Goal: Task Accomplishment & Management: Use online tool/utility

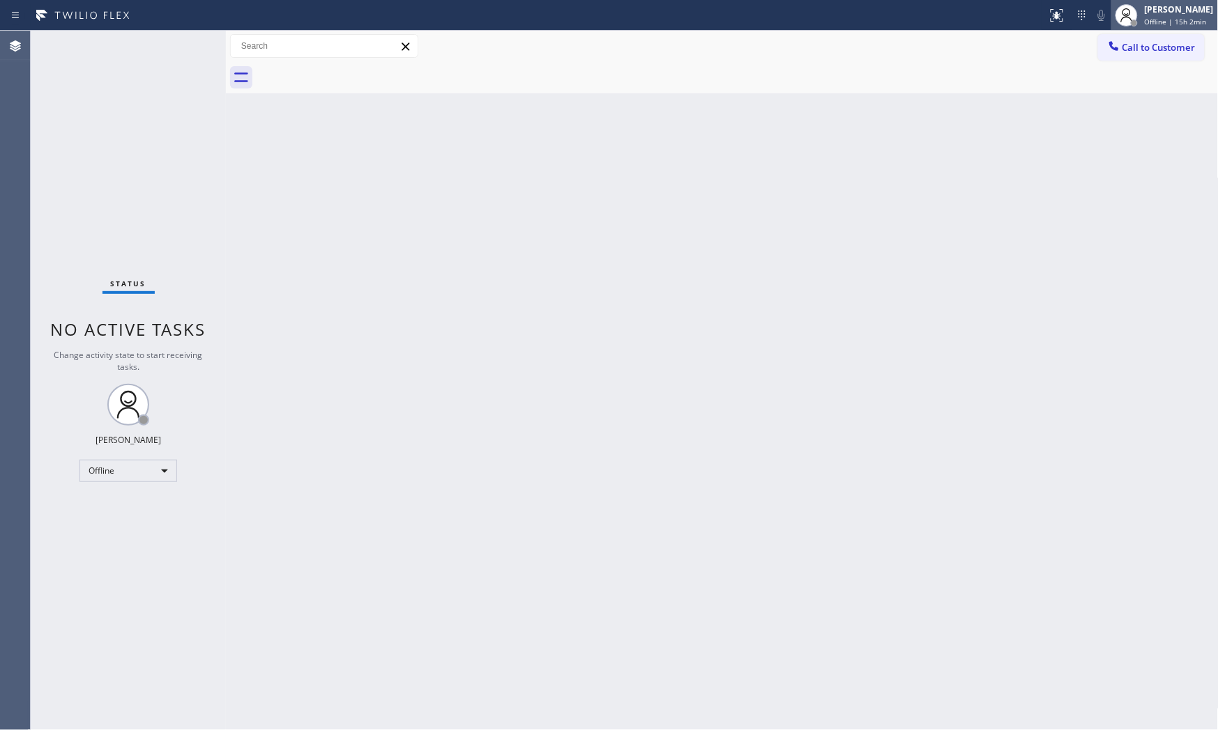
click at [1096, 12] on div "[PERSON_NAME]" at bounding box center [1178, 9] width 69 height 12
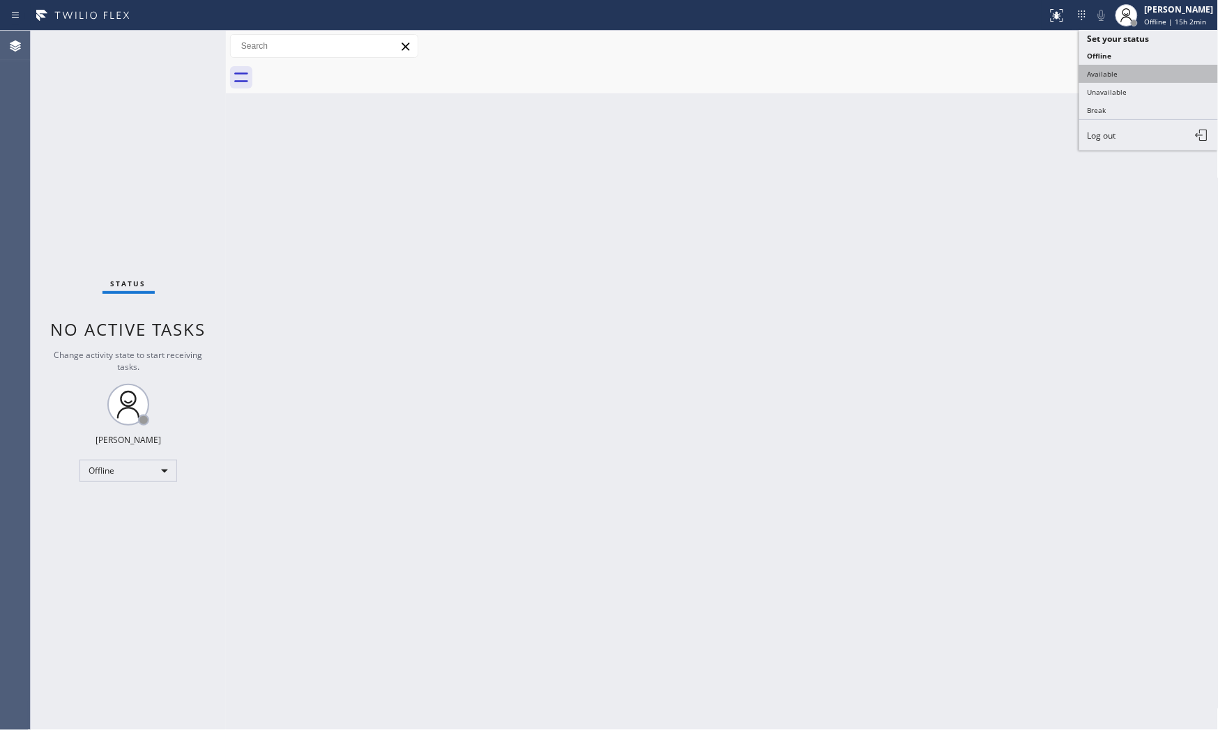
click at [1096, 74] on button "Available" at bounding box center [1148, 74] width 139 height 18
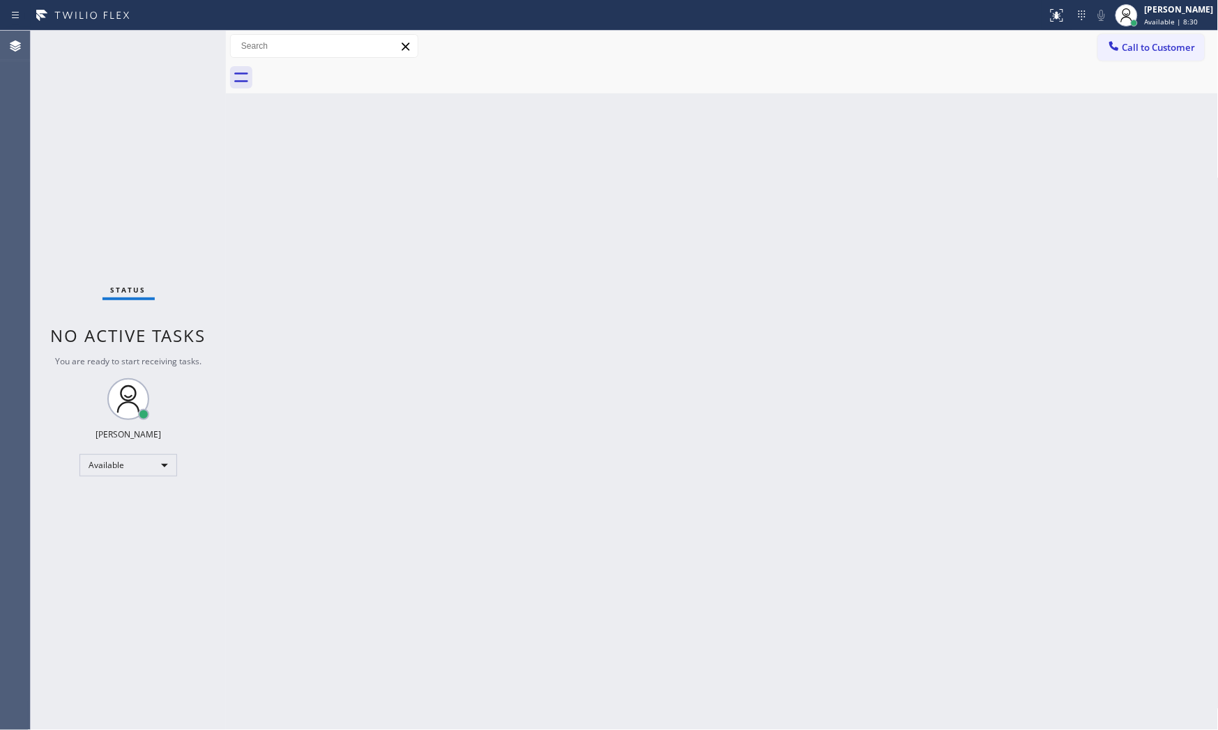
click at [926, 11] on div at bounding box center [524, 15] width 1036 height 22
click at [1083, 472] on div "Back to Dashboard Change Sender ID Customers Technicians Select a contact Outbo…" at bounding box center [722, 381] width 993 height 700
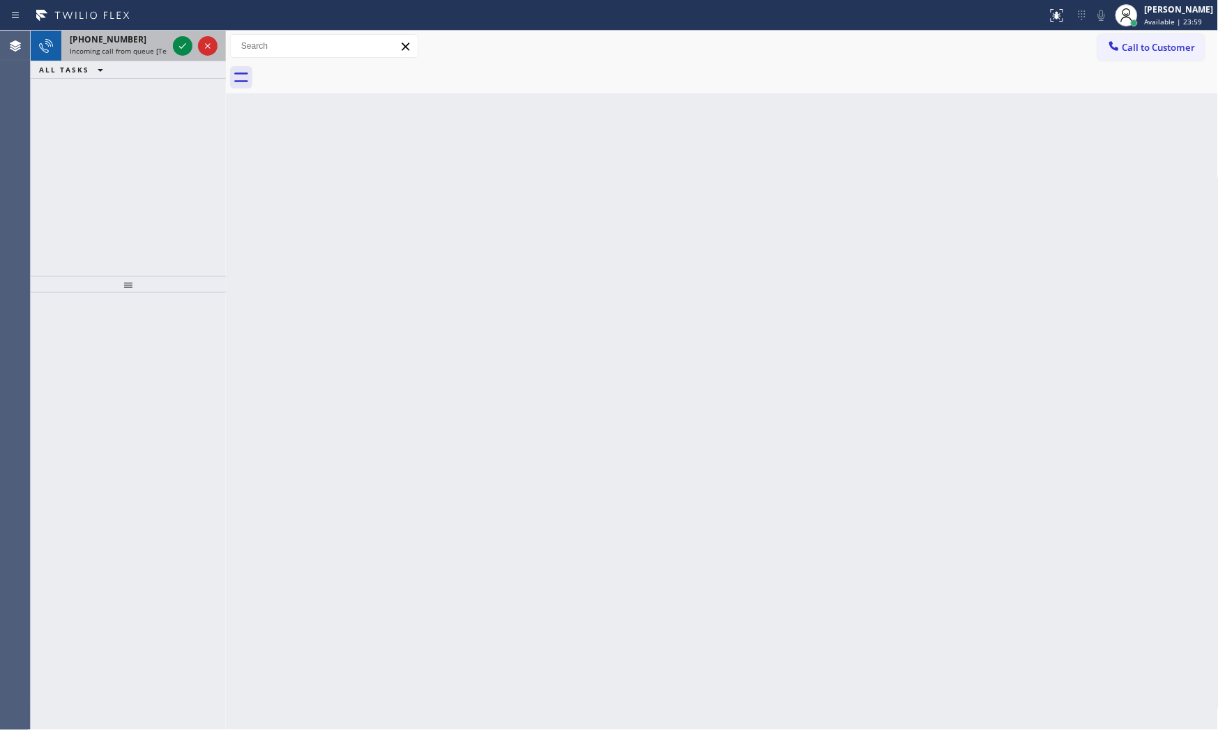
click at [126, 44] on span "[PHONE_NUMBER]" at bounding box center [108, 39] width 77 height 12
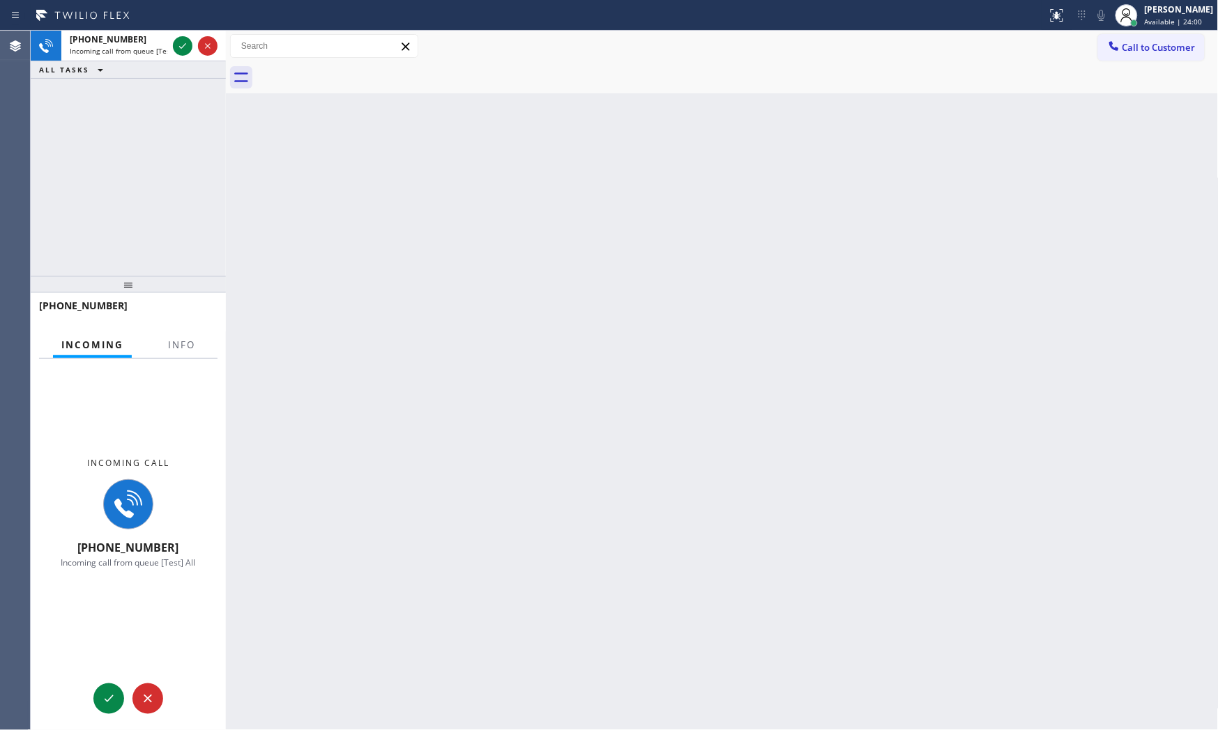
click at [174, 358] on div at bounding box center [182, 356] width 44 height 3
click at [175, 346] on span "Info" at bounding box center [181, 345] width 27 height 13
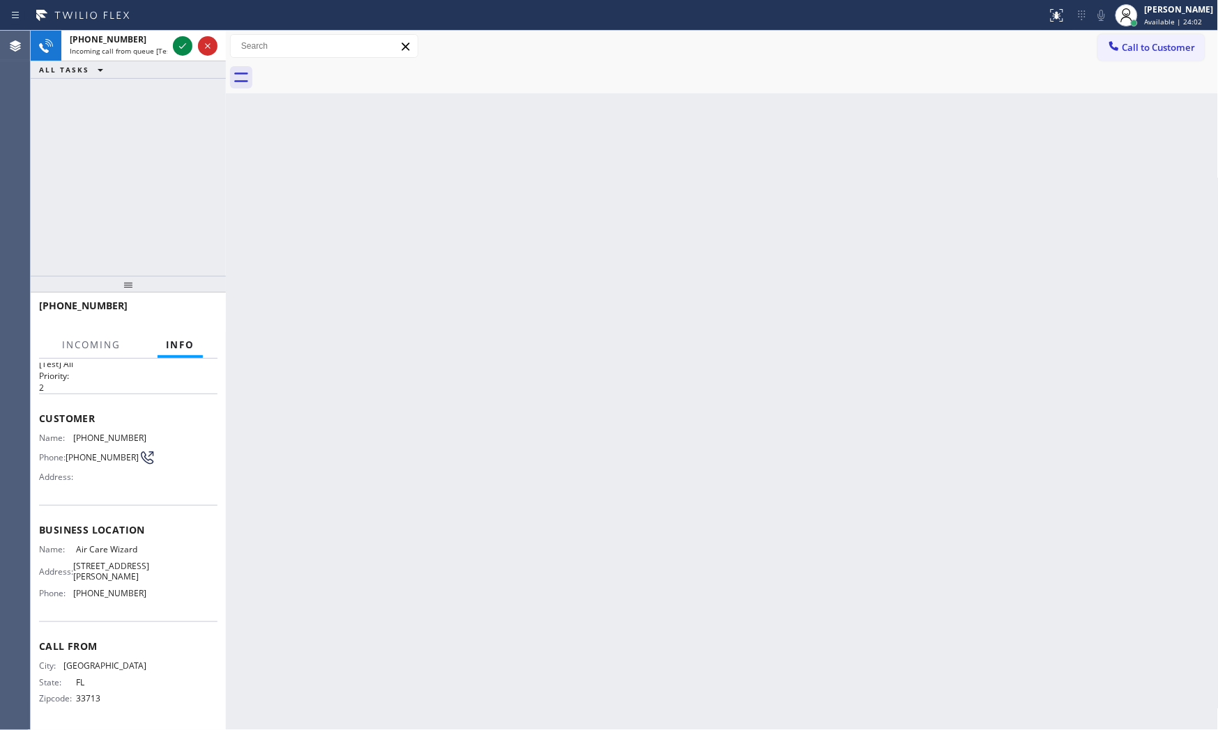
scroll to position [43, 0]
click at [154, 40] on div "[PHONE_NUMBER]" at bounding box center [119, 39] width 98 height 12
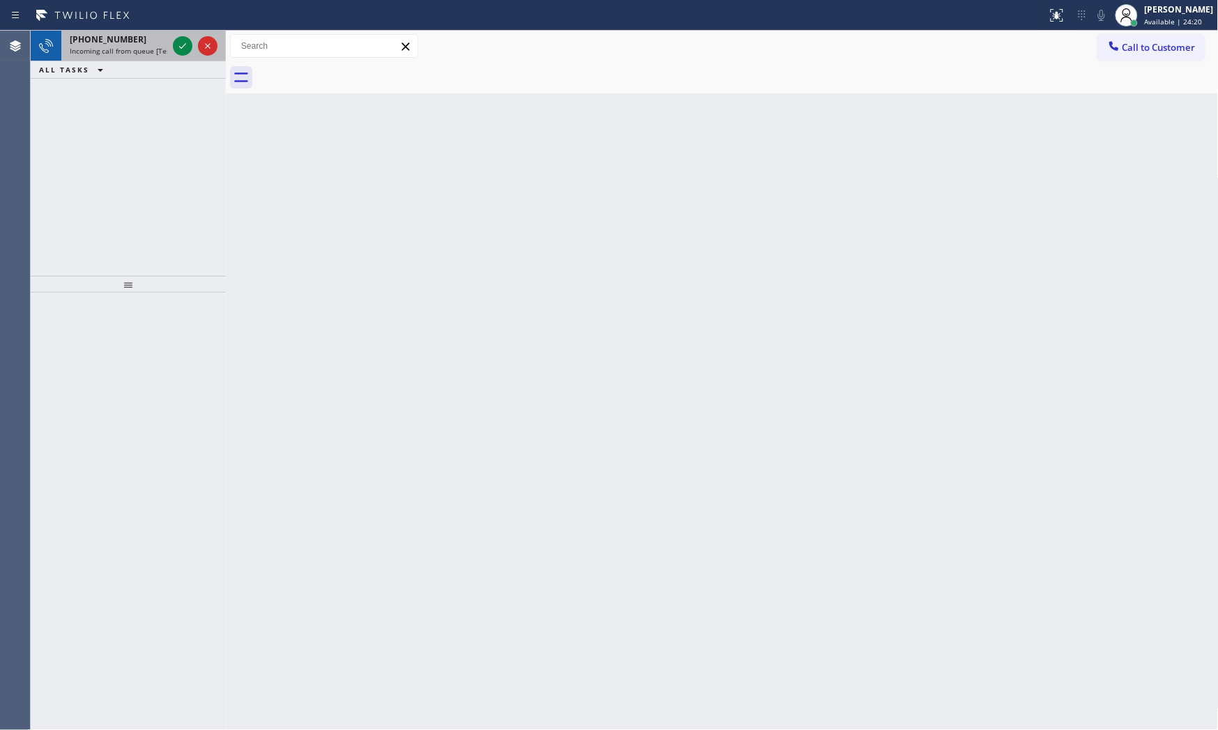
click at [147, 45] on div "[PHONE_NUMBER]" at bounding box center [119, 39] width 98 height 12
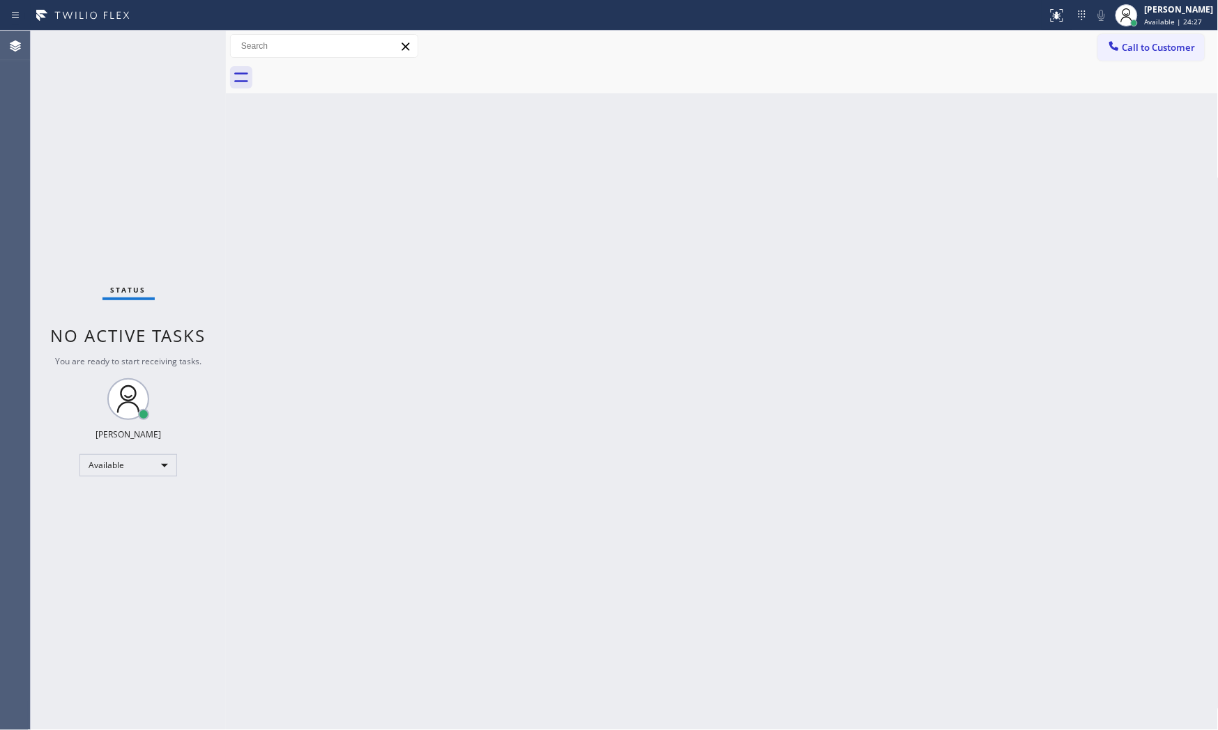
click at [182, 43] on div "Status No active tasks You are ready to start receiving tasks. [PERSON_NAME] Av…" at bounding box center [128, 381] width 195 height 700
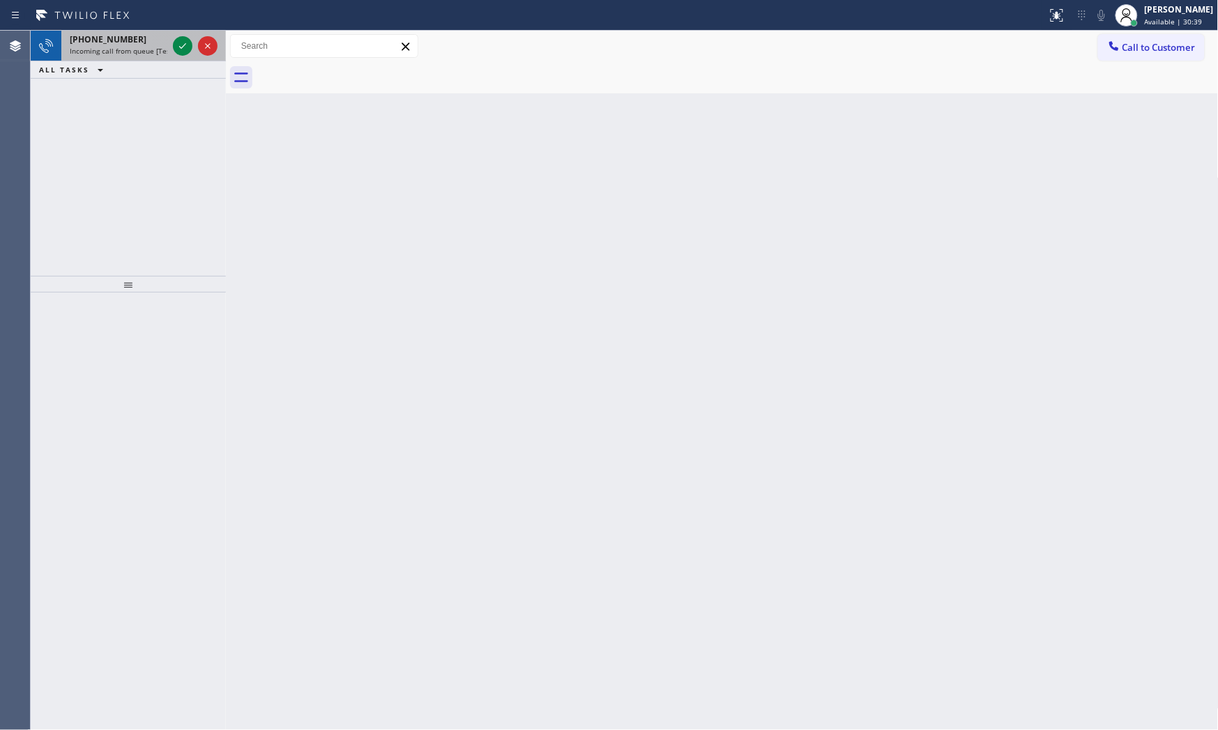
click at [106, 39] on span "[PHONE_NUMBER]" at bounding box center [108, 39] width 77 height 12
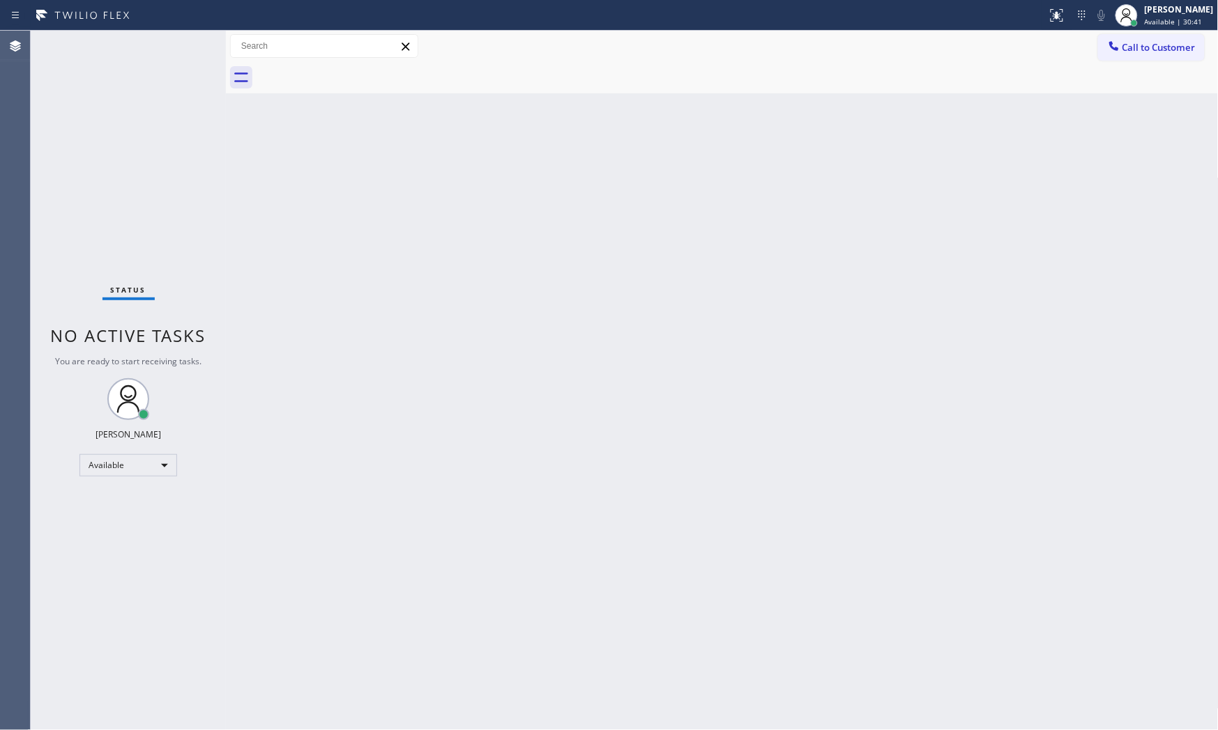
click at [176, 45] on div "Status No active tasks You are ready to start receiving tasks. [PERSON_NAME] Av…" at bounding box center [128, 381] width 195 height 700
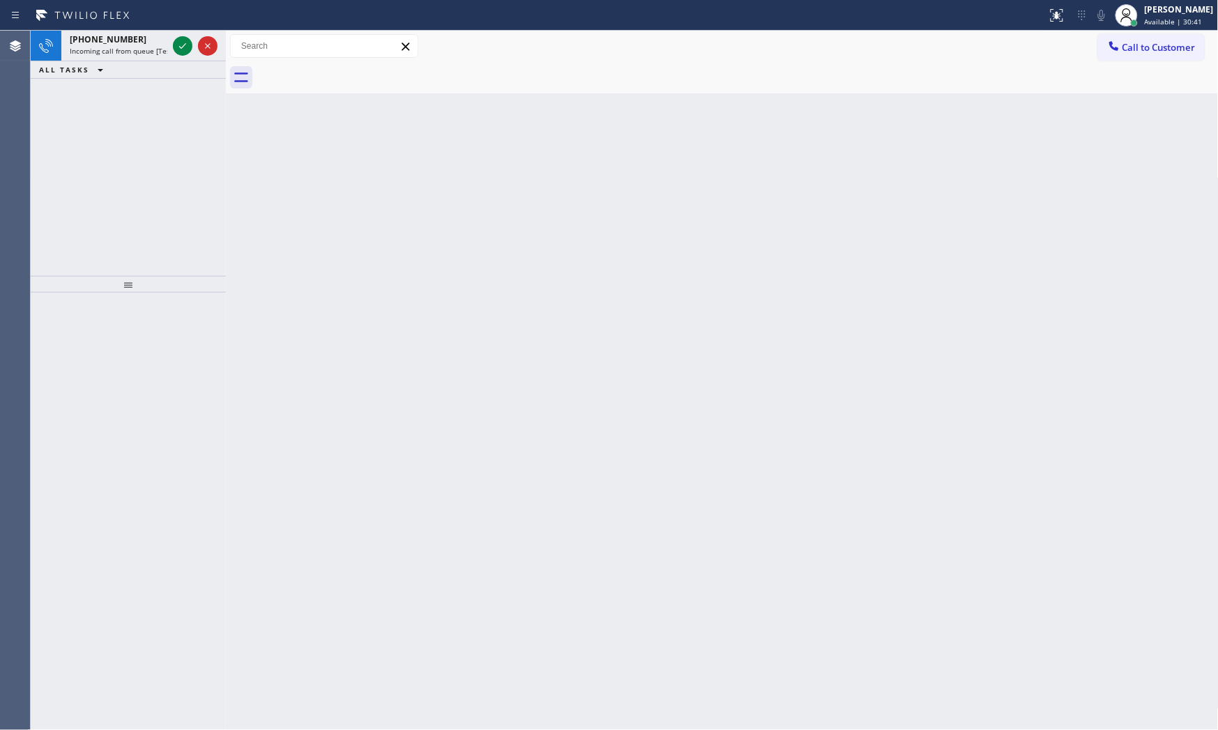
click at [177, 45] on icon at bounding box center [182, 46] width 17 height 17
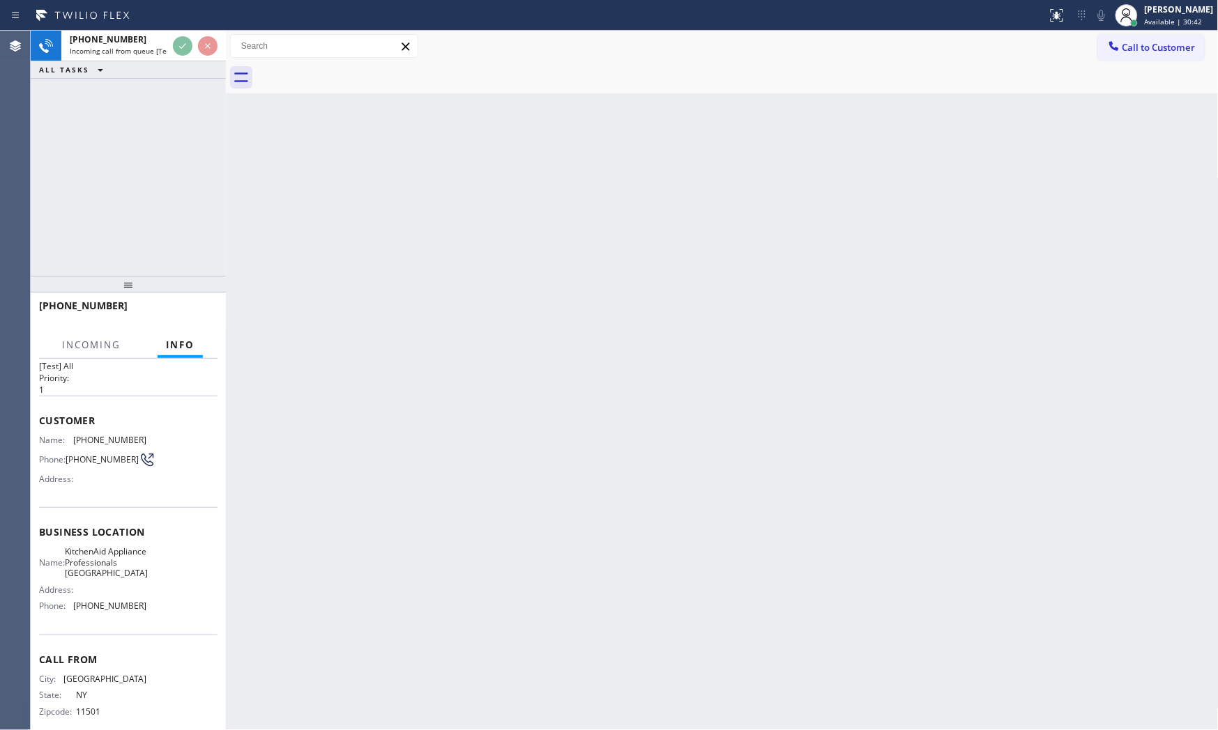
scroll to position [54, 0]
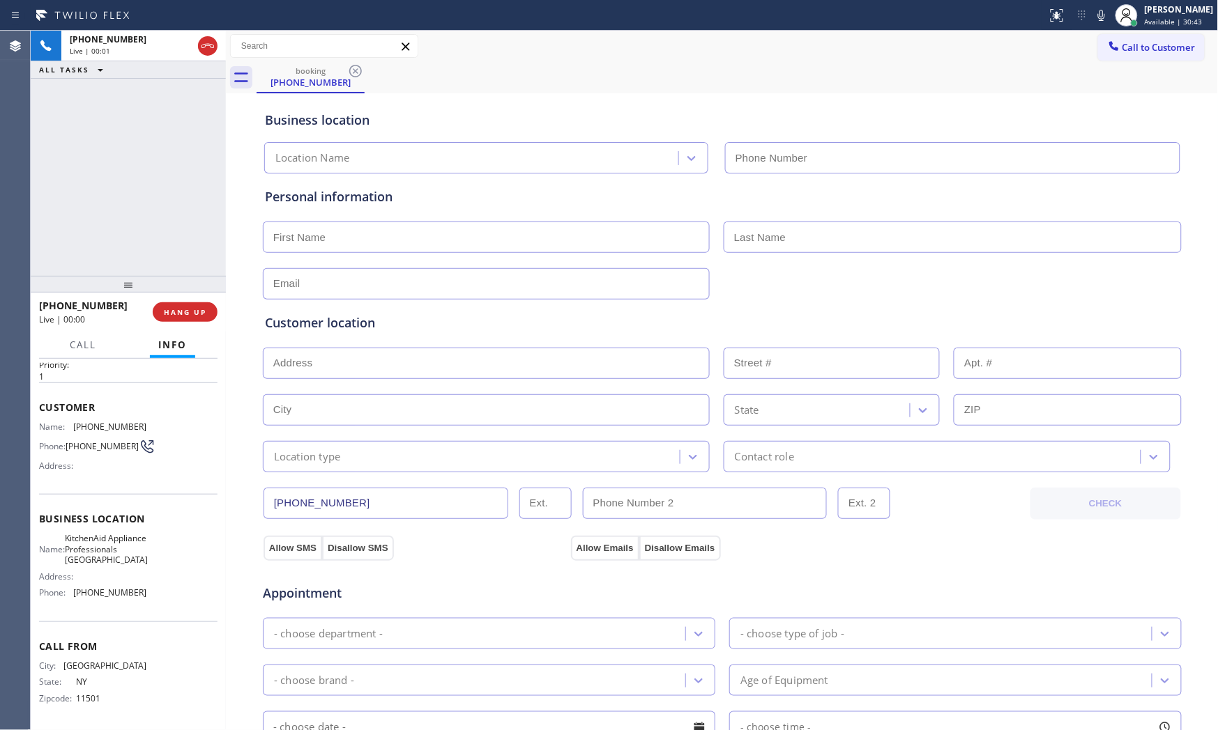
type input "[PHONE_NUMBER]"
click at [1096, 17] on icon at bounding box center [1101, 15] width 17 height 17
click at [1096, 17] on icon at bounding box center [1101, 15] width 7 height 11
click at [1096, 14] on icon at bounding box center [1101, 15] width 17 height 17
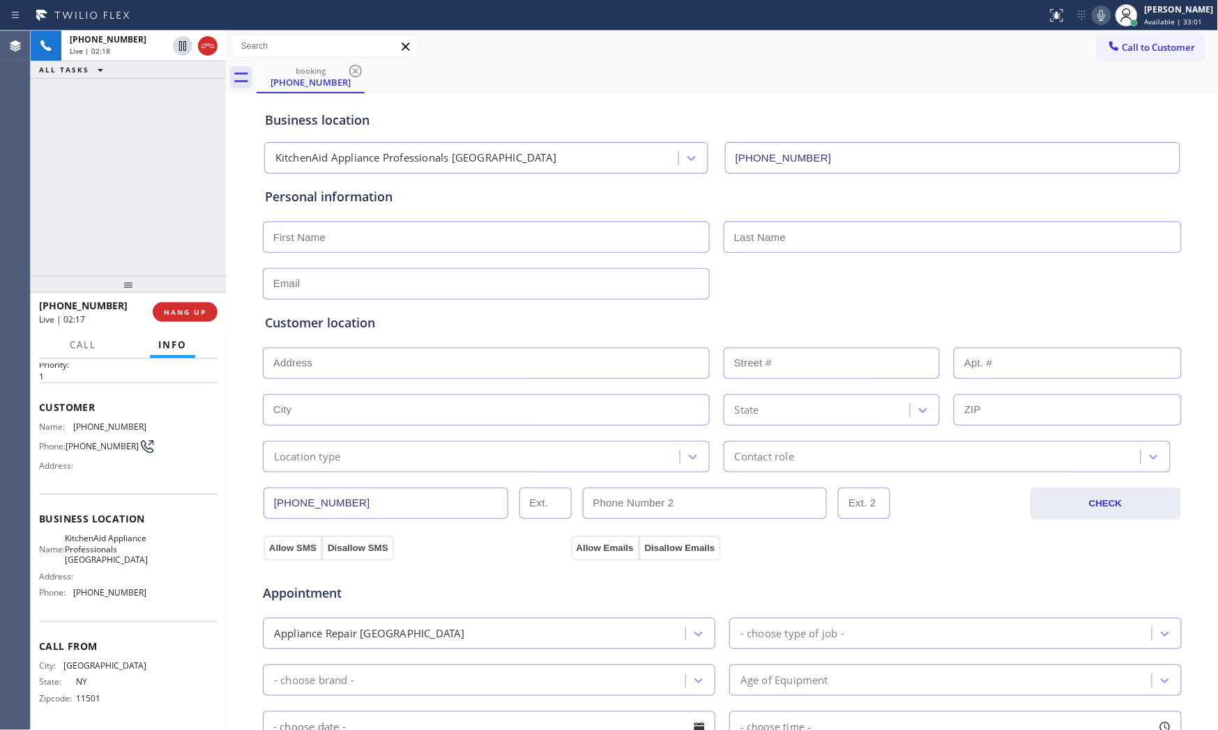
click at [1096, 15] on icon at bounding box center [1101, 15] width 17 height 17
click at [185, 47] on icon at bounding box center [182, 46] width 17 height 17
click at [1096, 21] on div at bounding box center [1126, 15] width 31 height 31
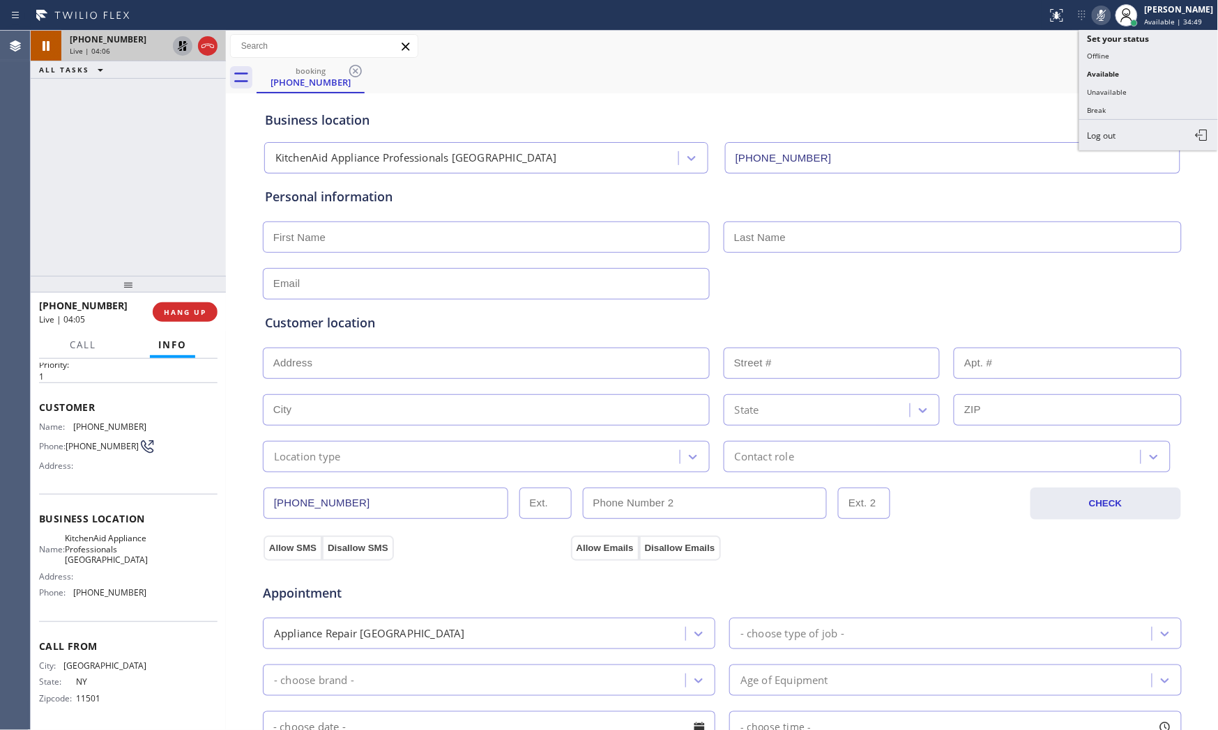
click at [1096, 20] on icon at bounding box center [1101, 15] width 17 height 17
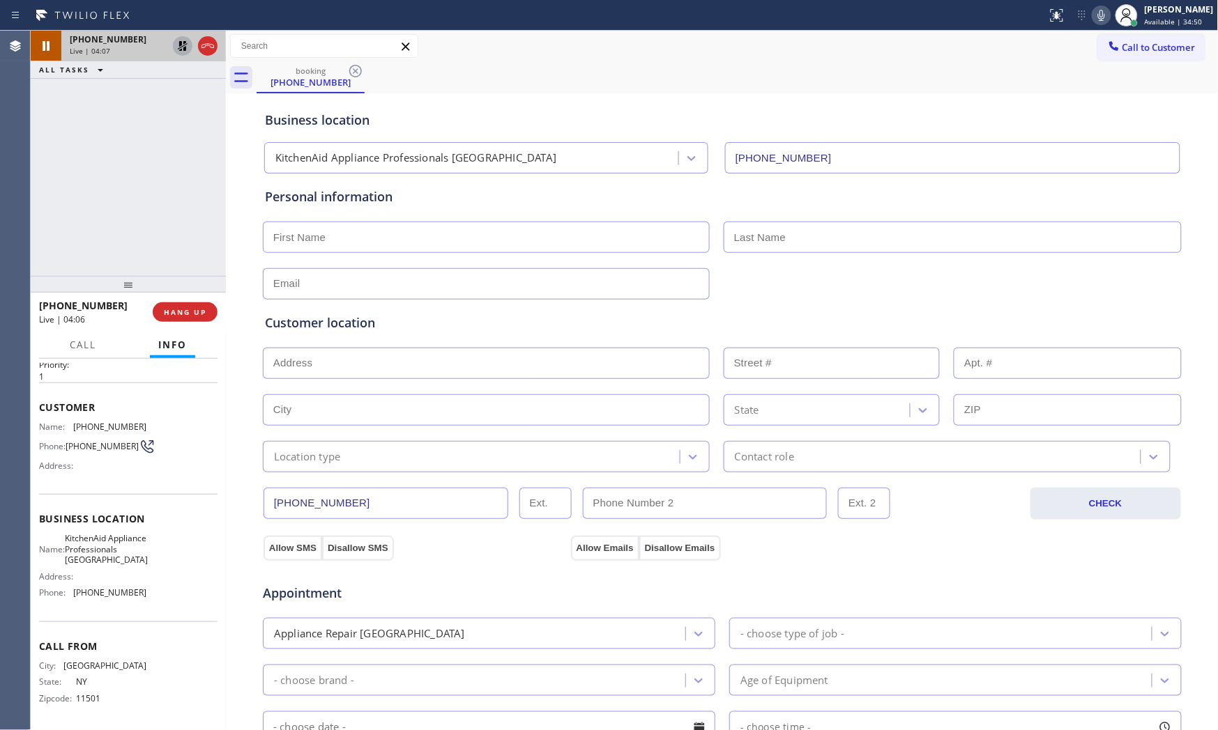
click at [177, 46] on icon at bounding box center [182, 46] width 17 height 17
click at [1093, 14] on icon at bounding box center [1101, 15] width 17 height 17
click at [1095, 12] on icon at bounding box center [1101, 15] width 17 height 17
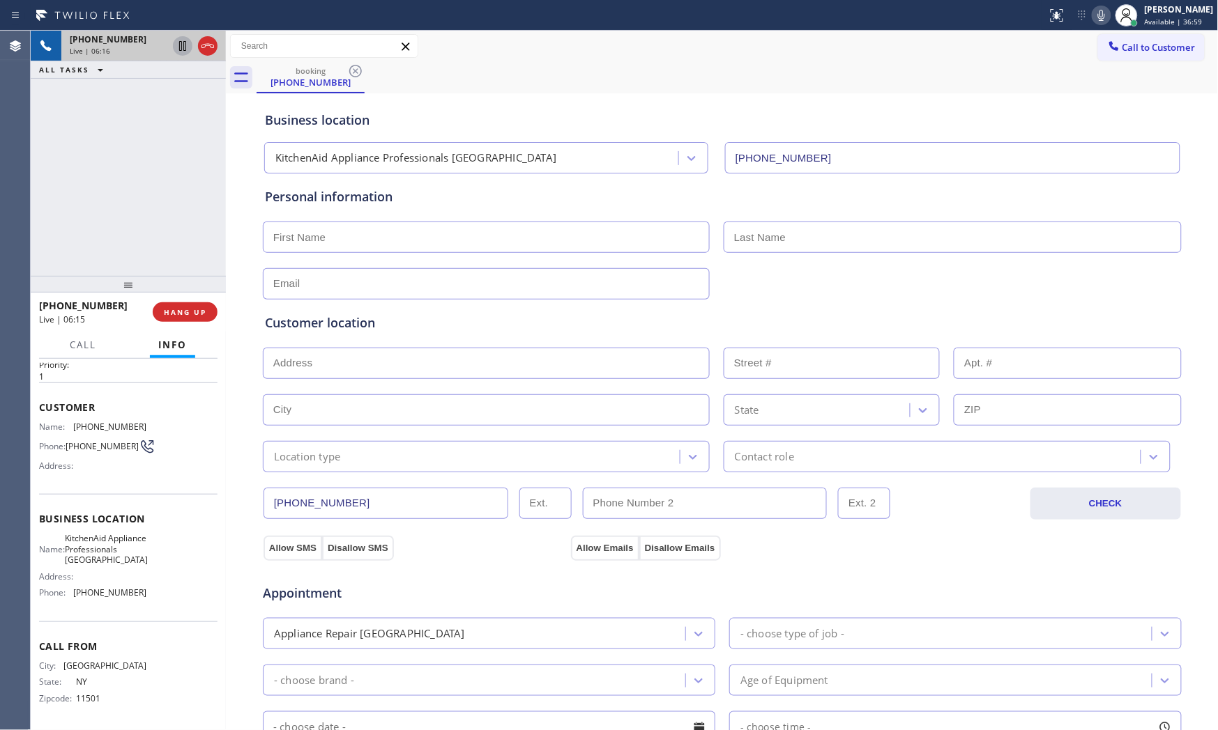
click at [1096, 17] on icon at bounding box center [1101, 15] width 17 height 17
click at [1096, 7] on icon at bounding box center [1101, 15] width 17 height 17
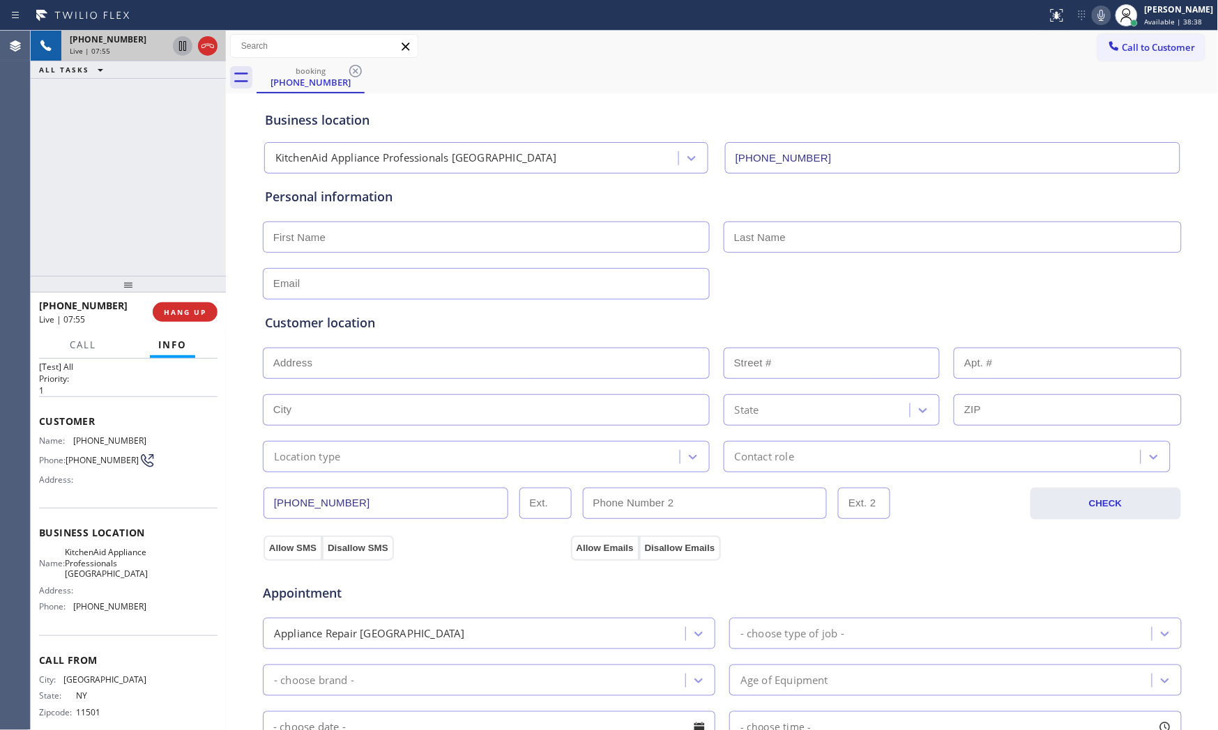
scroll to position [0, 0]
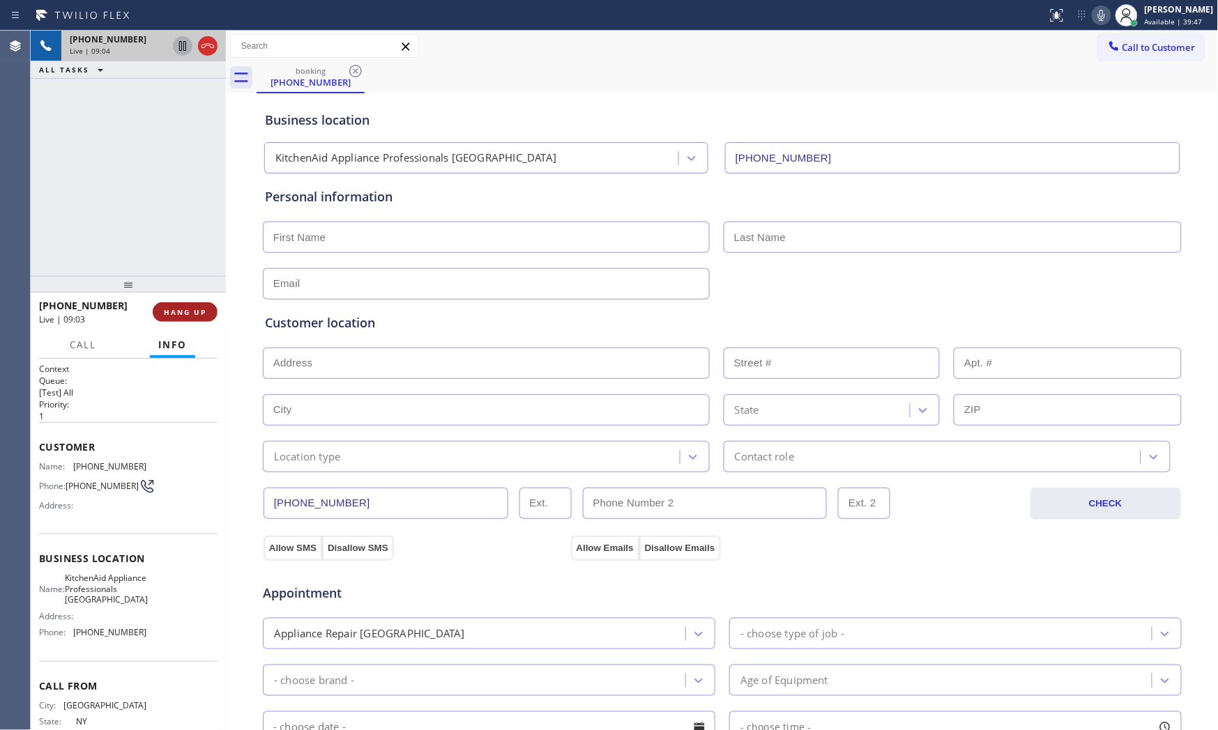
click at [179, 317] on button "HANG UP" at bounding box center [185, 313] width 65 height 20
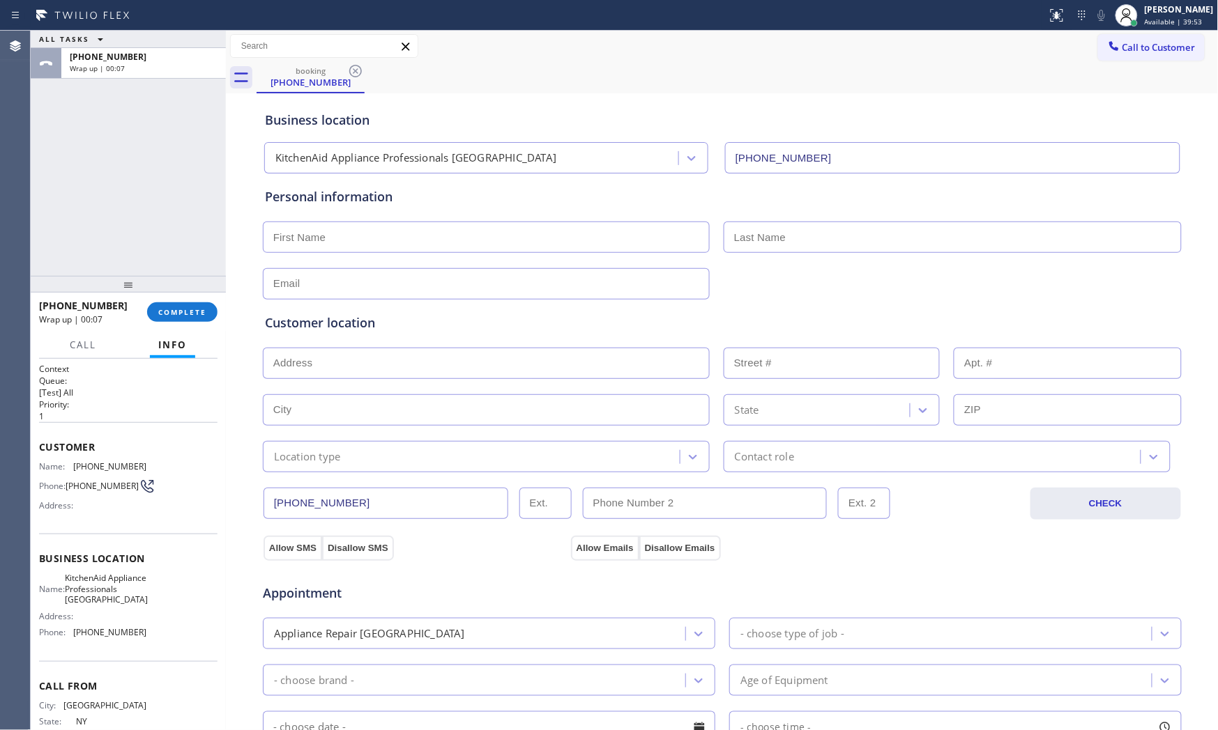
drag, startPoint x: 832, startPoint y: 15, endPoint x: 926, endPoint y: 15, distance: 93.4
click at [832, 15] on div at bounding box center [524, 15] width 1036 height 22
click at [305, 290] on input "text" at bounding box center [486, 283] width 447 height 31
click at [335, 240] on input "text" at bounding box center [486, 237] width 447 height 31
paste input "[PERSON_NAME]"
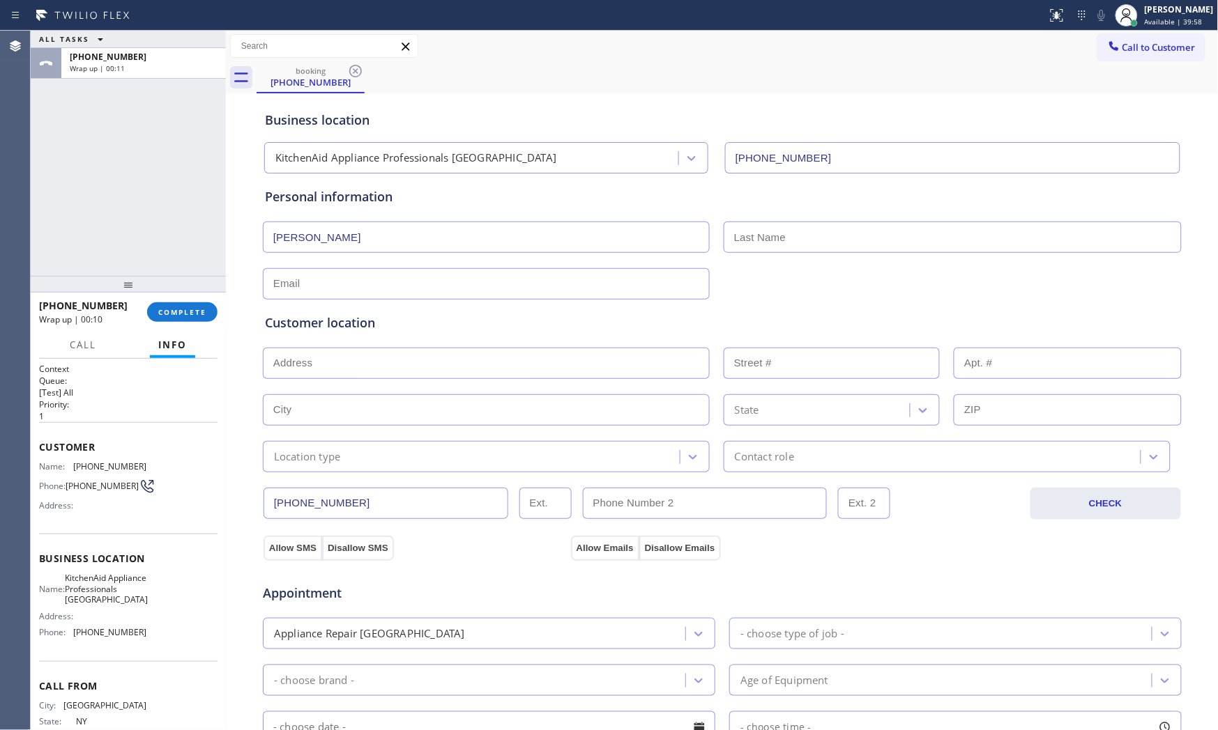
type input "[PERSON_NAME]"
click at [765, 240] on input "text" at bounding box center [952, 237] width 458 height 31
paste input "[PERSON_NAME]"
type input "[PERSON_NAME]"
click at [79, 174] on div "ALL TASKS ALL TASKS ACTIVE TASKS TASKS IN WRAP UP [PHONE_NUMBER] Wrap up | 00:58" at bounding box center [128, 153] width 195 height 245
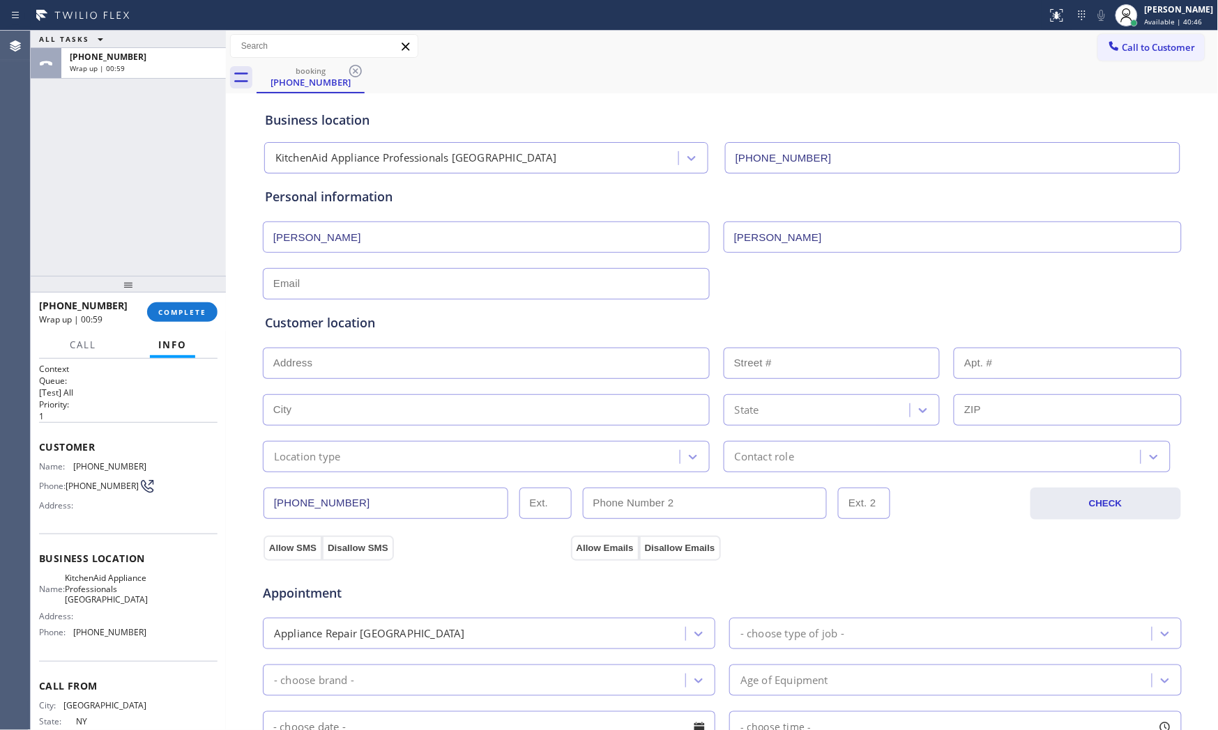
click at [328, 356] on input "text" at bounding box center [486, 363] width 447 height 31
click at [362, 270] on input "text" at bounding box center [486, 283] width 447 height 31
paste input "[EMAIL_ADDRESS][DOMAIN_NAME]"
type input "[EMAIL_ADDRESS][DOMAIN_NAME]"
click at [343, 461] on div "Location type" at bounding box center [473, 457] width 413 height 24
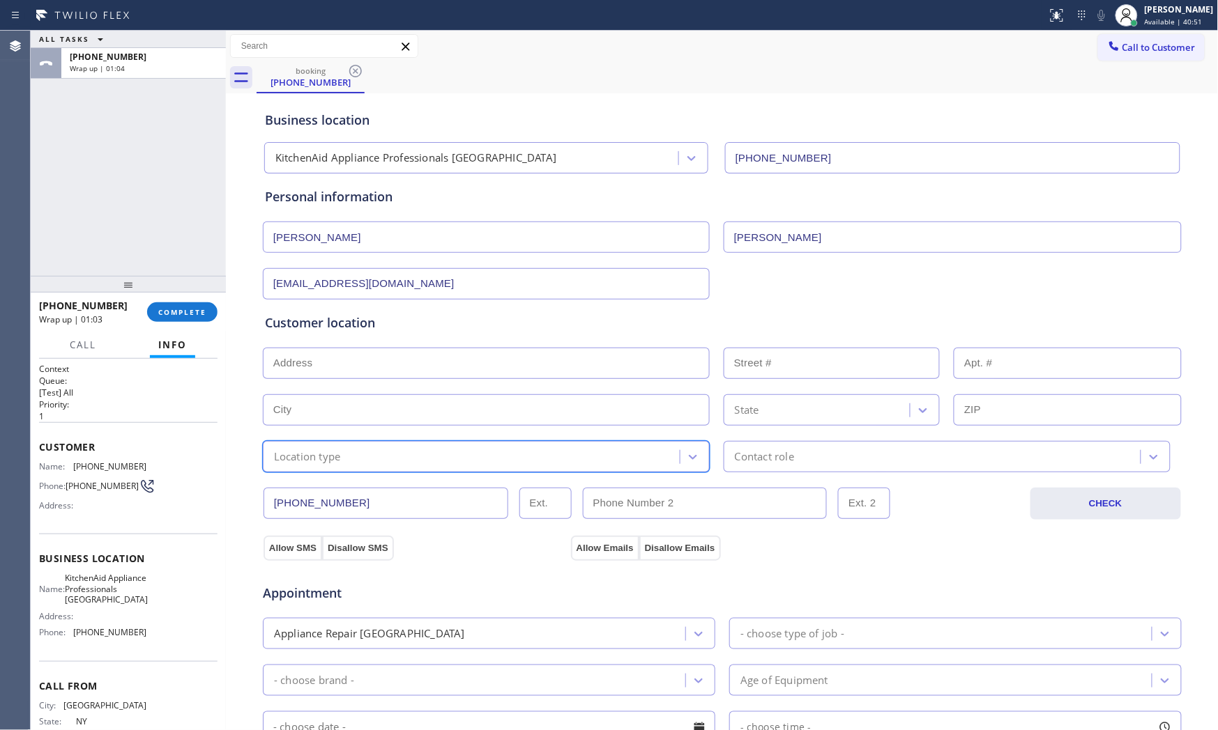
click at [323, 444] on div "Location type" at bounding box center [486, 456] width 447 height 31
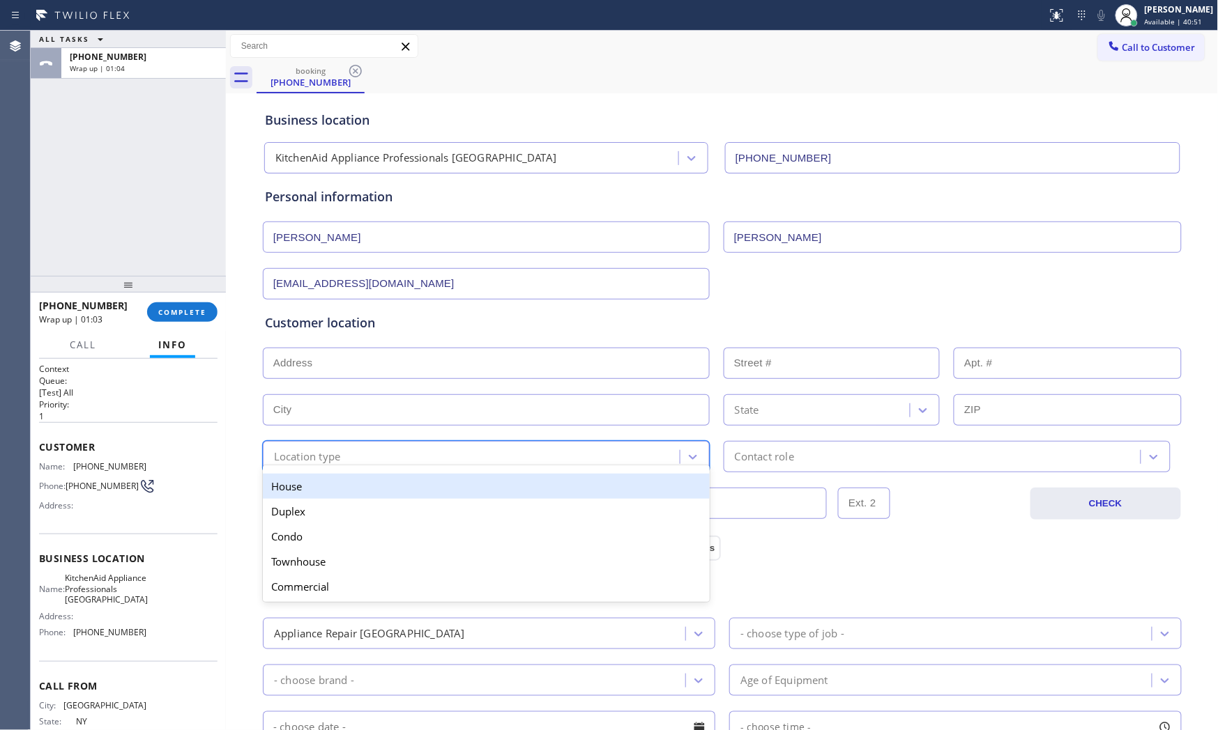
click at [314, 470] on div "option House focused, 1 of 5. 5 results available. Use Up and Down to choose op…" at bounding box center [486, 456] width 447 height 31
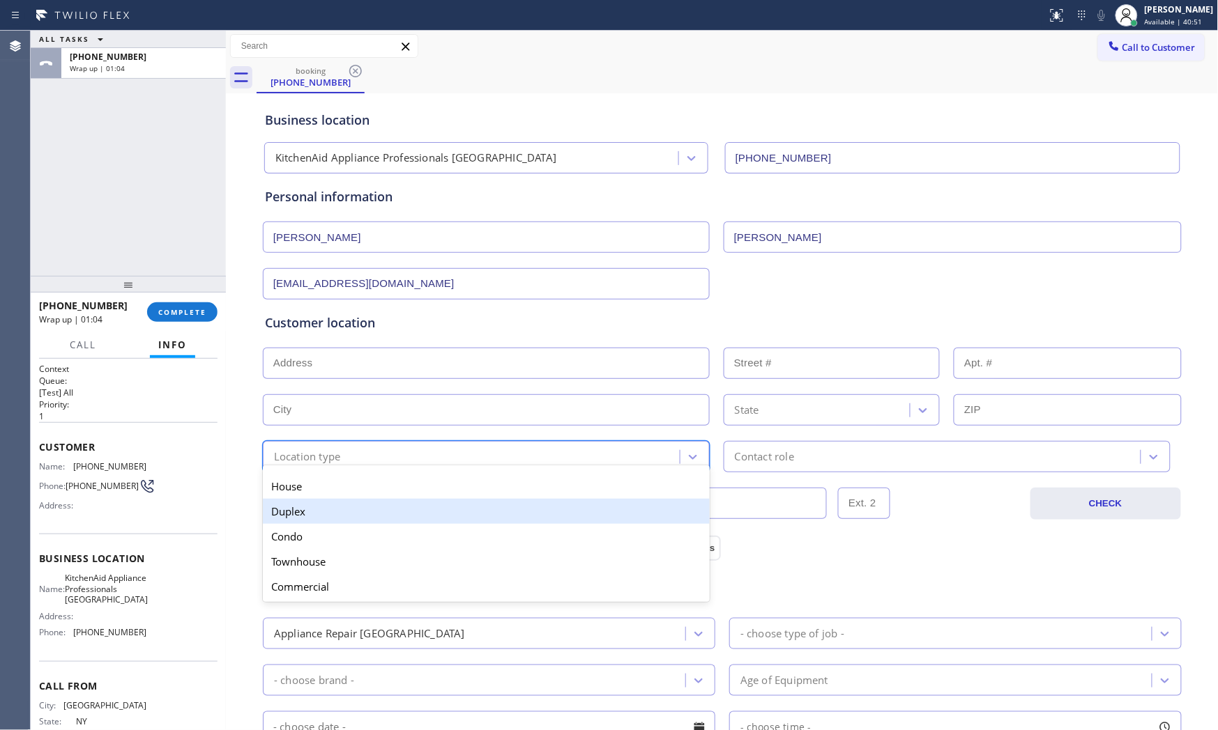
click at [307, 496] on div "House" at bounding box center [486, 486] width 447 height 25
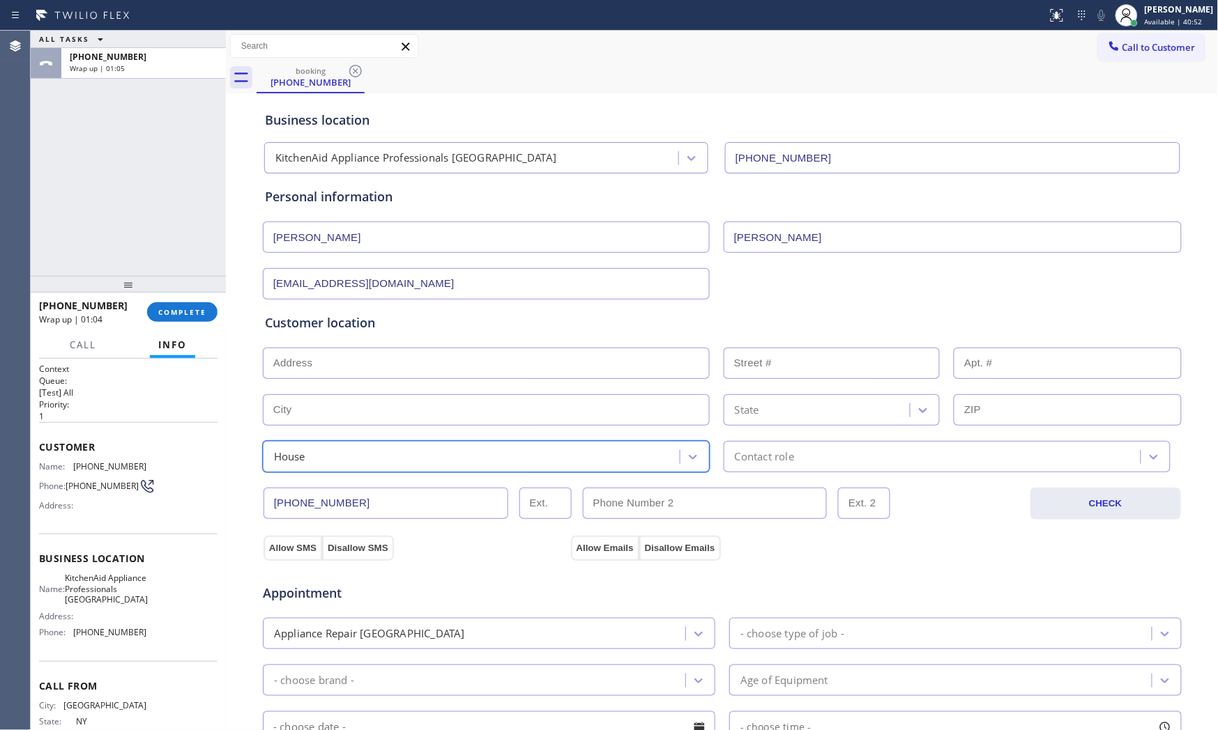
click at [757, 471] on div "Contact role" at bounding box center [946, 456] width 447 height 31
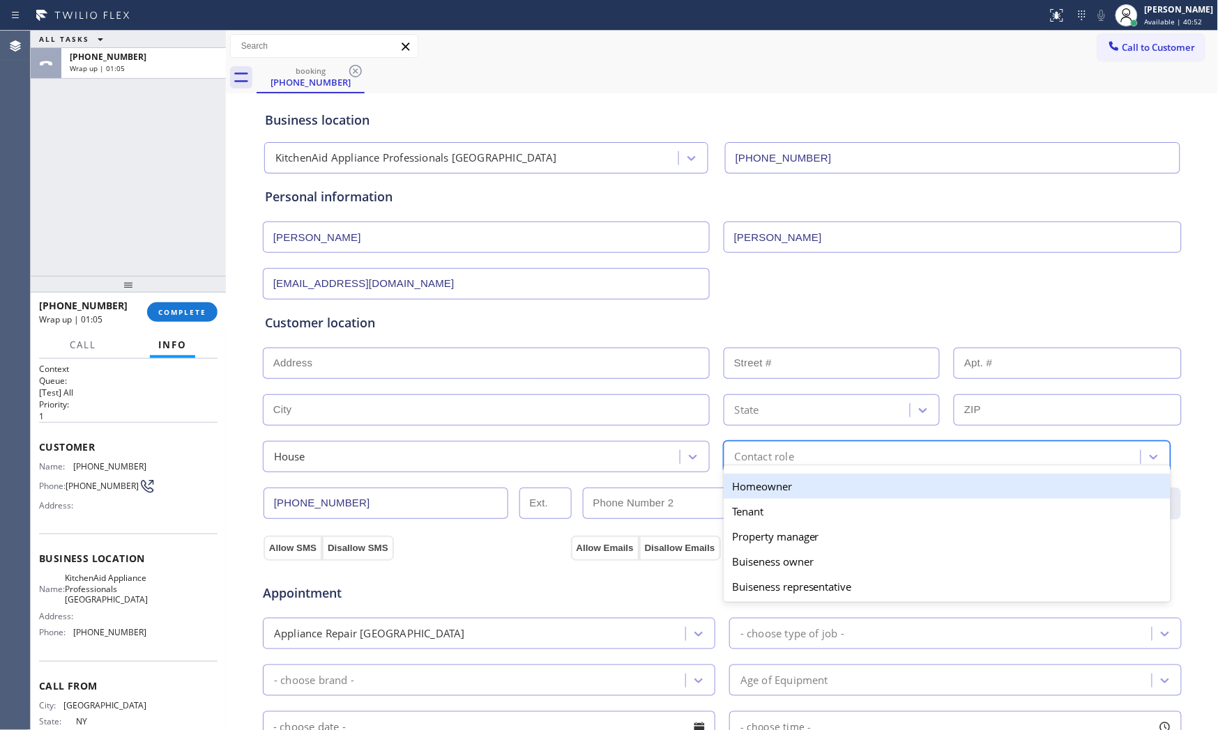
click at [756, 497] on div "Homeowner" at bounding box center [946, 486] width 447 height 25
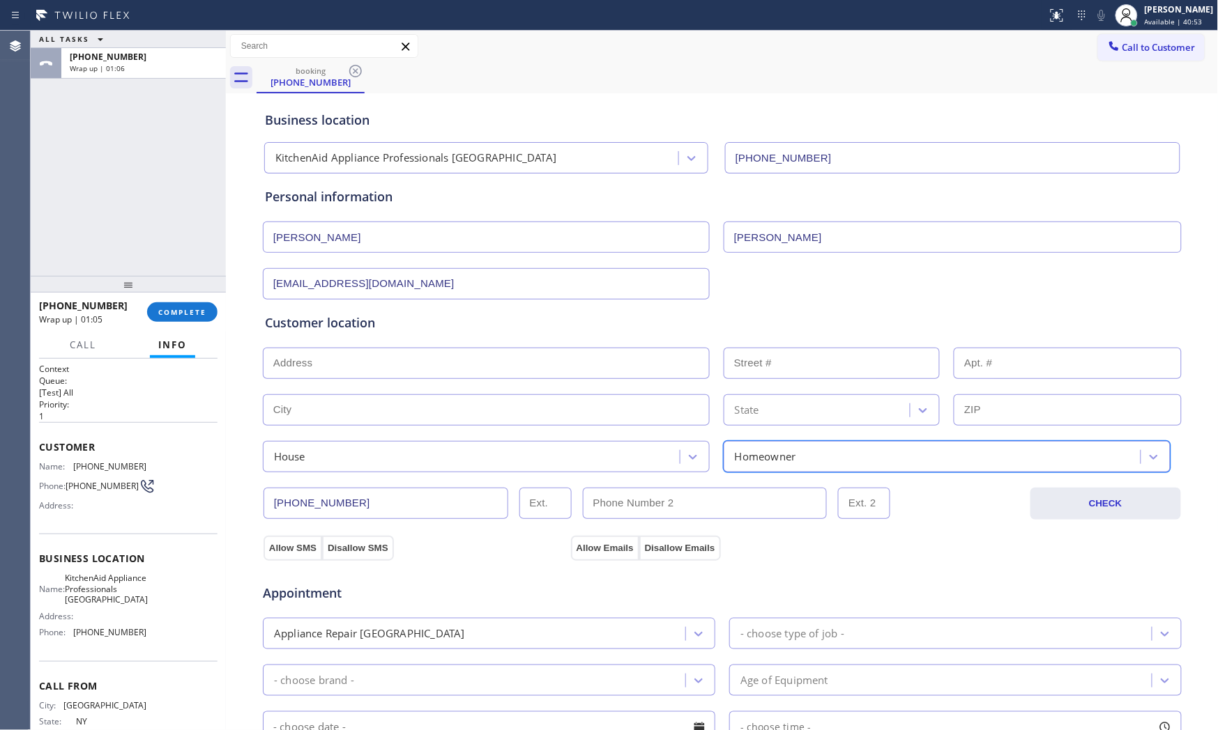
click at [374, 498] on input "[PHONE_NUMBER]" at bounding box center [385, 503] width 245 height 31
click at [659, 502] on input "(___) ___-____" at bounding box center [705, 503] width 245 height 31
paste input "516) 698-3109"
type input "[PHONE_NUMBER]"
click at [360, 514] on div "Allow SMS Disallow SMS Allow Emails Disallow Emails" at bounding box center [722, 537] width 920 height 46
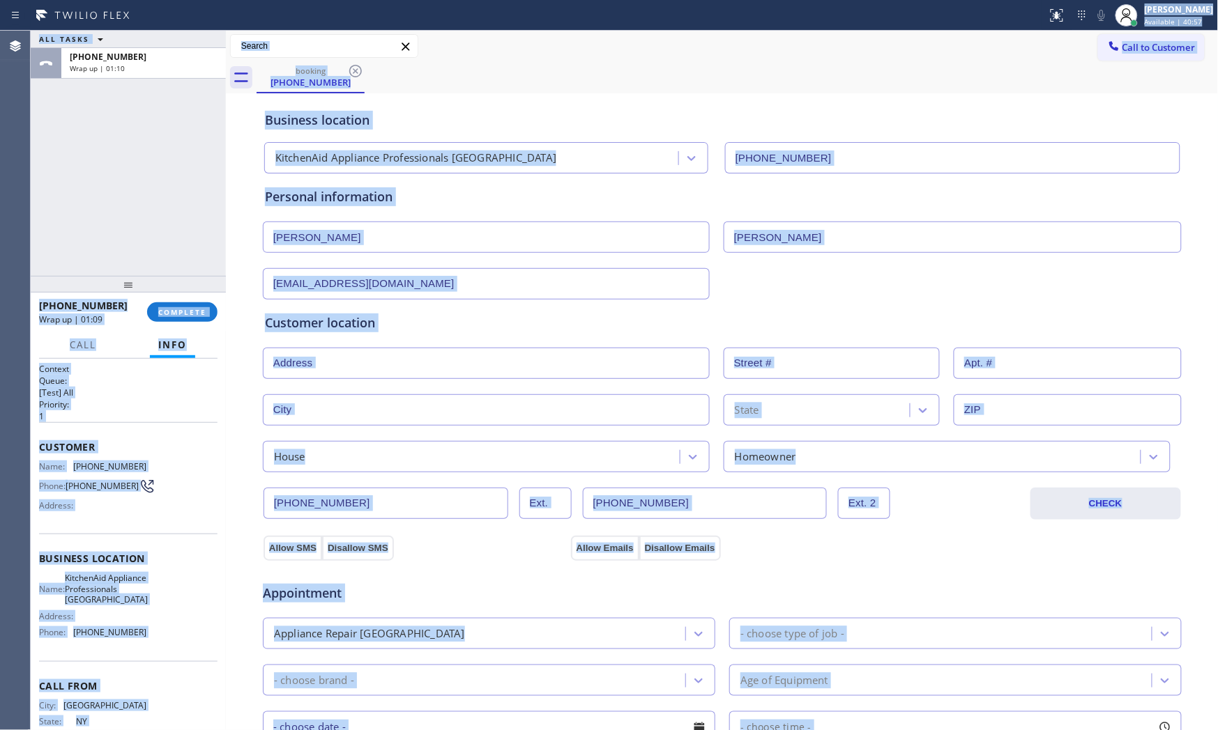
click at [383, 493] on input "[PHONE_NUMBER]" at bounding box center [385, 503] width 245 height 31
click at [381, 482] on div "[PHONE_NUMBER] [PHONE_NUMBER] CHECK" at bounding box center [722, 496] width 920 height 47
click at [367, 475] on div "[PHONE_NUMBER] [PHONE_NUMBER] CHECK" at bounding box center [722, 496] width 920 height 47
click at [235, 477] on div "Business location KitchenAid Appliance Professionals [GEOGRAPHIC_DATA] [PHONE_N…" at bounding box center [722, 573] width 986 height 952
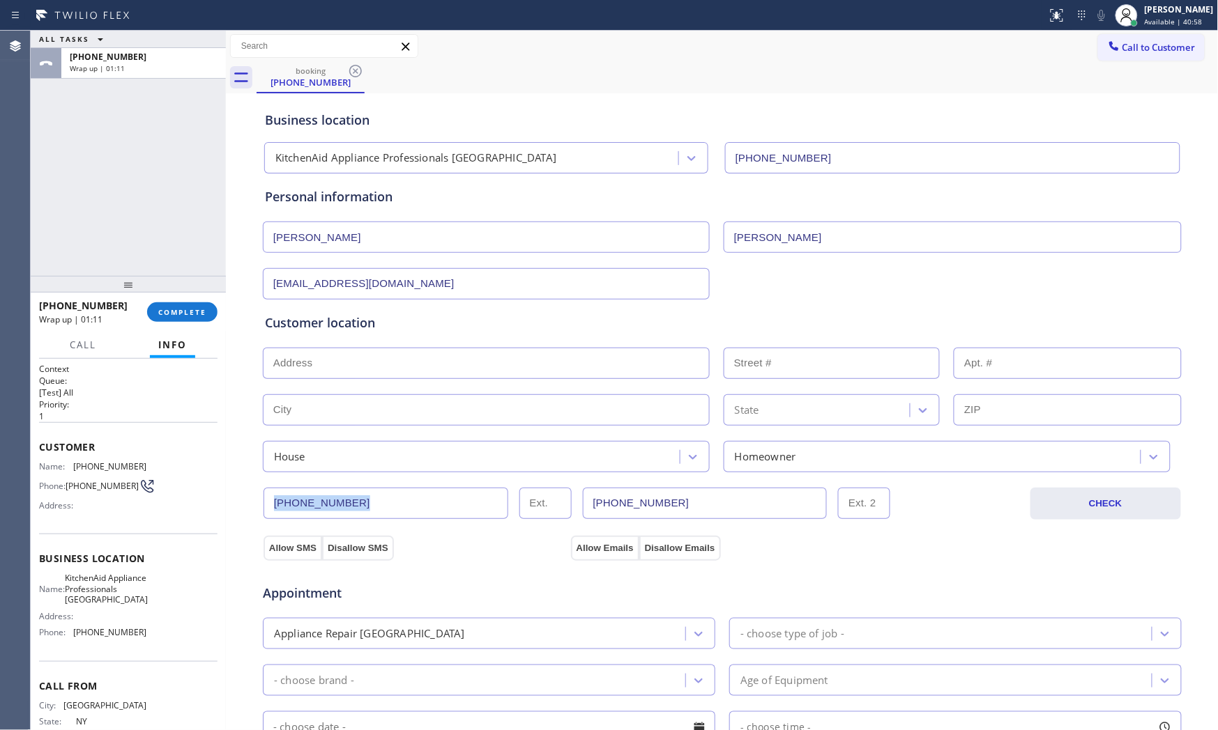
click at [235, 477] on div "Business location KitchenAid Appliance Professionals [GEOGRAPHIC_DATA] [PHONE_N…" at bounding box center [722, 573] width 986 height 952
click at [366, 507] on input "[PHONE_NUMBER]" at bounding box center [385, 503] width 245 height 31
paste input "395-3774"
type input "[PHONE_NUMBER]"
click at [352, 484] on div "[PHONE_NUMBER] [PHONE_NUMBER] CHECK" at bounding box center [722, 496] width 920 height 47
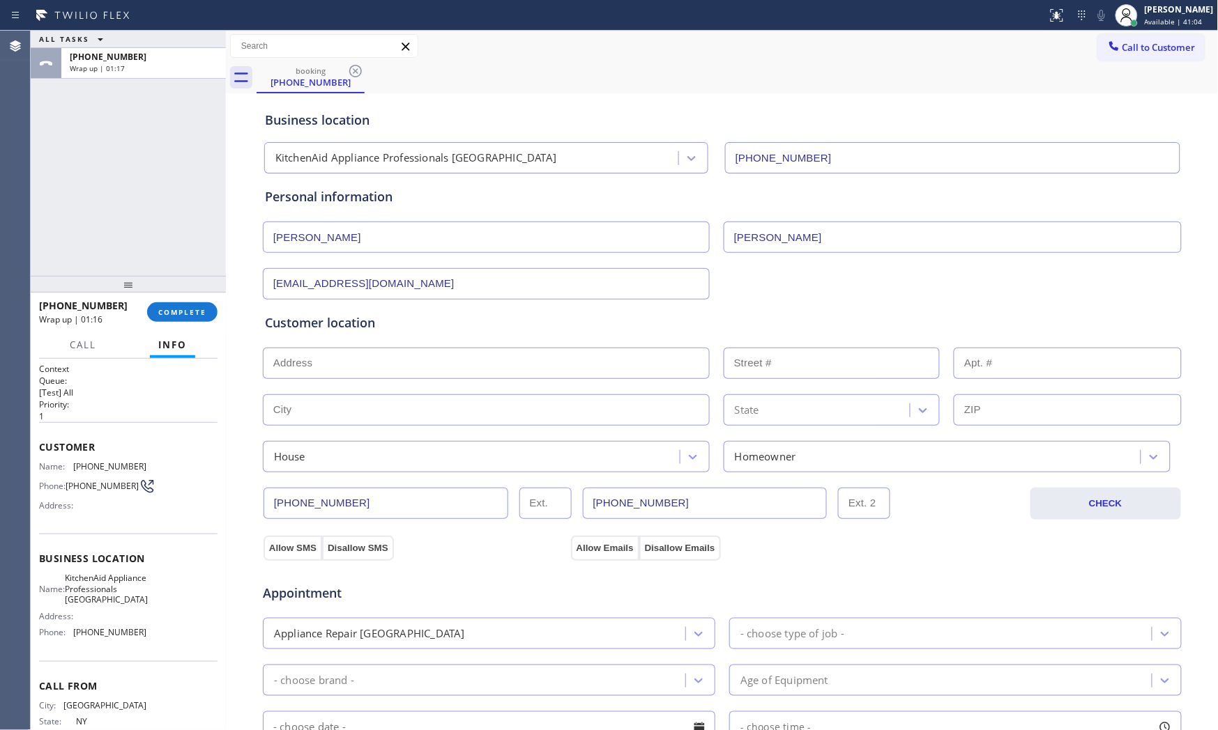
click at [457, 365] on input "text" at bounding box center [486, 363] width 447 height 31
paste input "[STREET_ADDRESS][PERSON_NAME]"
type input "[STREET_ADDRESS][PERSON_NAME]"
type input "2504"
type input "Bellmore"
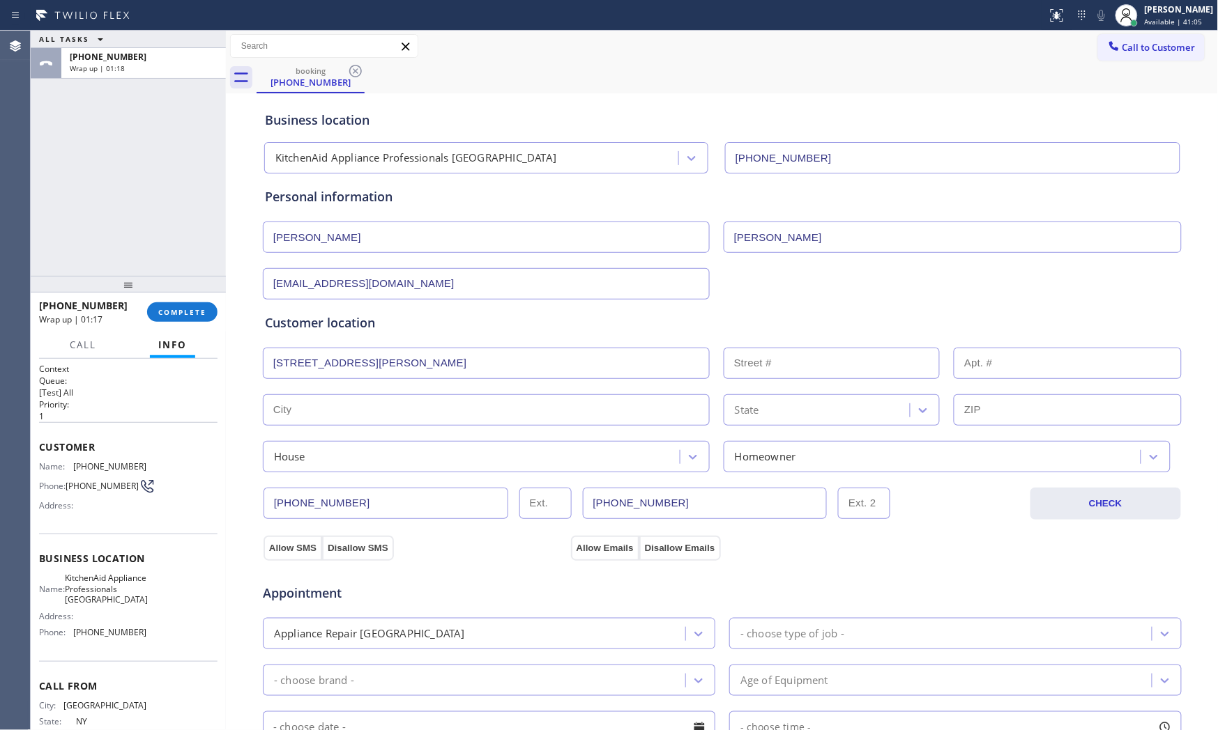
type input "11710"
click at [312, 454] on div "House" at bounding box center [473, 457] width 413 height 24
click at [367, 436] on div "Customer location >> ADD NEW ADDRESS << + NEW ADDRESS [STREET_ADDRESS][GEOGRAPH…" at bounding box center [722, 393] width 914 height 159
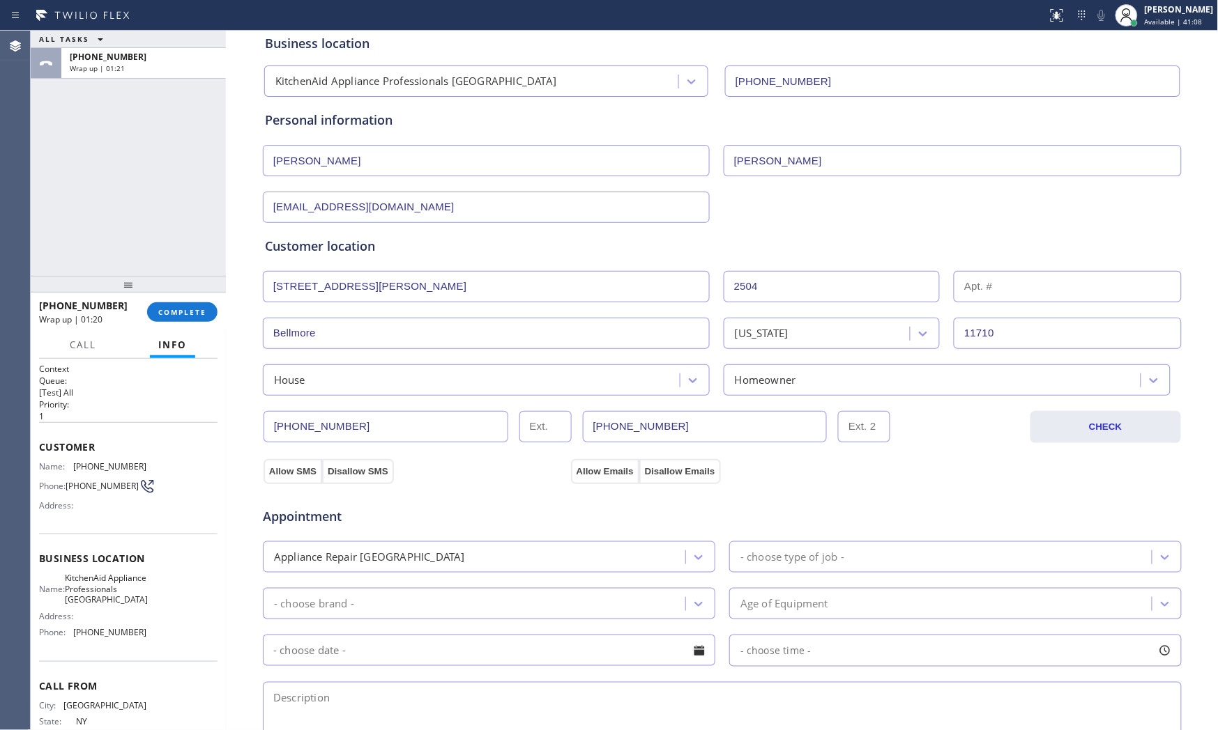
scroll to position [77, 0]
click at [431, 551] on div "Appliance Repair [GEOGRAPHIC_DATA]" at bounding box center [476, 556] width 418 height 24
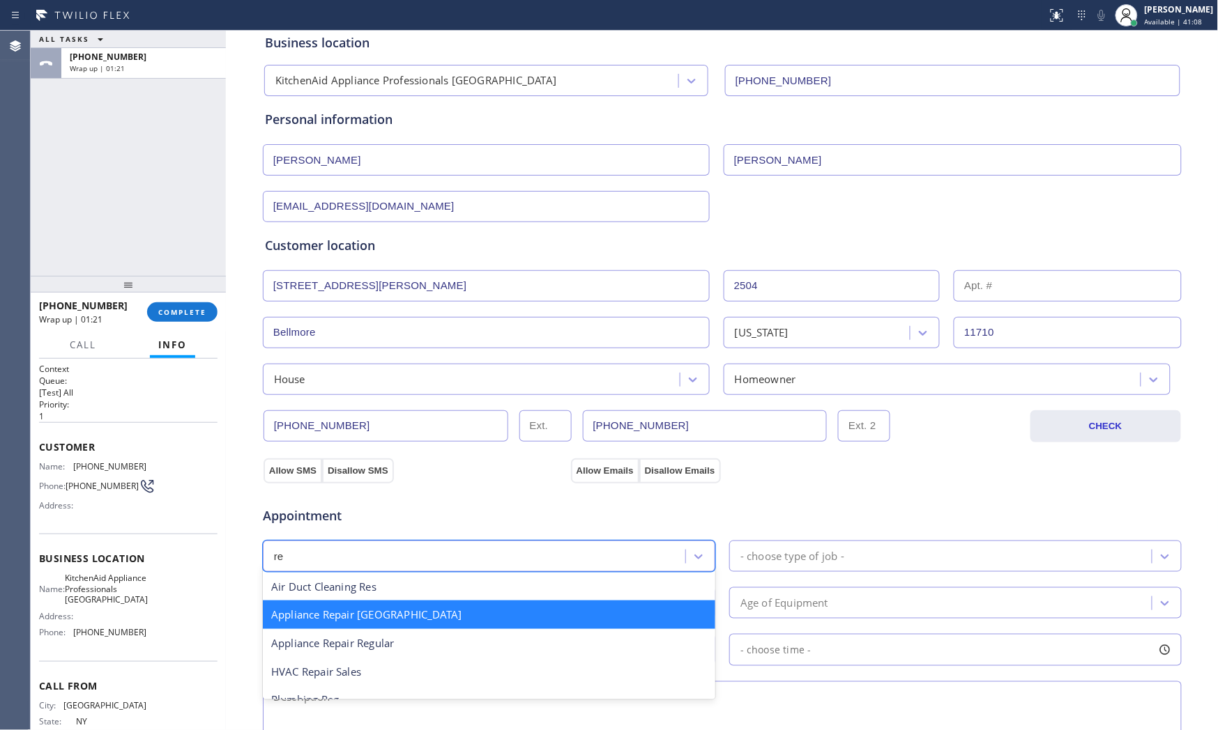
scroll to position [0, 0]
type input "reg"
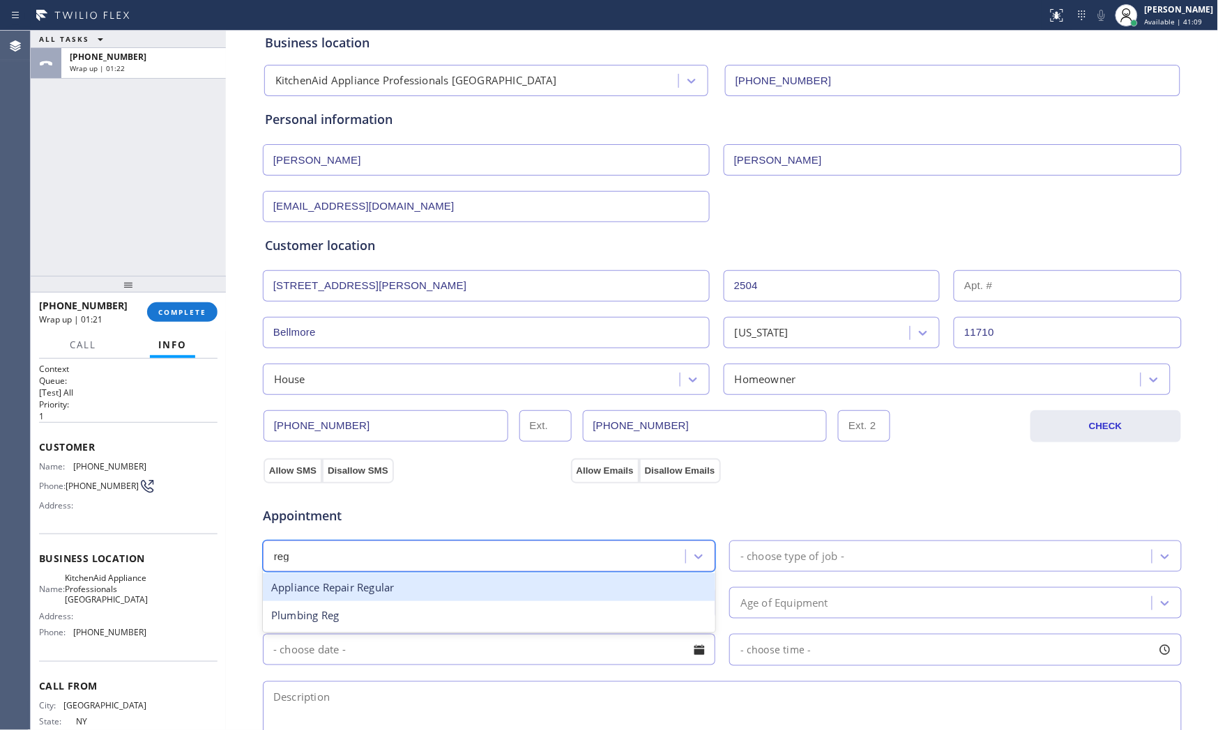
click at [378, 586] on div "Appliance Repair Regular" at bounding box center [489, 588] width 452 height 29
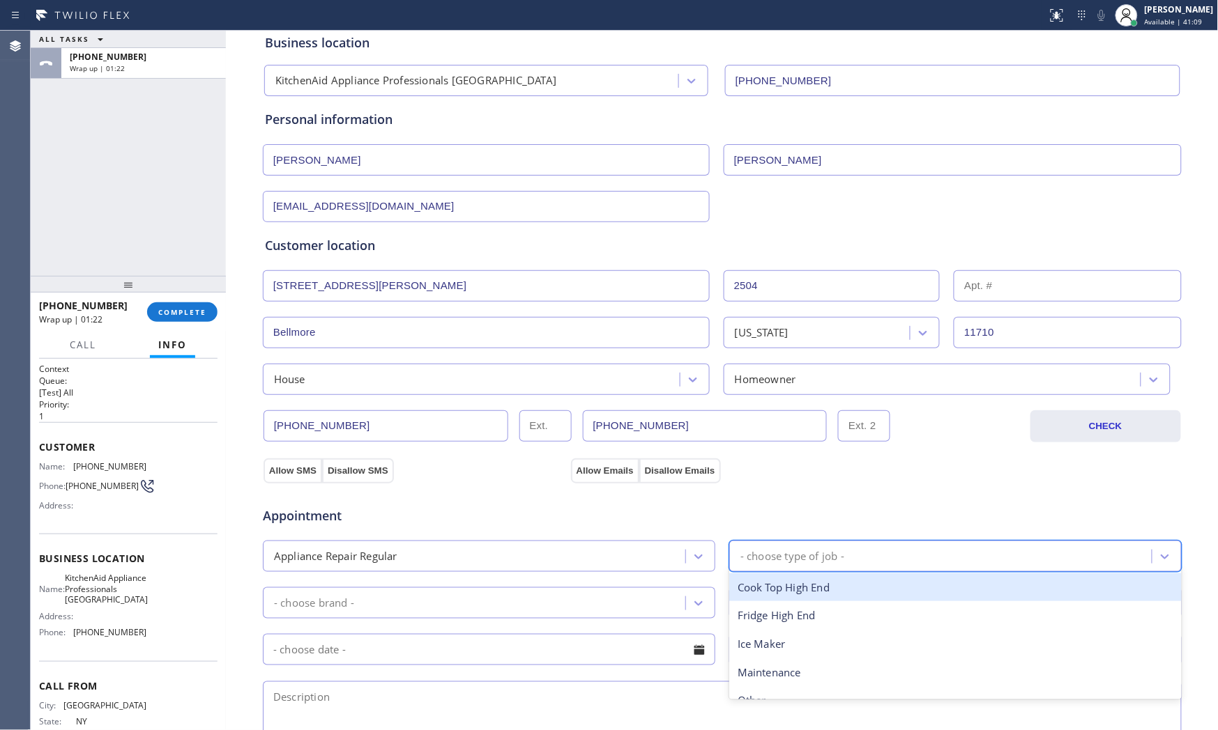
click at [829, 551] on div "- choose type of job -" at bounding box center [792, 557] width 104 height 16
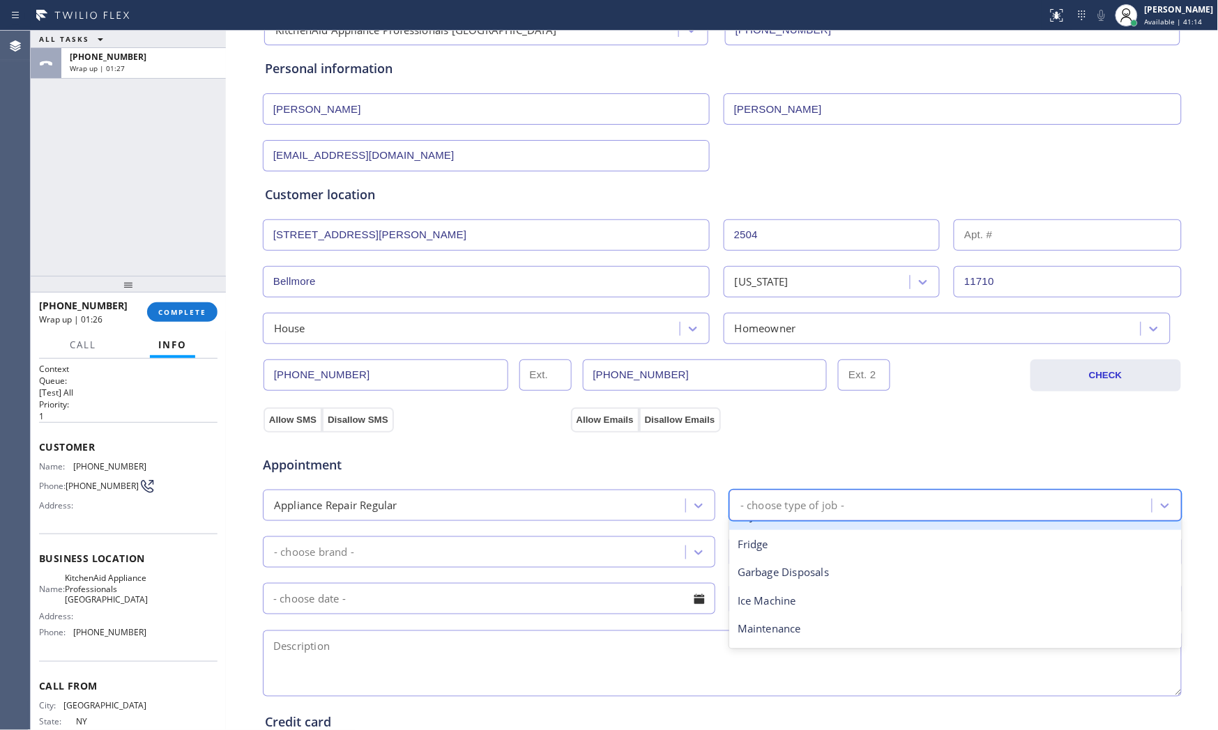
scroll to position [155, 0]
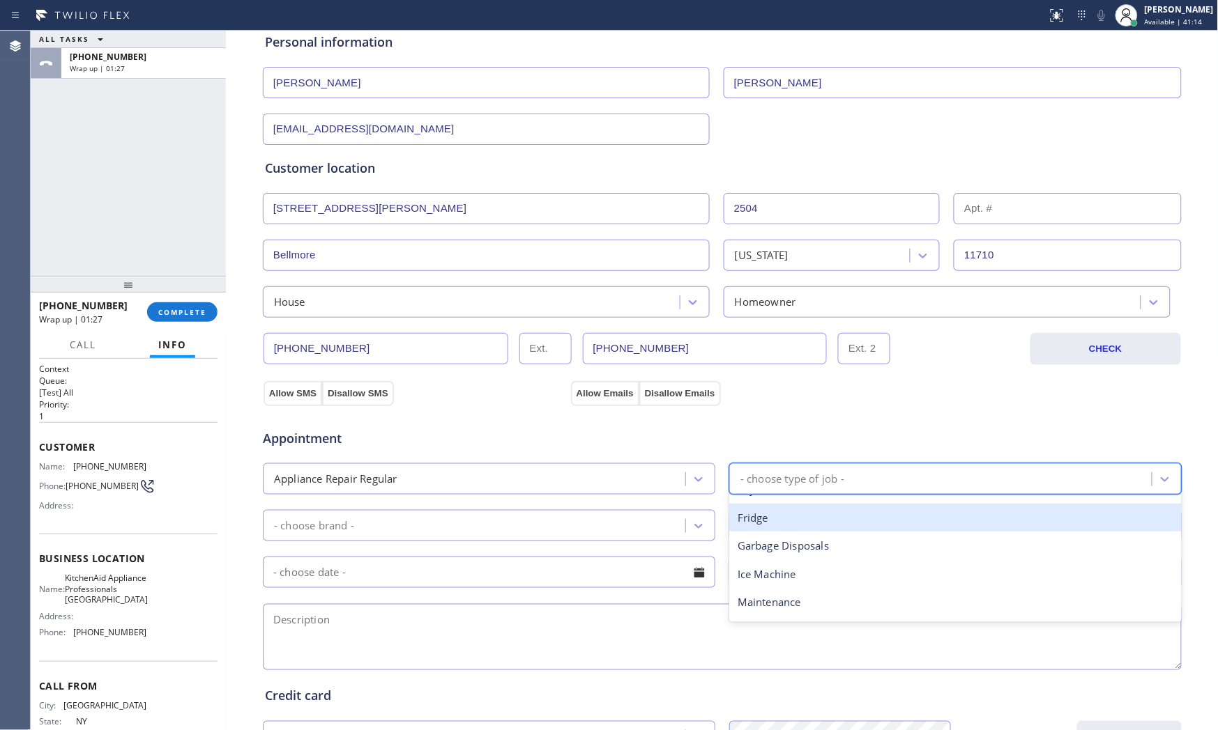
drag, startPoint x: 767, startPoint y: 523, endPoint x: 537, endPoint y: 534, distance: 231.0
click at [765, 523] on div "Fridge" at bounding box center [955, 518] width 452 height 29
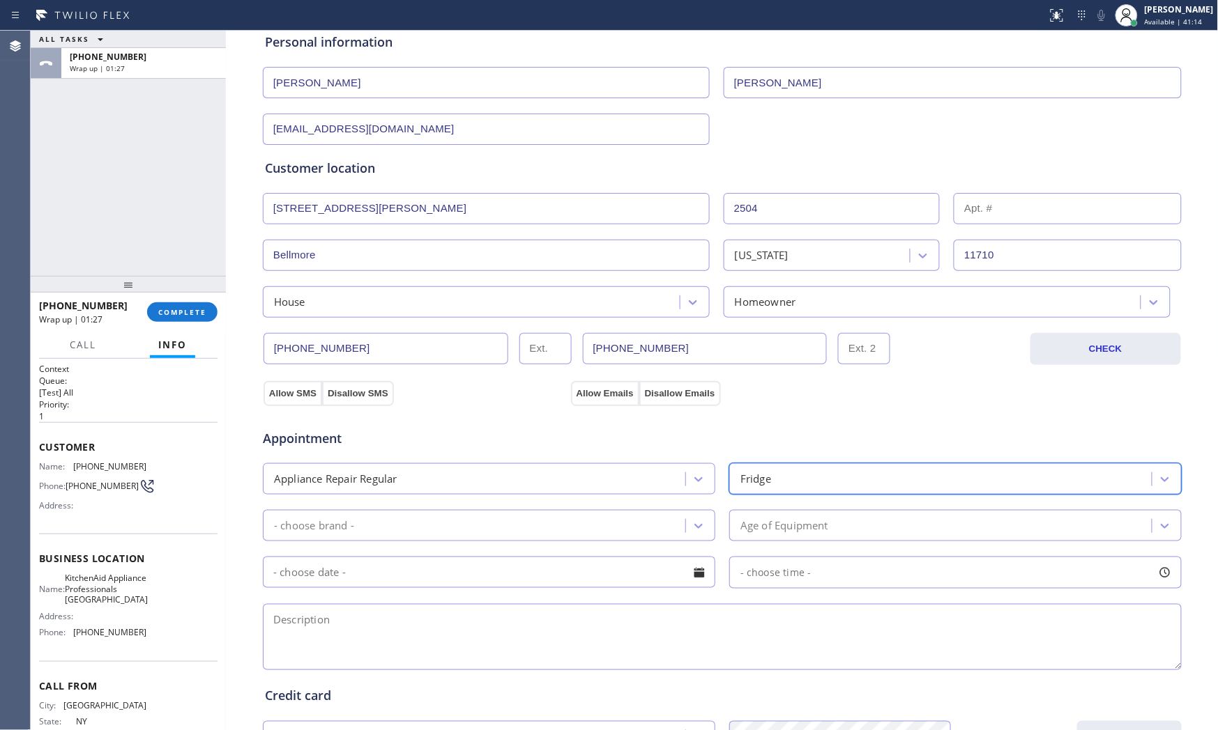
click at [482, 534] on div "- choose brand -" at bounding box center [476, 526] width 418 height 24
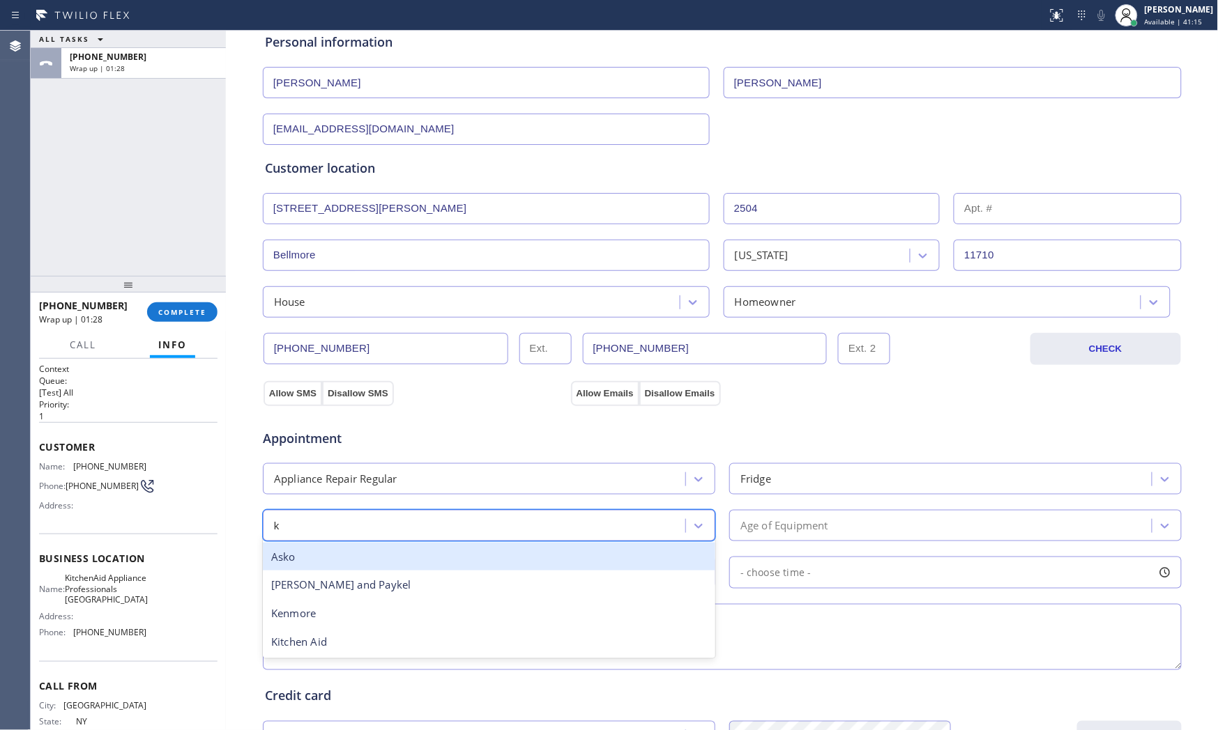
type input "ki"
click at [435, 555] on div "Kitchen Aid" at bounding box center [489, 557] width 452 height 29
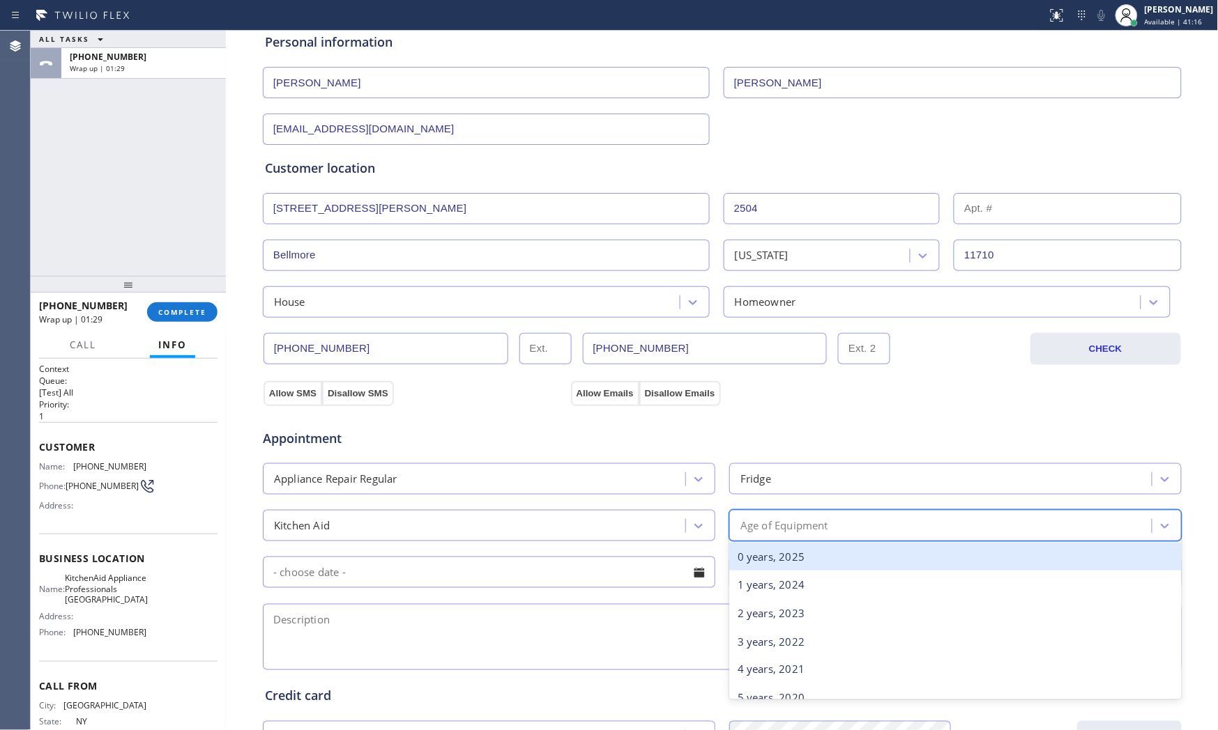
click at [818, 528] on div "Age of Equipment" at bounding box center [784, 526] width 88 height 16
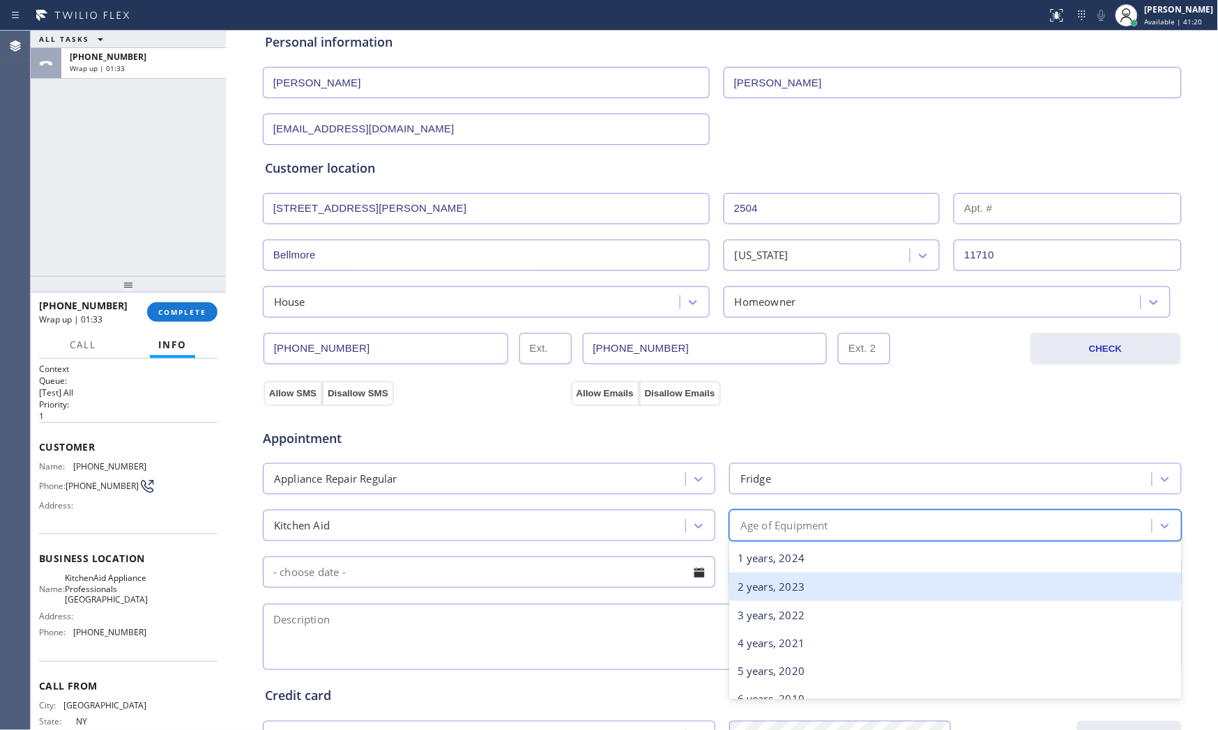
scroll to position [77, 0]
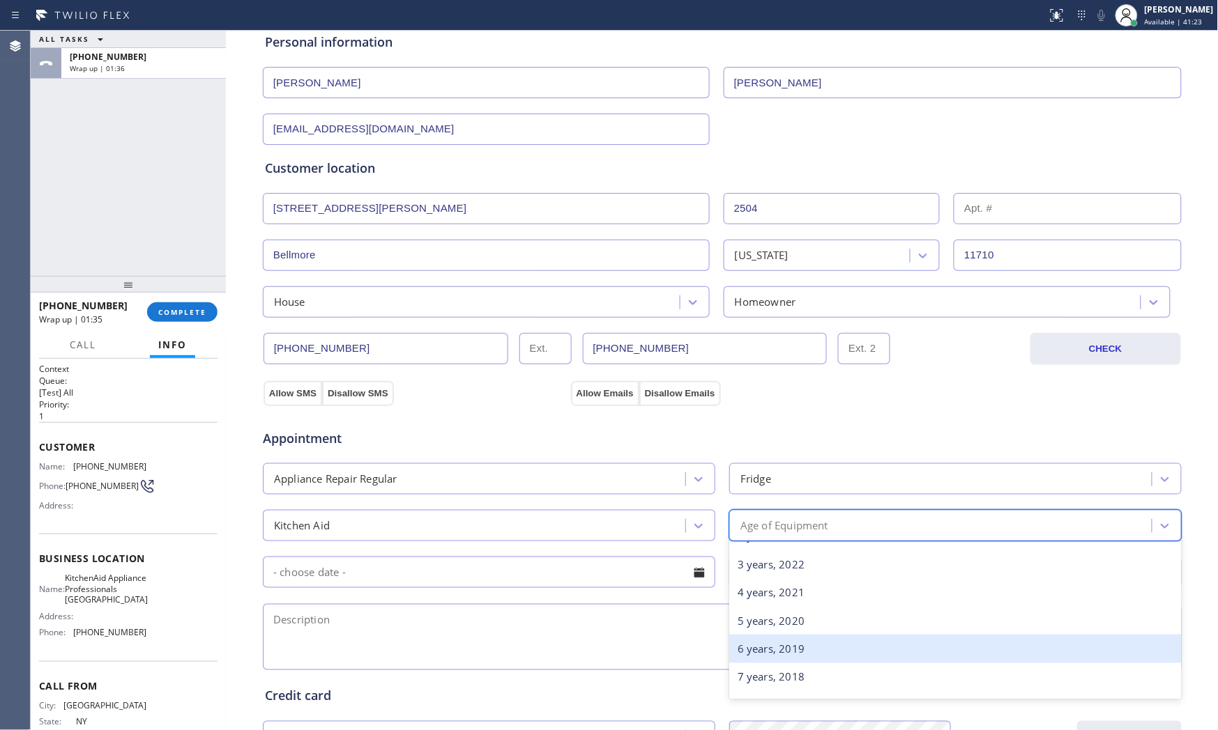
click at [774, 656] on div "6 years, 2019" at bounding box center [955, 649] width 452 height 29
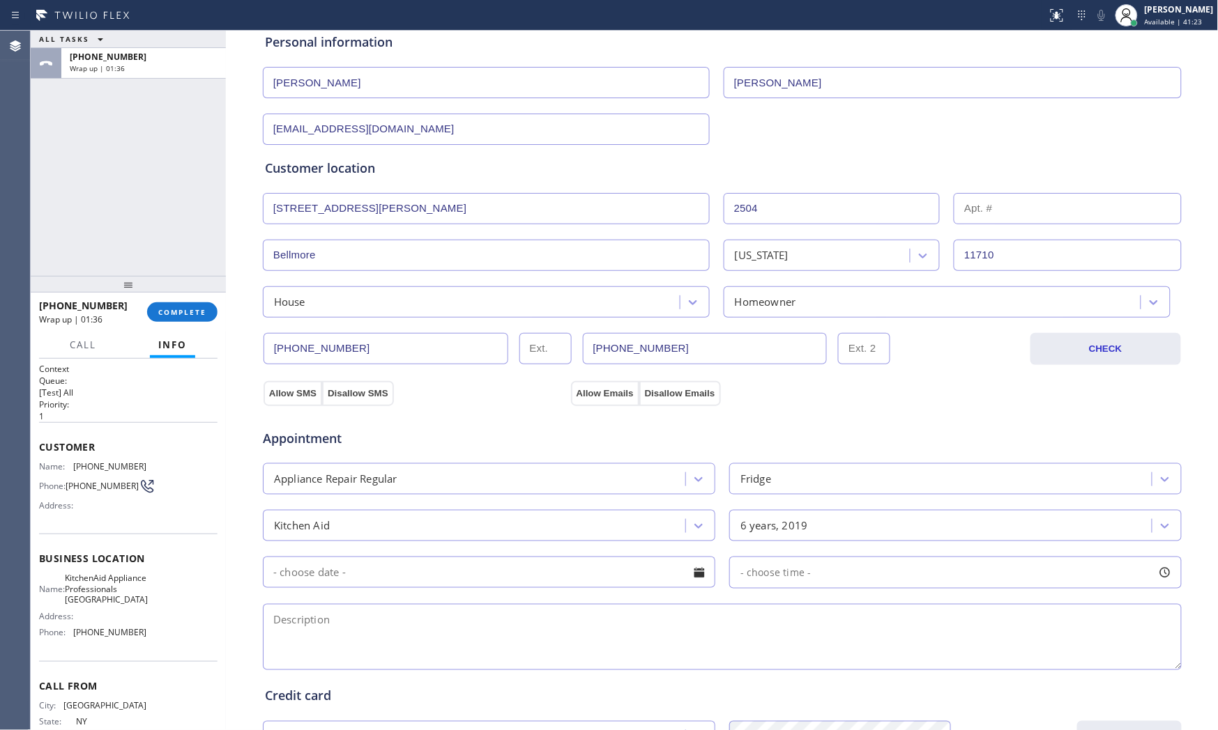
click at [480, 574] on input "text" at bounding box center [489, 572] width 452 height 31
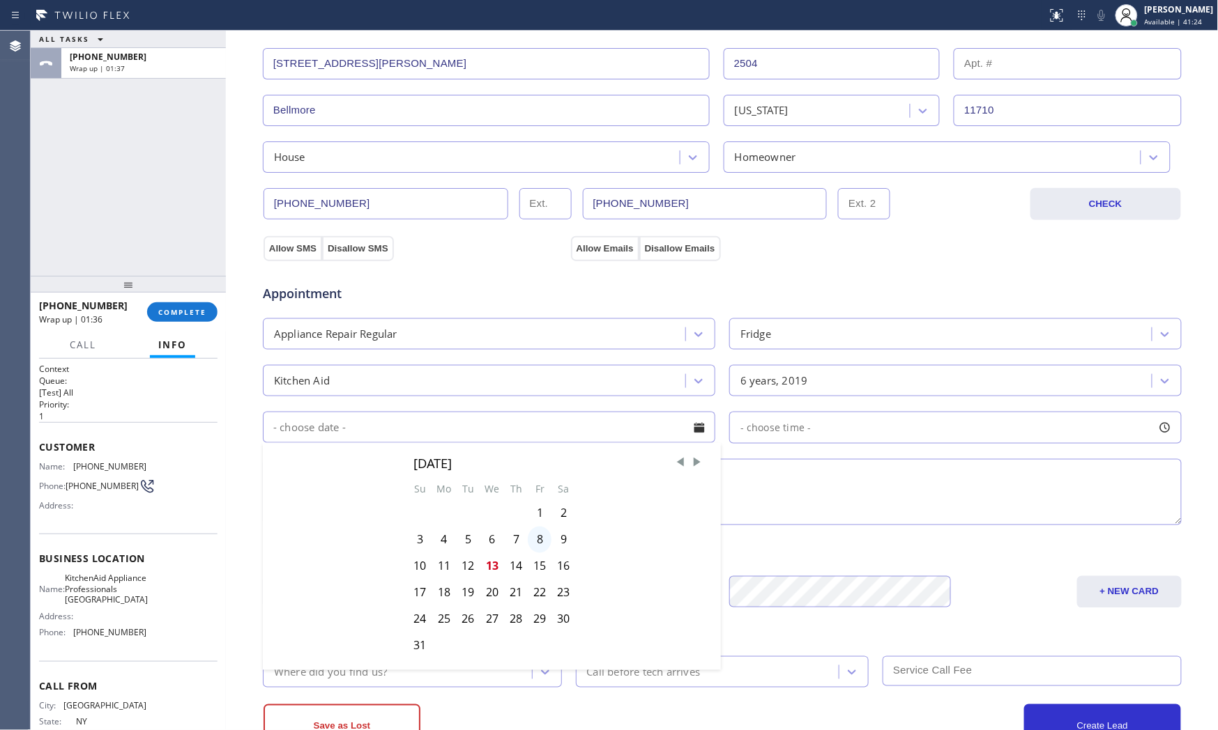
scroll to position [309, 0]
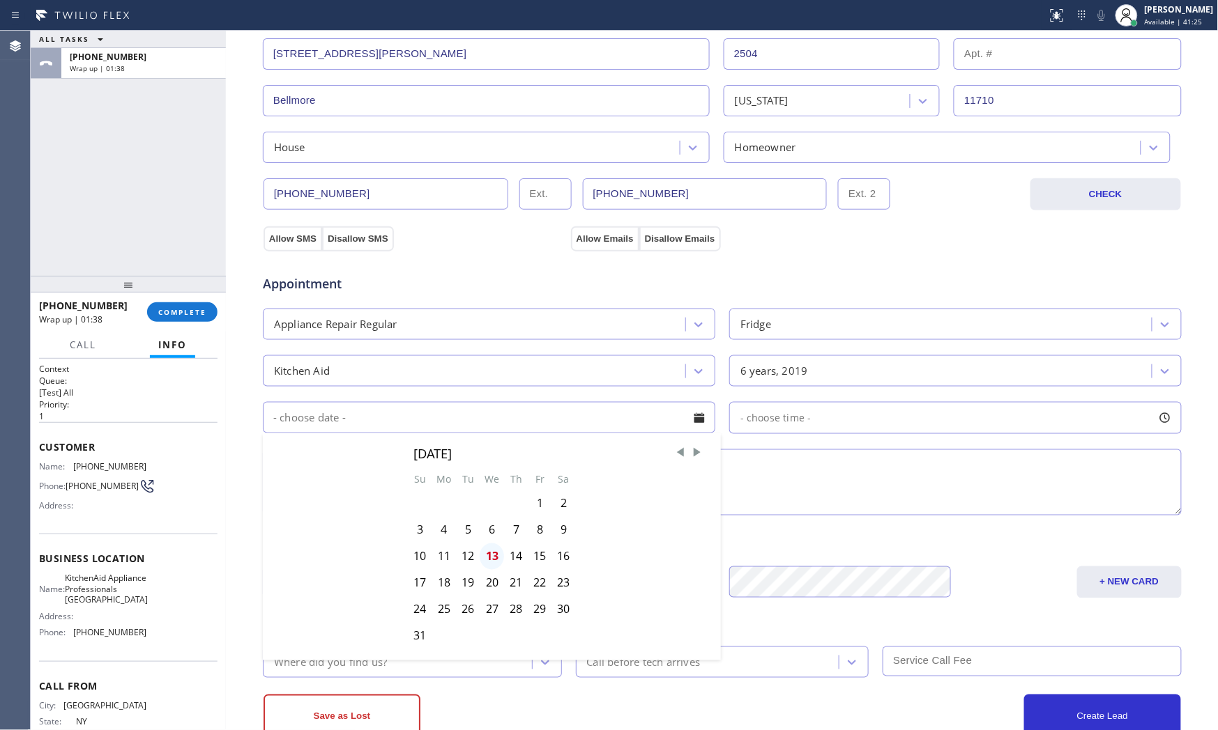
click at [491, 553] on div "13" at bounding box center [492, 557] width 24 height 26
type input "[DATE]"
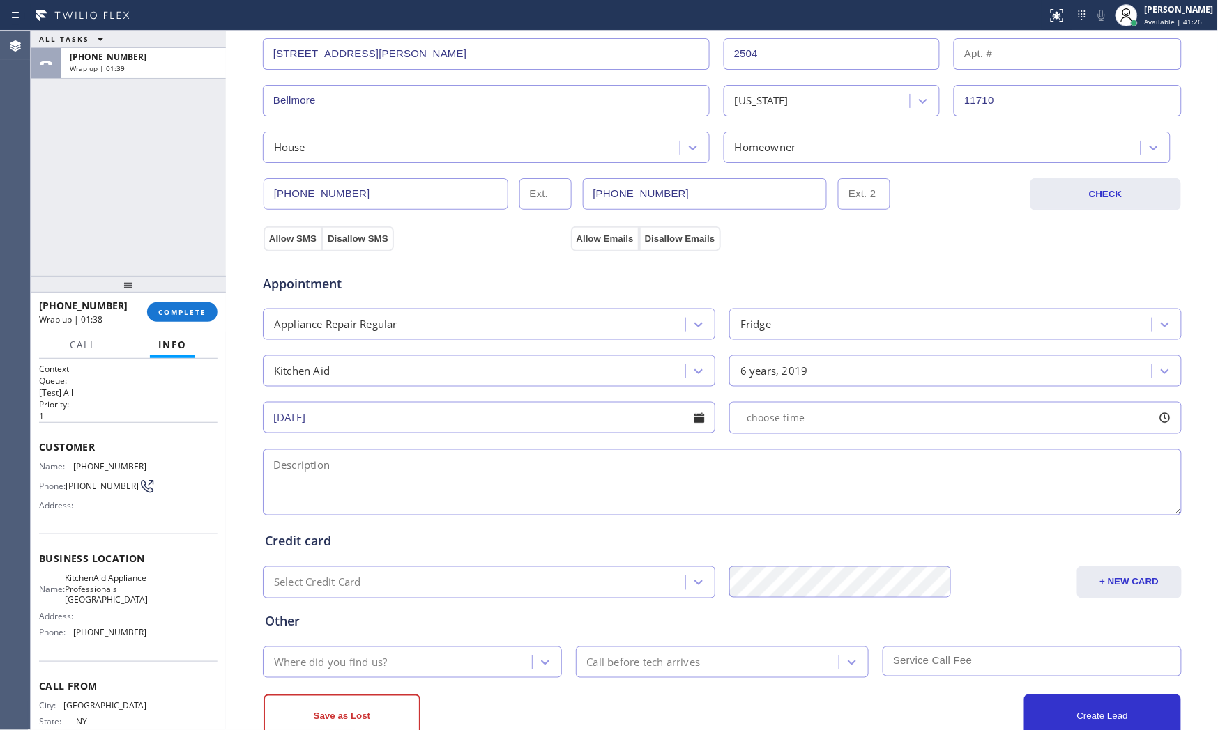
click at [845, 422] on div "- choose time -" at bounding box center [955, 418] width 452 height 32
drag, startPoint x: 781, startPoint y: 505, endPoint x: 958, endPoint y: 500, distance: 176.4
click at [1004, 500] on div at bounding box center [1010, 503] width 17 height 29
drag, startPoint x: 742, startPoint y: 503, endPoint x: 902, endPoint y: 504, distance: 159.6
click at [902, 504] on div at bounding box center [909, 503] width 17 height 29
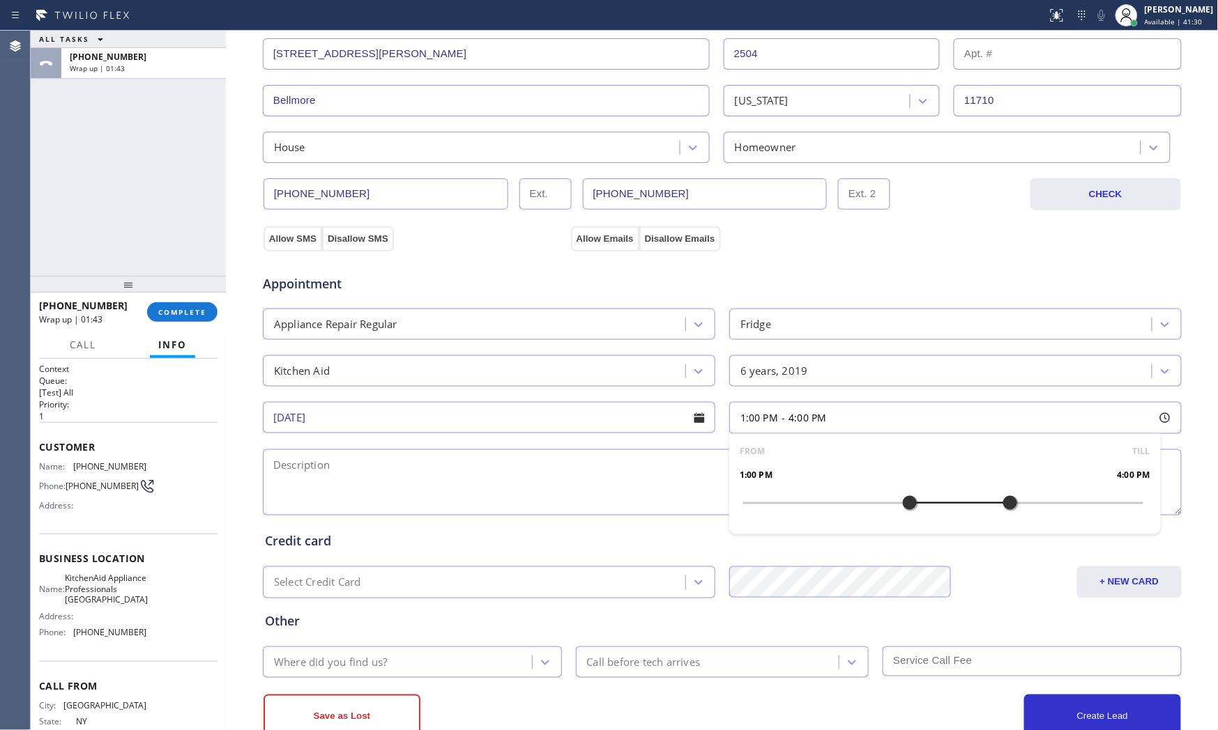
click at [587, 470] on textarea at bounding box center [722, 483] width 919 height 66
click at [86, 604] on span "KitchenAid Appliance Professionals [GEOGRAPHIC_DATA]" at bounding box center [106, 589] width 83 height 32
copy span "KitchenAid Appliance Professionals [GEOGRAPHIC_DATA]"
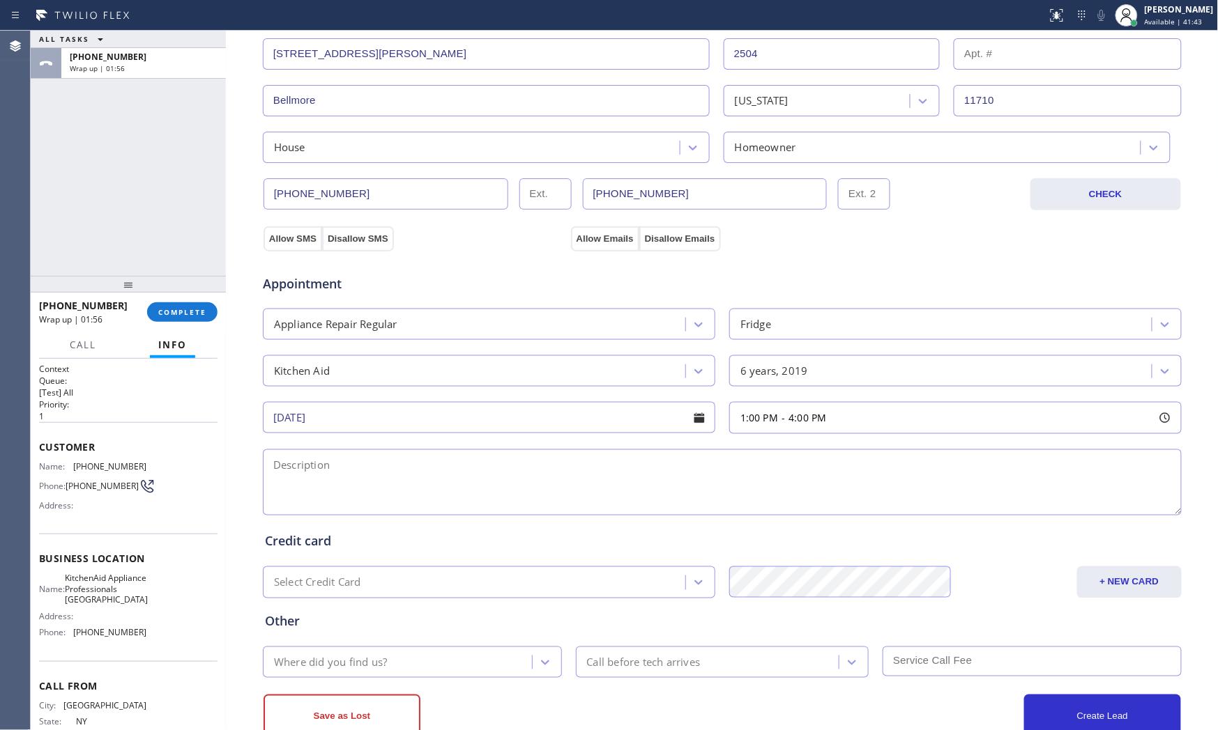
click at [507, 469] on textarea at bounding box center [722, 483] width 919 height 66
paste textarea "1-4 $99 KitchenAid | fridgeFS | ice maker is making loud banging and the ice is…"
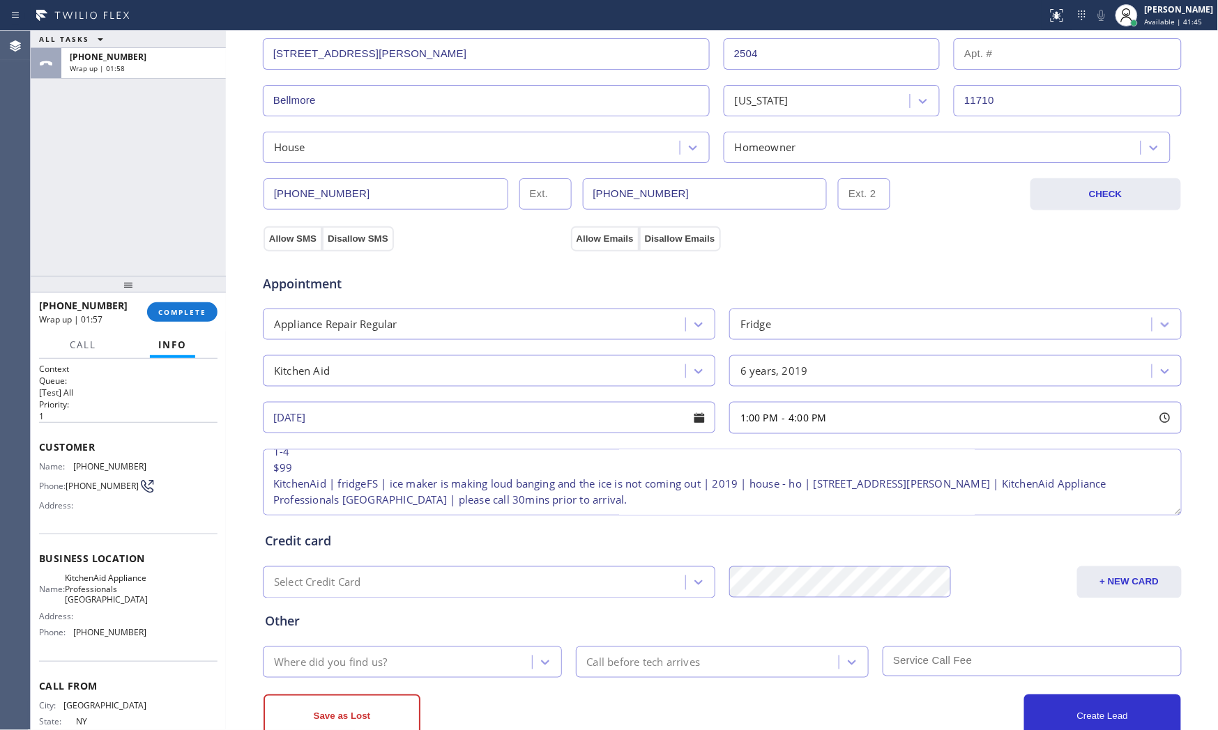
scroll to position [349, 0]
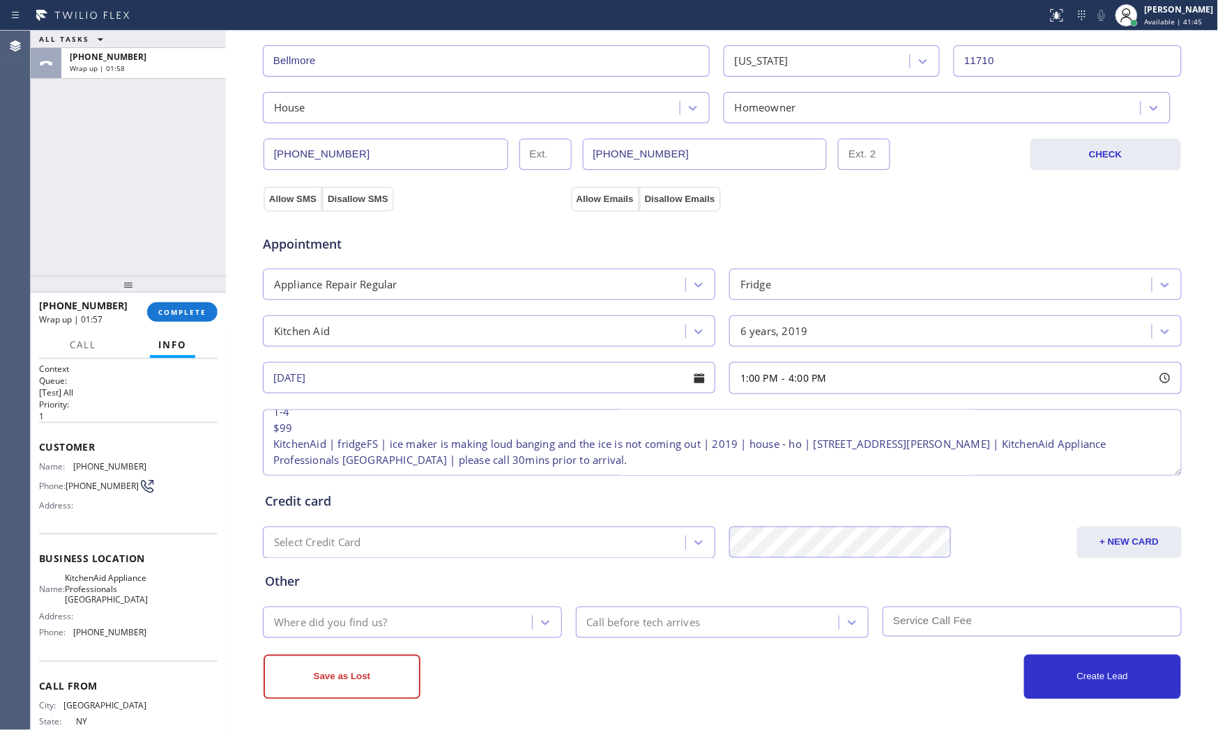
type textarea "1-4 $99 KitchenAid | fridgeFS | ice maker is making loud banging and the ice is…"
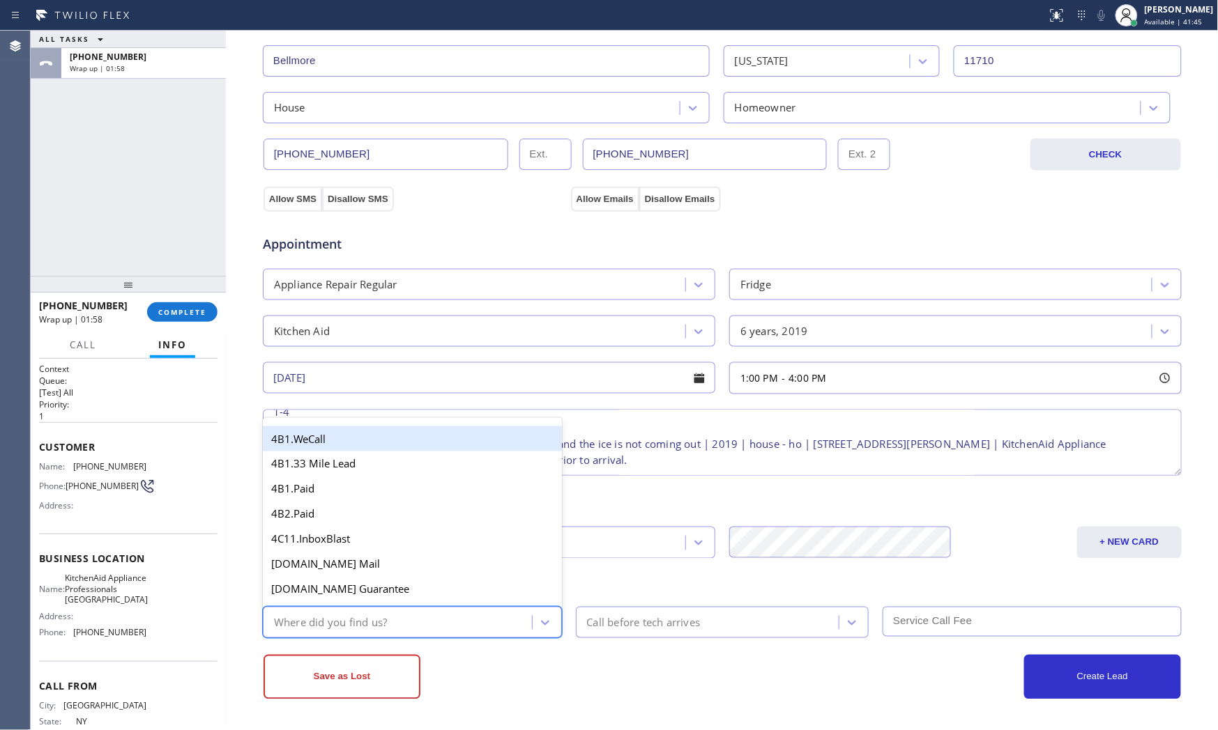
click at [408, 624] on div "Where did you find us?" at bounding box center [399, 623] width 265 height 24
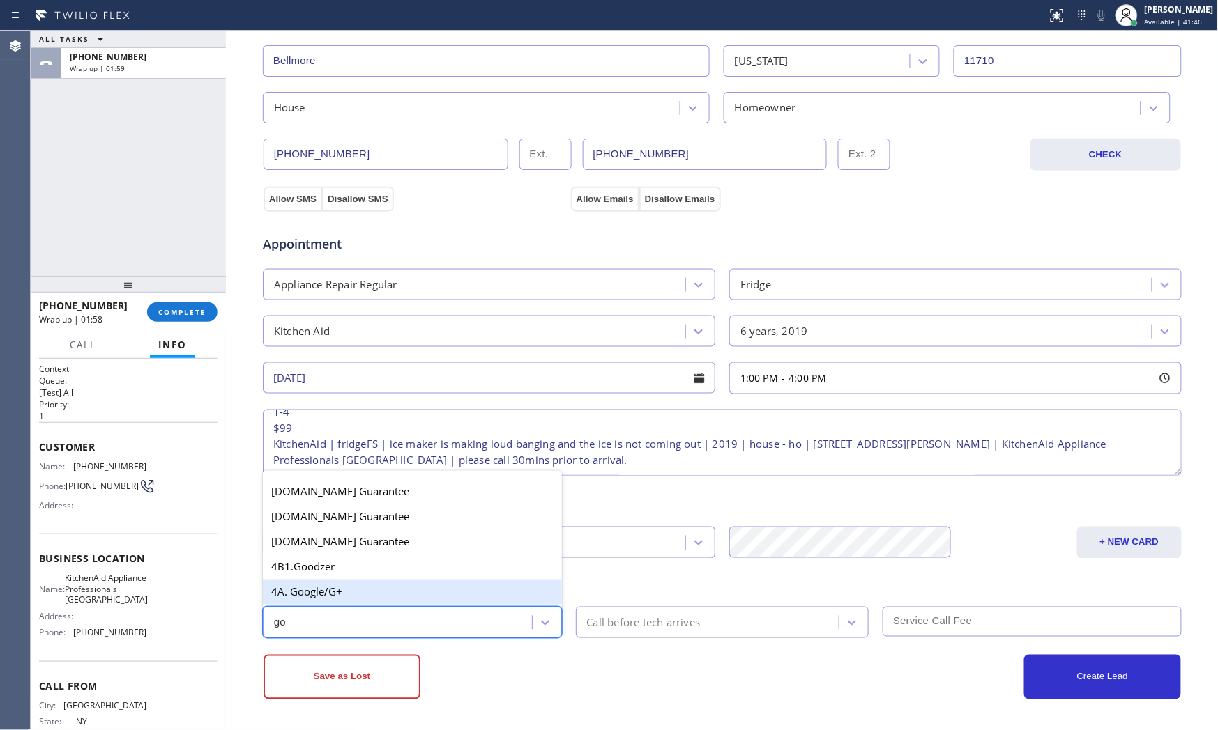
type input "goo"
click at [409, 593] on div "4A. Google/G+" at bounding box center [412, 592] width 299 height 25
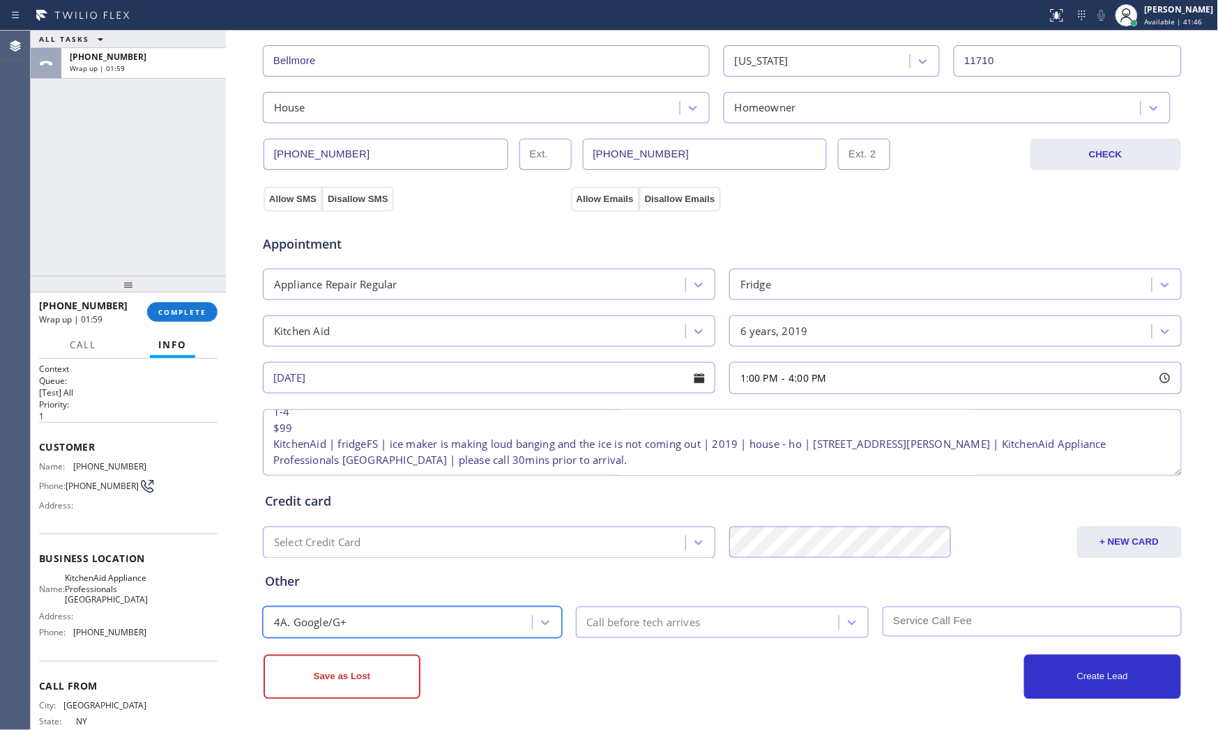
click at [684, 627] on div "Call before tech arrives" at bounding box center [644, 623] width 114 height 16
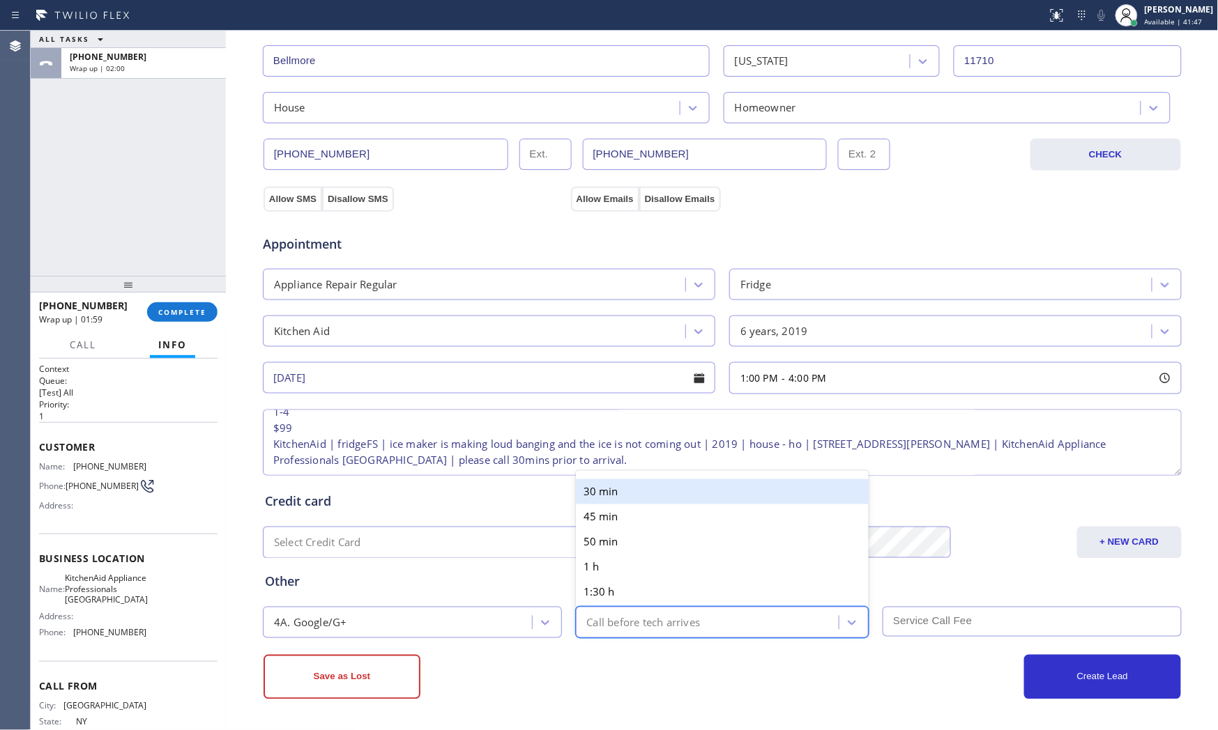
click at [646, 484] on div "30 min" at bounding box center [722, 492] width 293 height 25
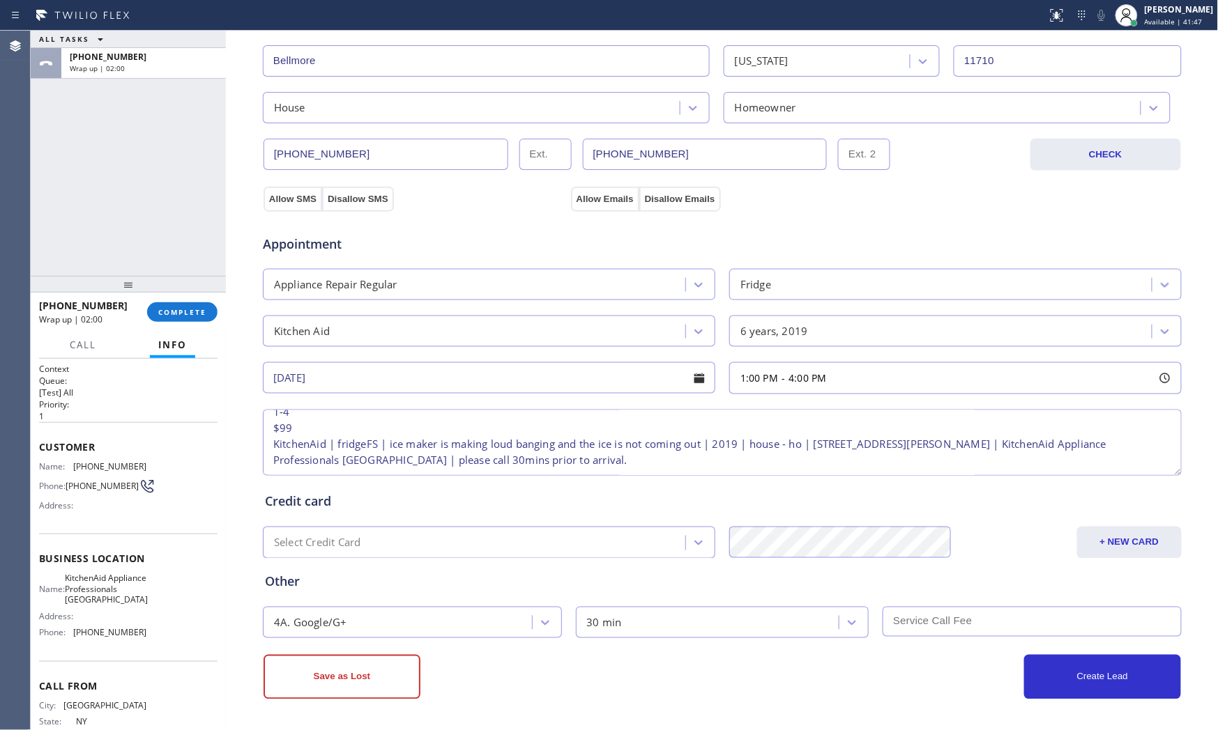
click at [980, 631] on input "text" at bounding box center [1031, 622] width 299 height 30
type input "99"
click at [914, 657] on div "Create Lead" at bounding box center [951, 677] width 459 height 45
click at [1063, 657] on button "Create Lead" at bounding box center [1102, 677] width 157 height 45
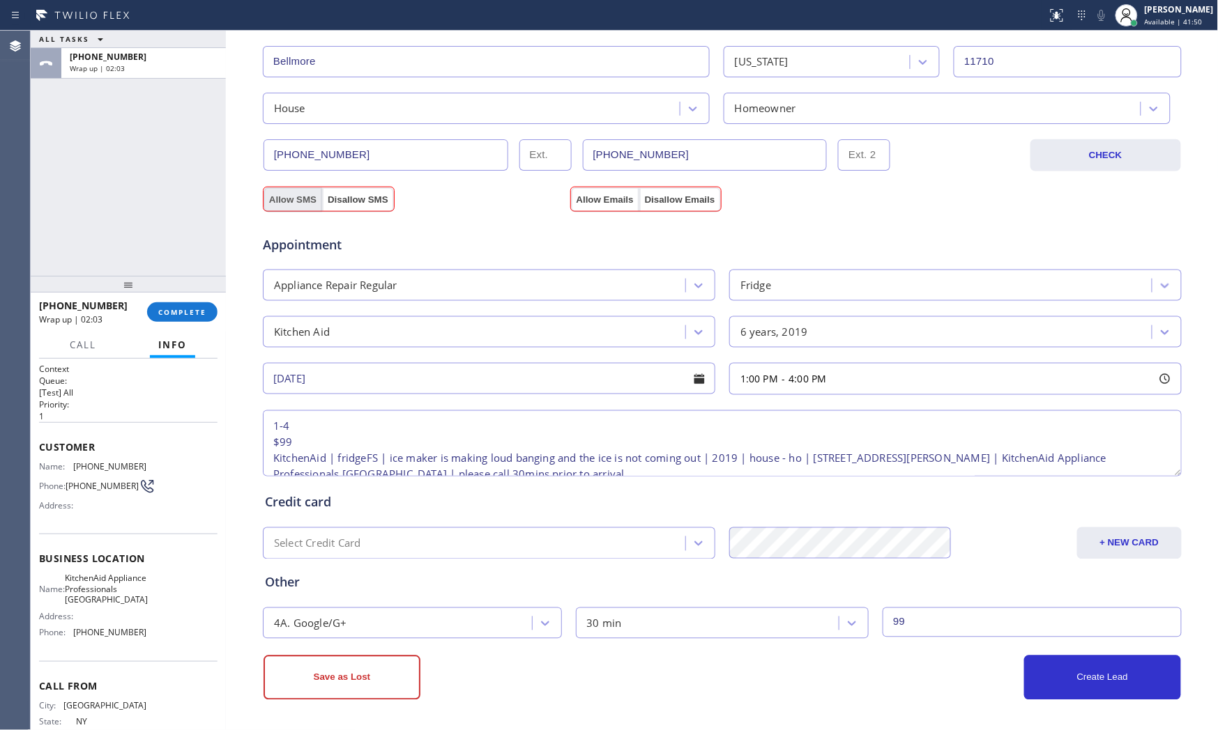
click at [291, 197] on button "Allow SMS" at bounding box center [292, 199] width 59 height 25
click at [588, 197] on button "Allow Emails" at bounding box center [605, 199] width 68 height 25
click at [1089, 657] on div "Business location KitchenAid Appliance Professionals [GEOGRAPHIC_DATA] [PHONE_N…" at bounding box center [722, 214] width 993 height 1034
click at [1089, 657] on button "Create Lead" at bounding box center [1102, 678] width 157 height 45
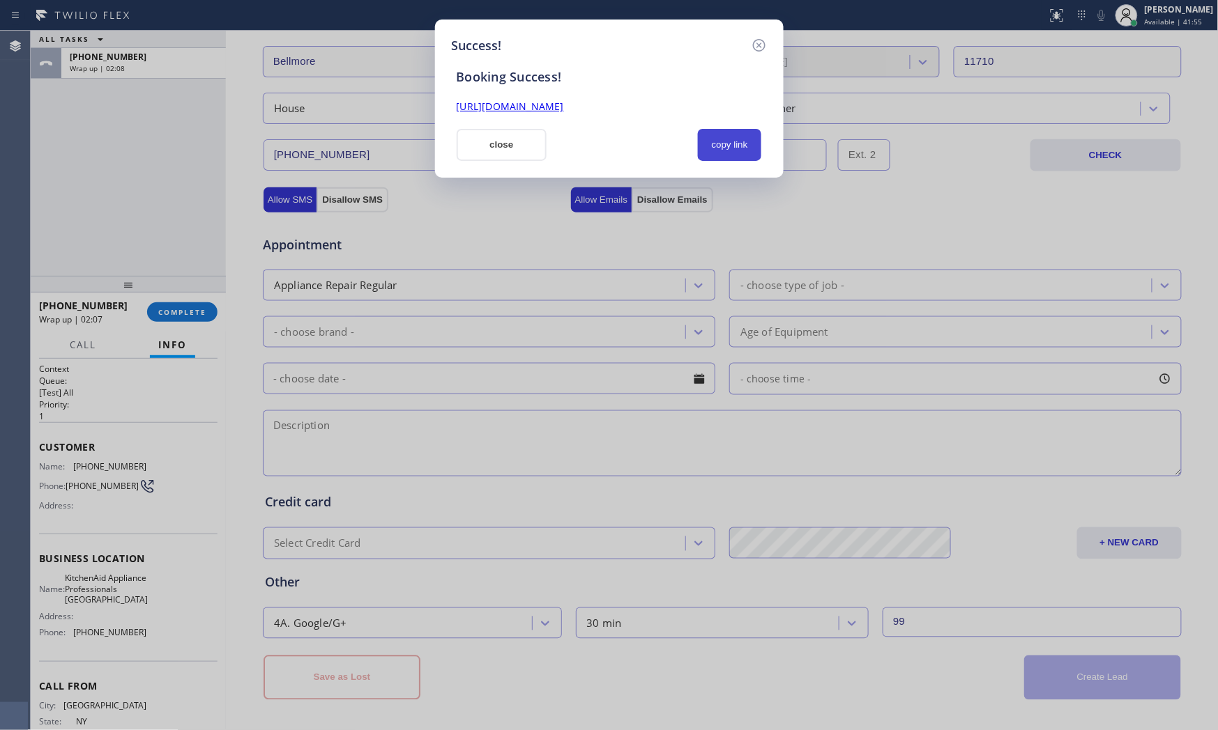
click at [728, 145] on button "copy link" at bounding box center [730, 145] width 64 height 32
click at [470, 145] on button "close" at bounding box center [502, 145] width 91 height 32
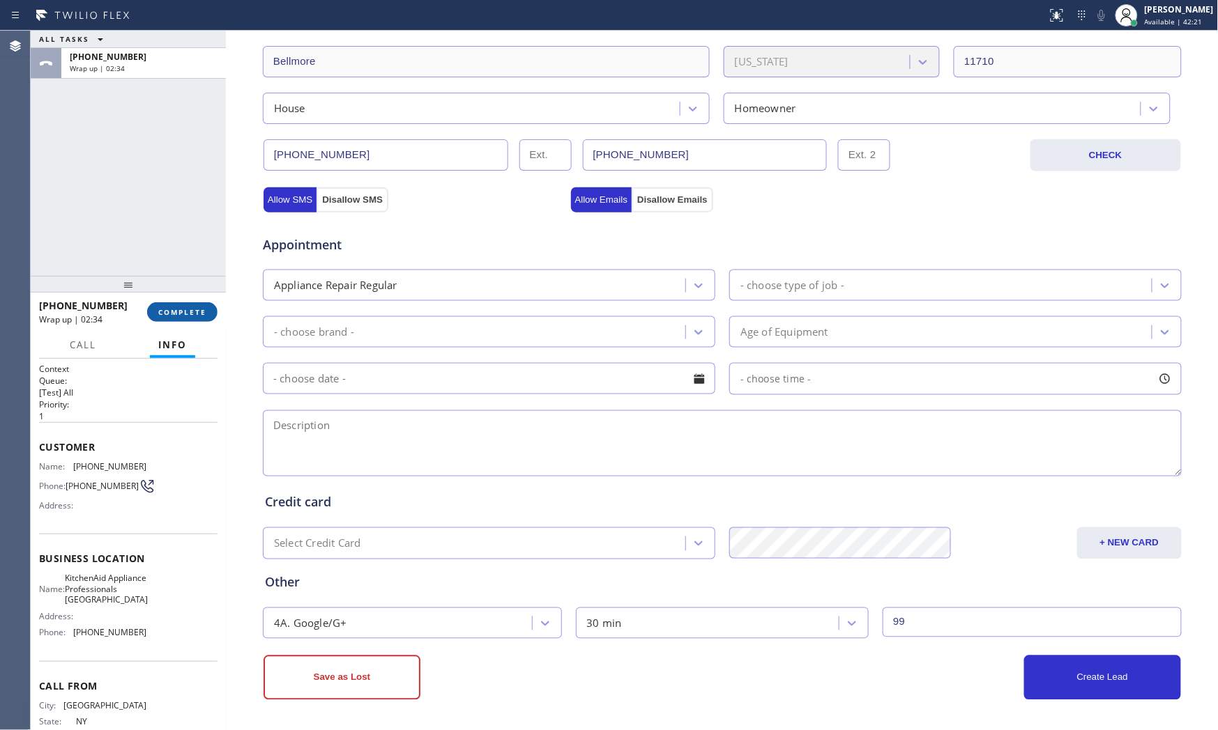
click at [175, 318] on button "COMPLETE" at bounding box center [182, 313] width 70 height 20
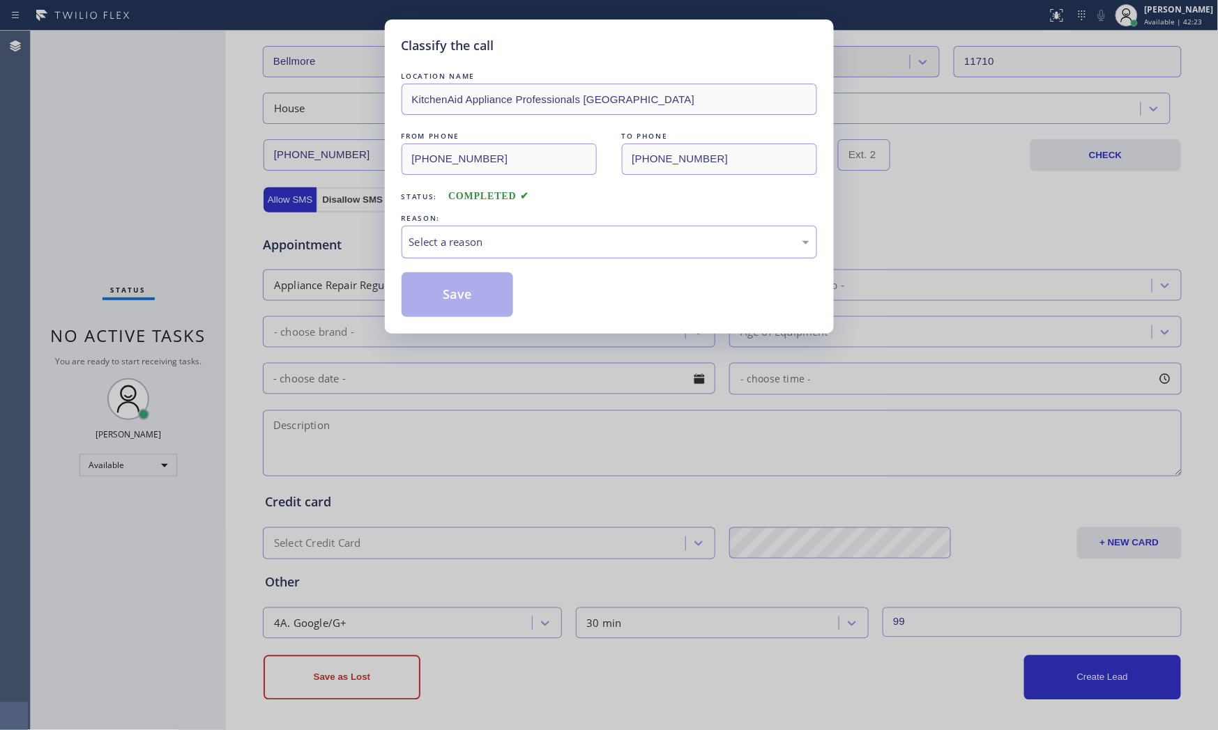
click at [429, 245] on div "Select a reason" at bounding box center [609, 242] width 400 height 16
click at [444, 293] on button "Save" at bounding box center [457, 295] width 112 height 45
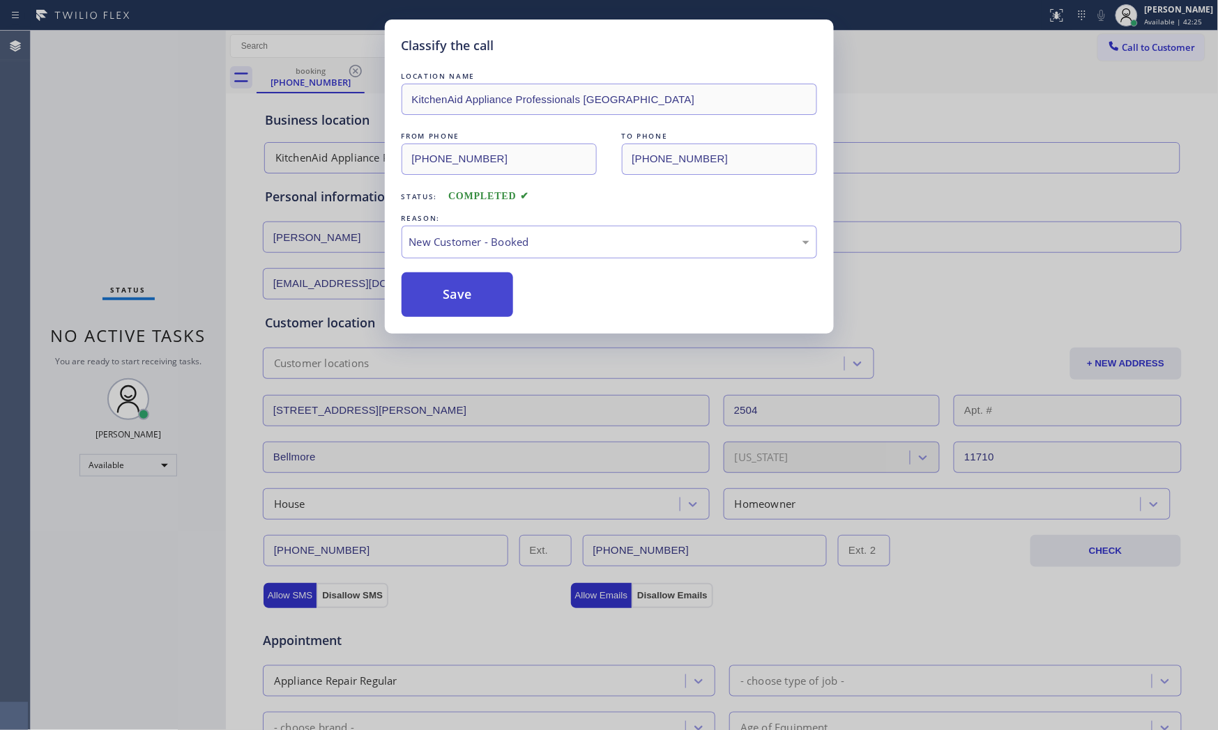
click at [444, 293] on button "Save" at bounding box center [457, 295] width 112 height 45
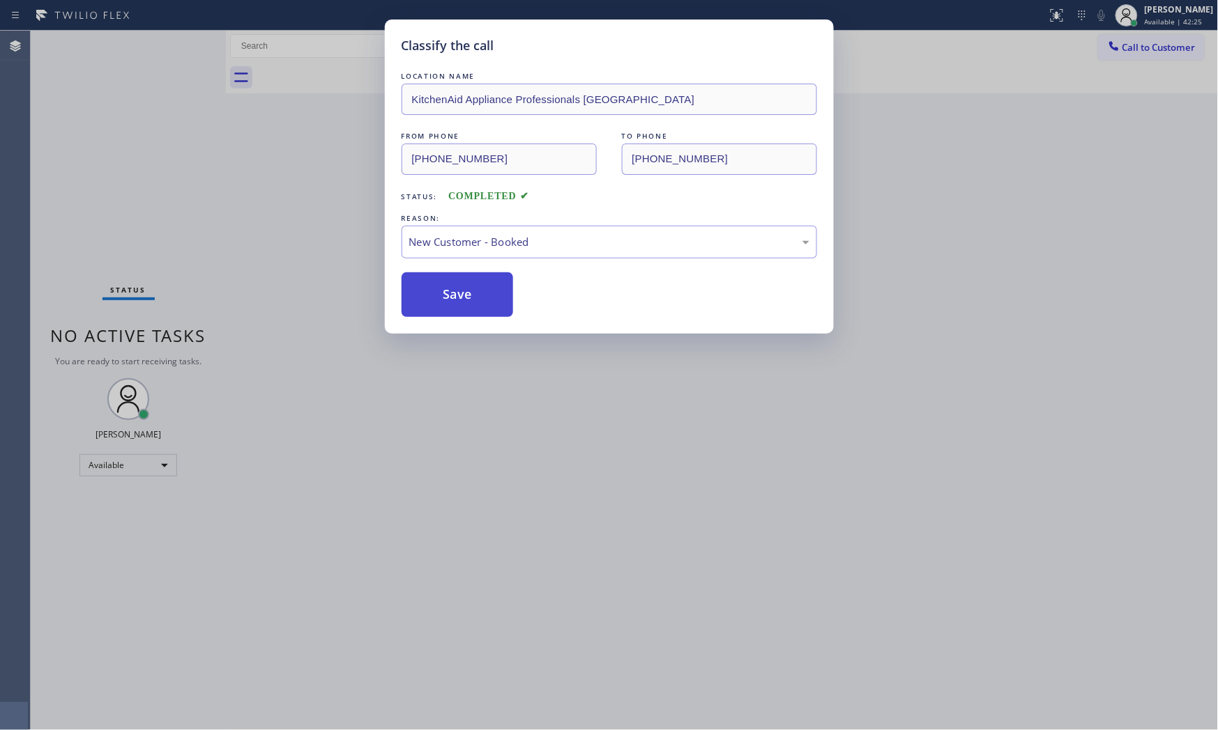
click at [444, 293] on button "Save" at bounding box center [457, 295] width 112 height 45
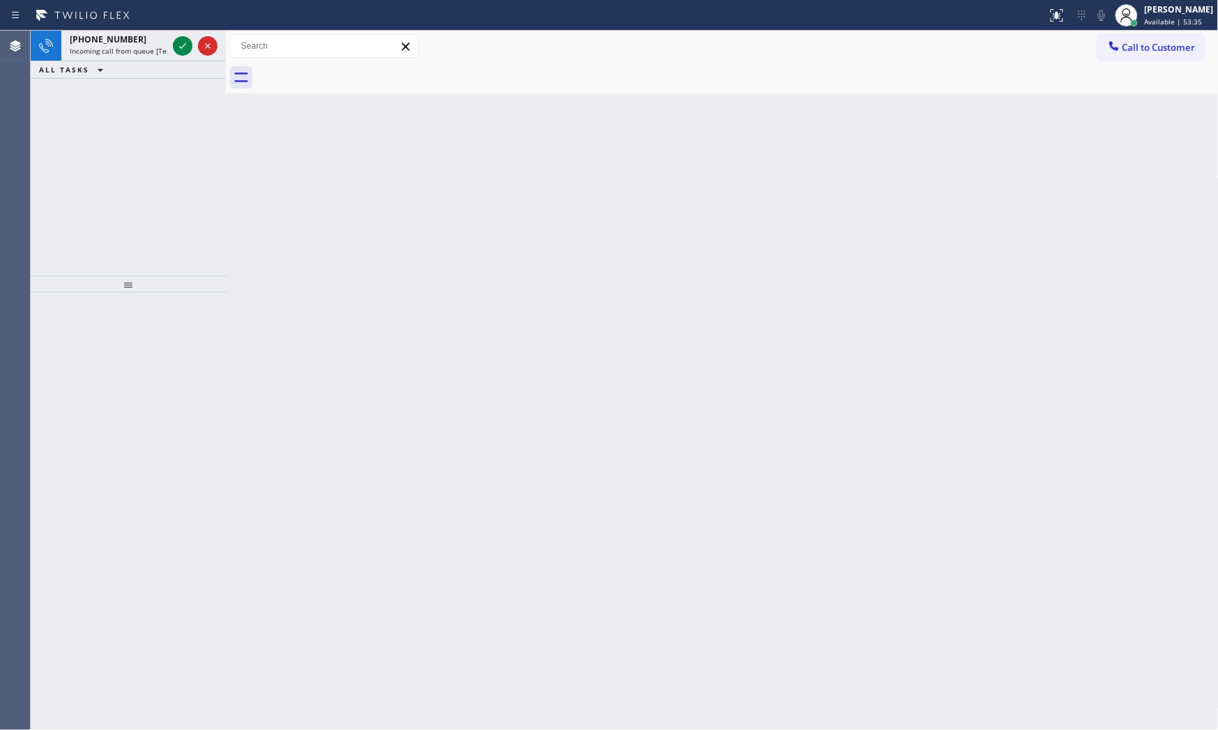
click at [137, 66] on div "ALL TASKS ALL TASKS ACTIVE TASKS TASKS IN WRAP UP" at bounding box center [128, 69] width 195 height 17
click at [138, 52] on span "Incoming call from queue [Test] All" at bounding box center [128, 51] width 116 height 10
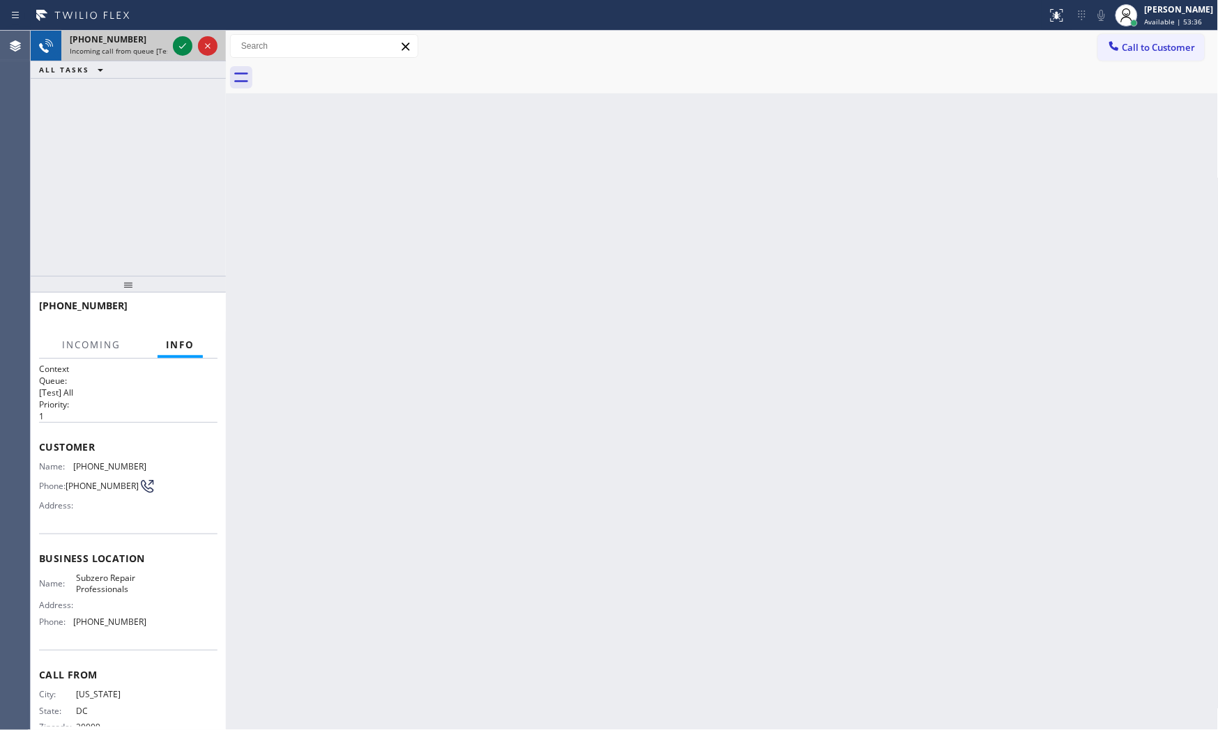
click at [168, 45] on div "[PHONE_NUMBER] Incoming call from queue [Test] All" at bounding box center [115, 46] width 109 height 31
click at [176, 45] on div at bounding box center [183, 46] width 20 height 17
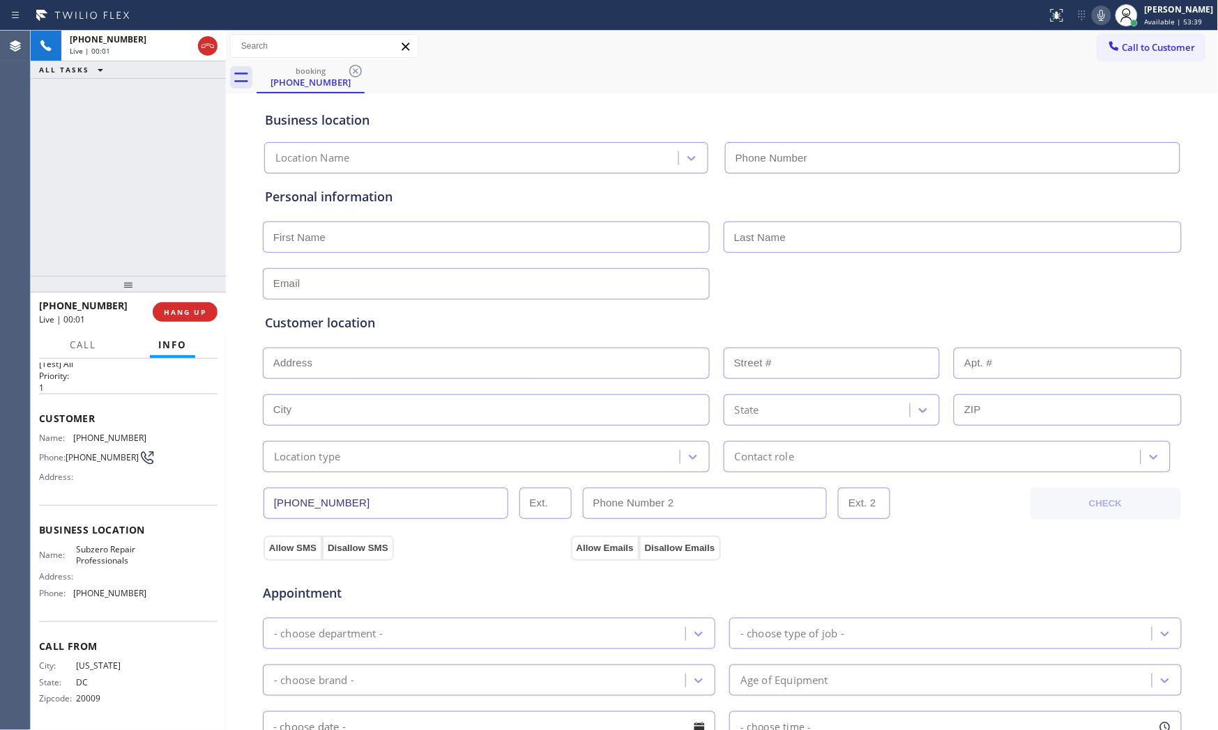
type input "[PHONE_NUMBER]"
click at [1096, 22] on icon at bounding box center [1101, 15] width 17 height 17
click at [1096, 15] on icon at bounding box center [1101, 15] width 7 height 11
click at [1096, 20] on icon at bounding box center [1101, 15] width 7 height 11
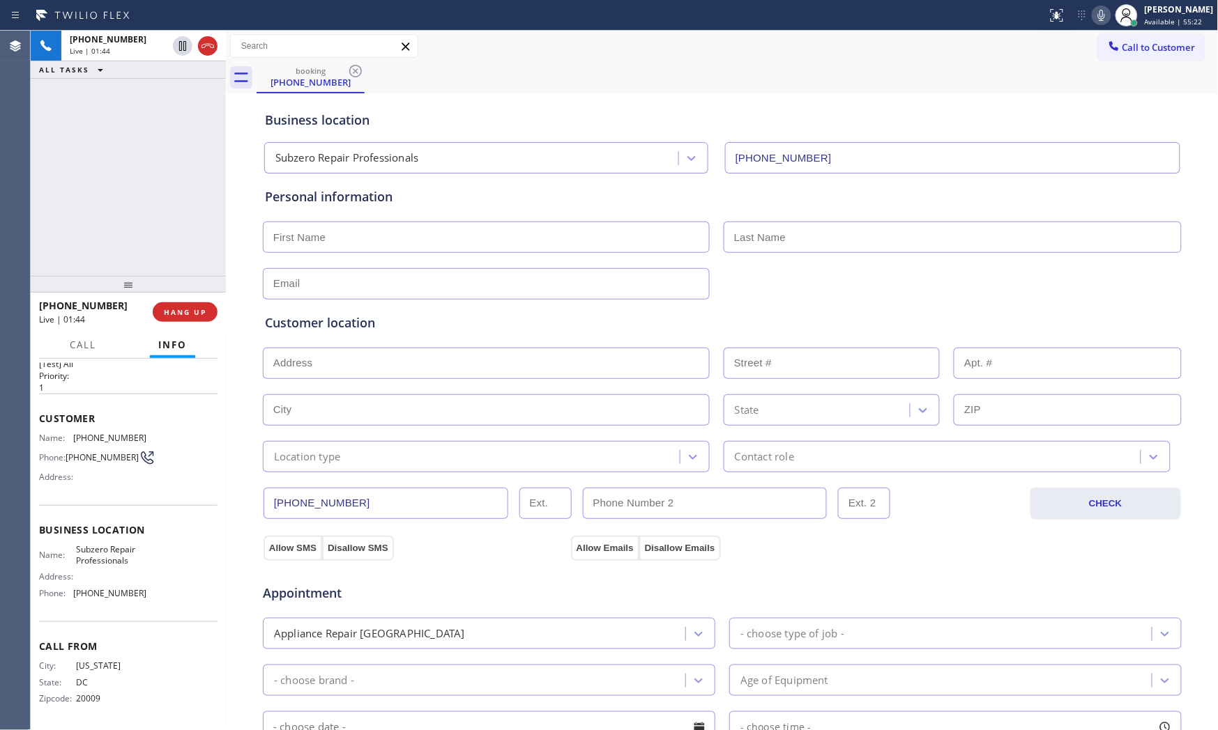
click at [1096, 13] on icon at bounding box center [1101, 15] width 17 height 17
click at [1093, 11] on icon at bounding box center [1101, 15] width 17 height 17
click at [1096, 22] on icon at bounding box center [1101, 15] width 17 height 17
click at [1096, 21] on icon at bounding box center [1101, 15] width 17 height 17
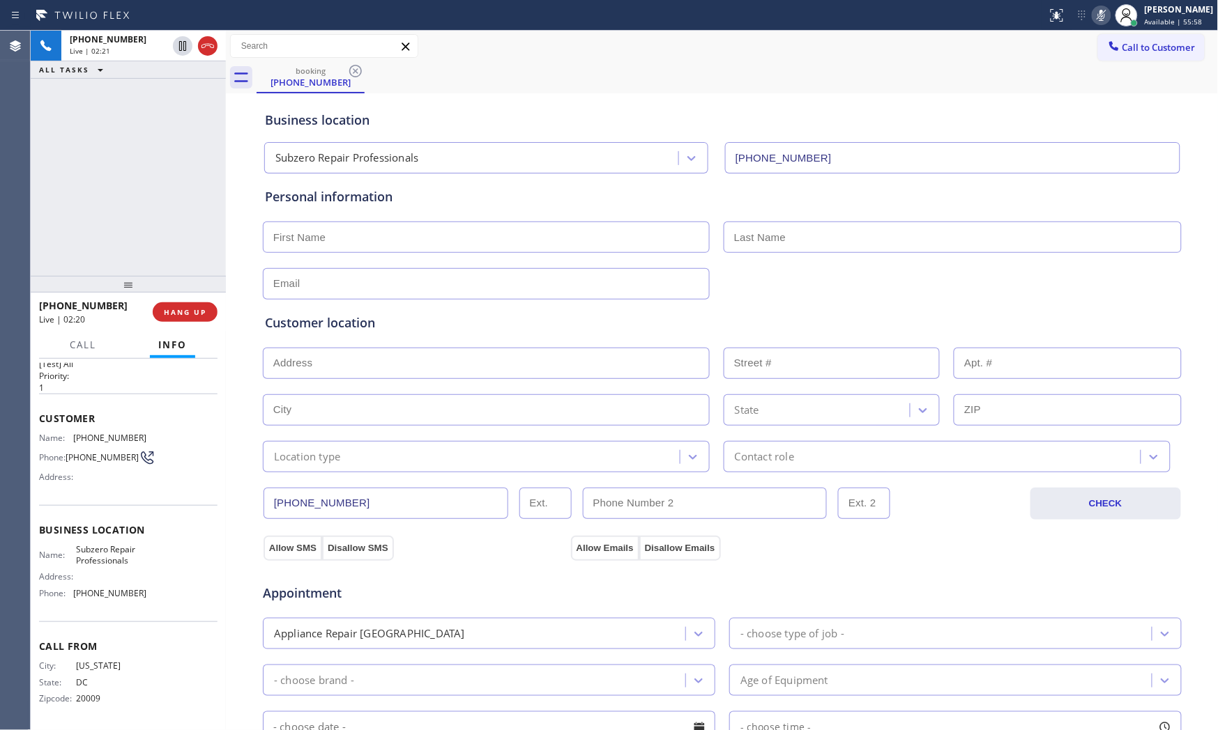
click at [1096, 21] on icon at bounding box center [1101, 15] width 17 height 17
click at [1093, 10] on icon at bounding box center [1101, 15] width 17 height 17
click at [1096, 16] on icon at bounding box center [1101, 15] width 7 height 11
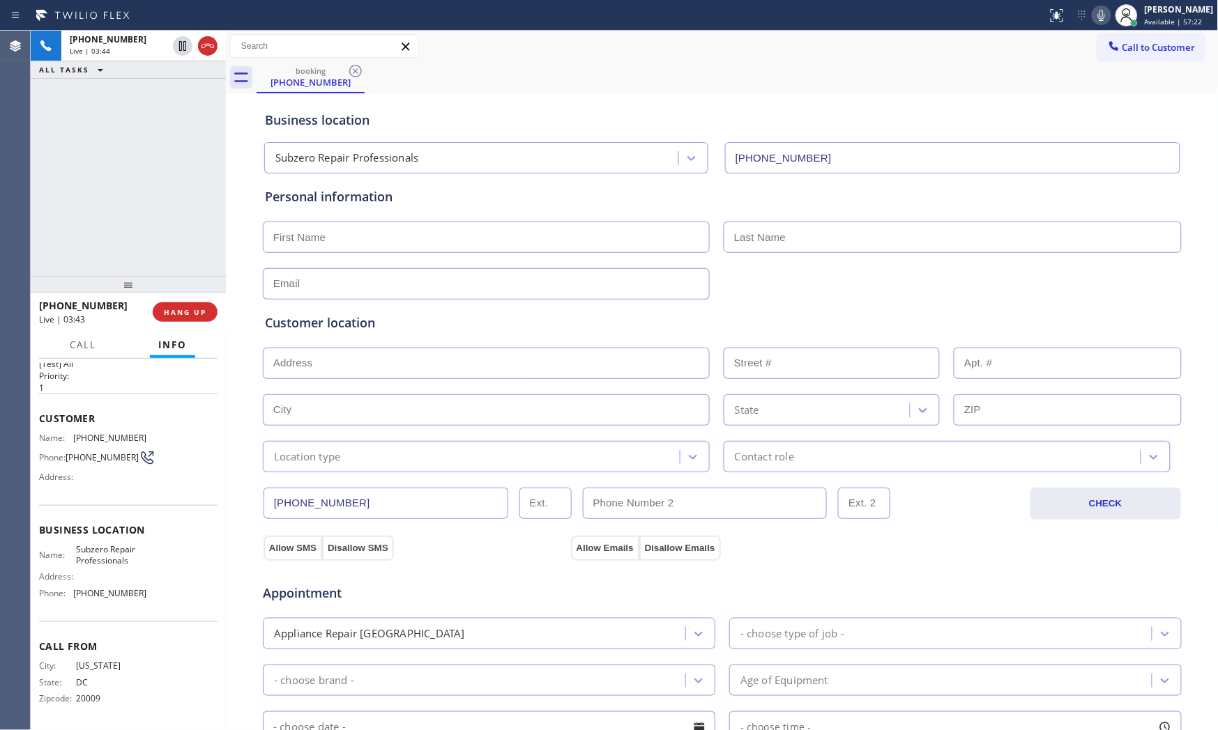
click at [1096, 18] on icon at bounding box center [1101, 15] width 7 height 11
click at [1096, 13] on icon at bounding box center [1101, 15] width 17 height 17
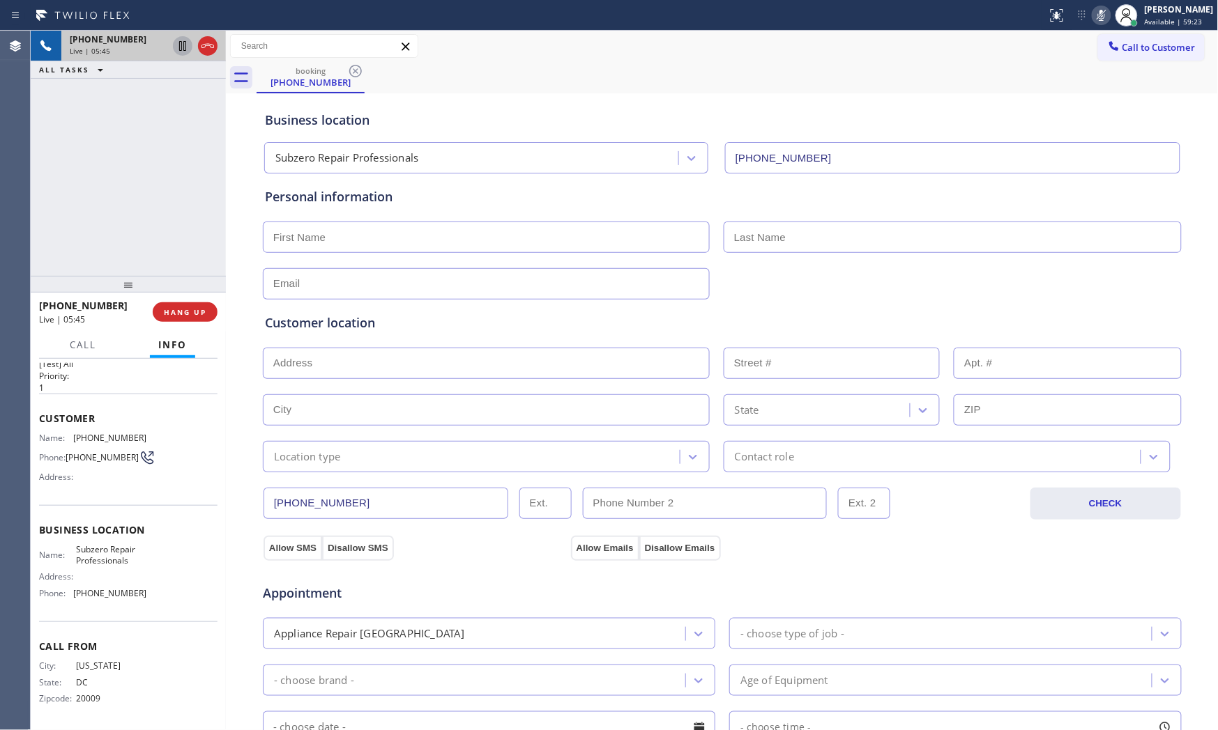
click at [189, 49] on icon at bounding box center [182, 46] width 17 height 17
click at [384, 230] on input "text" at bounding box center [486, 237] width 447 height 31
paste input "[PERSON_NAME]"
type input "[PERSON_NAME]"
click at [812, 234] on input "text" at bounding box center [952, 237] width 458 height 31
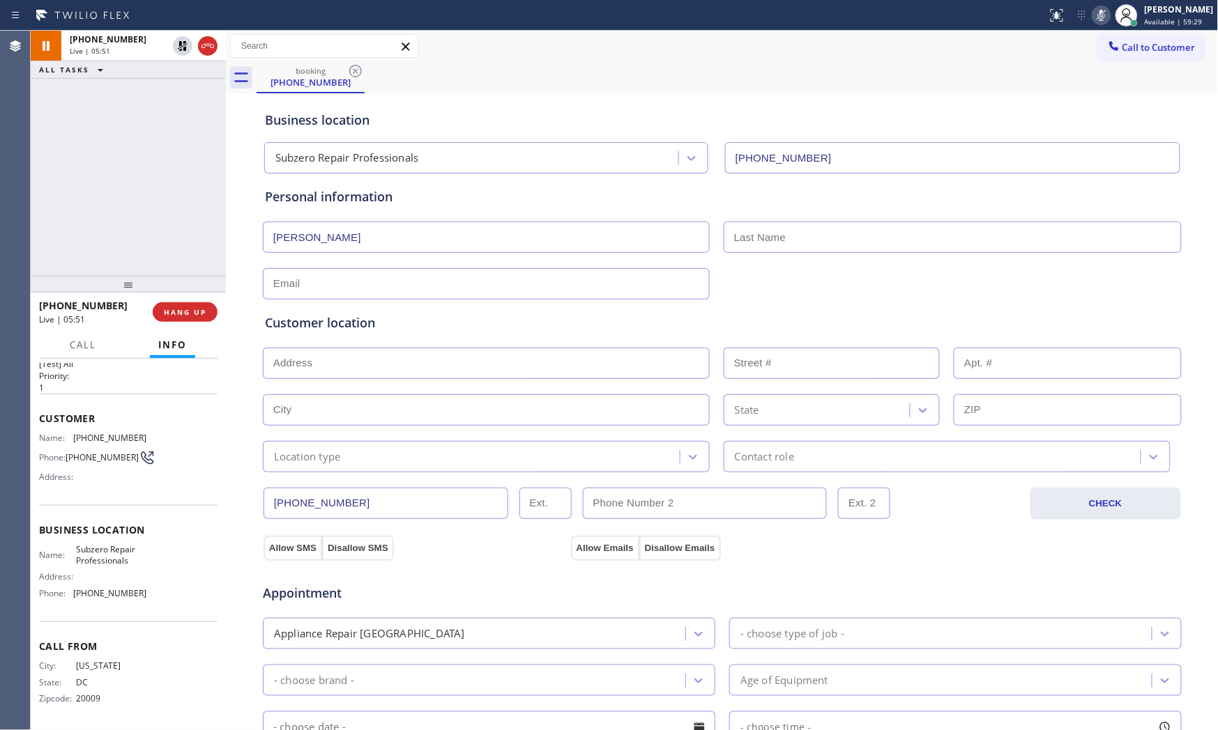
paste input "Franklin"
type input "Franklin"
click at [470, 294] on div "Customer location >> ADD NEW ADDRESS << + NEW ADDRESS State Location type Conta…" at bounding box center [722, 383] width 920 height 178
click at [470, 288] on input "text" at bounding box center [486, 283] width 447 height 31
paste input "[PERSON_NAME][EMAIL_ADDRESS][DOMAIN_NAME]"
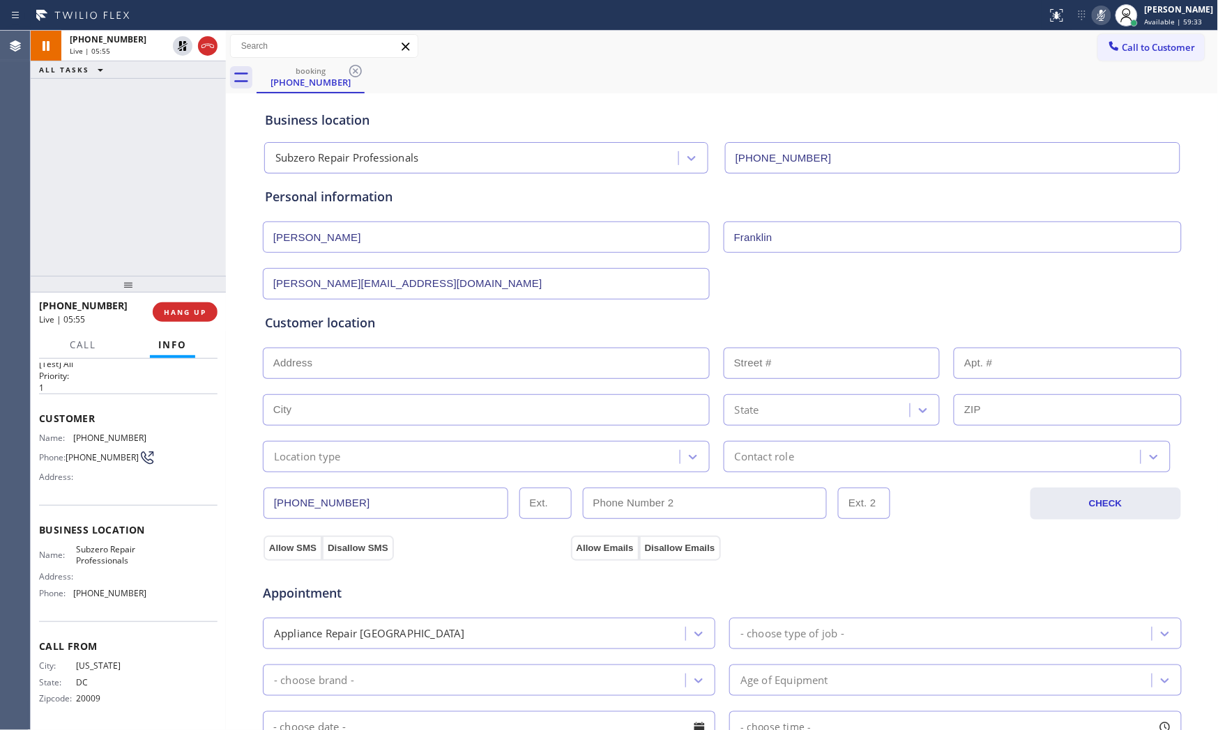
type input "[PERSON_NAME][EMAIL_ADDRESS][DOMAIN_NAME]"
click at [392, 365] on input "text" at bounding box center [486, 363] width 447 height 31
paste input "[GEOGRAPHIC_DATA]"
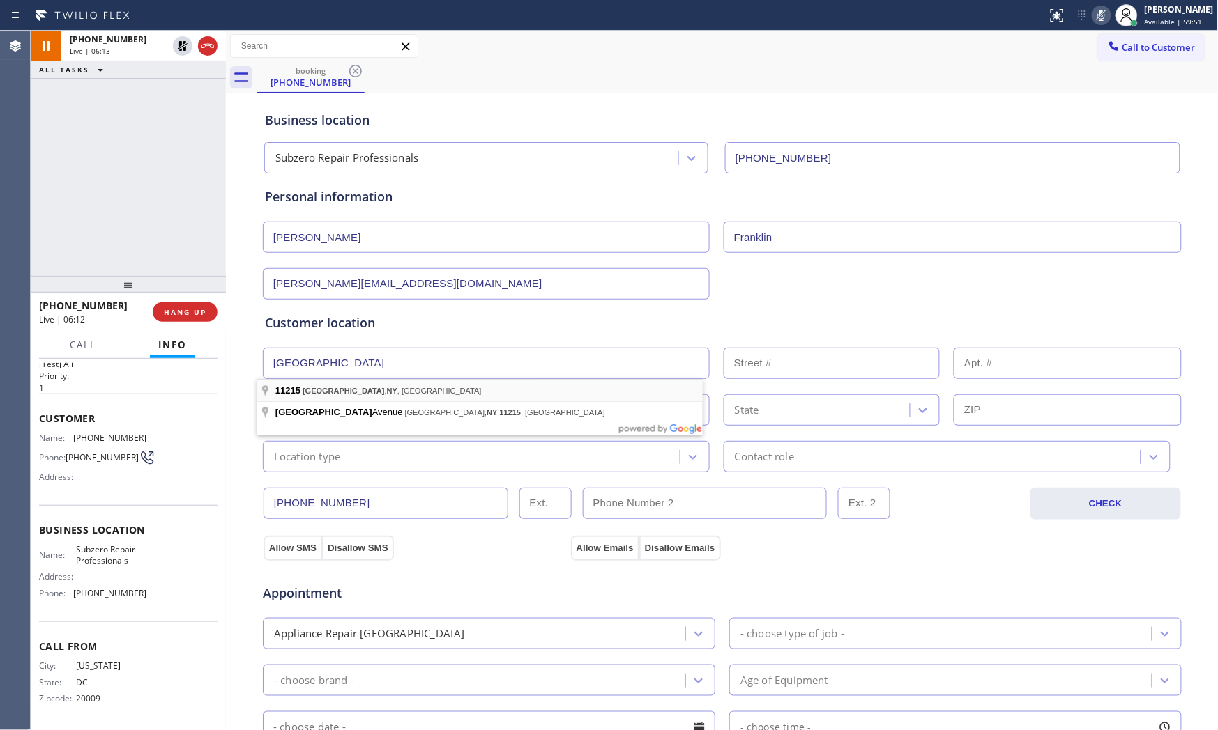
type input "[GEOGRAPHIC_DATA], [GEOGRAPHIC_DATA]"
type input "[GEOGRAPHIC_DATA]"
type input "11215"
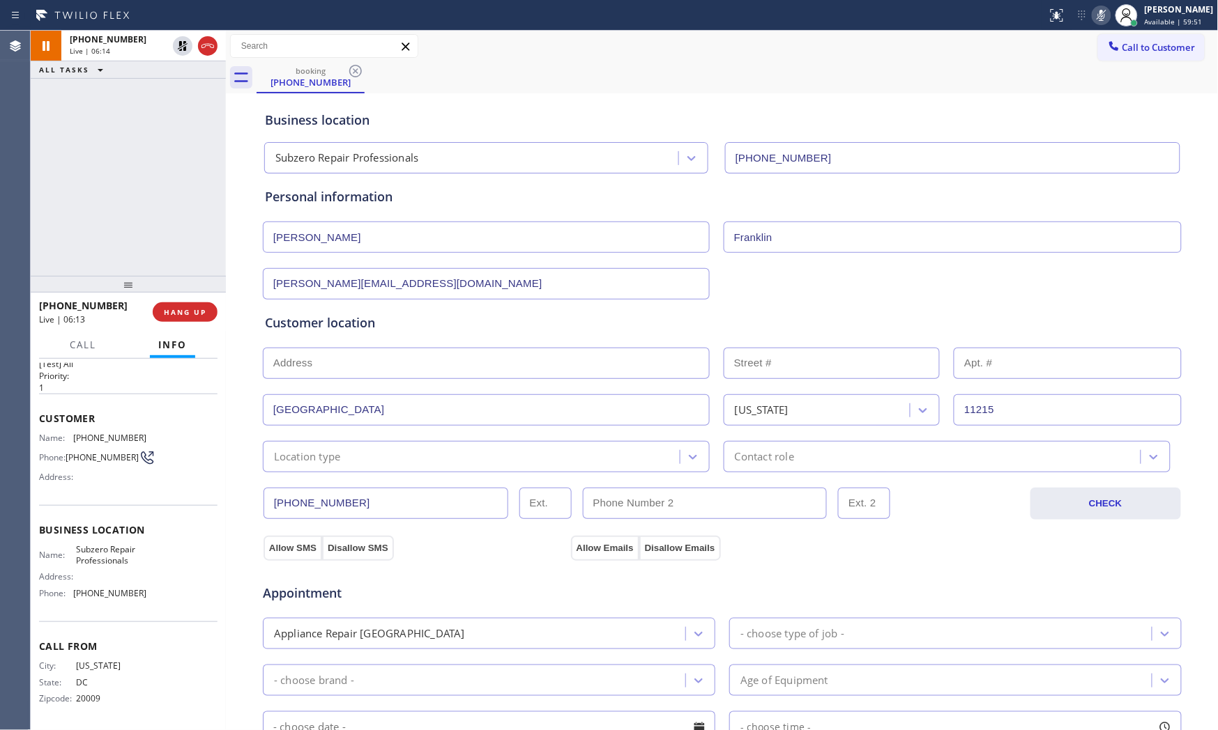
click at [349, 453] on div "Location type" at bounding box center [473, 457] width 413 height 24
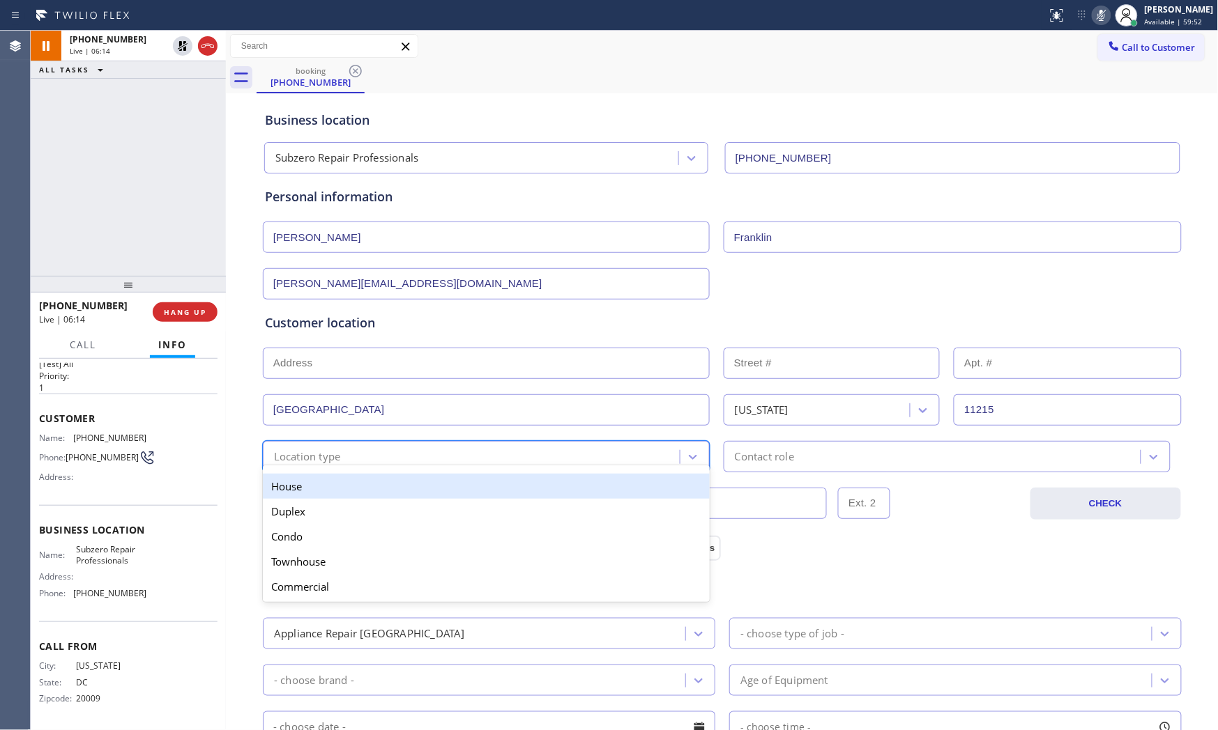
drag, startPoint x: 338, startPoint y: 486, endPoint x: 451, endPoint y: 485, distance: 112.9
click at [338, 487] on div "House" at bounding box center [486, 486] width 447 height 25
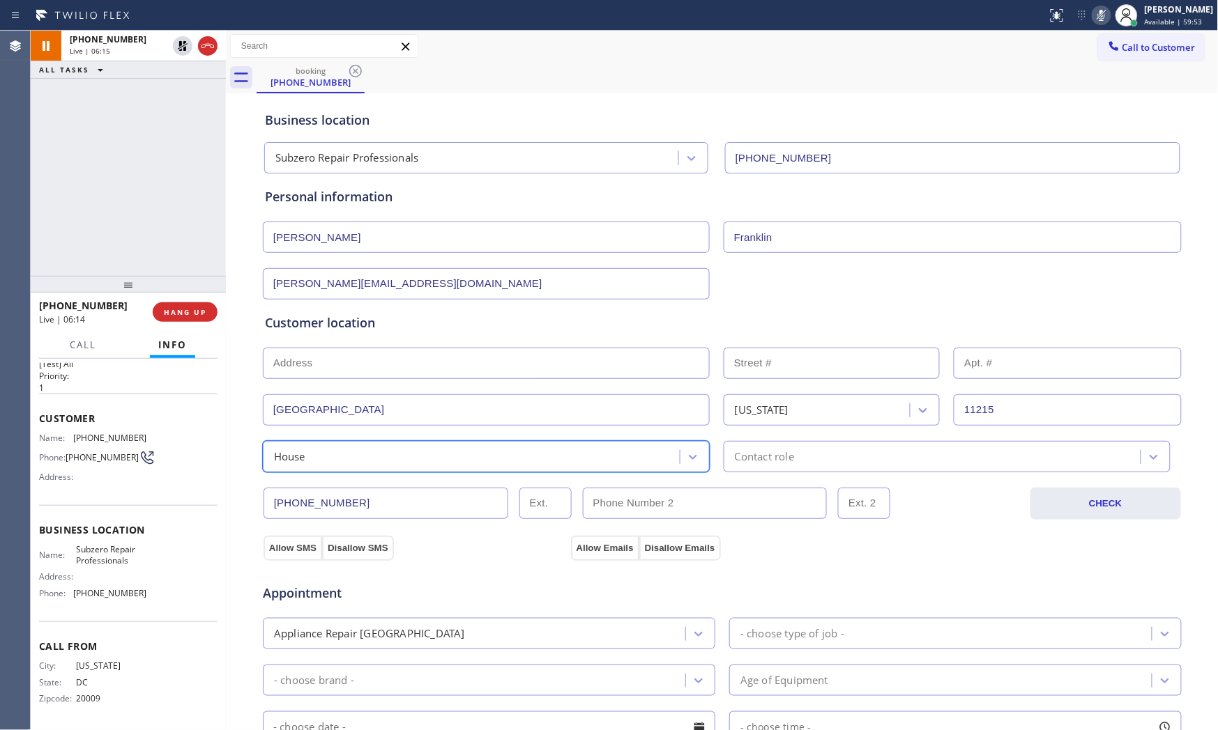
click at [804, 468] on div "Contact role" at bounding box center [946, 456] width 447 height 31
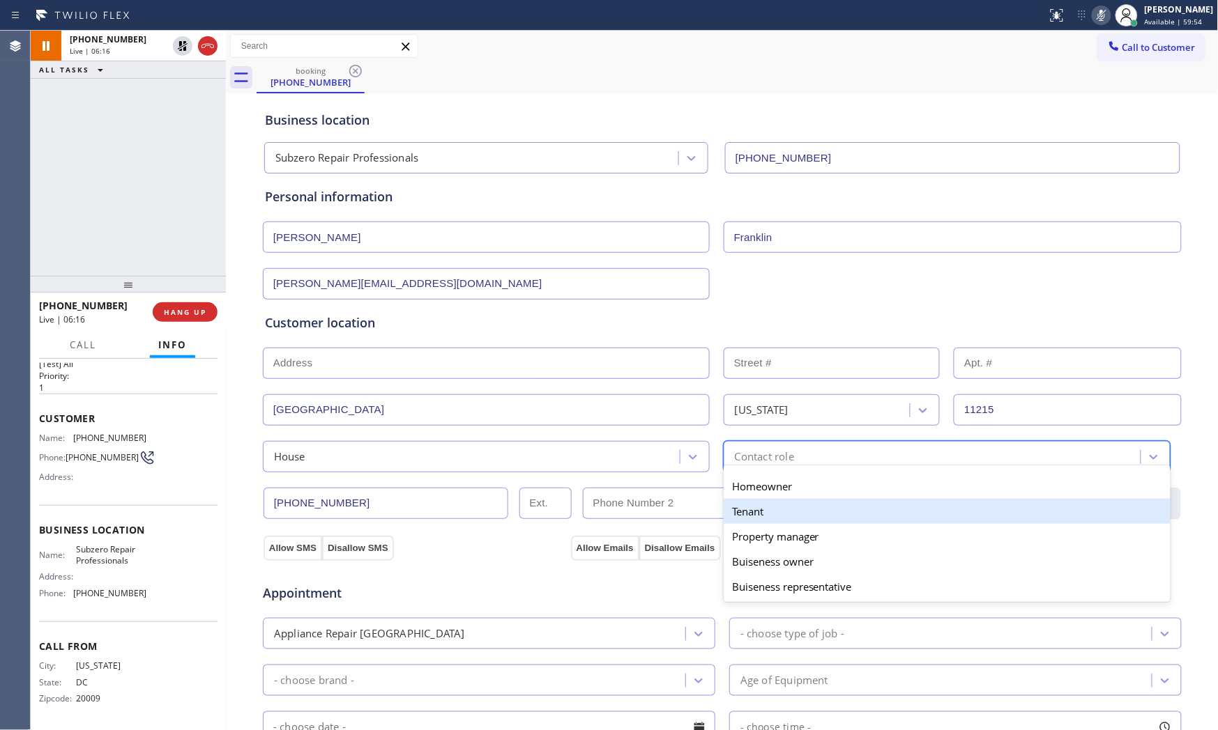
click at [774, 516] on div "Tenant" at bounding box center [946, 511] width 447 height 25
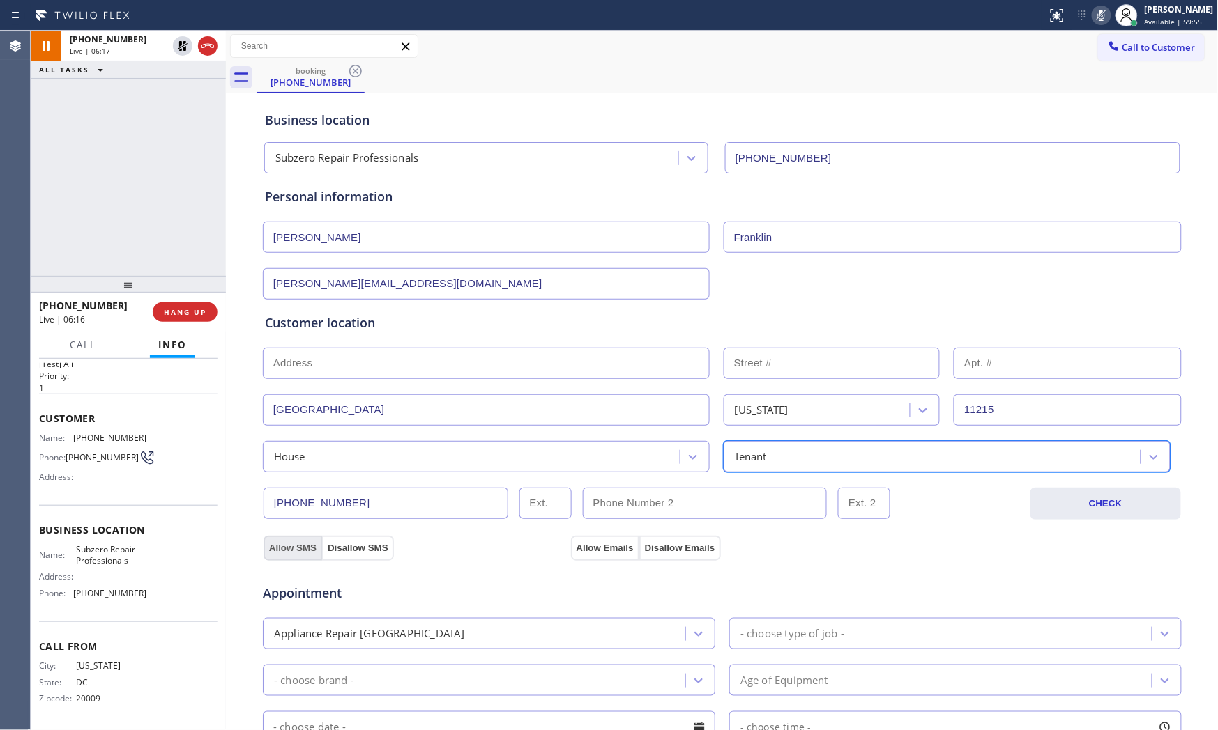
click at [272, 548] on button "Allow SMS" at bounding box center [292, 548] width 59 height 25
click at [594, 546] on button "Allow Emails" at bounding box center [605, 548] width 68 height 25
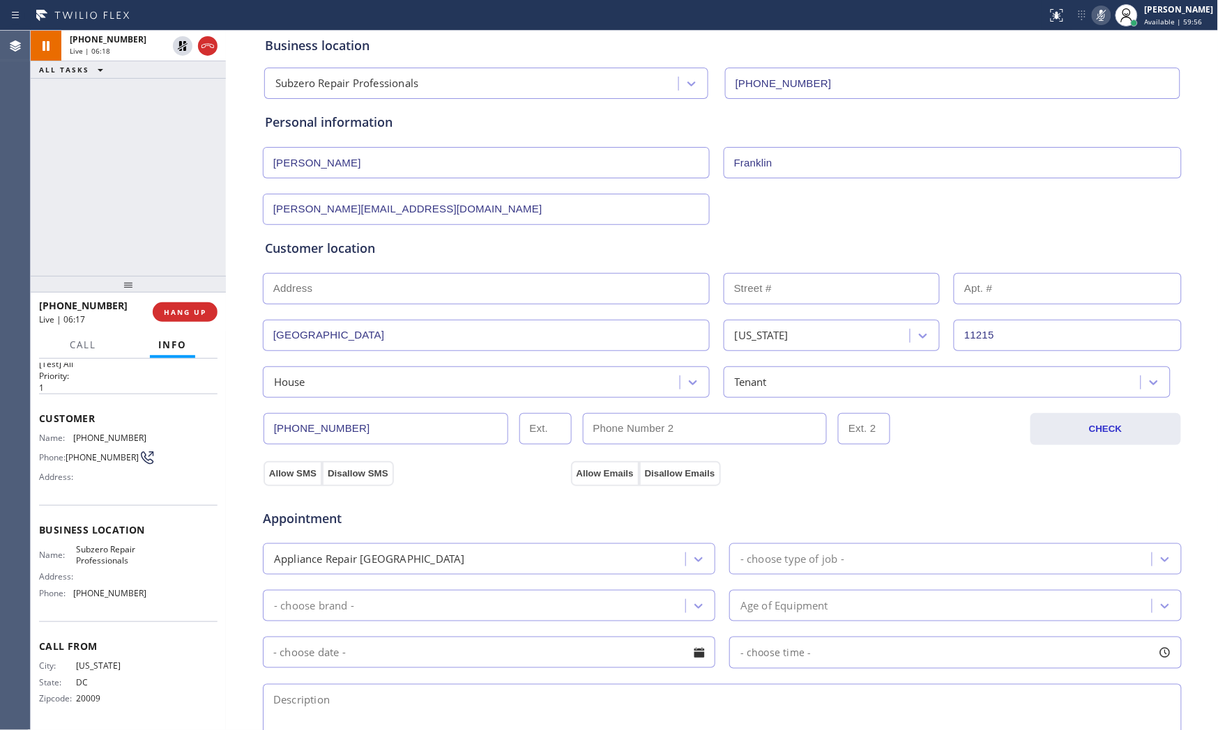
scroll to position [77, 0]
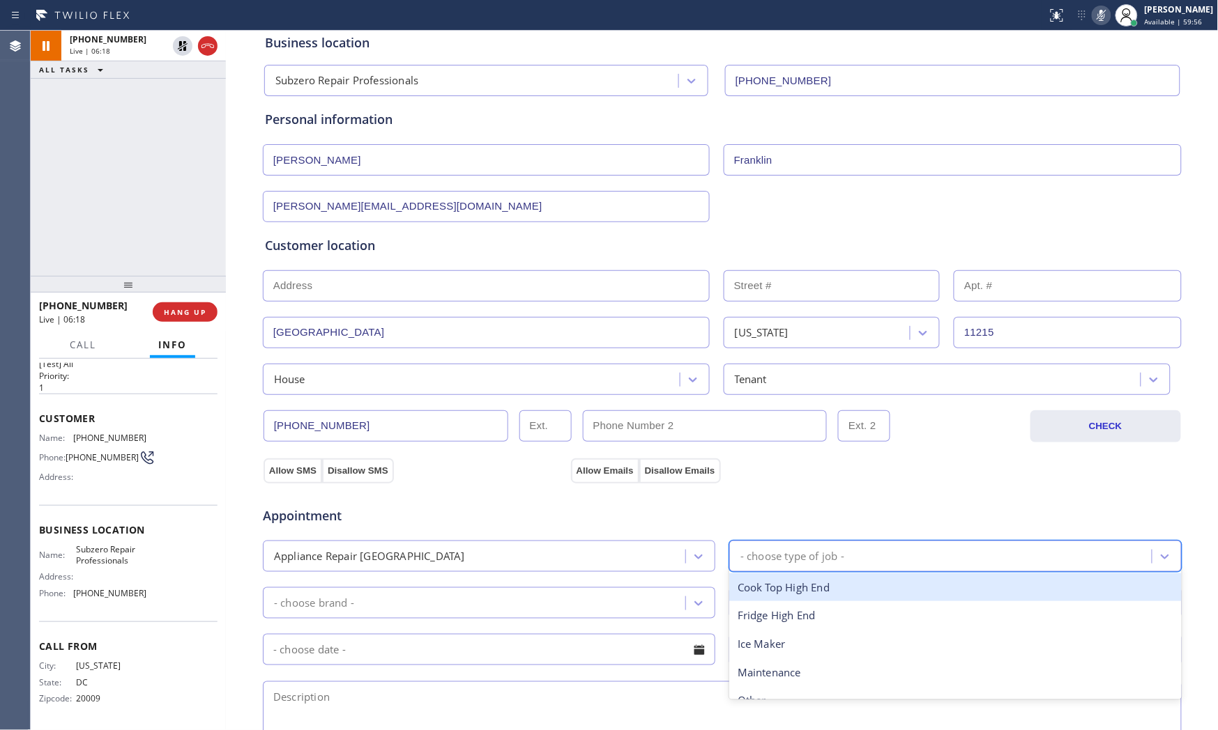
click at [825, 546] on div "- choose type of job -" at bounding box center [955, 556] width 452 height 31
type input "f"
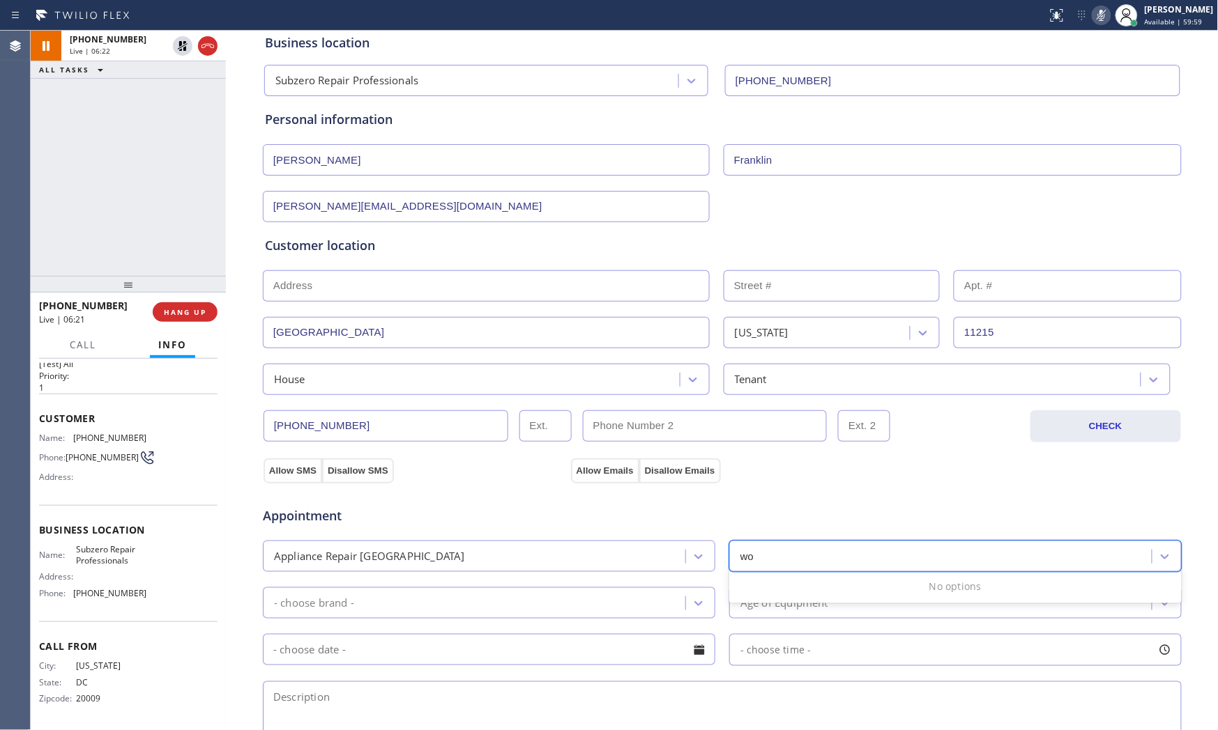
type input "w"
type input "ove"
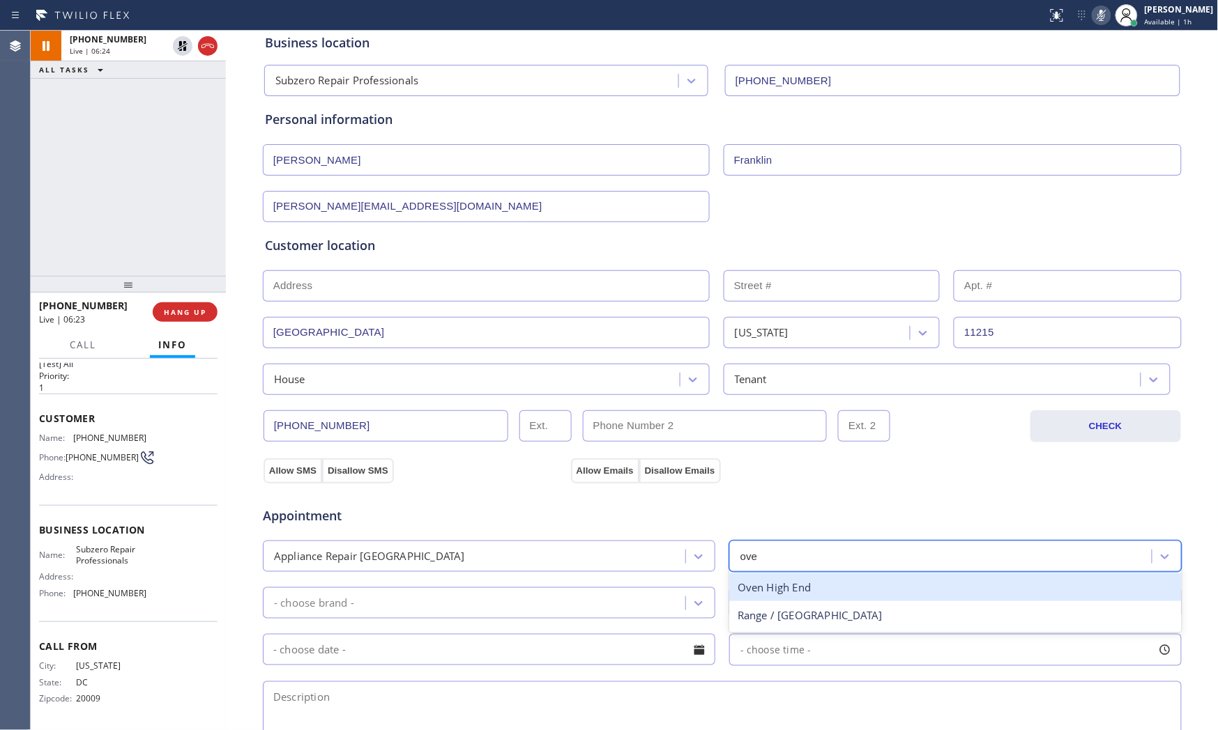
click at [793, 590] on div "Oven High End" at bounding box center [955, 588] width 452 height 29
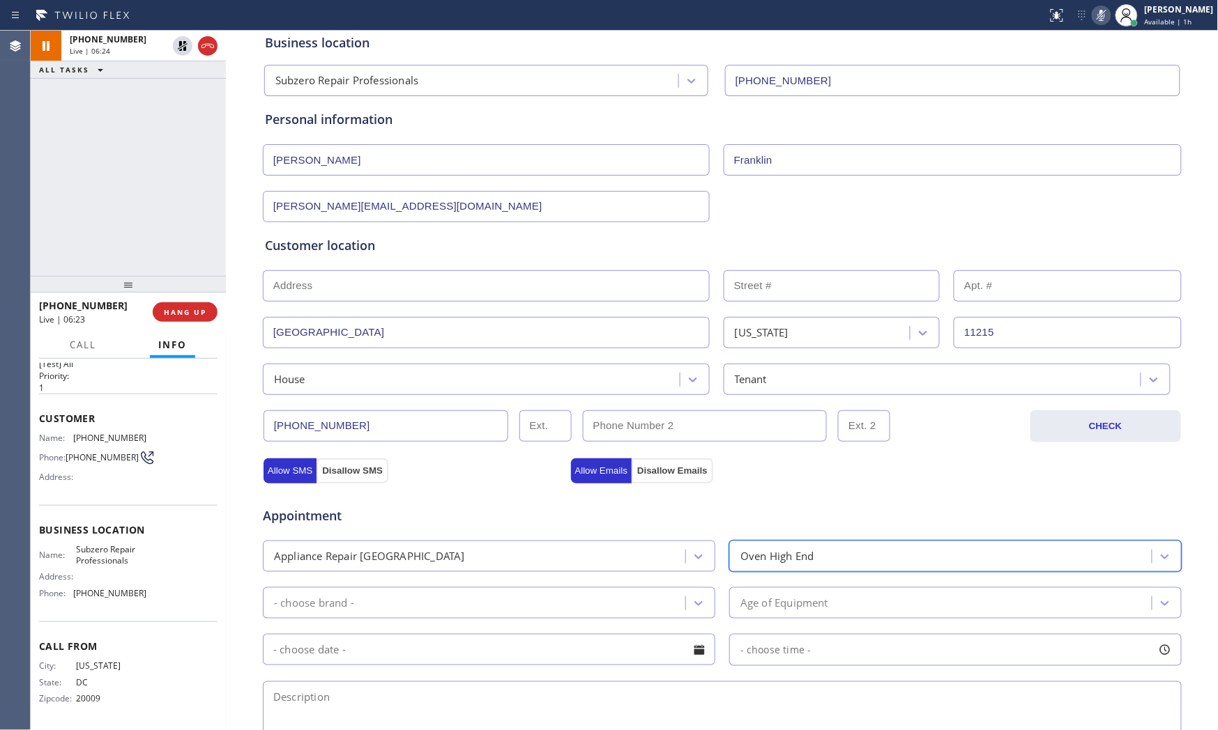
click at [432, 585] on div "- choose brand - Age of Equipment" at bounding box center [721, 602] width 921 height 34
click at [423, 603] on div "- choose brand -" at bounding box center [476, 603] width 418 height 24
type input "w"
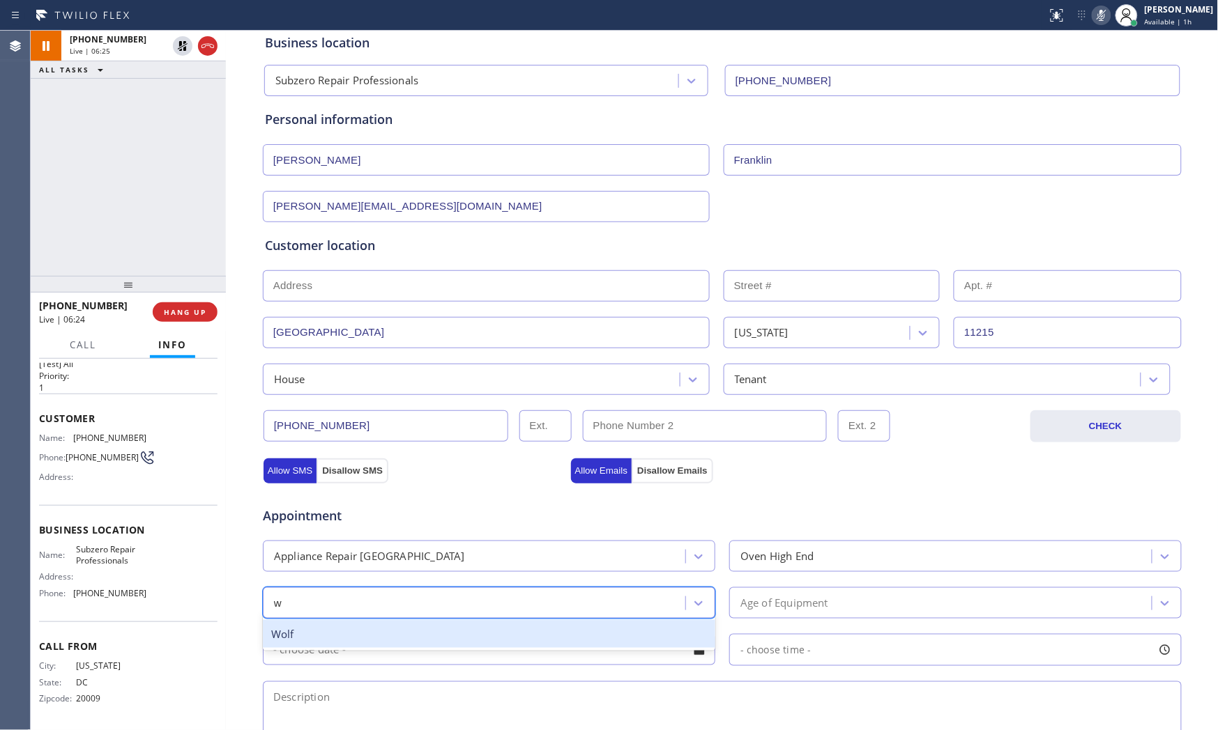
click at [402, 643] on div "Wolf" at bounding box center [489, 634] width 452 height 29
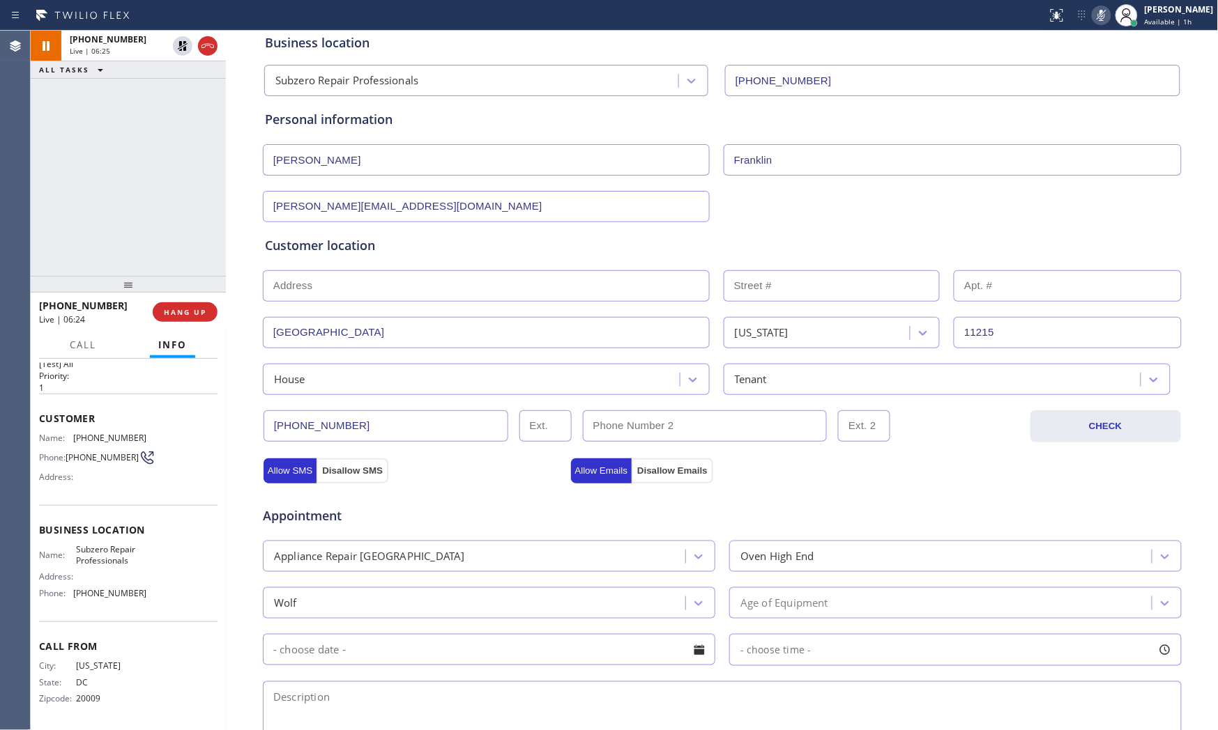
click at [785, 625] on div "Appointment Appliance Repair High End Oven High End Wolf Age of Equipment - cho…" at bounding box center [722, 620] width 914 height 261
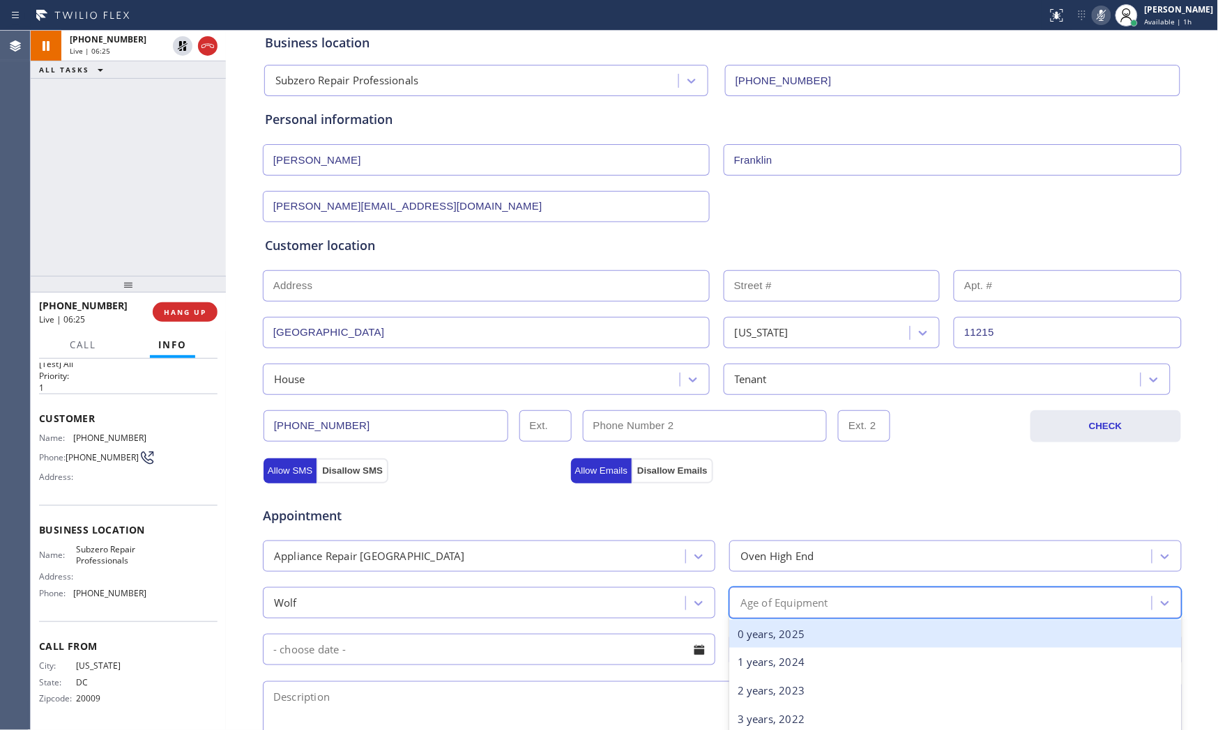
click at [788, 616] on div "Age of Equipment" at bounding box center [955, 603] width 452 height 31
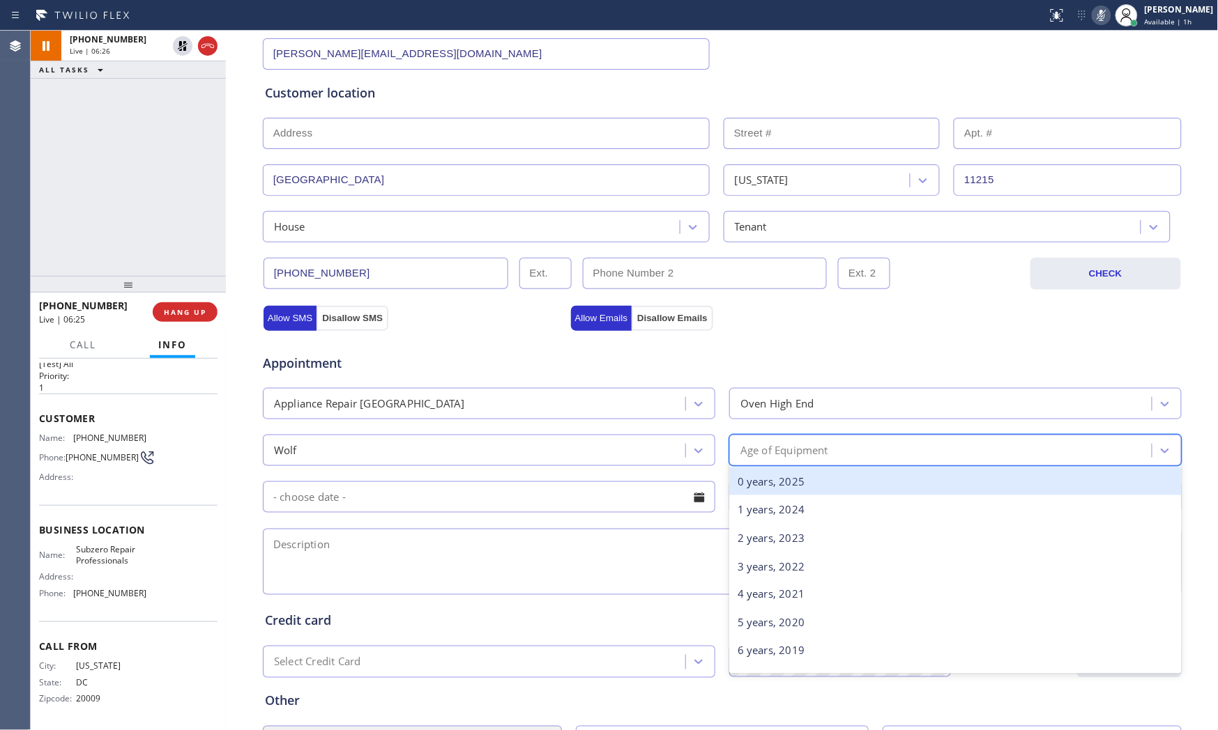
scroll to position [309, 0]
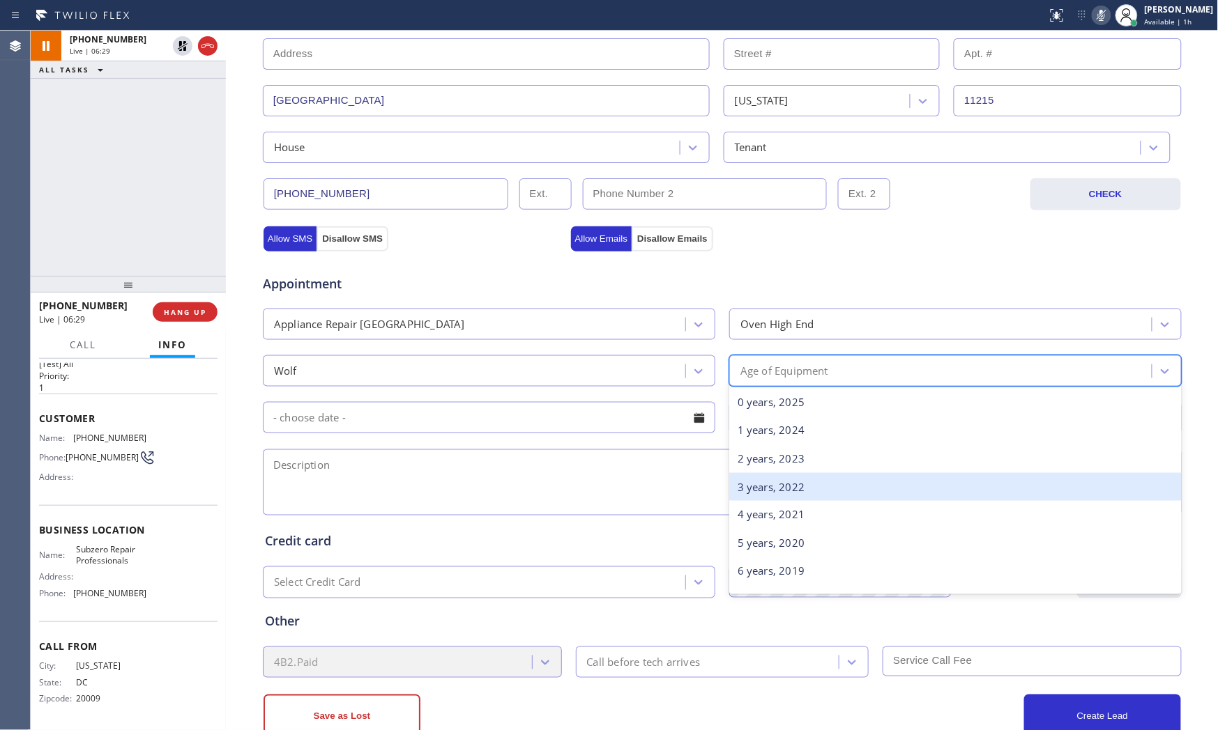
click at [784, 486] on div "3 years, 2022" at bounding box center [955, 487] width 452 height 29
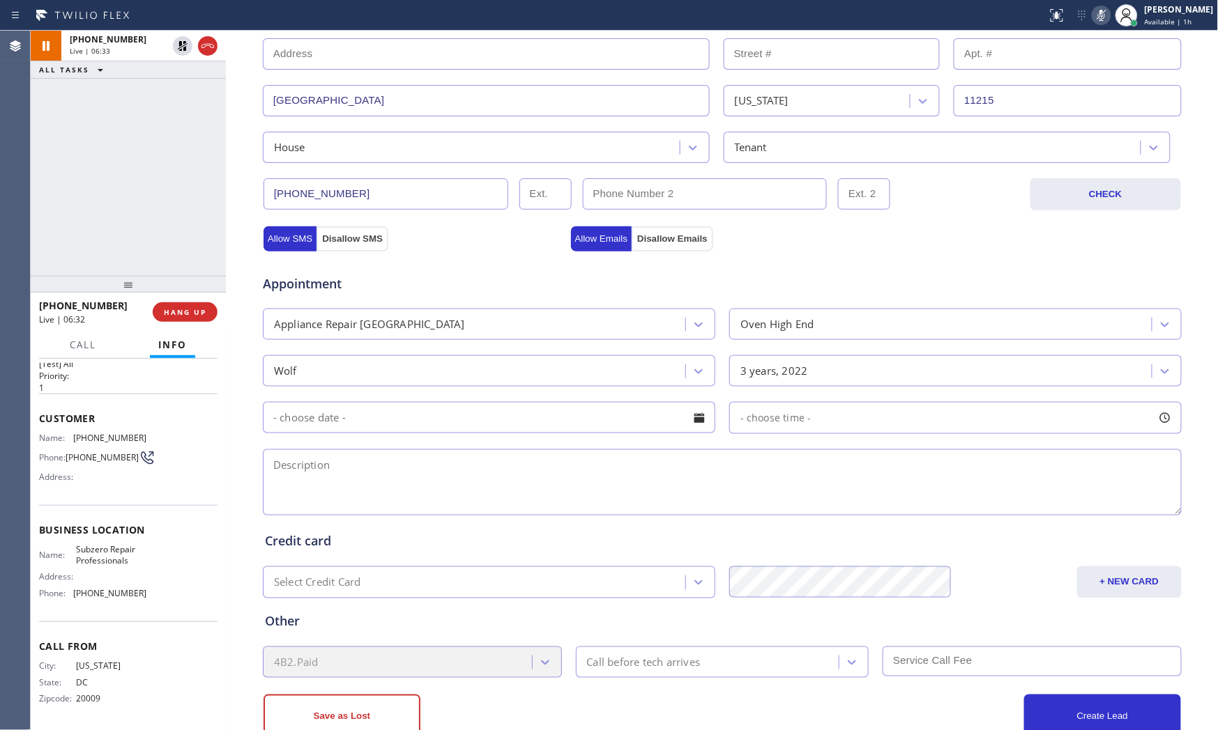
click at [91, 559] on span "Subzero Repair Professionals" at bounding box center [111, 555] width 70 height 22
copy span "Subzero Repair Professionals"
click at [482, 484] on textarea at bounding box center [722, 483] width 919 height 66
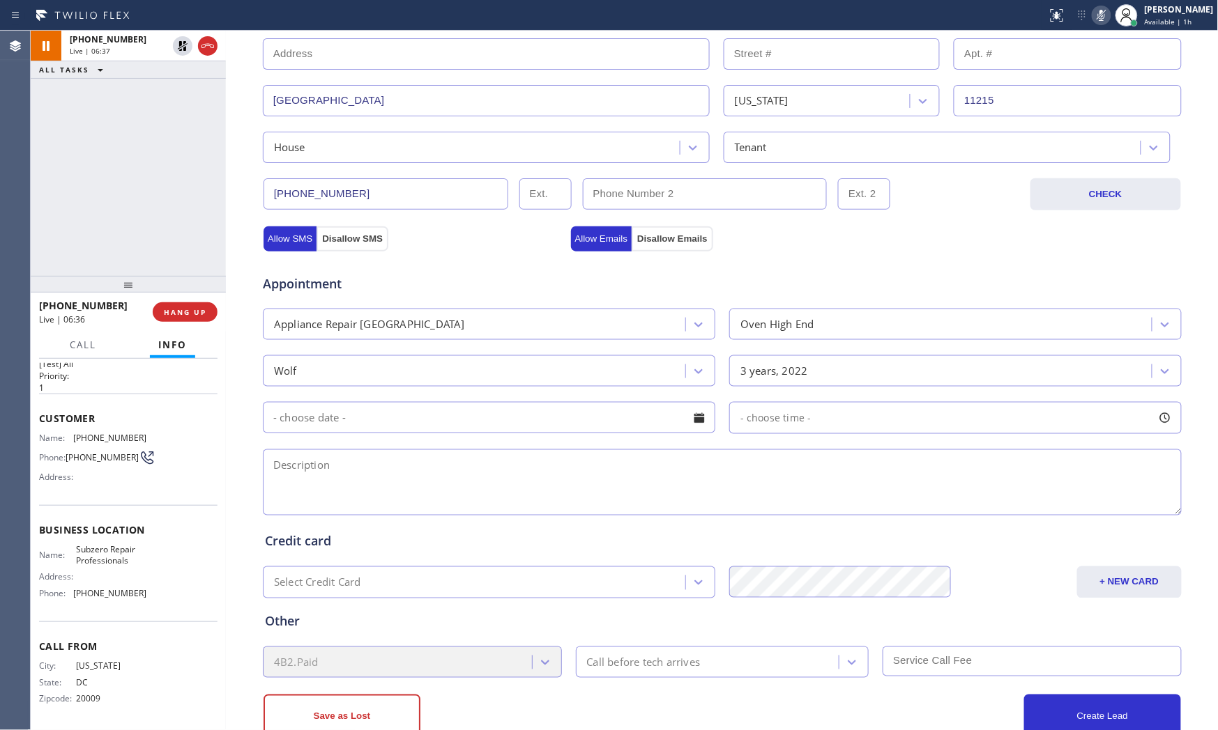
paste textarea "Wolf | oven | the panel is frozen | [DEMOGRAPHIC_DATA] | house - renter | [GEOG…"
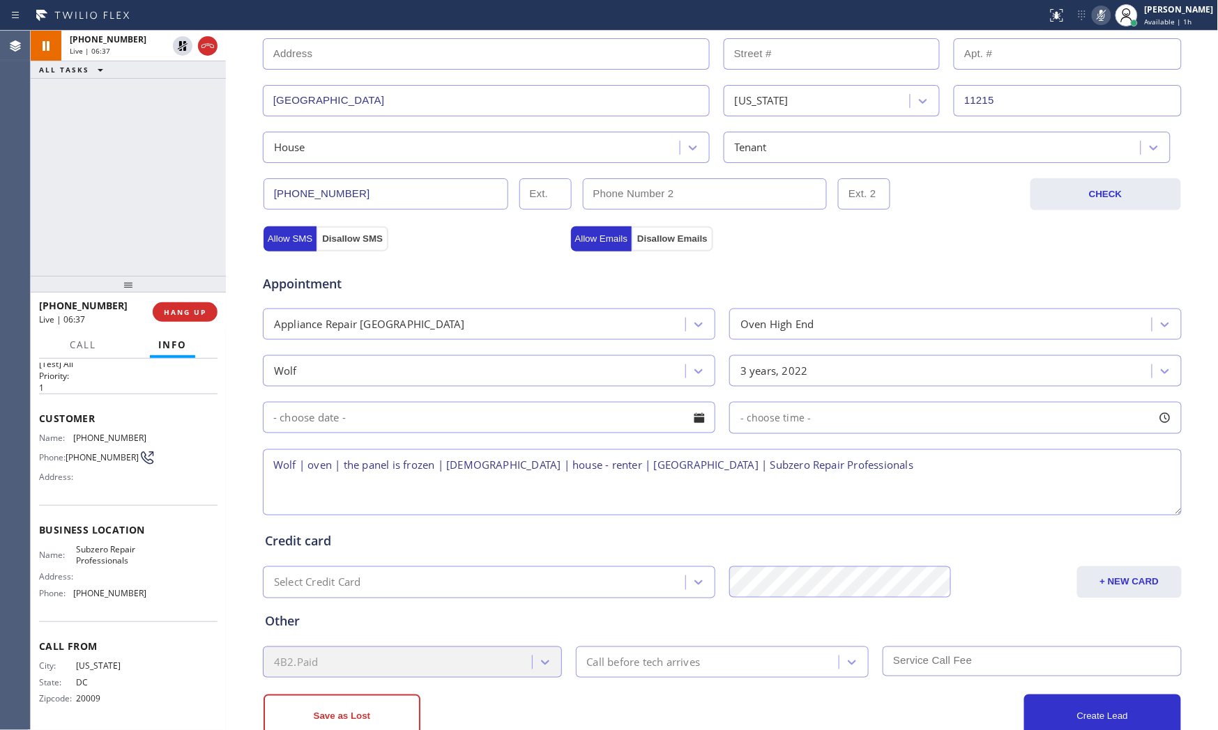
type textarea "Wolf | oven | the panel is frozen | [DEMOGRAPHIC_DATA] | house - renter | [GEOG…"
click at [511, 424] on input "text" at bounding box center [489, 417] width 452 height 31
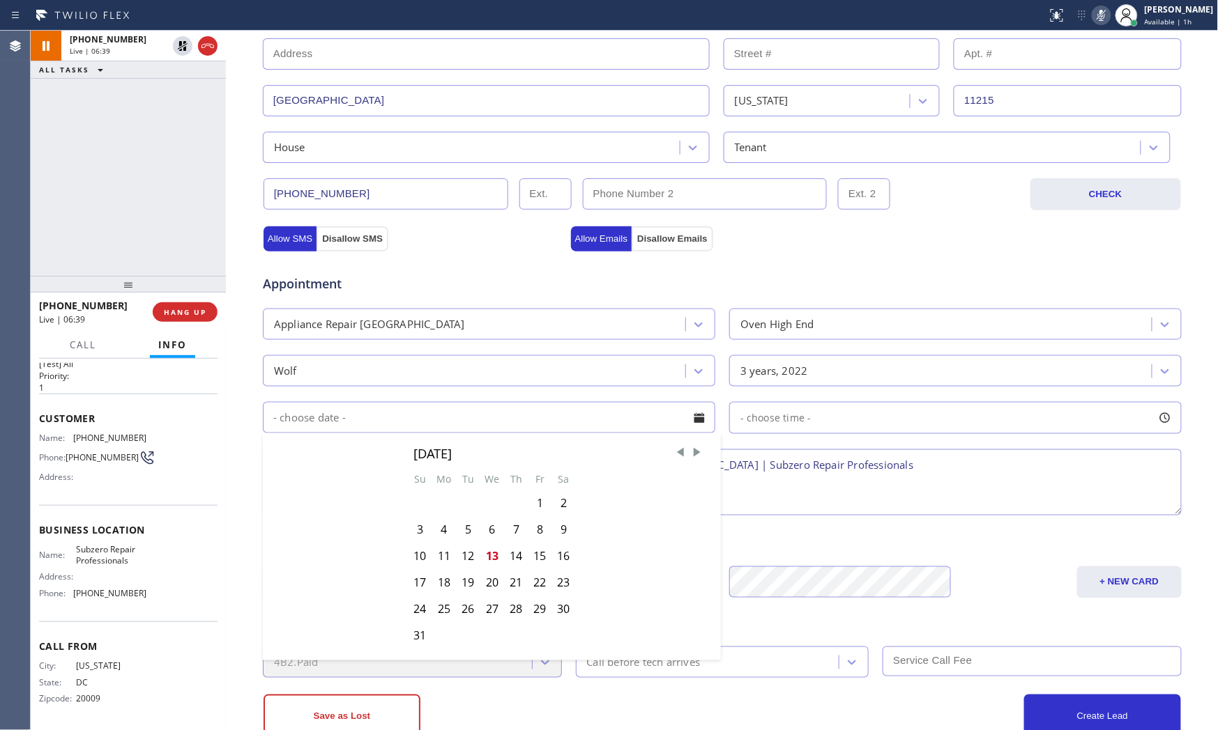
click at [528, 558] on div "15" at bounding box center [540, 557] width 24 height 26
type input "[DATE]"
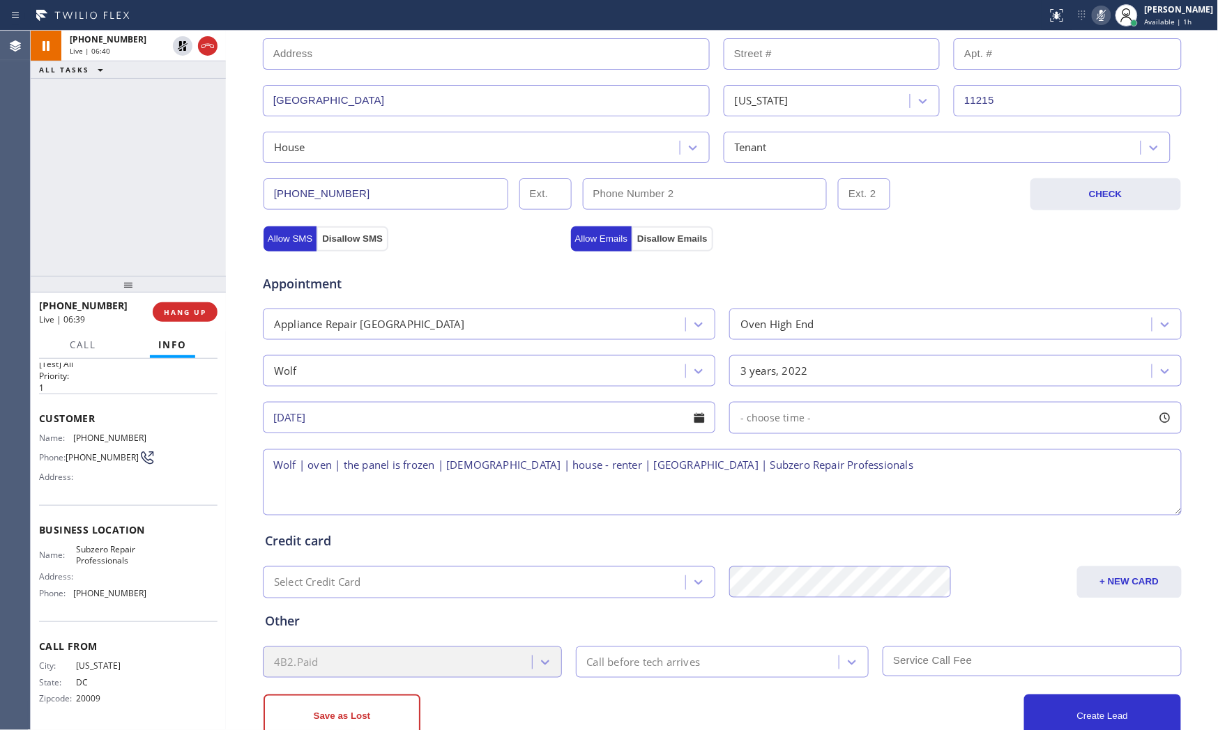
click at [765, 424] on span "- choose time -" at bounding box center [775, 417] width 71 height 13
drag, startPoint x: 822, startPoint y: 506, endPoint x: 911, endPoint y: 500, distance: 88.7
click at [911, 500] on div at bounding box center [909, 503] width 17 height 29
drag, startPoint x: 909, startPoint y: 503, endPoint x: 935, endPoint y: 502, distance: 25.8
click at [935, 502] on div at bounding box center [943, 503] width 17 height 29
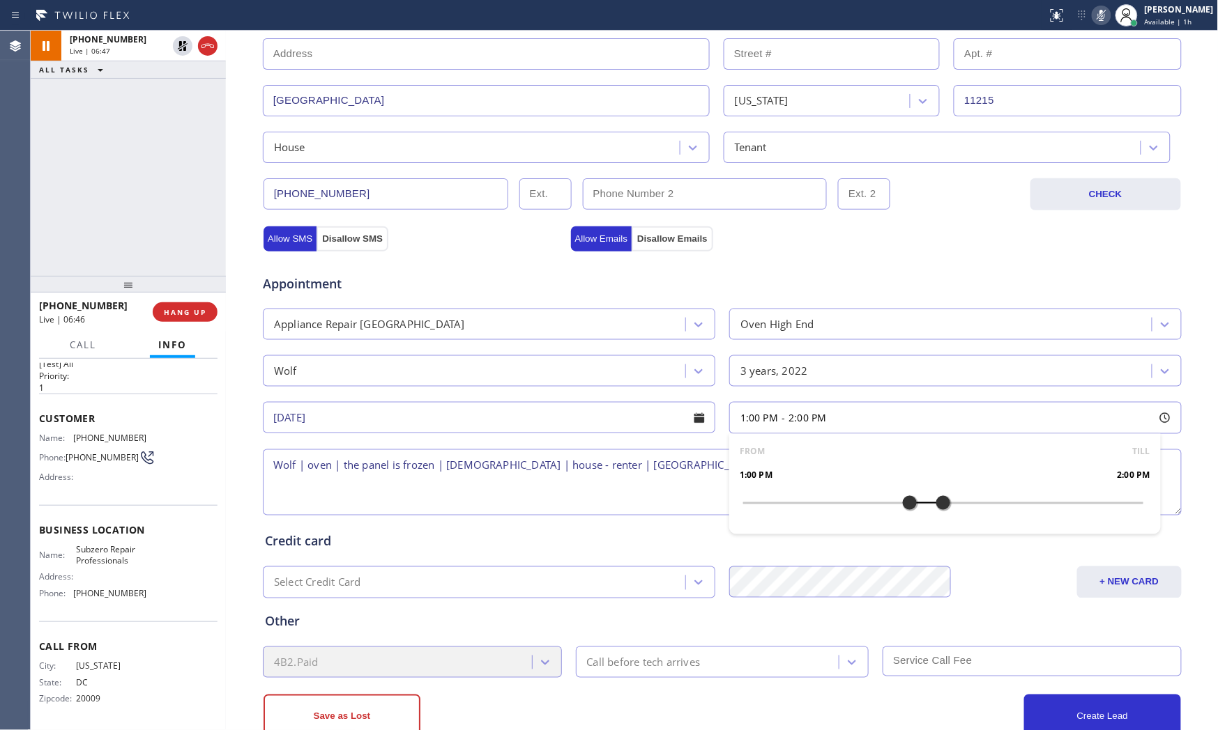
drag, startPoint x: 818, startPoint y: 503, endPoint x: 902, endPoint y: 503, distance: 83.6
click at [902, 503] on div at bounding box center [909, 503] width 17 height 29
click at [533, 533] on div "Credit card" at bounding box center [722, 542] width 914 height 19
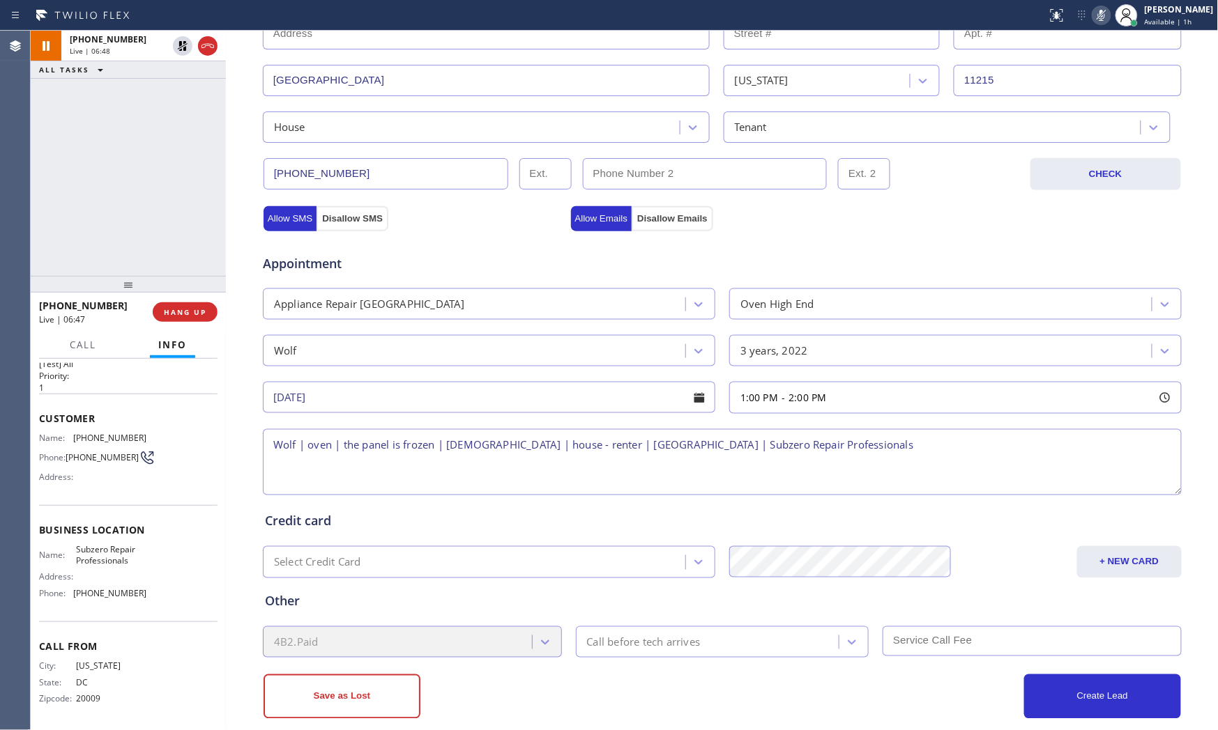
scroll to position [349, 0]
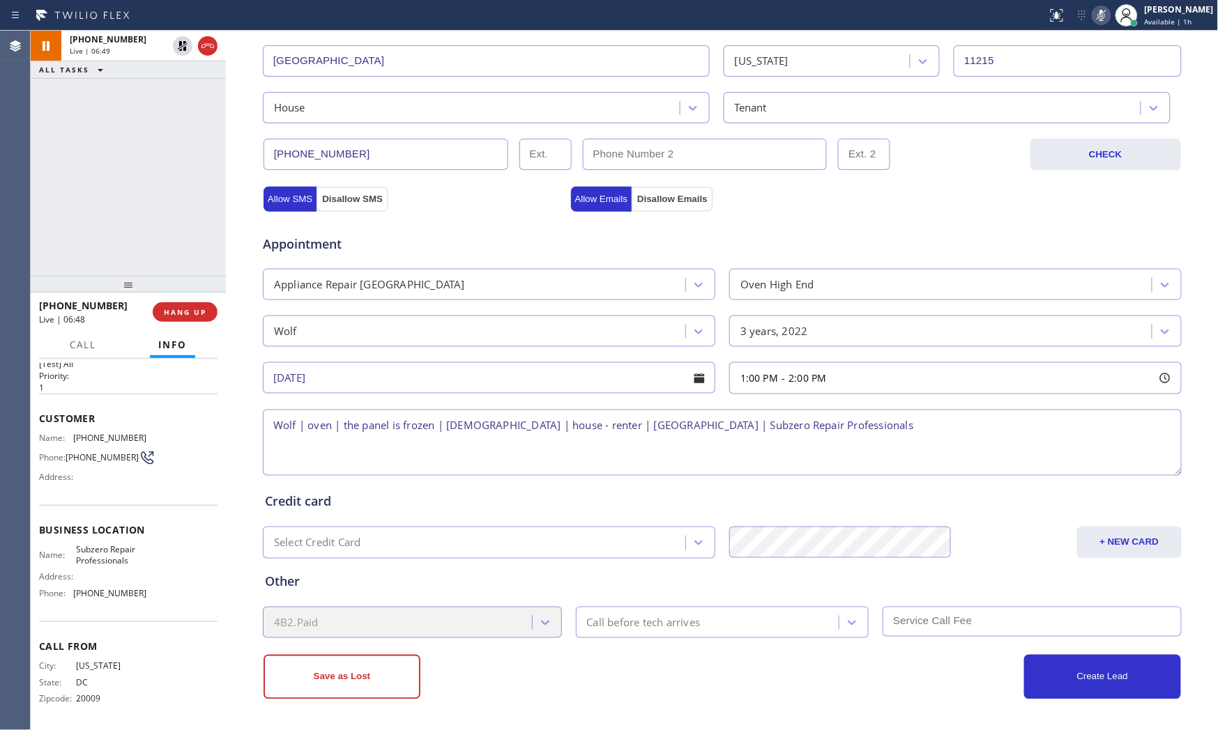
click at [647, 632] on div "Call before tech arrives" at bounding box center [709, 623] width 259 height 24
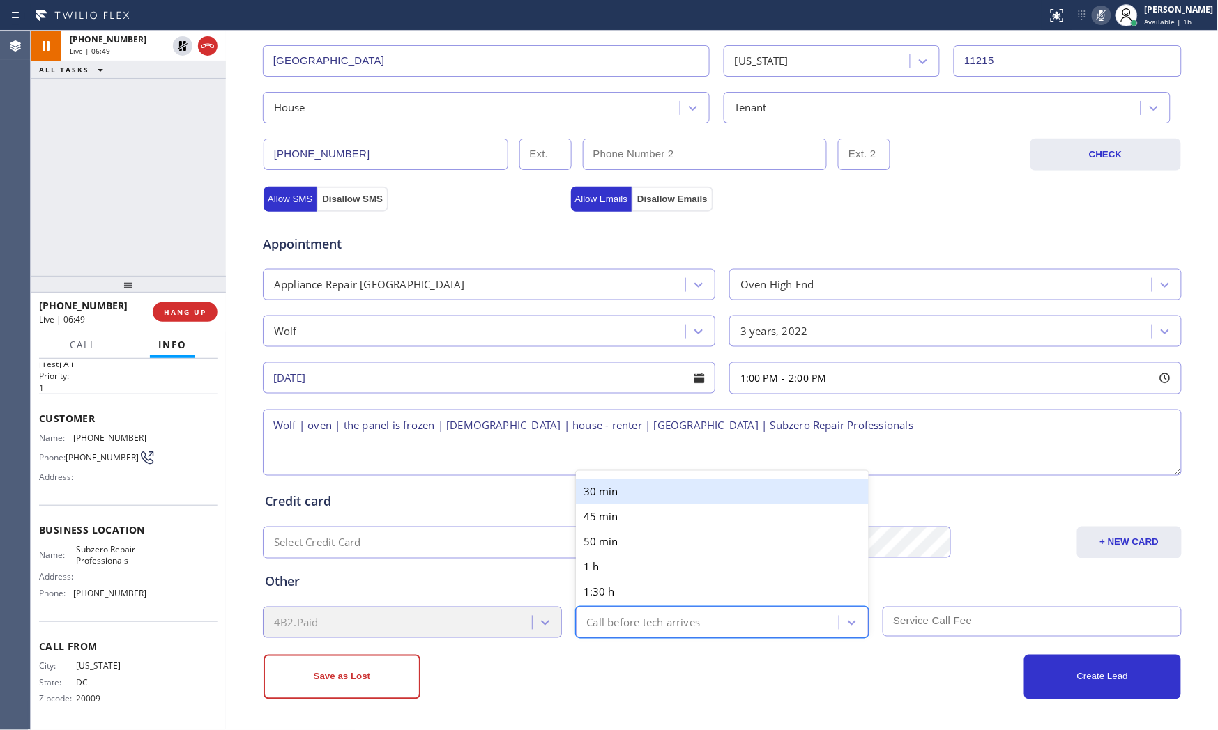
click at [664, 498] on div "30 min" at bounding box center [722, 492] width 293 height 25
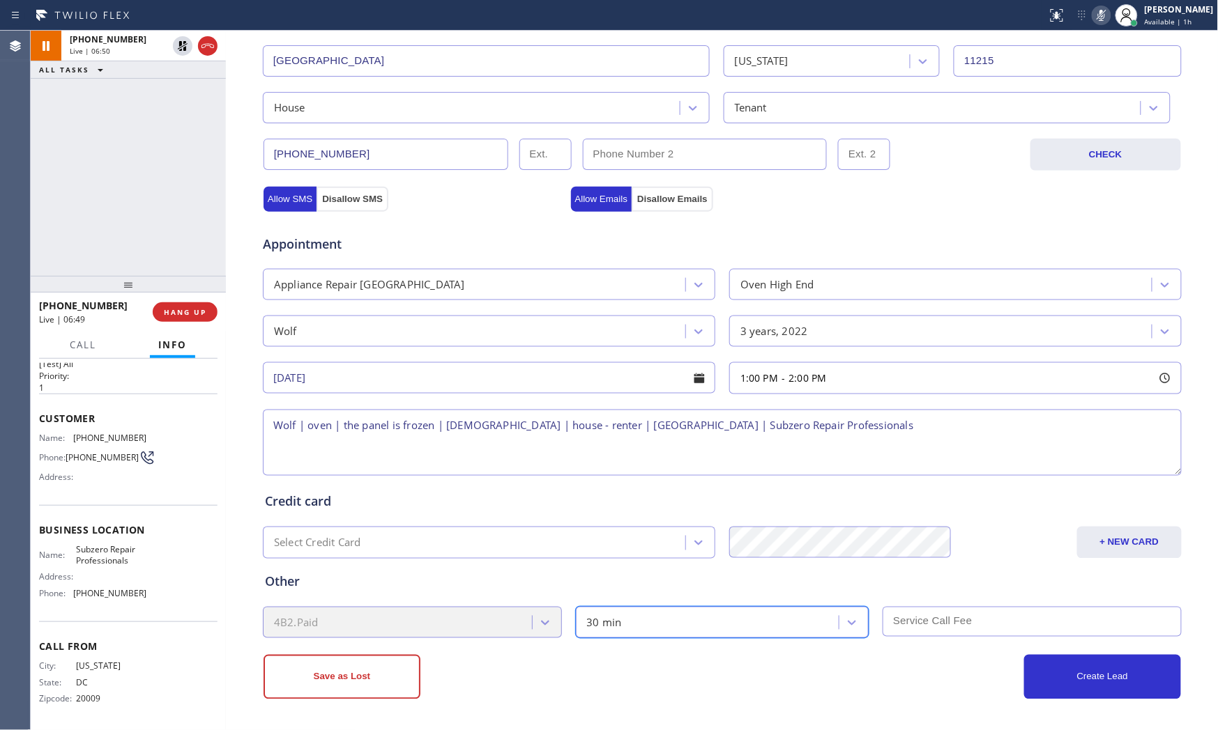
click at [487, 657] on div "Save as Lost" at bounding box center [492, 677] width 459 height 45
click at [1092, 657] on button "Create Lead" at bounding box center [1102, 677] width 157 height 45
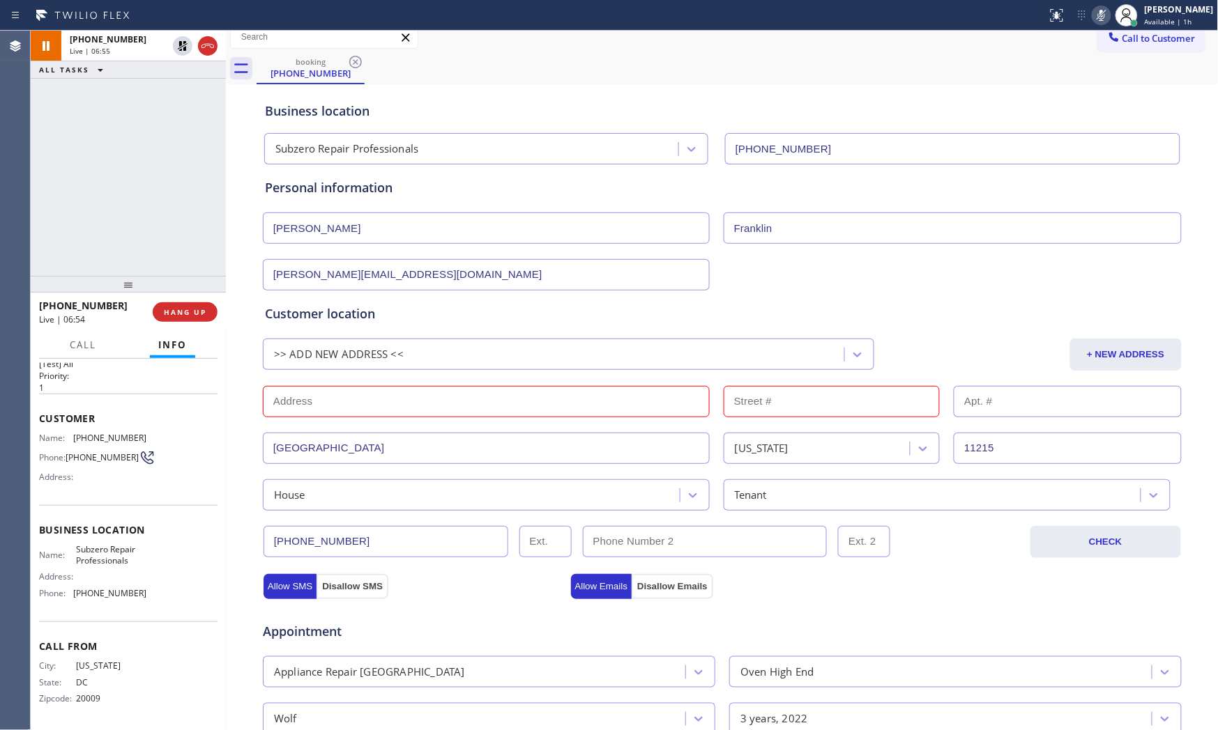
click at [533, 403] on input "text" at bounding box center [486, 401] width 447 height 31
type input "."
click at [807, 407] on input "text" at bounding box center [831, 401] width 217 height 31
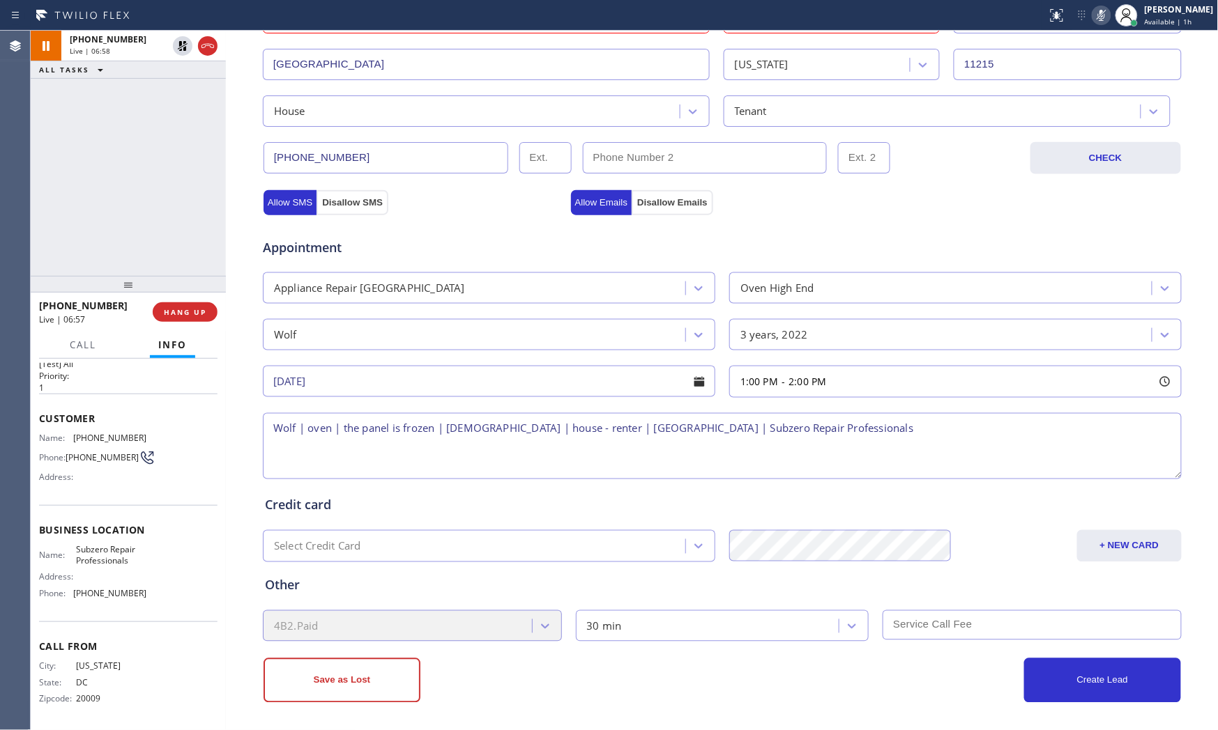
scroll to position [397, 0]
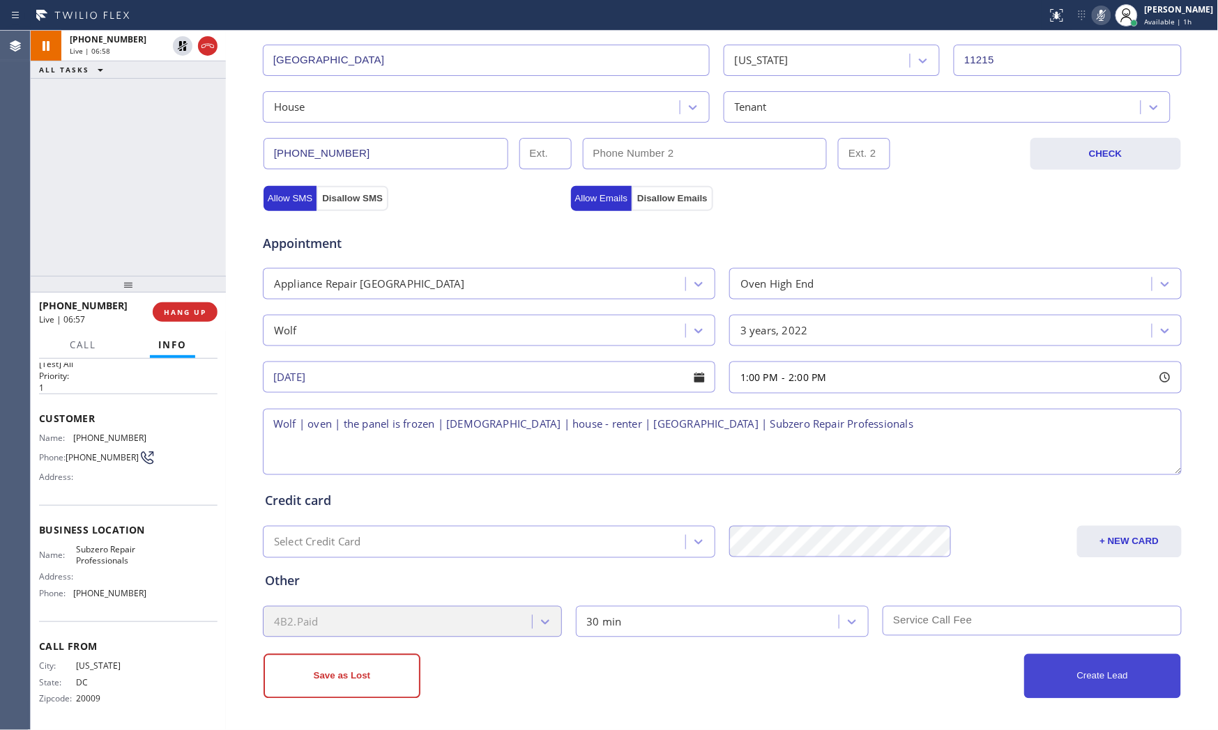
type input "."
click at [1060, 657] on button "Create Lead" at bounding box center [1102, 676] width 157 height 45
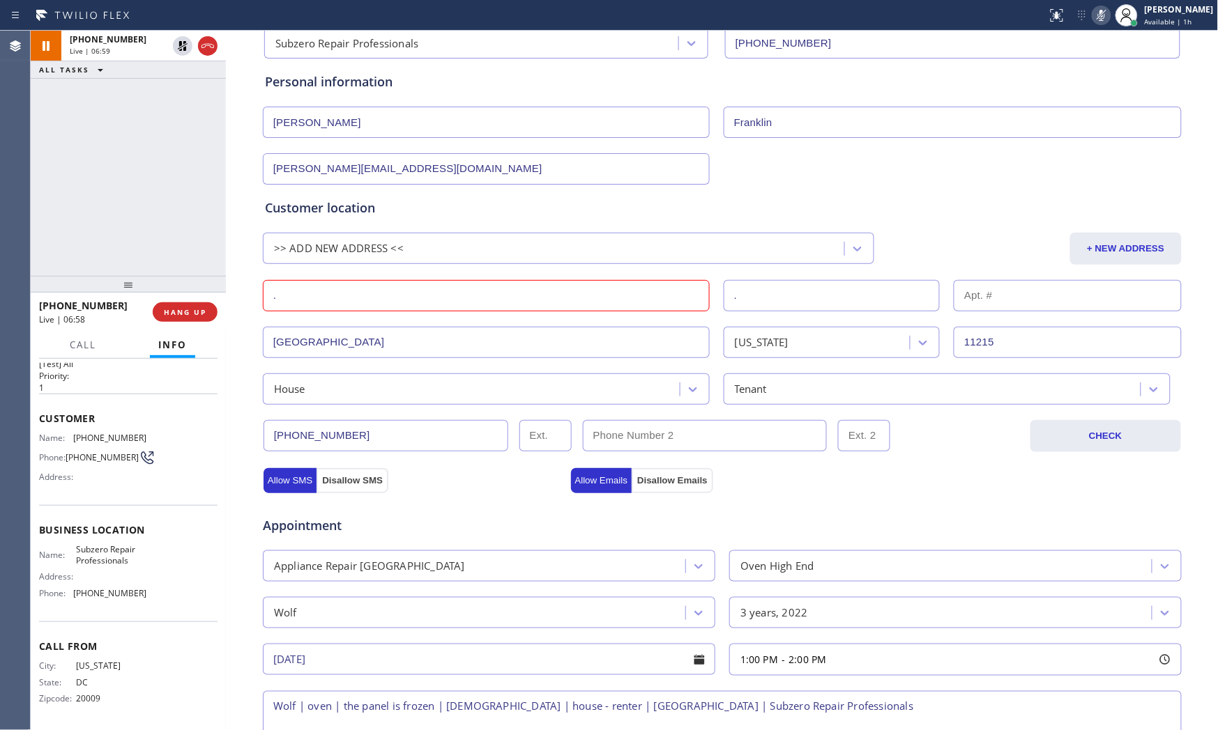
scroll to position [87, 0]
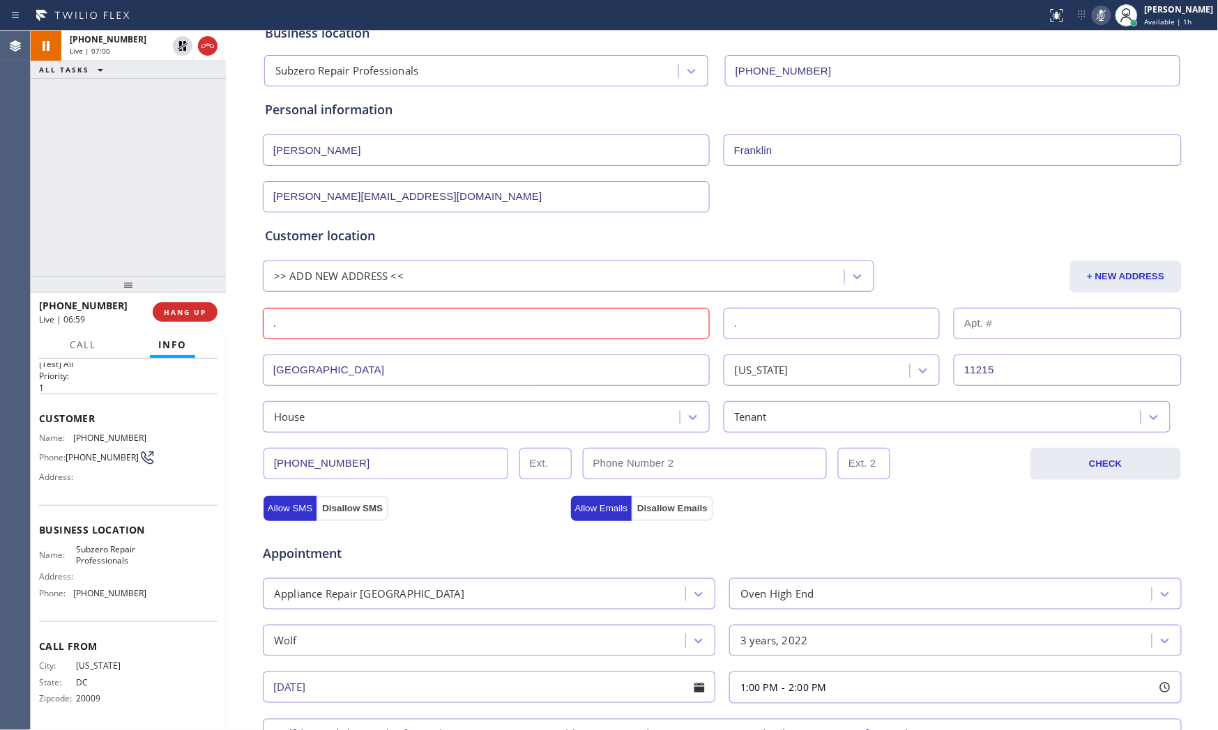
click at [445, 321] on input "." at bounding box center [486, 323] width 447 height 31
click at [911, 533] on div "Appointment" at bounding box center [721, 546] width 921 height 36
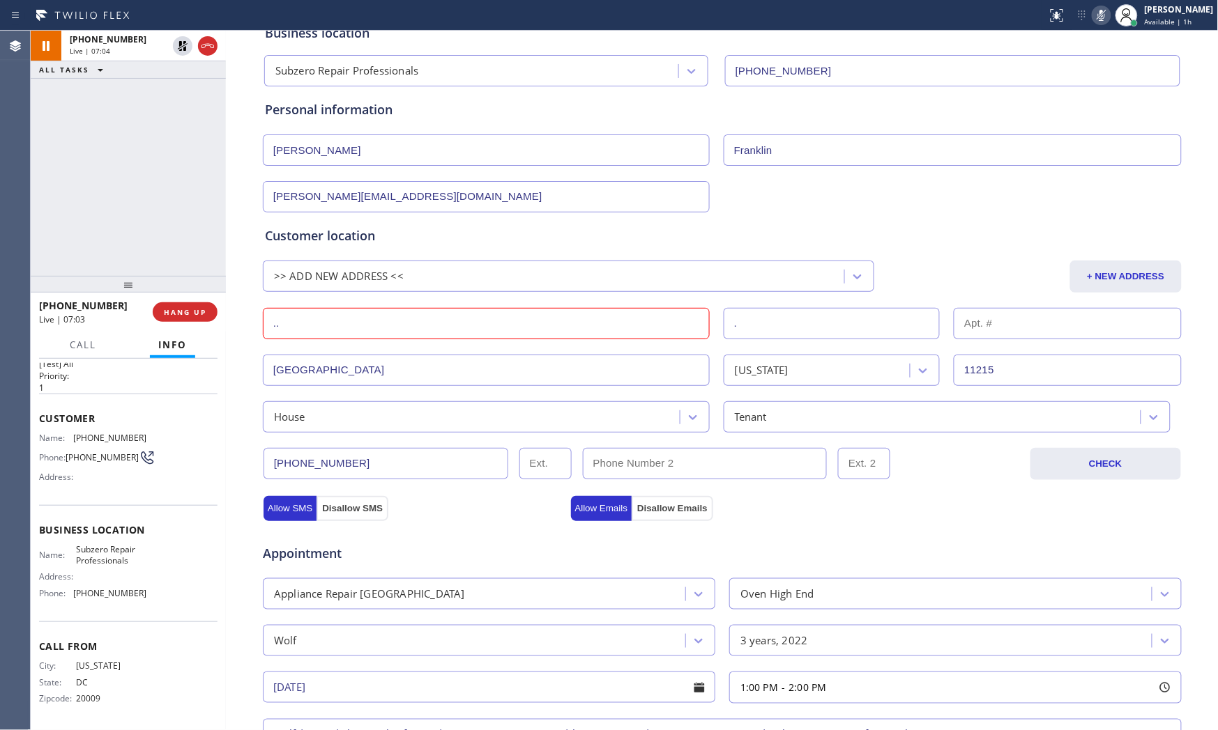
scroll to position [397, 0]
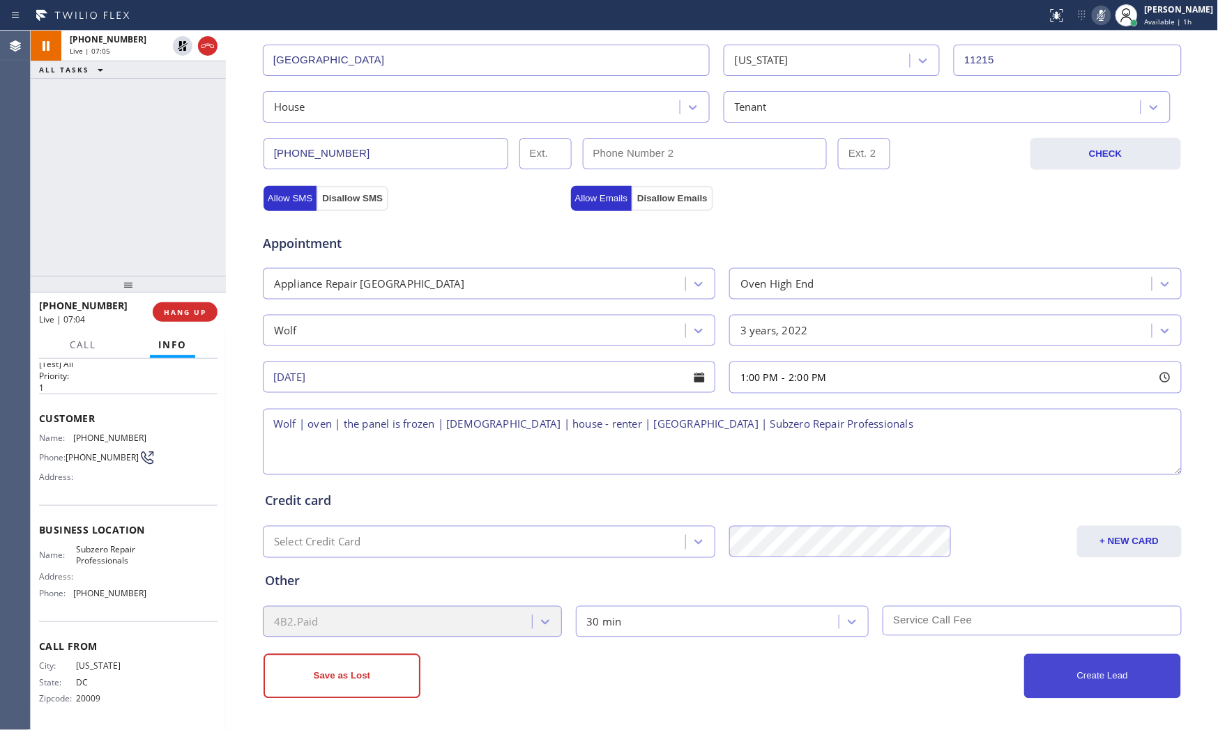
click at [1067, 657] on button "Create Lead" at bounding box center [1102, 676] width 157 height 45
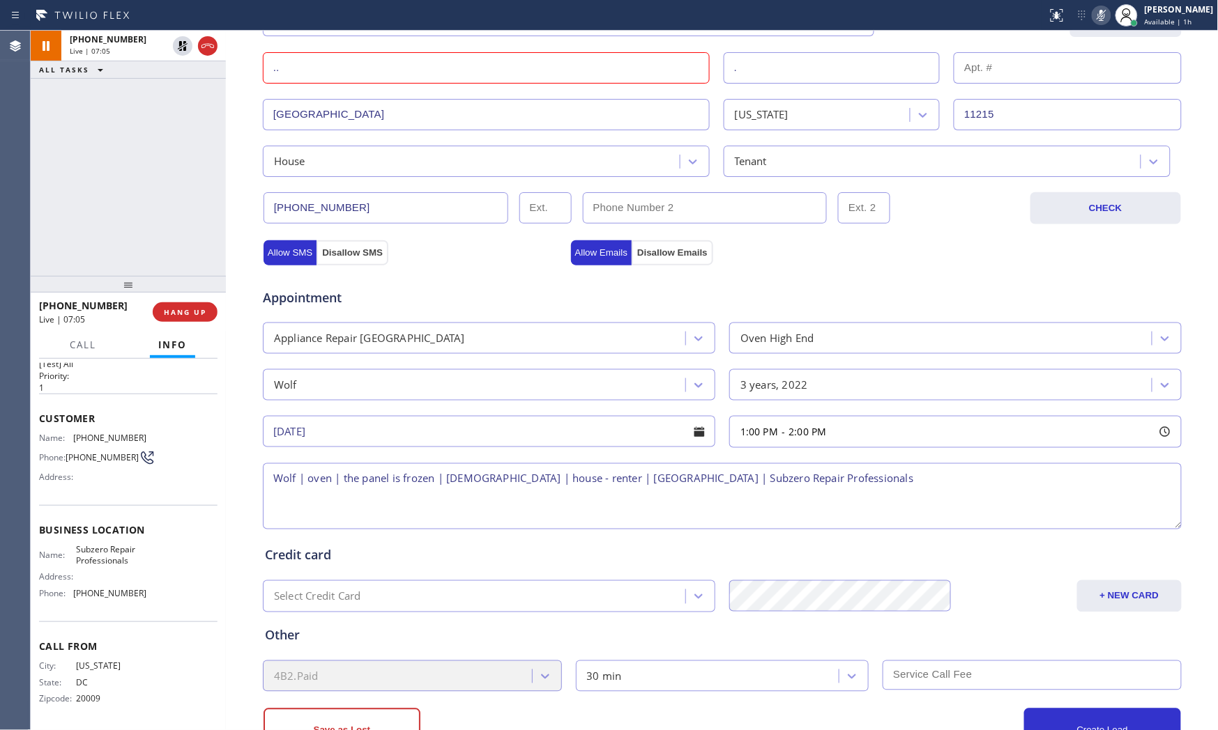
scroll to position [87, 0]
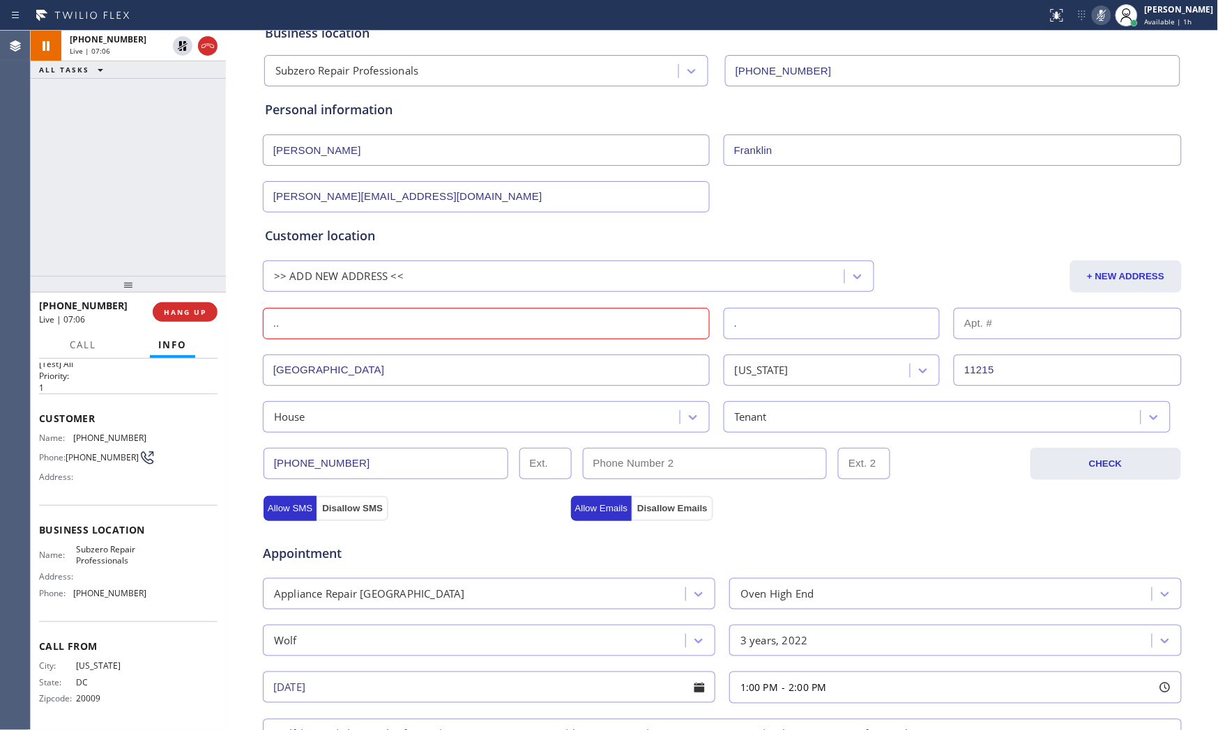
click at [576, 328] on input ".." at bounding box center [486, 323] width 447 height 31
click at [291, 361] on input "[GEOGRAPHIC_DATA]" at bounding box center [486, 370] width 447 height 31
click at [308, 323] on input ".." at bounding box center [486, 323] width 447 height 31
paste input "[GEOGRAPHIC_DATA]"
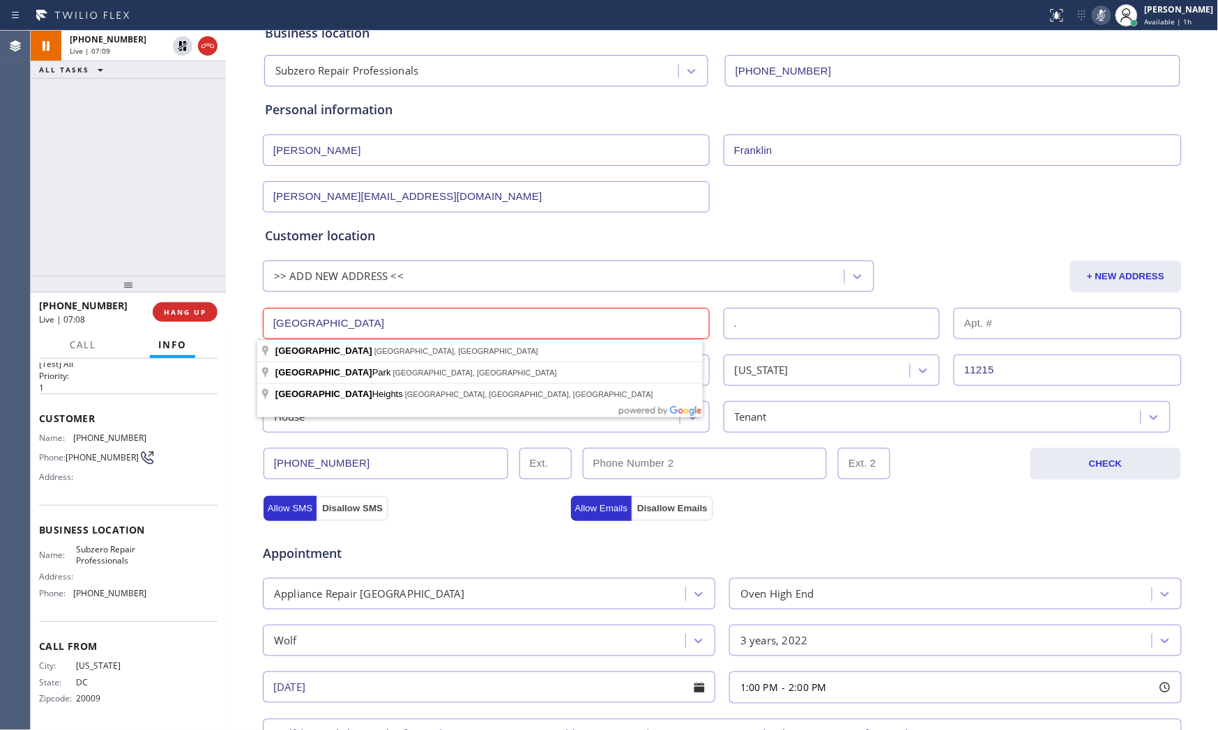
type input "[GEOGRAPHIC_DATA]"
click at [936, 542] on div "Appointment" at bounding box center [721, 546] width 921 height 36
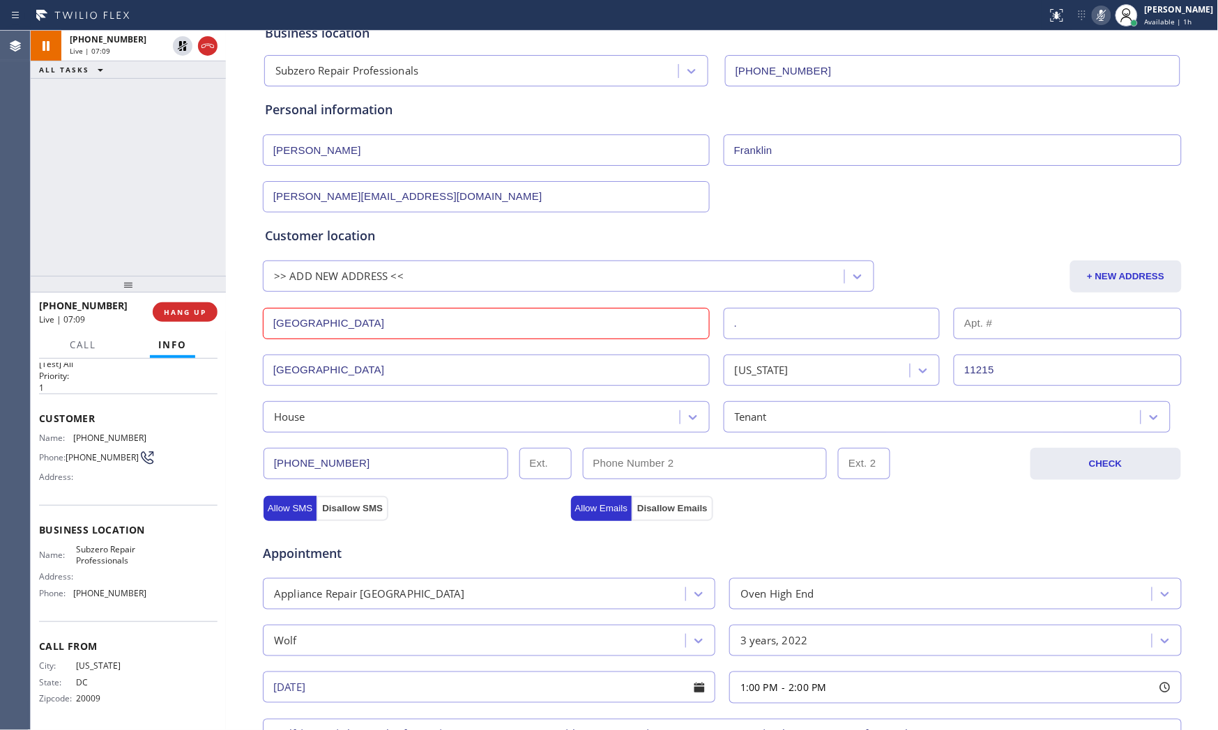
scroll to position [397, 0]
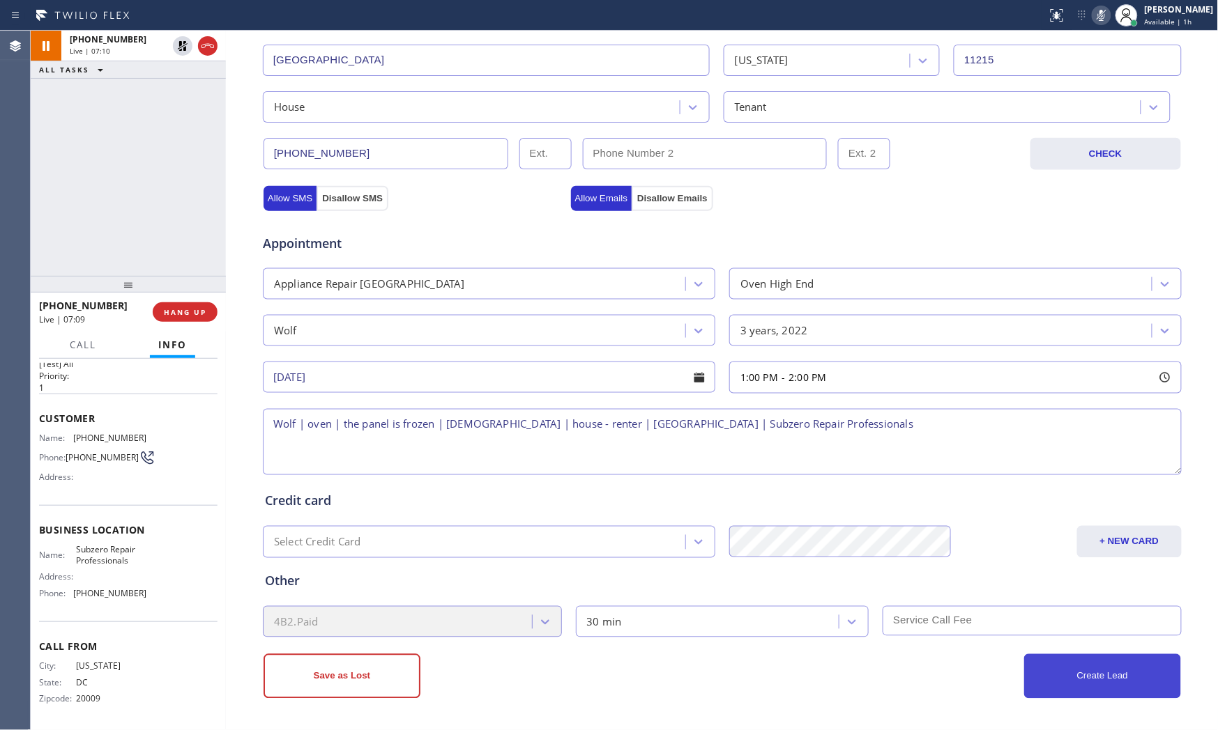
click at [1096, 657] on button "Create Lead" at bounding box center [1102, 676] width 157 height 45
click at [352, 657] on button "Save as Lost" at bounding box center [341, 676] width 157 height 45
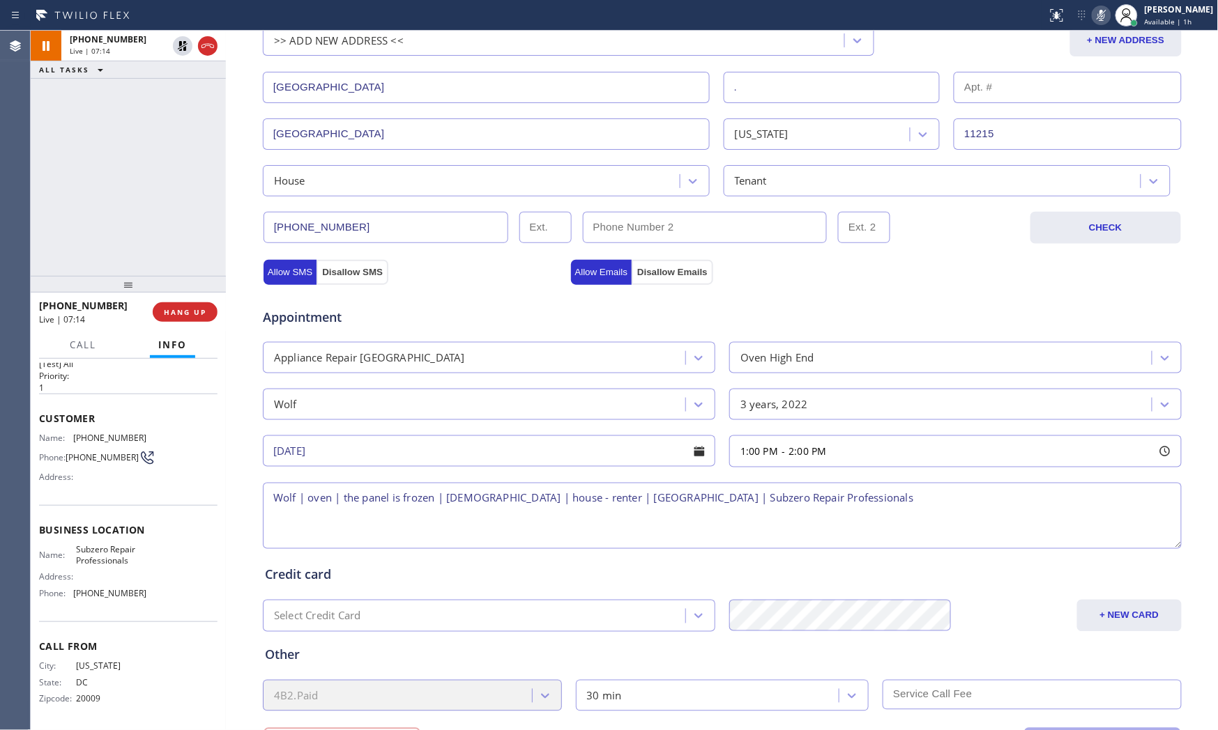
scroll to position [87, 0]
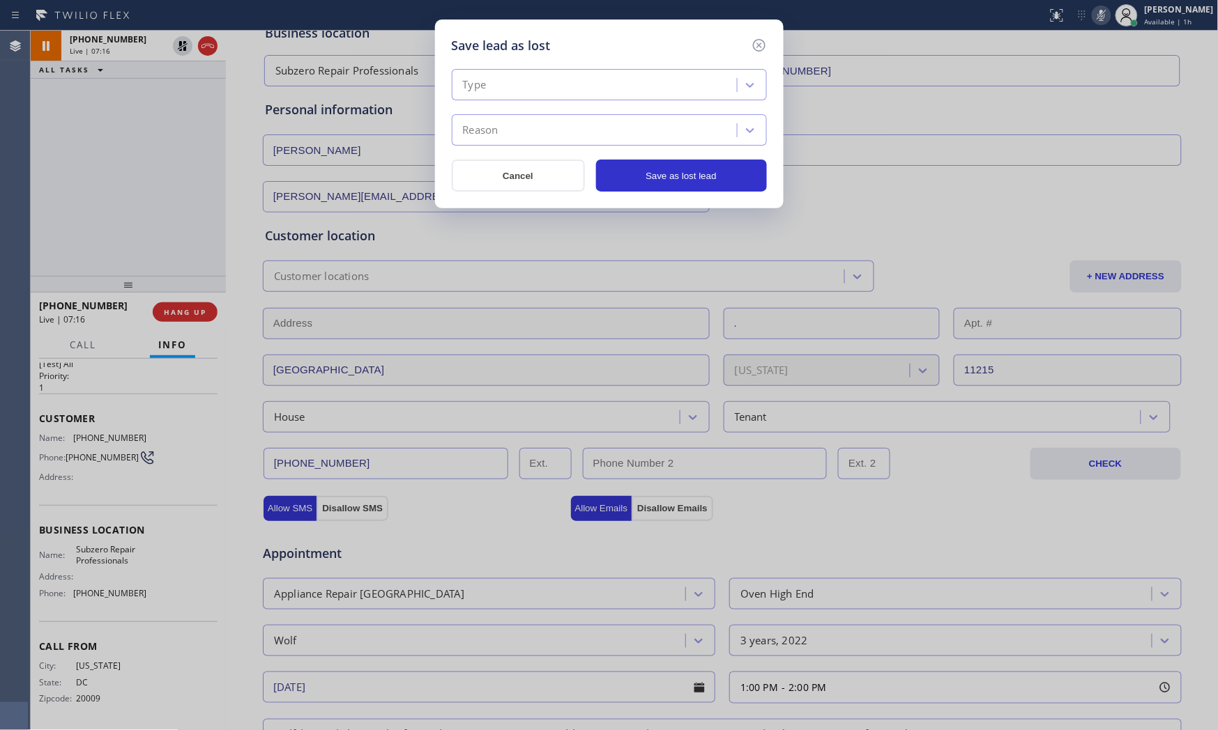
click at [514, 84] on div "Type" at bounding box center [596, 85] width 281 height 24
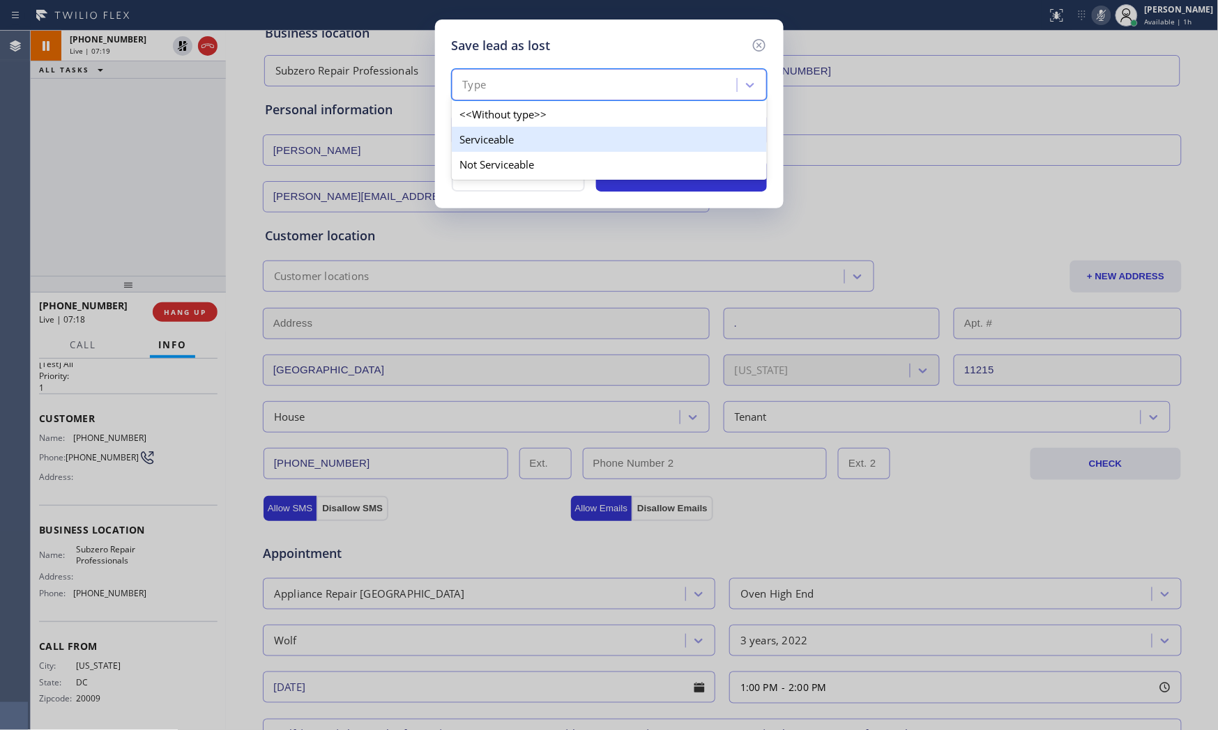
click at [503, 135] on div "Serviceable" at bounding box center [609, 139] width 315 height 25
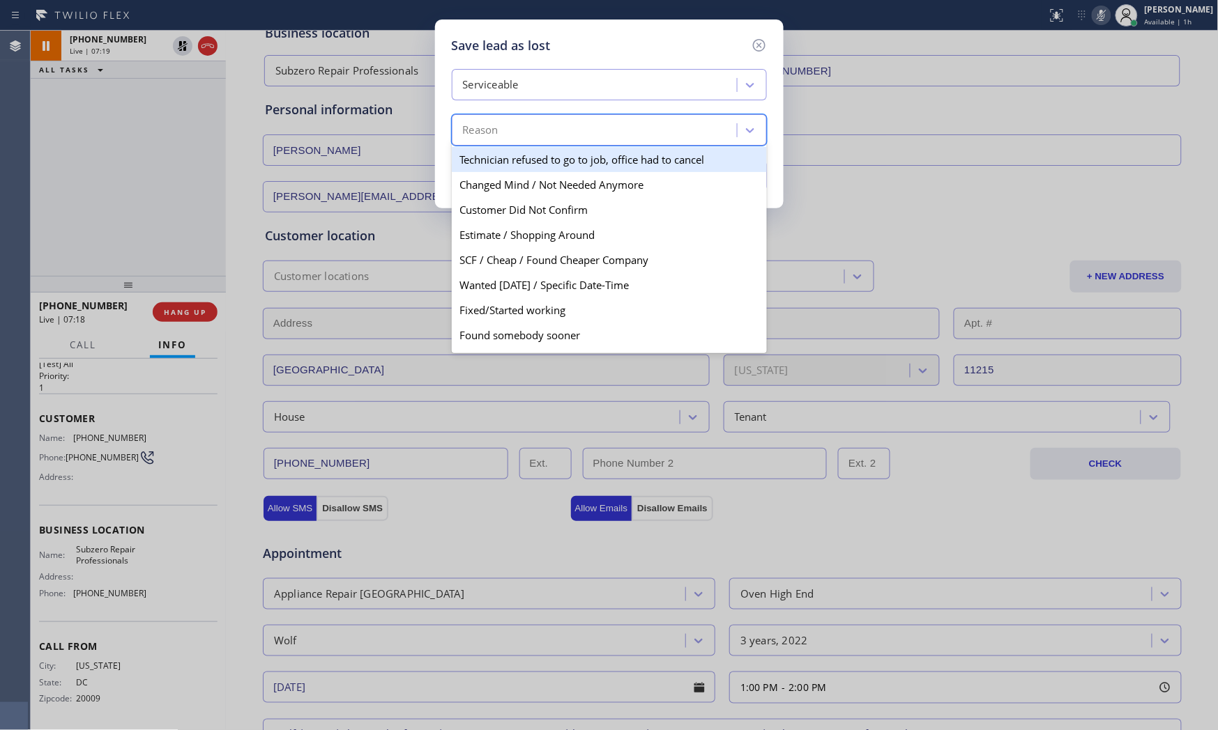
click at [503, 135] on div "Reason" at bounding box center [596, 130] width 281 height 24
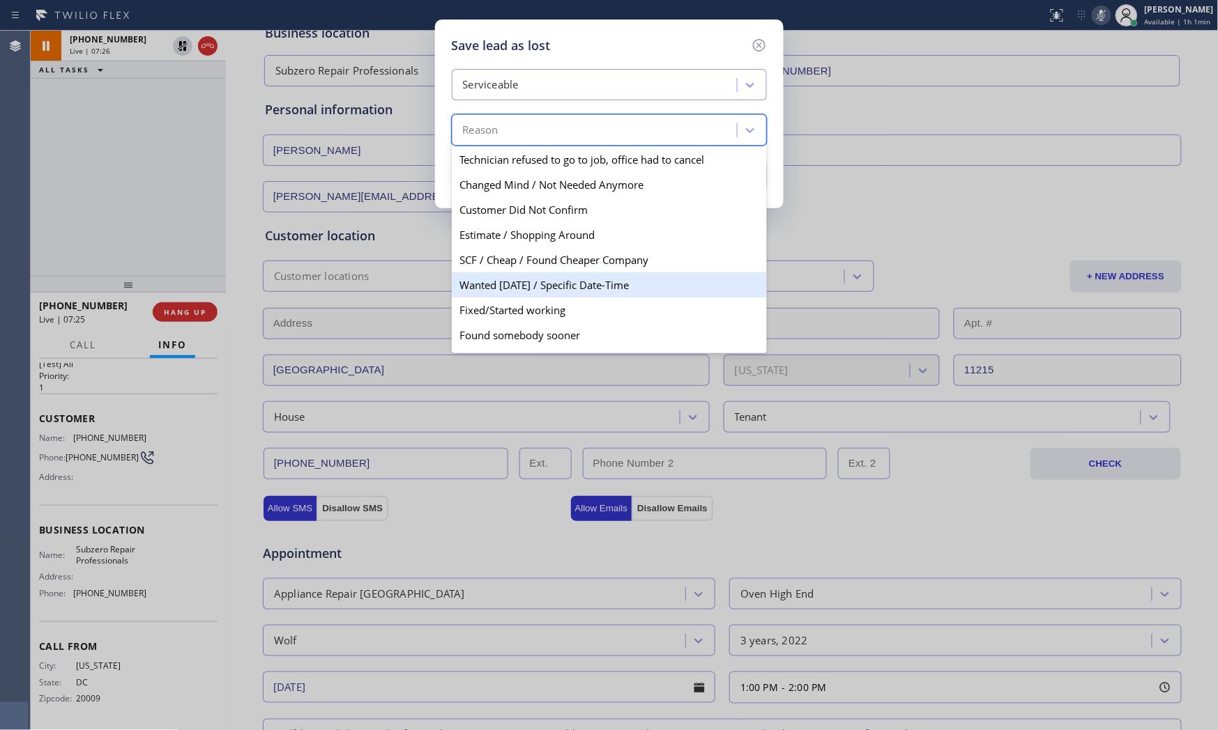
scroll to position [72, 0]
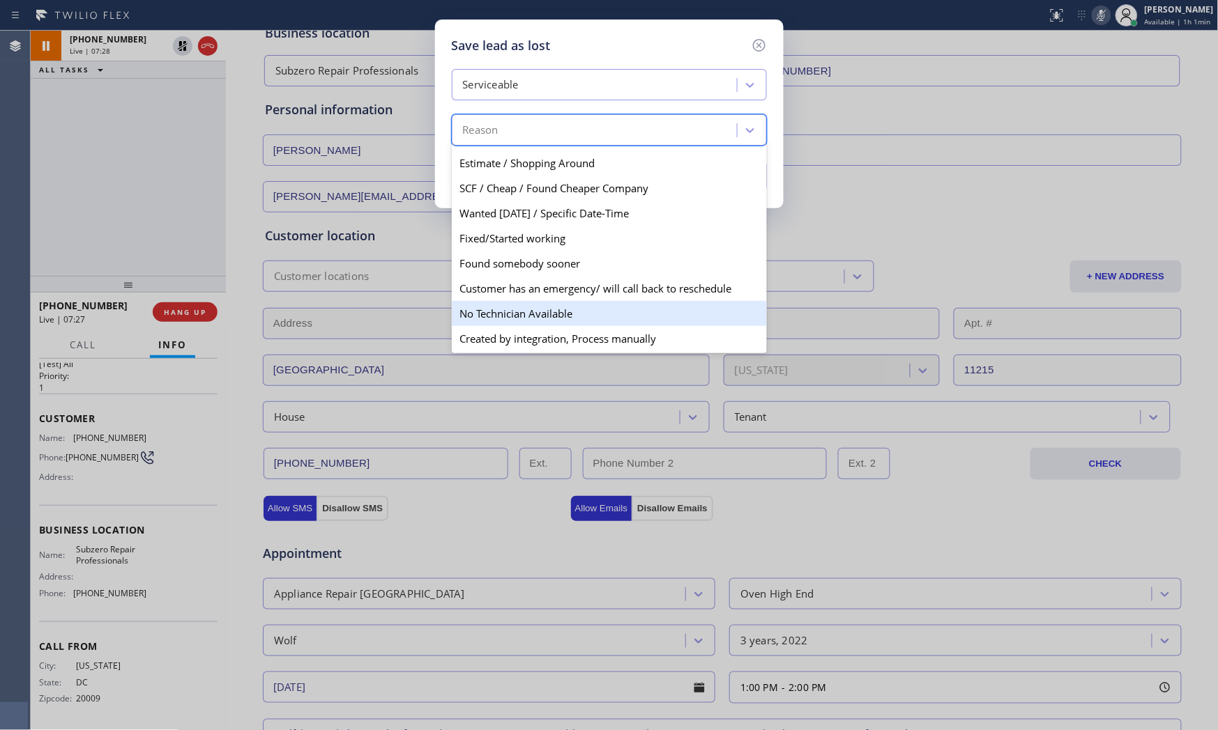
click at [516, 305] on div "No Technician Available" at bounding box center [609, 313] width 315 height 25
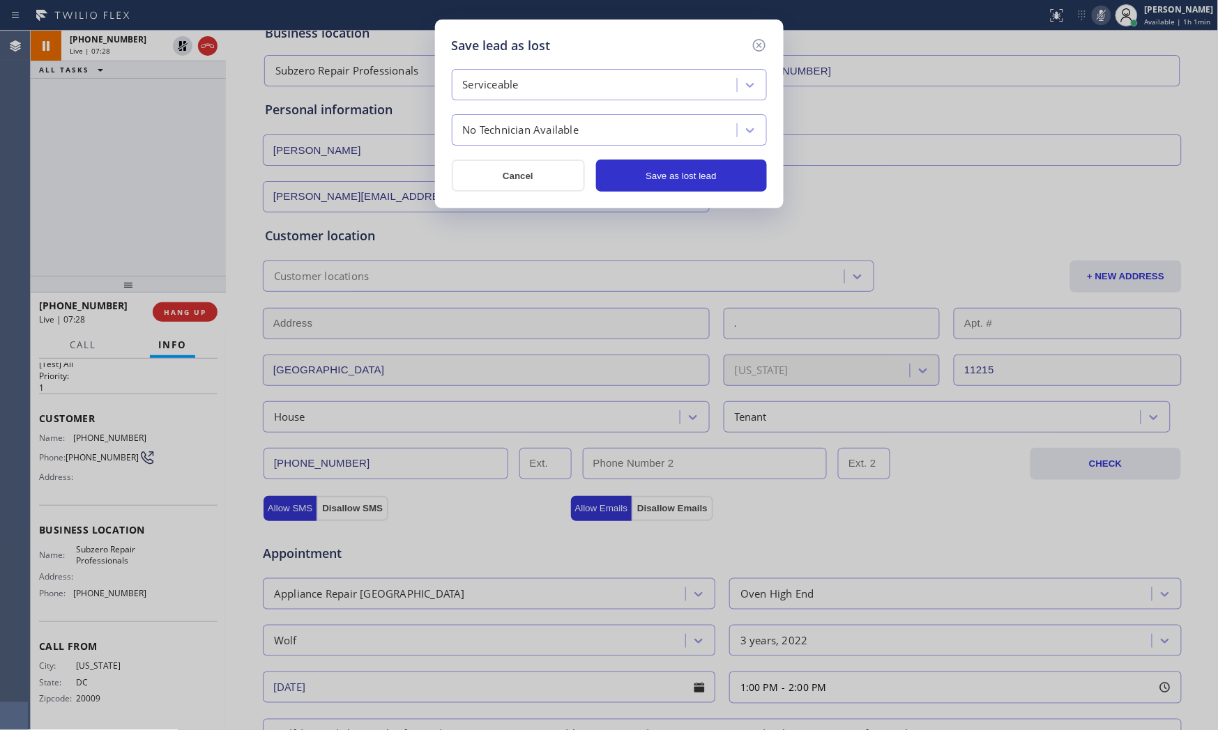
click at [530, 128] on div "No Technician Available" at bounding box center [521, 131] width 116 height 16
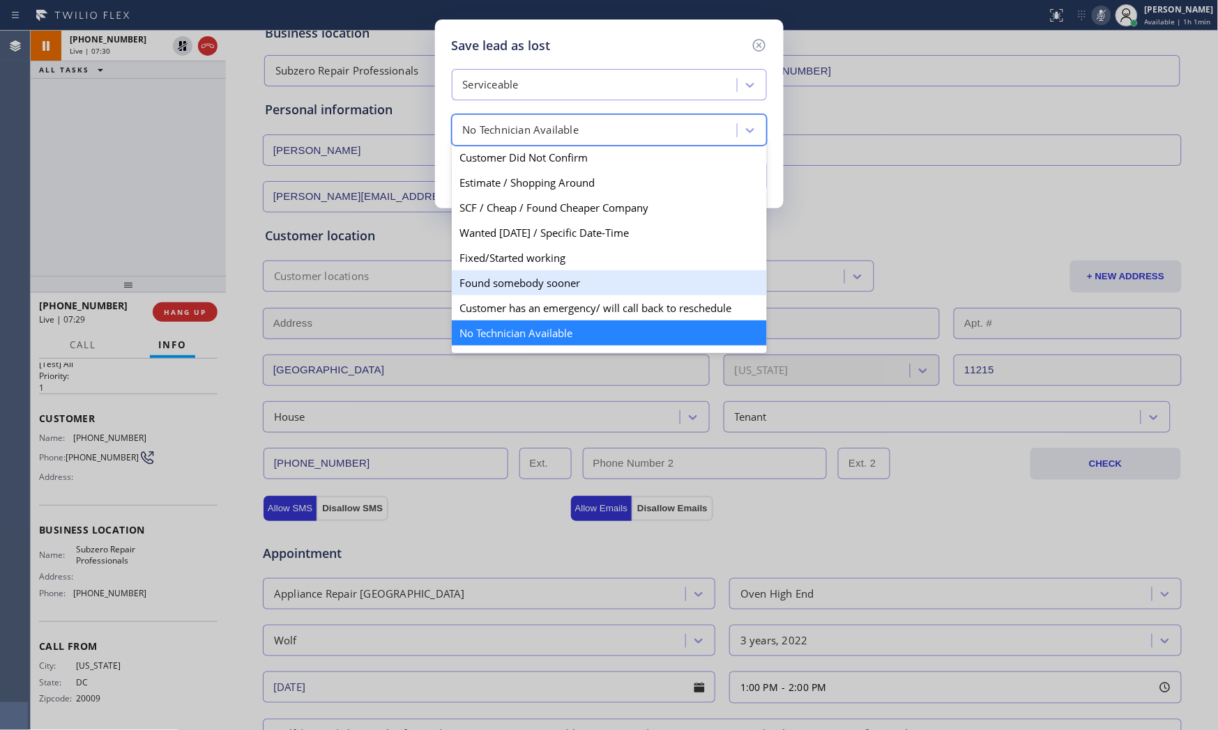
scroll to position [0, 0]
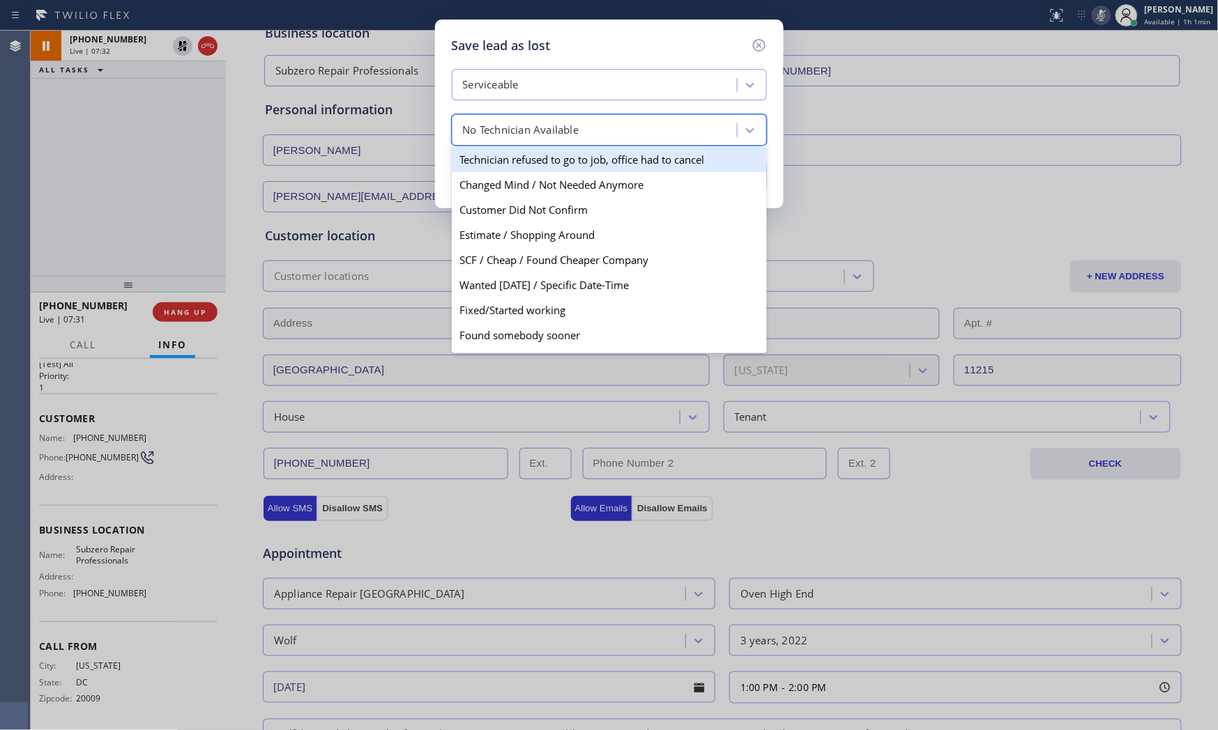
click at [539, 89] on div "Serviceable" at bounding box center [596, 85] width 281 height 24
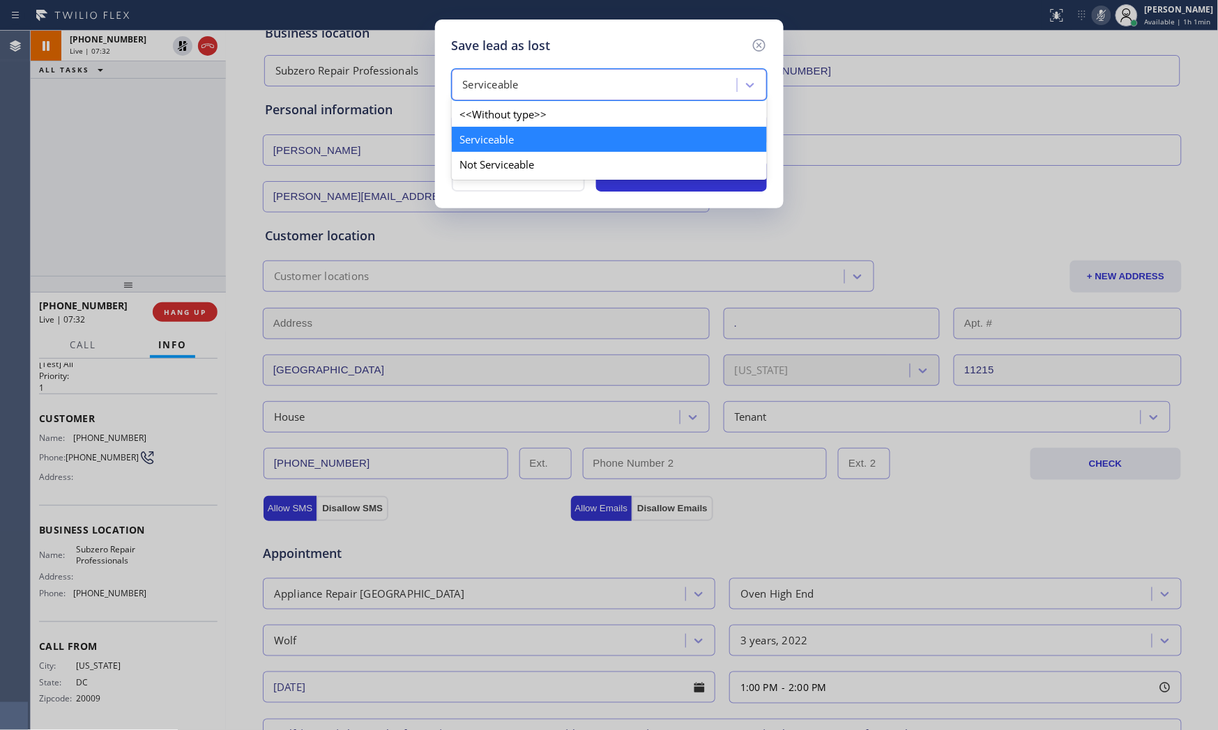
click at [514, 159] on div "Not Serviceable" at bounding box center [609, 164] width 315 height 25
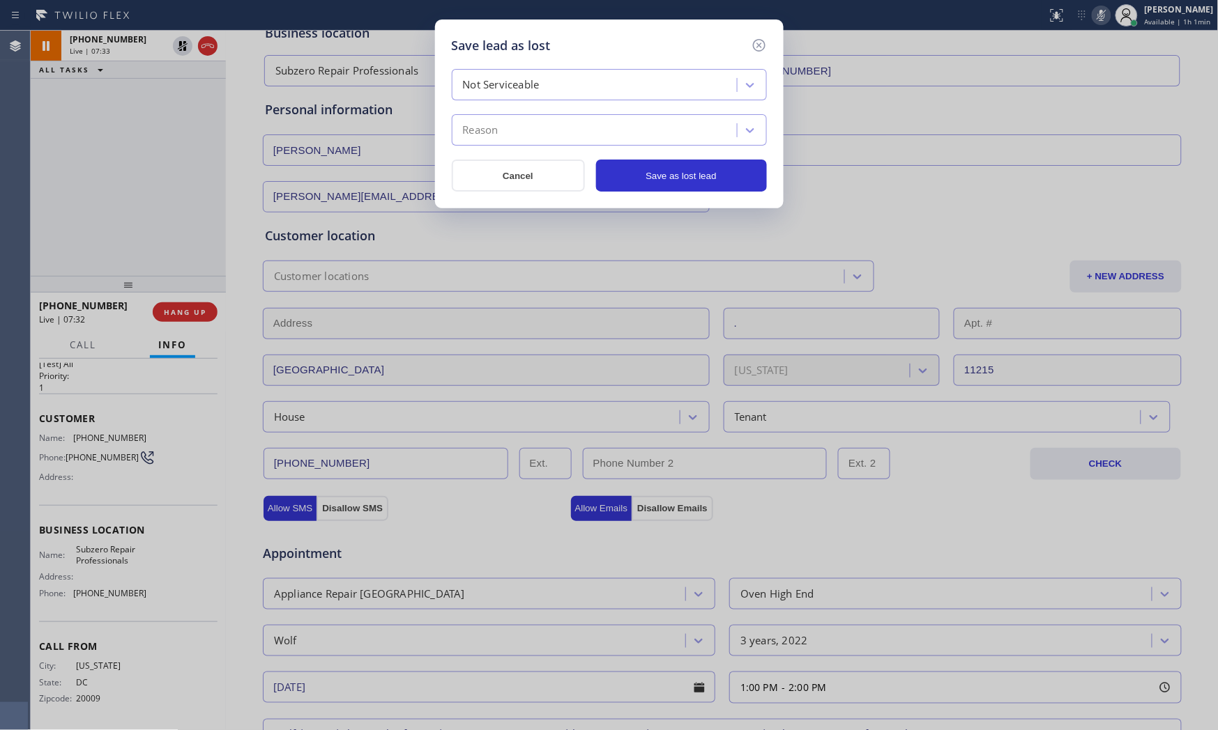
click at [514, 128] on div "Reason" at bounding box center [596, 130] width 281 height 24
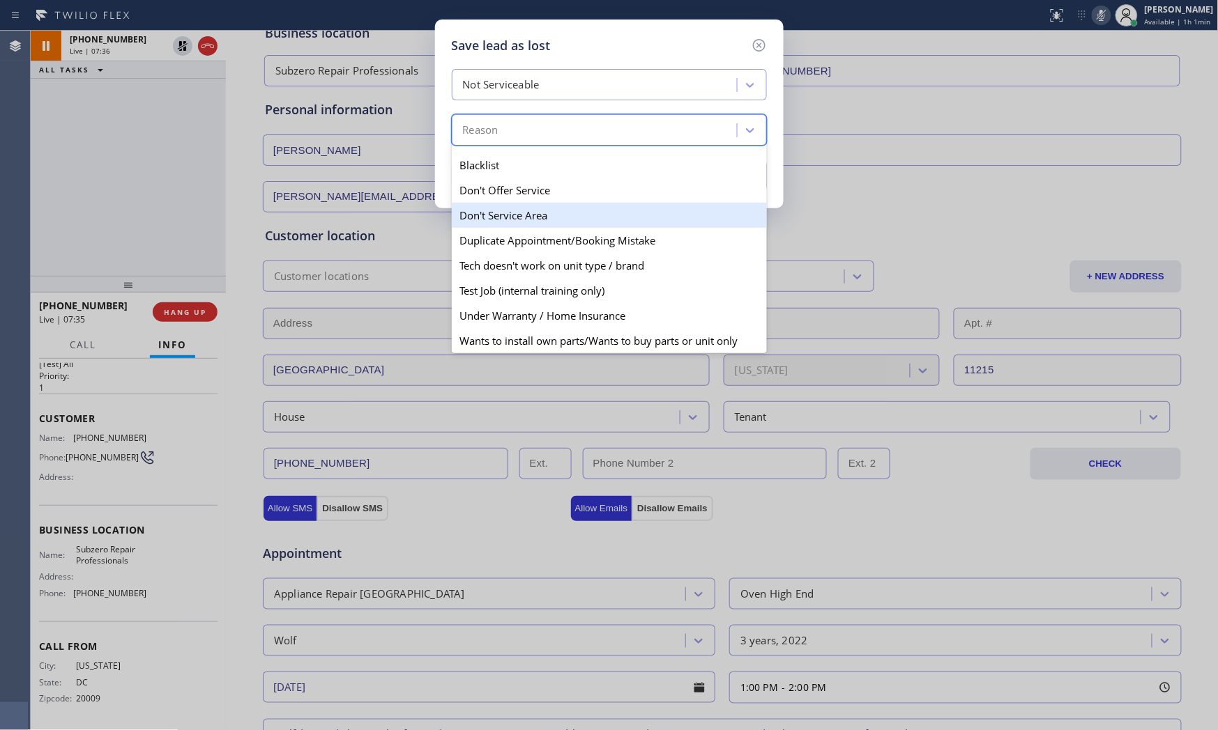
scroll to position [122, 0]
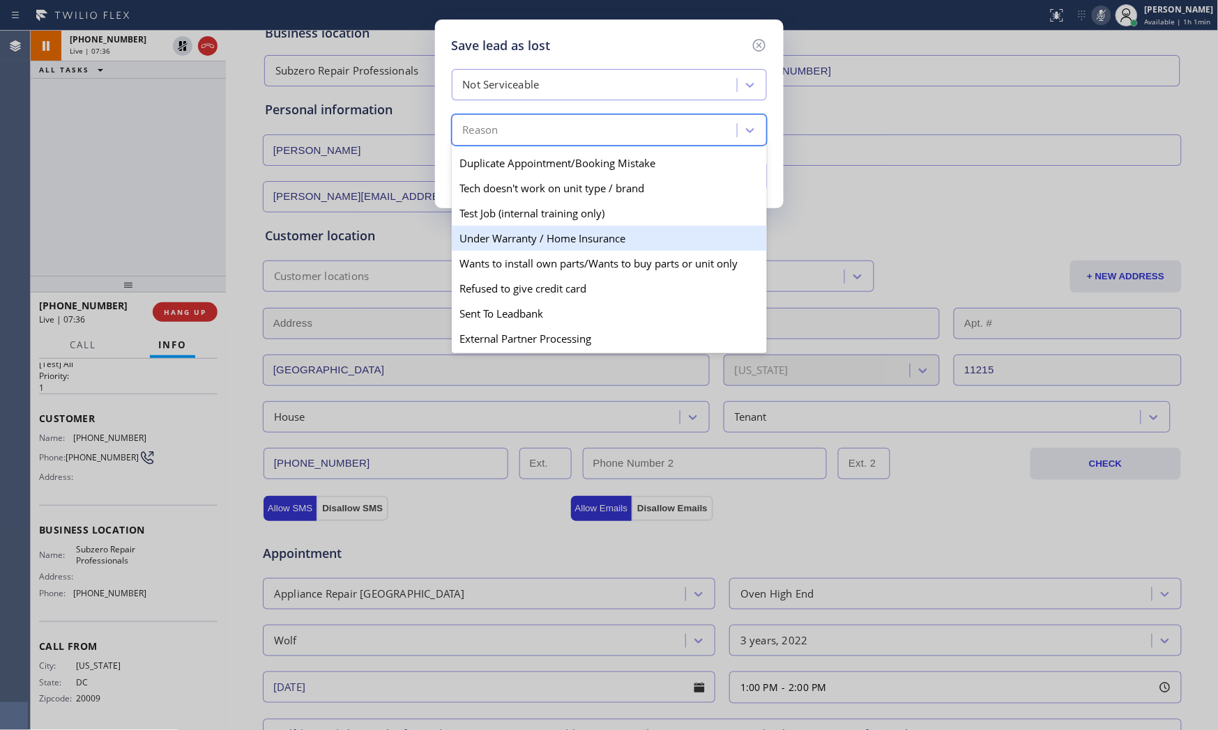
click at [521, 243] on div "Under Warranty / Home Insurance" at bounding box center [609, 238] width 315 height 25
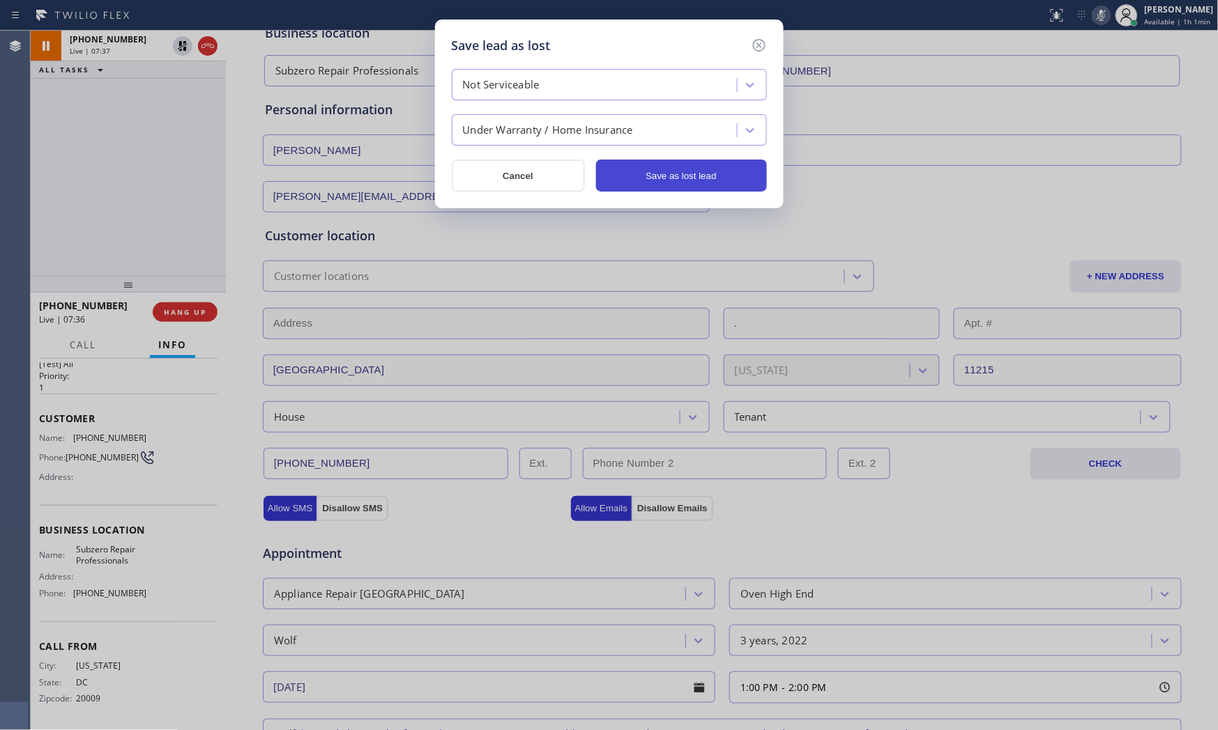
click at [660, 171] on button "Save as lost lead" at bounding box center [681, 176] width 171 height 32
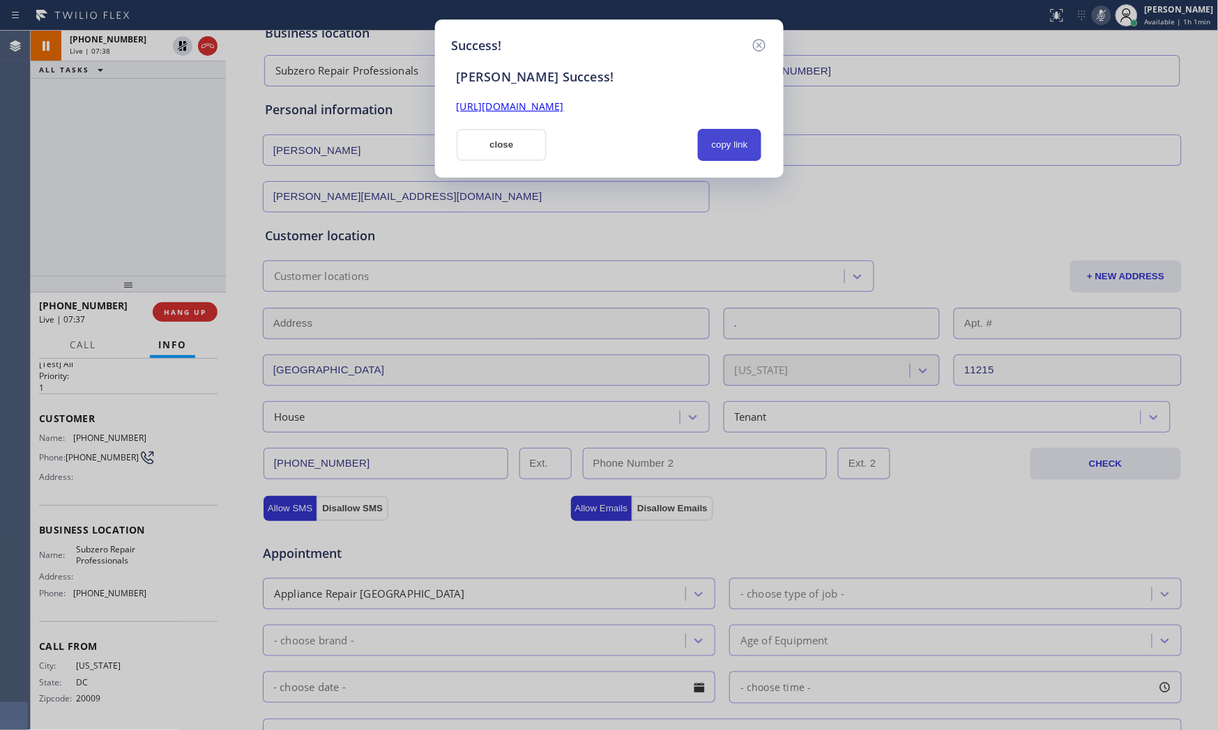
click at [741, 151] on button "copy link" at bounding box center [730, 145] width 64 height 32
click at [509, 144] on button "close" at bounding box center [502, 145] width 91 height 32
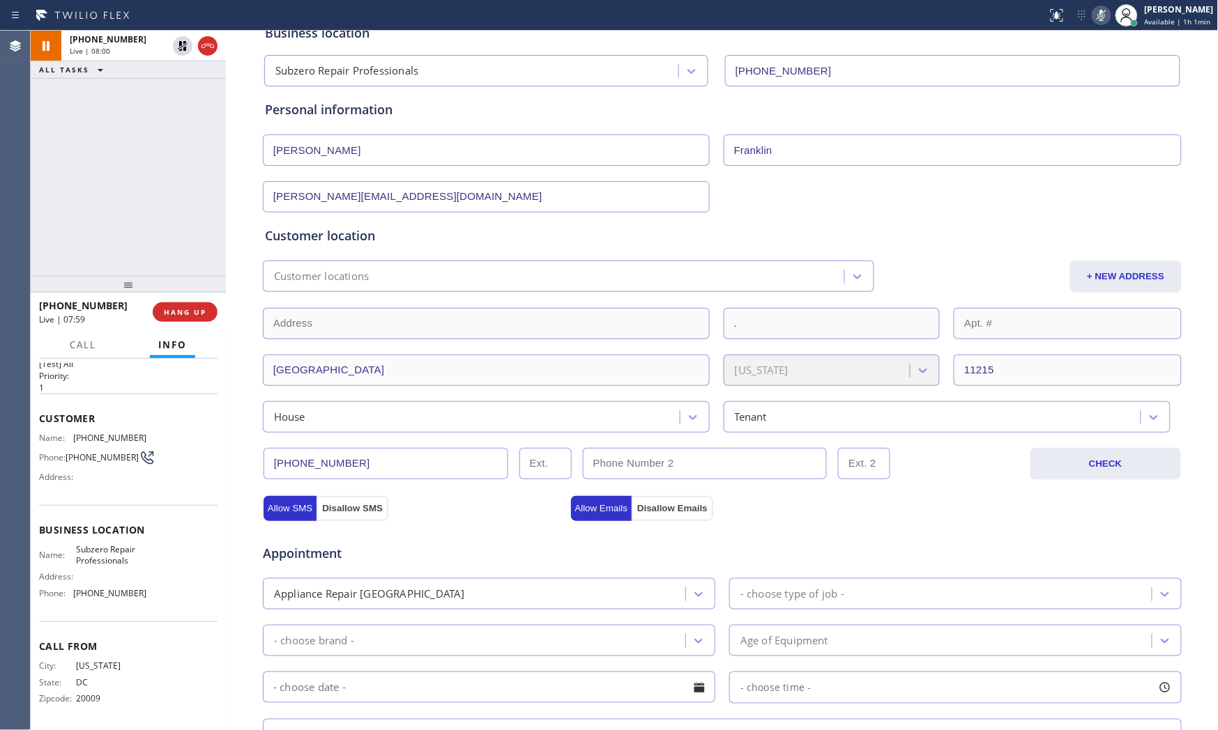
click at [91, 433] on span "[PHONE_NUMBER]" at bounding box center [109, 438] width 73 height 10
drag, startPoint x: 91, startPoint y: 433, endPoint x: 101, endPoint y: 424, distance: 13.8
click at [92, 433] on span "[PHONE_NUMBER]" at bounding box center [109, 438] width 73 height 10
copy span "[PHONE_NUMBER]"
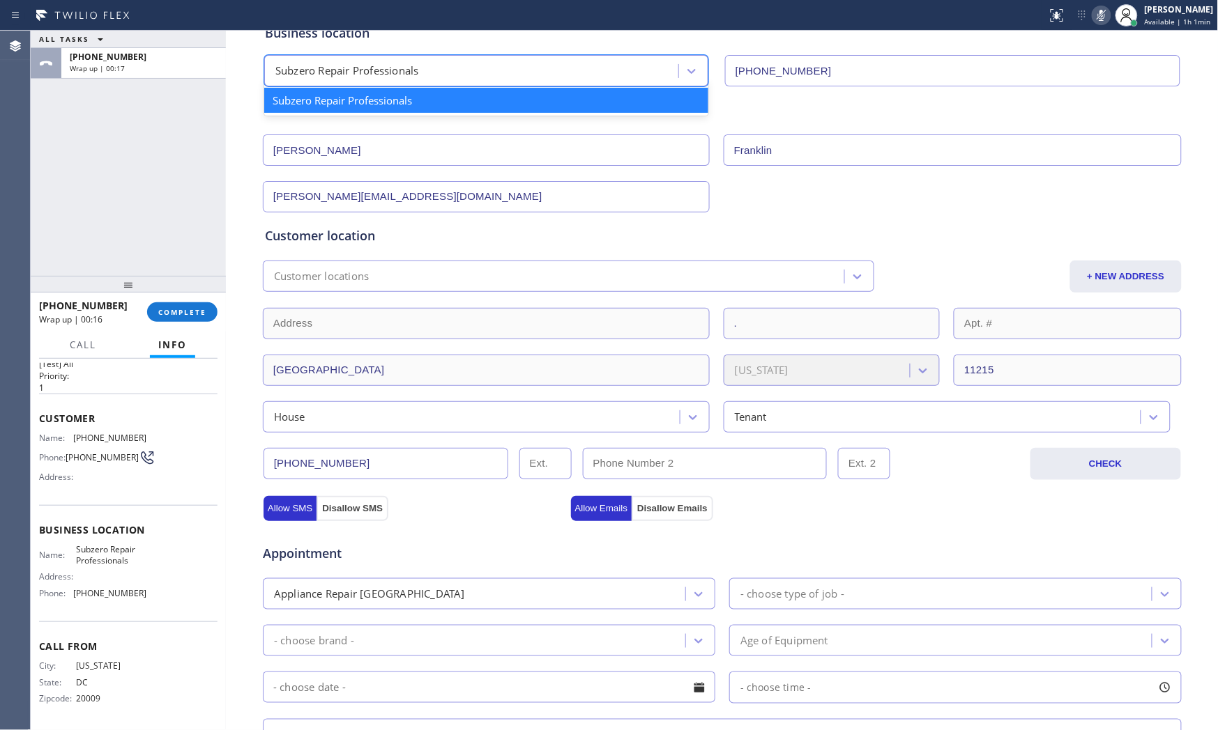
drag, startPoint x: 360, startPoint y: 65, endPoint x: 423, endPoint y: 95, distance: 69.8
click at [423, 86] on div "option Subzero Repair Professionals focused, 1 of 1. 1 result available. Use Up…" at bounding box center [486, 70] width 444 height 31
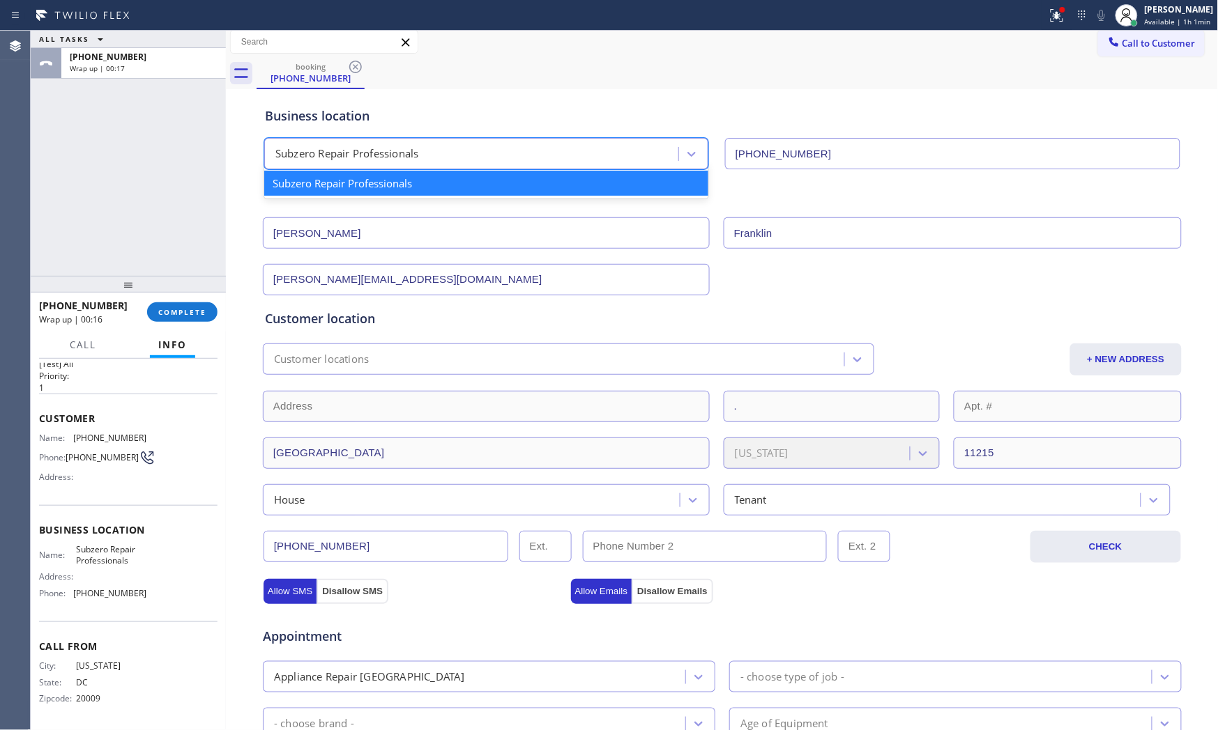
scroll to position [0, 0]
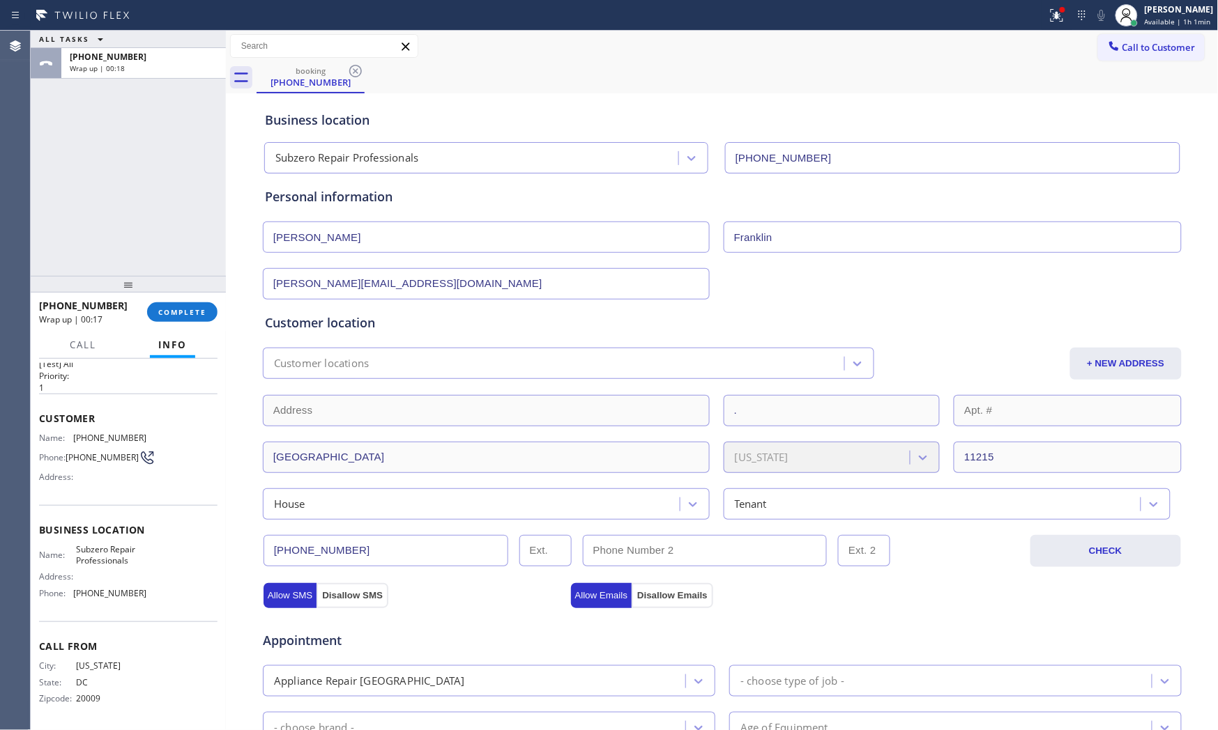
drag, startPoint x: 162, startPoint y: 230, endPoint x: 166, endPoint y: 100, distance: 130.4
click at [162, 225] on div "ALL TASKS ALL TASKS ACTIVE TASKS TASKS IN WRAP UP [PHONE_NUMBER] Wrap up | 00:18" at bounding box center [128, 153] width 195 height 245
click at [155, 54] on div "[PHONE_NUMBER]" at bounding box center [144, 57] width 148 height 12
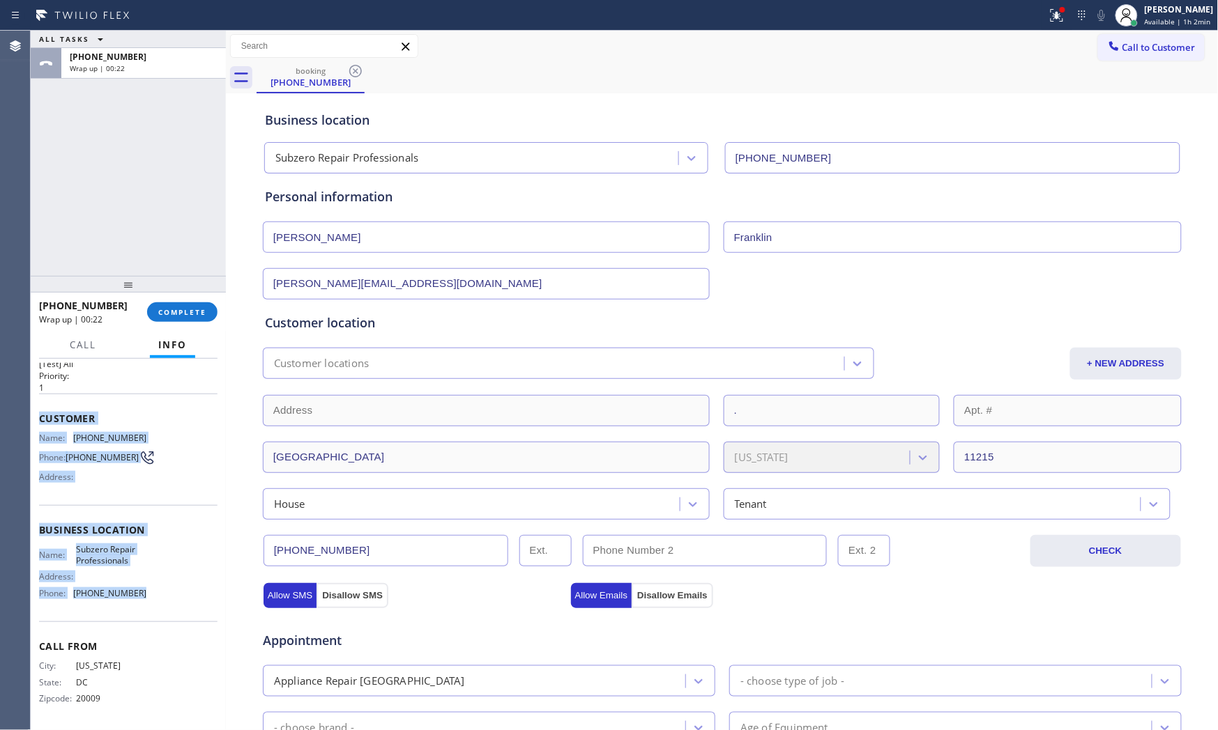
drag, startPoint x: 37, startPoint y: 406, endPoint x: 178, endPoint y: 597, distance: 236.7
click at [178, 597] on div "Context Queue: [Test] All Priority: 1 Customer Name: [PHONE_NUMBER] Phone: [PHO…" at bounding box center [128, 545] width 195 height 372
copy div "Customer Name: [PHONE_NUMBER] Phone: [PHONE_NUMBER] Address: Business location …"
click at [1096, 38] on button "Call to Customer" at bounding box center [1151, 47] width 107 height 26
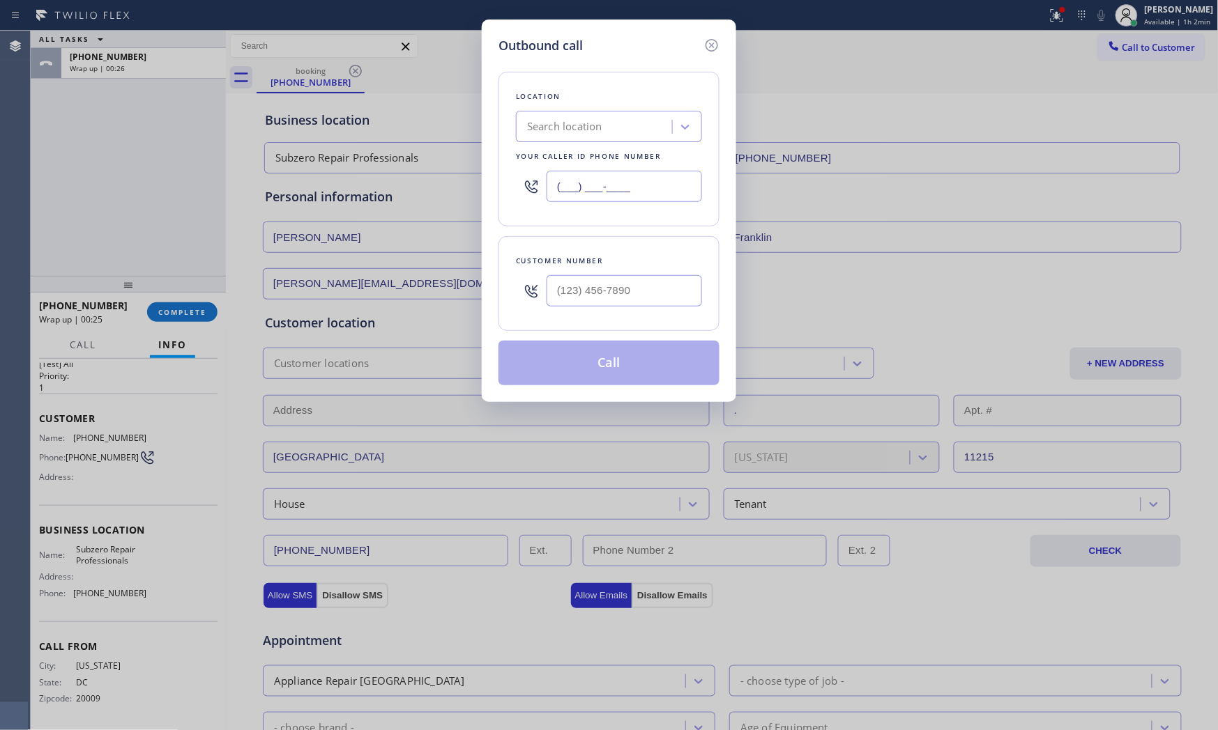
click at [637, 183] on input "(___) ___-____" at bounding box center [623, 186] width 155 height 31
paste input "929) 203-9053"
type input "[PHONE_NUMBER]"
click at [638, 283] on input "(___) ___-____" at bounding box center [623, 290] width 155 height 31
paste input "202) 494-2863"
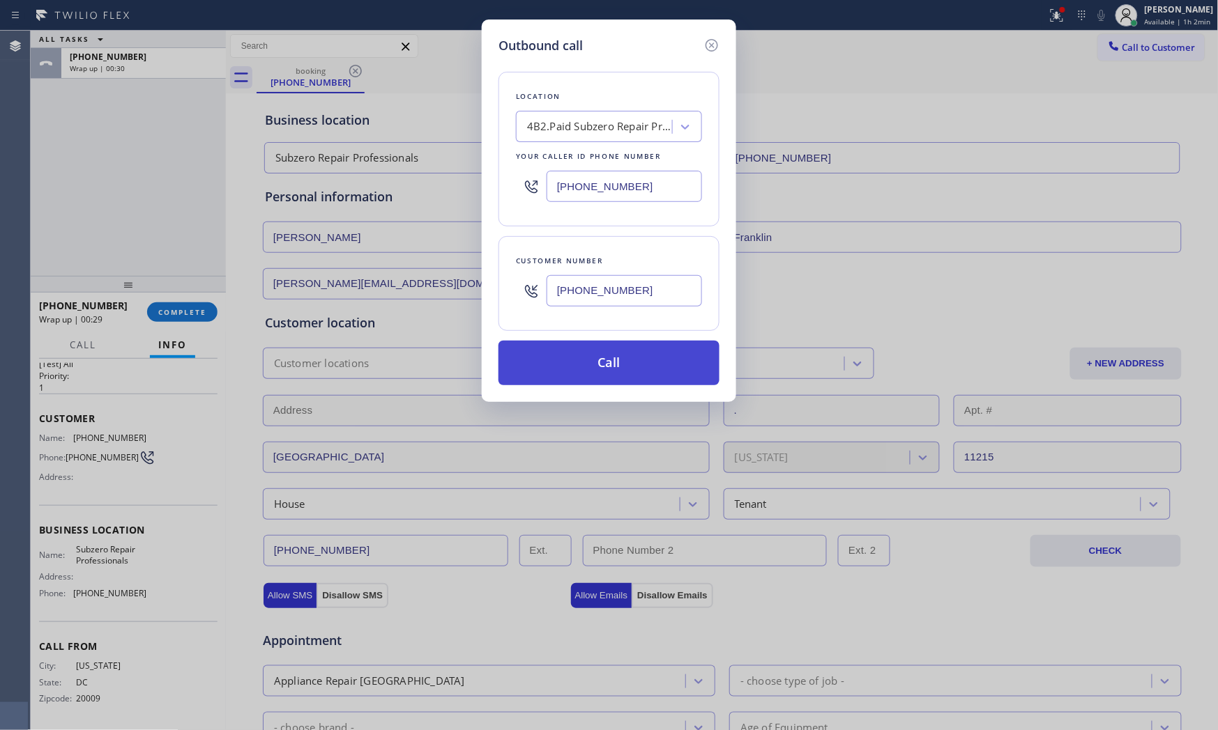
type input "[PHONE_NUMBER]"
click at [591, 363] on button "Call" at bounding box center [608, 363] width 221 height 45
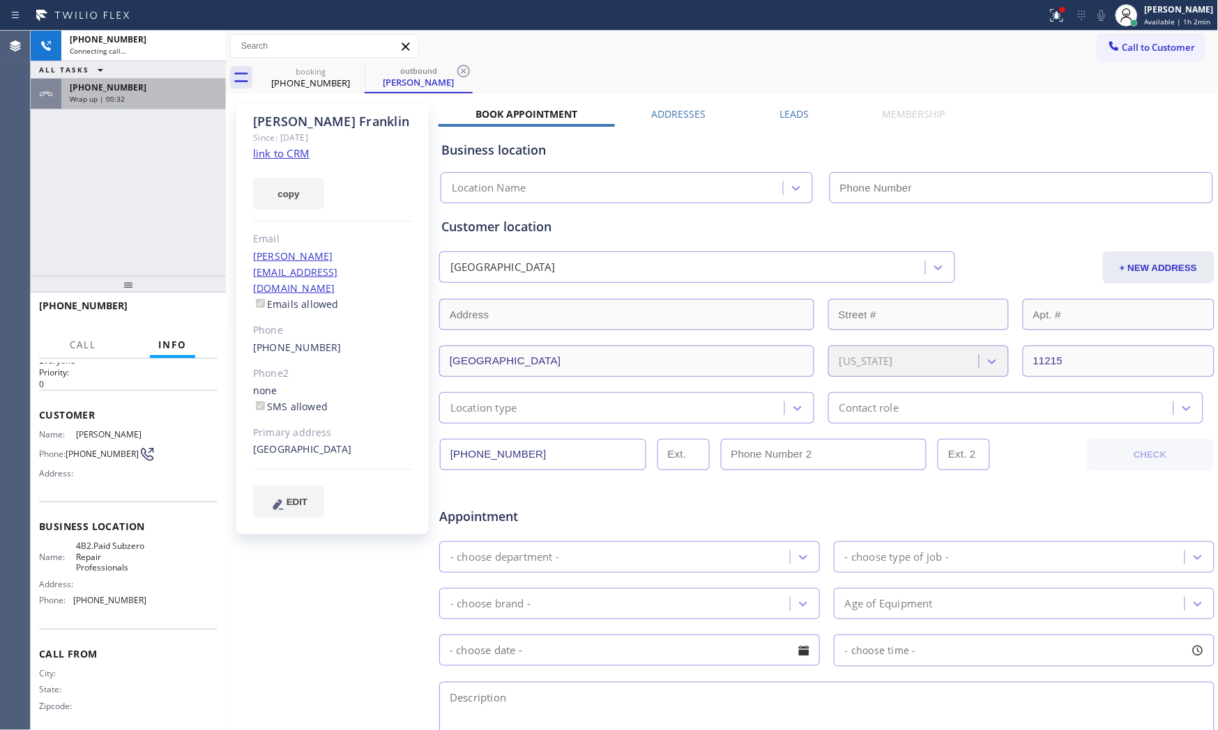
click at [167, 94] on div "Wrap up | 00:32" at bounding box center [144, 99] width 148 height 10
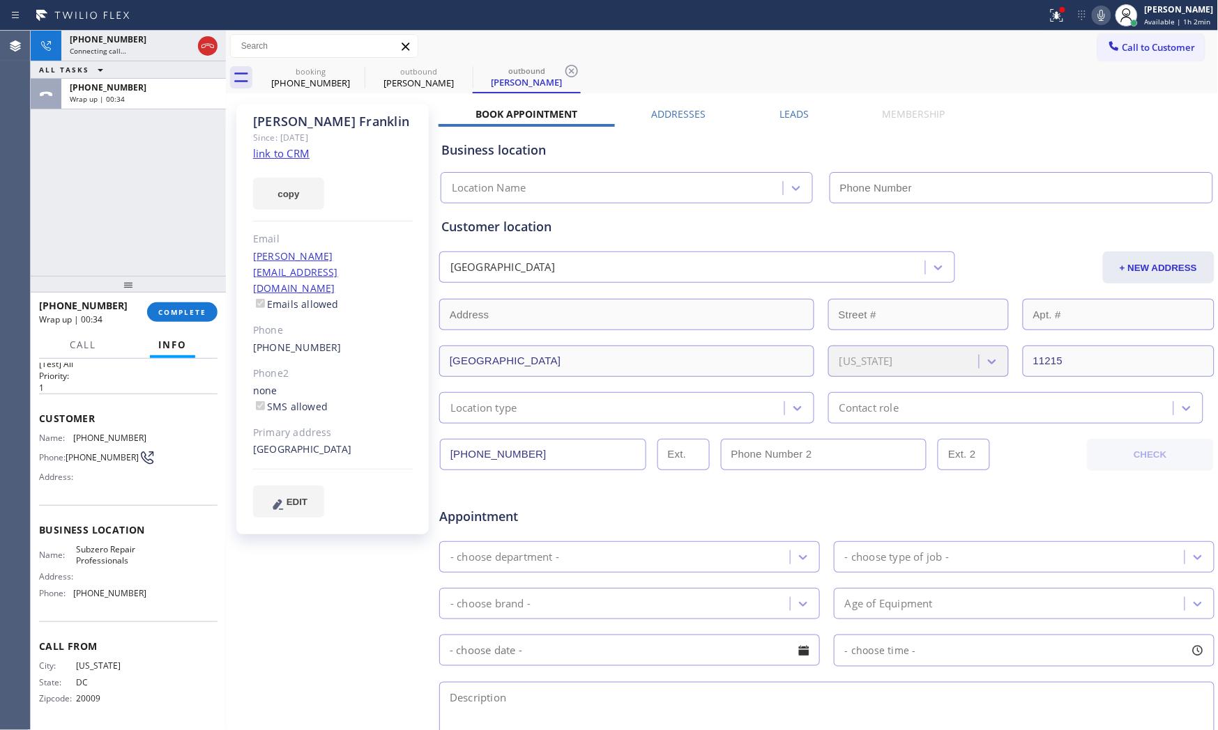
type input "[PHONE_NUMBER]"
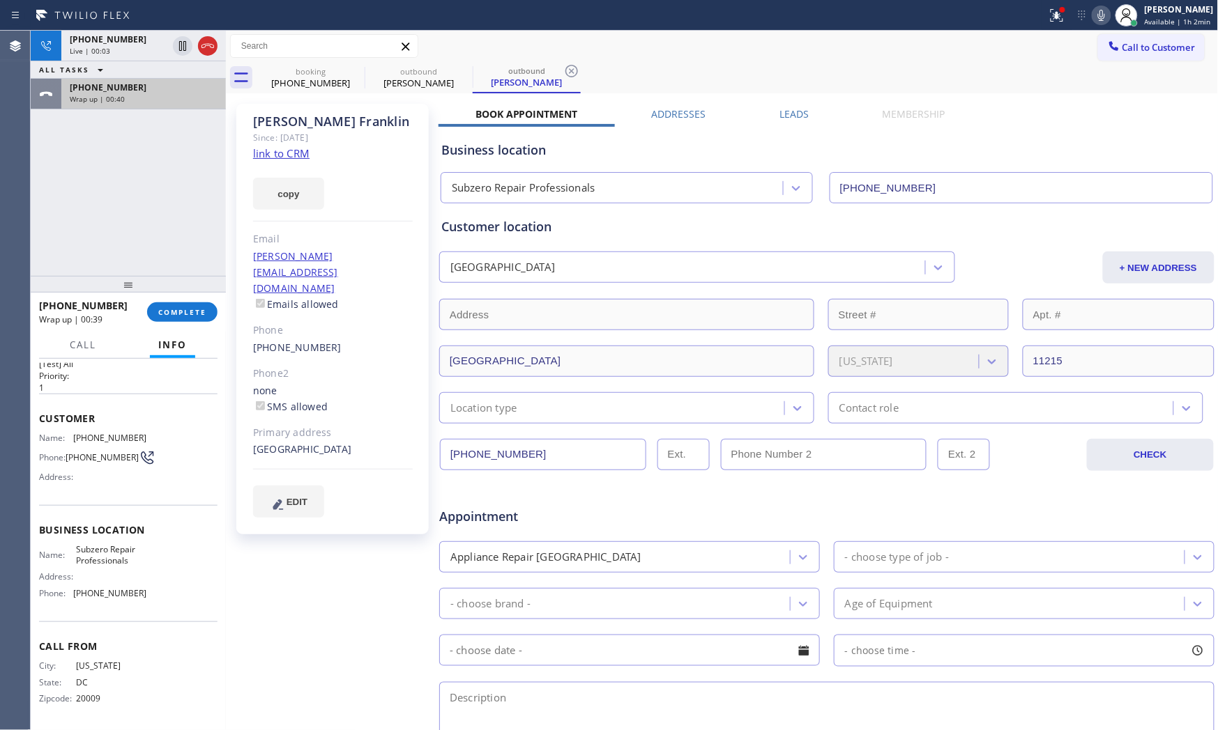
click at [164, 95] on div "Wrap up | 00:40" at bounding box center [144, 99] width 148 height 10
click at [191, 321] on button "COMPLETE" at bounding box center [182, 313] width 70 height 20
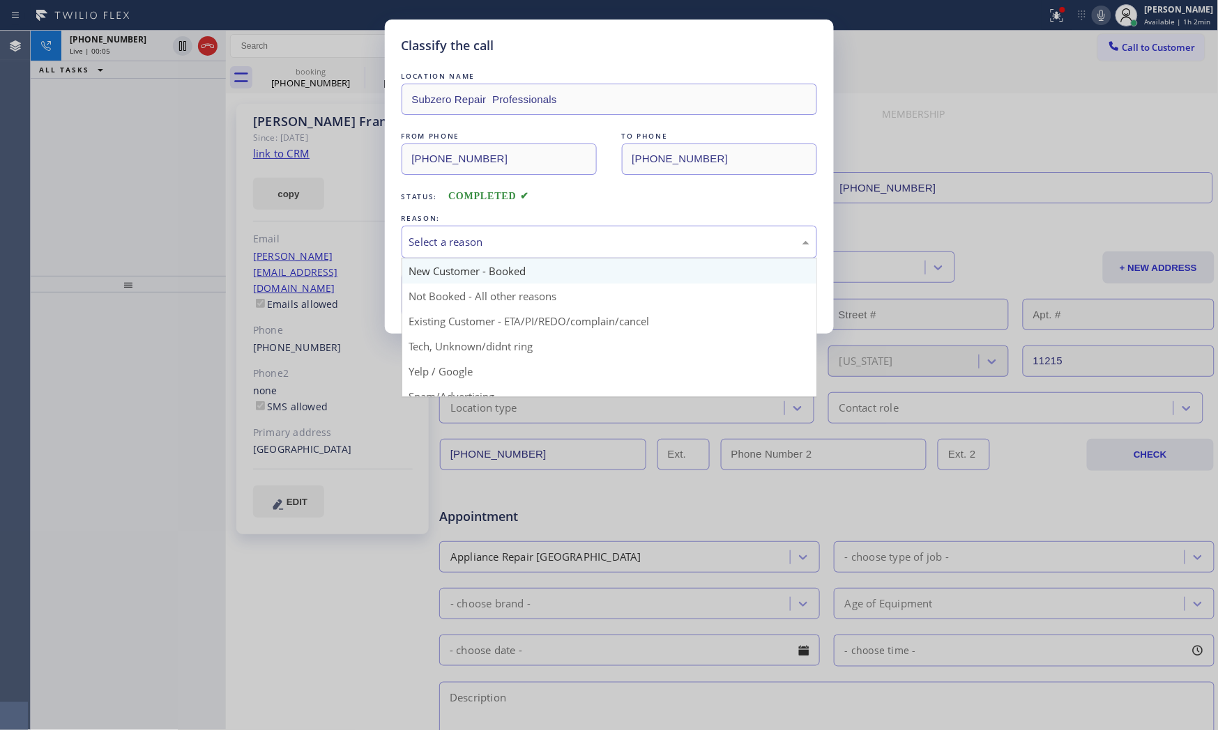
drag, startPoint x: 597, startPoint y: 246, endPoint x: 511, endPoint y: 277, distance: 91.1
click at [596, 246] on div "Select a reason" at bounding box center [609, 242] width 400 height 16
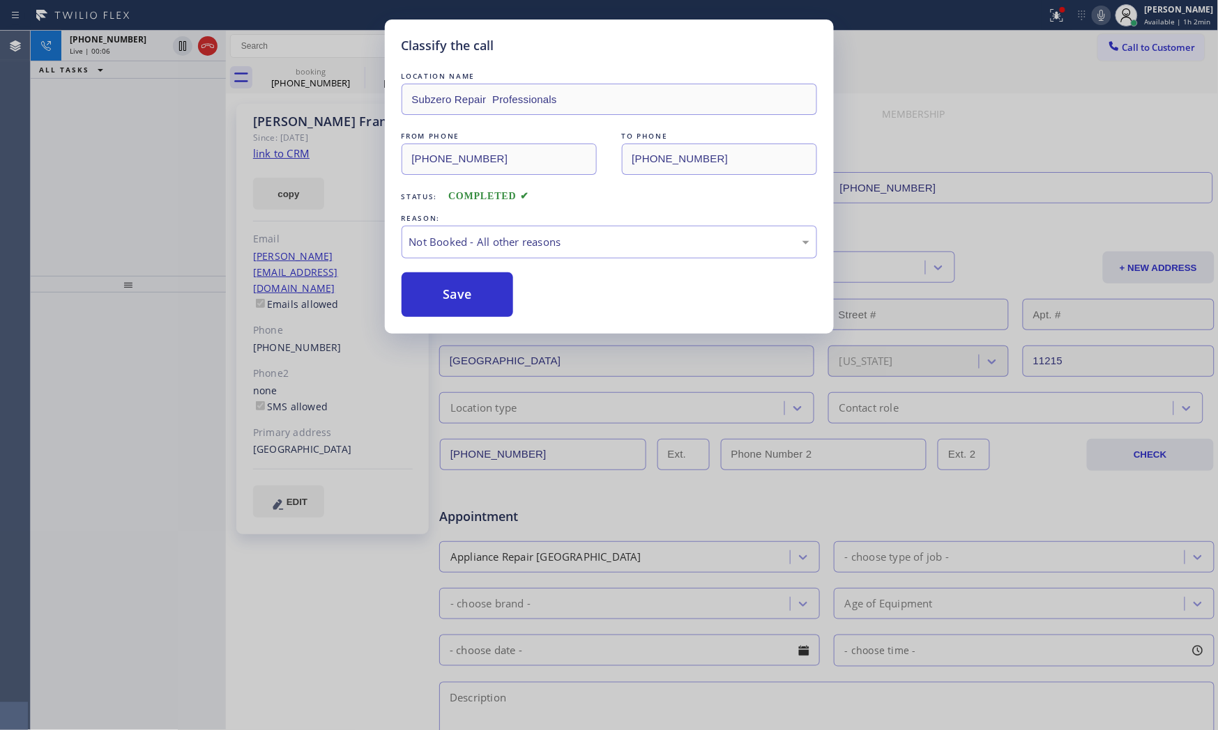
click at [447, 293] on button "Save" at bounding box center [457, 295] width 112 height 45
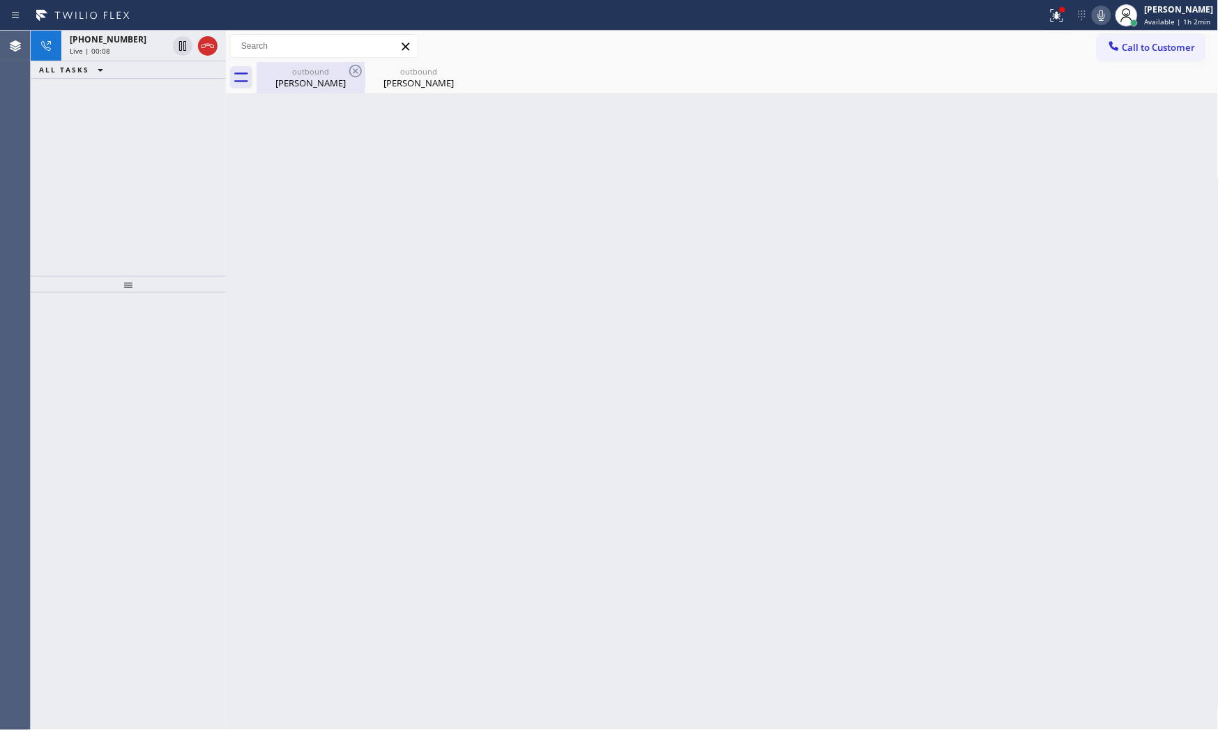
click at [273, 80] on div "[PERSON_NAME]" at bounding box center [310, 83] width 105 height 13
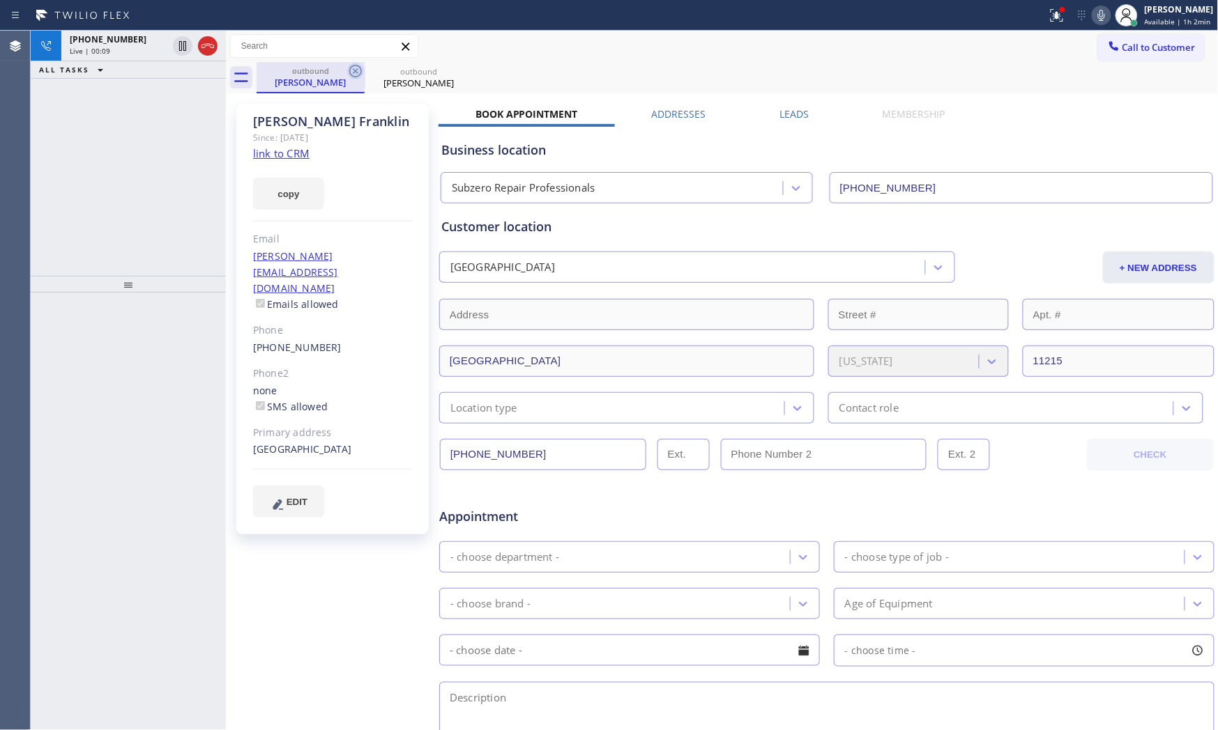
click at [360, 72] on icon at bounding box center [355, 71] width 13 height 13
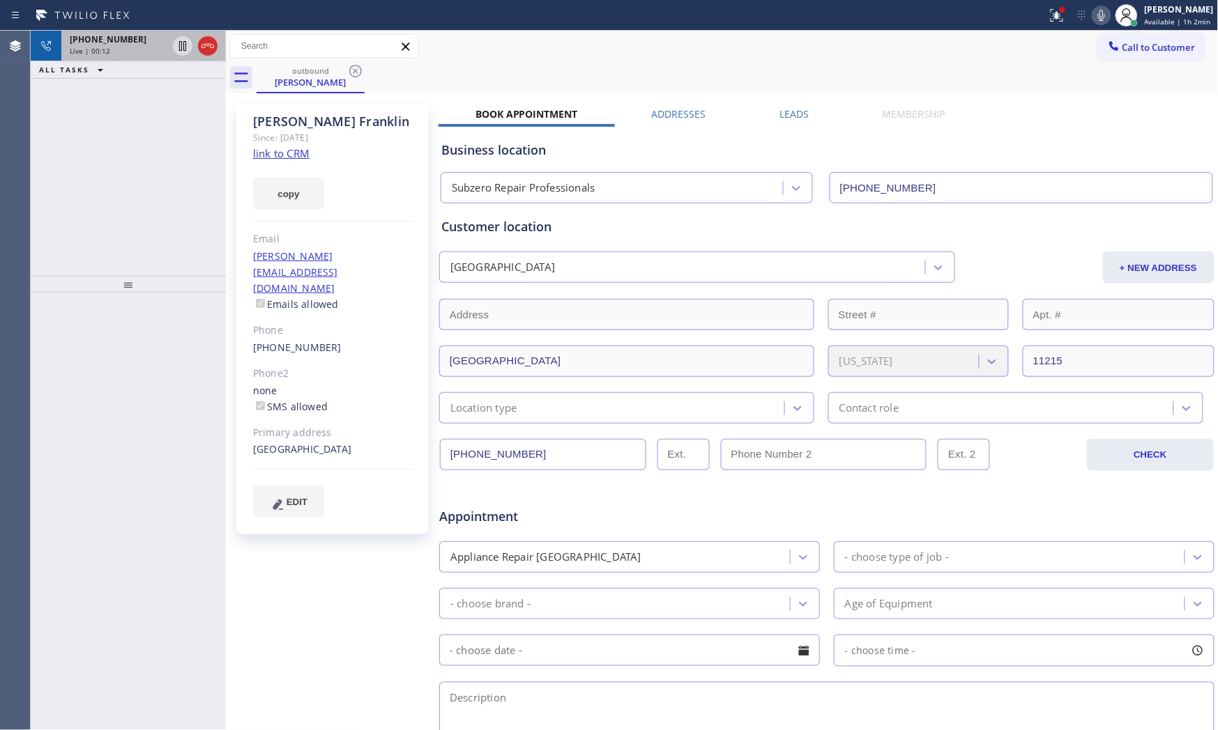
click at [116, 56] on div "[PHONE_NUMBER] Live | 00:12" at bounding box center [115, 46] width 109 height 31
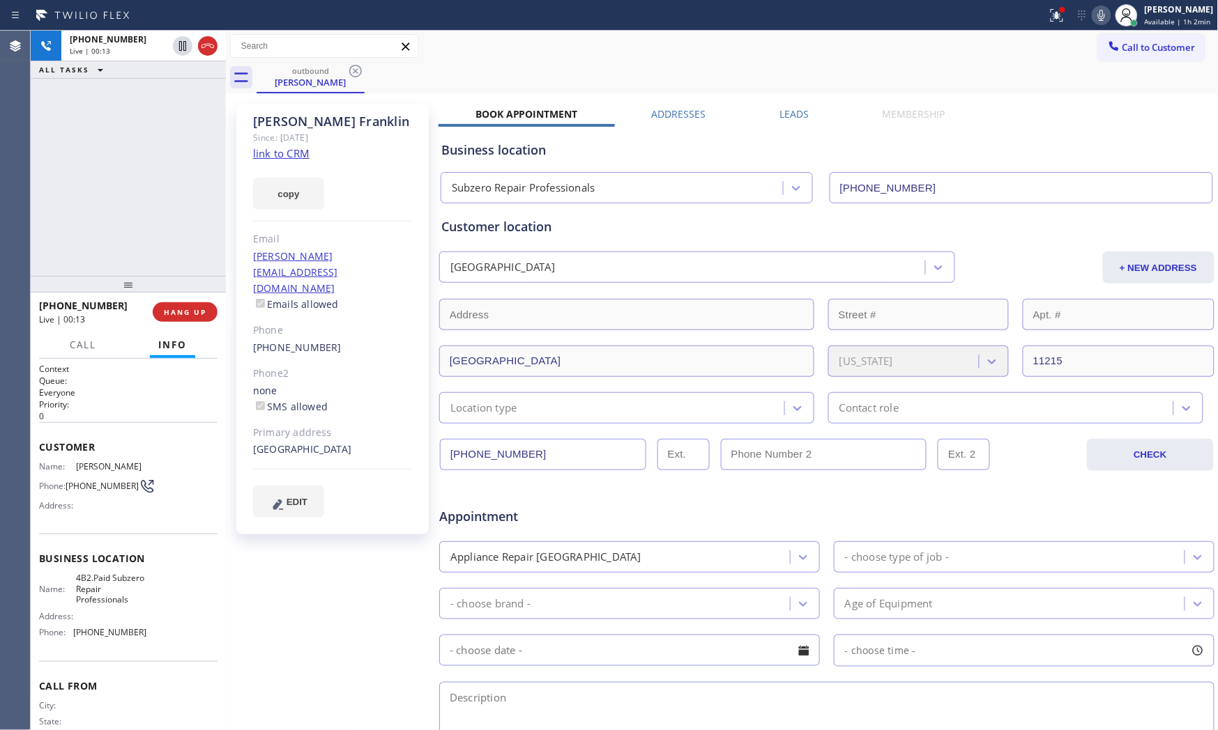
click at [1096, 18] on icon at bounding box center [1101, 15] width 17 height 17
drag, startPoint x: 1043, startPoint y: 17, endPoint x: 1042, endPoint y: 29, distance: 11.2
click at [1043, 17] on div at bounding box center [1056, 15] width 31 height 17
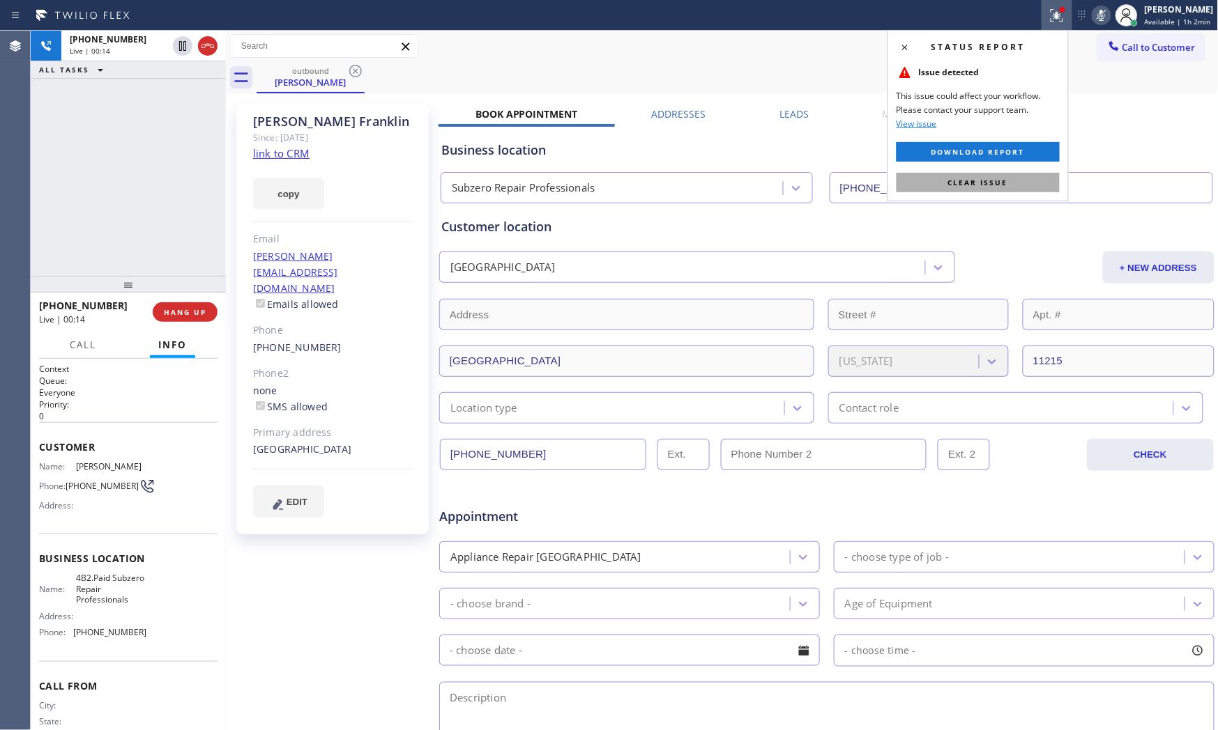
click at [1006, 176] on button "Clear issue" at bounding box center [977, 183] width 163 height 20
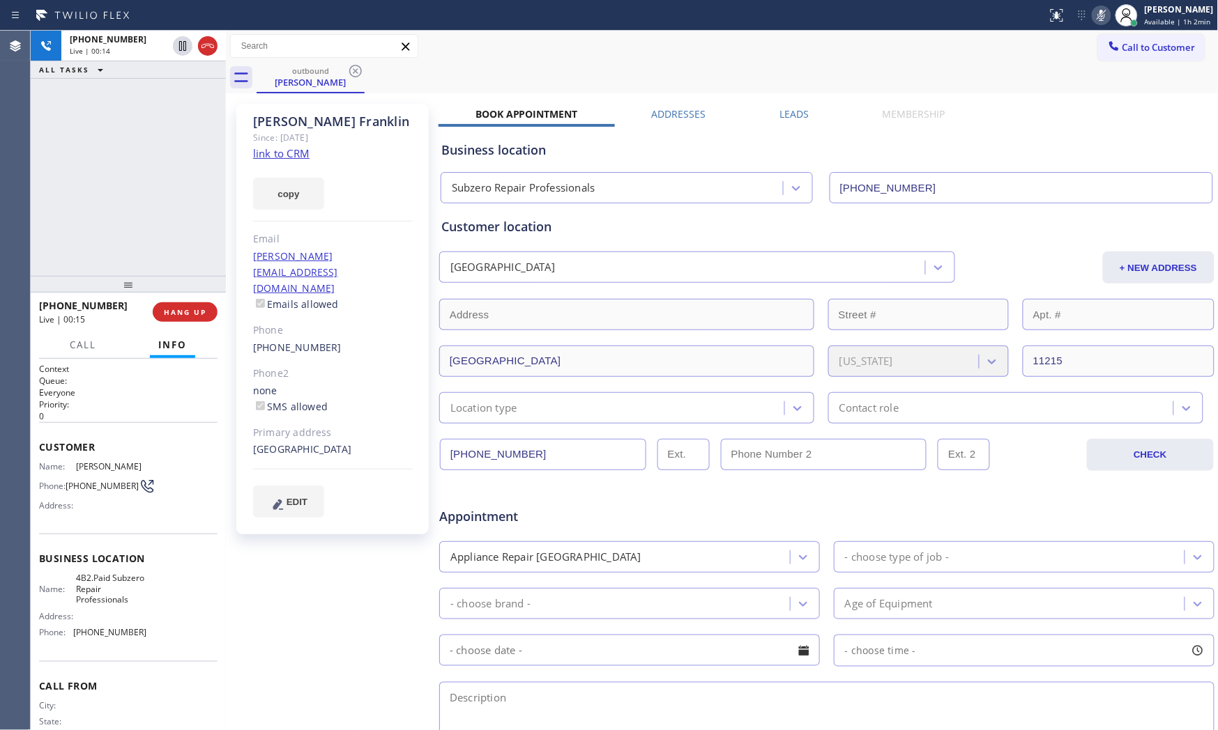
click at [1096, 19] on icon at bounding box center [1101, 15] width 17 height 17
drag, startPoint x: 190, startPoint y: 310, endPoint x: 199, endPoint y: 316, distance: 11.2
click at [190, 311] on span "HANG UP" at bounding box center [185, 312] width 43 height 10
click at [183, 298] on div "[PHONE_NUMBER] Wrap up | 06:37 COMPLETE" at bounding box center [128, 312] width 178 height 36
click at [185, 305] on button "COMPLETE" at bounding box center [182, 313] width 70 height 20
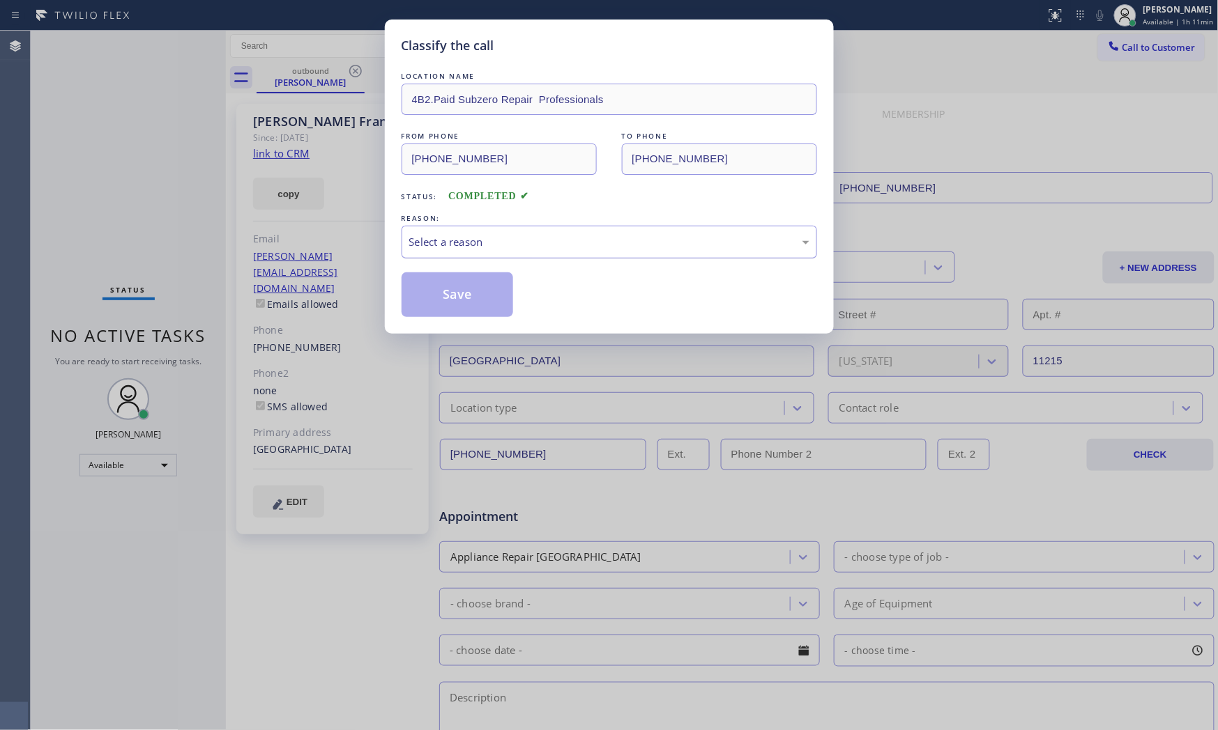
click at [469, 252] on div "Select a reason" at bounding box center [608, 242] width 415 height 33
click at [463, 284] on button "Save" at bounding box center [457, 295] width 112 height 45
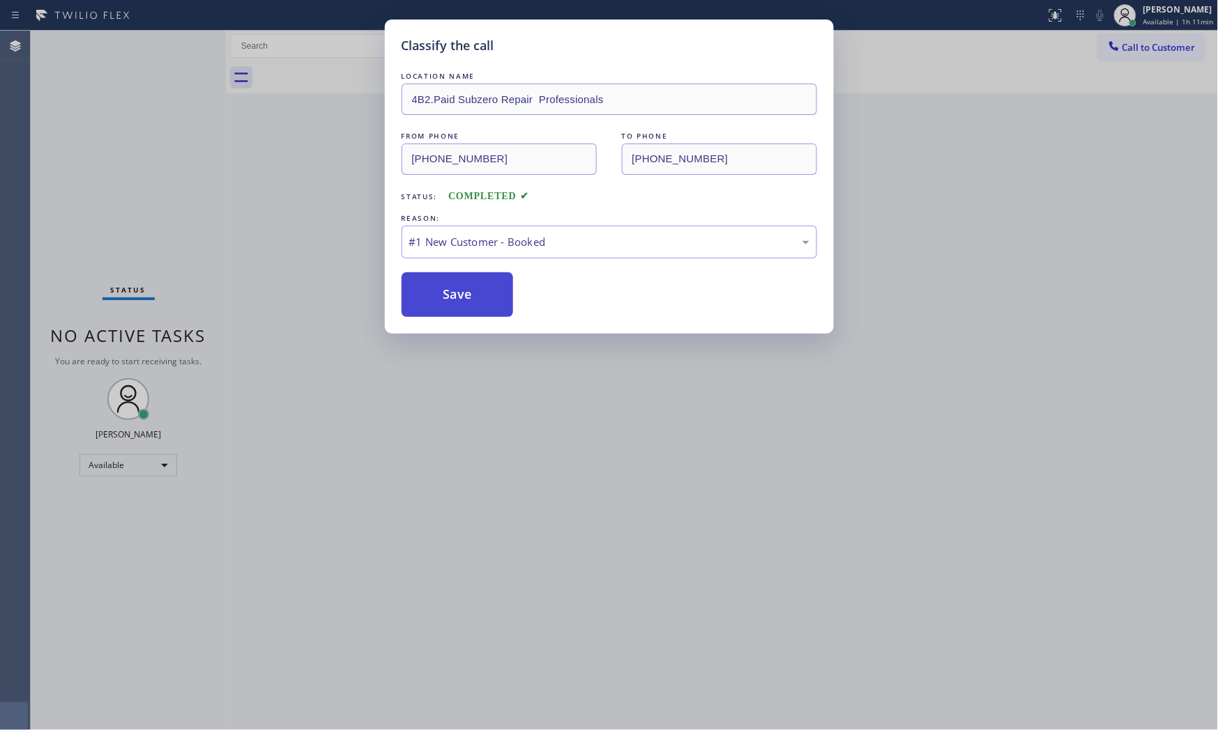
click at [463, 284] on button "Save" at bounding box center [457, 295] width 112 height 45
click at [461, 284] on button "Save" at bounding box center [457, 295] width 112 height 45
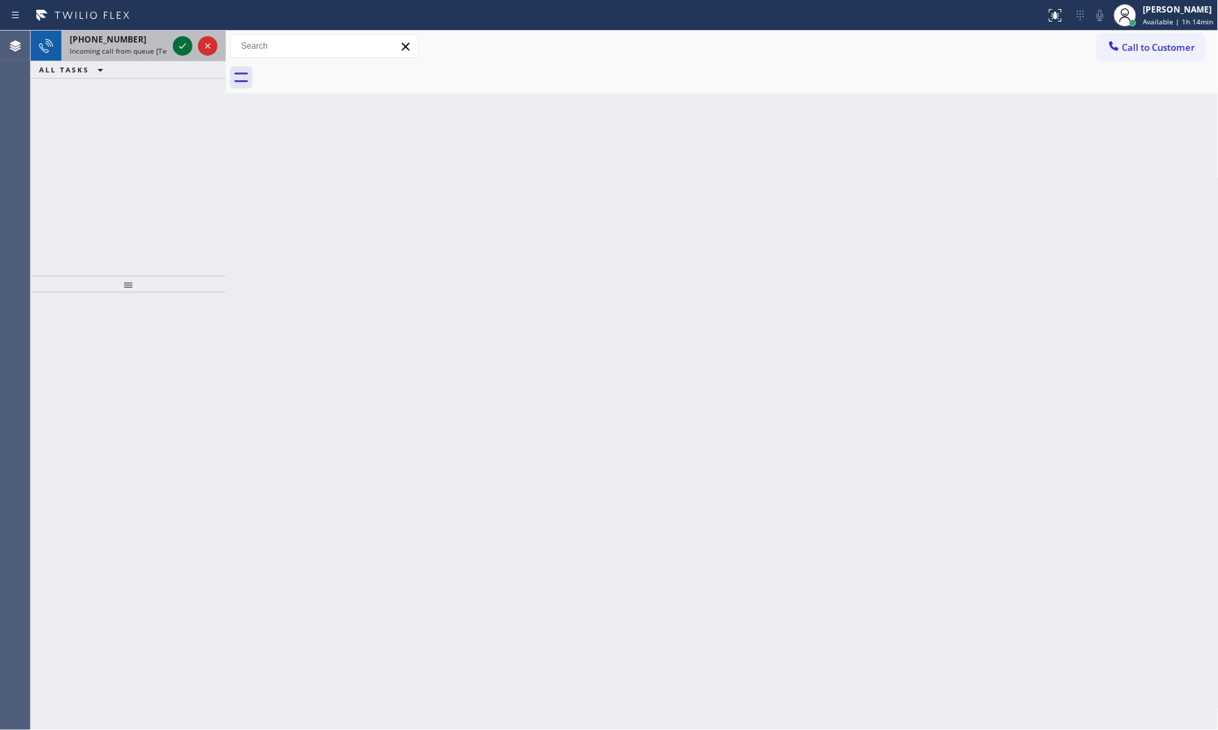
click at [181, 52] on icon at bounding box center [182, 46] width 17 height 17
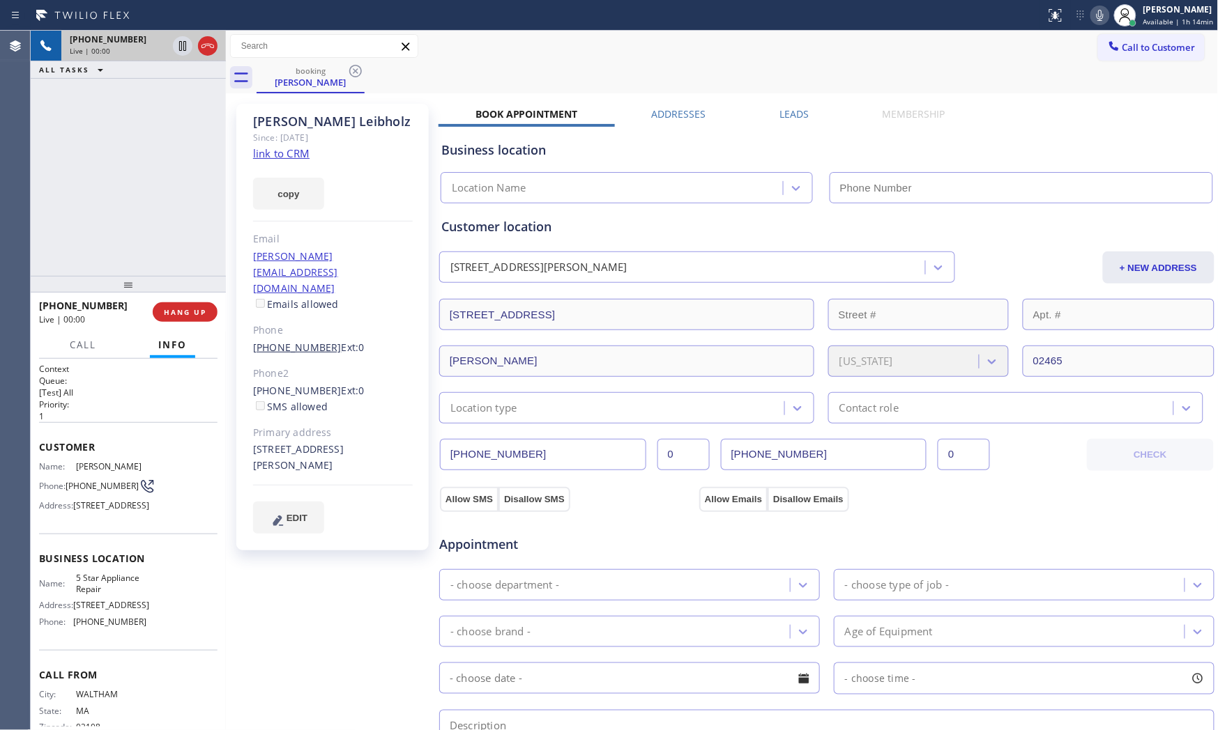
type input "[PHONE_NUMBER]"
click at [280, 157] on link "link to CRM" at bounding box center [281, 153] width 56 height 14
click at [1096, 20] on icon at bounding box center [1100, 15] width 17 height 17
click at [178, 44] on icon at bounding box center [182, 46] width 17 height 17
click at [1096, 10] on icon at bounding box center [1099, 15] width 7 height 11
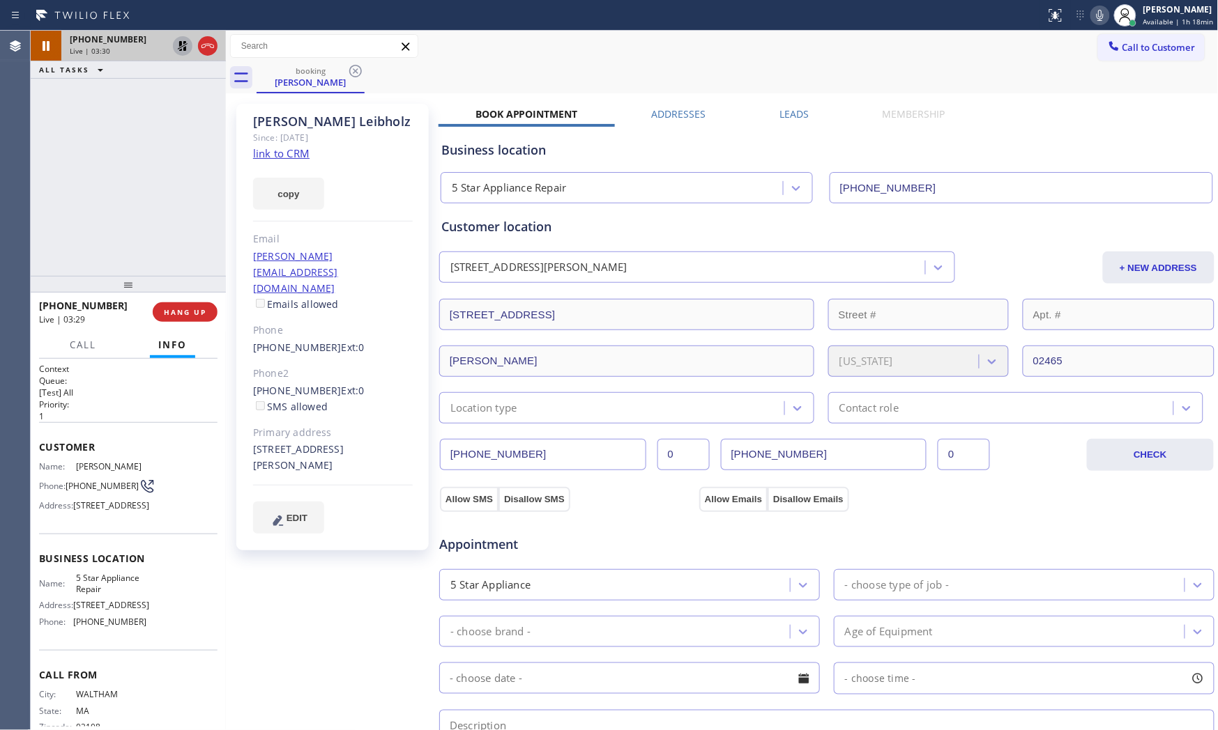
click at [183, 47] on icon at bounding box center [182, 46] width 17 height 17
click at [195, 309] on span "HANG UP" at bounding box center [185, 312] width 43 height 10
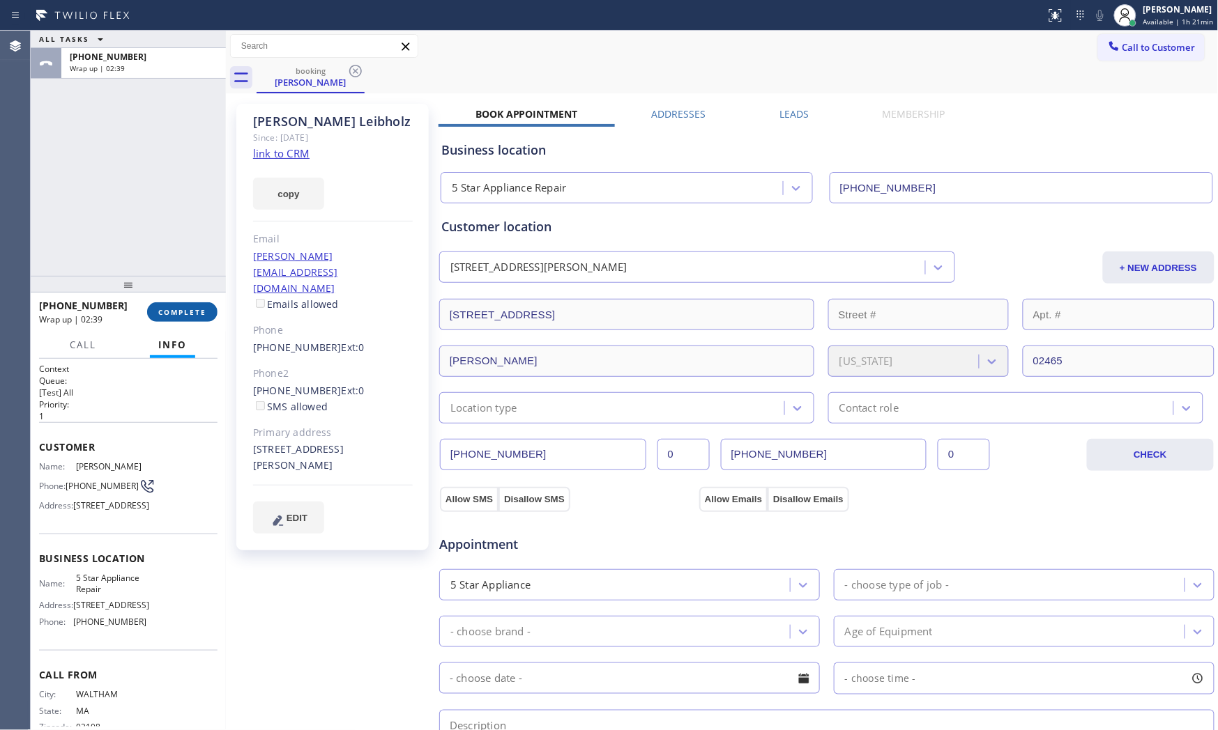
click at [193, 303] on button "COMPLETE" at bounding box center [182, 313] width 70 height 20
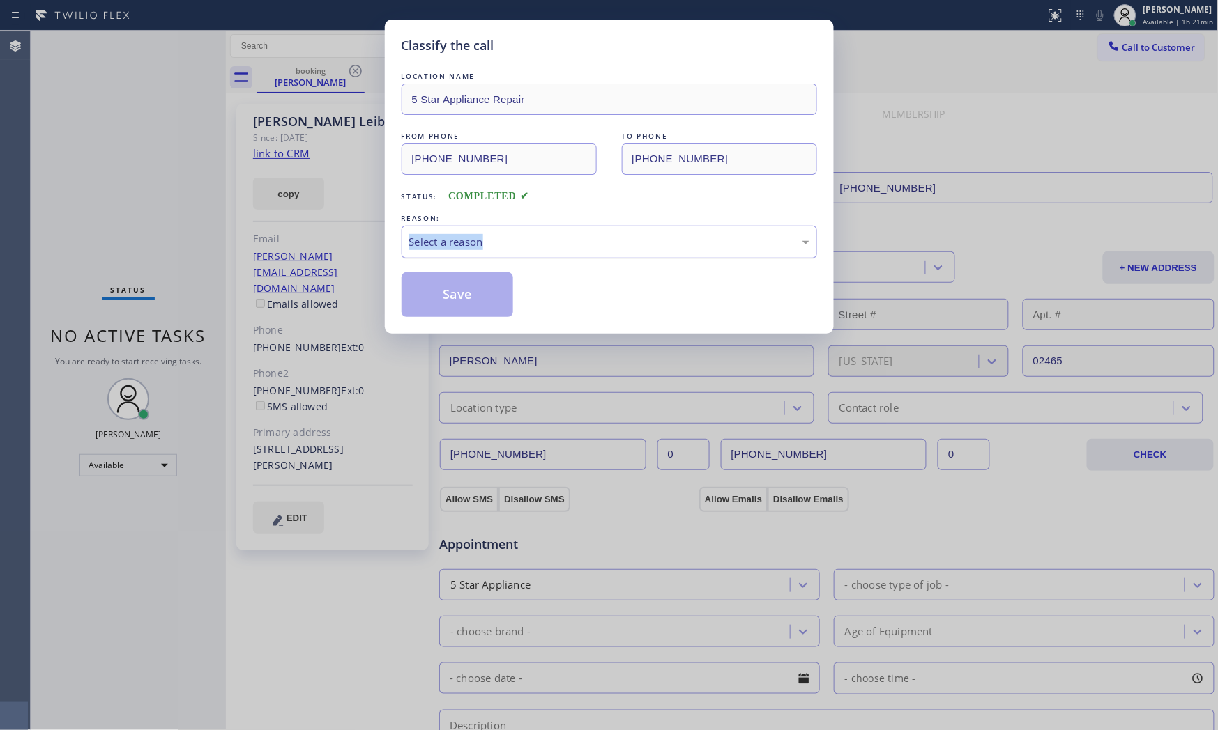
click at [527, 227] on div "REASON: Select a reason" at bounding box center [608, 234] width 415 height 47
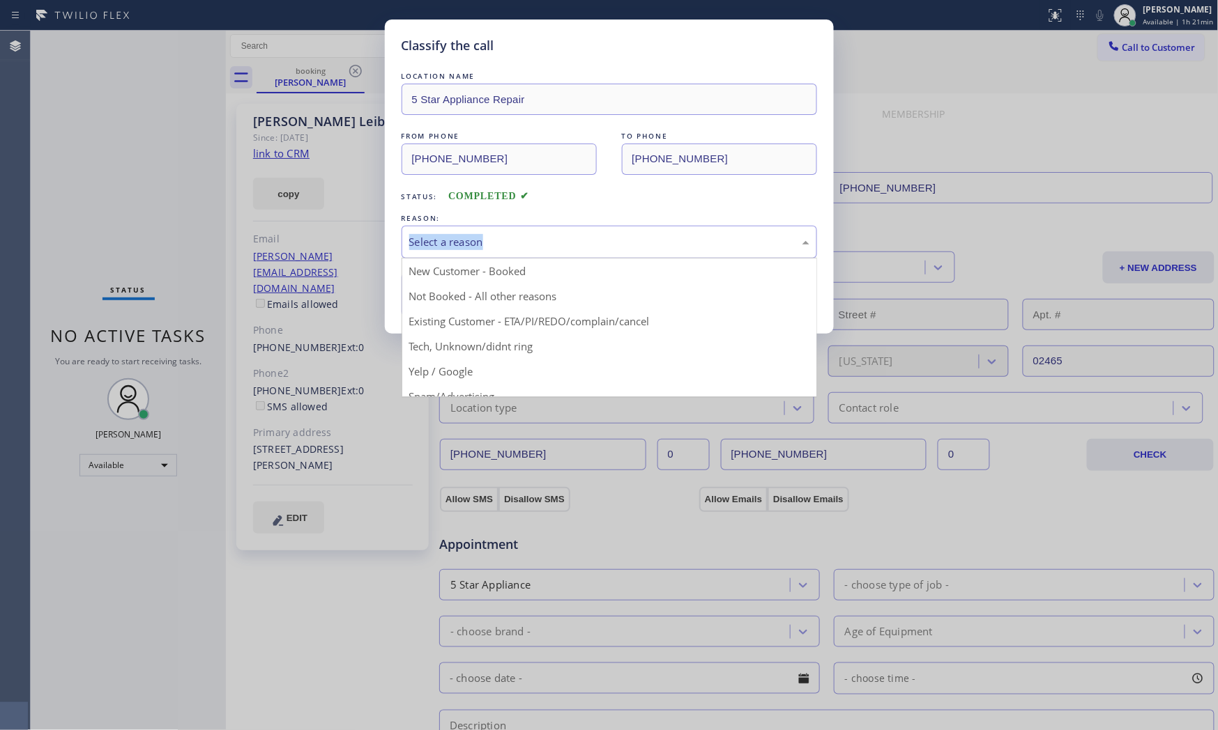
click at [525, 241] on div "Select a reason" at bounding box center [609, 242] width 400 height 16
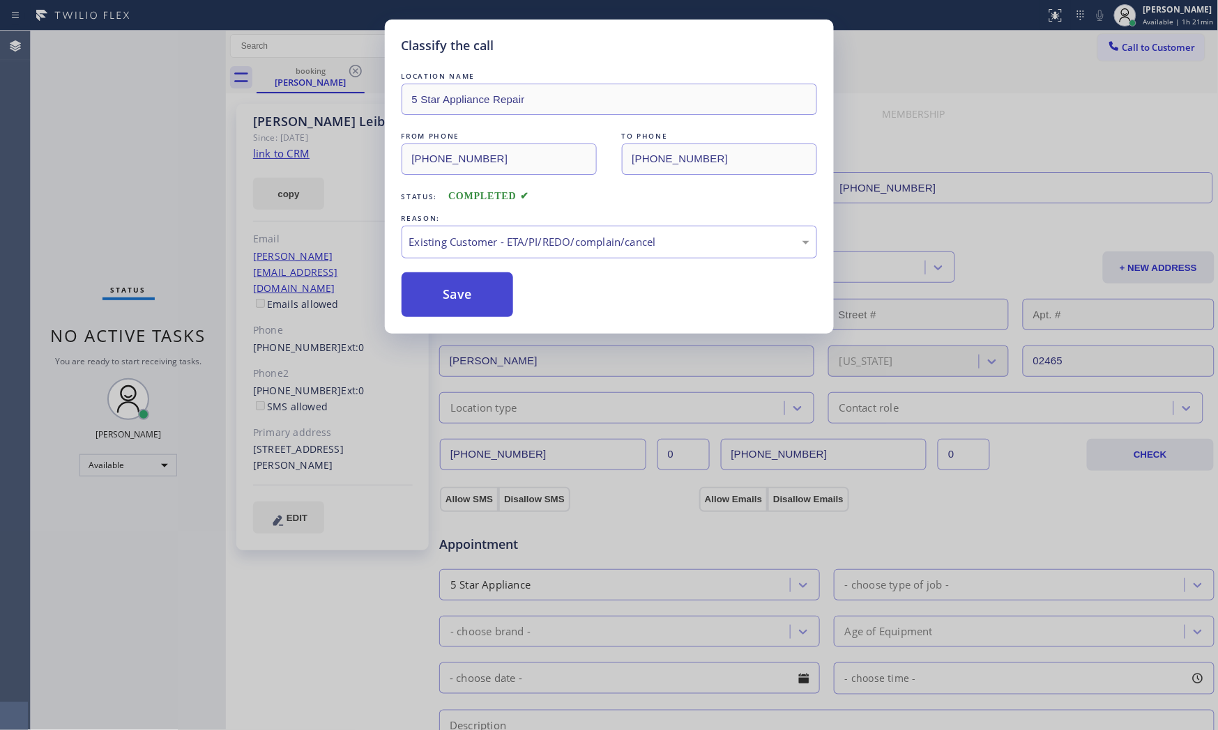
click at [486, 303] on button "Save" at bounding box center [457, 295] width 112 height 45
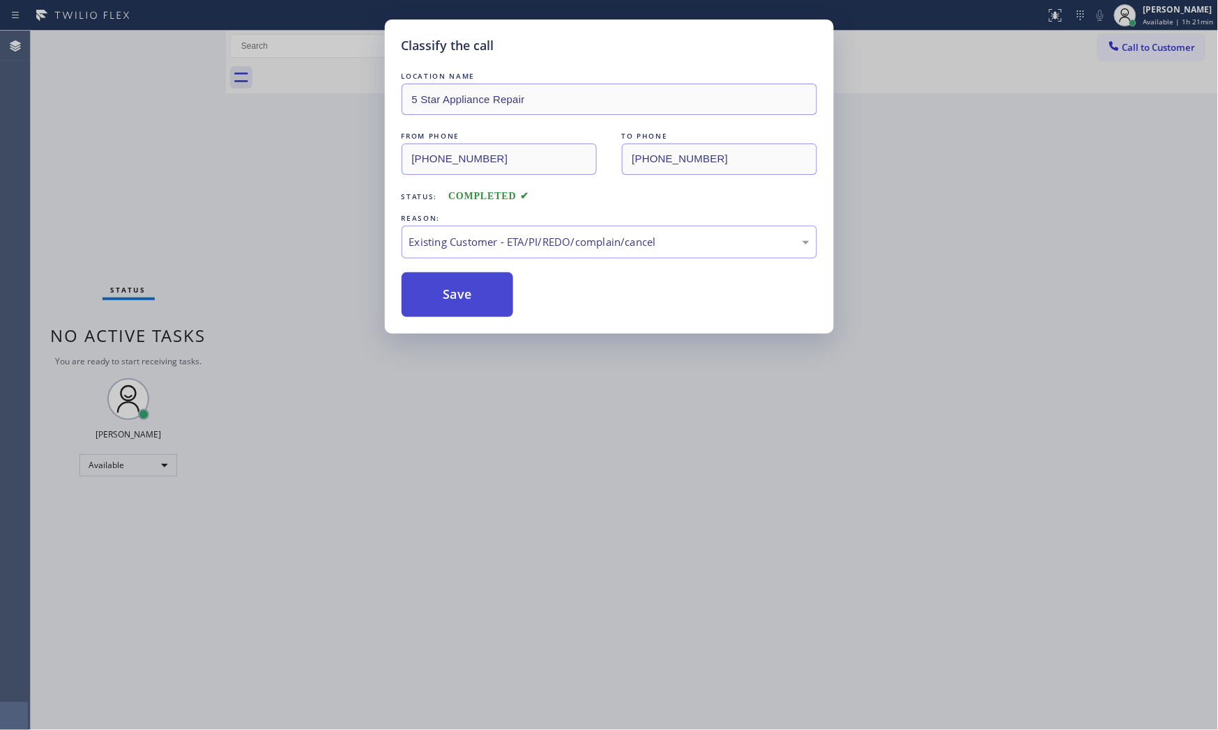
click at [486, 303] on button "Save" at bounding box center [457, 295] width 112 height 45
click at [486, 302] on button "Save" at bounding box center [457, 295] width 112 height 45
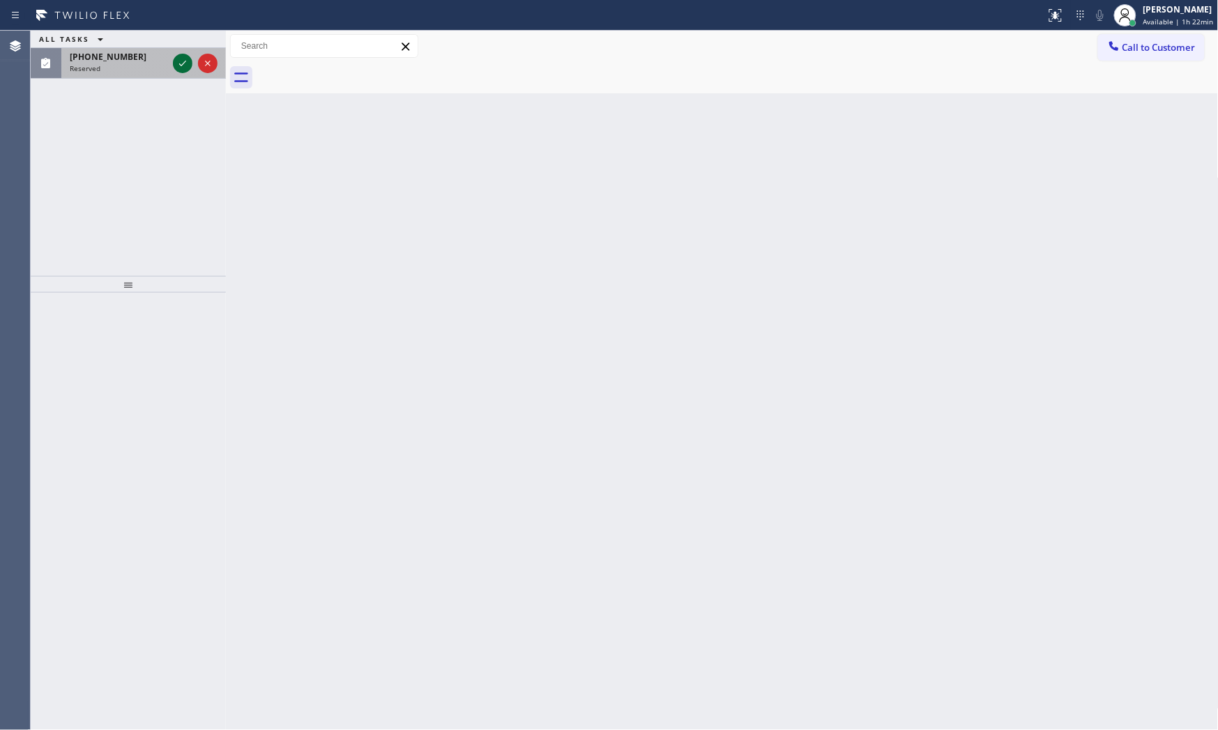
click at [188, 71] on icon at bounding box center [182, 63] width 17 height 17
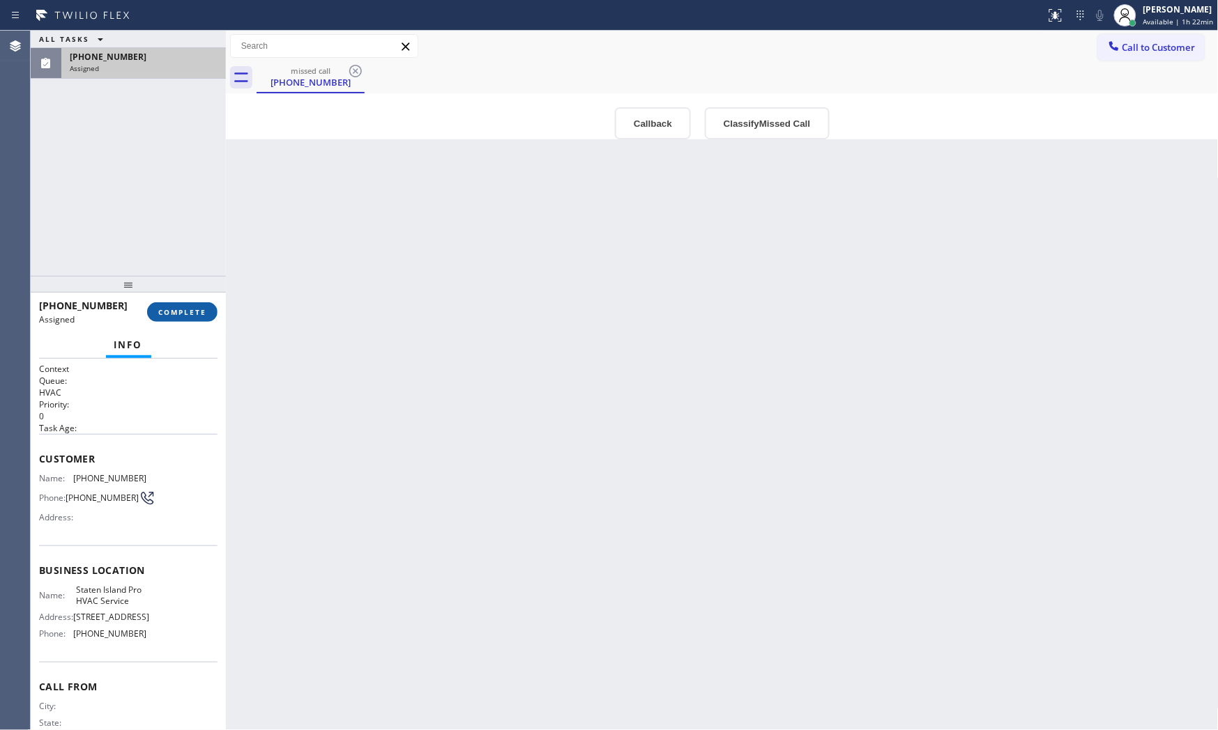
click at [204, 307] on span "COMPLETE" at bounding box center [182, 312] width 48 height 10
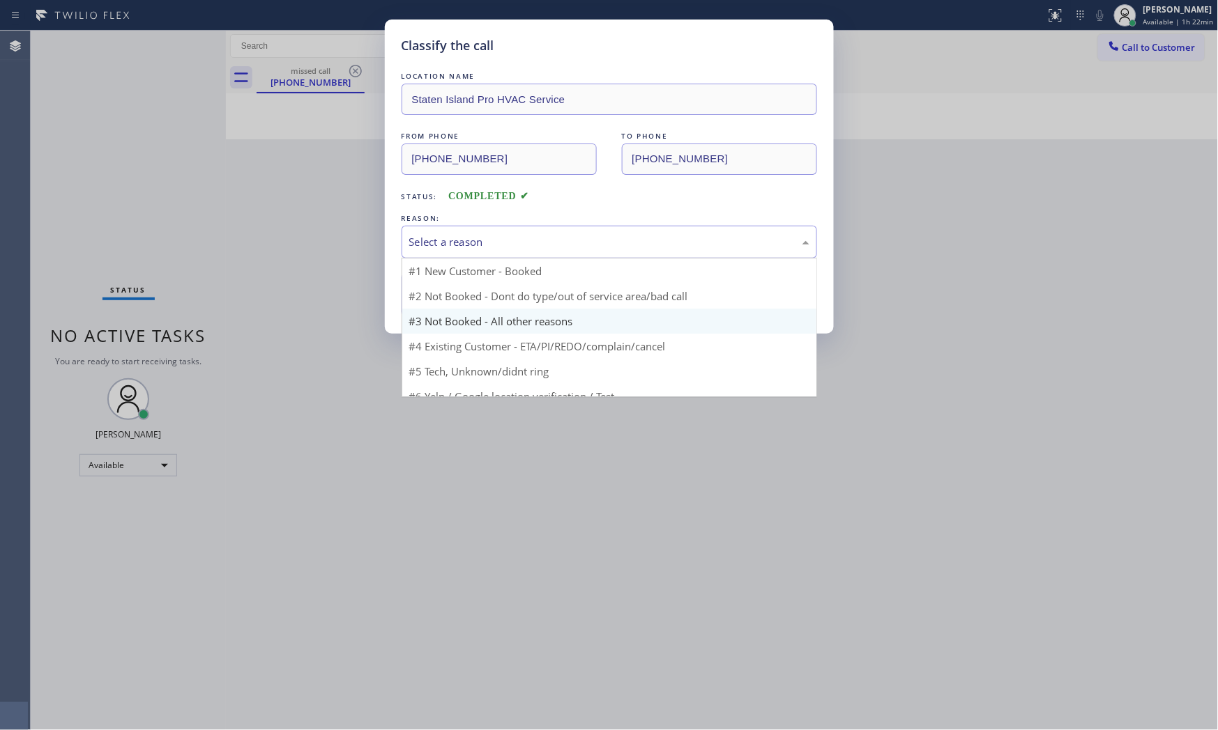
drag, startPoint x: 464, startPoint y: 246, endPoint x: 454, endPoint y: 289, distance: 43.6
click at [464, 246] on div "Select a reason" at bounding box center [609, 242] width 400 height 16
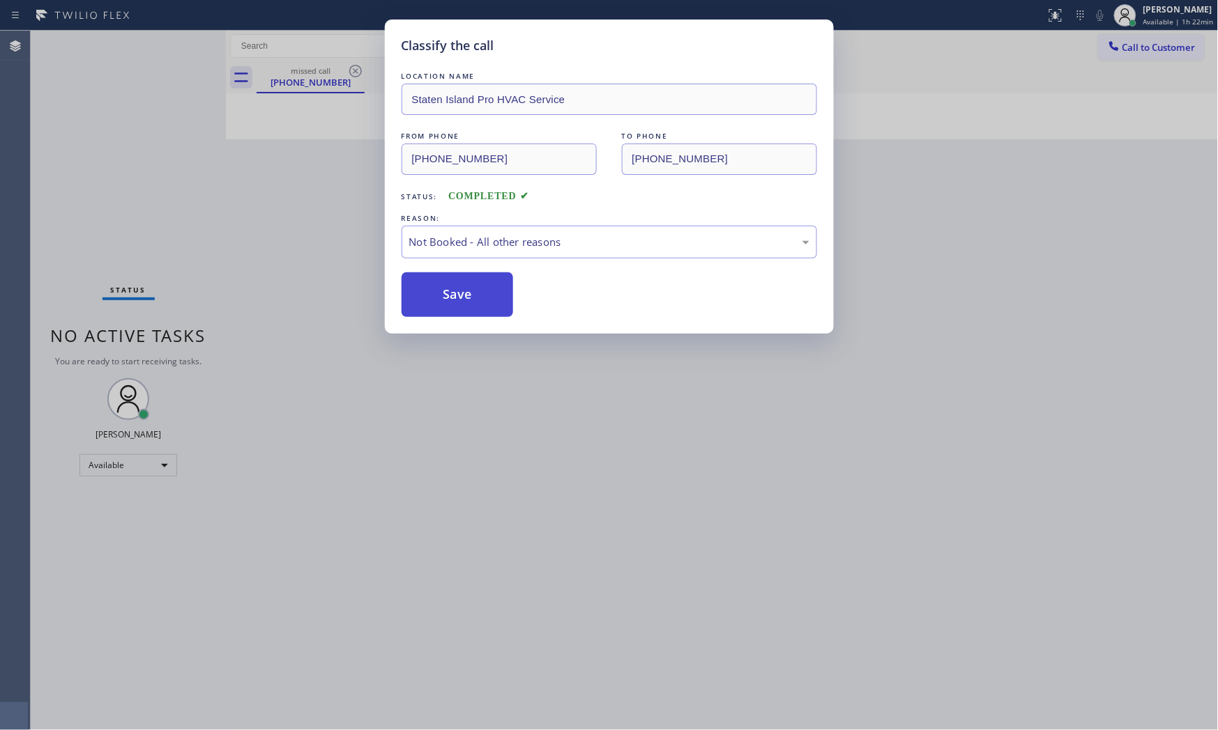
click at [457, 303] on button "Save" at bounding box center [457, 295] width 112 height 45
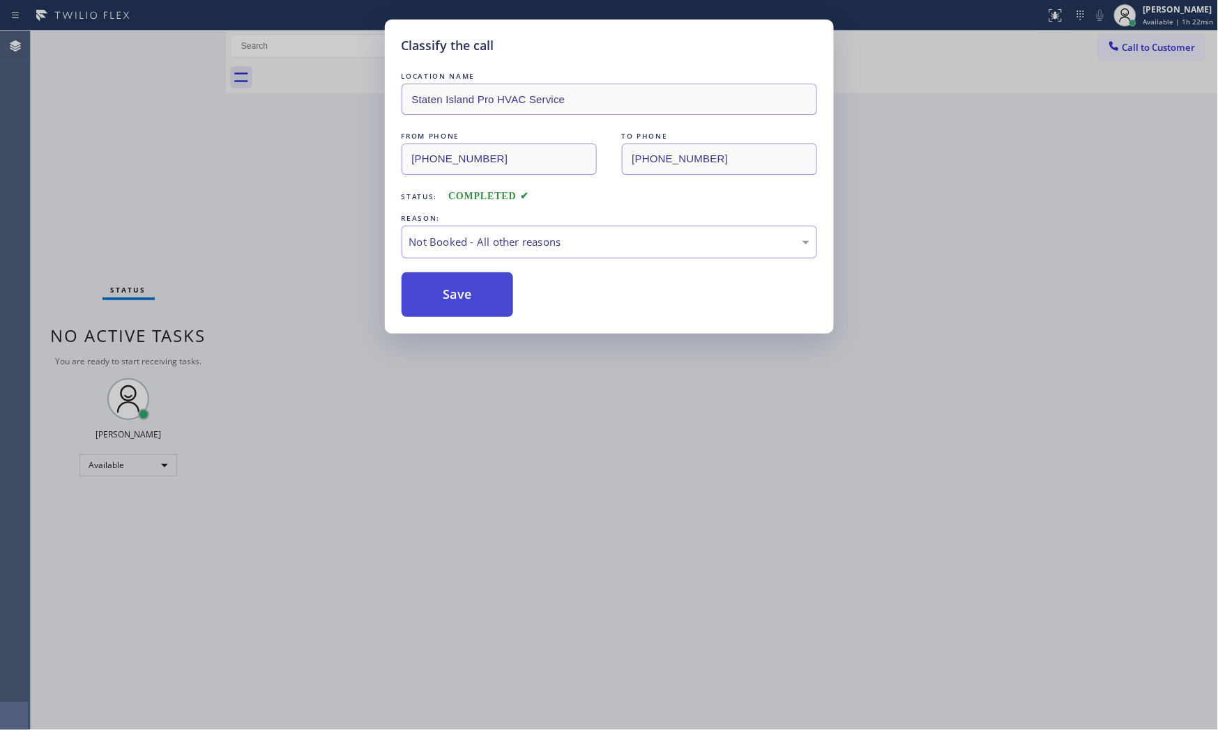
click at [457, 304] on button "Save" at bounding box center [457, 295] width 112 height 45
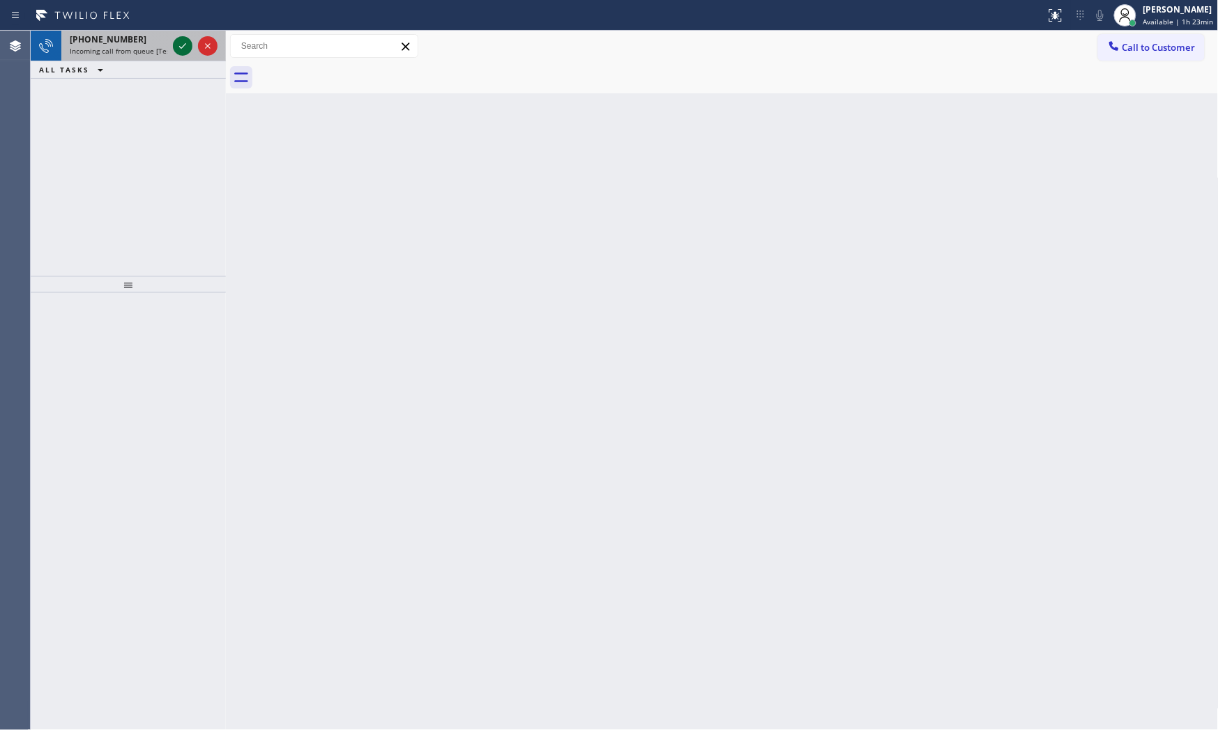
click at [185, 47] on icon at bounding box center [182, 46] width 17 height 17
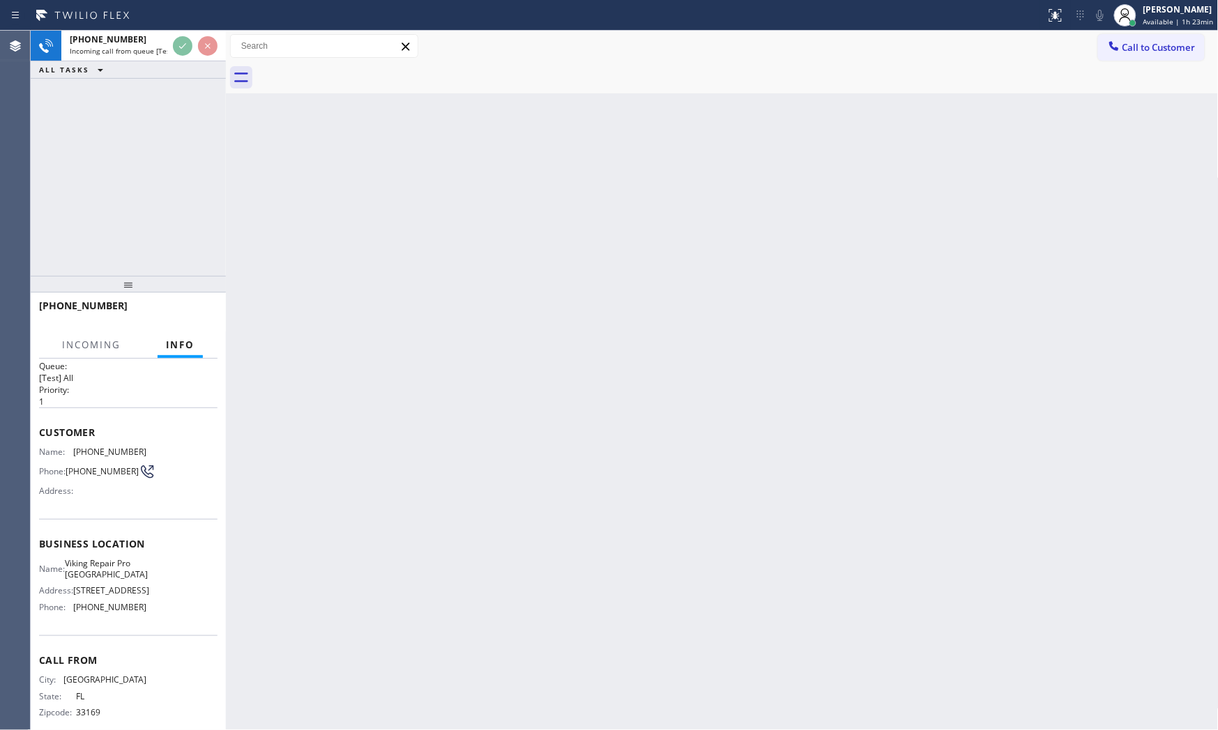
scroll to position [43, 0]
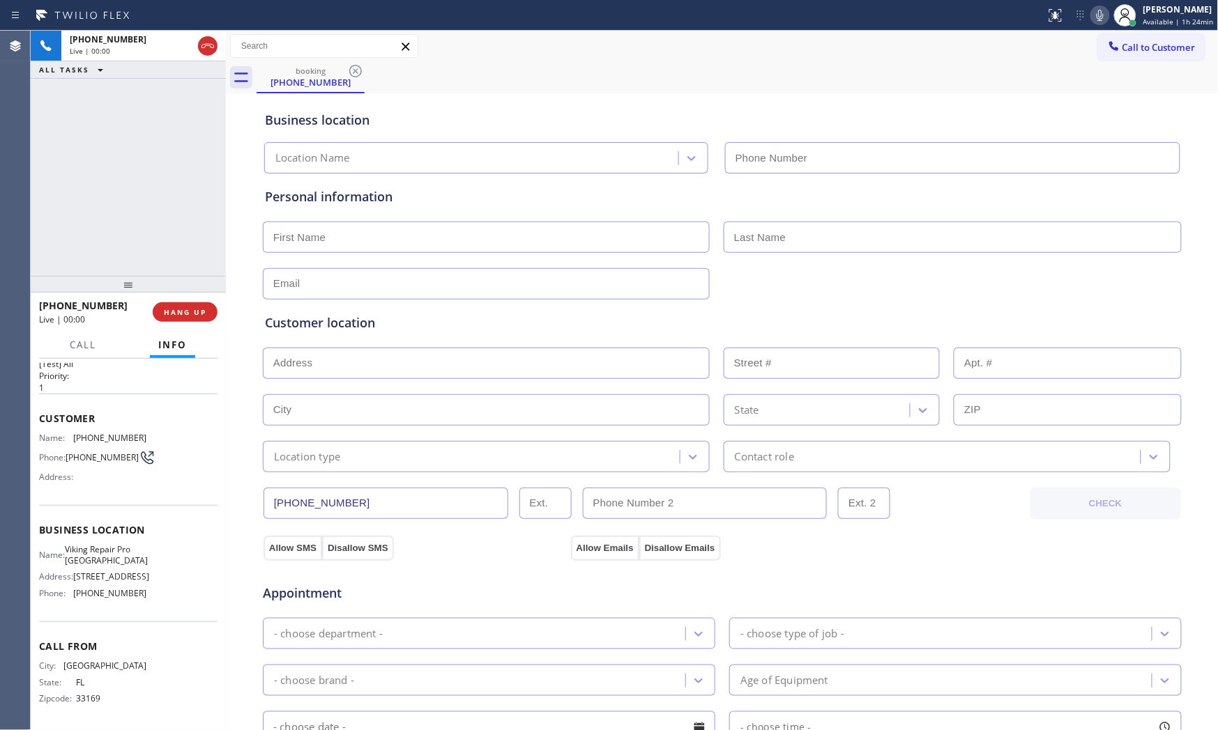
type input "[PHONE_NUMBER]"
click at [1096, 17] on icon at bounding box center [1100, 15] width 17 height 17
click at [1096, 18] on icon at bounding box center [1099, 15] width 7 height 11
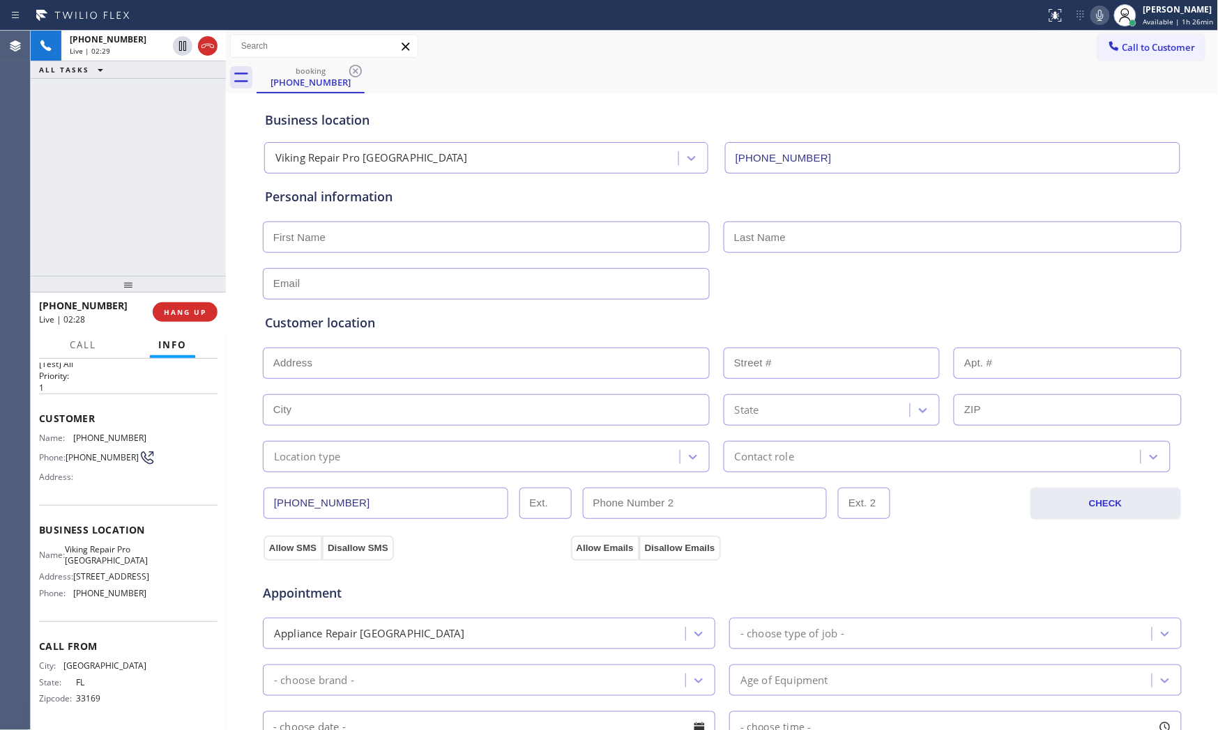
click at [1092, 16] on icon at bounding box center [1100, 15] width 17 height 17
click at [1096, 15] on icon at bounding box center [1100, 15] width 17 height 17
click at [1096, 22] on icon at bounding box center [1100, 15] width 17 height 17
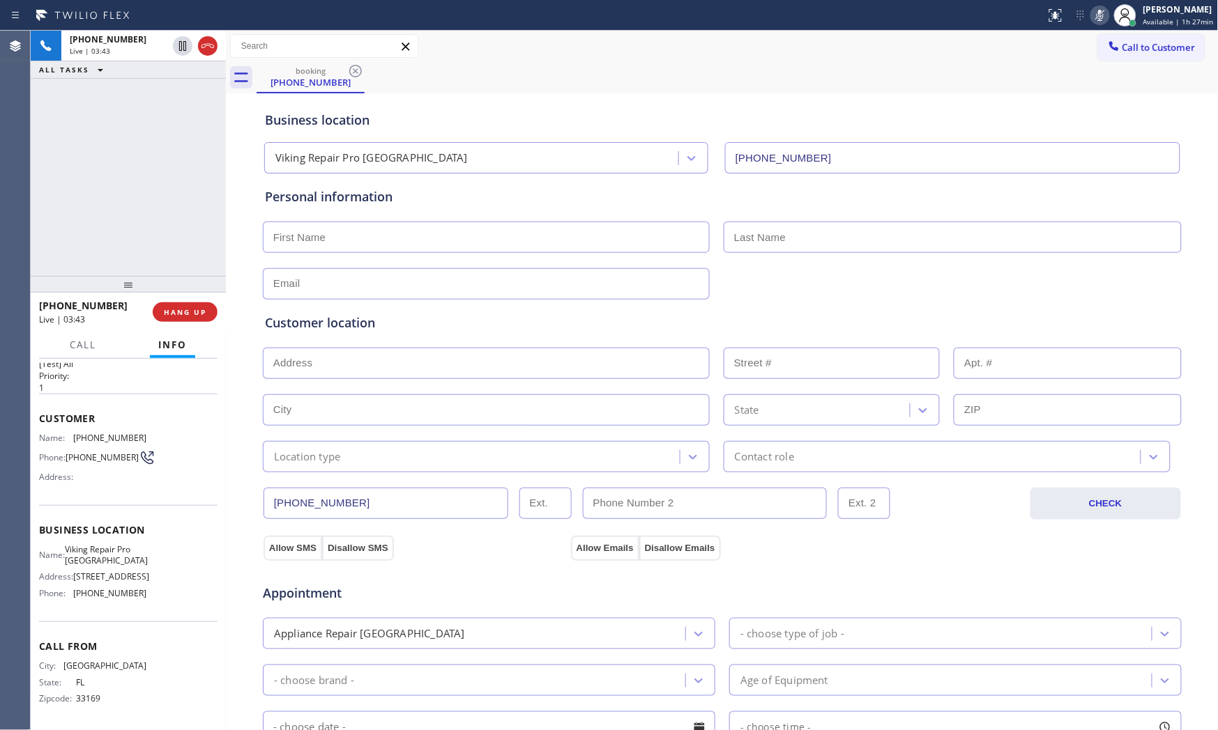
click at [1096, 22] on icon at bounding box center [1100, 15] width 17 height 17
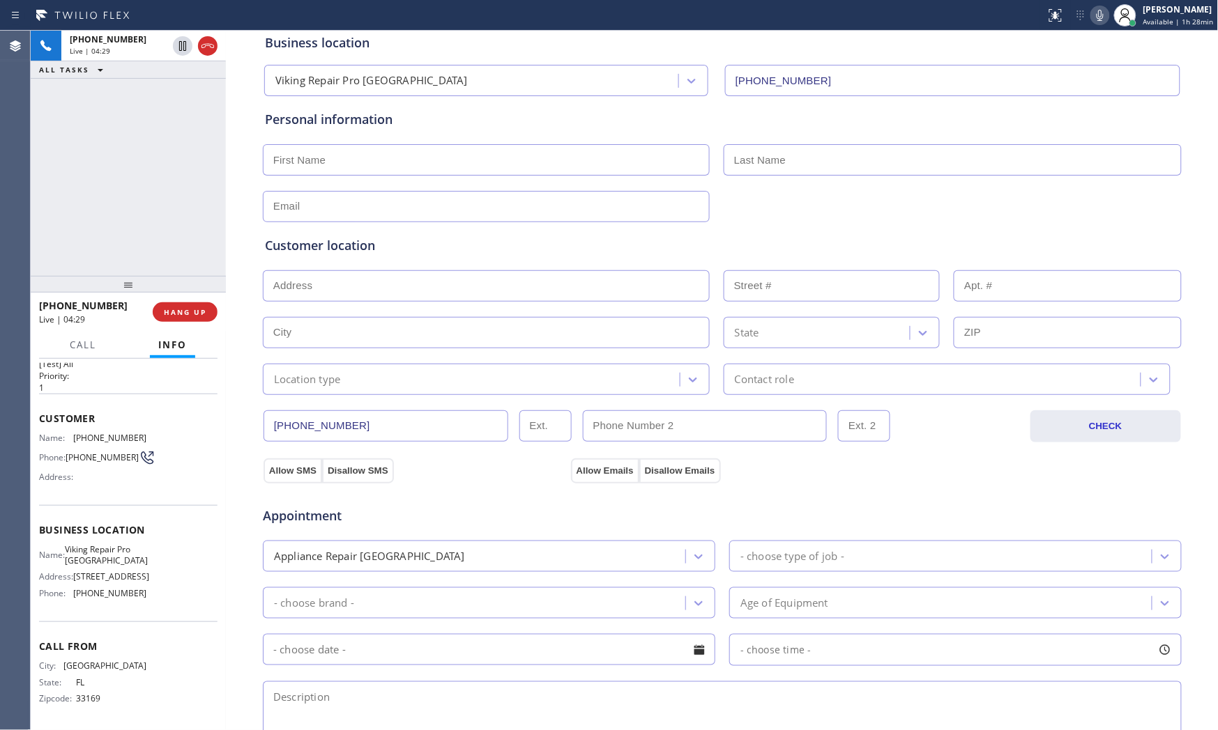
scroll to position [0, 0]
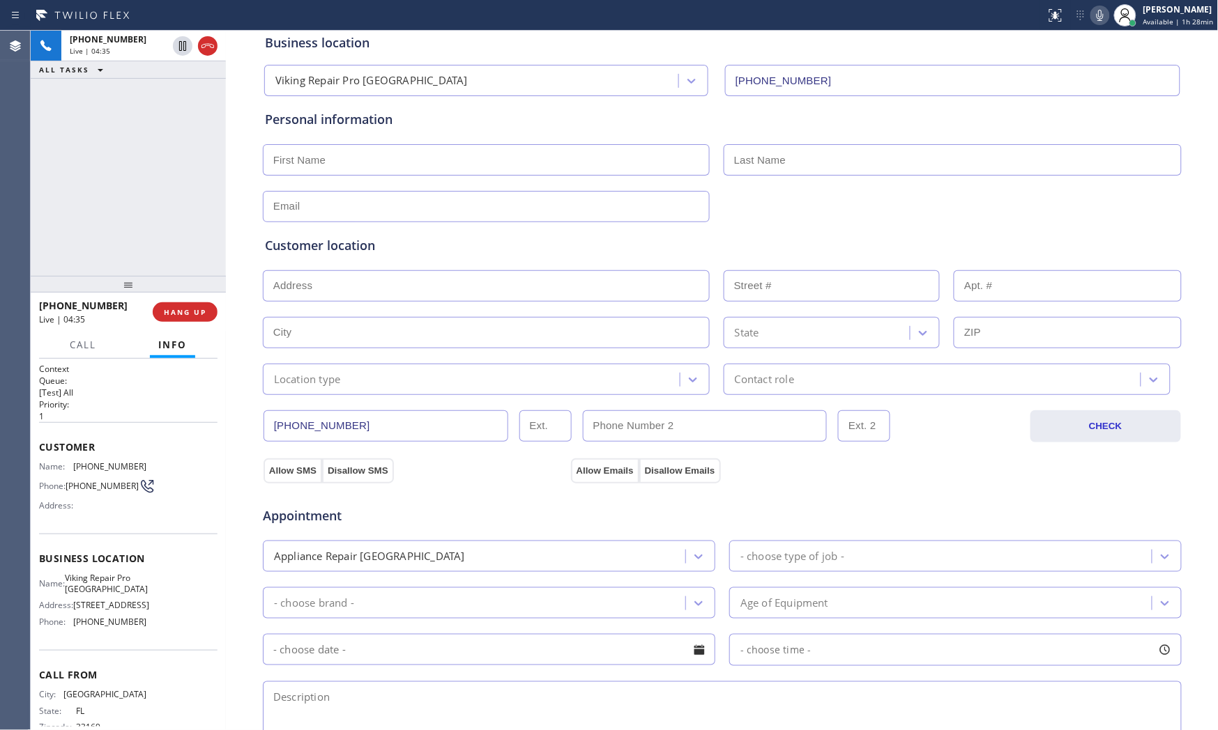
click at [94, 464] on span "[PHONE_NUMBER]" at bounding box center [109, 466] width 73 height 10
copy span "[PHONE_NUMBER]"
click at [1096, 15] on icon at bounding box center [1100, 15] width 17 height 17
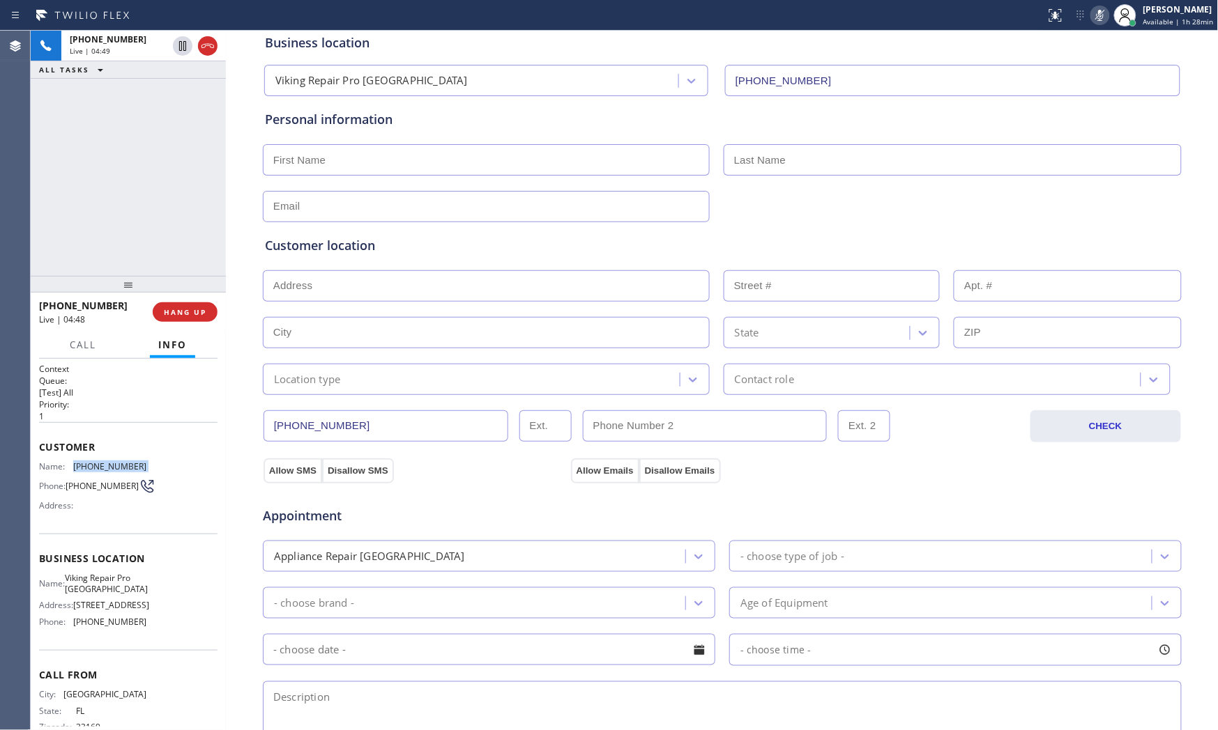
click at [1096, 15] on icon at bounding box center [1099, 15] width 7 height 11
click at [1092, 14] on icon at bounding box center [1100, 15] width 17 height 17
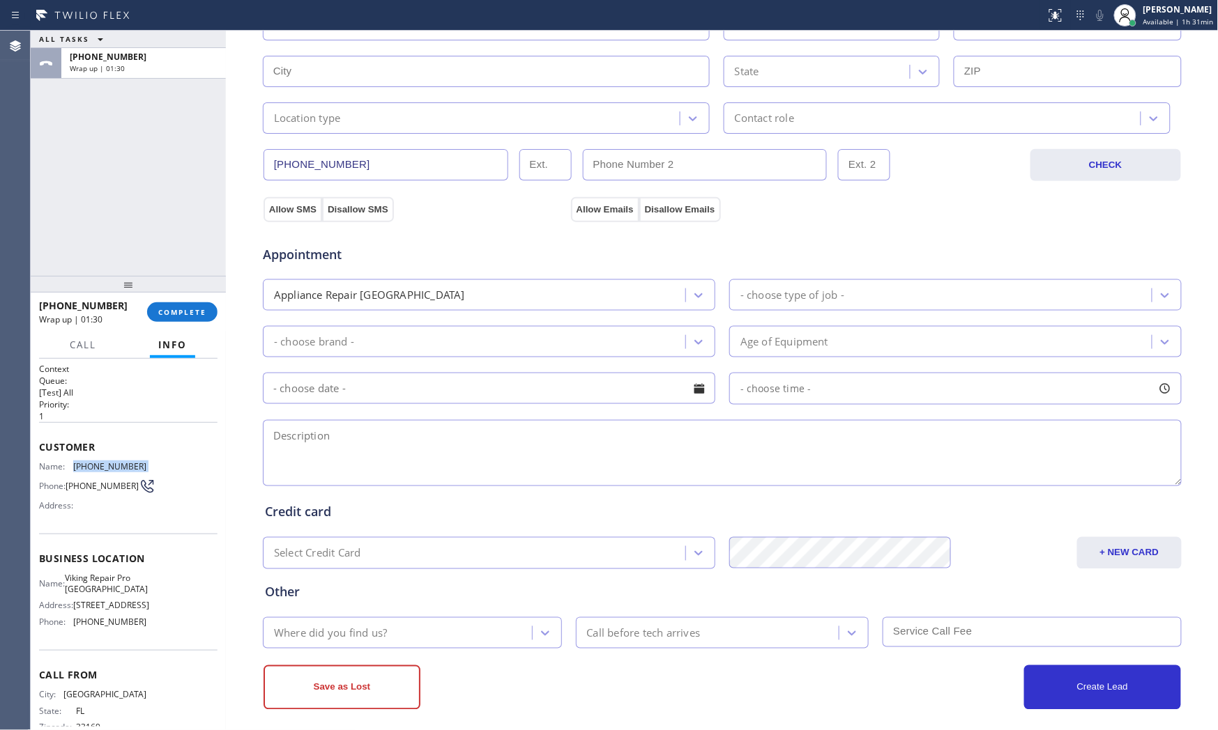
scroll to position [349, 0]
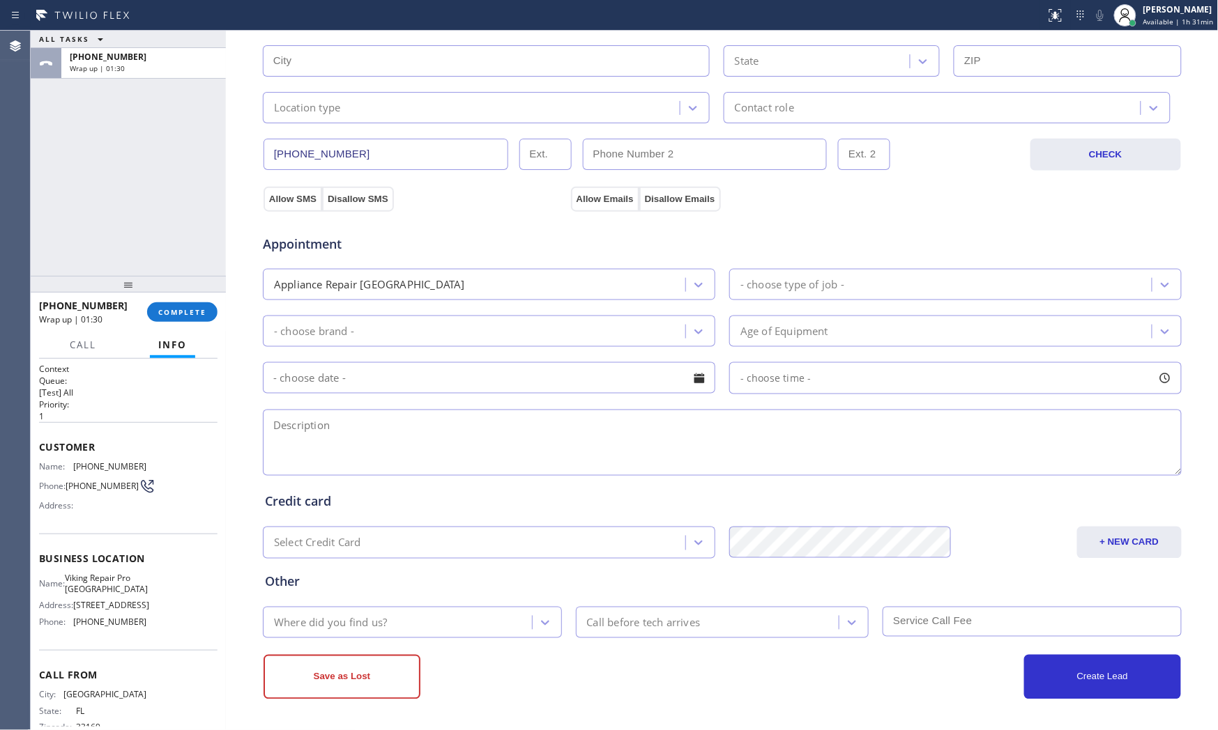
click at [386, 419] on textarea at bounding box center [722, 443] width 919 height 66
paste textarea "9-12 $79 VIking |Oven | one of the oven having problem in thermostat or contact…"
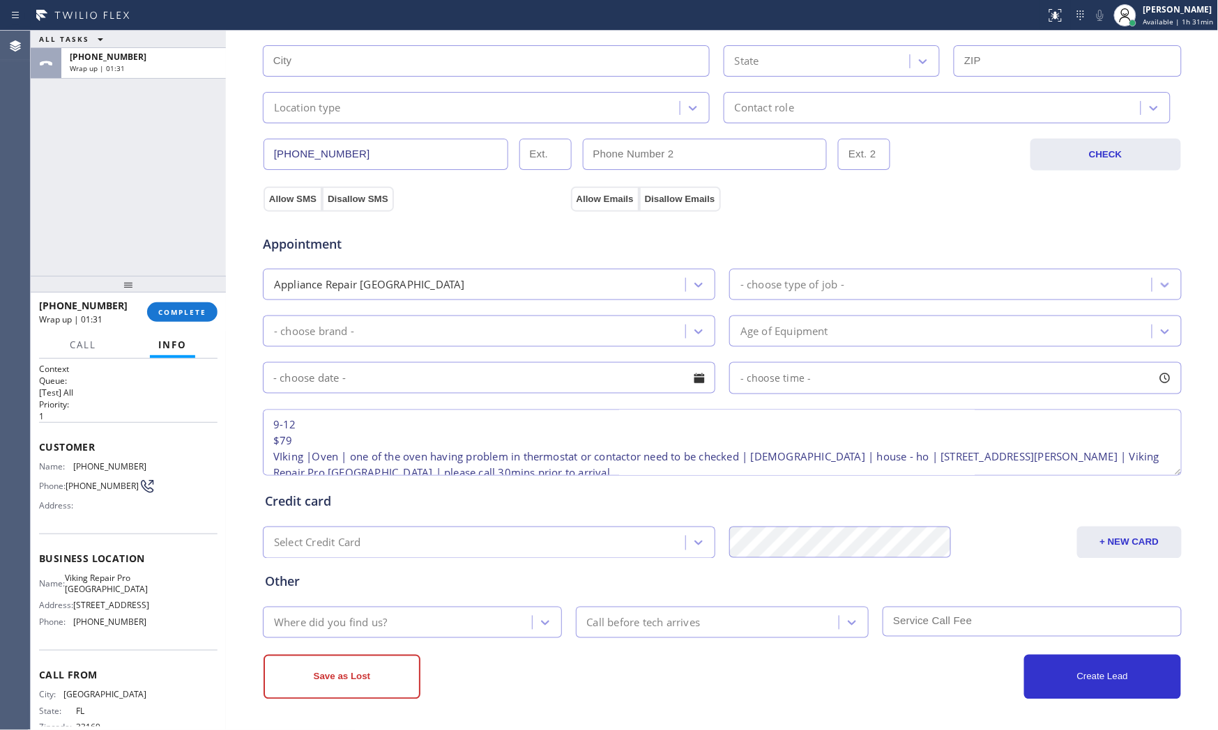
scroll to position [0, 0]
type textarea "9-12 $79 VIking |Oven | one of the oven having problem in thermostat or contact…"
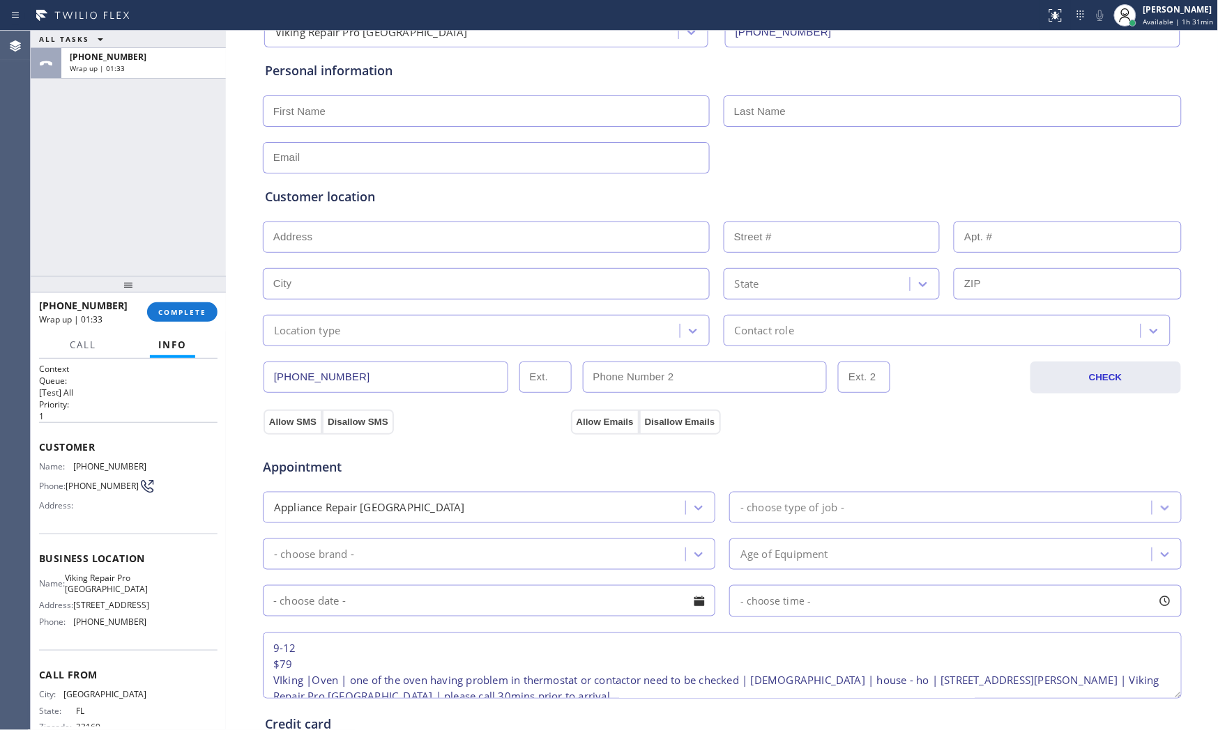
scroll to position [116, 0]
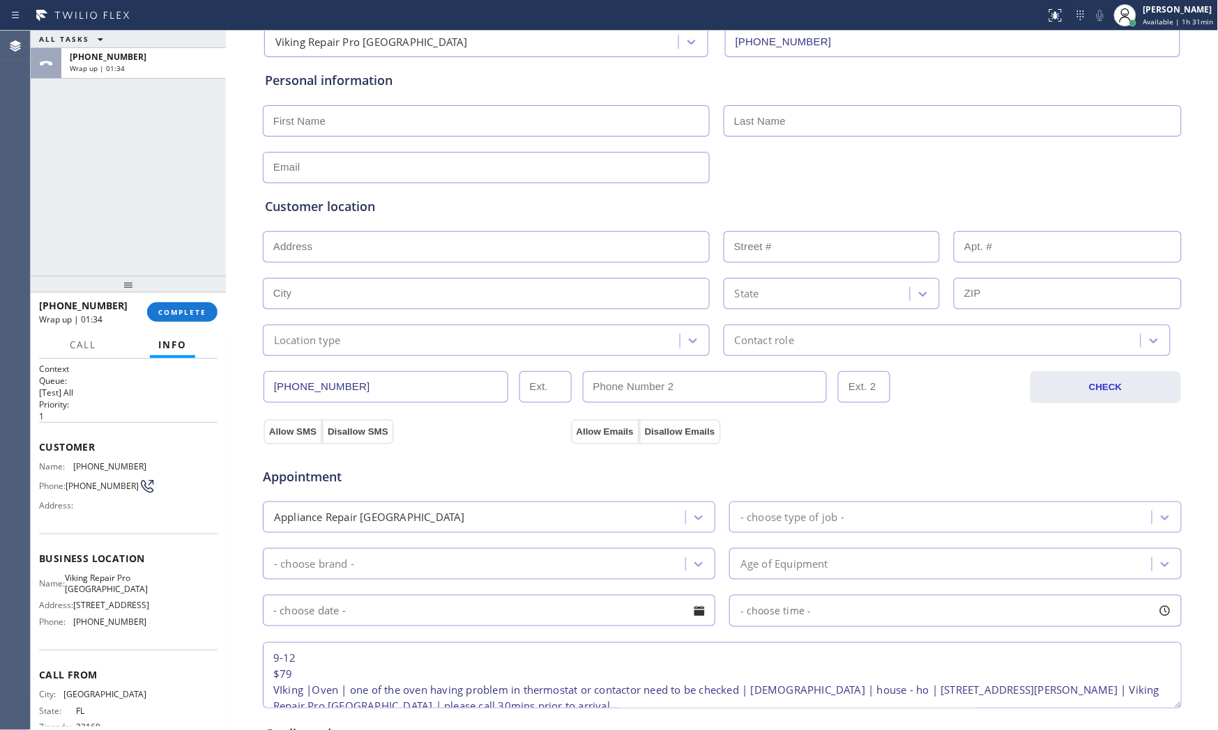
click at [360, 162] on input "text" at bounding box center [486, 167] width 447 height 31
paste input "[EMAIL_ADDRESS][DOMAIN_NAME]"
type input "[EMAIL_ADDRESS][DOMAIN_NAME]"
click at [377, 128] on input "text" at bounding box center [486, 120] width 447 height 31
paste input "[PERSON_NAME]"
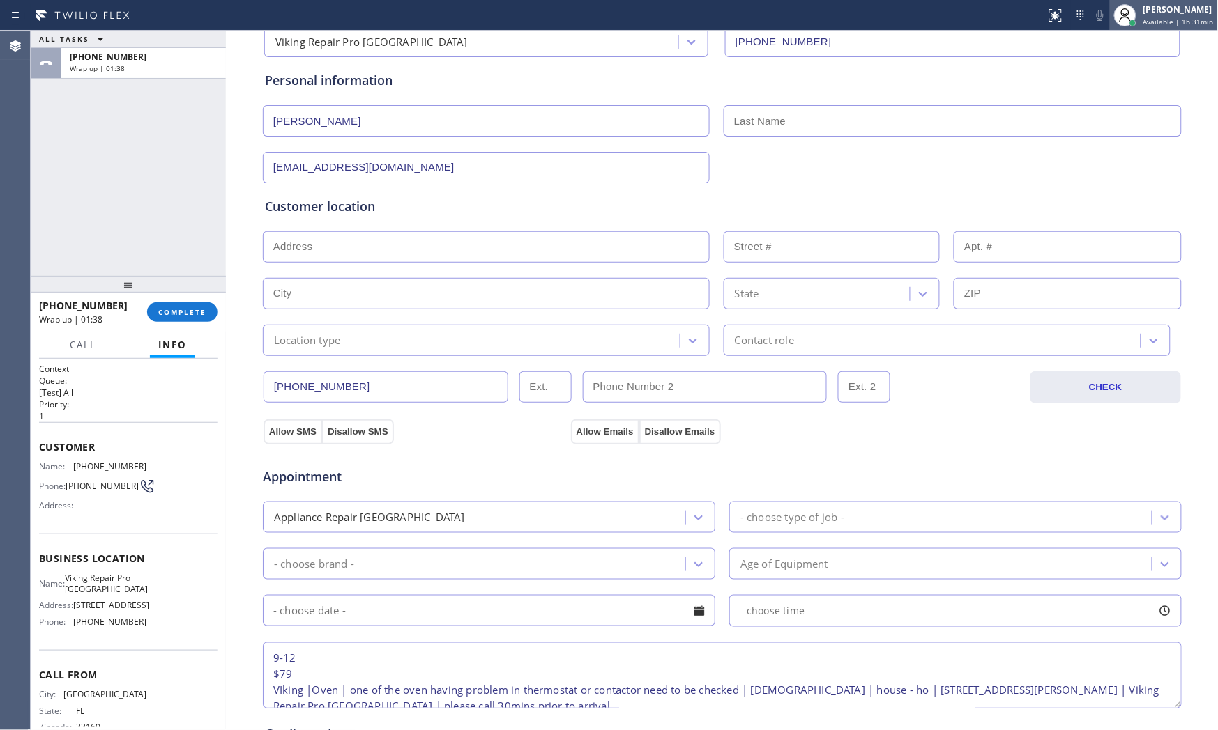
type input "[PERSON_NAME]"
drag, startPoint x: 842, startPoint y: 116, endPoint x: 830, endPoint y: 117, distance: 11.9
click at [841, 116] on input "text" at bounding box center [952, 120] width 458 height 31
paste input "[PERSON_NAME]"
type input "[PERSON_NAME]"
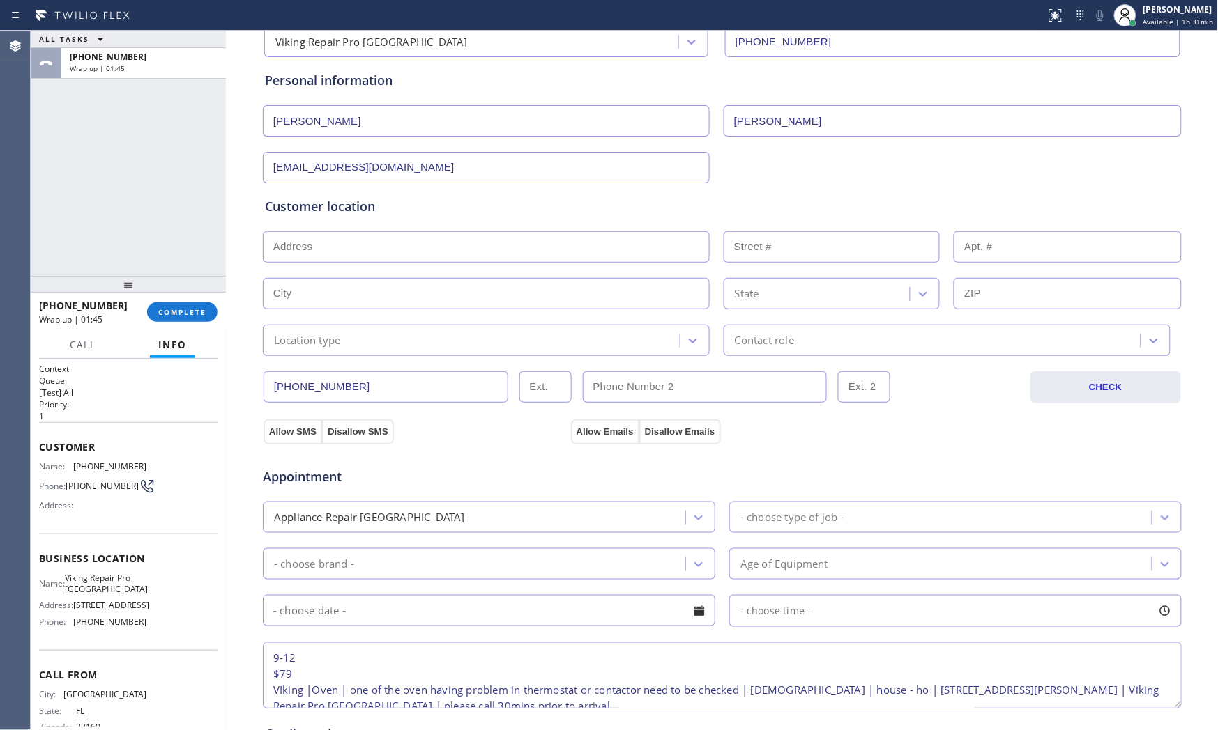
click at [457, 241] on input "text" at bounding box center [486, 246] width 447 height 31
paste input "[STREET_ADDRESS][PERSON_NAME]"
type input "[STREET_ADDRESS][PERSON_NAME]"
type input "7842"
type input "Boca Raton"
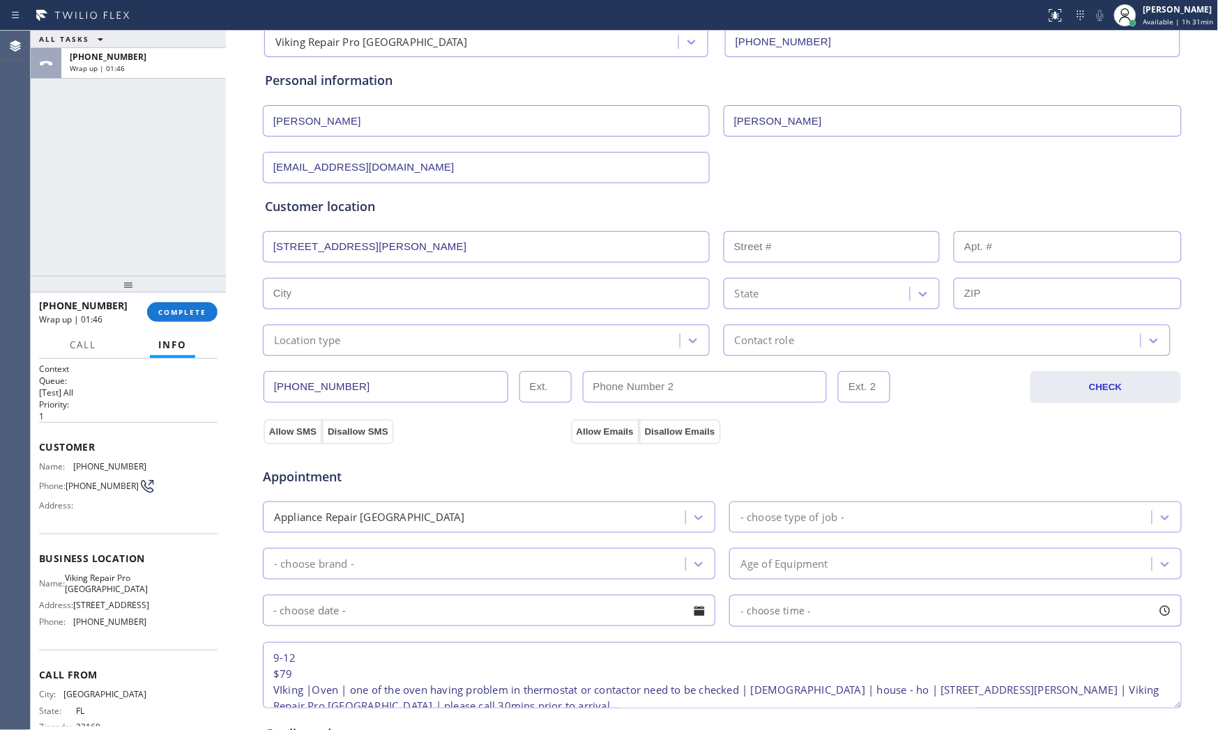
type input "33433"
click at [335, 364] on div "[PHONE_NUMBER] CHECK" at bounding box center [722, 379] width 920 height 47
click at [332, 349] on div "Location type" at bounding box center [486, 340] width 447 height 31
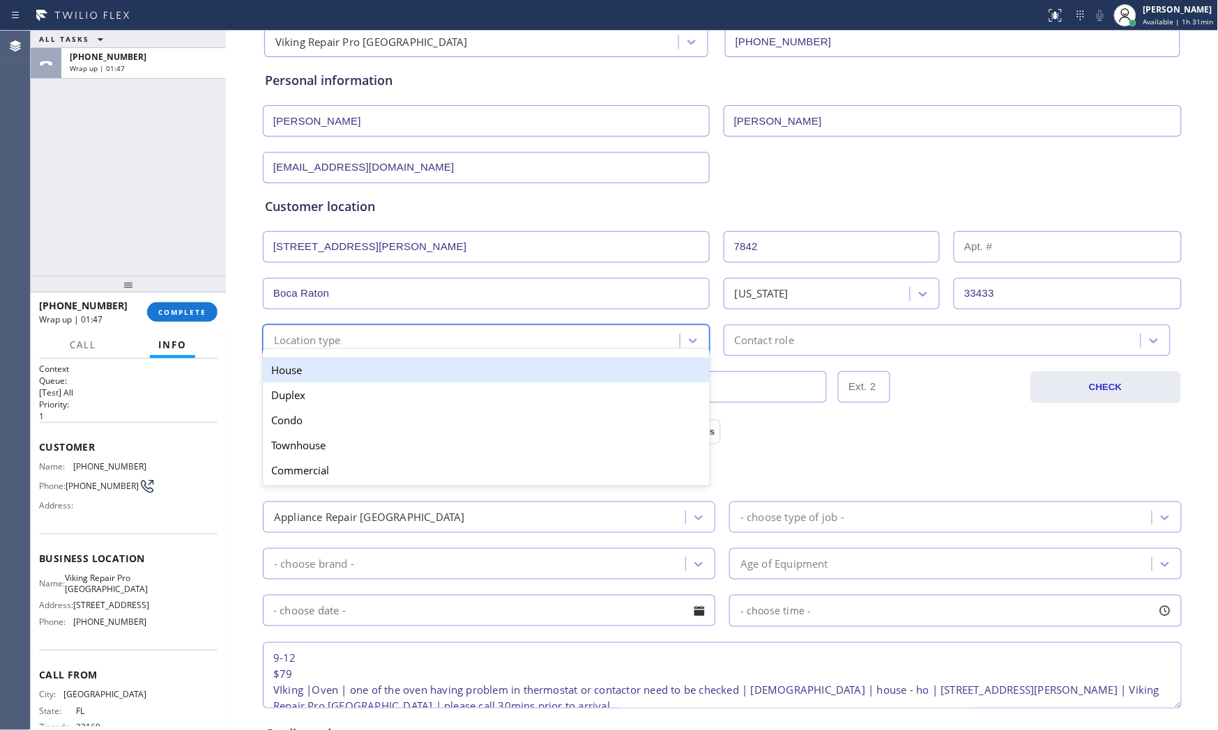
click at [325, 371] on div "House" at bounding box center [486, 370] width 447 height 25
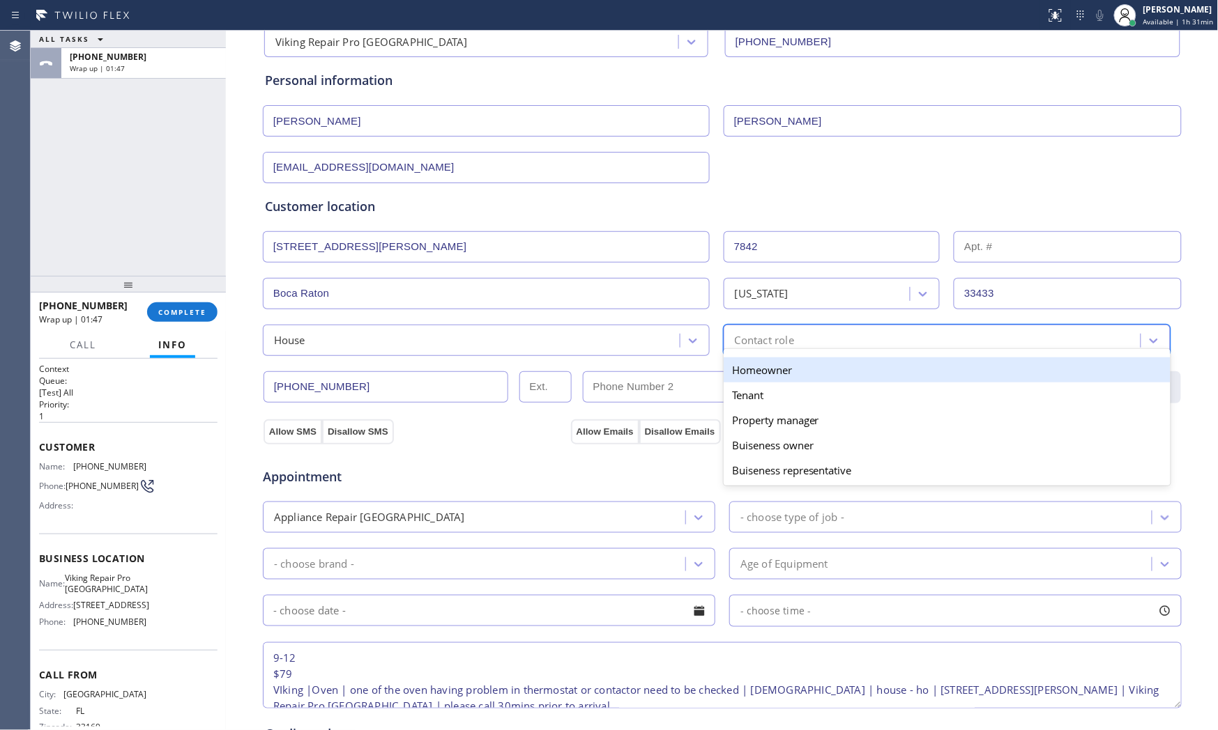
drag, startPoint x: 881, startPoint y: 333, endPoint x: 792, endPoint y: 362, distance: 93.9
click at [875, 336] on div "Contact role" at bounding box center [934, 340] width 413 height 24
click at [785, 366] on div "Homeowner" at bounding box center [946, 370] width 447 height 25
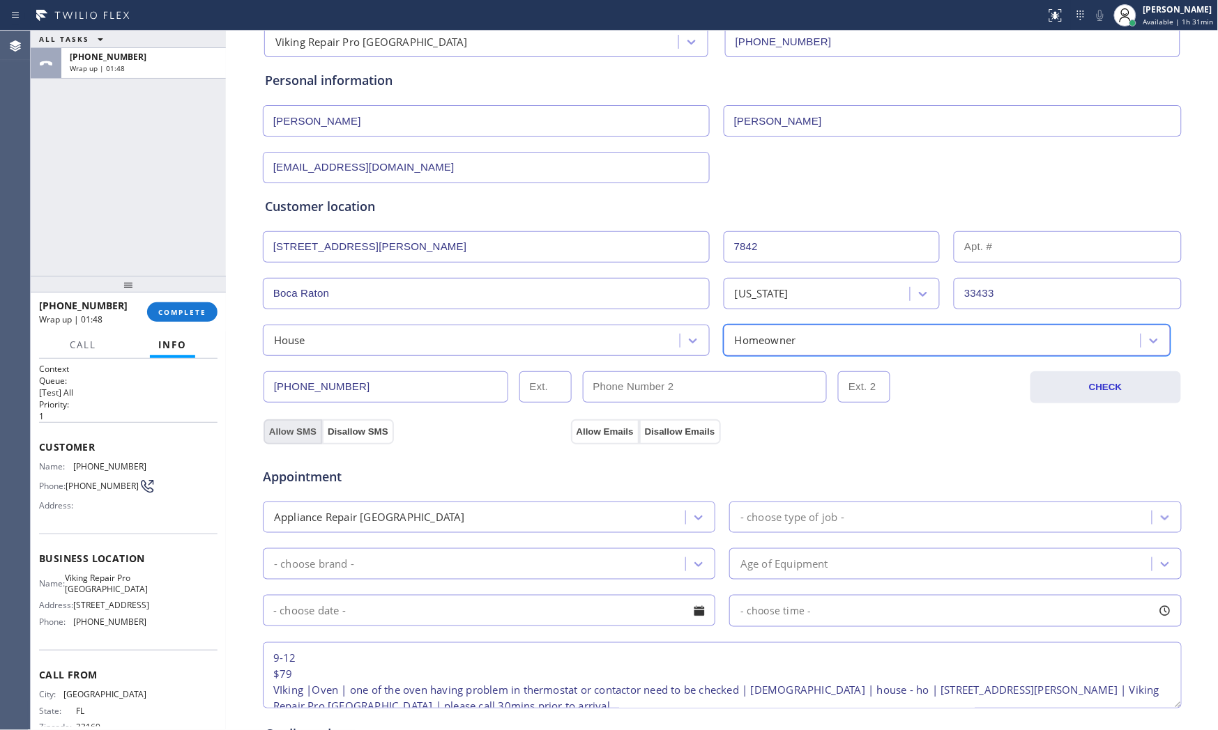
drag, startPoint x: 273, startPoint y: 436, endPoint x: 286, endPoint y: 434, distance: 14.2
click at [275, 435] on button "Allow SMS" at bounding box center [292, 432] width 59 height 25
click at [574, 429] on button "Allow Emails" at bounding box center [605, 432] width 68 height 25
click at [846, 527] on div "- choose type of job -" at bounding box center [942, 517] width 418 height 24
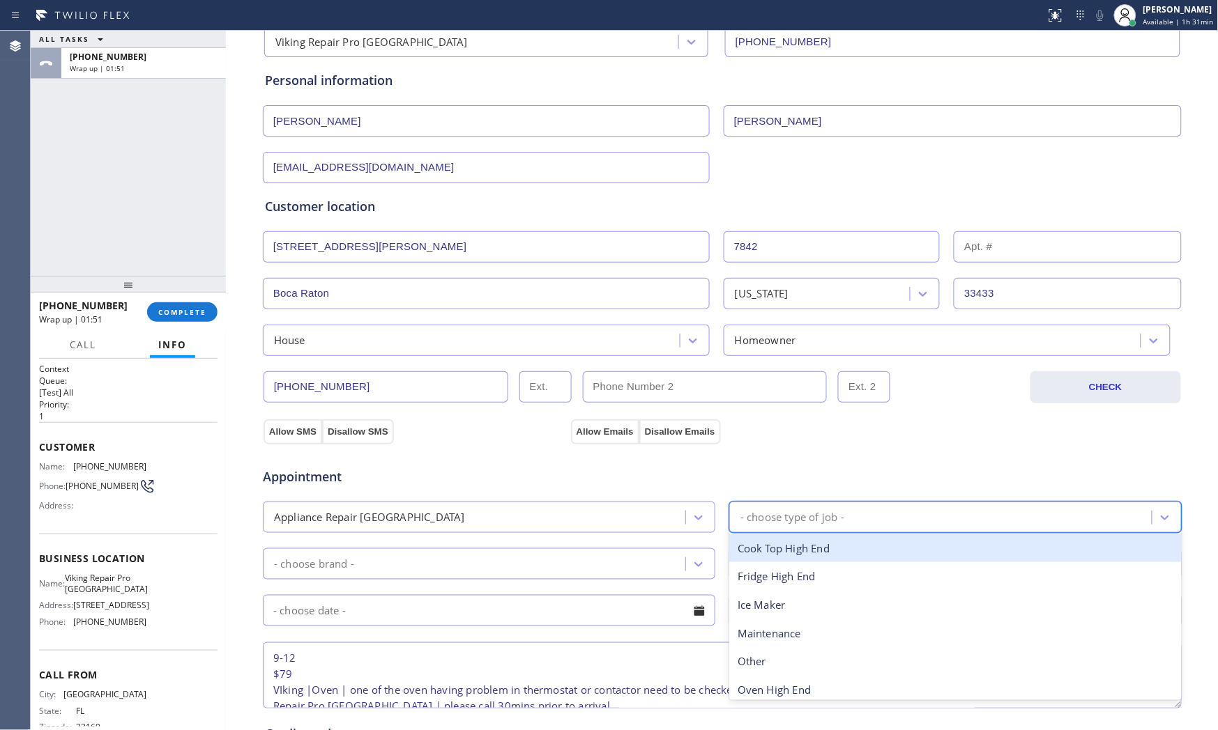
type input "v"
drag, startPoint x: 812, startPoint y: 549, endPoint x: 784, endPoint y: 556, distance: 28.7
click at [795, 553] on div "Oven High End" at bounding box center [955, 549] width 452 height 29
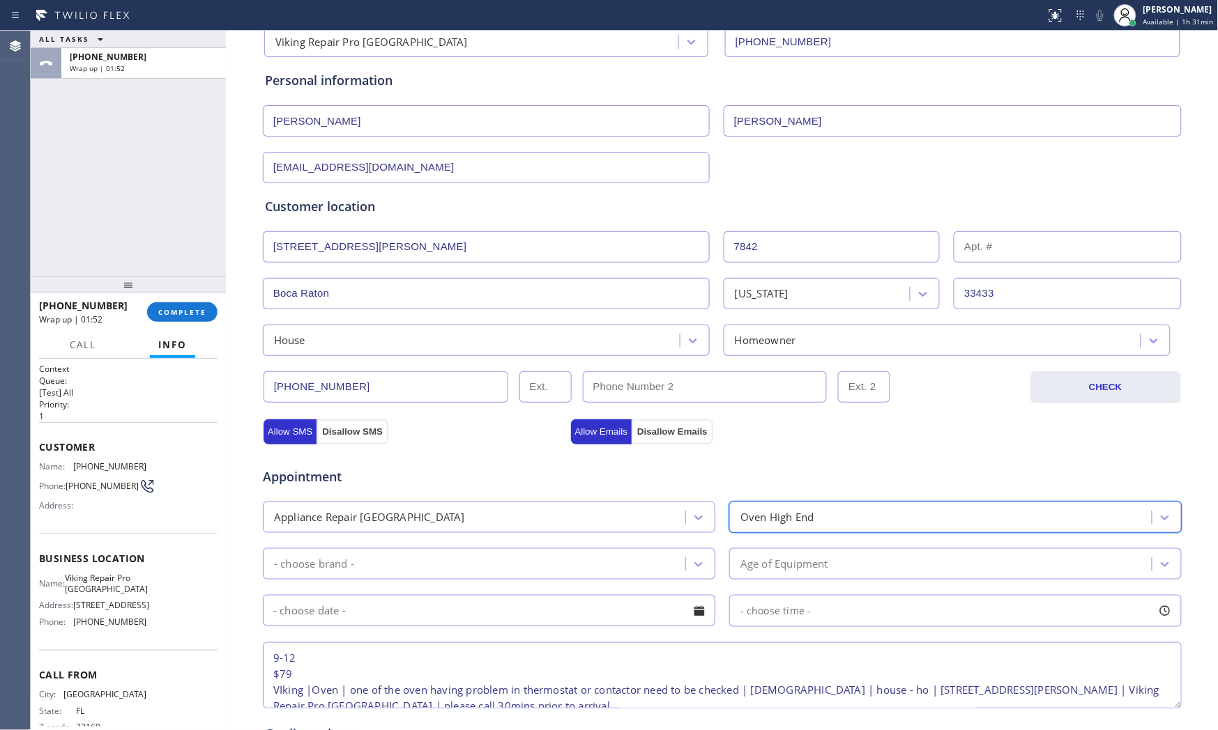
click at [549, 569] on div "- choose brand -" at bounding box center [476, 564] width 418 height 24
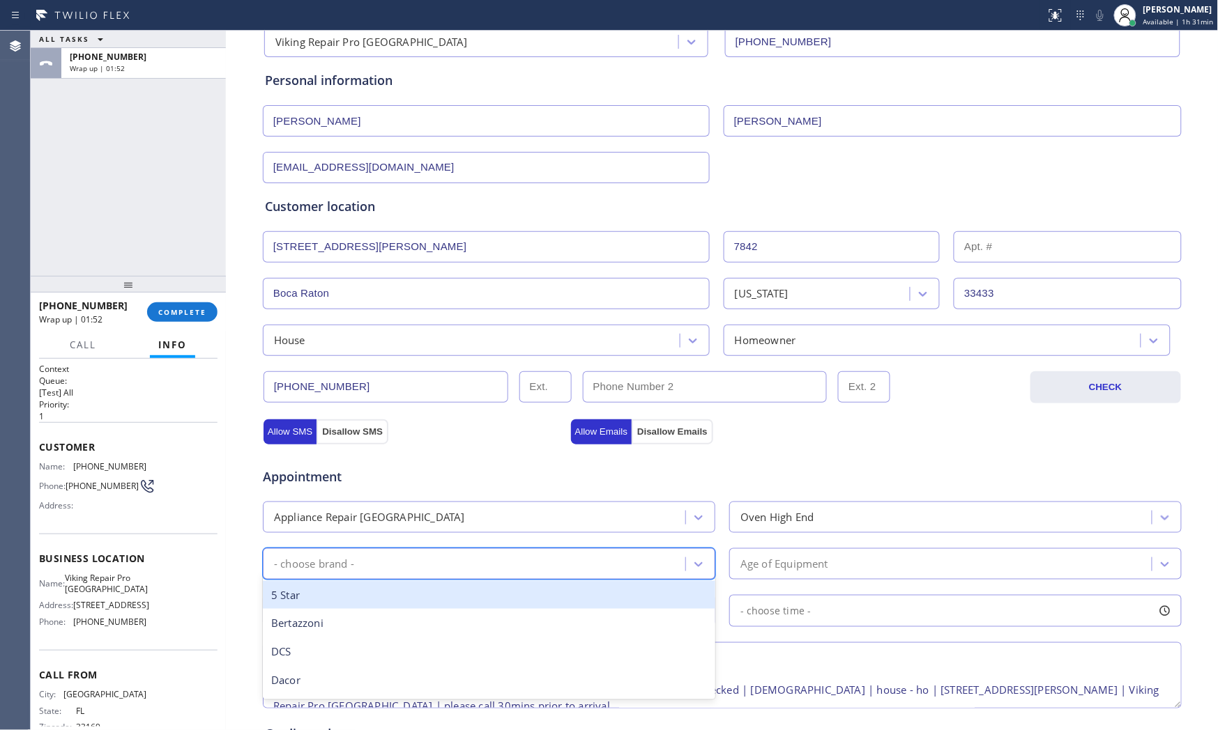
type input "v"
drag, startPoint x: 429, startPoint y: 587, endPoint x: 645, endPoint y: 579, distance: 216.9
click at [429, 587] on div "Viking" at bounding box center [489, 595] width 452 height 29
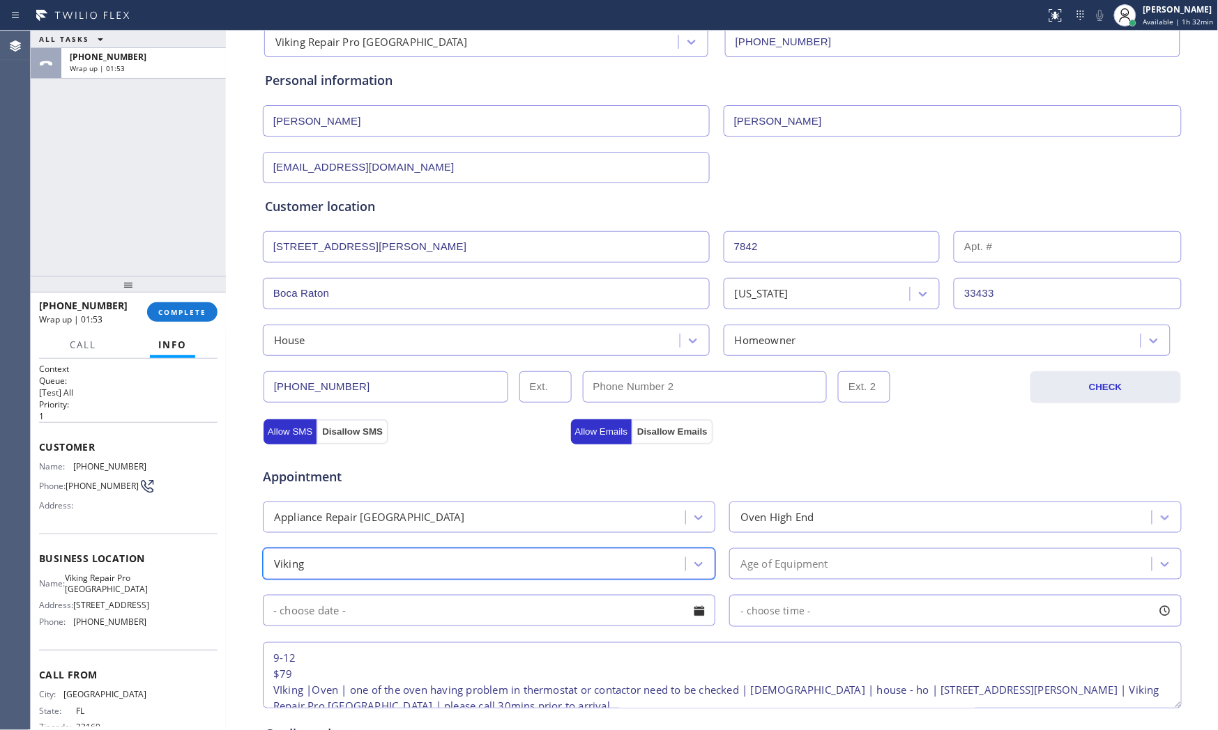
click at [791, 563] on div "Age of Equipment" at bounding box center [784, 564] width 88 height 16
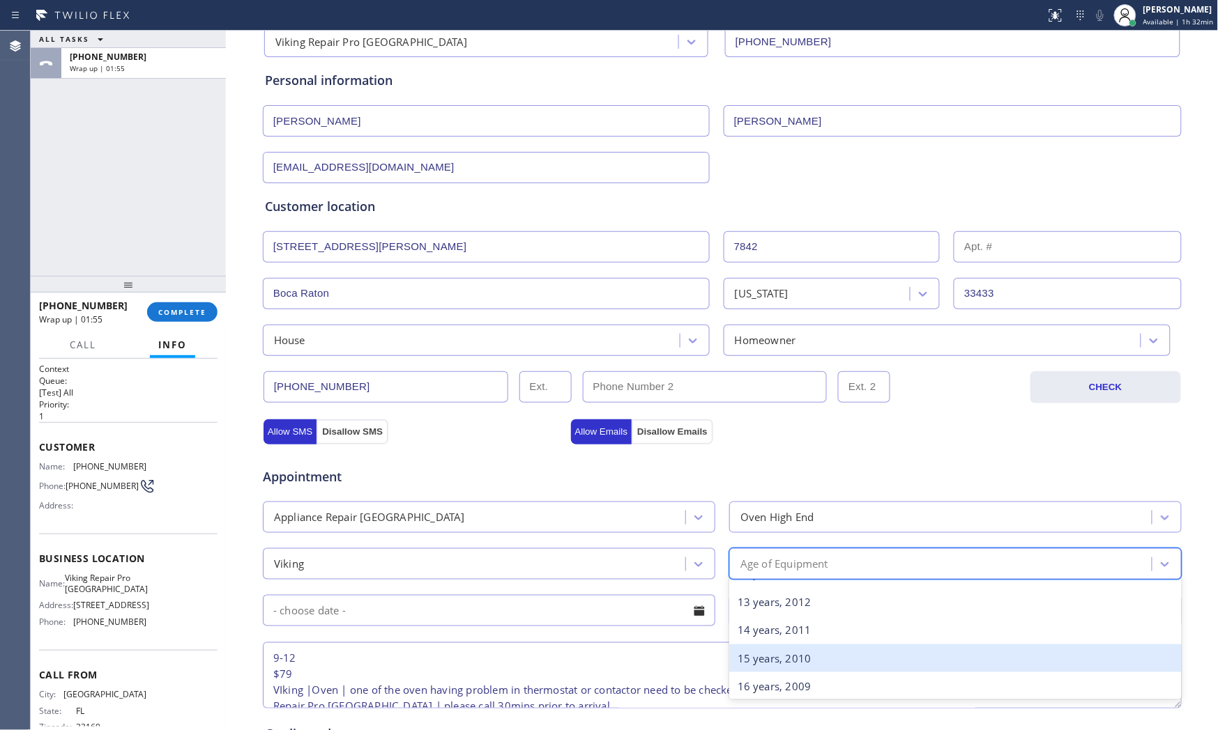
scroll to position [387, 0]
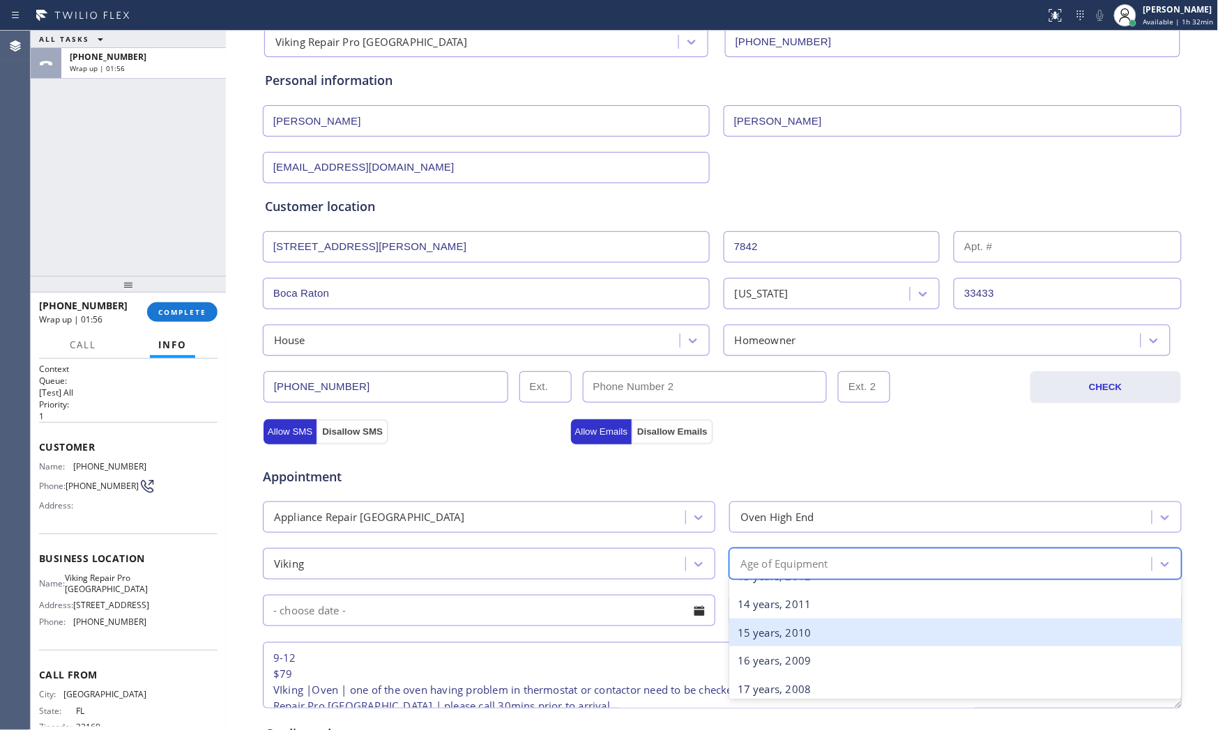
click at [776, 636] on div "15 years, 2010" at bounding box center [955, 633] width 452 height 29
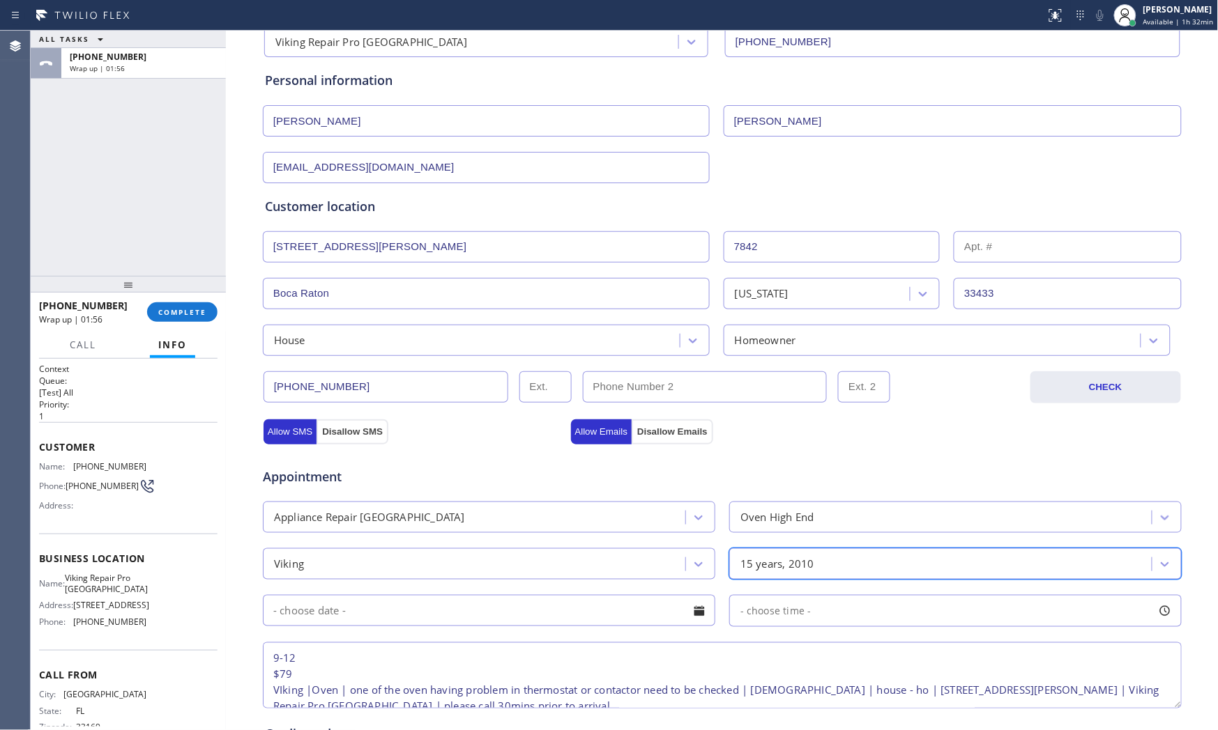
click at [422, 613] on input "text" at bounding box center [489, 610] width 452 height 31
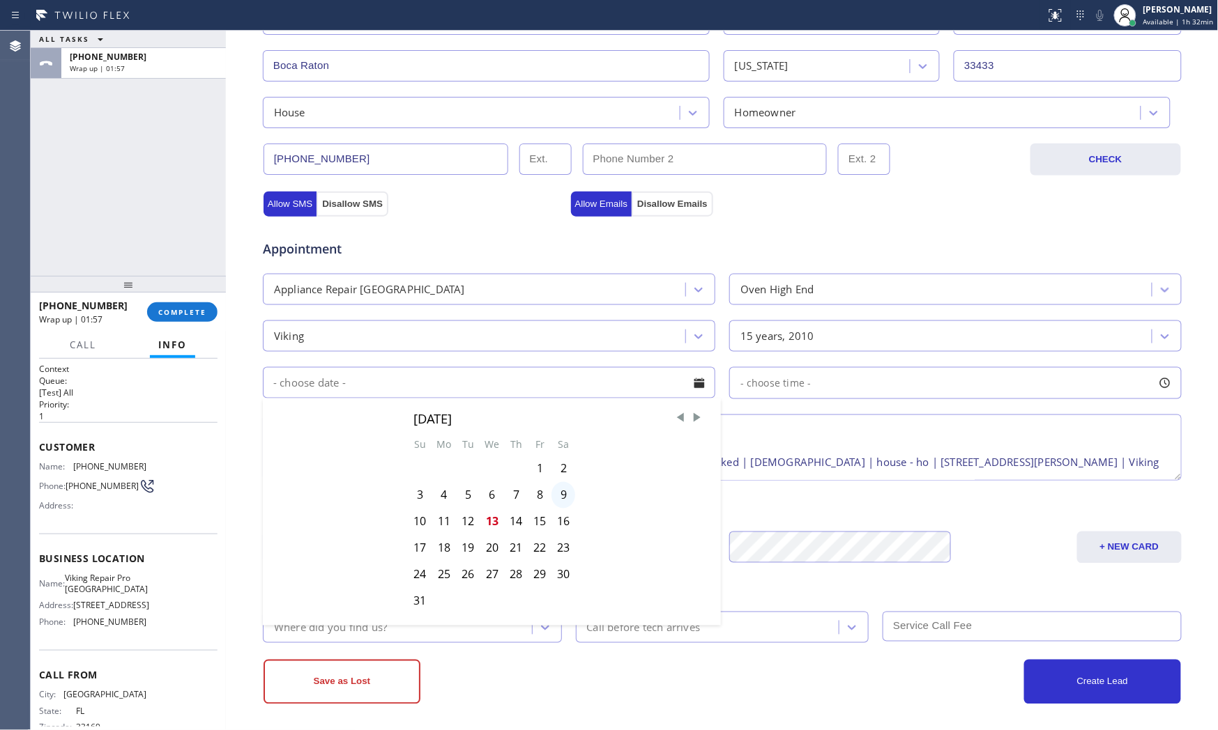
scroll to position [349, 0]
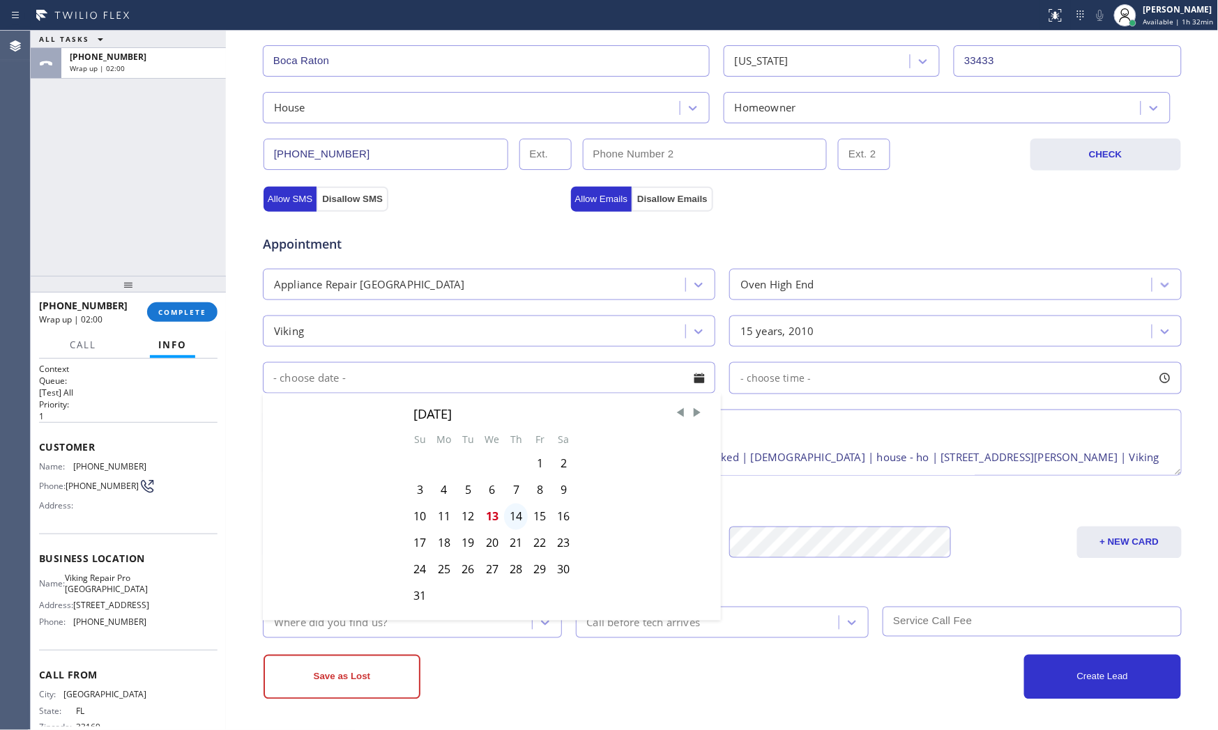
click at [514, 518] on div "14" at bounding box center [516, 517] width 24 height 26
type input "[DATE]"
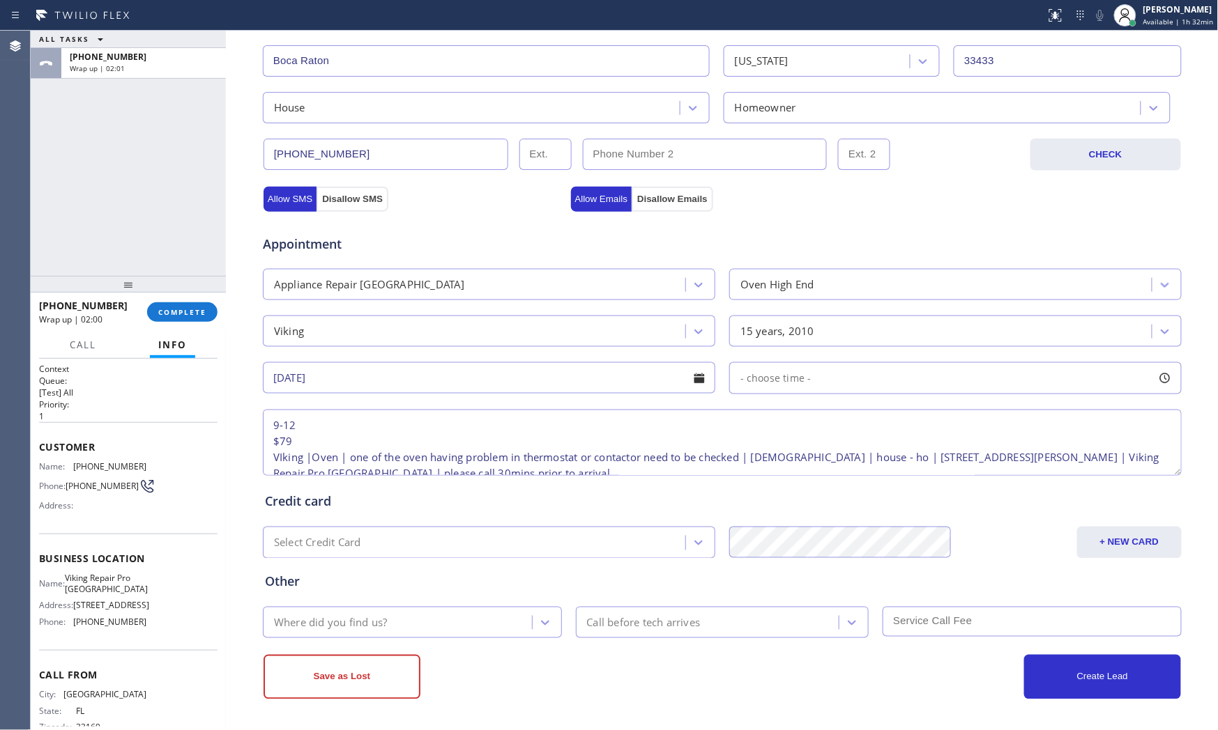
click at [803, 396] on div "Appointment Appliance Repair High End Oven High End Viking 15 years, 2010 [DATE…" at bounding box center [722, 348] width 914 height 261
click at [803, 385] on div "- choose time -" at bounding box center [771, 379] width 82 height 16
drag, startPoint x: 744, startPoint y: 468, endPoint x: 791, endPoint y: 470, distance: 47.4
click at [876, 465] on div at bounding box center [876, 463] width 17 height 29
drag, startPoint x: 740, startPoint y: 470, endPoint x: 779, endPoint y: 469, distance: 39.1
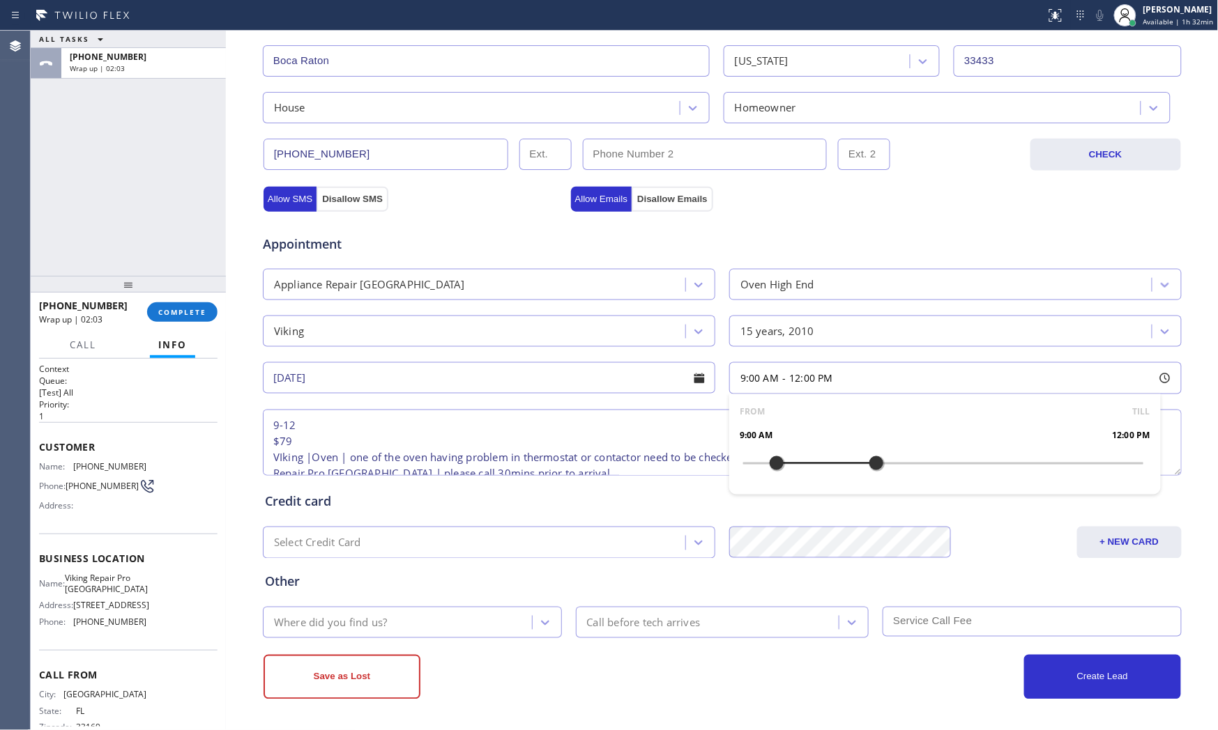
click at [779, 469] on div "FROM TILL 9:00 AM 12:00 PM" at bounding box center [944, 445] width 431 height 100
click at [650, 498] on div "Credit card" at bounding box center [722, 502] width 914 height 19
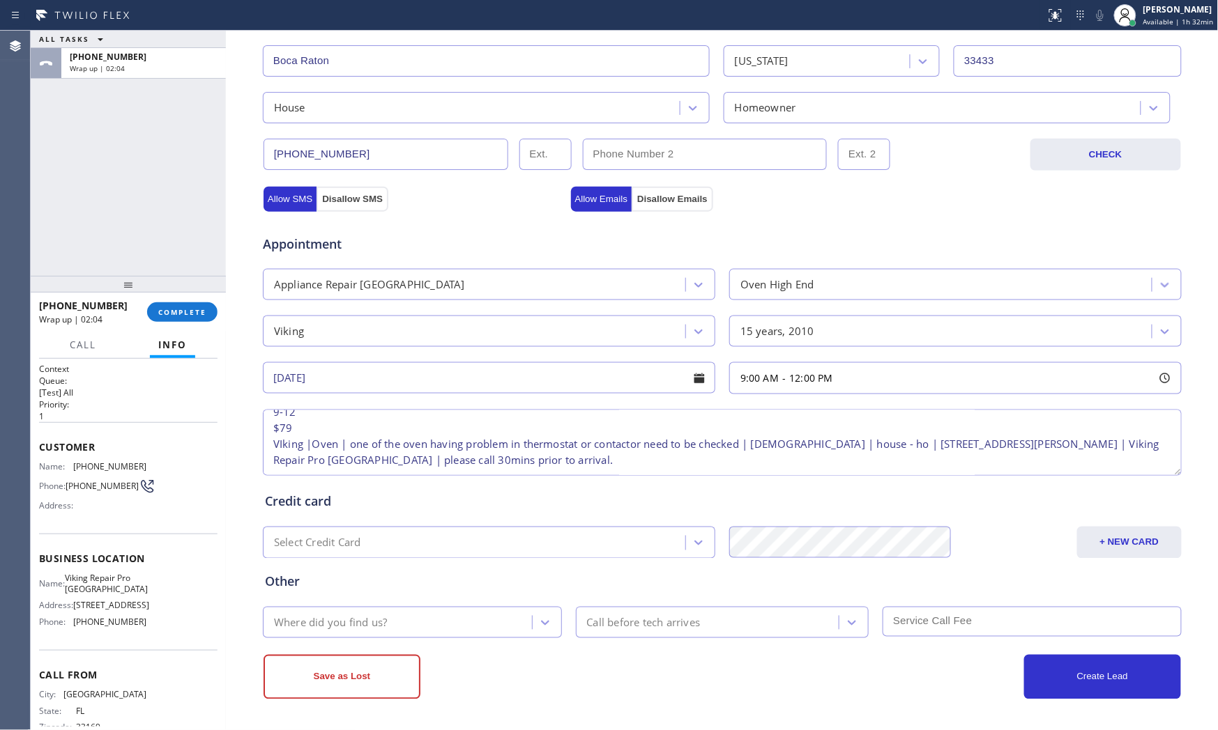
scroll to position [29, 0]
click at [396, 618] on div "Where did you find us?" at bounding box center [399, 623] width 265 height 24
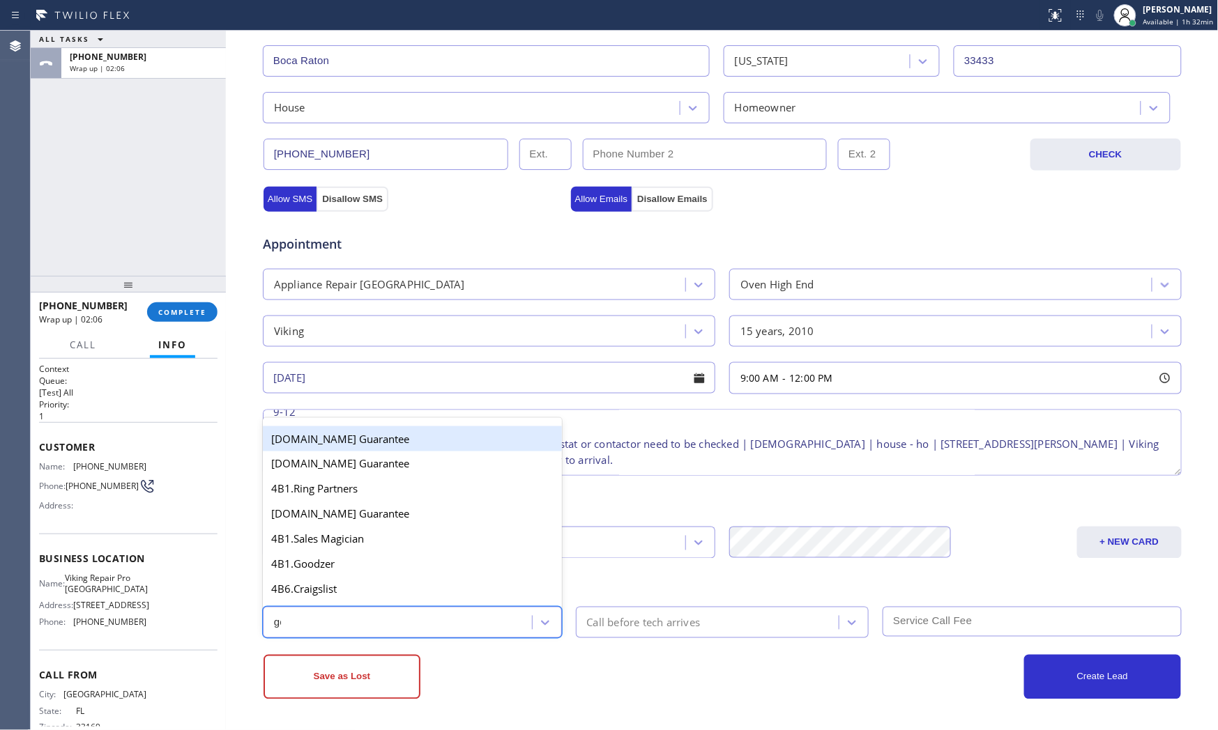
type input "goo"
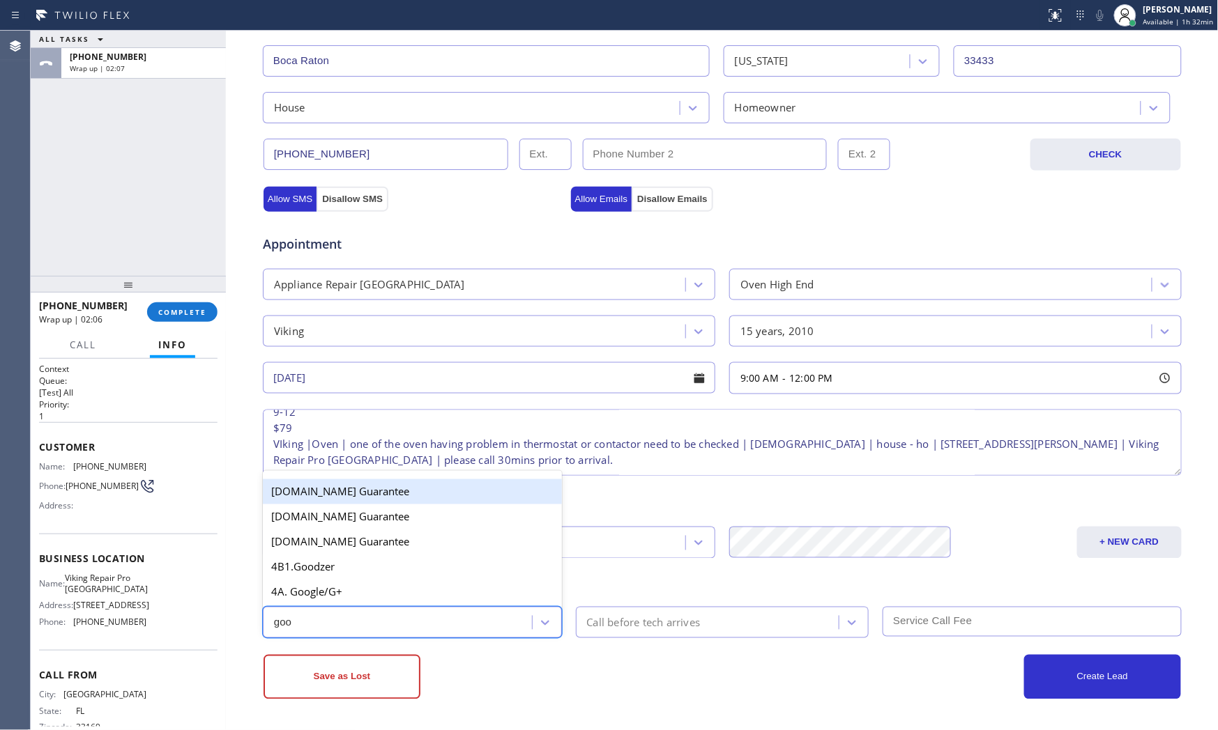
click at [405, 589] on div "4A. Google/G+" at bounding box center [412, 592] width 299 height 25
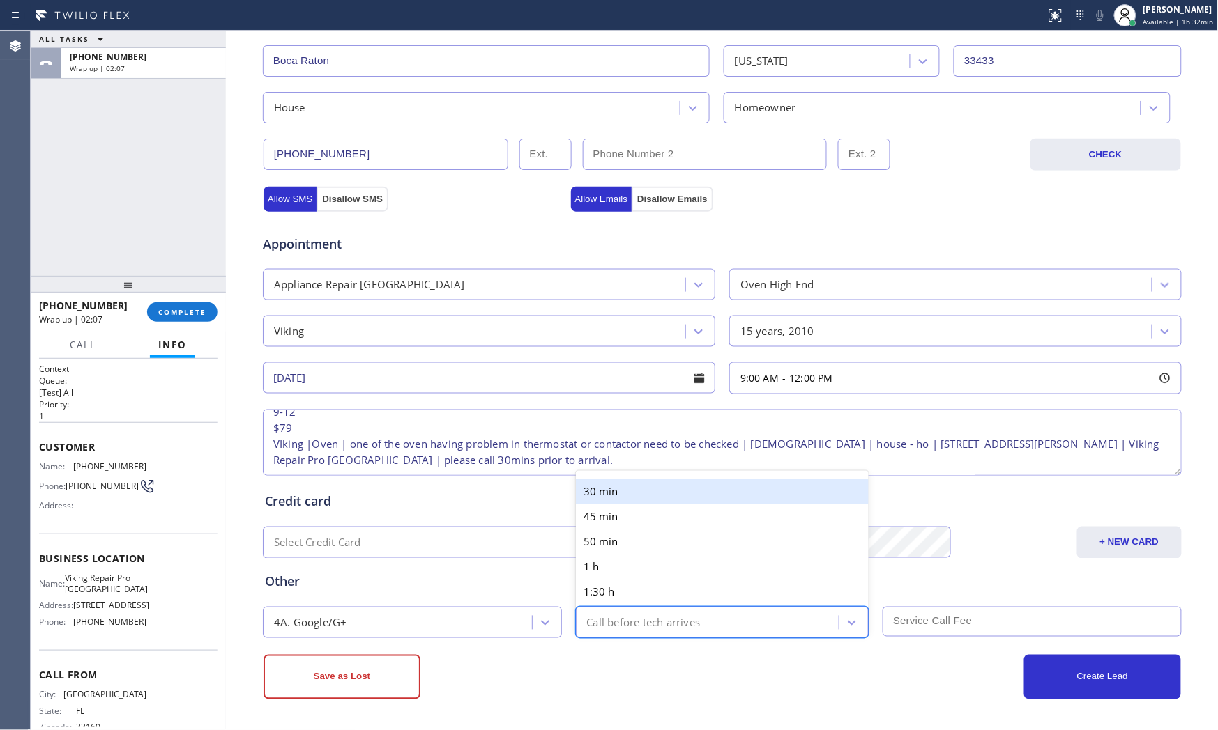
click at [673, 624] on div "Call before tech arrives" at bounding box center [644, 623] width 114 height 16
click at [645, 495] on div "30 min" at bounding box center [722, 492] width 293 height 25
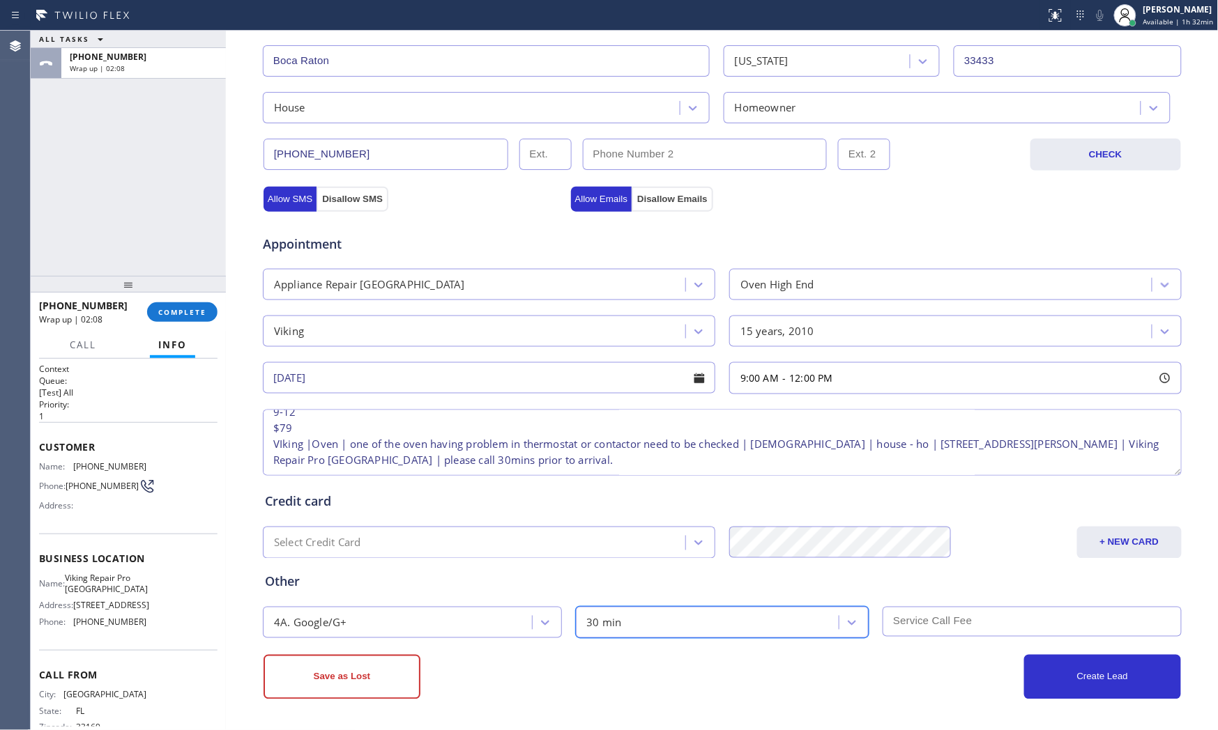
click at [937, 614] on input "text" at bounding box center [1031, 622] width 299 height 30
type input "79"
click at [854, 657] on div "Create Lead" at bounding box center [951, 677] width 459 height 45
click at [1050, 657] on button "Create Lead" at bounding box center [1102, 677] width 157 height 45
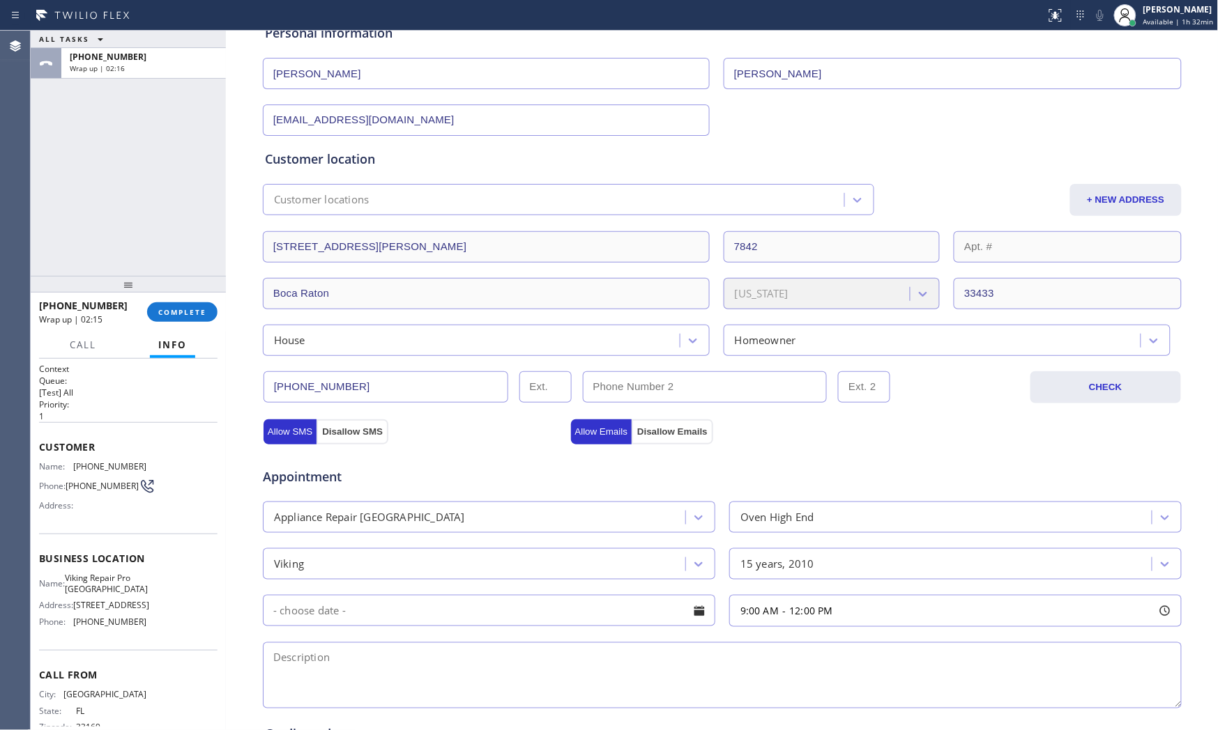
scroll to position [0, 0]
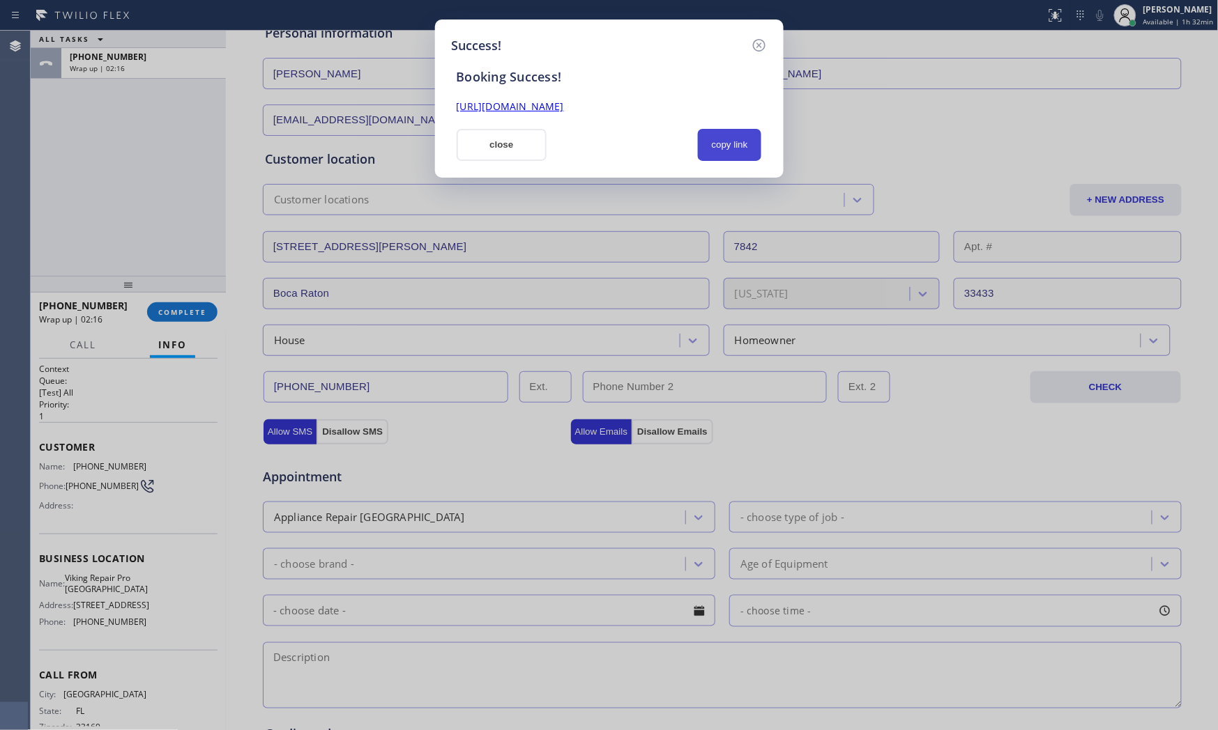
drag, startPoint x: 749, startPoint y: 153, endPoint x: 722, endPoint y: 153, distance: 27.2
click at [749, 153] on button "copy link" at bounding box center [730, 145] width 64 height 32
click at [514, 157] on button "close" at bounding box center [502, 145] width 91 height 32
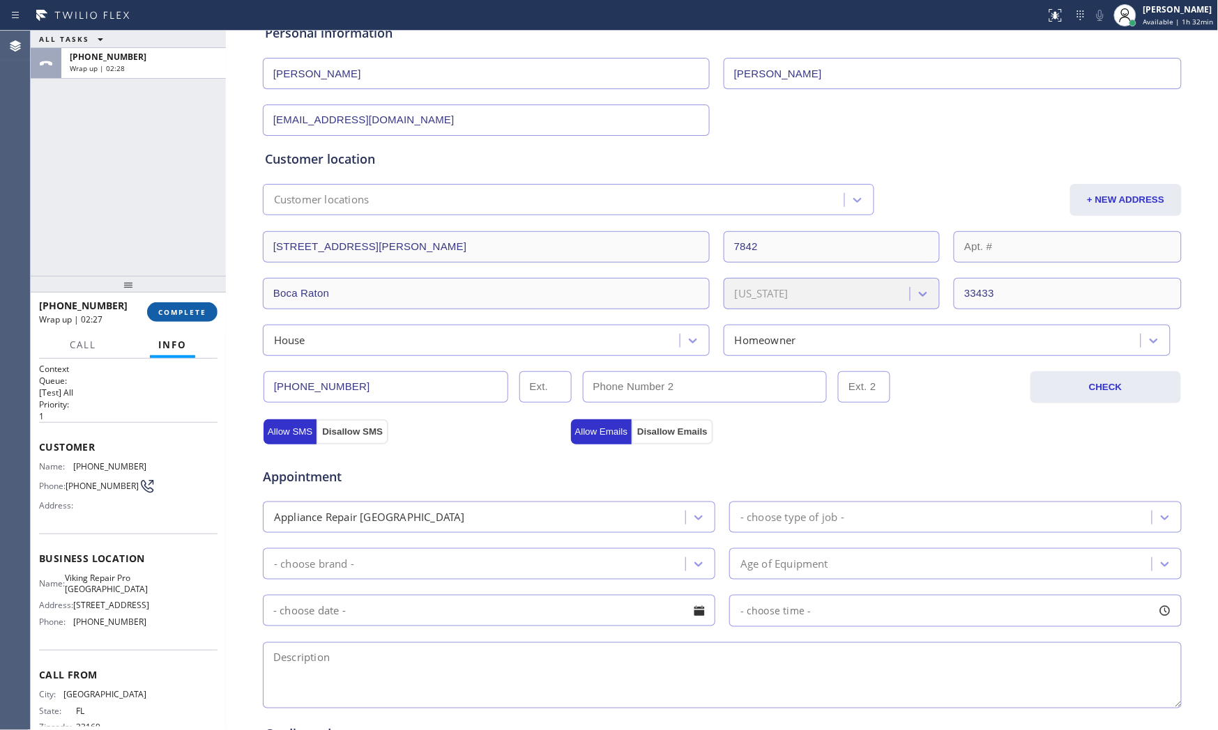
click at [177, 314] on span "COMPLETE" at bounding box center [182, 312] width 48 height 10
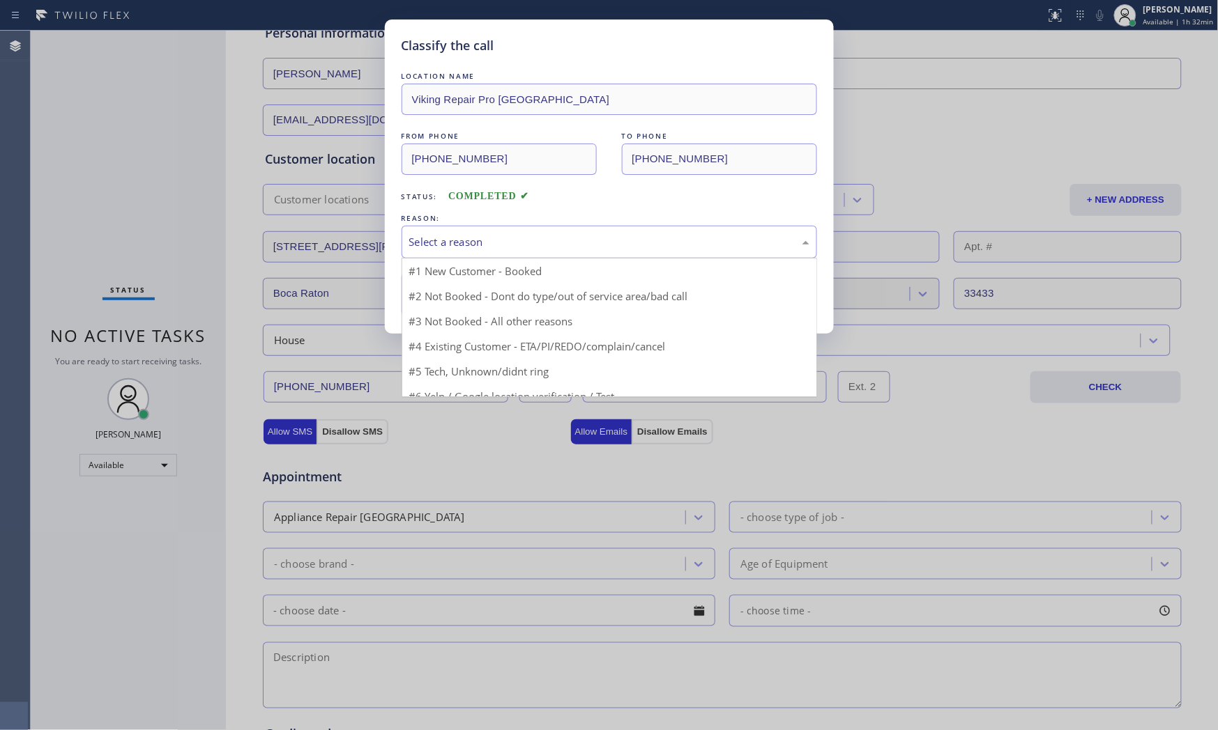
click at [456, 247] on div "Select a reason" at bounding box center [609, 242] width 400 height 16
drag, startPoint x: 458, startPoint y: 269, endPoint x: 458, endPoint y: 294, distance: 25.1
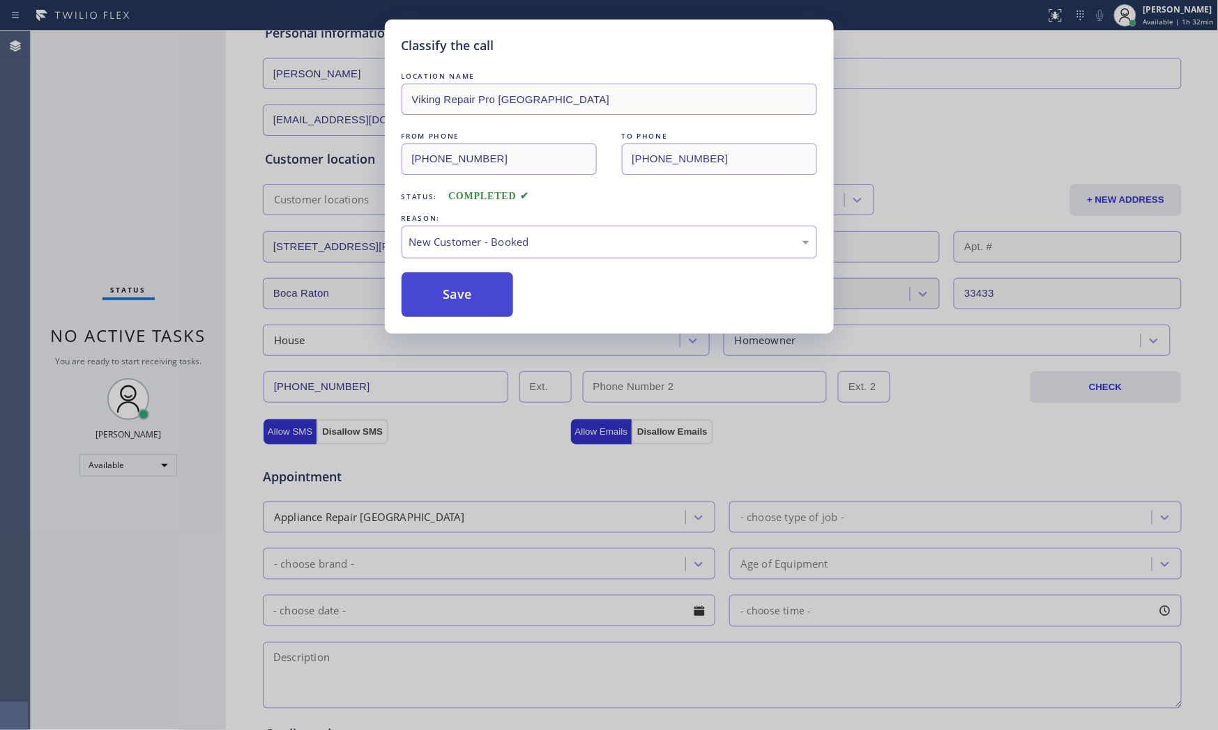
click at [458, 294] on button "Save" at bounding box center [457, 295] width 112 height 45
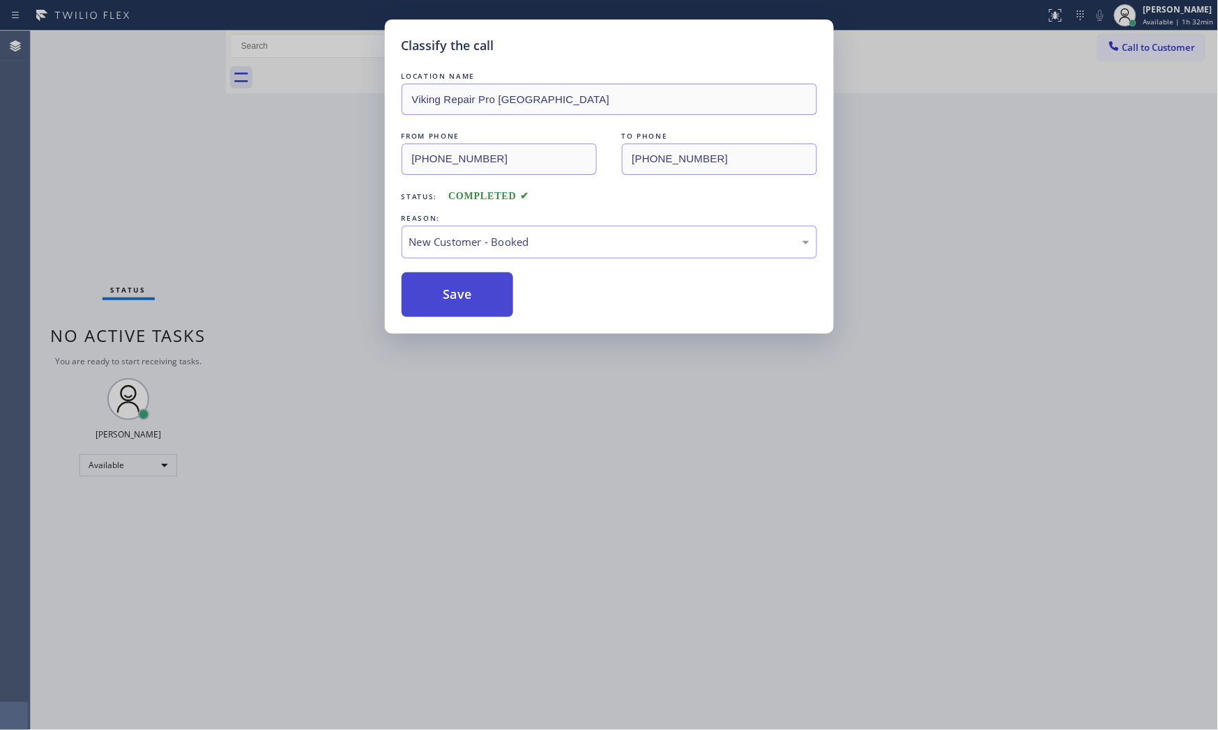
click at [458, 294] on button "Save" at bounding box center [457, 295] width 112 height 45
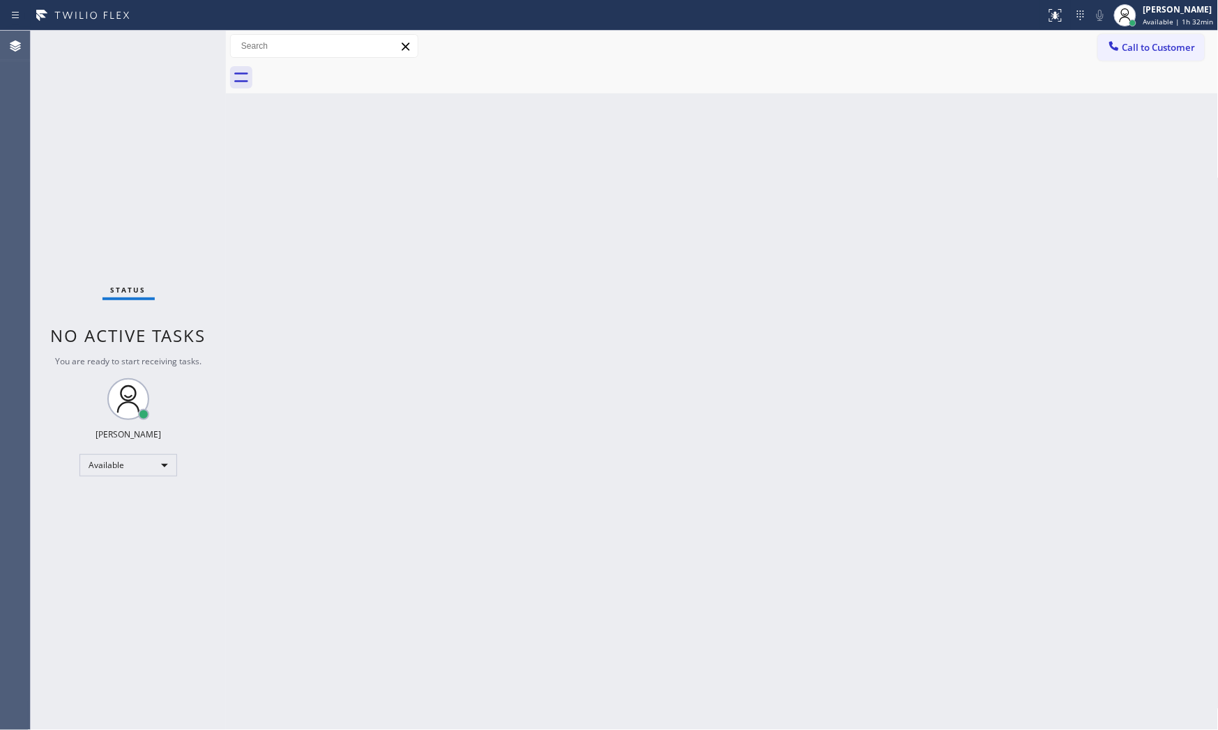
click at [121, 248] on div "Status No active tasks You are ready to start receiving tasks. [PERSON_NAME] Av…" at bounding box center [128, 381] width 195 height 700
click at [119, 165] on div "Status No active tasks You are ready to start receiving tasks. [PERSON_NAME] Av…" at bounding box center [128, 381] width 195 height 700
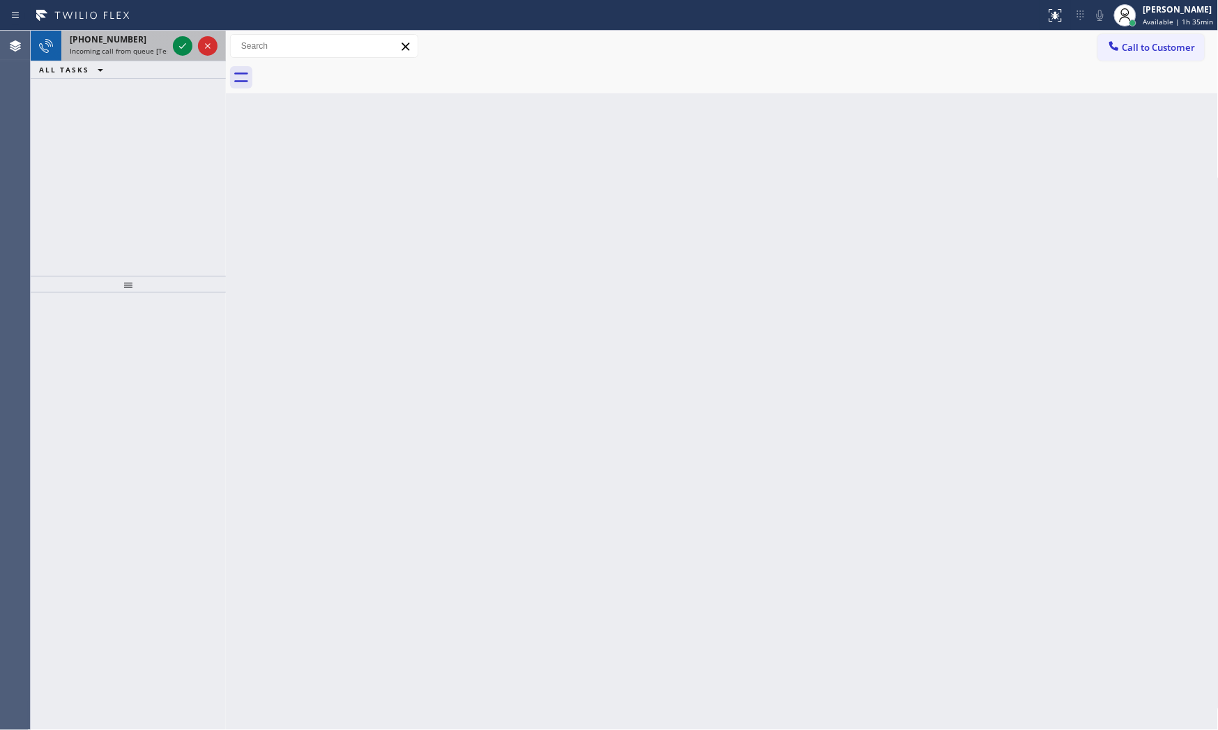
click at [128, 52] on span "Incoming call from queue [Test] All" at bounding box center [128, 51] width 116 height 10
click at [137, 59] on div "[PHONE_NUMBER] Incoming call from queue [Test] All" at bounding box center [115, 46] width 109 height 31
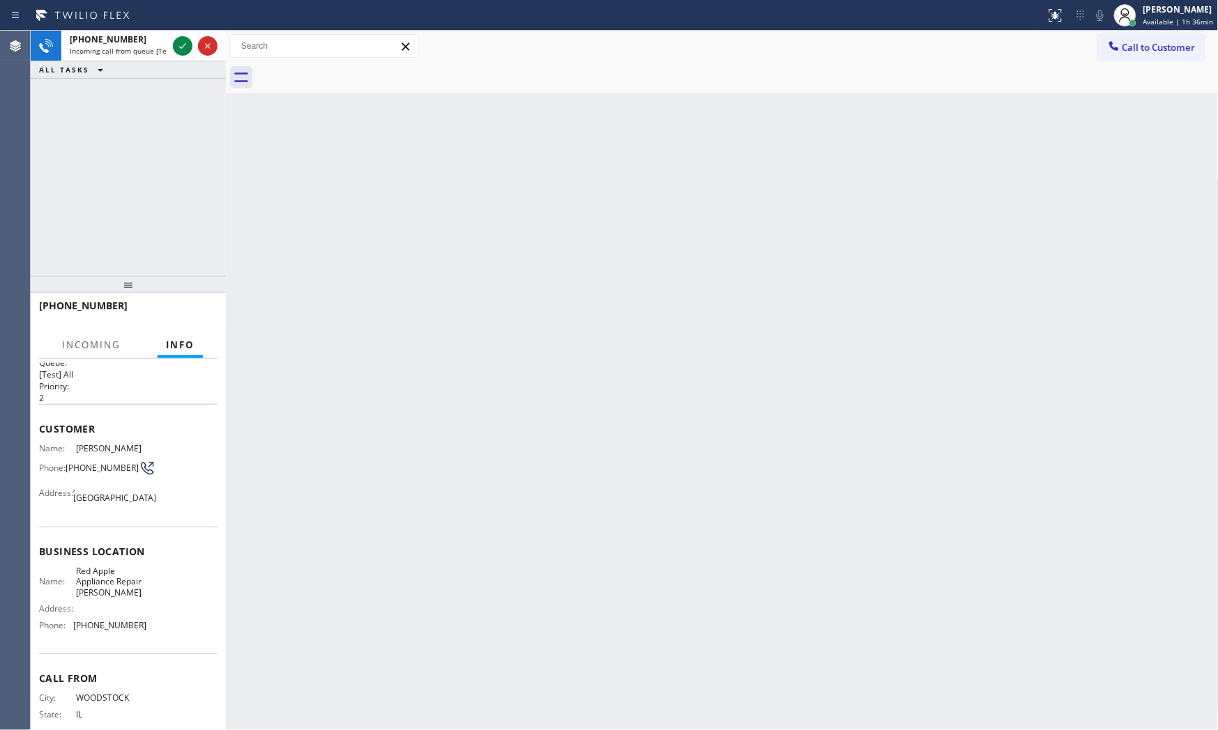
scroll to position [54, 0]
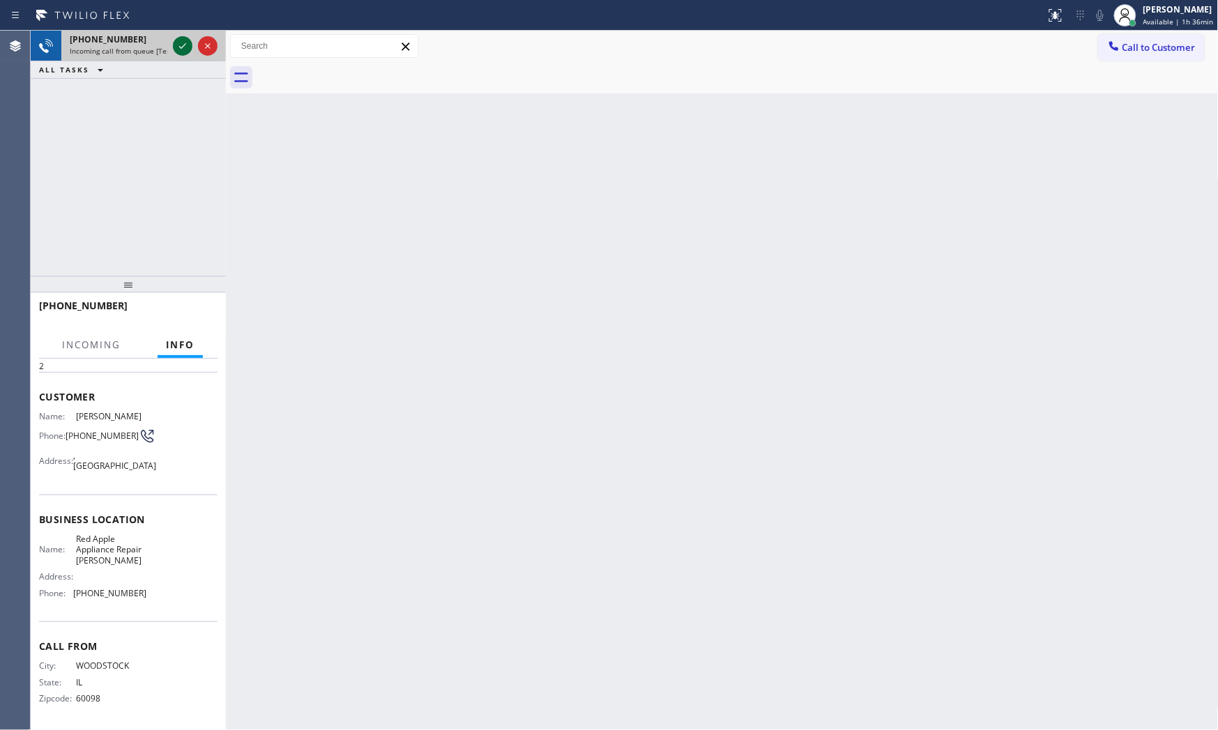
click at [183, 49] on icon at bounding box center [182, 46] width 17 height 17
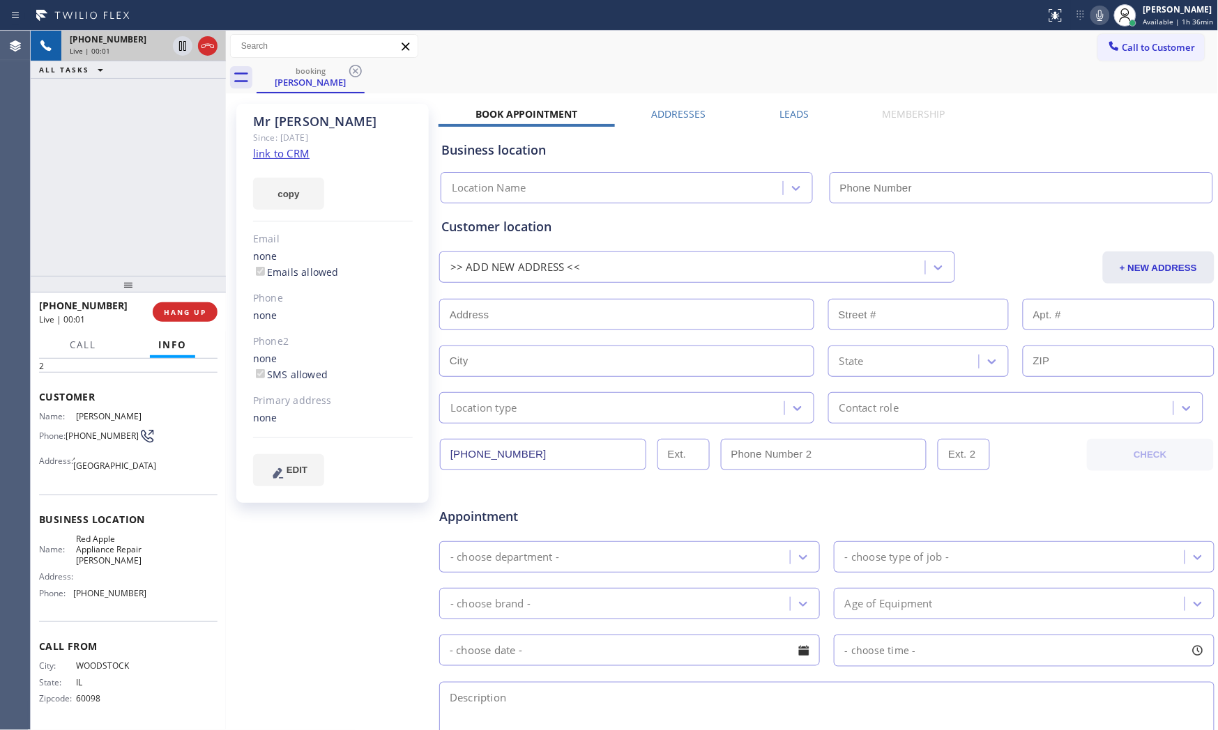
type input "[PHONE_NUMBER]"
click at [280, 152] on link "link to CRM" at bounding box center [281, 153] width 56 height 14
click at [1096, 17] on icon at bounding box center [1100, 15] width 17 height 17
click at [1096, 14] on icon at bounding box center [1100, 15] width 17 height 17
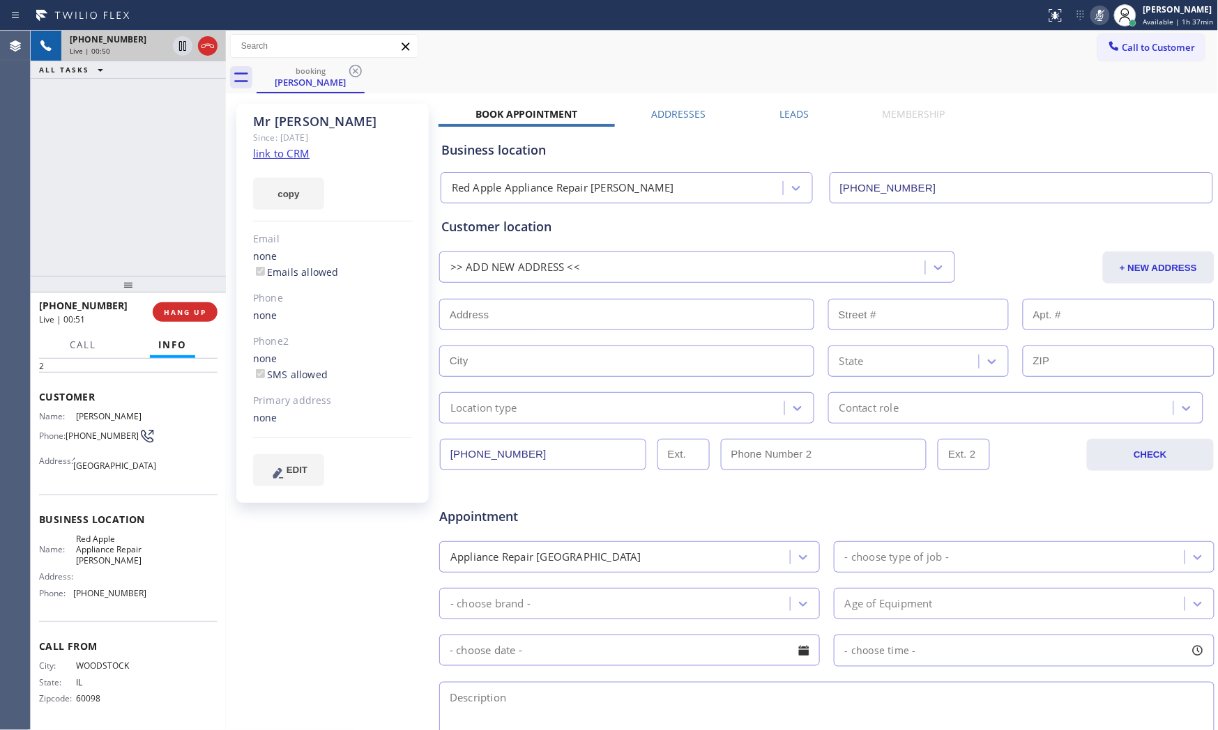
click at [1096, 14] on icon at bounding box center [1100, 15] width 17 height 17
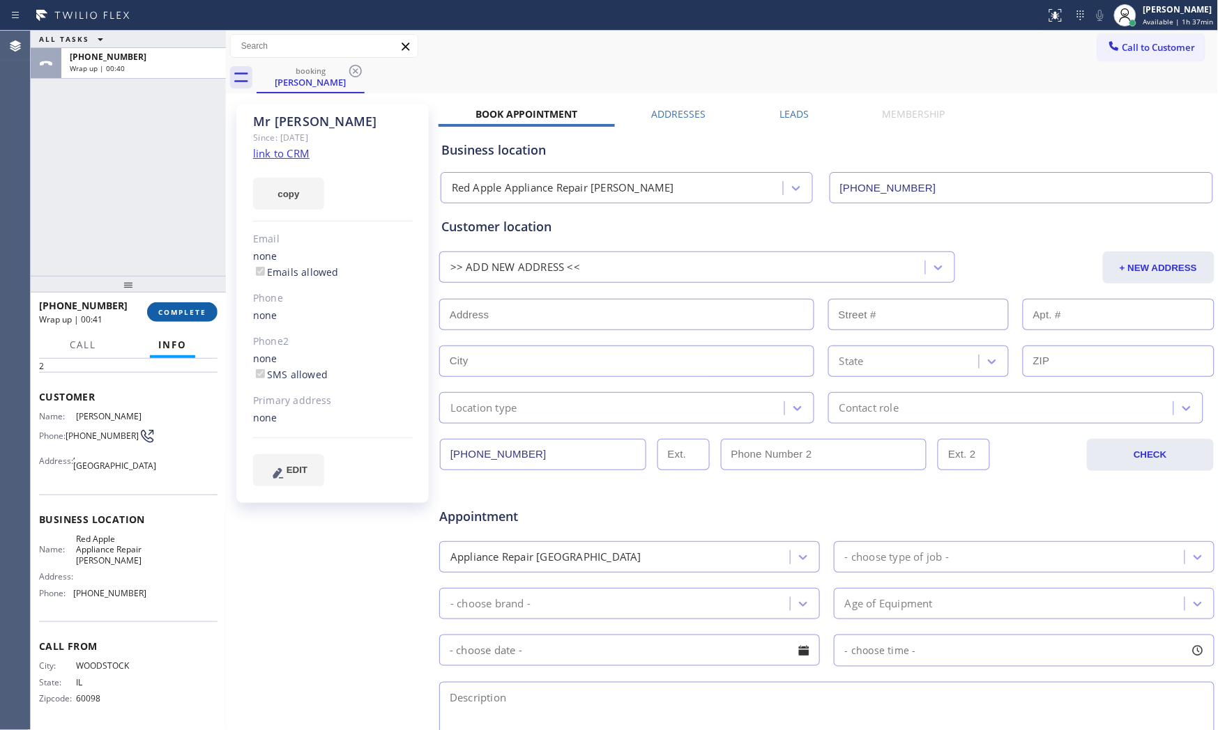
click at [169, 310] on span "COMPLETE" at bounding box center [182, 312] width 48 height 10
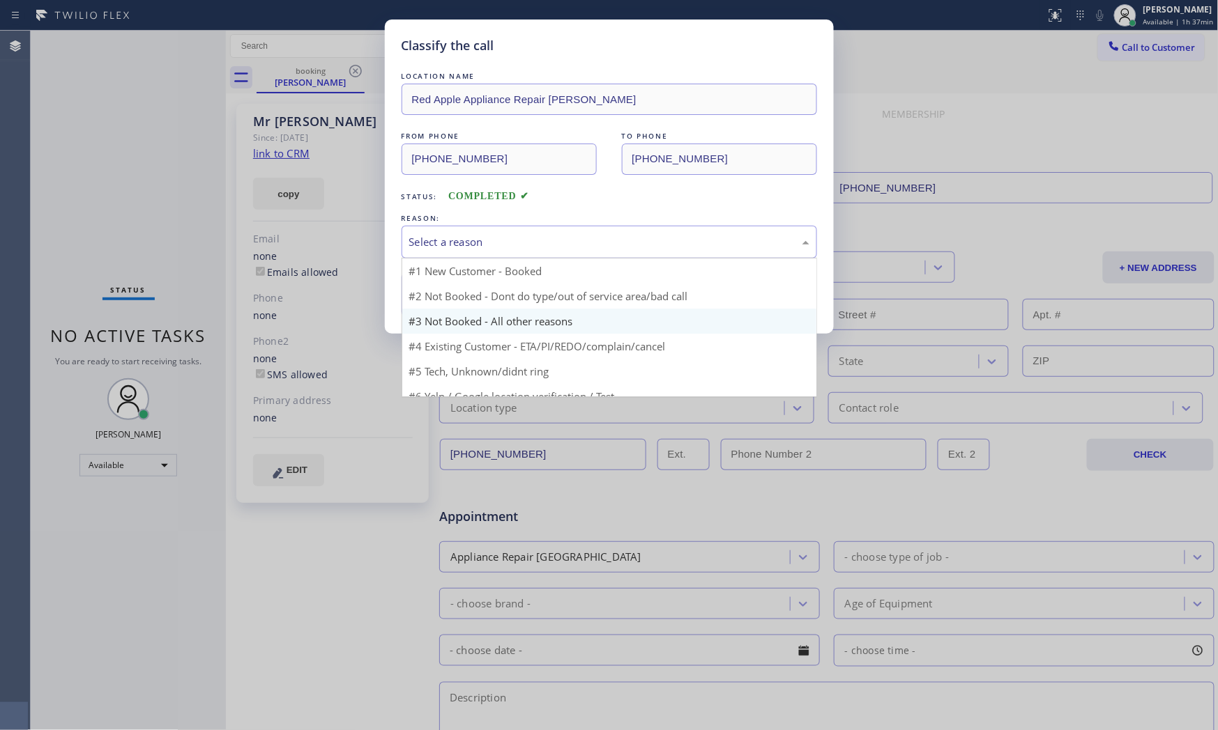
drag, startPoint x: 415, startPoint y: 251, endPoint x: 435, endPoint y: 291, distance: 45.2
click at [416, 250] on div "Select a reason" at bounding box center [609, 242] width 400 height 16
click at [388, 155] on div "Classify the call LOCATION NAME Red Apple Appliance Repair [PERSON_NAME] FROM P…" at bounding box center [609, 177] width 449 height 314
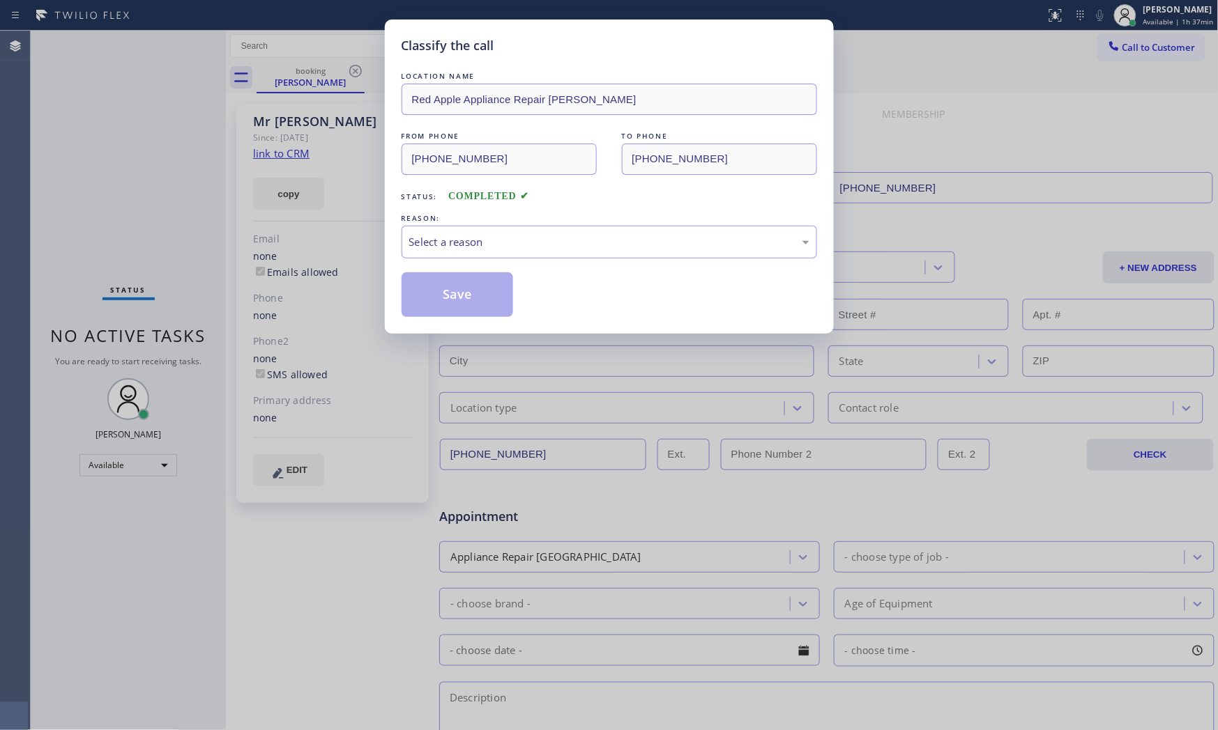
click at [590, 162] on div "FROM PHONE [PHONE_NUMBER] TO PHONE [PHONE_NUMBER]" at bounding box center [608, 152] width 415 height 46
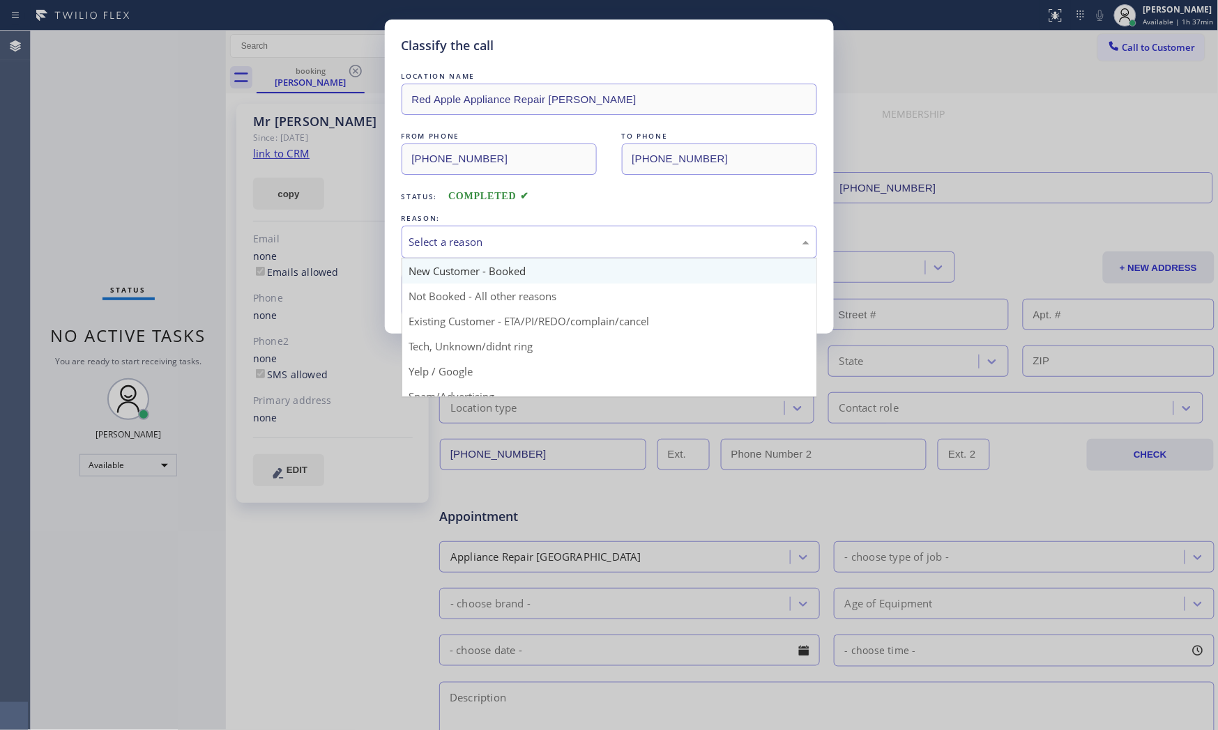
drag, startPoint x: 639, startPoint y: 247, endPoint x: 546, endPoint y: 280, distance: 98.1
click at [634, 247] on div "Select a reason" at bounding box center [609, 242] width 400 height 16
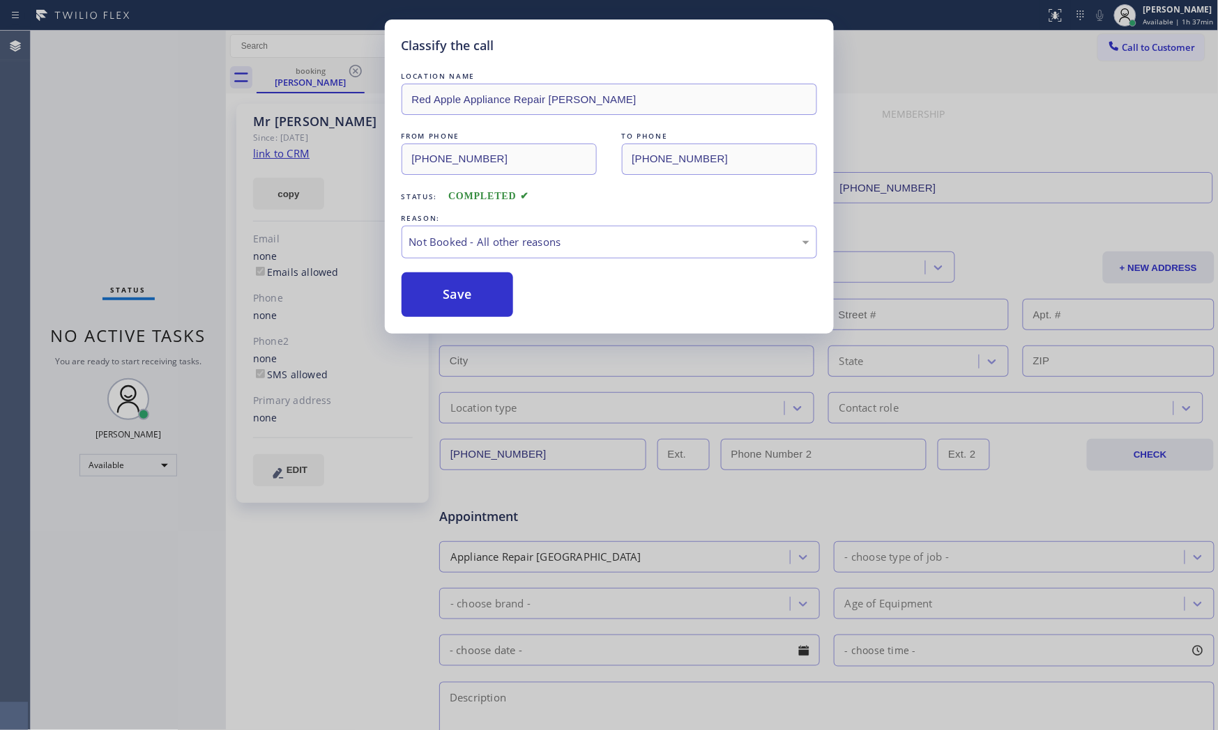
click at [485, 294] on button "Save" at bounding box center [457, 295] width 112 height 45
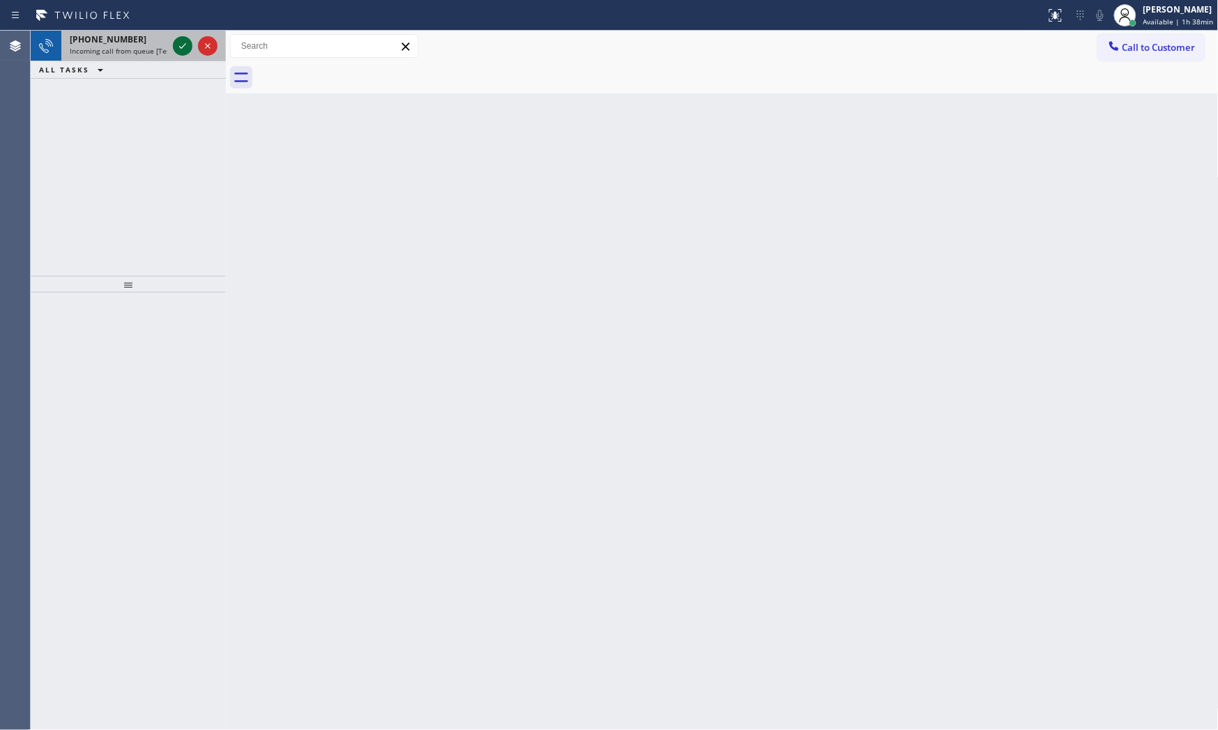
click at [188, 50] on icon at bounding box center [182, 46] width 17 height 17
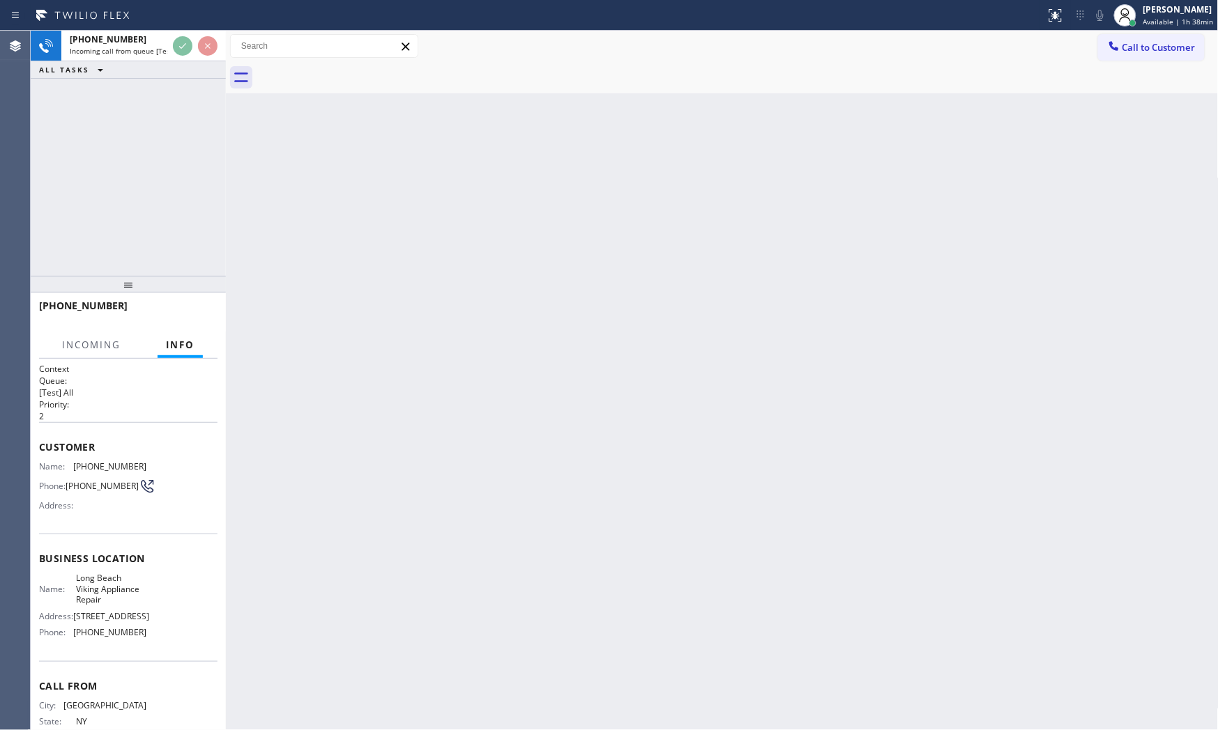
scroll to position [43, 0]
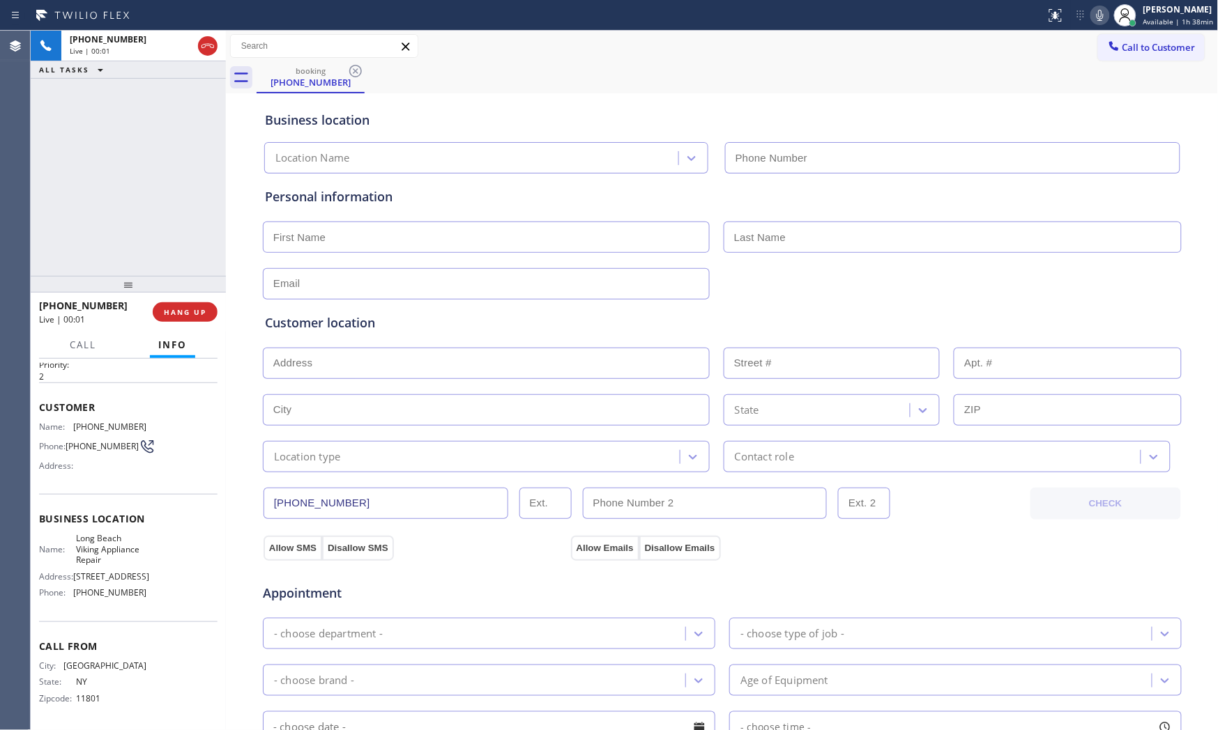
type input "[PHONE_NUMBER]"
click at [1096, 19] on icon at bounding box center [1100, 15] width 17 height 17
click at [191, 314] on span "HANG UP" at bounding box center [185, 312] width 43 height 10
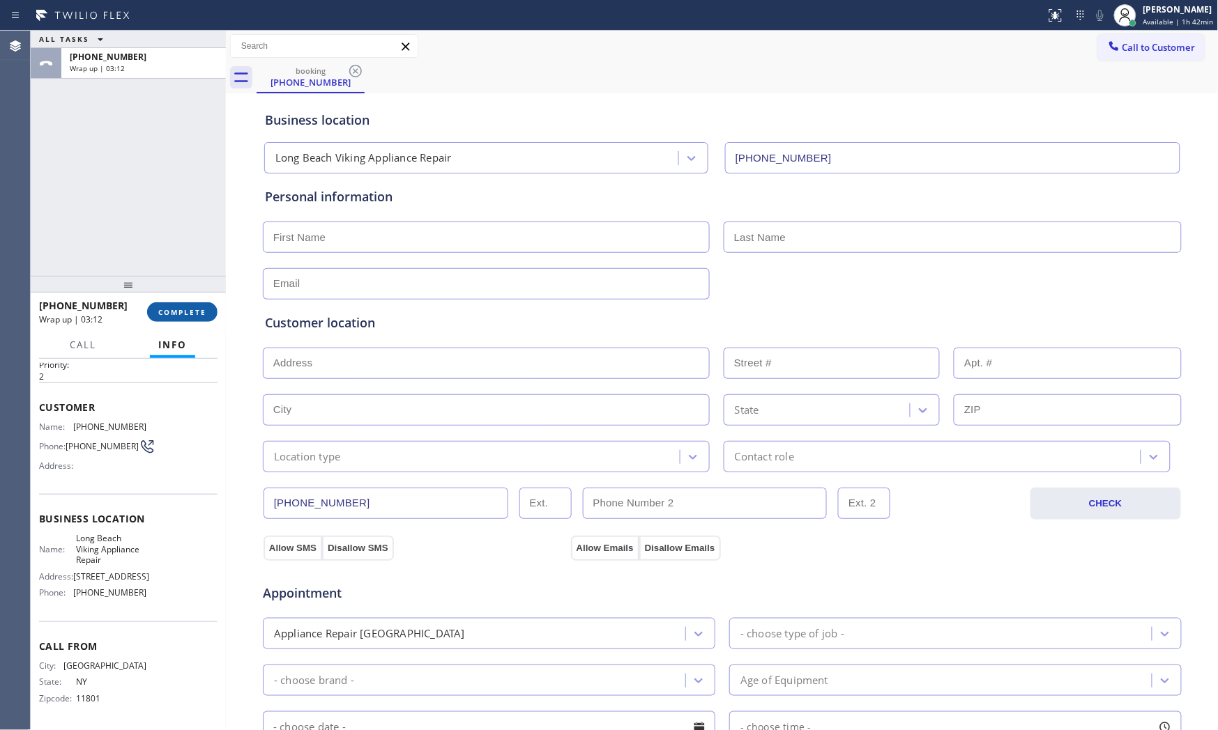
drag, startPoint x: 171, startPoint y: 293, endPoint x: 178, endPoint y: 308, distance: 16.6
click at [174, 293] on div at bounding box center [128, 284] width 195 height 17
click at [178, 308] on button "COMPLETE" at bounding box center [182, 313] width 70 height 20
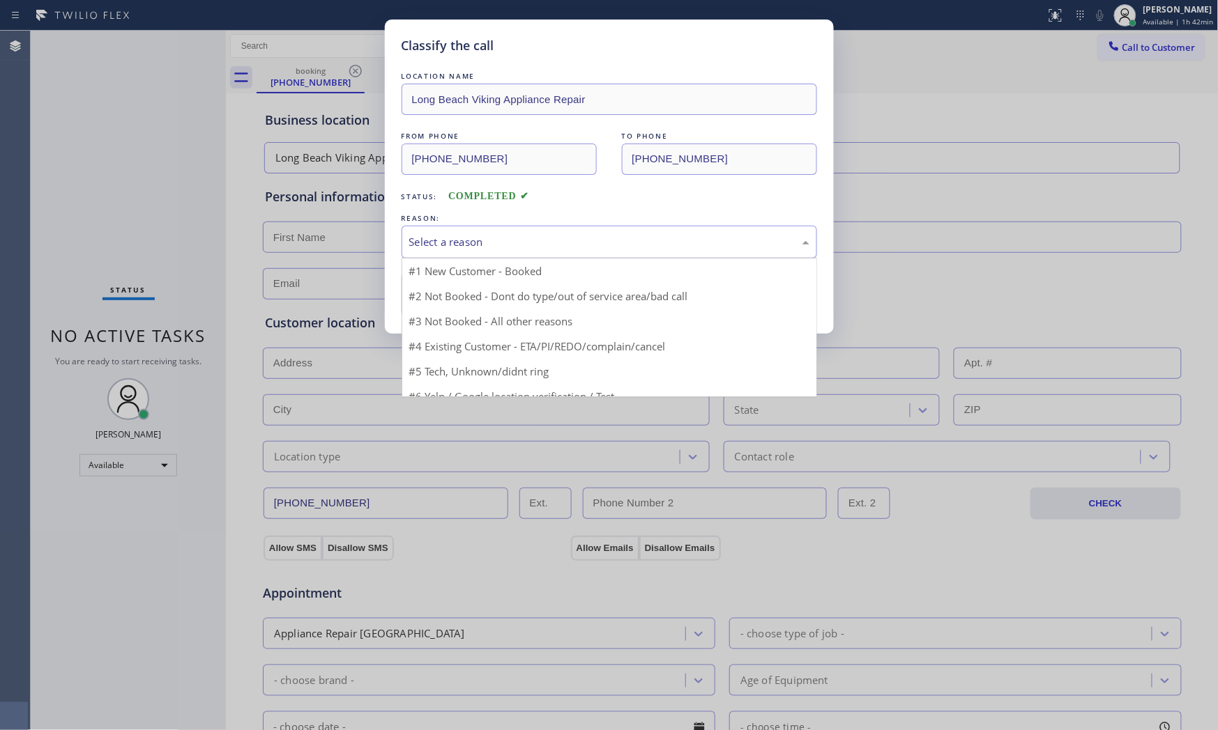
click at [449, 239] on div "Select a reason" at bounding box center [609, 242] width 400 height 16
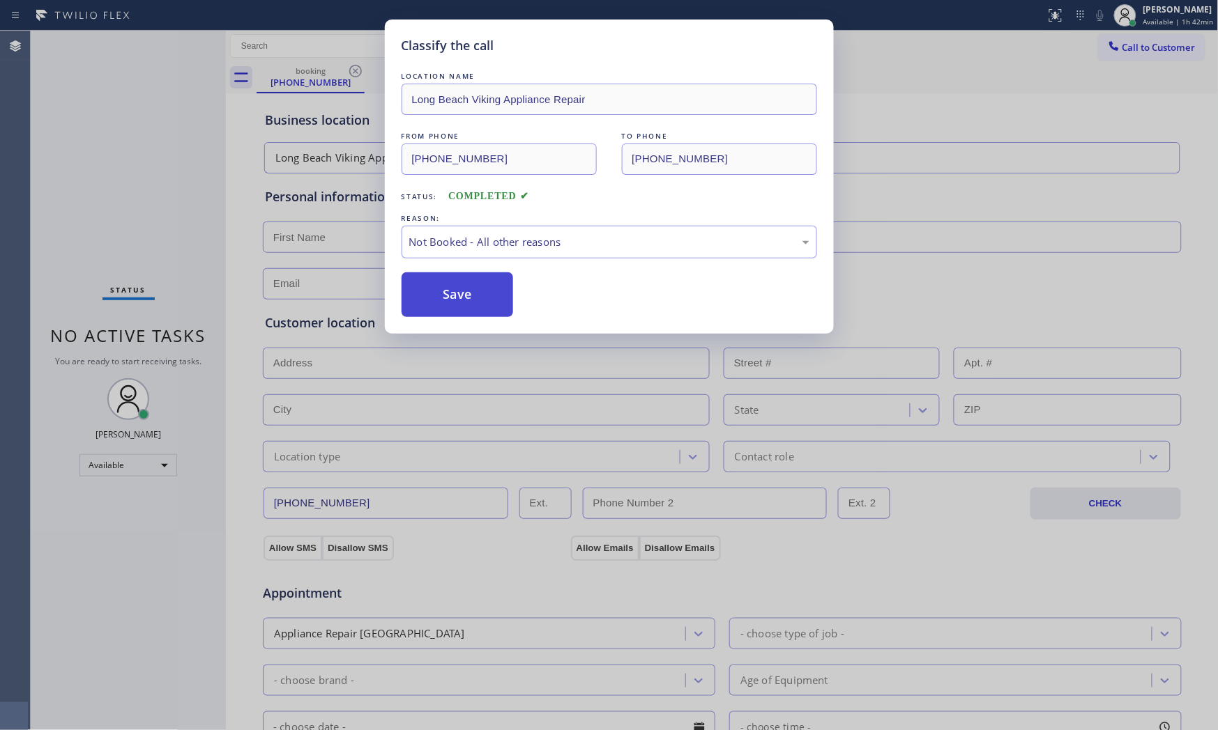
click at [477, 291] on button "Save" at bounding box center [457, 295] width 112 height 45
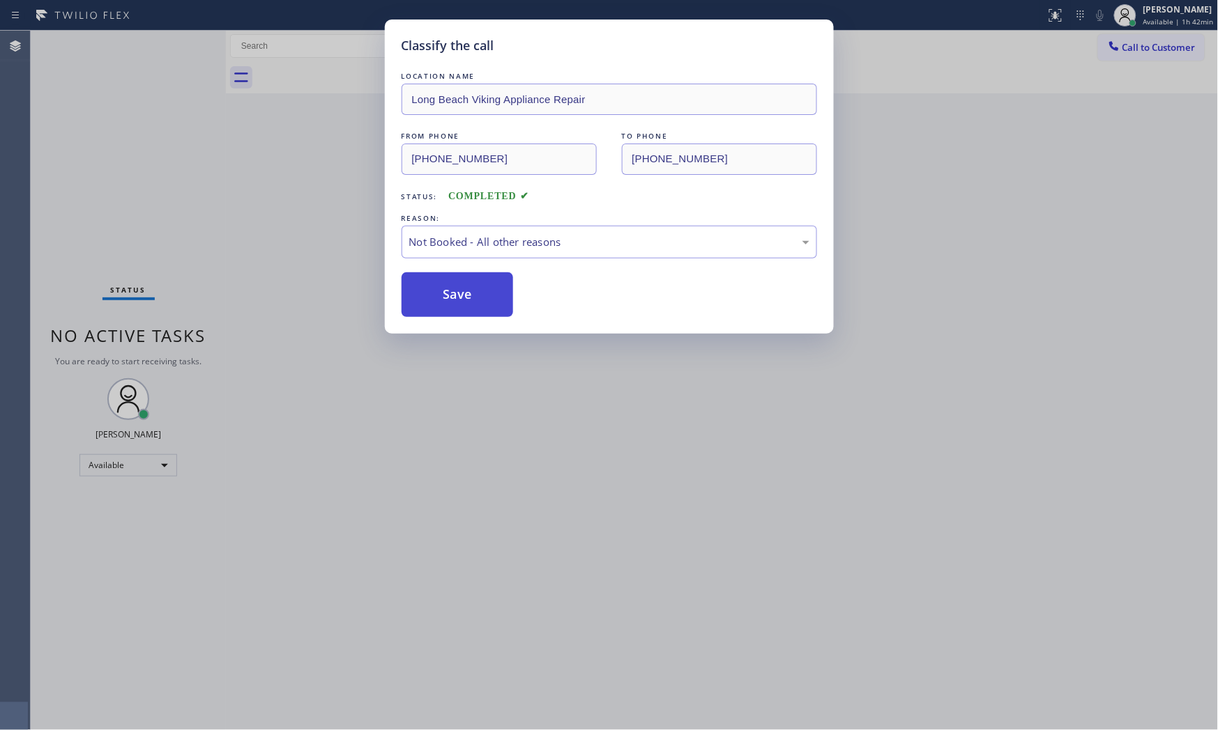
click at [477, 291] on button "Save" at bounding box center [457, 295] width 112 height 45
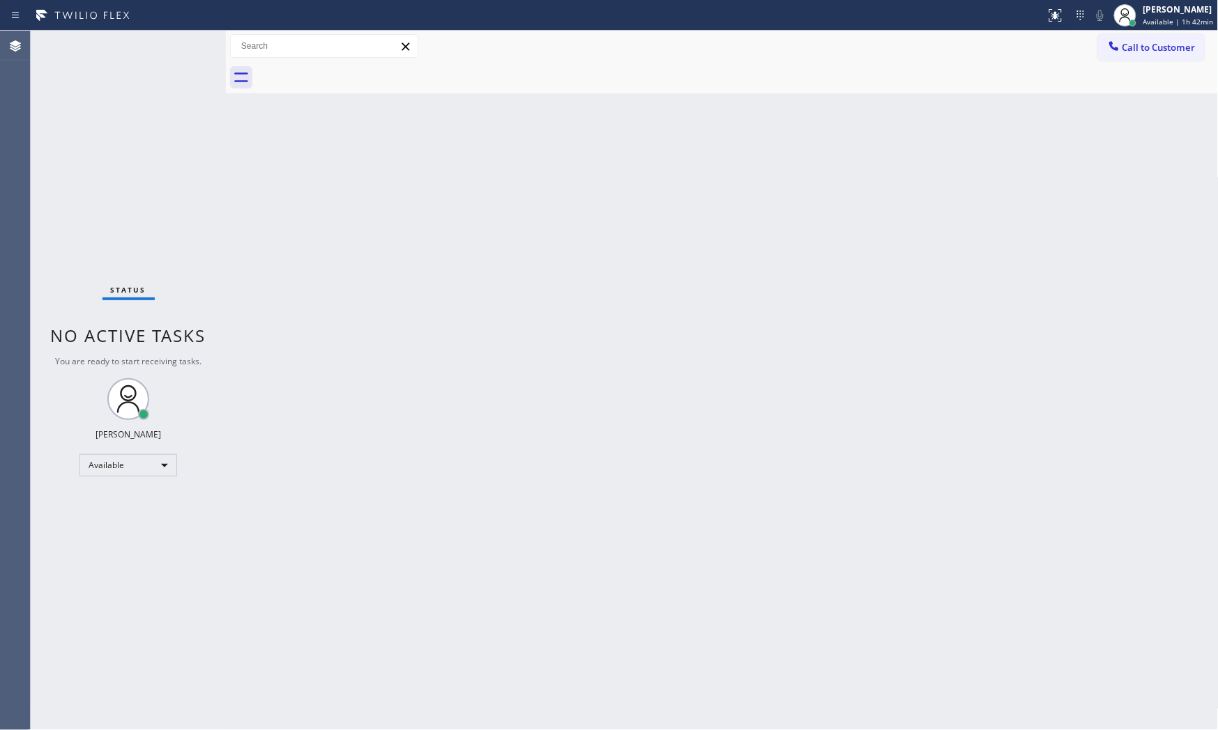
click at [199, 190] on div "Status No active tasks You are ready to start receiving tasks. [PERSON_NAME] Av…" at bounding box center [128, 381] width 195 height 700
drag, startPoint x: 178, startPoint y: 24, endPoint x: 189, endPoint y: 43, distance: 21.5
click at [189, 43] on div "Status No active tasks You are ready to start receiving tasks. [PERSON_NAME] Av…" at bounding box center [128, 381] width 195 height 700
click at [183, 44] on div "Status No active tasks You are ready to start receiving tasks. [PERSON_NAME] Av…" at bounding box center [128, 381] width 195 height 700
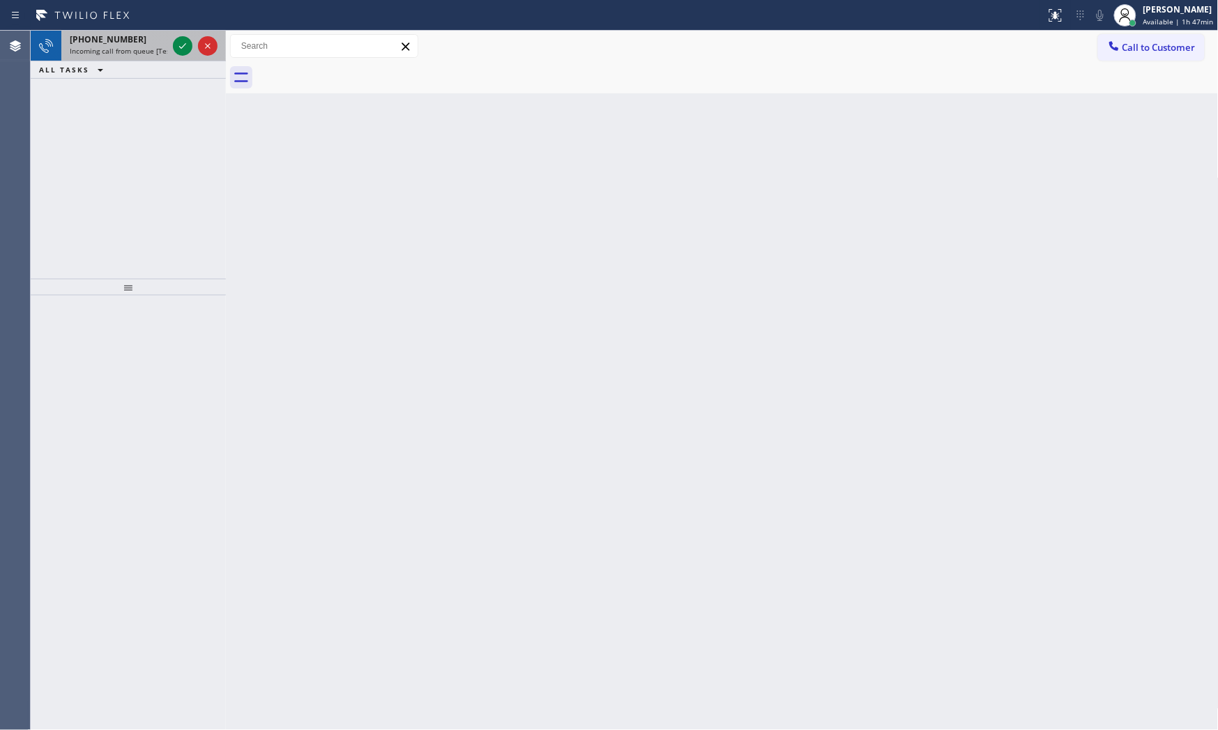
click at [169, 44] on div "[PHONE_NUMBER] Incoming call from queue [Test] All" at bounding box center [128, 46] width 195 height 31
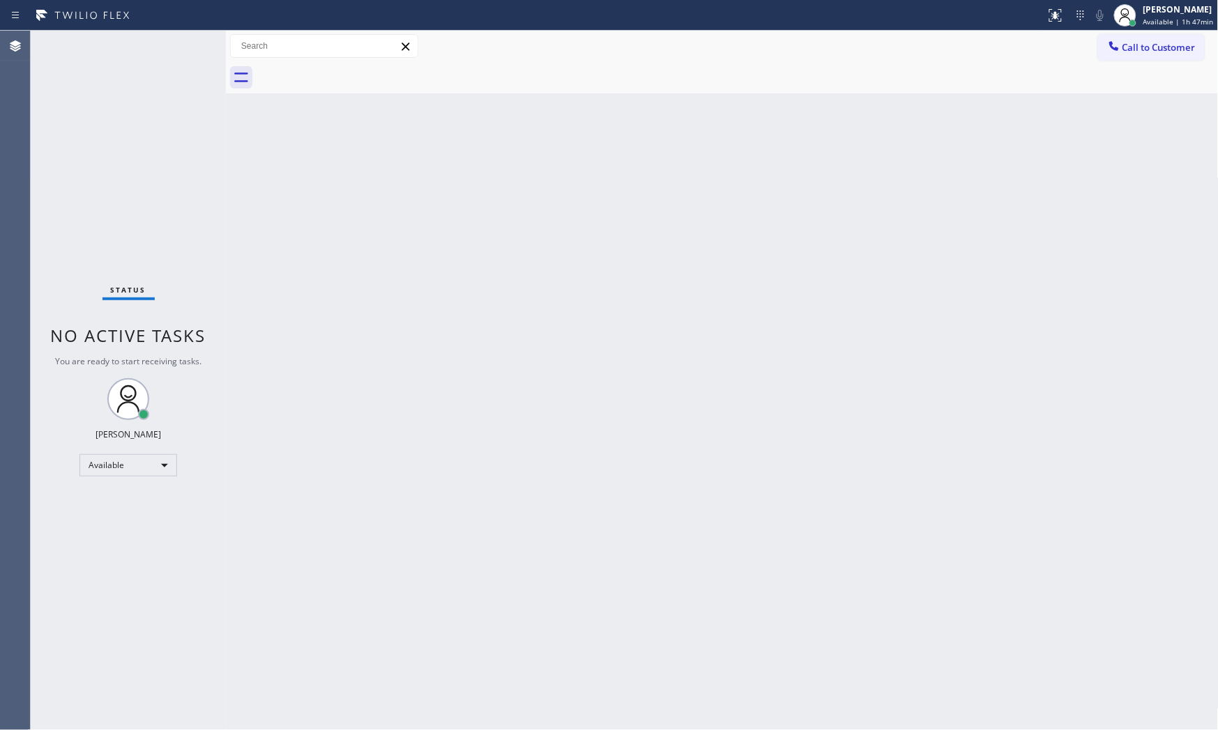
click at [169, 44] on div "Status No active tasks You are ready to start receiving tasks. [PERSON_NAME] Av…" at bounding box center [128, 381] width 195 height 700
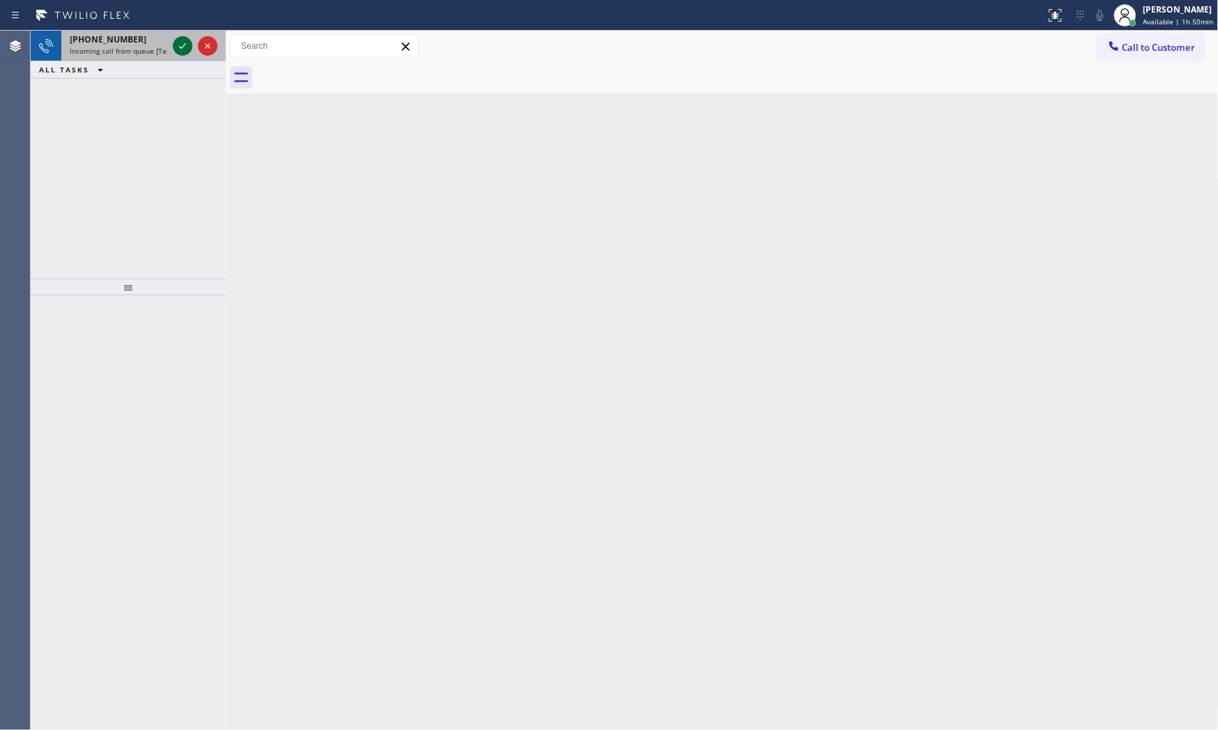
click at [179, 40] on icon at bounding box center [182, 46] width 17 height 17
click at [173, 45] on div at bounding box center [183, 46] width 20 height 17
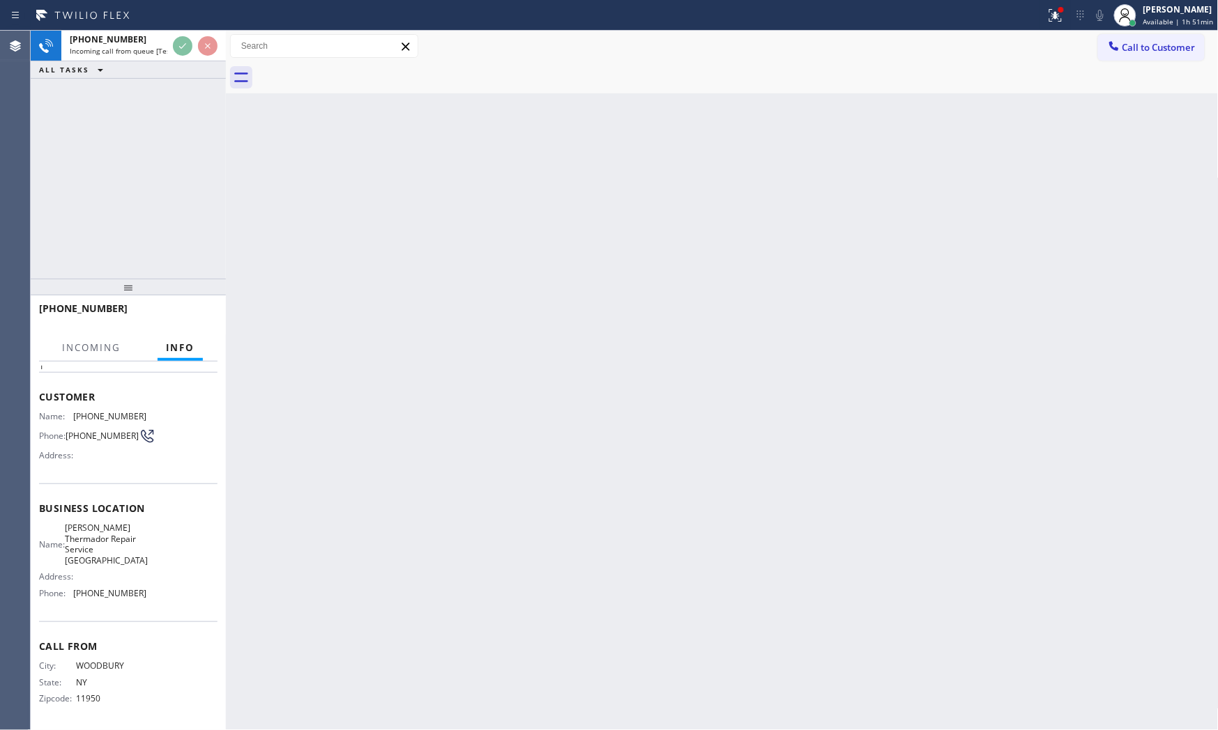
scroll to position [56, 0]
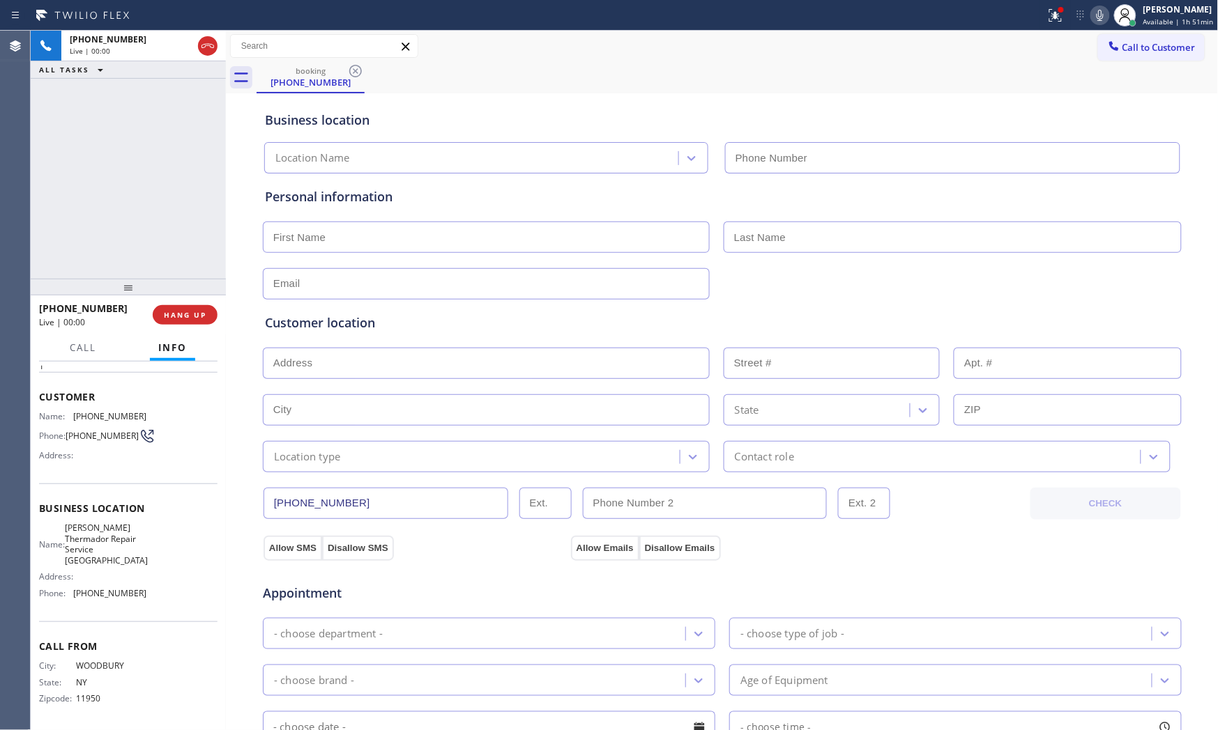
type input "[PHONE_NUMBER]"
click at [177, 311] on span "HANG UP" at bounding box center [185, 315] width 43 height 10
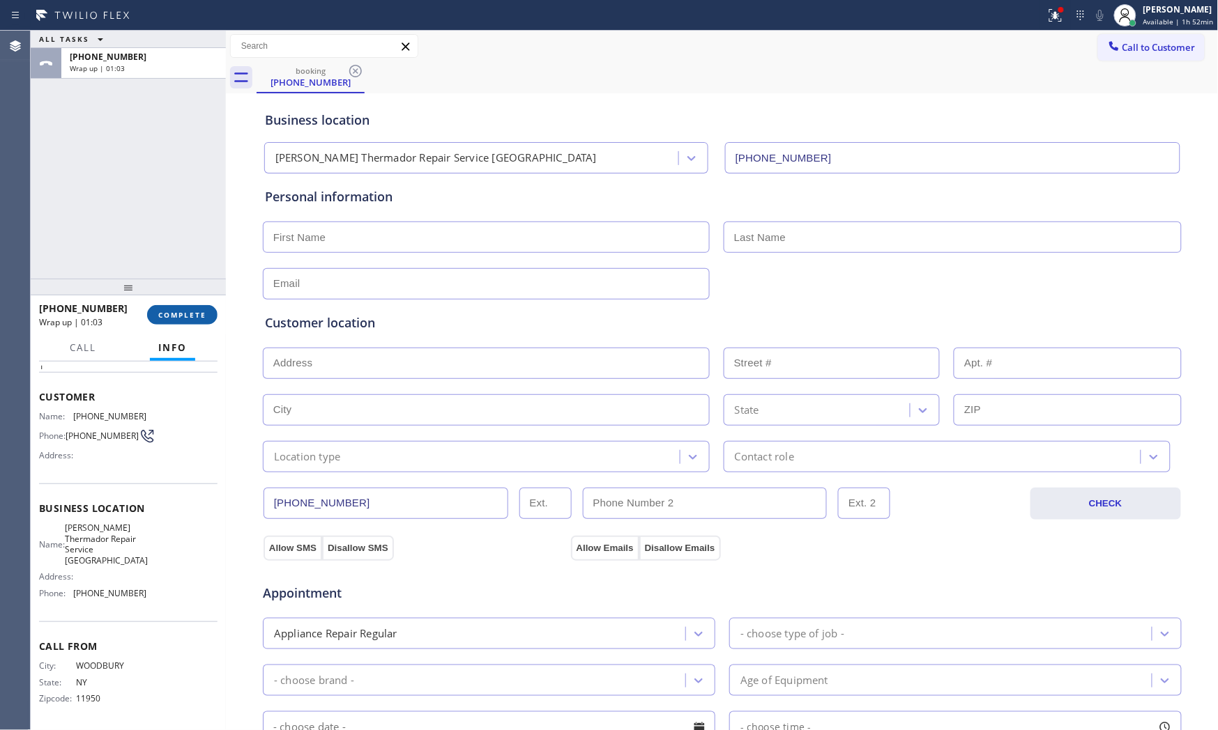
click at [179, 323] on div "[PHONE_NUMBER] Wrap up | 01:03 COMPLETE" at bounding box center [128, 315] width 178 height 36
click at [188, 305] on button "COMPLETE" at bounding box center [182, 315] width 70 height 20
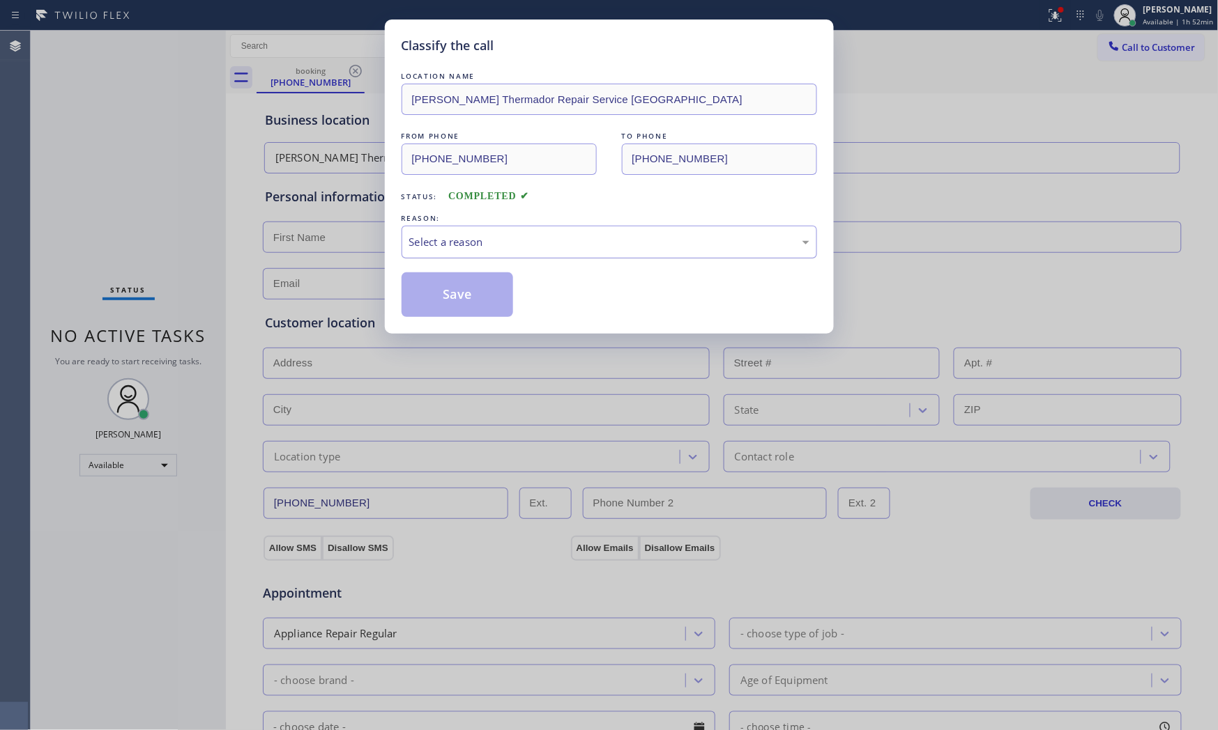
click at [419, 240] on div "Select a reason" at bounding box center [609, 242] width 400 height 16
click at [435, 296] on button "Save" at bounding box center [457, 295] width 112 height 45
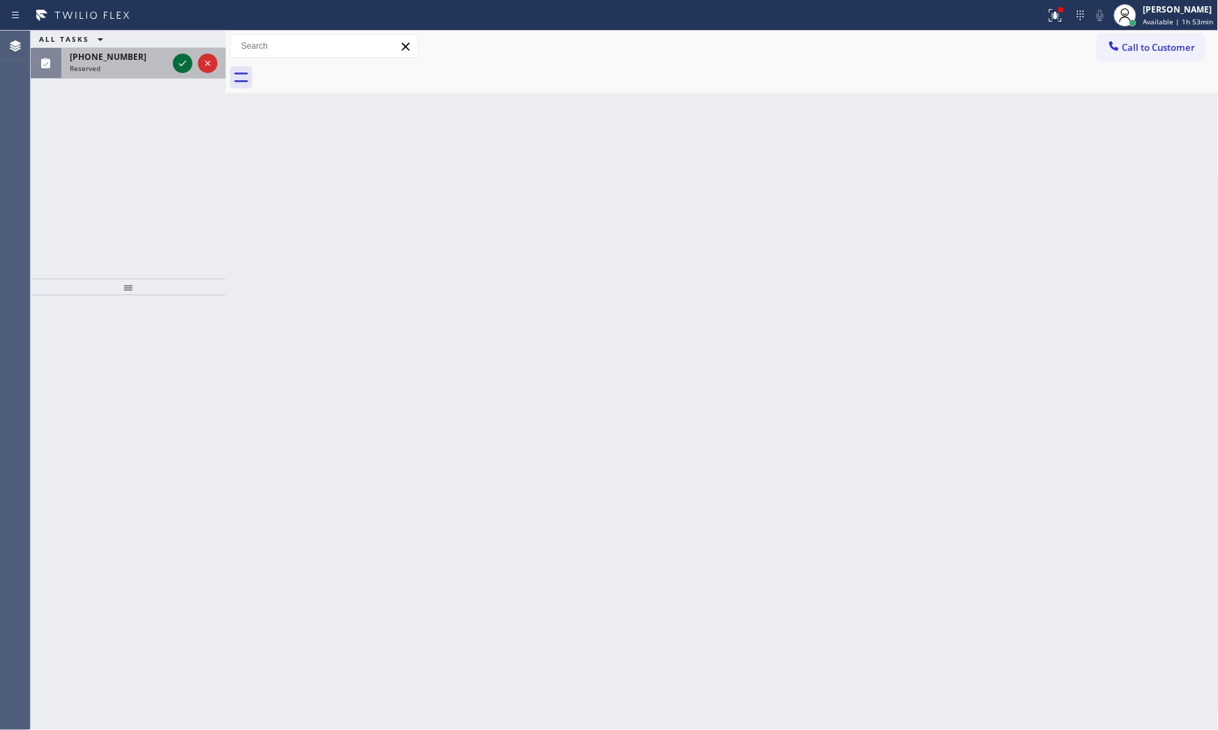
click at [177, 67] on icon at bounding box center [182, 63] width 17 height 17
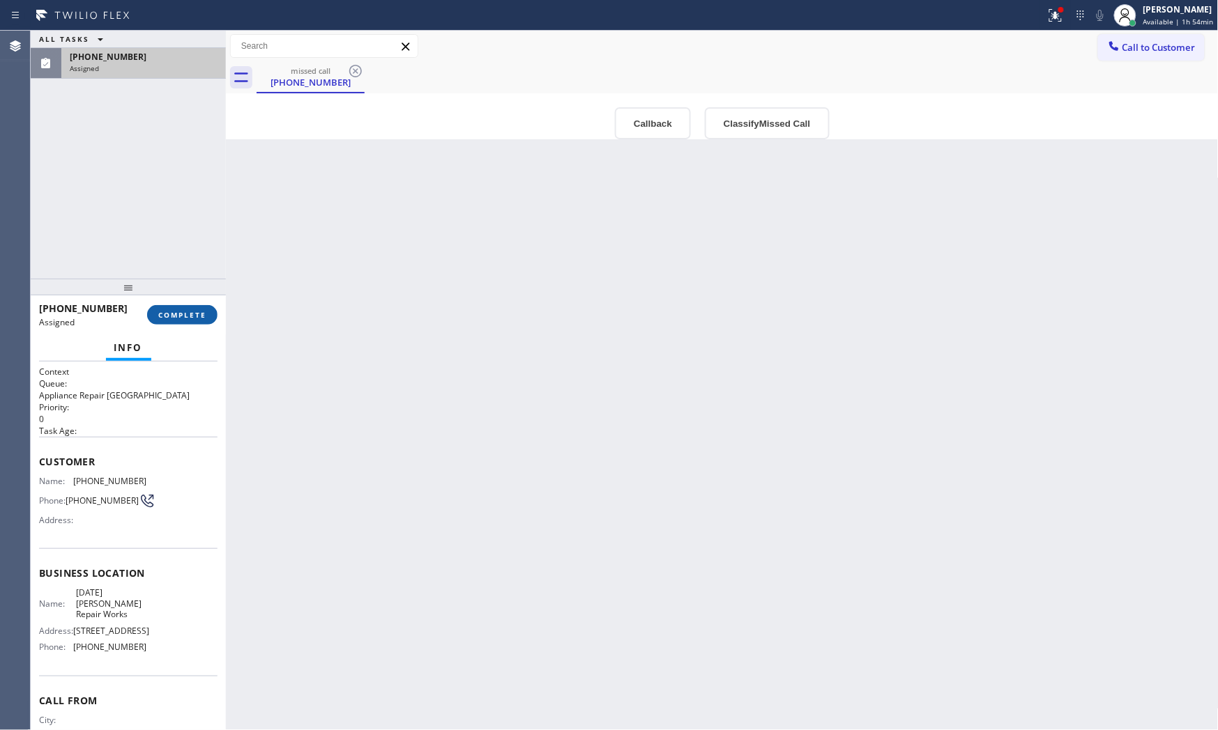
click at [206, 307] on button "COMPLETE" at bounding box center [182, 315] width 70 height 20
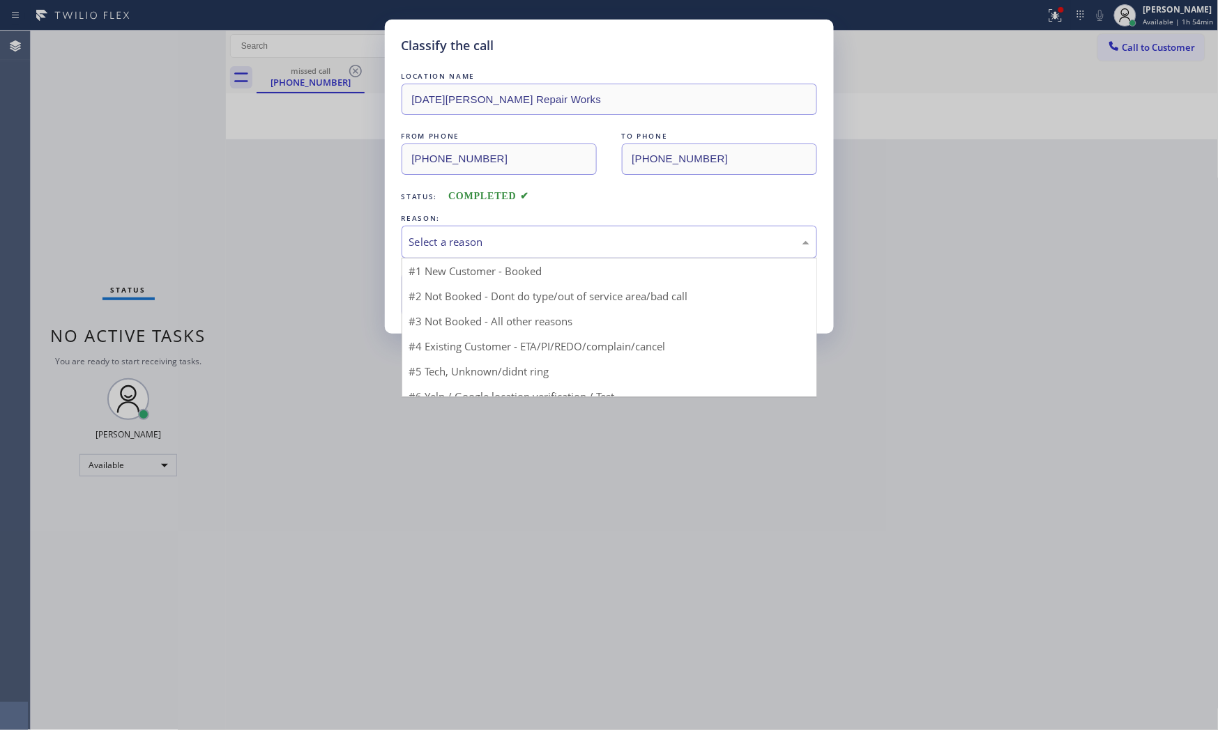
click at [450, 226] on div "Select a reason" at bounding box center [608, 242] width 415 height 33
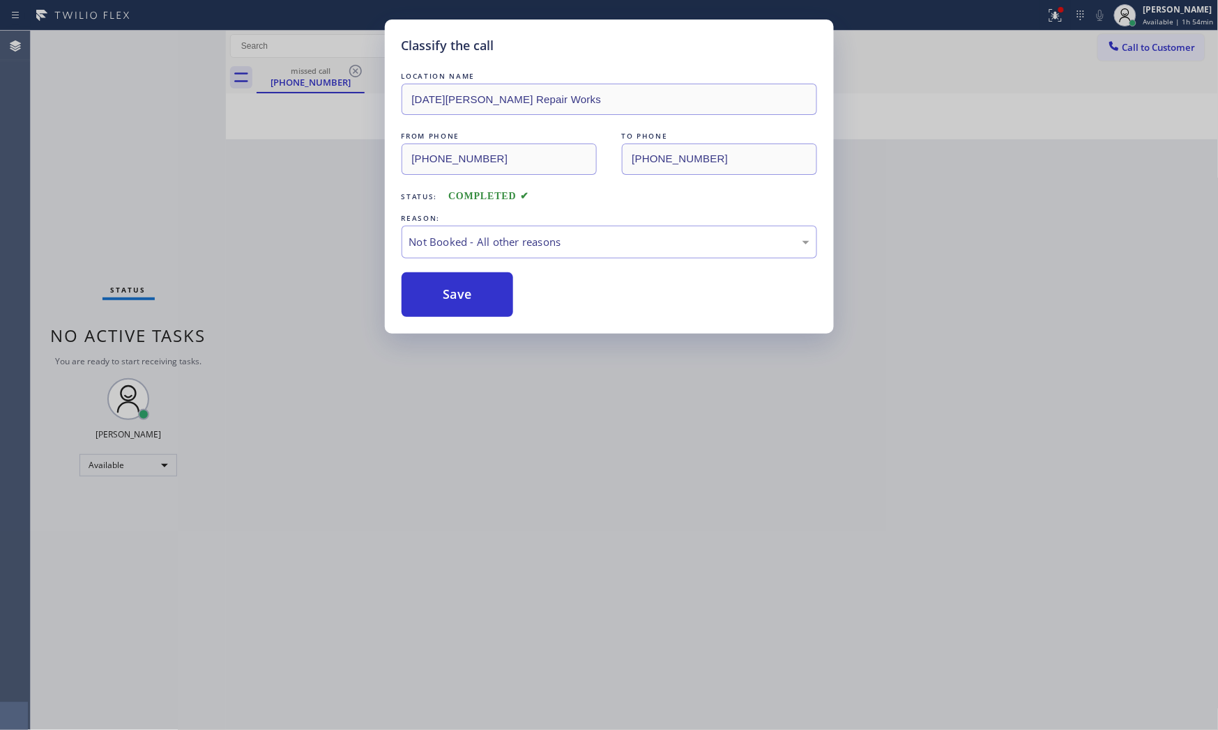
click at [438, 287] on button "Save" at bounding box center [457, 295] width 112 height 45
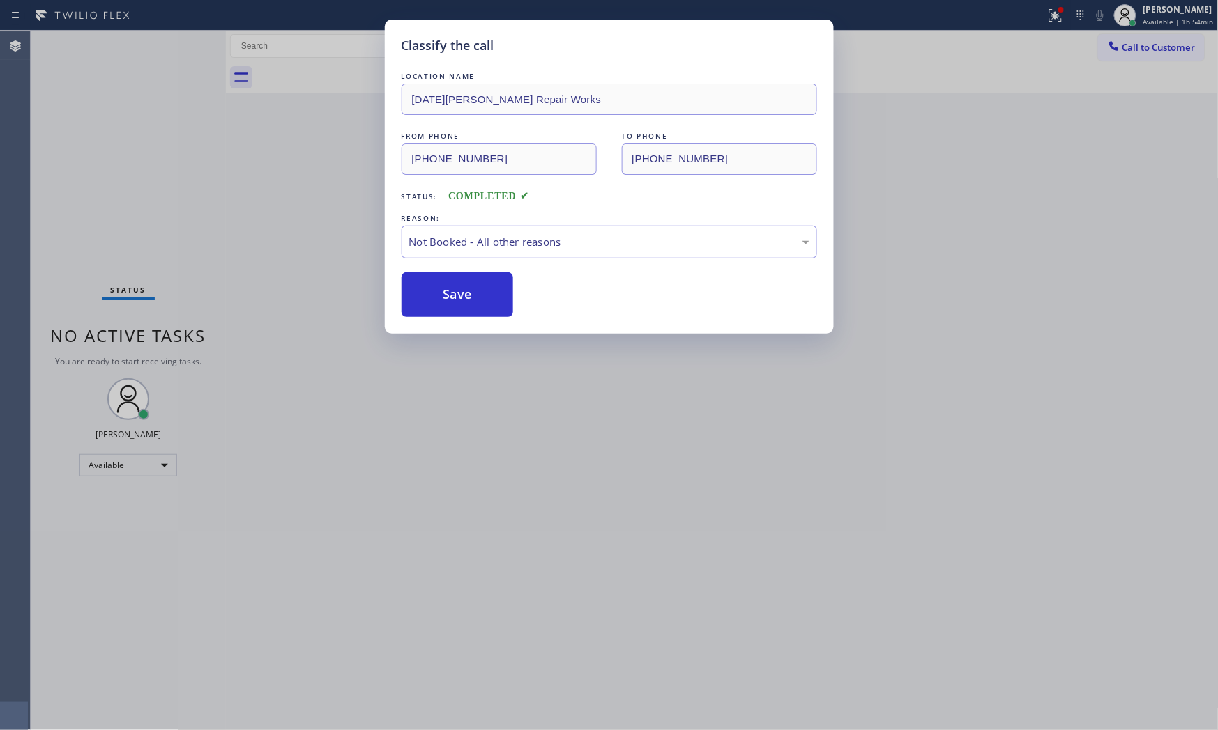
click at [438, 287] on button "Save" at bounding box center [457, 295] width 112 height 45
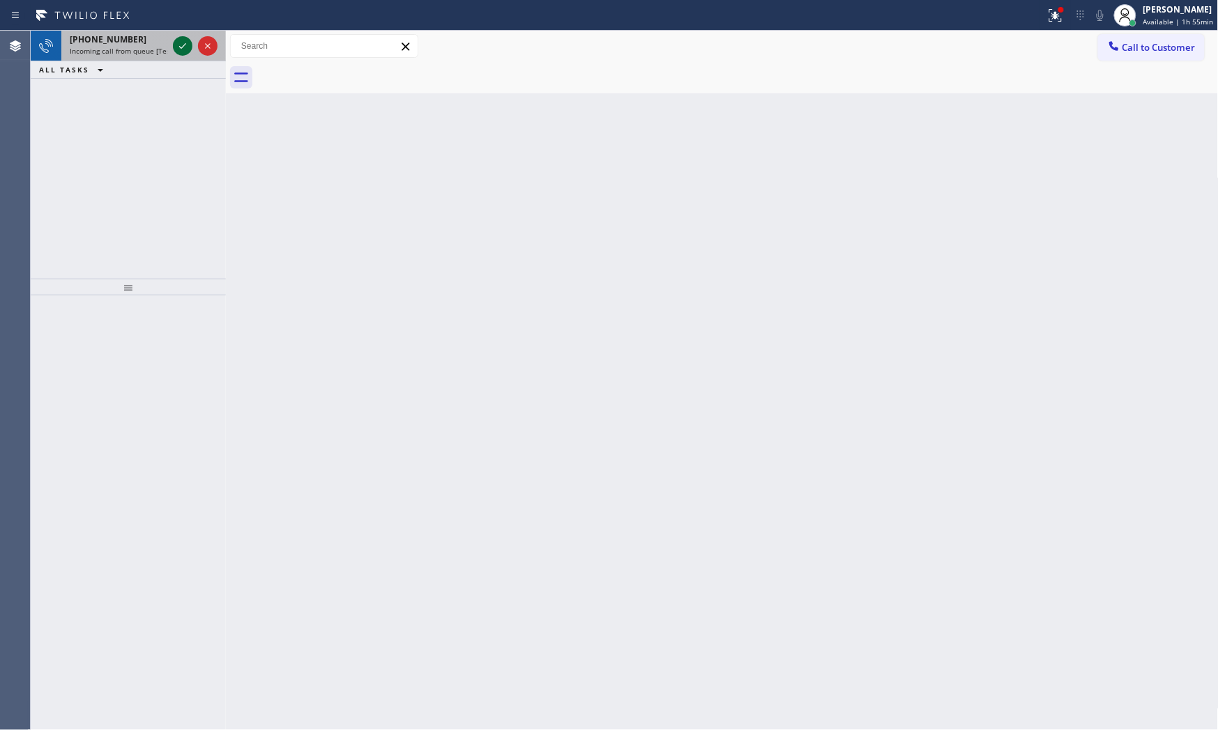
click at [173, 44] on div at bounding box center [183, 46] width 20 height 17
click at [188, 45] on icon at bounding box center [182, 46] width 17 height 17
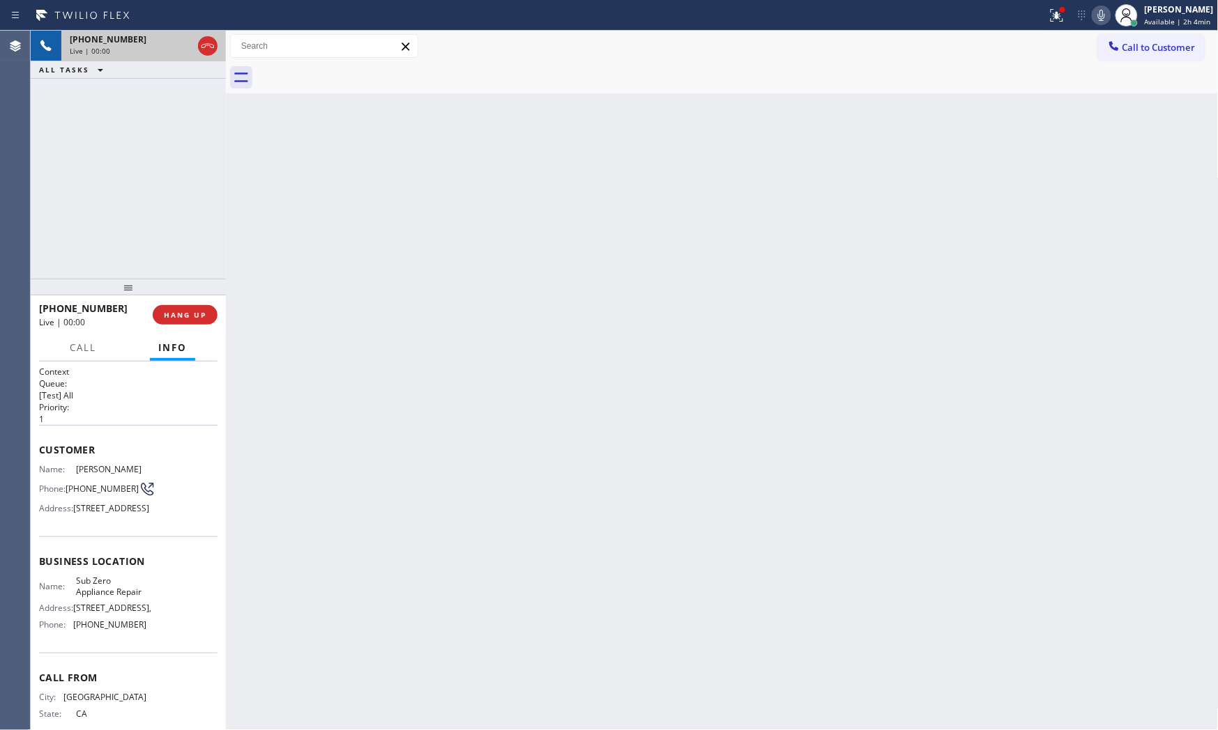
click at [201, 309] on button "HANG UP" at bounding box center [185, 315] width 65 height 20
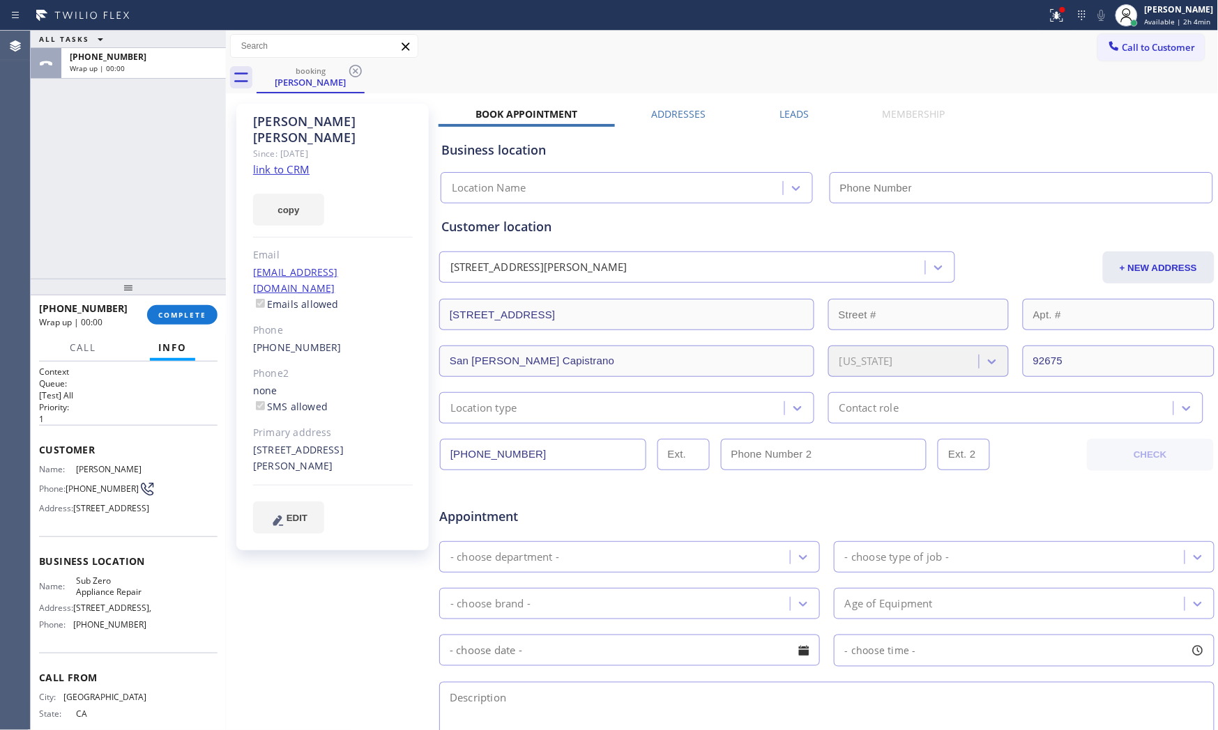
type input "[PHONE_NUMBER]"
click at [295, 162] on link "link to CRM" at bounding box center [281, 169] width 56 height 14
click at [158, 300] on div "[PHONE_NUMBER] Wrap up | 00:38 COMPLETE" at bounding box center [128, 315] width 178 height 36
click at [158, 301] on div "[PHONE_NUMBER] Wrap up | 00:38 COMPLETE" at bounding box center [128, 315] width 178 height 36
click at [206, 305] on button "COMPLETE" at bounding box center [182, 315] width 70 height 20
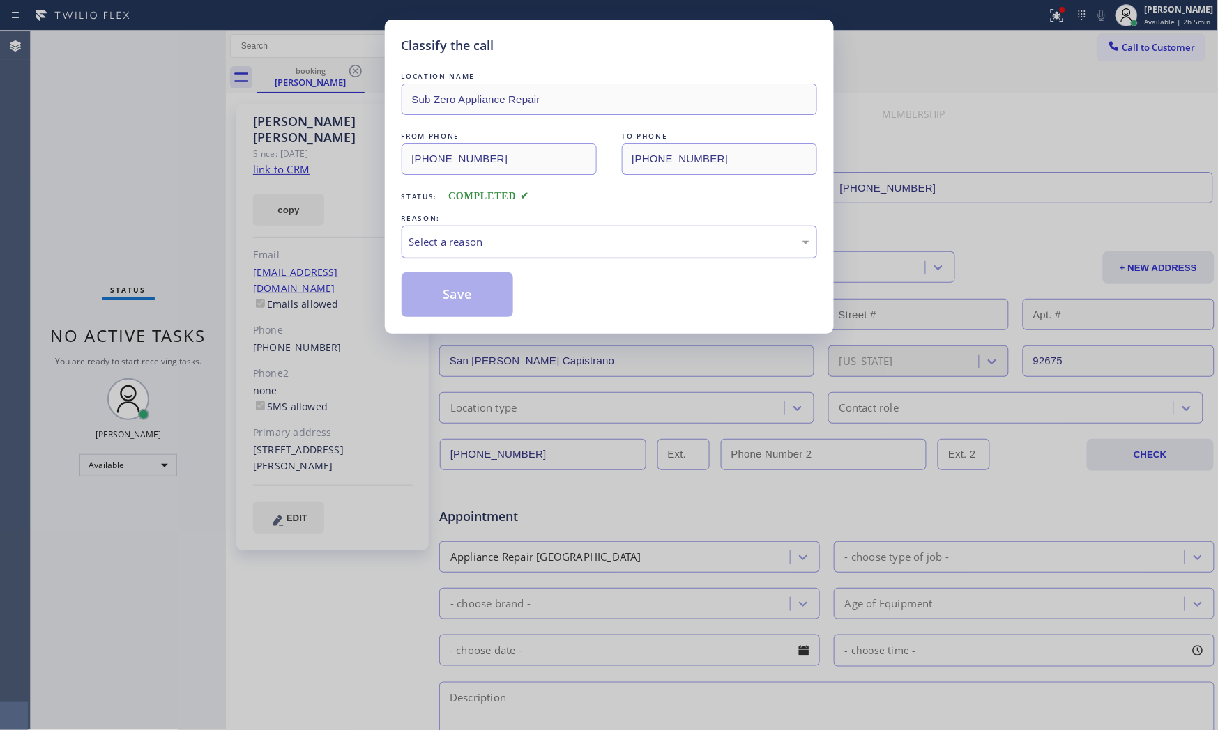
click at [466, 244] on div "Select a reason" at bounding box center [609, 242] width 400 height 16
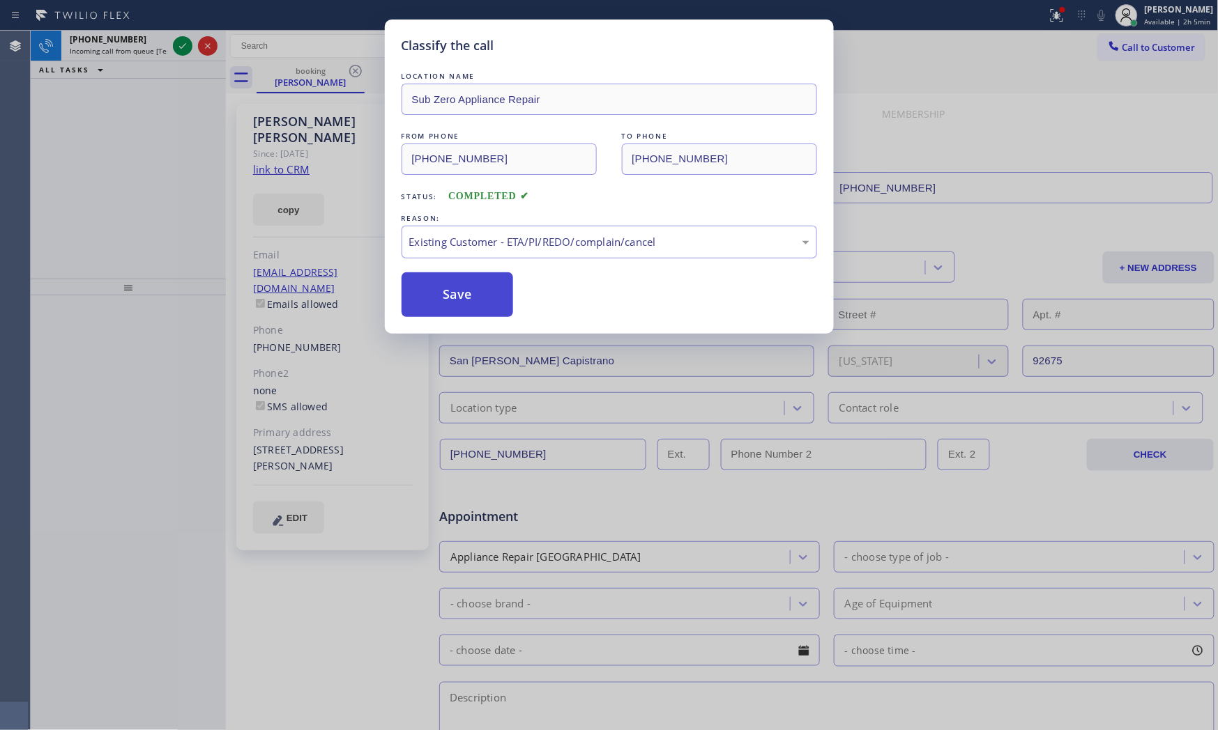
click at [452, 301] on button "Save" at bounding box center [457, 295] width 112 height 45
click at [451, 301] on button "Save" at bounding box center [457, 295] width 112 height 45
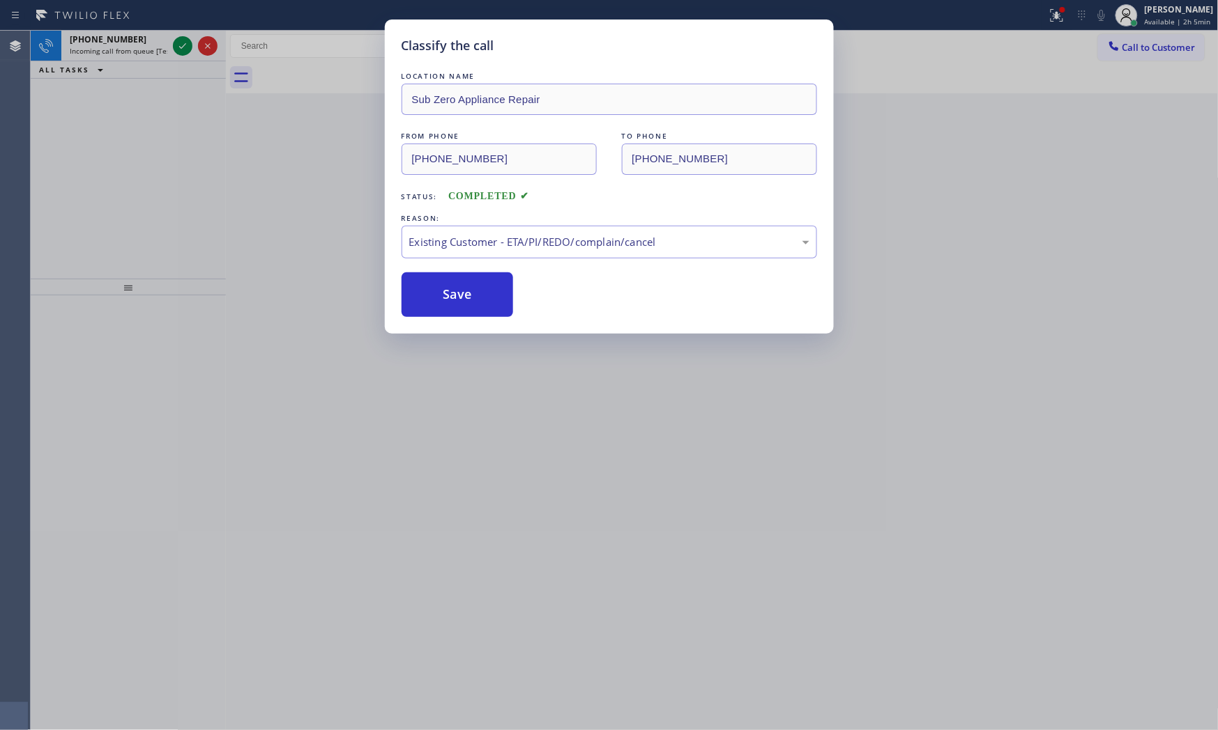
click at [108, 38] on div "Classify the call LOCATION NAME Sub Zero Appliance Repair FROM PHONE [PHONE_NUM…" at bounding box center [609, 365] width 1218 height 730
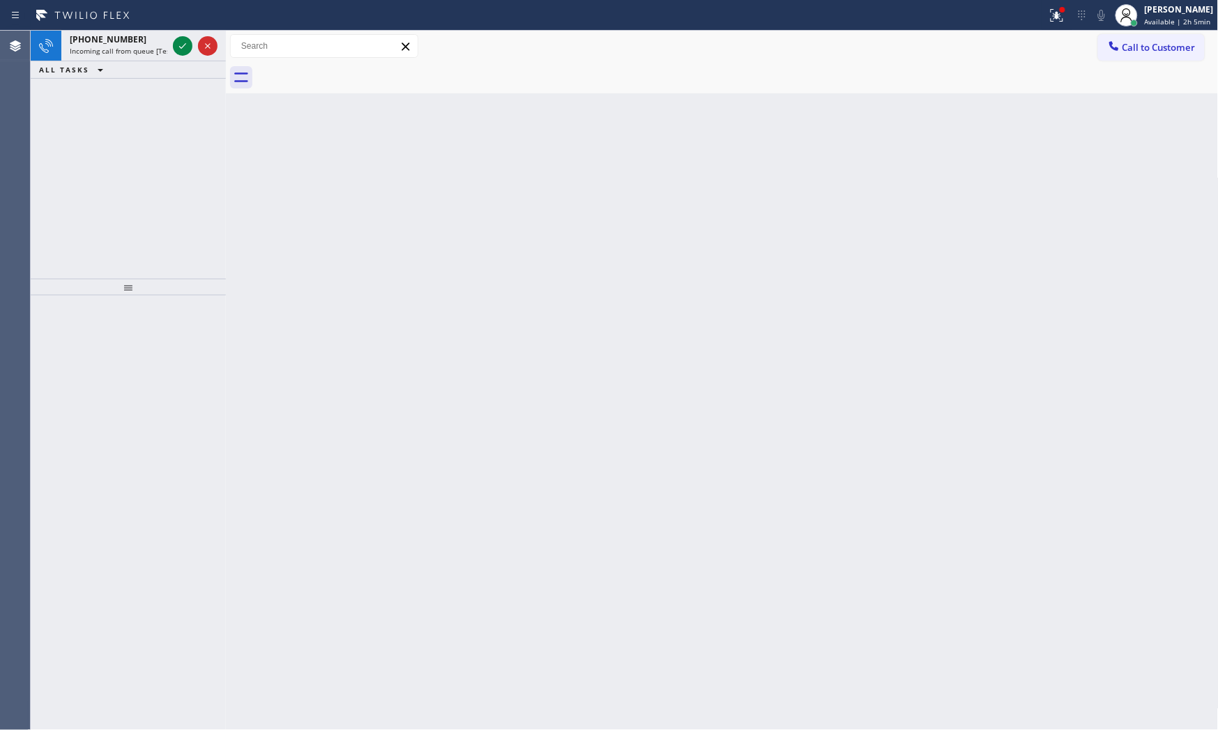
click at [108, 38] on span "[PHONE_NUMBER]" at bounding box center [108, 39] width 77 height 12
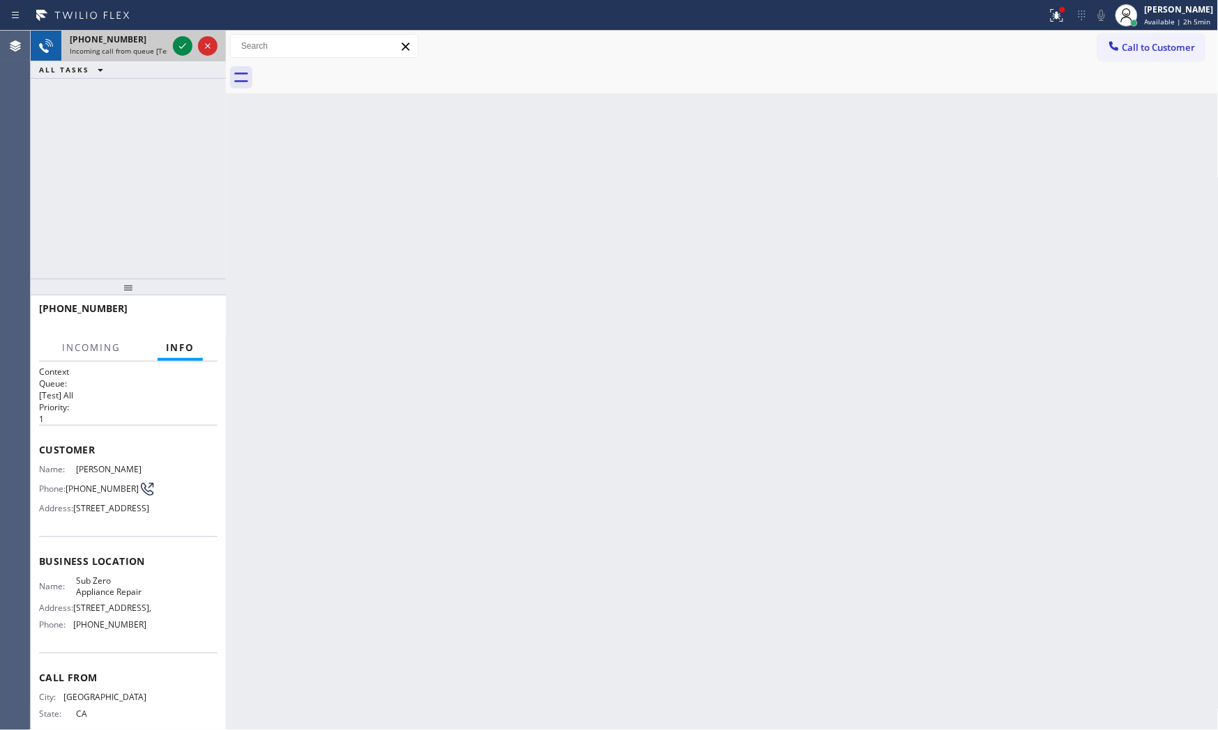
click at [133, 47] on span "Incoming call from queue [Test] All" at bounding box center [128, 51] width 116 height 10
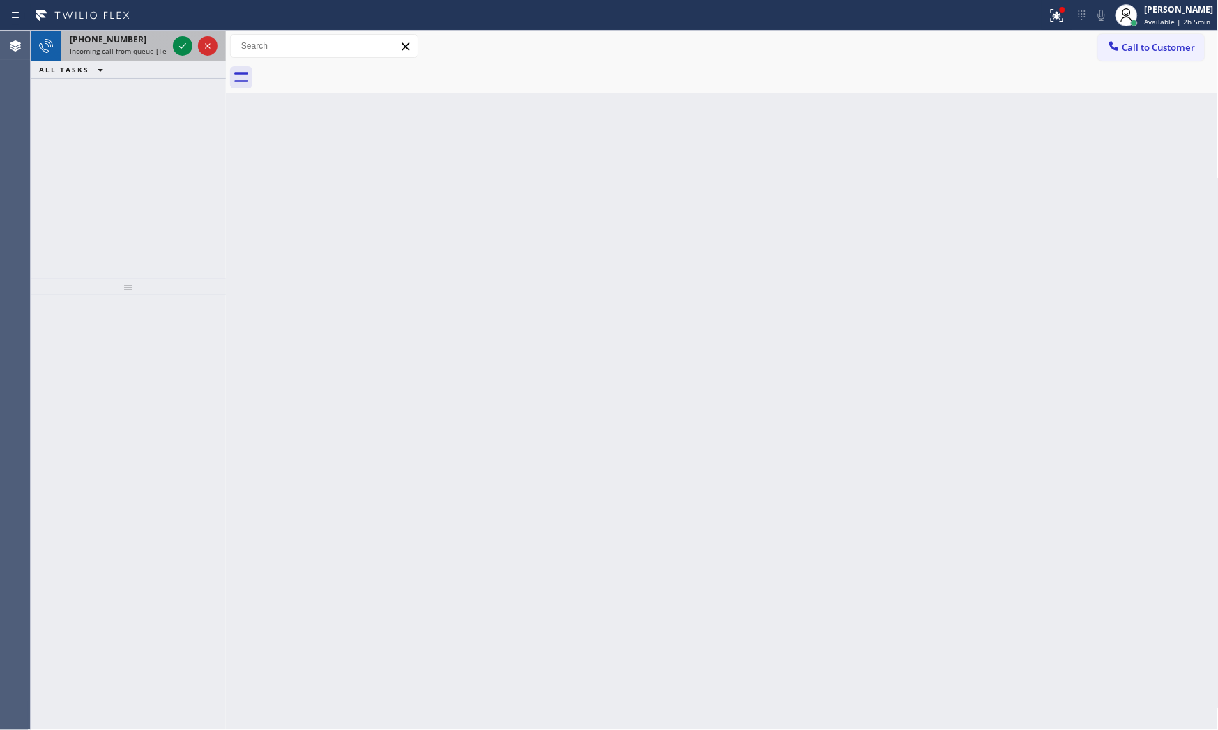
click at [125, 56] on span "Incoming call from queue [Test] All" at bounding box center [128, 51] width 116 height 10
click at [126, 45] on span "[PHONE_NUMBER]" at bounding box center [108, 39] width 77 height 12
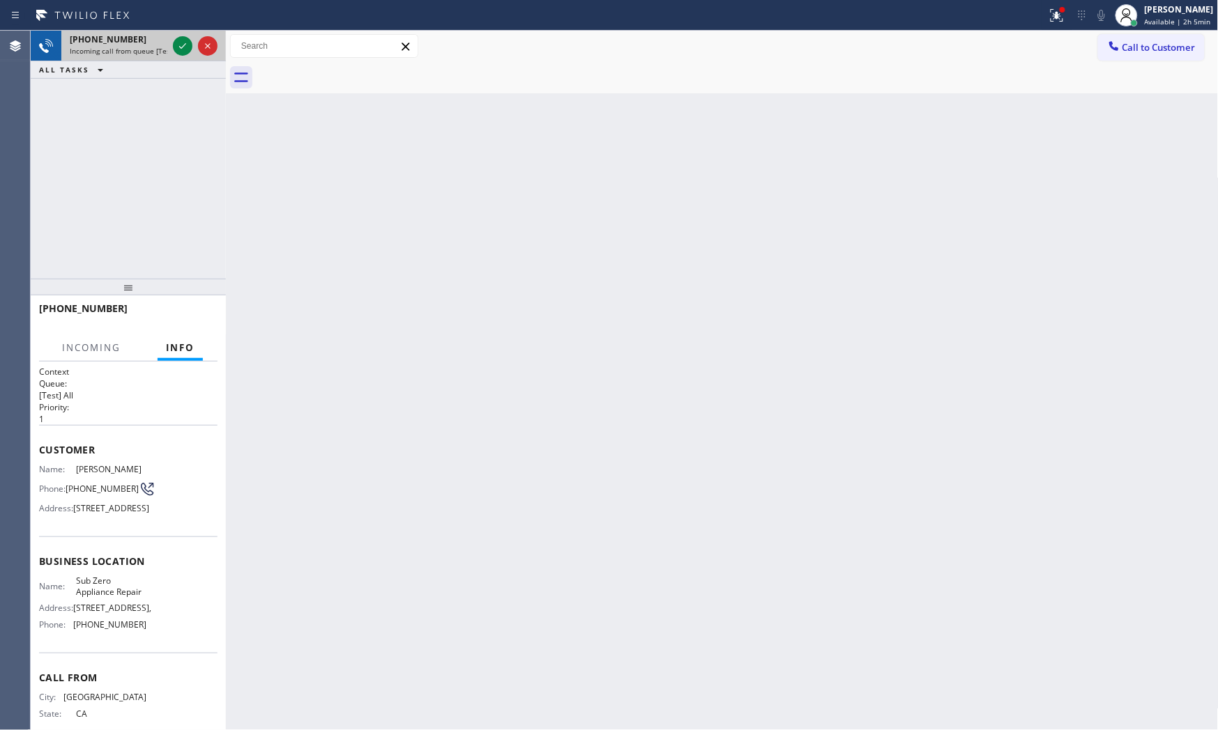
click at [126, 45] on span "[PHONE_NUMBER]" at bounding box center [108, 39] width 77 height 12
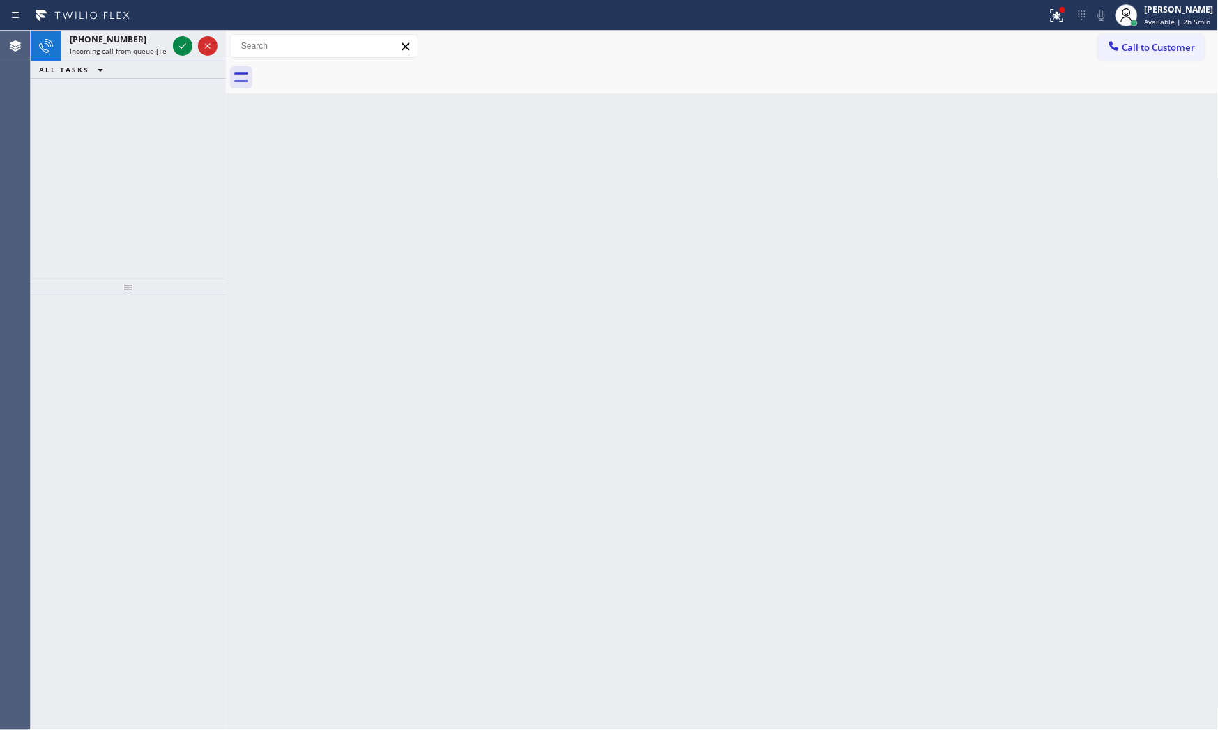
click at [126, 45] on span "[PHONE_NUMBER]" at bounding box center [108, 39] width 77 height 12
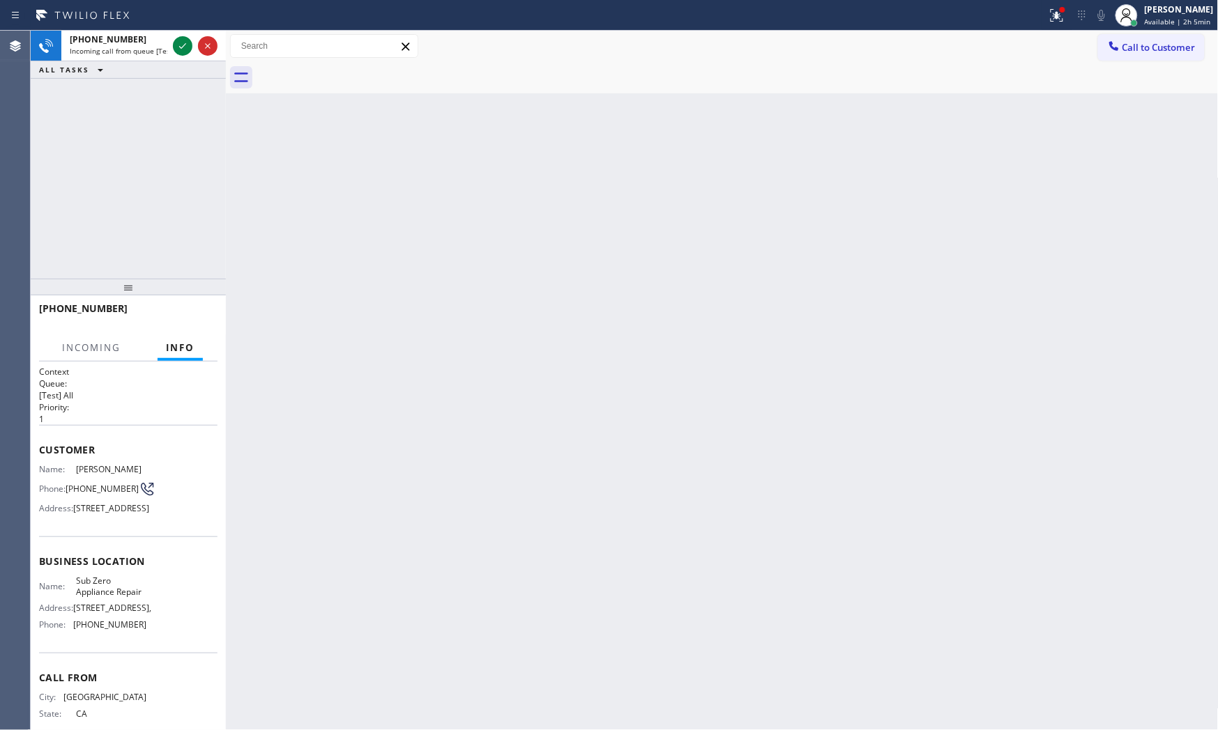
click at [126, 45] on span "[PHONE_NUMBER]" at bounding box center [108, 39] width 77 height 12
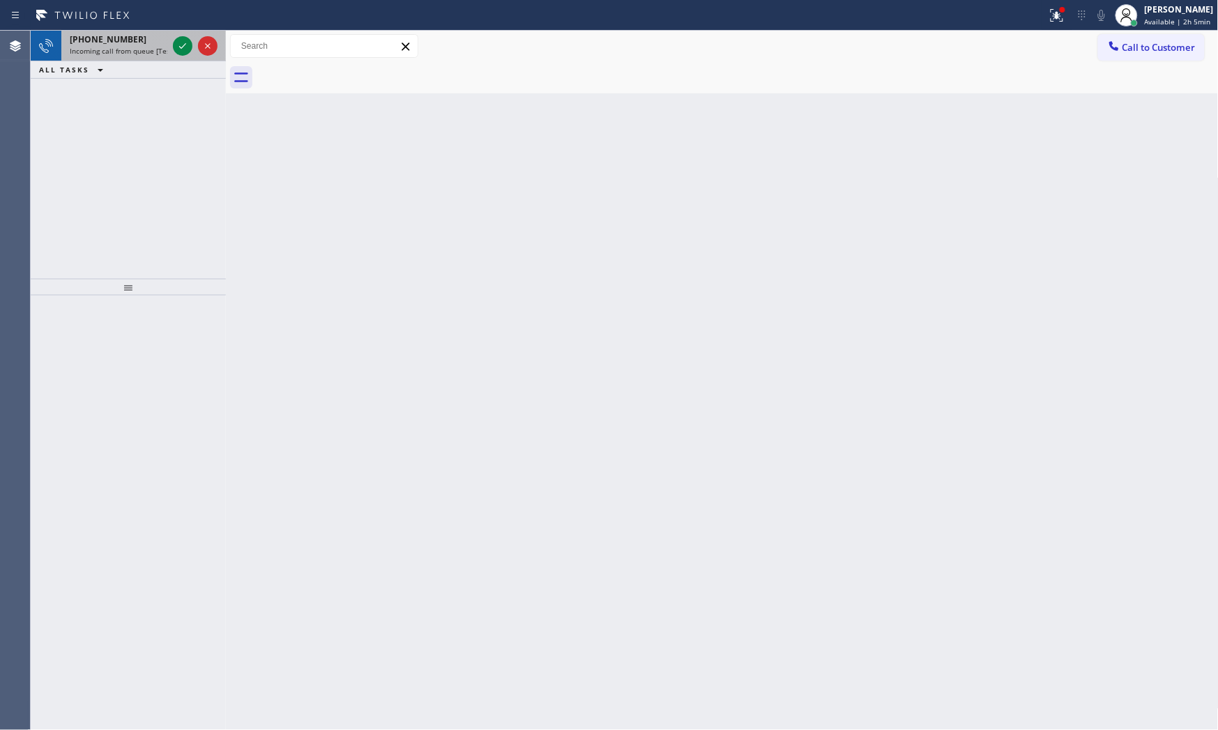
click at [142, 54] on span "Incoming call from queue [Test] All" at bounding box center [128, 51] width 116 height 10
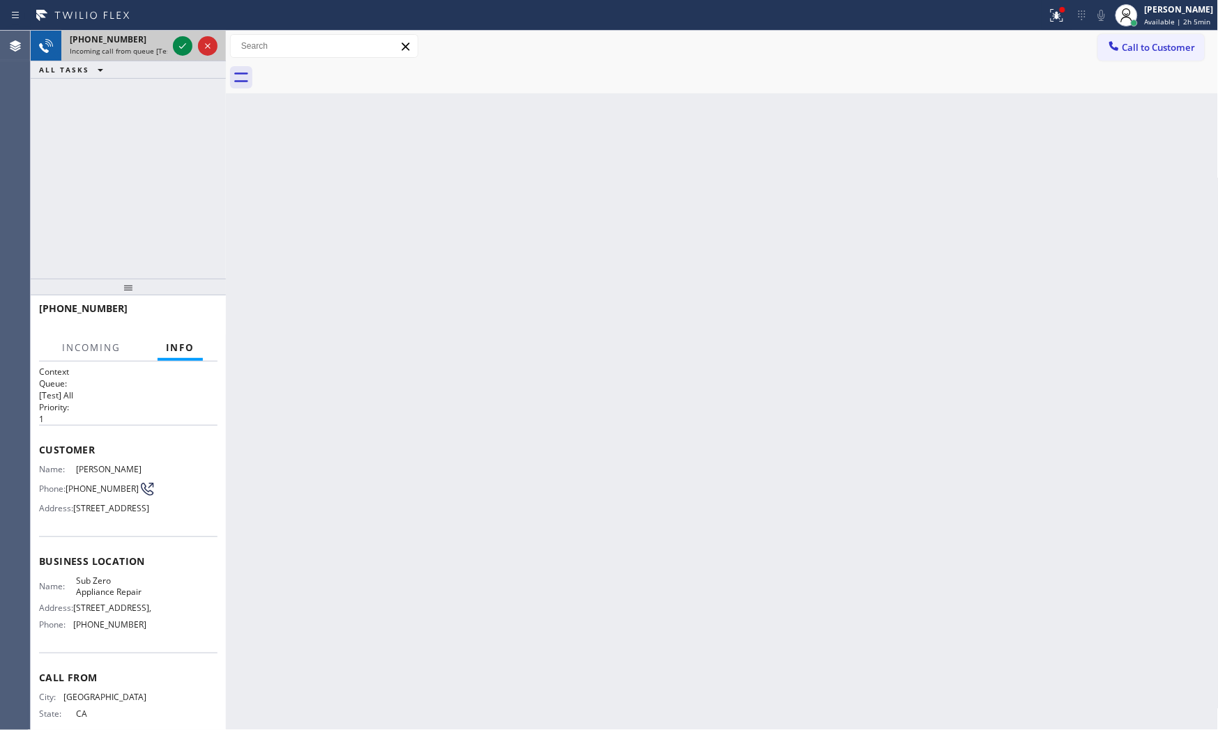
click at [171, 45] on div at bounding box center [195, 46] width 50 height 31
click at [176, 45] on icon at bounding box center [182, 46] width 17 height 17
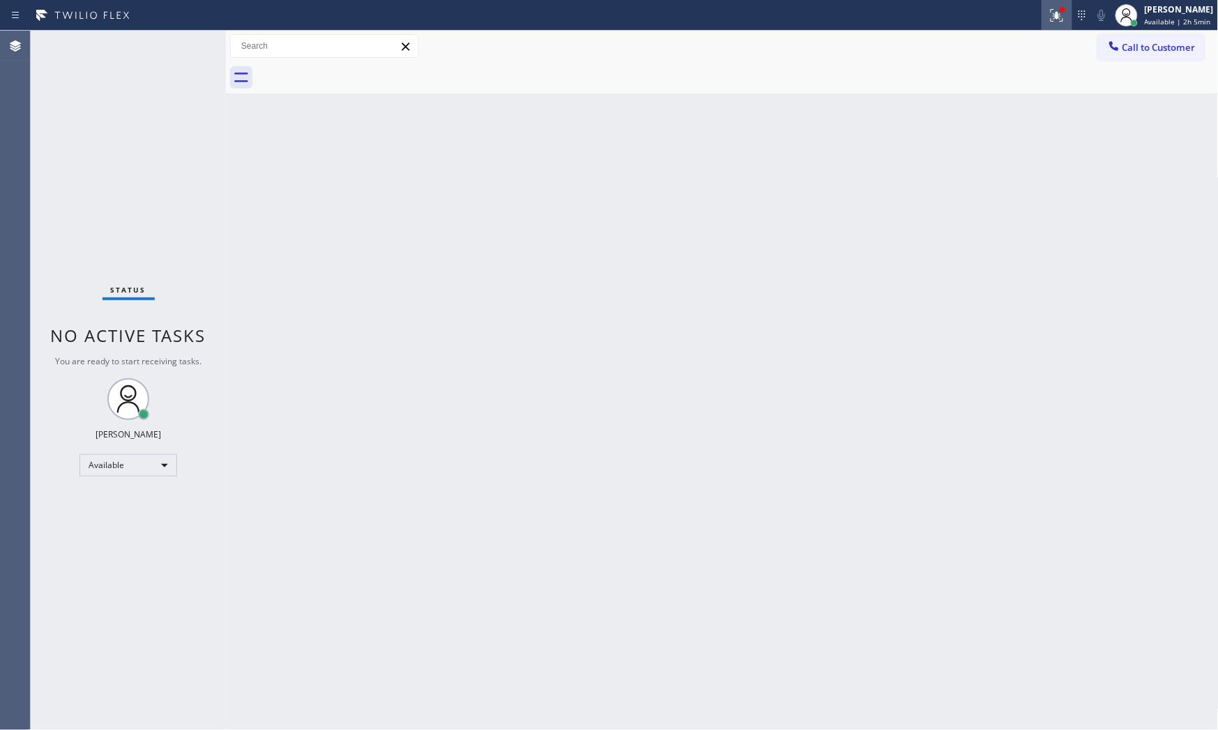
click at [1060, 24] on button at bounding box center [1056, 15] width 31 height 31
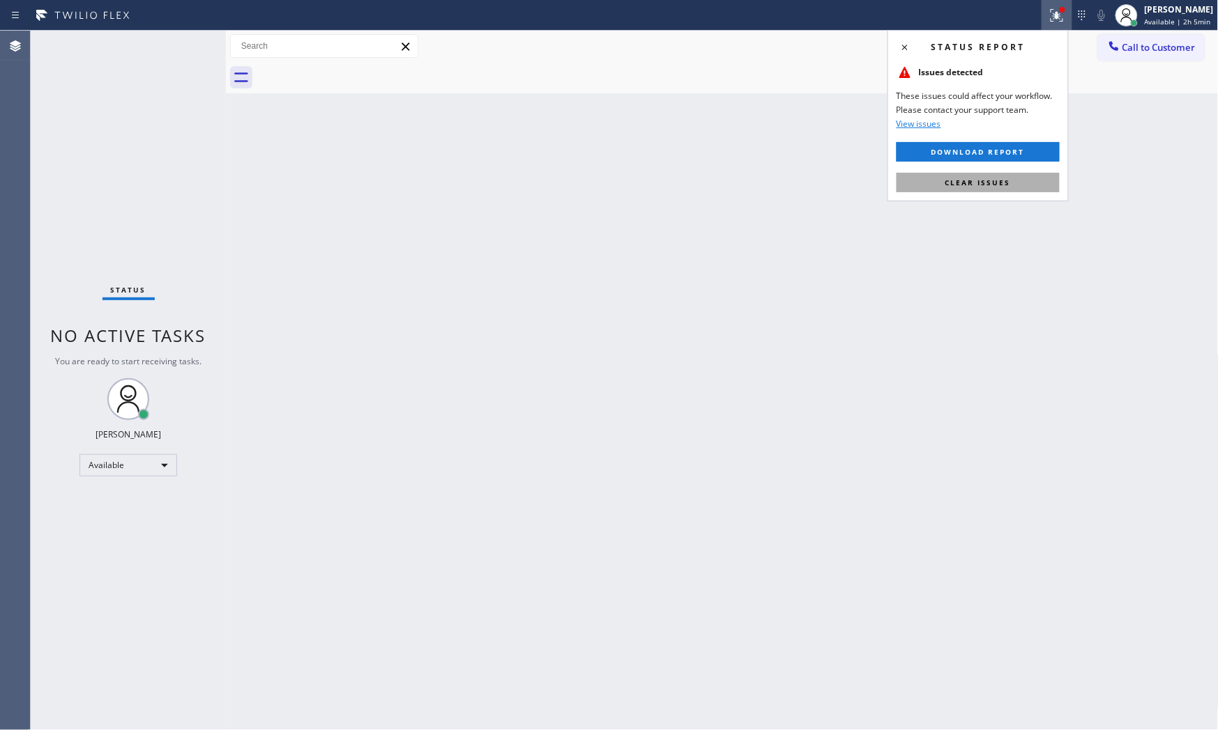
click at [990, 176] on button "Clear issues" at bounding box center [977, 183] width 163 height 20
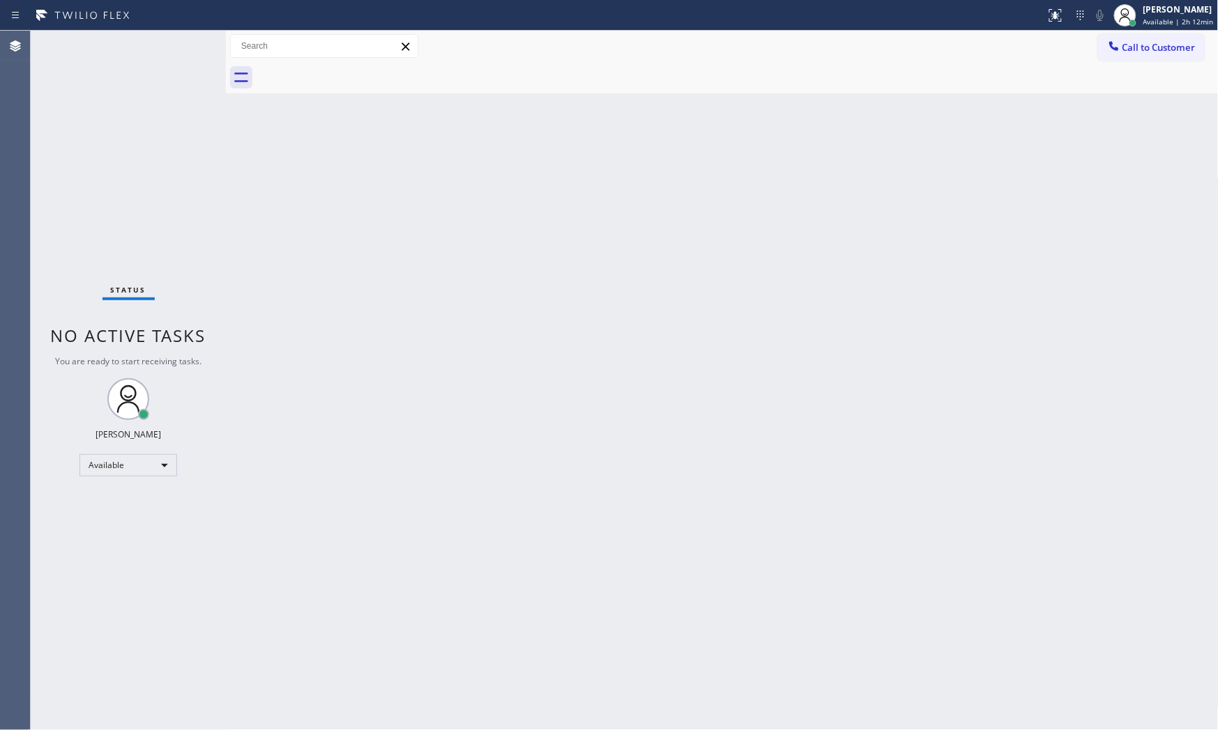
drag, startPoint x: 135, startPoint y: 72, endPoint x: 152, endPoint y: 49, distance: 29.4
click at [135, 71] on div "Status No active tasks You are ready to start receiving tasks. [PERSON_NAME] Av…" at bounding box center [128, 381] width 195 height 700
click at [152, 49] on div "Status No active tasks You are ready to start receiving tasks. [PERSON_NAME] Av…" at bounding box center [128, 381] width 195 height 700
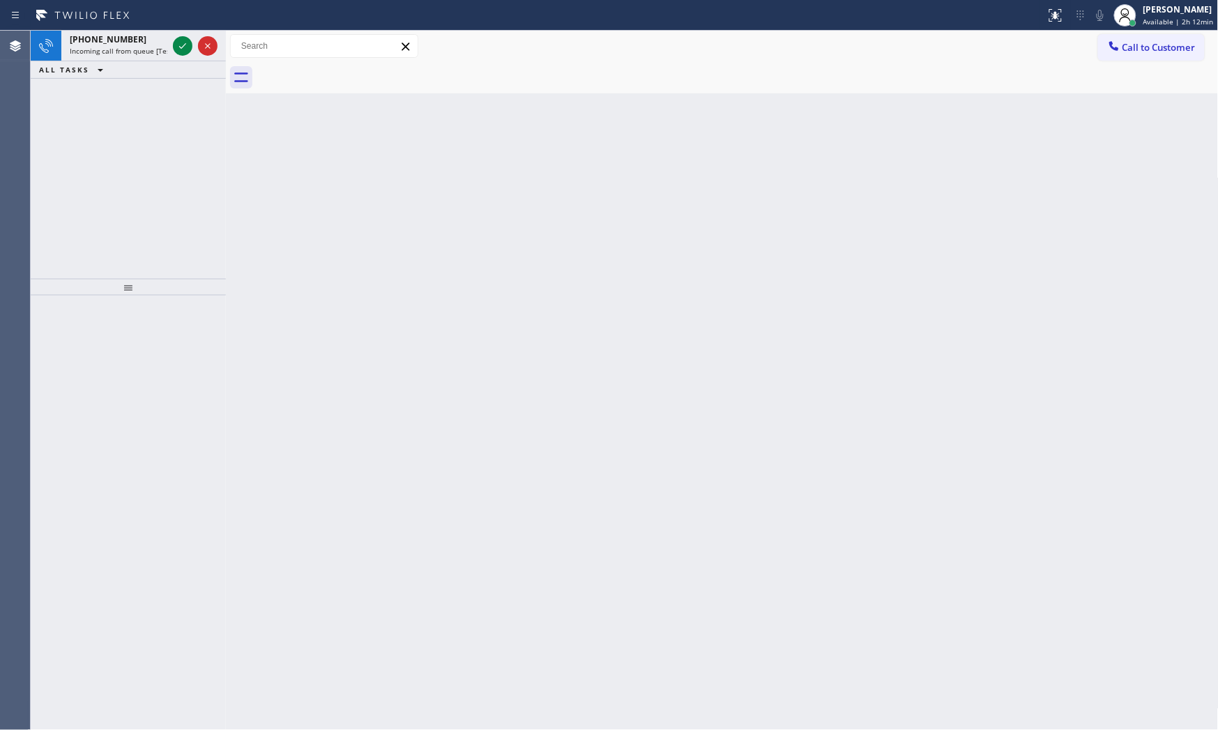
click at [152, 49] on span "Incoming call from queue [Test] All" at bounding box center [128, 51] width 116 height 10
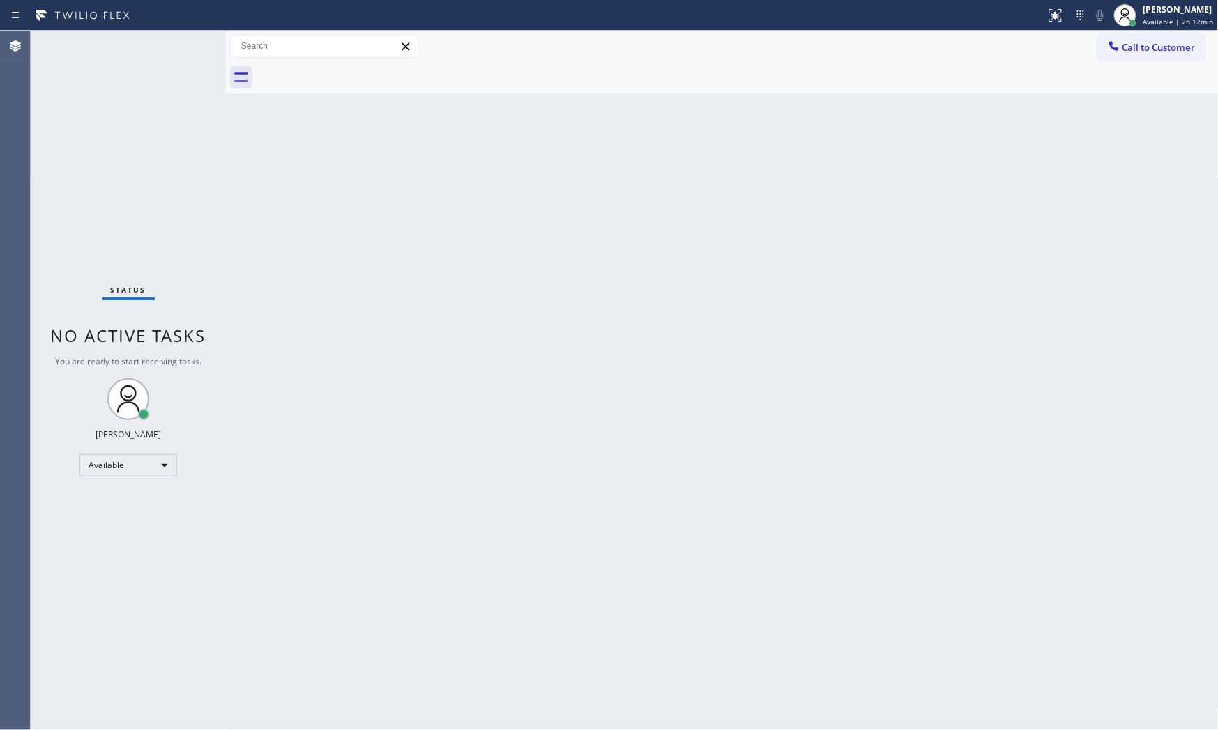
click at [176, 49] on div "Status No active tasks You are ready to start receiving tasks. [PERSON_NAME] Av…" at bounding box center [128, 381] width 195 height 700
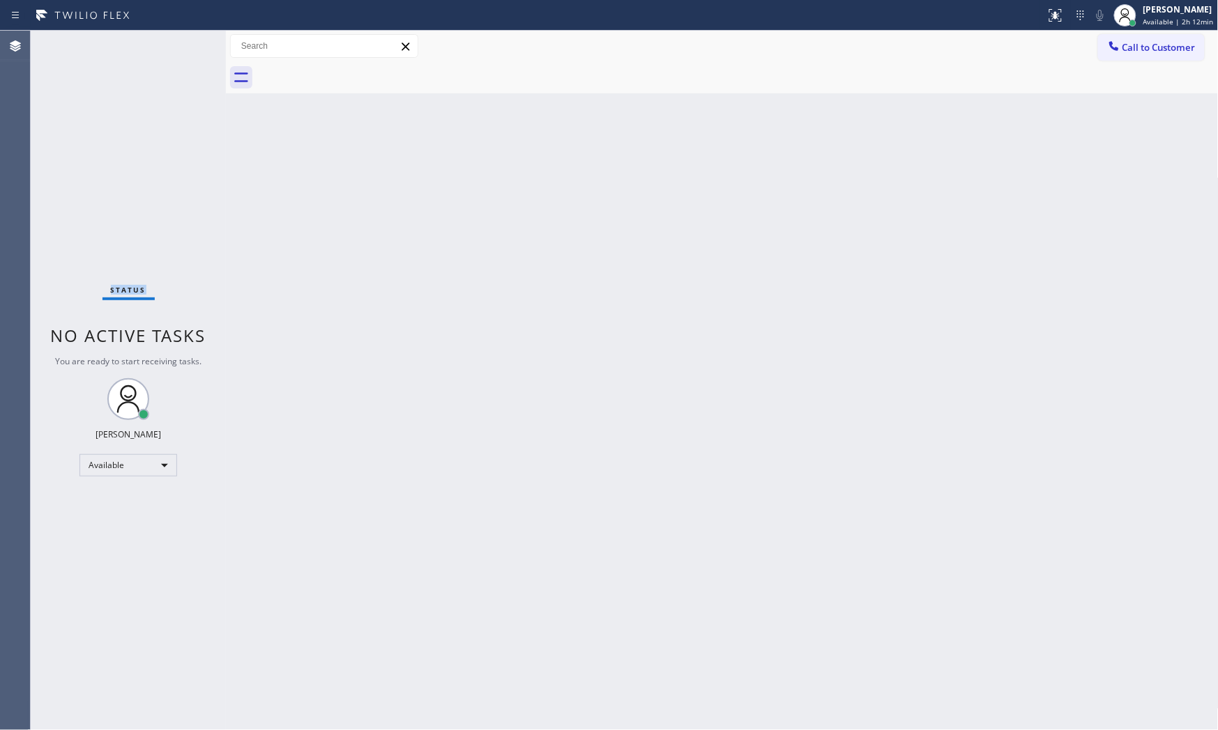
click at [176, 49] on div "Status No active tasks You are ready to start receiving tasks. [PERSON_NAME] Av…" at bounding box center [128, 381] width 195 height 700
click at [1096, 19] on span "Available | 2h 13min" at bounding box center [1178, 22] width 70 height 10
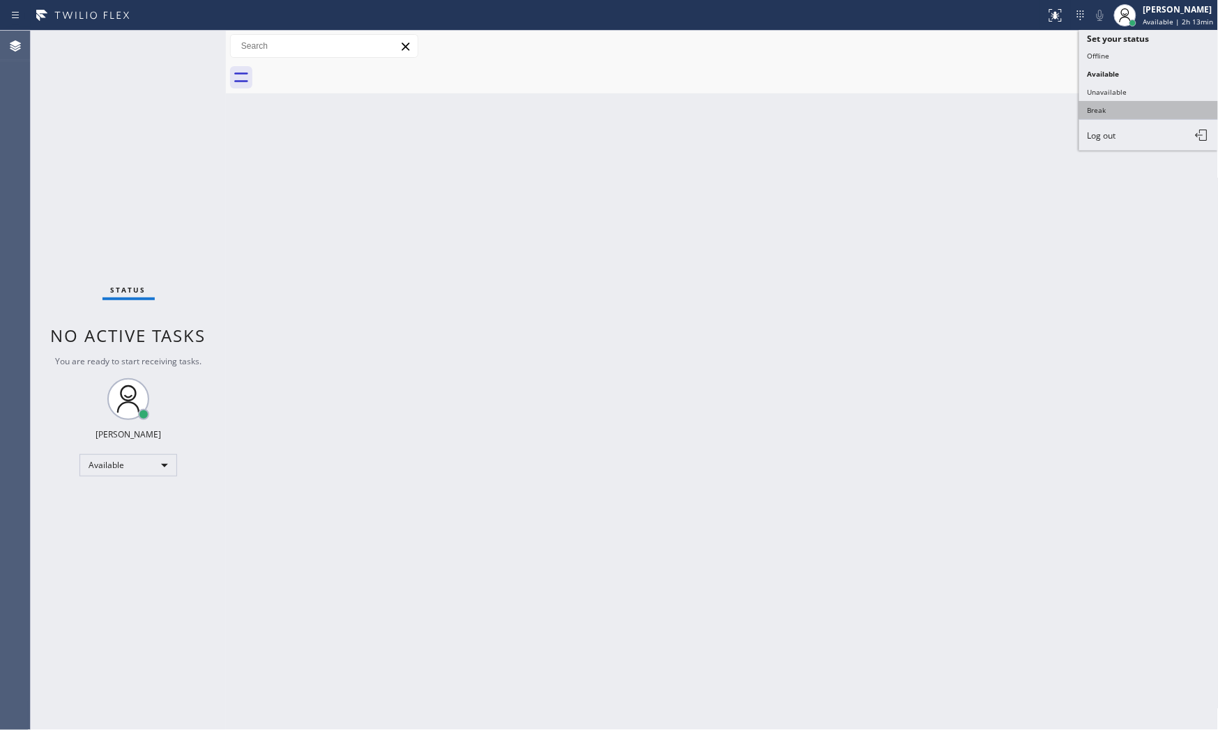
click at [1096, 106] on button "Break" at bounding box center [1148, 110] width 139 height 18
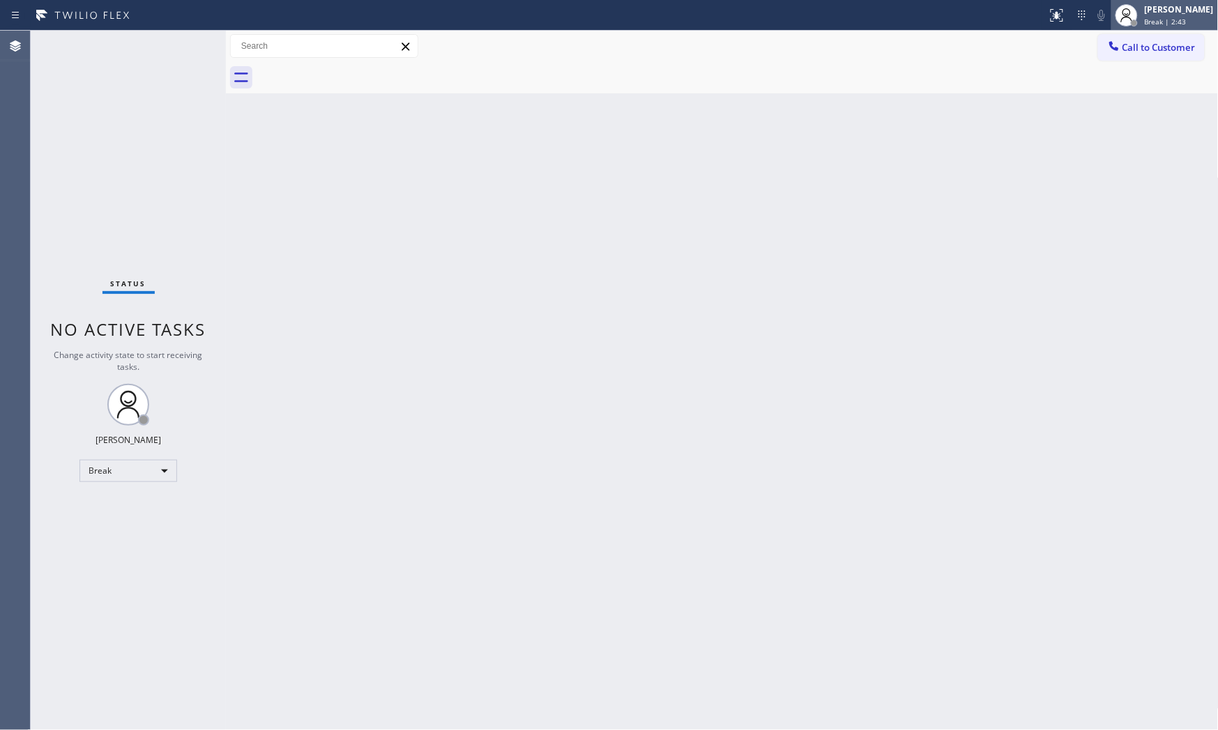
click at [1096, 23] on span "Break | 2:43" at bounding box center [1165, 22] width 42 height 10
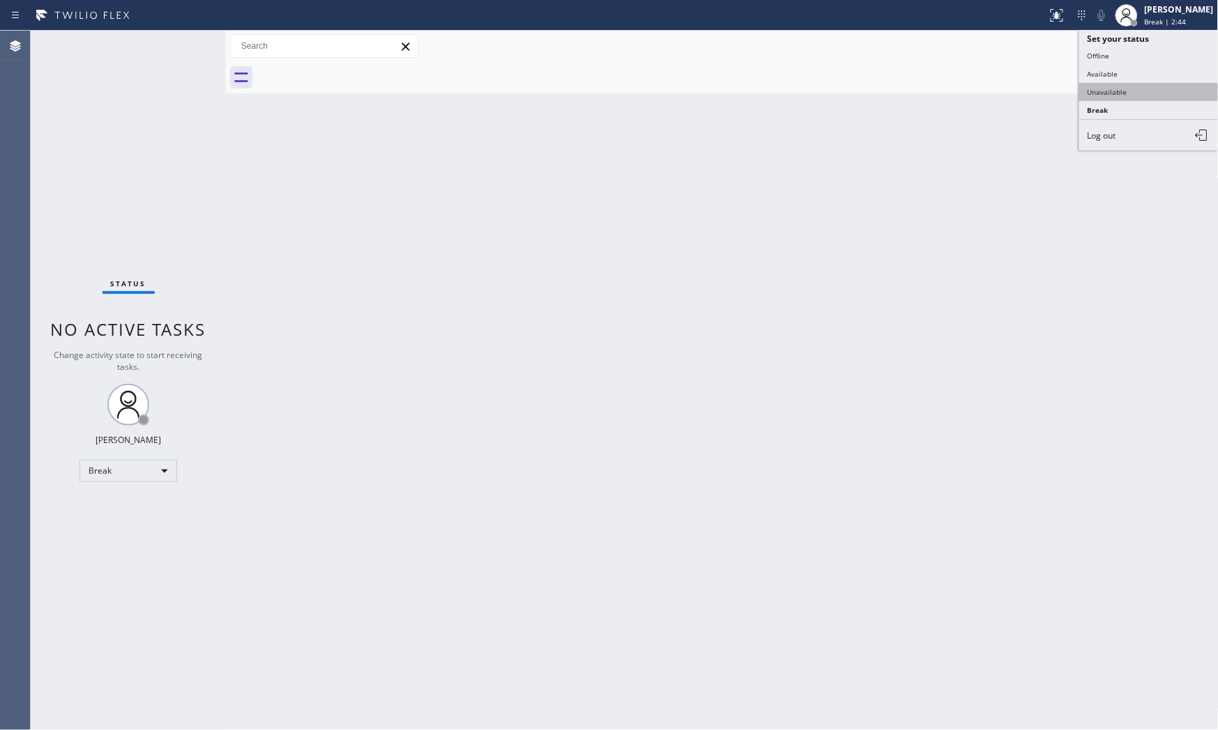
click at [1096, 89] on ul "Set your status Offline Available Unavailable Break Log out" at bounding box center [1148, 90] width 139 height 121
click at [1096, 89] on button "Unavailable" at bounding box center [1148, 92] width 139 height 18
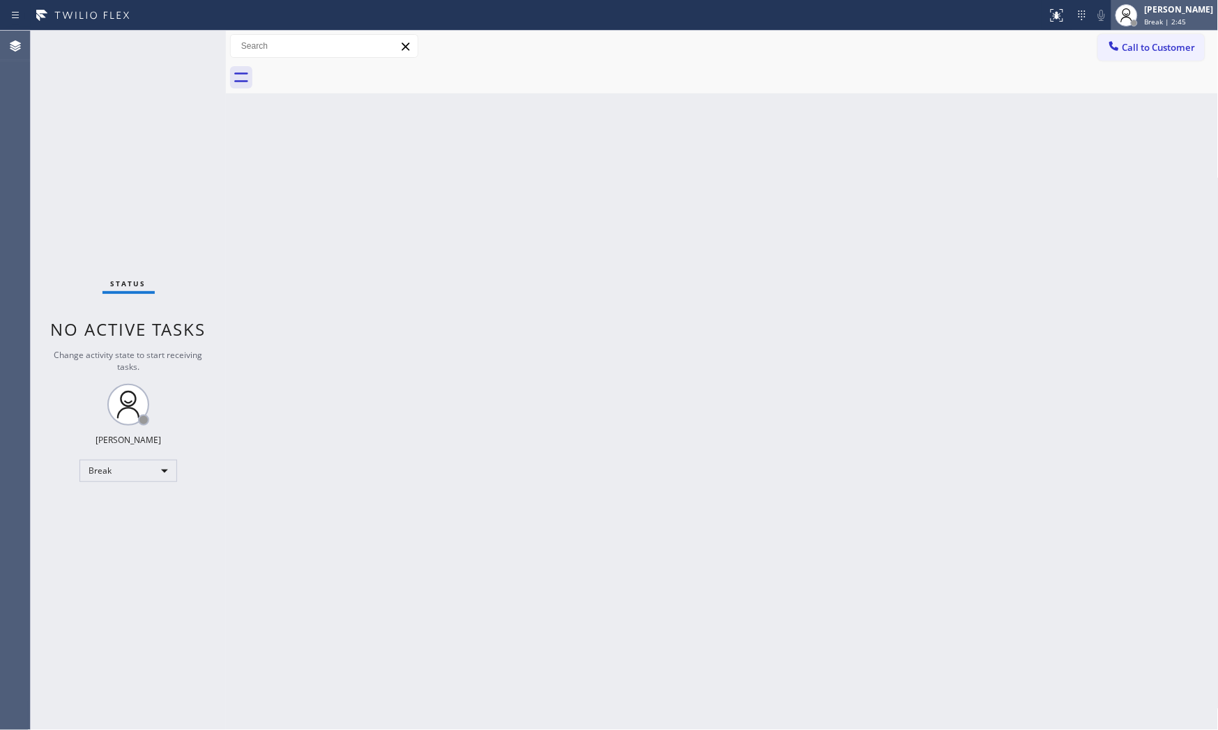
click at [1096, 13] on div "[PERSON_NAME]" at bounding box center [1178, 9] width 69 height 12
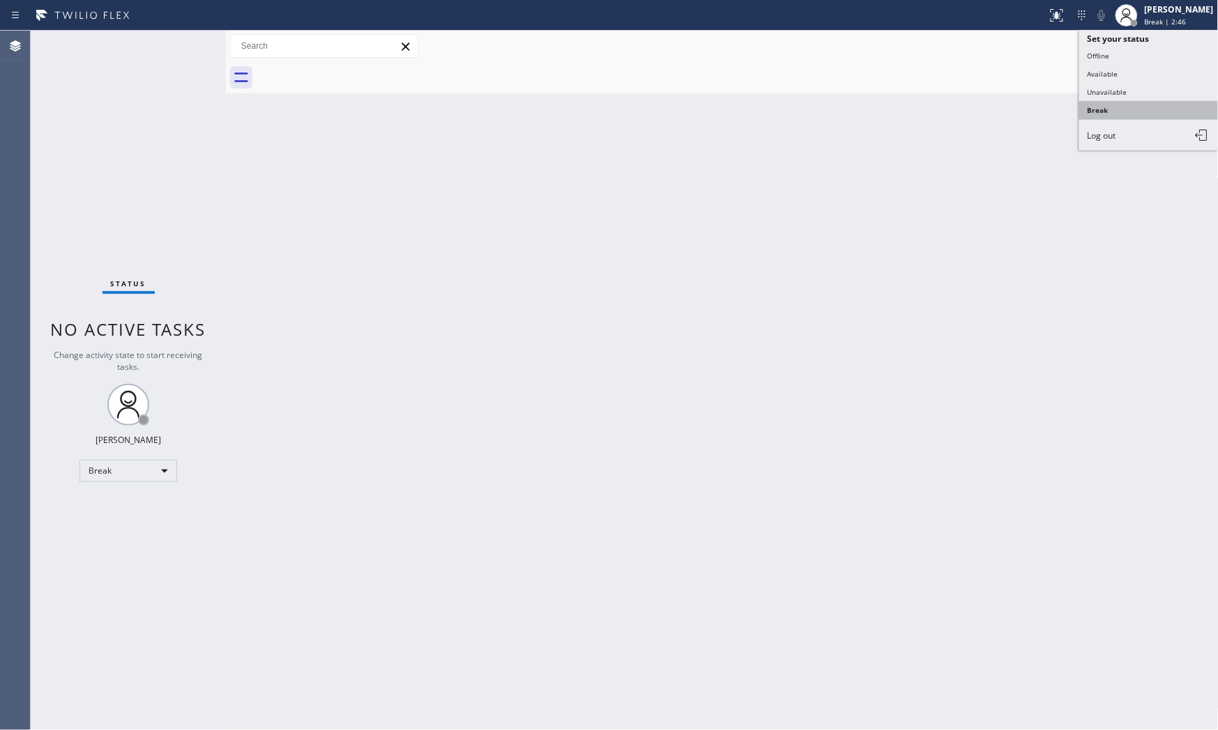
click at [1096, 108] on button "Break" at bounding box center [1148, 110] width 139 height 18
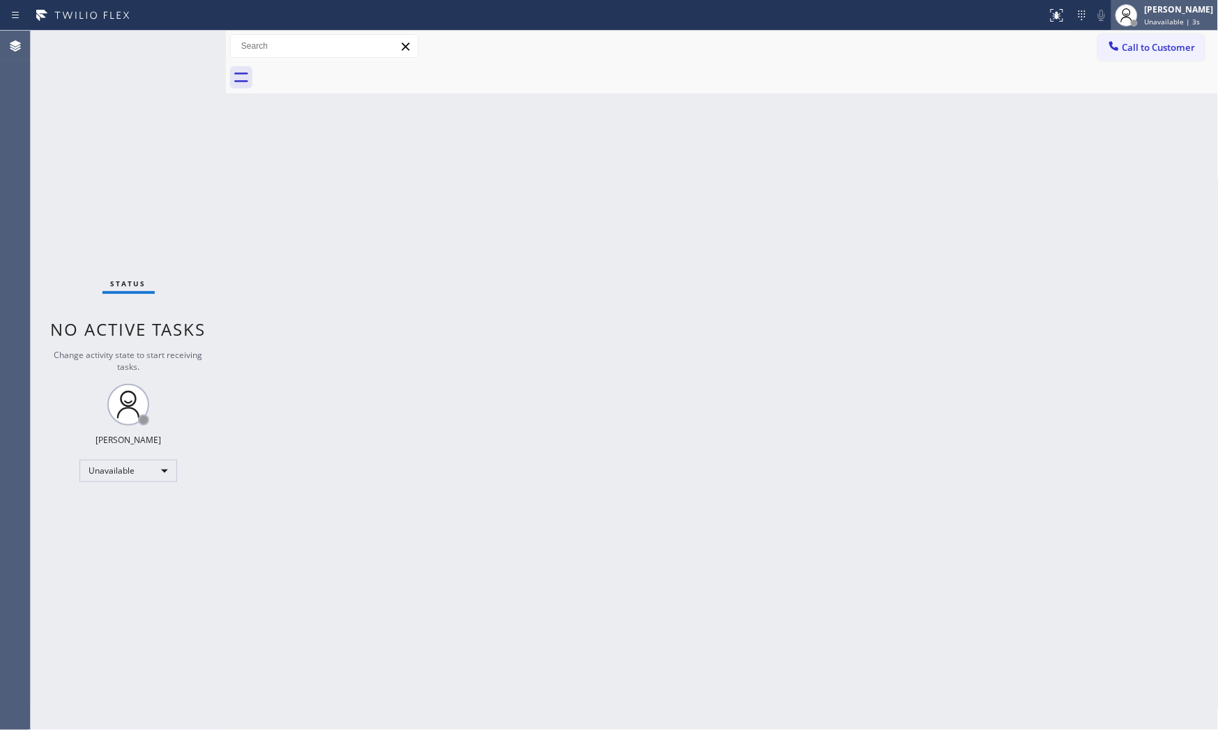
click at [1096, 20] on span "Unavailable | 3s" at bounding box center [1172, 22] width 56 height 10
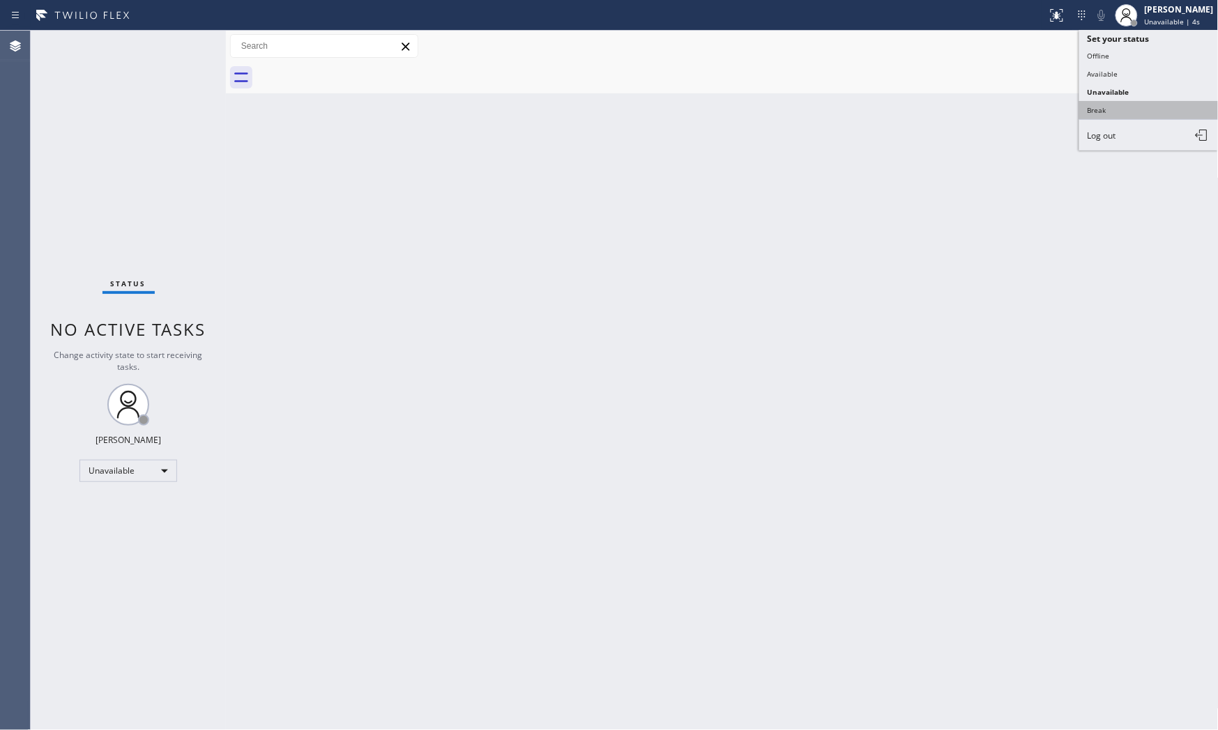
click at [1096, 107] on button "Break" at bounding box center [1148, 110] width 139 height 18
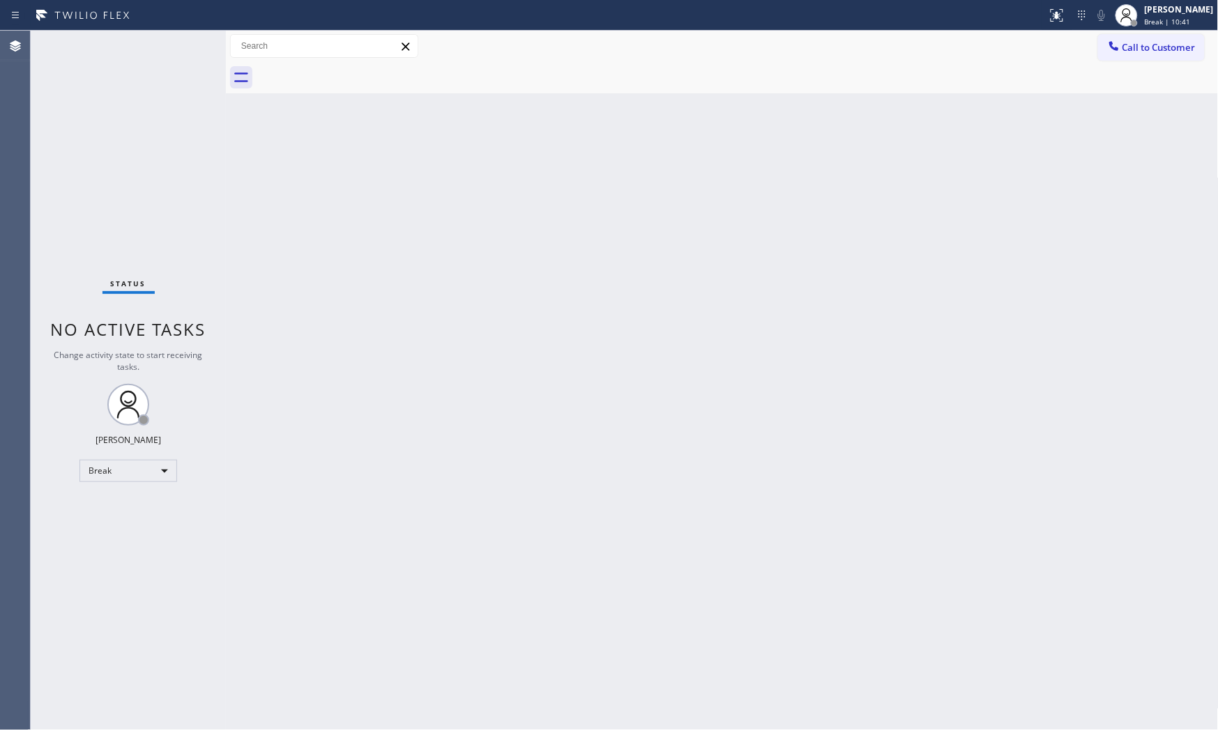
click at [854, 424] on div "Back to Dashboard Change Sender ID Customers Technicians Select a contact Outbo…" at bounding box center [722, 381] width 993 height 700
click at [1096, 17] on span "Break | 15:15" at bounding box center [1167, 22] width 46 height 10
click at [1096, 68] on button "Available" at bounding box center [1148, 74] width 139 height 18
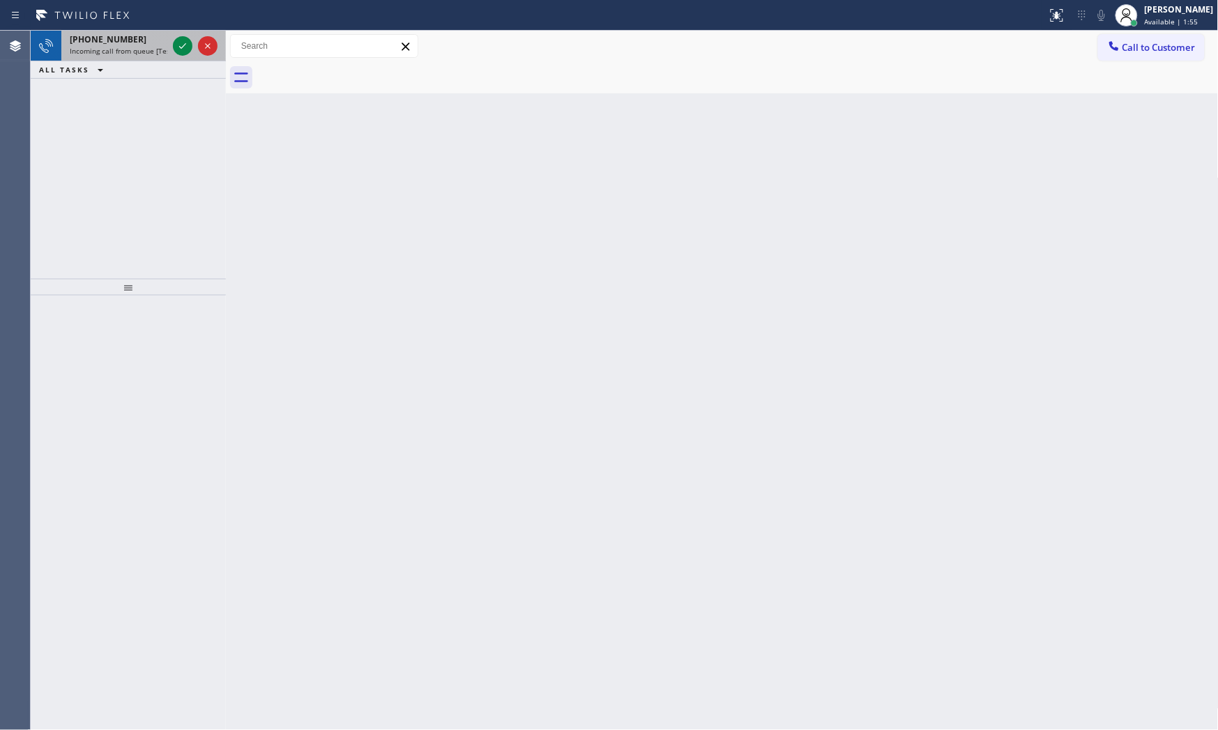
click at [147, 46] on span "Incoming call from queue [Test] All" at bounding box center [128, 51] width 116 height 10
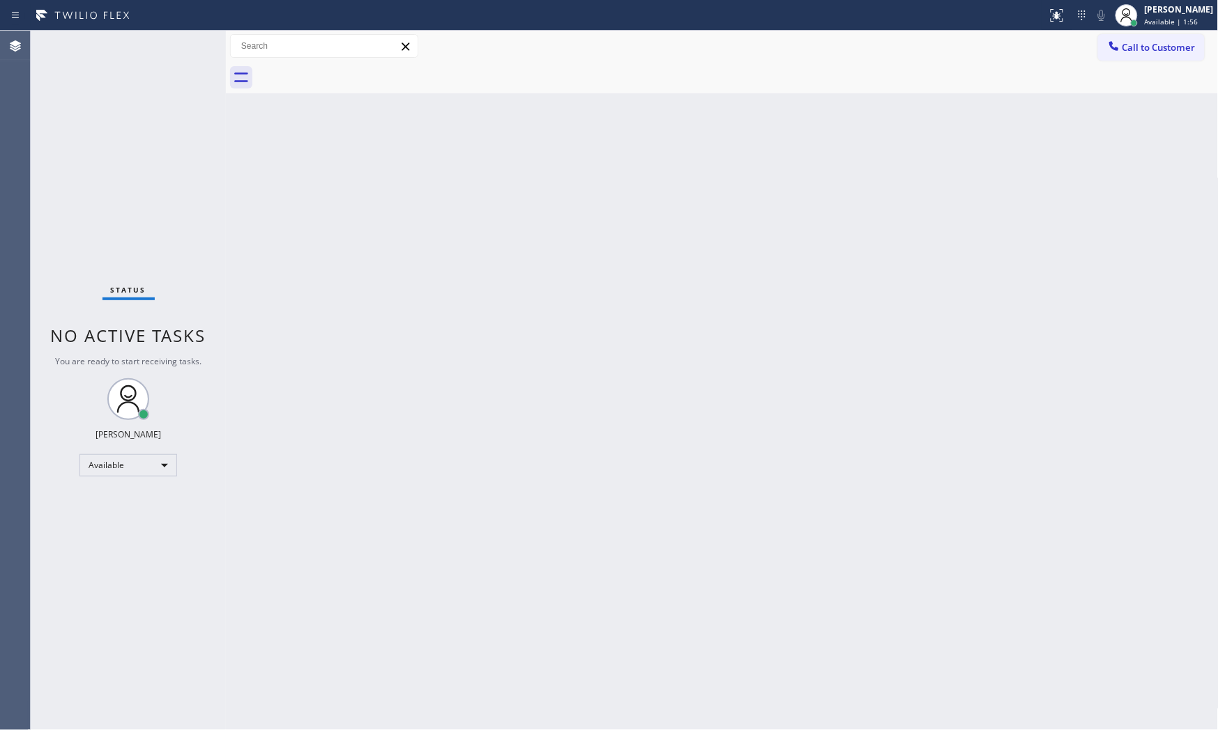
click at [184, 45] on div "Status No active tasks You are ready to start receiving tasks. [PERSON_NAME] Av…" at bounding box center [128, 381] width 195 height 700
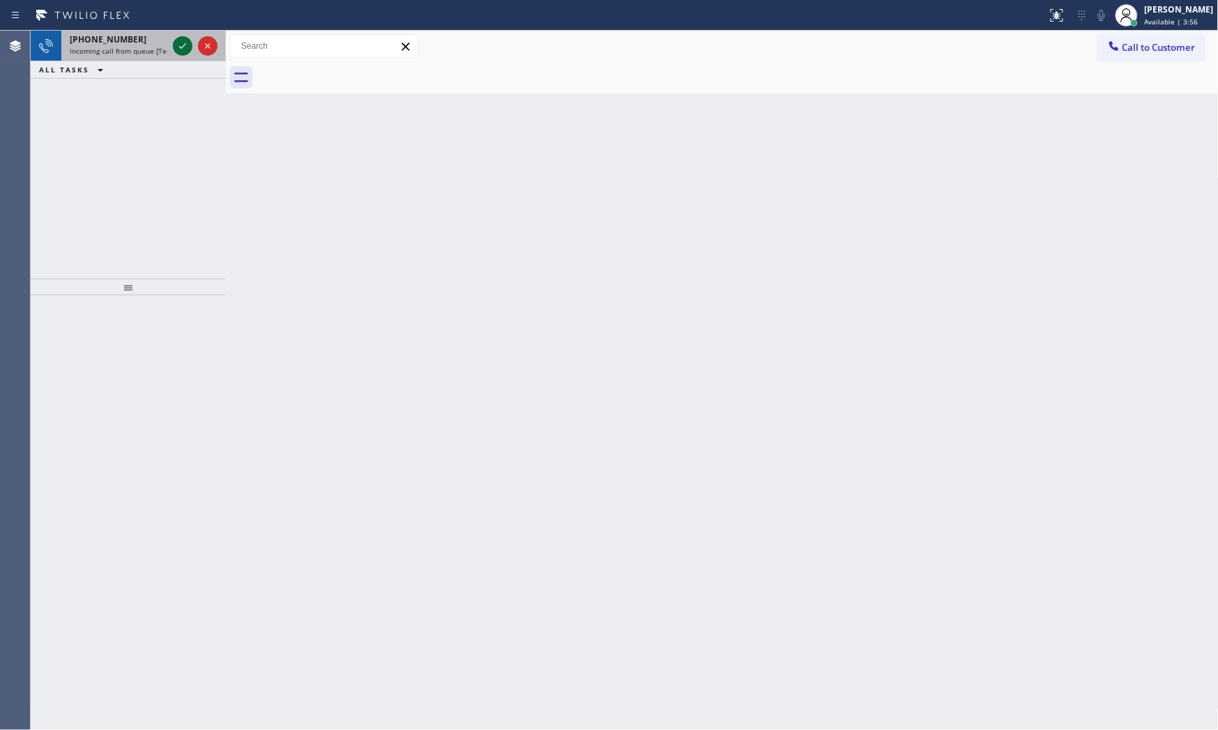
click at [184, 45] on icon at bounding box center [182, 46] width 7 height 6
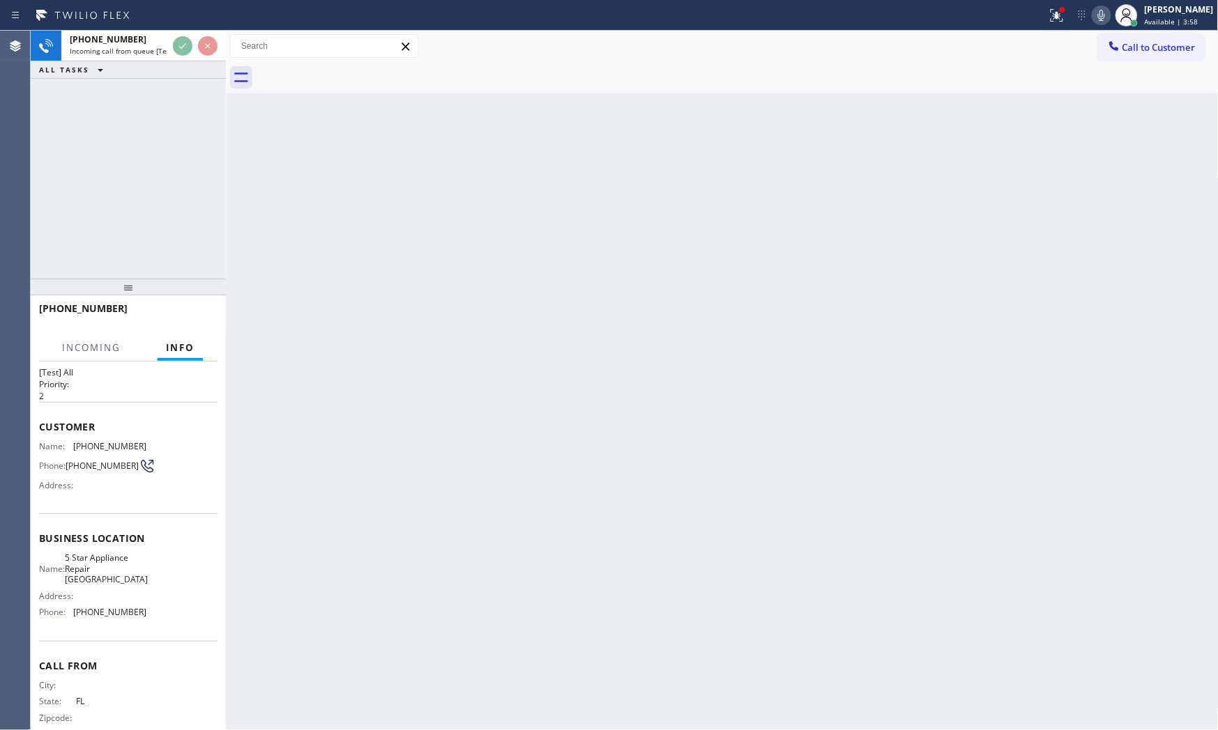
scroll to position [45, 0]
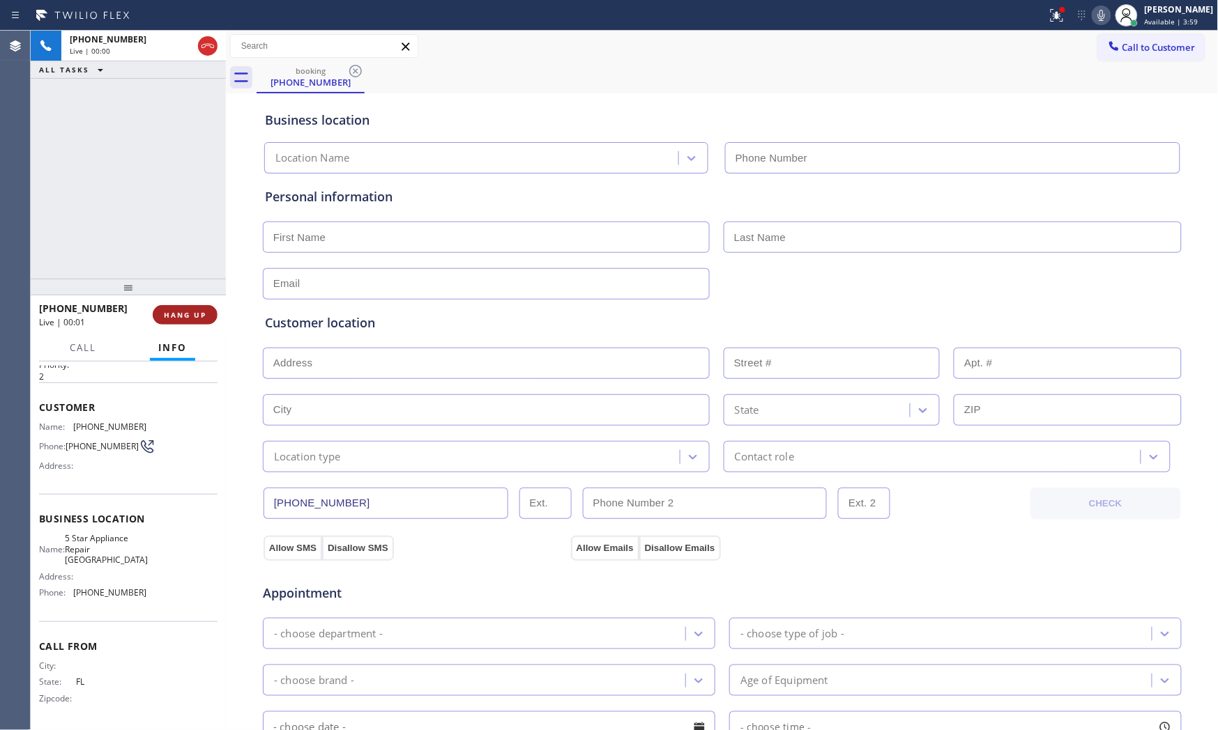
type input "[PHONE_NUMBER]"
click at [187, 315] on span "HANG UP" at bounding box center [185, 315] width 43 height 10
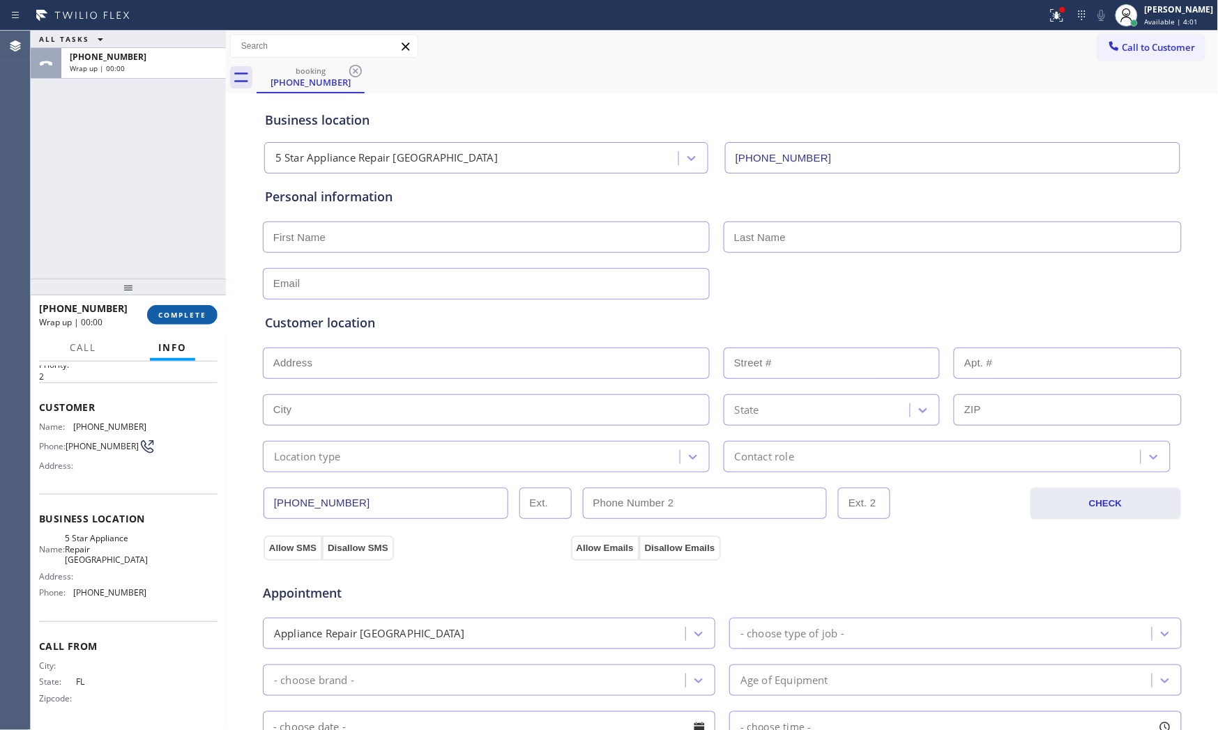
click at [187, 315] on span "COMPLETE" at bounding box center [182, 315] width 48 height 10
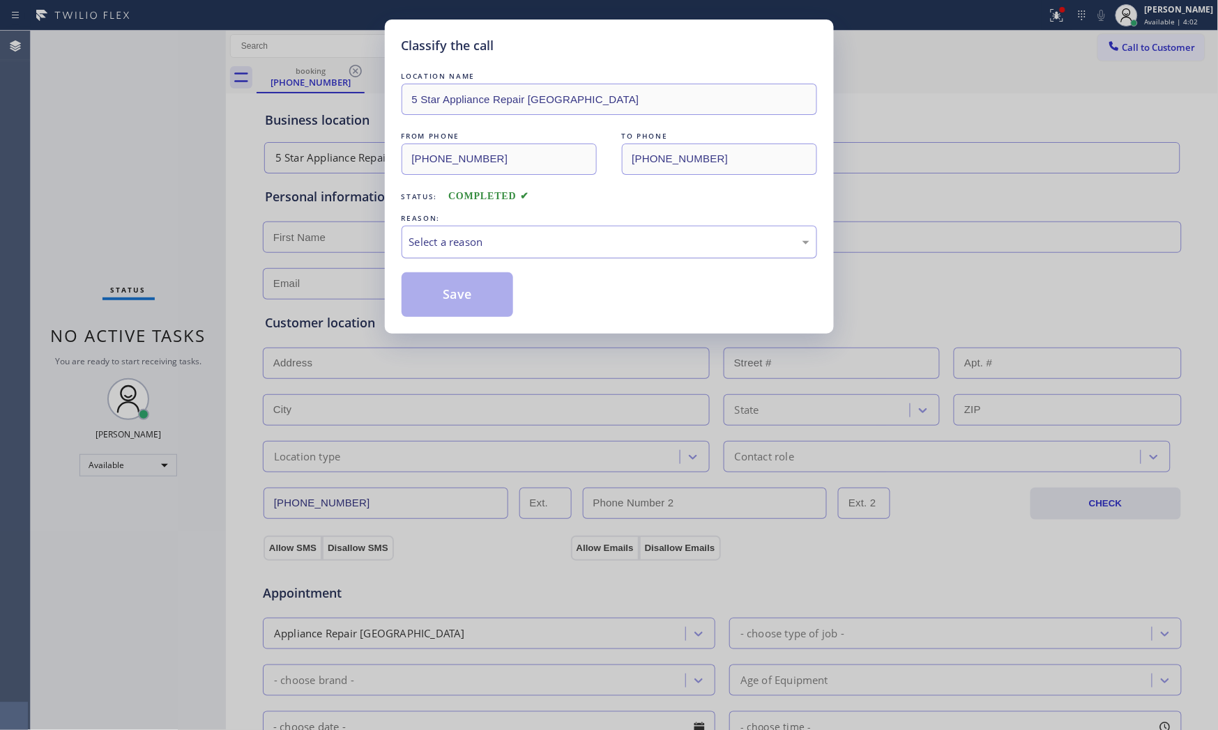
click at [465, 248] on div "Select a reason" at bounding box center [609, 242] width 400 height 16
click at [441, 293] on button "Save" at bounding box center [457, 295] width 112 height 45
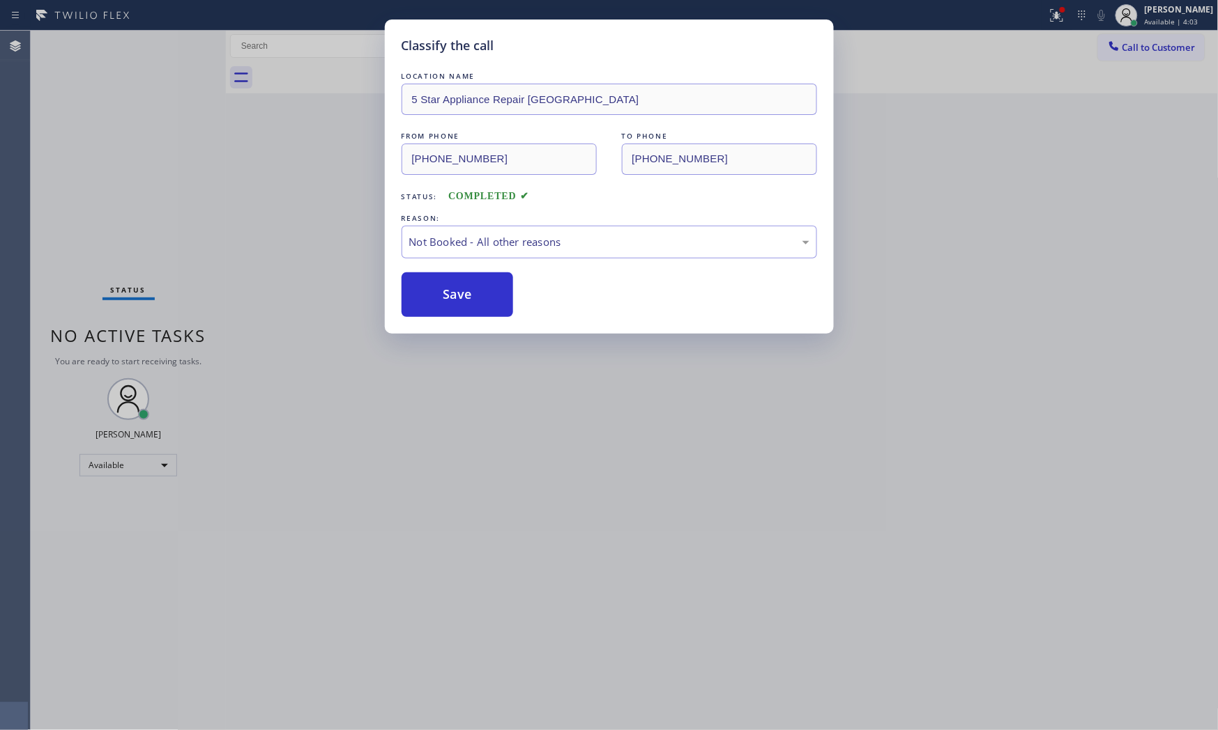
click at [441, 293] on button "Save" at bounding box center [457, 295] width 112 height 45
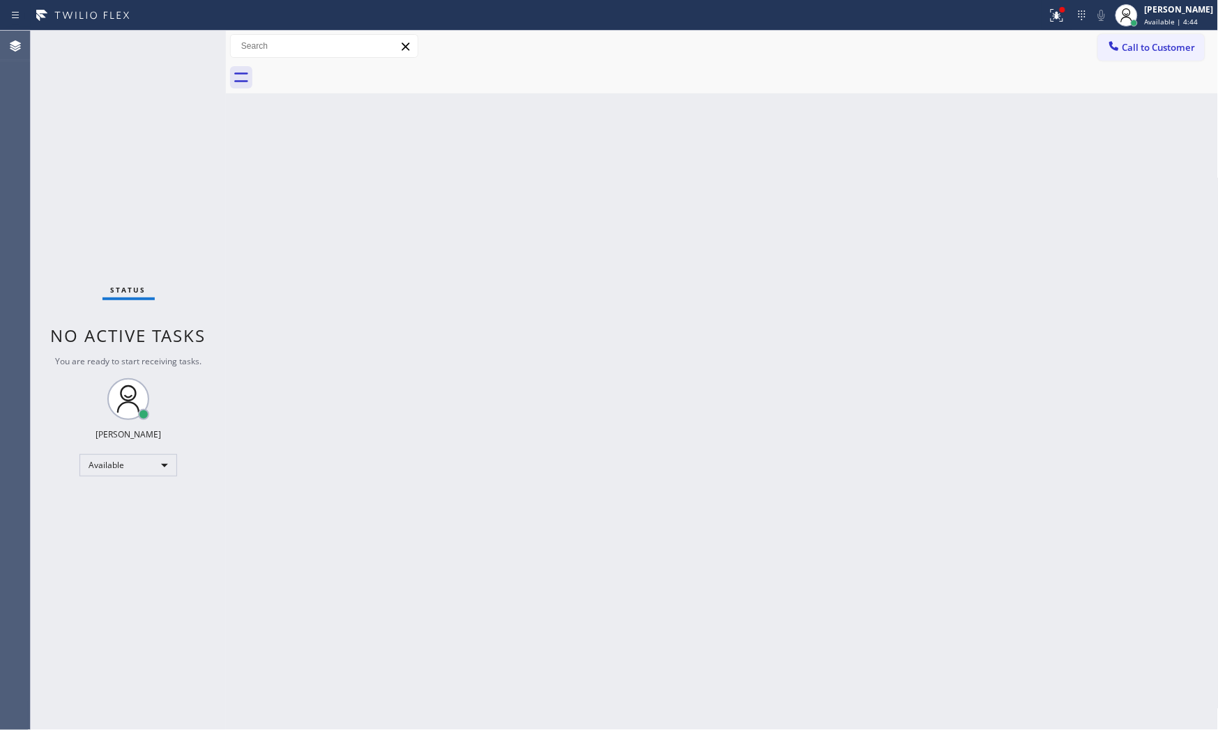
click at [178, 49] on div "Status No active tasks You are ready to start receiving tasks. [PERSON_NAME] Av…" at bounding box center [128, 381] width 195 height 700
click at [181, 45] on div "Status No active tasks You are ready to start receiving tasks. [PERSON_NAME] Av…" at bounding box center [128, 381] width 195 height 700
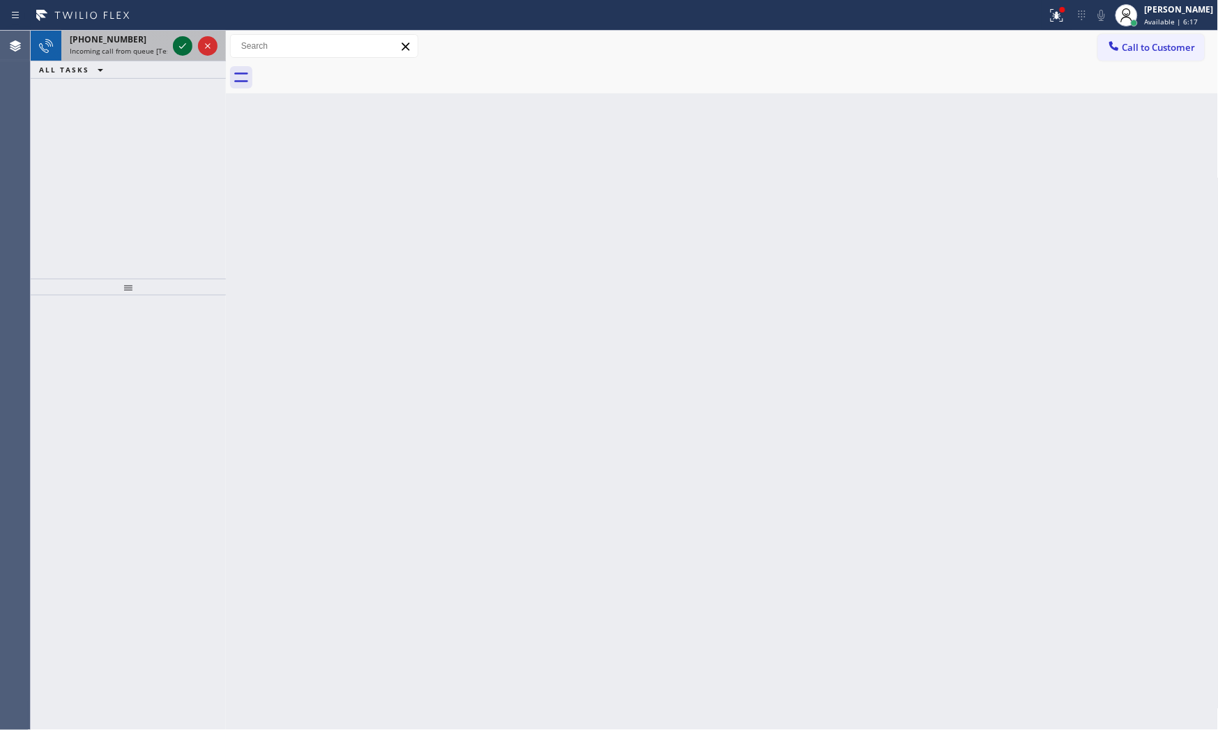
click at [179, 43] on icon at bounding box center [182, 46] width 17 height 17
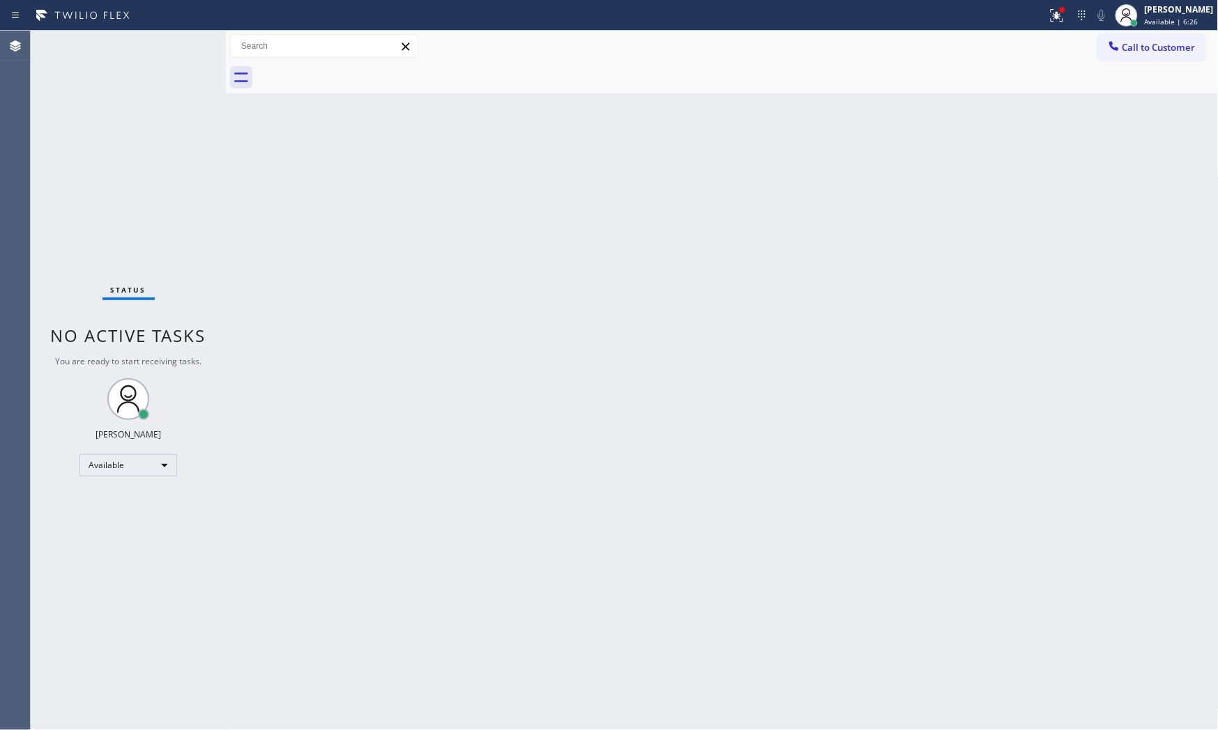
click at [173, 45] on div "Status No active tasks You are ready to start receiving tasks. [PERSON_NAME] Av…" at bounding box center [128, 381] width 195 height 700
click at [181, 44] on div "Status No active tasks You are ready to start receiving tasks. [PERSON_NAME] Av…" at bounding box center [128, 381] width 195 height 700
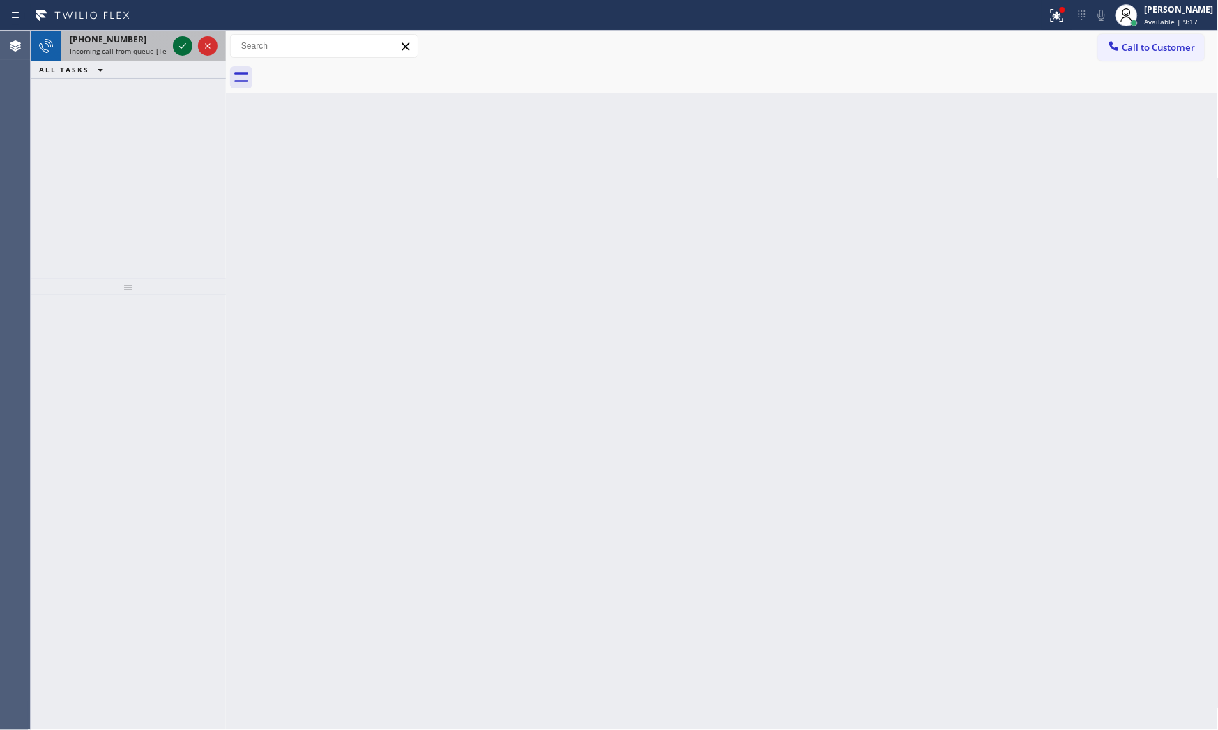
click at [181, 44] on icon at bounding box center [182, 46] width 17 height 17
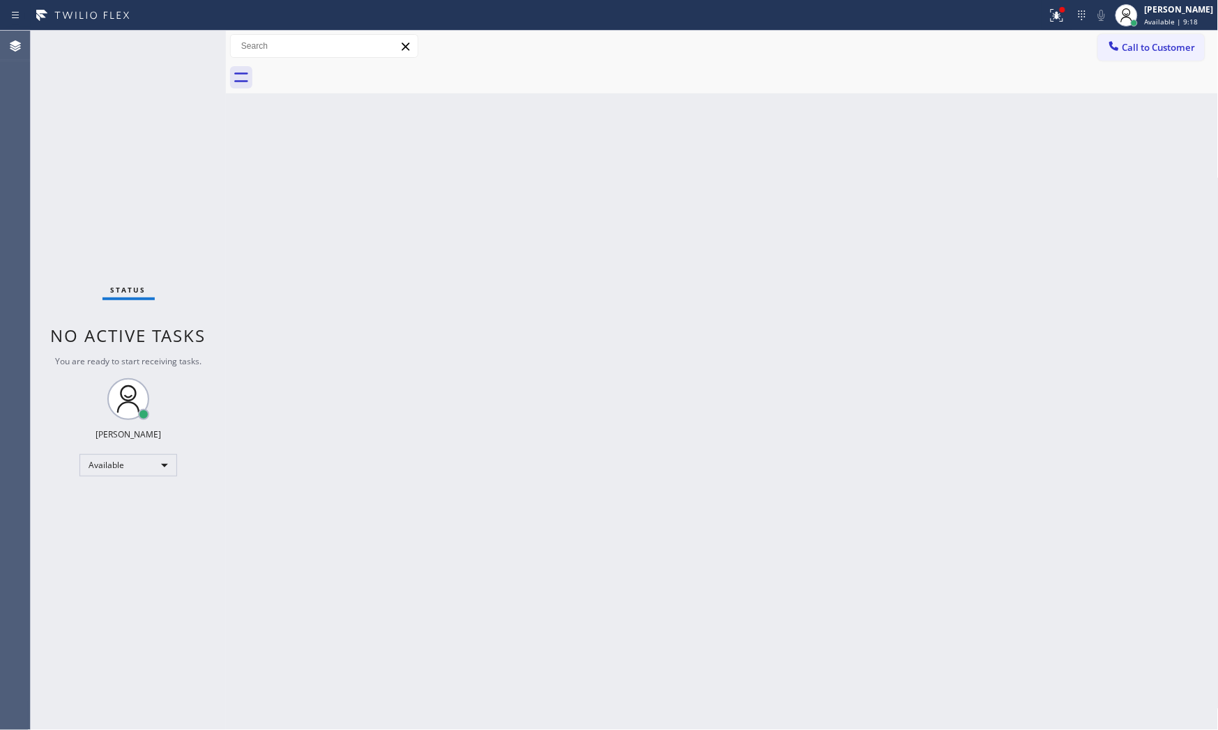
click at [180, 45] on div "Status No active tasks You are ready to start receiving tasks. [PERSON_NAME] Av…" at bounding box center [128, 381] width 195 height 700
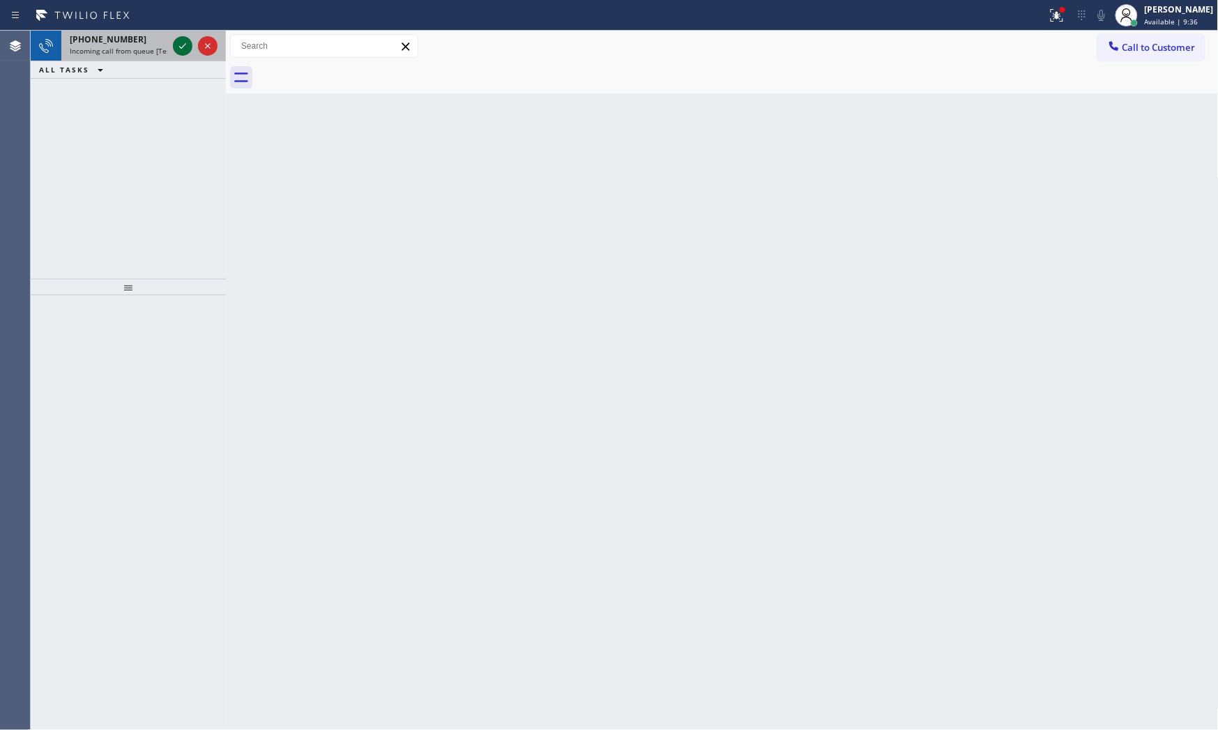
click at [182, 45] on icon at bounding box center [182, 46] width 17 height 17
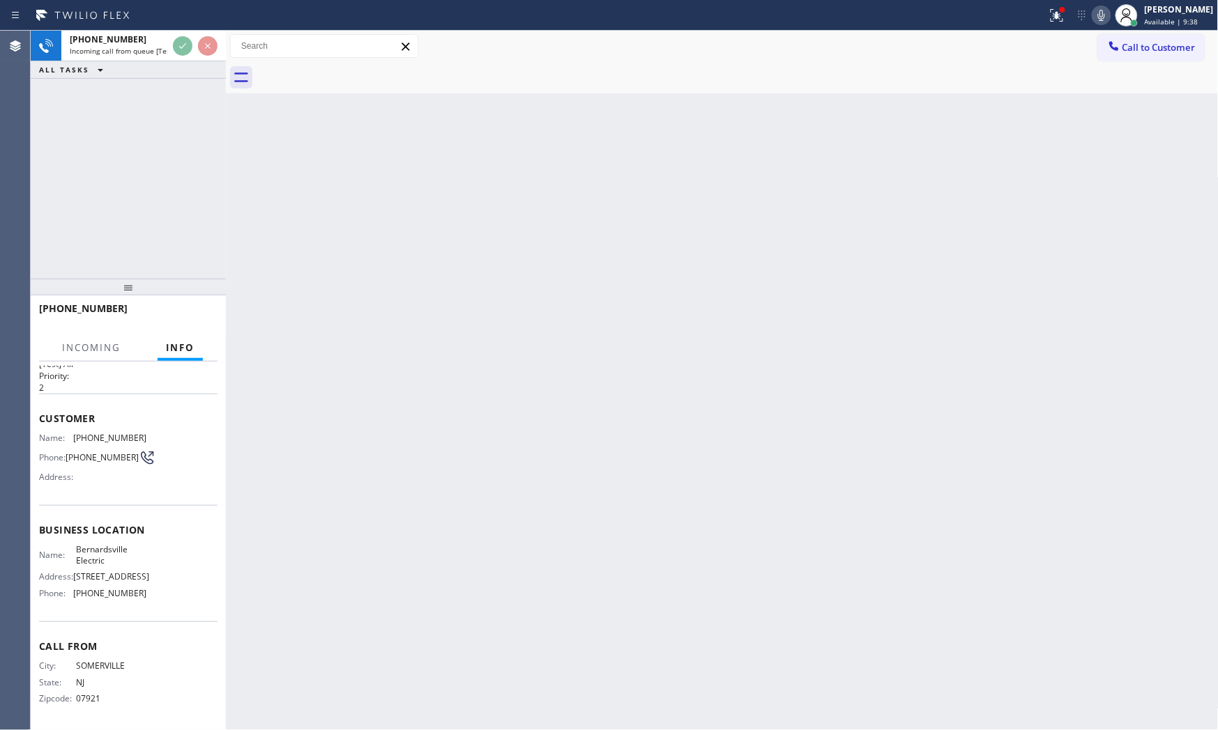
scroll to position [67, 0]
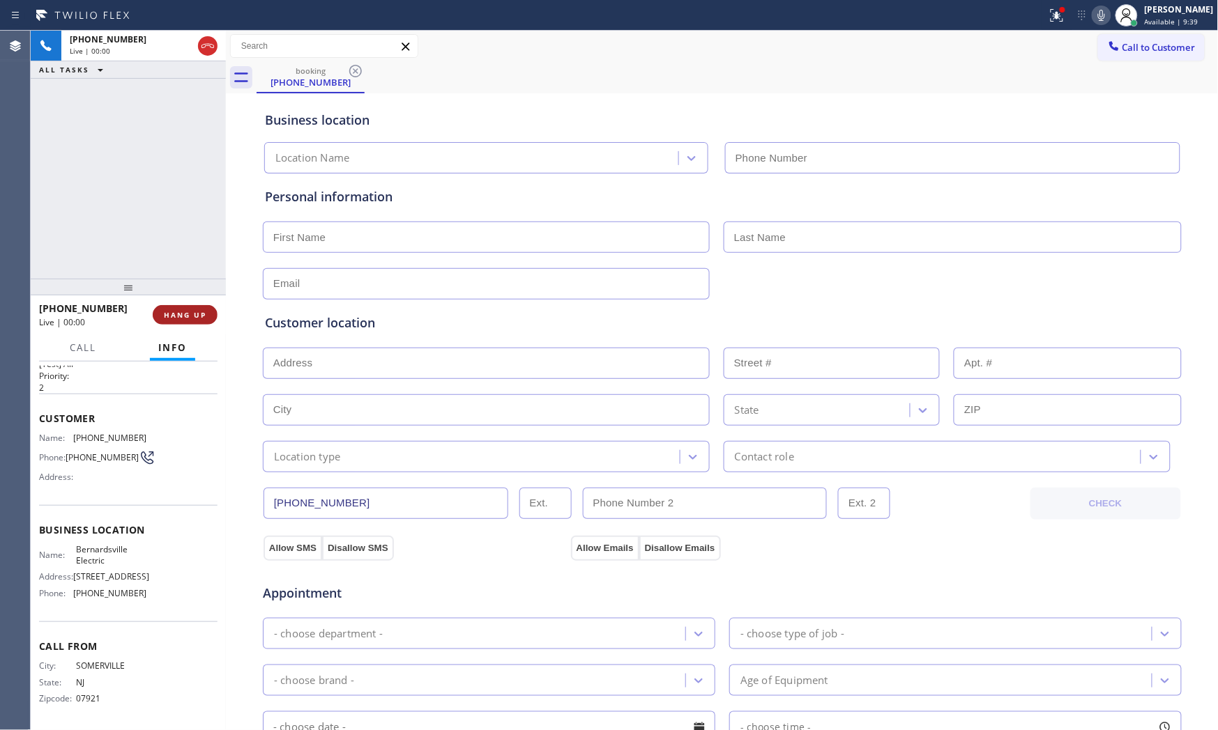
type input "[PHONE_NUMBER]"
click at [194, 315] on span "HANG UP" at bounding box center [185, 315] width 43 height 10
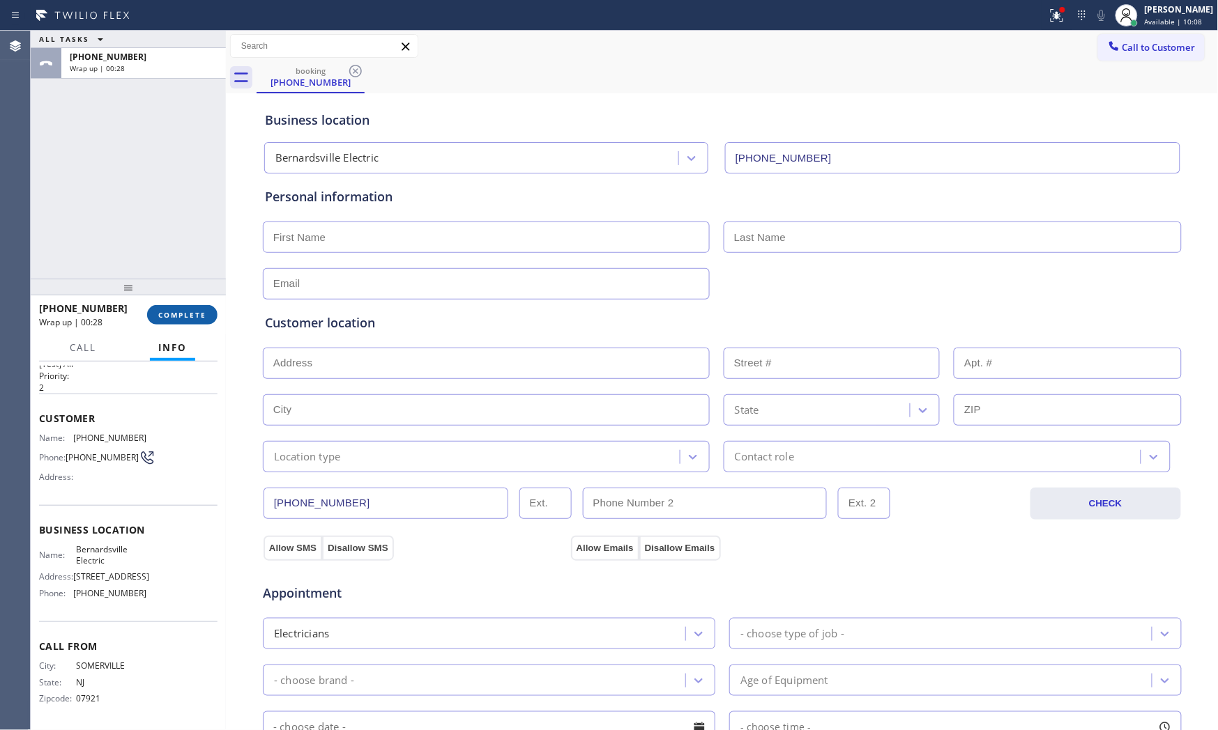
click at [194, 315] on span "COMPLETE" at bounding box center [182, 315] width 48 height 10
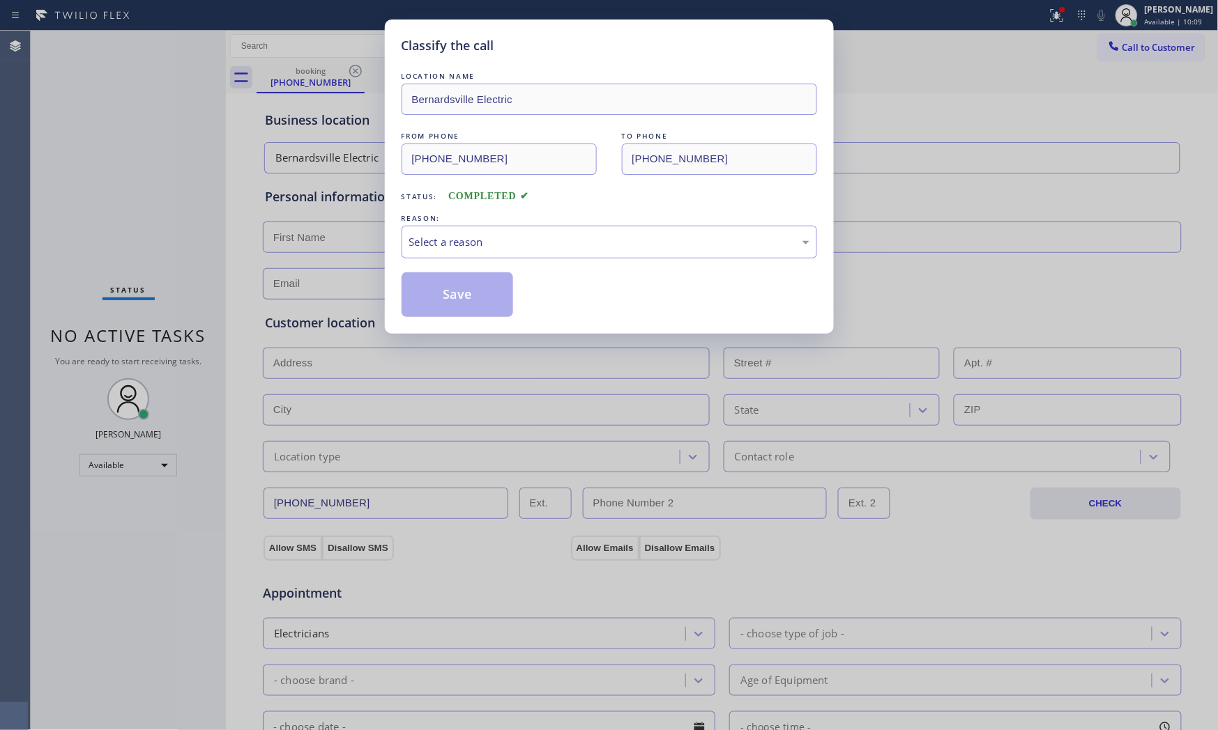
click at [443, 266] on div "LOCATION NAME Bernardsville Electric FROM PHONE [PHONE_NUMBER] TO PHONE [PHONE_…" at bounding box center [608, 193] width 415 height 248
click at [446, 247] on div "Select a reason" at bounding box center [609, 242] width 400 height 16
click at [442, 291] on button "Save" at bounding box center [457, 295] width 112 height 45
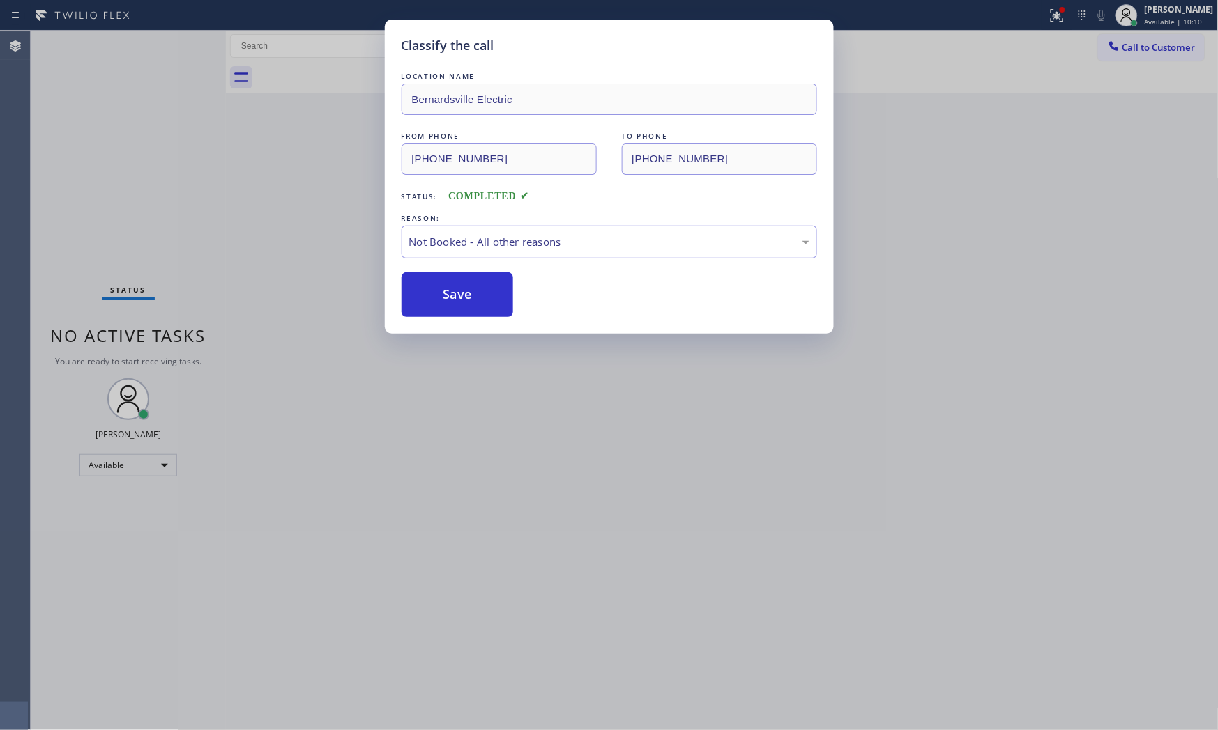
click at [442, 291] on button "Save" at bounding box center [457, 295] width 112 height 45
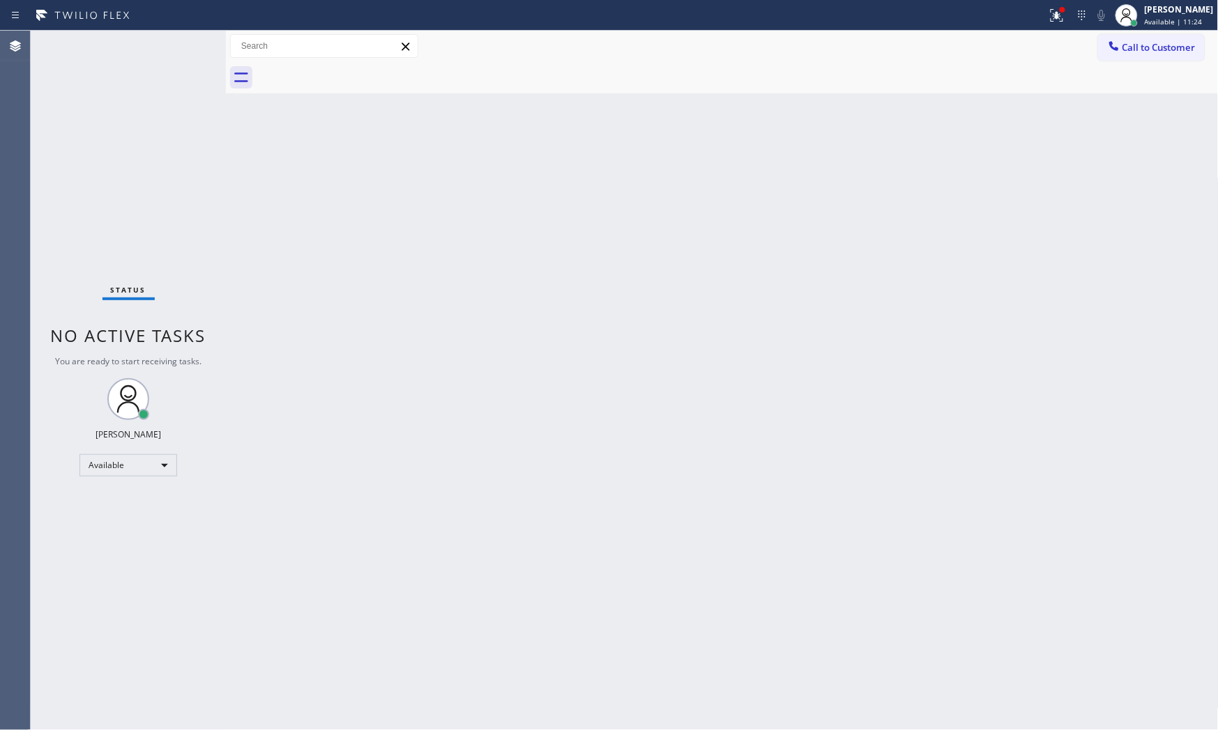
click at [176, 44] on div "Status No active tasks You are ready to start receiving tasks. [PERSON_NAME] Av…" at bounding box center [128, 381] width 195 height 700
click at [178, 40] on div "Status No active tasks You are ready to start receiving tasks. [PERSON_NAME] Av…" at bounding box center [128, 381] width 195 height 700
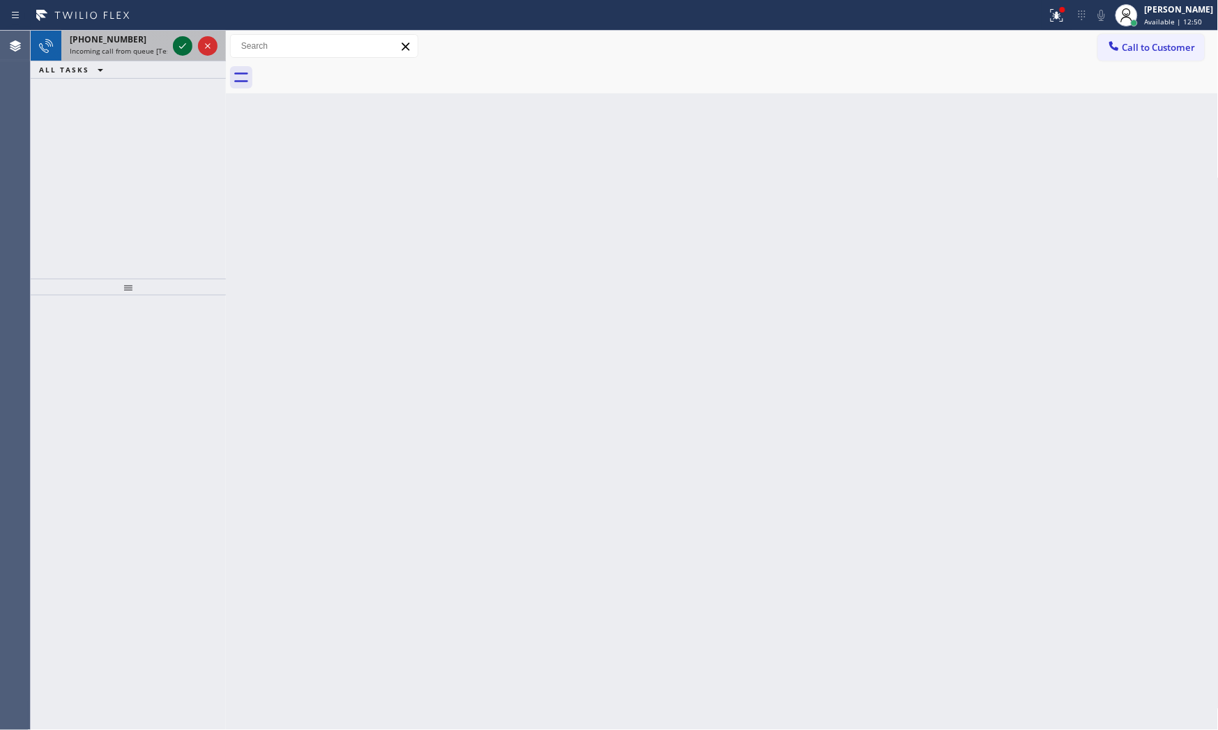
click at [178, 40] on icon at bounding box center [182, 46] width 17 height 17
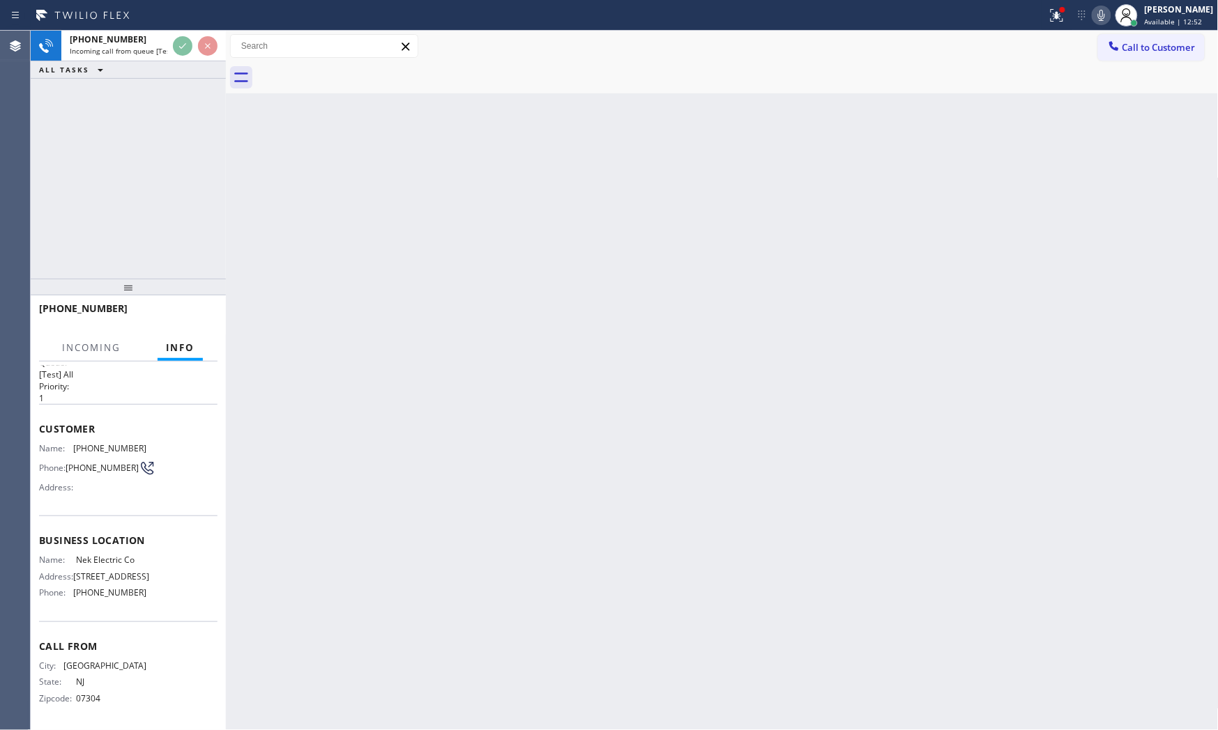
scroll to position [45, 0]
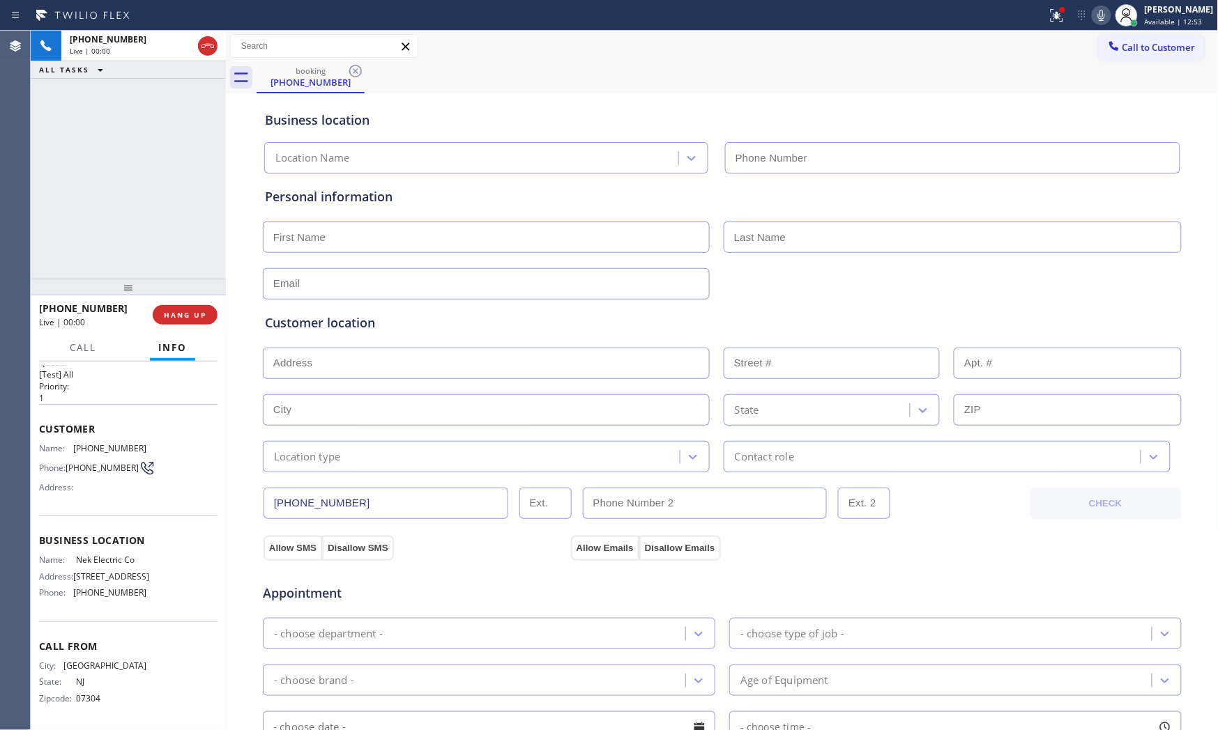
type input "[PHONE_NUMBER]"
click at [197, 310] on span "HANG UP" at bounding box center [185, 315] width 43 height 10
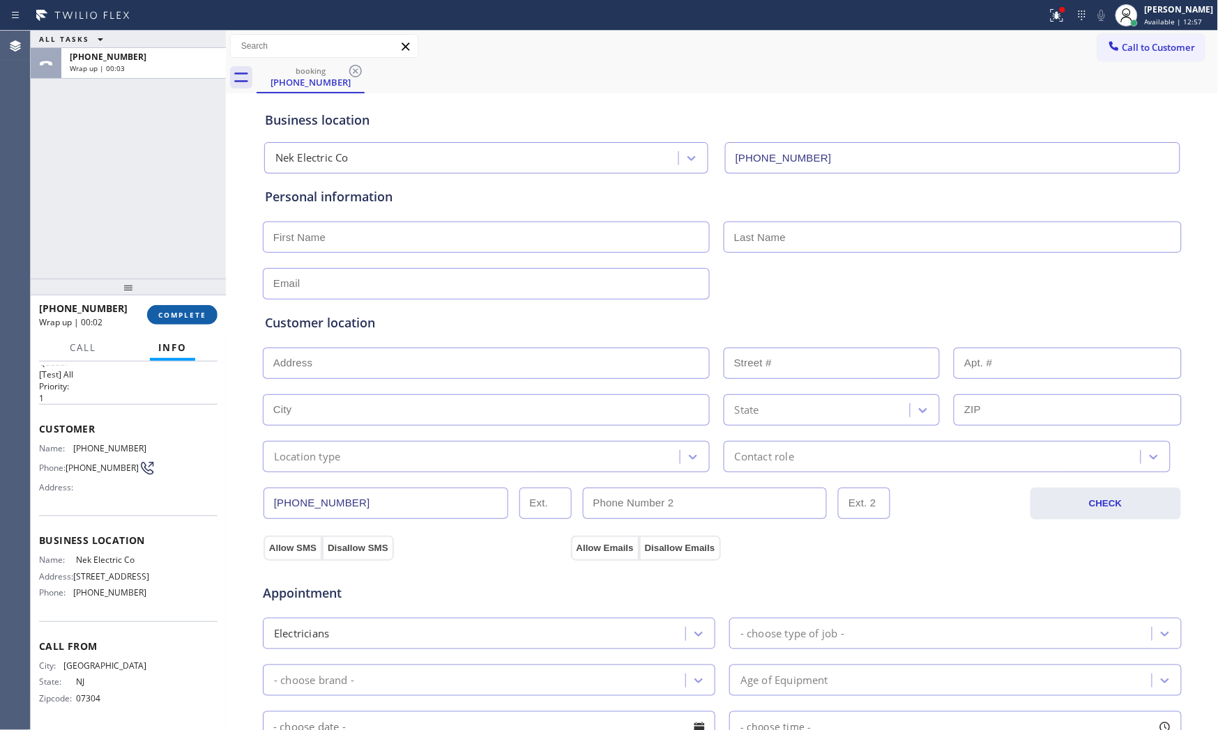
click at [197, 310] on span "COMPLETE" at bounding box center [182, 315] width 48 height 10
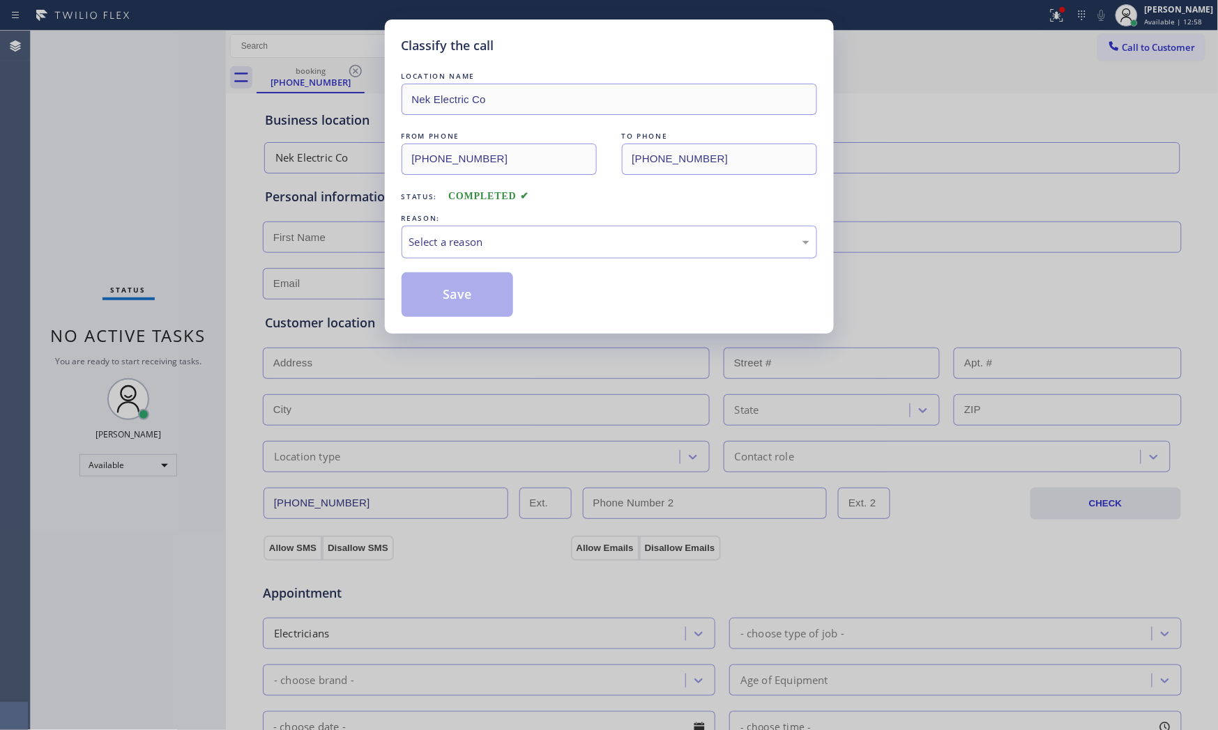
click at [454, 260] on div "LOCATION NAME Nek Electric Co FROM PHONE [PHONE_NUMBER] TO PHONE [PHONE_NUMBER]…" at bounding box center [608, 193] width 415 height 248
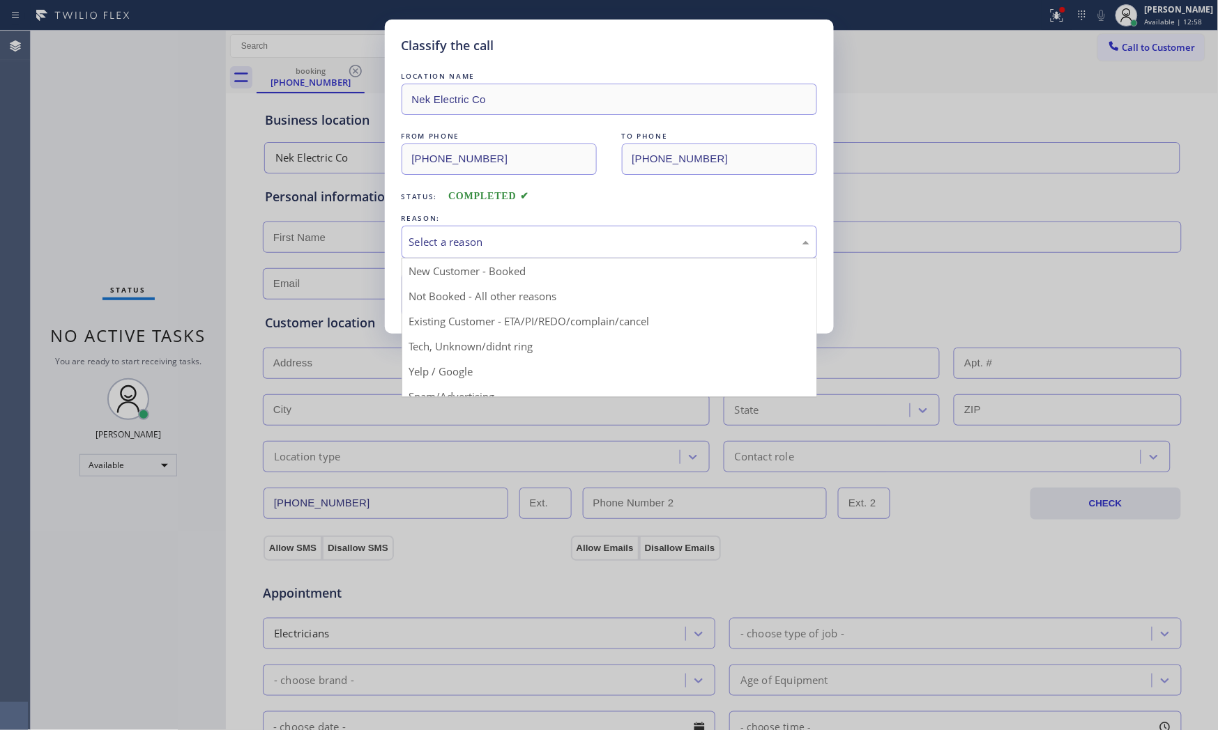
click at [455, 252] on div "Select a reason" at bounding box center [608, 242] width 415 height 33
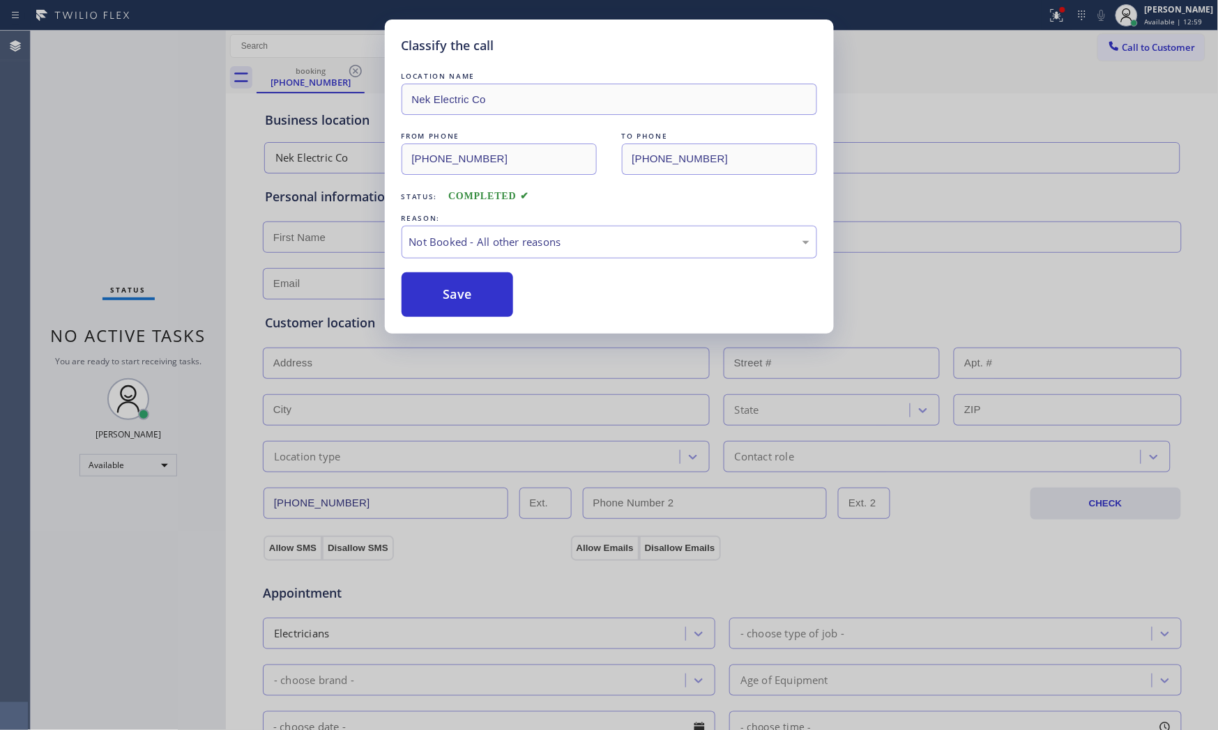
click at [435, 291] on button "Save" at bounding box center [457, 295] width 112 height 45
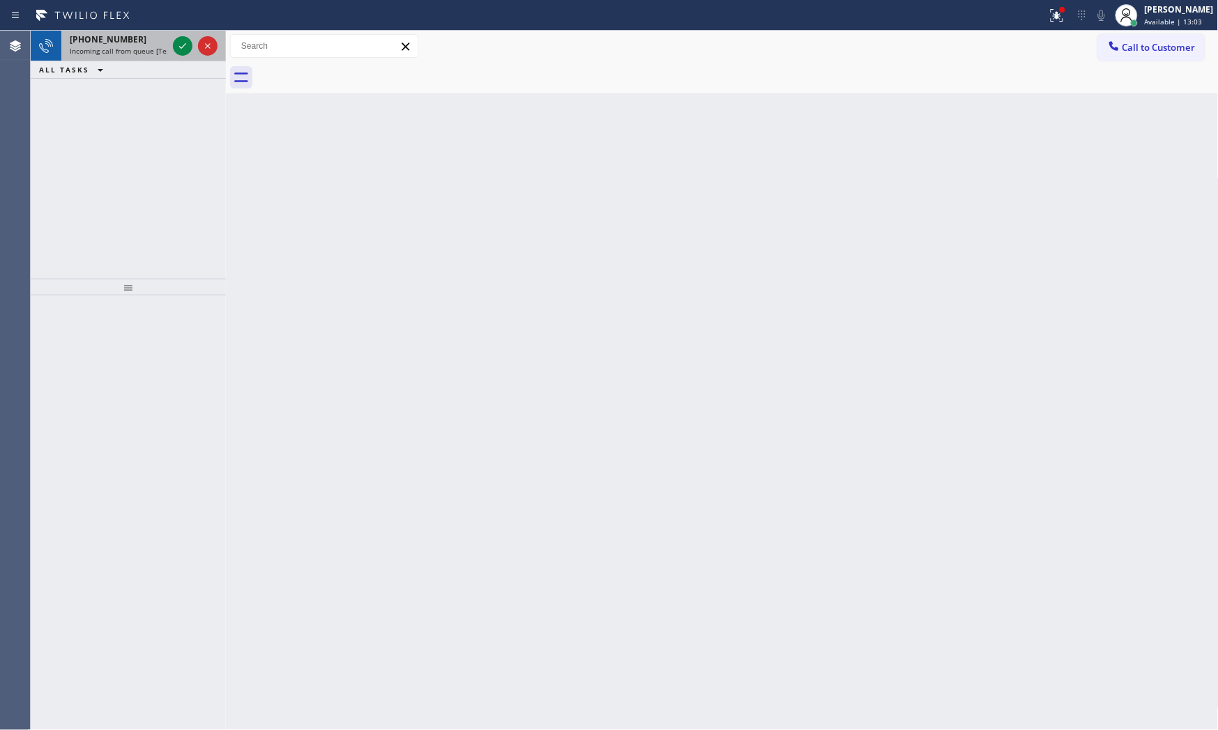
click at [150, 47] on span "Incoming call from queue [Test] All" at bounding box center [128, 51] width 116 height 10
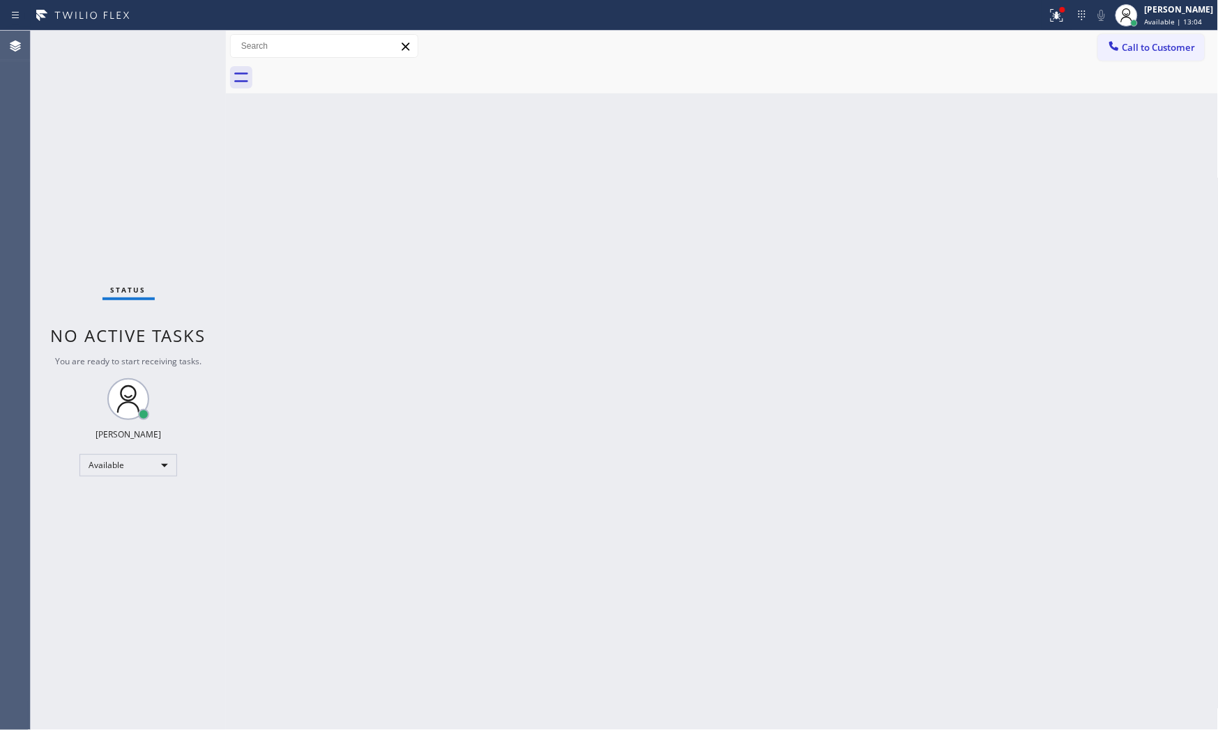
click at [160, 43] on div "Status No active tasks You are ready to start receiving tasks. [PERSON_NAME] Av…" at bounding box center [128, 381] width 195 height 700
click at [167, 36] on div "Status No active tasks You are ready to start receiving tasks. [PERSON_NAME] Av…" at bounding box center [128, 381] width 195 height 700
click at [1050, 23] on icon at bounding box center [1056, 15] width 17 height 17
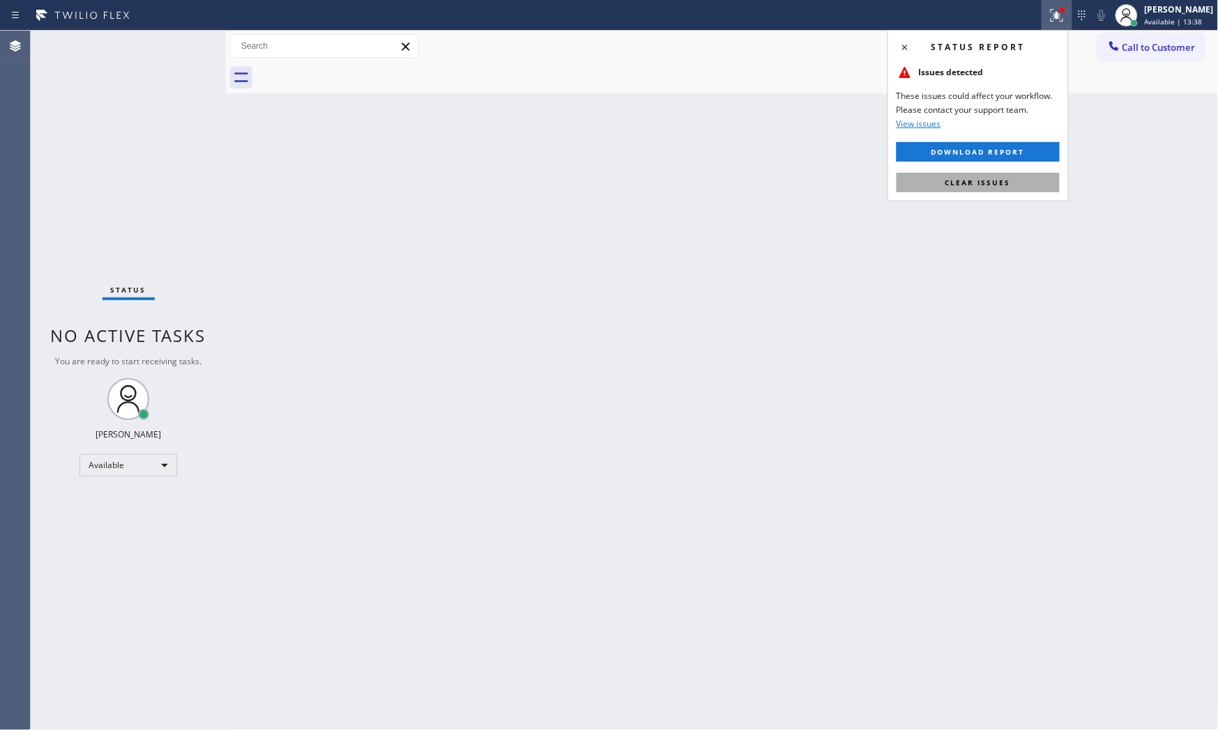
click at [1000, 178] on span "Clear issues" at bounding box center [978, 183] width 66 height 10
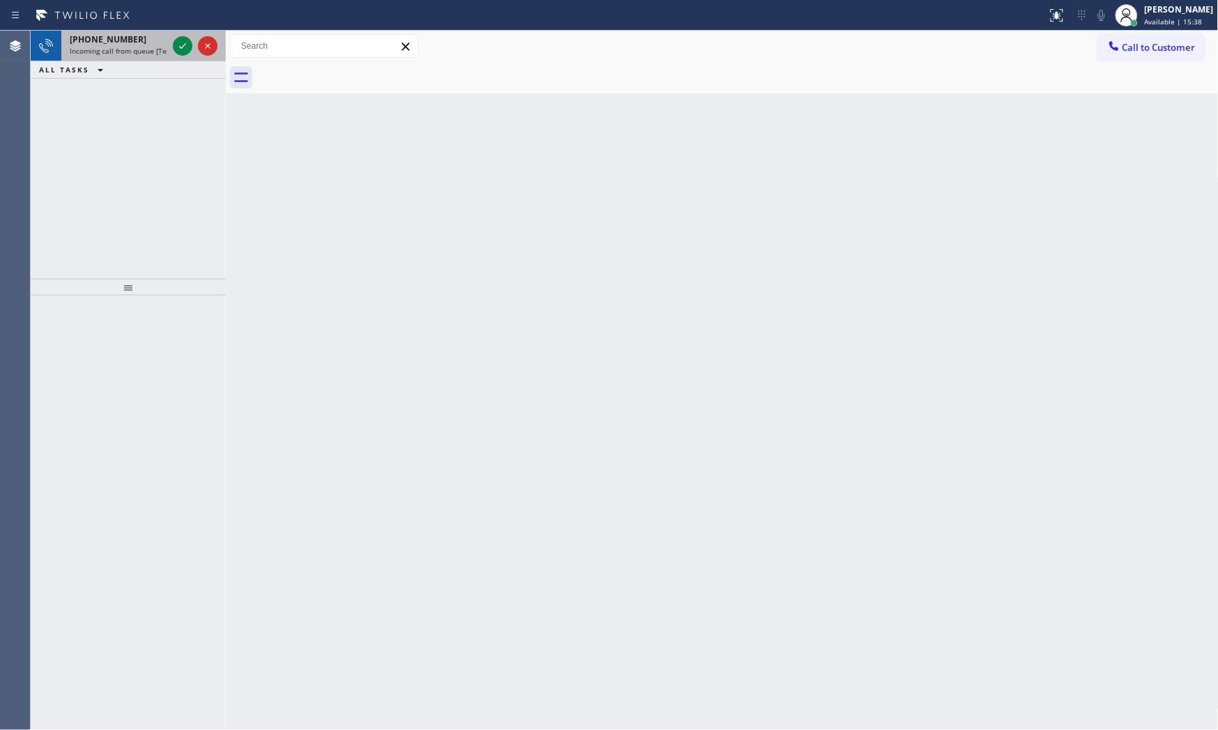
click at [146, 51] on span "Incoming call from queue [Test] All" at bounding box center [128, 51] width 116 height 10
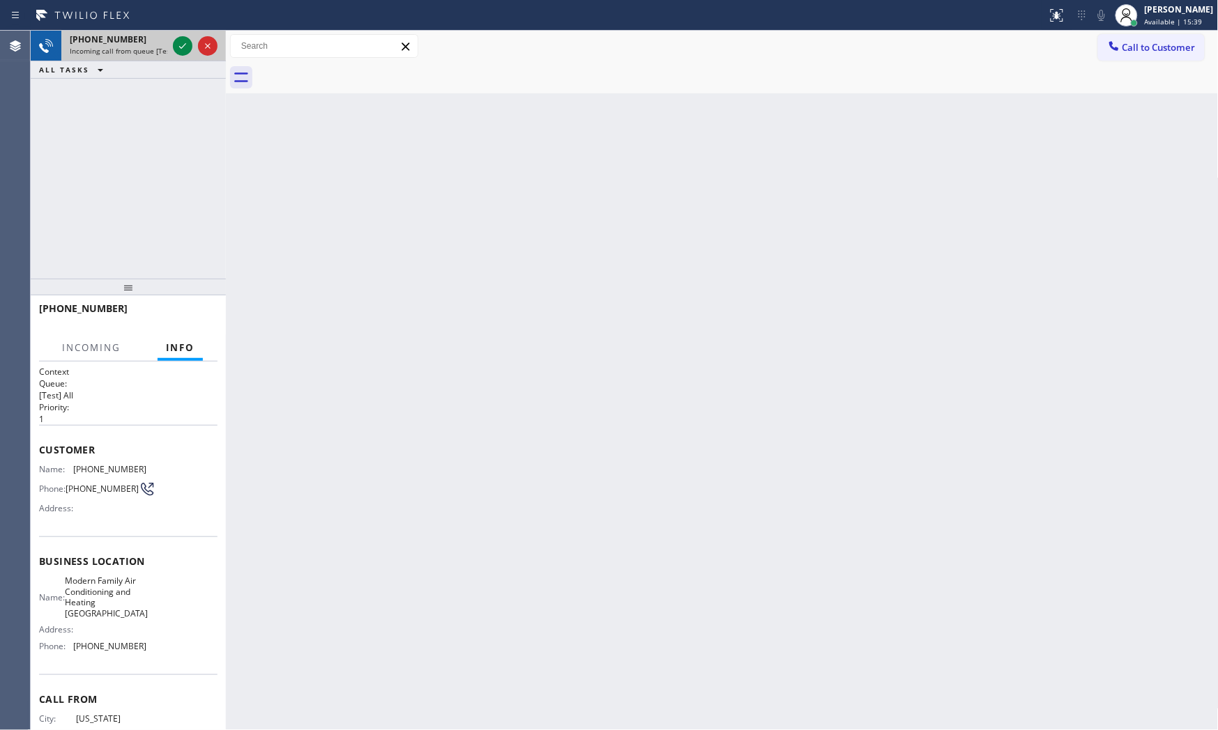
click at [168, 45] on div "[PHONE_NUMBER] Incoming call from queue [Test] All" at bounding box center [115, 46] width 109 height 31
click at [173, 43] on div at bounding box center [195, 46] width 50 height 31
click at [173, 43] on div at bounding box center [183, 46] width 20 height 17
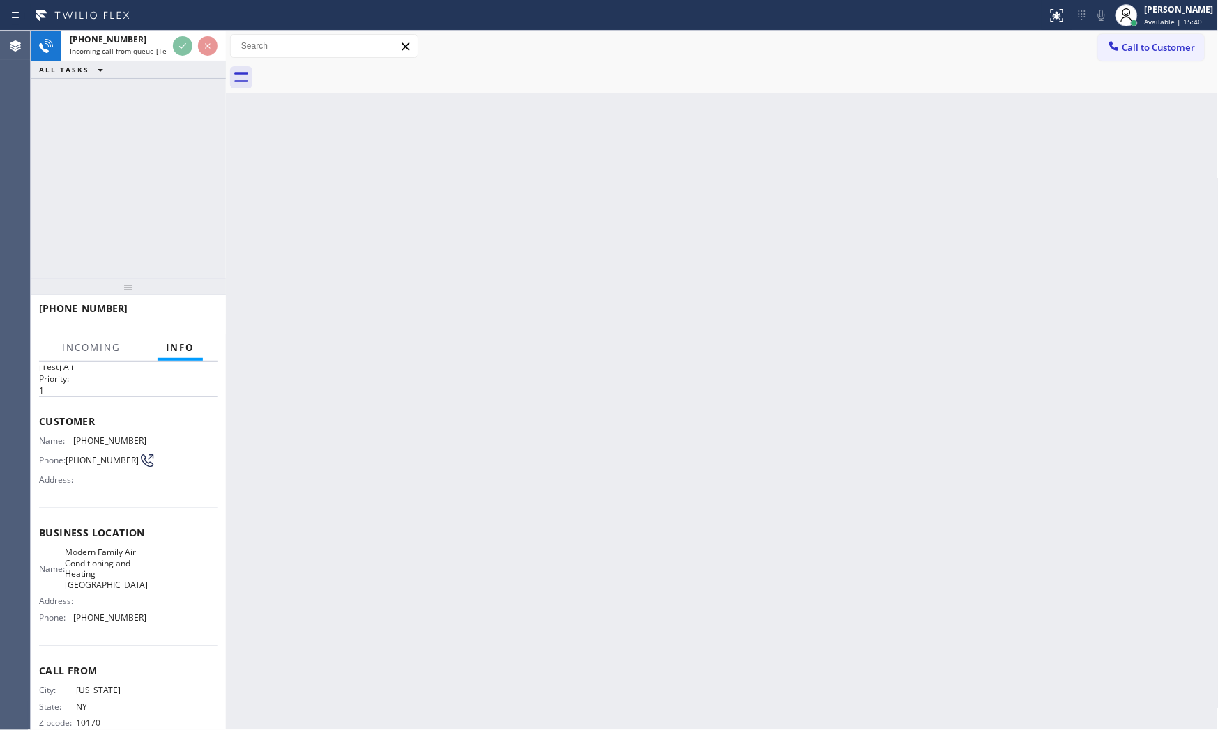
scroll to position [56, 0]
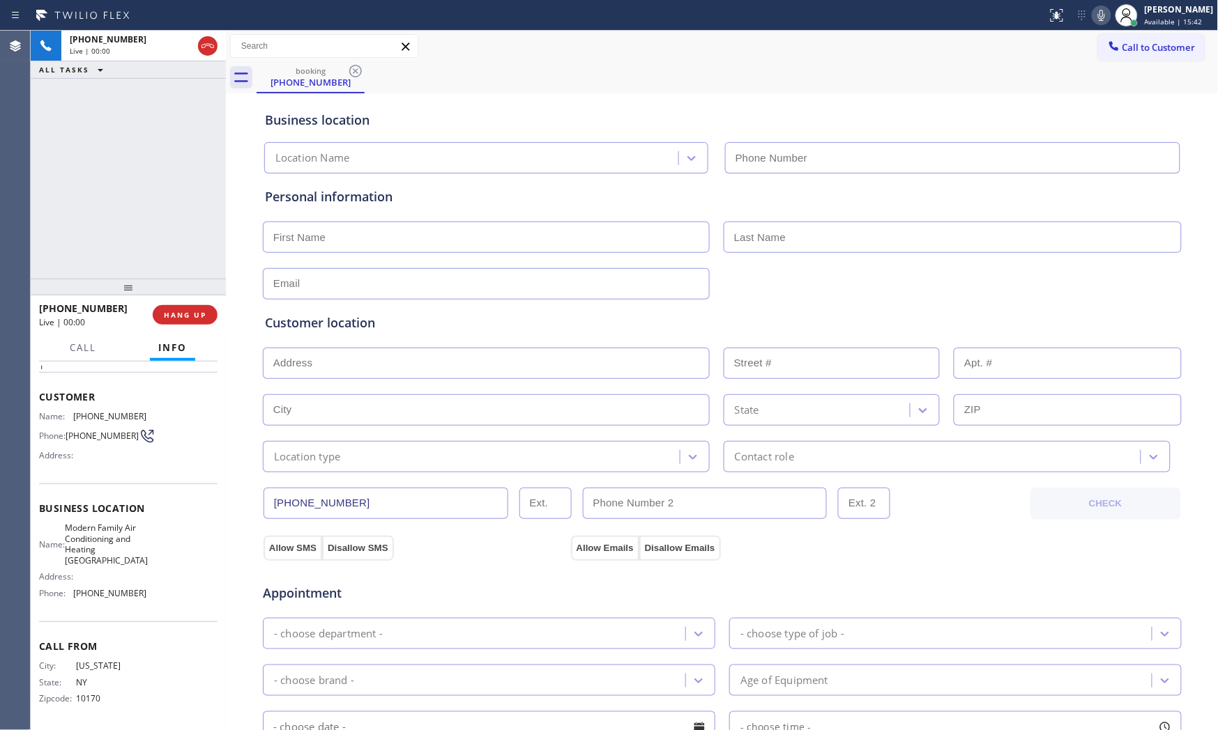
type input "[PHONE_NUMBER]"
click at [191, 317] on span "HANG UP" at bounding box center [185, 315] width 43 height 10
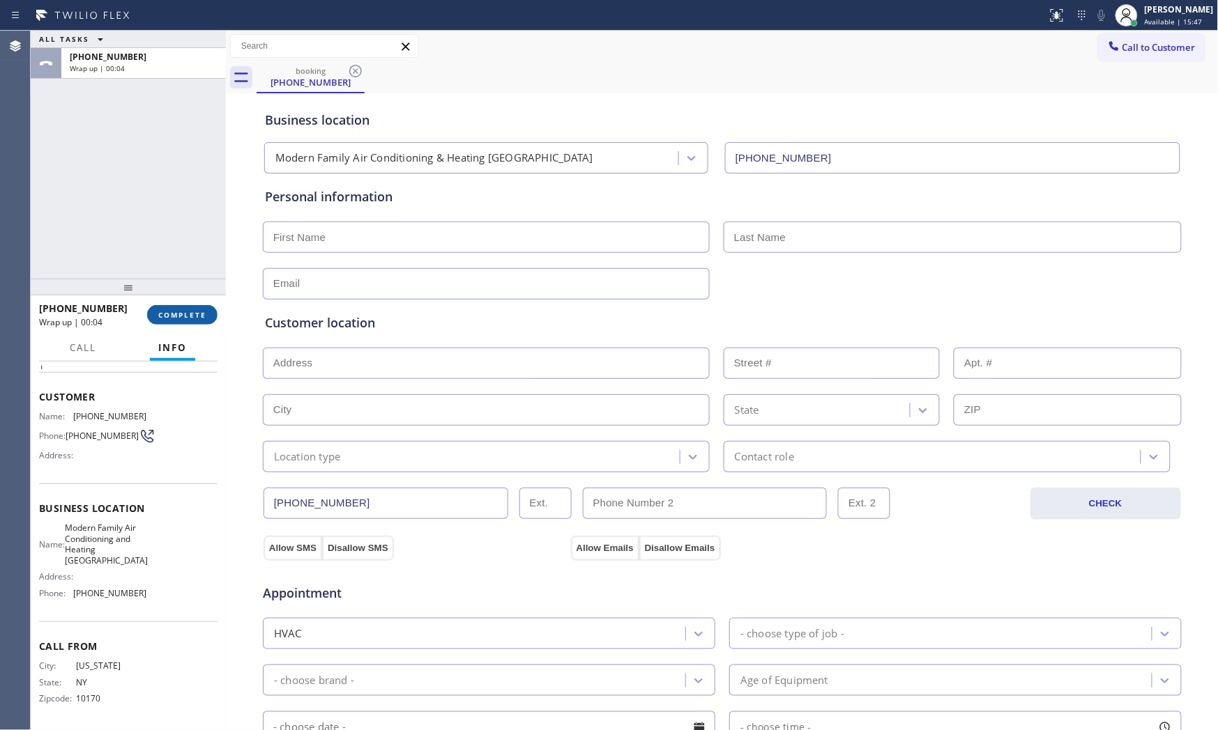
click at [191, 317] on span "COMPLETE" at bounding box center [182, 315] width 48 height 10
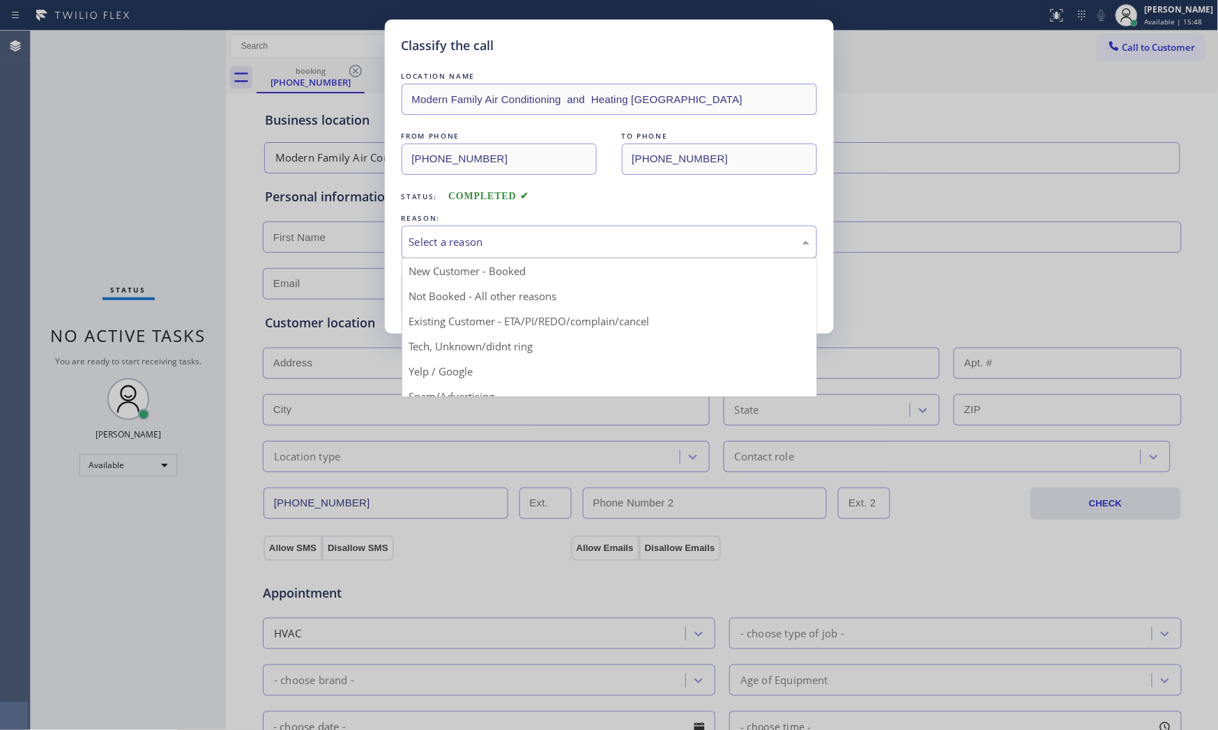
click at [444, 232] on div "Select a reason" at bounding box center [608, 242] width 415 height 33
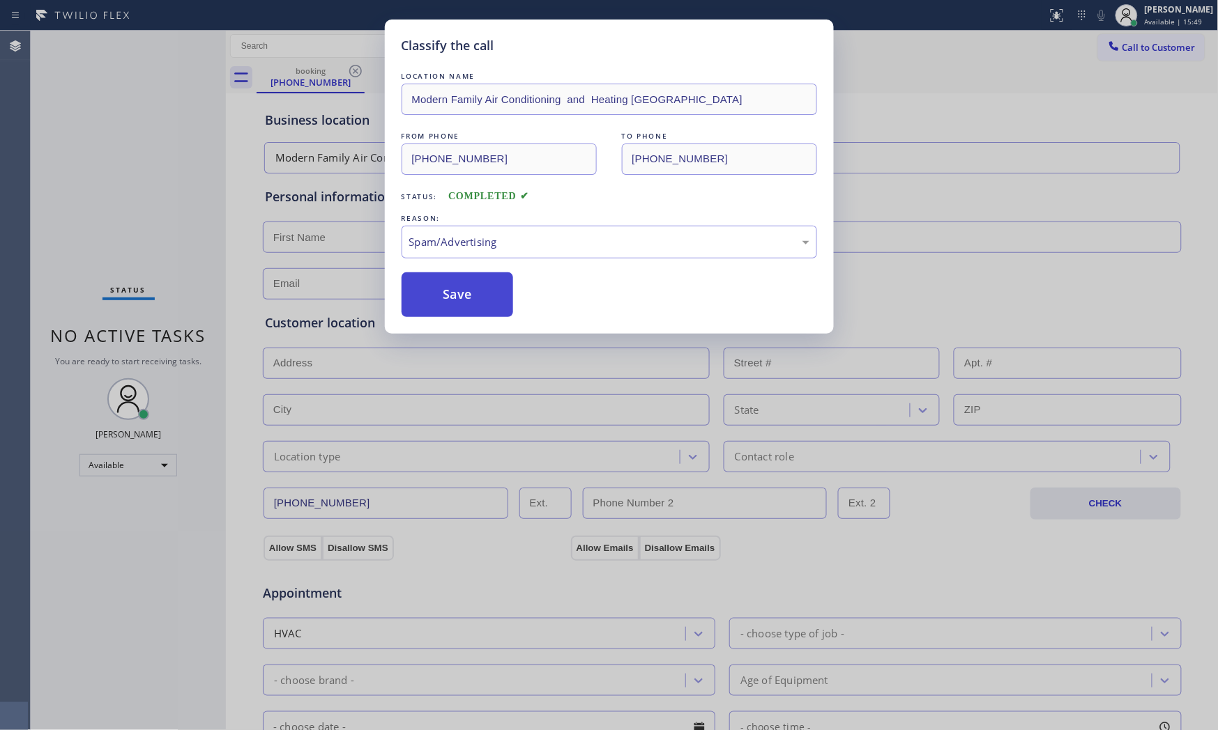
click at [455, 296] on button "Save" at bounding box center [457, 295] width 112 height 45
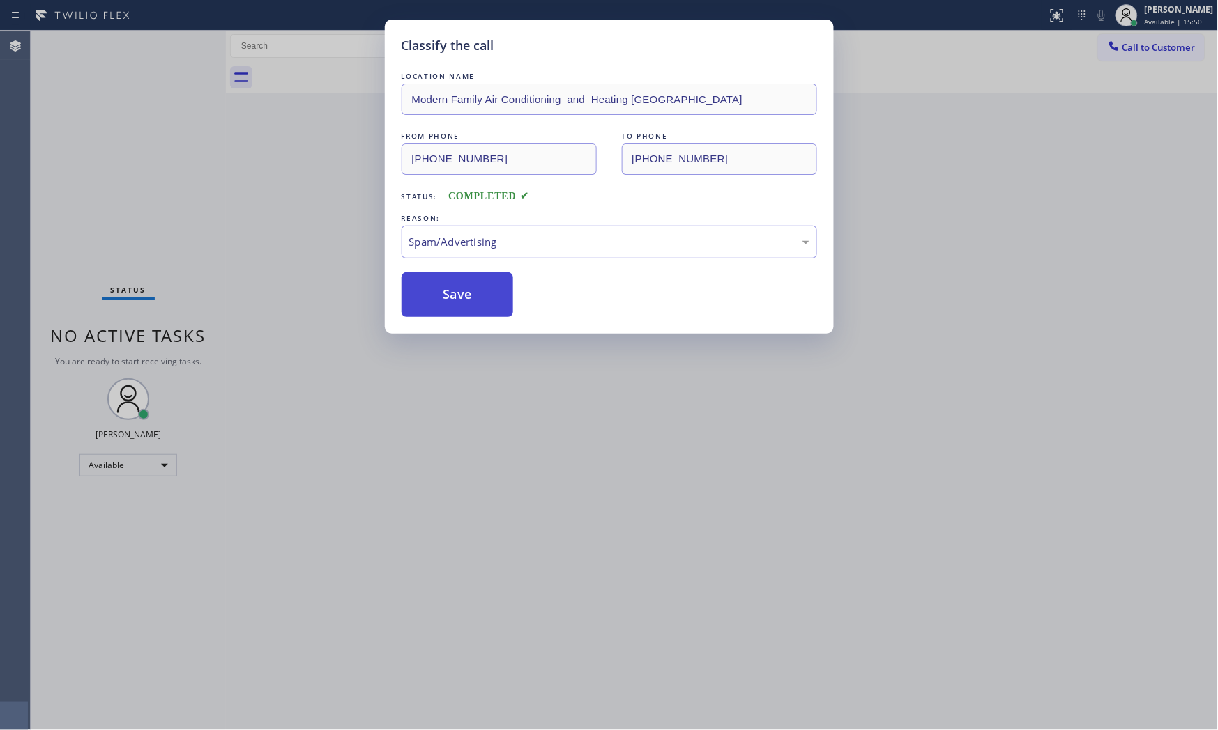
click at [455, 296] on button "Save" at bounding box center [457, 295] width 112 height 45
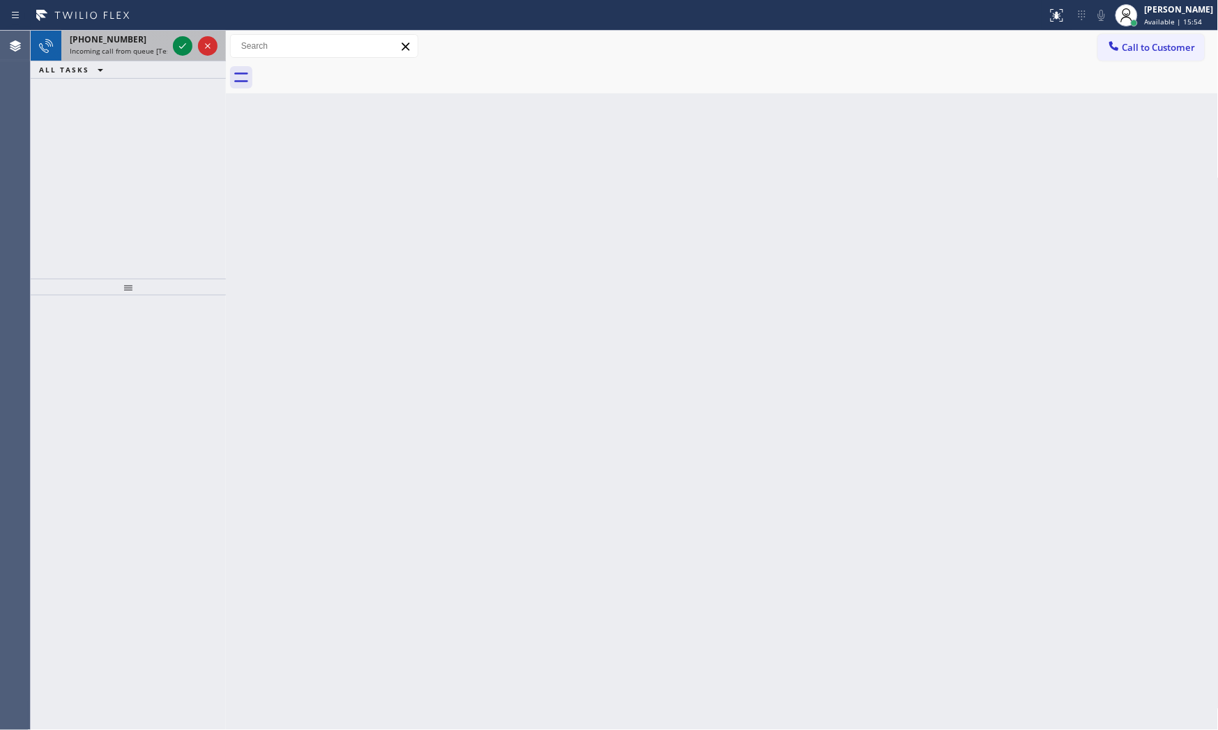
click at [161, 53] on span "Incoming call from queue [Test] All" at bounding box center [128, 51] width 116 height 10
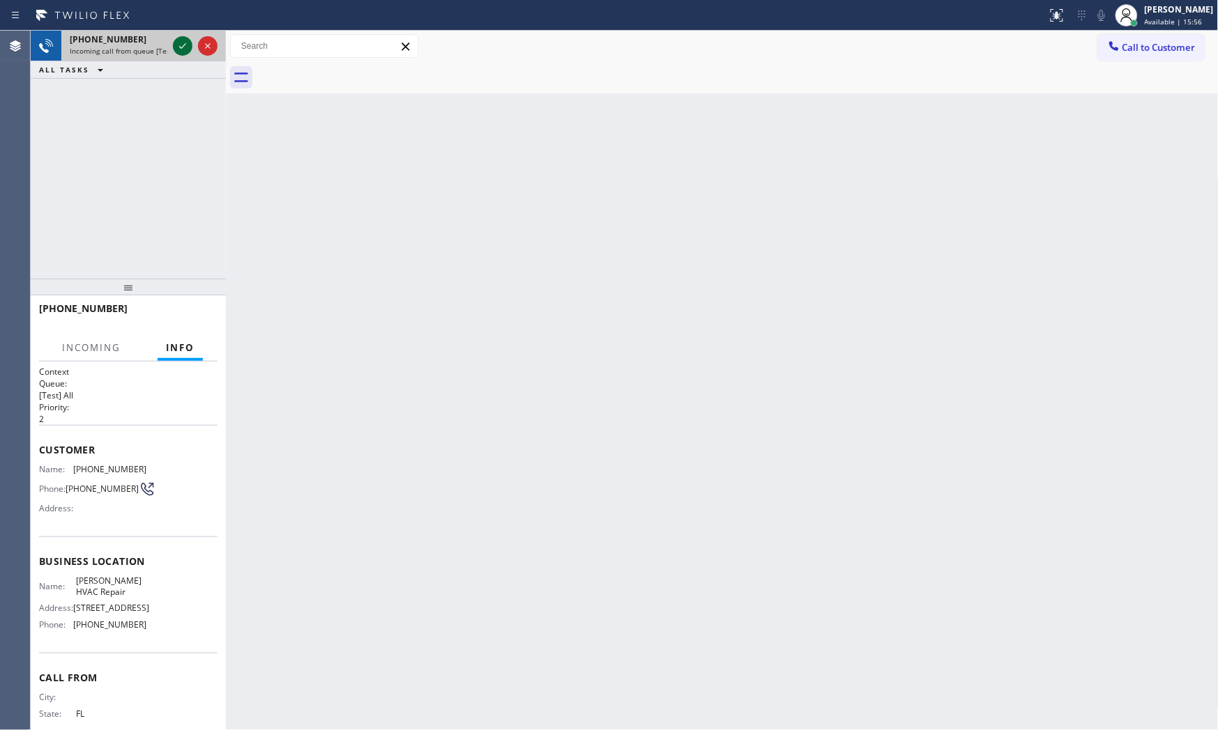
click at [185, 44] on icon at bounding box center [182, 46] width 7 height 6
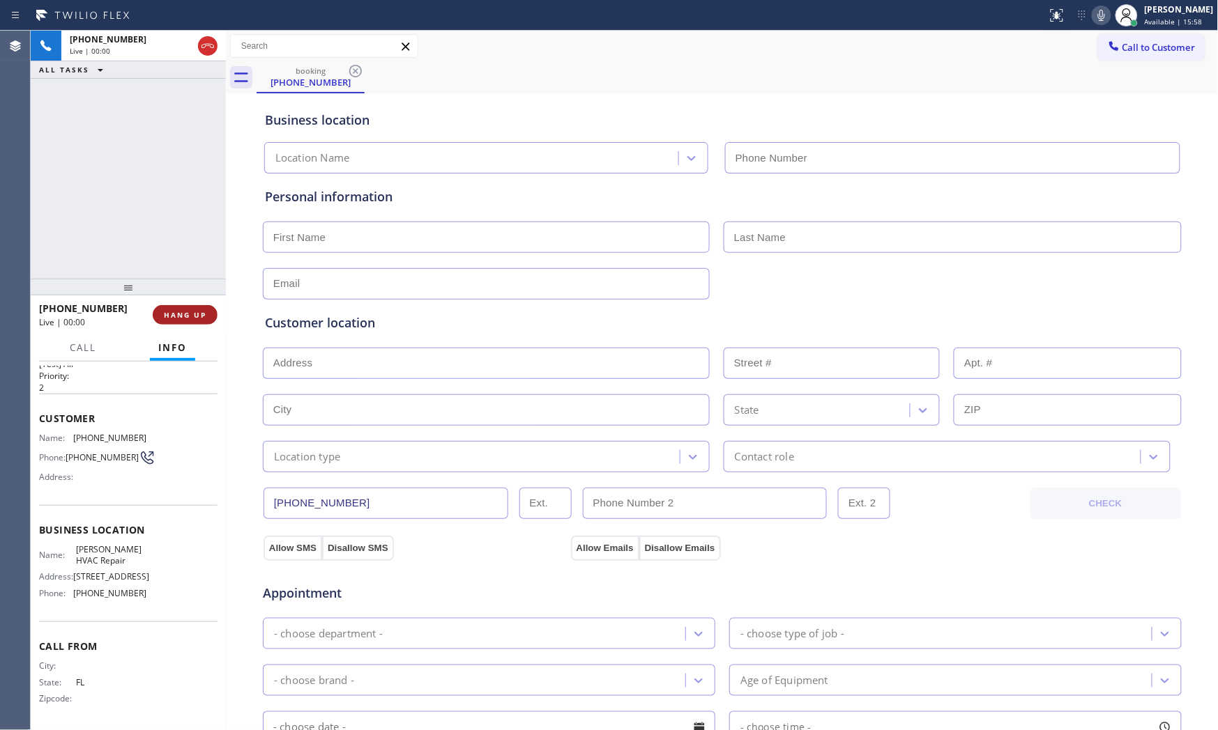
type input "[PHONE_NUMBER]"
click at [185, 319] on span "HANG UP" at bounding box center [185, 315] width 43 height 10
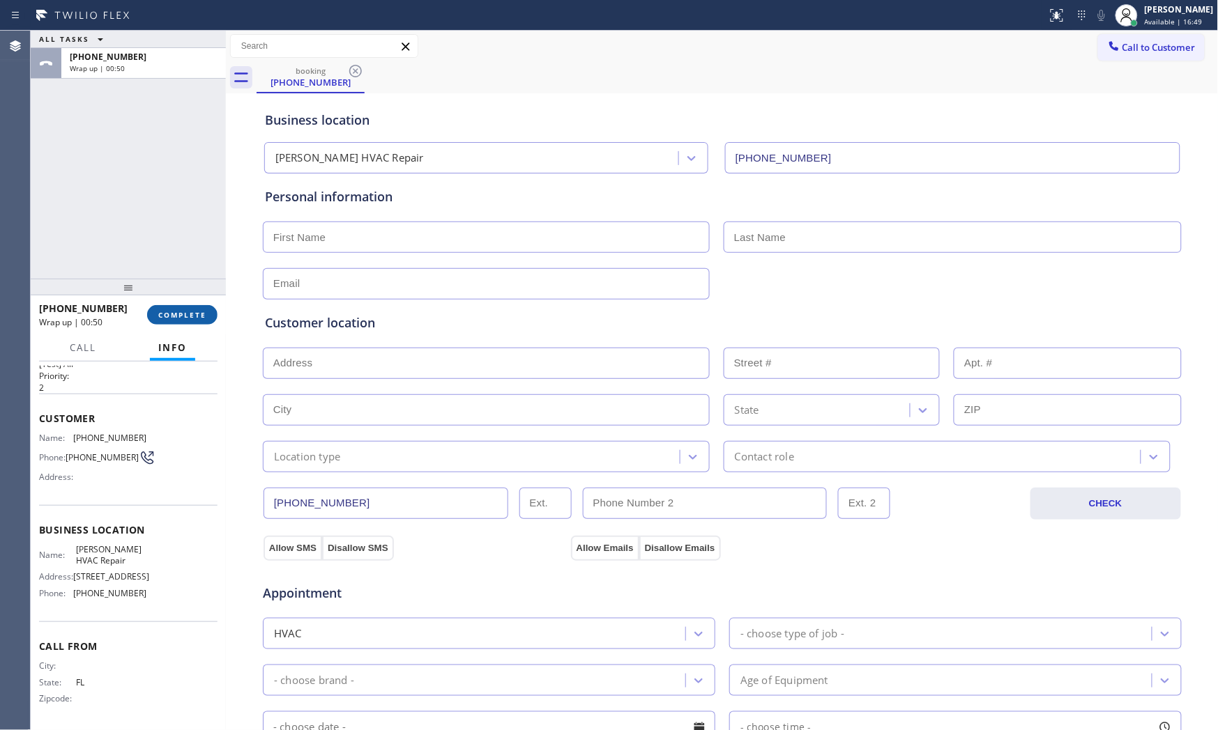
click at [176, 315] on span "COMPLETE" at bounding box center [182, 315] width 48 height 10
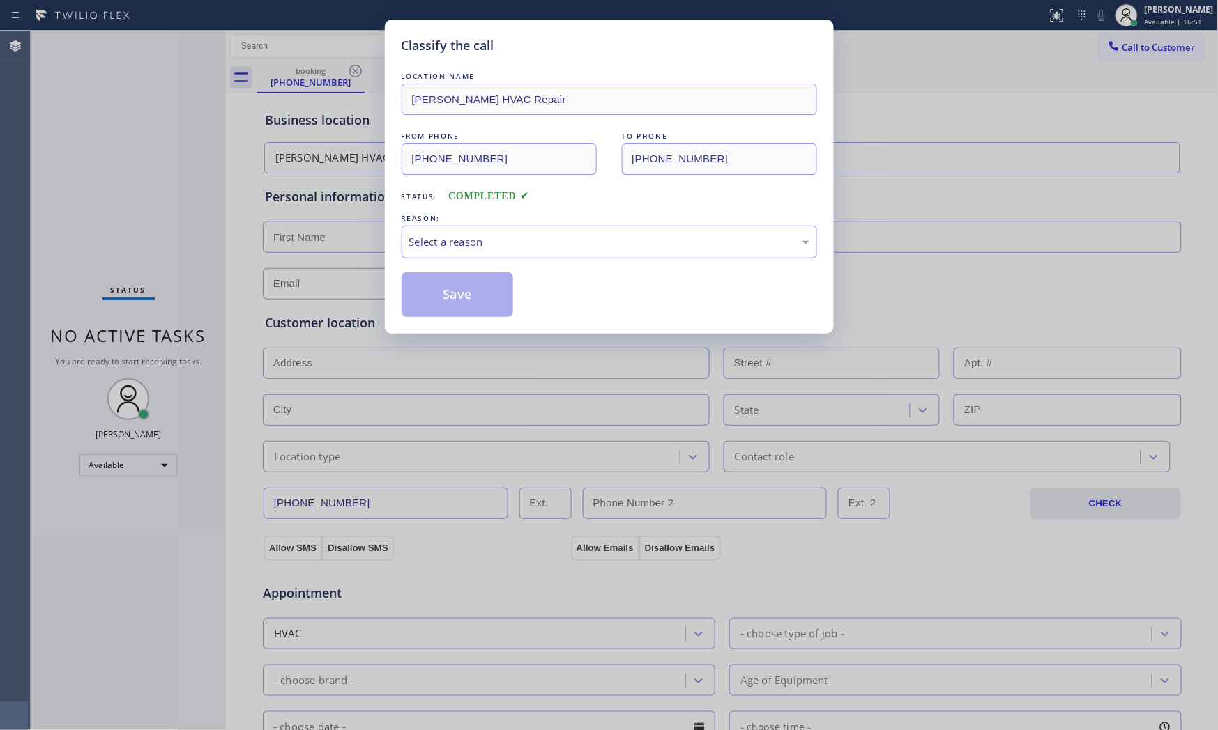
click at [452, 238] on div "Select a reason" at bounding box center [609, 242] width 400 height 16
click at [443, 291] on button "Save" at bounding box center [457, 295] width 112 height 45
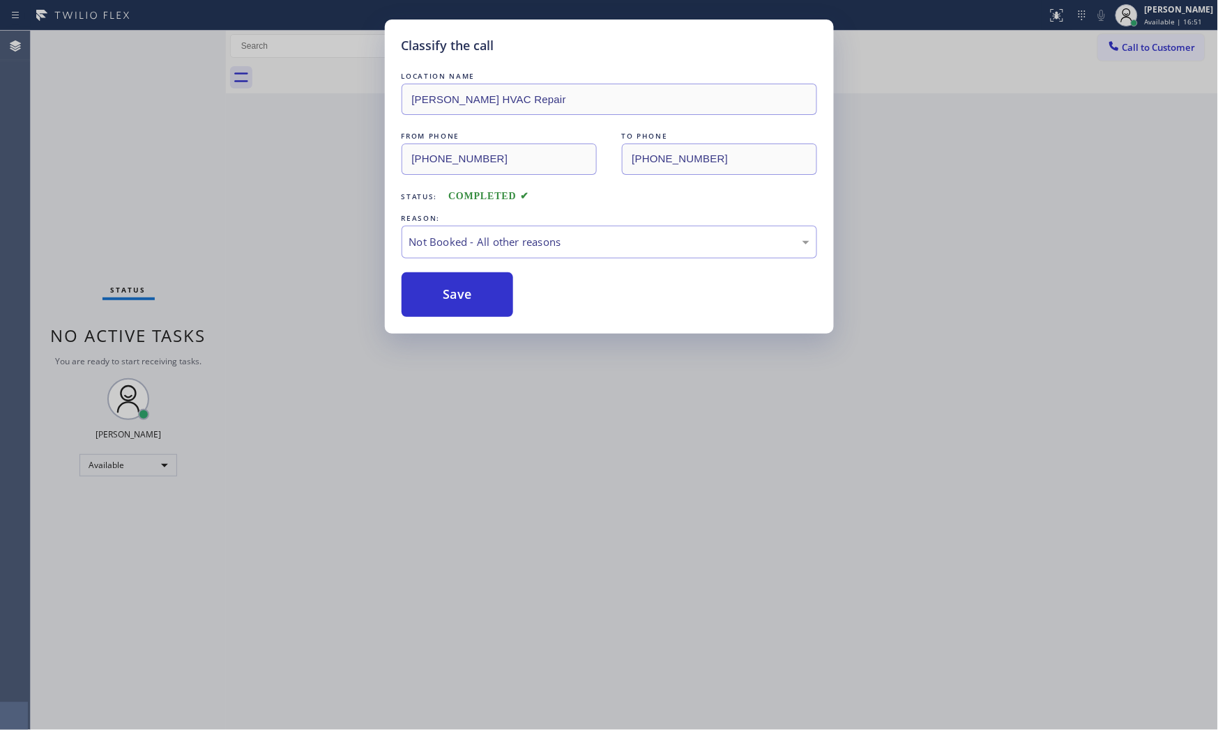
click at [443, 291] on button "Save" at bounding box center [457, 295] width 112 height 45
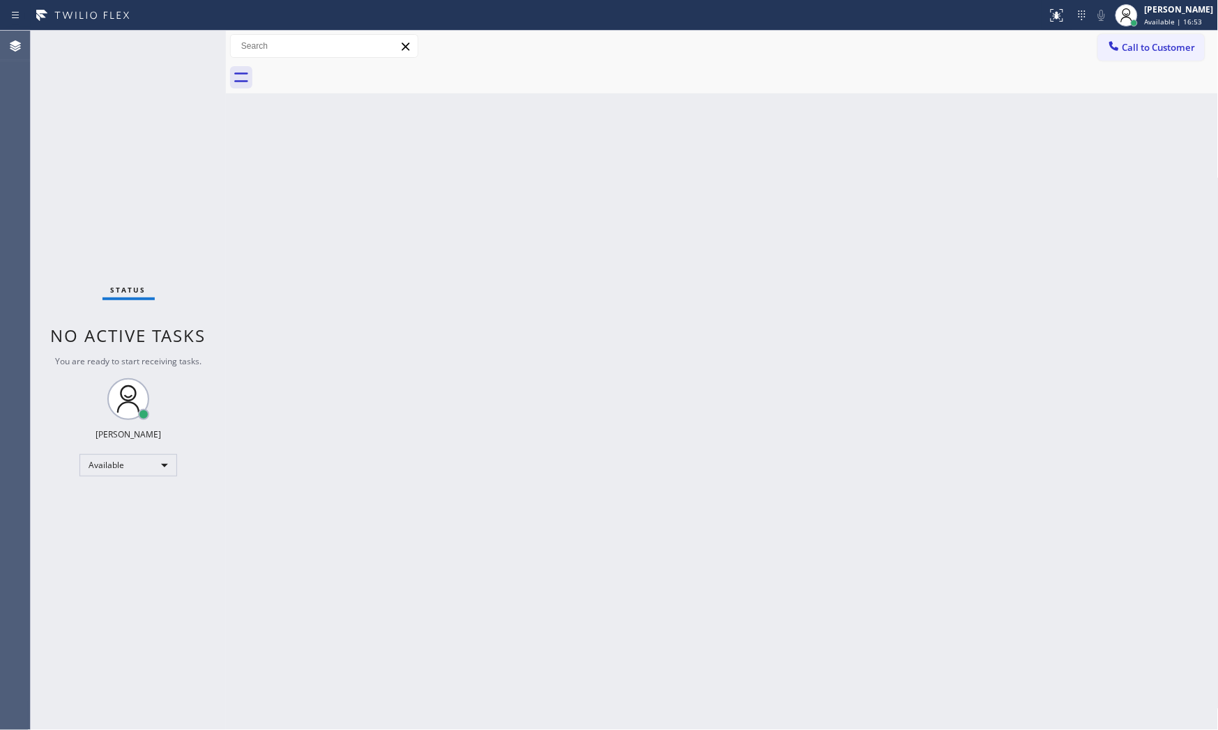
click at [186, 44] on div "Status No active tasks You are ready to start receiving tasks. [PERSON_NAME] Av…" at bounding box center [128, 381] width 195 height 700
click at [172, 39] on div "Status No active tasks You are ready to start receiving tasks. [PERSON_NAME] Av…" at bounding box center [128, 381] width 195 height 700
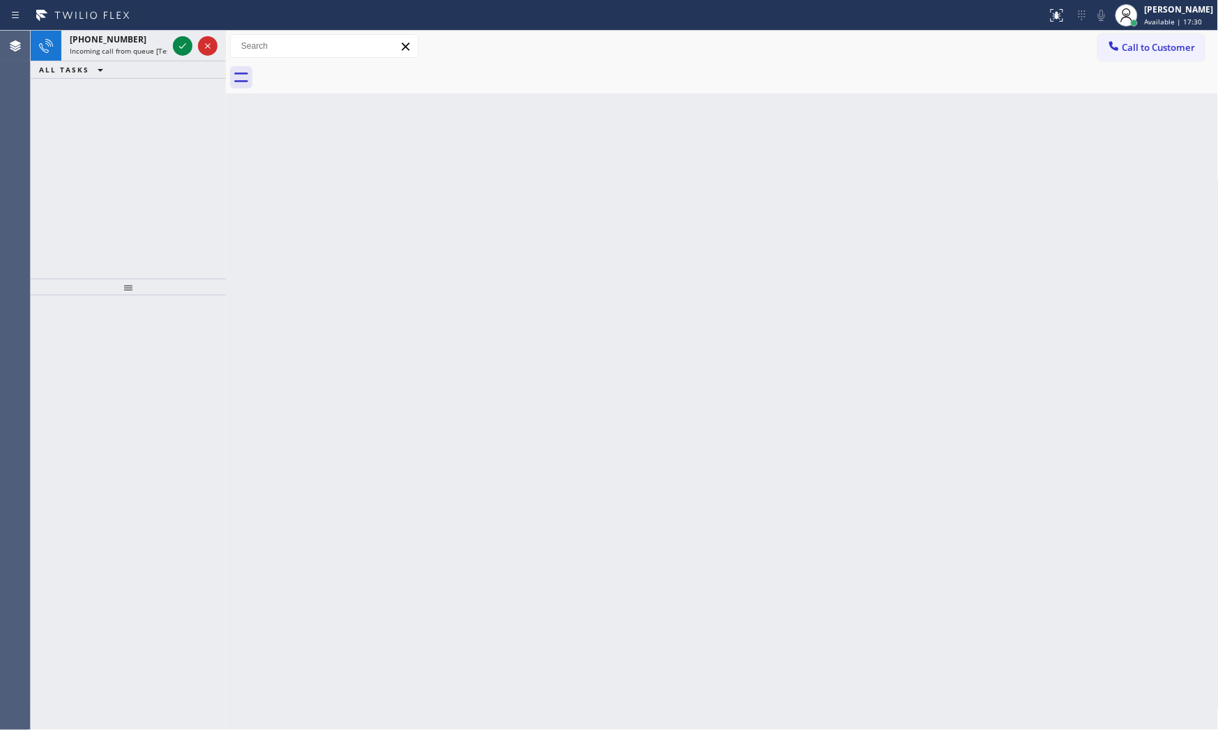
click at [175, 29] on div "Status report No issues detected If you experience an issue, please download th…" at bounding box center [609, 15] width 1218 height 31
click at [162, 38] on div "[PHONE_NUMBER]" at bounding box center [119, 39] width 98 height 12
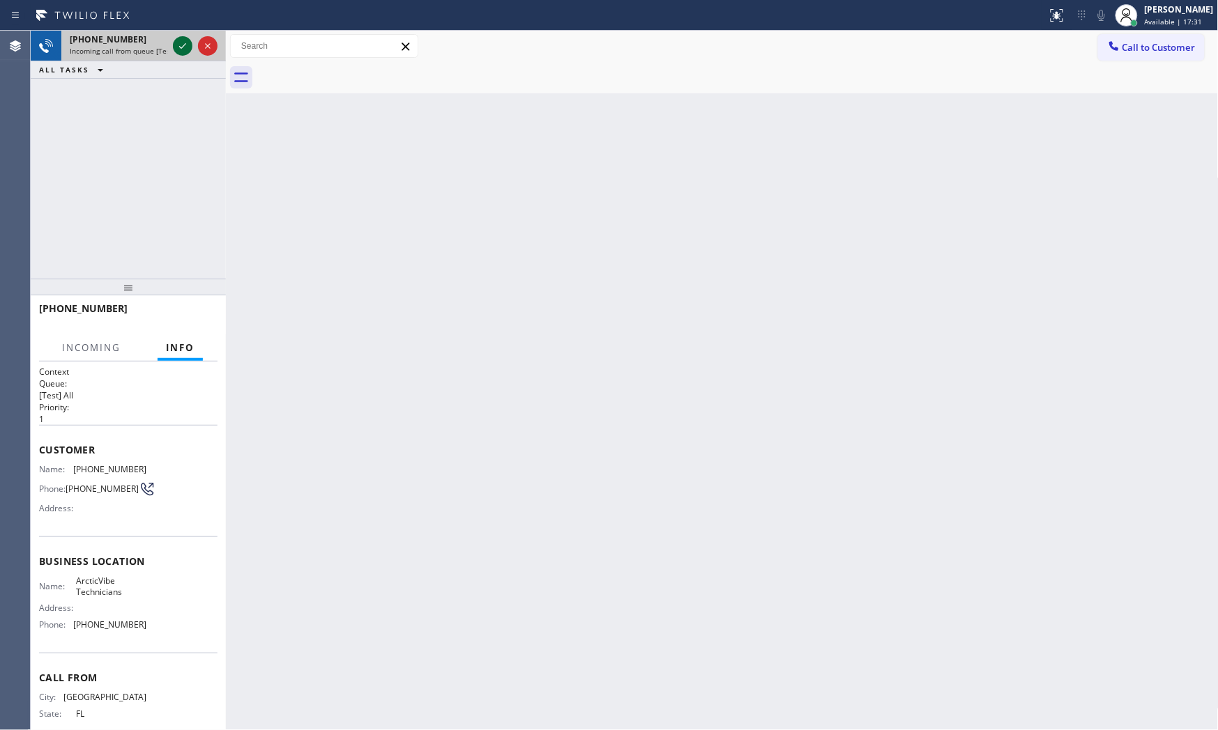
click at [186, 43] on icon at bounding box center [182, 46] width 17 height 17
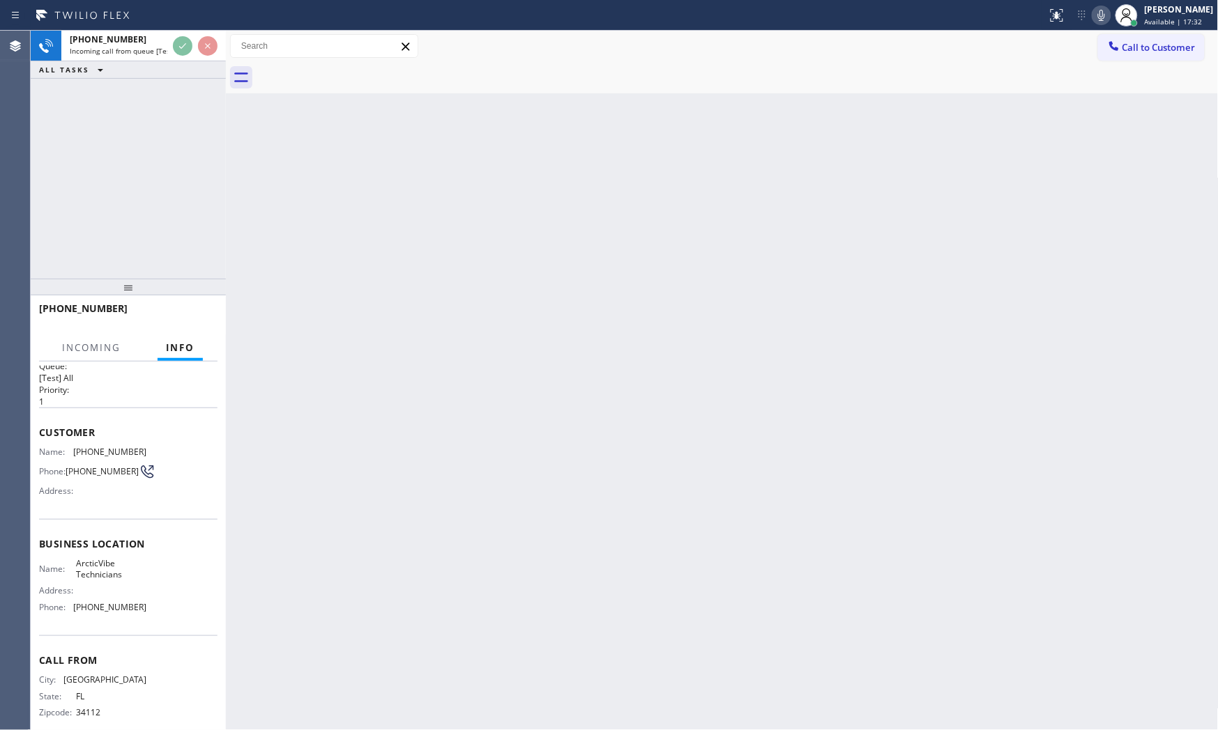
scroll to position [35, 0]
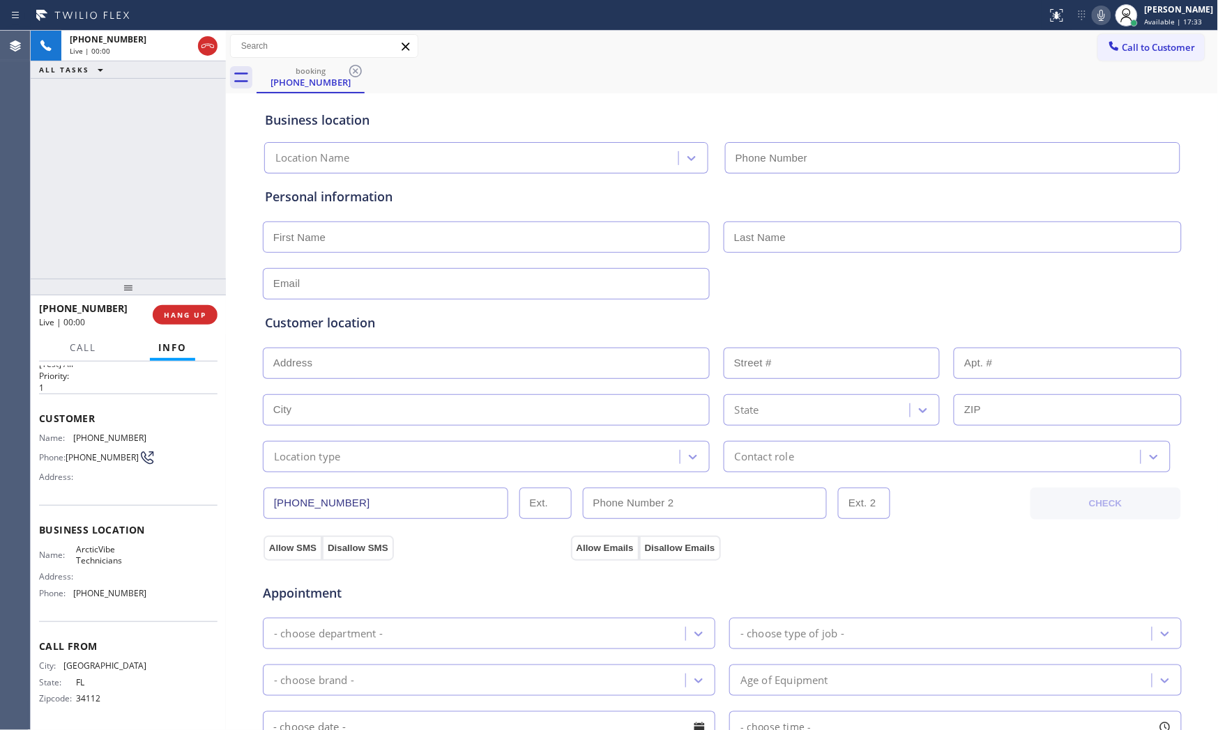
type input "[PHONE_NUMBER]"
click at [190, 311] on span "HANG UP" at bounding box center [185, 315] width 43 height 10
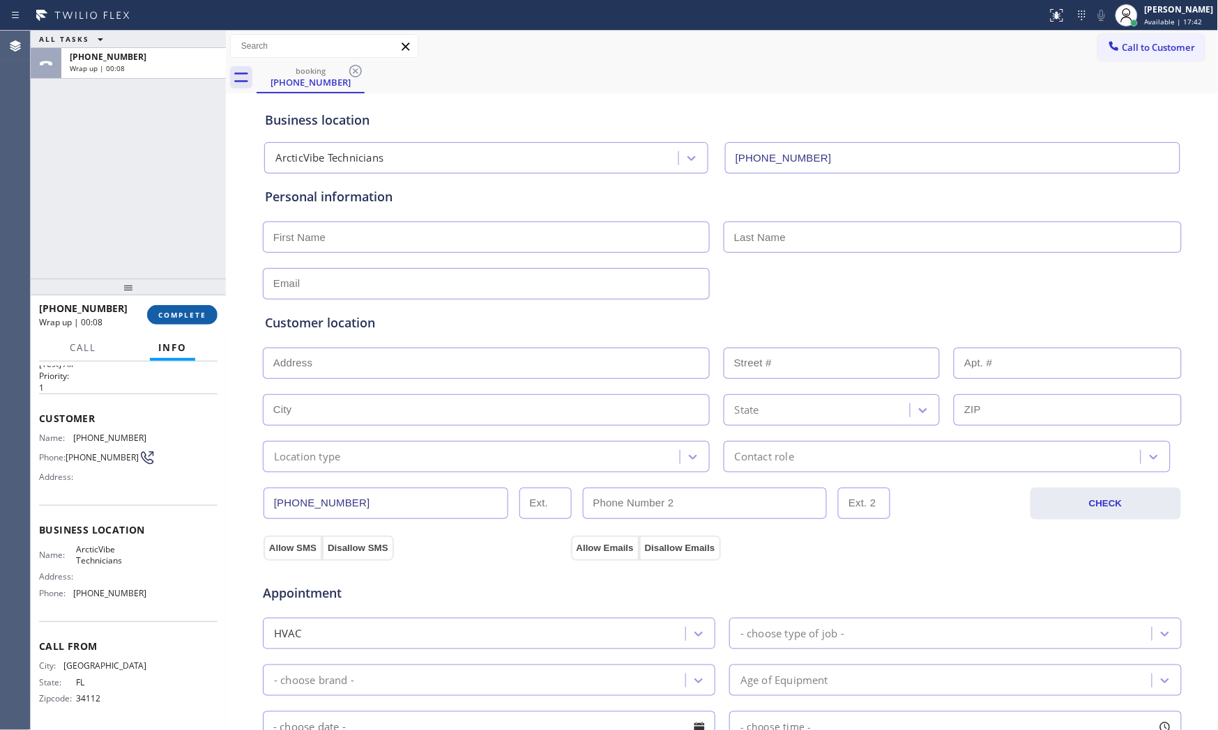
click at [180, 307] on button "COMPLETE" at bounding box center [182, 315] width 70 height 20
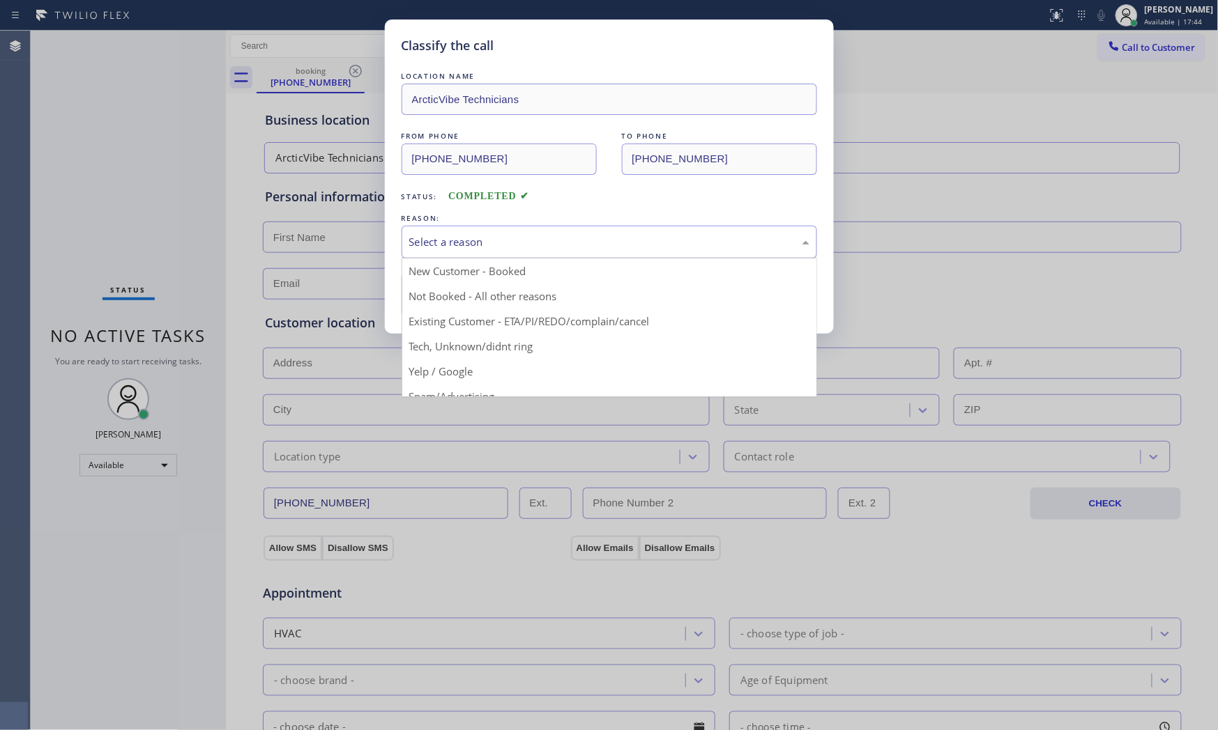
click at [458, 248] on div "Select a reason" at bounding box center [609, 242] width 400 height 16
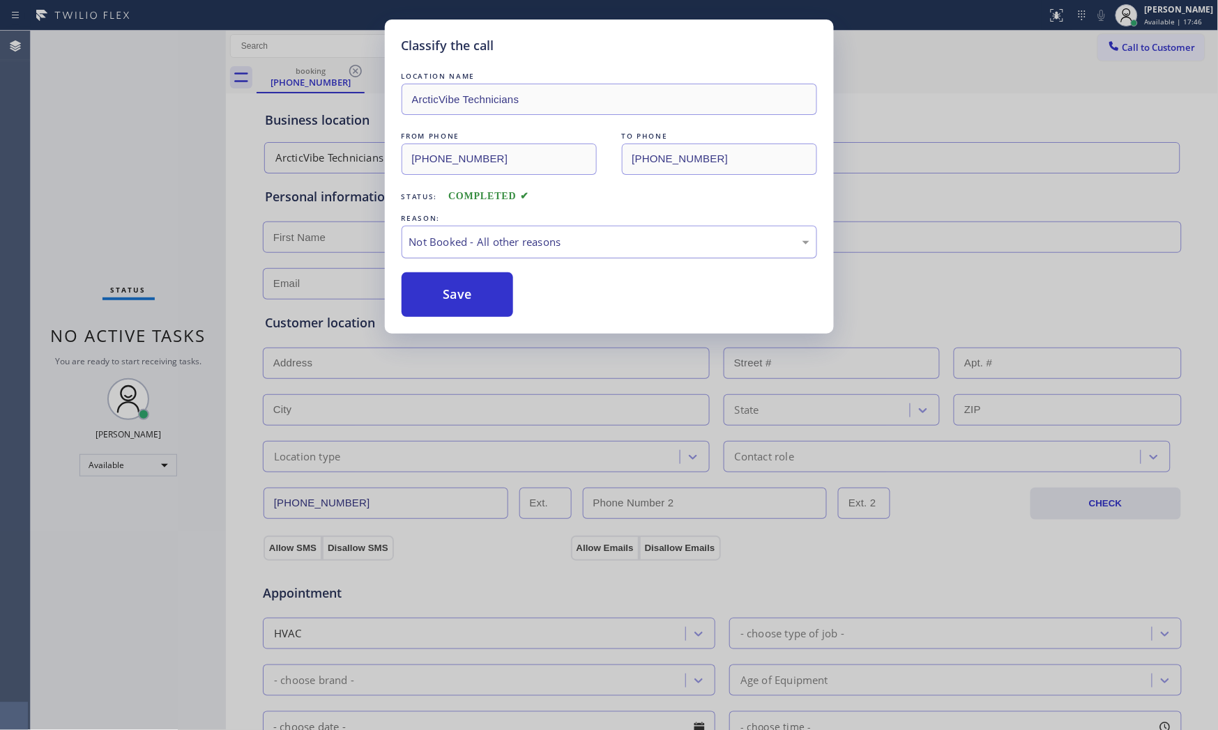
click at [441, 242] on div "Not Booked - All other reasons" at bounding box center [609, 242] width 400 height 16
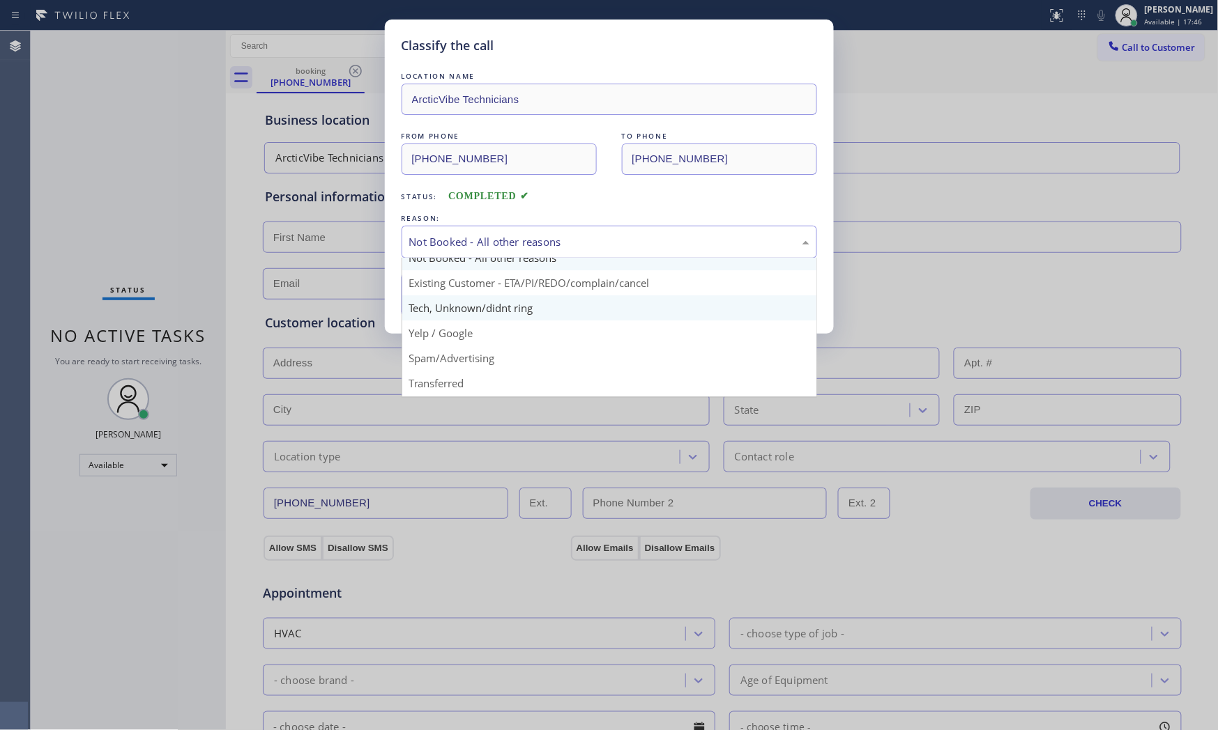
scroll to position [77, 0]
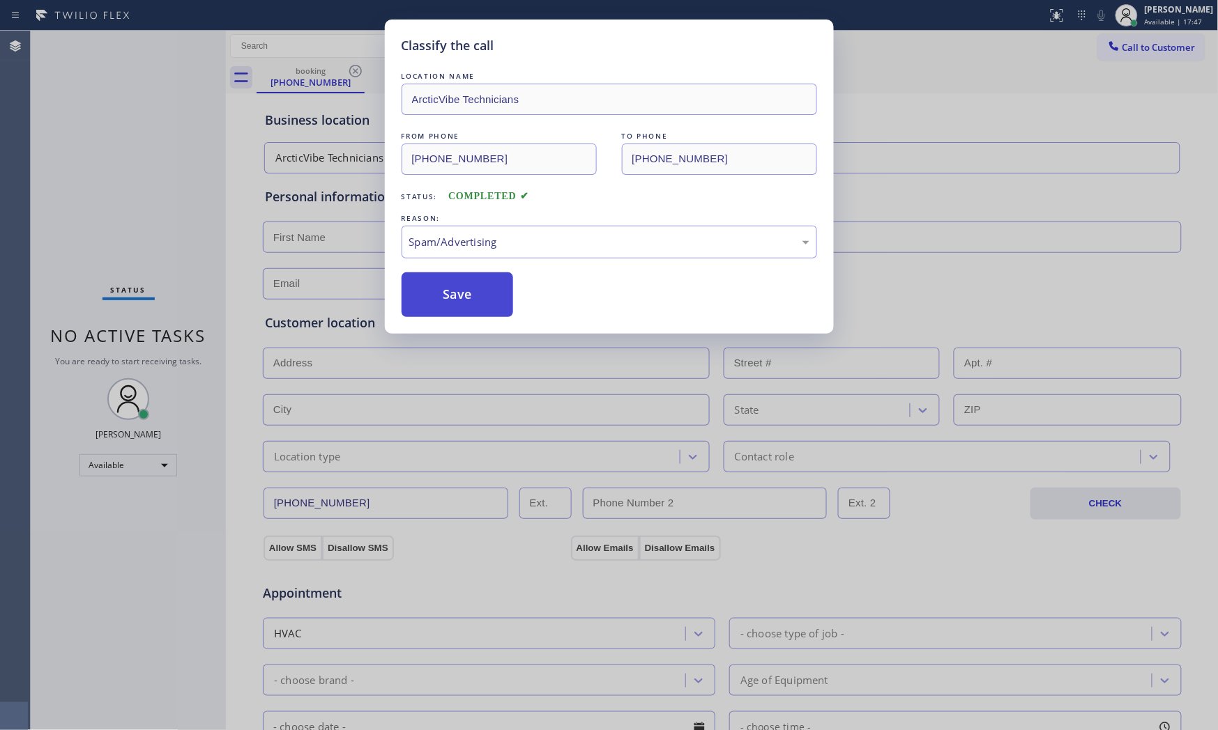
click at [443, 287] on button "Save" at bounding box center [457, 295] width 112 height 45
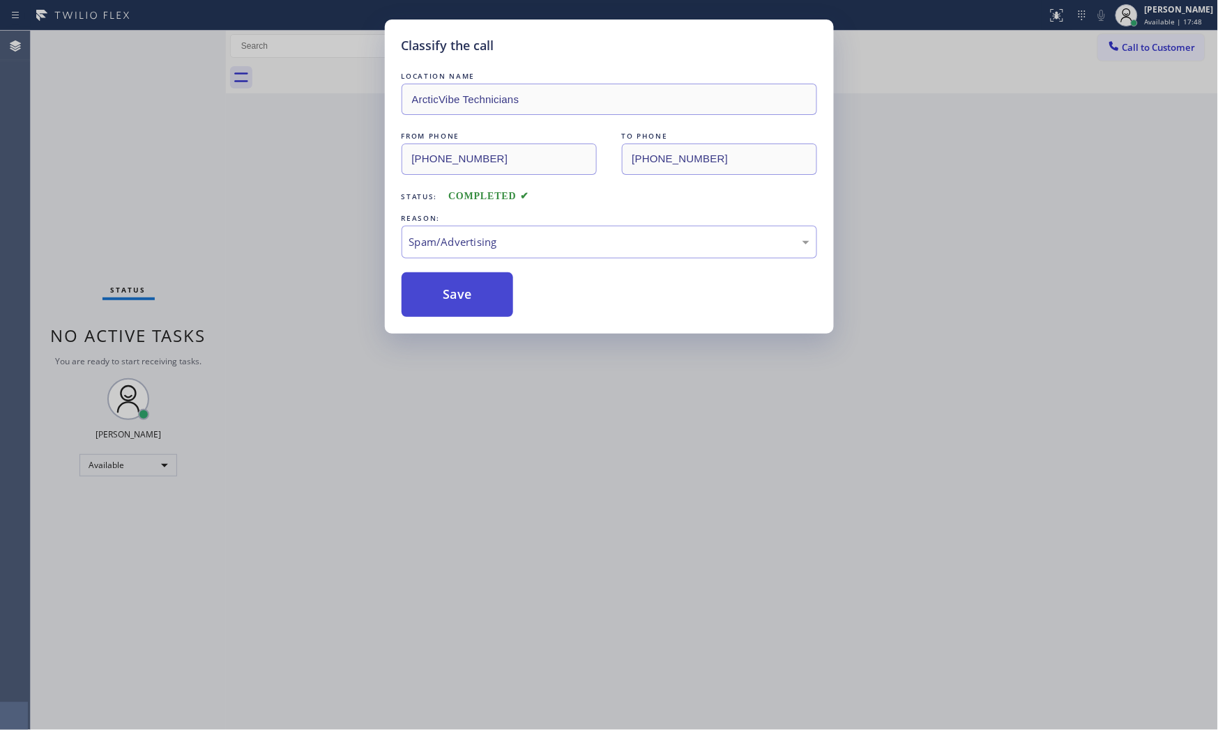
click at [443, 287] on button "Save" at bounding box center [457, 295] width 112 height 45
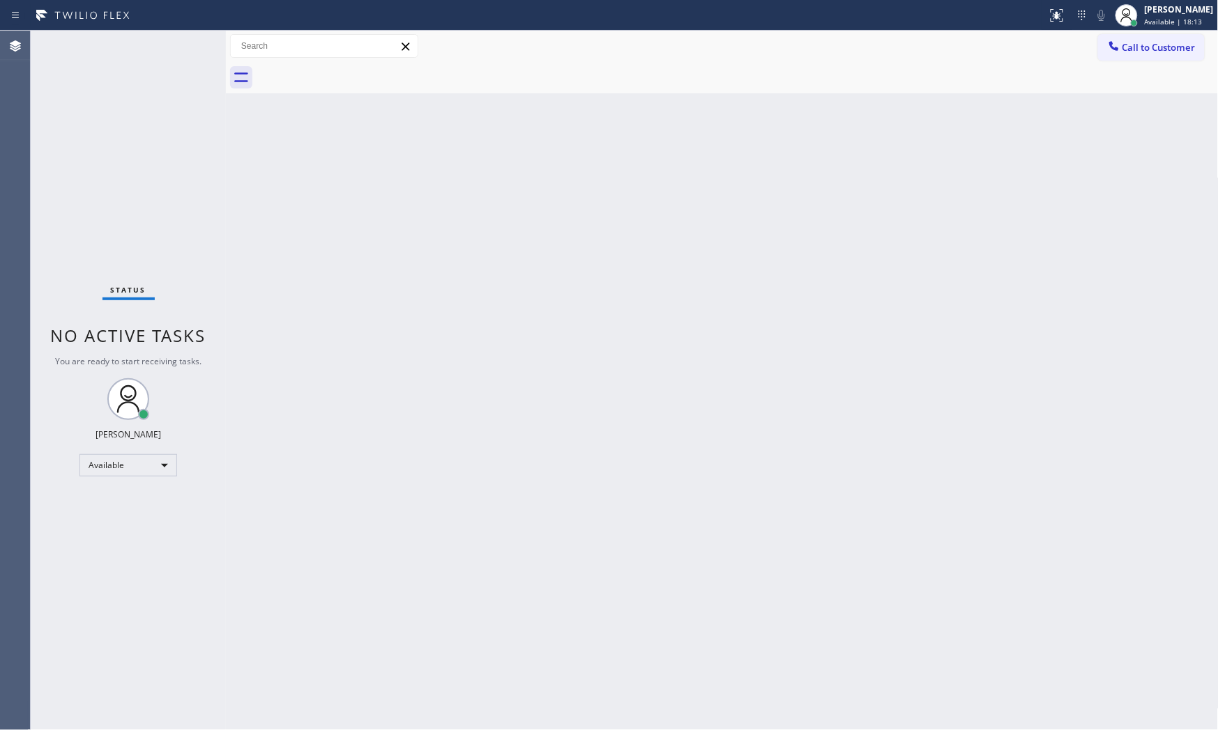
click at [186, 43] on div "Status No active tasks You are ready to start receiving tasks. [PERSON_NAME] Av…" at bounding box center [128, 381] width 195 height 700
click at [184, 45] on div "Status No active tasks You are ready to start receiving tasks. [PERSON_NAME] Av…" at bounding box center [128, 381] width 195 height 700
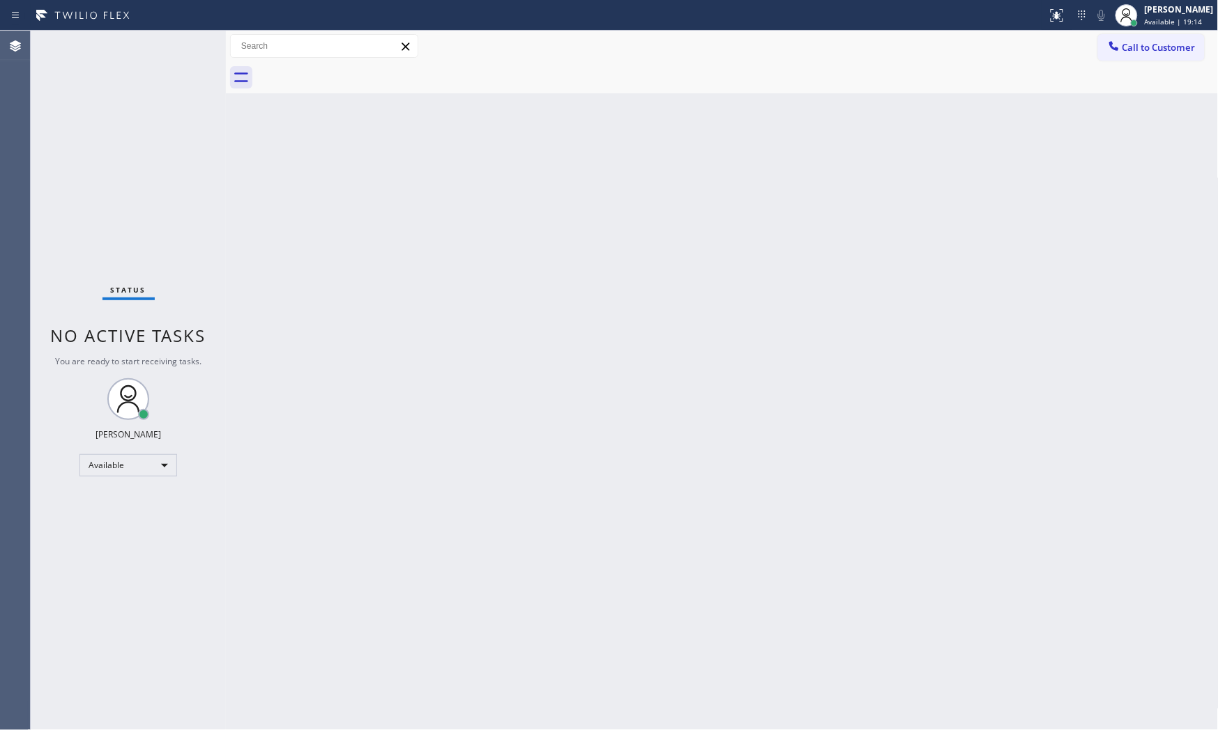
click at [183, 45] on div "Status No active tasks You are ready to start receiving tasks. [PERSON_NAME] Av…" at bounding box center [128, 381] width 195 height 700
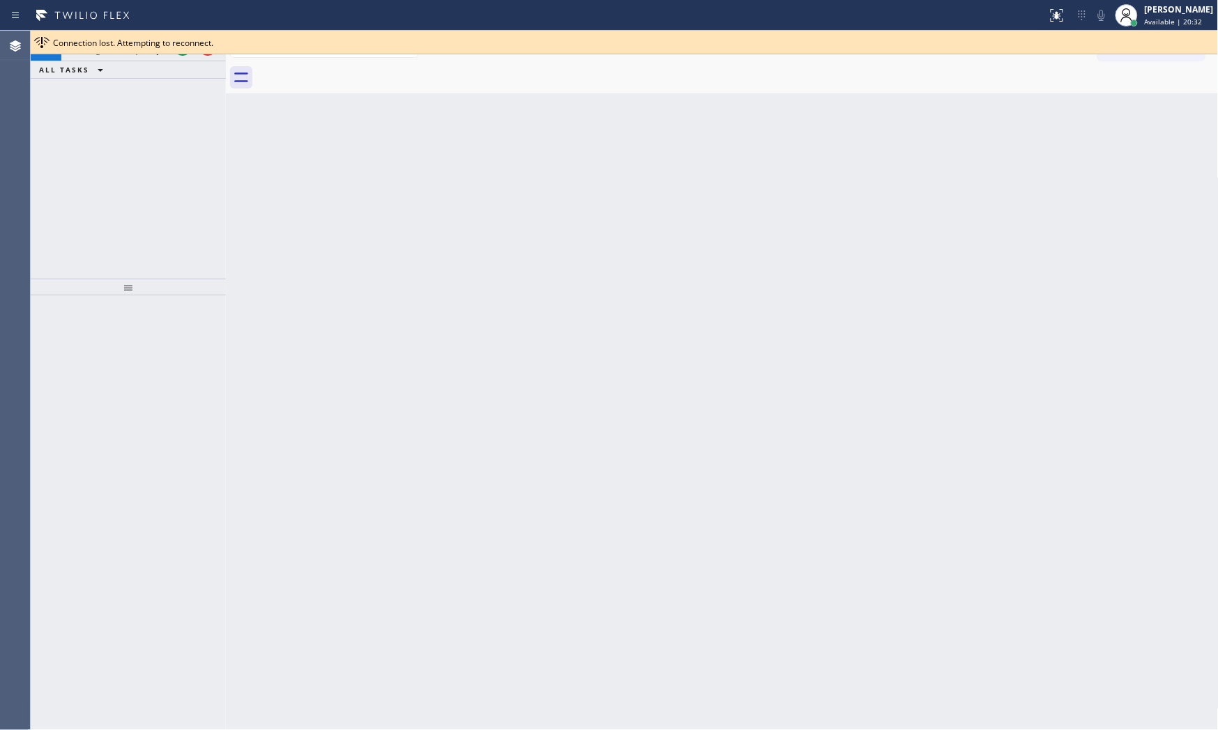
click at [183, 45] on span "Connection lost. Attempting to reconnect." at bounding box center [133, 43] width 160 height 12
click at [185, 52] on div "Connection lost. Attempting to reconnect." at bounding box center [624, 43] width 1187 height 24
click at [183, 54] on div at bounding box center [624, 54] width 1187 height 1
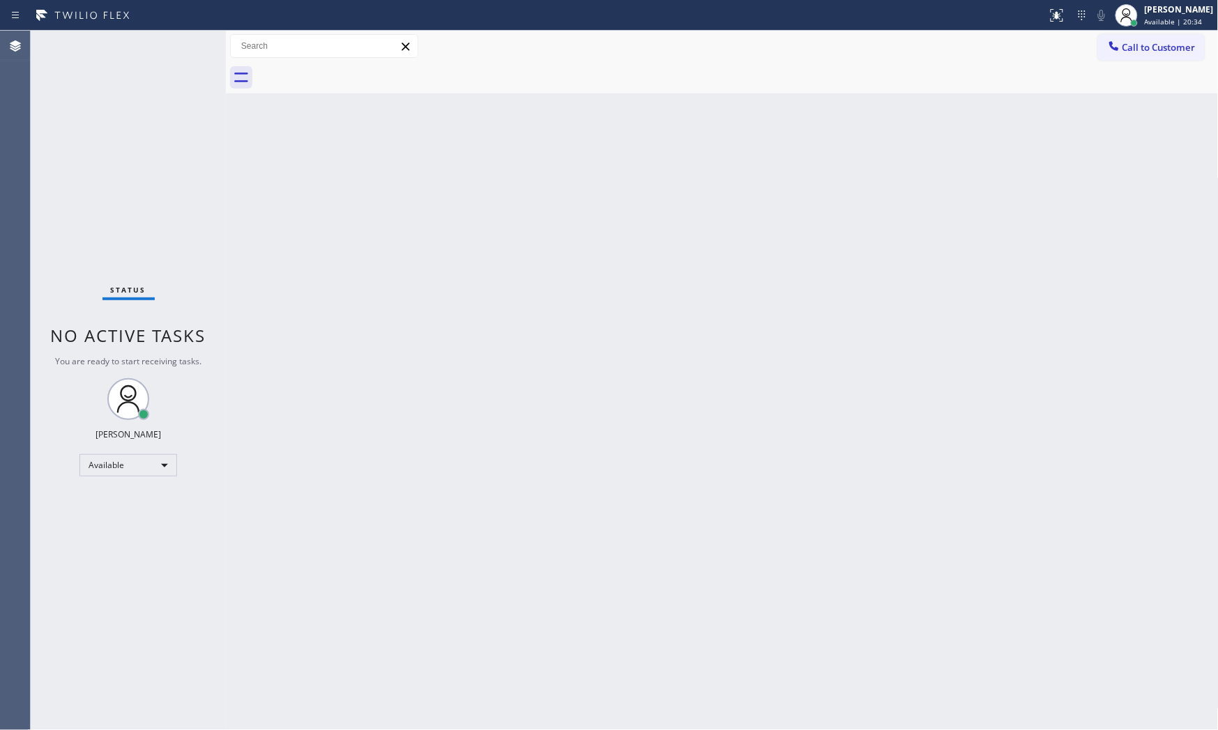
click at [181, 50] on div "Status No active tasks You are ready to start receiving tasks. [PERSON_NAME] Av…" at bounding box center [128, 381] width 195 height 700
click at [181, 46] on div "Status No active tasks You are ready to start receiving tasks. [PERSON_NAME] Av…" at bounding box center [128, 381] width 195 height 700
click at [179, 40] on div "Status No active tasks You are ready to start receiving tasks. [PERSON_NAME] Av…" at bounding box center [128, 381] width 195 height 700
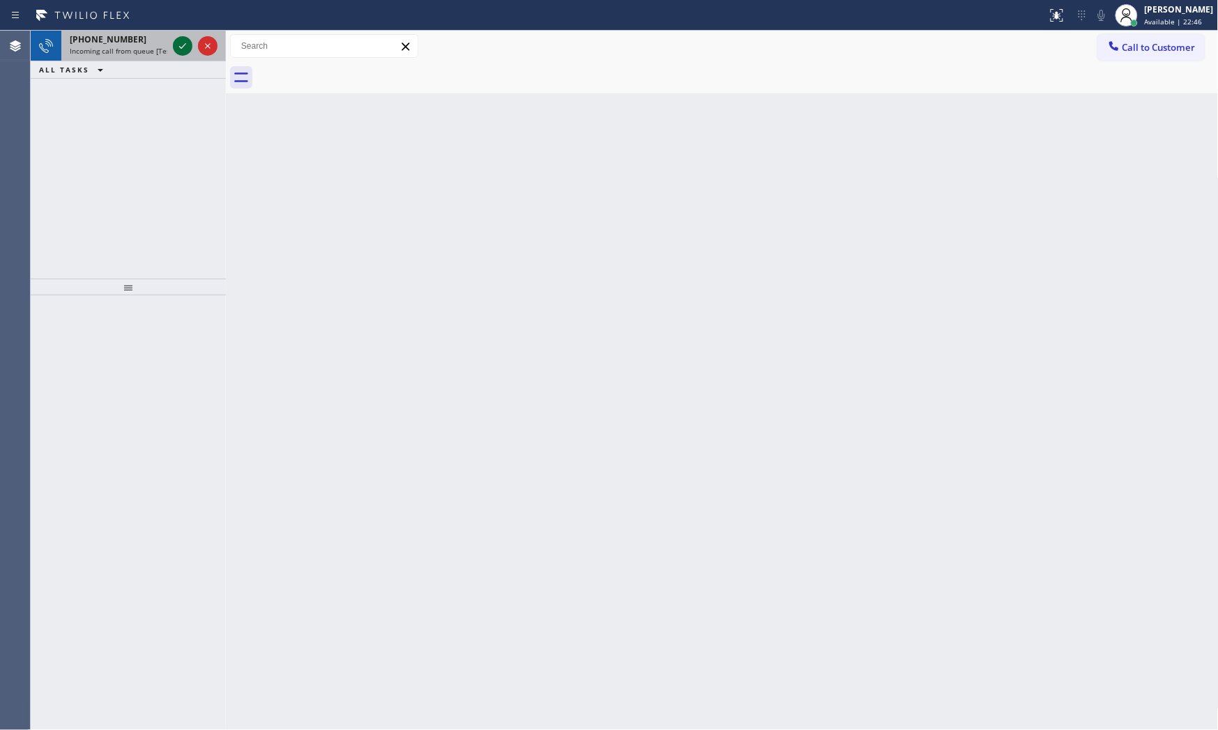
click at [190, 43] on icon at bounding box center [182, 46] width 17 height 17
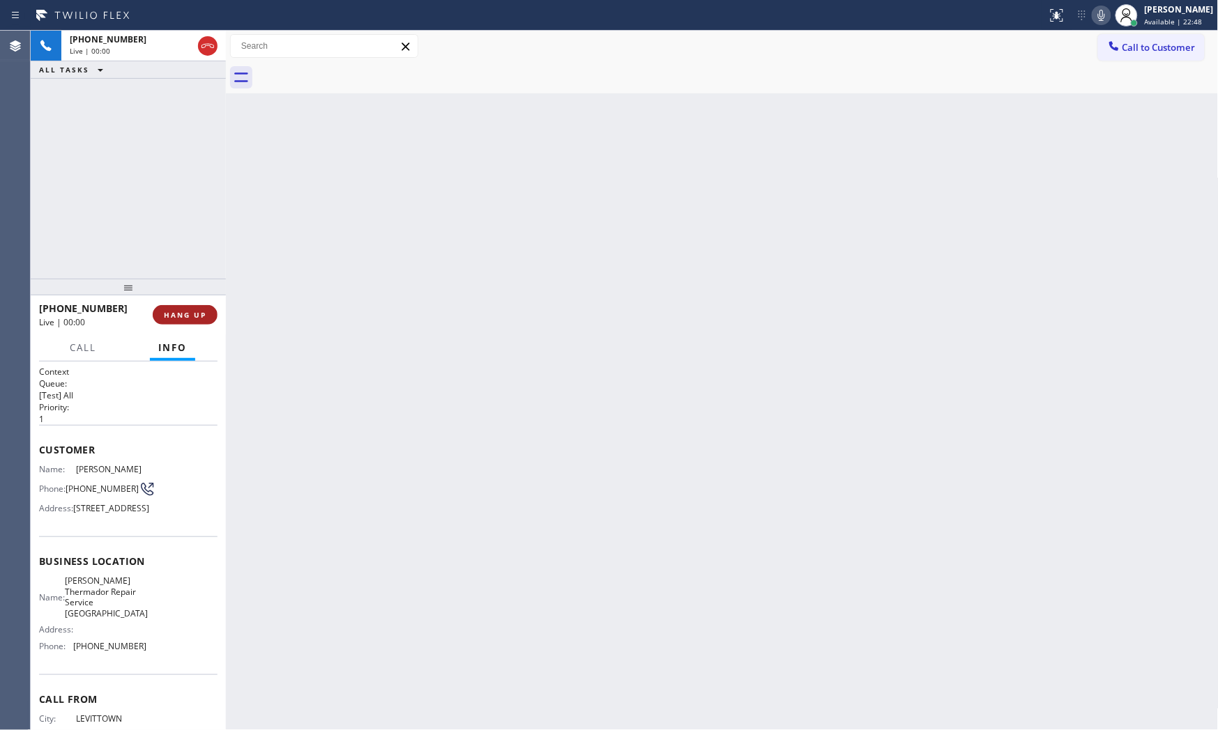
click at [199, 326] on div "[PHONE_NUMBER] Live | 00:00 HANG UP" at bounding box center [128, 315] width 178 height 36
click at [199, 319] on span "HANG UP" at bounding box center [185, 315] width 43 height 10
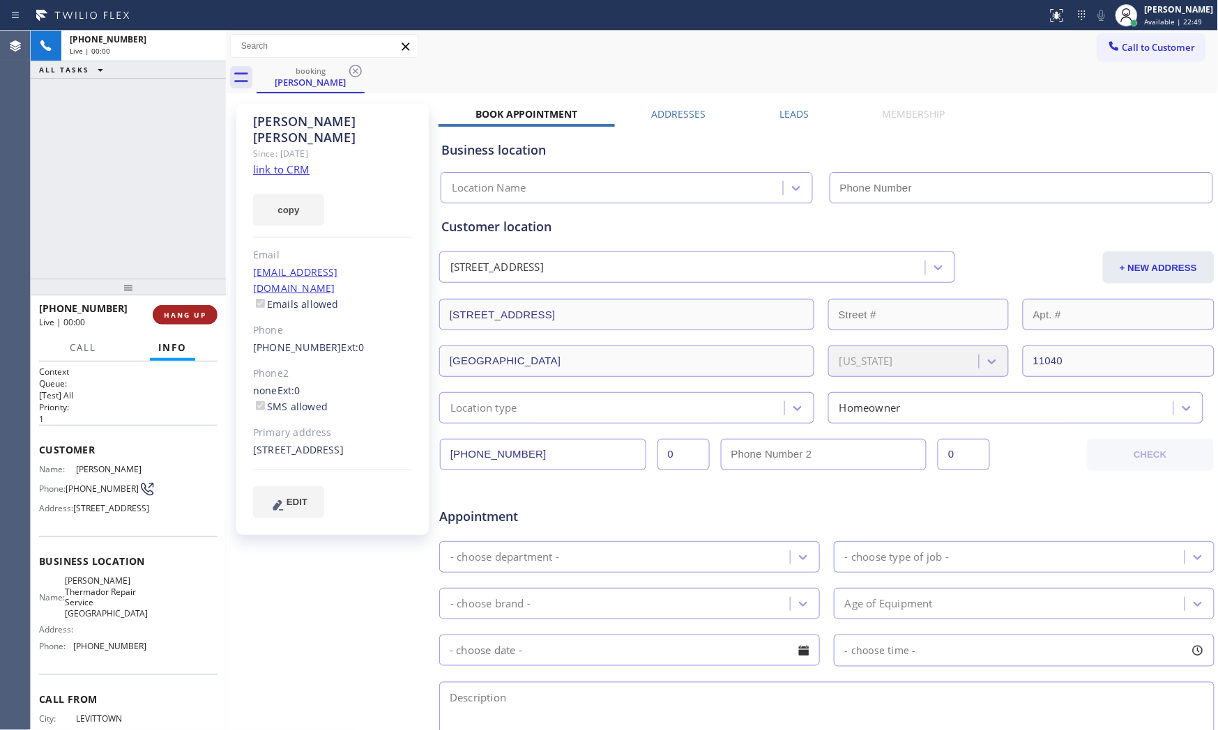
type input "[PHONE_NUMBER]"
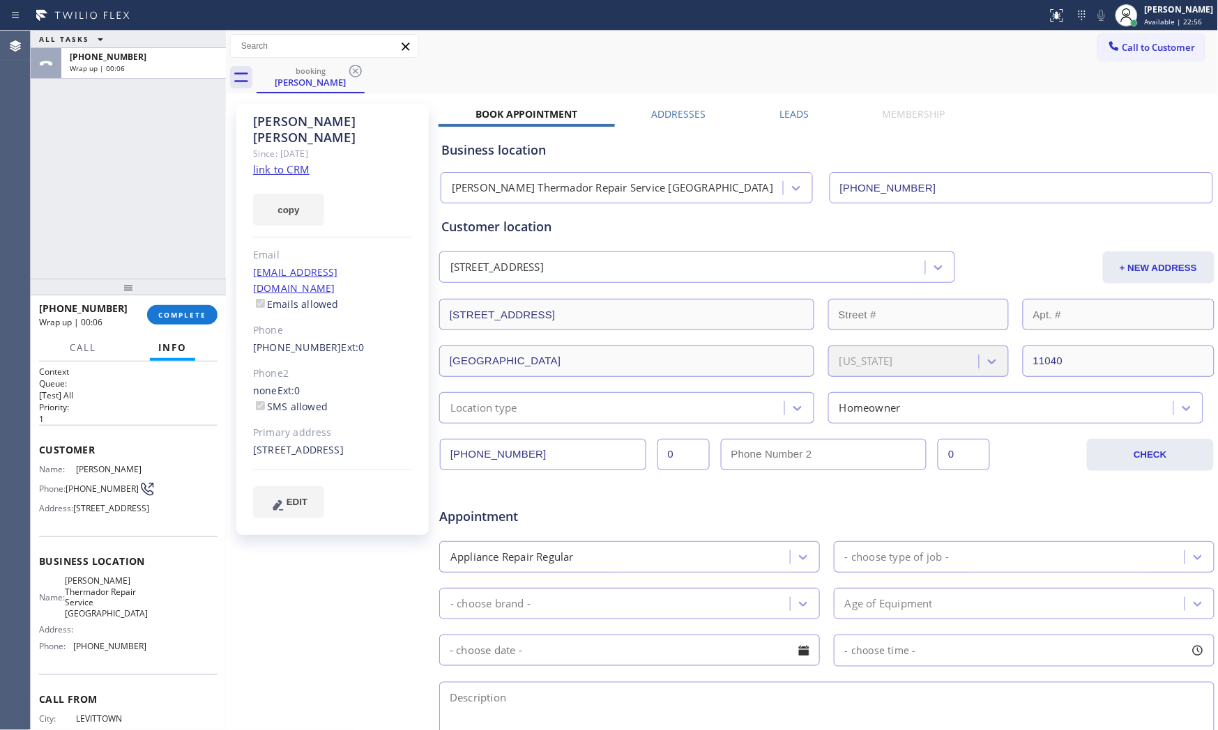
click at [300, 162] on link "link to CRM" at bounding box center [281, 169] width 56 height 14
click at [187, 296] on div at bounding box center [128, 287] width 195 height 17
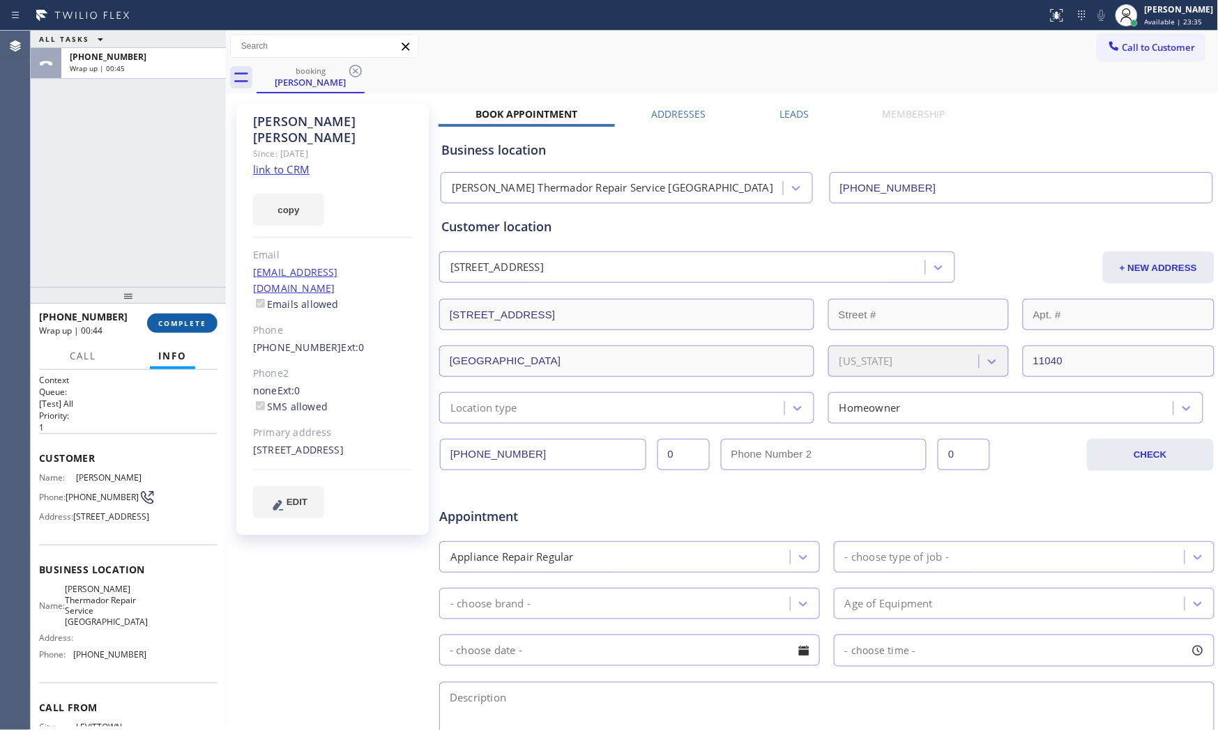
click at [186, 315] on button "COMPLETE" at bounding box center [182, 324] width 70 height 20
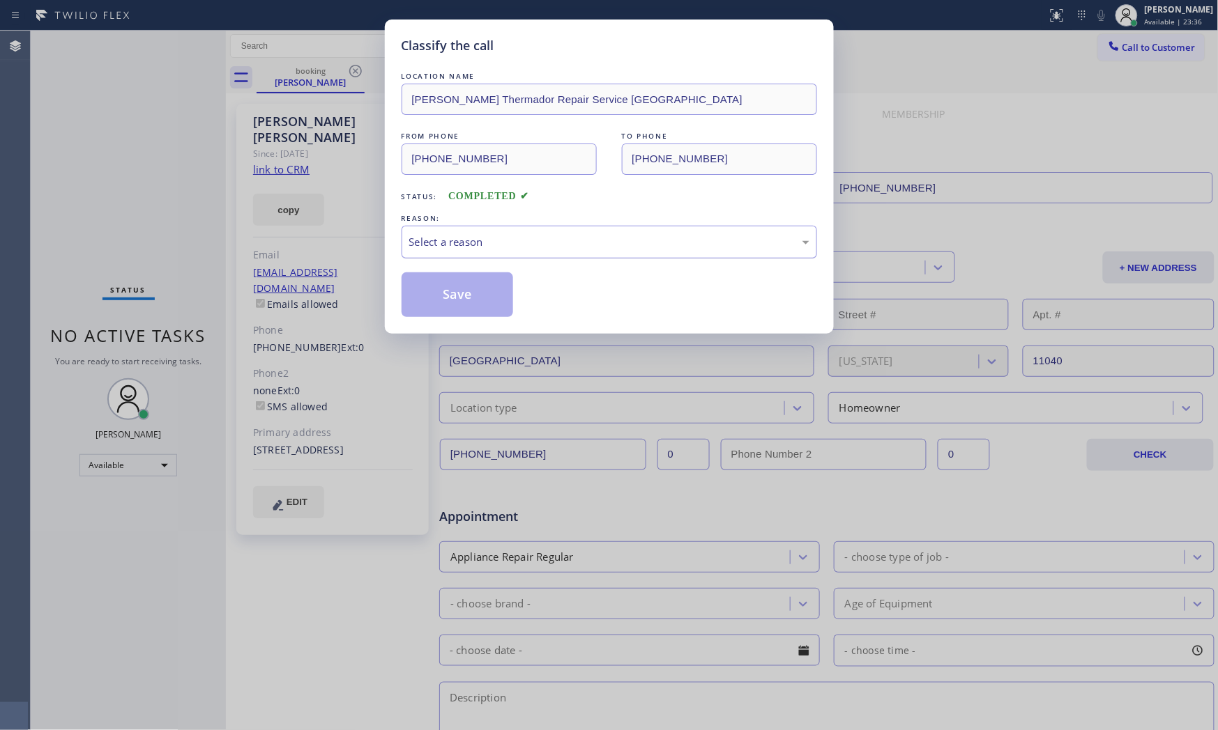
click at [402, 240] on div "Select a reason" at bounding box center [608, 242] width 415 height 33
click at [461, 300] on button "Save" at bounding box center [457, 295] width 112 height 45
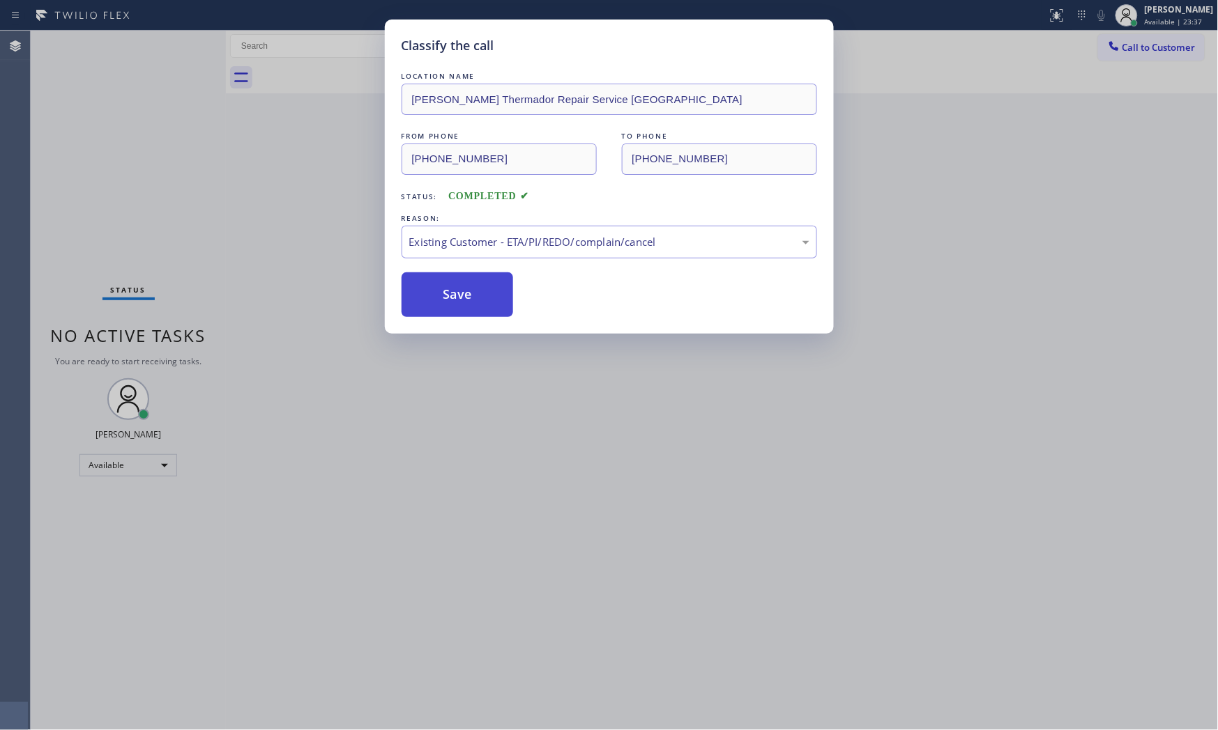
click at [461, 300] on button "Save" at bounding box center [457, 295] width 112 height 45
click at [461, 298] on button "Save" at bounding box center [457, 295] width 112 height 45
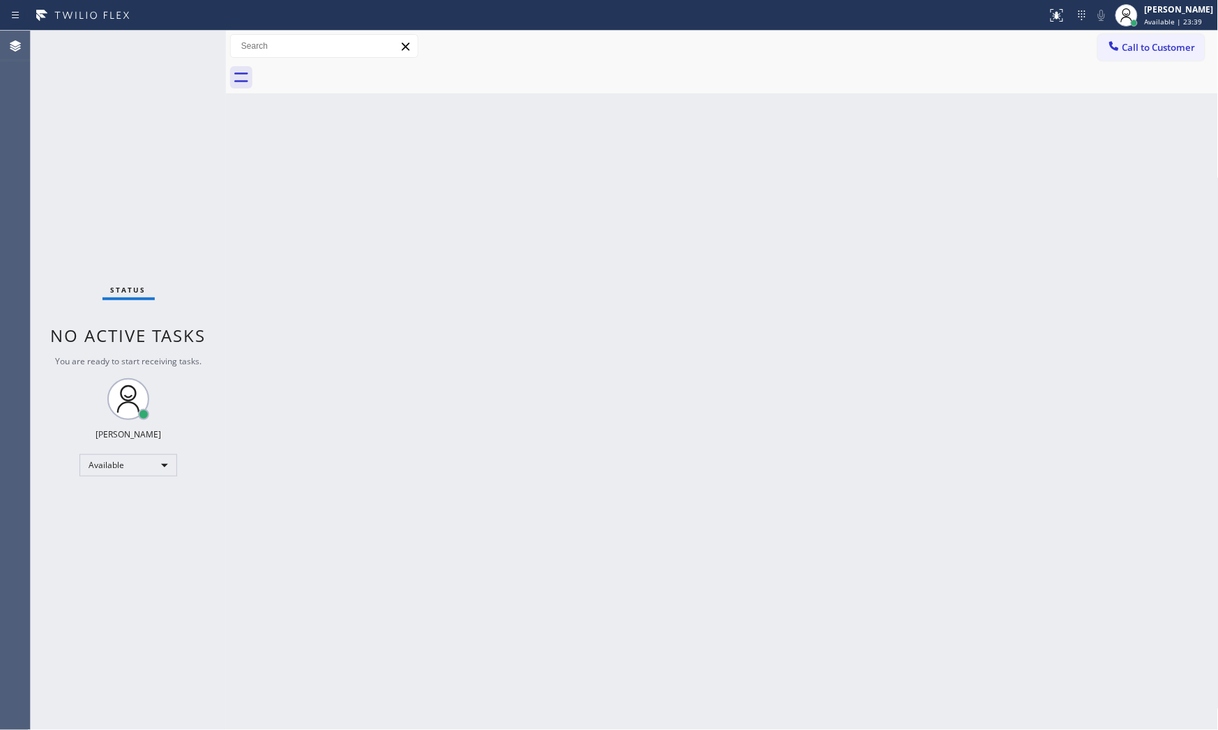
click at [182, 40] on div "Status No active tasks You are ready to start receiving tasks. [PERSON_NAME] Av…" at bounding box center [128, 381] width 195 height 700
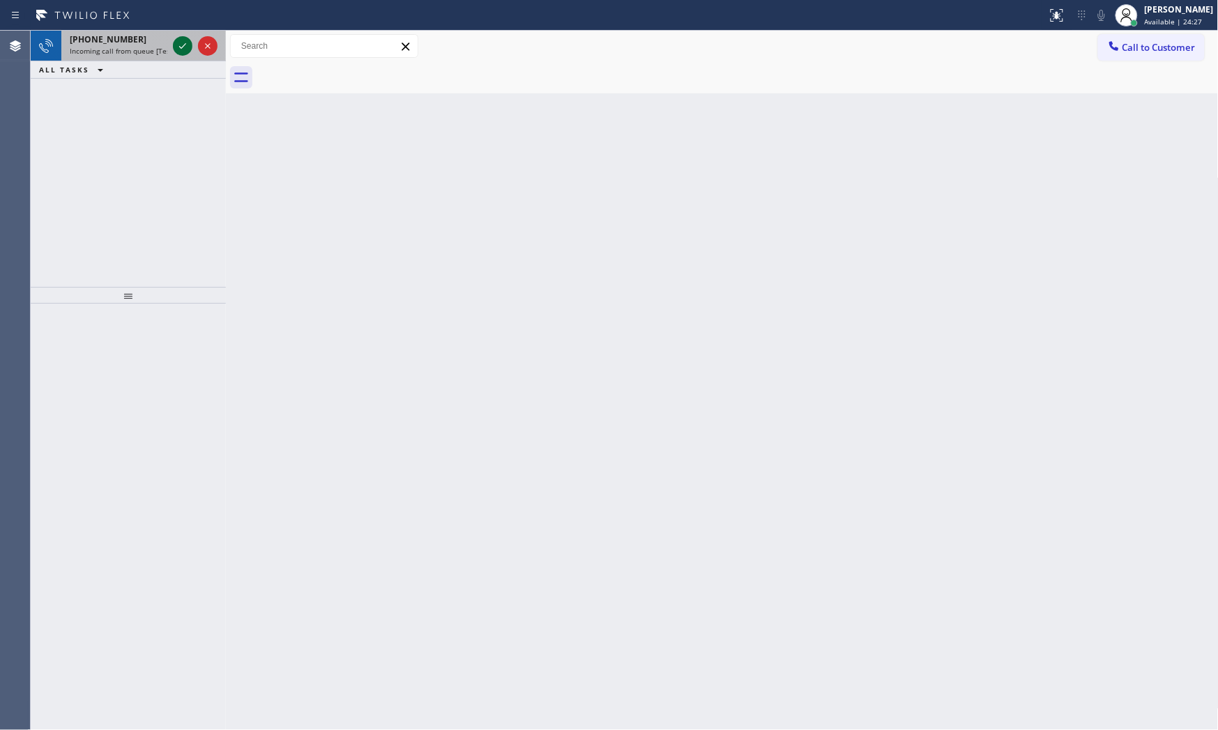
click at [182, 40] on icon at bounding box center [182, 46] width 17 height 17
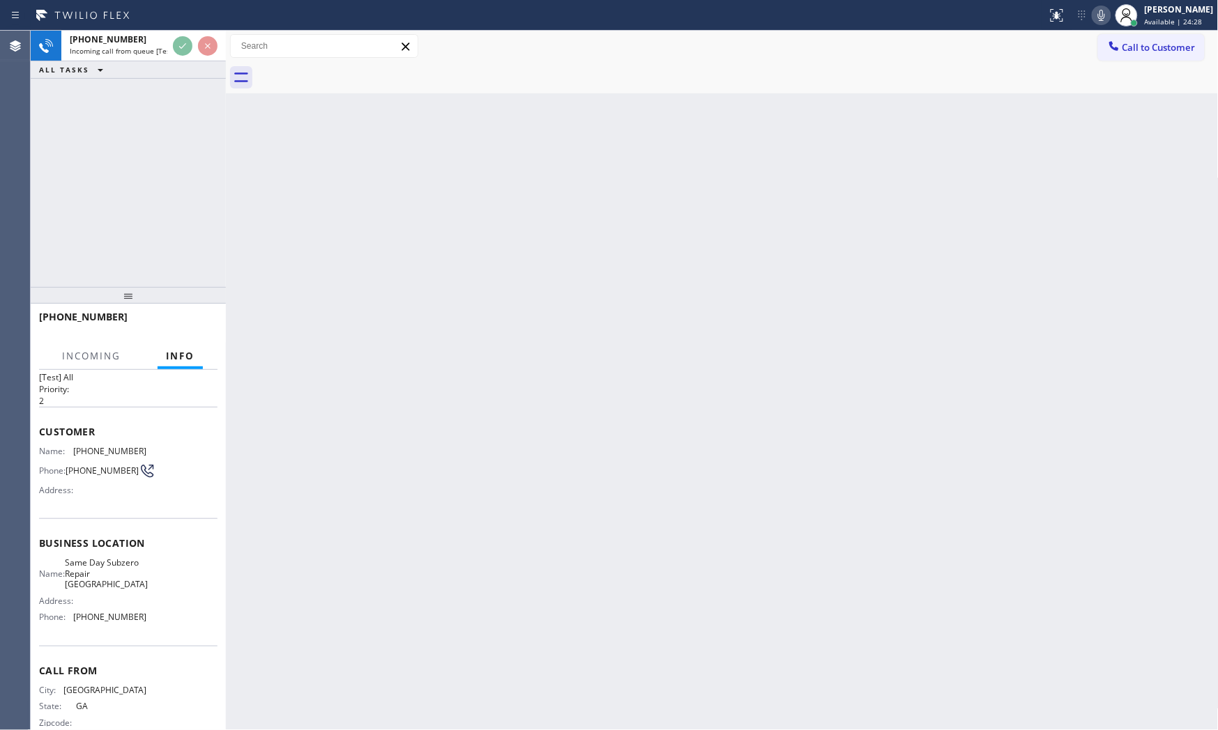
scroll to position [54, 0]
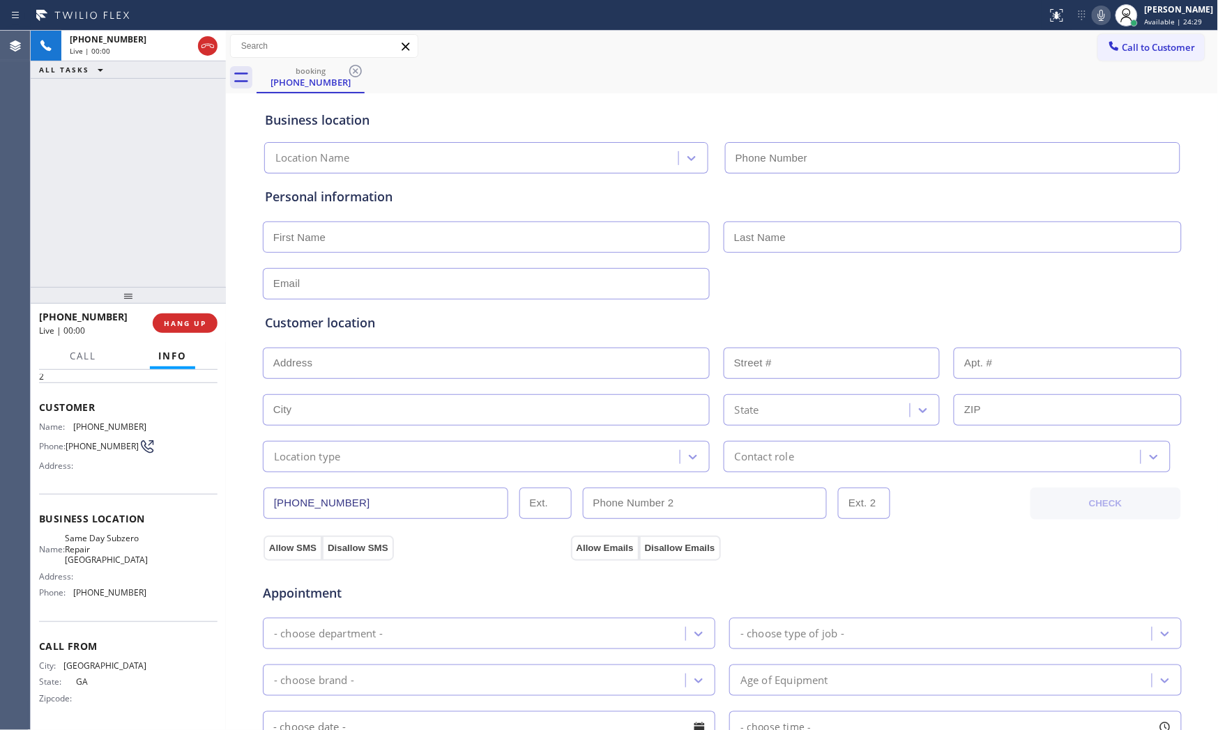
type input "[PHONE_NUMBER]"
click at [169, 319] on span "HANG UP" at bounding box center [185, 324] width 43 height 10
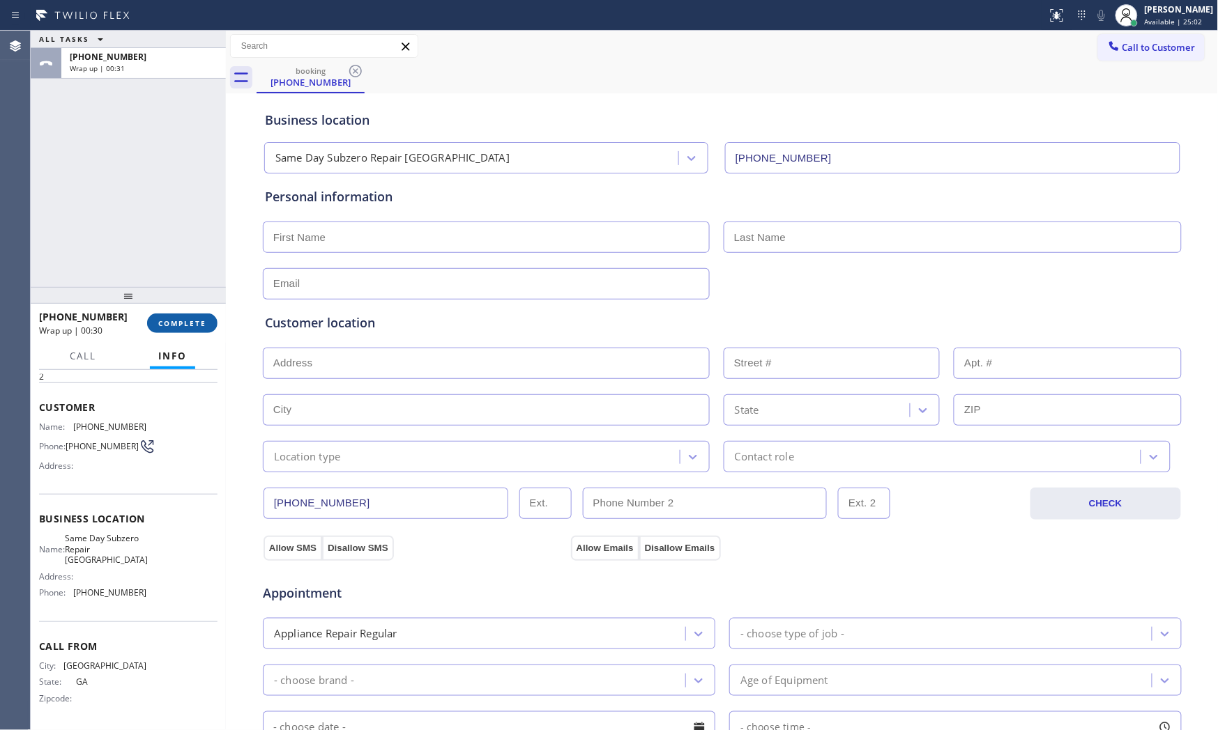
click at [169, 319] on span "COMPLETE" at bounding box center [182, 324] width 48 height 10
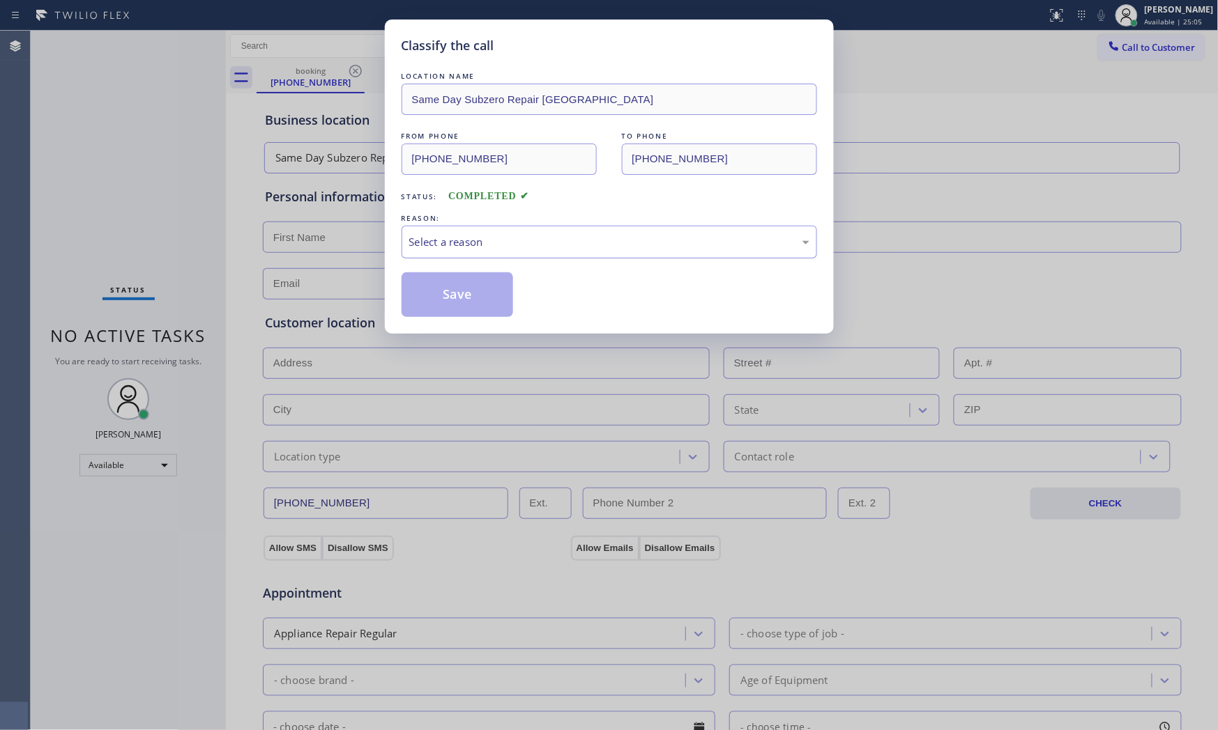
click at [435, 254] on div "Select a reason" at bounding box center [608, 242] width 415 height 33
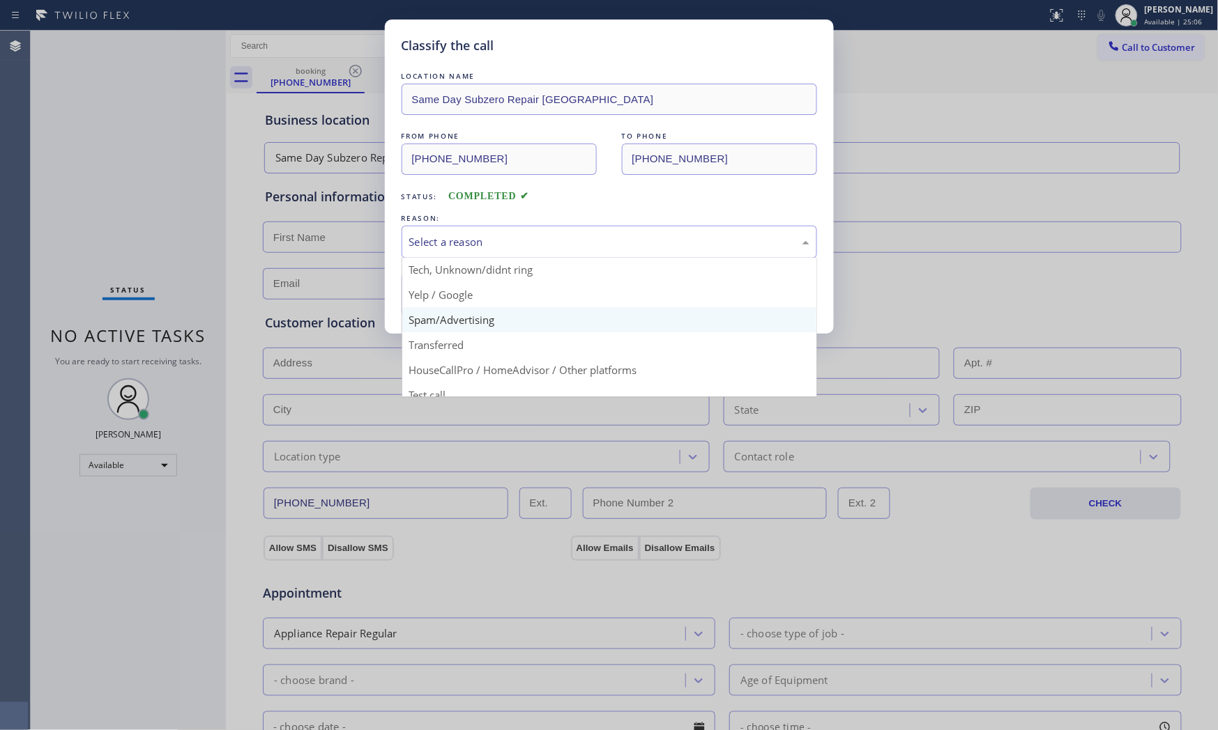
scroll to position [87, 0]
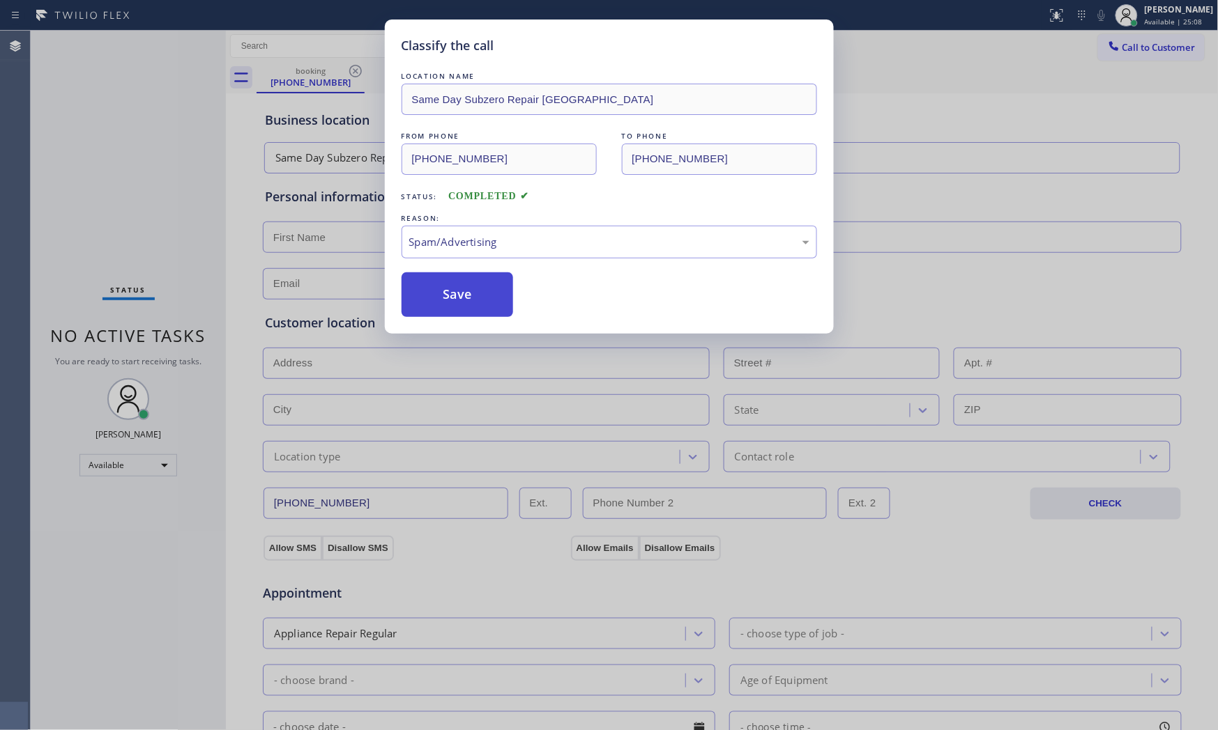
click at [448, 284] on button "Save" at bounding box center [457, 295] width 112 height 45
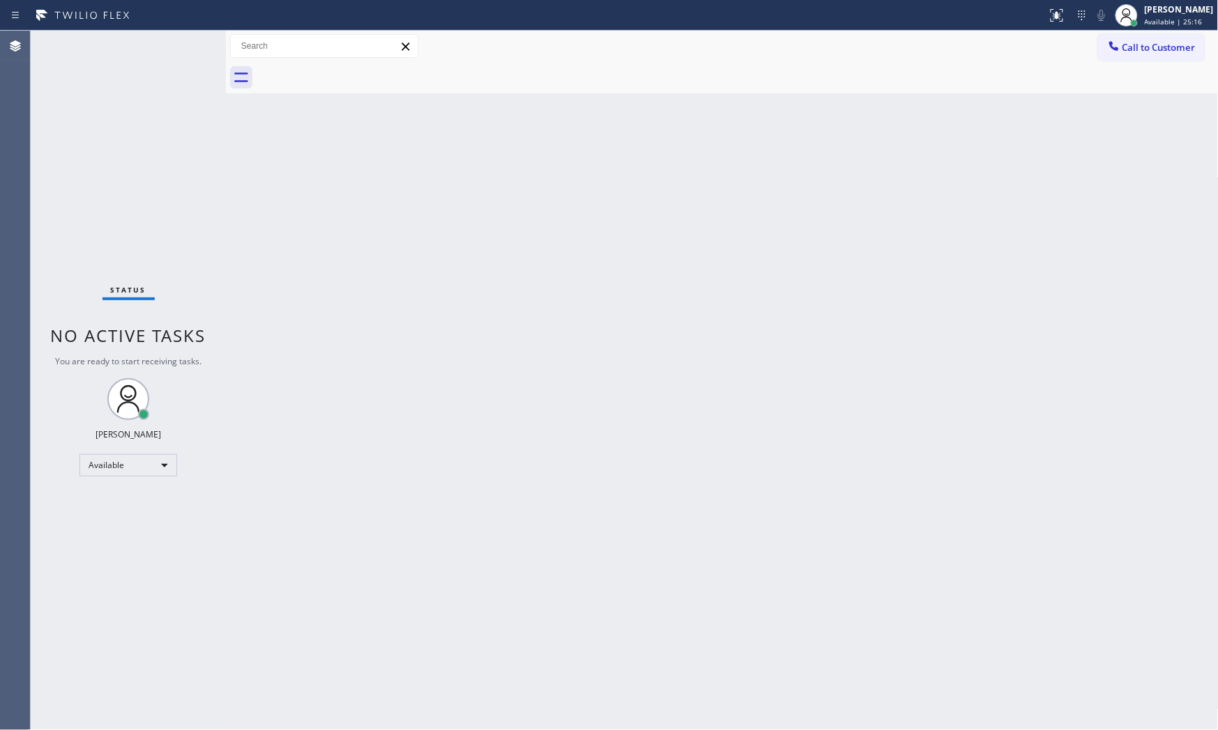
click at [193, 40] on div "Status No active tasks You are ready to start receiving tasks. [PERSON_NAME] Av…" at bounding box center [128, 381] width 195 height 700
click at [157, 50] on div "Status No active tasks You are ready to start receiving tasks. [PERSON_NAME] Av…" at bounding box center [128, 381] width 195 height 700
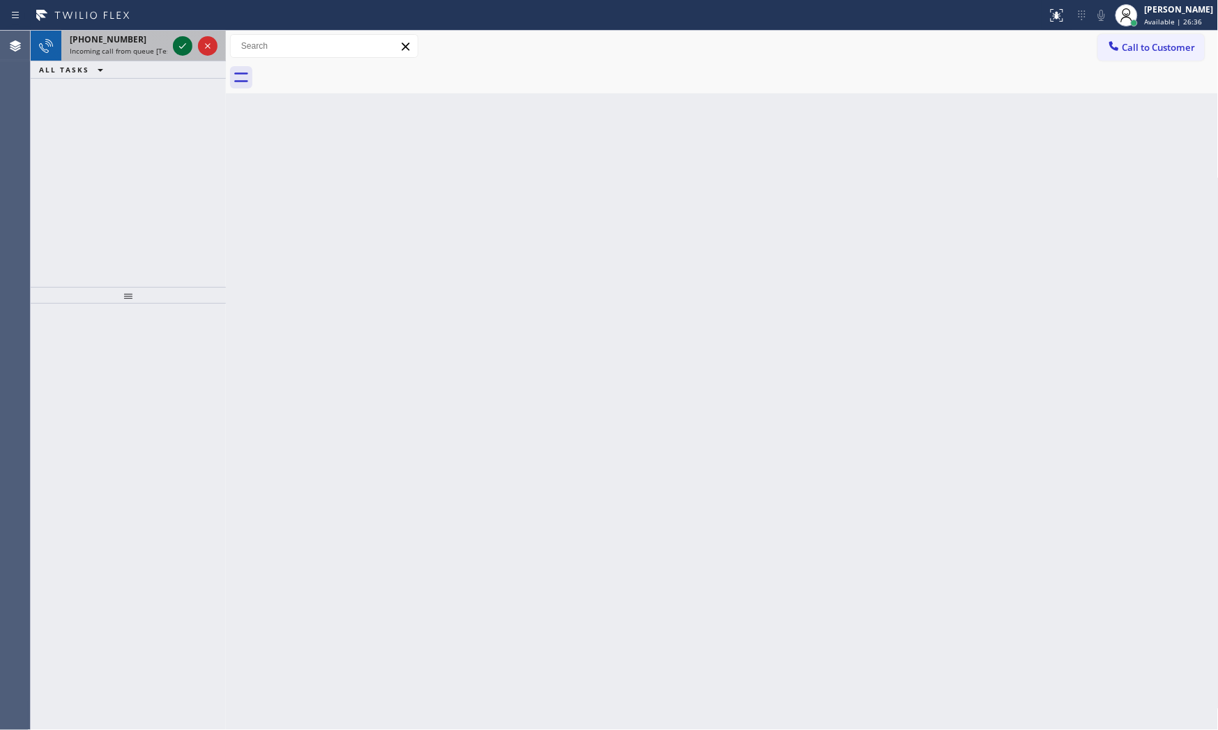
click at [173, 45] on div at bounding box center [183, 46] width 20 height 17
click at [185, 52] on icon at bounding box center [182, 46] width 17 height 17
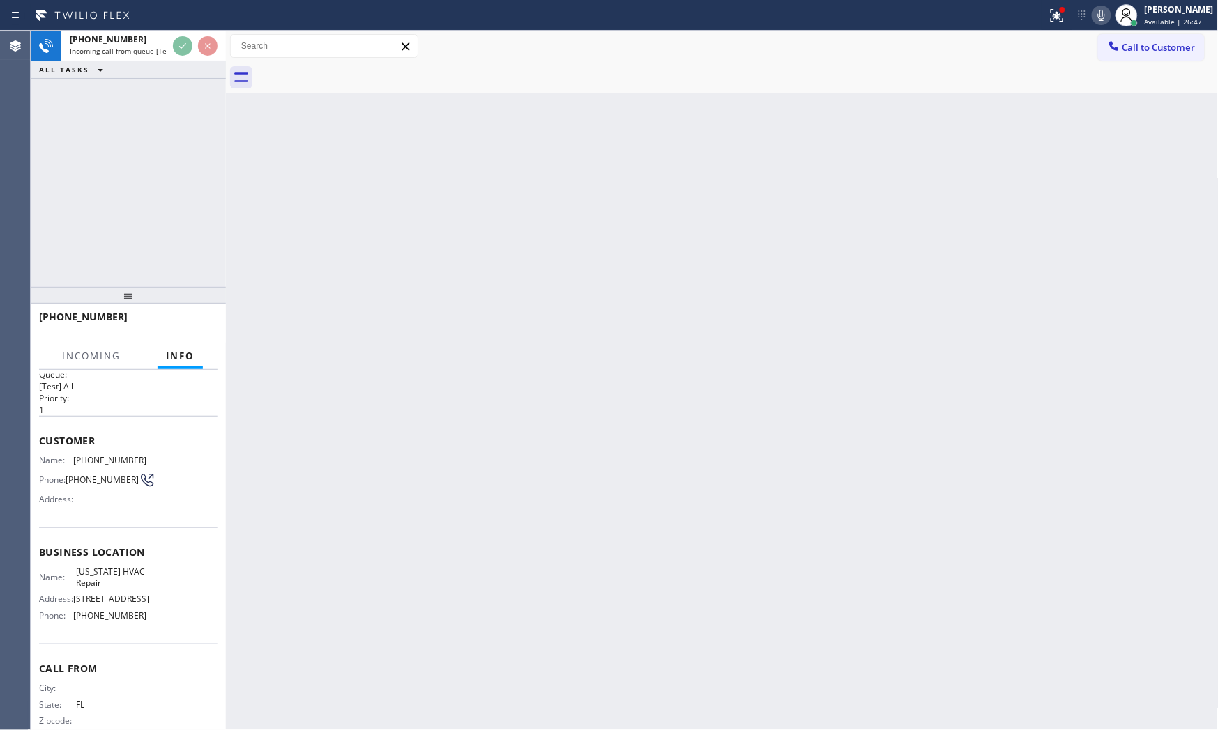
scroll to position [43, 0]
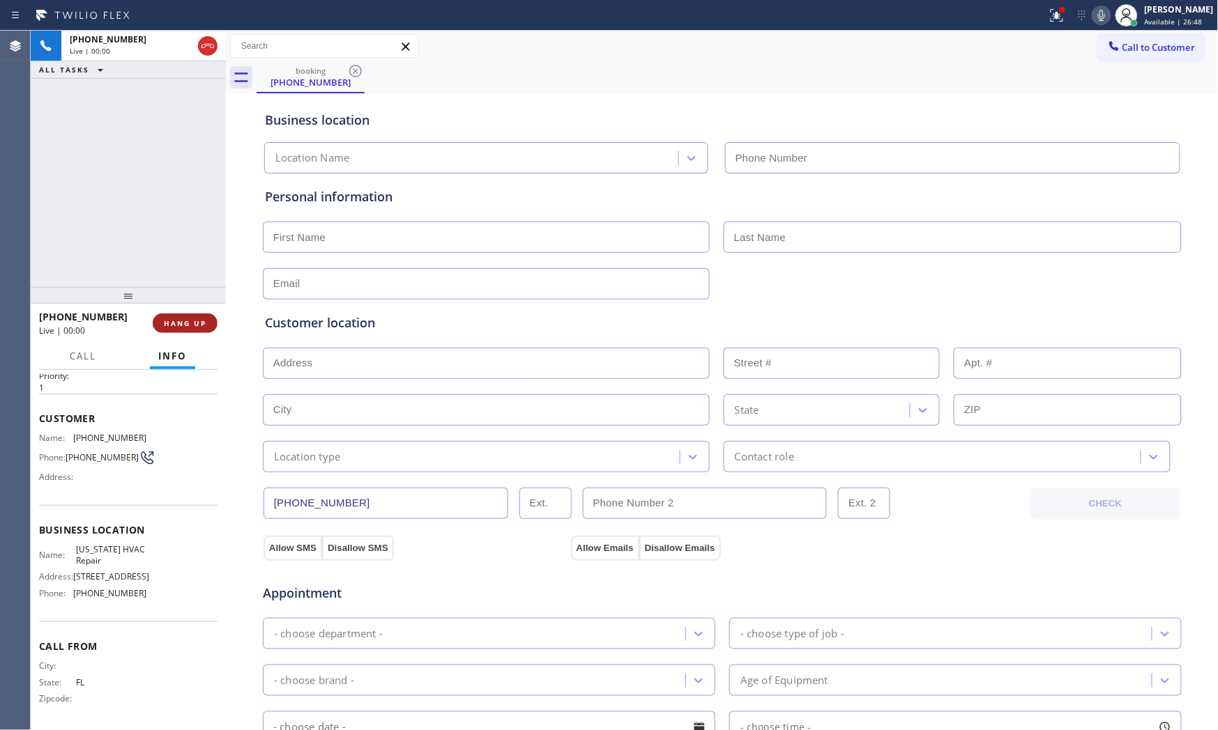
type input "[PHONE_NUMBER]"
click at [193, 331] on button "HANG UP" at bounding box center [185, 324] width 65 height 20
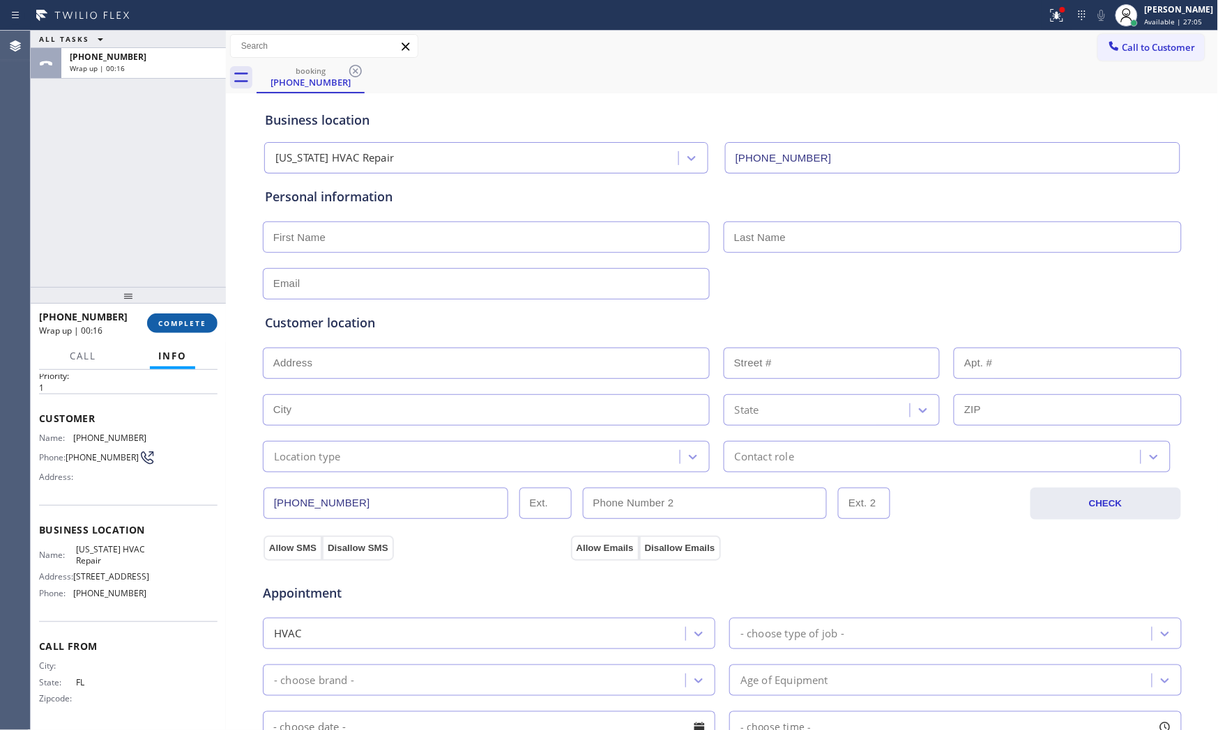
click at [176, 321] on span "COMPLETE" at bounding box center [182, 324] width 48 height 10
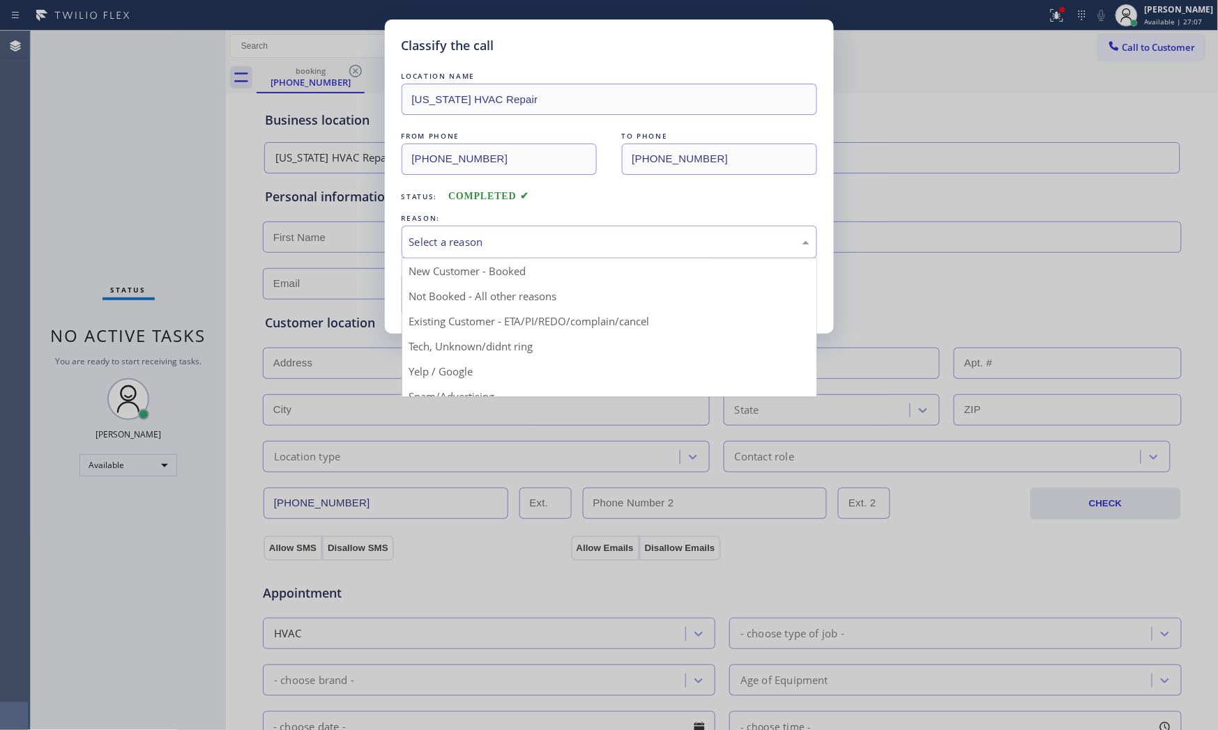
click at [423, 246] on div "Select a reason" at bounding box center [609, 242] width 400 height 16
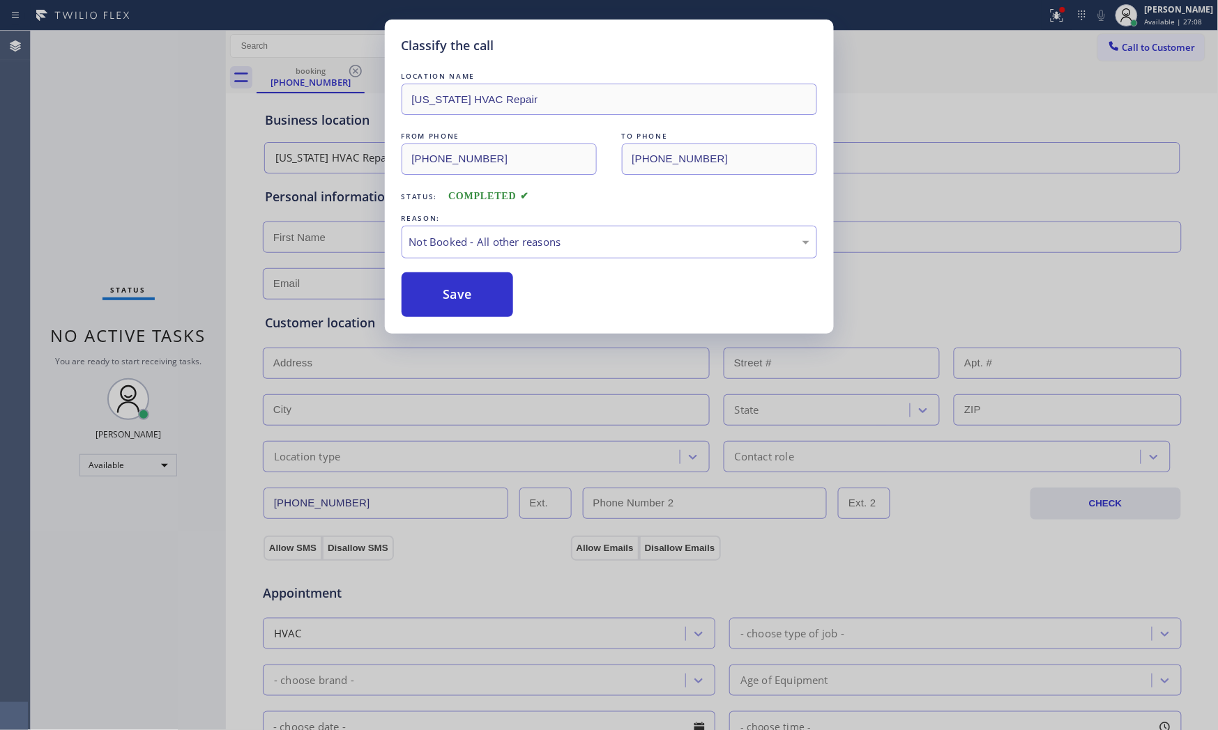
click at [423, 291] on button "Save" at bounding box center [457, 295] width 112 height 45
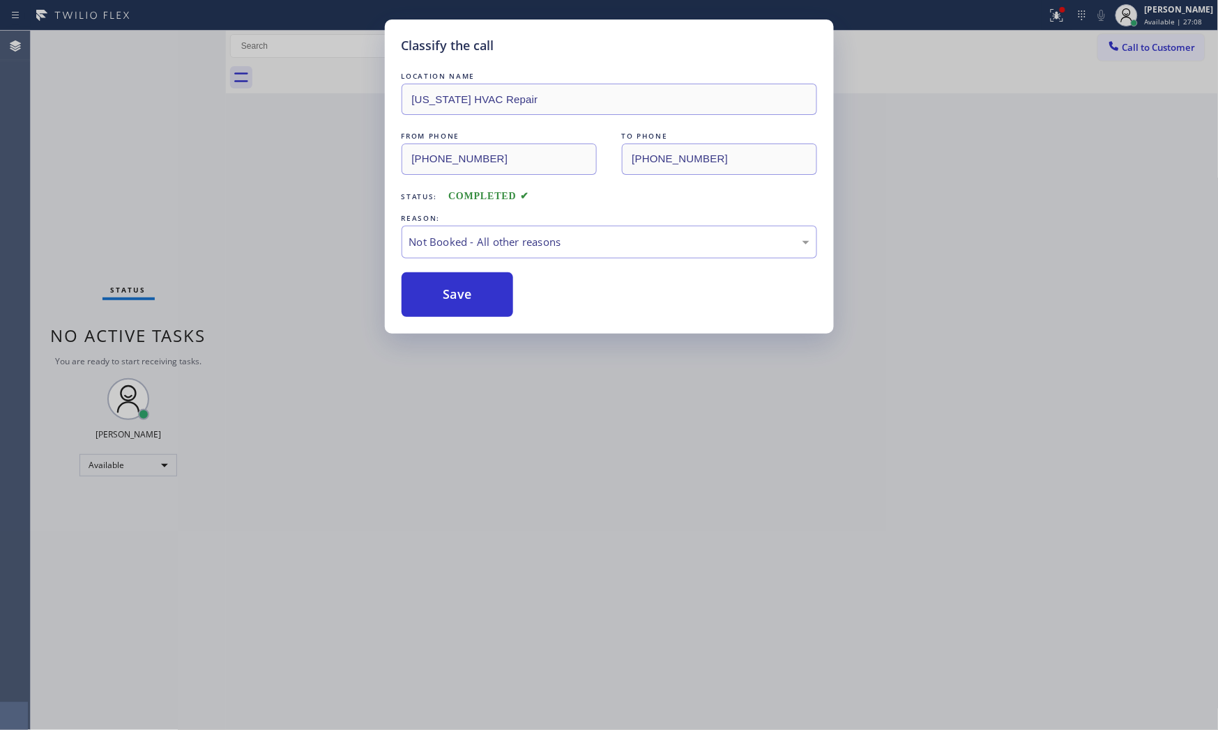
click at [423, 291] on button "Save" at bounding box center [457, 295] width 112 height 45
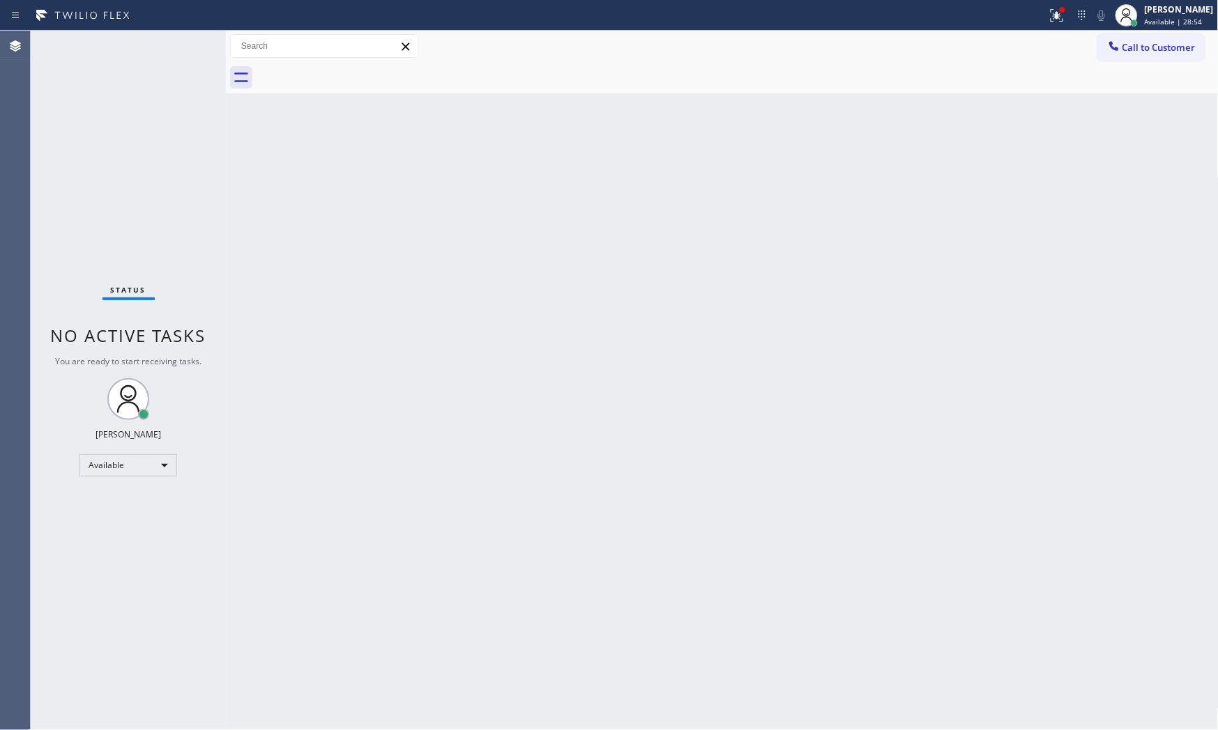
click at [179, 43] on div "Status No active tasks You are ready to start receiving tasks. [PERSON_NAME] Av…" at bounding box center [128, 381] width 195 height 700
click at [181, 43] on div "Status No active tasks You are ready to start receiving tasks. [PERSON_NAME] Av…" at bounding box center [128, 381] width 195 height 700
click at [183, 43] on div "Status No active tasks You are ready to start receiving tasks. [PERSON_NAME] Av…" at bounding box center [128, 381] width 195 height 700
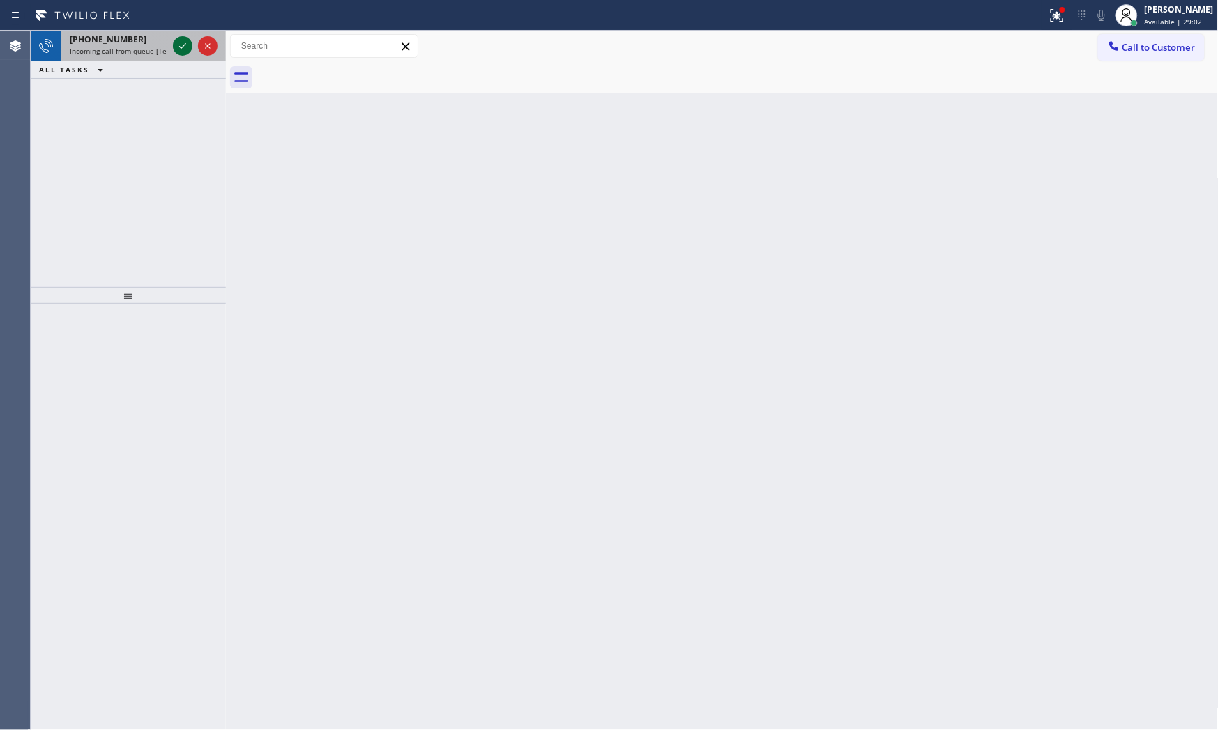
click at [185, 43] on icon at bounding box center [182, 46] width 17 height 17
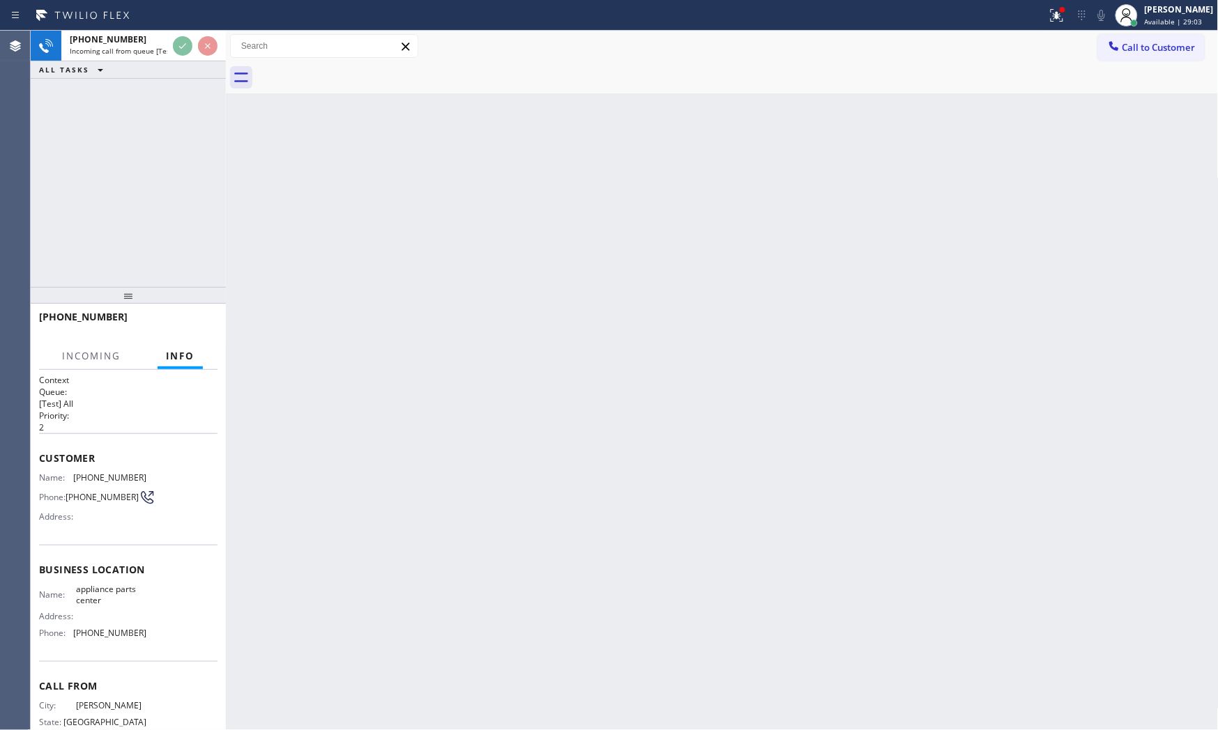
scroll to position [43, 0]
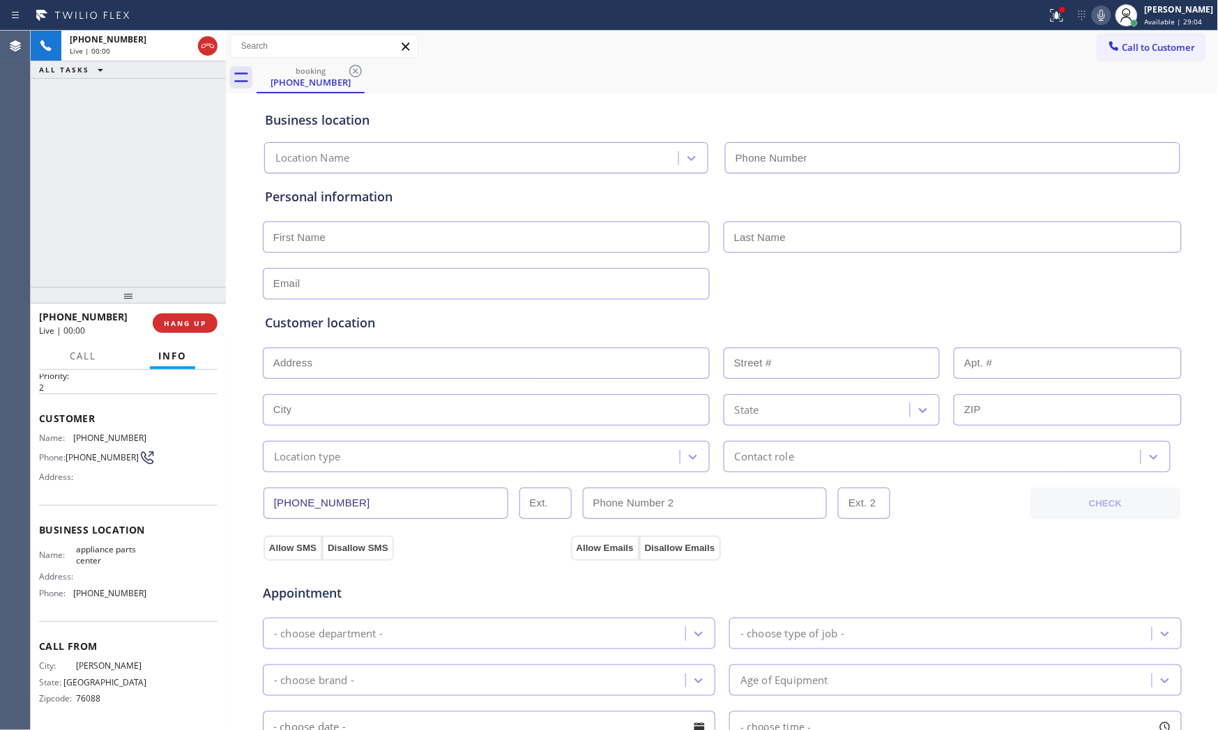
click at [185, 314] on button "HANG UP" at bounding box center [185, 324] width 65 height 20
type input "[PHONE_NUMBER]"
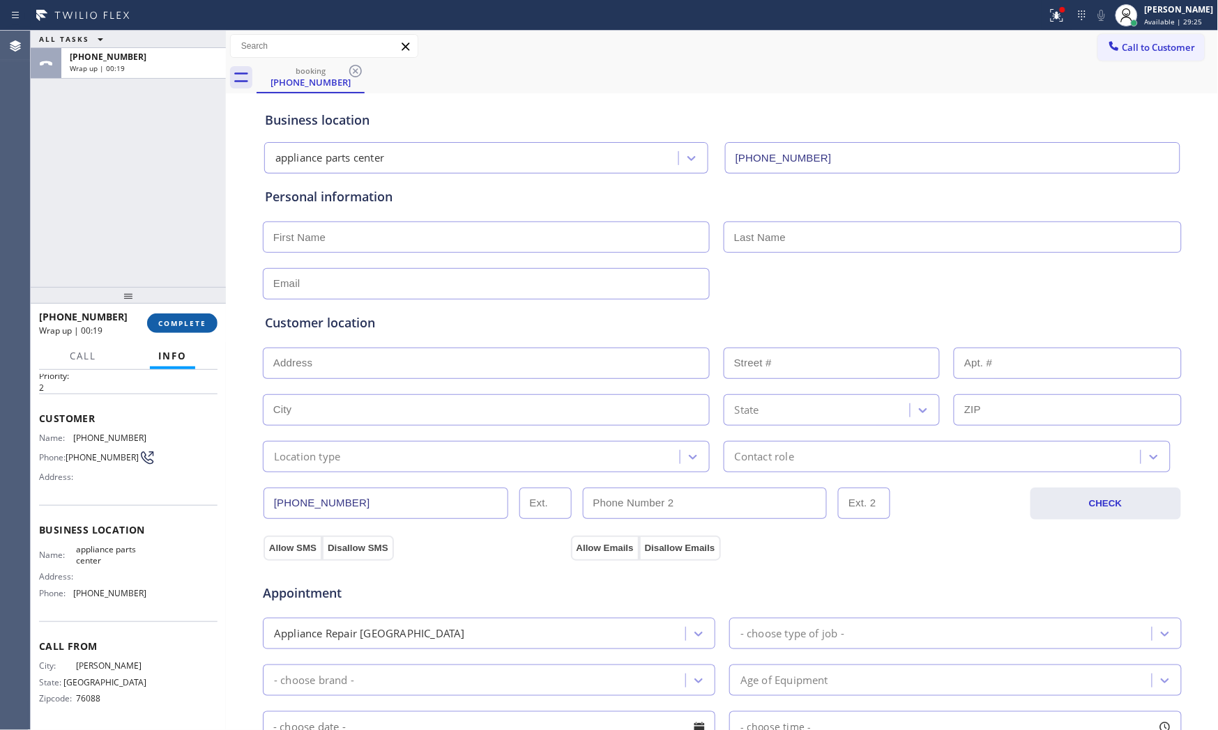
click at [186, 315] on button "COMPLETE" at bounding box center [182, 324] width 70 height 20
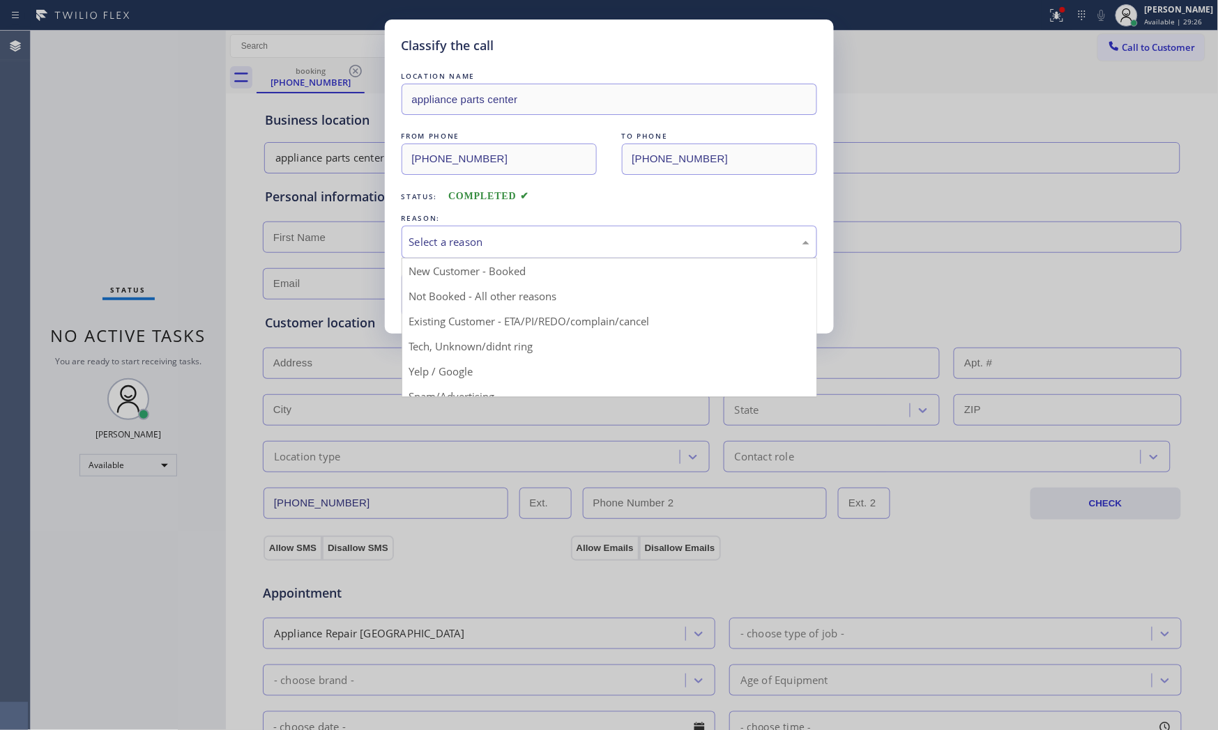
click at [441, 235] on div "Select a reason" at bounding box center [609, 242] width 400 height 16
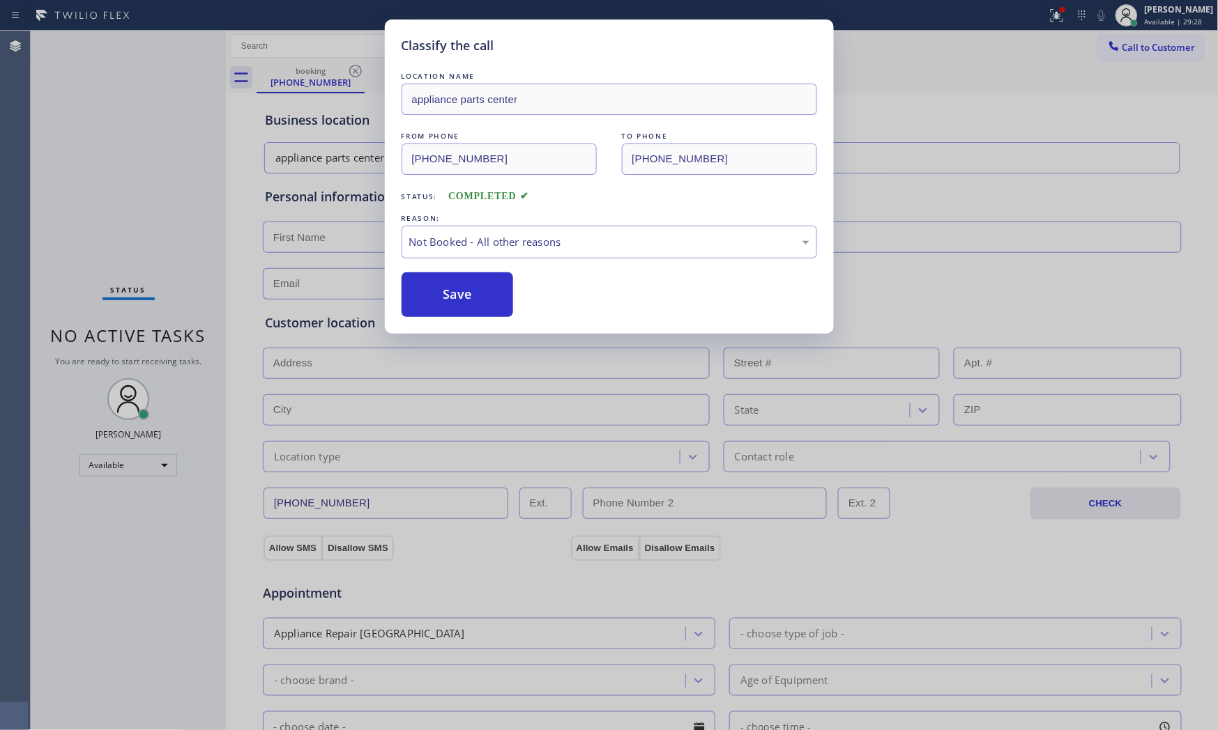
click at [446, 294] on button "Save" at bounding box center [457, 295] width 112 height 45
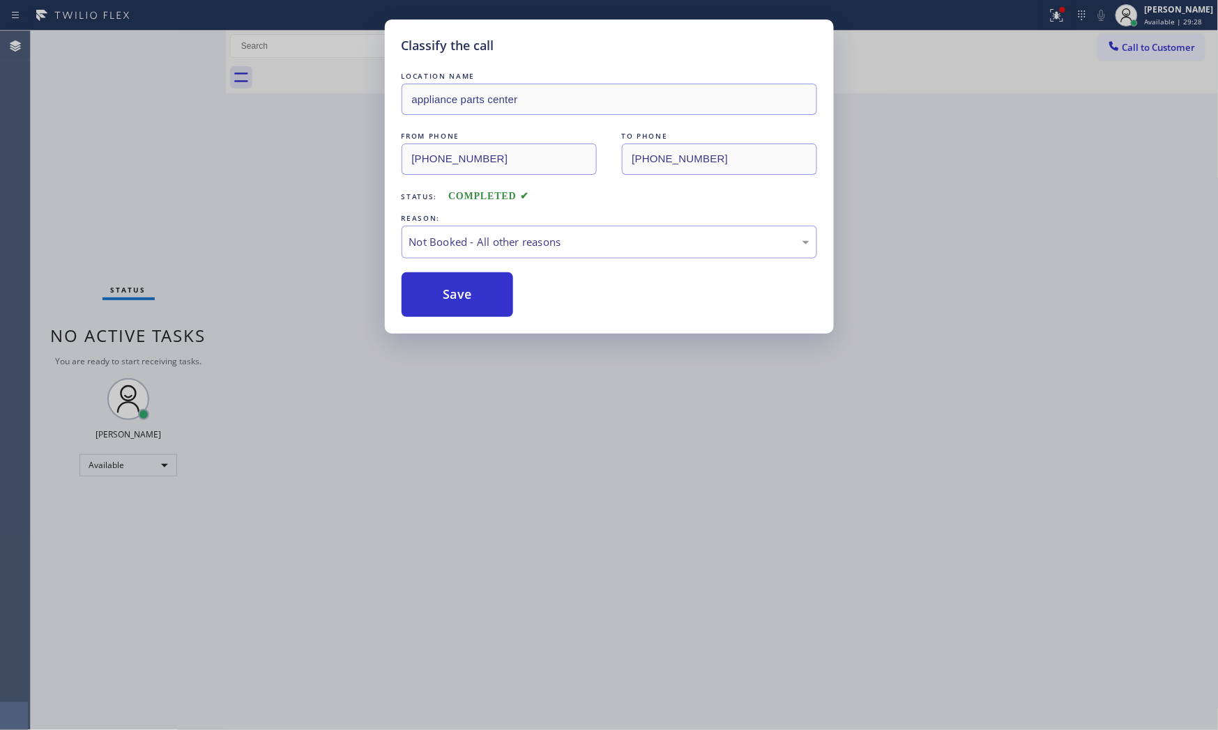
click at [446, 294] on button "Save" at bounding box center [457, 295] width 112 height 45
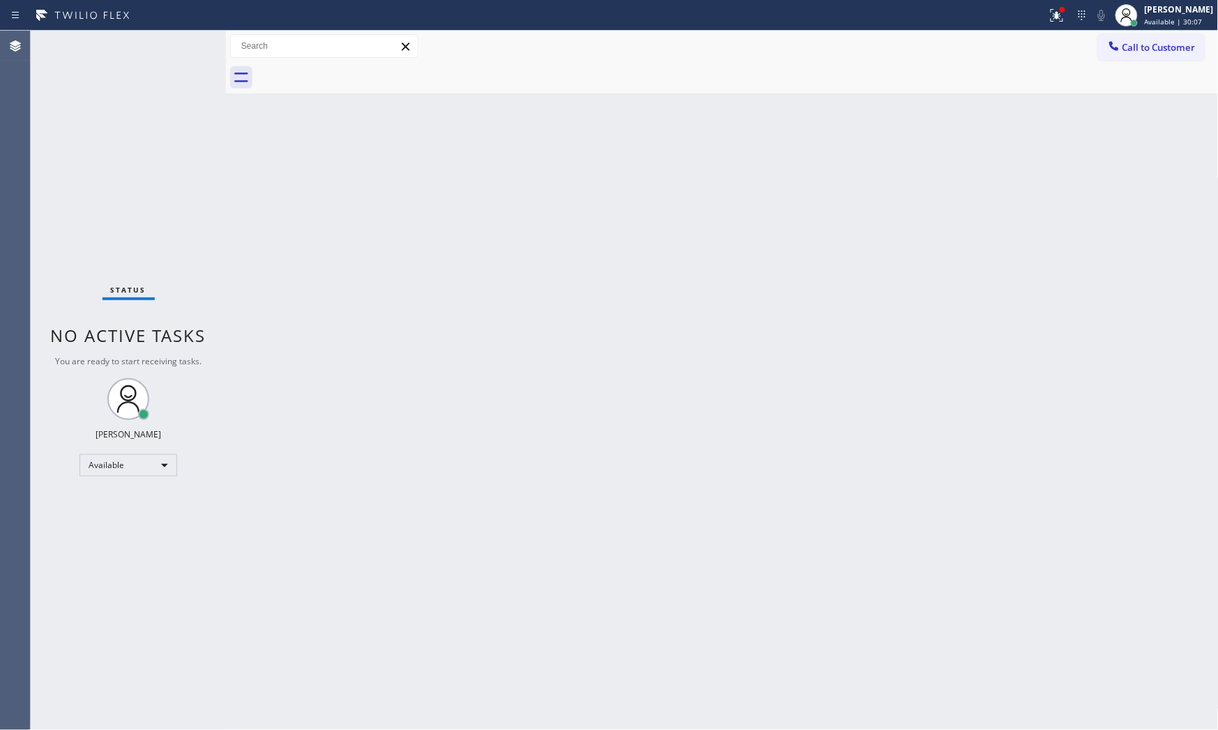
click at [183, 42] on div "Status No active tasks You are ready to start receiving tasks. [PERSON_NAME] Av…" at bounding box center [128, 381] width 195 height 700
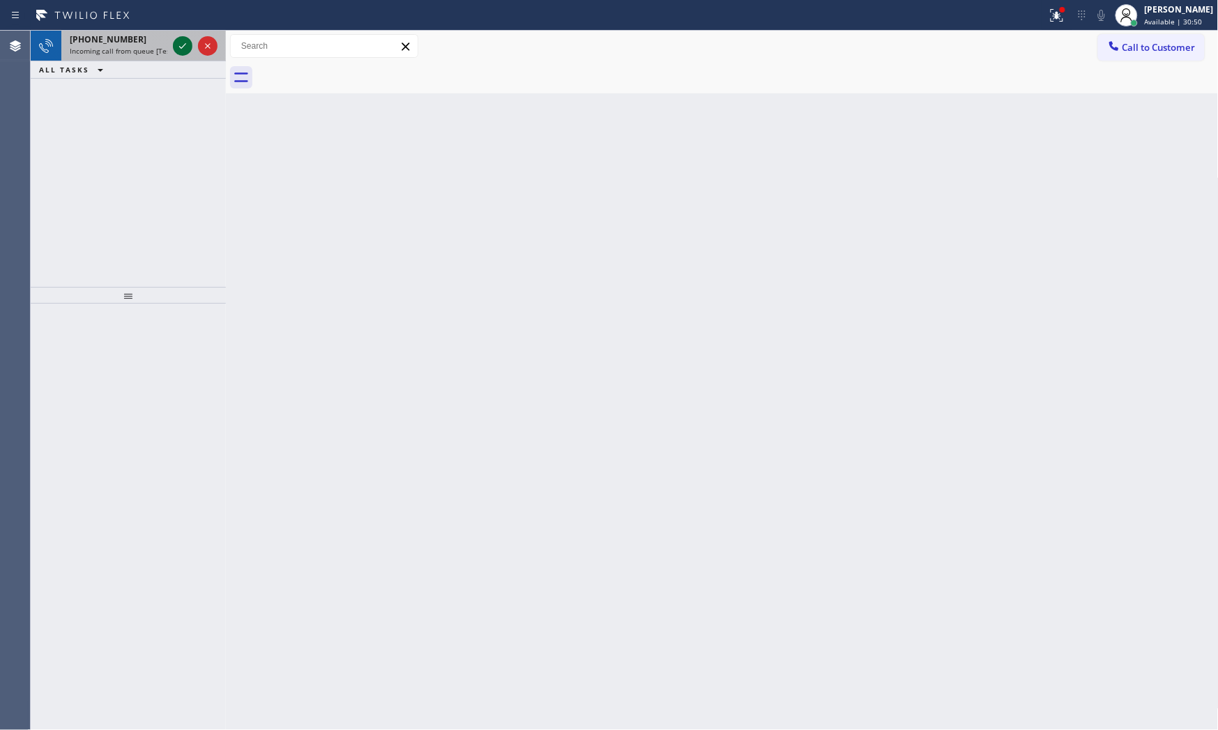
click at [177, 43] on icon at bounding box center [182, 46] width 17 height 17
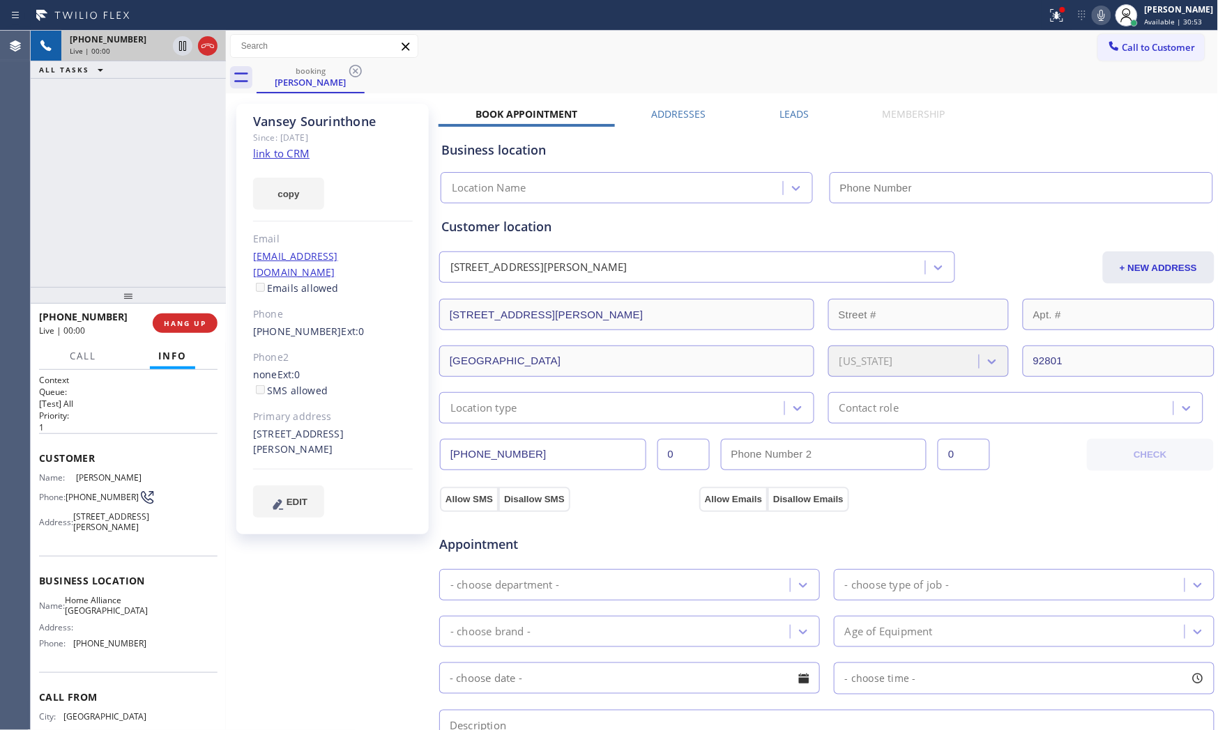
type input "[PHONE_NUMBER]"
click at [288, 148] on link "link to CRM" at bounding box center [281, 153] width 56 height 14
click at [1048, 11] on icon at bounding box center [1056, 15] width 17 height 17
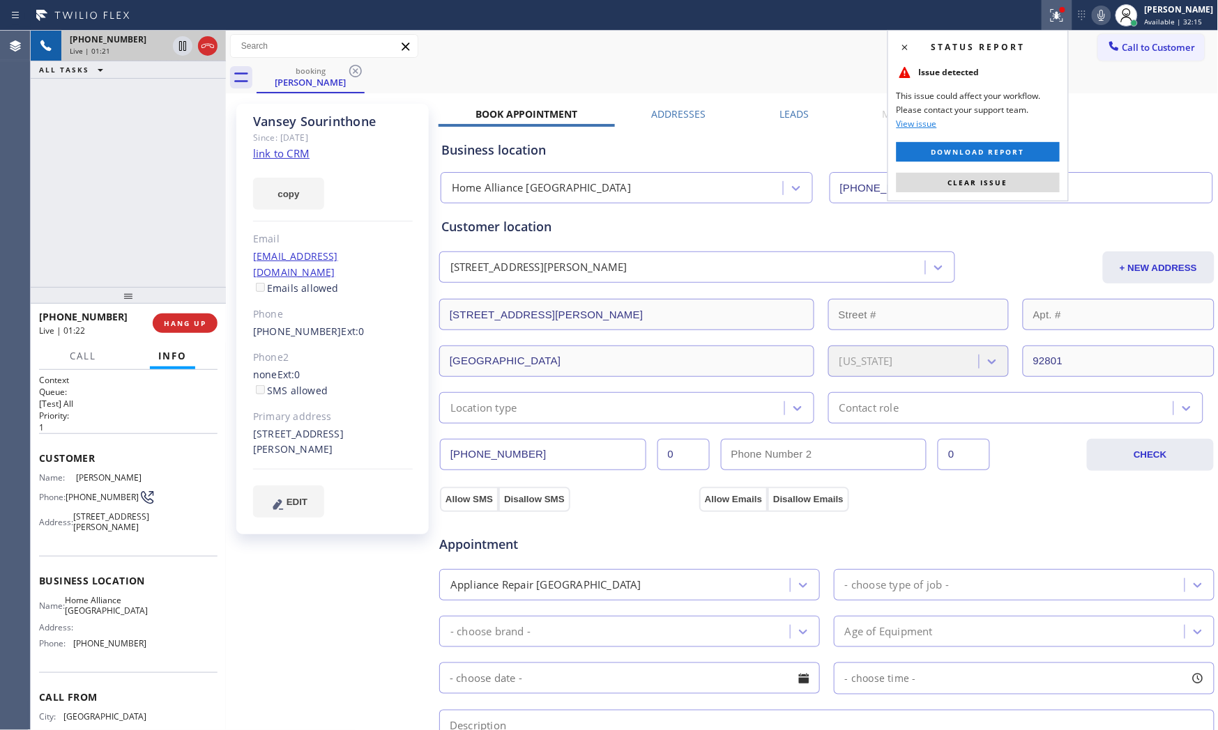
drag, startPoint x: 1013, startPoint y: 183, endPoint x: 1083, endPoint y: 75, distance: 128.4
click at [1013, 181] on button "Clear issue" at bounding box center [977, 183] width 163 height 20
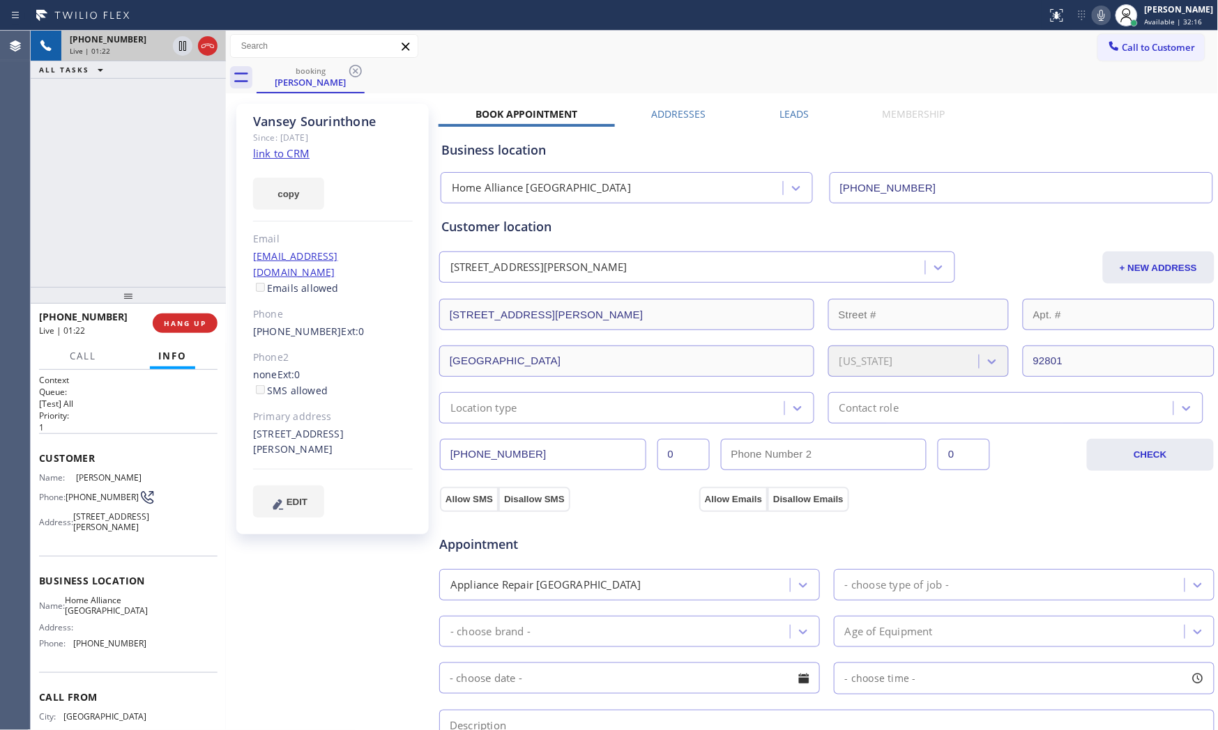
click at [1093, 16] on icon at bounding box center [1101, 15] width 17 height 17
click at [1093, 19] on icon at bounding box center [1101, 15] width 17 height 17
click at [1095, 12] on icon at bounding box center [1101, 15] width 17 height 17
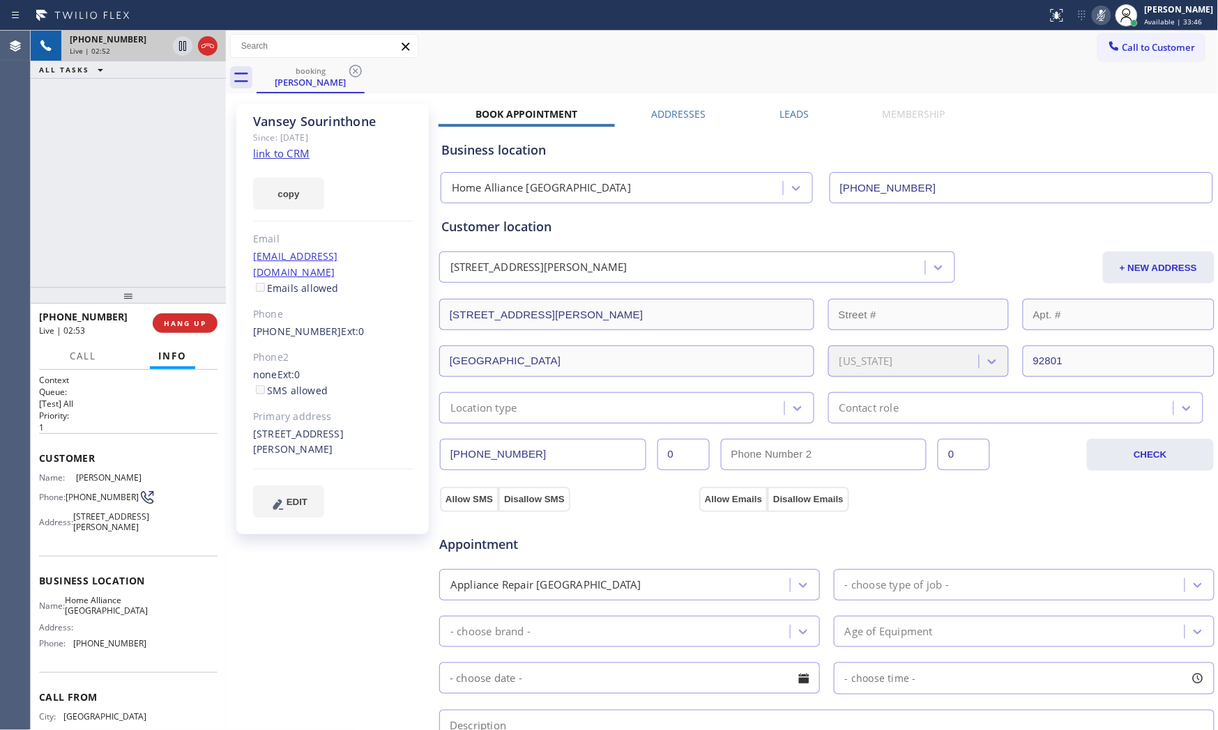
click at [1095, 12] on icon at bounding box center [1101, 15] width 17 height 17
click at [555, 400] on div "Location type" at bounding box center [613, 408] width 341 height 24
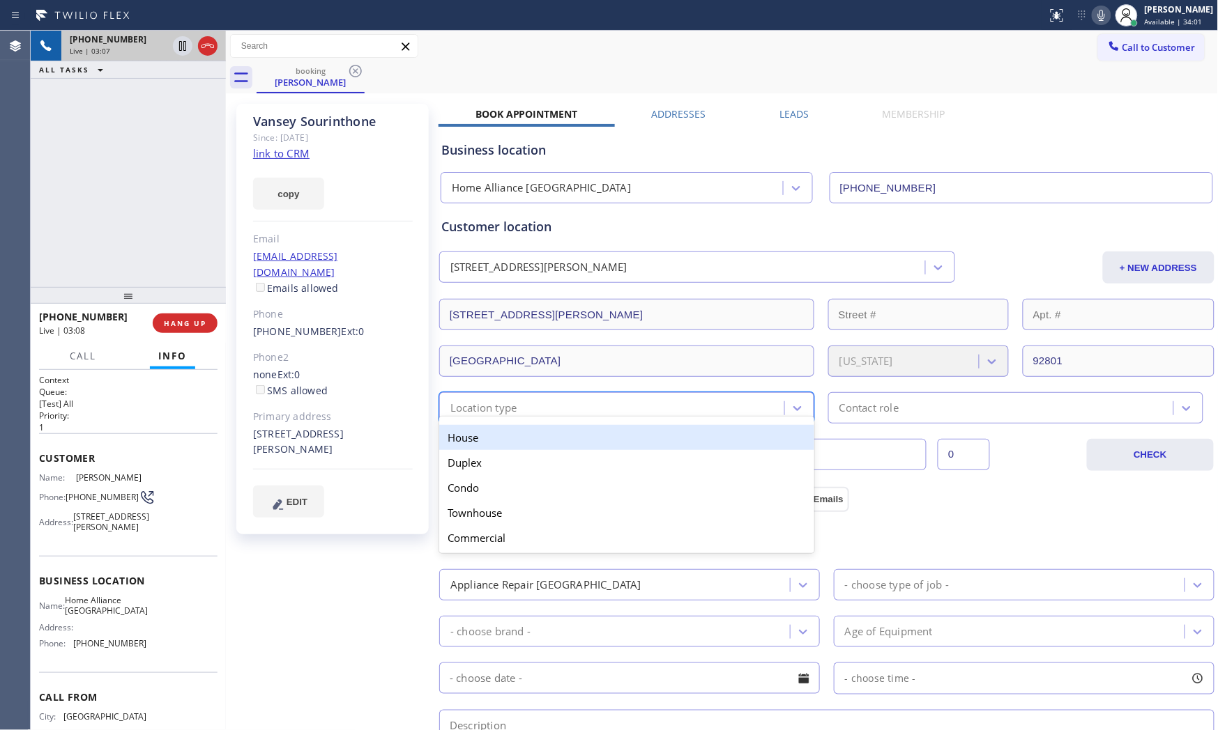
click at [534, 438] on div "House" at bounding box center [626, 437] width 375 height 25
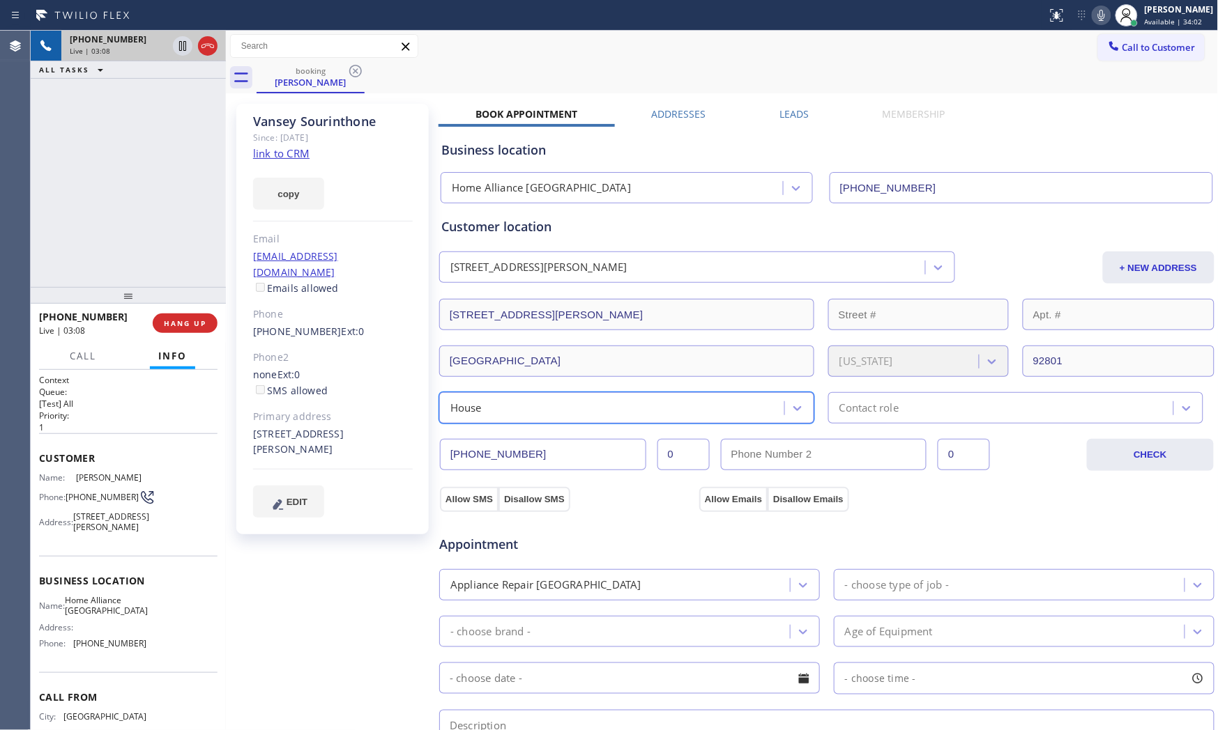
click at [937, 392] on div "Contact role" at bounding box center [1015, 407] width 375 height 31
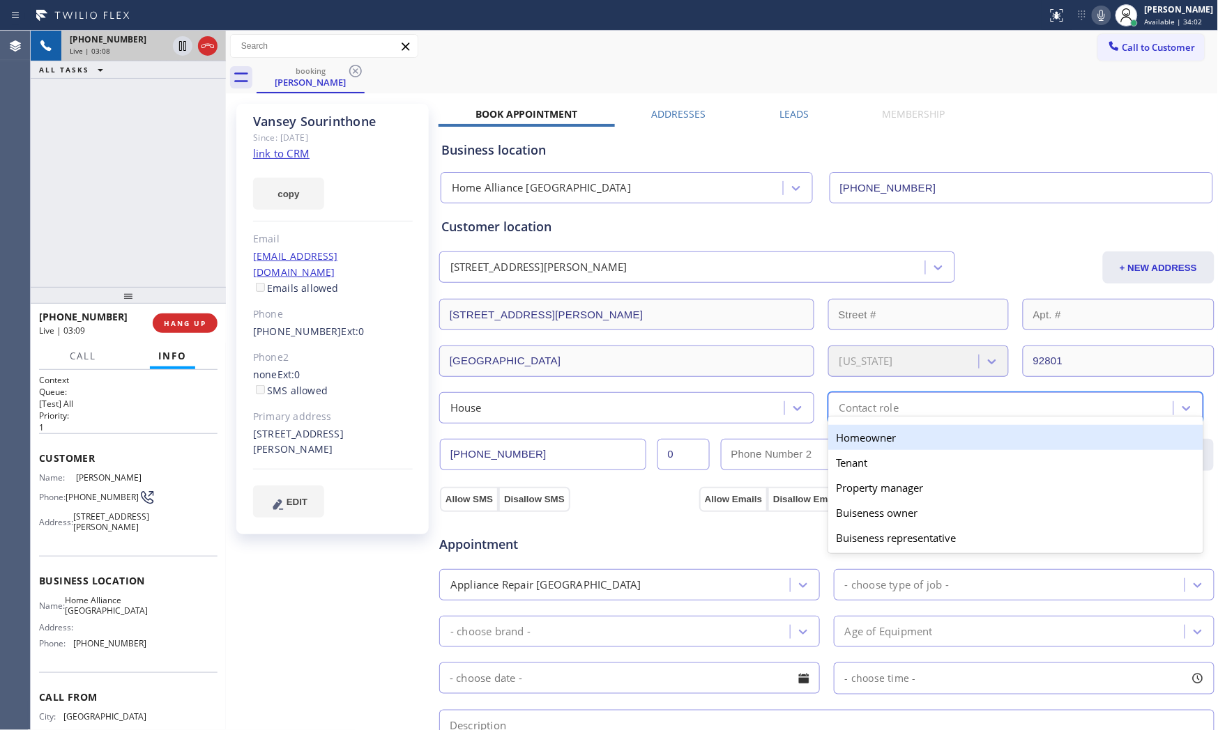
click at [896, 446] on div "Homeowner" at bounding box center [1015, 437] width 375 height 25
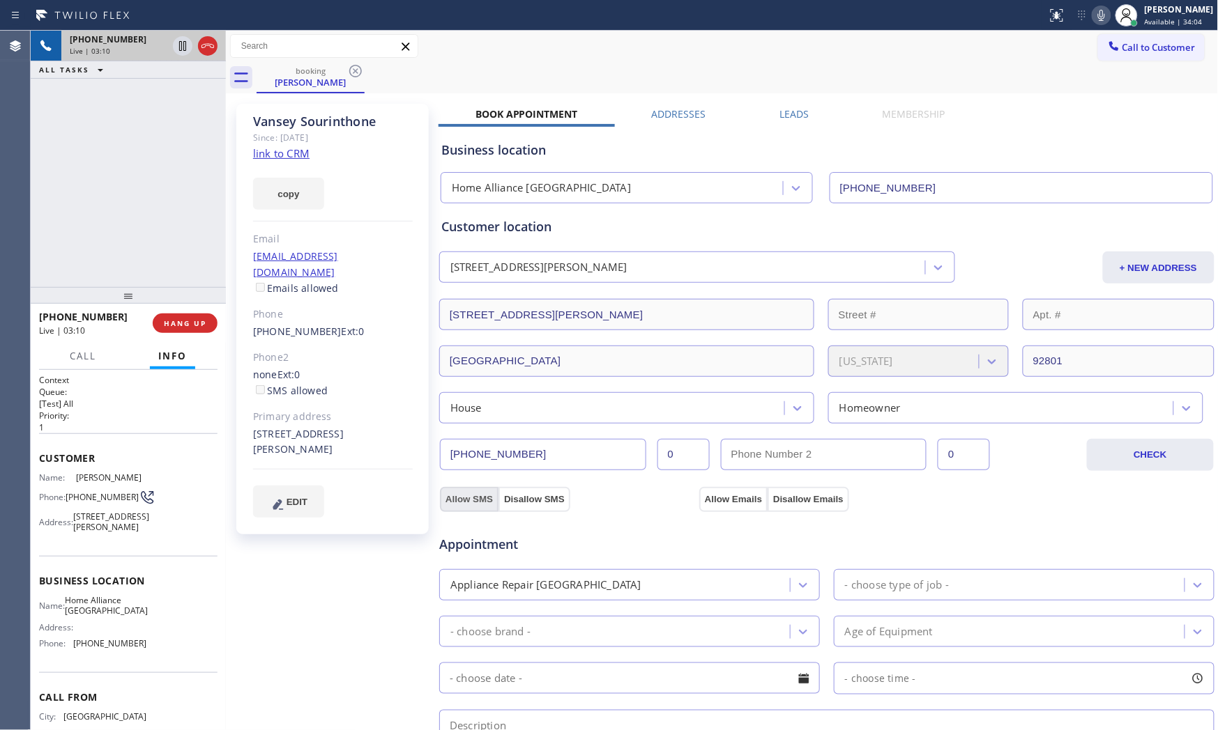
click at [454, 495] on button "Allow SMS" at bounding box center [469, 499] width 59 height 25
click at [699, 489] on button "Allow Emails" at bounding box center [733, 499] width 68 height 25
click at [706, 497] on button "Allow Emails" at bounding box center [733, 499] width 68 height 25
checkbox input "true"
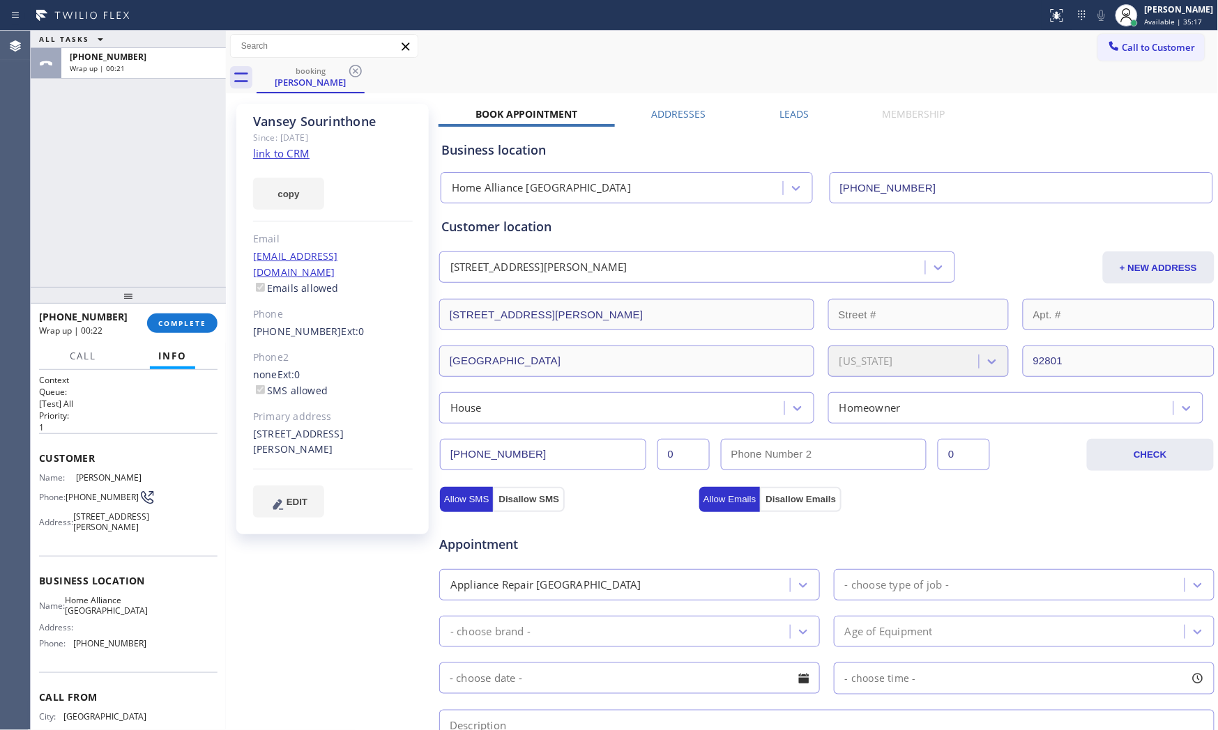
drag, startPoint x: 72, startPoint y: 629, endPoint x: 66, endPoint y: 625, distance: 7.5
click at [65, 611] on span "Name:" at bounding box center [52, 606] width 26 height 10
drag, startPoint x: 38, startPoint y: 604, endPoint x: 176, endPoint y: 673, distance: 154.6
click at [158, 657] on div "Context Queue: [Test] All Priority: 1 Customer Name: [PERSON_NAME] Phone: [PHON…" at bounding box center [128, 550] width 195 height 361
copy div "Business location Name: Home Alliance Anaheim Address: Phone: [PHONE_NUMBER]"
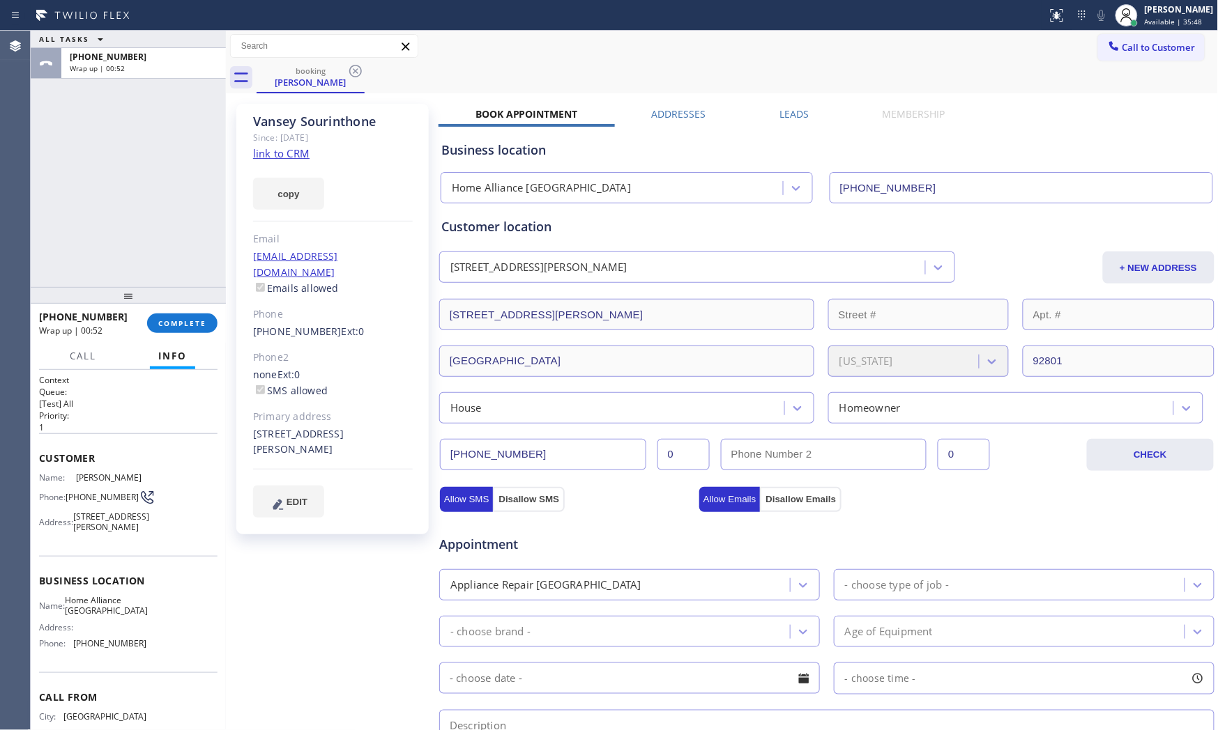
drag, startPoint x: 105, startPoint y: 570, endPoint x: 102, endPoint y: 585, distance: 15.6
click at [105, 556] on div "Customer Name: [PERSON_NAME] Phone: [PHONE_NUMBER] Address: [STREET_ADDRESS][PE…" at bounding box center [128, 495] width 178 height 122
click at [99, 649] on span "[PHONE_NUMBER]" at bounding box center [109, 643] width 73 height 10
click at [81, 503] on span "[PHONE_NUMBER]" at bounding box center [102, 497] width 73 height 10
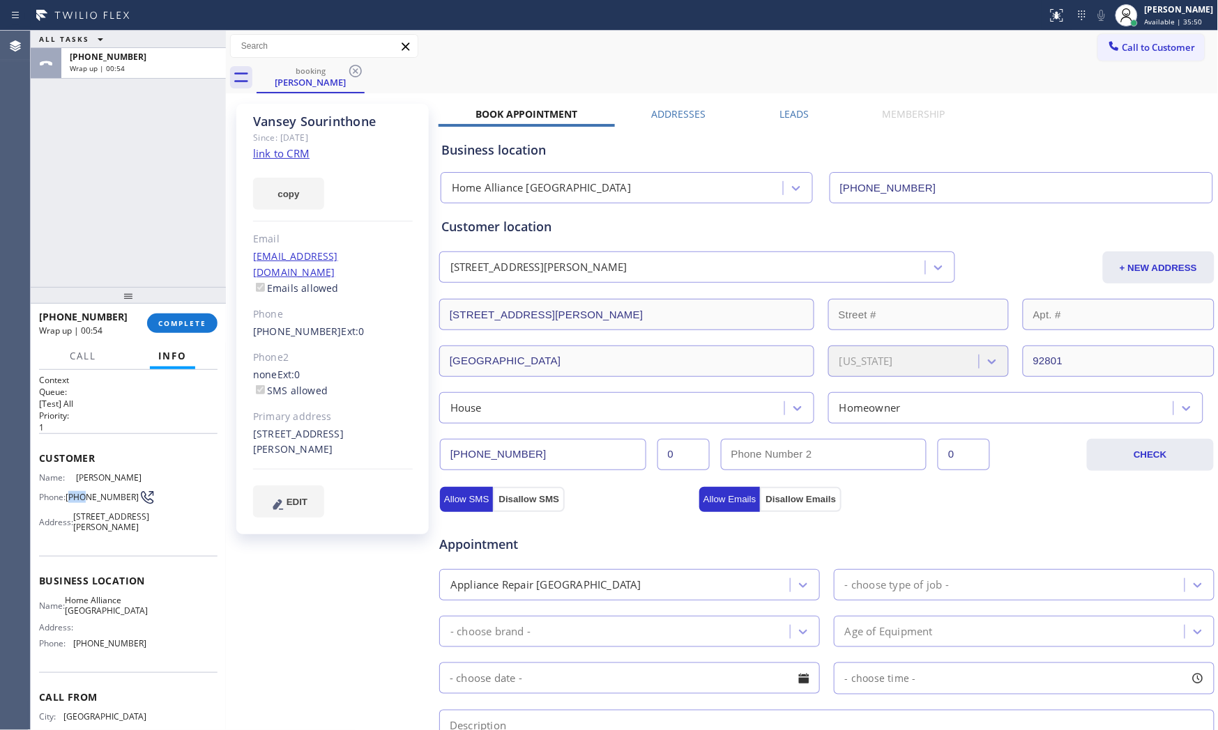
click at [81, 503] on span "[PHONE_NUMBER]" at bounding box center [102, 497] width 73 height 10
copy div "[PHONE_NUMBER]"
click at [95, 655] on div "Name: Home Alliance Anaheim Address: Phone: [PHONE_NUMBER]" at bounding box center [92, 625] width 107 height 60
click at [96, 649] on span "[PHONE_NUMBER]" at bounding box center [109, 643] width 73 height 10
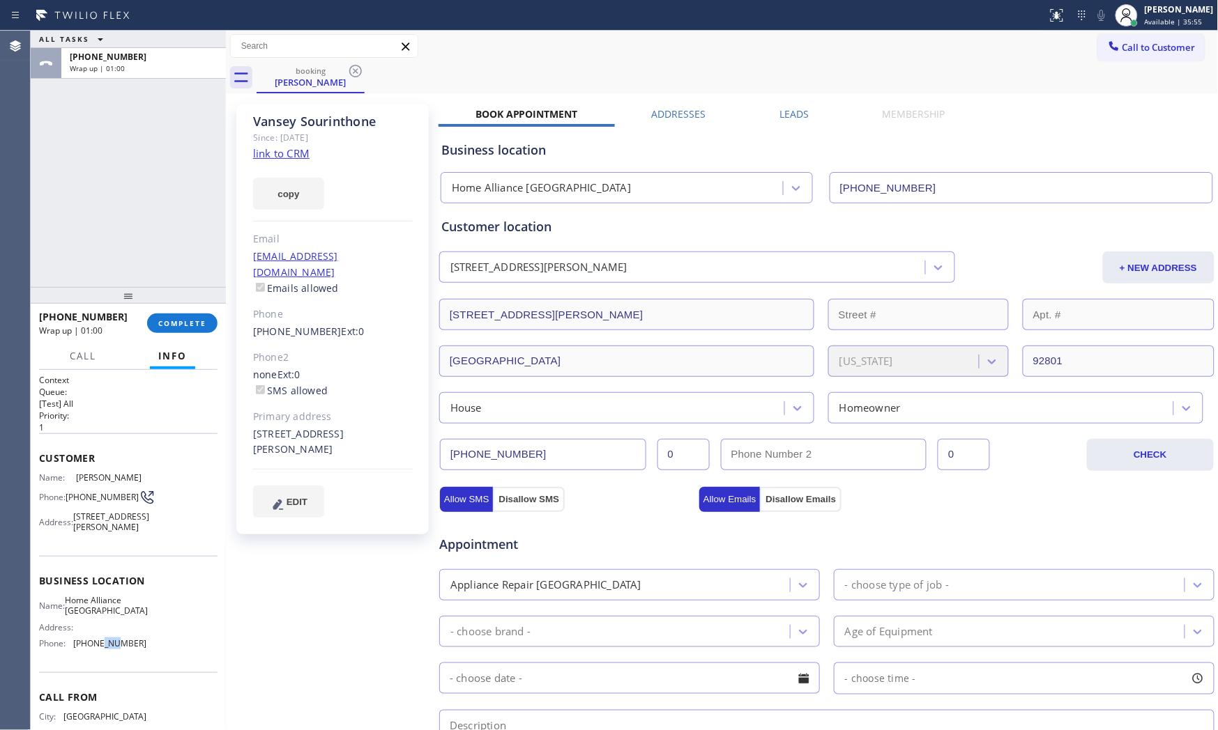
click at [96, 649] on span "[PHONE_NUMBER]" at bounding box center [109, 643] width 73 height 10
copy span "[PHONE_NUMBER]"
click at [81, 503] on span "[PHONE_NUMBER]" at bounding box center [102, 497] width 73 height 10
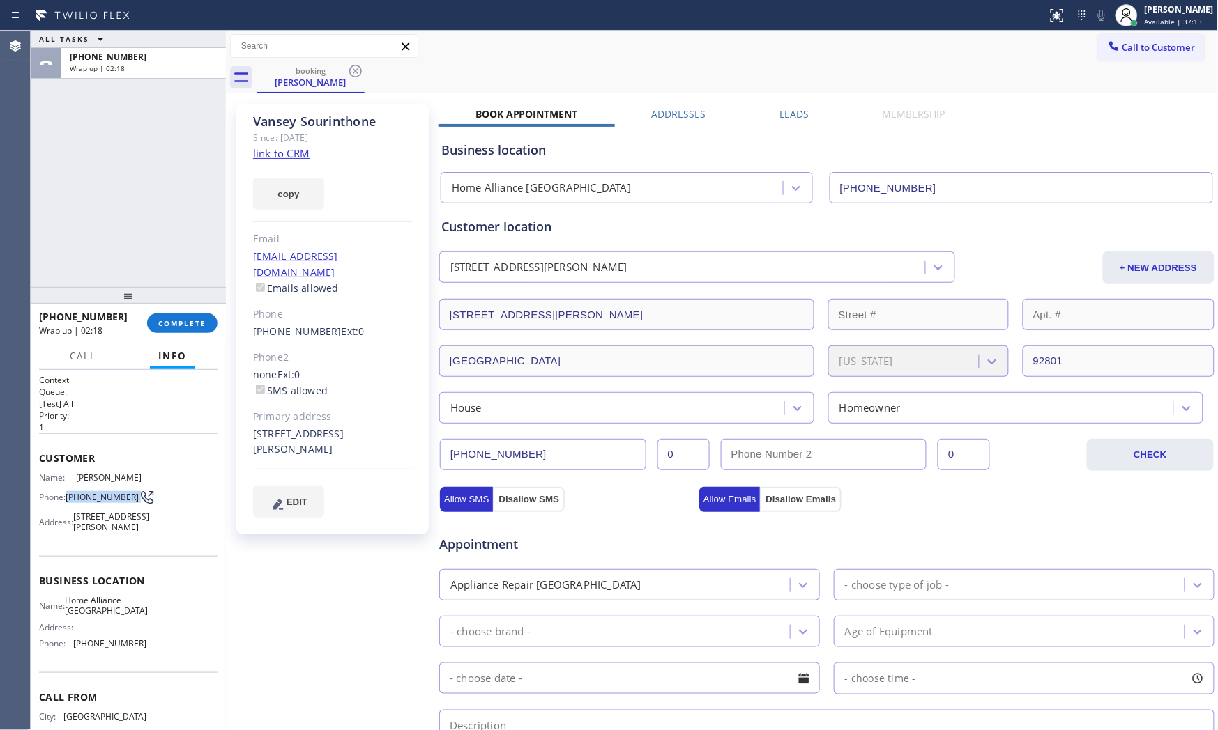
click at [81, 503] on span "[PHONE_NUMBER]" at bounding box center [102, 497] width 73 height 10
copy div "[PHONE_NUMBER]"
click at [1096, 49] on icon at bounding box center [1113, 45] width 9 height 9
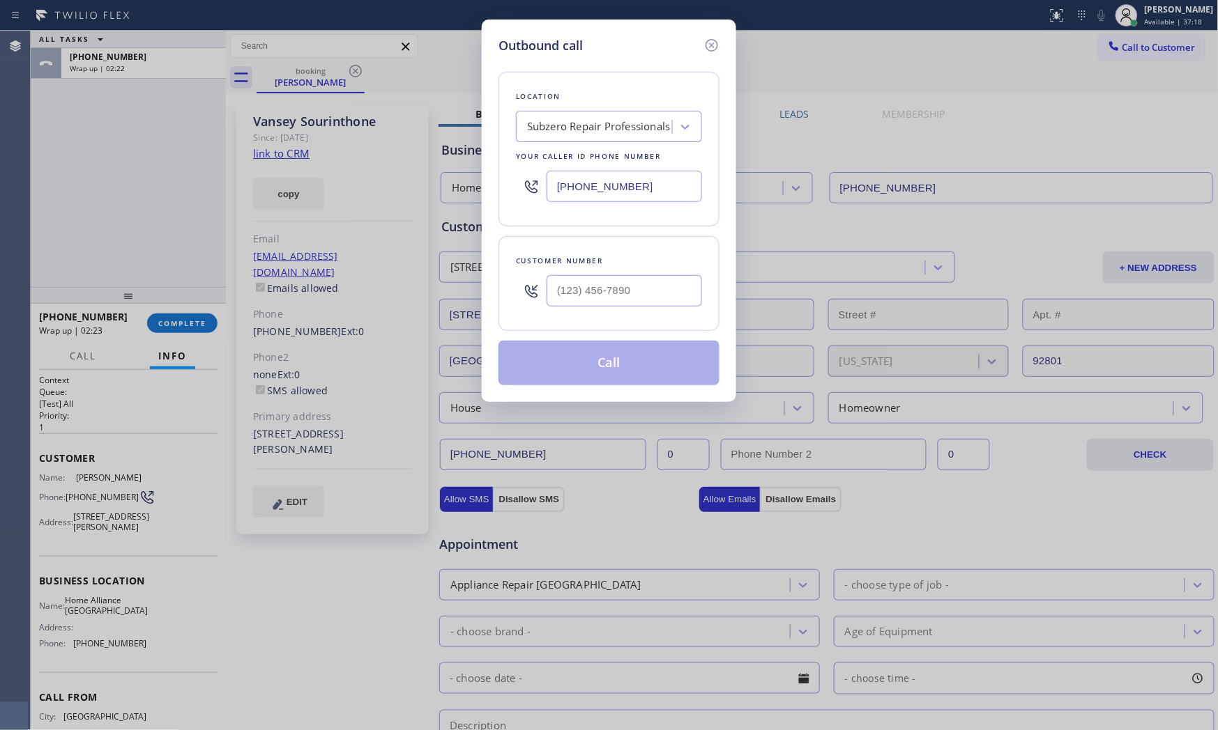
click at [647, 189] on input "[PHONE_NUMBER]" at bounding box center [623, 186] width 155 height 31
paste input "09) 453-4152"
type input "[PHONE_NUMBER]"
click at [618, 289] on input "(___) ___-____" at bounding box center [623, 290] width 155 height 31
paste input "714) 249-3049"
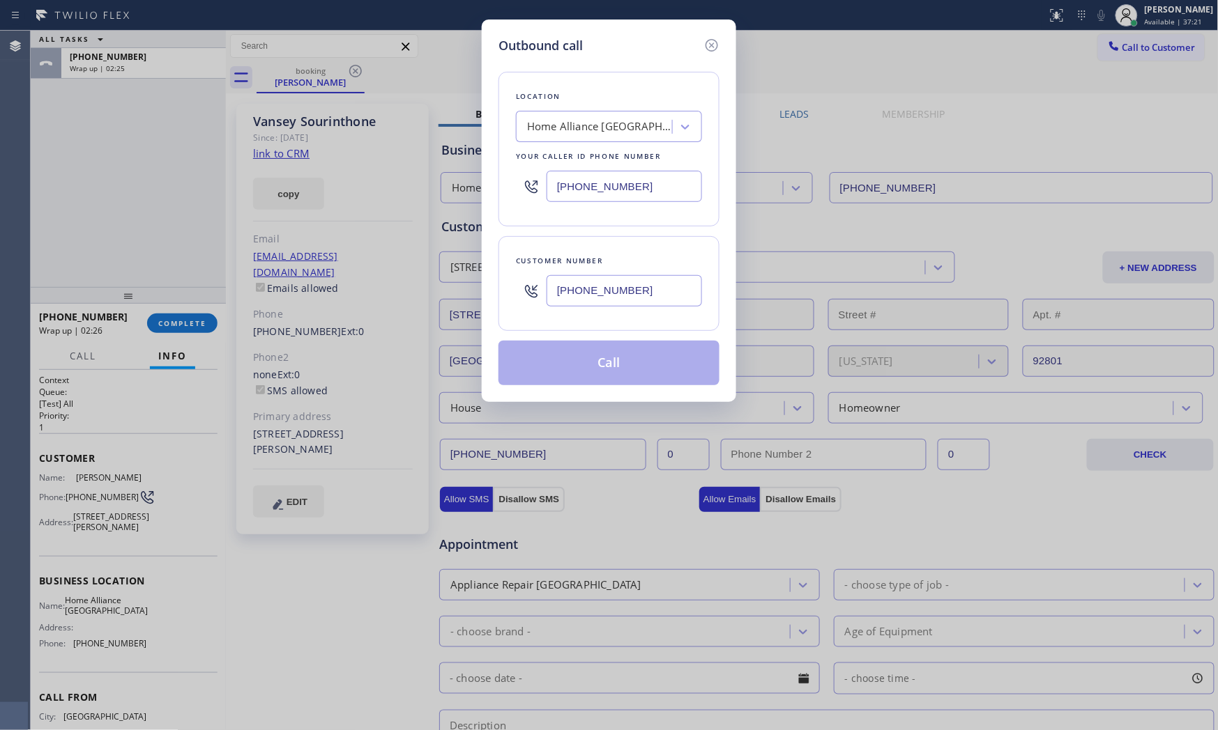
type input "[PHONE_NUMBER]"
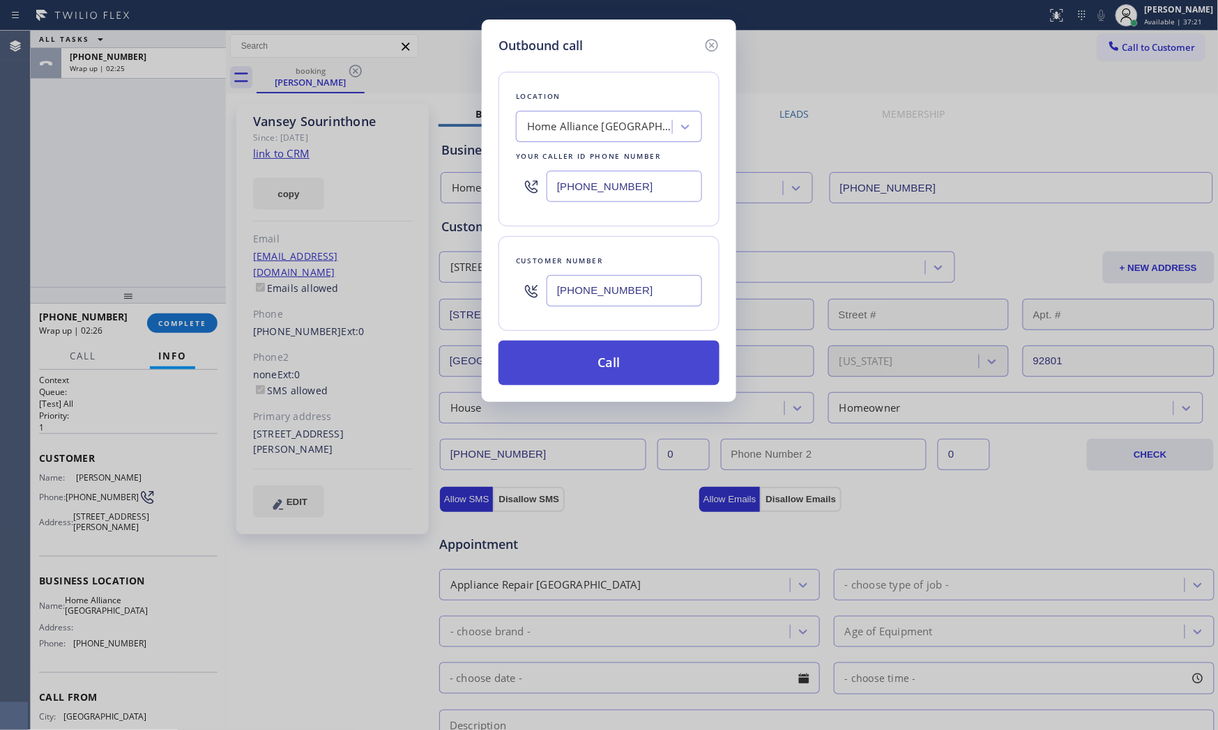
click at [607, 369] on button "Call" at bounding box center [608, 363] width 221 height 45
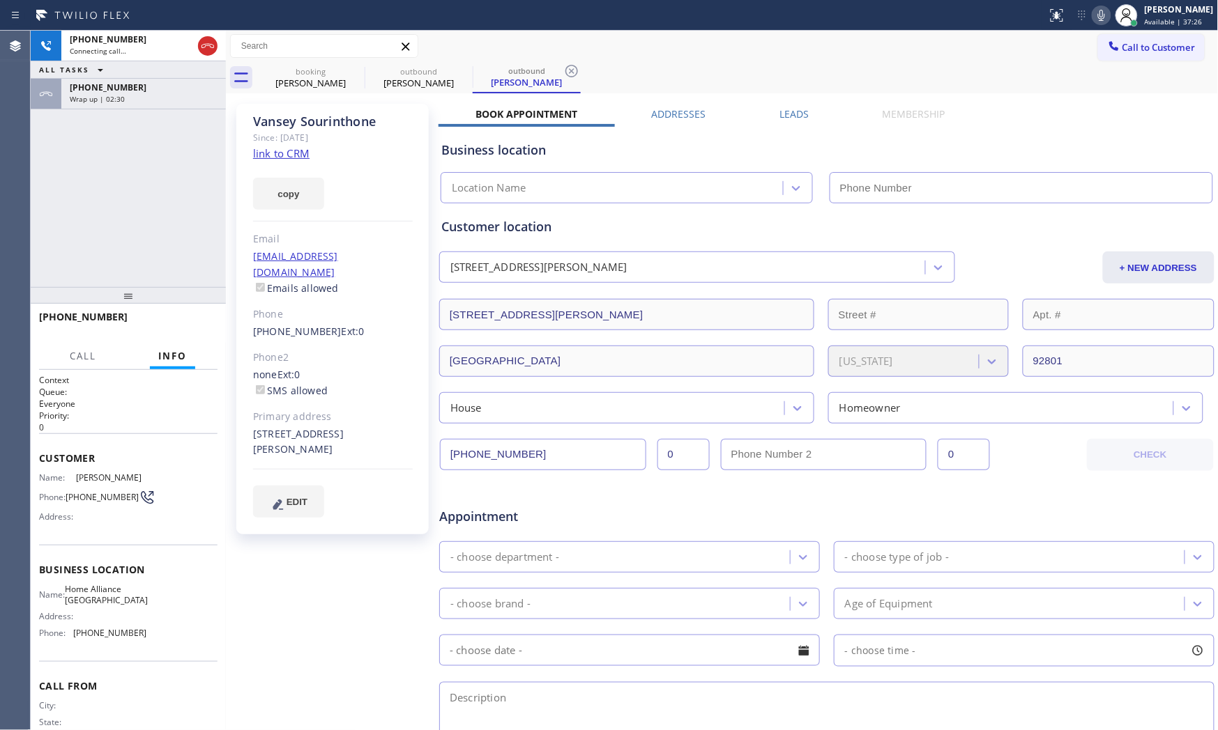
type input "[PHONE_NUMBER]"
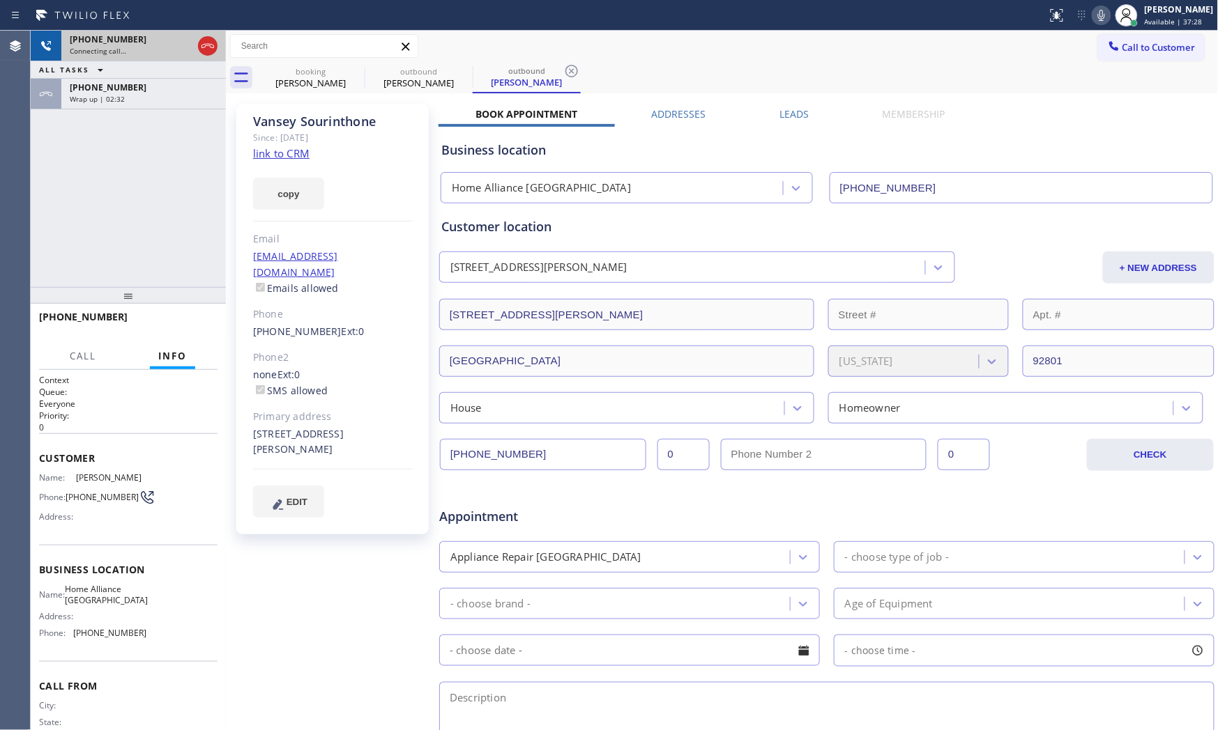
click at [137, 54] on div "Connecting call…" at bounding box center [131, 51] width 123 height 10
click at [207, 49] on icon at bounding box center [207, 46] width 17 height 17
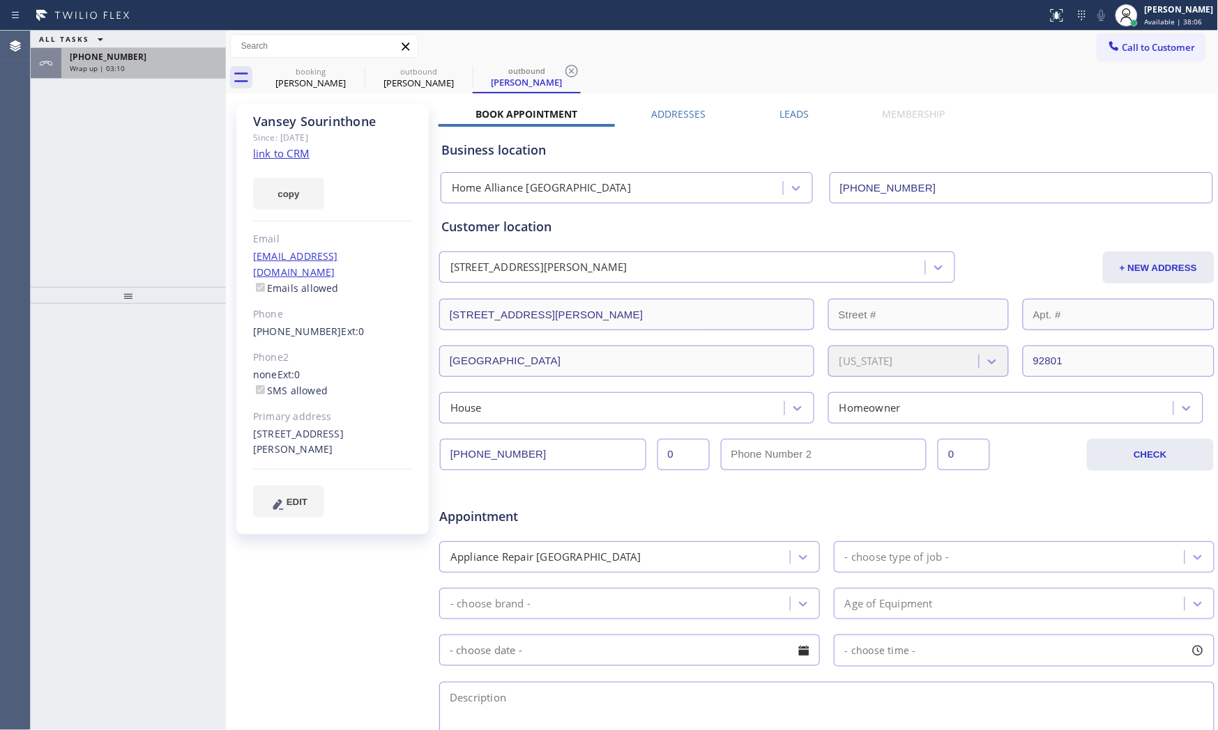
click at [135, 57] on div "[PHONE_NUMBER]" at bounding box center [144, 57] width 148 height 12
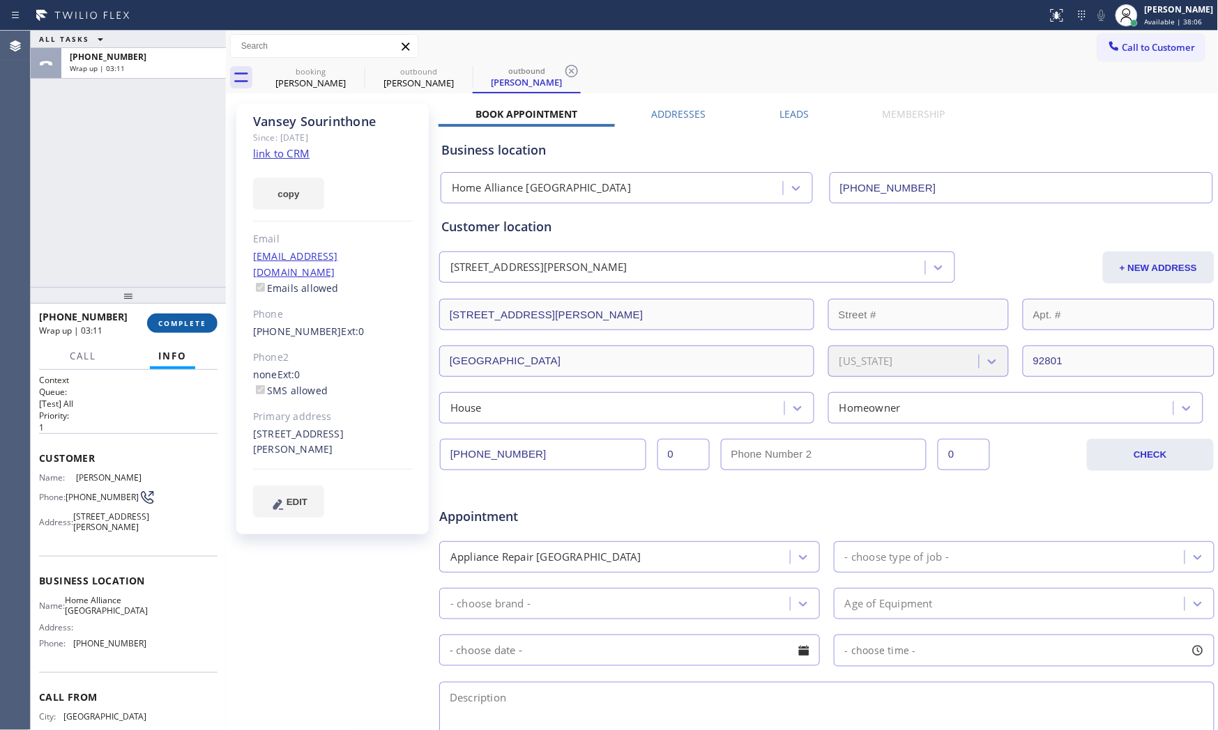
click at [206, 316] on button "COMPLETE" at bounding box center [182, 324] width 70 height 20
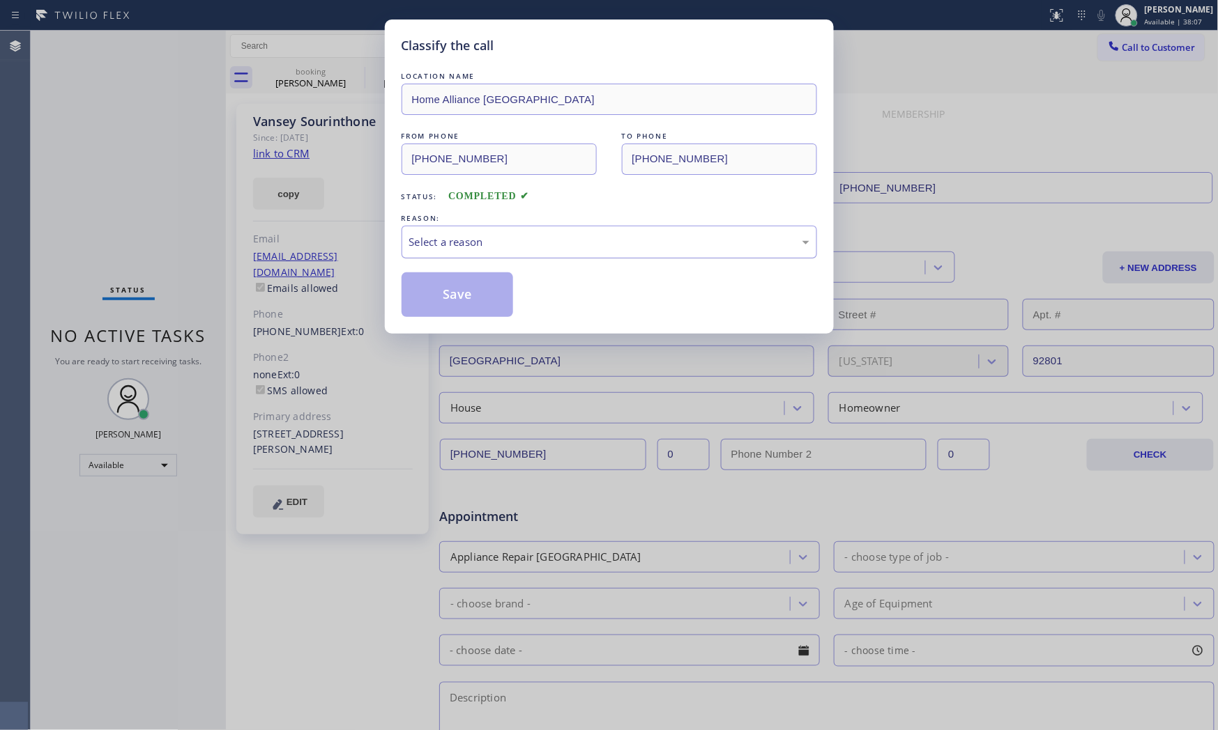
click at [447, 234] on div "Select a reason" at bounding box center [609, 242] width 400 height 16
click at [447, 290] on button "Save" at bounding box center [457, 295] width 112 height 45
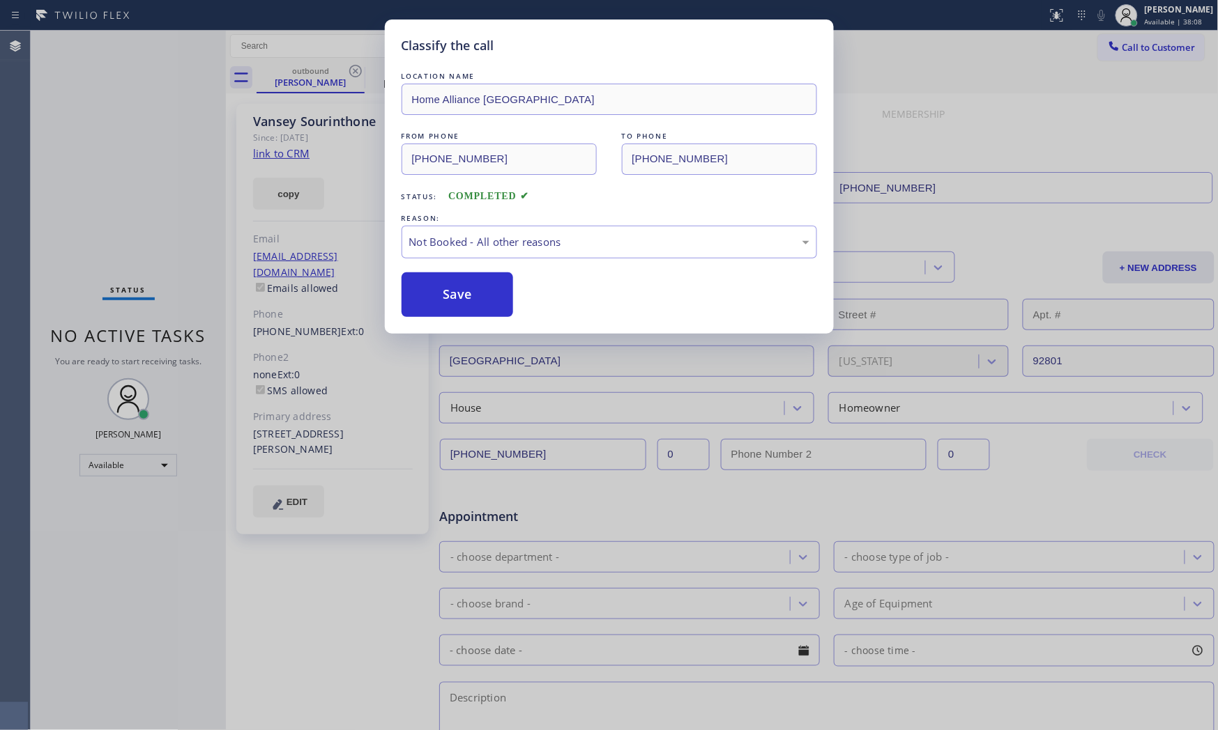
click at [447, 290] on button "Save" at bounding box center [457, 295] width 112 height 45
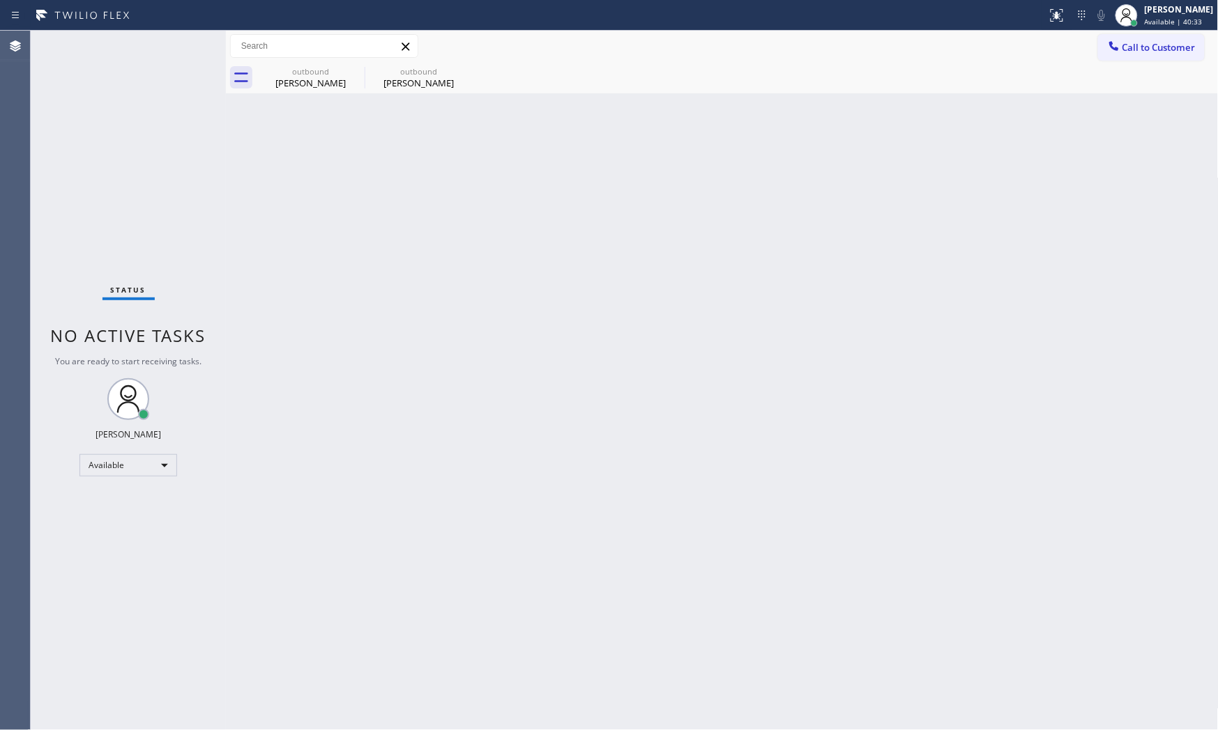
click at [89, 39] on div "Status No active tasks You are ready to start receiving tasks. [PERSON_NAME] Av…" at bounding box center [128, 381] width 195 height 700
click at [130, 53] on div "Status No active tasks You are ready to start receiving tasks. [PERSON_NAME] Av…" at bounding box center [128, 381] width 195 height 700
click at [328, 82] on div "[PERSON_NAME]" at bounding box center [310, 83] width 105 height 13
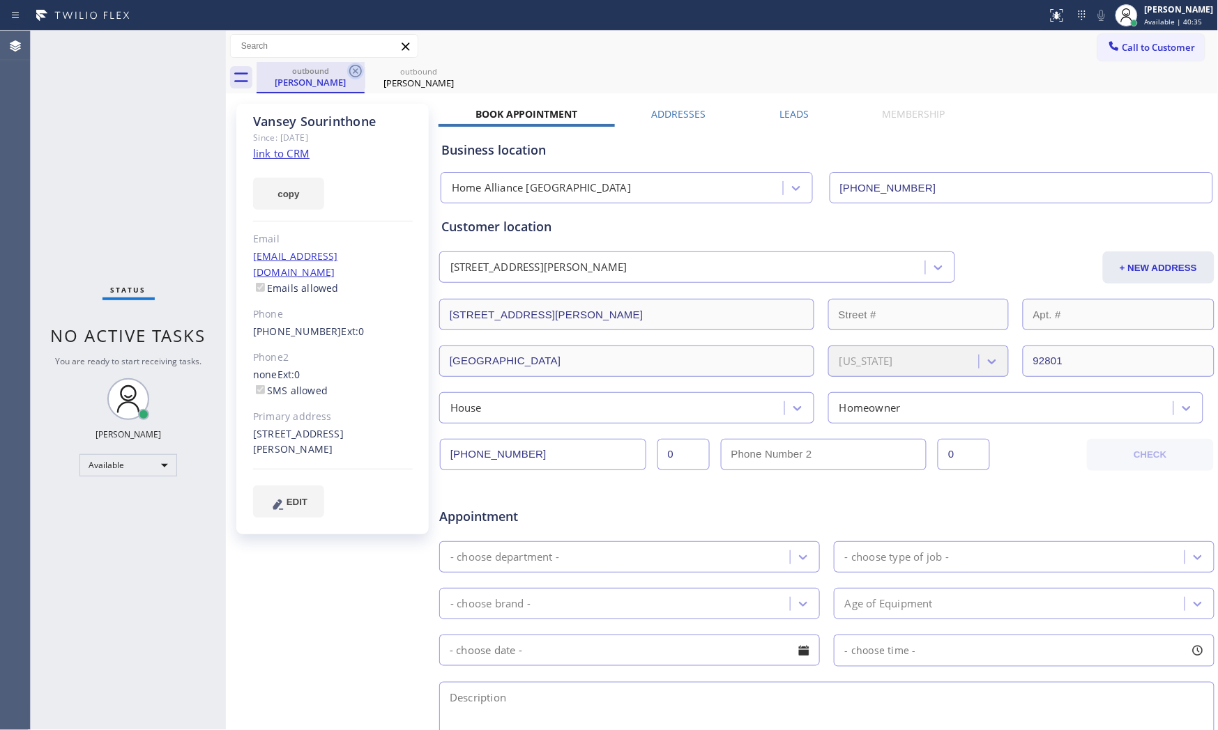
click at [349, 73] on icon at bounding box center [355, 71] width 17 height 17
click at [353, 71] on icon at bounding box center [355, 71] width 17 height 17
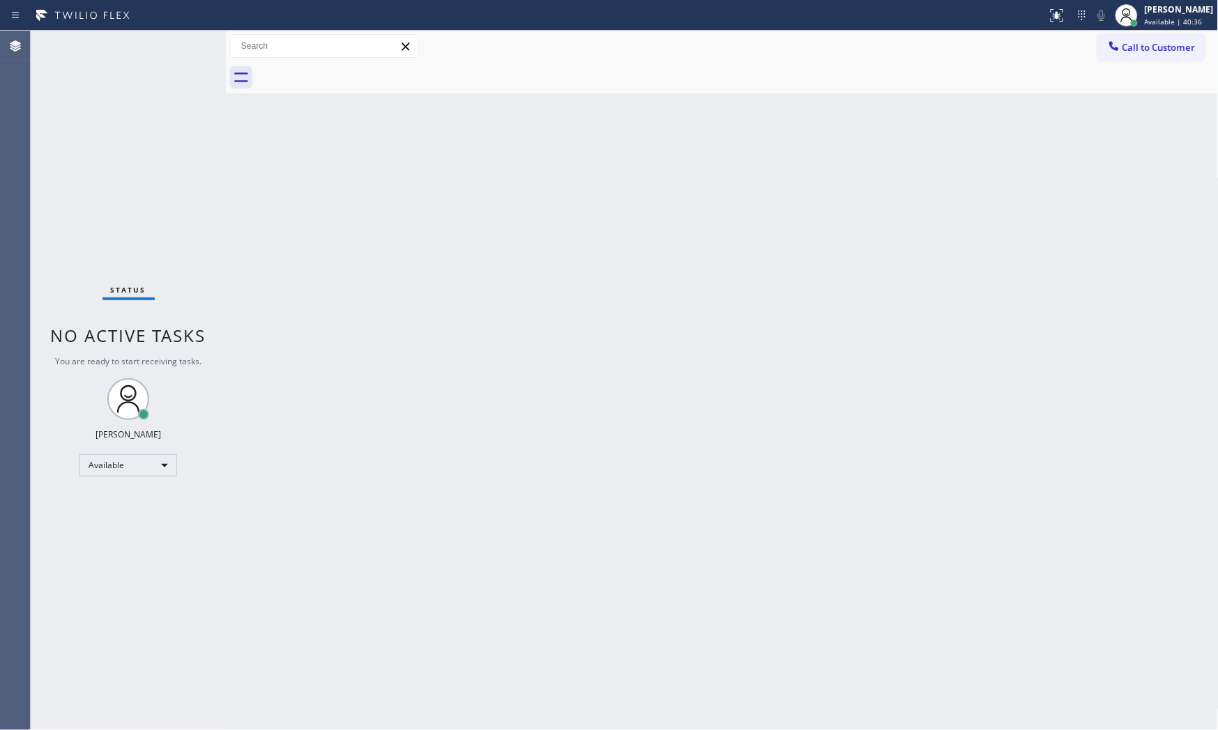
click at [159, 43] on div "Status No active tasks You are ready to start receiving tasks. [PERSON_NAME] Av…" at bounding box center [128, 381] width 195 height 700
click at [182, 42] on div "Status No active tasks You are ready to start receiving tasks. [PERSON_NAME] Av…" at bounding box center [128, 381] width 195 height 700
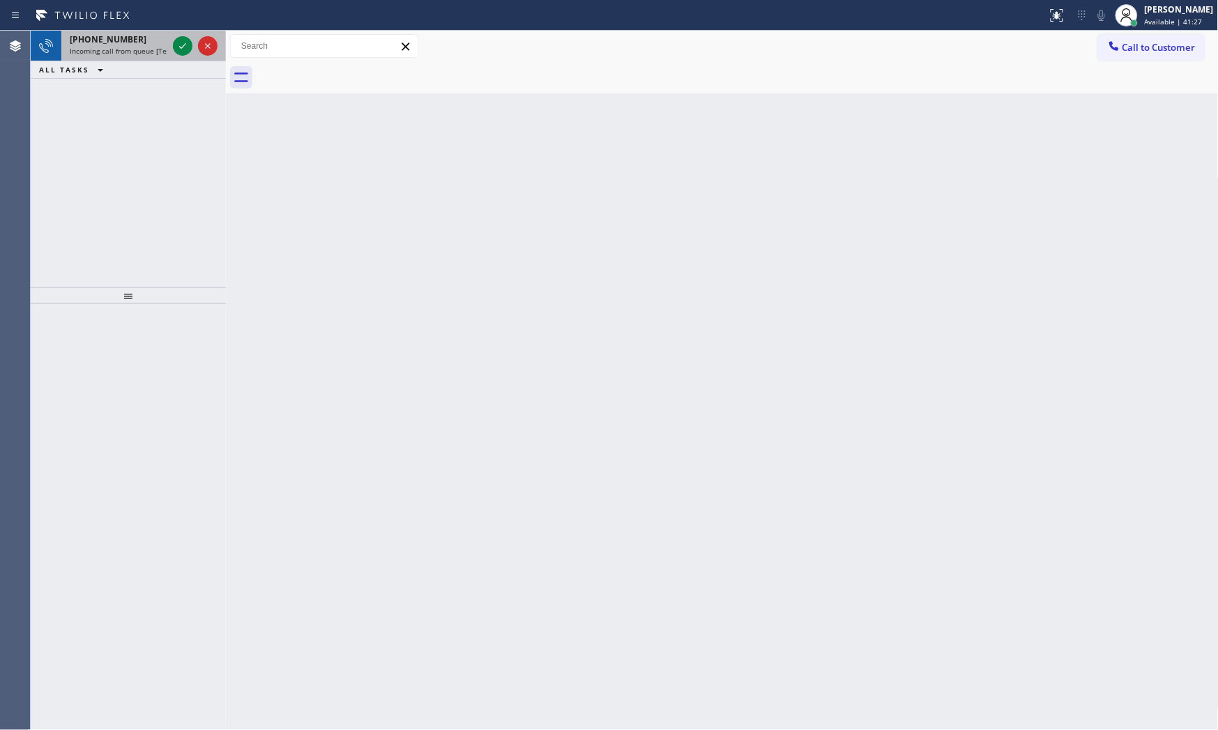
drag, startPoint x: 132, startPoint y: 32, endPoint x: 160, endPoint y: 35, distance: 28.0
click at [133, 32] on div "[PHONE_NUMBER] Incoming call from queue [Test] All" at bounding box center [115, 46] width 109 height 31
drag, startPoint x: 184, startPoint y: 44, endPoint x: 154, endPoint y: 64, distance: 36.2
click at [149, 53] on span "Incoming call from queue [Test] All" at bounding box center [128, 51] width 116 height 10
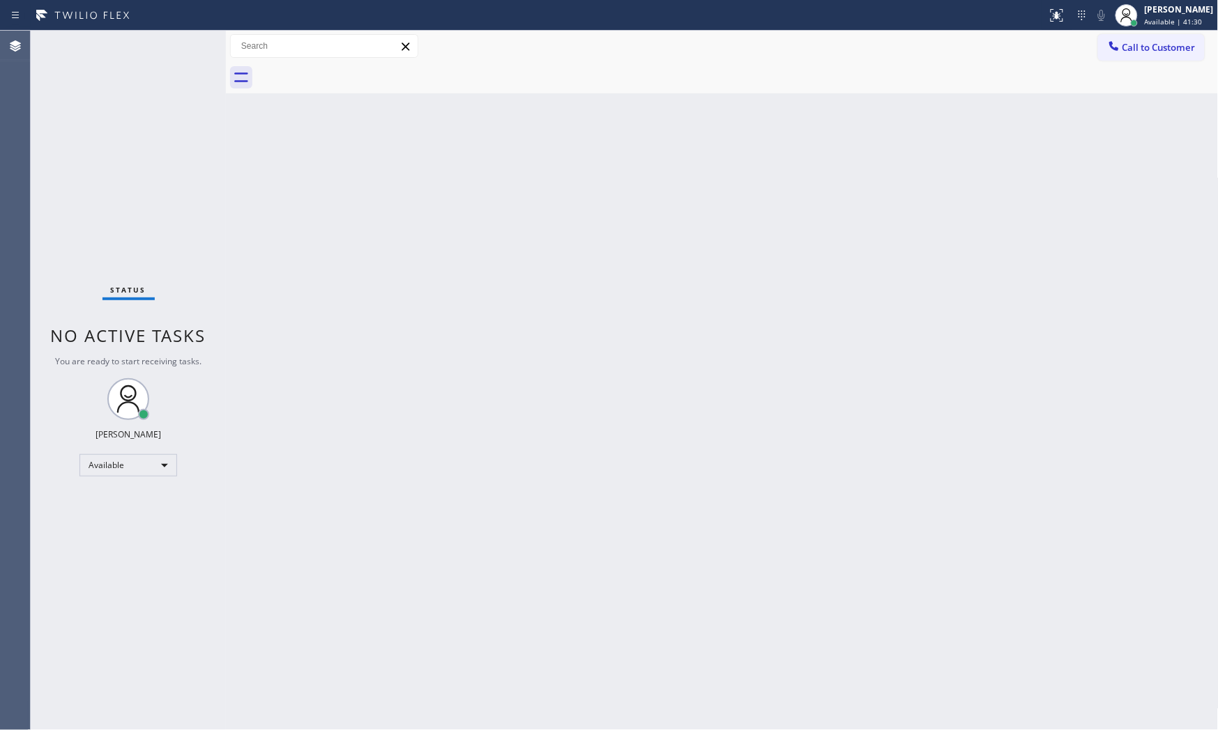
click at [151, 45] on div "Status No active tasks You are ready to start receiving tasks. [PERSON_NAME] Av…" at bounding box center [128, 381] width 195 height 700
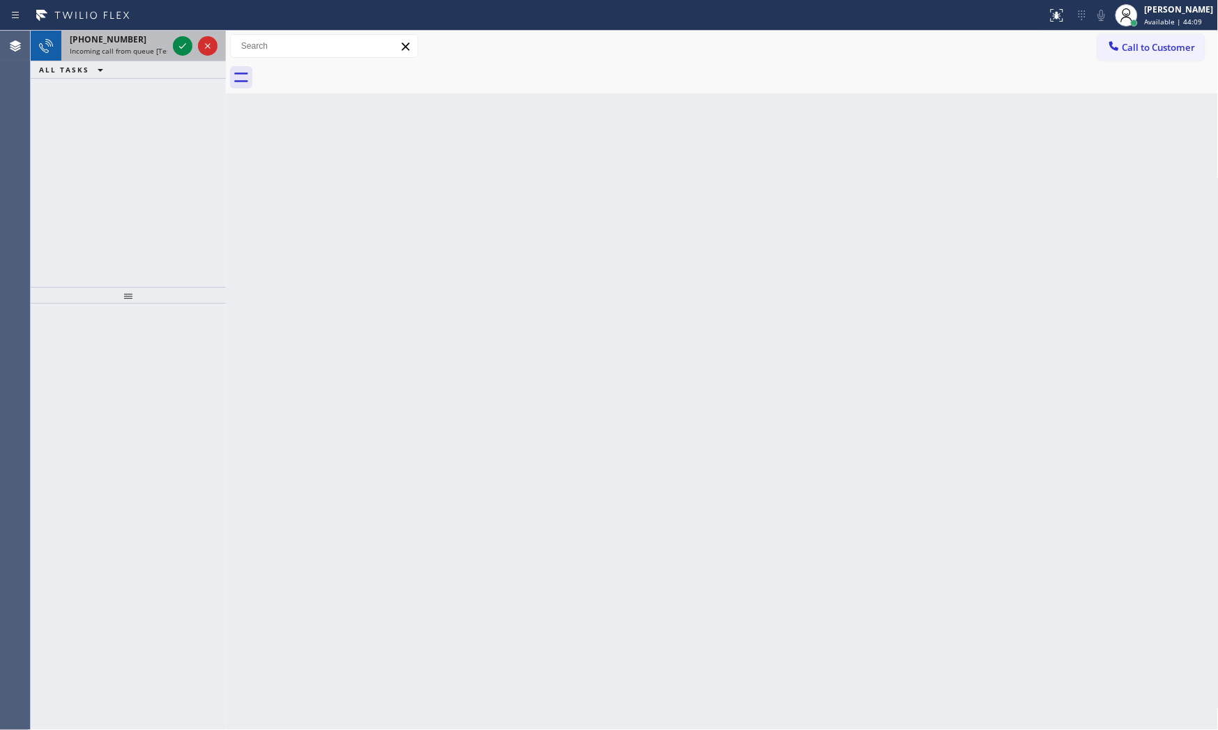
click at [108, 43] on span "[PHONE_NUMBER]" at bounding box center [108, 39] width 77 height 12
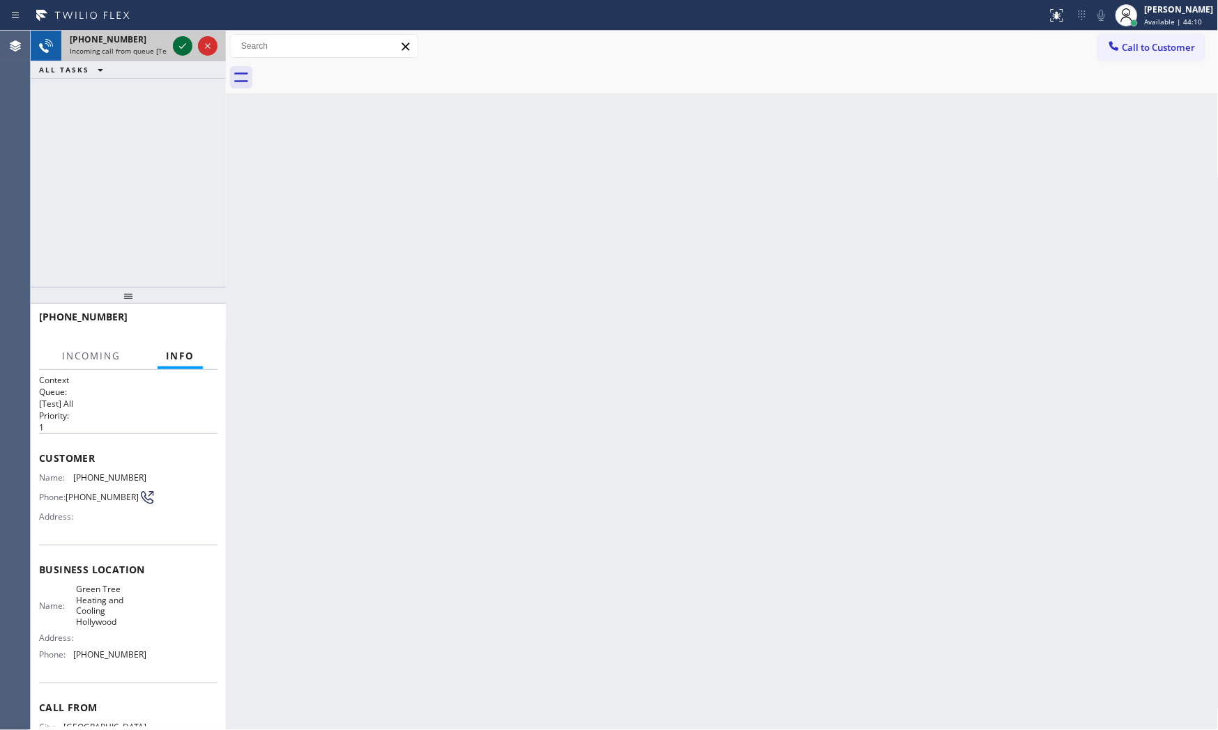
click at [183, 43] on icon at bounding box center [182, 46] width 17 height 17
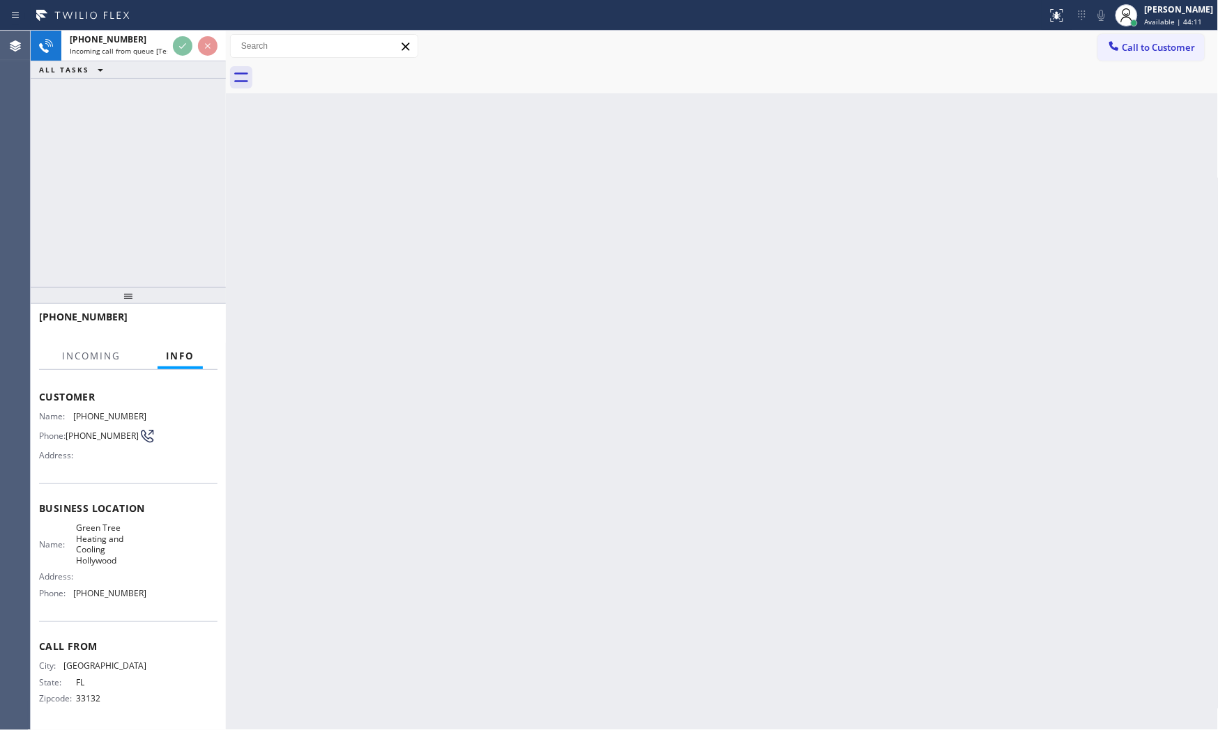
scroll to position [65, 0]
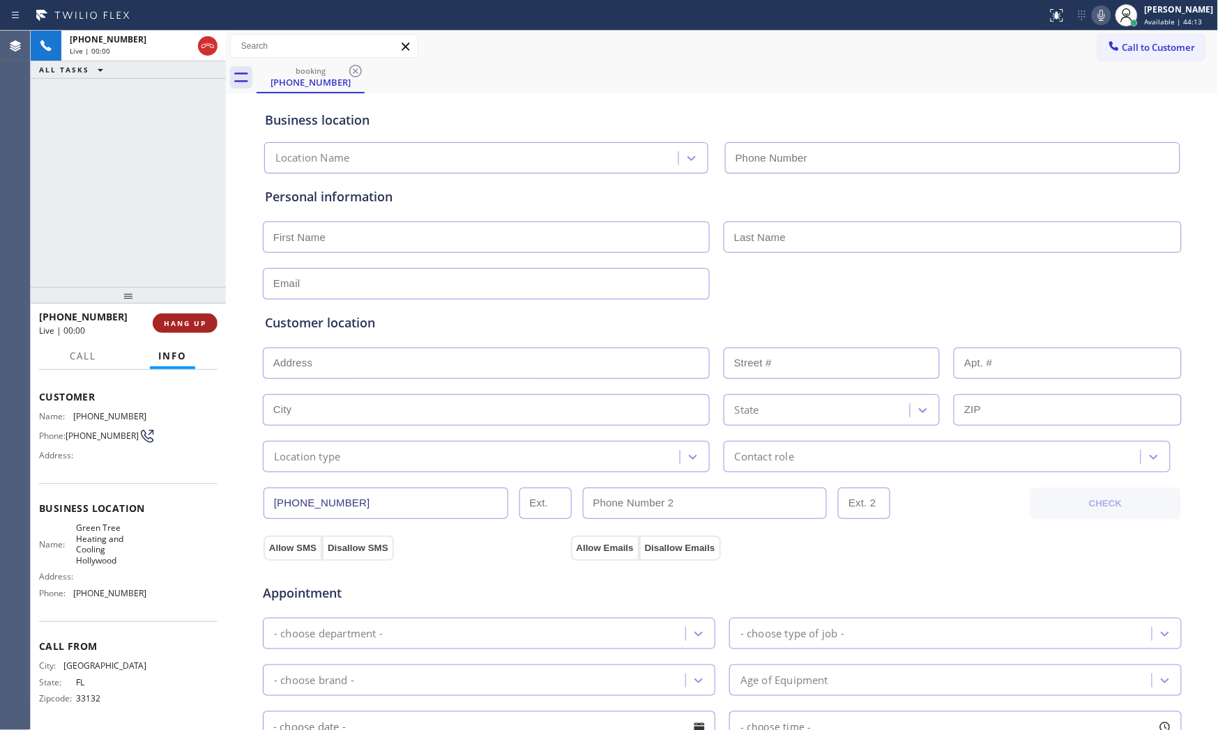
type input "[PHONE_NUMBER]"
click at [194, 316] on button "HANG UP" at bounding box center [185, 324] width 65 height 20
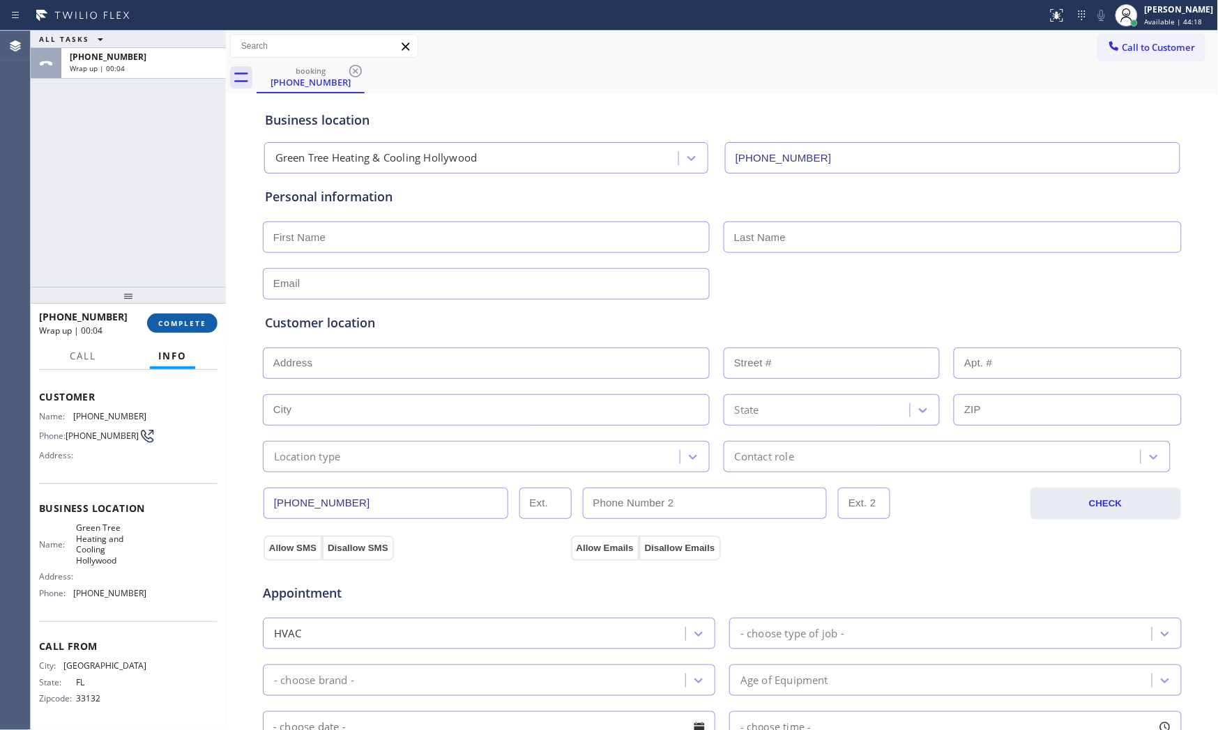
click at [194, 316] on button "COMPLETE" at bounding box center [182, 324] width 70 height 20
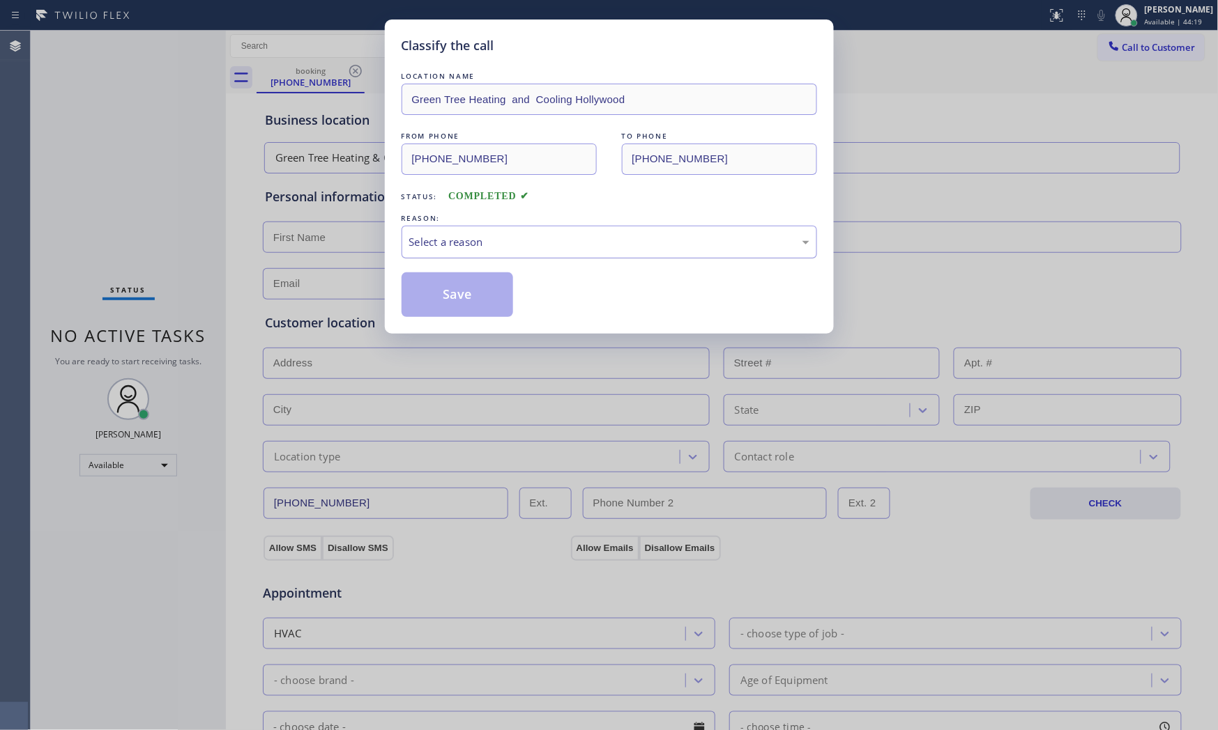
click at [512, 251] on div "Select a reason" at bounding box center [608, 242] width 415 height 33
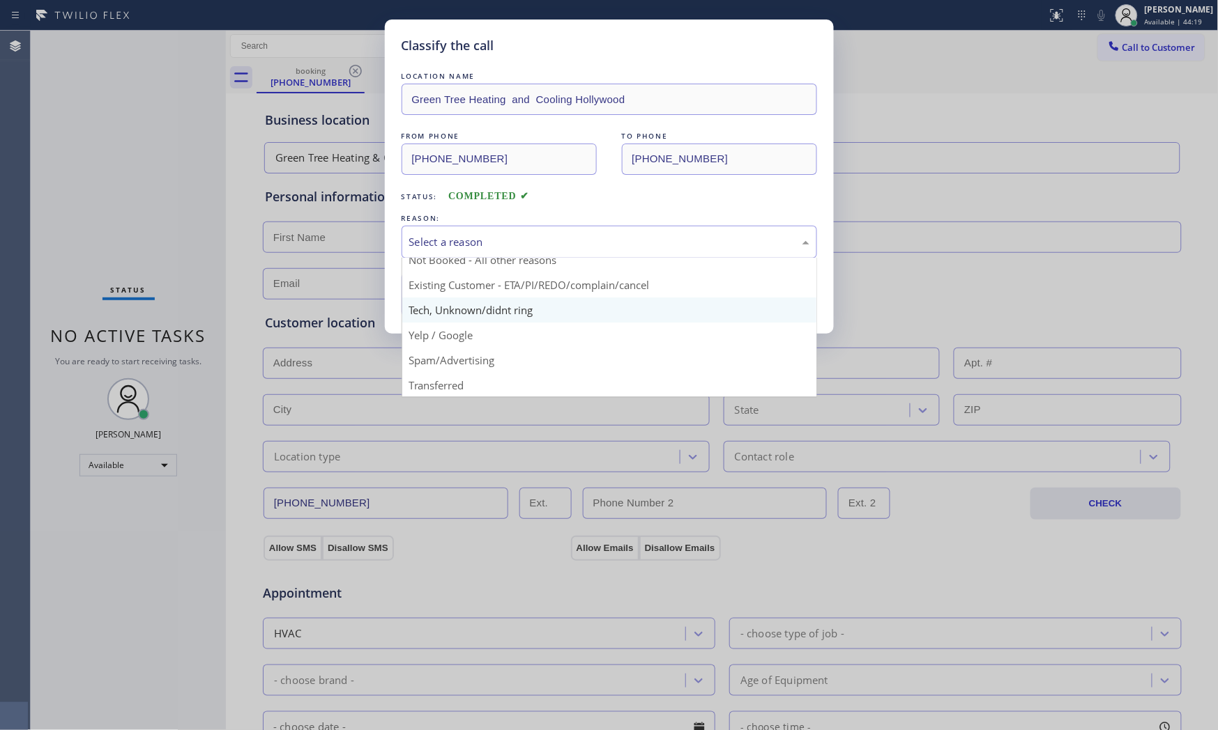
scroll to position [87, 0]
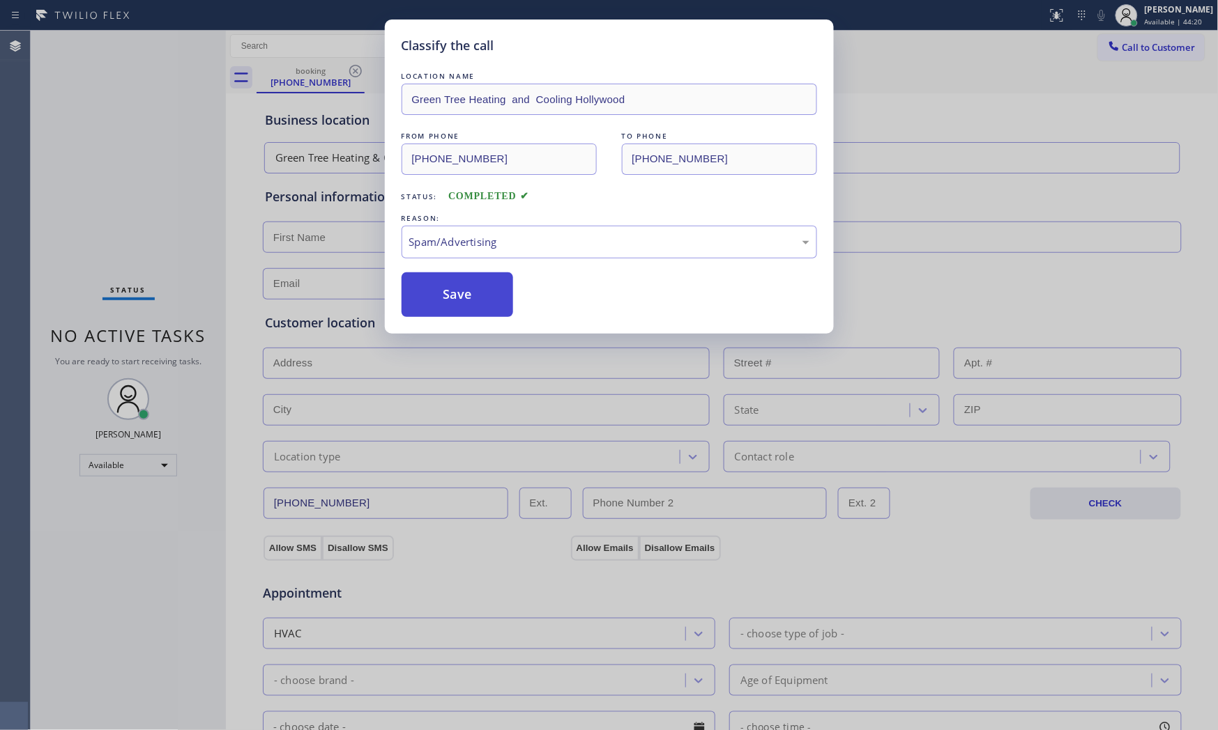
click at [471, 300] on button "Save" at bounding box center [457, 295] width 112 height 45
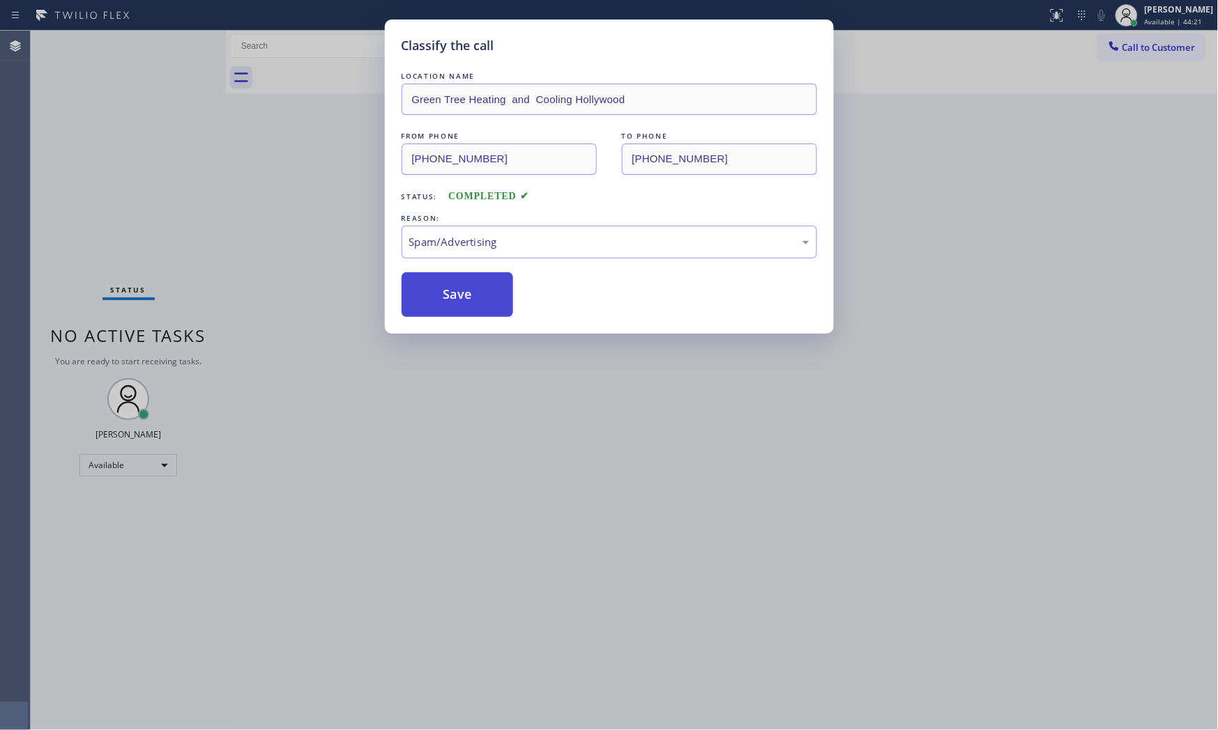
click at [471, 300] on button "Save" at bounding box center [457, 295] width 112 height 45
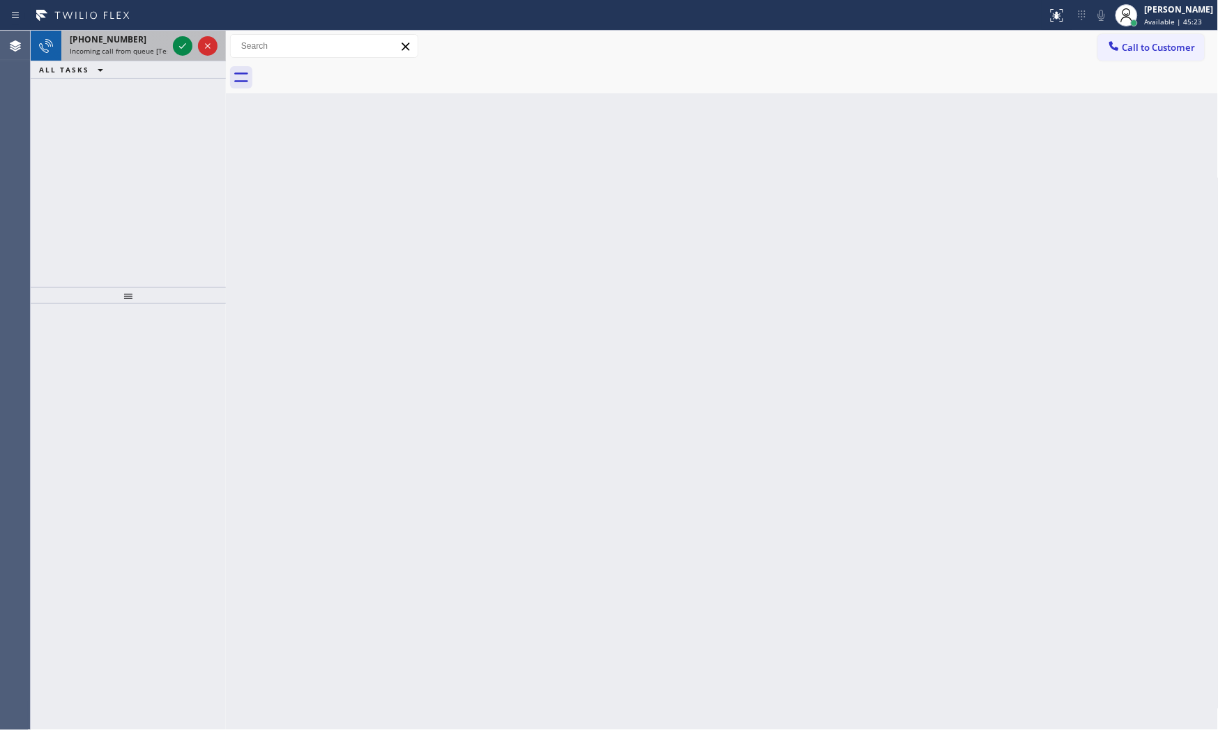
click at [159, 53] on span "Incoming call from queue [Test] All" at bounding box center [128, 51] width 116 height 10
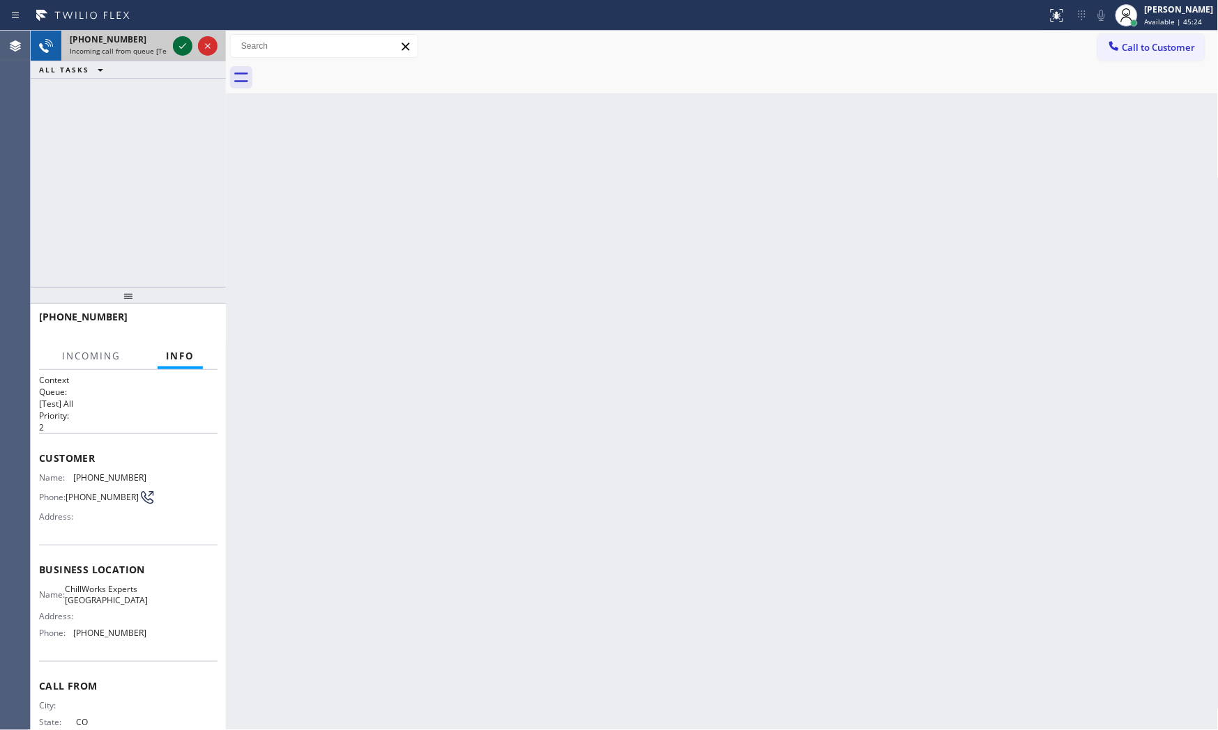
click at [179, 49] on icon at bounding box center [182, 46] width 17 height 17
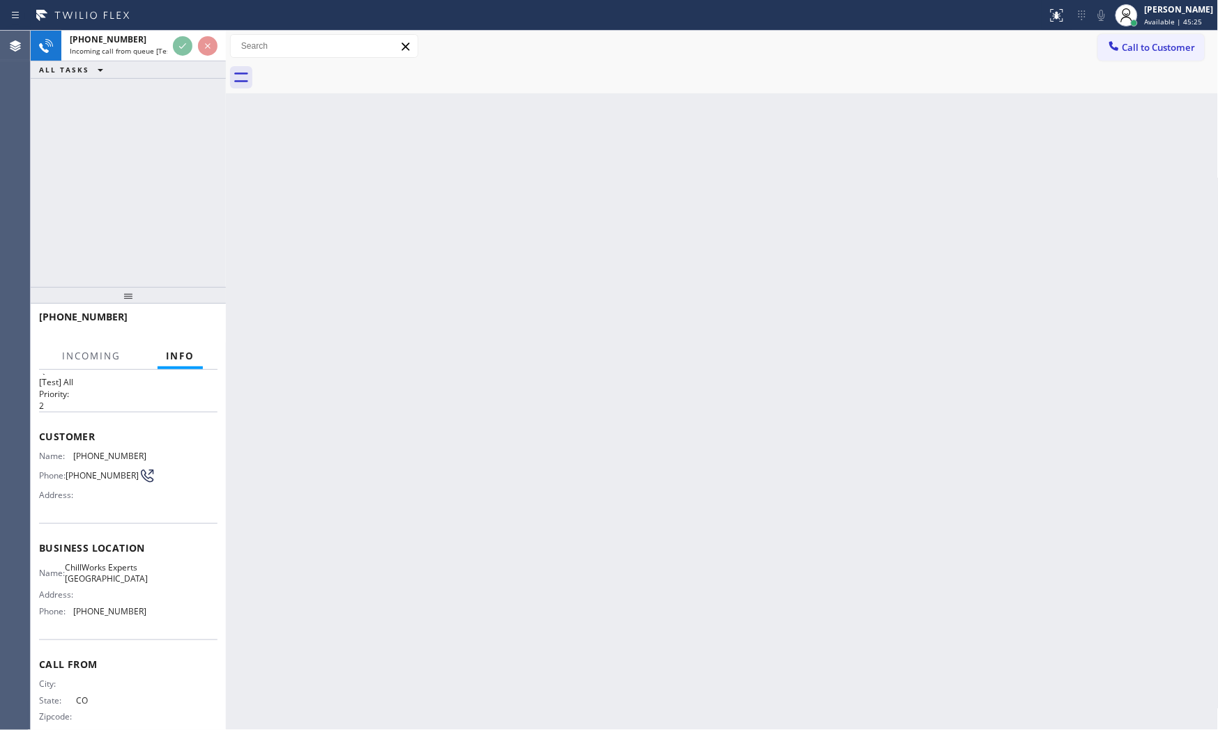
scroll to position [43, 0]
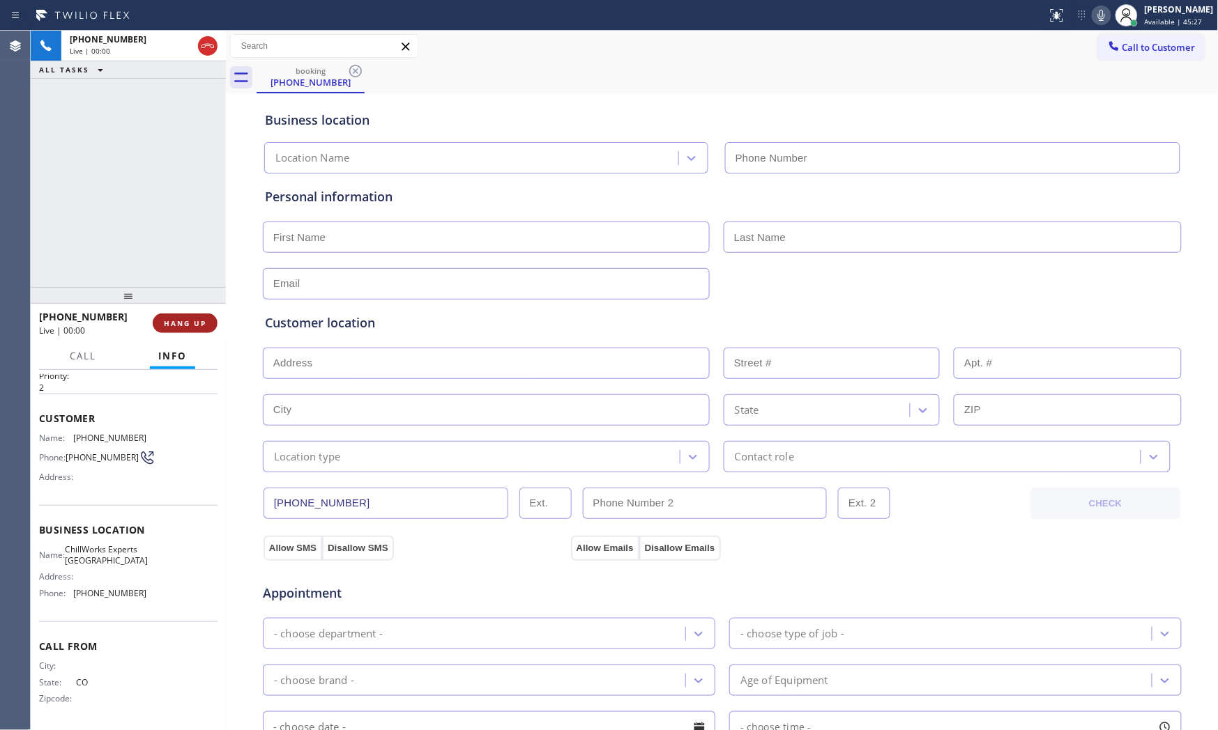
type input "[PHONE_NUMBER]"
click at [199, 315] on button "HANG UP" at bounding box center [185, 324] width 65 height 20
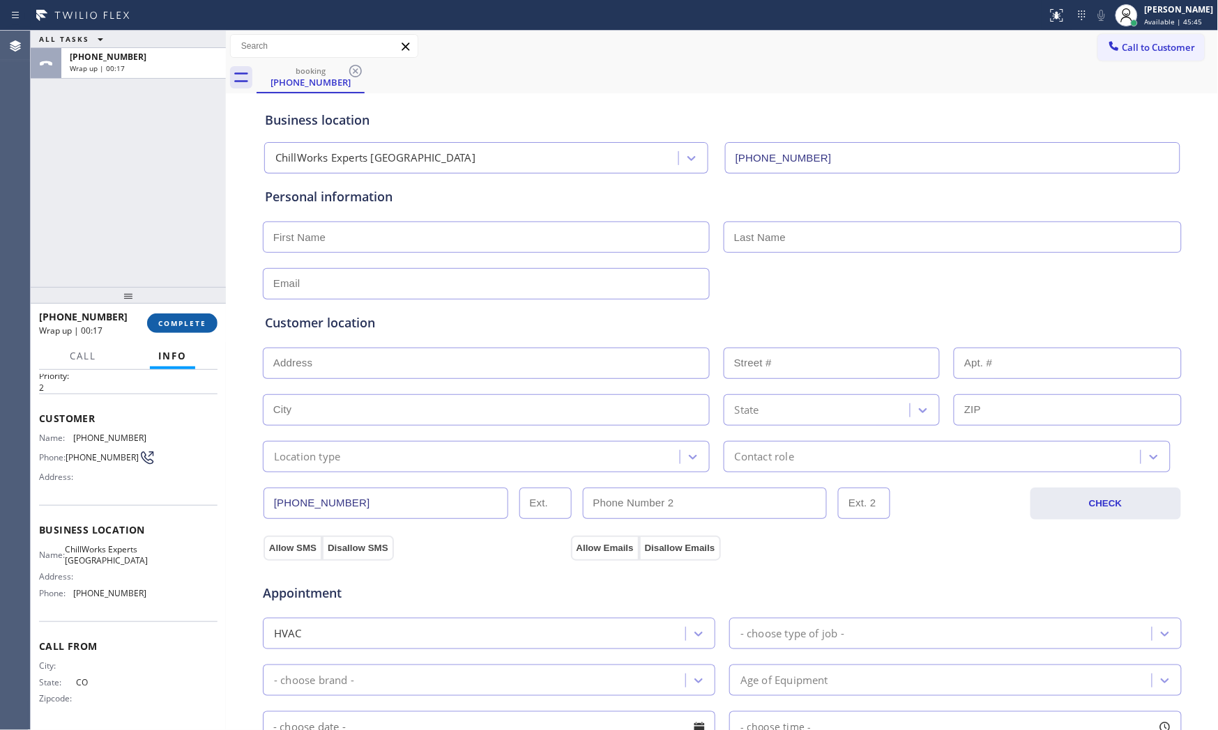
click at [181, 325] on span "COMPLETE" at bounding box center [182, 324] width 48 height 10
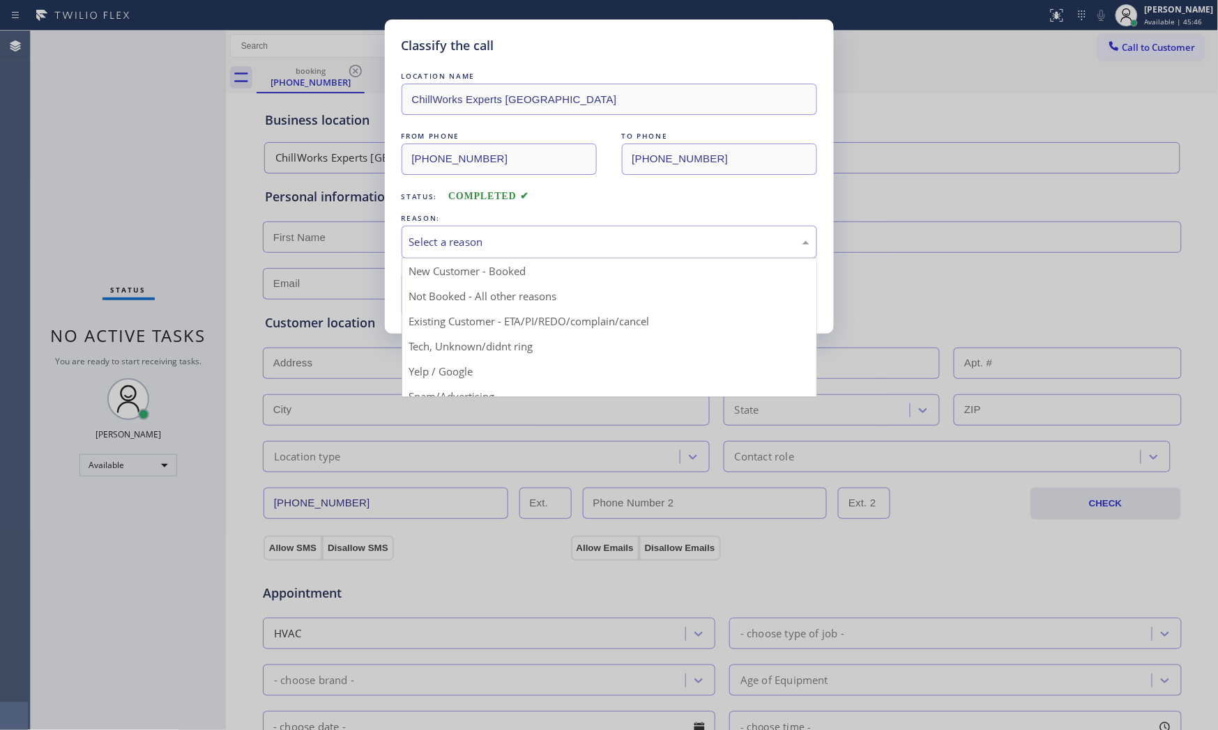
click at [465, 245] on div "Select a reason" at bounding box center [609, 242] width 400 height 16
click at [458, 254] on div "Not Booked - All other reasons" at bounding box center [608, 242] width 415 height 33
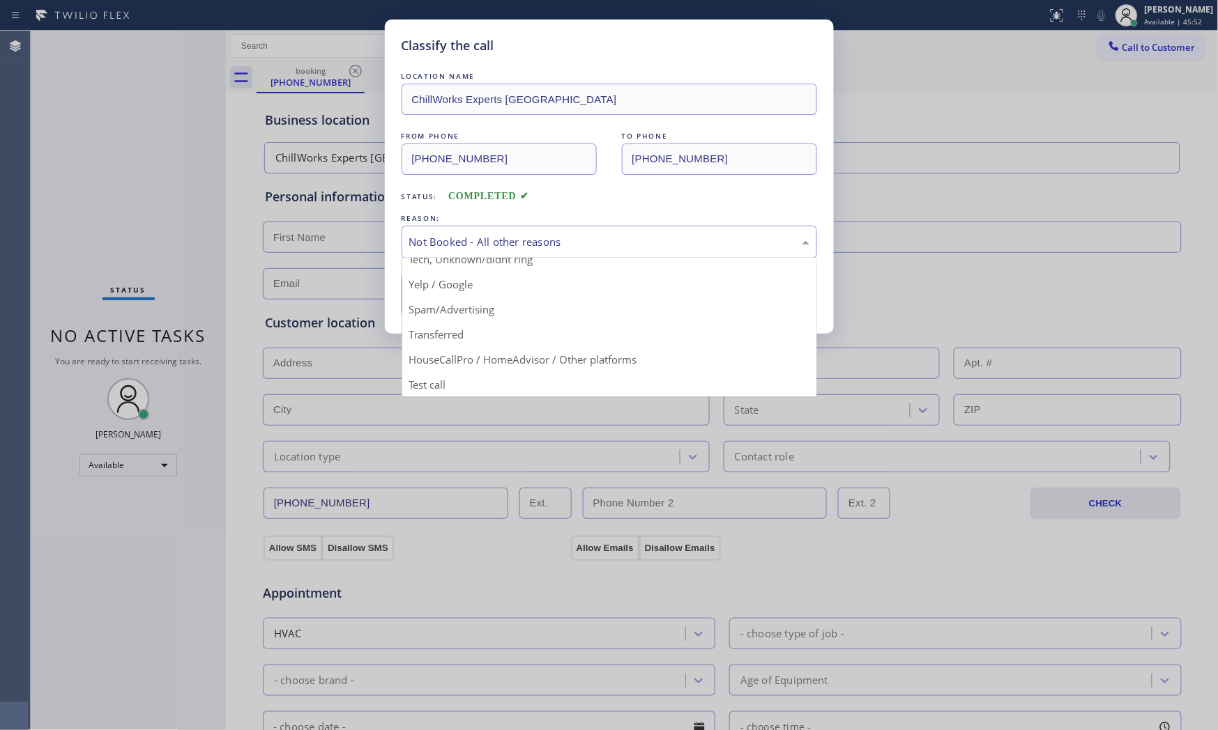
drag, startPoint x: 452, startPoint y: 316, endPoint x: 452, endPoint y: 305, distance: 11.2
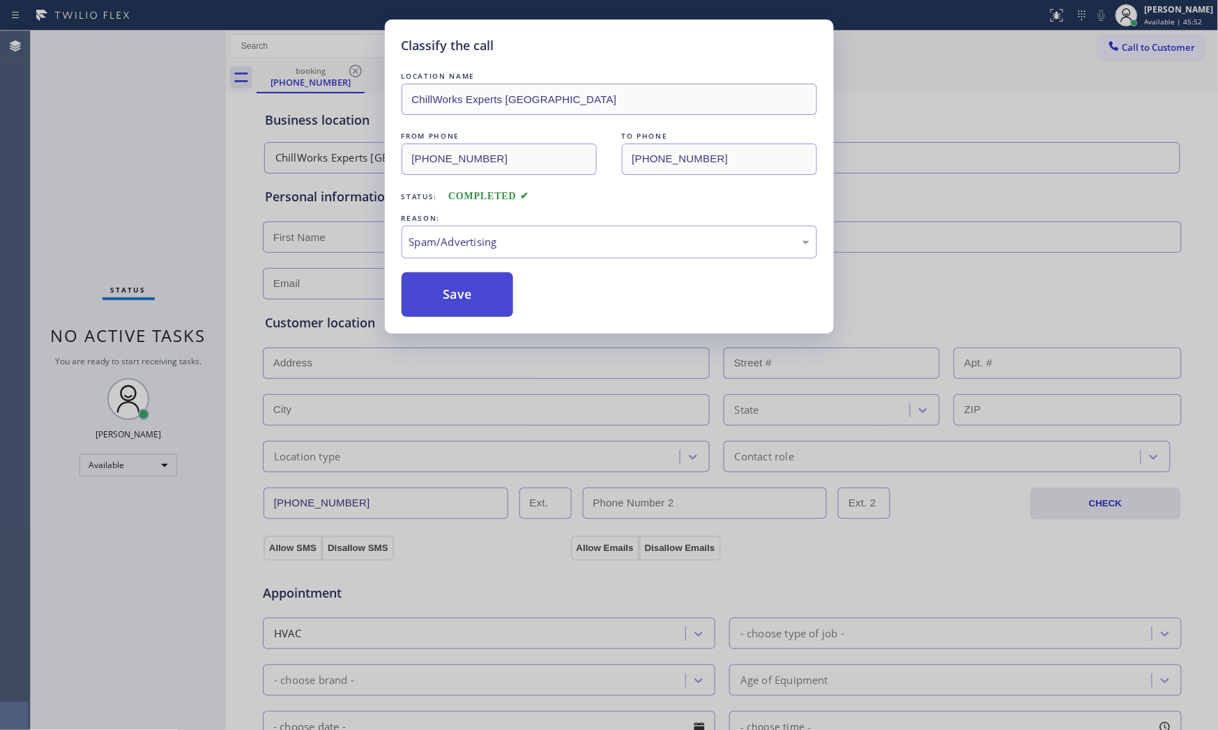
click at [452, 291] on button "Save" at bounding box center [457, 295] width 112 height 45
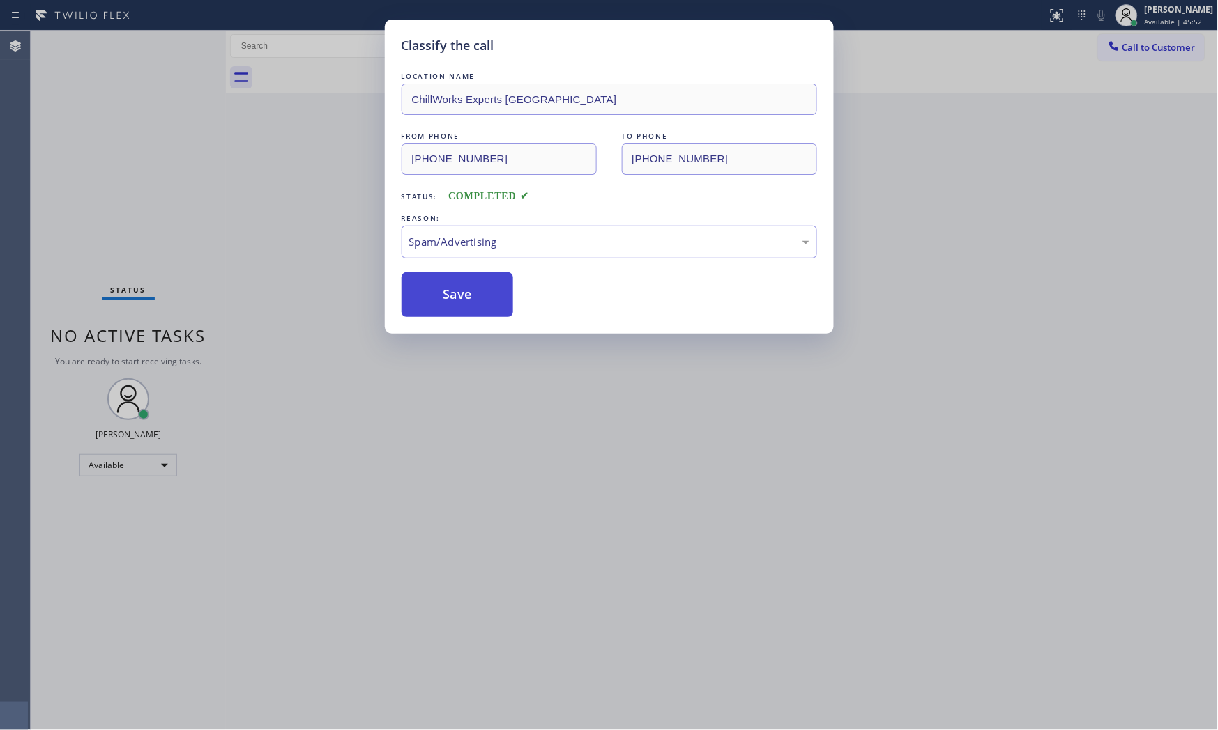
click at [452, 291] on button "Save" at bounding box center [457, 295] width 112 height 45
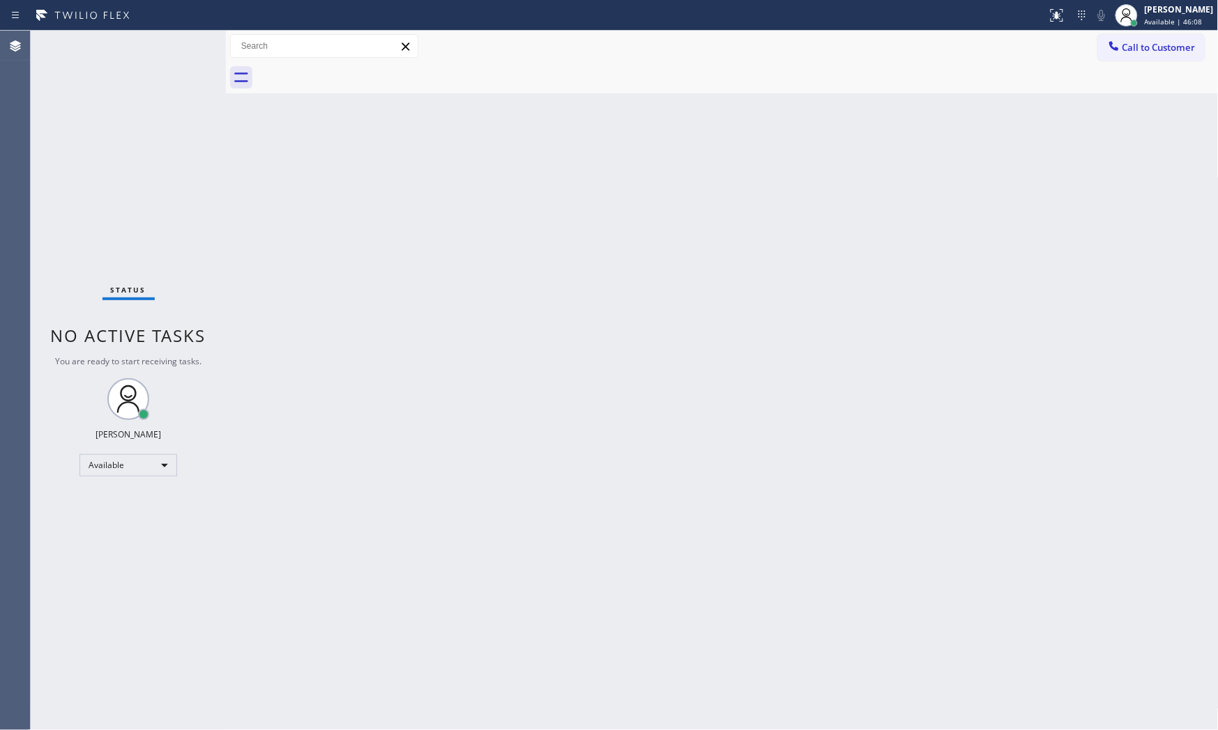
click at [178, 42] on div "Status No active tasks You are ready to start receiving tasks. [PERSON_NAME] Av…" at bounding box center [128, 381] width 195 height 700
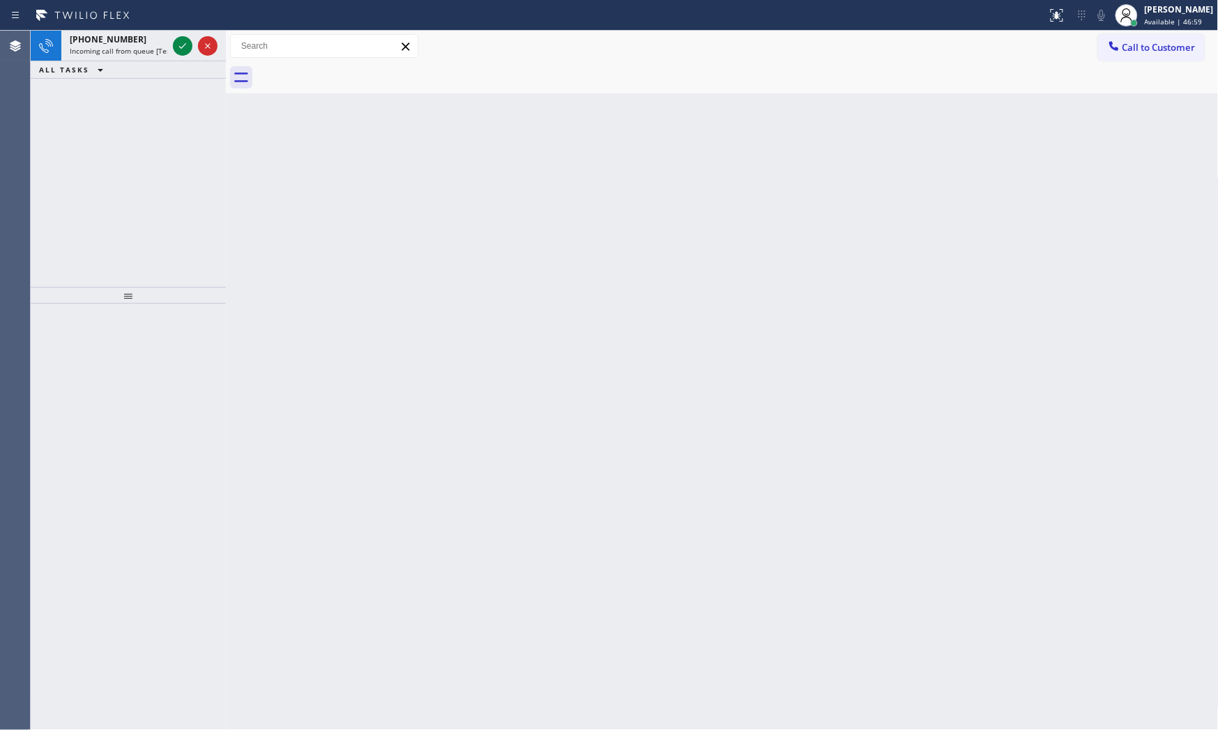
click at [178, 42] on icon at bounding box center [182, 46] width 17 height 17
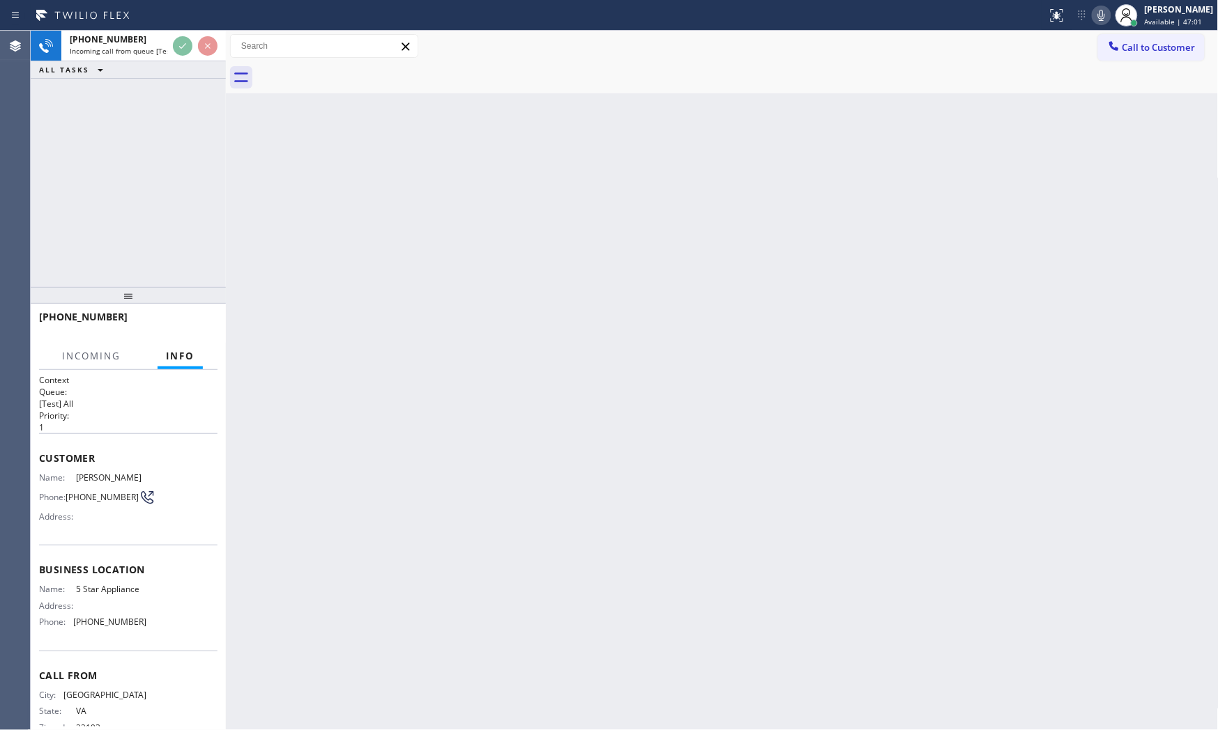
scroll to position [43, 0]
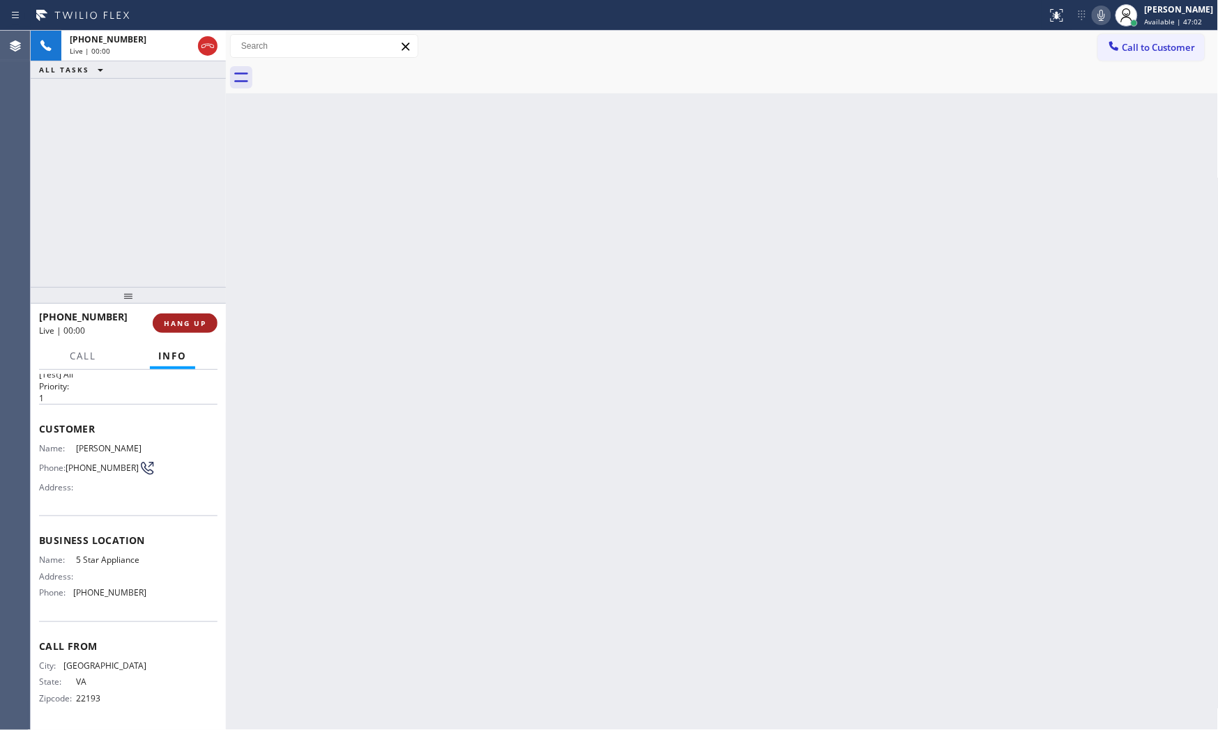
click at [187, 314] on button "HANG UP" at bounding box center [185, 324] width 65 height 20
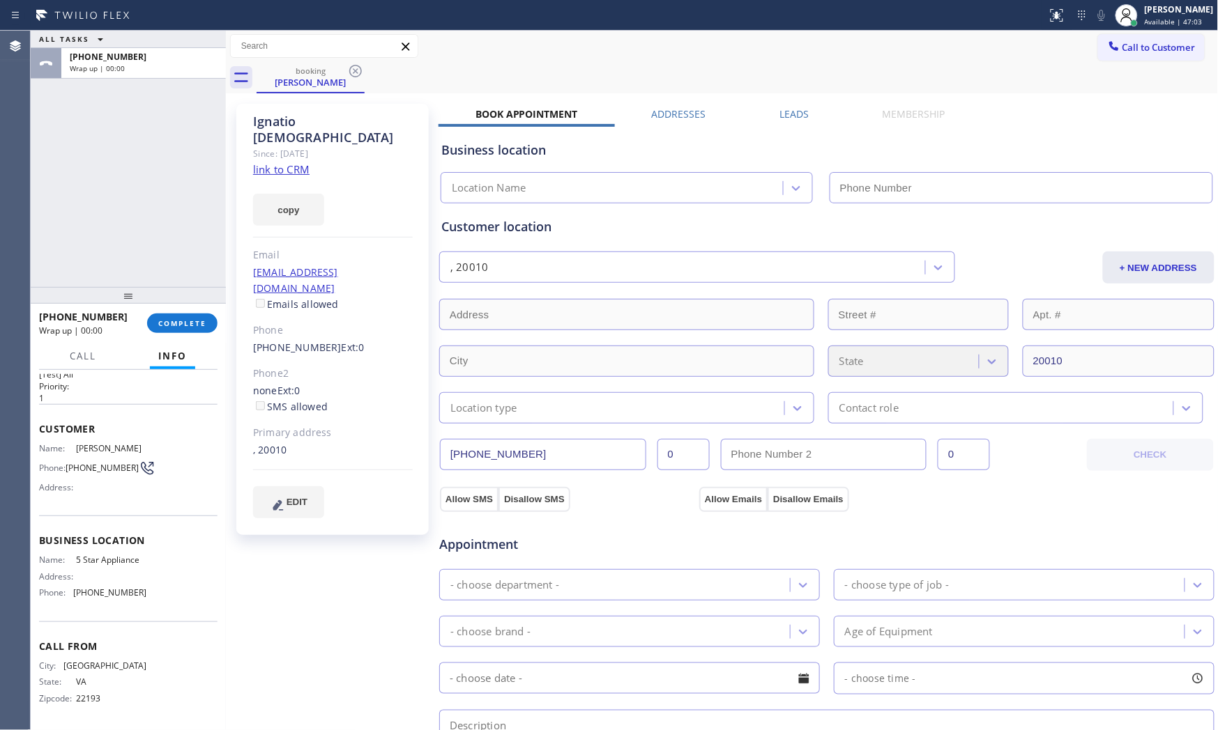
type input "[PHONE_NUMBER]"
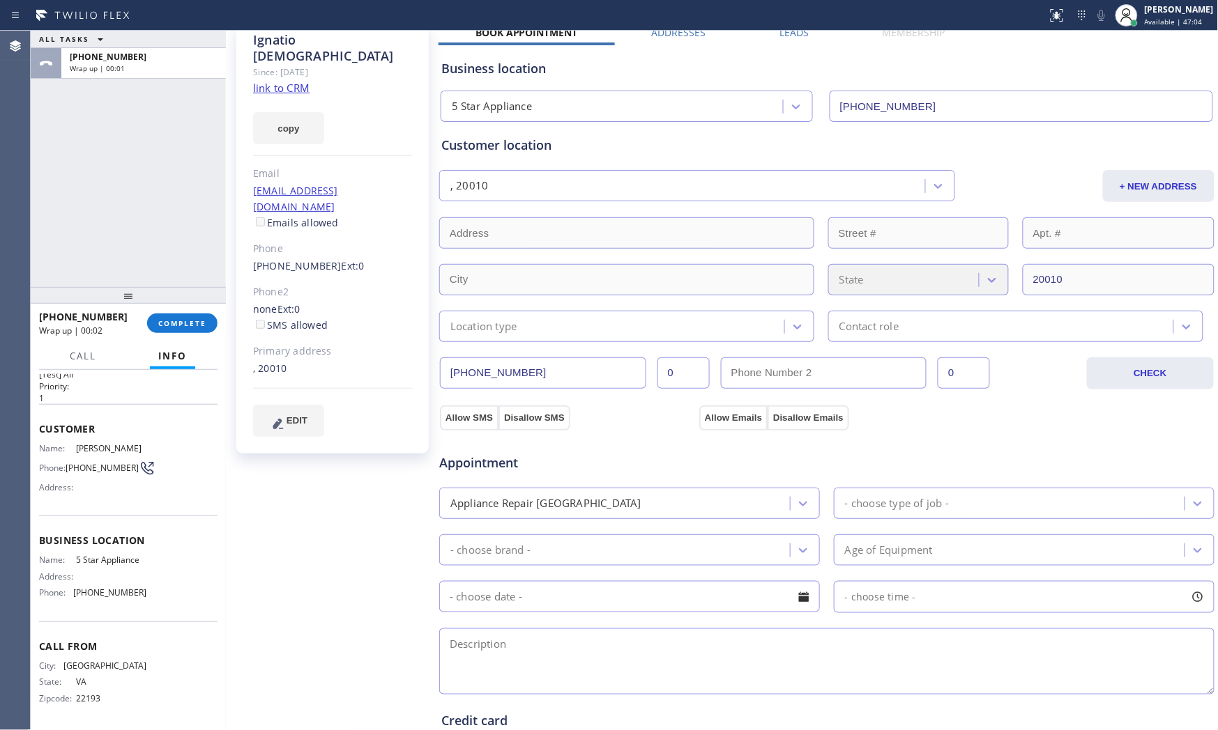
scroll to position [0, 0]
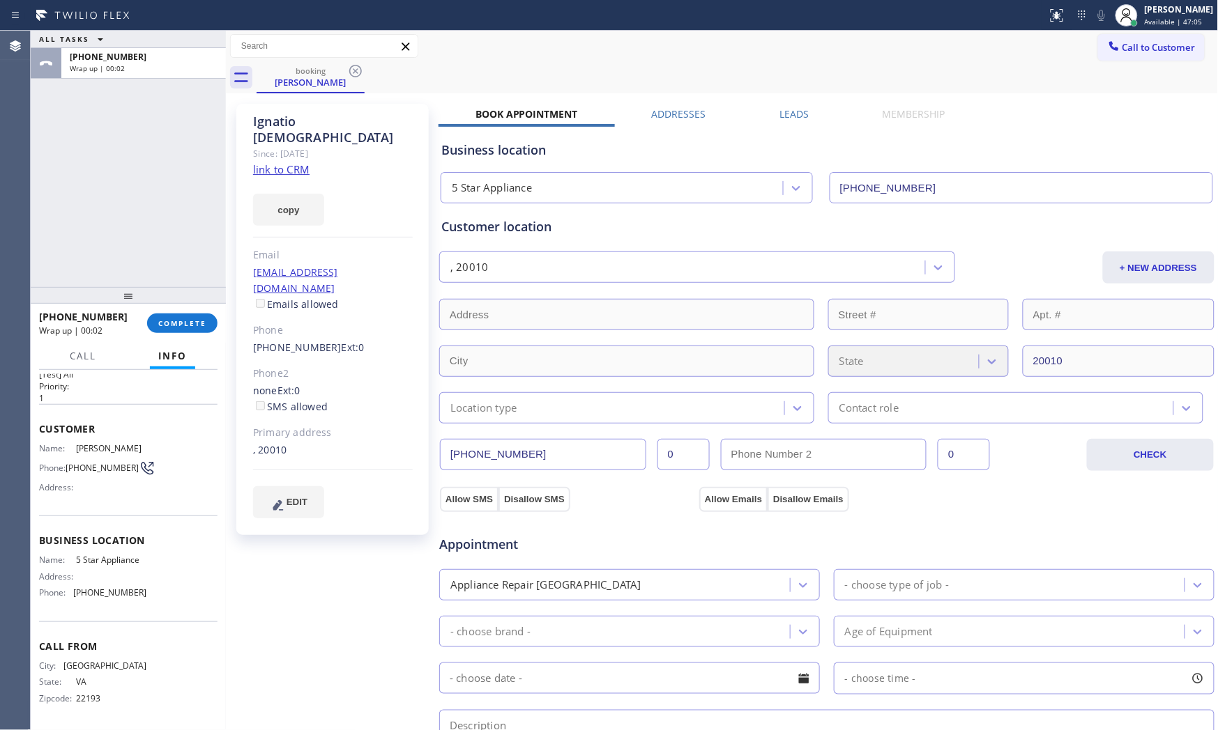
click at [293, 162] on link "link to CRM" at bounding box center [281, 169] width 56 height 14
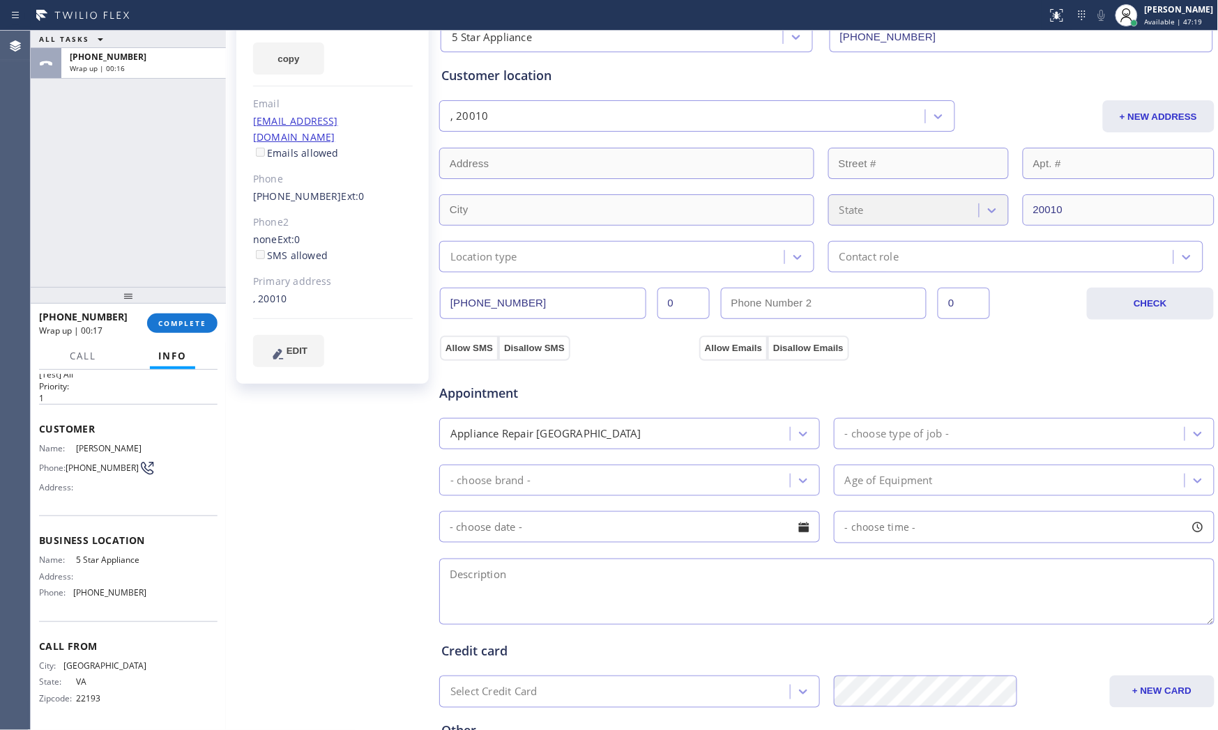
scroll to position [300, 0]
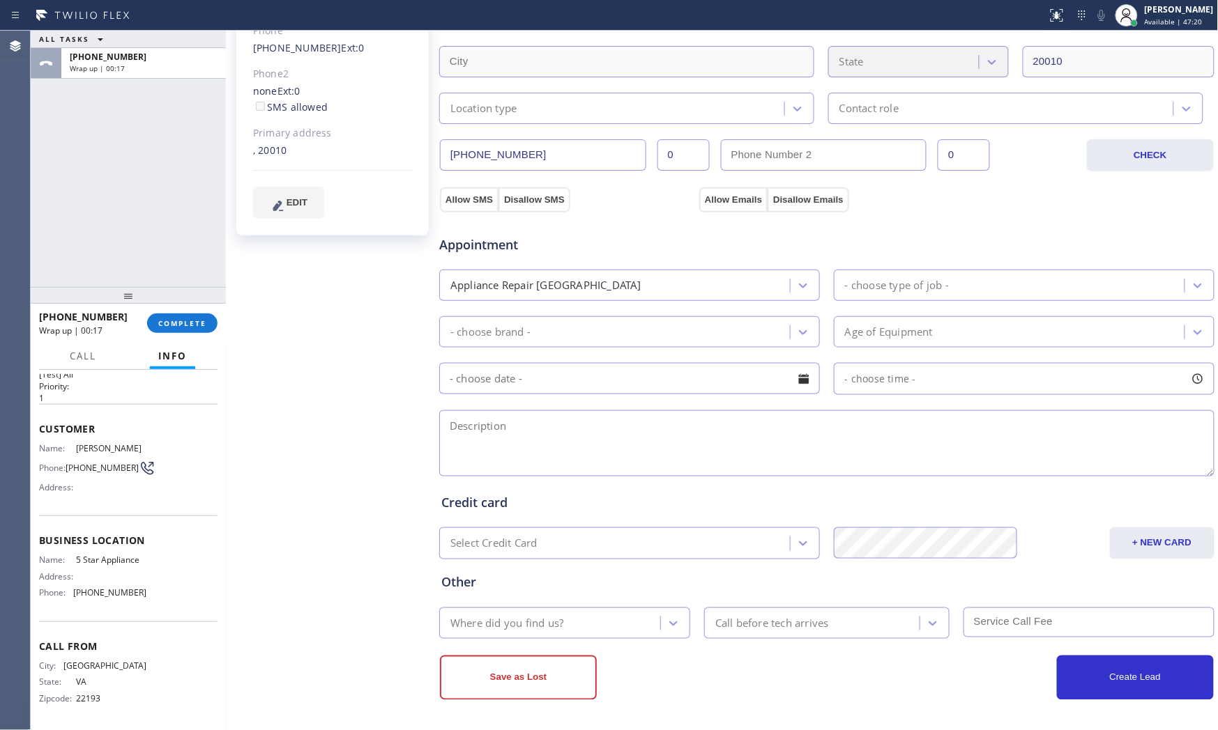
click at [204, 310] on div "[PHONE_NUMBER] Wrap up | 00:17 COMPLETE" at bounding box center [128, 323] width 178 height 36
click at [184, 319] on span "COMPLETE" at bounding box center [182, 324] width 48 height 10
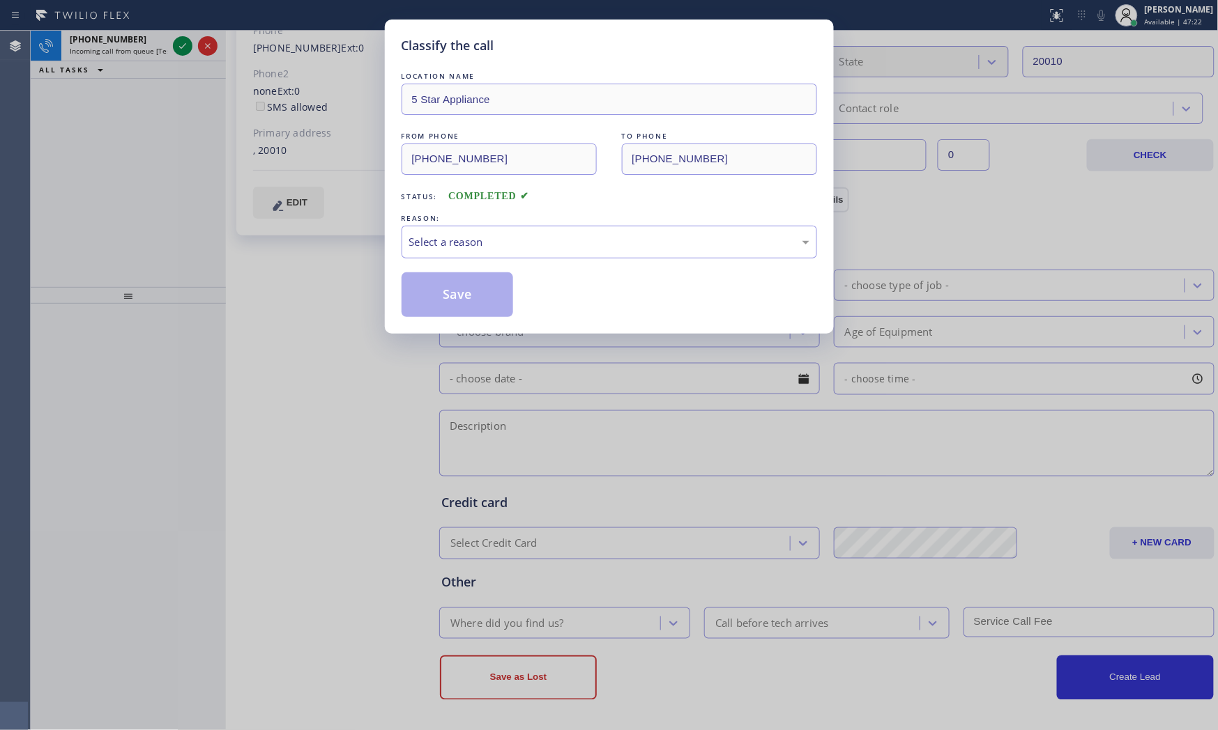
click at [434, 261] on div "LOCATION NAME 5 Star Appliance FROM PHONE [PHONE_NUMBER] TO PHONE [PHONE_NUMBER…" at bounding box center [608, 193] width 415 height 248
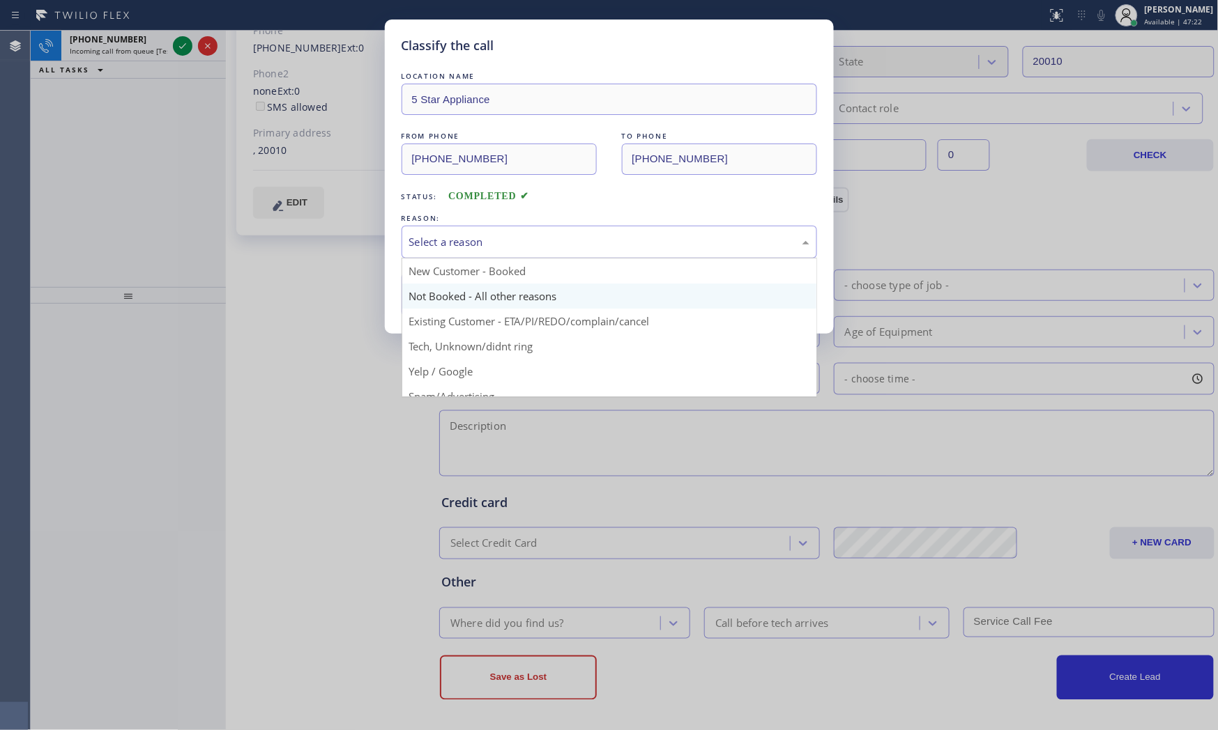
drag, startPoint x: 447, startPoint y: 247, endPoint x: 448, endPoint y: 294, distance: 46.7
click at [447, 255] on div "Select a reason" at bounding box center [608, 242] width 415 height 33
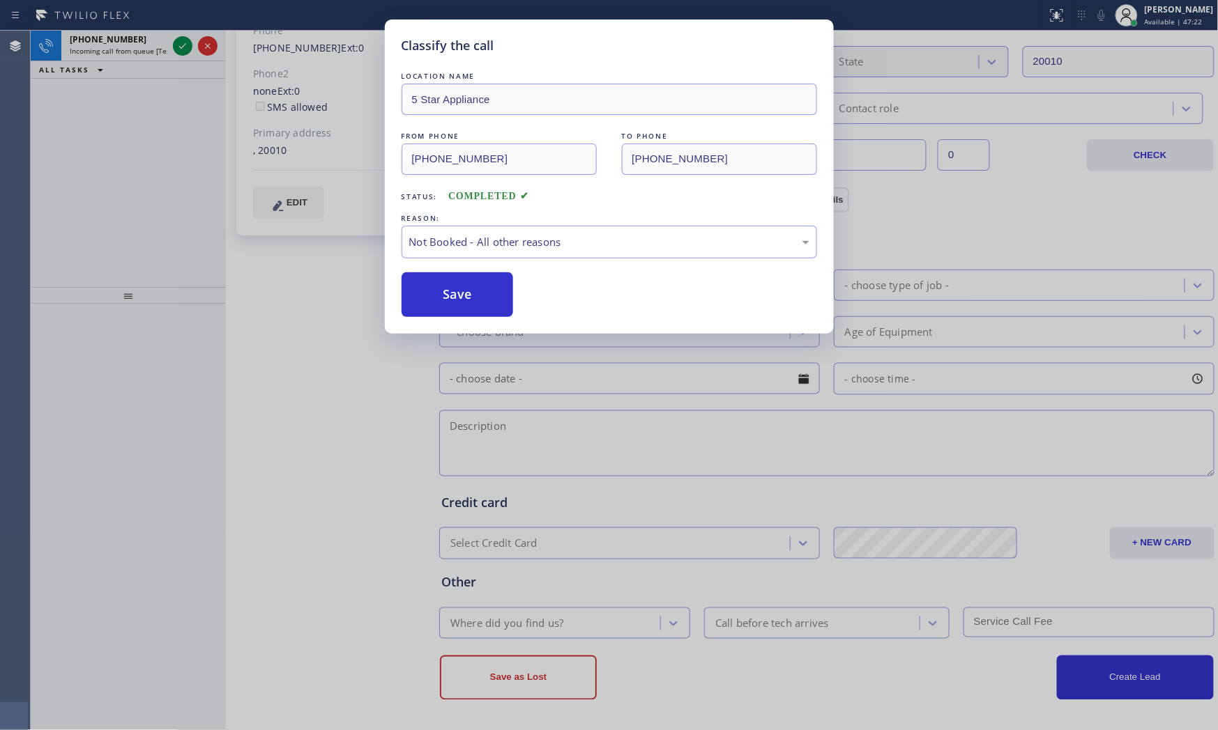
click at [448, 298] on button "Save" at bounding box center [457, 295] width 112 height 45
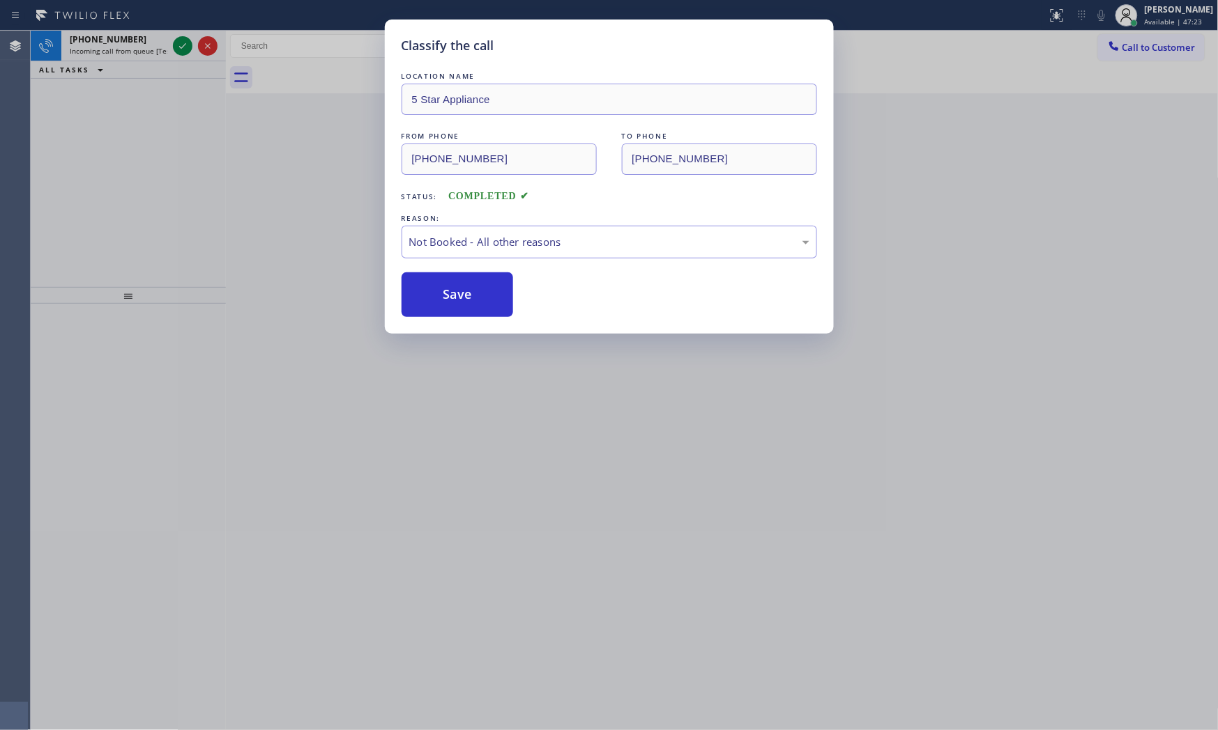
click at [448, 298] on button "Save" at bounding box center [457, 295] width 112 height 45
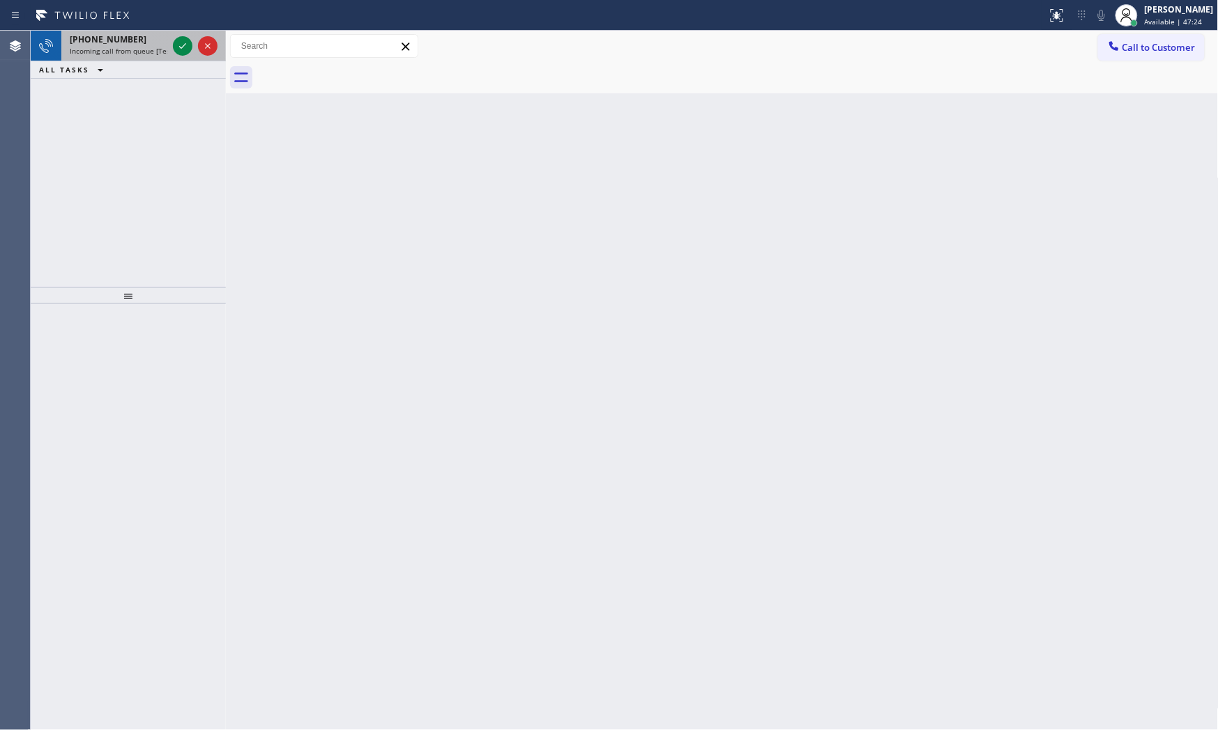
click at [152, 58] on div "[PHONE_NUMBER] Incoming call from queue [Test] All" at bounding box center [115, 46] width 109 height 31
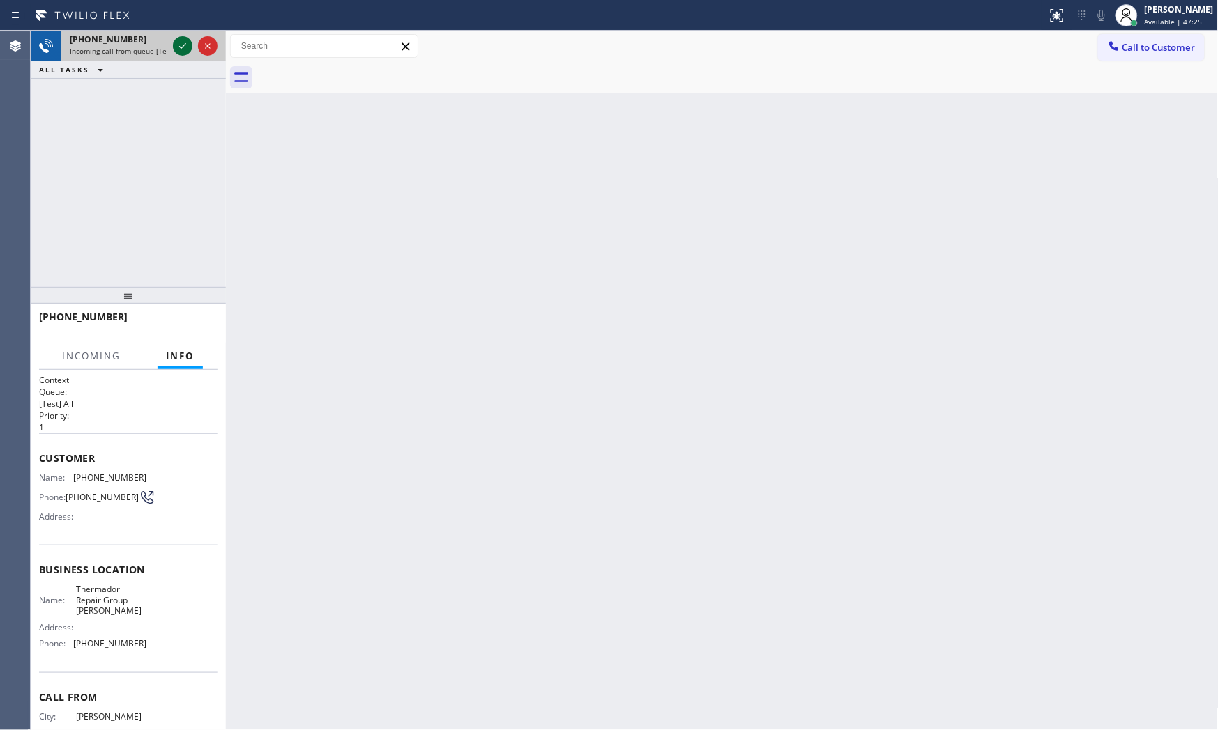
click at [173, 47] on div at bounding box center [183, 46] width 20 height 17
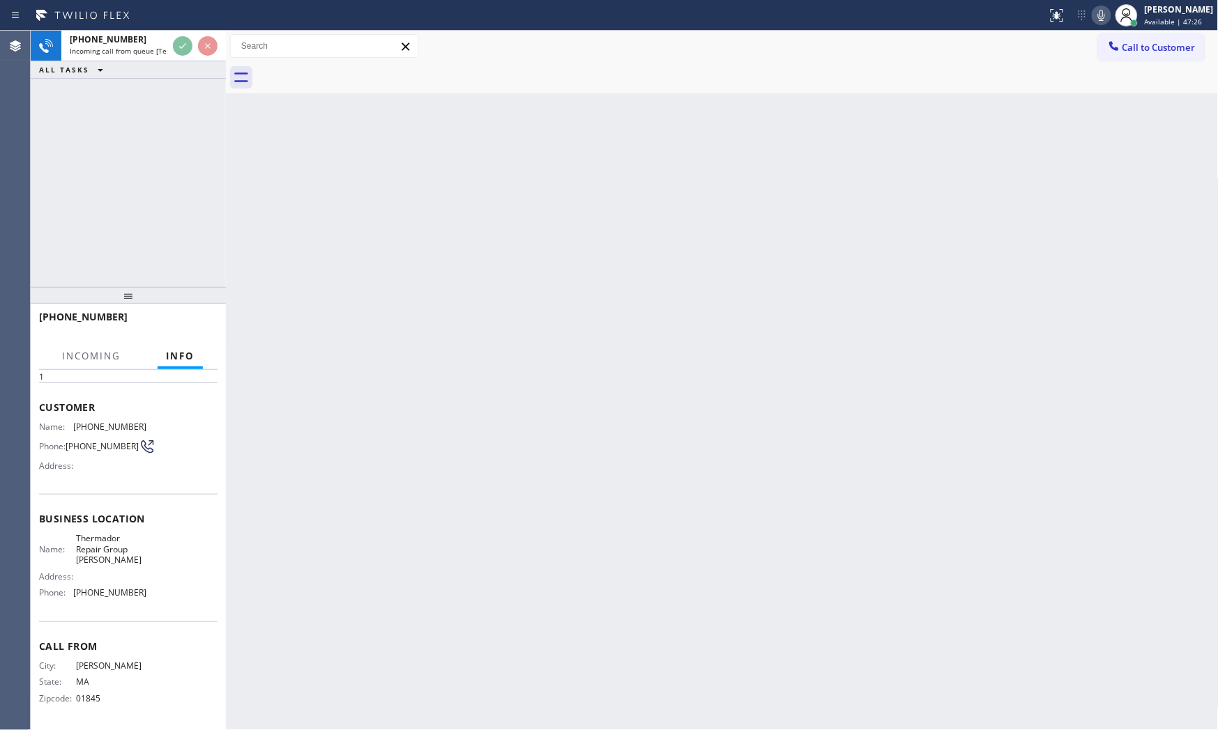
scroll to position [54, 0]
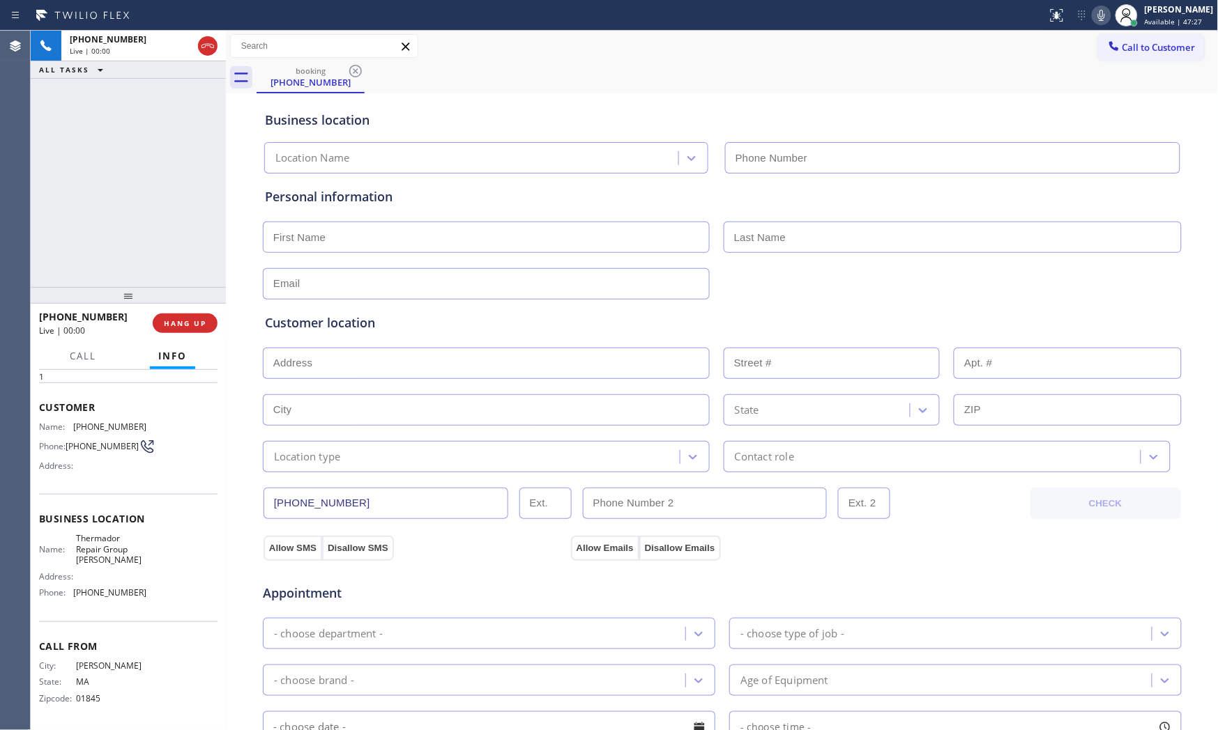
type input "[PHONE_NUMBER]"
click at [168, 330] on button "HANG UP" at bounding box center [185, 324] width 65 height 20
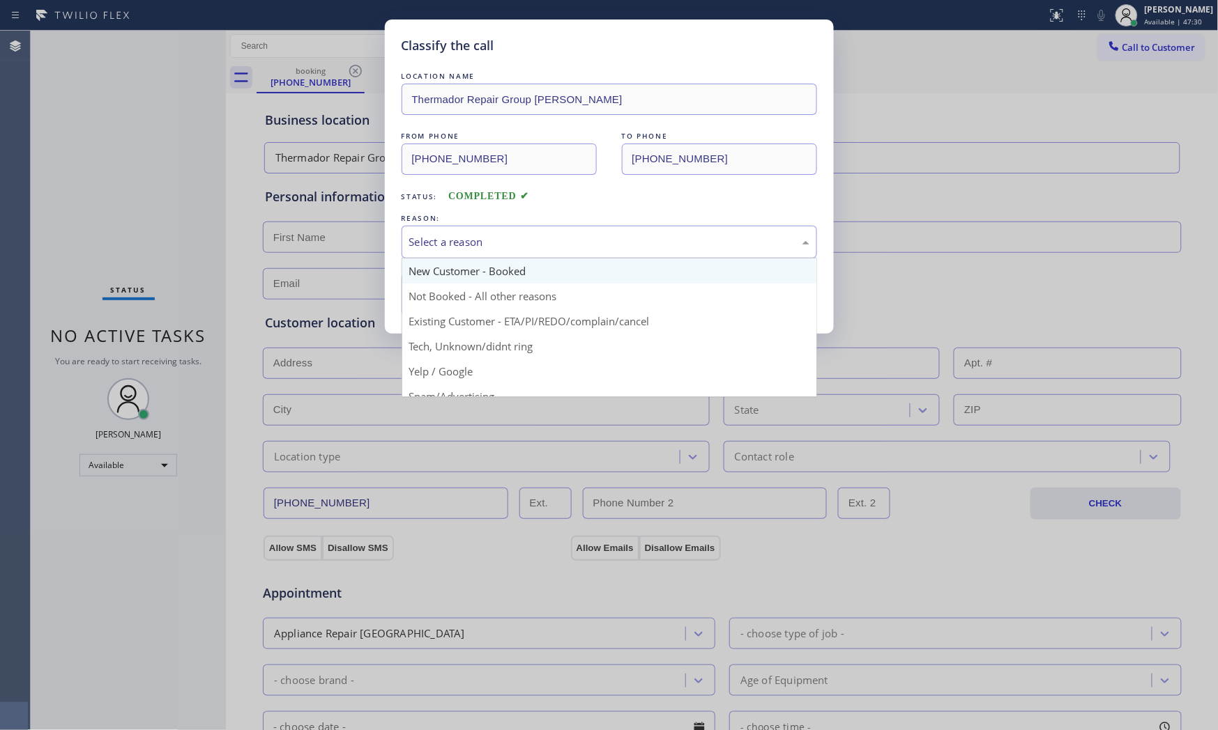
drag, startPoint x: 549, startPoint y: 245, endPoint x: 521, endPoint y: 270, distance: 38.0
click at [548, 247] on div "Select a reason" at bounding box center [609, 242] width 400 height 16
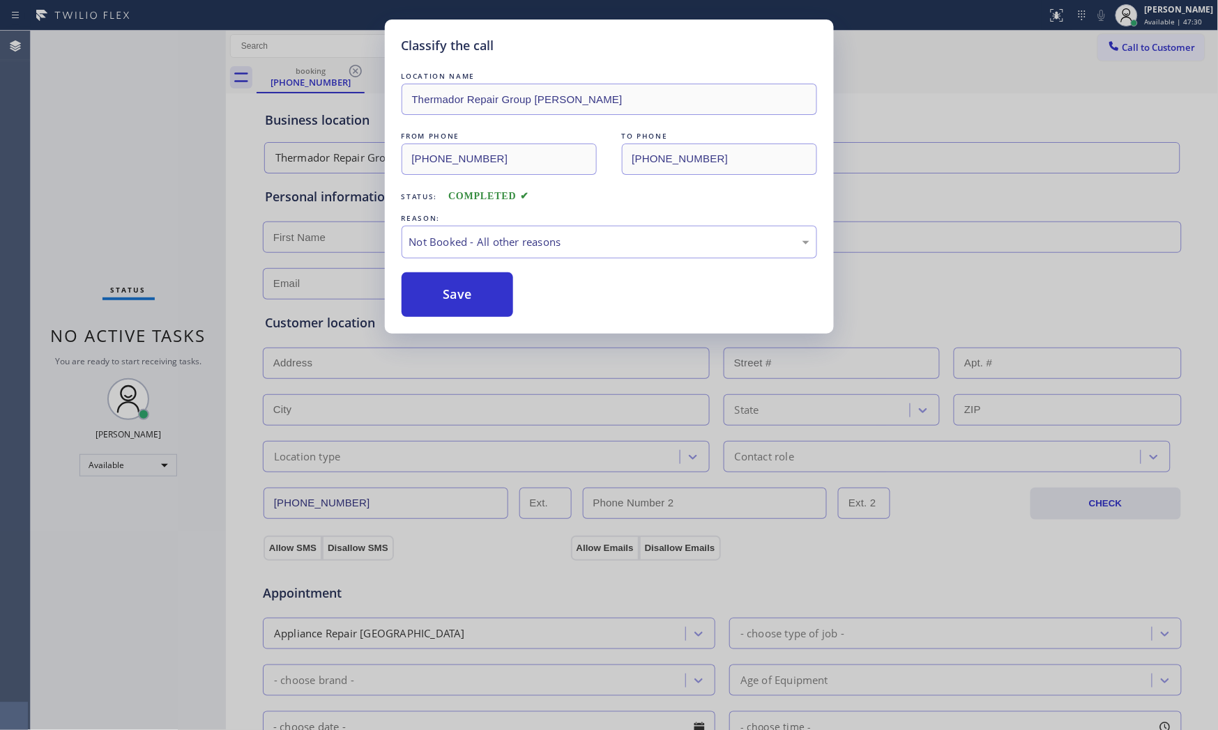
click at [474, 298] on button "Save" at bounding box center [457, 295] width 112 height 45
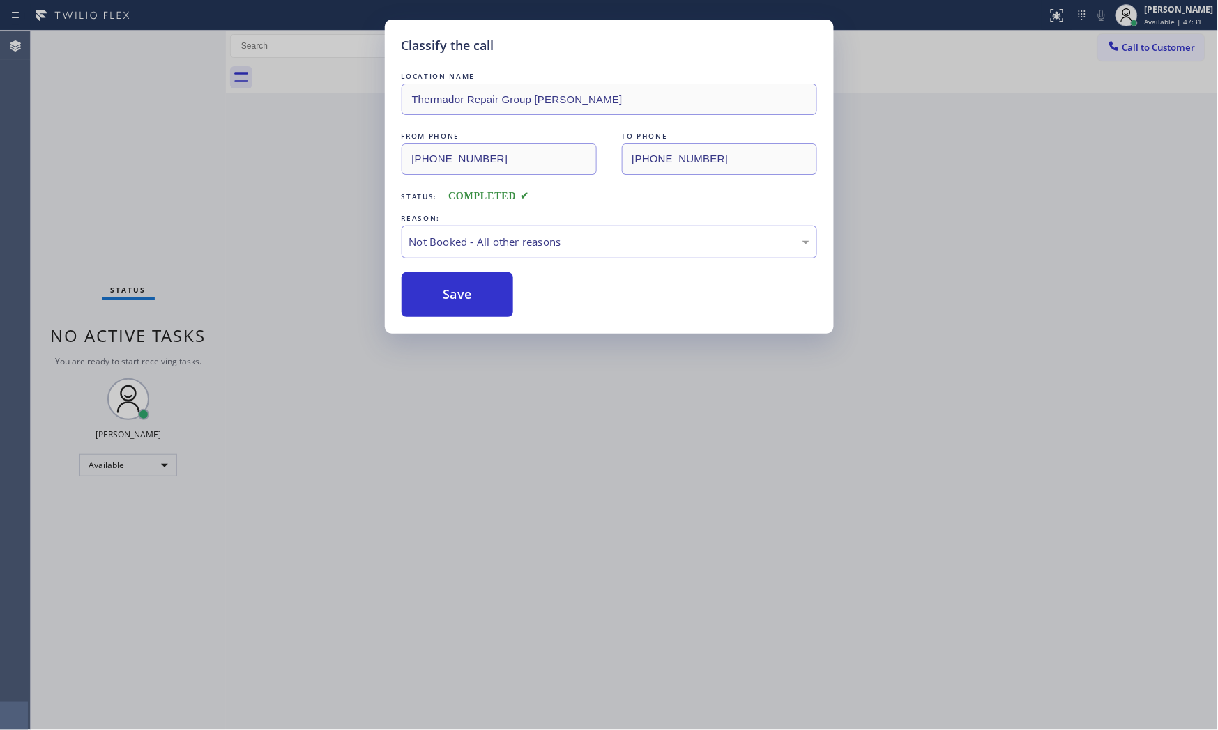
click at [474, 298] on button "Save" at bounding box center [457, 295] width 112 height 45
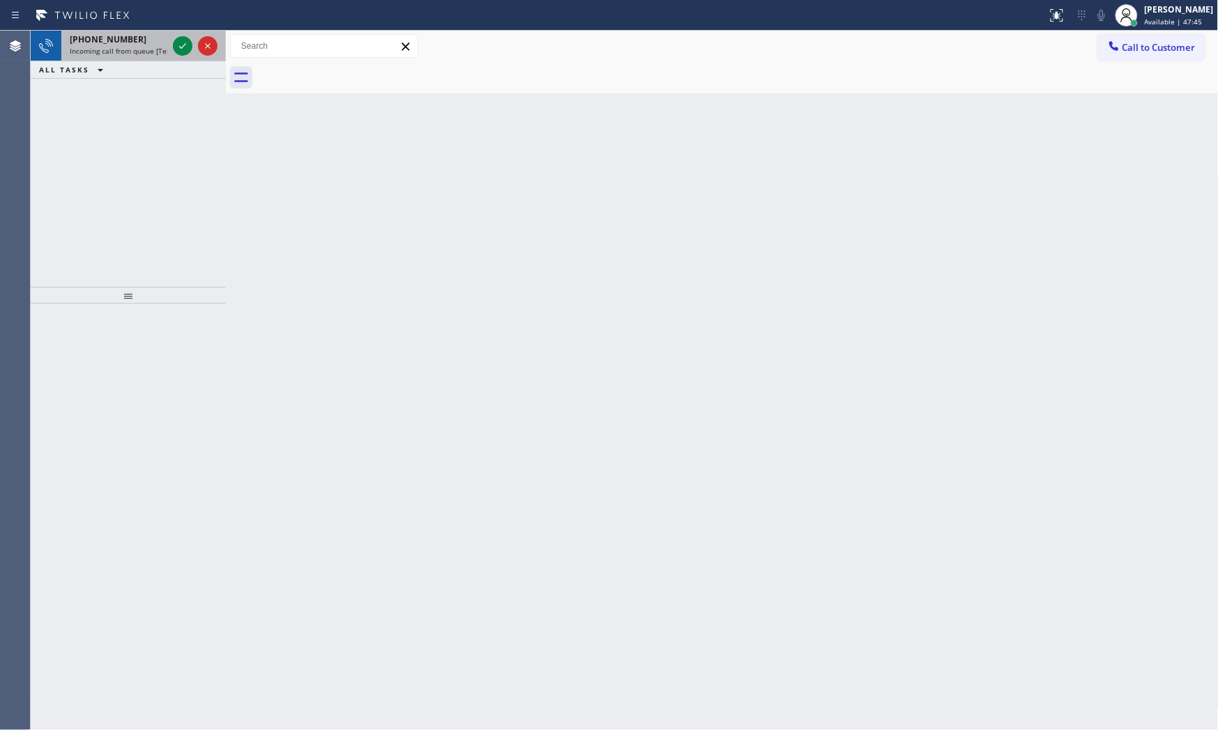
click at [146, 43] on div "[PHONE_NUMBER]" at bounding box center [119, 39] width 98 height 12
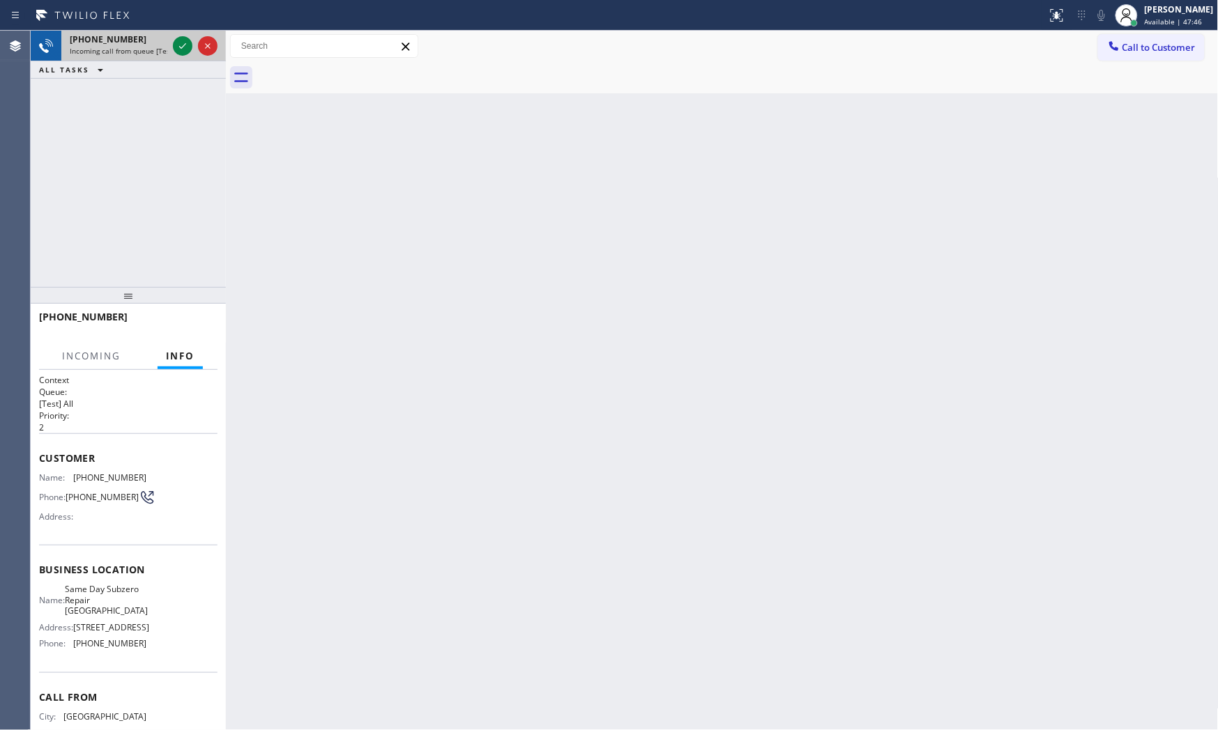
click at [167, 45] on div "[PHONE_NUMBER]" at bounding box center [119, 39] width 98 height 12
click at [177, 46] on icon at bounding box center [182, 46] width 17 height 17
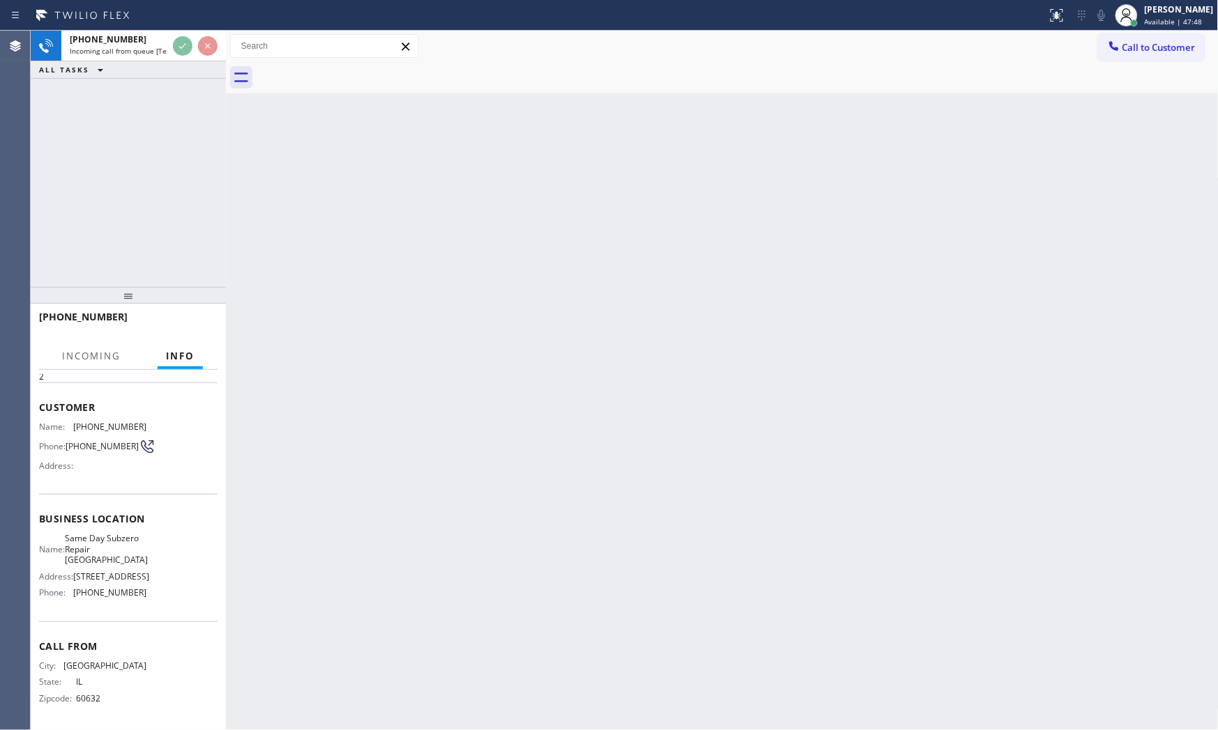
scroll to position [65, 0]
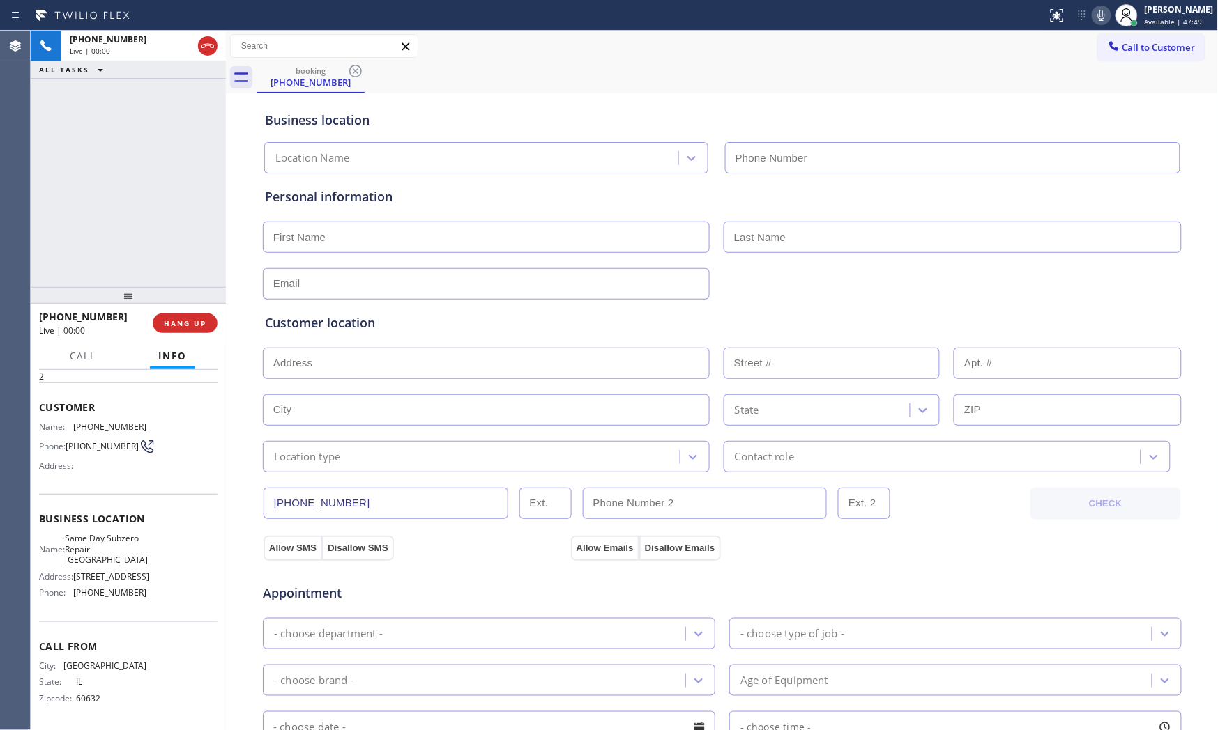
type input "[PHONE_NUMBER]"
click at [169, 325] on span "HANG UP" at bounding box center [185, 324] width 43 height 10
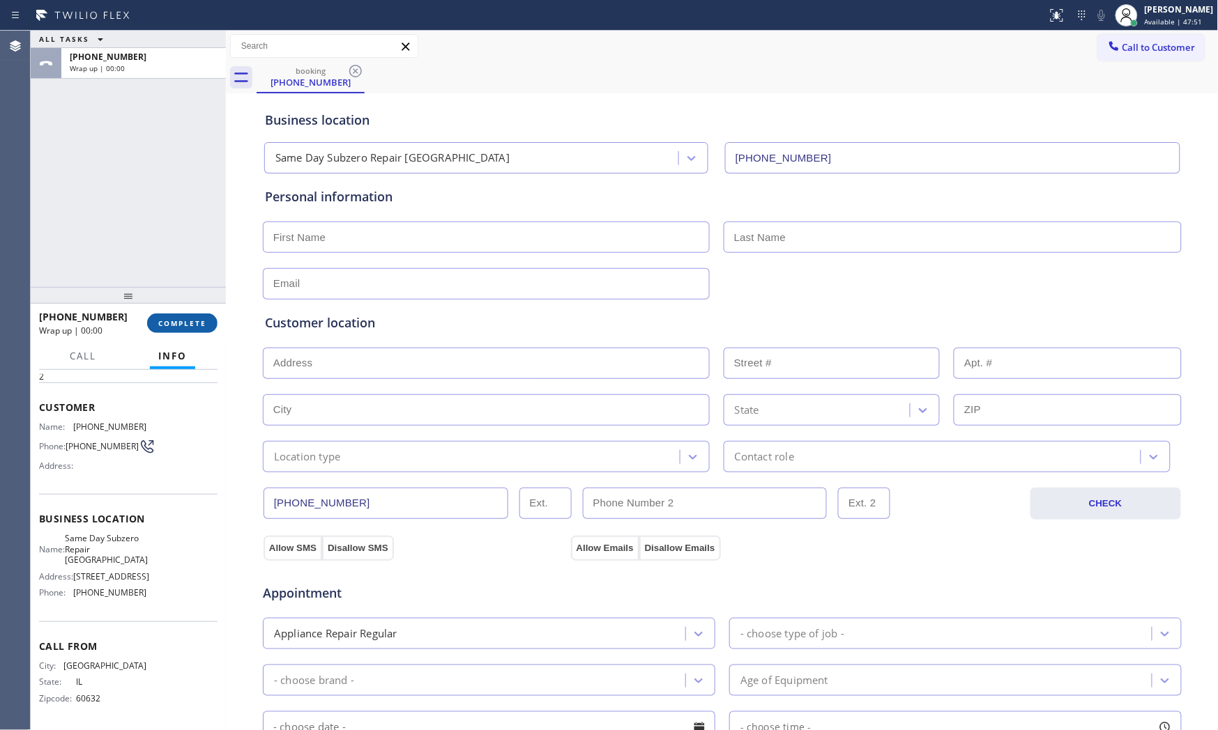
click at [169, 325] on span "COMPLETE" at bounding box center [182, 324] width 48 height 10
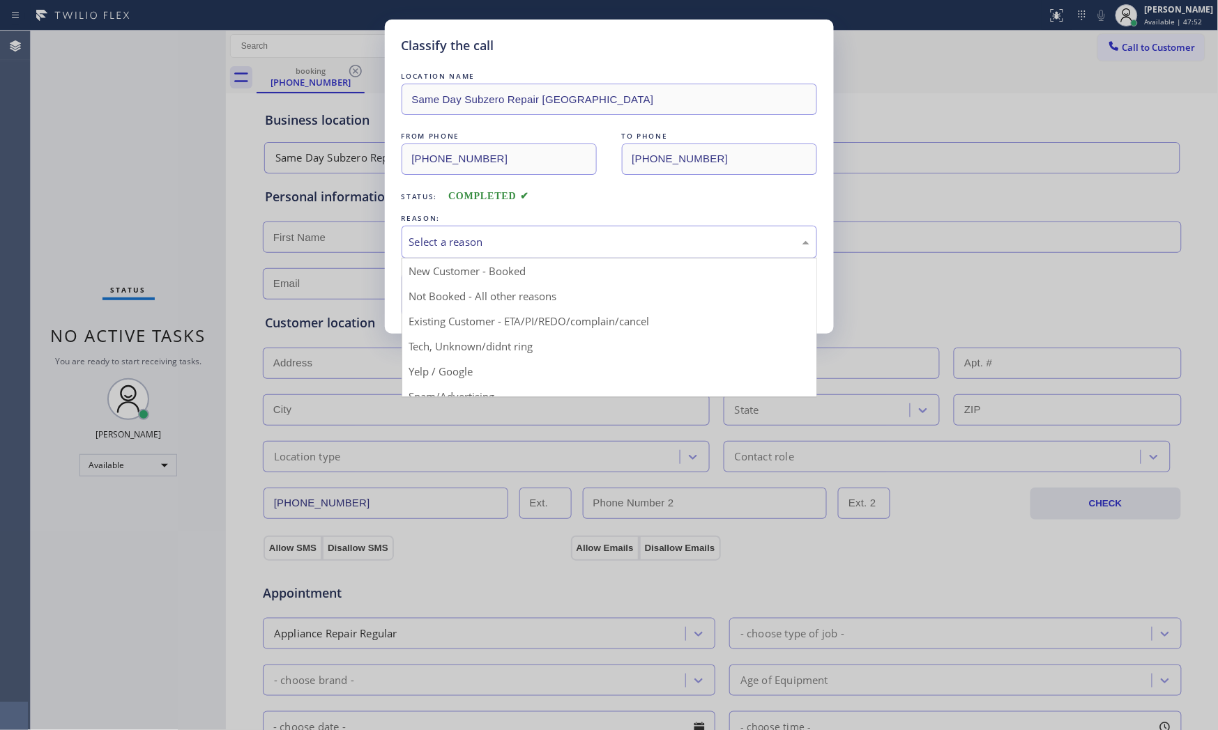
click at [535, 238] on div "Select a reason" at bounding box center [609, 242] width 400 height 16
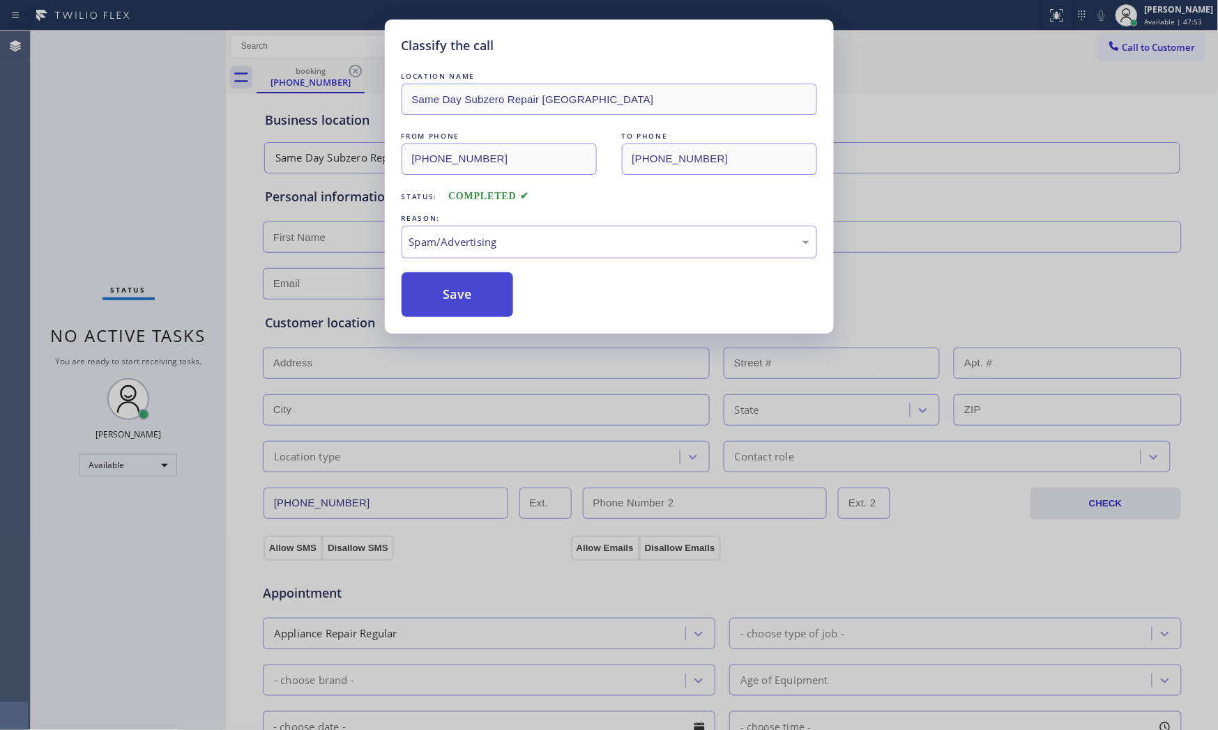
click at [464, 304] on button "Save" at bounding box center [457, 295] width 112 height 45
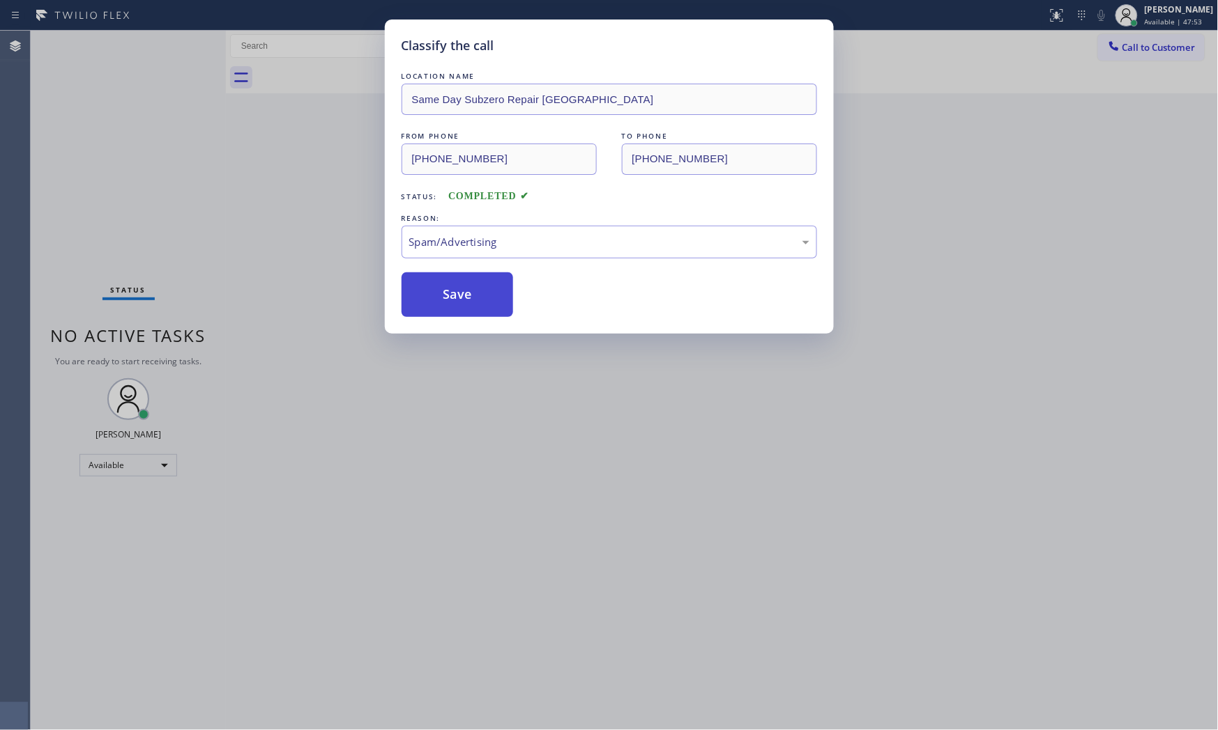
click at [464, 304] on button "Save" at bounding box center [457, 295] width 112 height 45
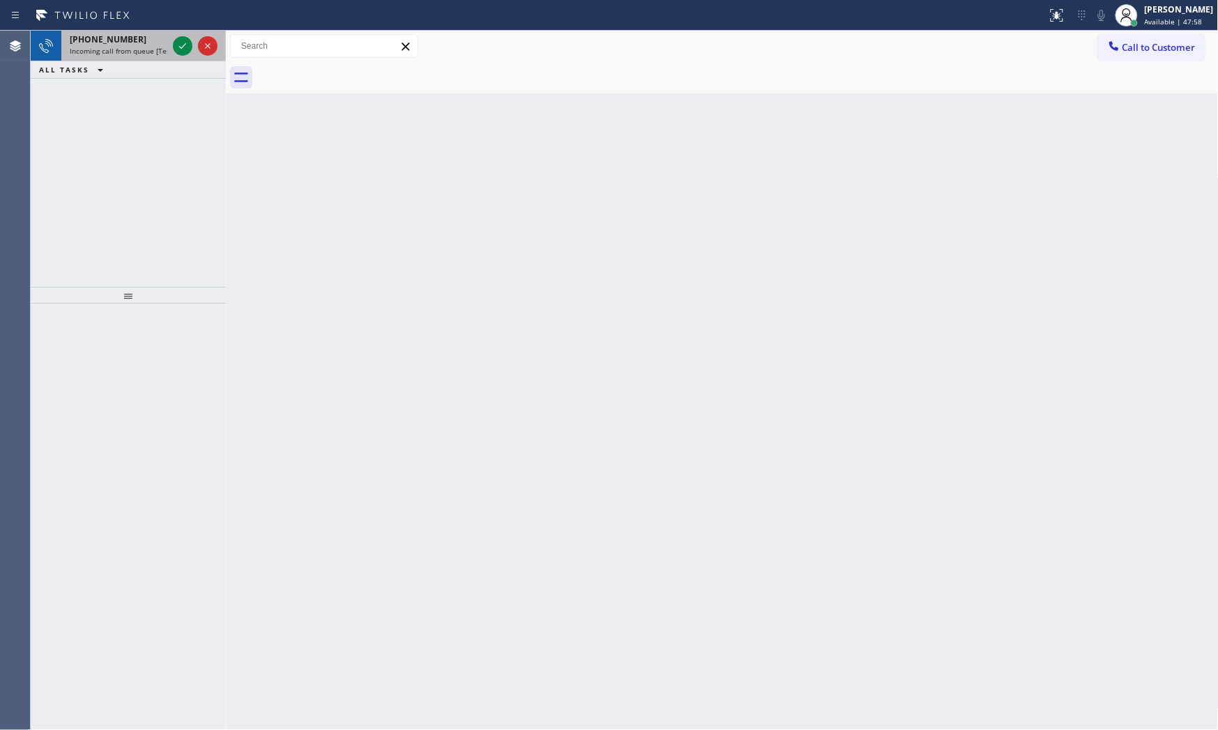
click at [154, 46] on span "Incoming call from queue [Test] All" at bounding box center [128, 51] width 116 height 10
click at [165, 44] on div "[PHONE_NUMBER]" at bounding box center [119, 39] width 98 height 12
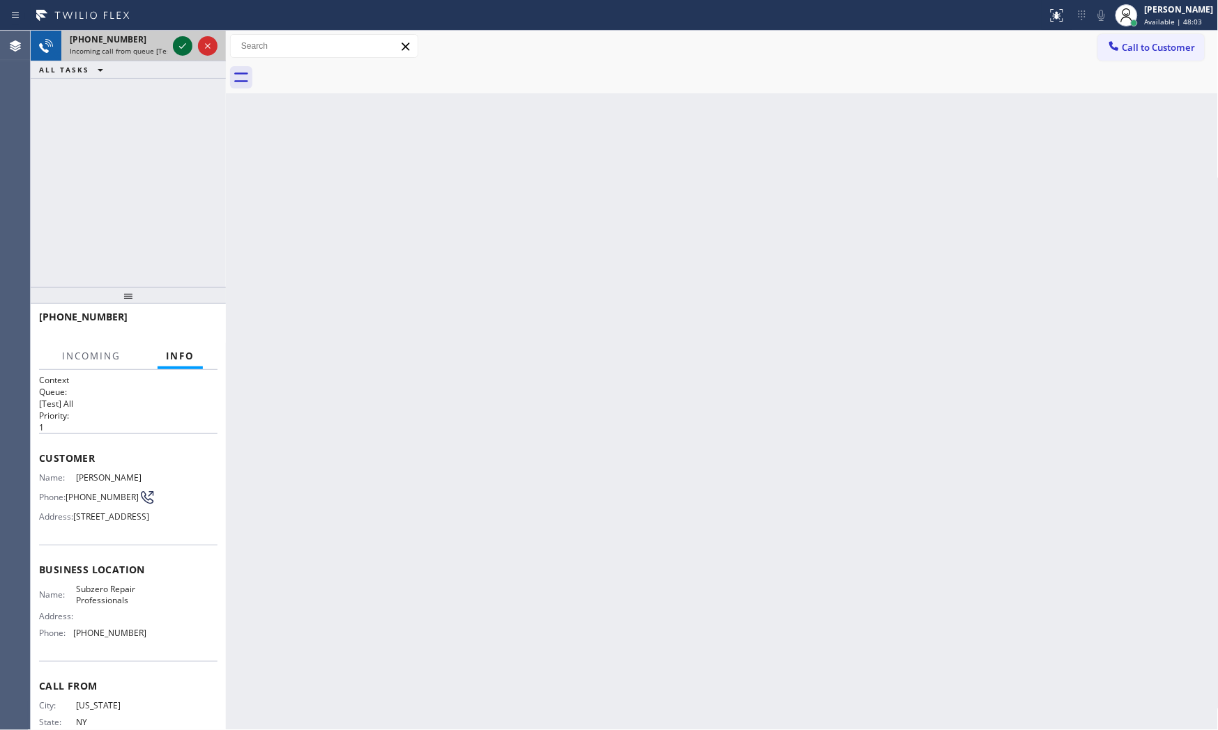
click at [180, 44] on icon at bounding box center [182, 46] width 17 height 17
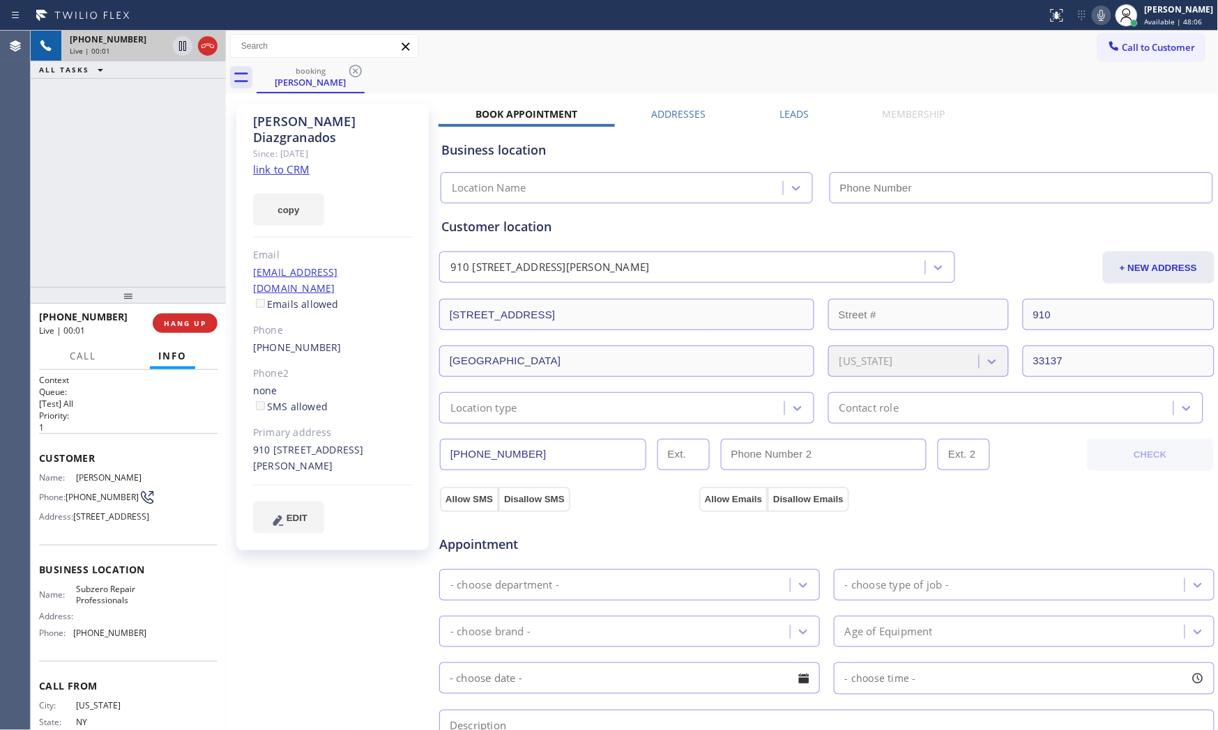
type input "[PHONE_NUMBER]"
click at [287, 162] on link "link to CRM" at bounding box center [281, 169] width 56 height 14
click at [1096, 18] on icon at bounding box center [1101, 15] width 7 height 11
click at [1088, 10] on div "Status report No issues detected If you experience an issue, please download th…" at bounding box center [1129, 15] width 176 height 31
click at [1095, 13] on icon at bounding box center [1101, 15] width 17 height 17
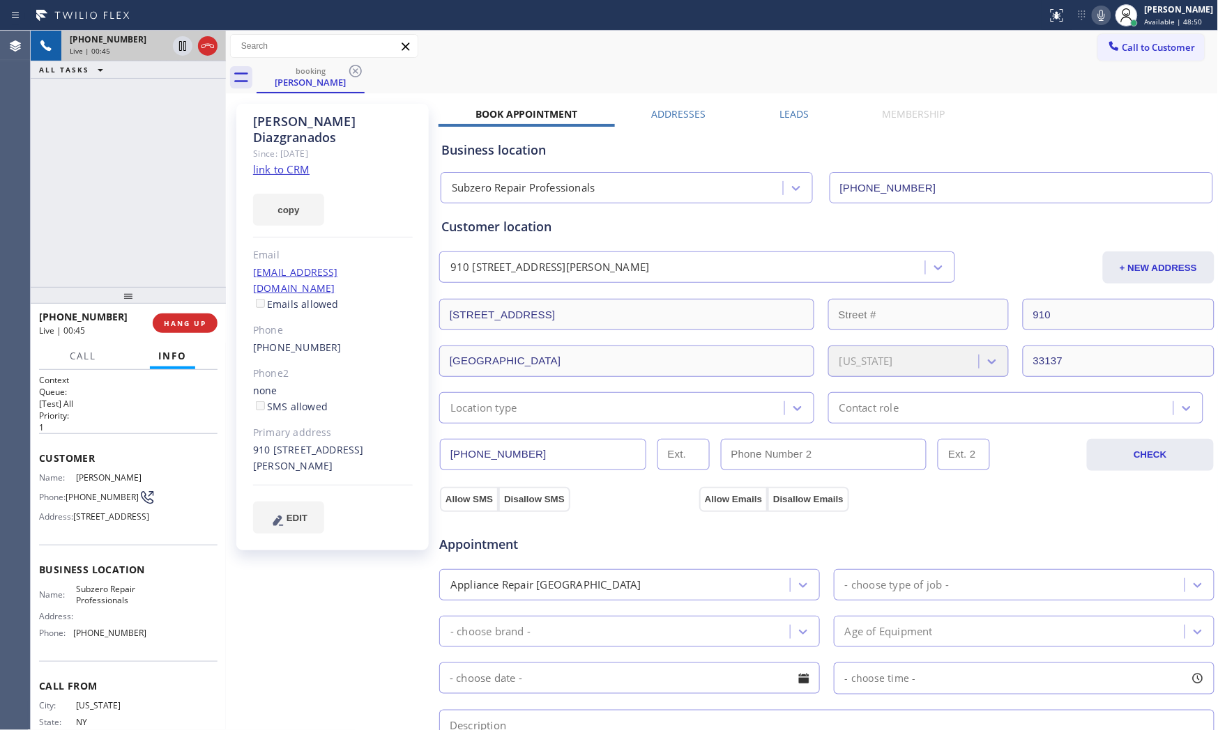
click at [1096, 15] on icon at bounding box center [1101, 15] width 17 height 17
click at [185, 45] on icon at bounding box center [182, 46] width 7 height 10
click at [1096, 21] on icon at bounding box center [1101, 15] width 17 height 17
click at [186, 45] on icon at bounding box center [182, 46] width 17 height 17
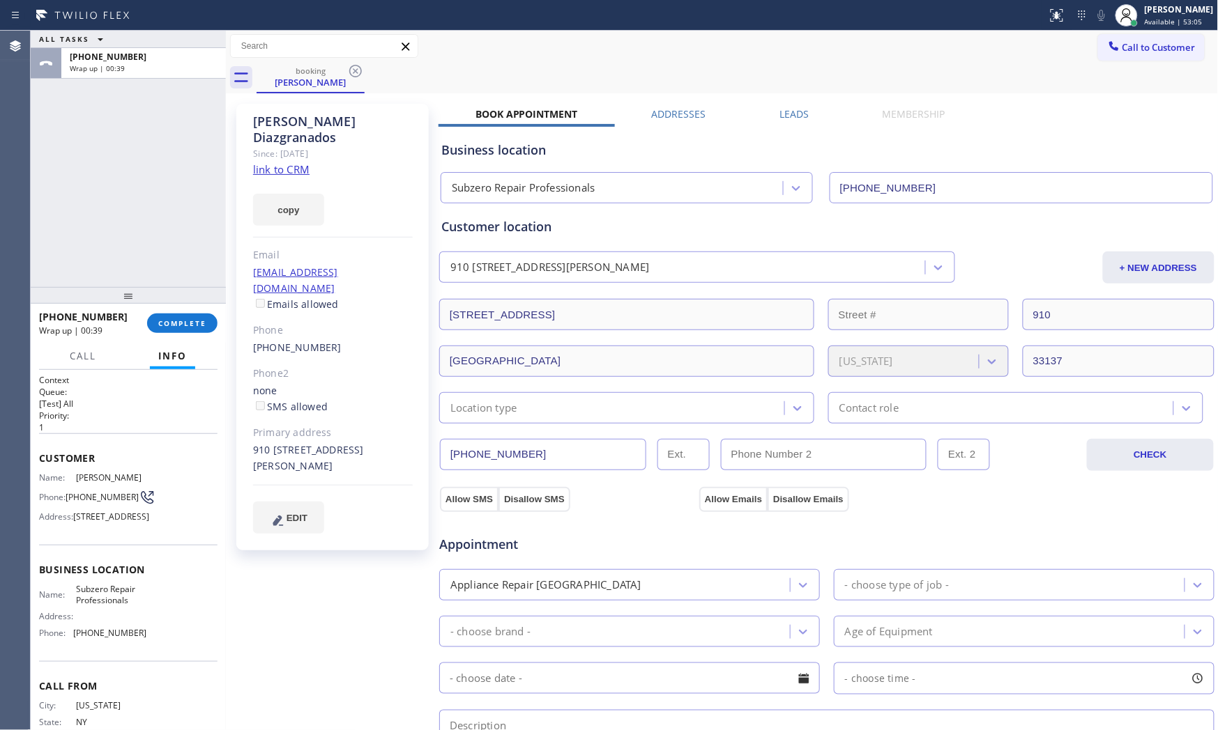
click at [185, 333] on div "[PHONE_NUMBER] Wrap up | 00:39 COMPLETE" at bounding box center [128, 323] width 178 height 36
click at [188, 326] on span "COMPLETE" at bounding box center [182, 324] width 48 height 10
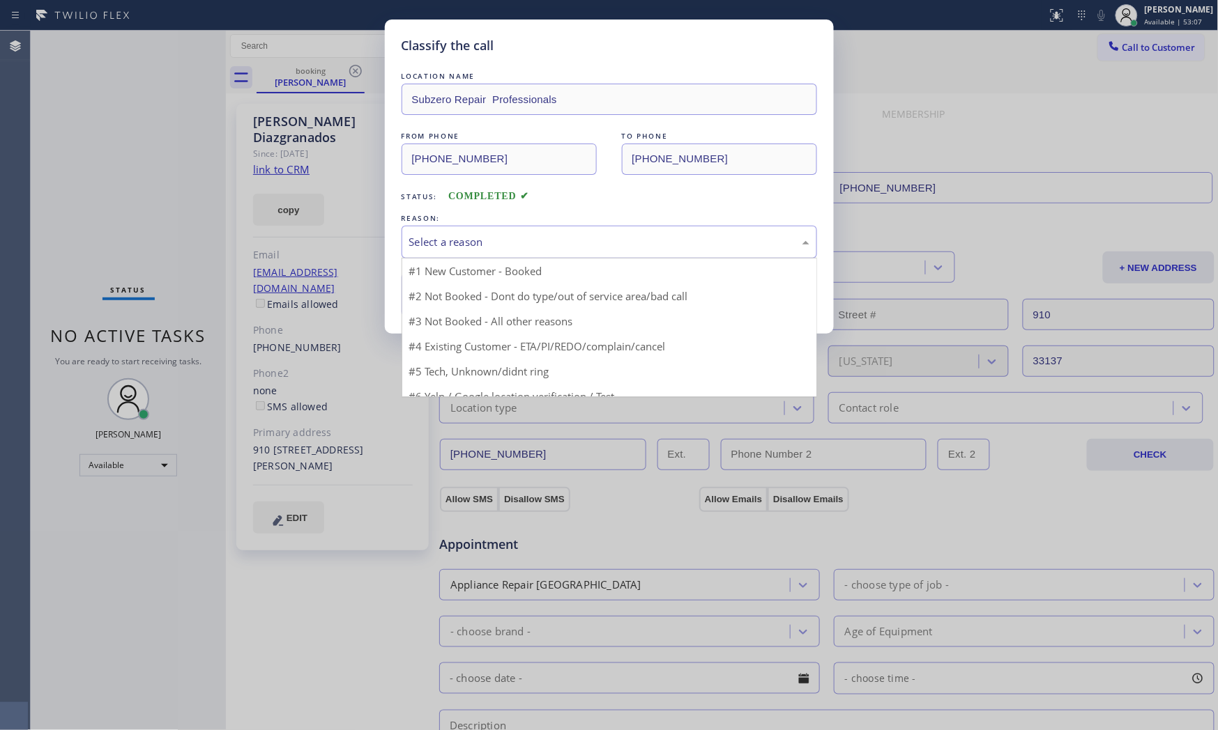
click at [516, 237] on div "Select a reason" at bounding box center [609, 242] width 400 height 16
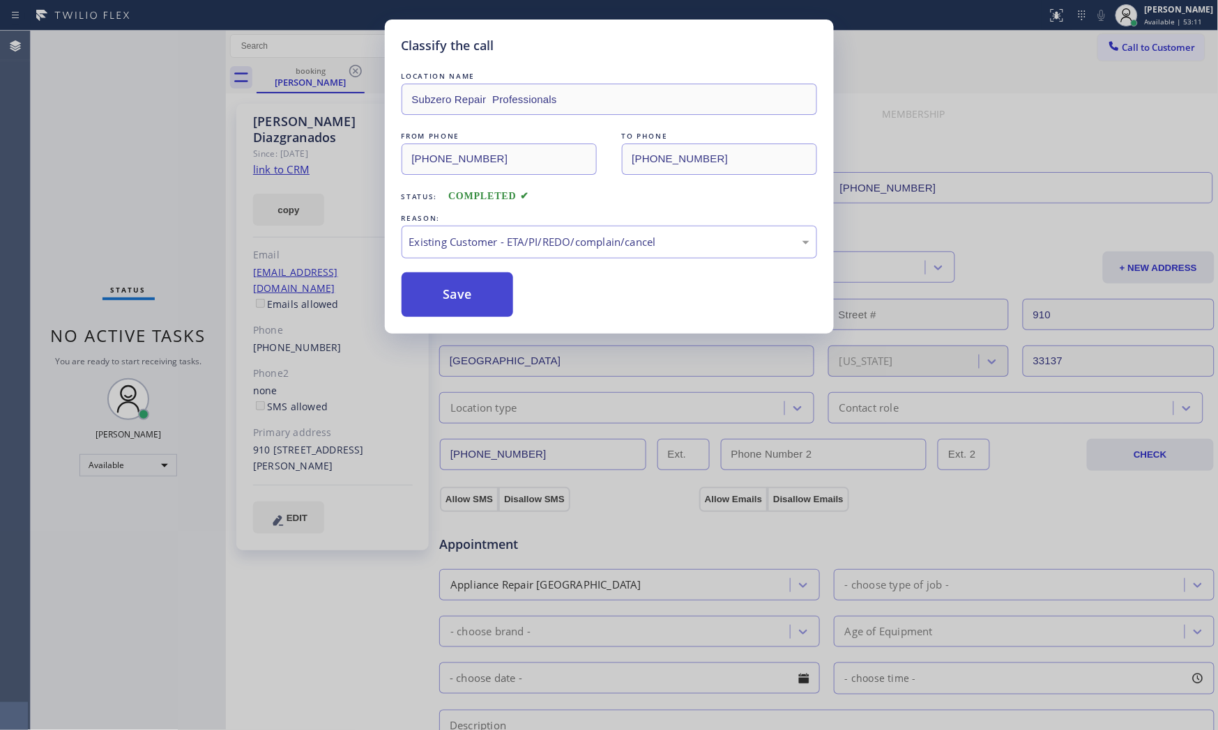
click at [470, 280] on button "Save" at bounding box center [457, 295] width 112 height 45
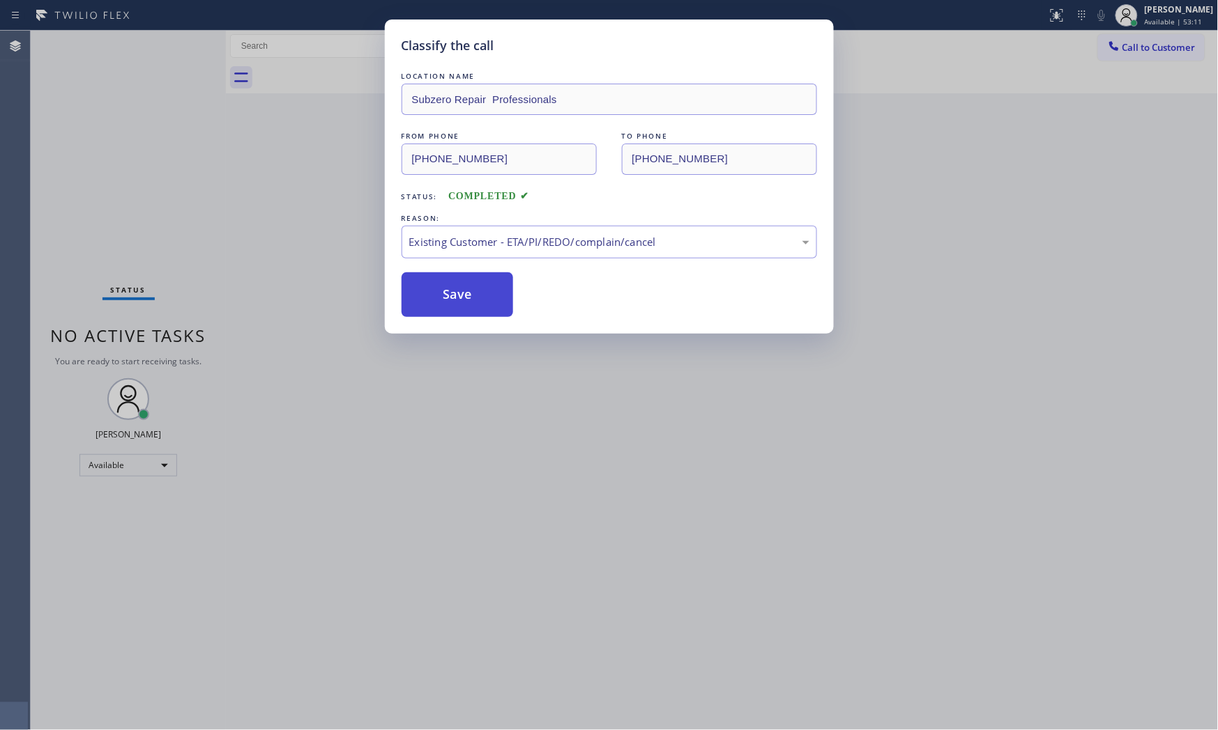
click at [470, 280] on button "Save" at bounding box center [457, 295] width 112 height 45
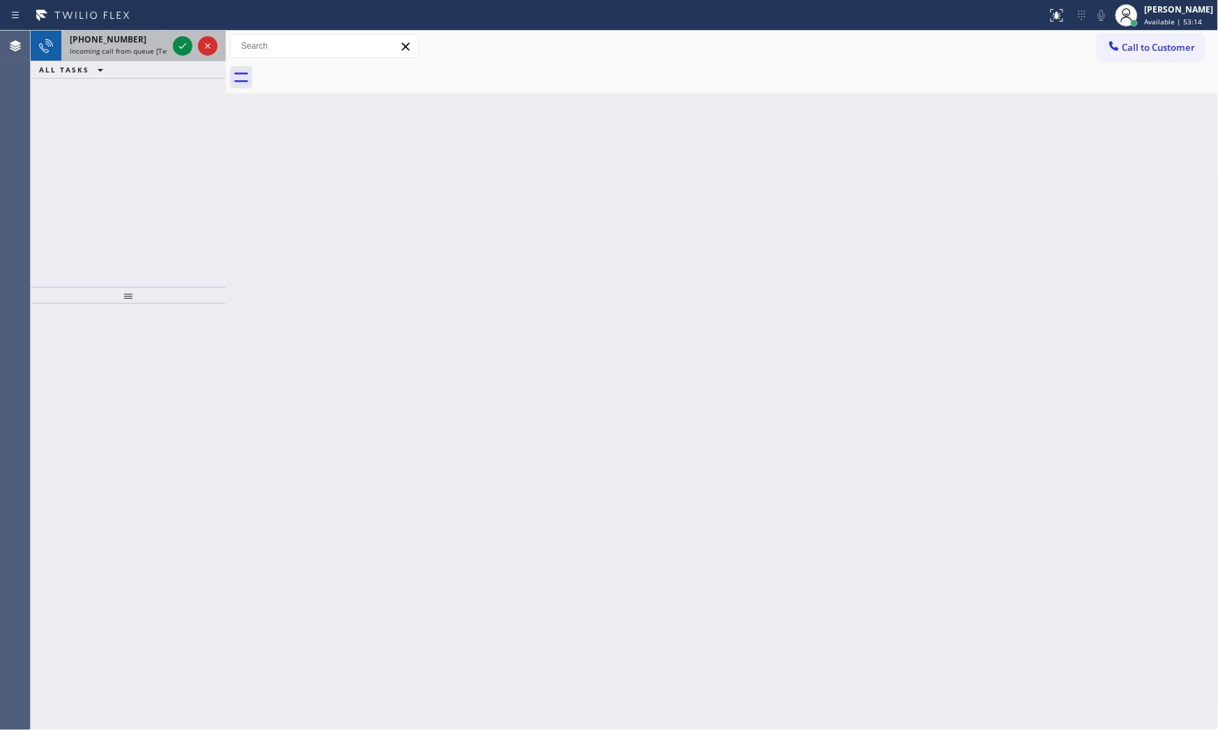
click at [158, 40] on div "[PHONE_NUMBER]" at bounding box center [119, 39] width 98 height 12
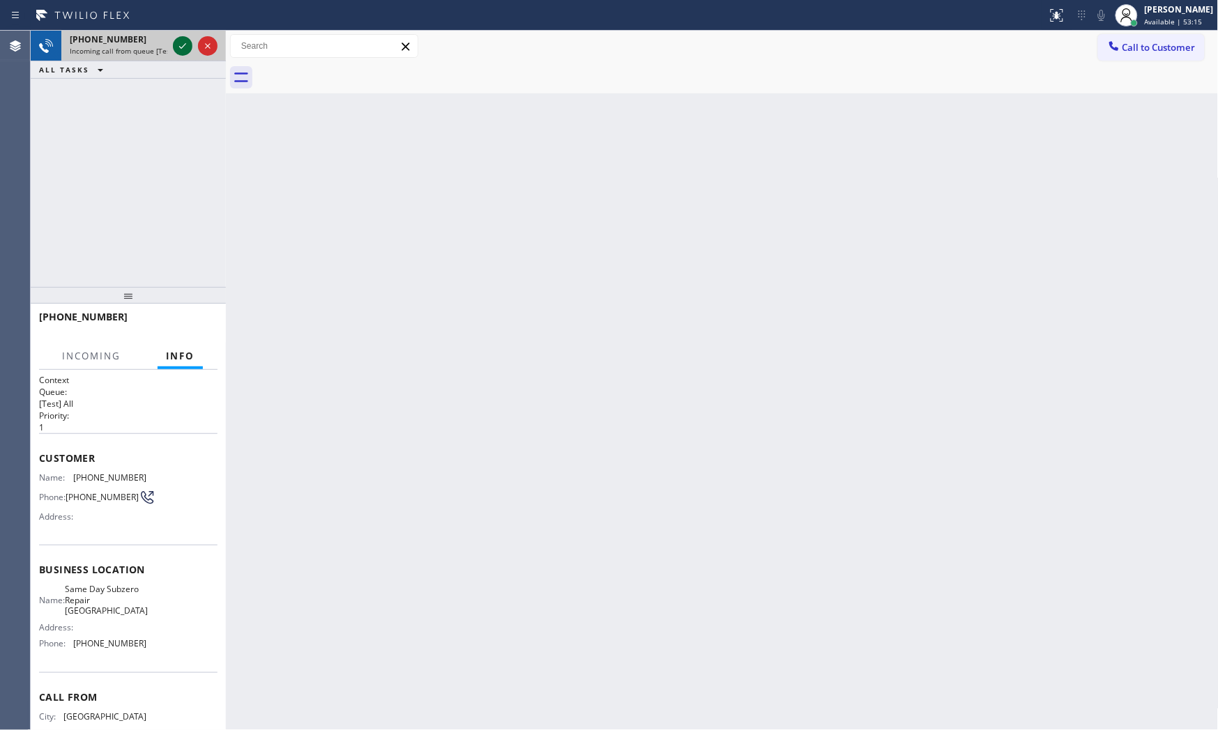
click at [184, 45] on icon at bounding box center [182, 46] width 7 height 6
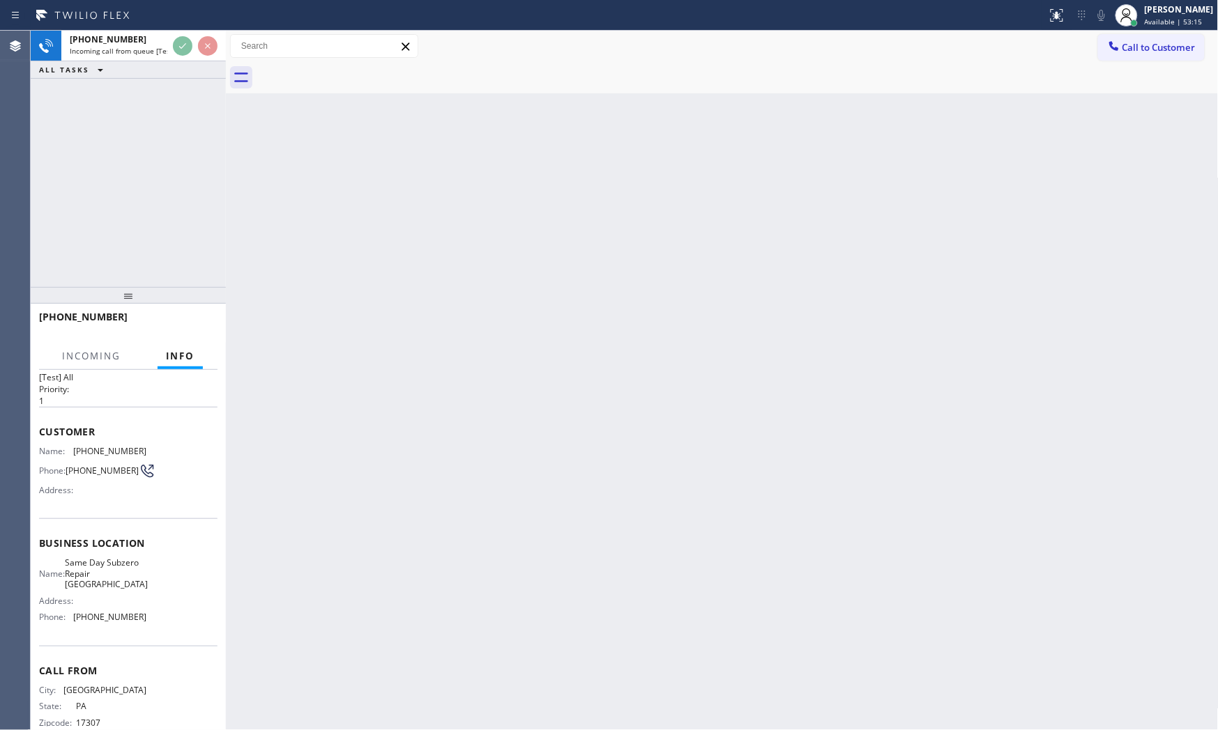
scroll to position [54, 0]
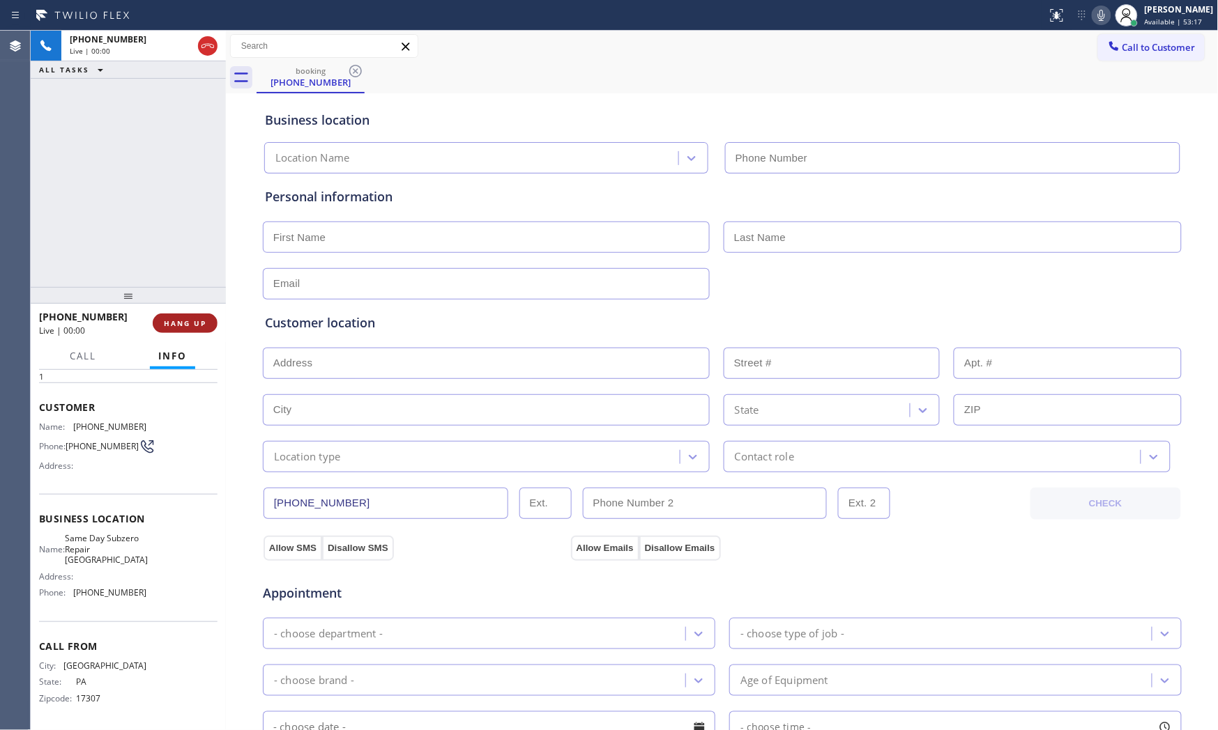
type input "[PHONE_NUMBER]"
click at [201, 316] on button "HANG UP" at bounding box center [185, 324] width 65 height 20
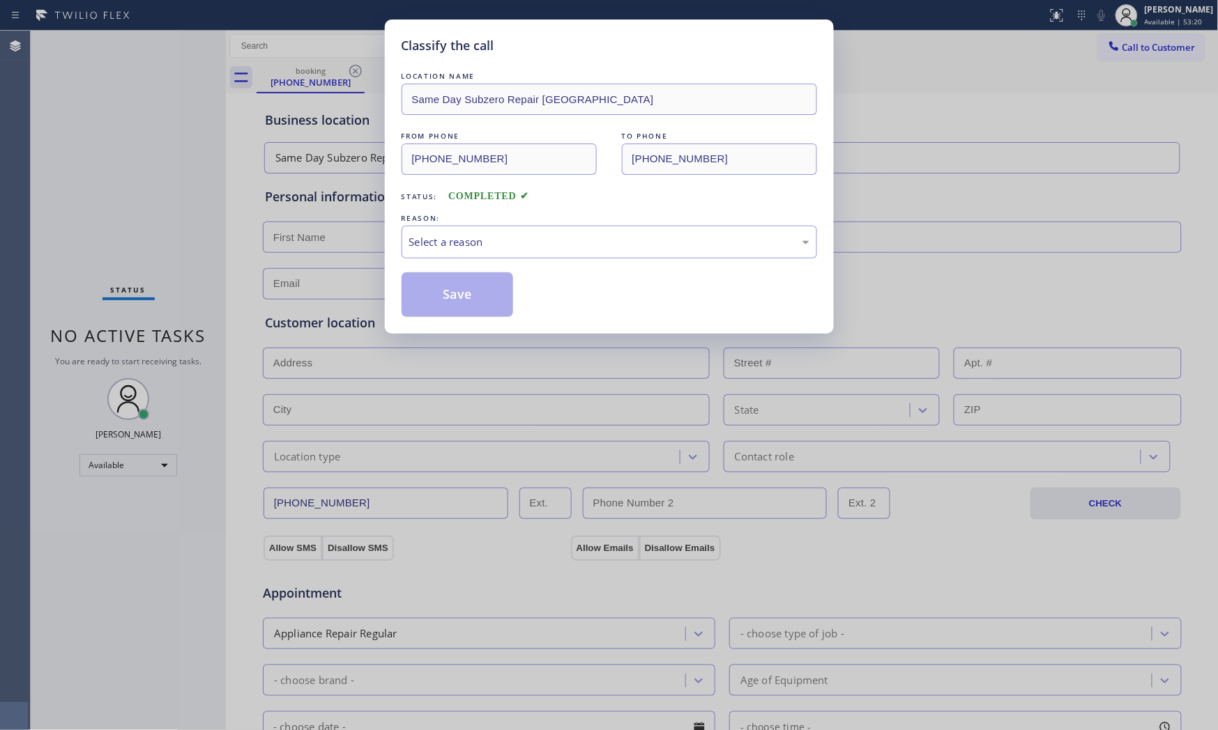
click at [201, 316] on div "Classify the call LOCATION NAME Same Day Subzero Repair [GEOGRAPHIC_DATA] FROM …" at bounding box center [609, 365] width 1218 height 730
click at [546, 253] on div "Select a reason" at bounding box center [608, 242] width 415 height 33
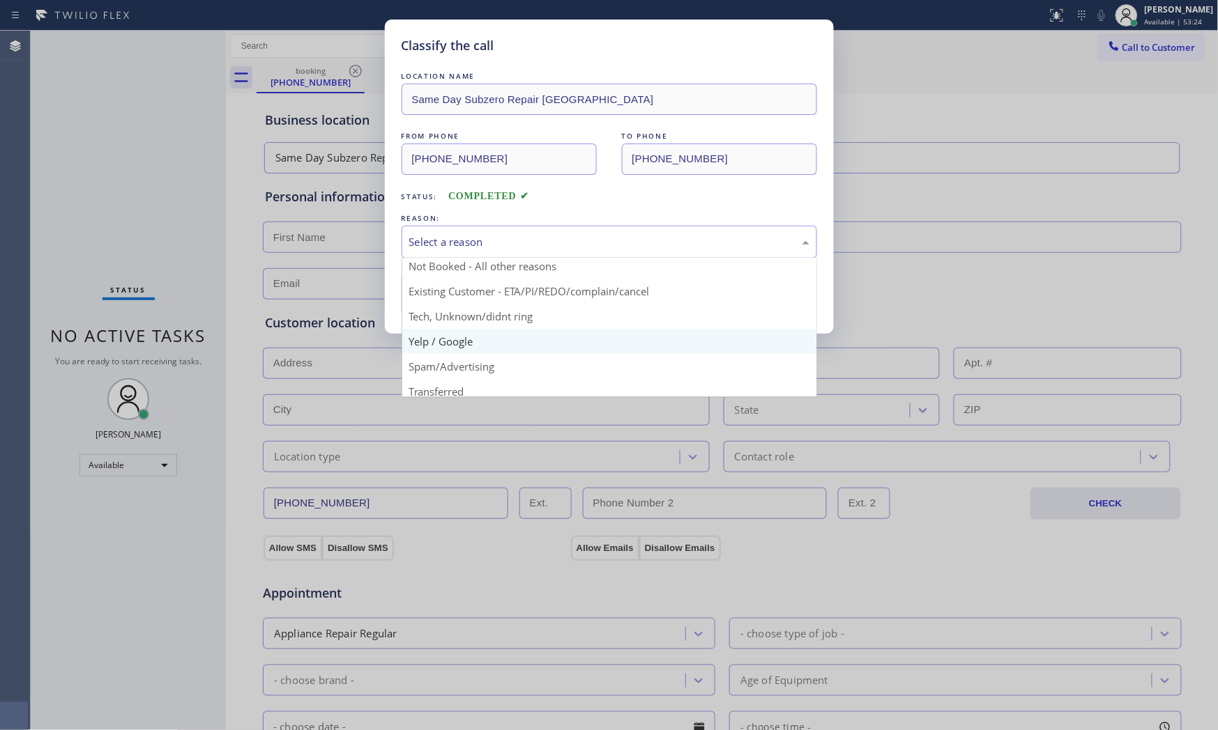
scroll to position [87, 0]
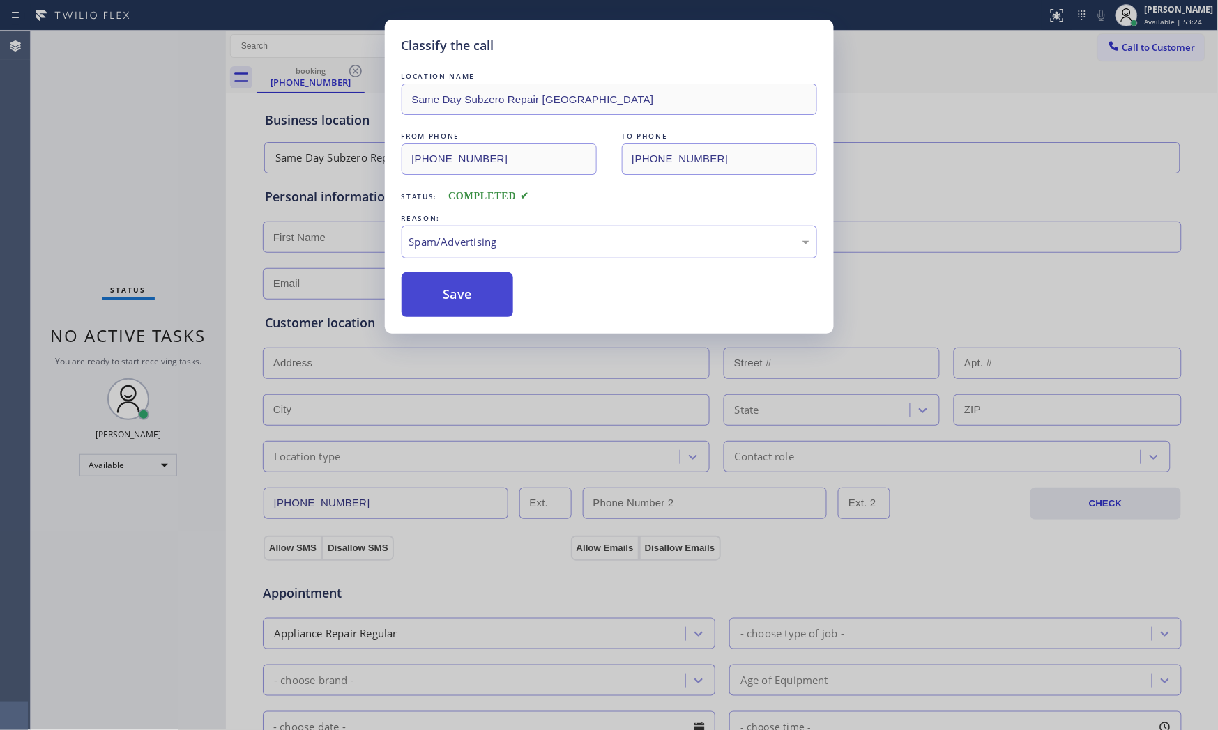
click at [468, 288] on button "Save" at bounding box center [457, 295] width 112 height 45
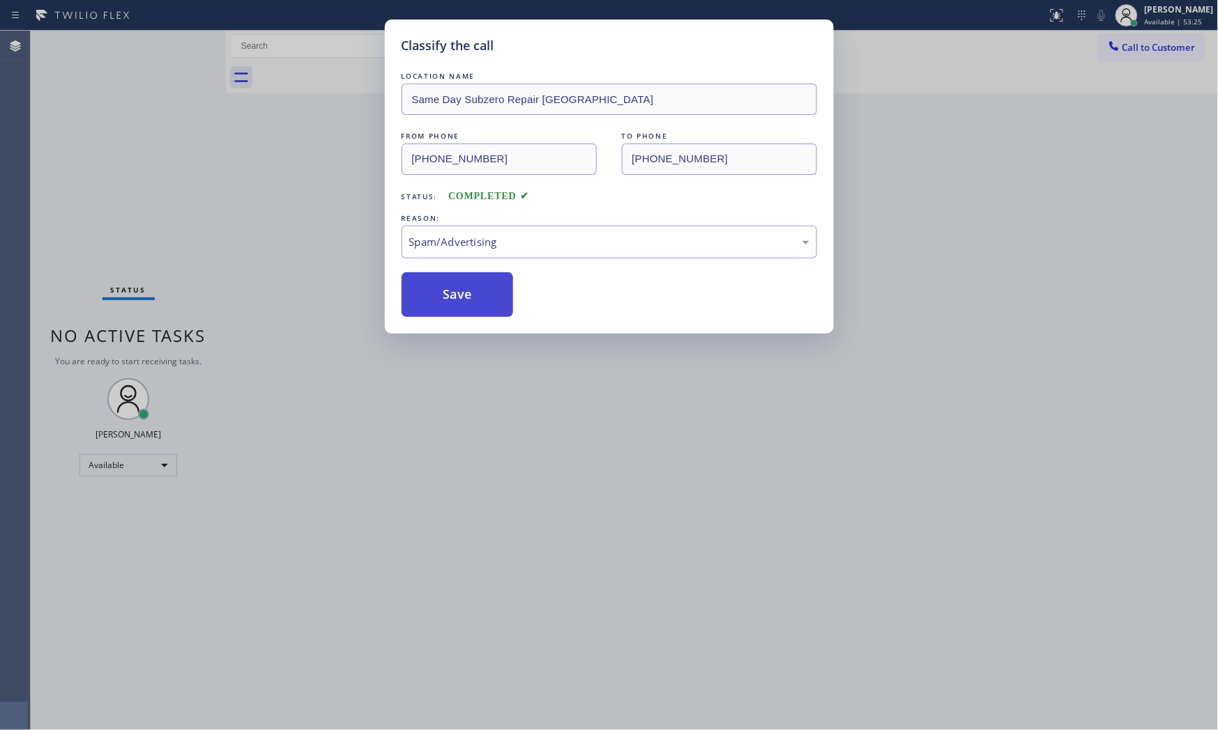
click at [468, 288] on button "Save" at bounding box center [457, 295] width 112 height 45
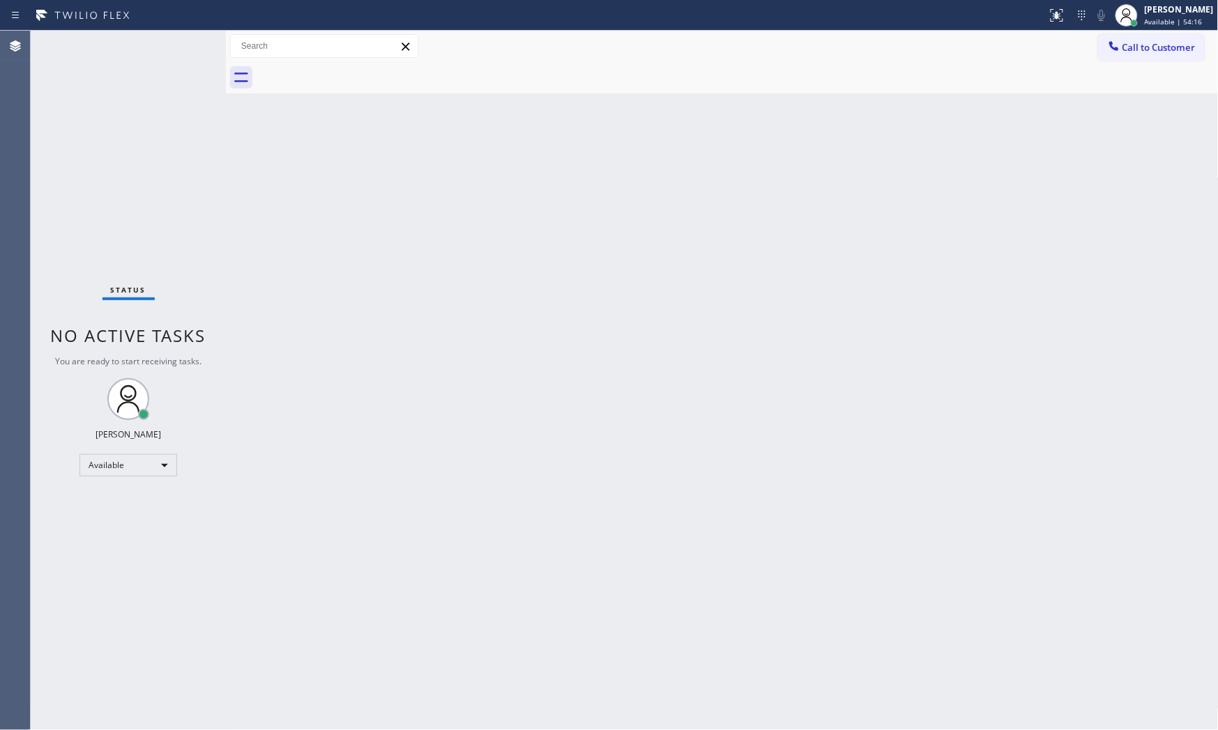
click at [179, 181] on div "Status No active tasks You are ready to start receiving tasks. [PERSON_NAME] Av…" at bounding box center [128, 381] width 195 height 700
click at [186, 40] on div "Status No active tasks You are ready to start receiving tasks. [PERSON_NAME] Av…" at bounding box center [128, 381] width 195 height 700
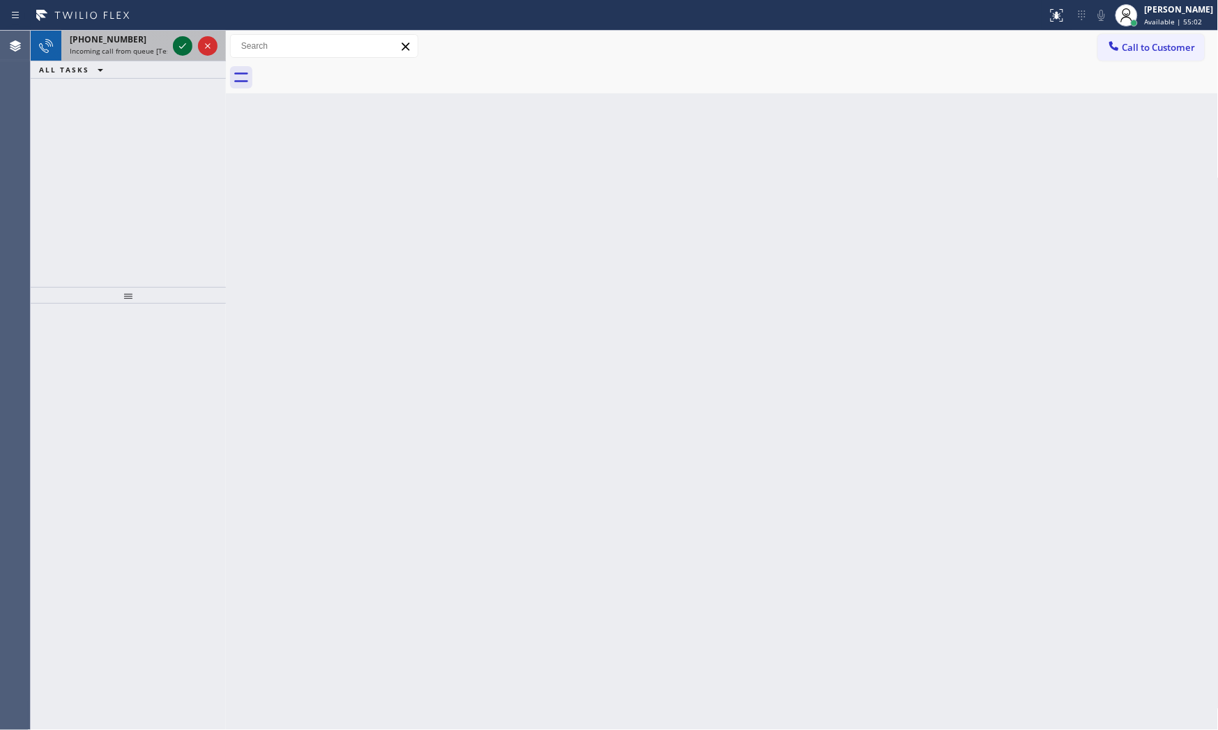
click at [186, 39] on icon at bounding box center [182, 46] width 17 height 17
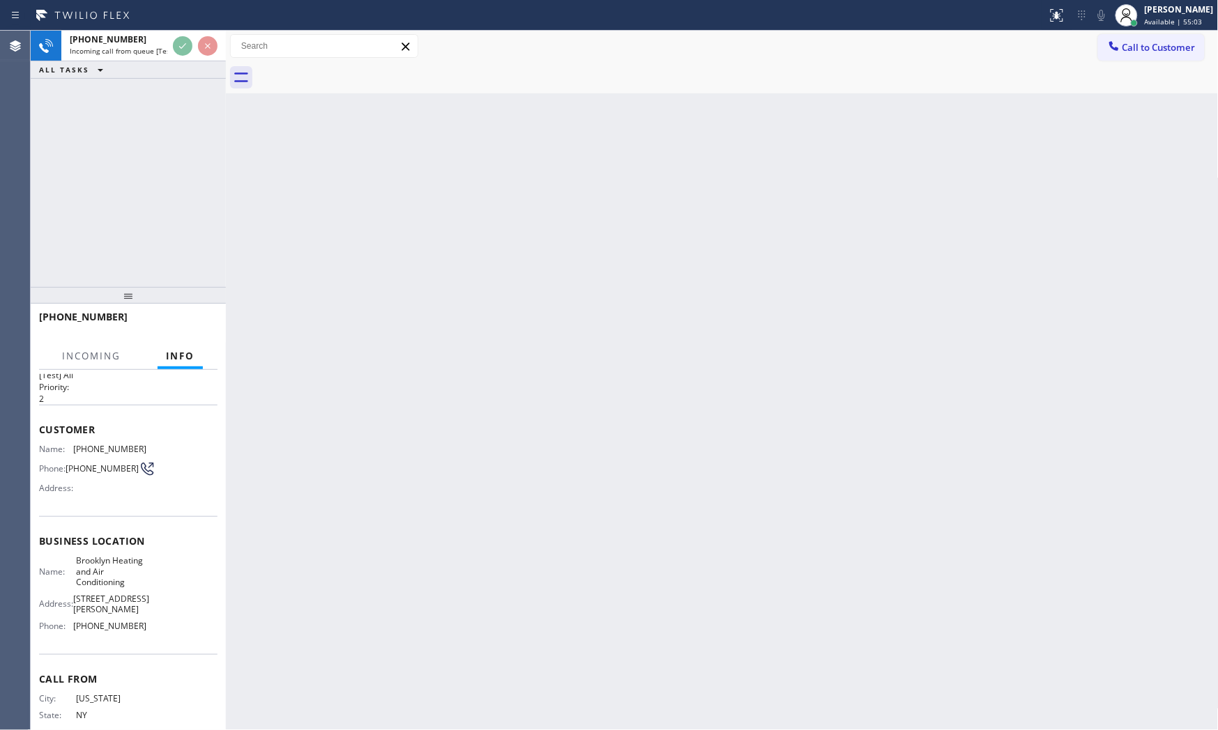
scroll to position [54, 0]
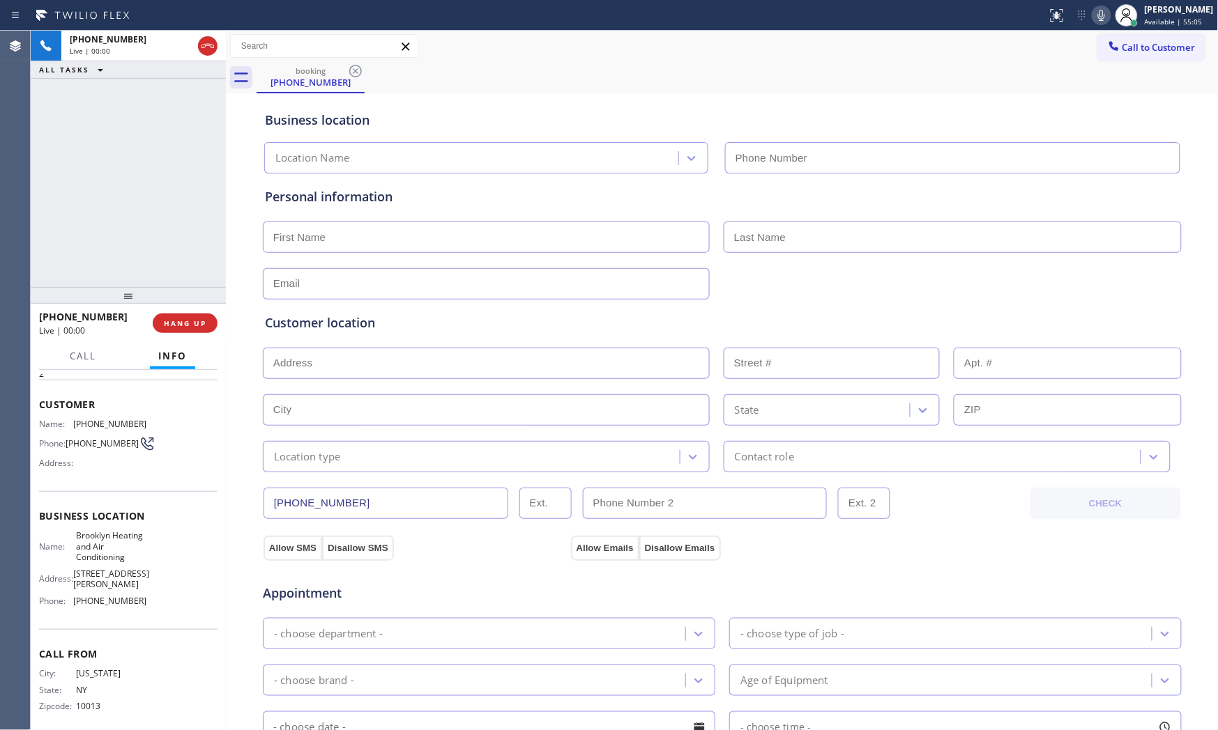
type input "[PHONE_NUMBER]"
click at [197, 322] on span "HANG UP" at bounding box center [185, 324] width 43 height 10
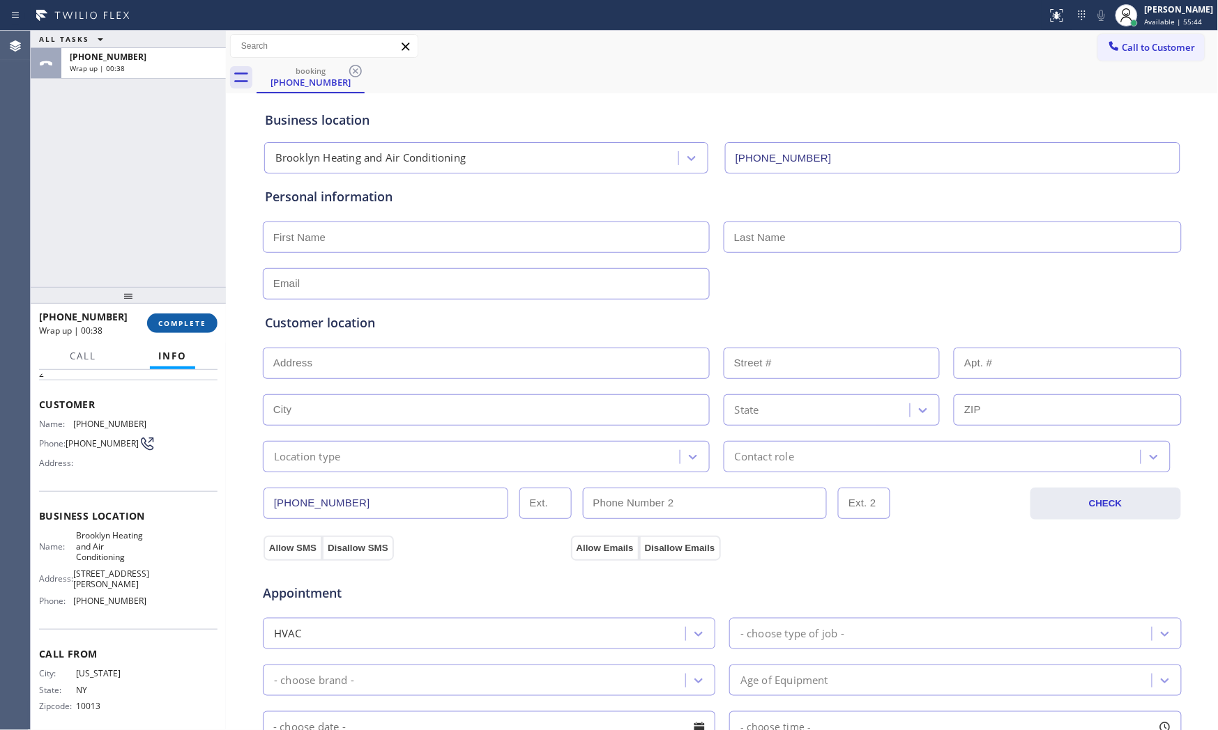
click at [197, 322] on span "COMPLETE" at bounding box center [182, 324] width 48 height 10
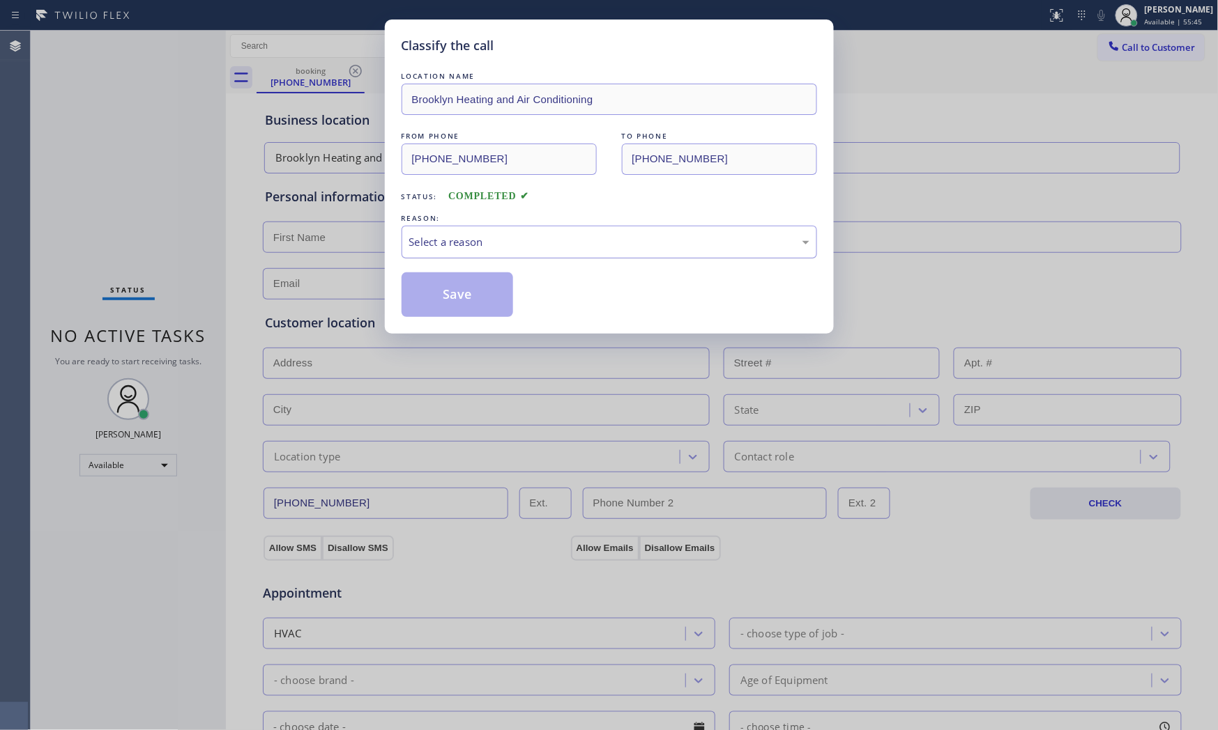
click at [437, 244] on div "Select a reason" at bounding box center [609, 242] width 400 height 16
click at [470, 243] on div "#2 Not Booked - Dont do type/out of service area/bad call" at bounding box center [609, 242] width 400 height 16
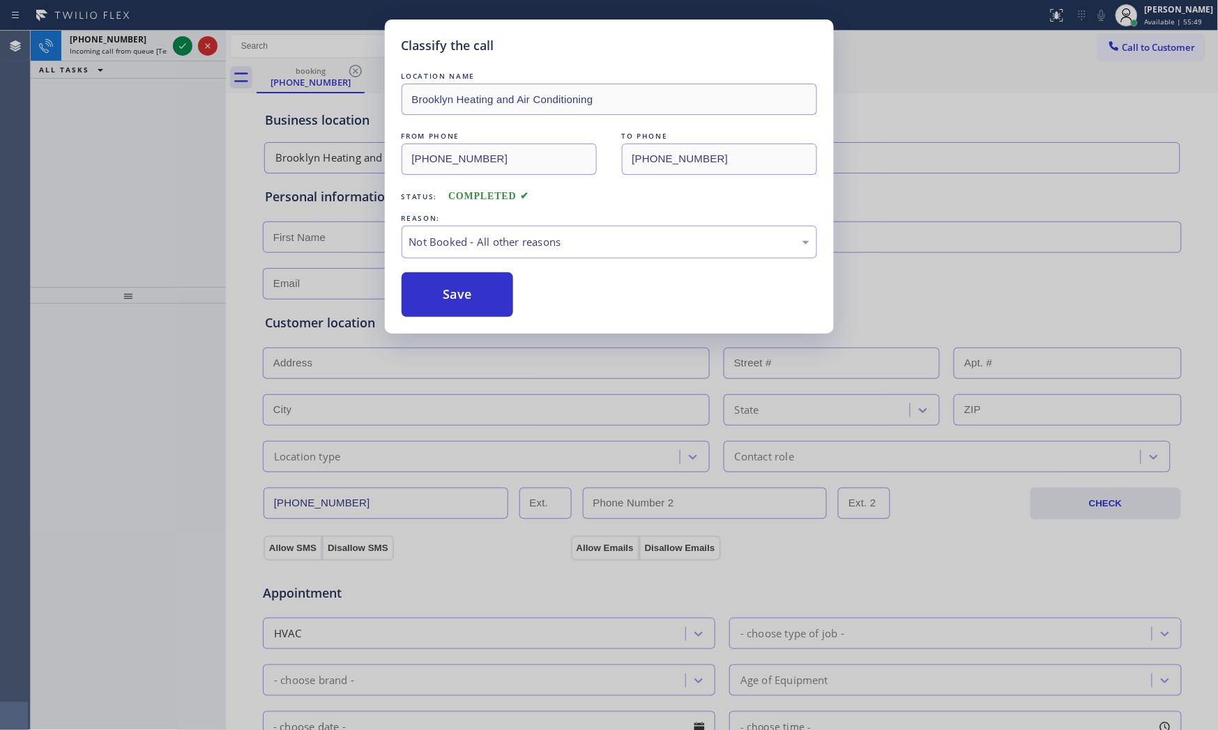
click at [470, 270] on div "LOCATION NAME Brooklyn Heating and Air Conditioning FROM PHONE [PHONE_NUMBER] T…" at bounding box center [608, 193] width 415 height 248
click at [467, 284] on button "Save" at bounding box center [457, 295] width 112 height 45
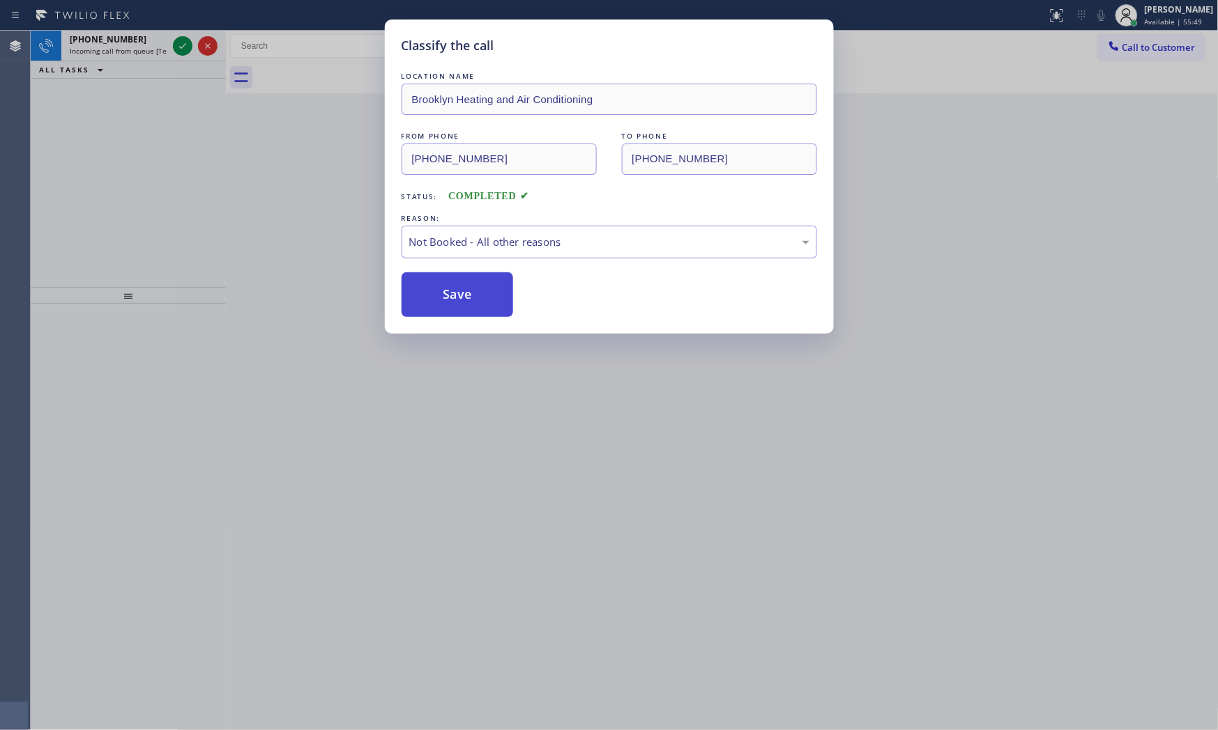
click at [467, 284] on button "Save" at bounding box center [457, 295] width 112 height 45
click at [147, 35] on div "Classify the call LOCATION NAME Brooklyn Heating and Air Conditioning FROM PHON…" at bounding box center [609, 365] width 1218 height 730
click at [155, 43] on div "Classify the call LOCATION NAME Brooklyn Heating and Air Conditioning FROM PHON…" at bounding box center [609, 365] width 1218 height 730
drag, startPoint x: 155, startPoint y: 43, endPoint x: 202, endPoint y: 79, distance: 60.1
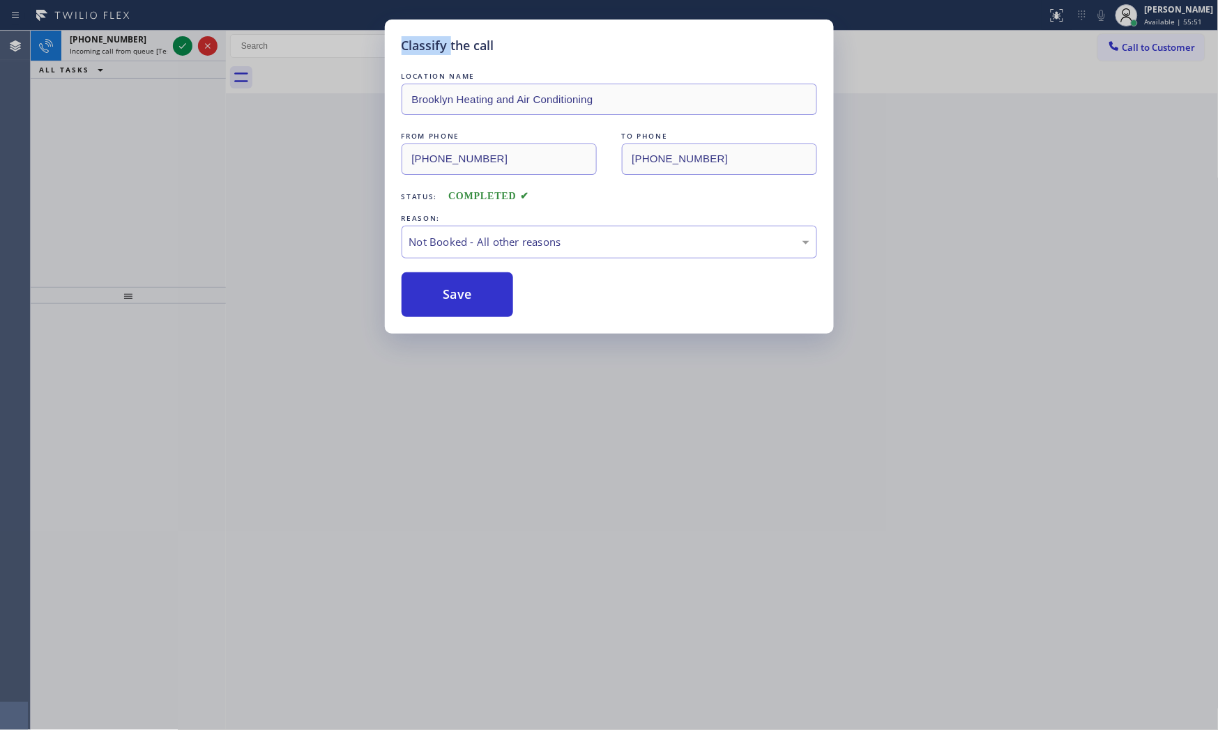
click at [155, 43] on div "Classify the call LOCATION NAME Brooklyn Heating and Air Conditioning FROM PHON…" at bounding box center [609, 365] width 1218 height 730
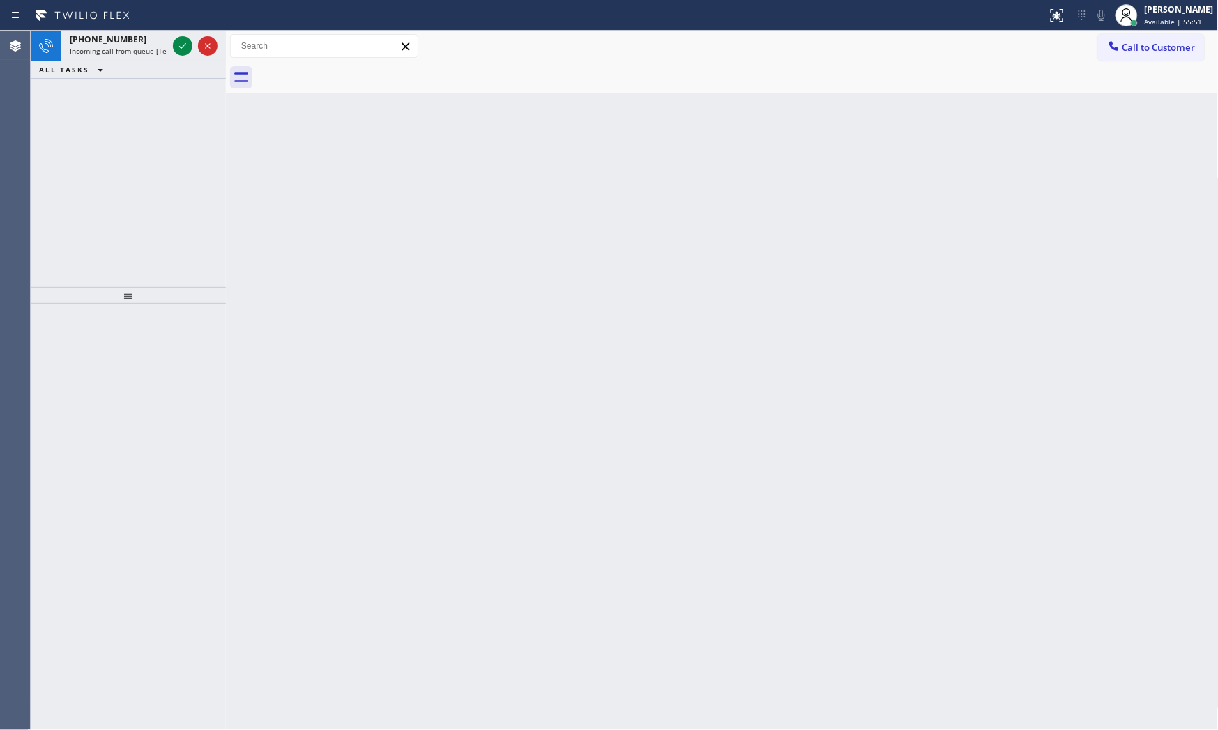
click at [447, 300] on div "Back to Dashboard Change Sender ID Customers Technicians Select a contact Outbo…" at bounding box center [722, 381] width 993 height 700
click at [150, 54] on span "Incoming call from queue [Test] All" at bounding box center [128, 51] width 116 height 10
click at [165, 46] on span "Incoming call from queue [Test] All" at bounding box center [128, 51] width 116 height 10
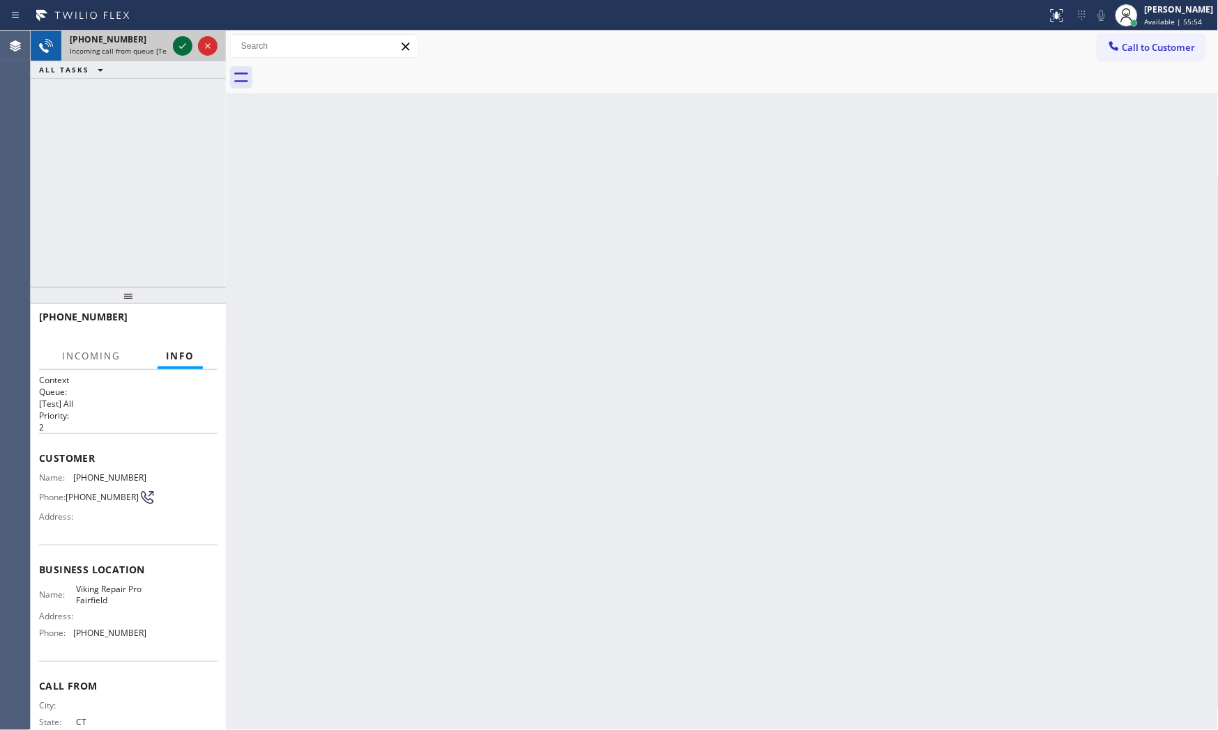
click at [185, 45] on icon at bounding box center [182, 46] width 17 height 17
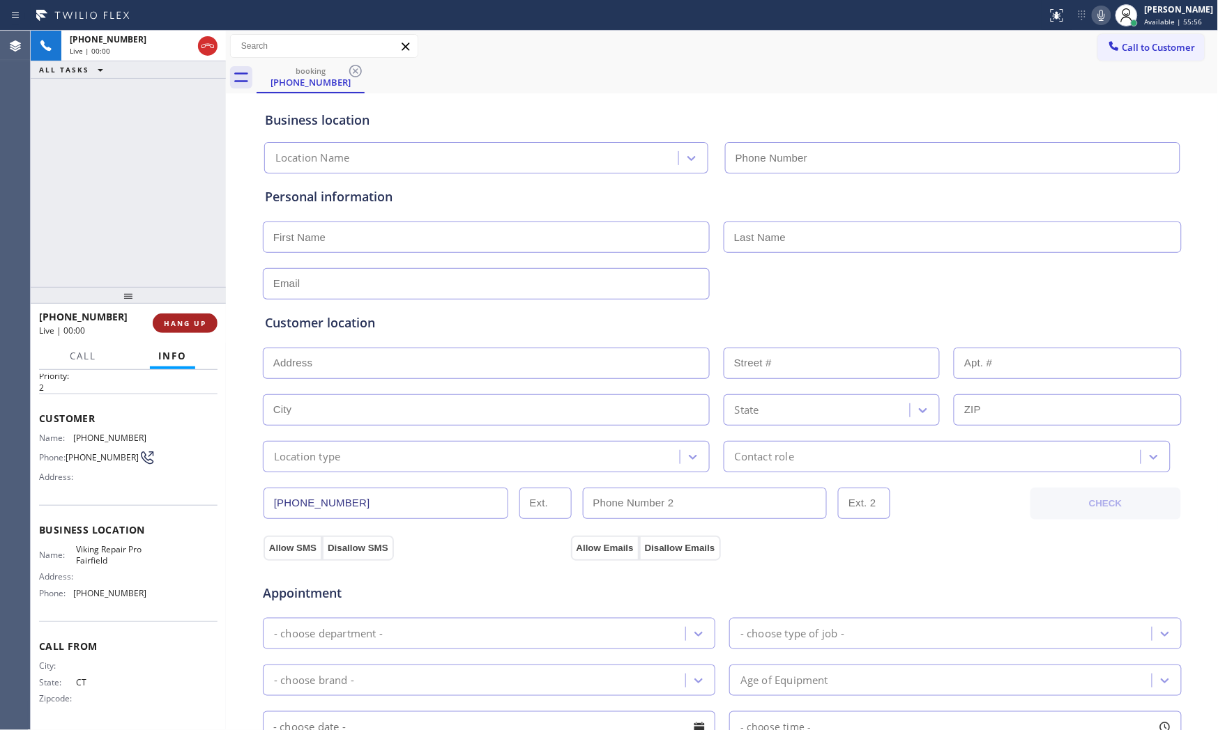
click at [201, 323] on span "HANG UP" at bounding box center [185, 324] width 43 height 10
click at [201, 323] on span "COMPLETE" at bounding box center [182, 324] width 48 height 10
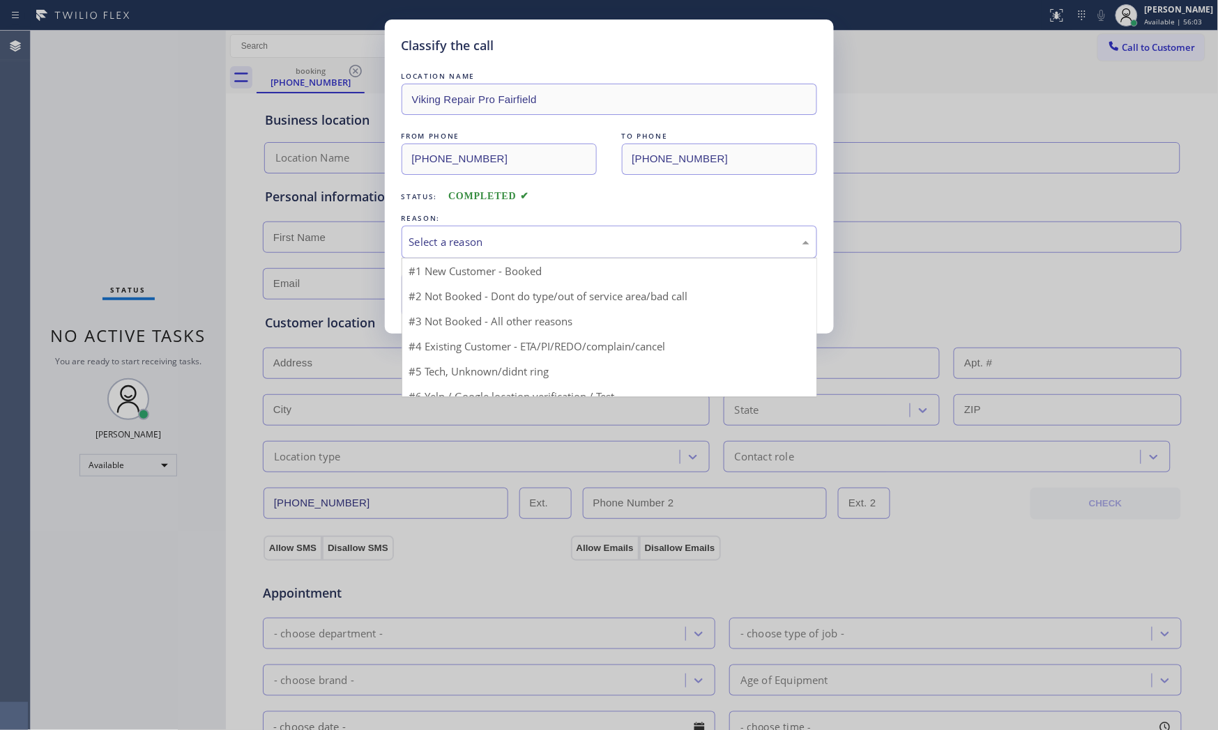
click at [451, 238] on div "Select a reason" at bounding box center [609, 242] width 400 height 16
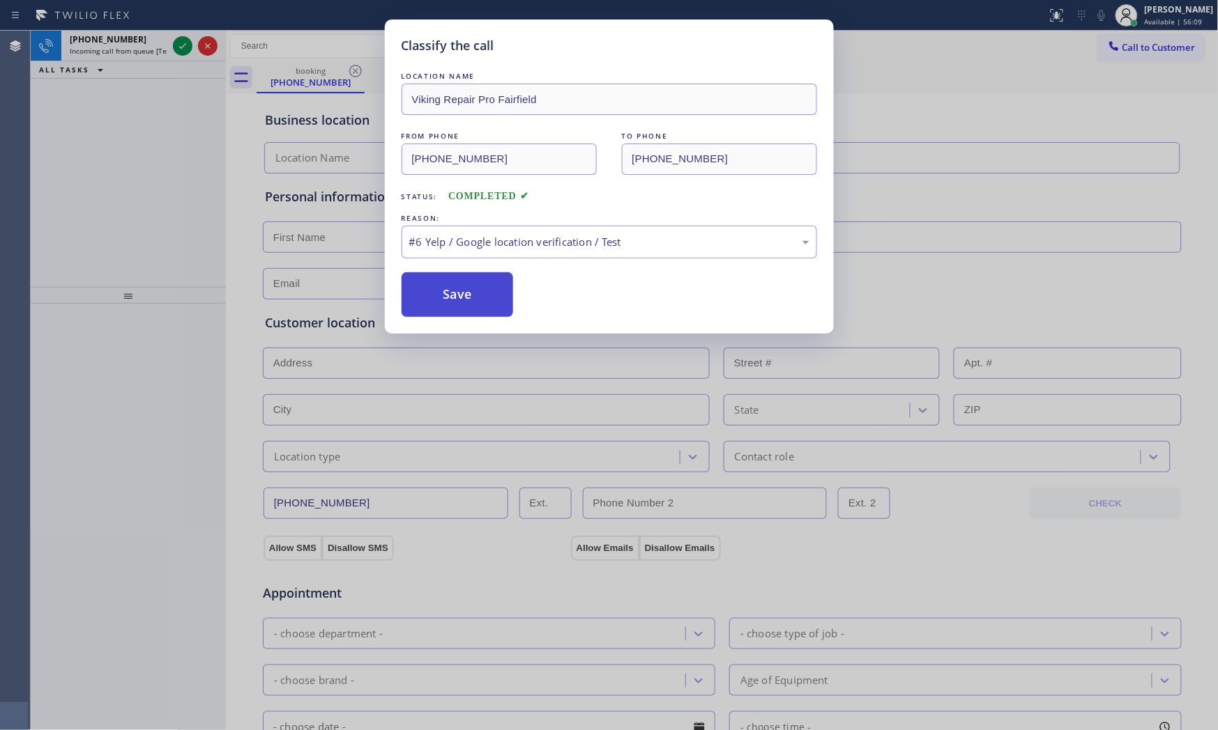
click at [442, 284] on button "Save" at bounding box center [457, 295] width 112 height 45
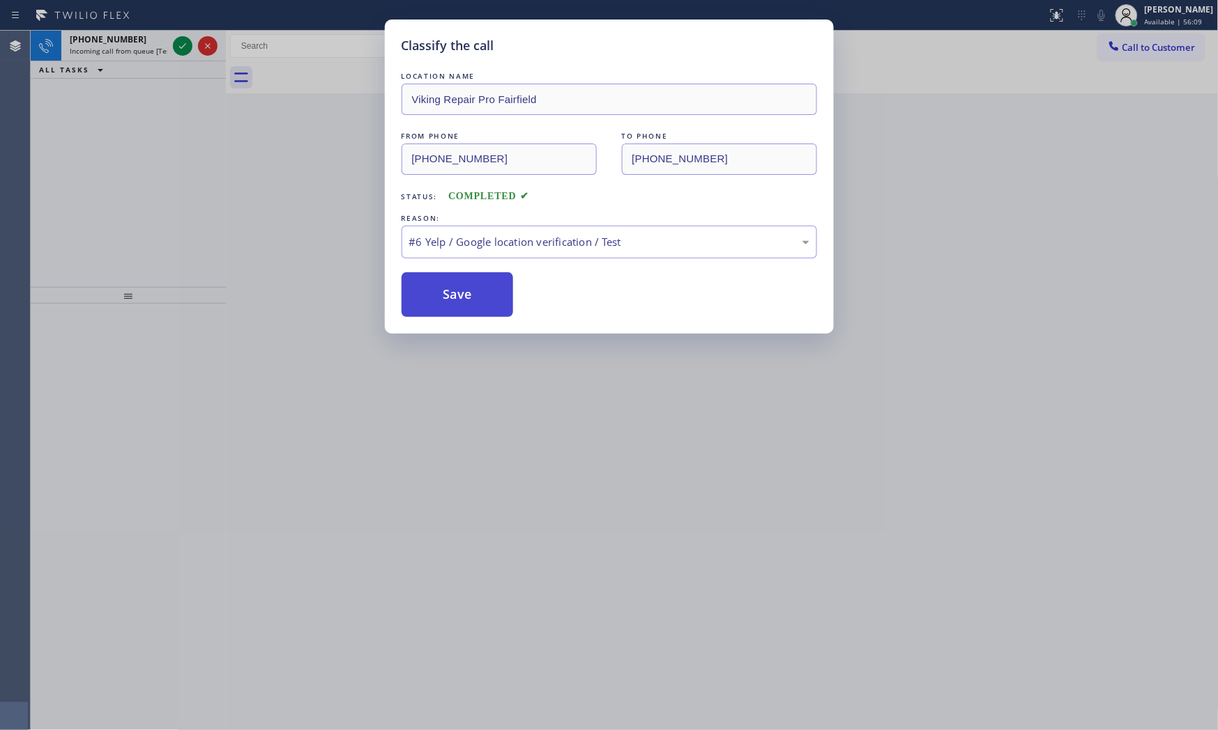
click at [442, 284] on button "Save" at bounding box center [457, 295] width 112 height 45
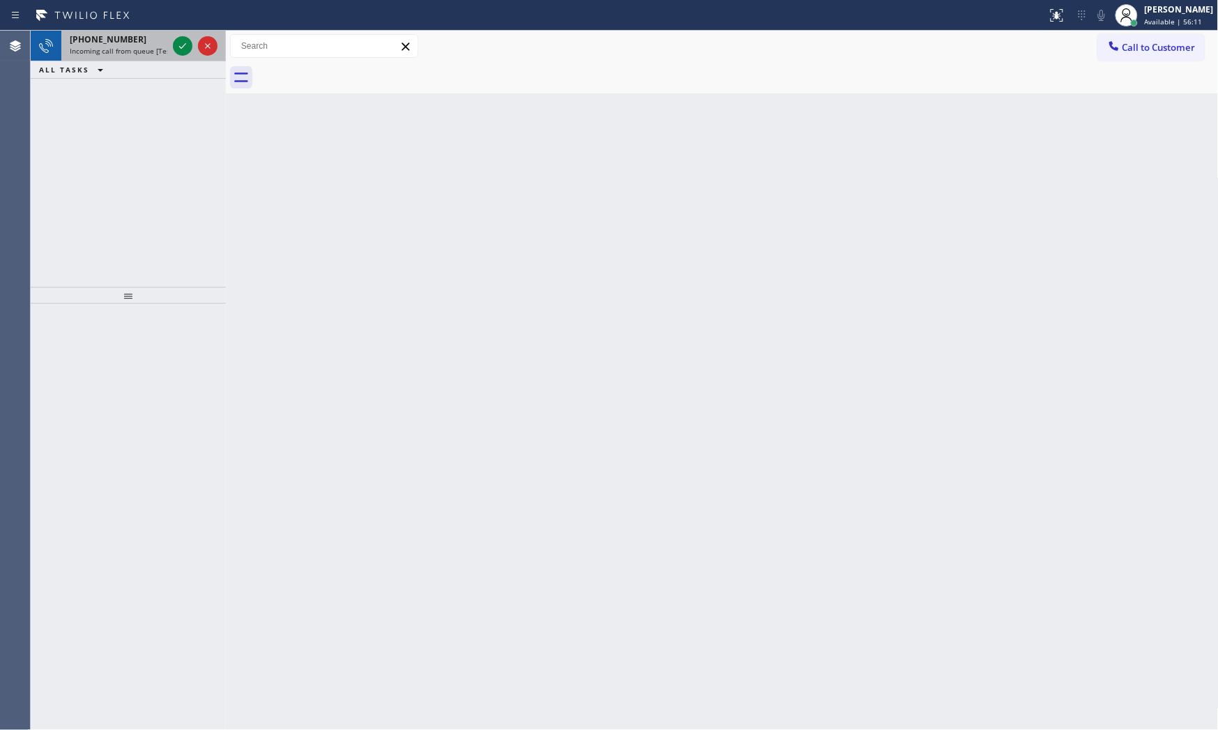
click at [144, 46] on span "Incoming call from queue [Test] All" at bounding box center [128, 51] width 116 height 10
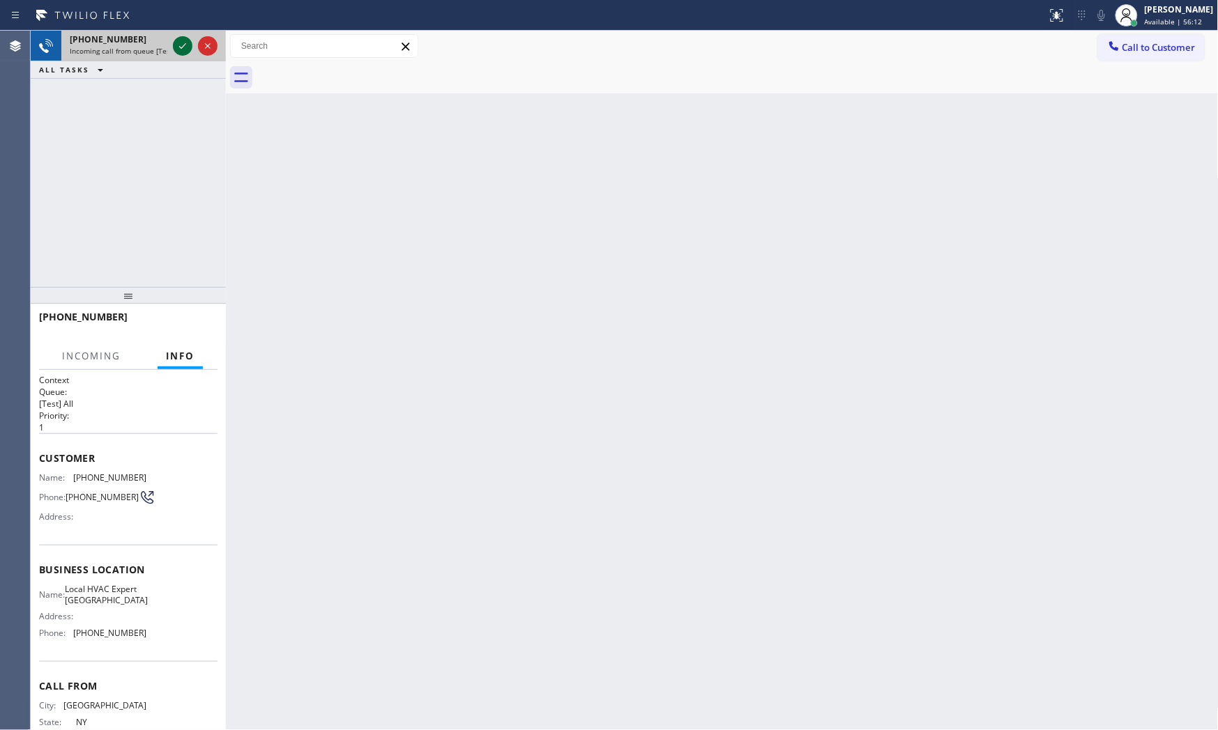
click at [181, 43] on icon at bounding box center [182, 46] width 17 height 17
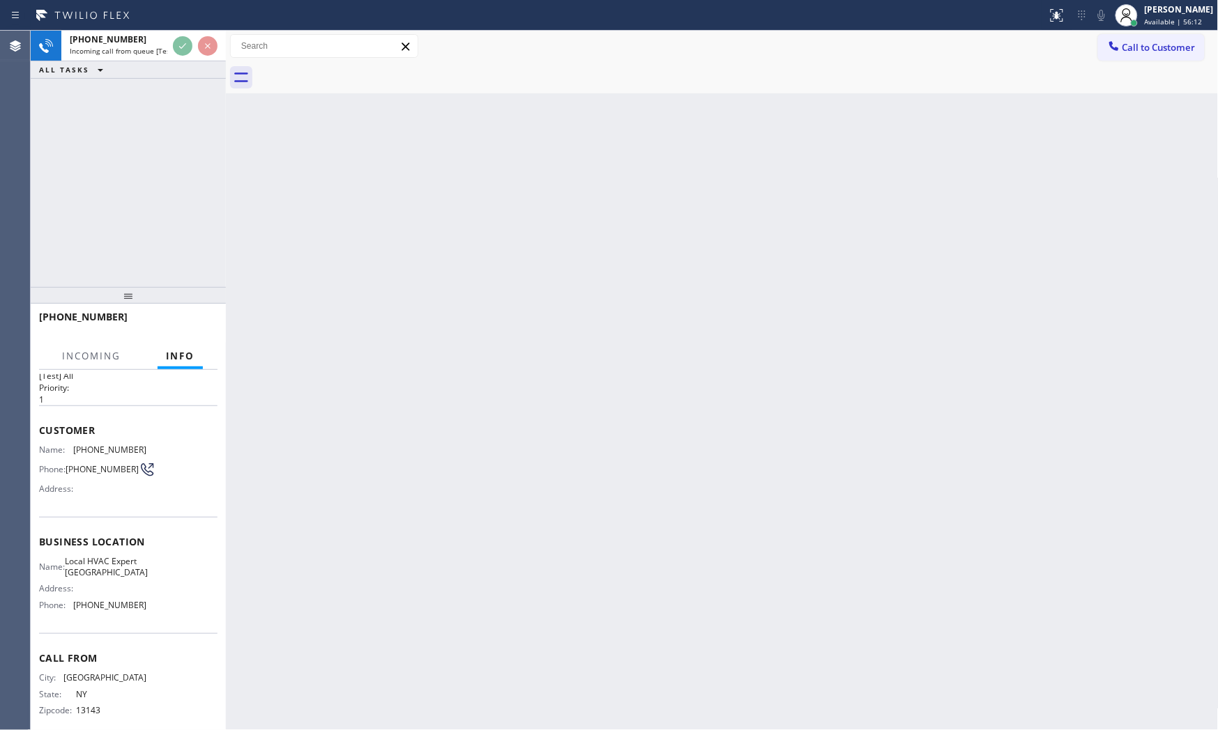
scroll to position [54, 0]
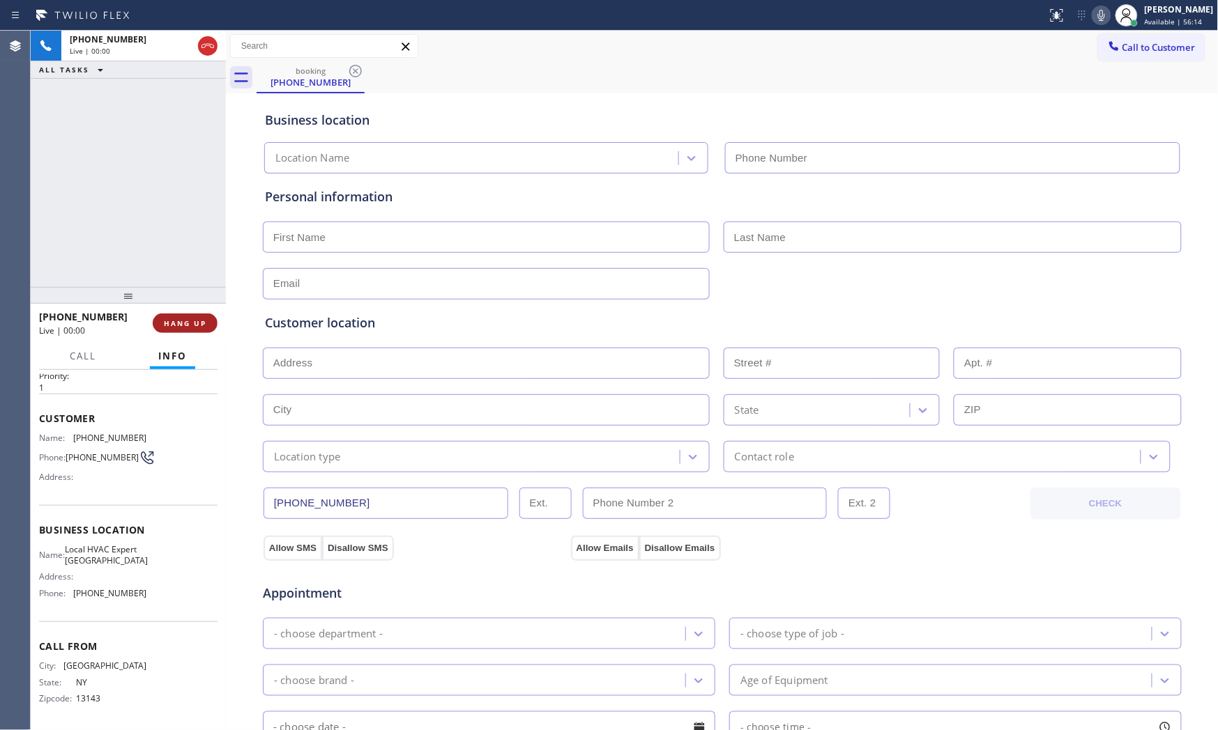
click at [189, 321] on span "HANG UP" at bounding box center [185, 324] width 43 height 10
type input "[PHONE_NUMBER]"
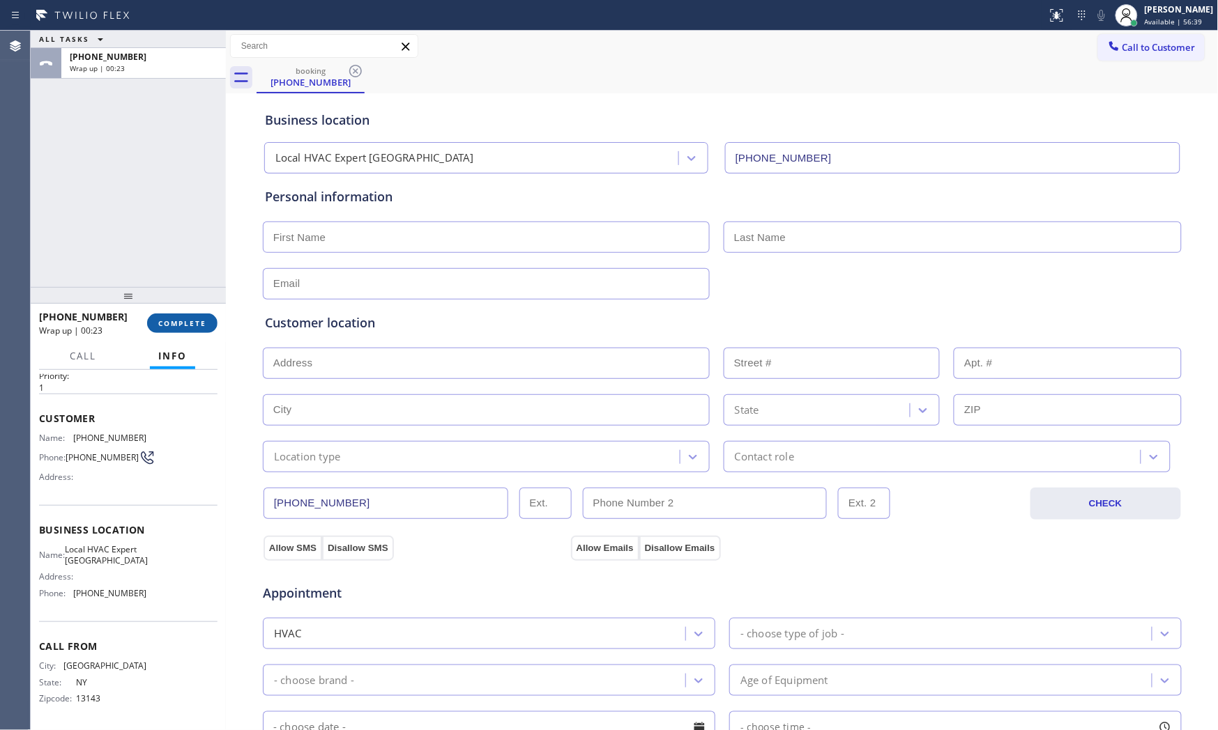
drag, startPoint x: 189, startPoint y: 321, endPoint x: 196, endPoint y: 323, distance: 7.3
click at [196, 323] on span "COMPLETE" at bounding box center [182, 324] width 48 height 10
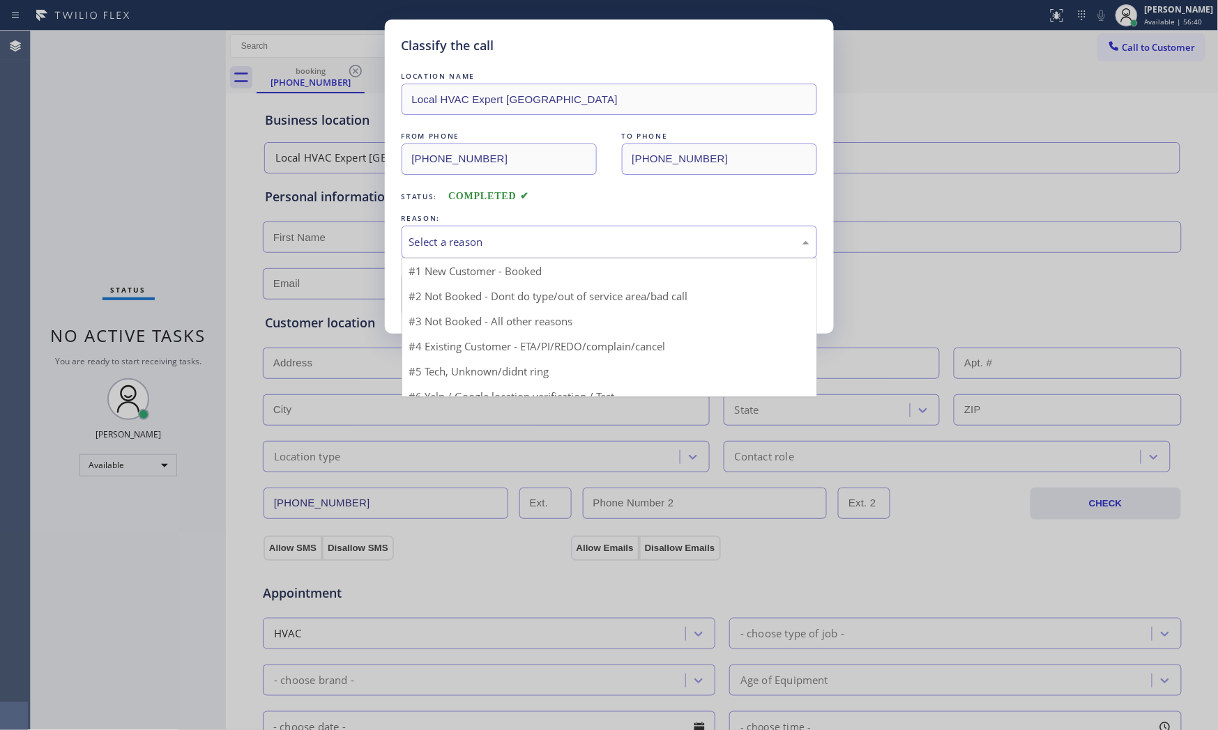
click at [422, 245] on div "Select a reason" at bounding box center [609, 242] width 400 height 16
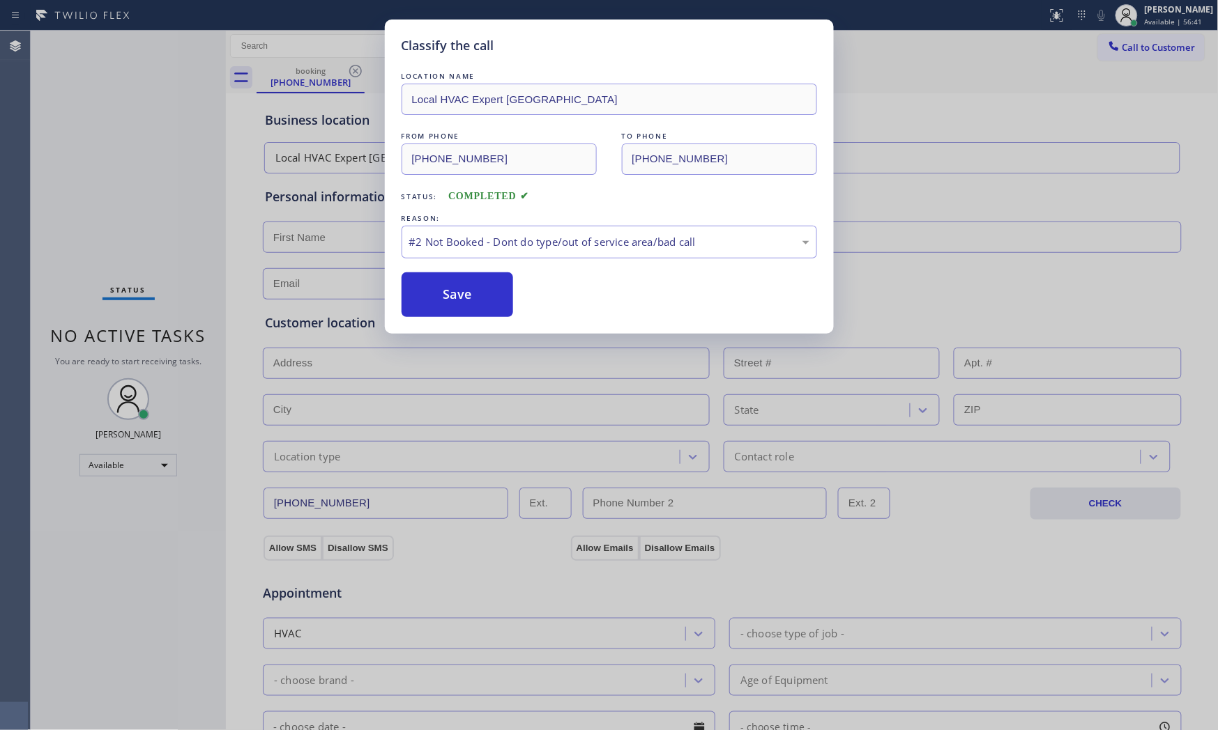
click at [438, 288] on button "Save" at bounding box center [457, 295] width 112 height 45
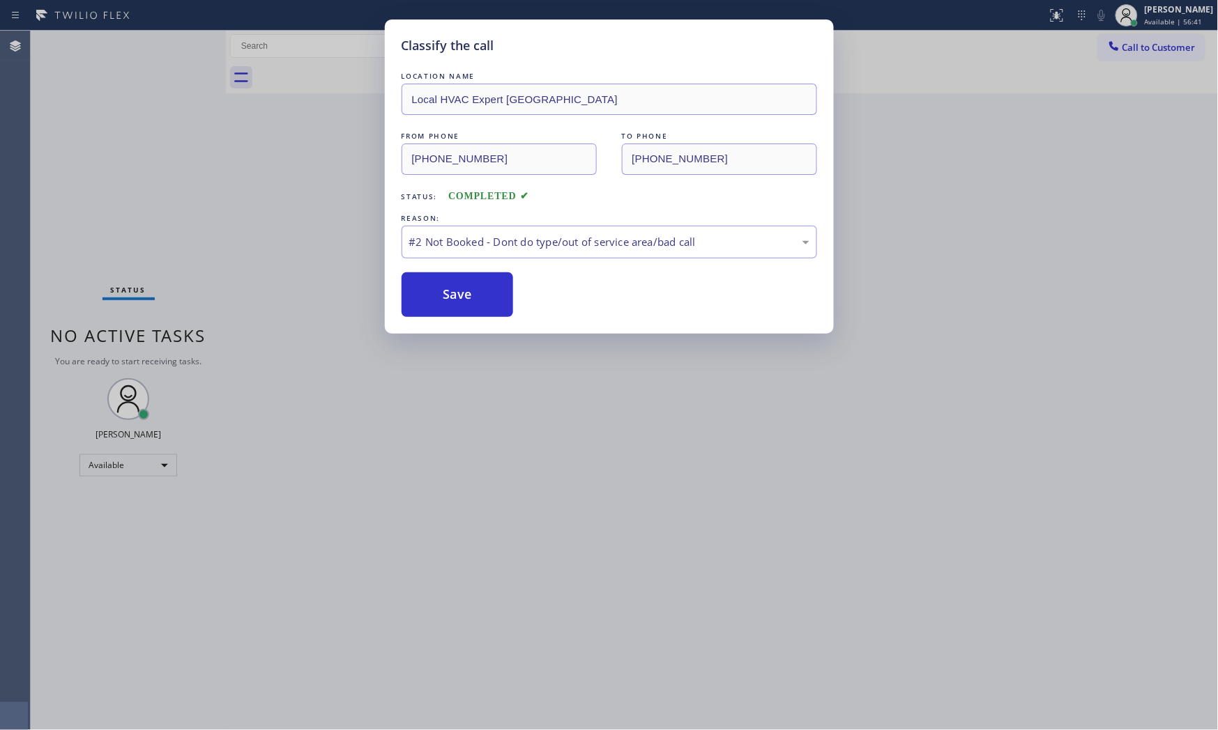
click at [438, 288] on button "Save" at bounding box center [457, 295] width 112 height 45
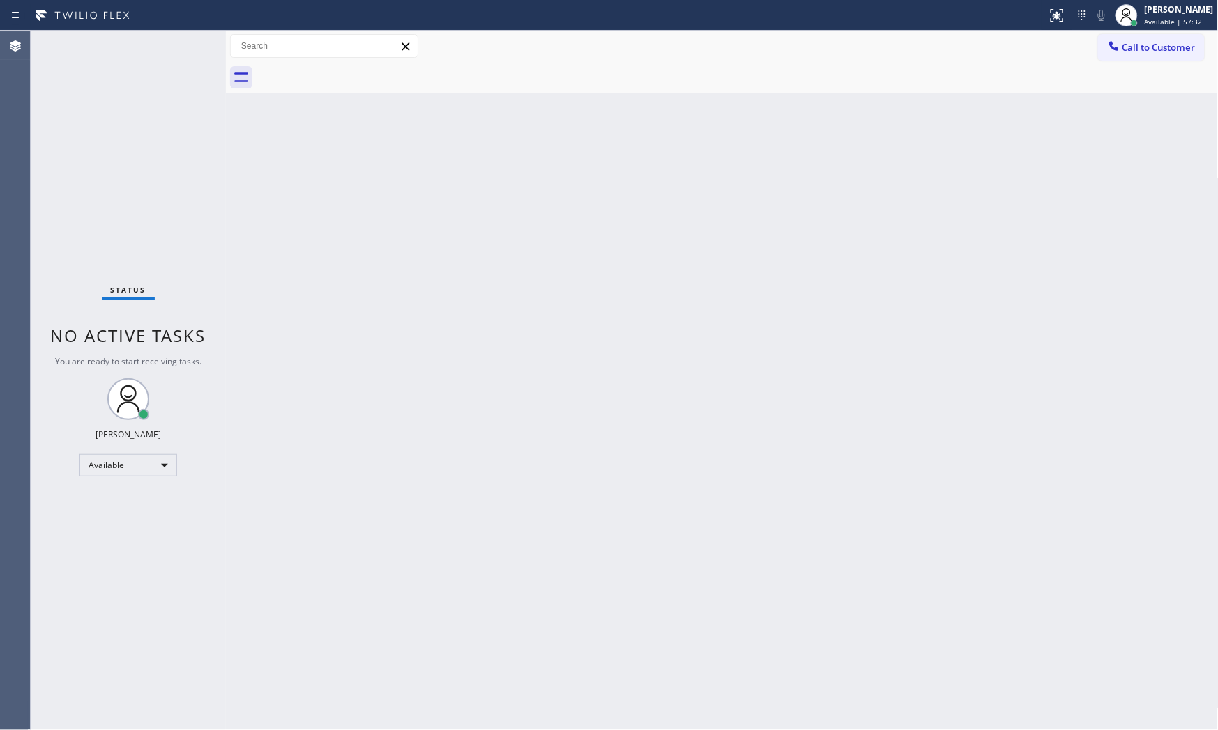
click at [129, 50] on div "Status No active tasks You are ready to start receiving tasks. [PERSON_NAME] Av…" at bounding box center [128, 381] width 195 height 700
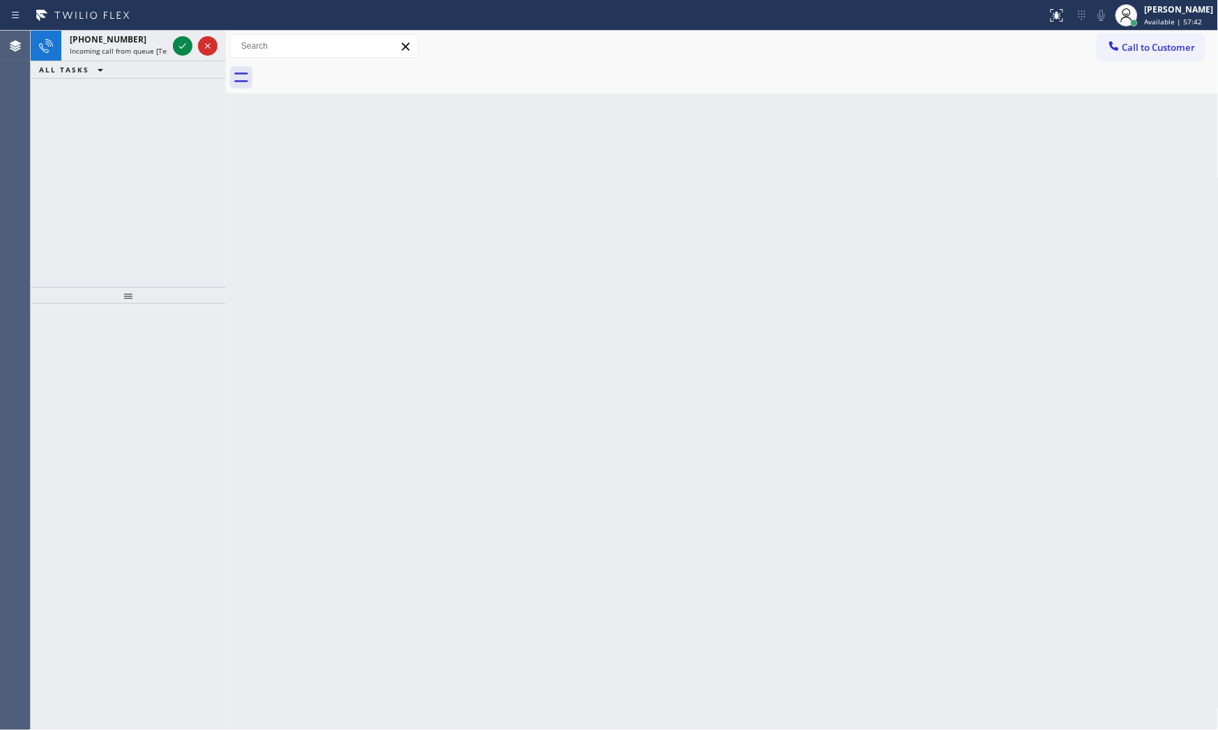
click at [129, 50] on span "Incoming call from queue [Test] All" at bounding box center [128, 51] width 116 height 10
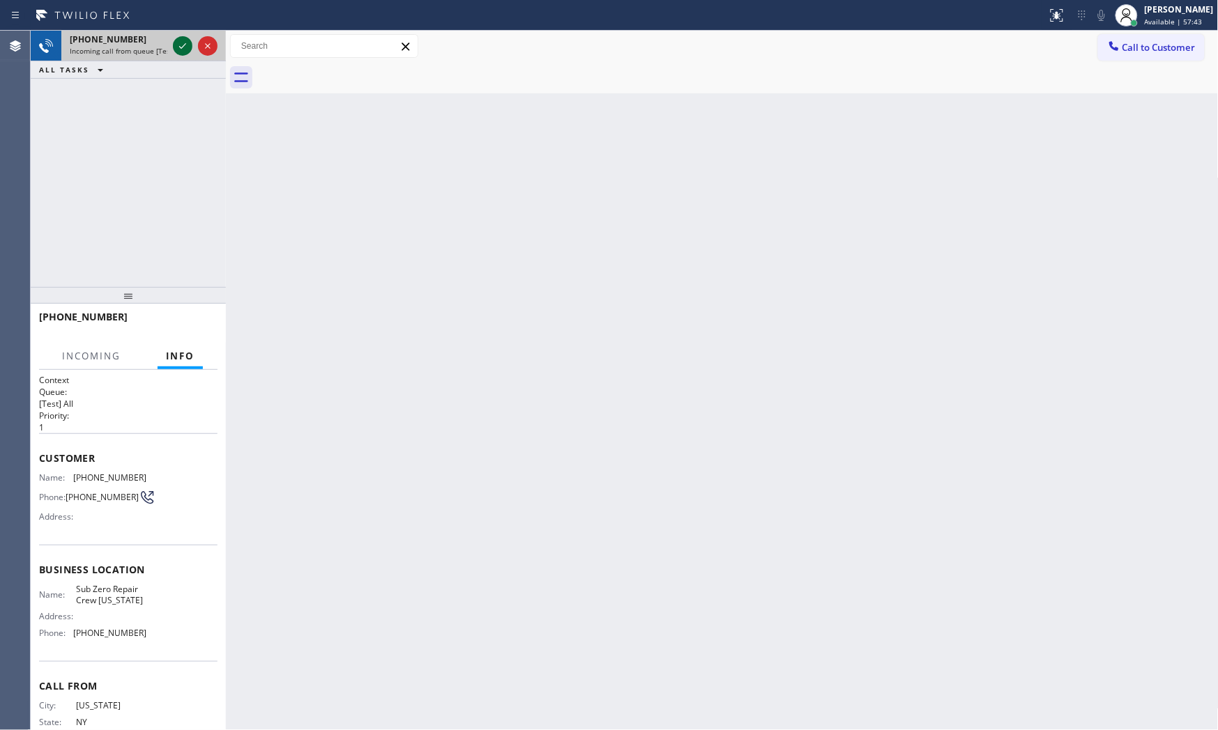
click at [176, 44] on icon at bounding box center [182, 46] width 17 height 17
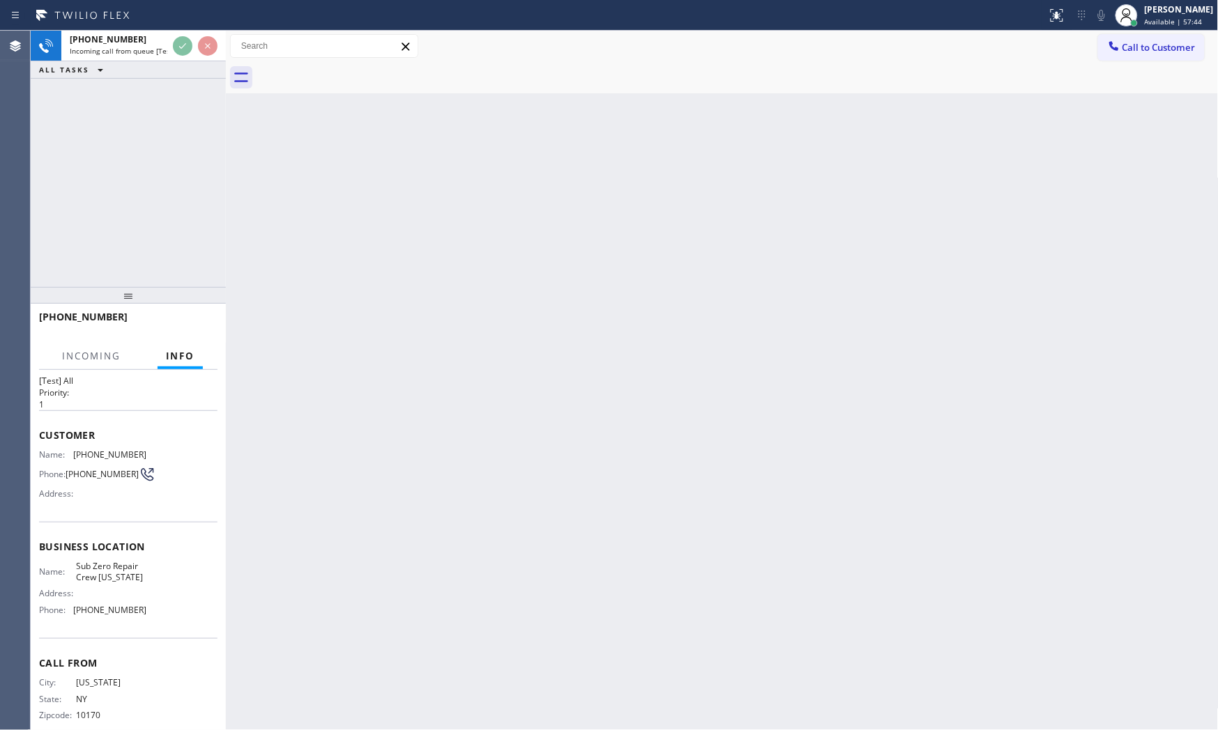
scroll to position [43, 0]
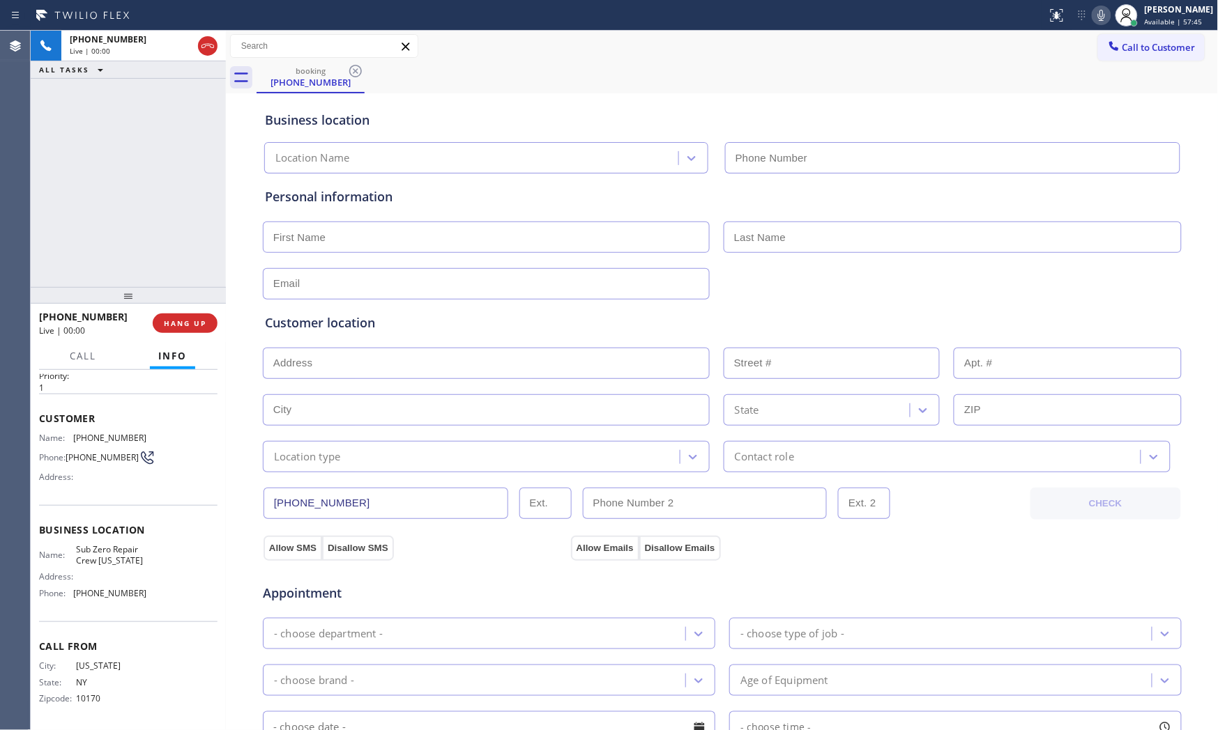
type input "[PHONE_NUMBER]"
click at [185, 326] on span "HANG UP" at bounding box center [185, 324] width 43 height 10
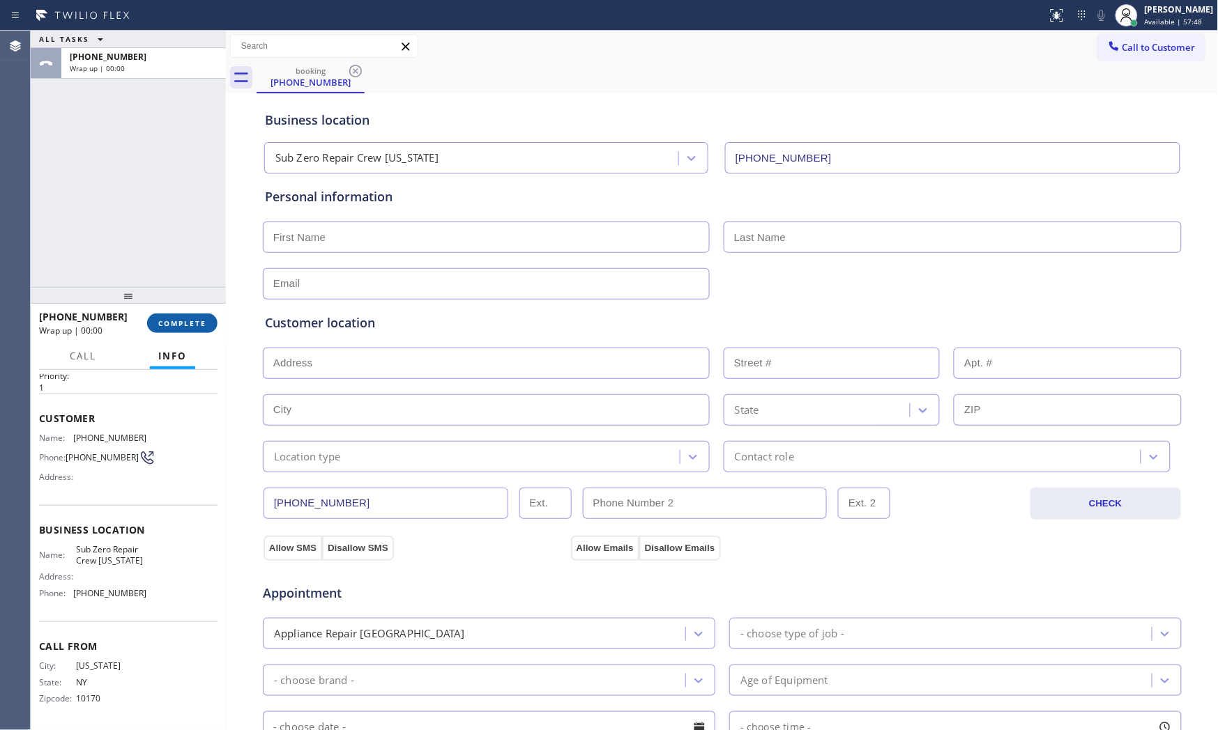
click at [187, 323] on span "COMPLETE" at bounding box center [182, 324] width 48 height 10
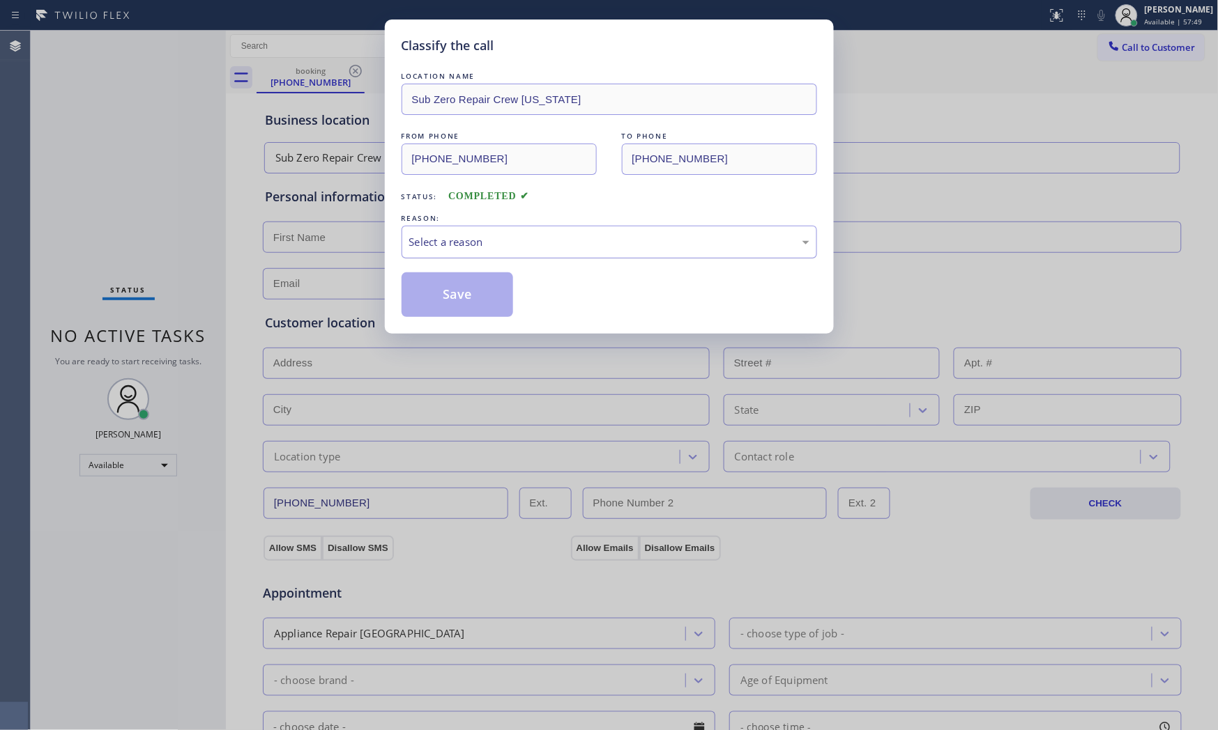
click at [507, 254] on div "Select a reason" at bounding box center [608, 242] width 415 height 33
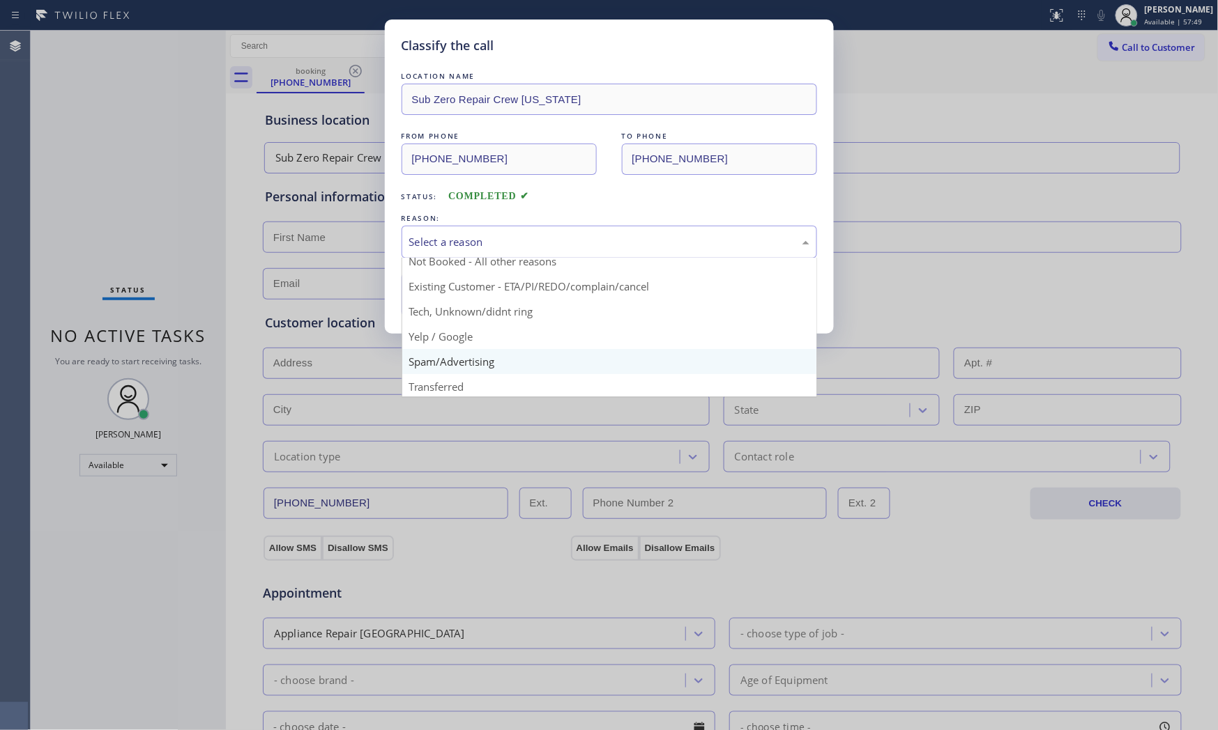
scroll to position [87, 0]
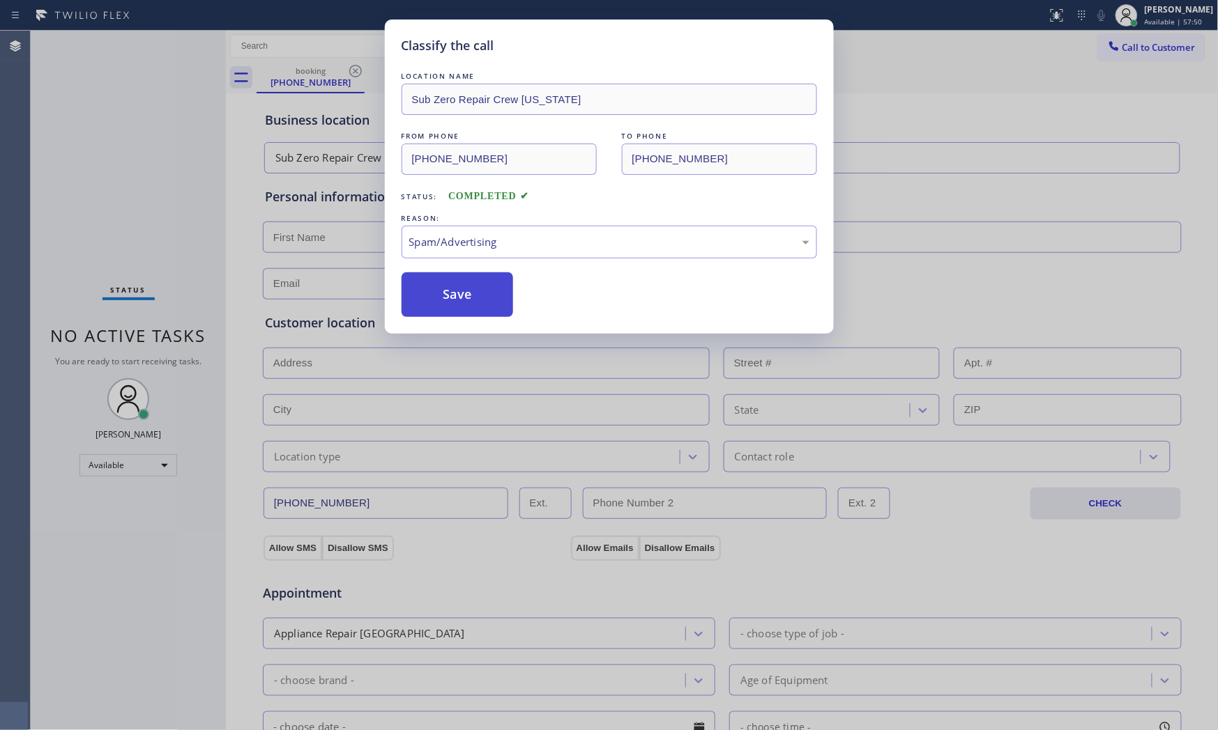
click at [473, 304] on button "Save" at bounding box center [457, 295] width 112 height 45
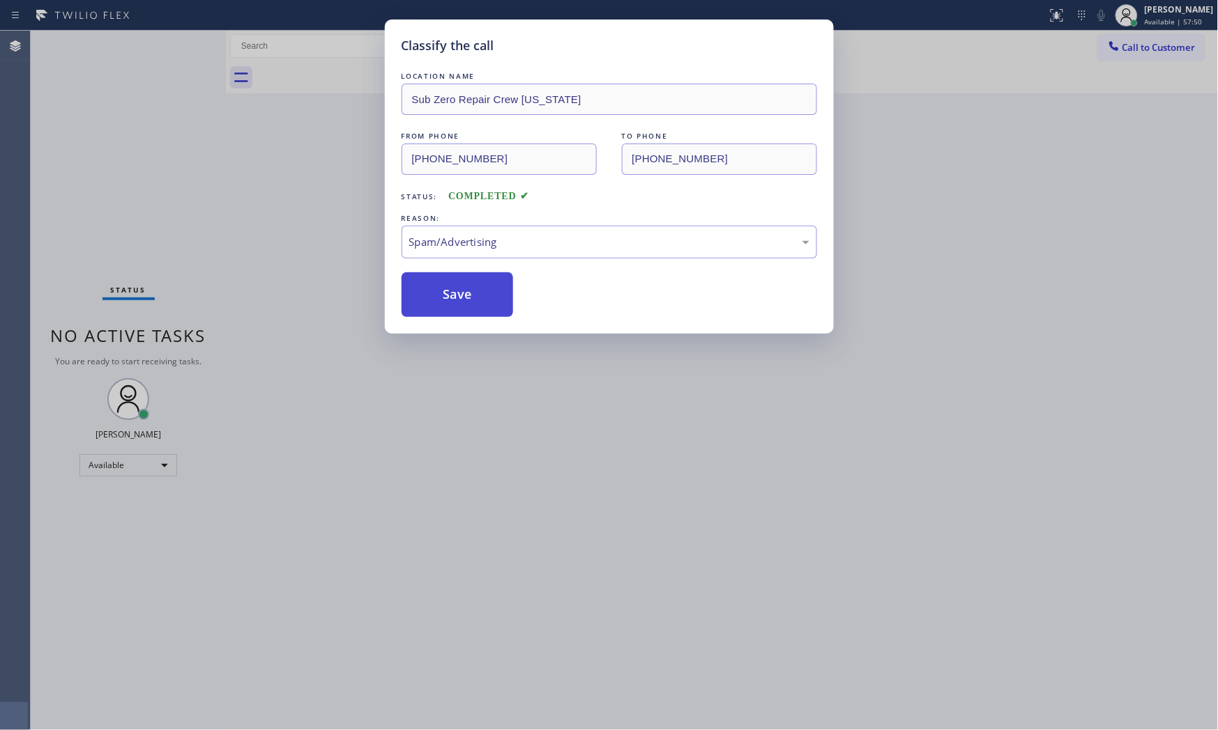
click at [473, 304] on button "Save" at bounding box center [457, 295] width 112 height 45
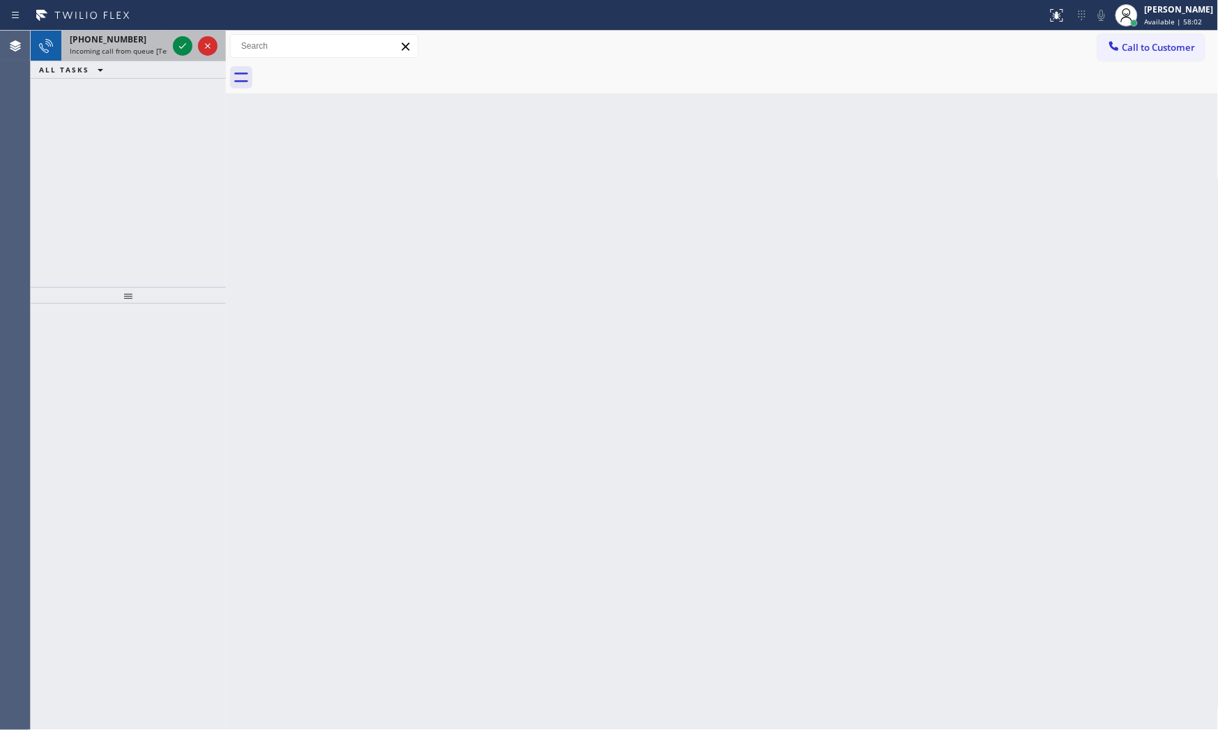
click at [171, 47] on div "[PHONE_NUMBER] Incoming call from queue [Test] All" at bounding box center [128, 46] width 195 height 31
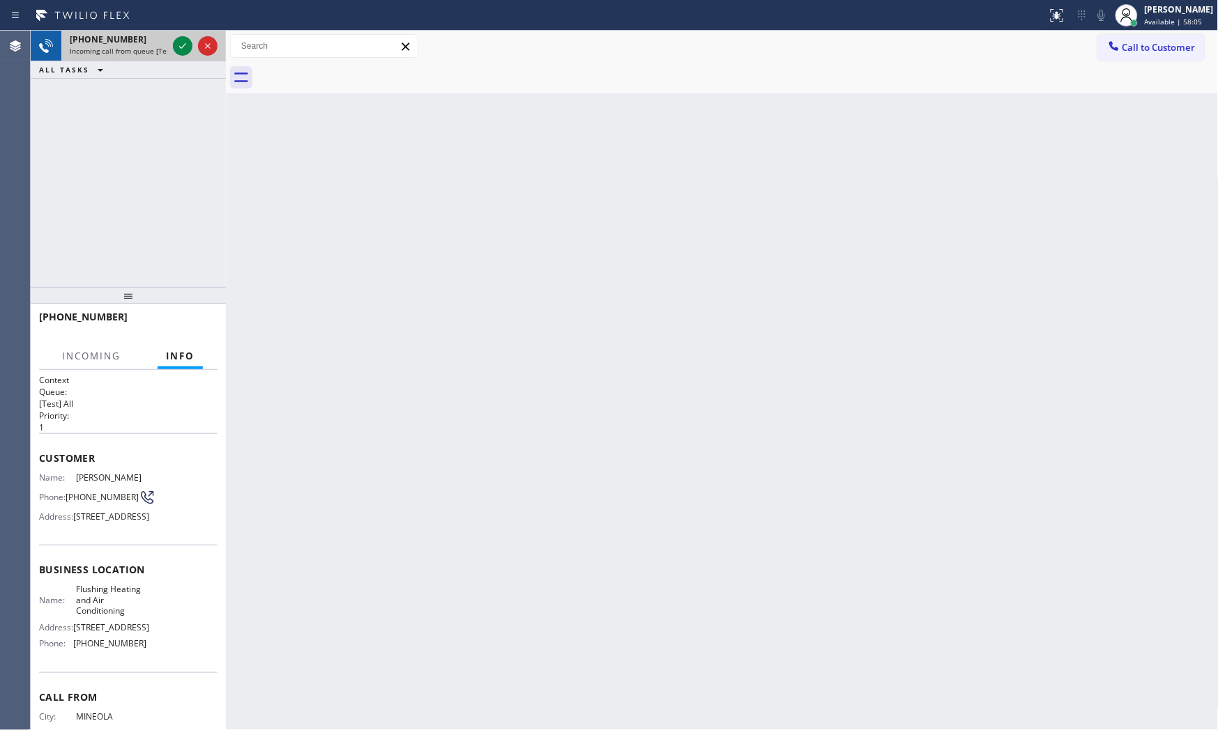
click at [164, 46] on span "Incoming call from queue [Test] All" at bounding box center [128, 51] width 116 height 10
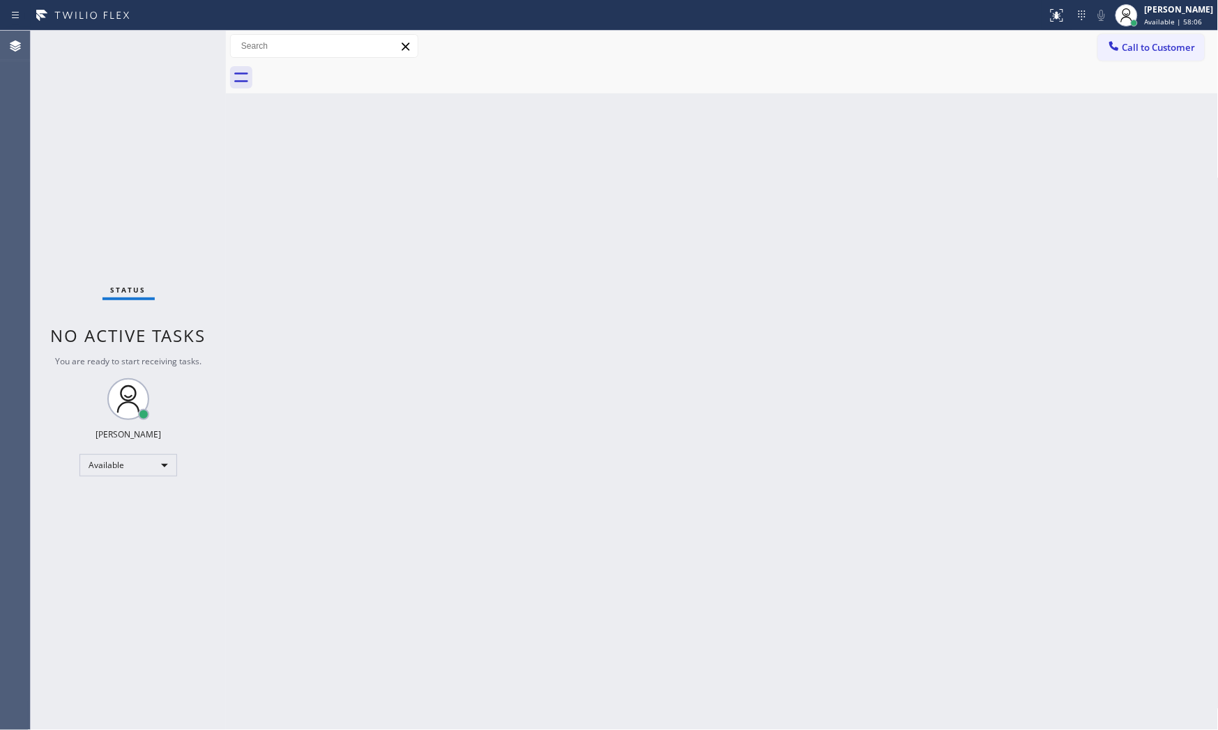
click at [164, 45] on div "Status No active tasks You are ready to start receiving tasks. [PERSON_NAME] Av…" at bounding box center [128, 381] width 195 height 700
click at [188, 42] on div "Status No active tasks You are ready to start receiving tasks. [PERSON_NAME] Av…" at bounding box center [128, 381] width 195 height 700
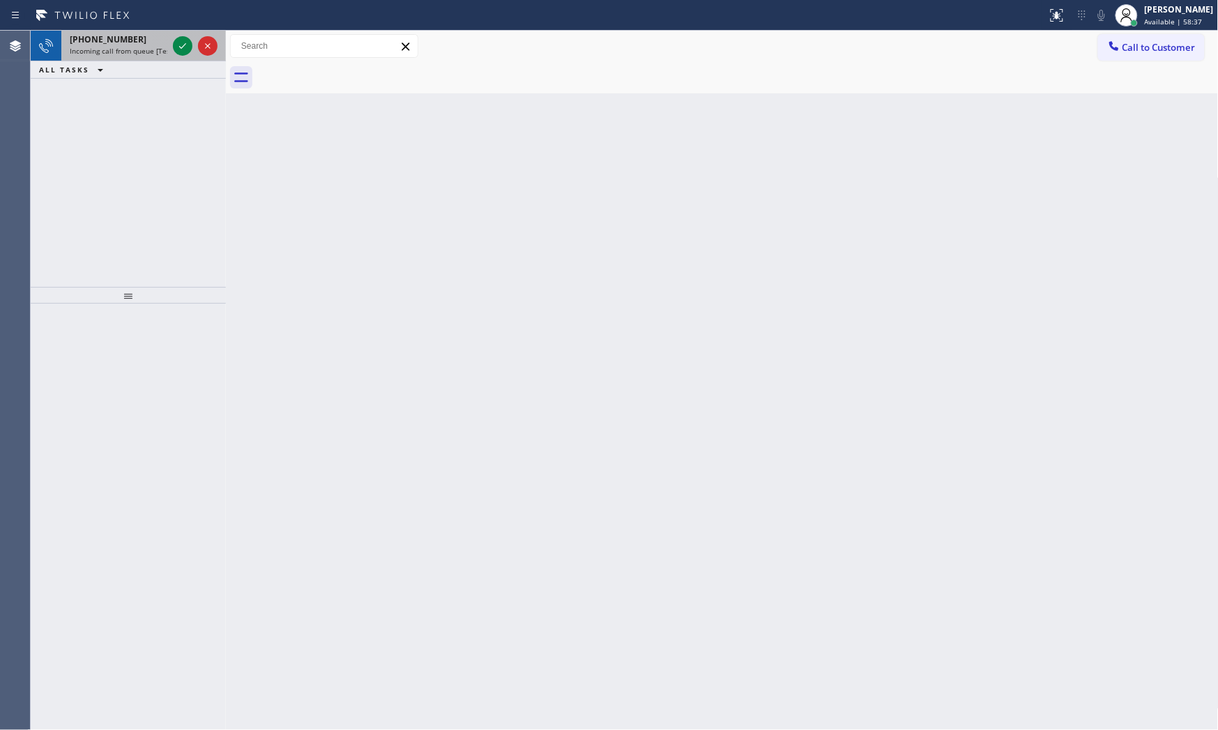
click at [157, 44] on div "[PHONE_NUMBER]" at bounding box center [119, 39] width 98 height 12
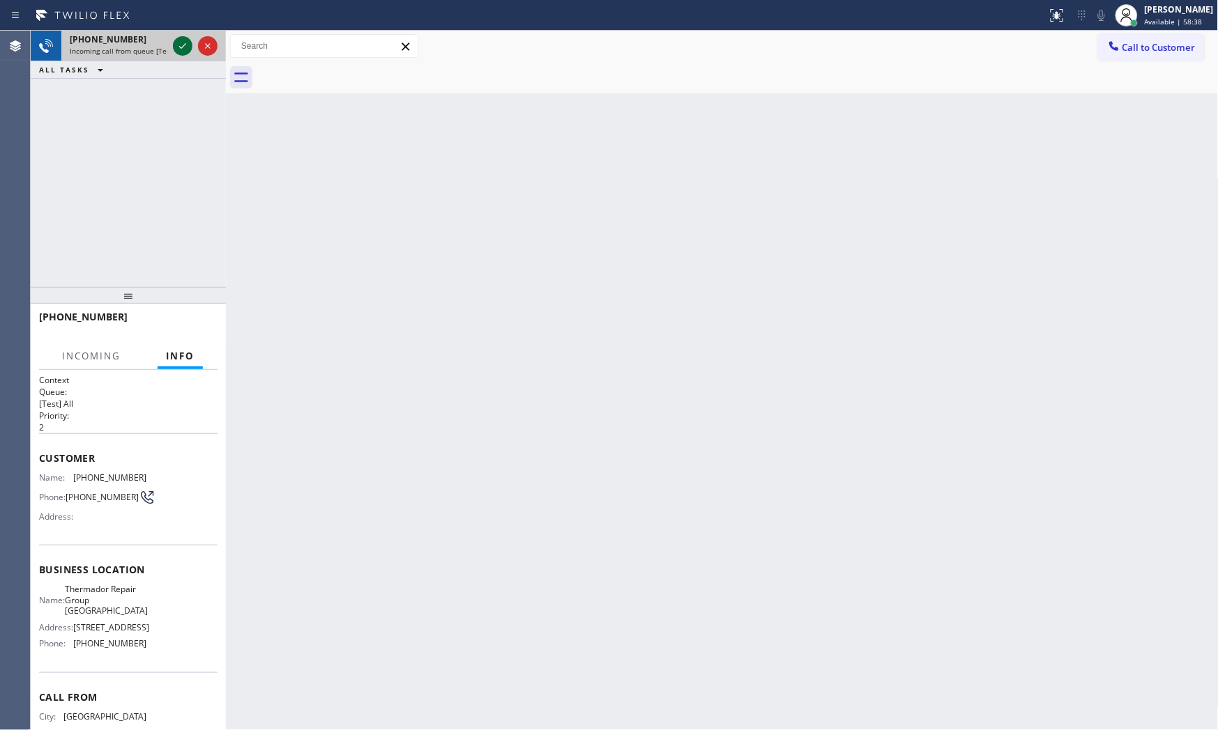
click at [172, 46] on div at bounding box center [195, 46] width 50 height 31
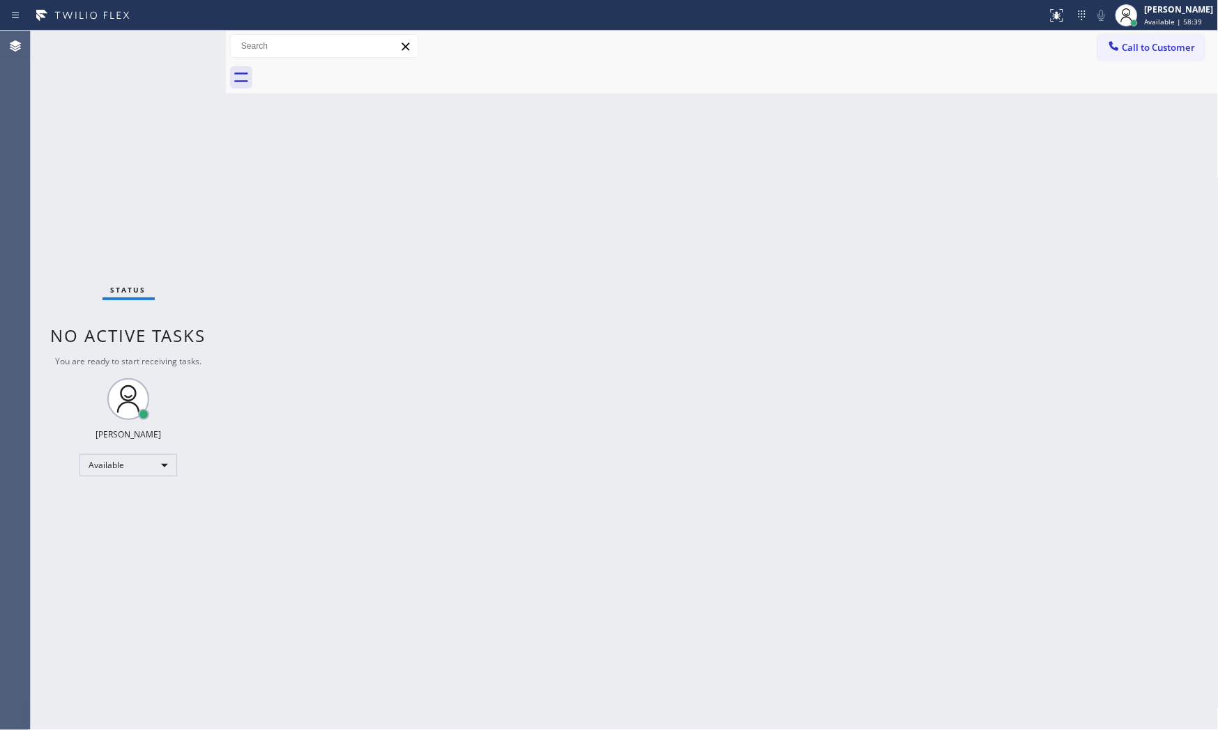
click at [176, 47] on div "Status No active tasks You are ready to start receiving tasks. [PERSON_NAME] Av…" at bounding box center [128, 381] width 195 height 700
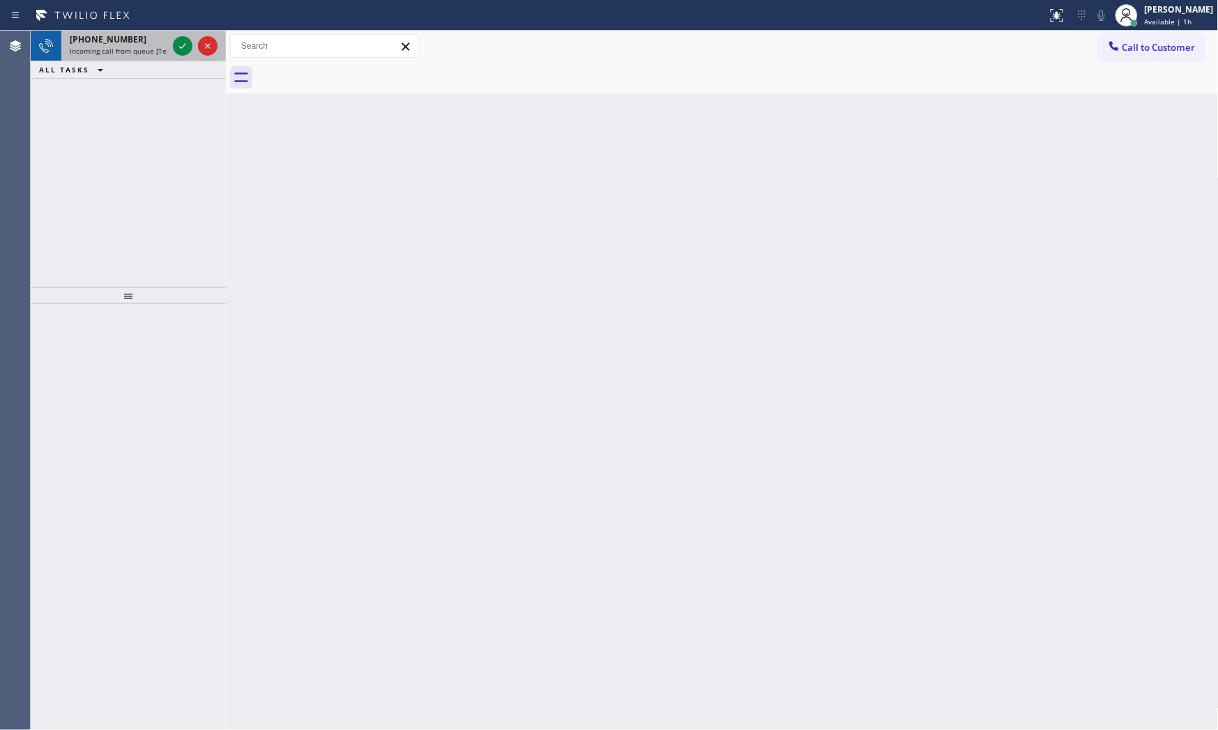
click at [141, 33] on div "[PHONE_NUMBER]" at bounding box center [119, 39] width 98 height 12
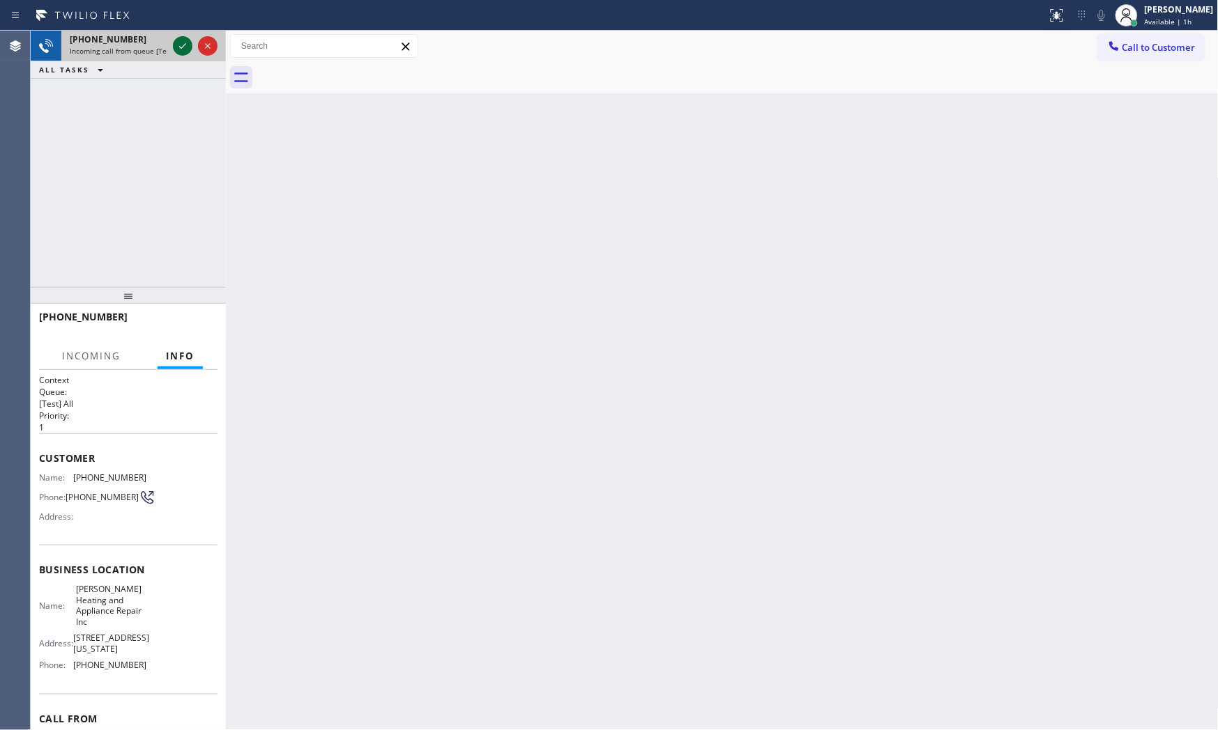
click at [176, 43] on icon at bounding box center [182, 46] width 17 height 17
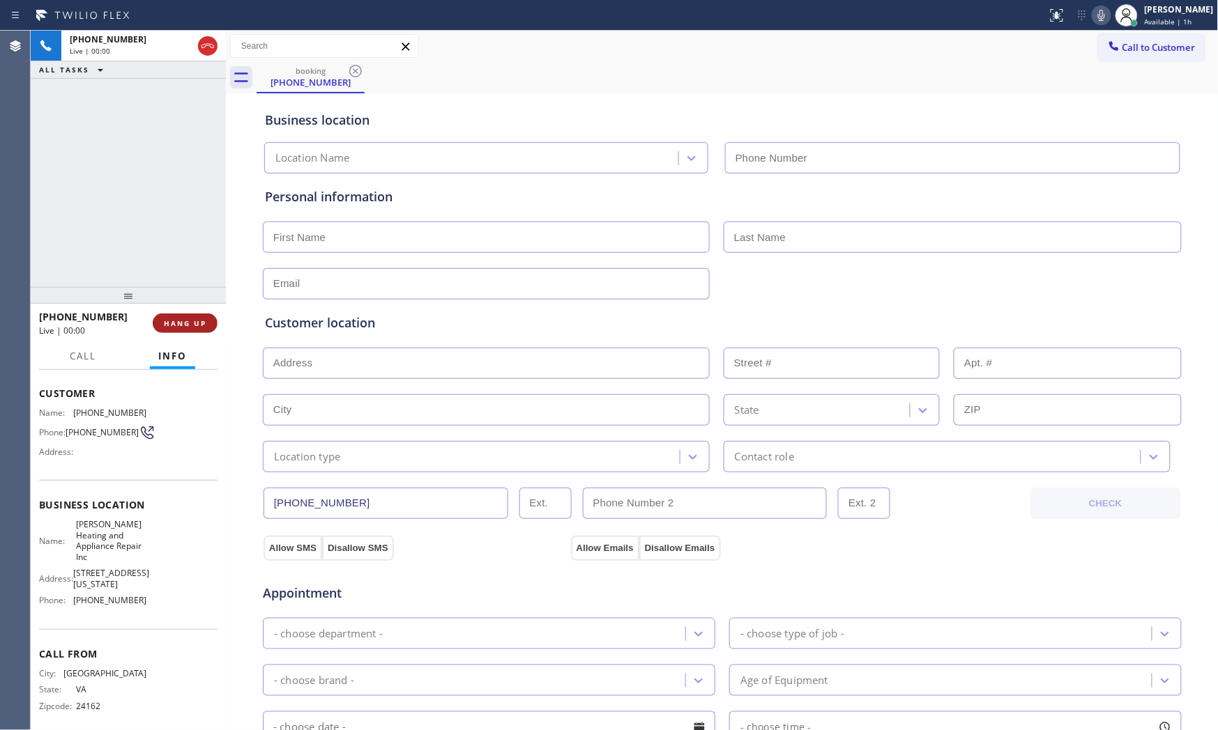
type input "[PHONE_NUMBER]"
click at [177, 319] on span "HANG UP" at bounding box center [185, 324] width 43 height 10
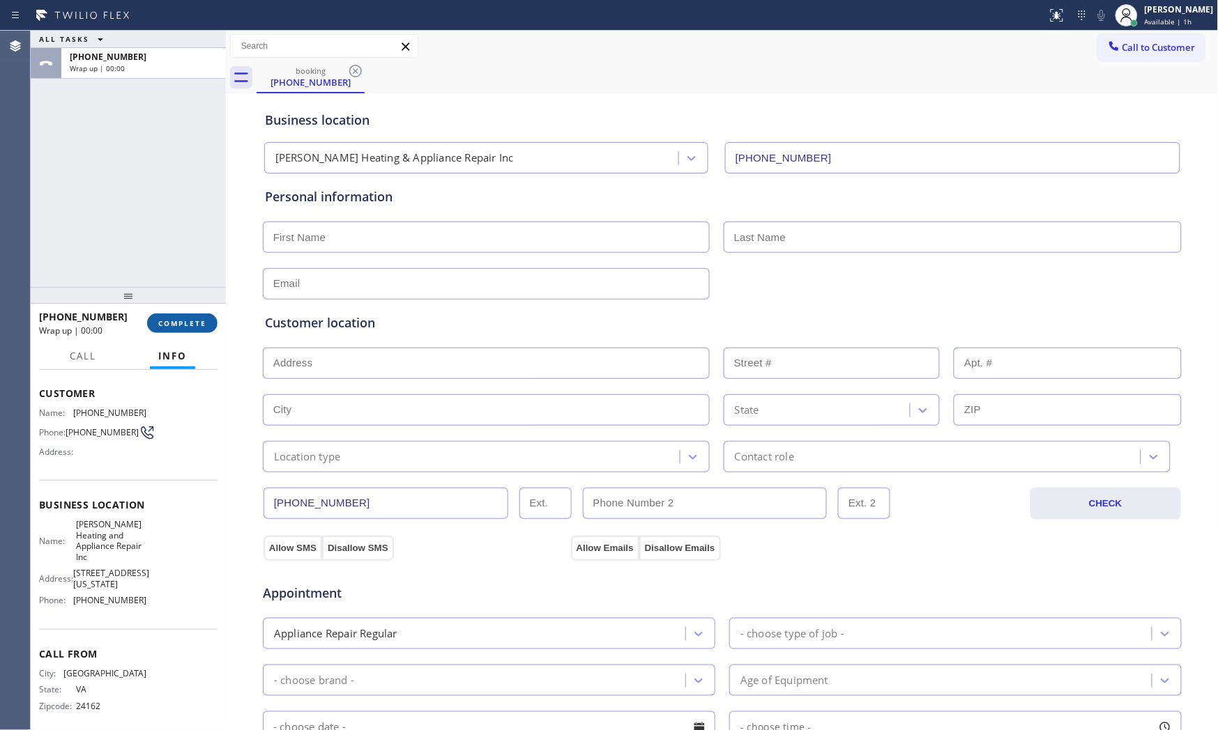
click at [177, 319] on span "COMPLETE" at bounding box center [182, 324] width 48 height 10
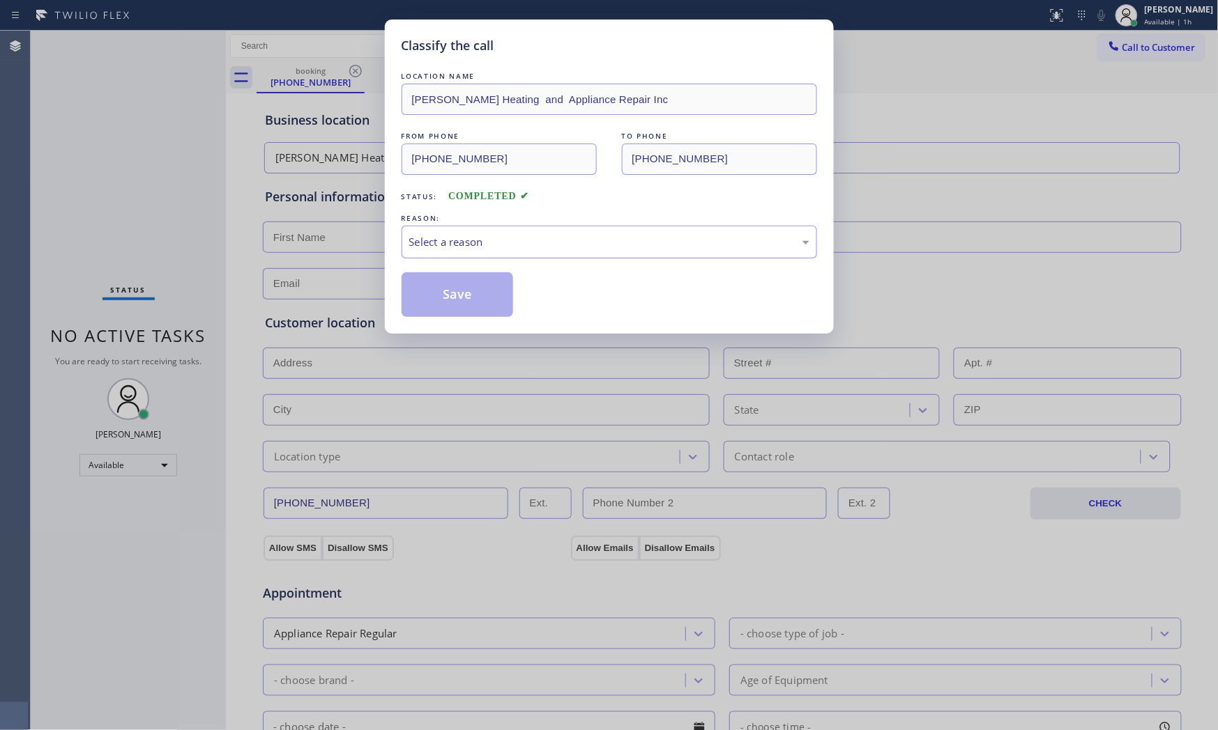
click at [507, 247] on div "Select a reason" at bounding box center [609, 242] width 400 height 16
click at [474, 298] on button "Save" at bounding box center [457, 295] width 112 height 45
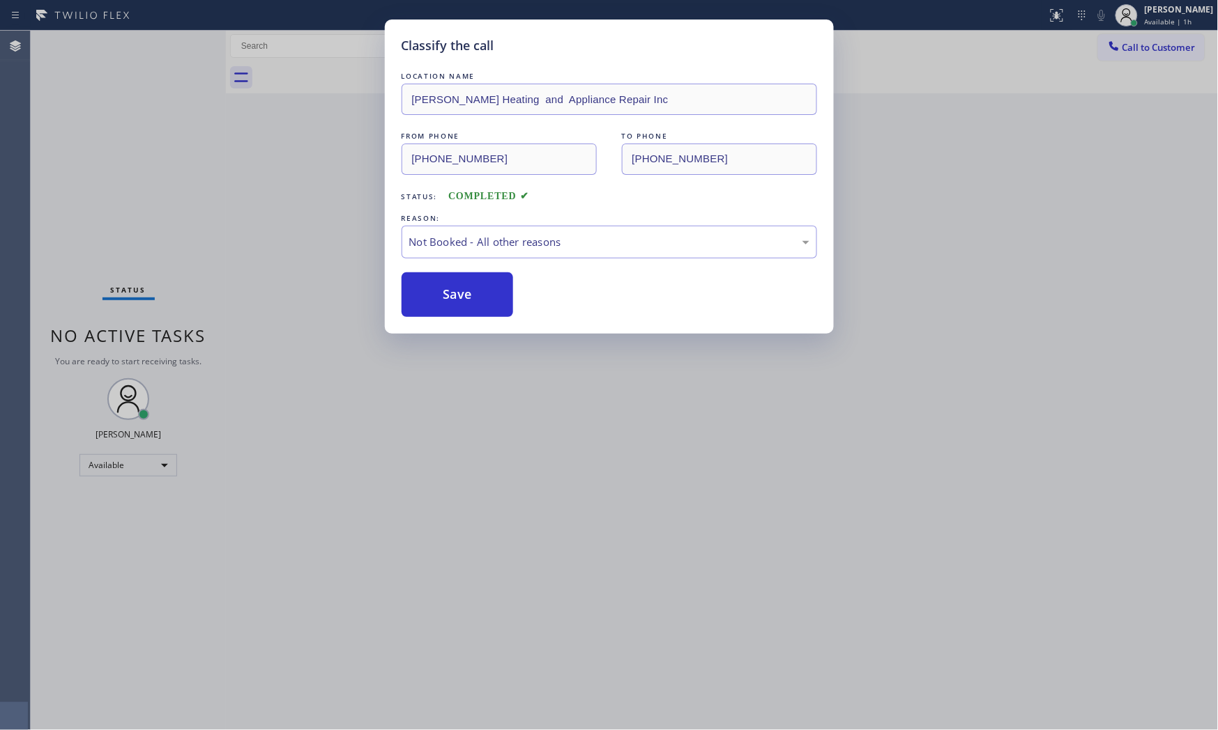
click at [474, 298] on button "Save" at bounding box center [457, 295] width 112 height 45
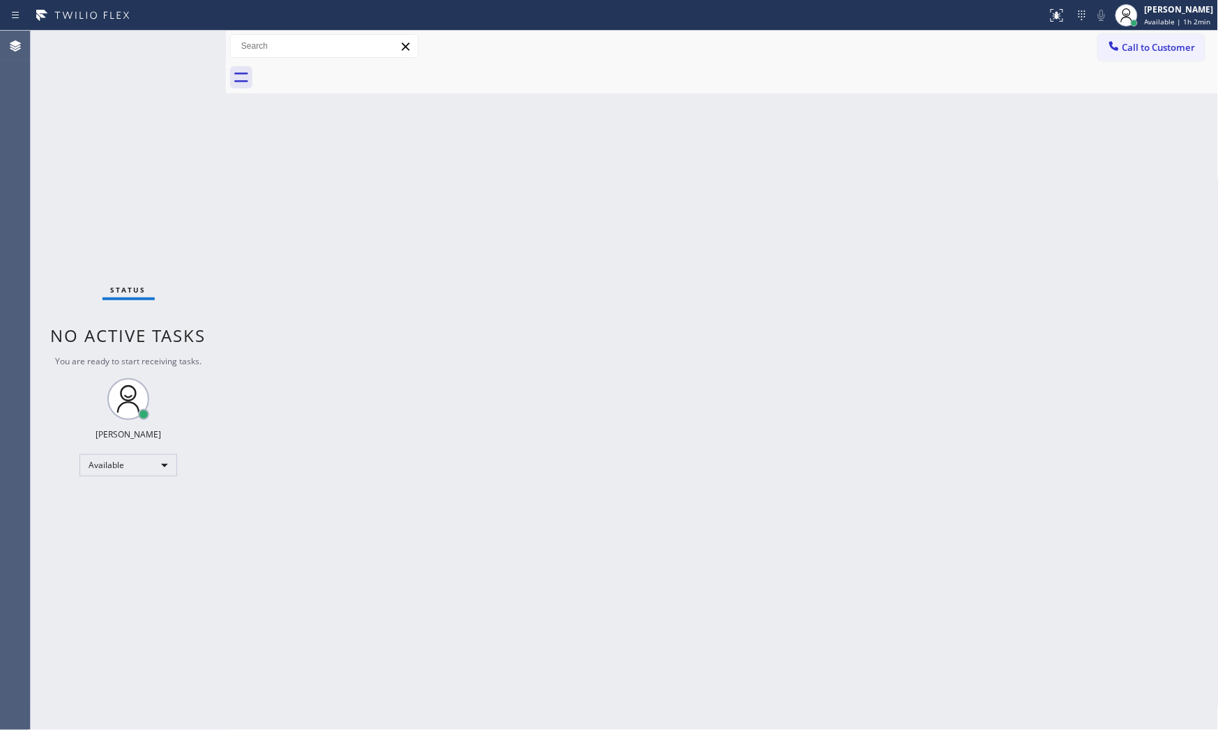
drag, startPoint x: 161, startPoint y: 43, endPoint x: 124, endPoint y: 49, distance: 37.5
click at [124, 51] on div "Status No active tasks You are ready to start receiving tasks. [PERSON_NAME] Av…" at bounding box center [128, 381] width 195 height 700
click at [176, 45] on div "Status No active tasks You are ready to start receiving tasks. [PERSON_NAME] Av…" at bounding box center [128, 381] width 195 height 700
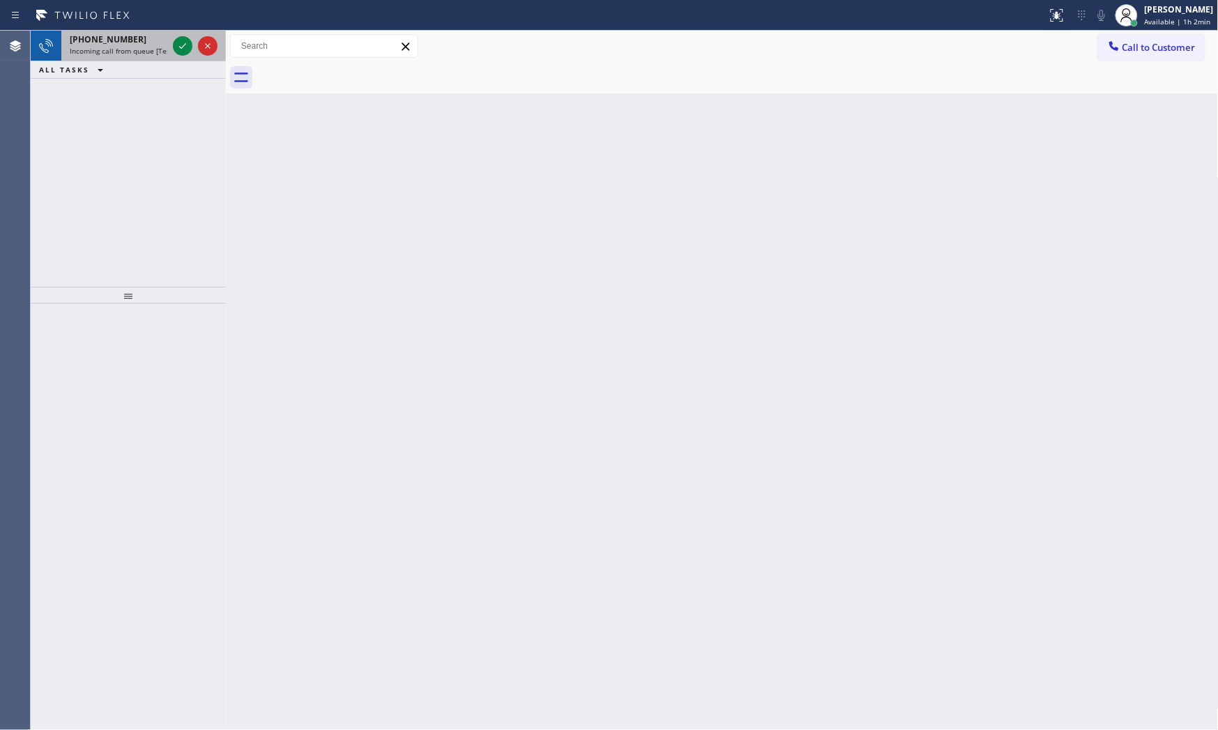
click at [155, 43] on div "[PHONE_NUMBER]" at bounding box center [119, 39] width 98 height 12
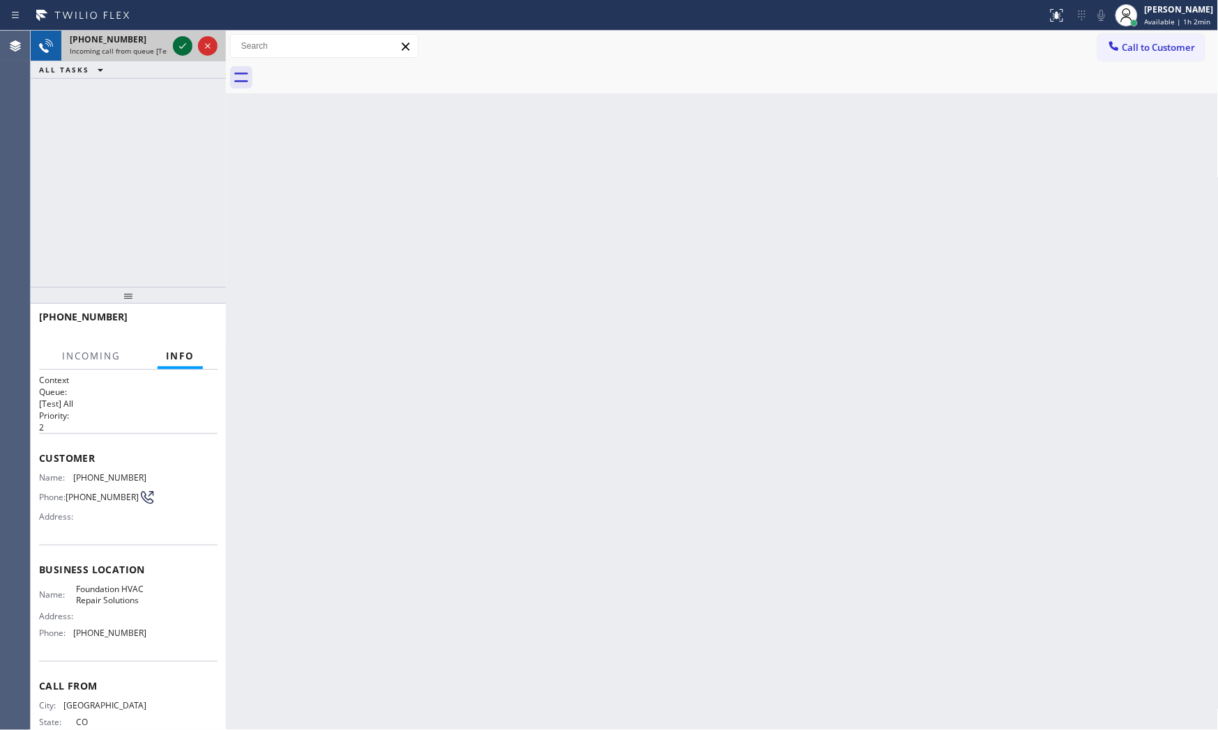
click at [173, 44] on div at bounding box center [183, 46] width 20 height 17
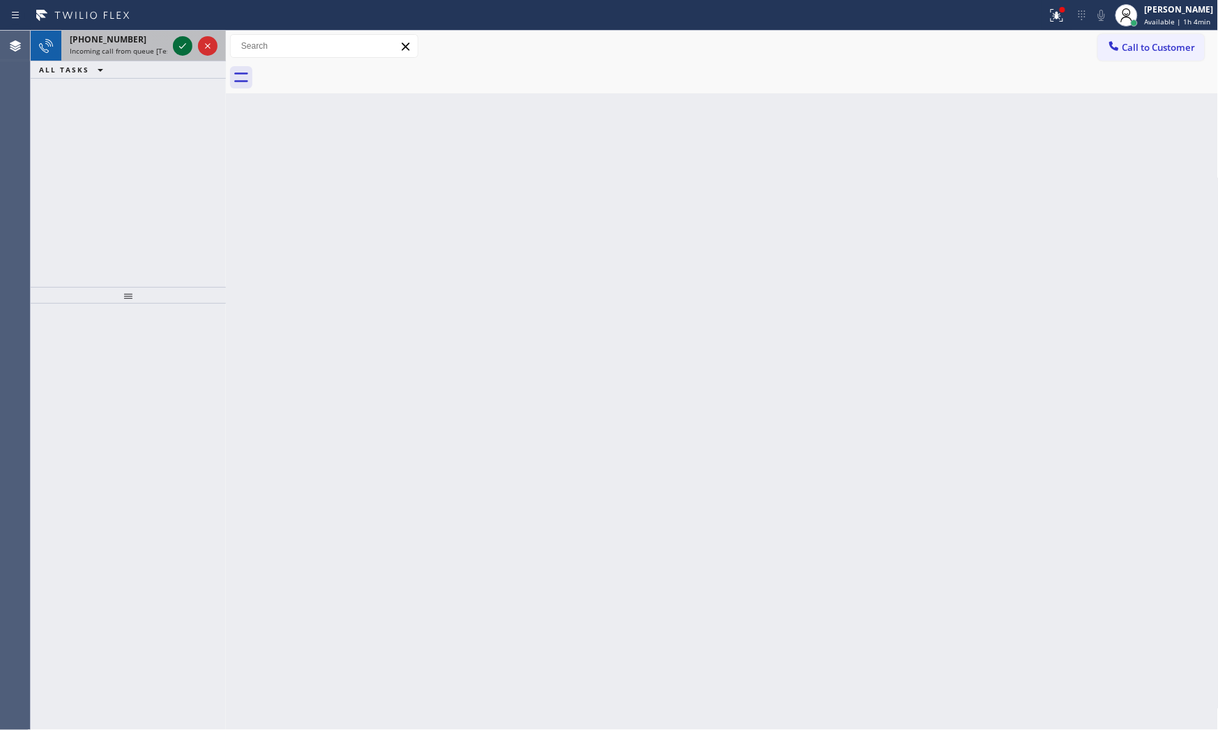
click at [173, 45] on div at bounding box center [183, 46] width 20 height 17
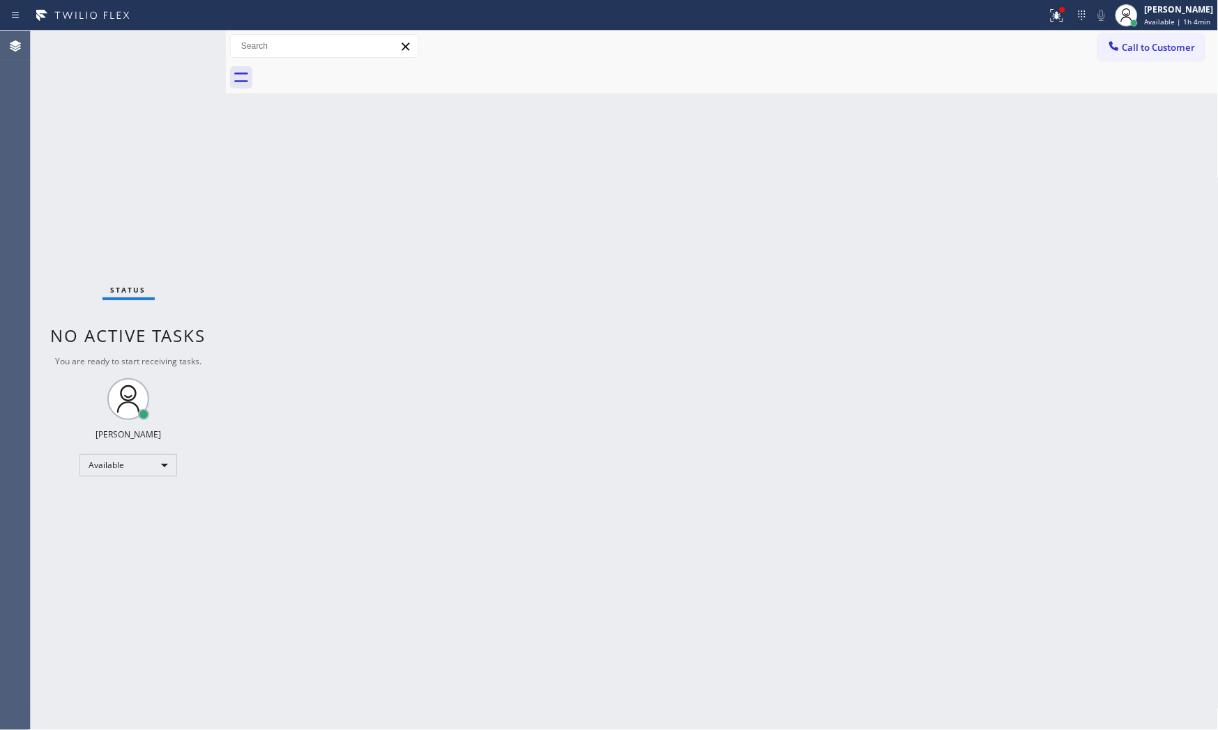
click at [195, 47] on div "Status No active tasks You are ready to start receiving tasks. [PERSON_NAME] Av…" at bounding box center [128, 381] width 195 height 700
click at [189, 44] on div "Status No active tasks You are ready to start receiving tasks. [PERSON_NAME] Av…" at bounding box center [128, 381] width 195 height 700
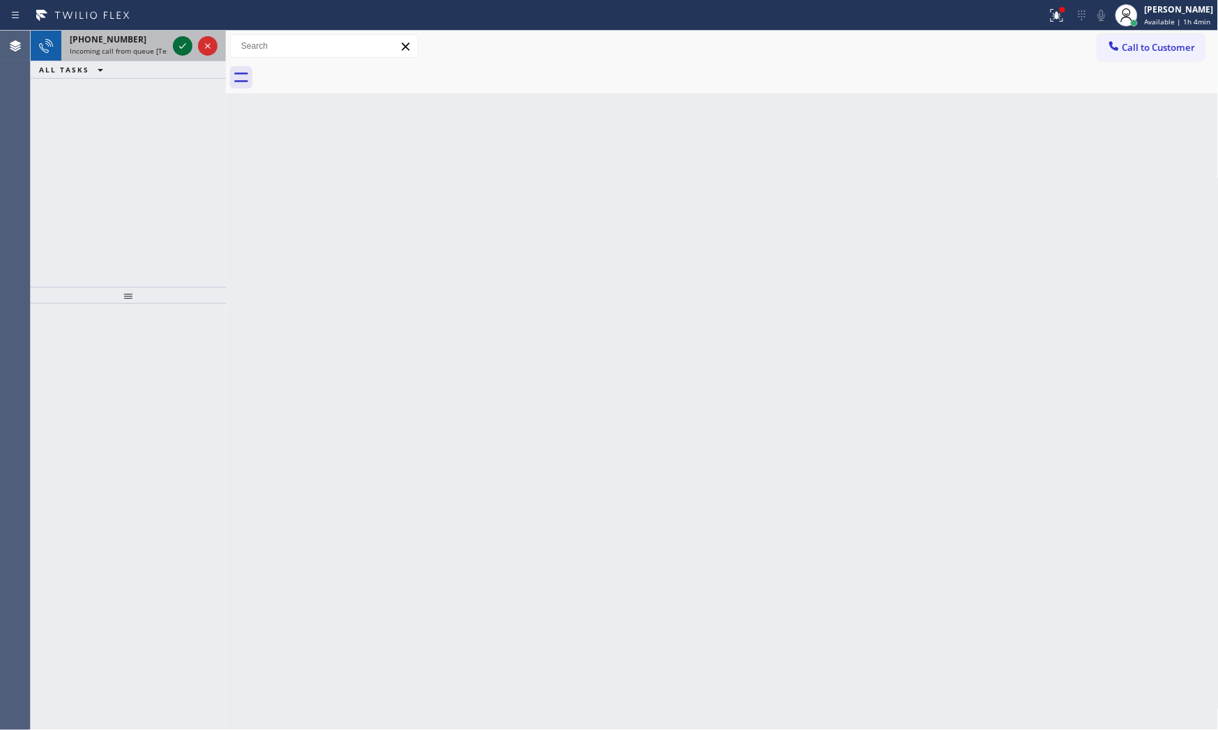
click at [189, 44] on icon at bounding box center [182, 46] width 17 height 17
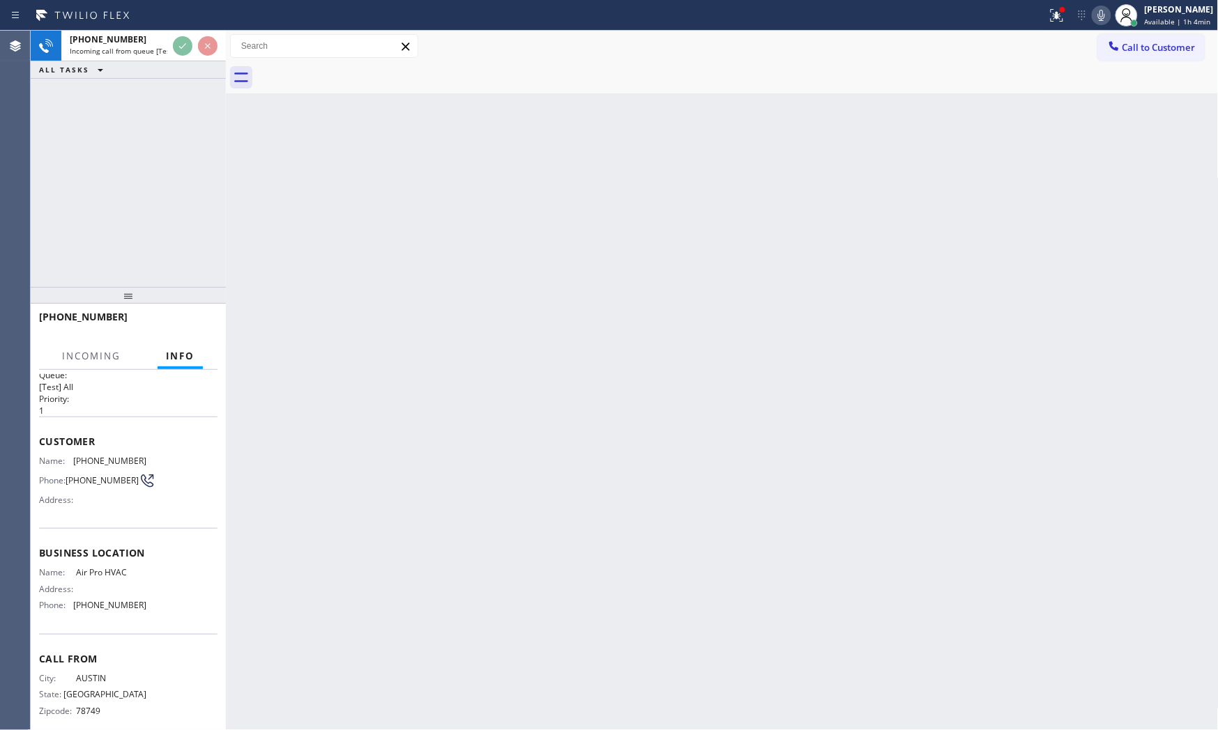
scroll to position [32, 0]
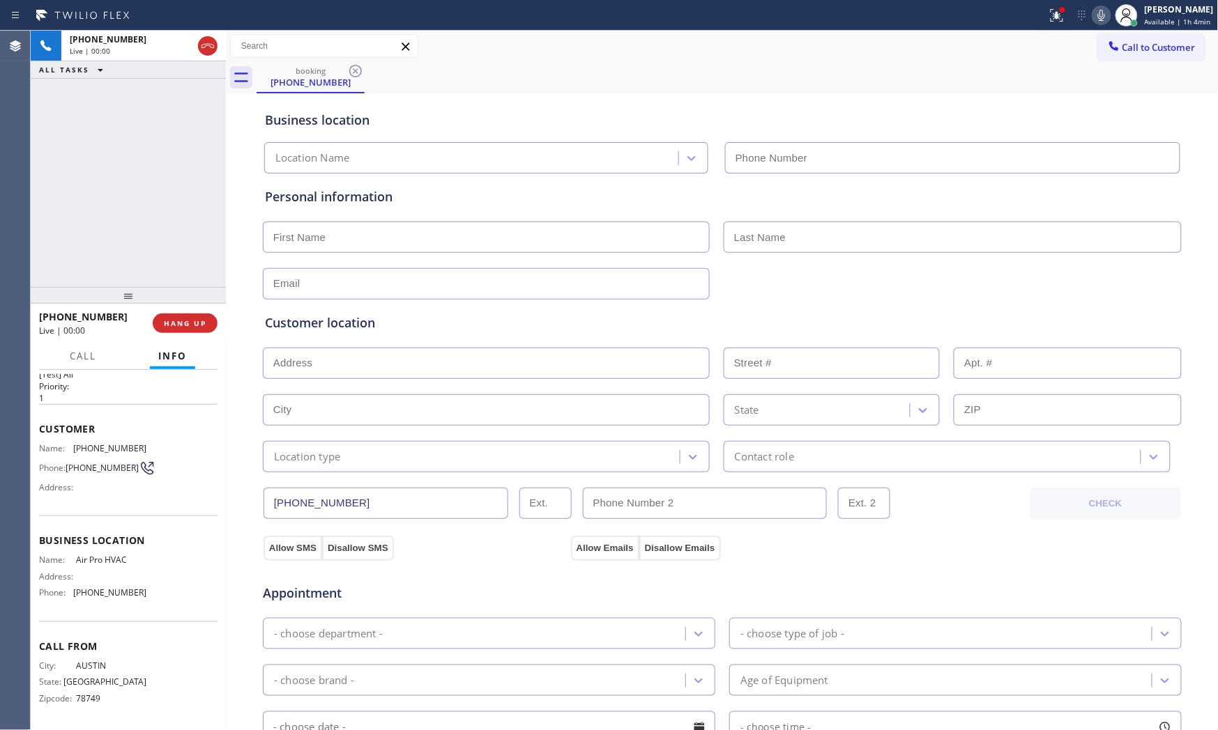
type input "[PHONE_NUMBER]"
click at [182, 328] on span "HANG UP" at bounding box center [185, 324] width 43 height 10
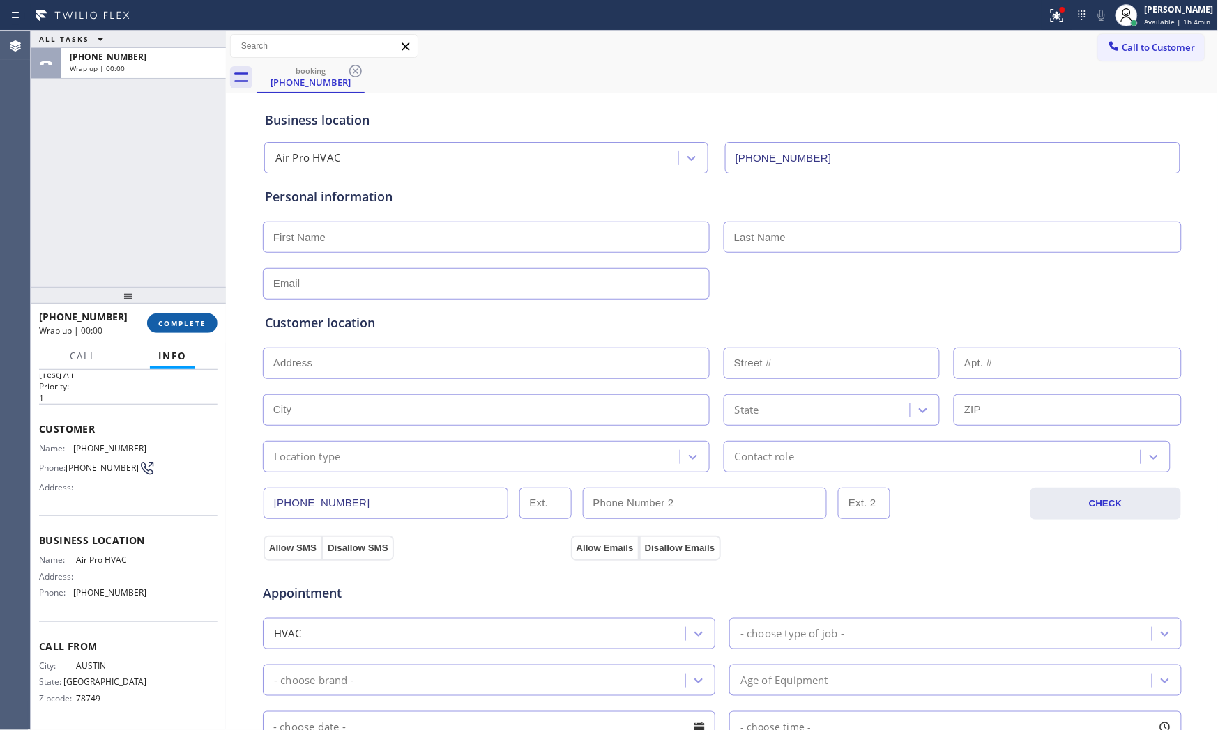
click at [182, 328] on span "COMPLETE" at bounding box center [182, 324] width 48 height 10
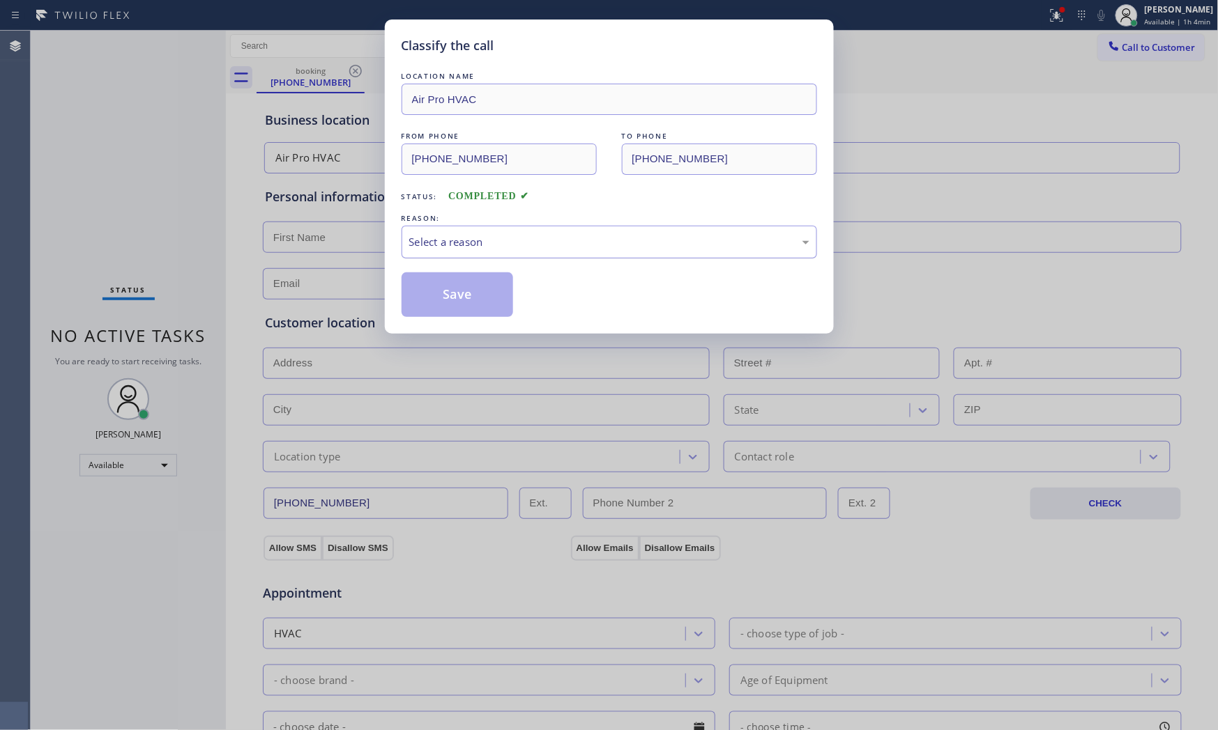
drag, startPoint x: 491, startPoint y: 233, endPoint x: 486, endPoint y: 249, distance: 16.8
click at [491, 233] on div "Select a reason" at bounding box center [608, 242] width 415 height 33
click at [468, 284] on button "Save" at bounding box center [457, 295] width 112 height 45
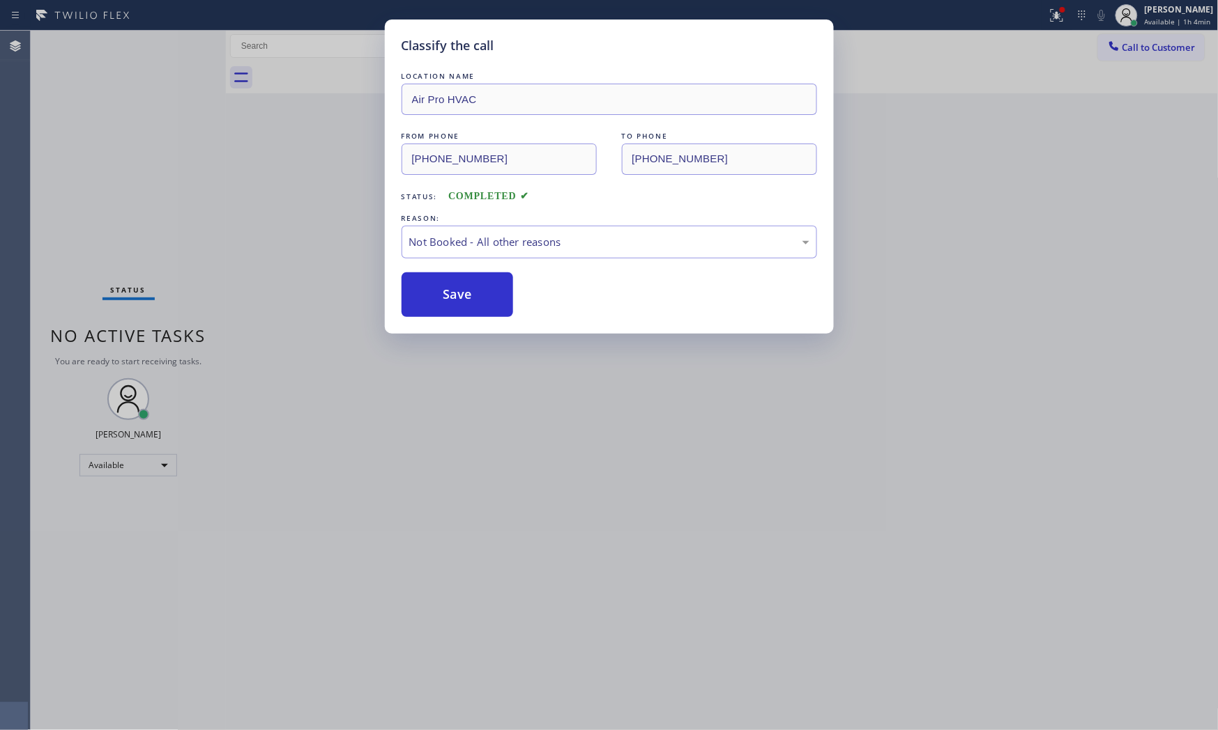
click at [468, 284] on button "Save" at bounding box center [457, 295] width 112 height 45
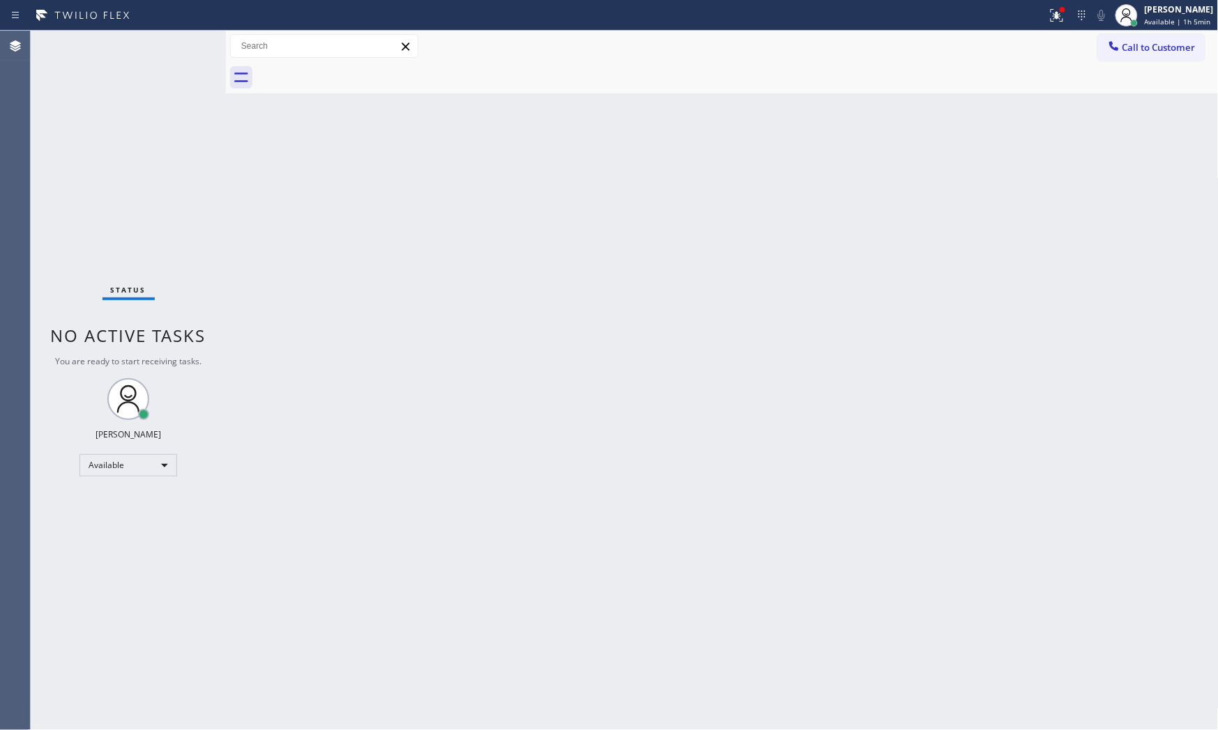
click at [176, 45] on div "Status No active tasks You are ready to start receiving tasks. [PERSON_NAME] Av…" at bounding box center [128, 381] width 195 height 700
click at [165, 45] on div "Status No active tasks You are ready to start receiving tasks. [PERSON_NAME] Av…" at bounding box center [128, 381] width 195 height 700
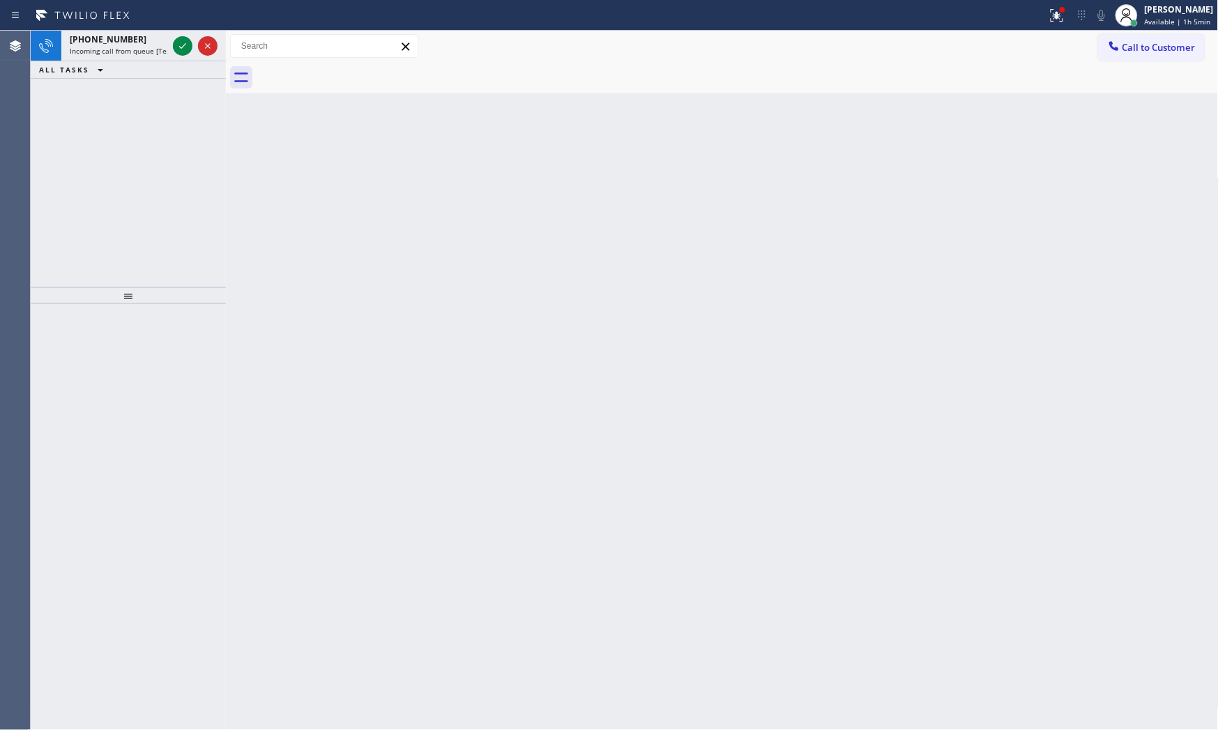
click at [165, 45] on div "[PHONE_NUMBER]" at bounding box center [119, 39] width 98 height 12
click at [176, 49] on icon at bounding box center [182, 46] width 17 height 17
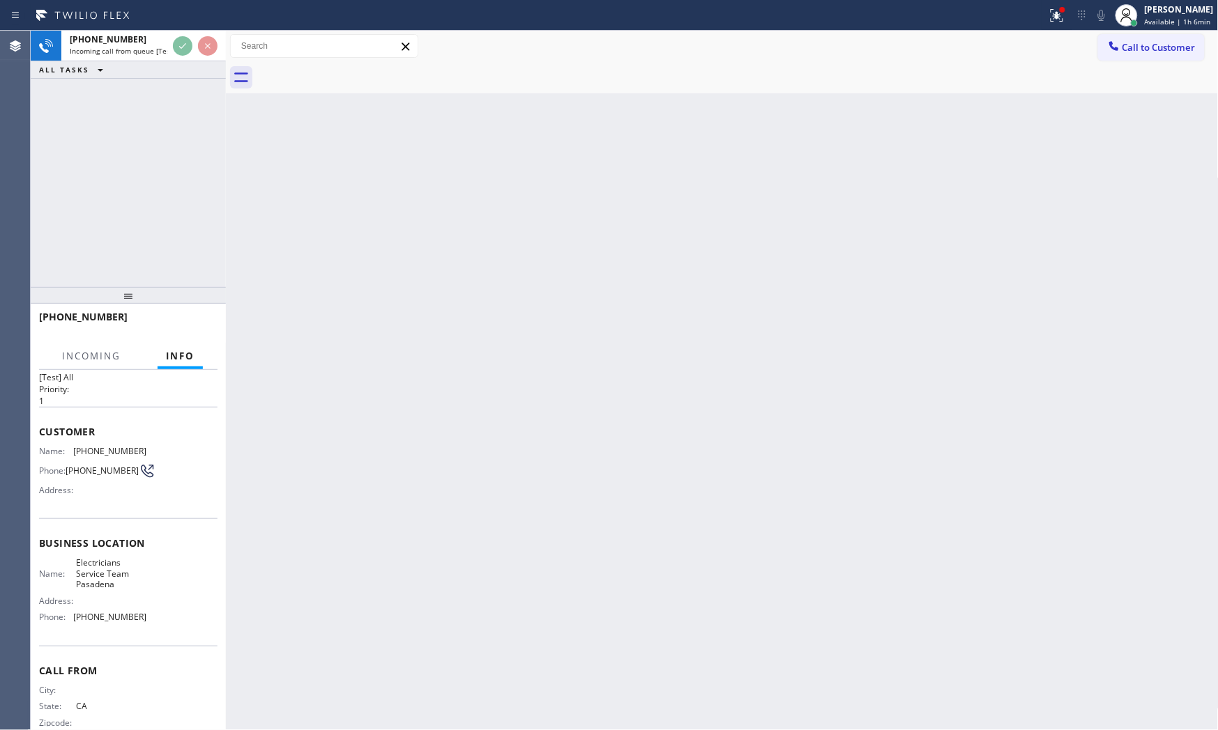
scroll to position [54, 0]
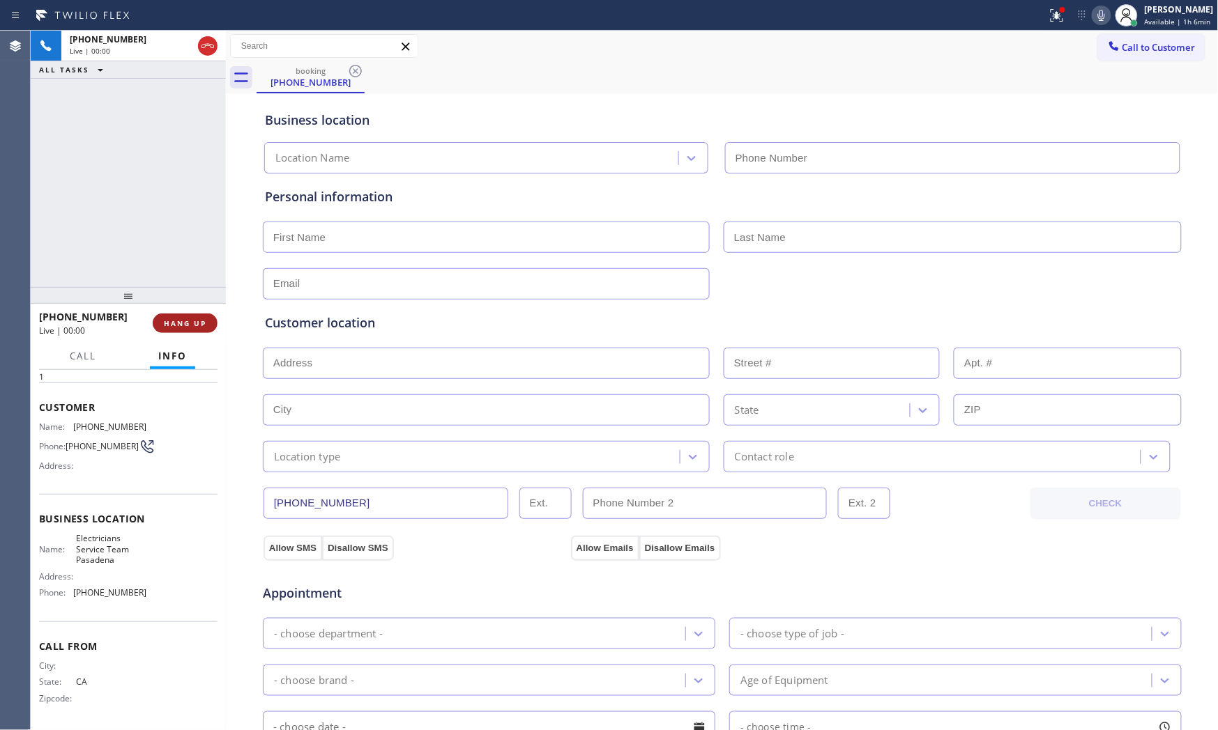
type input "[PHONE_NUMBER]"
click at [198, 319] on span "HANG UP" at bounding box center [185, 324] width 43 height 10
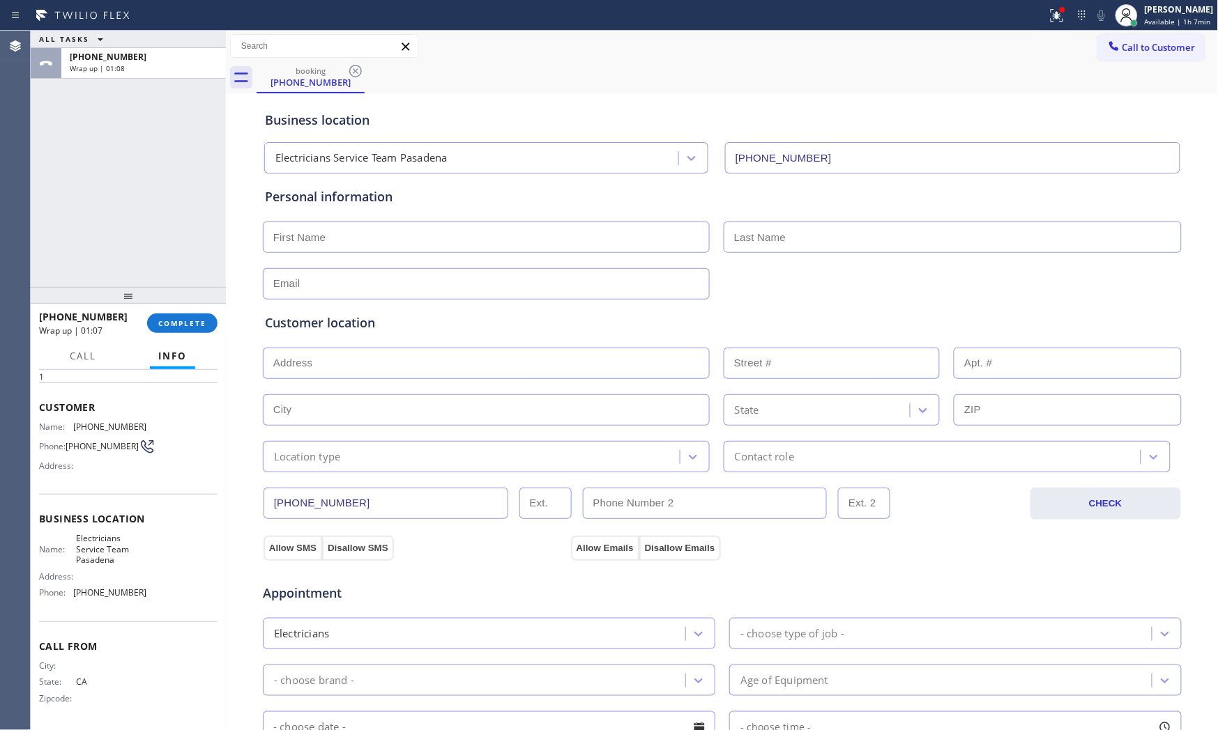
drag, startPoint x: 184, startPoint y: 297, endPoint x: 146, endPoint y: 205, distance: 99.4
click at [146, 196] on div "ALL TASKS ALL TASKS ACTIVE TASKS TASKS IN WRAP UP [PHONE_NUMBER] Wrap up | 01:08" at bounding box center [128, 159] width 195 height 257
click at [161, 321] on span "COMPLETE" at bounding box center [182, 324] width 48 height 10
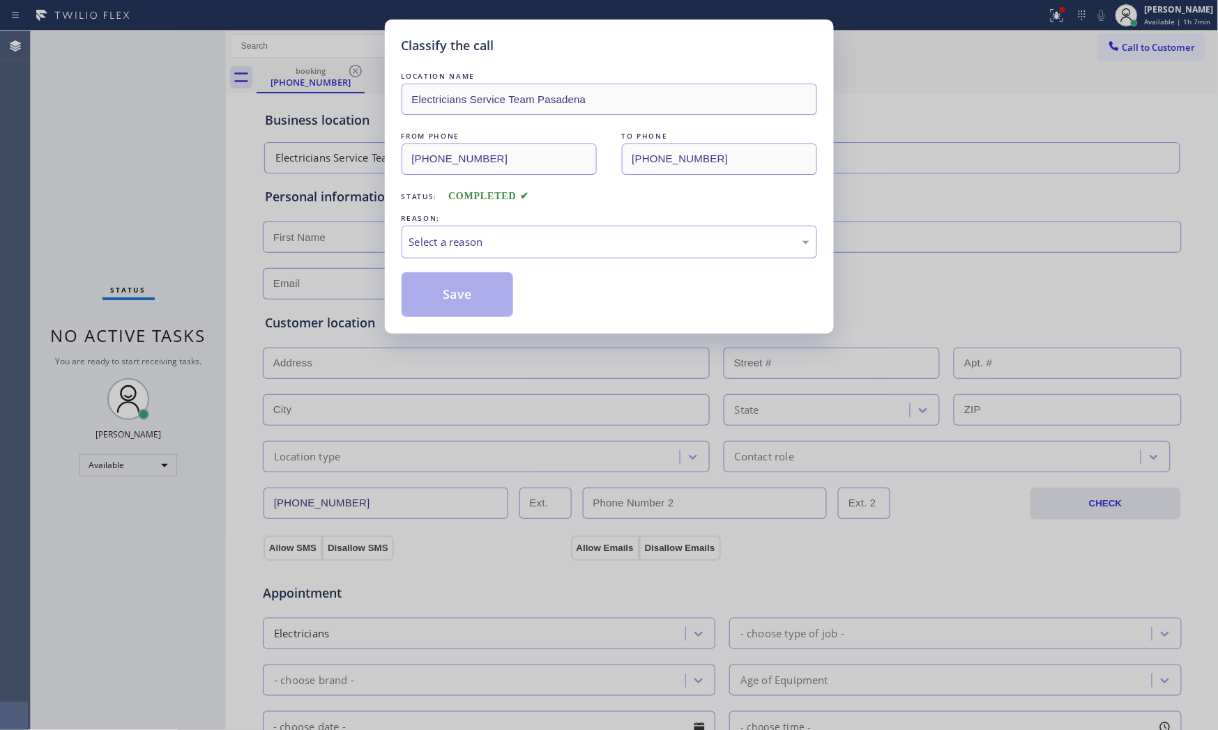
click at [497, 262] on div "LOCATION NAME Electricians Service Team Pasadena FROM PHONE [PHONE_NUMBER] TO P…" at bounding box center [608, 193] width 415 height 248
click at [499, 251] on div "Select a reason" at bounding box center [608, 242] width 415 height 33
click at [477, 291] on button "Save" at bounding box center [457, 295] width 112 height 45
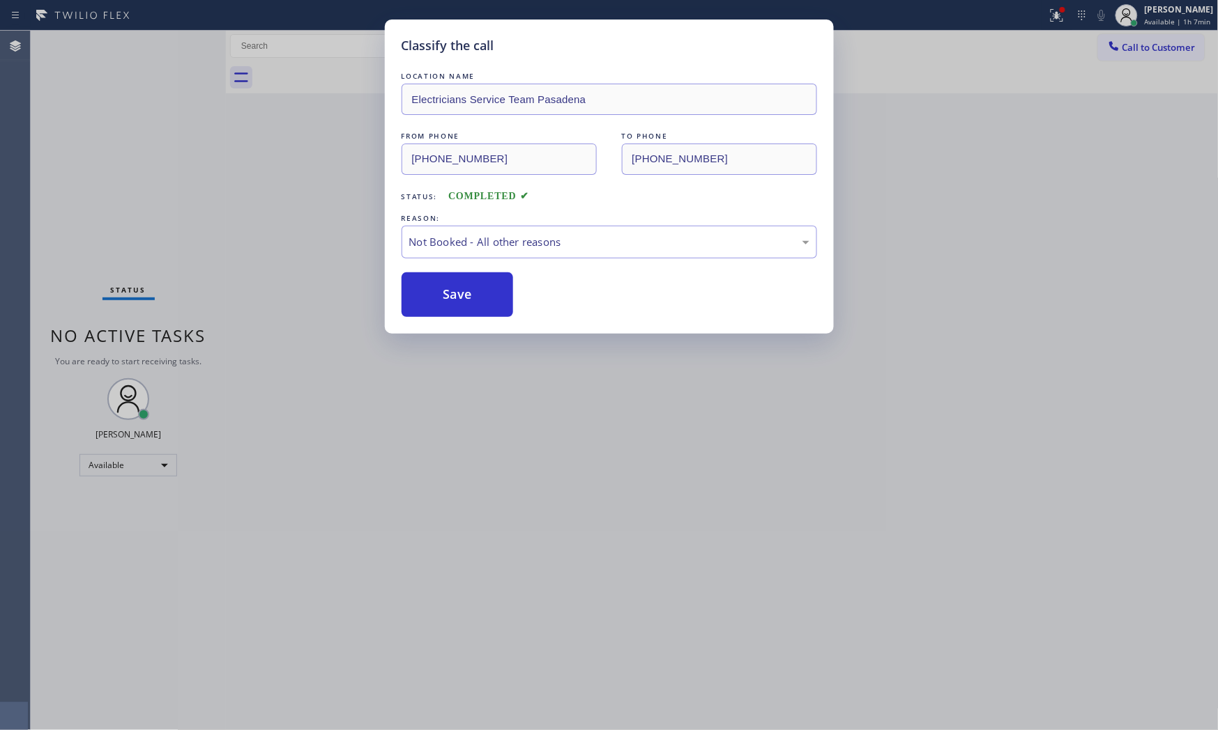
click at [477, 291] on button "Save" at bounding box center [457, 295] width 112 height 45
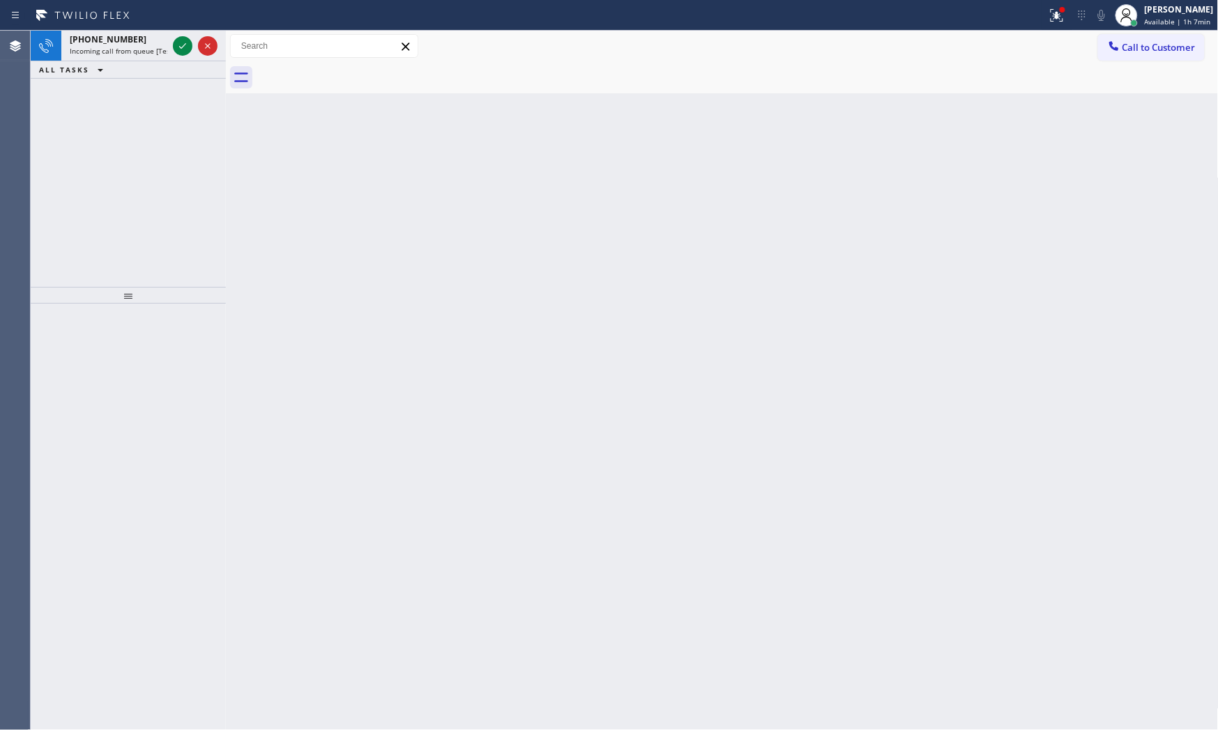
click at [118, 52] on span "Incoming call from queue [Test] All" at bounding box center [128, 51] width 116 height 10
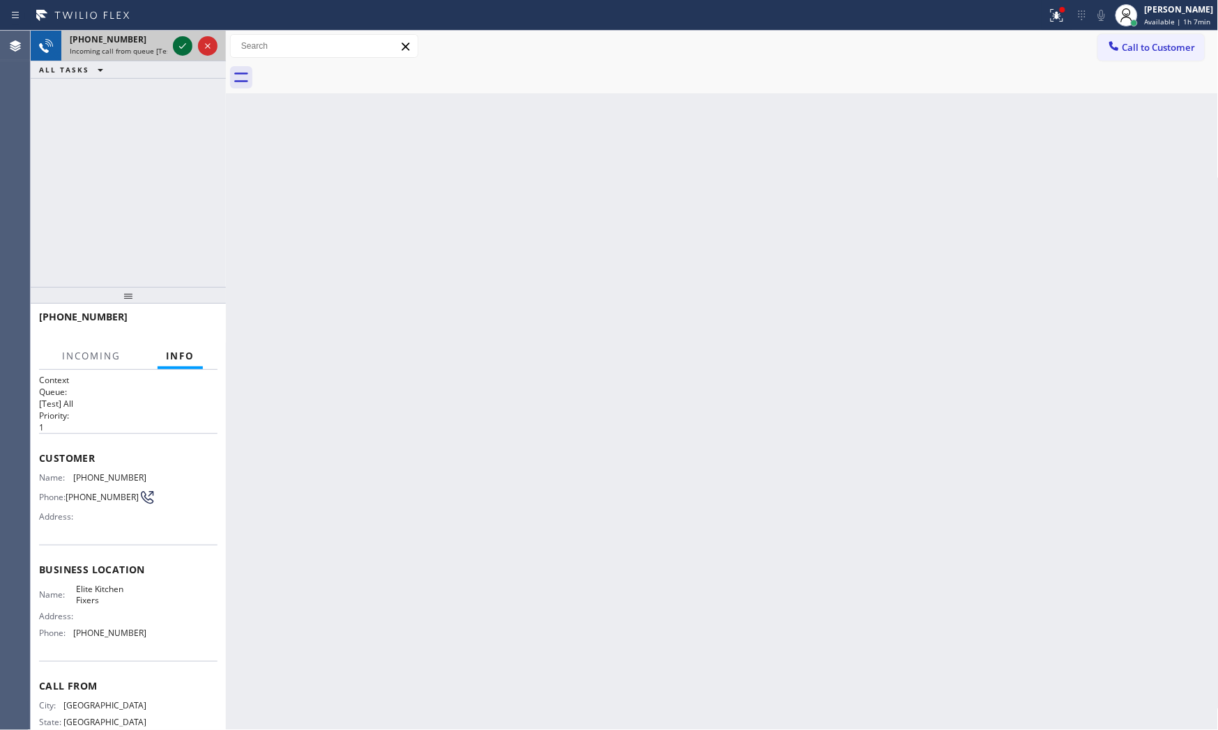
click at [180, 45] on icon at bounding box center [182, 46] width 17 height 17
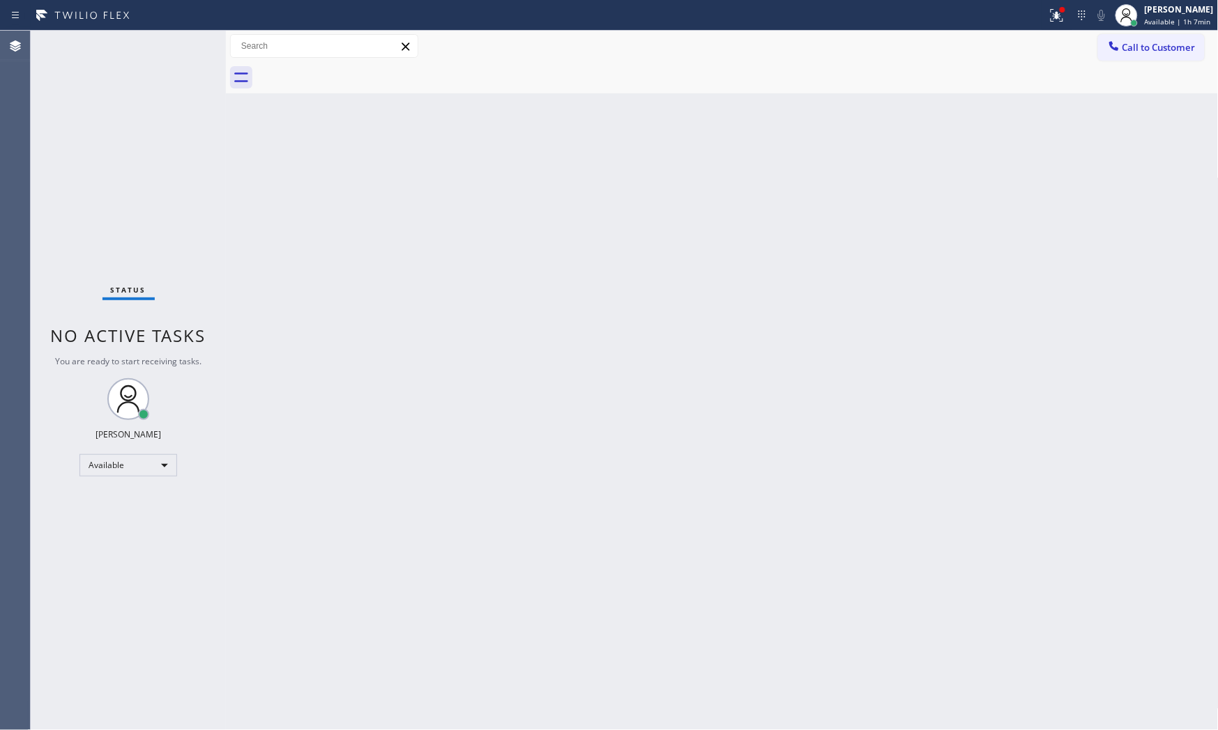
click at [173, 53] on div "Status No active tasks You are ready to start receiving tasks. [PERSON_NAME] Av…" at bounding box center [128, 381] width 195 height 700
click at [183, 45] on div "Status No active tasks You are ready to start receiving tasks. [PERSON_NAME] Av…" at bounding box center [128, 381] width 195 height 700
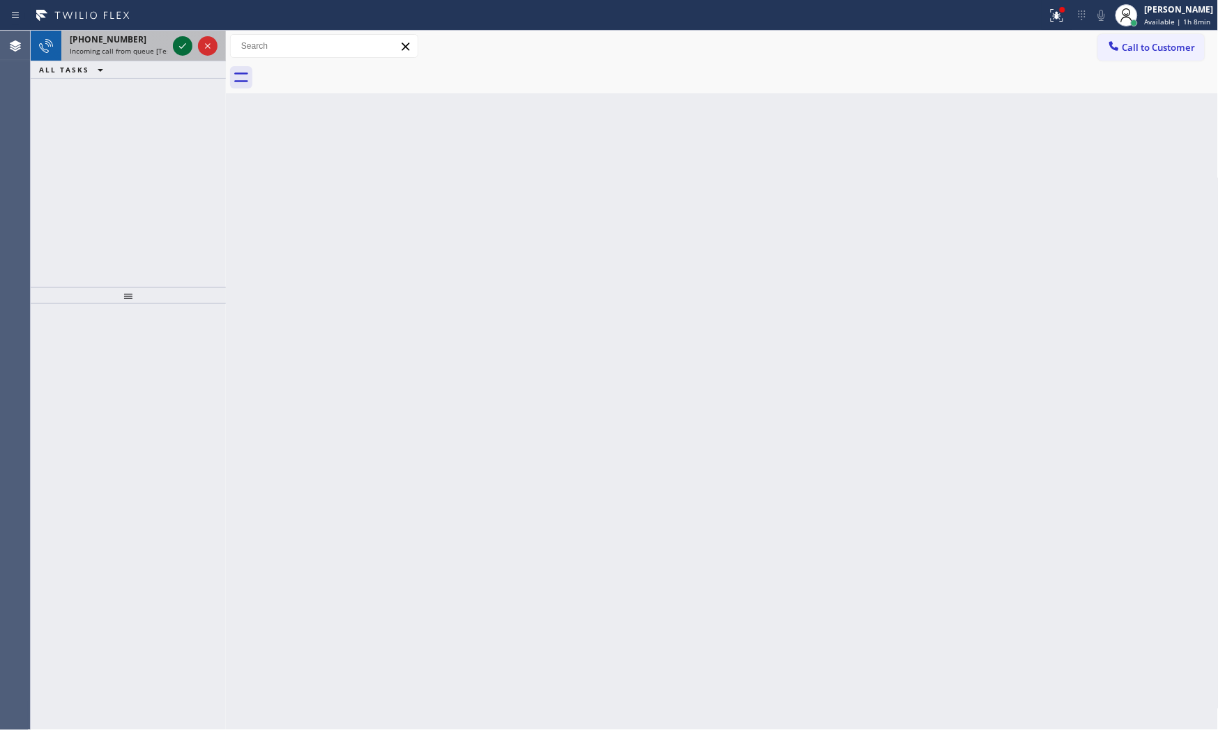
click at [173, 53] on div at bounding box center [183, 46] width 20 height 17
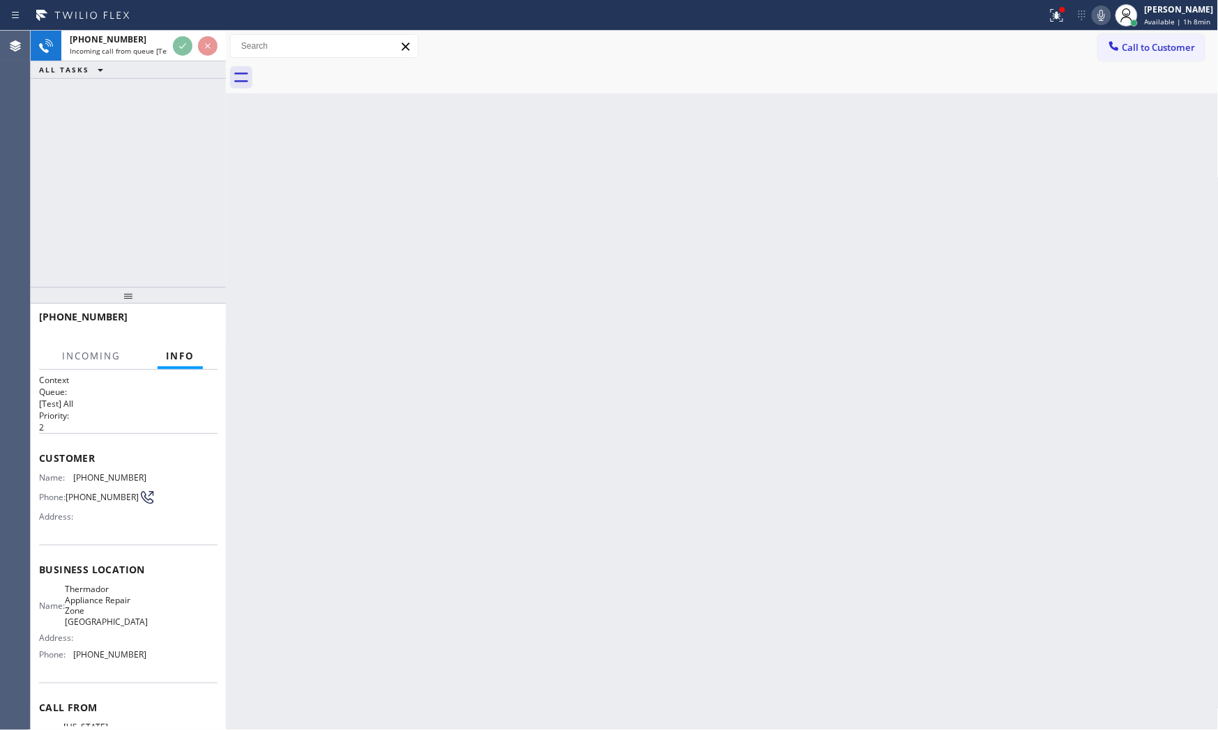
scroll to position [65, 0]
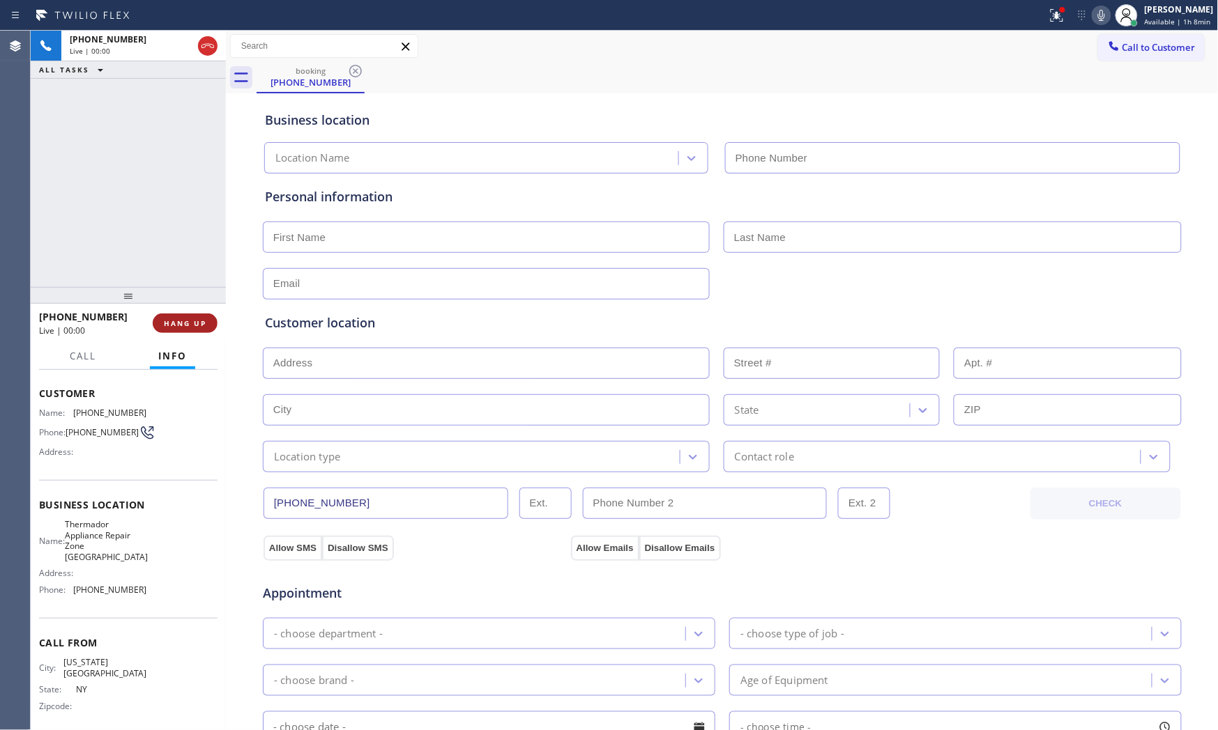
type input "[PHONE_NUMBER]"
drag, startPoint x: 173, startPoint y: 302, endPoint x: 175, endPoint y: 311, distance: 9.3
click at [174, 304] on div at bounding box center [128, 295] width 195 height 17
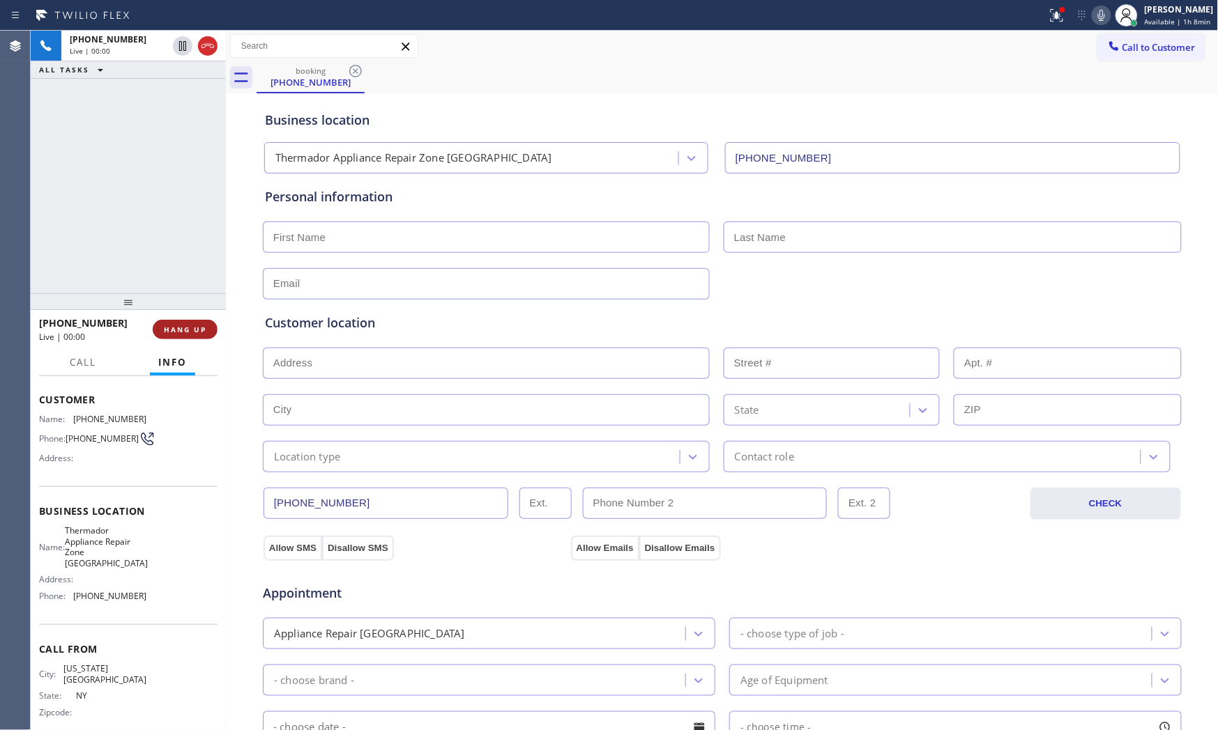
click at [178, 320] on button "HANG UP" at bounding box center [185, 330] width 65 height 20
click at [185, 310] on div at bounding box center [128, 301] width 195 height 17
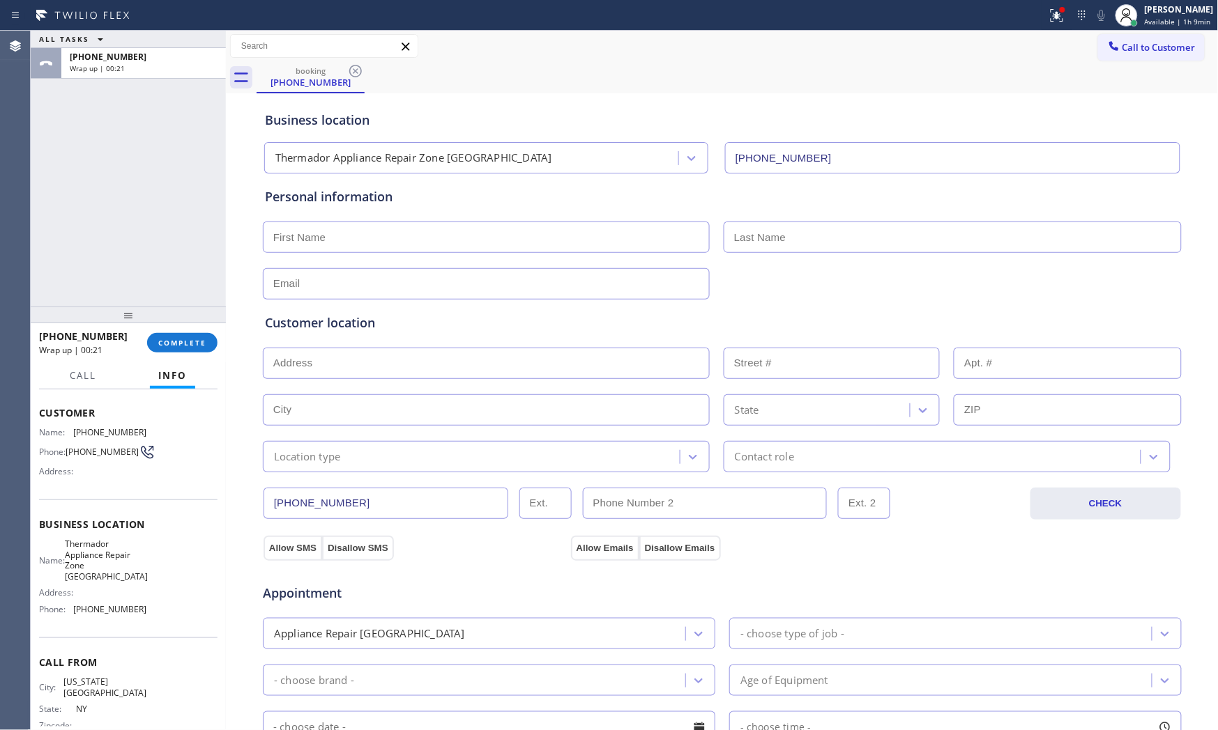
click at [195, 353] on div "[PHONE_NUMBER] Wrap up | 00:21 COMPLETE" at bounding box center [128, 343] width 178 height 36
click at [200, 340] on span "COMPLETE" at bounding box center [182, 343] width 48 height 10
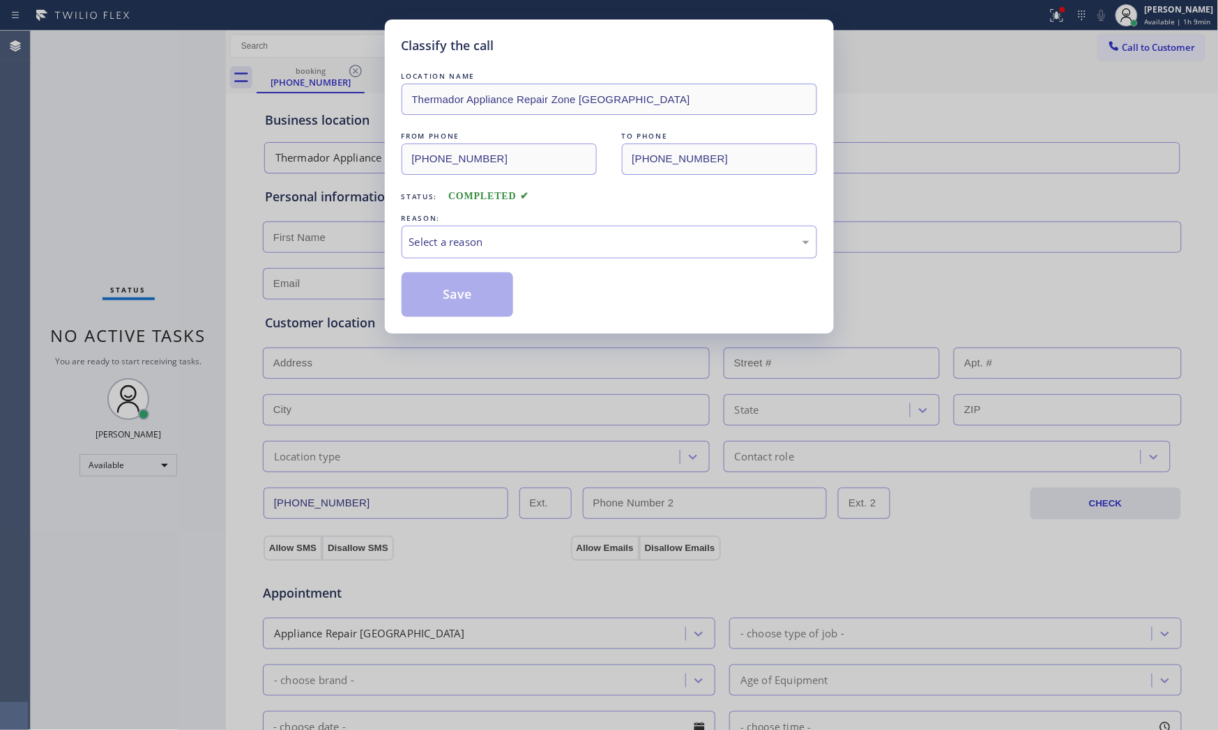
click at [500, 261] on div "LOCATION NAME Thermador Appliance Repair Zone [GEOGRAPHIC_DATA] FROM PHONE [PHO…" at bounding box center [608, 193] width 415 height 248
drag, startPoint x: 518, startPoint y: 243, endPoint x: 518, endPoint y: 252, distance: 9.8
click at [519, 244] on div "Select a reason" at bounding box center [609, 242] width 400 height 16
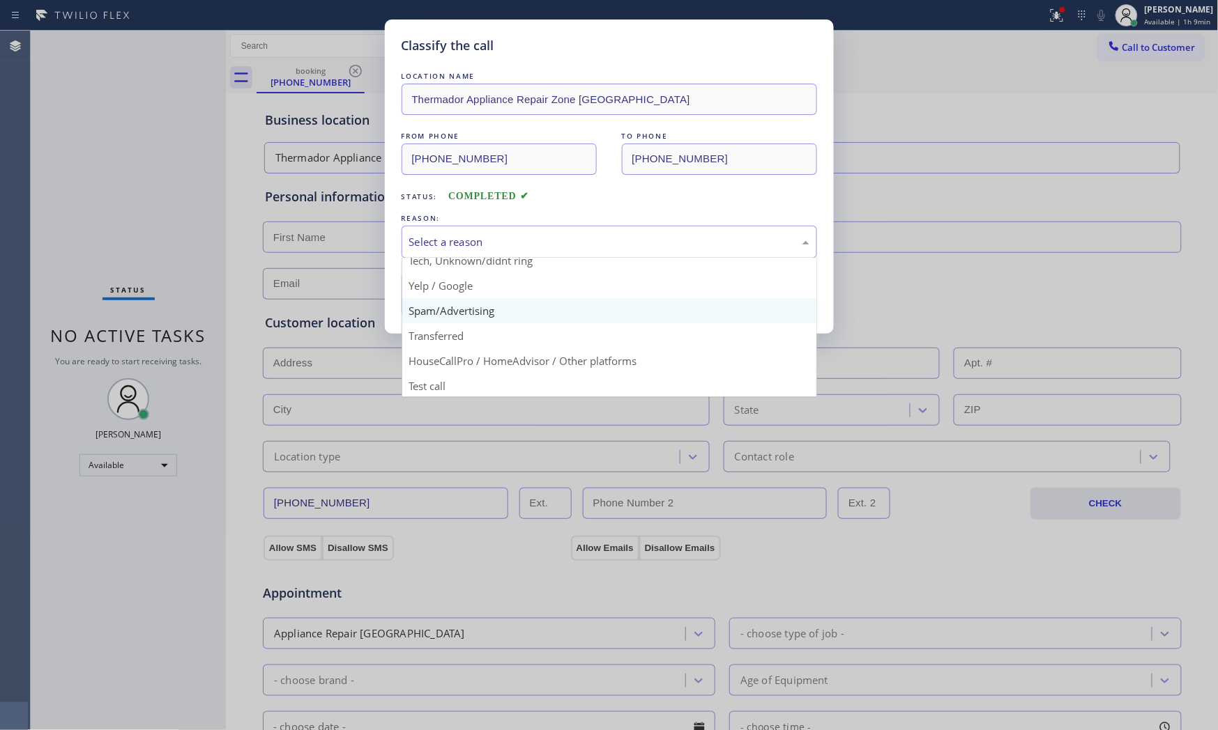
scroll to position [87, 0]
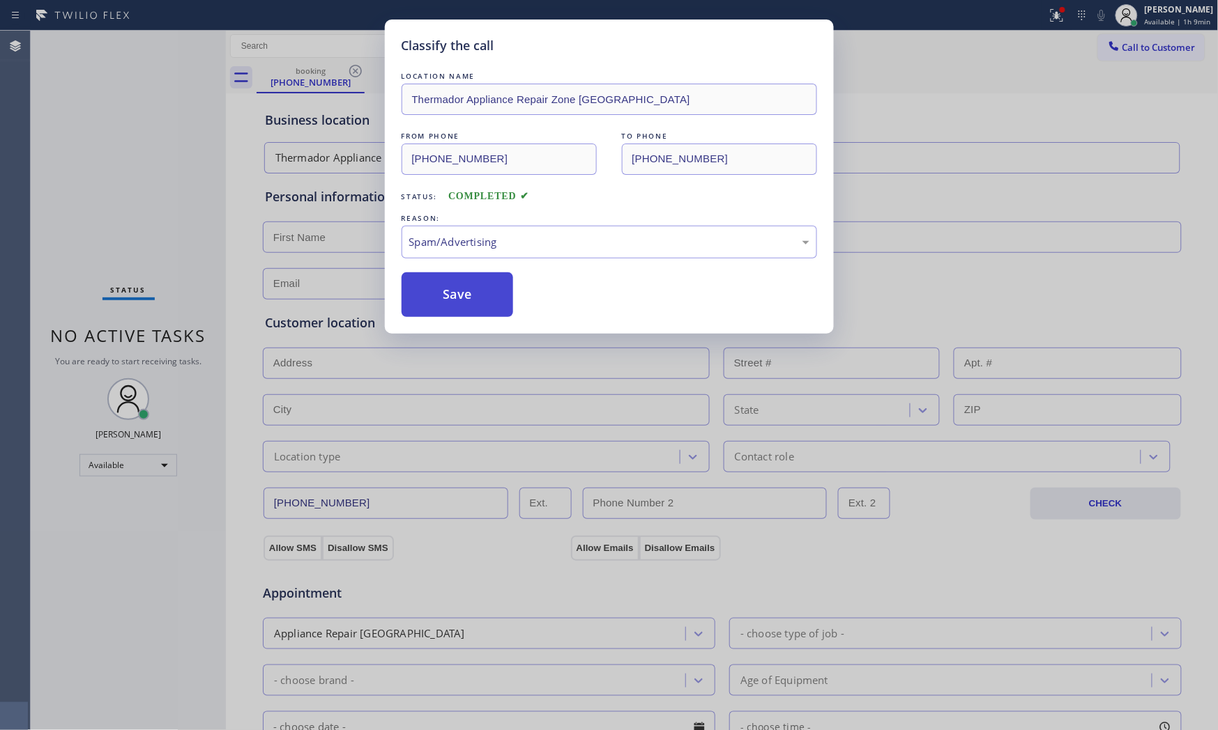
click at [468, 302] on button "Save" at bounding box center [457, 295] width 112 height 45
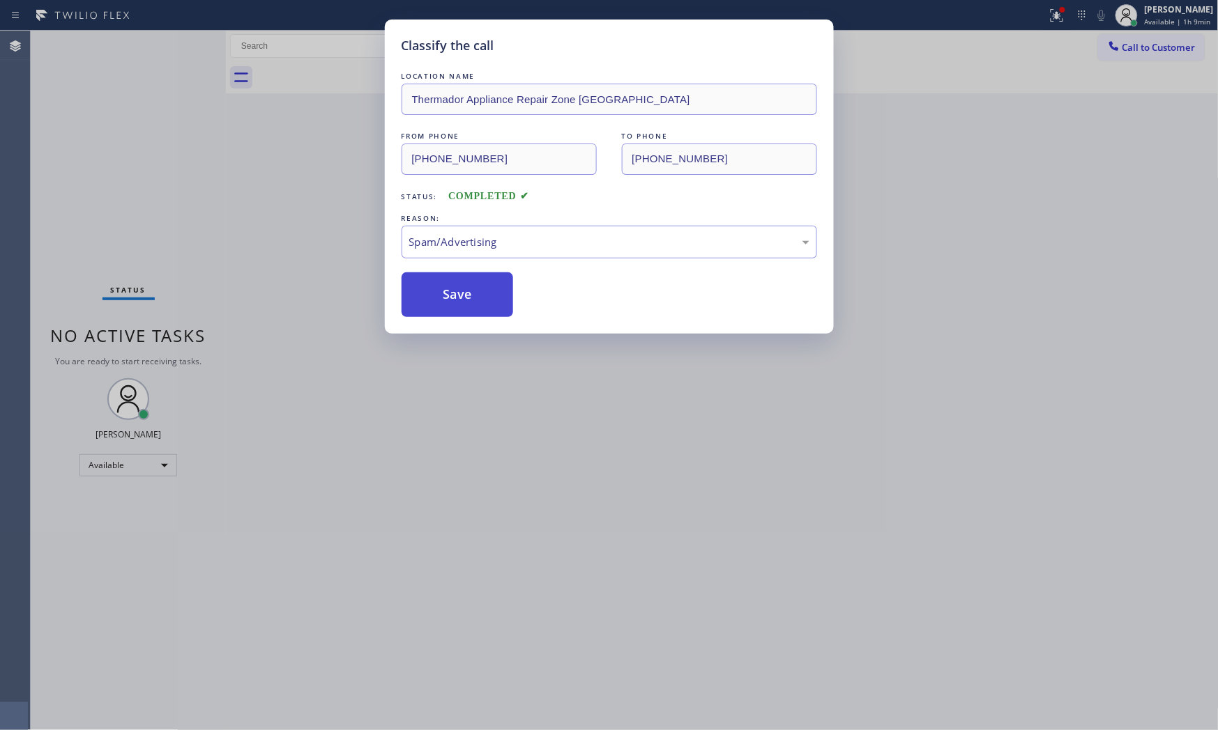
click at [468, 302] on button "Save" at bounding box center [457, 295] width 112 height 45
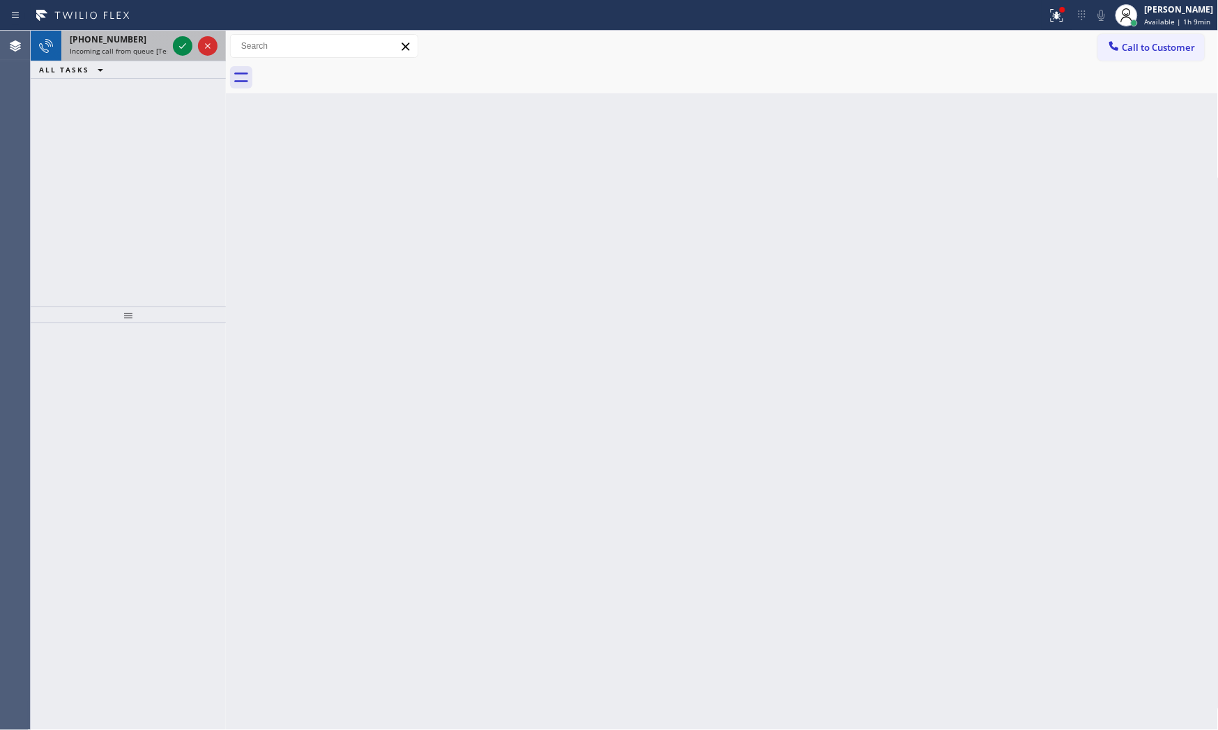
click at [148, 56] on div "[PHONE_NUMBER] Incoming call from queue [Test] All" at bounding box center [115, 46] width 109 height 31
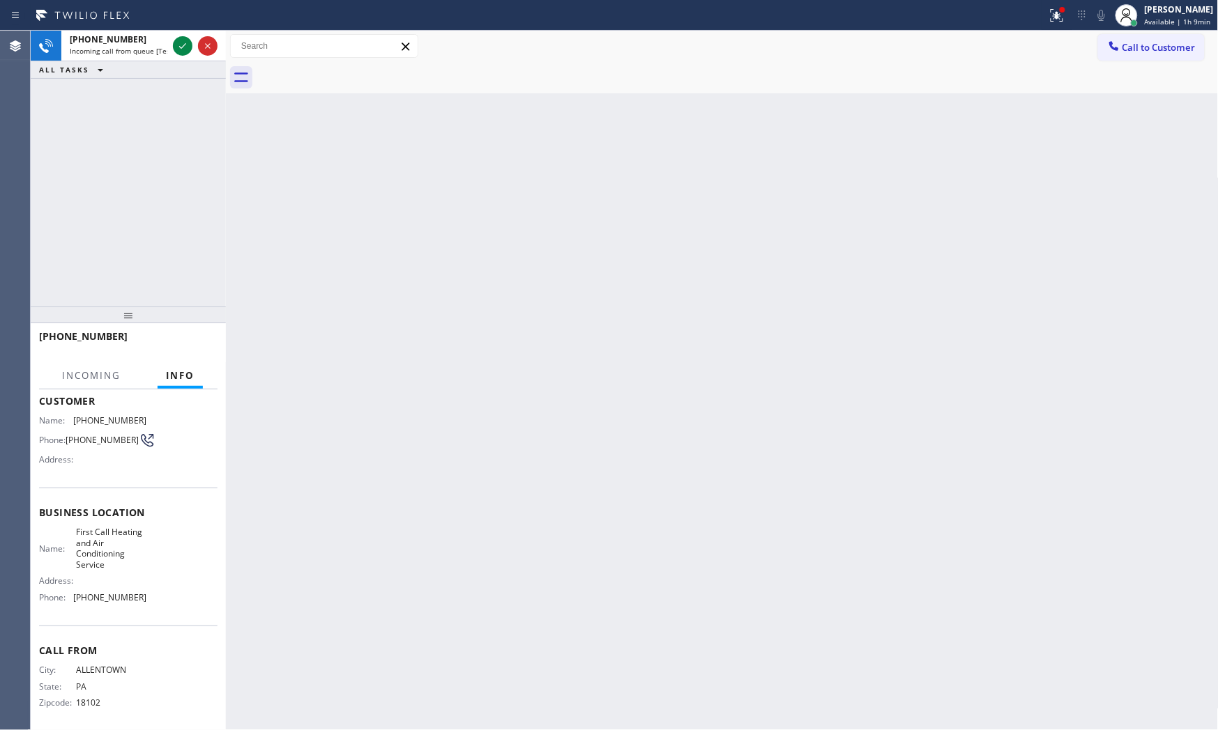
scroll to position [84, 0]
click at [181, 49] on icon at bounding box center [182, 46] width 17 height 17
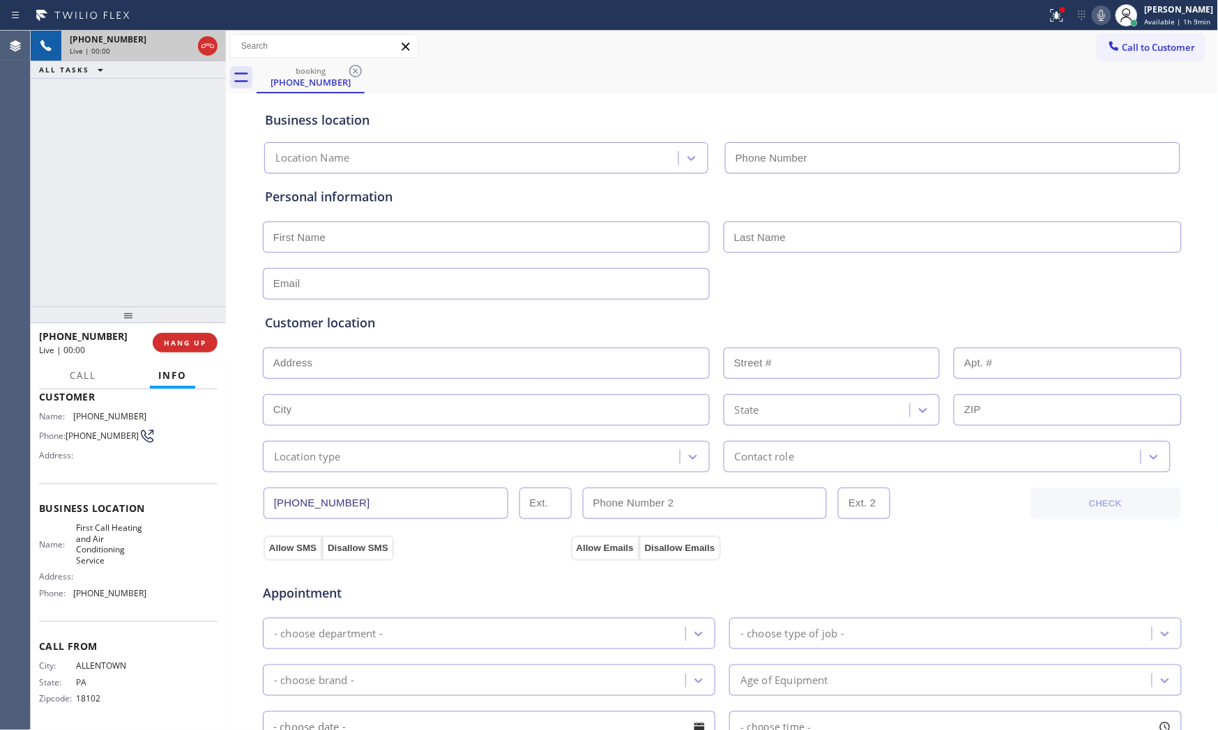
type input "[PHONE_NUMBER]"
click at [206, 339] on span "HANG UP" at bounding box center [185, 343] width 43 height 10
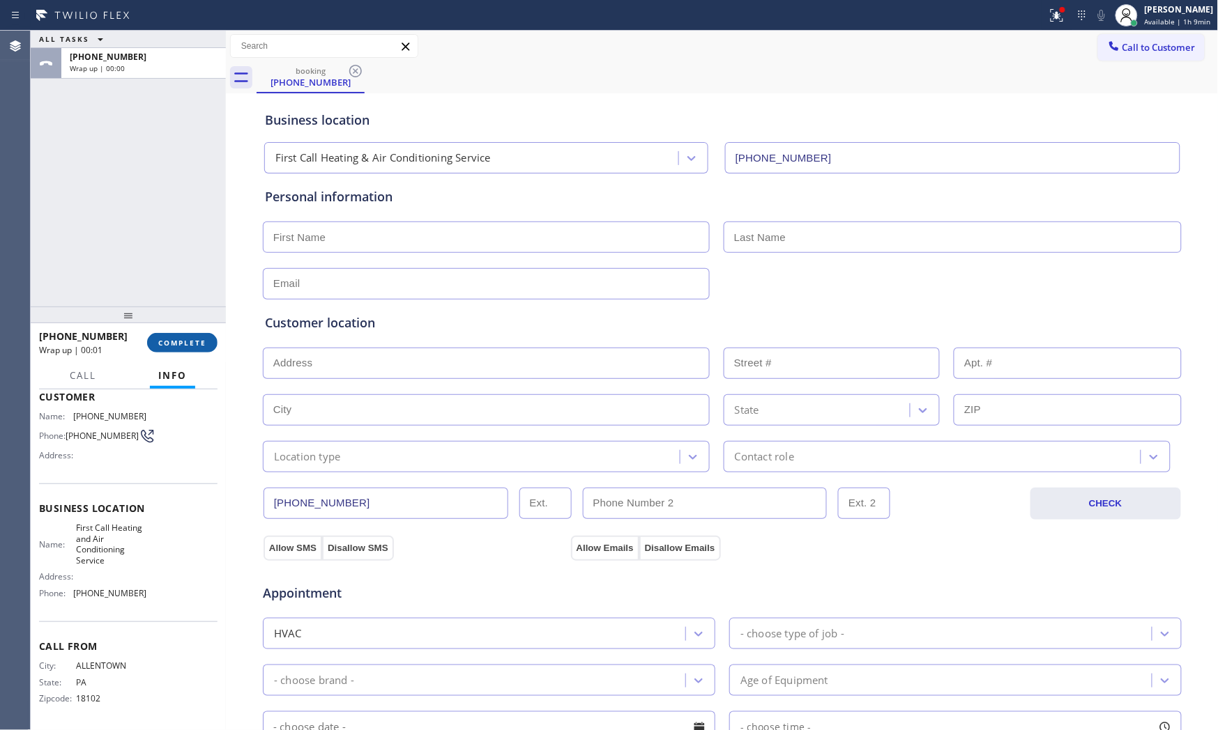
click at [190, 347] on span "COMPLETE" at bounding box center [182, 343] width 48 height 10
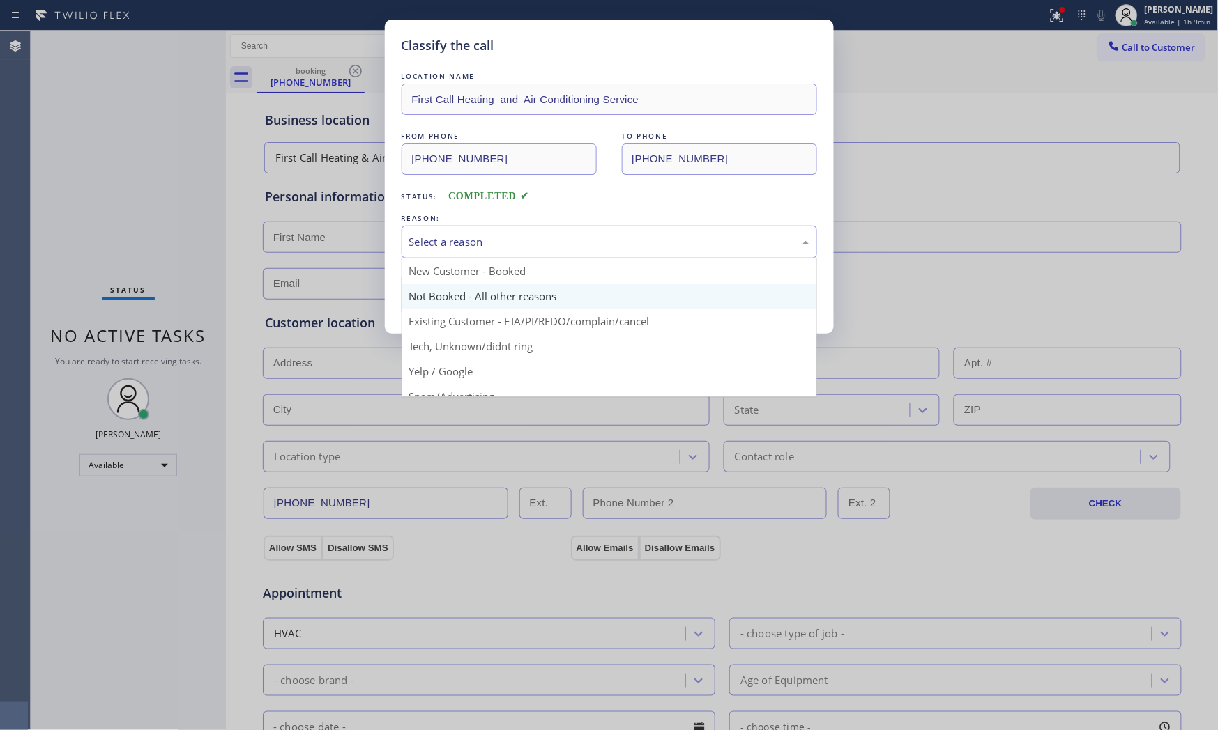
drag, startPoint x: 457, startPoint y: 247, endPoint x: 451, endPoint y: 297, distance: 49.9
click at [457, 250] on div "Select a reason" at bounding box center [609, 242] width 400 height 16
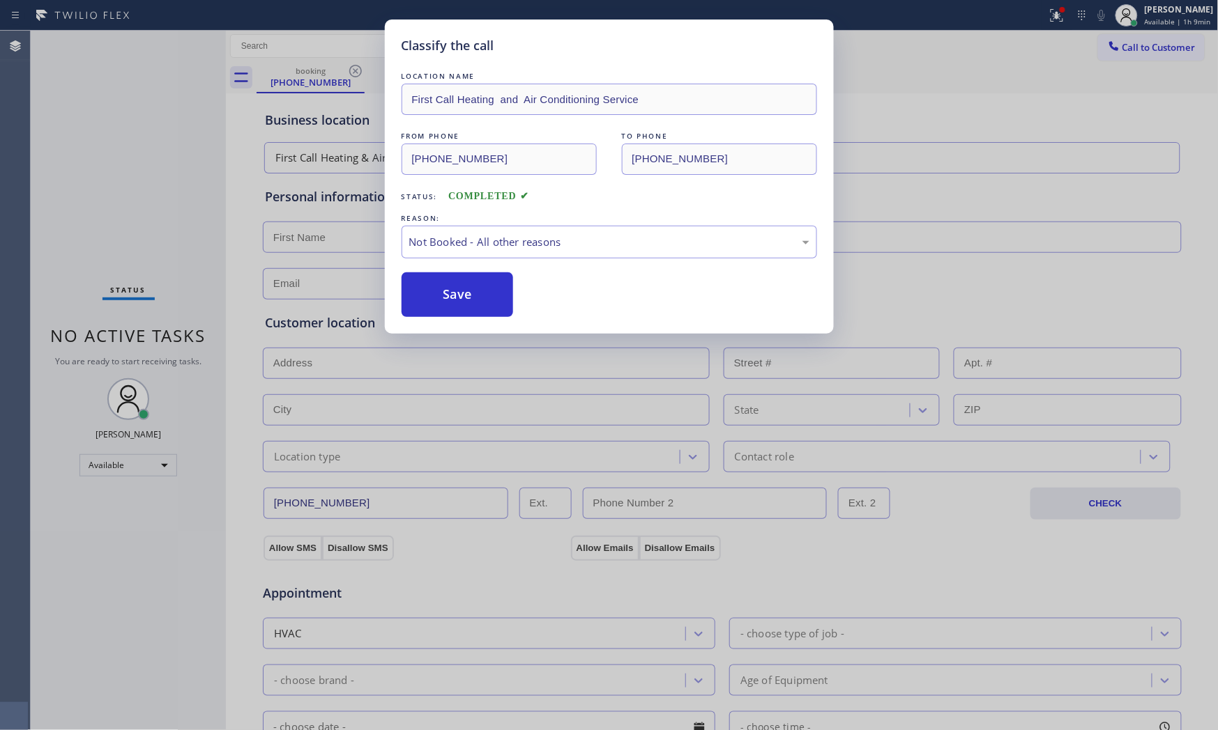
click at [451, 297] on button "Save" at bounding box center [457, 295] width 112 height 45
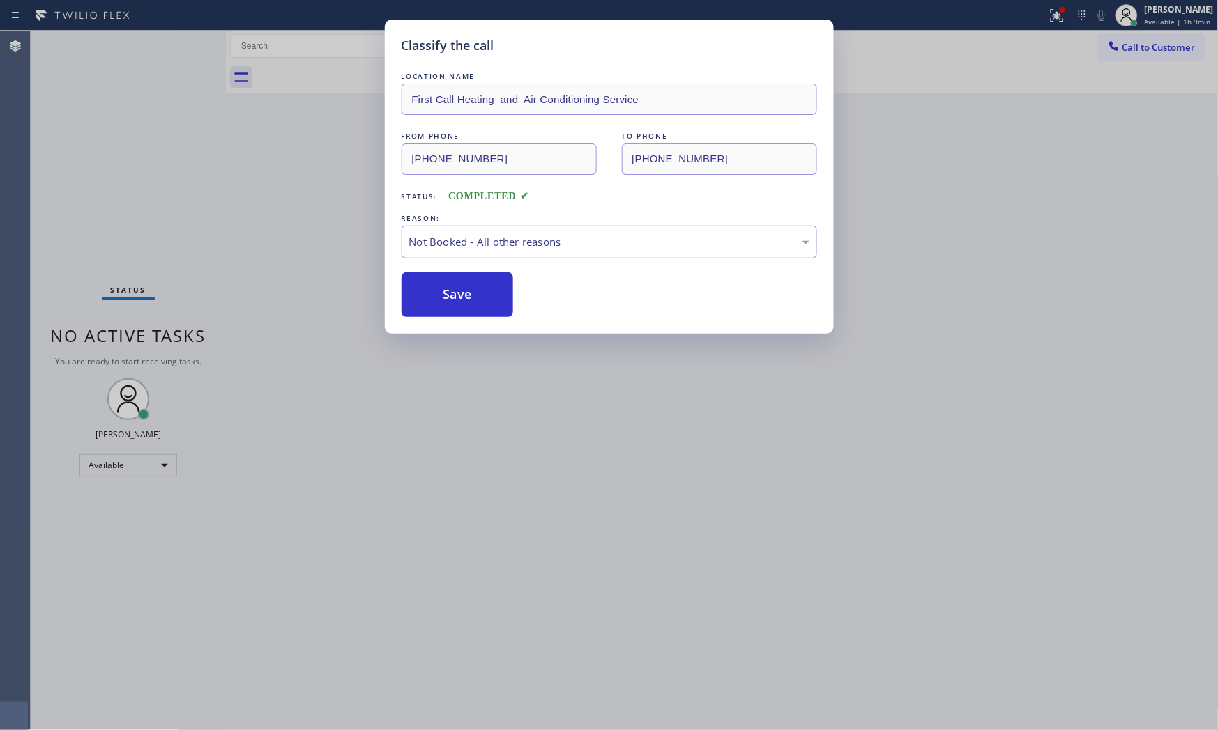
click at [451, 297] on button "Save" at bounding box center [457, 295] width 112 height 45
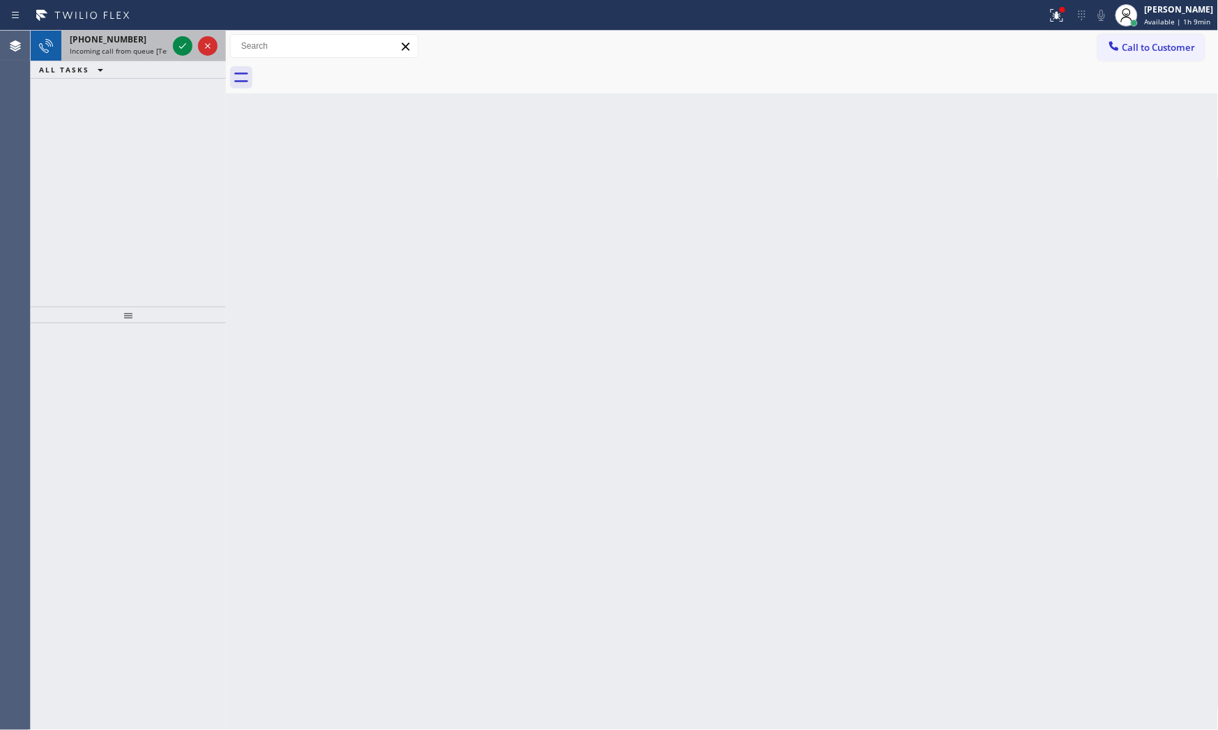
click at [118, 44] on span "[PHONE_NUMBER]" at bounding box center [108, 39] width 77 height 12
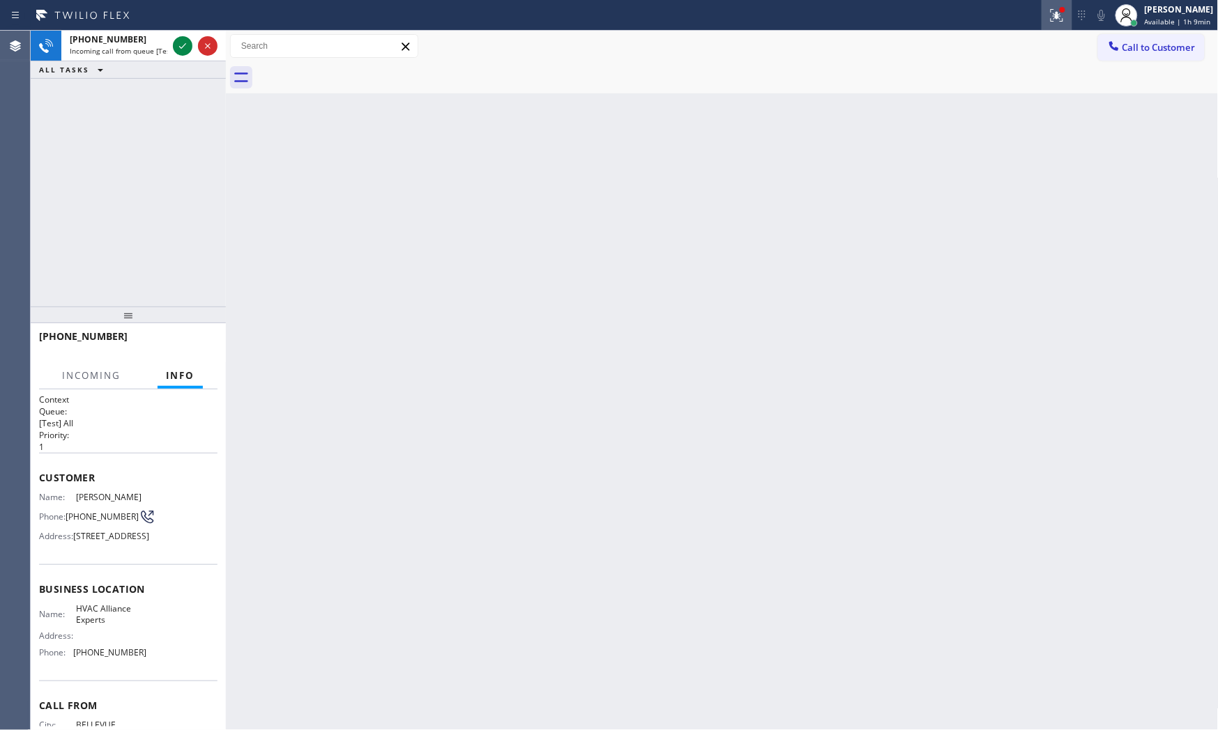
click at [1041, 3] on button at bounding box center [1056, 15] width 31 height 31
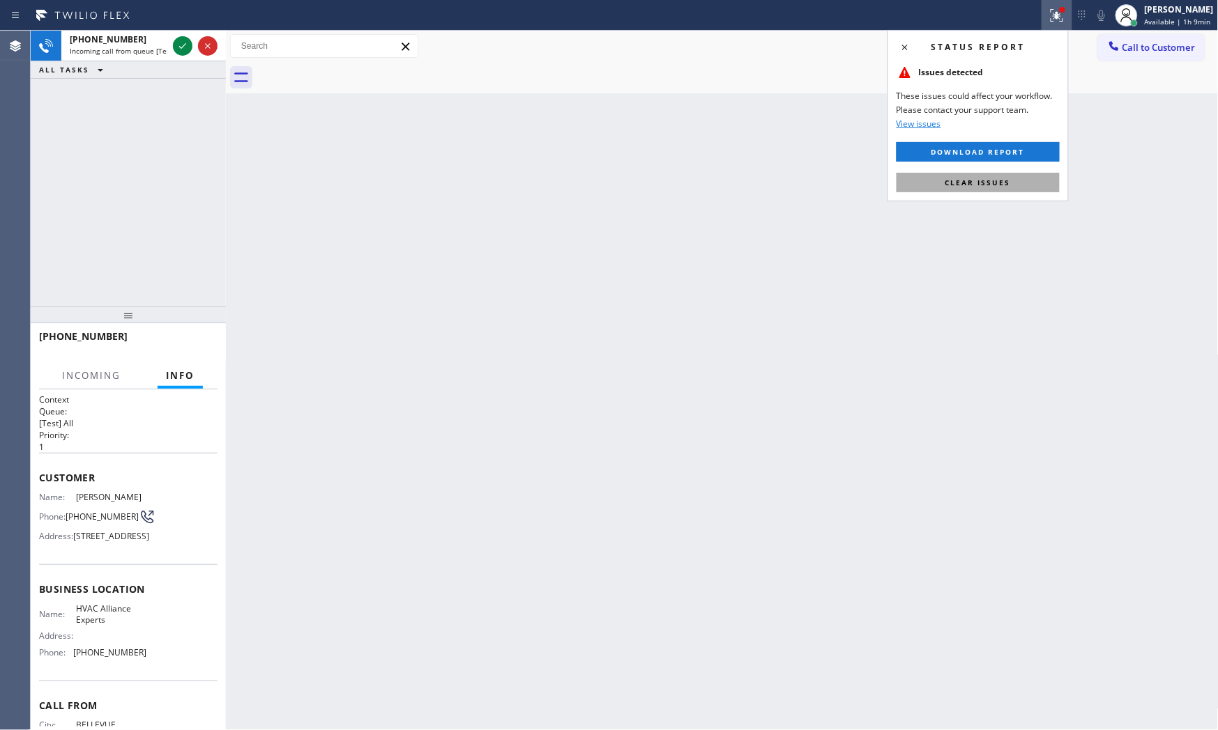
click at [993, 175] on button "Clear issues" at bounding box center [977, 183] width 163 height 20
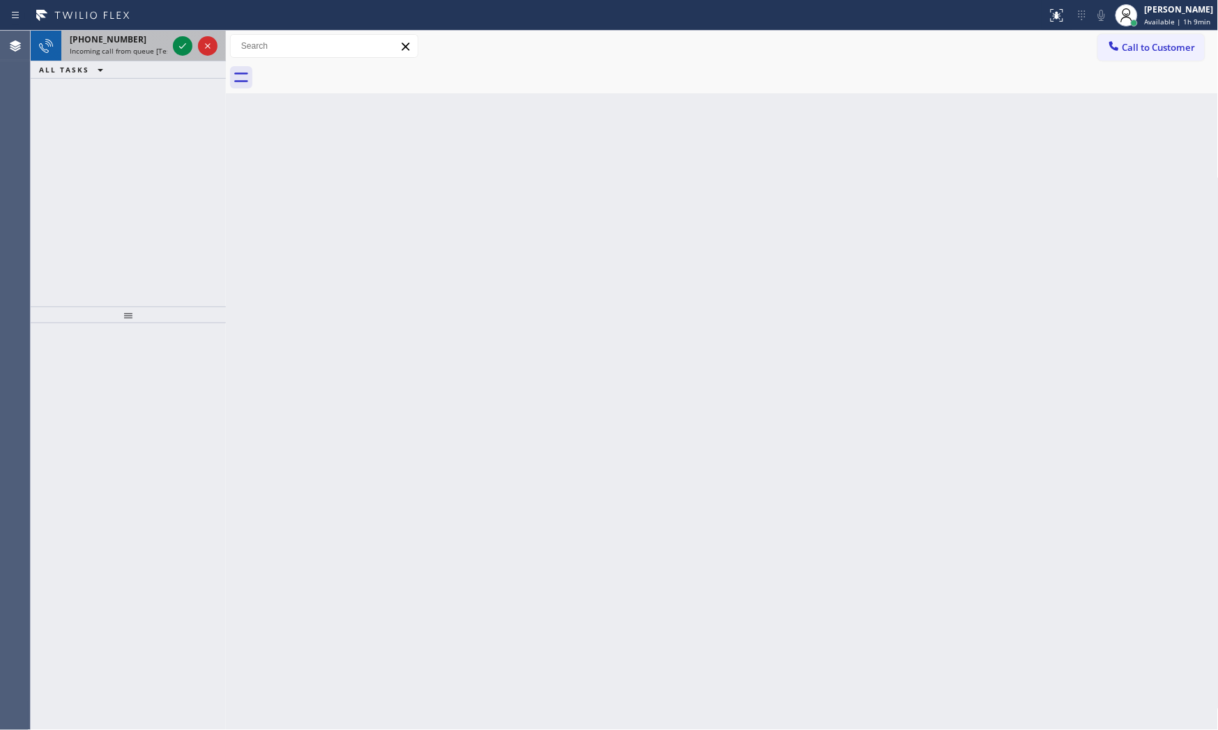
click at [155, 54] on span "Incoming call from queue [Test] All" at bounding box center [128, 51] width 116 height 10
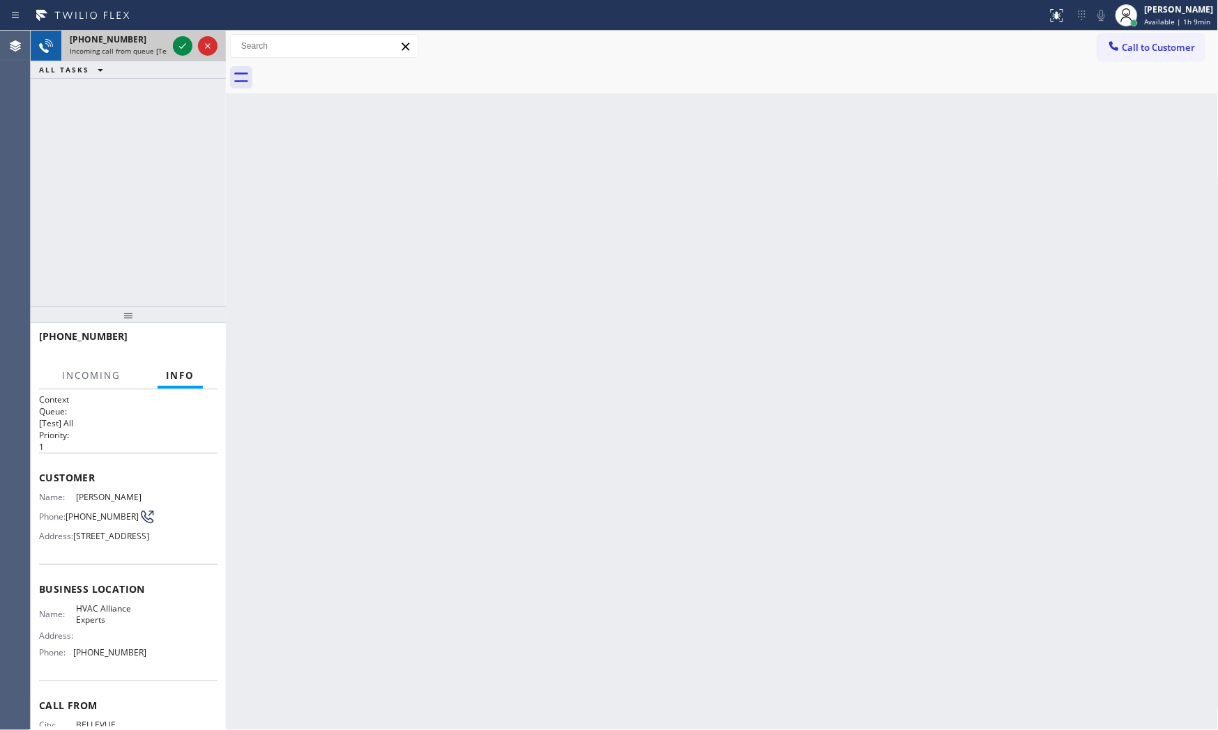
click at [155, 53] on span "Incoming call from queue [Test] All" at bounding box center [128, 51] width 116 height 10
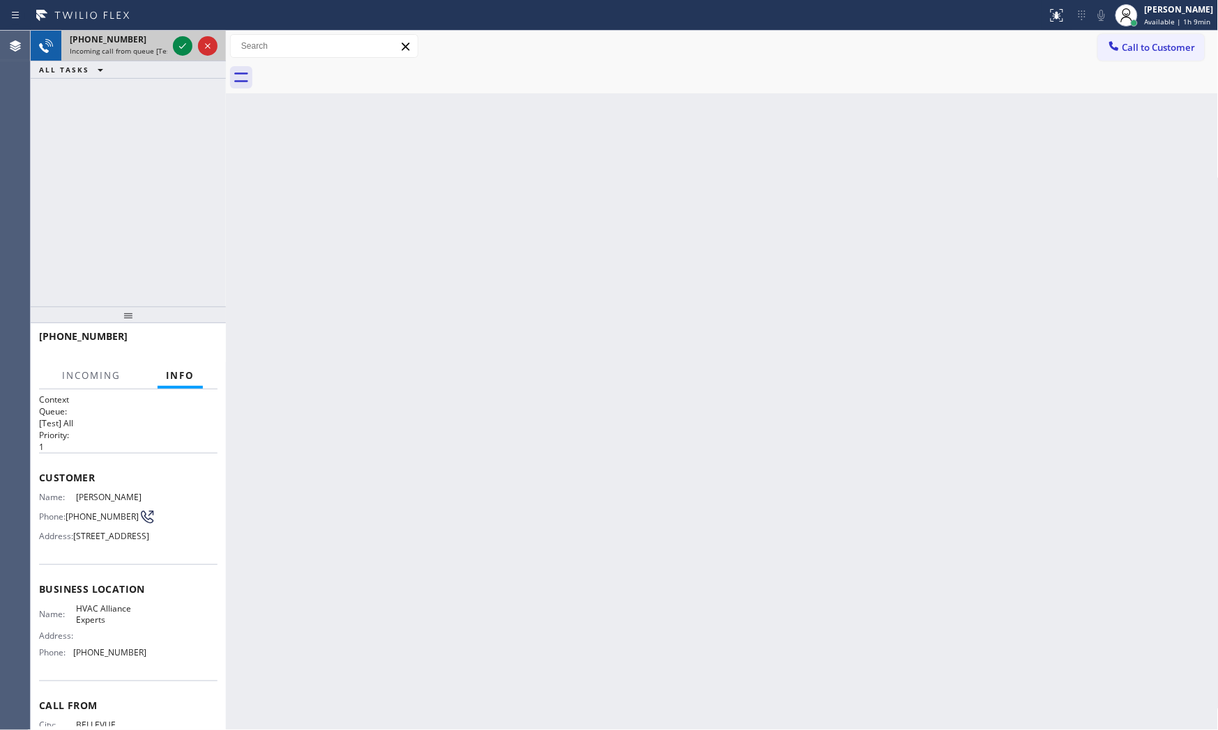
click at [155, 53] on span "Incoming call from queue [Test] All" at bounding box center [128, 51] width 116 height 10
click at [173, 47] on div at bounding box center [183, 46] width 20 height 17
click at [207, 330] on div "[PHONE_NUMBER] Live | 00:00 HANG UP" at bounding box center [128, 343] width 178 height 36
click at [205, 338] on span "HANG UP" at bounding box center [185, 343] width 43 height 10
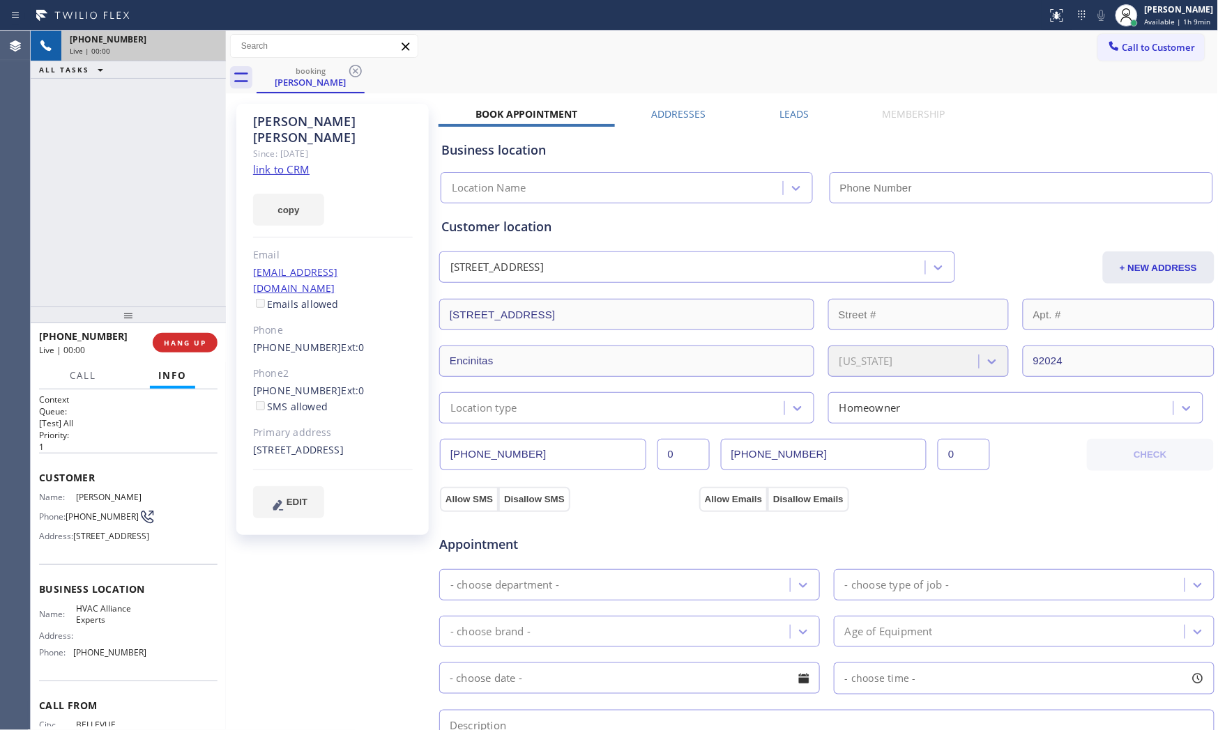
type input "[PHONE_NUMBER]"
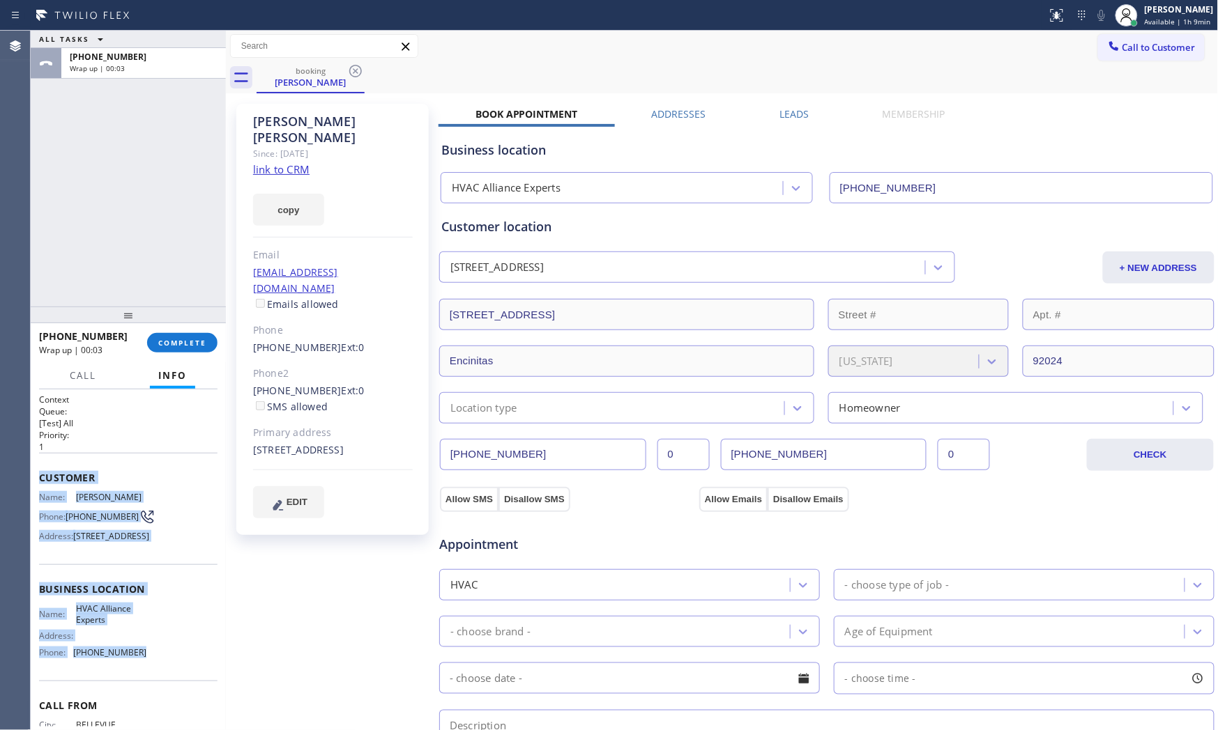
drag, startPoint x: 33, startPoint y: 472, endPoint x: 151, endPoint y: 676, distance: 235.8
click at [149, 657] on div "Context Queue: [Test] All Priority: 1 Customer Name: [PERSON_NAME] Phone: [PHON…" at bounding box center [128, 561] width 195 height 342
copy div "Customer Name: [PERSON_NAME] Phone: [PHONE_NUMBER] Address: [STREET_ADDRESS] Bu…"
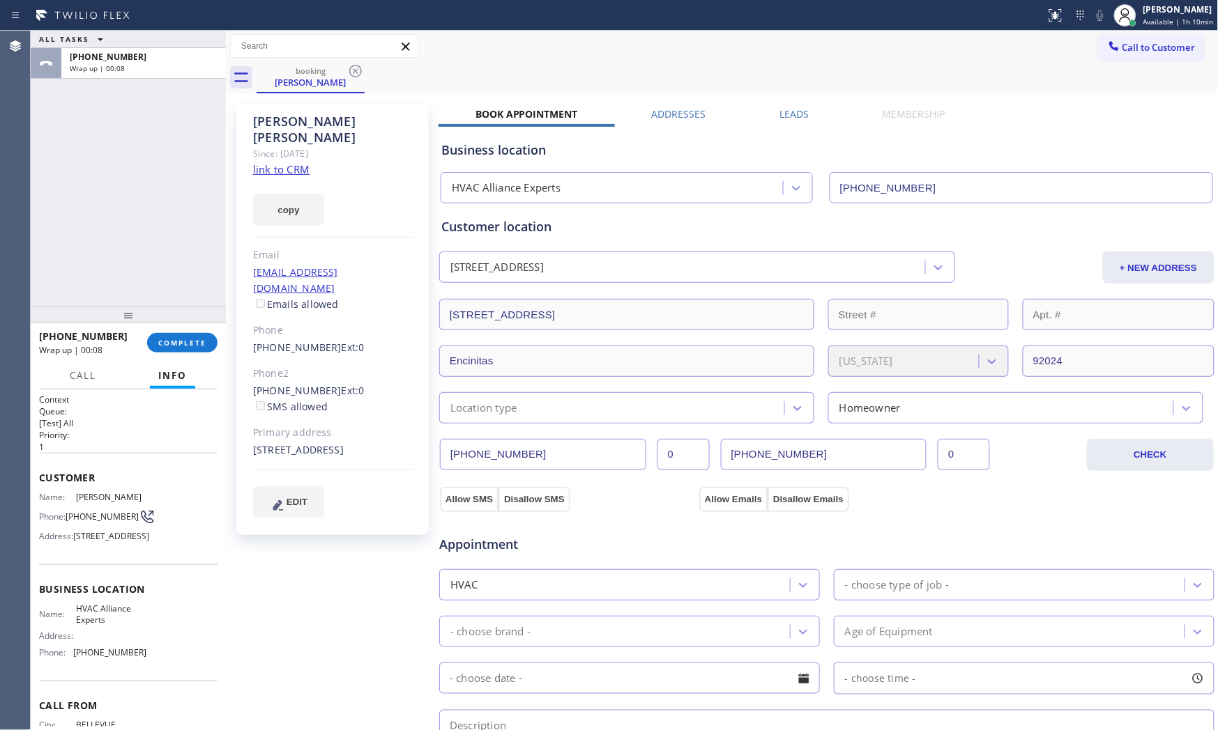
click at [293, 178] on div "copy" at bounding box center [333, 202] width 160 height 48
click at [291, 162] on link "link to CRM" at bounding box center [281, 169] width 56 height 14
click at [207, 337] on button "COMPLETE" at bounding box center [182, 343] width 70 height 20
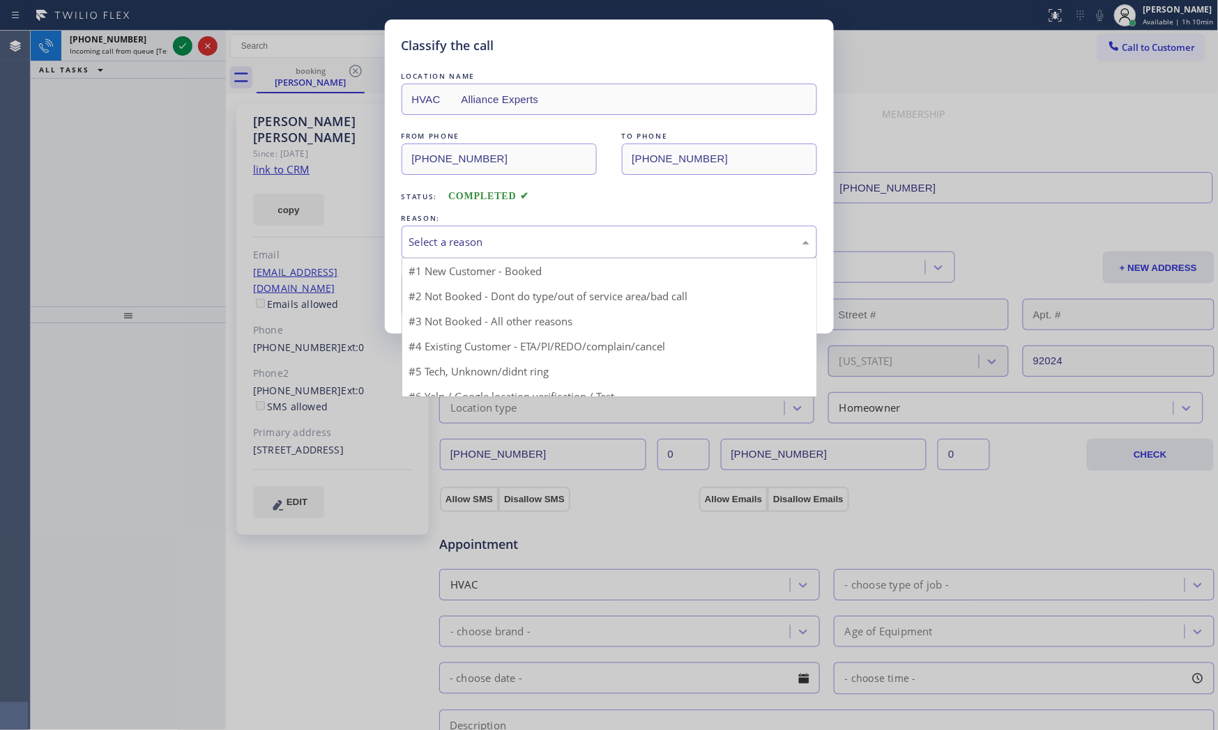
click at [512, 247] on div "Select a reason" at bounding box center [609, 242] width 400 height 16
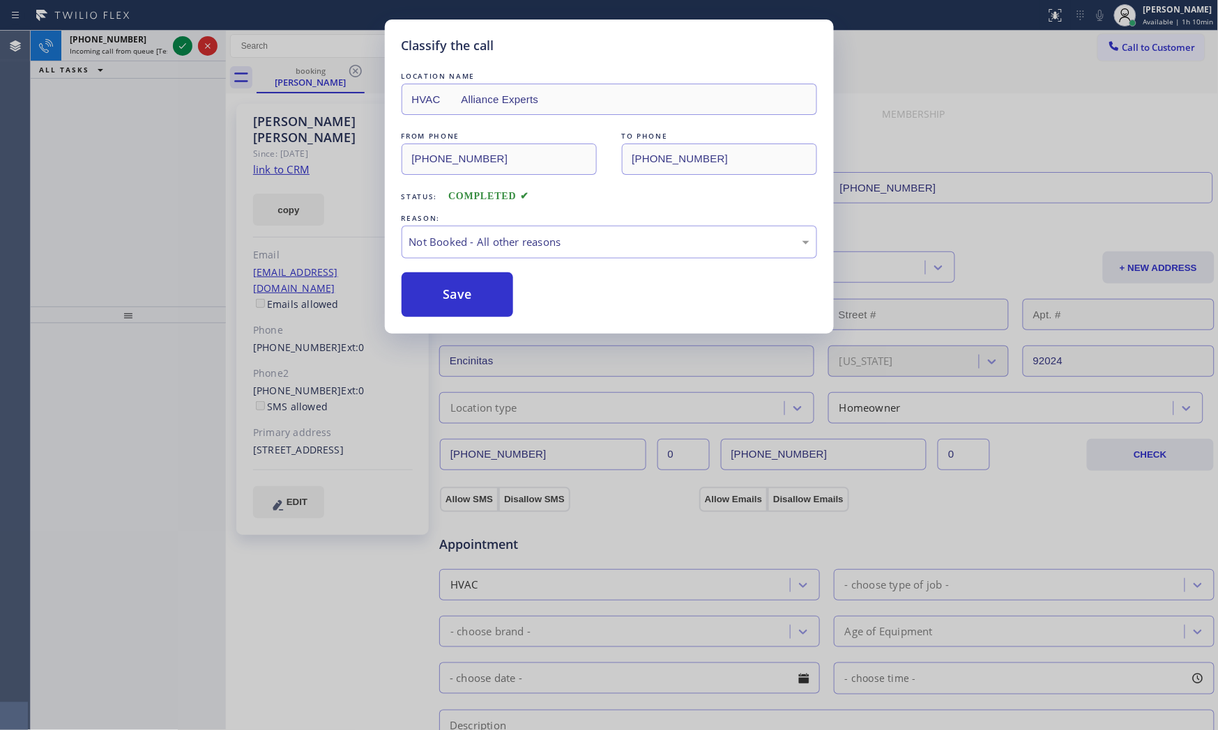
click at [464, 289] on button "Save" at bounding box center [457, 295] width 112 height 45
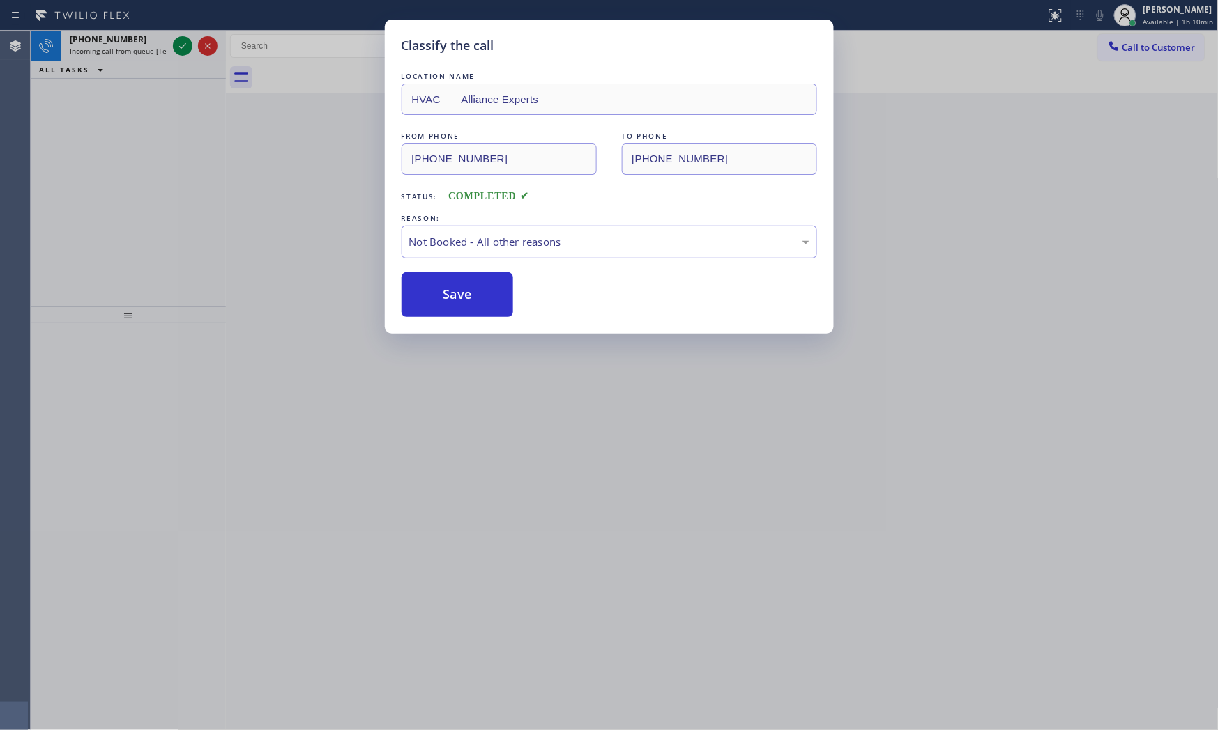
click at [464, 289] on button "Save" at bounding box center [457, 295] width 112 height 45
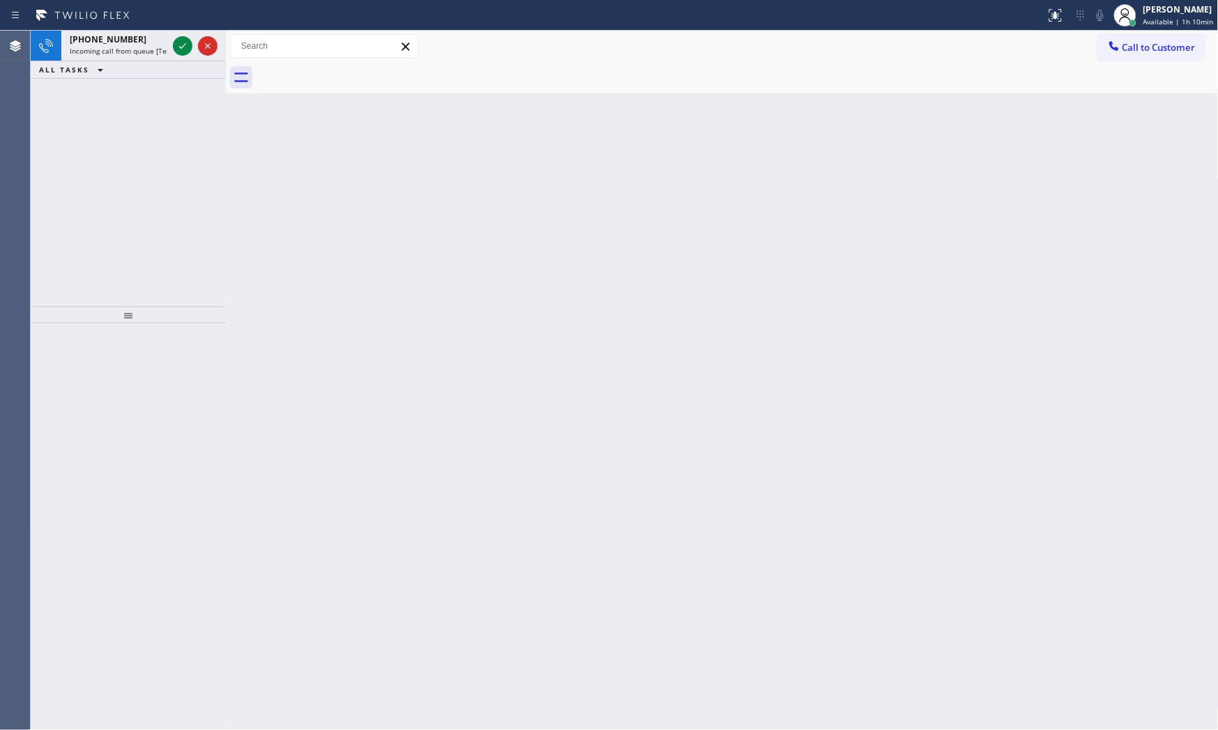
click at [112, 61] on button "ALL TASKS" at bounding box center [74, 69] width 86 height 17
click at [113, 54] on span "Incoming call from queue [Test] All" at bounding box center [128, 51] width 116 height 10
click at [119, 46] on span "Incoming call from queue [Test] All" at bounding box center [128, 51] width 116 height 10
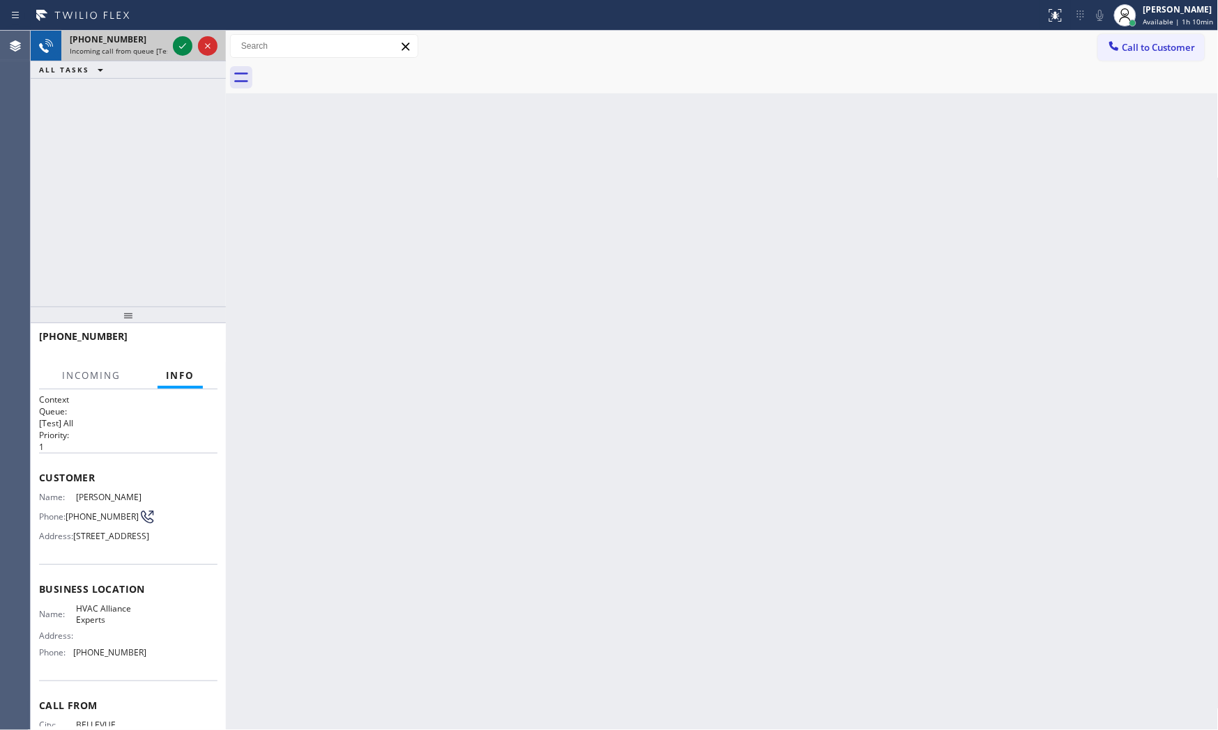
click at [144, 42] on div "[PHONE_NUMBER]" at bounding box center [119, 39] width 98 height 12
click at [184, 49] on icon at bounding box center [182, 46] width 17 height 17
click at [197, 346] on div at bounding box center [123, 350] width 169 height 12
click at [197, 346] on div "[PHONE_NUMBER]" at bounding box center [128, 343] width 178 height 36
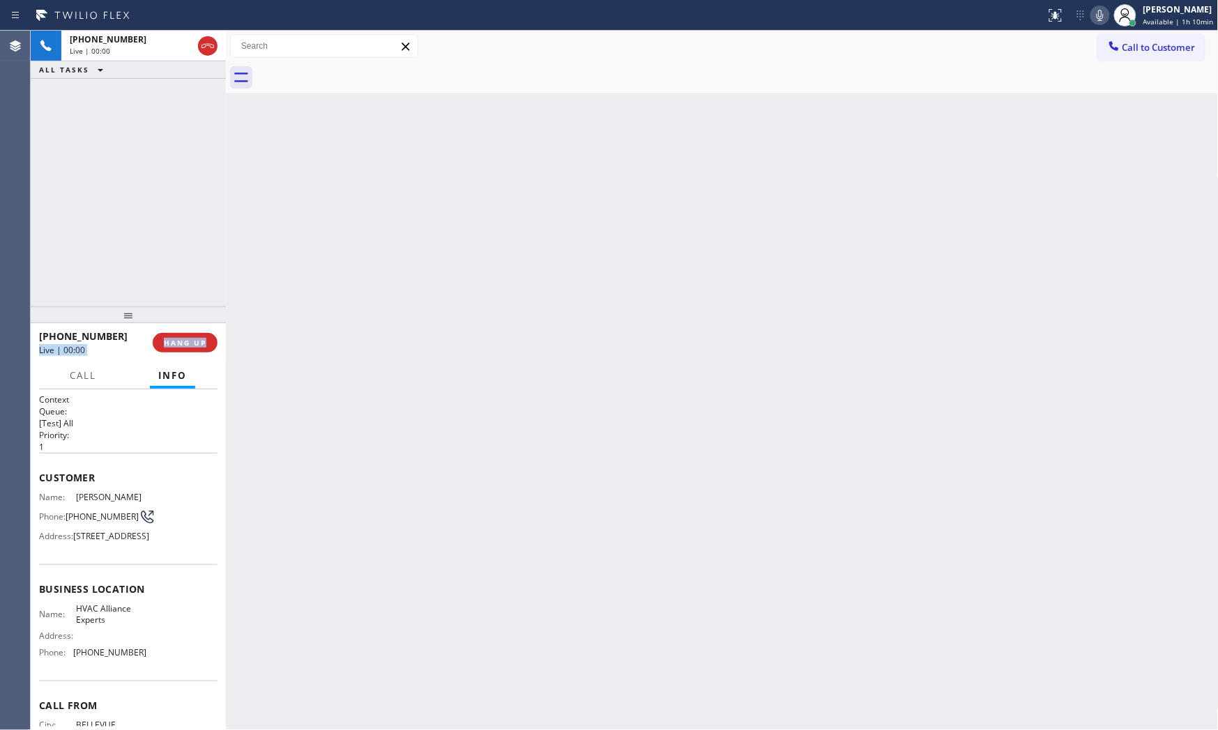
click at [197, 346] on span "HANG UP" at bounding box center [185, 343] width 43 height 10
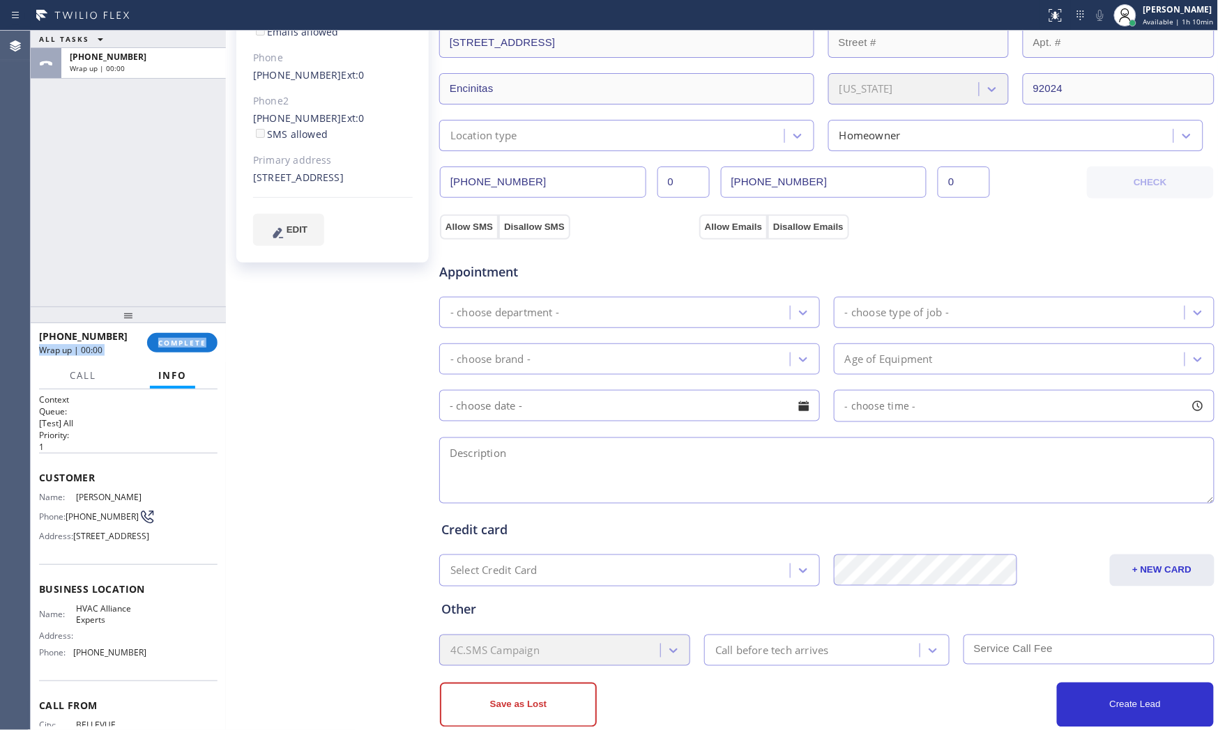
scroll to position [300, 0]
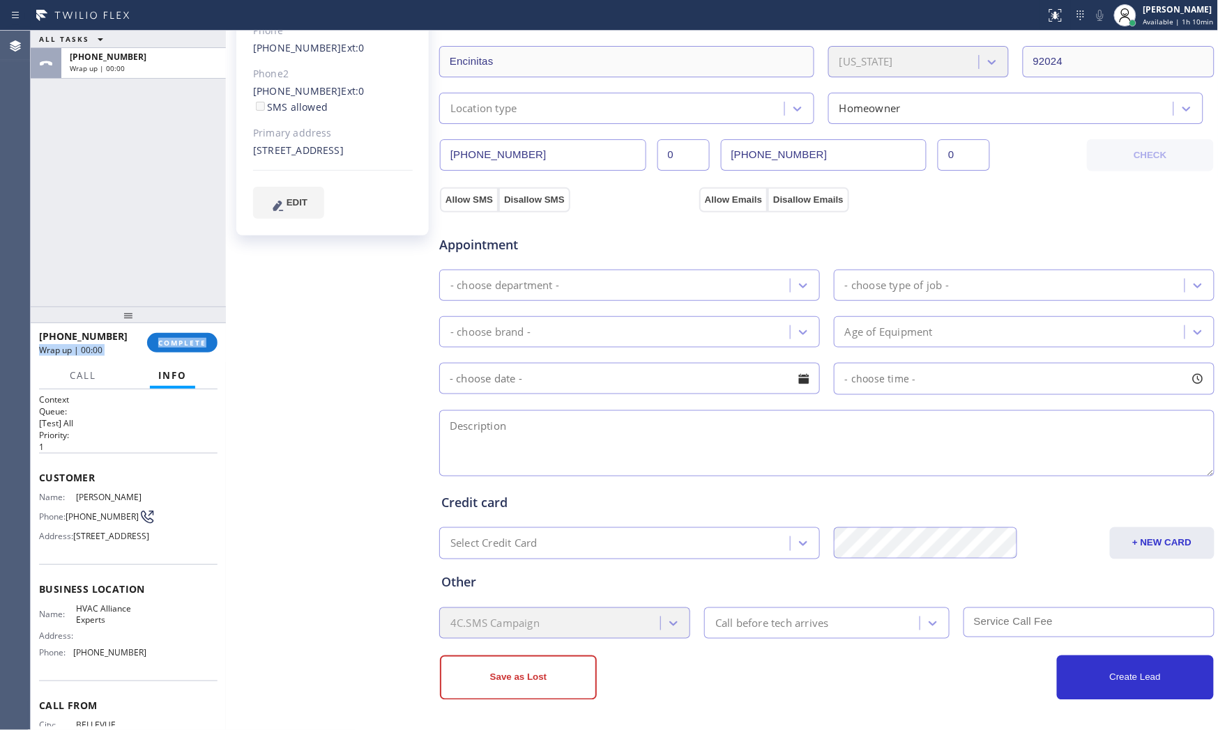
type input "[PHONE_NUMBER]"
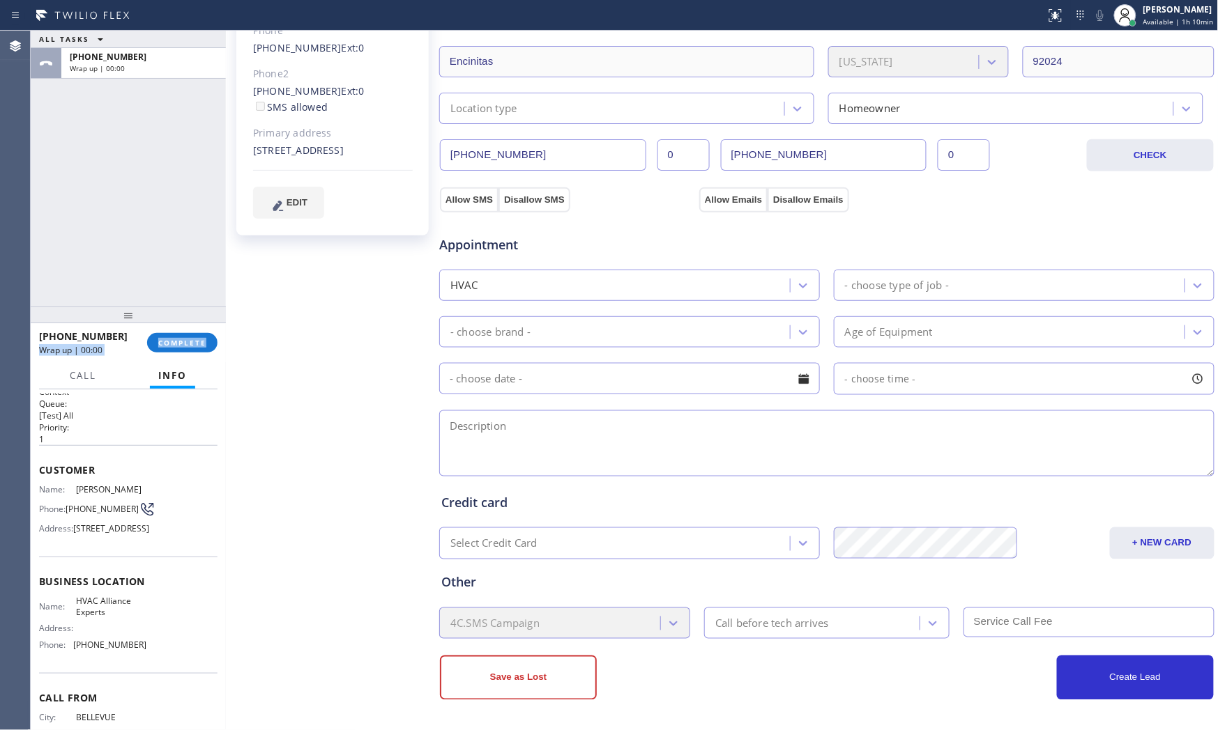
scroll to position [0, 0]
click at [189, 340] on span "COMPLETE" at bounding box center [182, 343] width 48 height 10
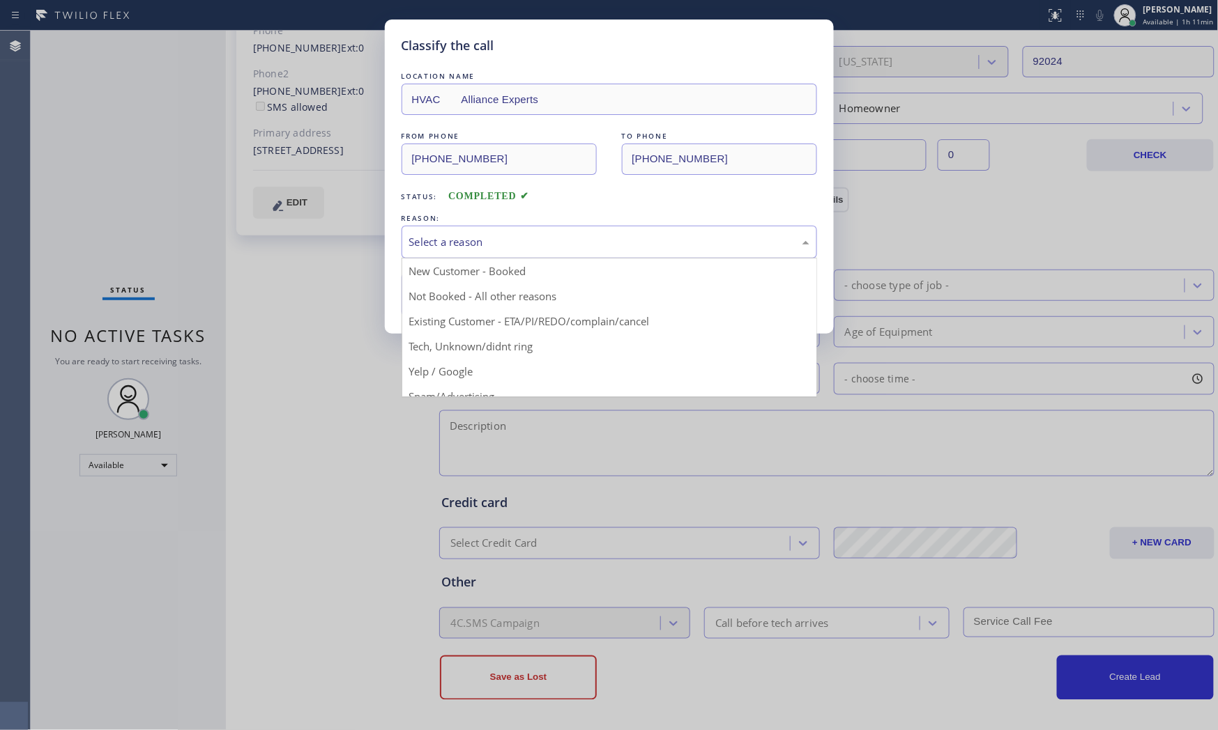
click at [489, 247] on div "Select a reason" at bounding box center [609, 242] width 400 height 16
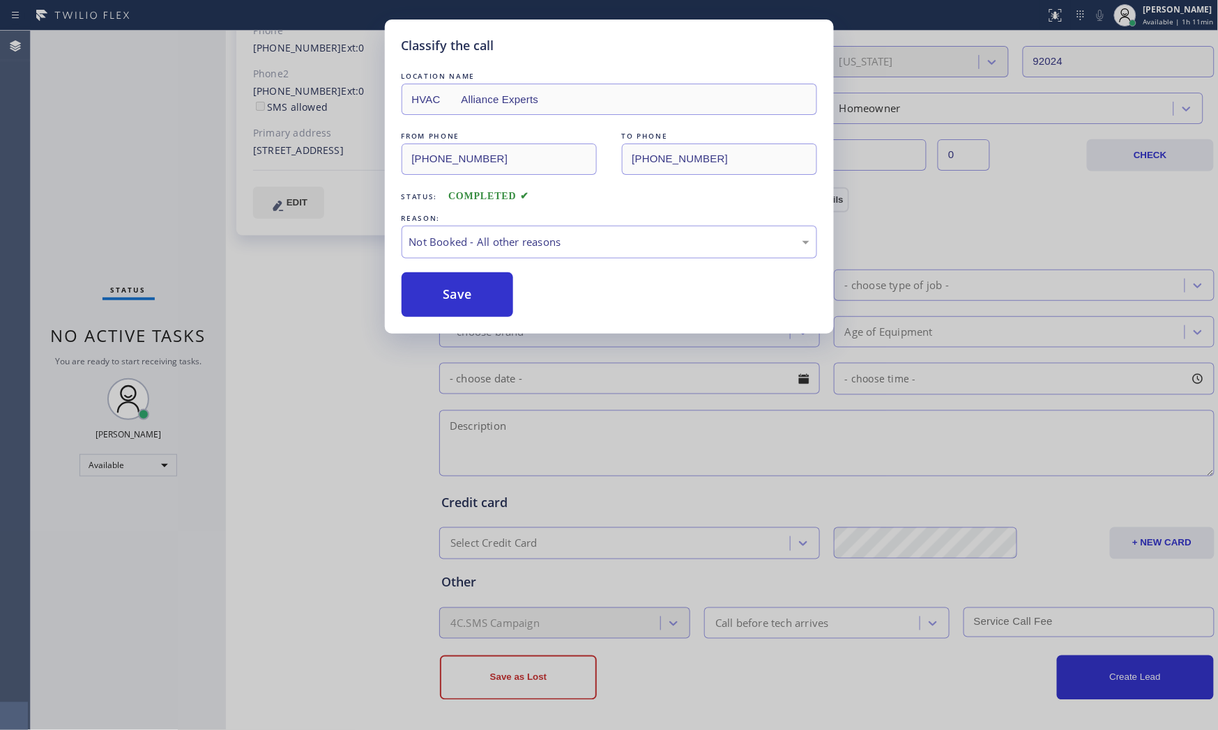
click at [462, 291] on button "Save" at bounding box center [457, 295] width 112 height 45
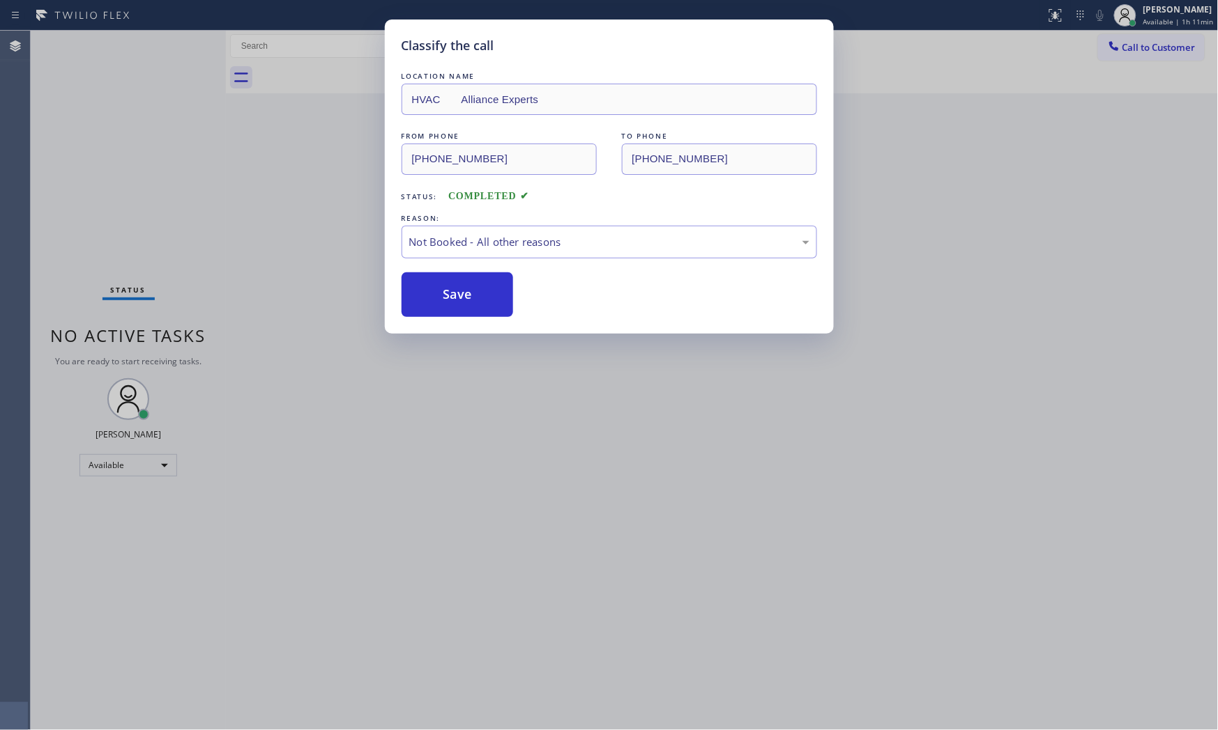
click at [462, 291] on button "Save" at bounding box center [457, 295] width 112 height 45
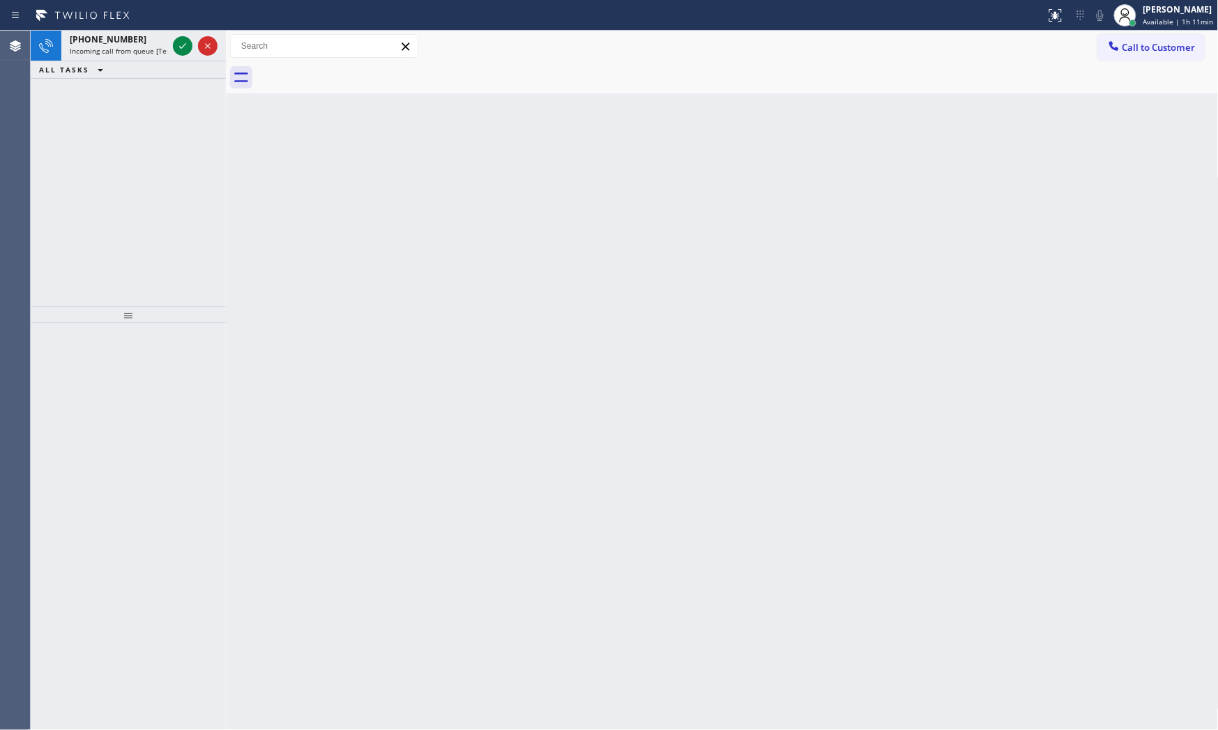
click at [141, 64] on div "ALL TASKS ALL TASKS ACTIVE TASKS TASKS IN WRAP UP" at bounding box center [128, 69] width 195 height 17
click at [143, 56] on div "[PHONE_NUMBER] Incoming call from queue [Test] All" at bounding box center [115, 46] width 109 height 31
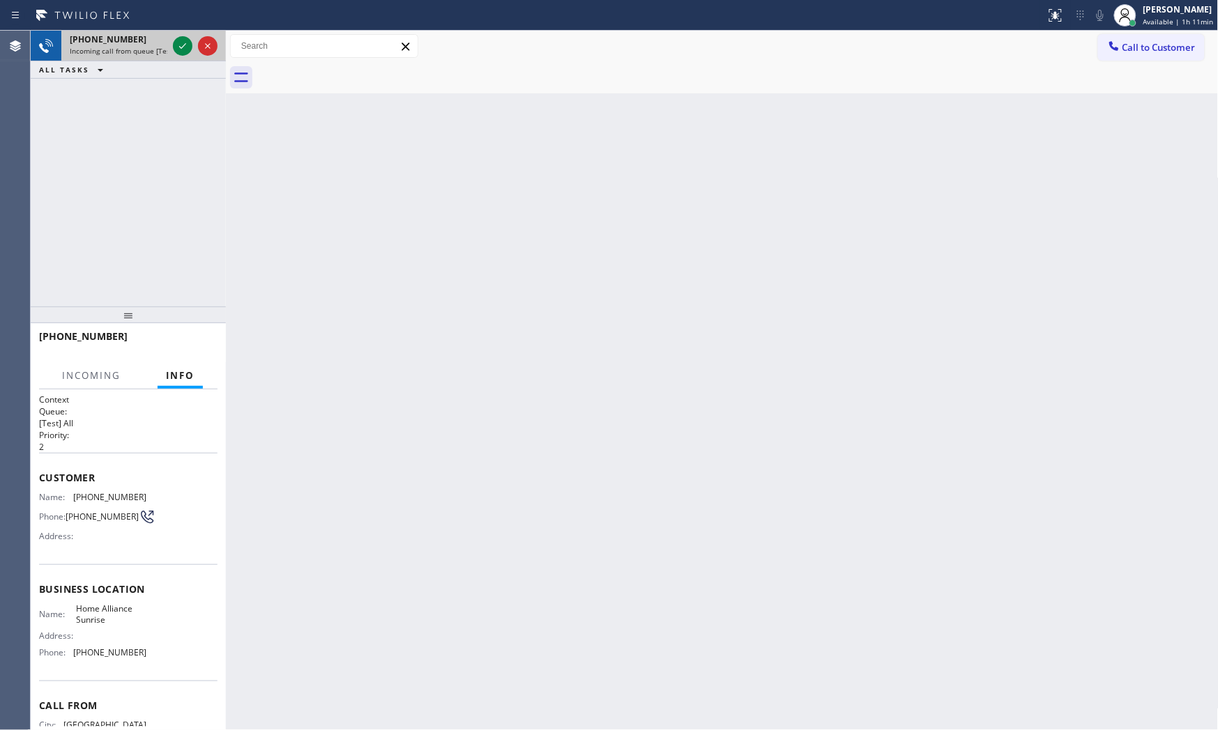
click at [198, 56] on div at bounding box center [195, 46] width 50 height 31
click at [186, 51] on icon at bounding box center [182, 46] width 17 height 17
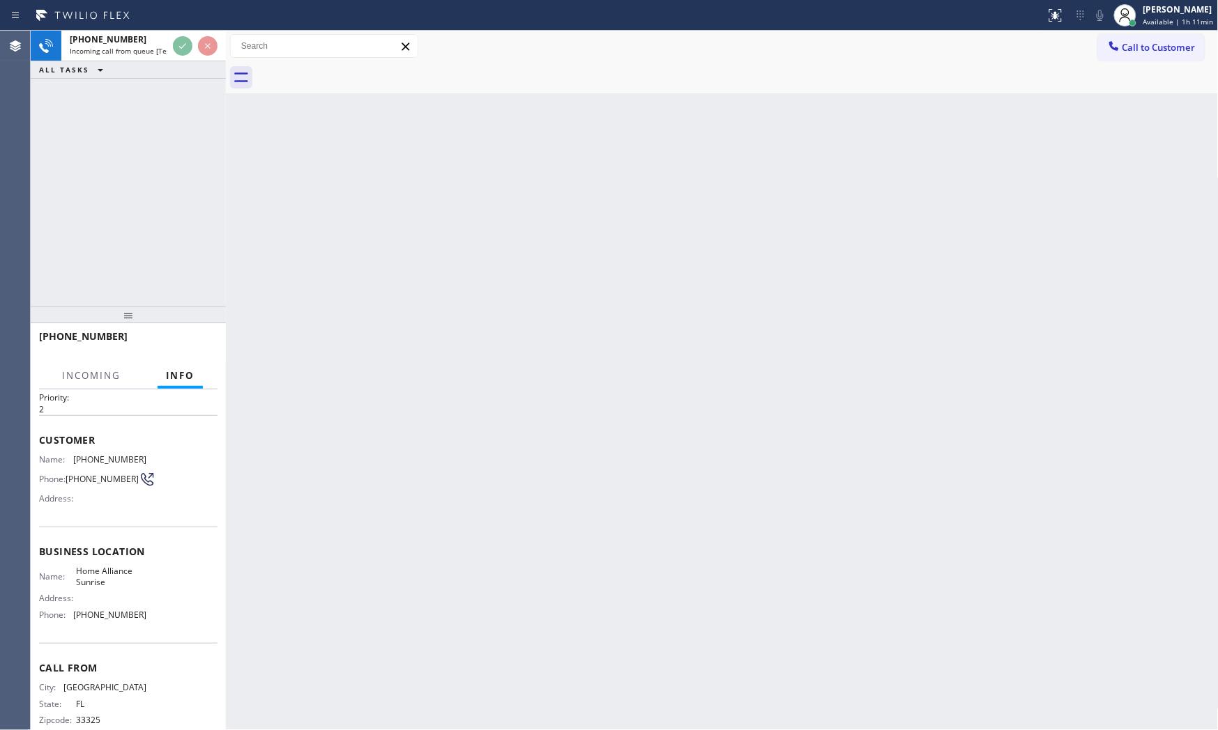
scroll to position [73, 0]
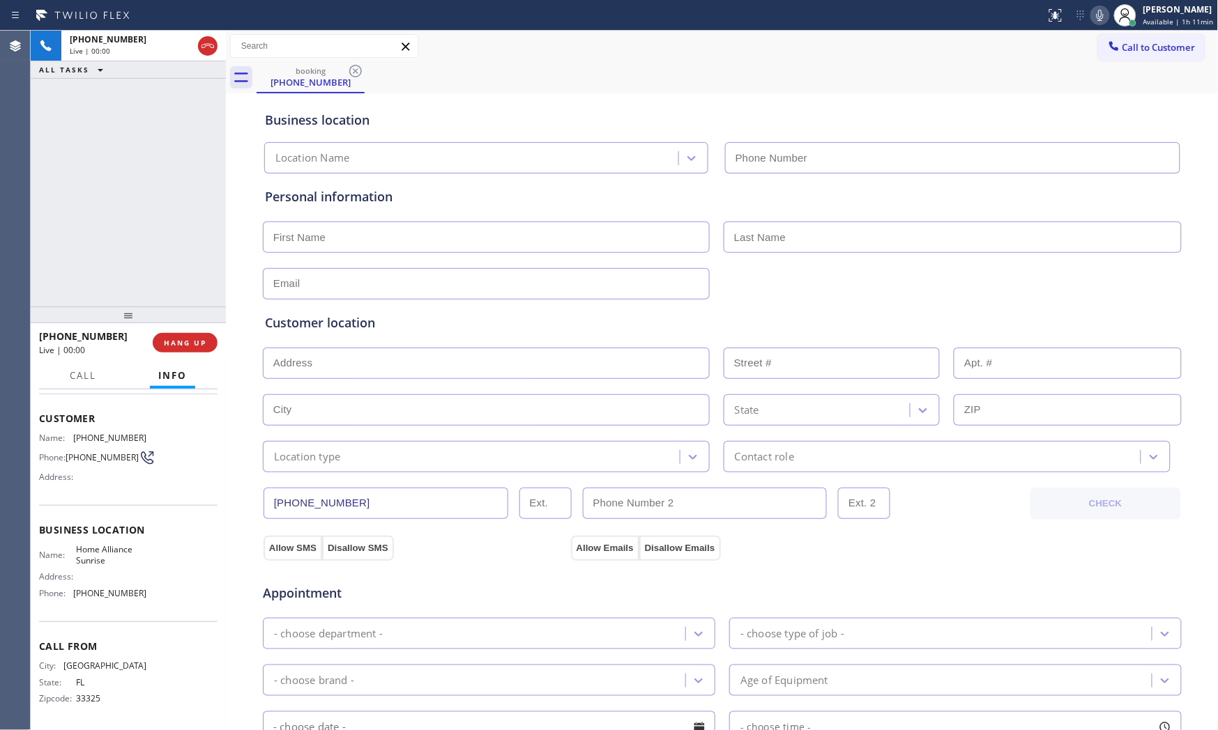
type input "[PHONE_NUMBER]"
click at [189, 345] on button "HANG UP" at bounding box center [185, 343] width 65 height 20
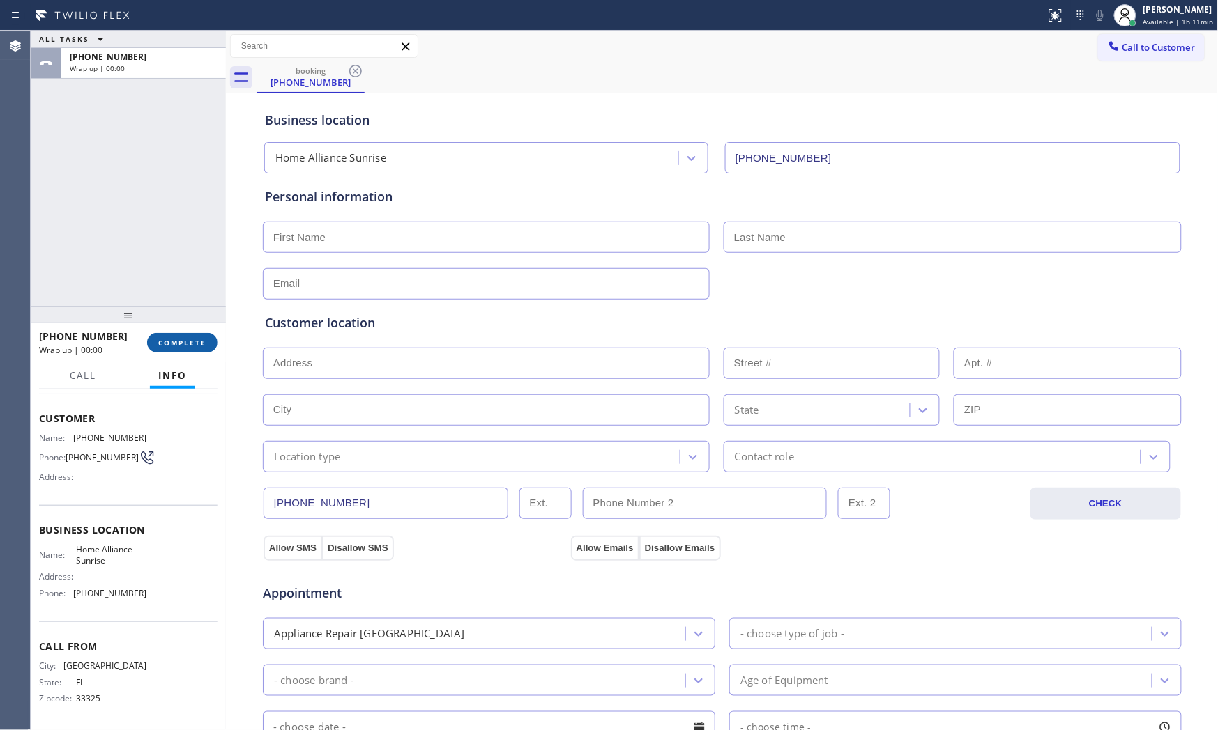
click at [189, 345] on span "COMPLETE" at bounding box center [182, 343] width 48 height 10
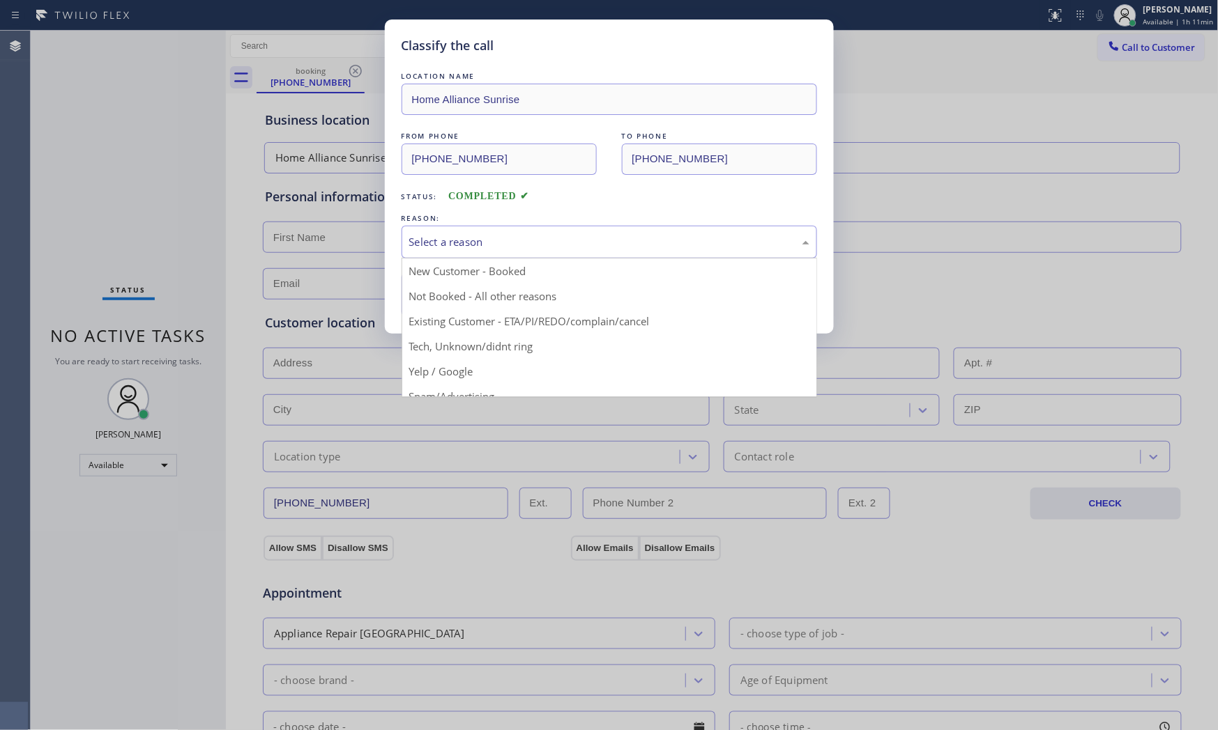
click at [542, 250] on div "Select a reason" at bounding box center [609, 242] width 400 height 16
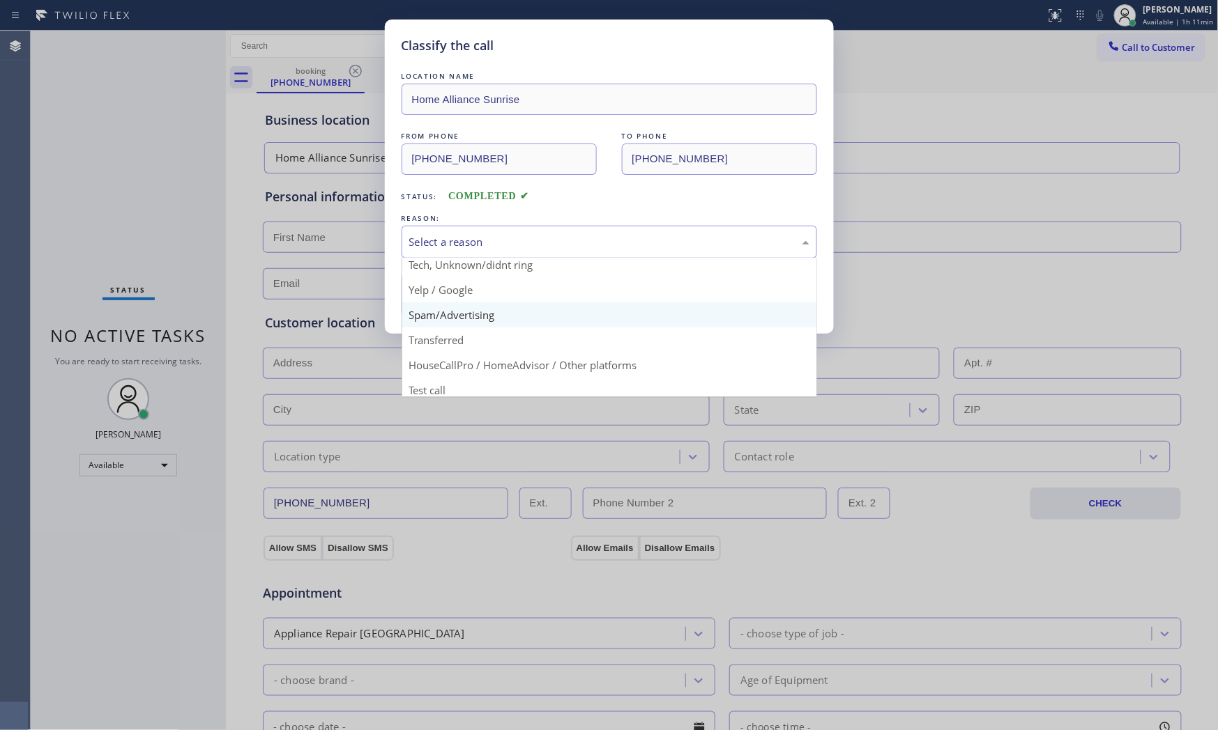
scroll to position [87, 0]
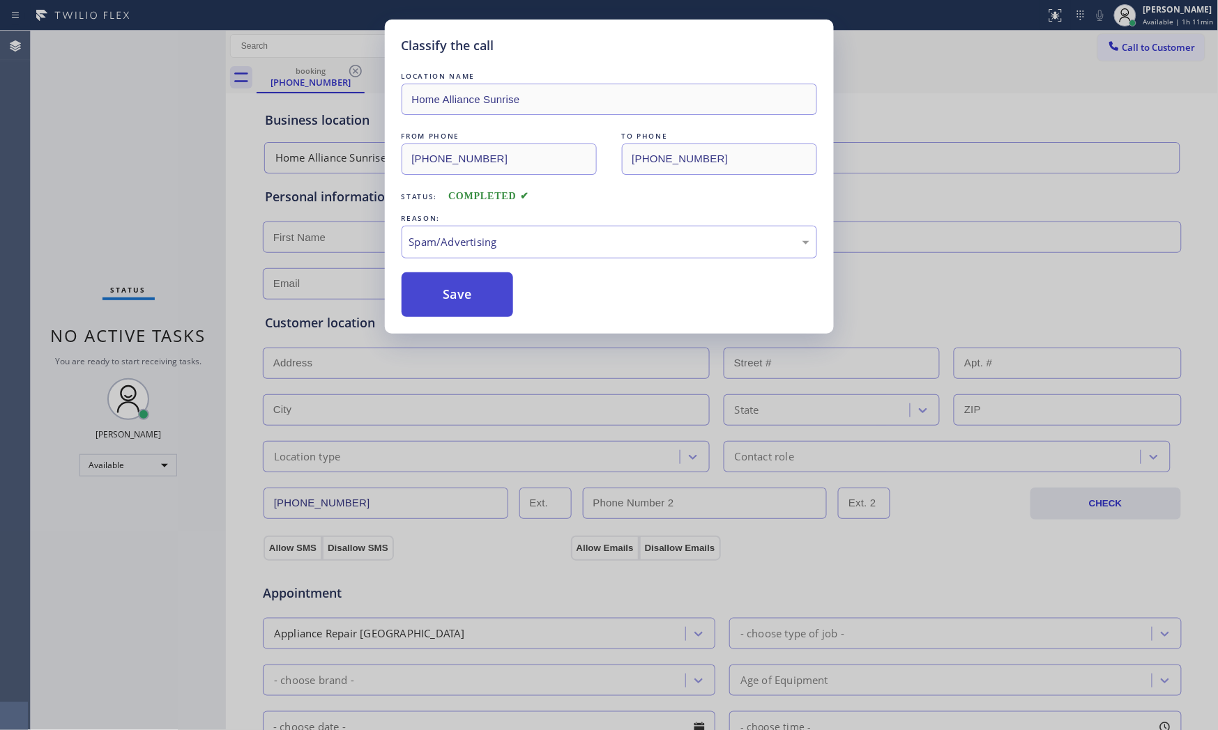
click at [467, 301] on button "Save" at bounding box center [457, 295] width 112 height 45
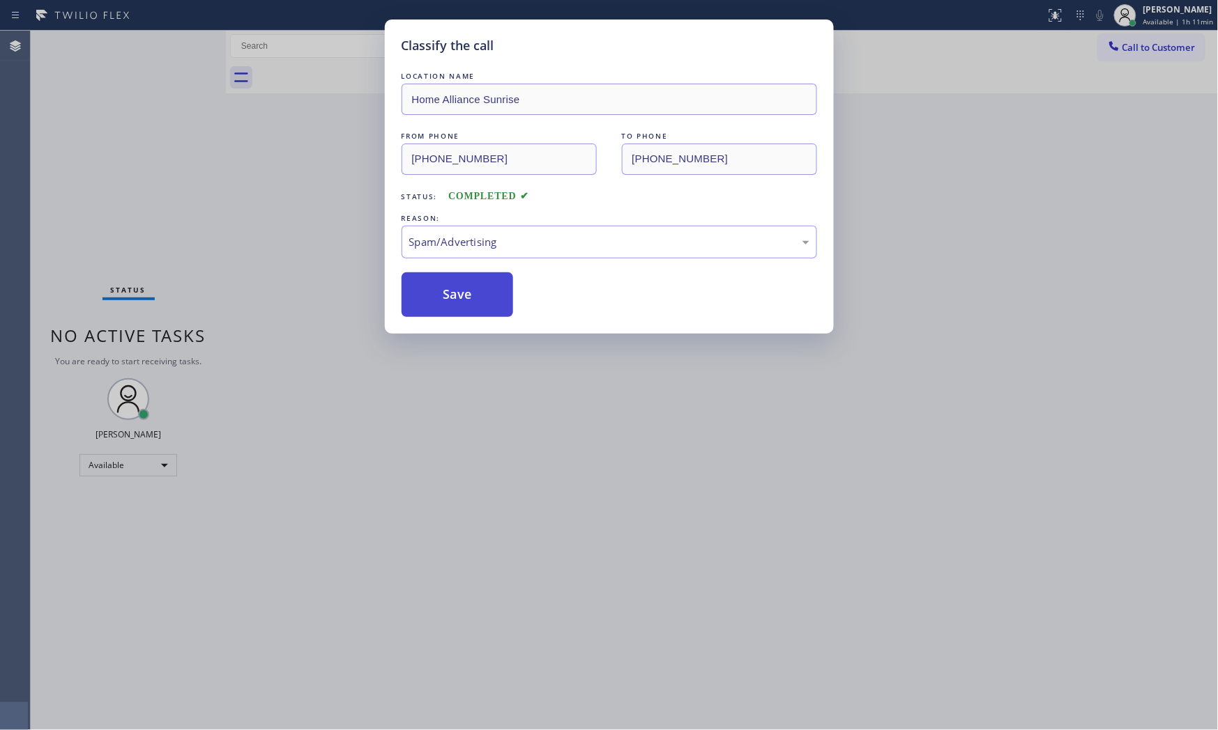
click at [467, 301] on button "Save" at bounding box center [457, 295] width 112 height 45
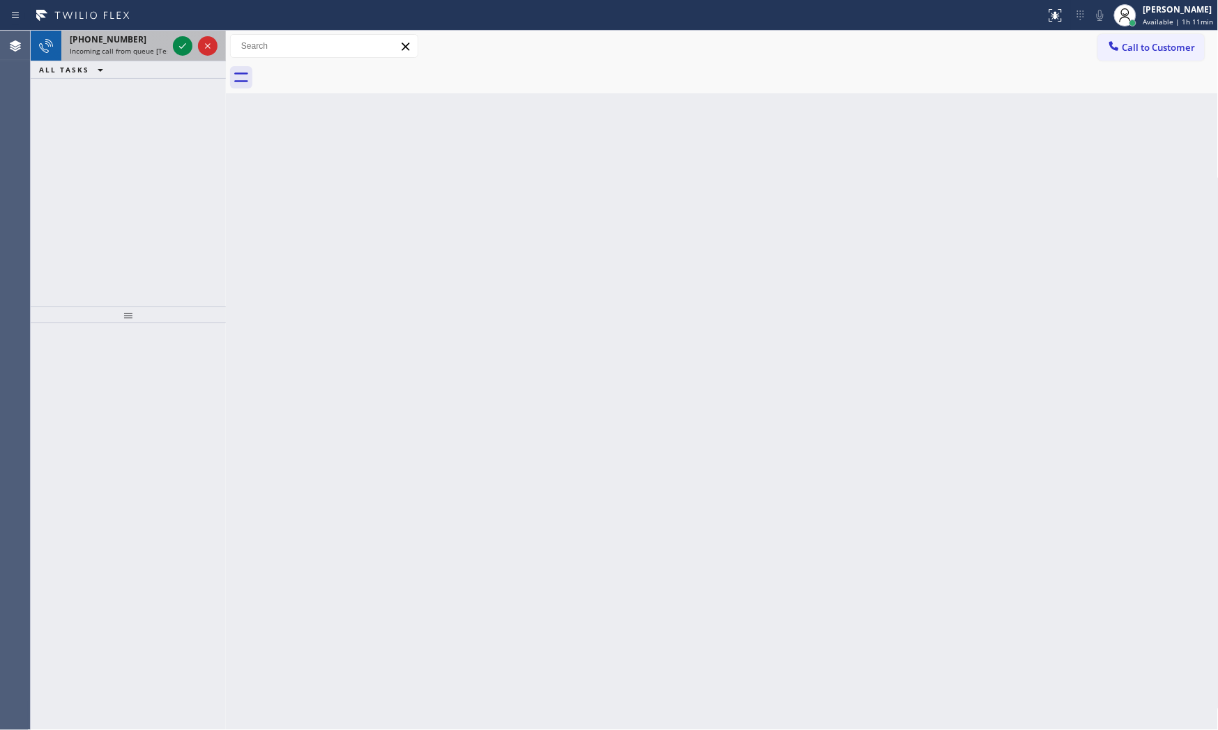
click at [139, 47] on span "Incoming call from queue [Test] All" at bounding box center [128, 51] width 116 height 10
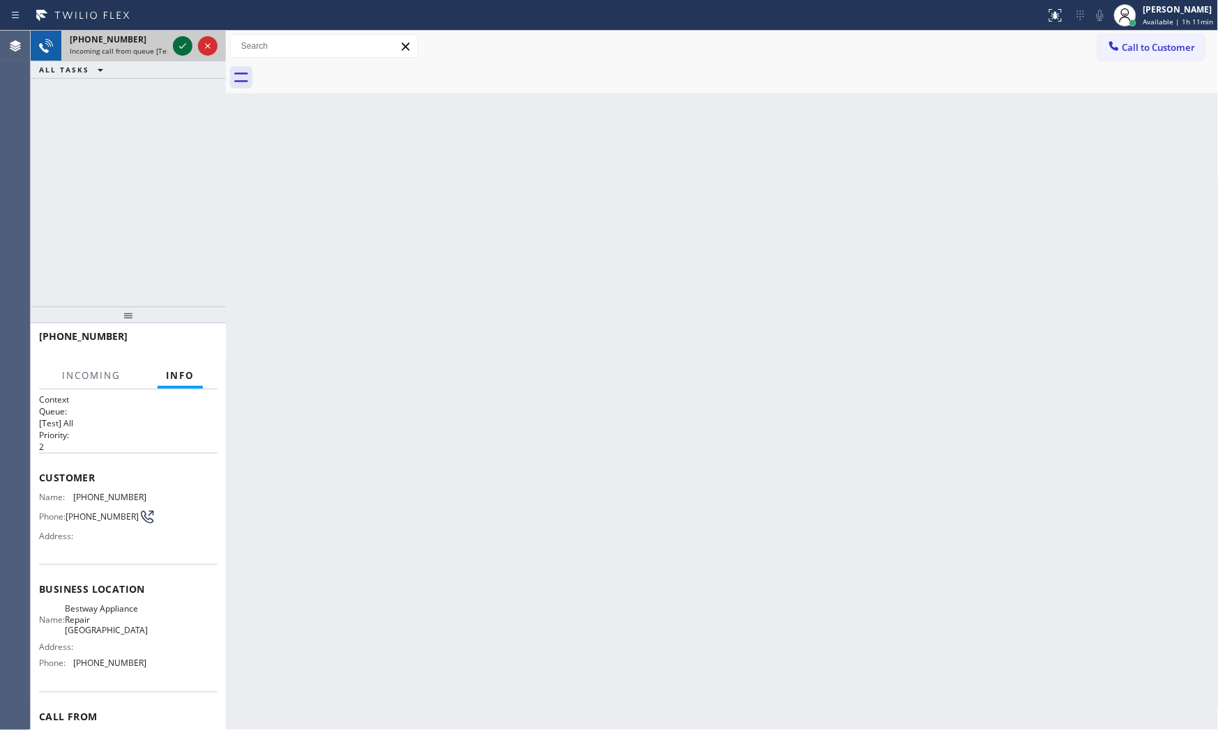
click at [175, 49] on icon at bounding box center [182, 46] width 17 height 17
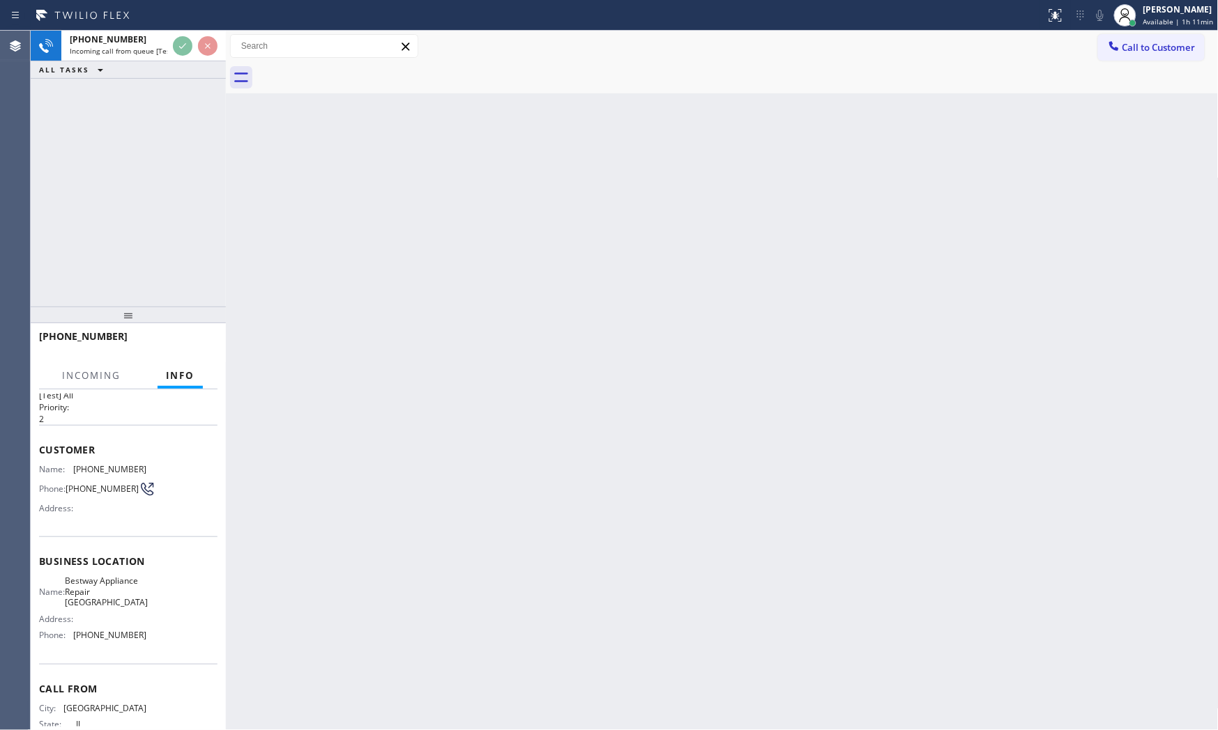
scroll to position [84, 0]
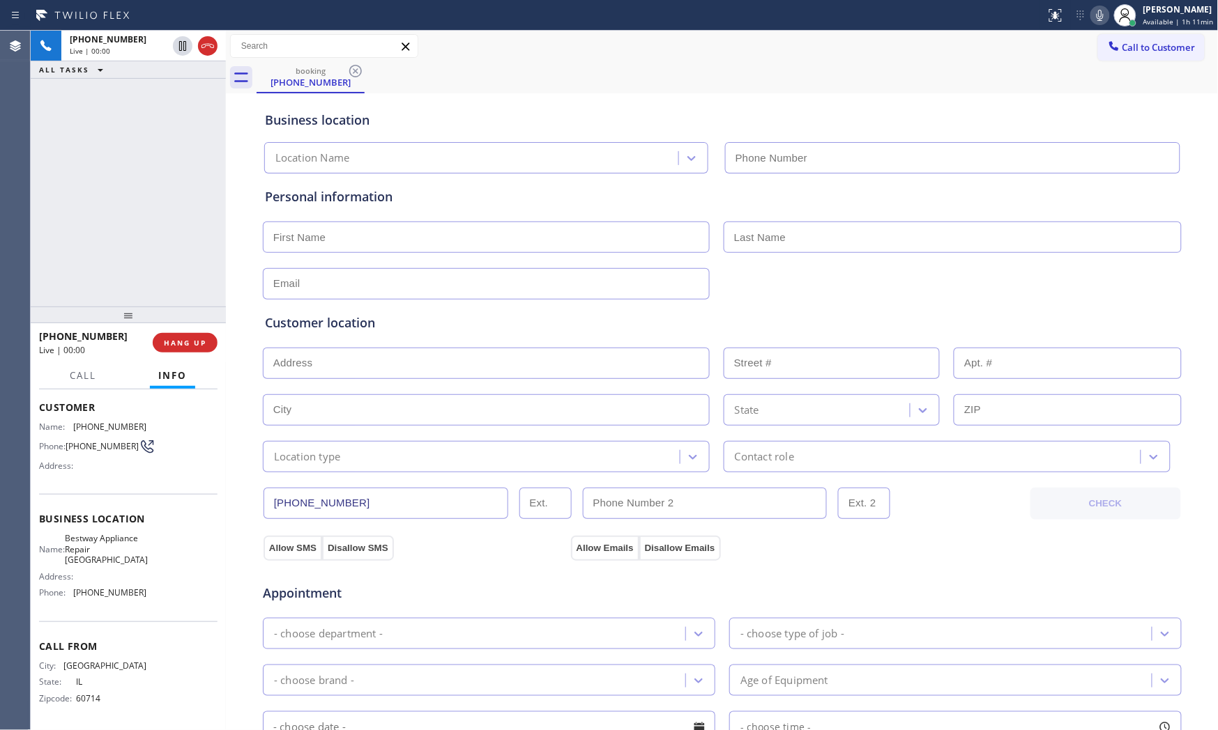
type input "[PHONE_NUMBER]"
click at [191, 343] on span "HANG UP" at bounding box center [185, 343] width 43 height 10
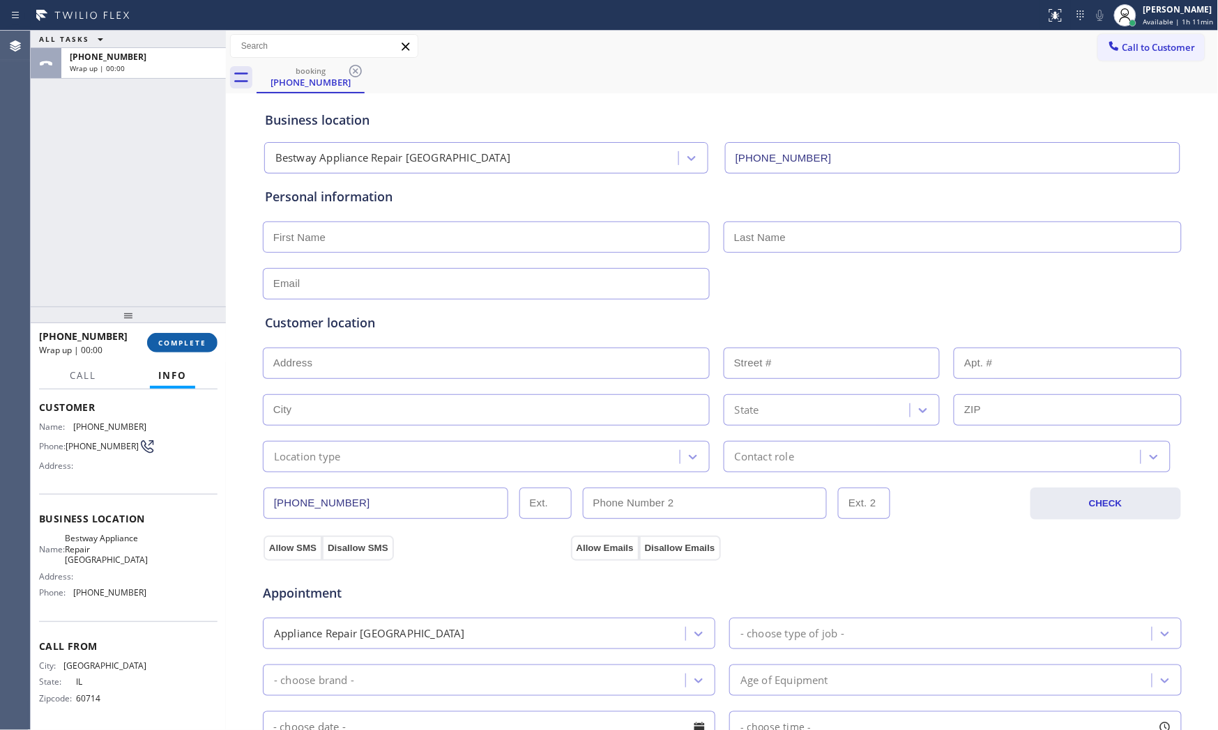
click at [191, 343] on span "COMPLETE" at bounding box center [182, 343] width 48 height 10
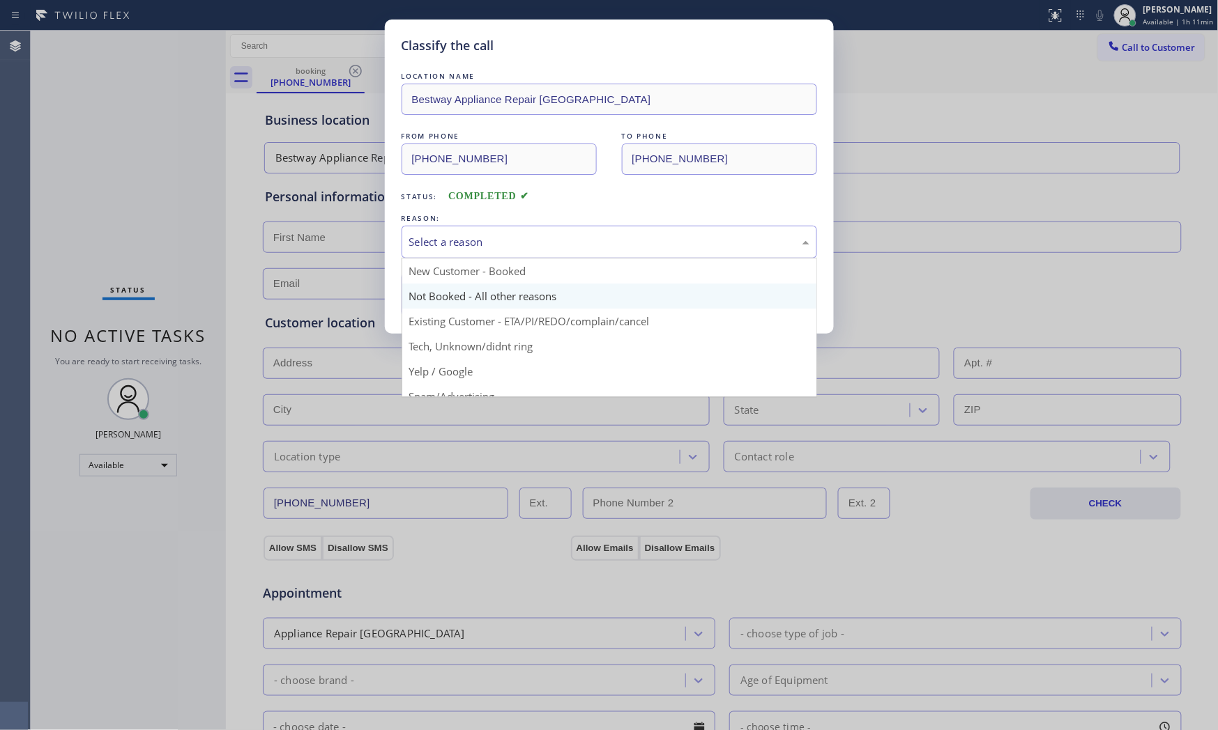
drag, startPoint x: 507, startPoint y: 238, endPoint x: 468, endPoint y: 293, distance: 66.9
click at [507, 239] on div "Select a reason" at bounding box center [609, 242] width 400 height 16
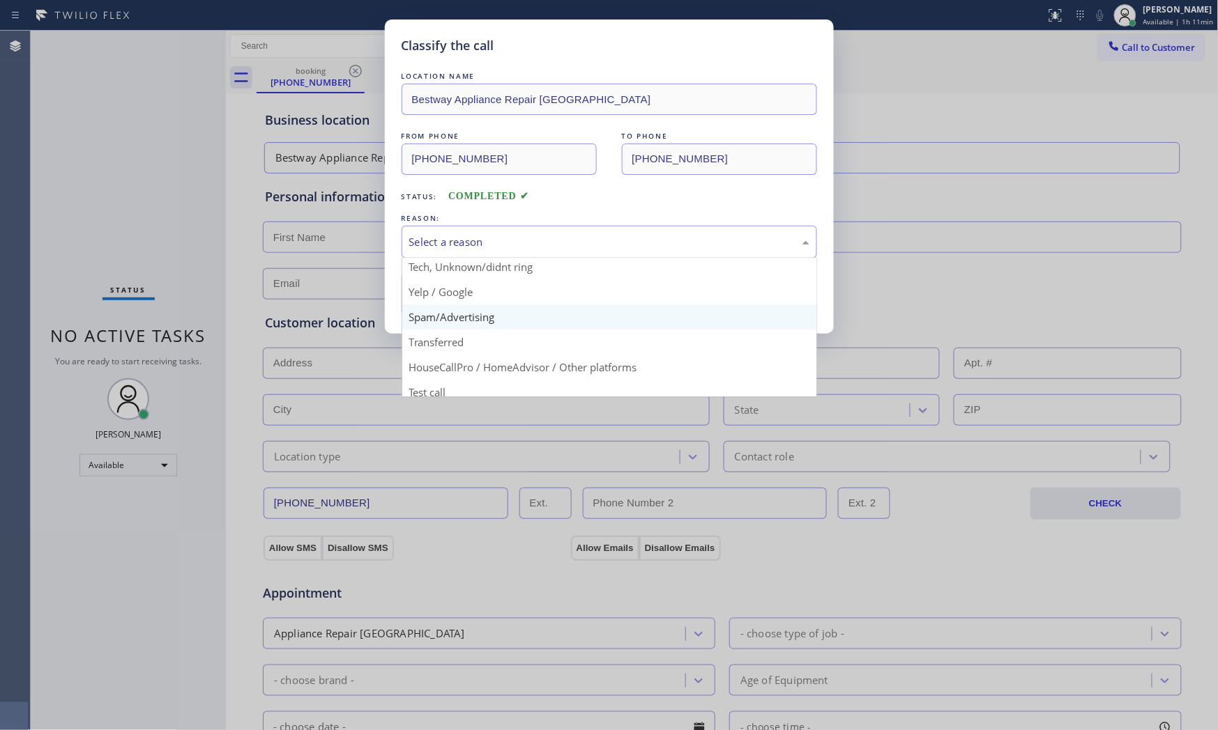
scroll to position [87, 0]
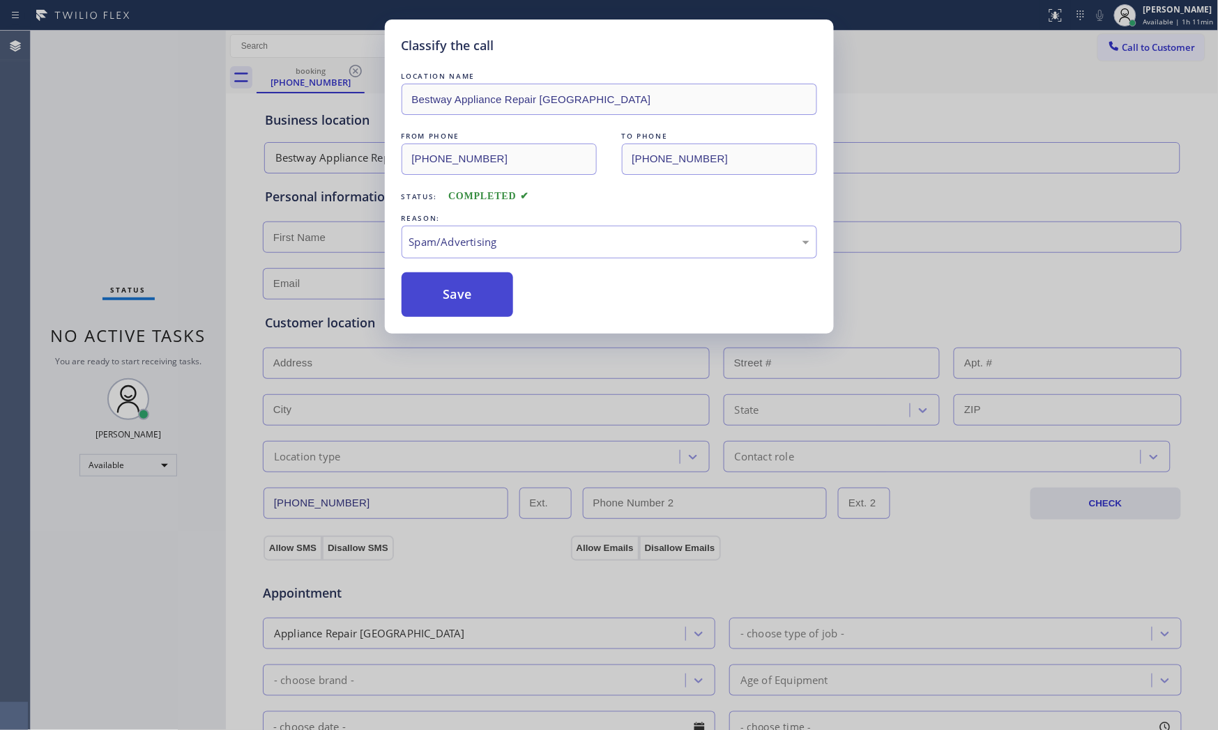
click at [470, 298] on button "Save" at bounding box center [457, 295] width 112 height 45
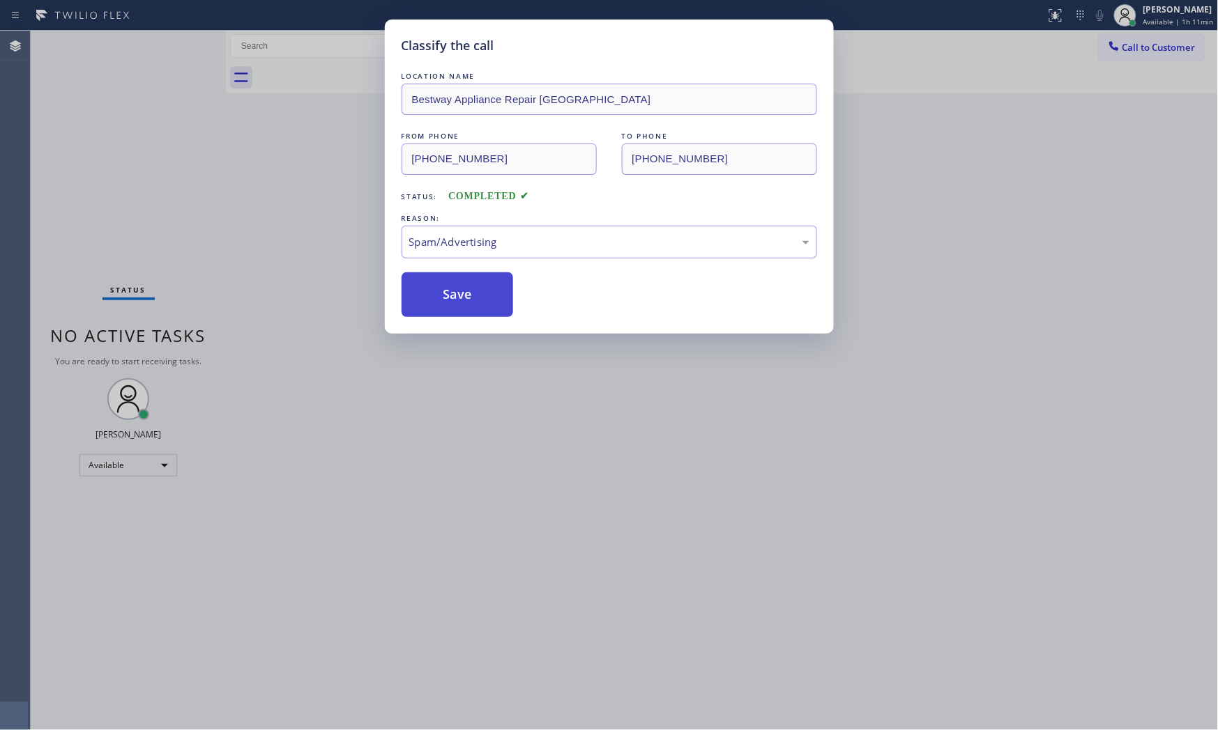
click at [470, 298] on button "Save" at bounding box center [457, 295] width 112 height 45
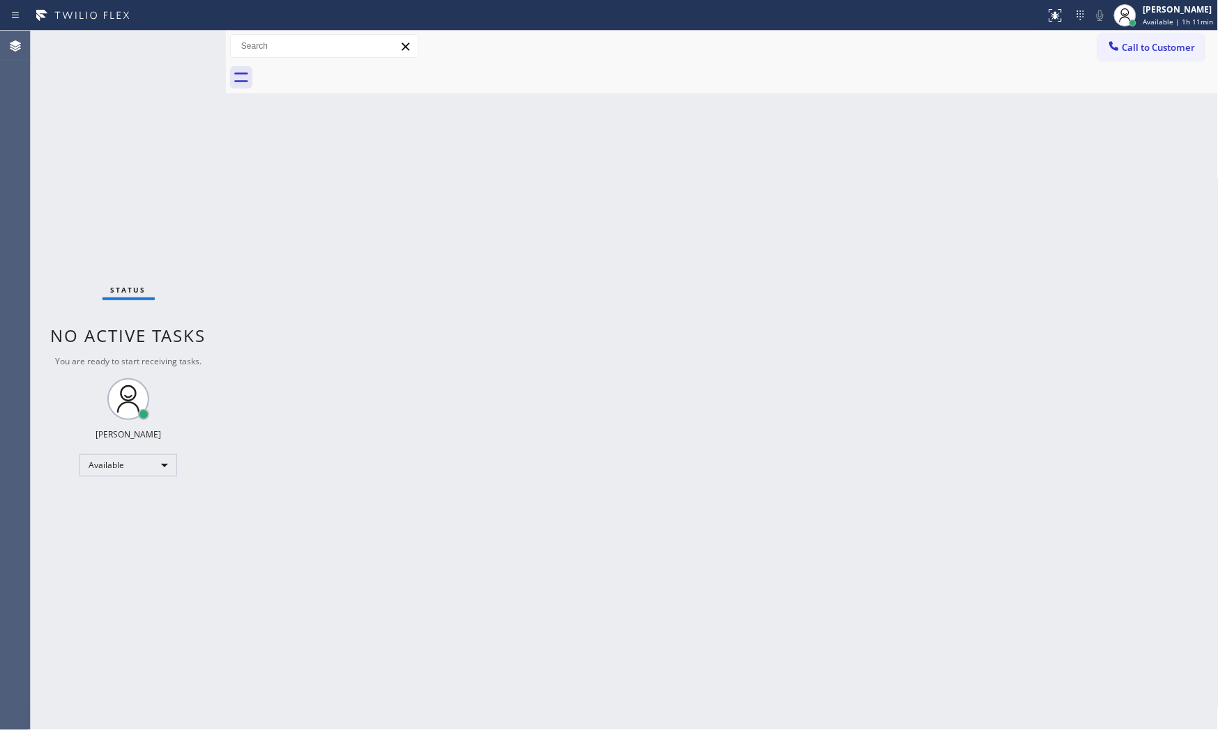
click at [185, 45] on div "Status No active tasks You are ready to start receiving tasks. [PERSON_NAME] Av…" at bounding box center [128, 381] width 195 height 700
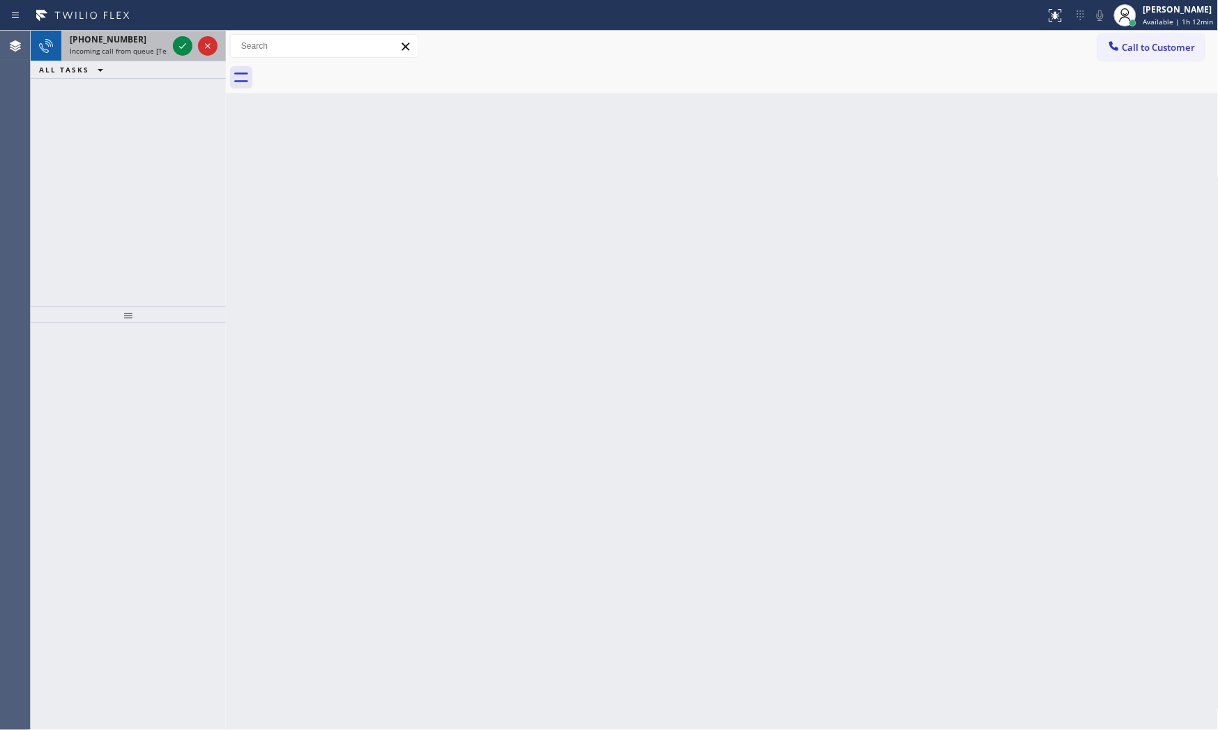
drag, startPoint x: 149, startPoint y: 51, endPoint x: 169, endPoint y: 46, distance: 20.1
click at [150, 51] on span "Incoming call from queue [Test] All" at bounding box center [128, 51] width 116 height 10
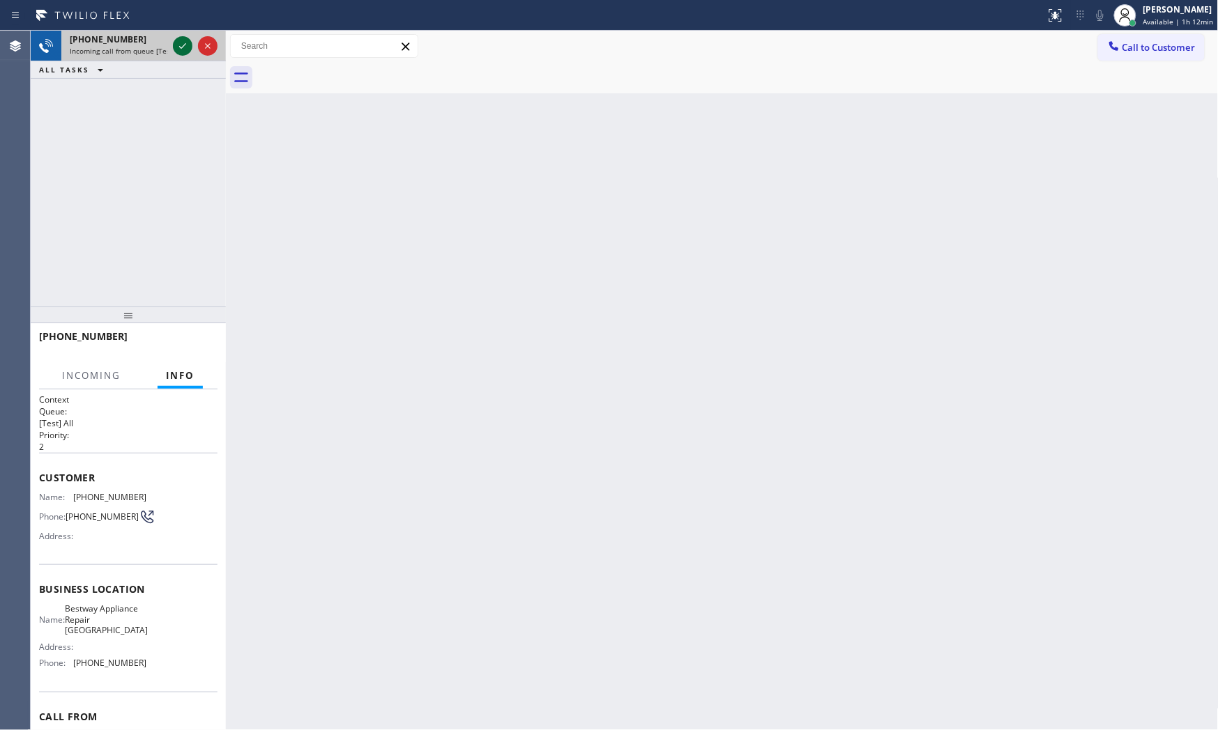
click at [178, 45] on icon at bounding box center [182, 46] width 17 height 17
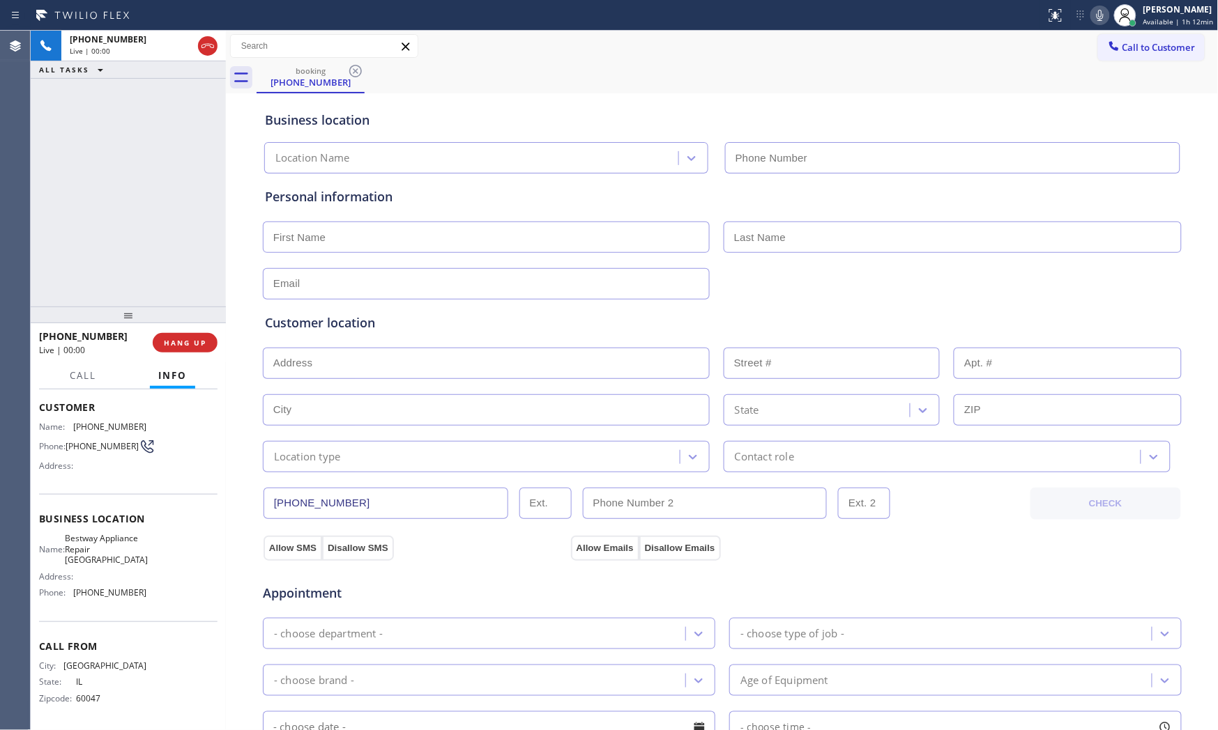
type input "[PHONE_NUMBER]"
click at [179, 344] on span "HANG UP" at bounding box center [185, 343] width 43 height 10
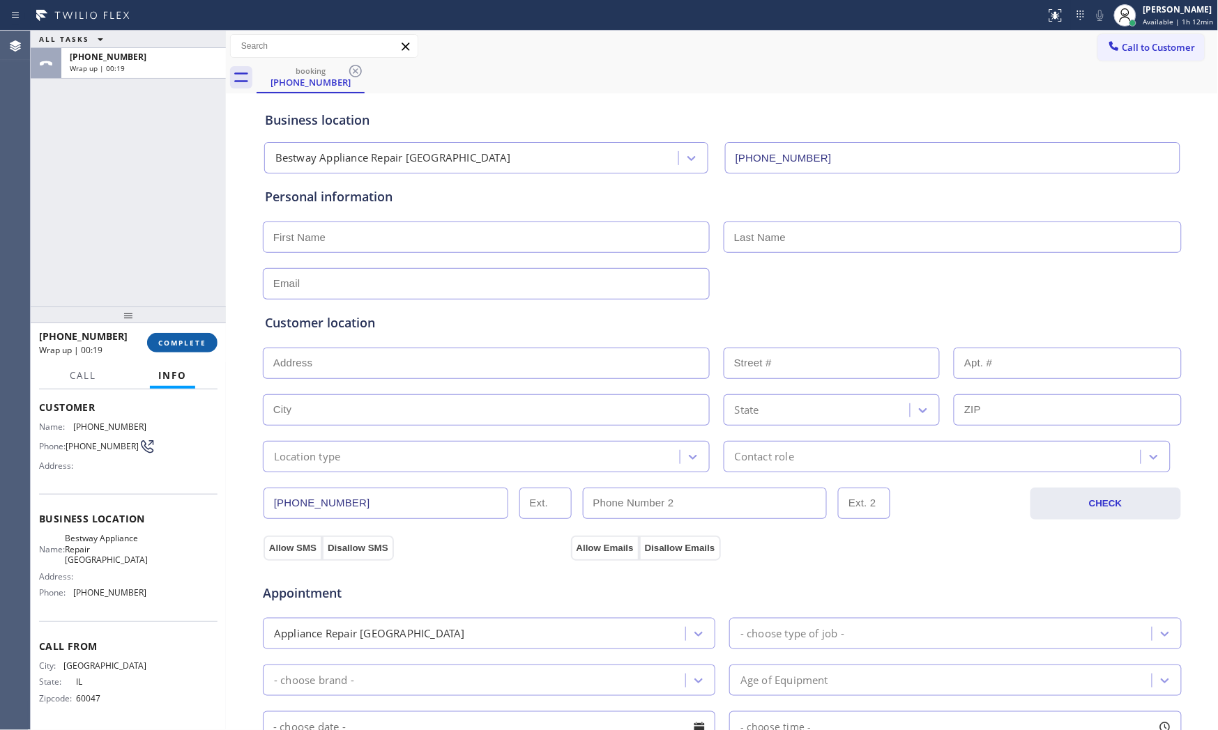
click at [192, 346] on span "COMPLETE" at bounding box center [182, 343] width 48 height 10
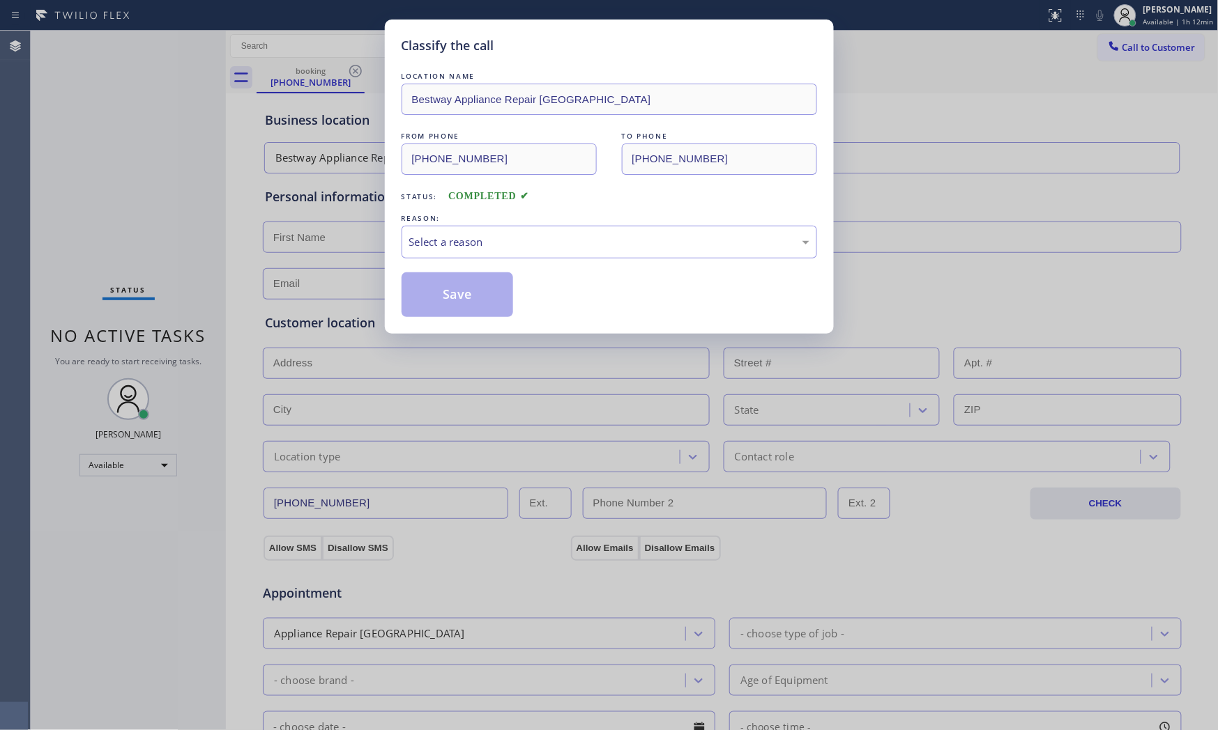
click at [474, 267] on div "LOCATION NAME Bestway Appliance Repair Elgin FROM PHONE [PHONE_NUMBER] TO PHONE…" at bounding box center [608, 193] width 415 height 248
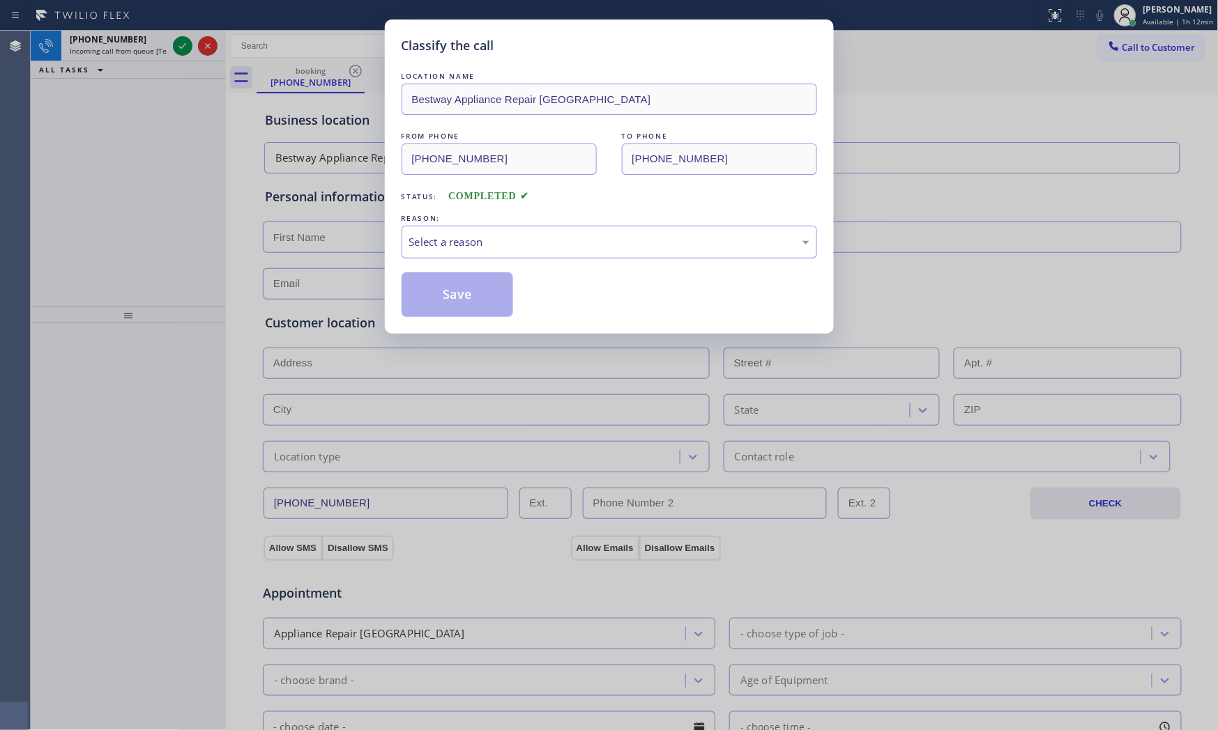
click at [482, 253] on div "Select a reason" at bounding box center [608, 242] width 415 height 33
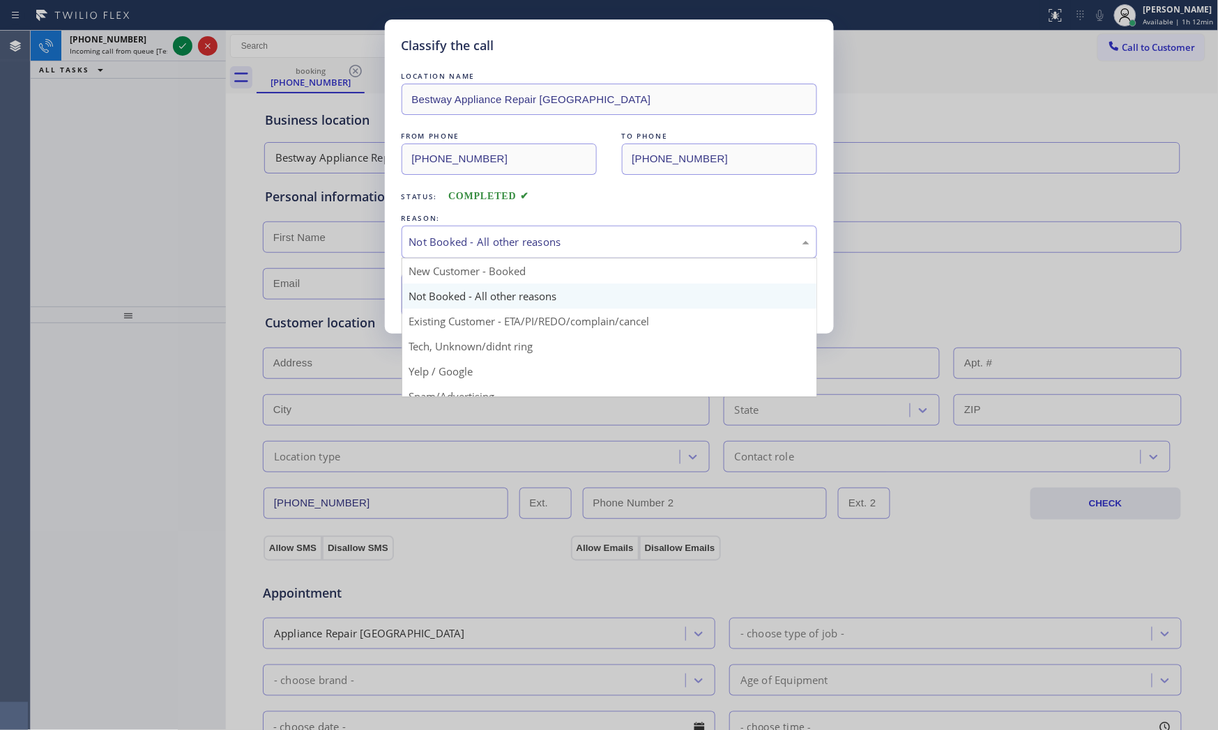
click at [460, 252] on div "Not Booked - All other reasons" at bounding box center [608, 242] width 415 height 33
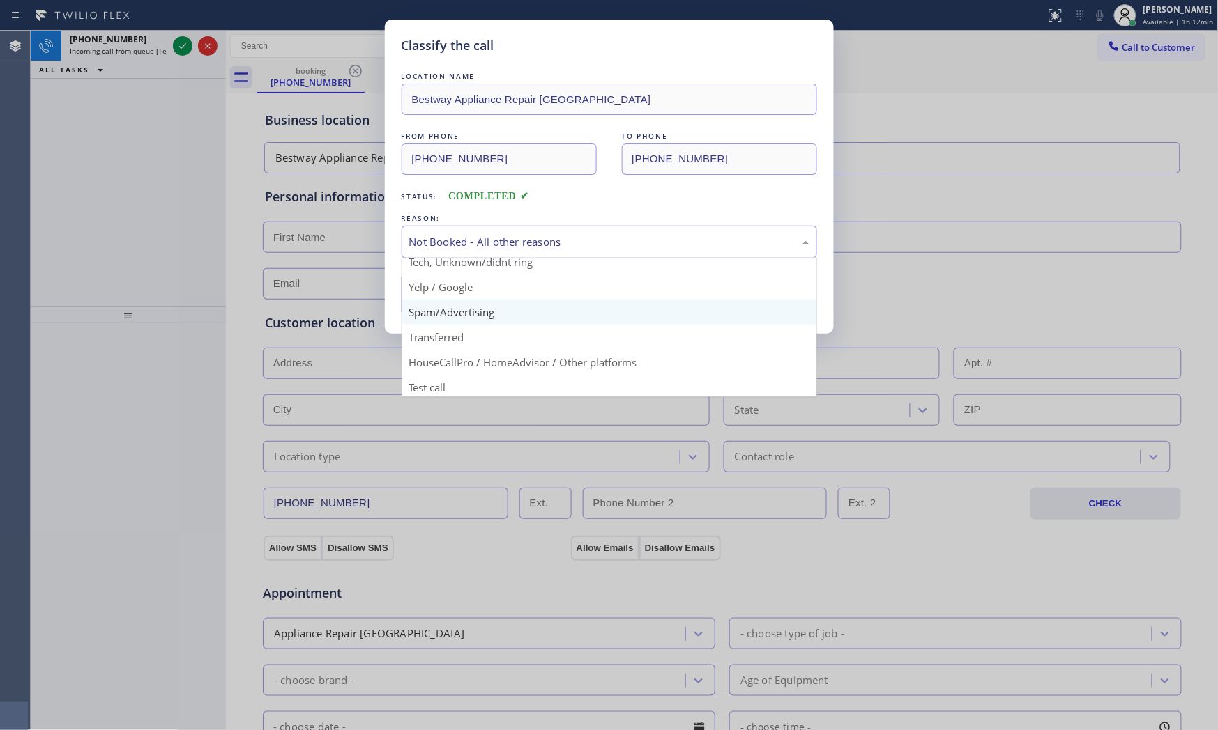
scroll to position [87, 0]
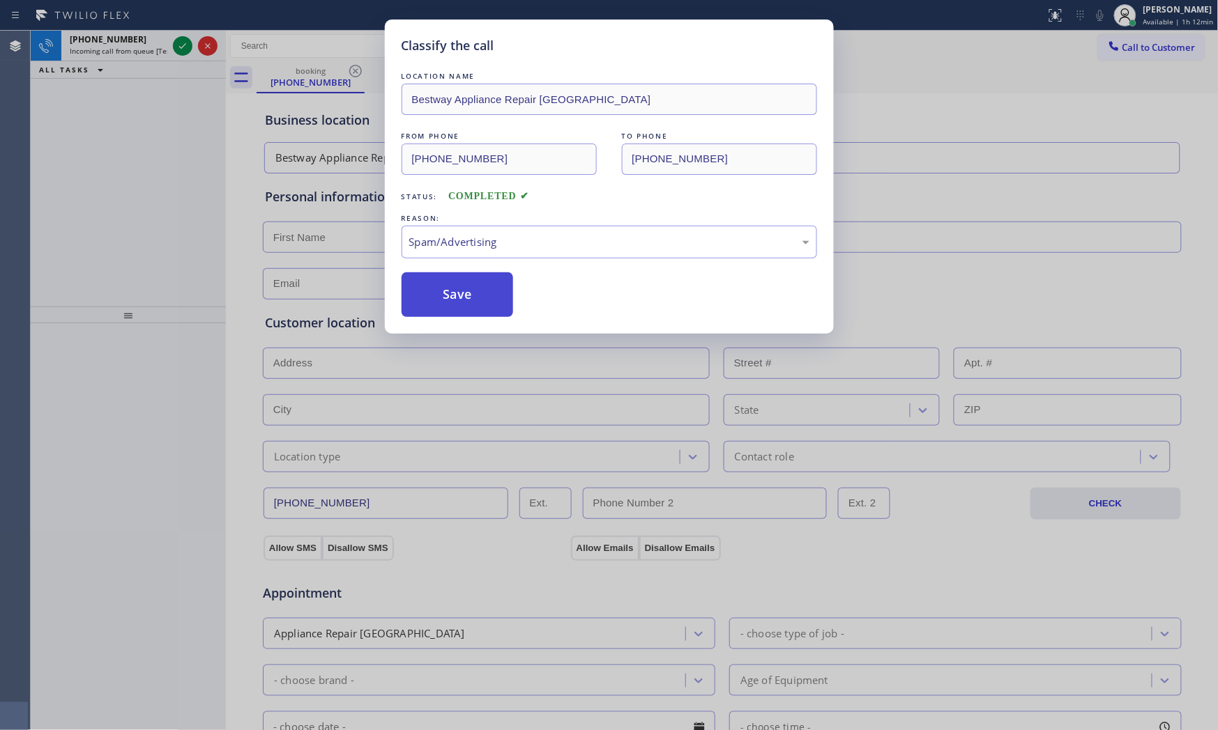
click at [459, 302] on button "Save" at bounding box center [457, 295] width 112 height 45
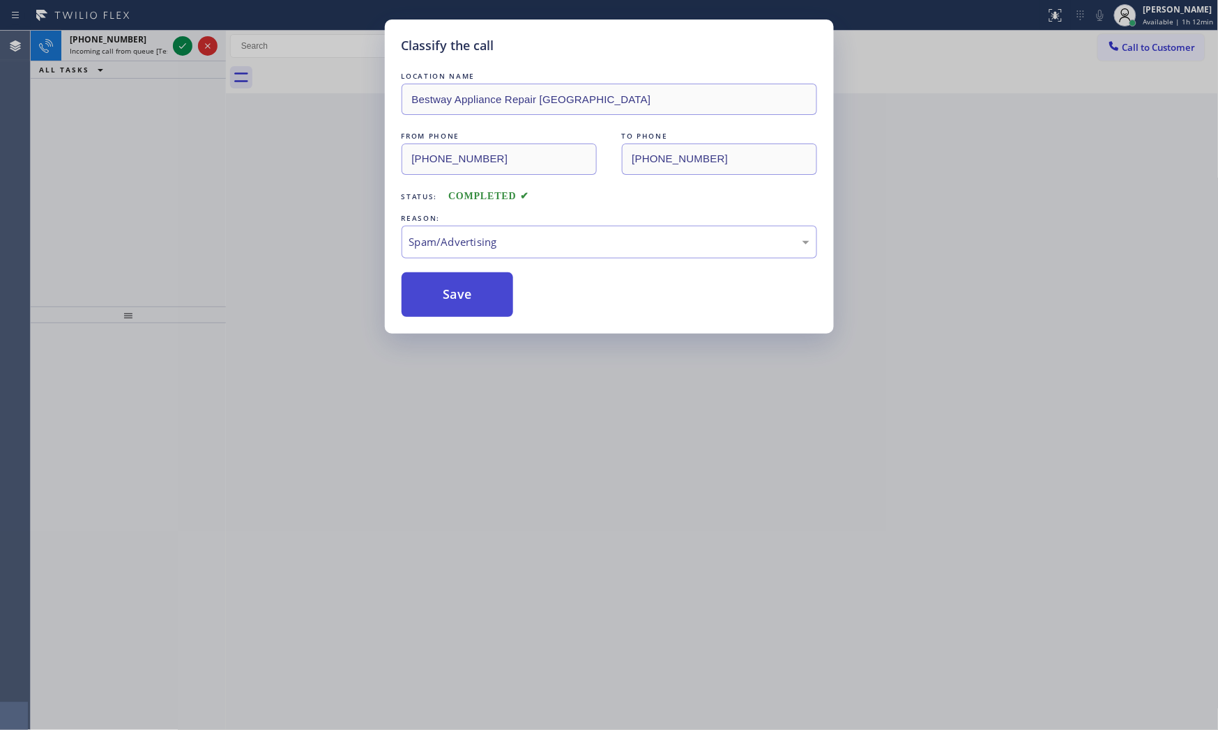
click at [459, 302] on button "Save" at bounding box center [457, 295] width 112 height 45
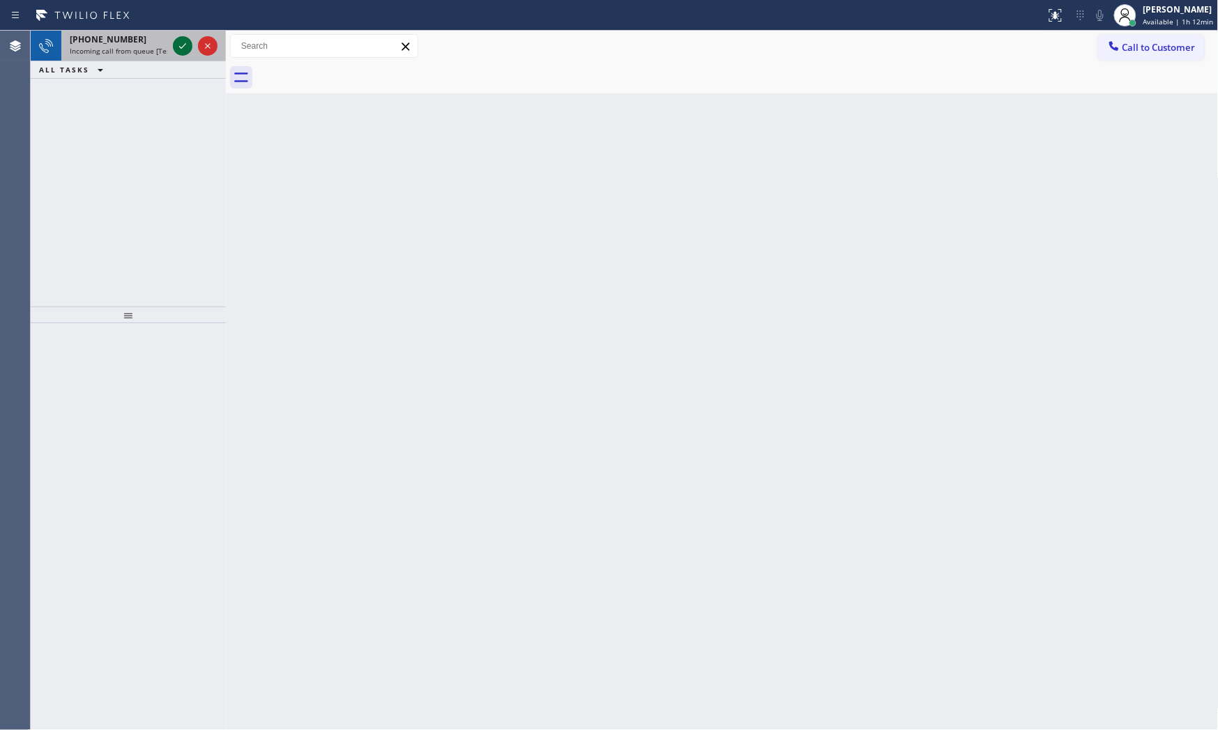
click at [178, 43] on icon at bounding box center [182, 46] width 17 height 17
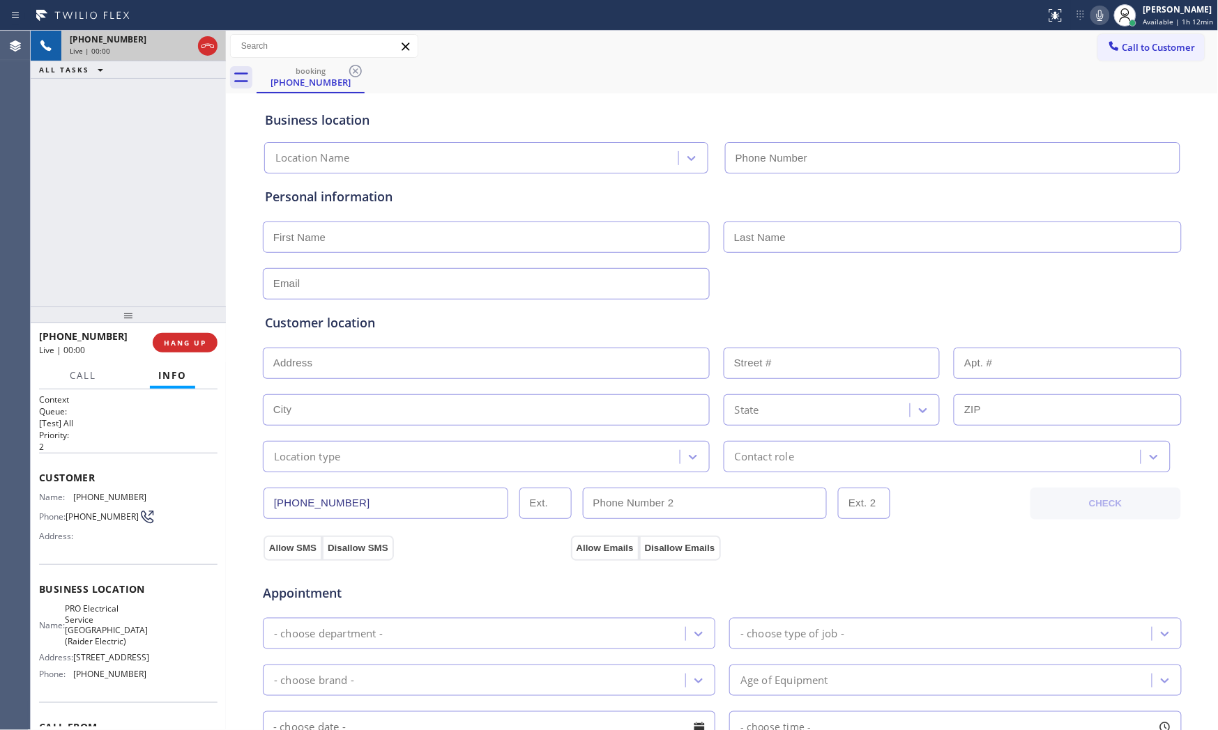
type input "[PHONE_NUMBER]"
drag, startPoint x: 193, startPoint y: 323, endPoint x: 193, endPoint y: 339, distance: 16.0
click at [193, 323] on div at bounding box center [128, 315] width 195 height 17
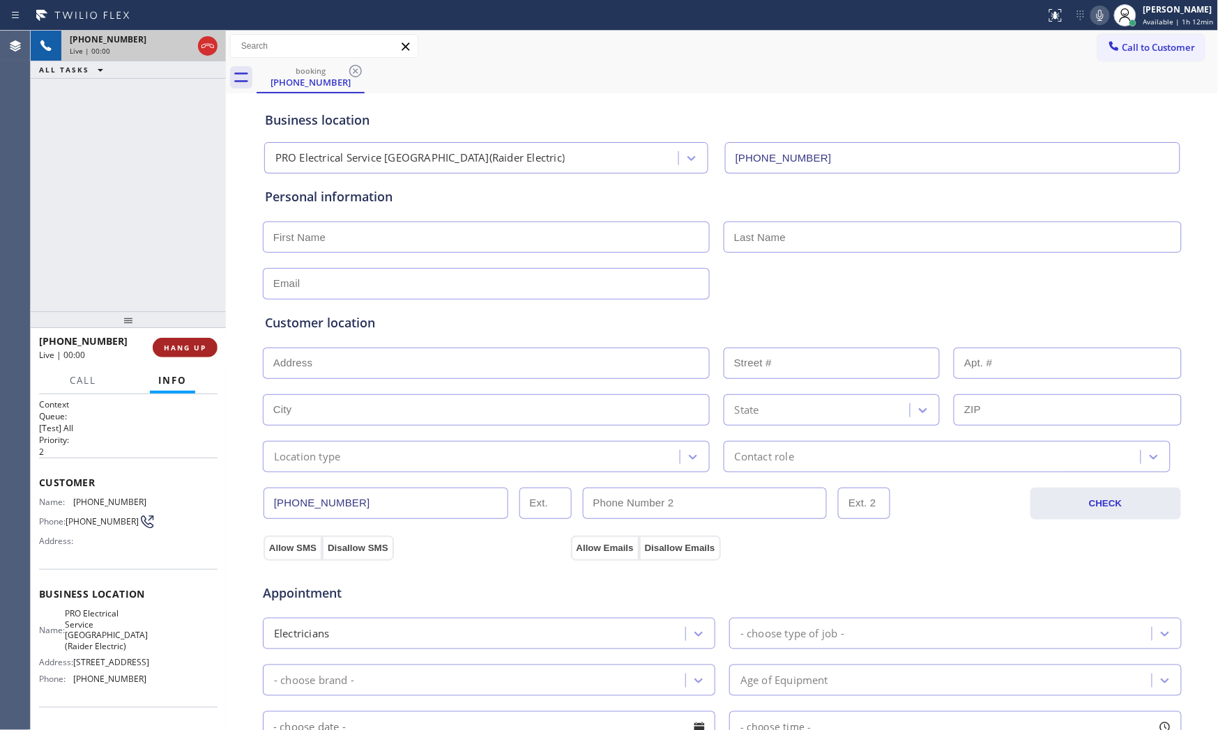
click at [194, 339] on button "HANG UP" at bounding box center [185, 348] width 65 height 20
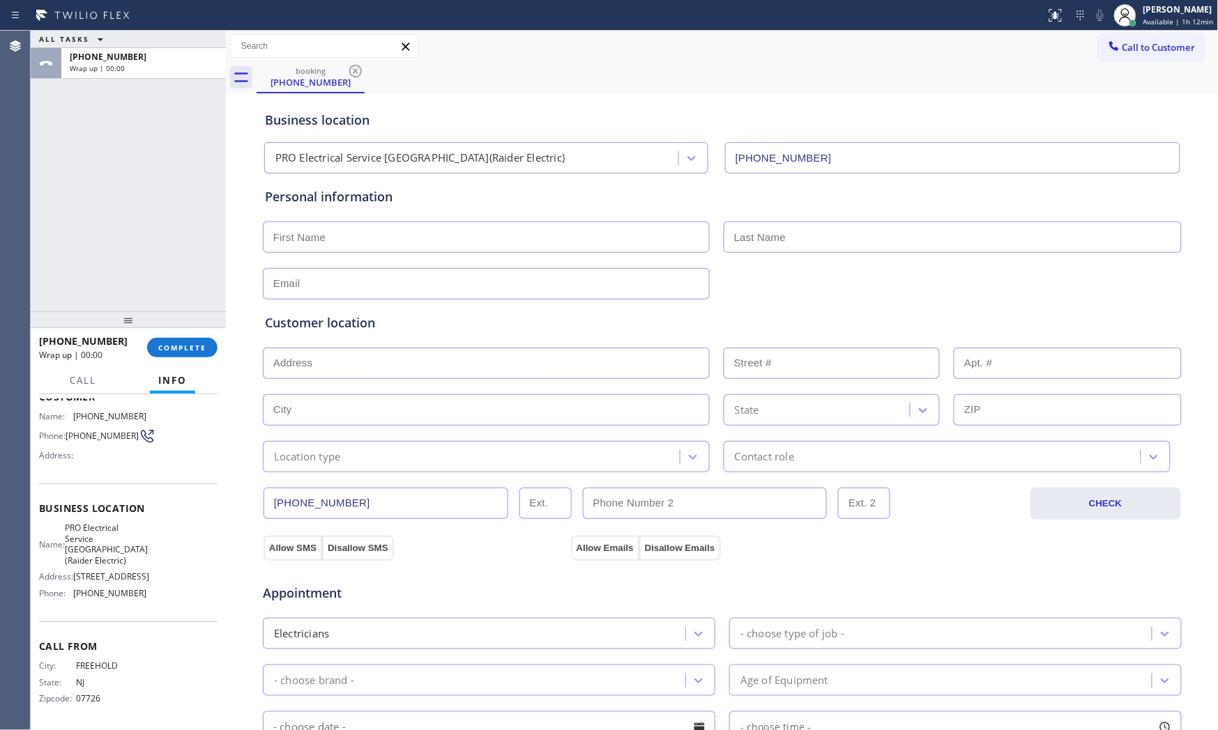
scroll to position [121, 0]
click at [176, 344] on span "COMPLETE" at bounding box center [182, 348] width 48 height 10
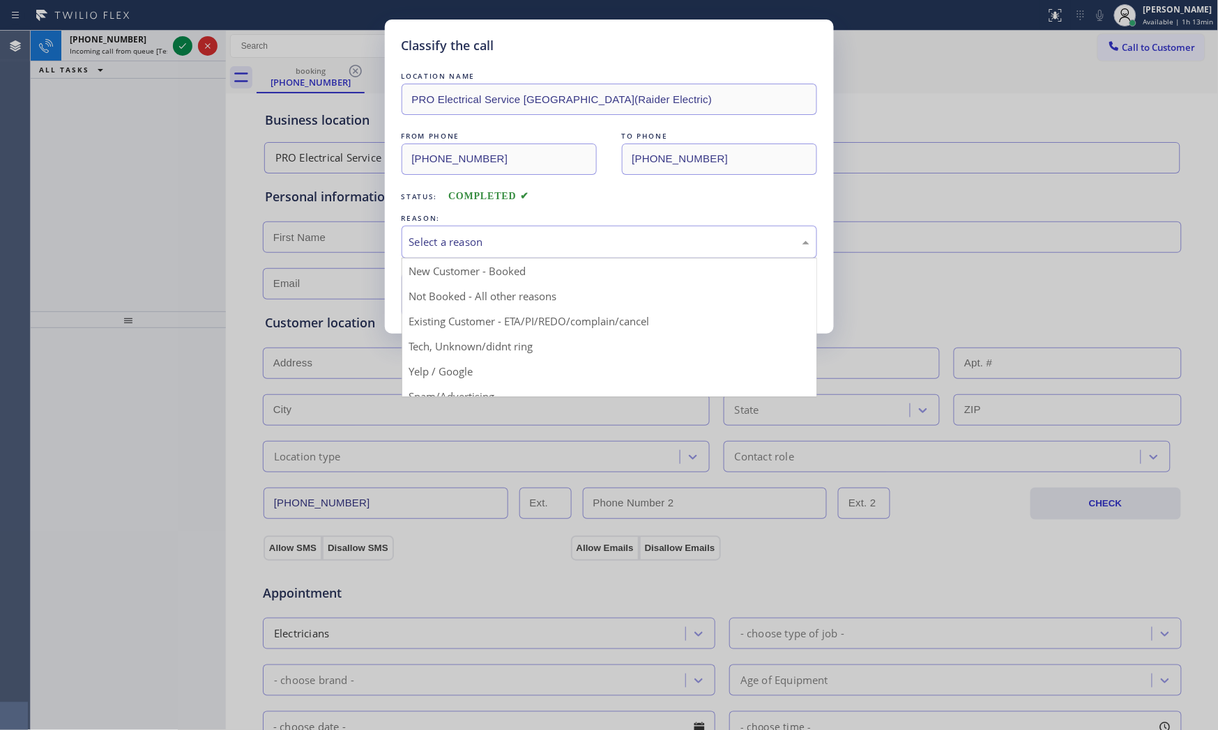
click at [461, 250] on div "Select a reason" at bounding box center [608, 242] width 415 height 33
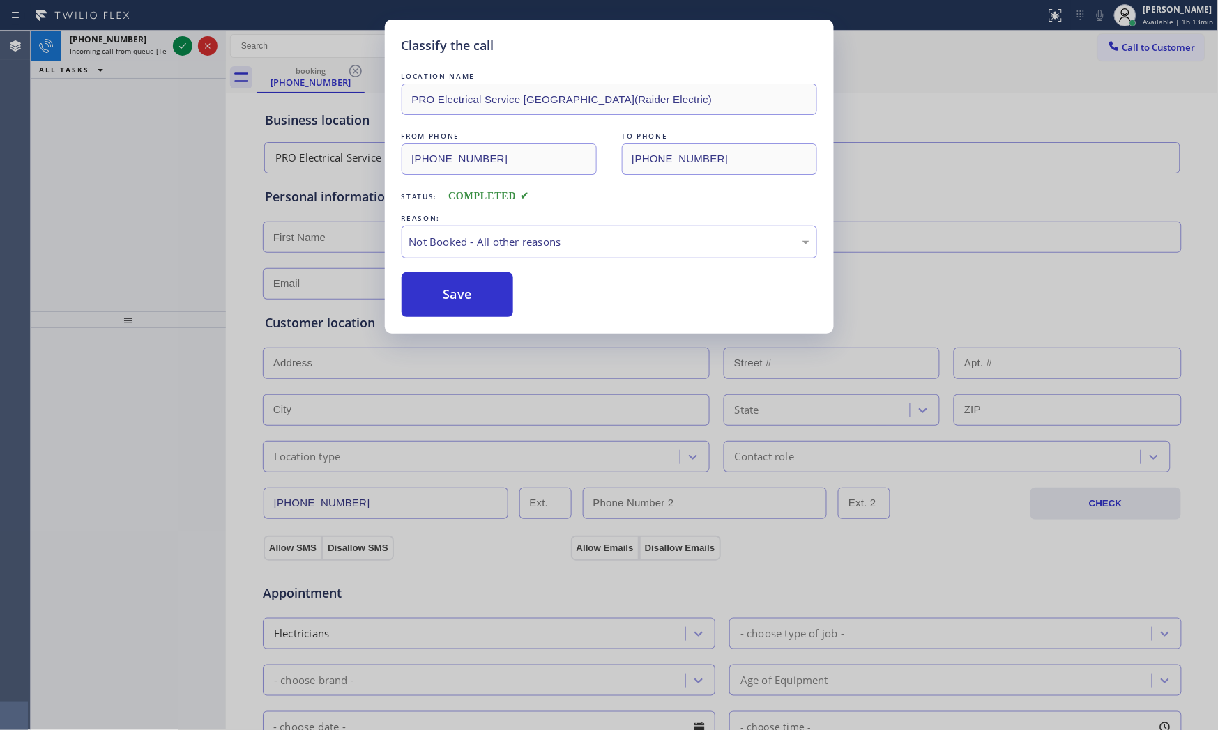
click at [478, 290] on button "Save" at bounding box center [457, 295] width 112 height 45
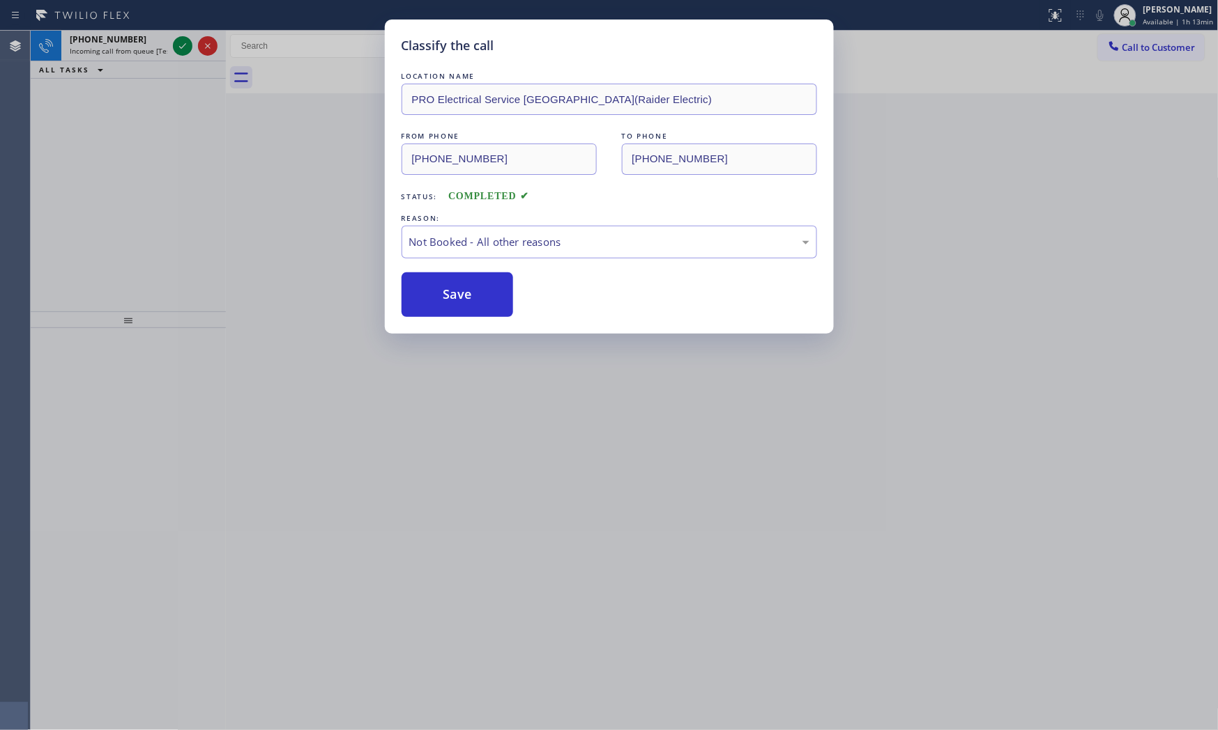
click at [478, 290] on button "Save" at bounding box center [457, 295] width 112 height 45
click at [143, 53] on div "Classify the call LOCATION NAME PRO Electrical Service [GEOGRAPHIC_DATA](Raider…" at bounding box center [609, 365] width 1218 height 730
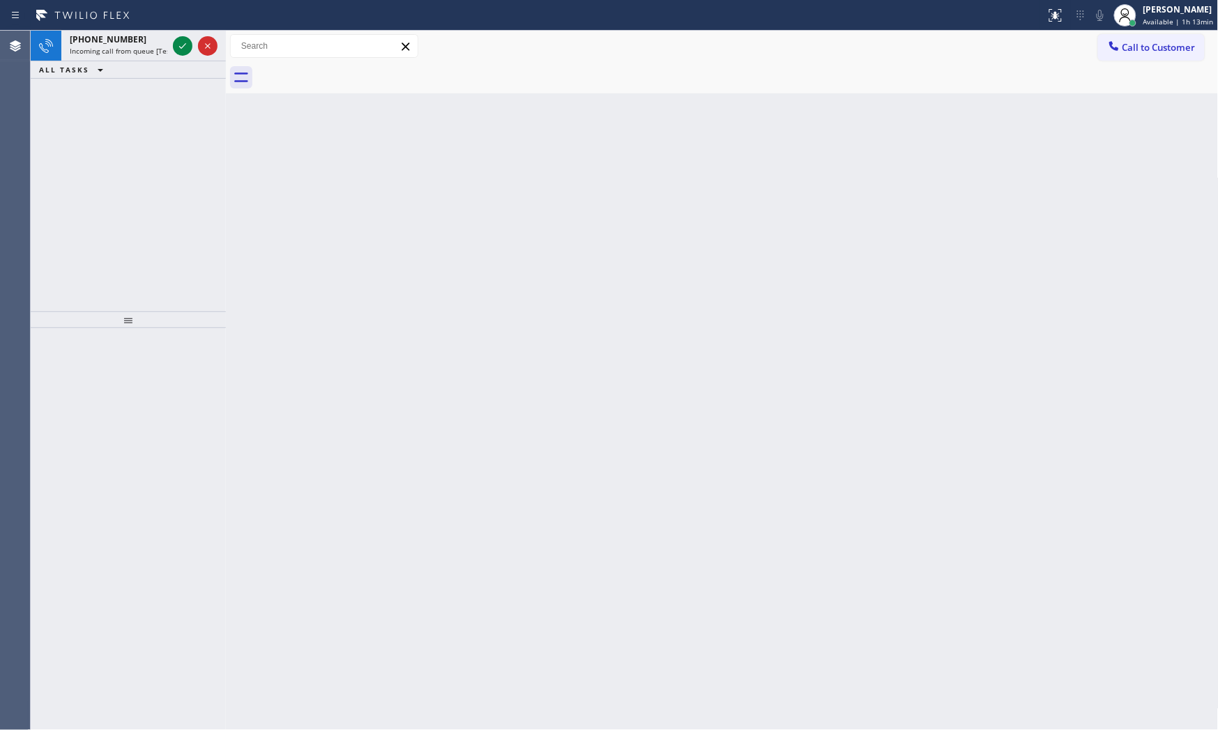
click at [143, 53] on span "Incoming call from queue [Test] All" at bounding box center [128, 51] width 116 height 10
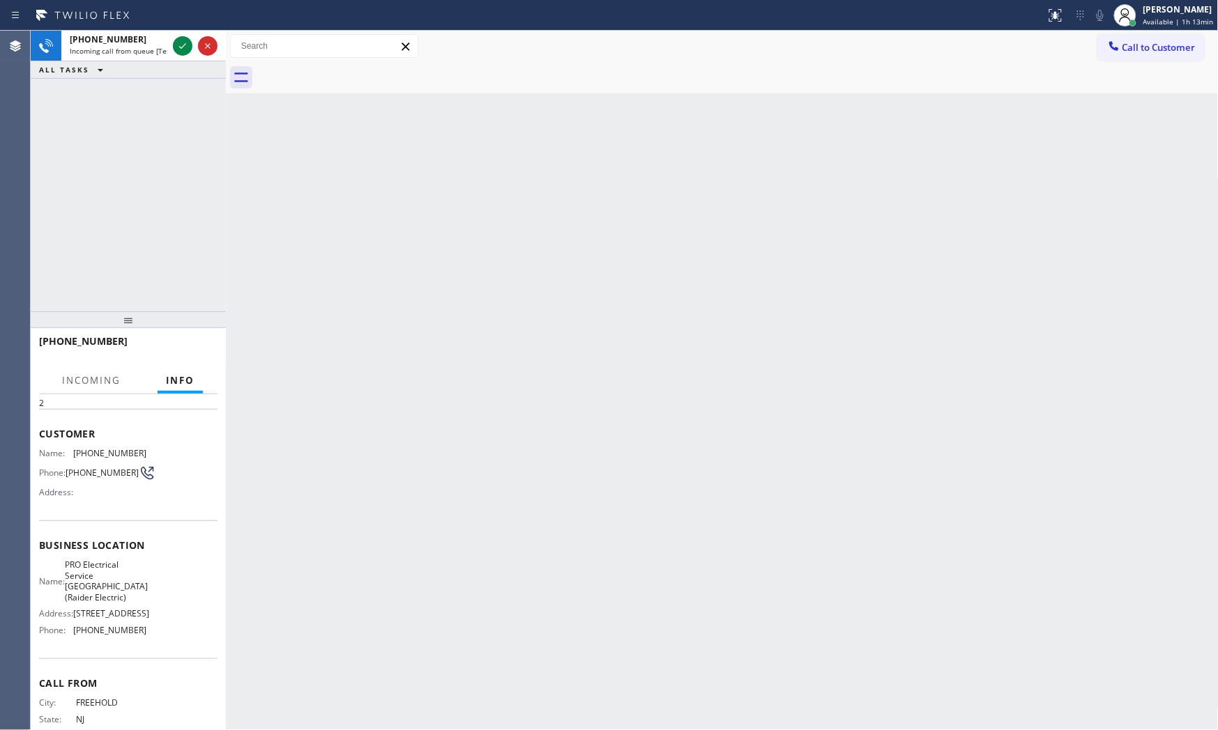
scroll to position [121, 0]
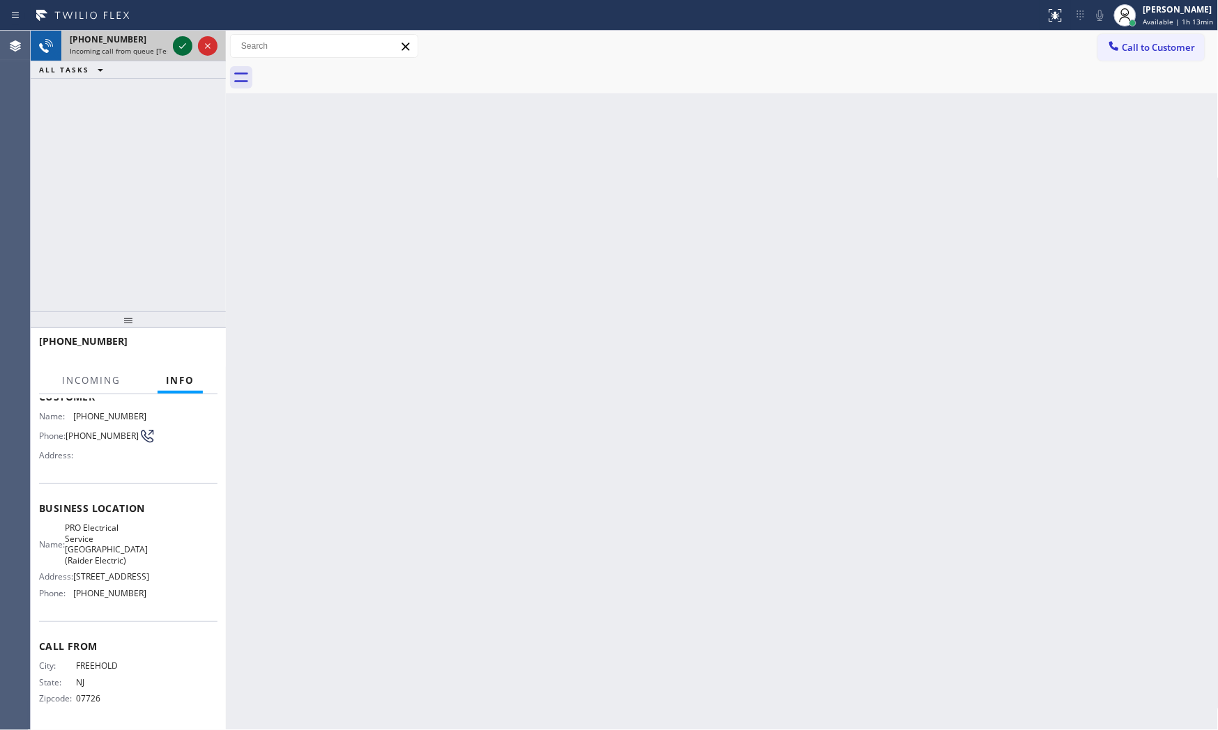
click at [181, 47] on icon at bounding box center [182, 46] width 17 height 17
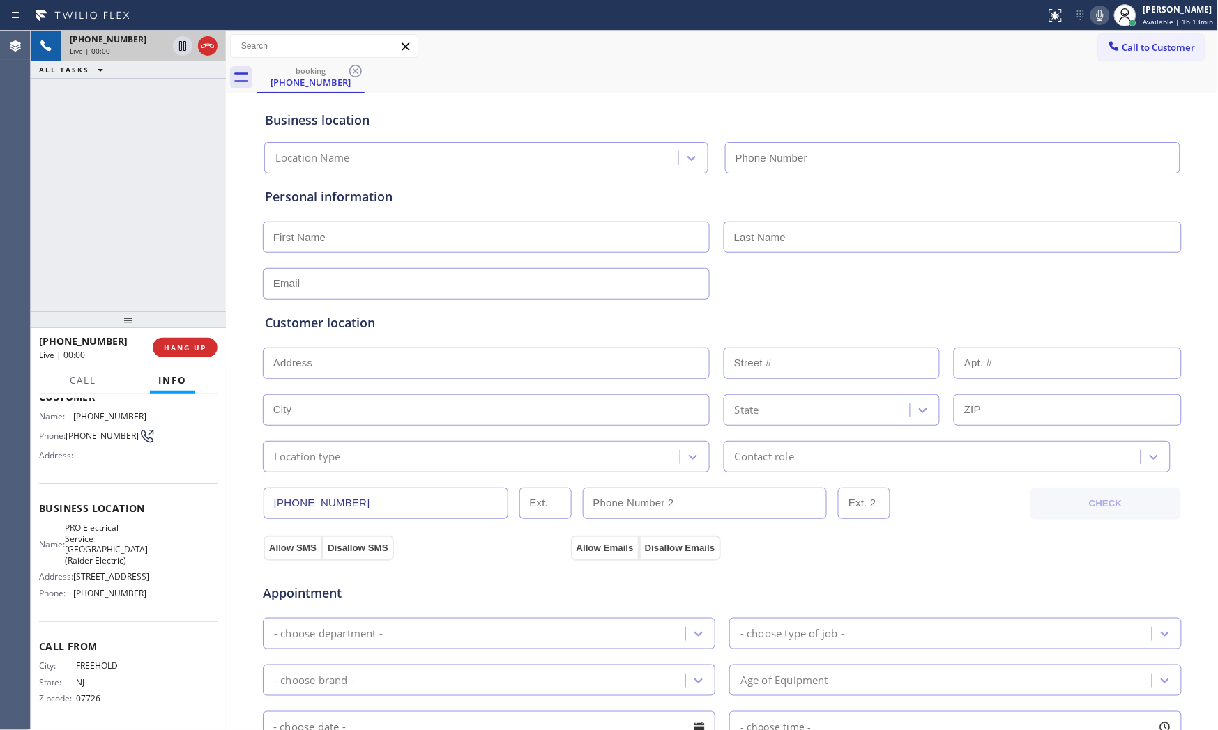
type input "[PHONE_NUMBER]"
click at [1096, 11] on icon at bounding box center [1100, 15] width 17 height 17
click at [1096, 17] on icon at bounding box center [1100, 15] width 17 height 17
click at [190, 345] on span "HANG UP" at bounding box center [185, 348] width 43 height 10
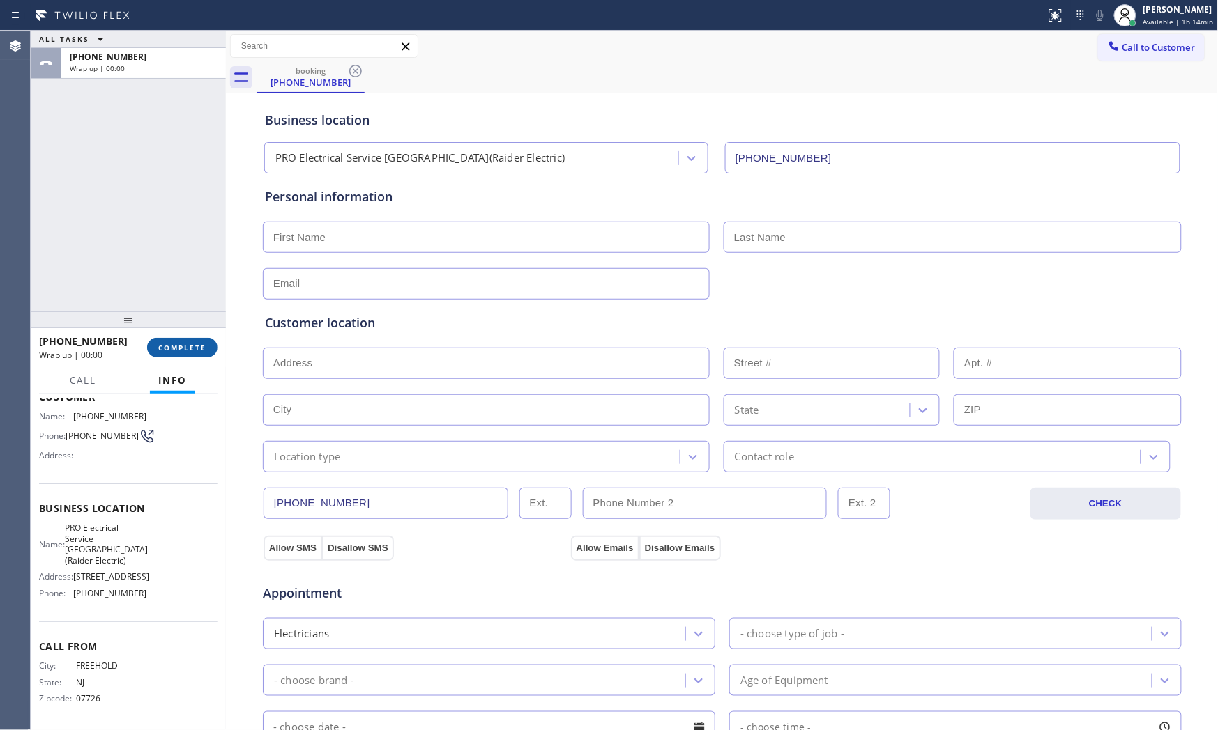
click at [190, 345] on span "COMPLETE" at bounding box center [182, 348] width 48 height 10
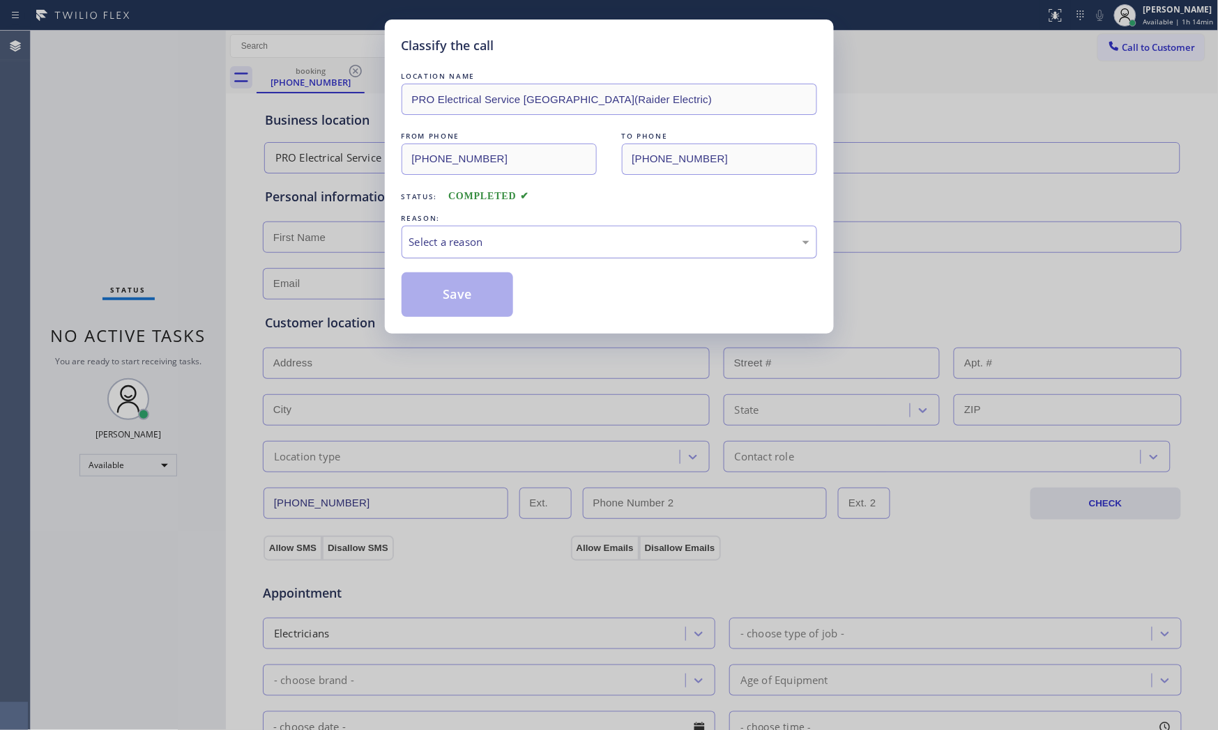
click at [450, 241] on div "Select a reason" at bounding box center [609, 242] width 400 height 16
click at [444, 300] on button "Save" at bounding box center [457, 295] width 112 height 45
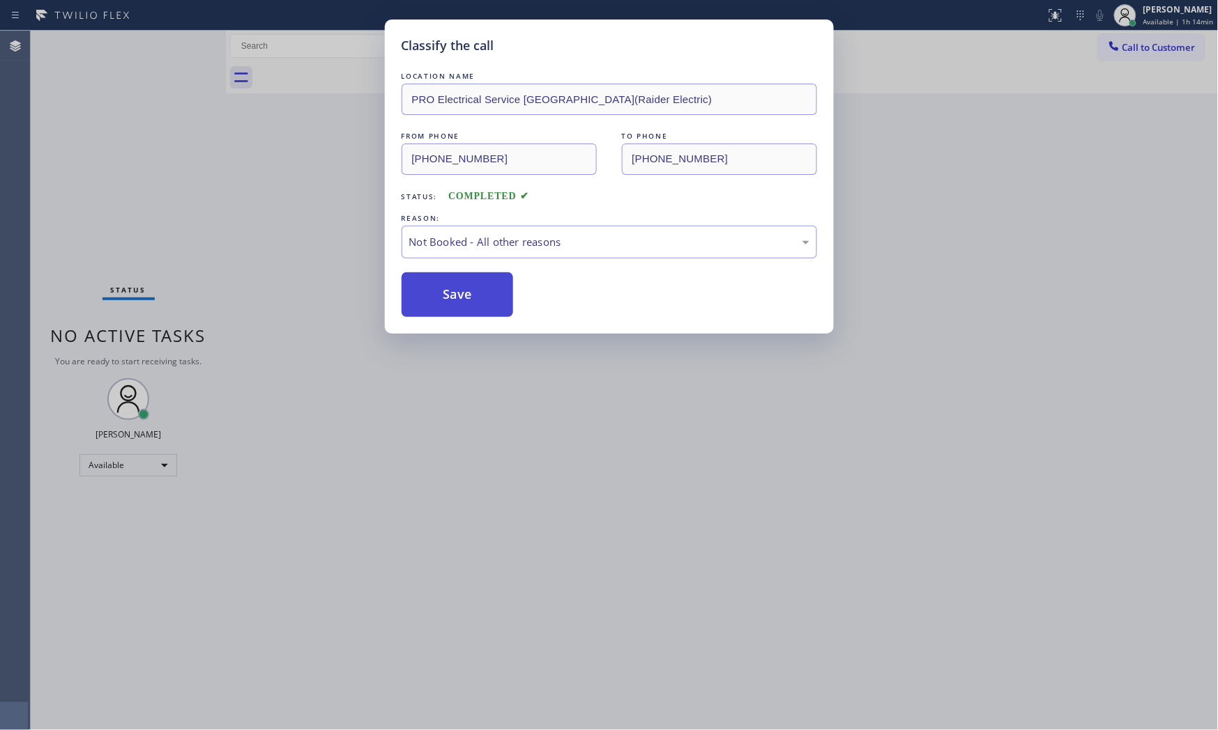
click at [444, 300] on button "Save" at bounding box center [457, 295] width 112 height 45
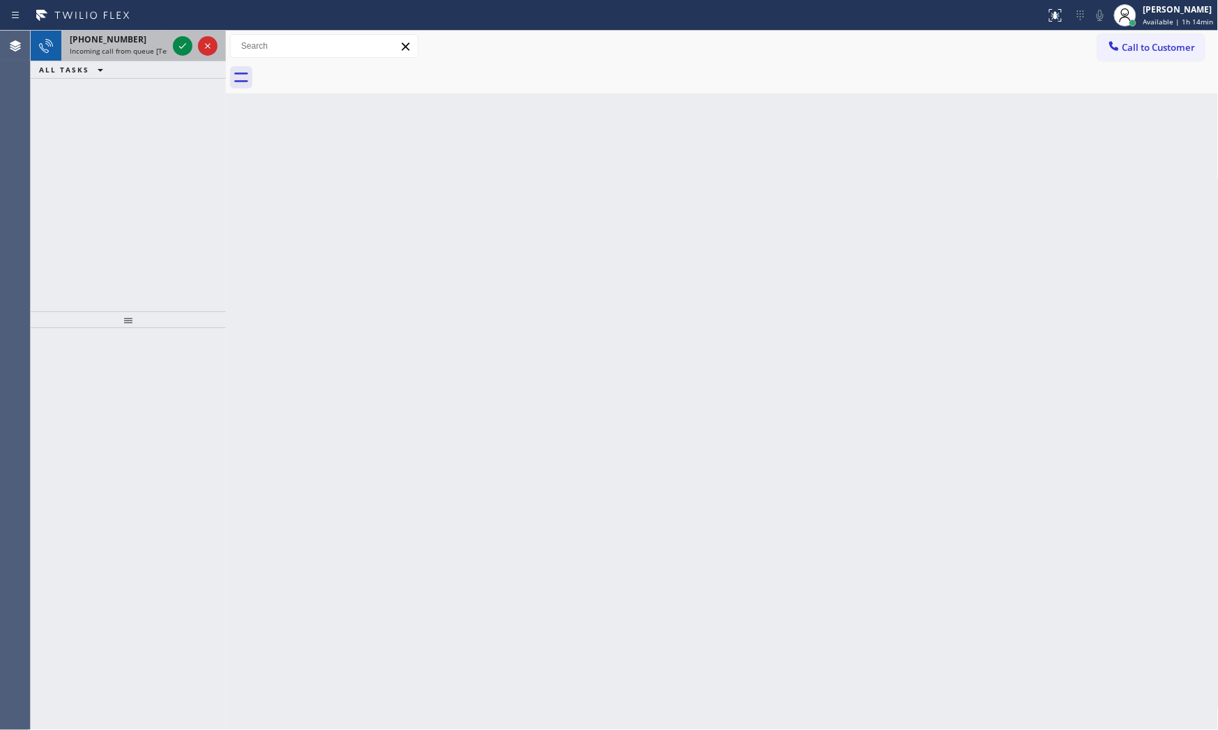
click at [154, 58] on div "[PHONE_NUMBER] Incoming call from queue [Test] All" at bounding box center [115, 46] width 109 height 31
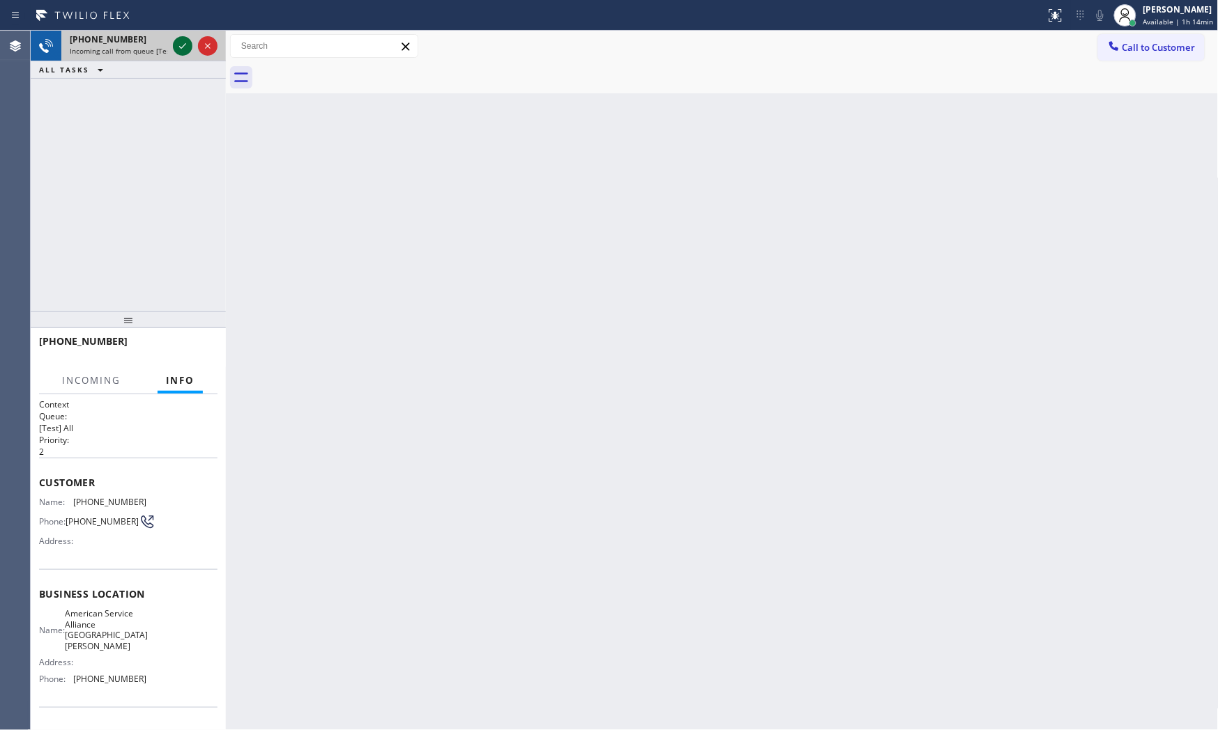
click at [178, 49] on icon at bounding box center [182, 46] width 17 height 17
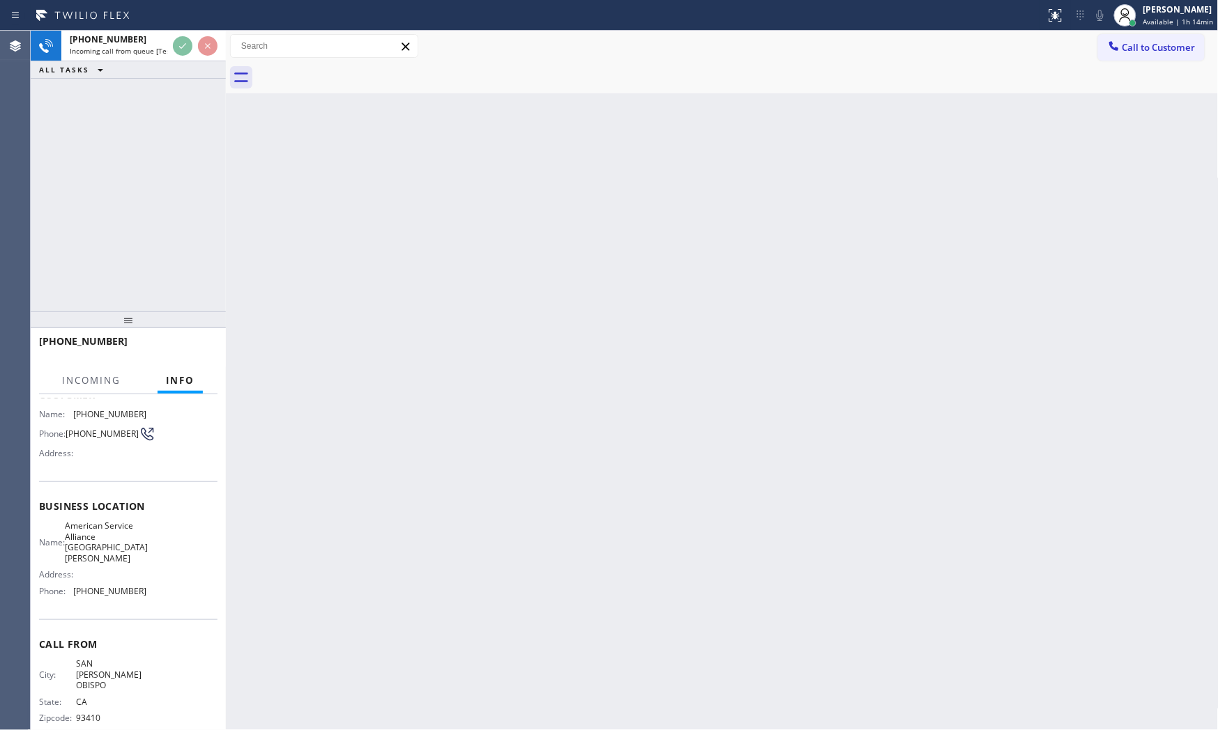
scroll to position [89, 0]
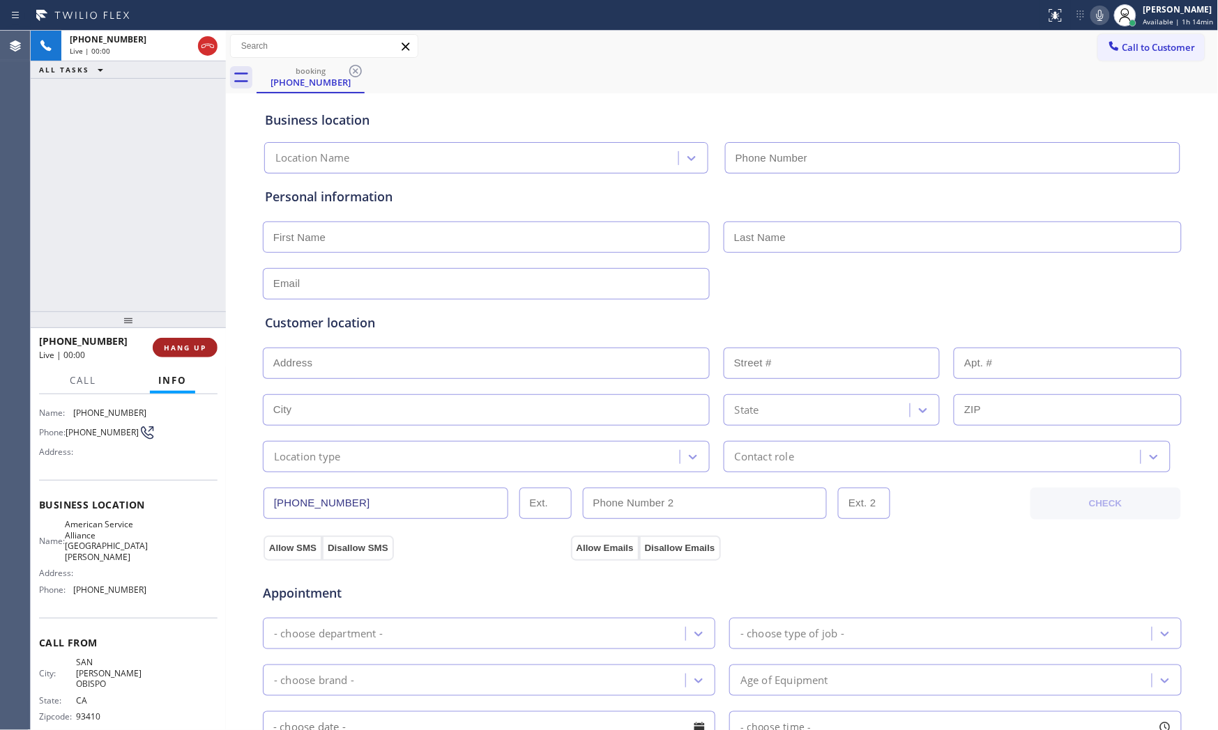
type input "[PHONE_NUMBER]"
click at [1096, 22] on icon at bounding box center [1100, 15] width 17 height 17
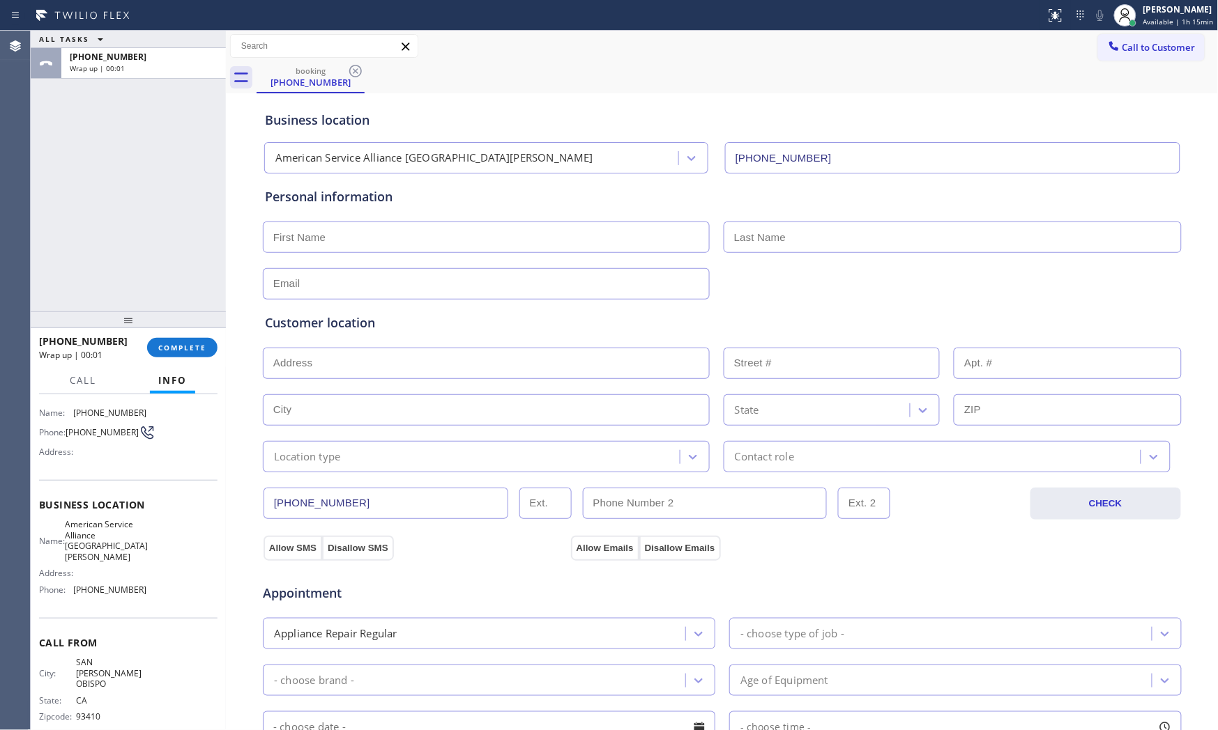
click at [217, 339] on div "[PHONE_NUMBER] Wrap up | 00:01 COMPLETE" at bounding box center [128, 347] width 195 height 39
click at [184, 349] on span "COMPLETE" at bounding box center [182, 348] width 48 height 10
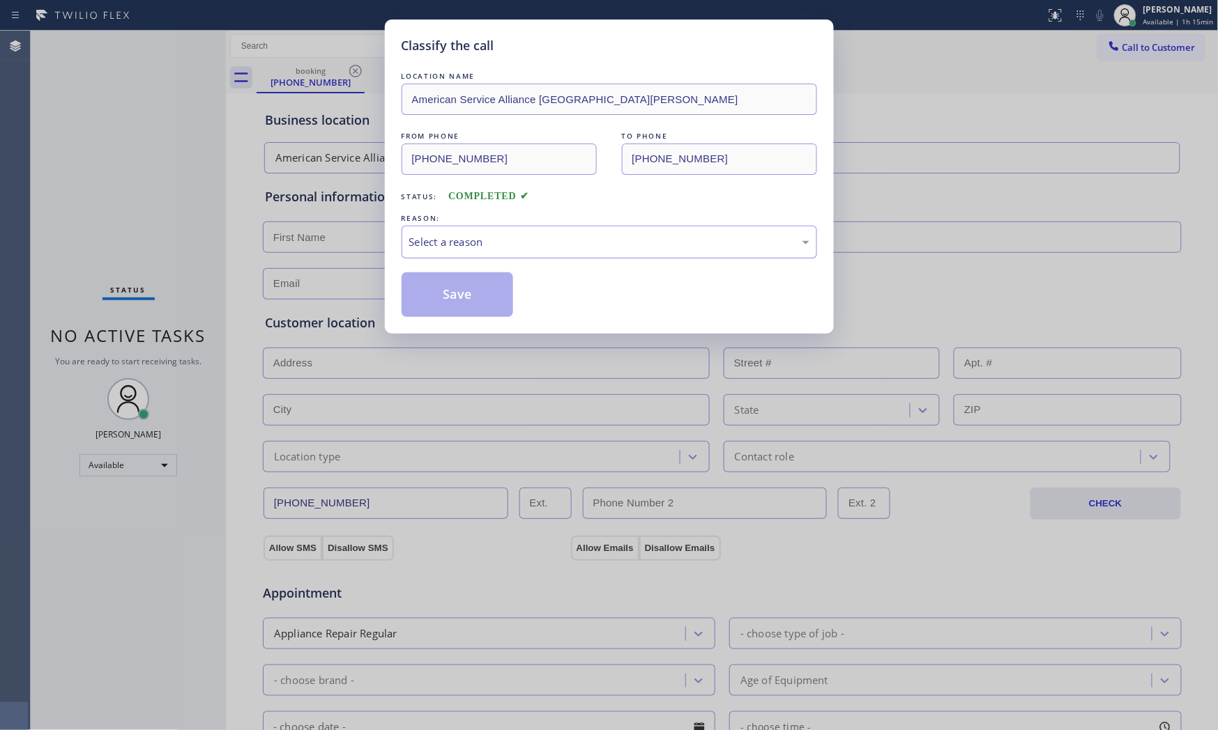
click at [505, 238] on div "Select a reason" at bounding box center [609, 242] width 400 height 16
click at [466, 294] on button "Save" at bounding box center [457, 295] width 112 height 45
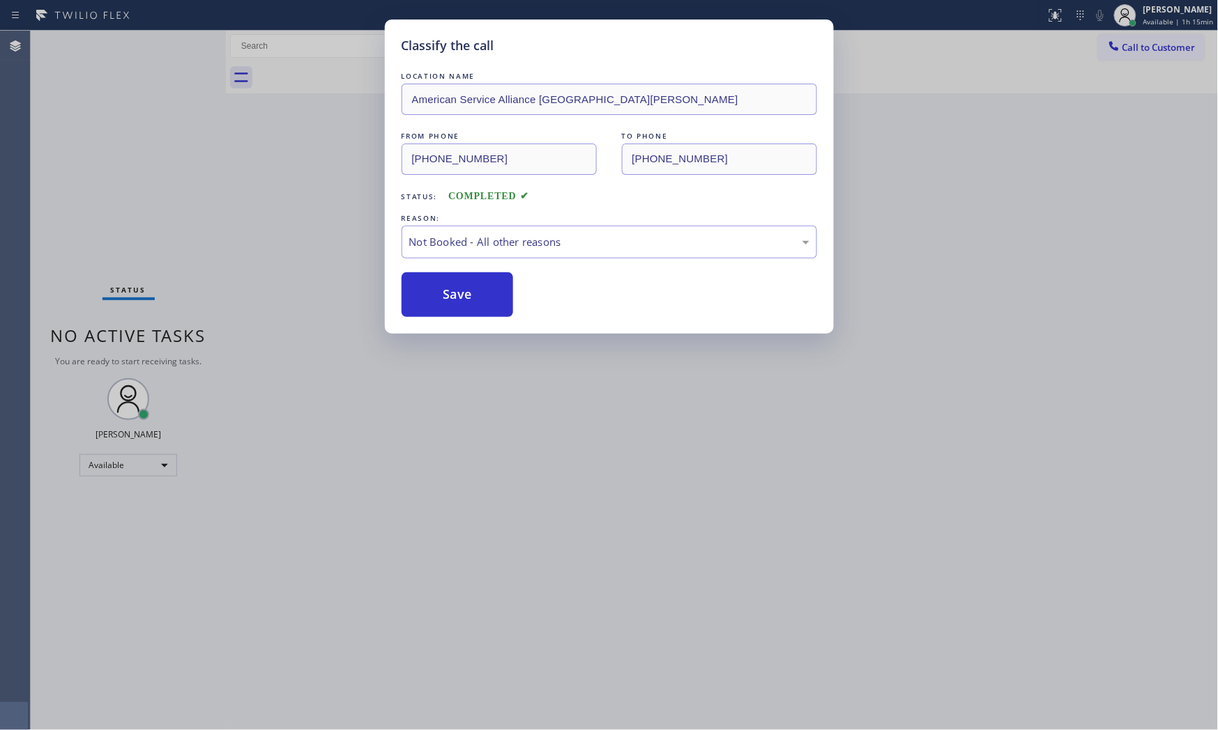
click at [466, 294] on button "Save" at bounding box center [457, 295] width 112 height 45
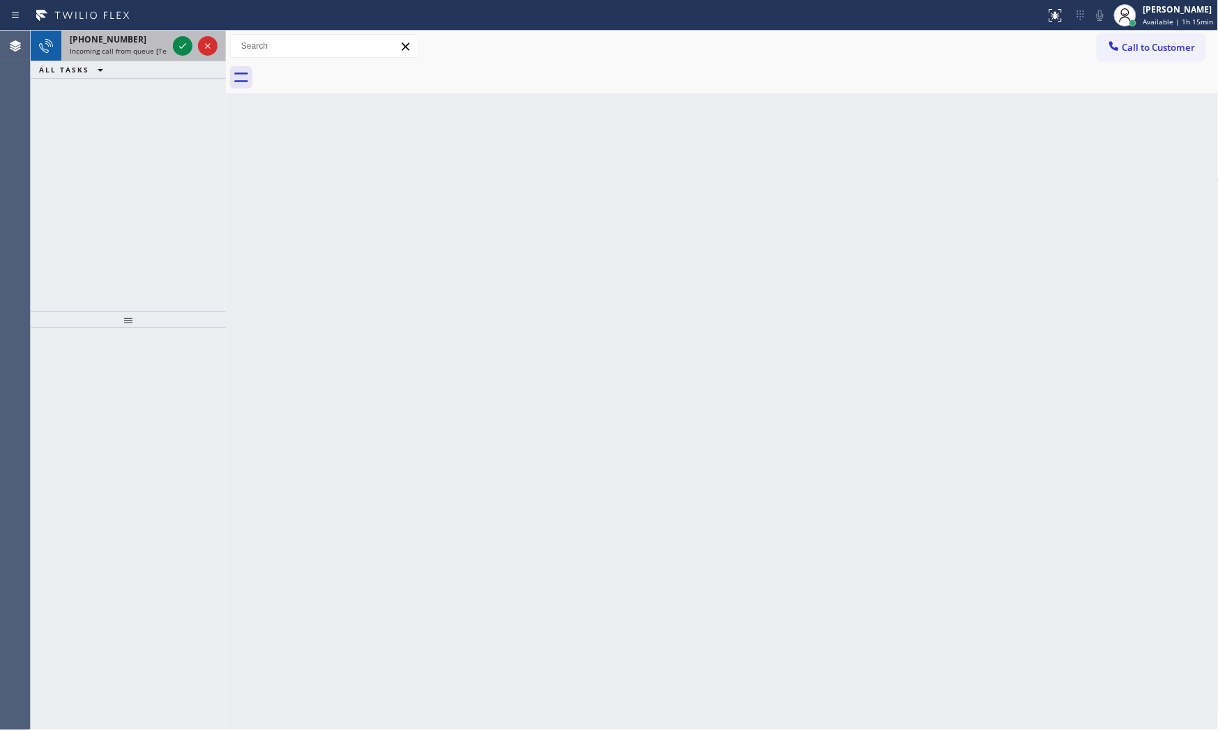
click at [163, 53] on span "Incoming call from queue [Test] All" at bounding box center [128, 51] width 116 height 10
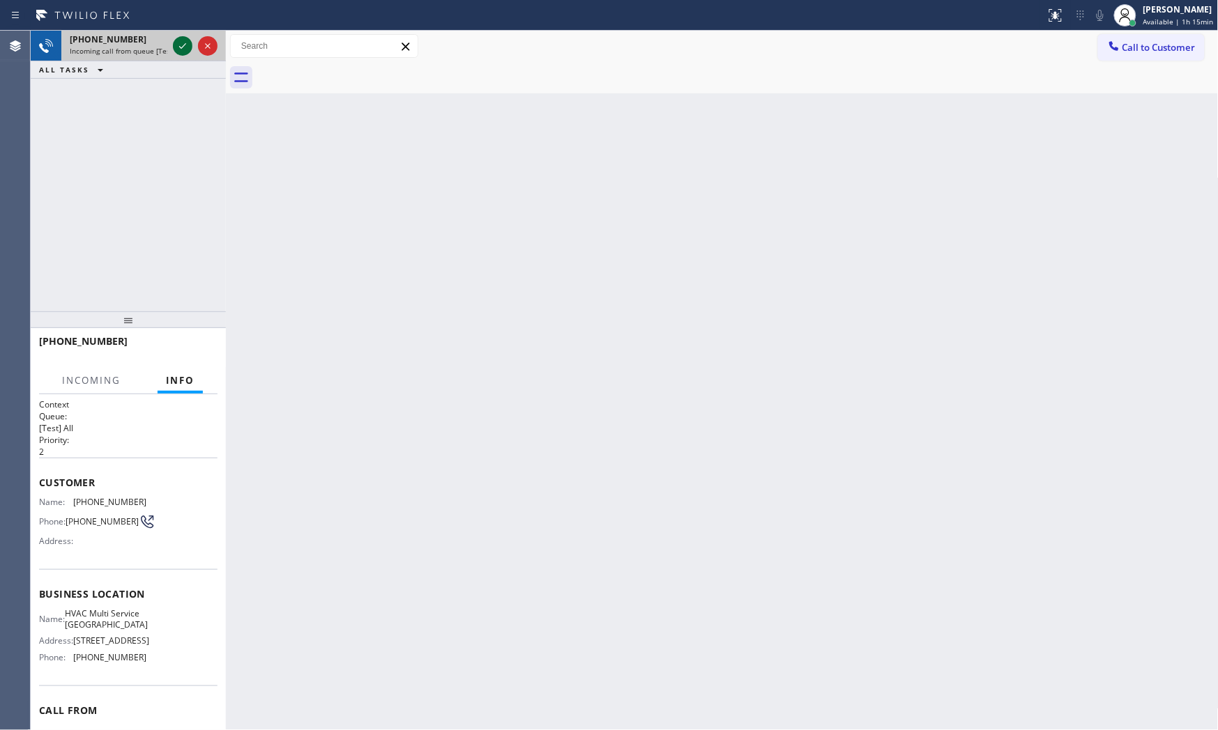
click at [181, 47] on icon at bounding box center [182, 46] width 17 height 17
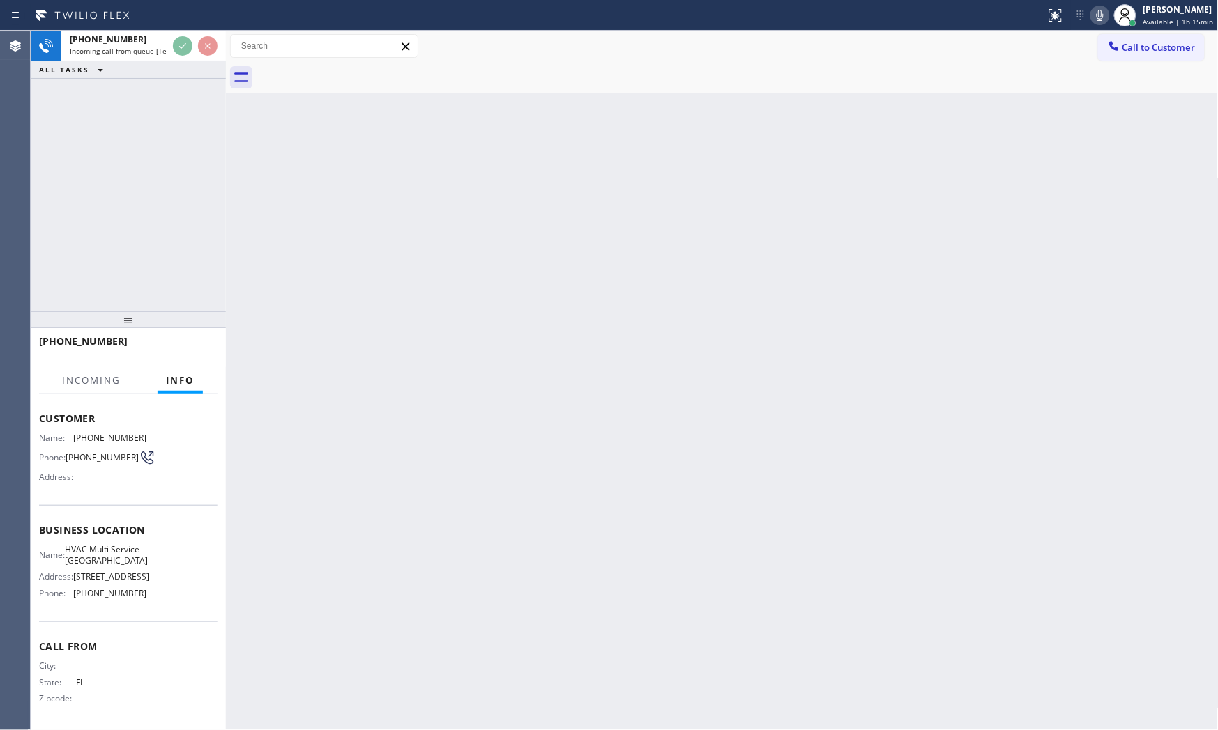
scroll to position [100, 0]
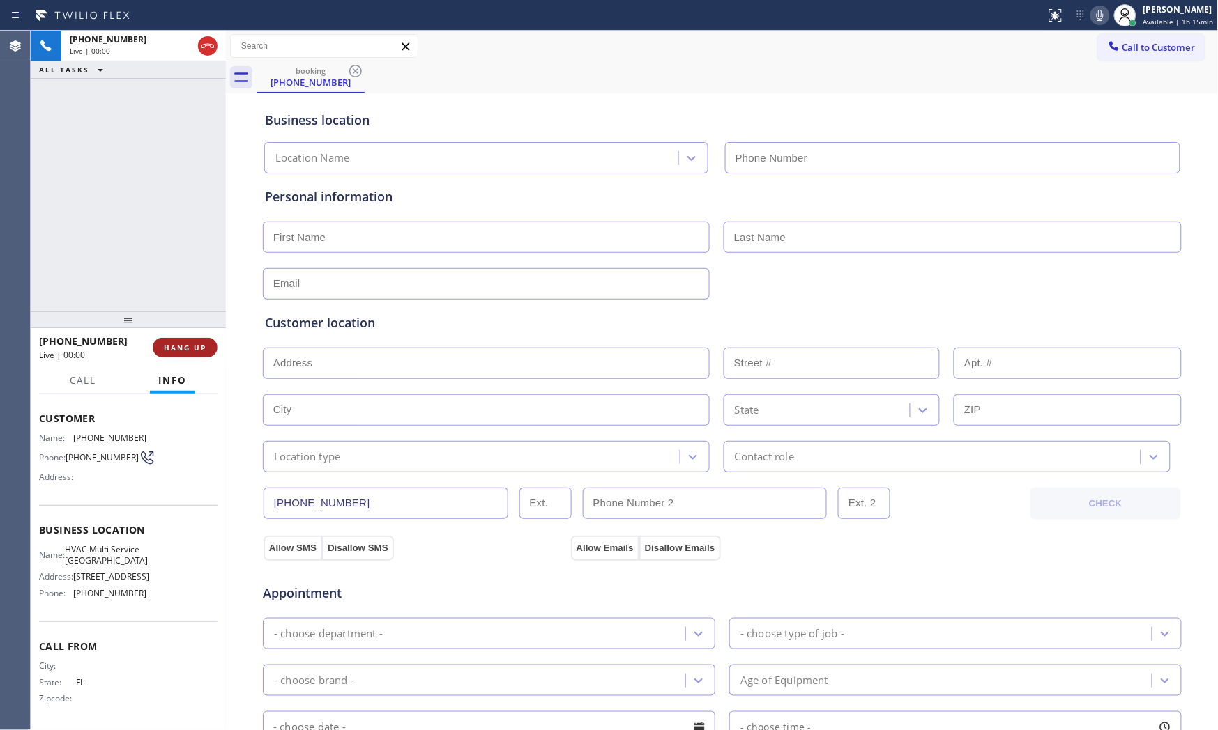
type input "[PHONE_NUMBER]"
click at [205, 353] on button "HANG UP" at bounding box center [185, 348] width 65 height 20
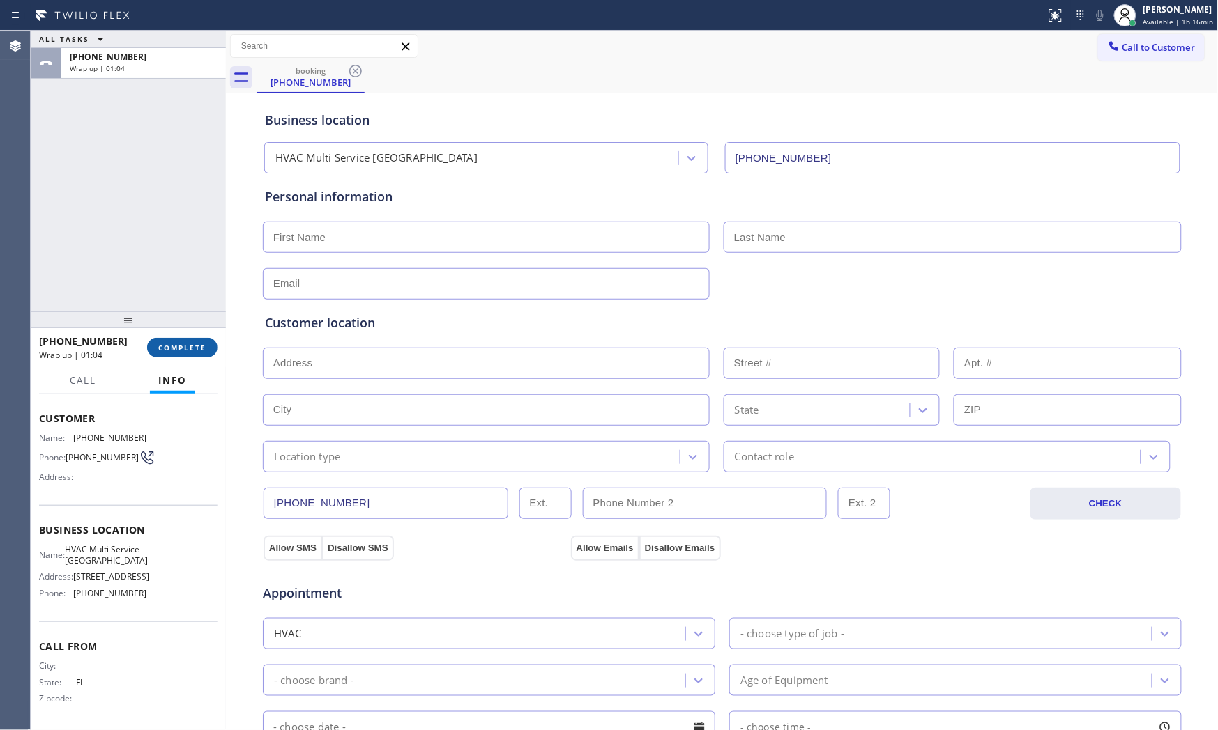
click at [205, 347] on button "COMPLETE" at bounding box center [182, 348] width 70 height 20
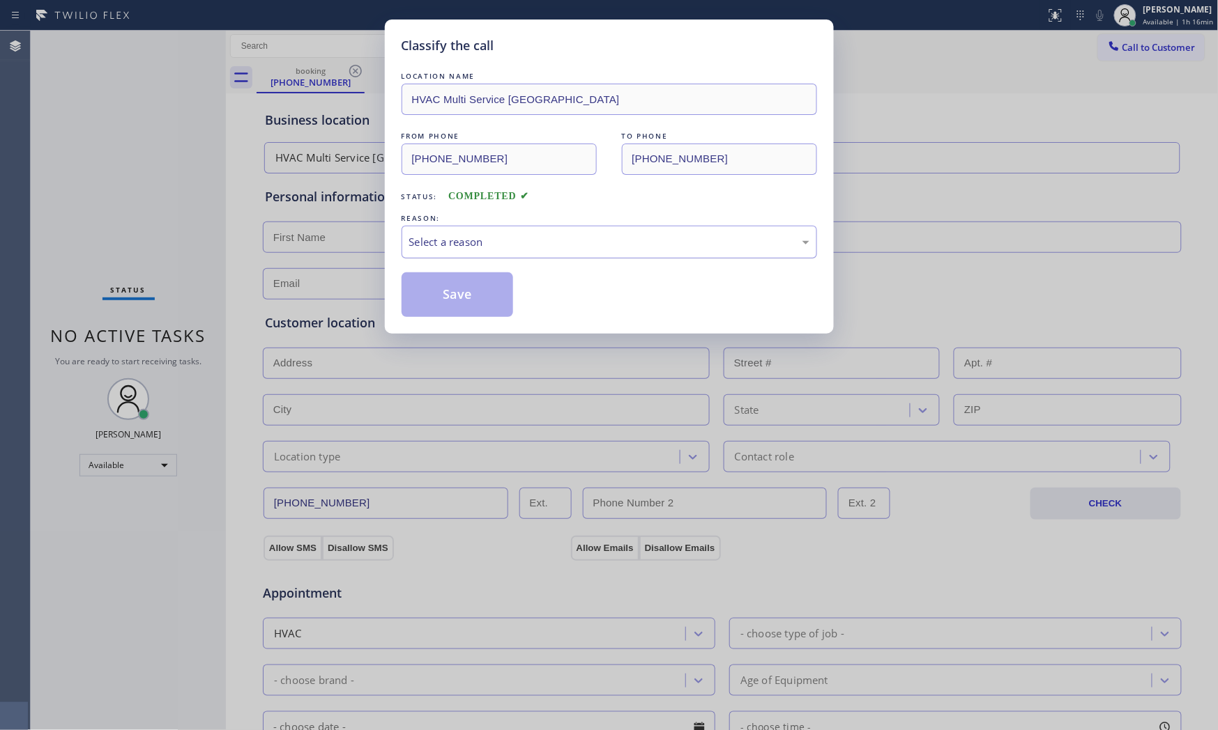
click at [477, 233] on div "Select a reason" at bounding box center [608, 242] width 415 height 33
click at [452, 286] on button "Save" at bounding box center [457, 295] width 112 height 45
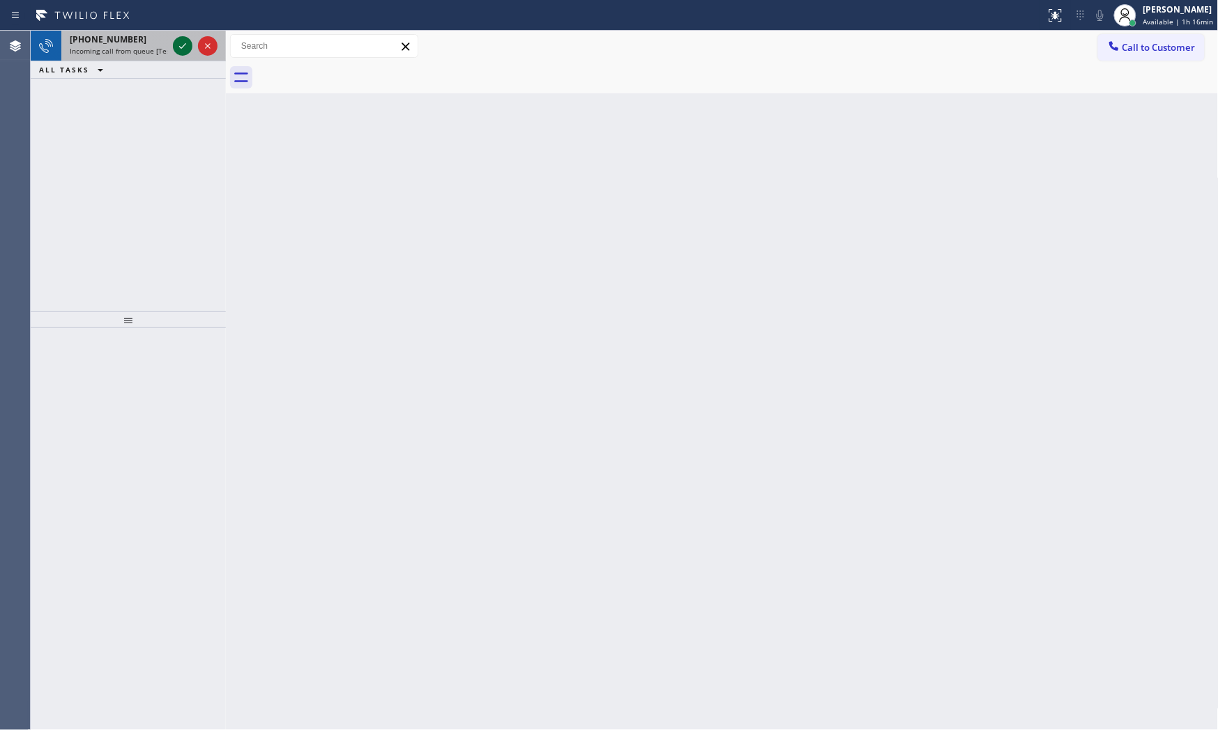
click at [189, 46] on icon at bounding box center [182, 46] width 17 height 17
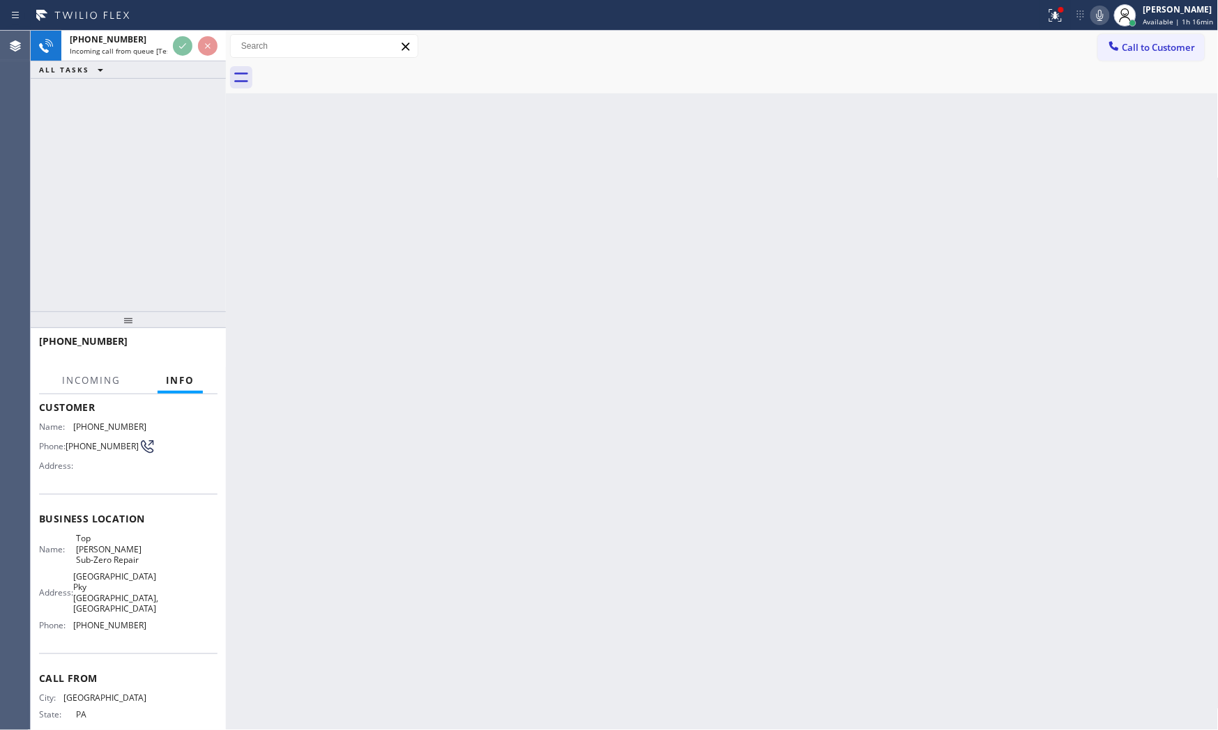
scroll to position [89, 0]
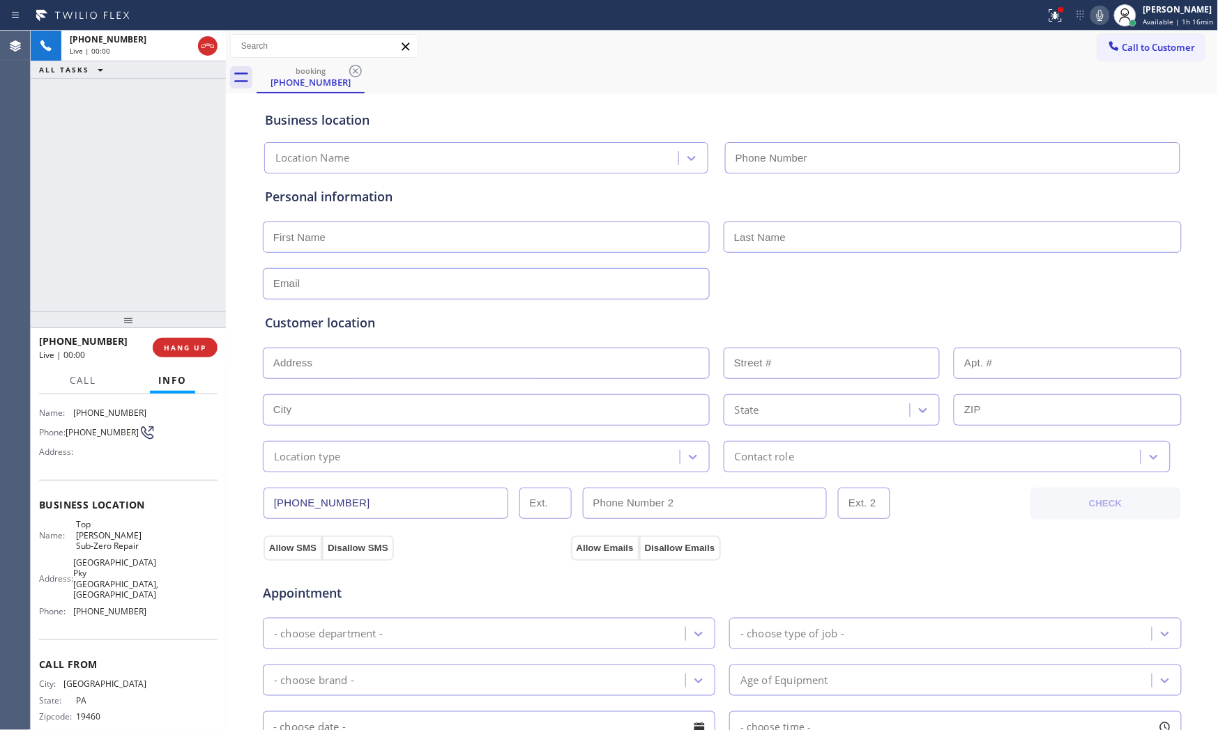
type input "[PHONE_NUMBER]"
click at [1052, 17] on icon at bounding box center [1053, 14] width 8 height 10
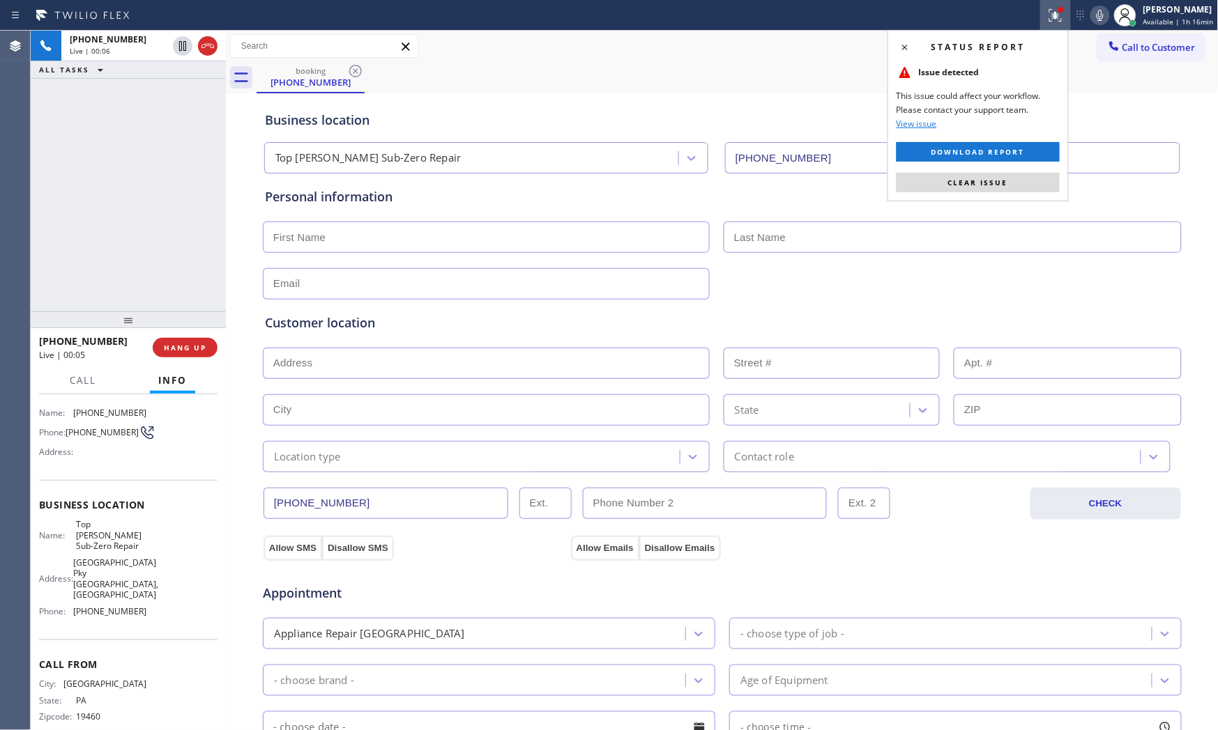
drag, startPoint x: 990, startPoint y: 182, endPoint x: 1018, endPoint y: 135, distance: 55.3
click at [990, 183] on span "Clear issue" at bounding box center [978, 183] width 60 height 10
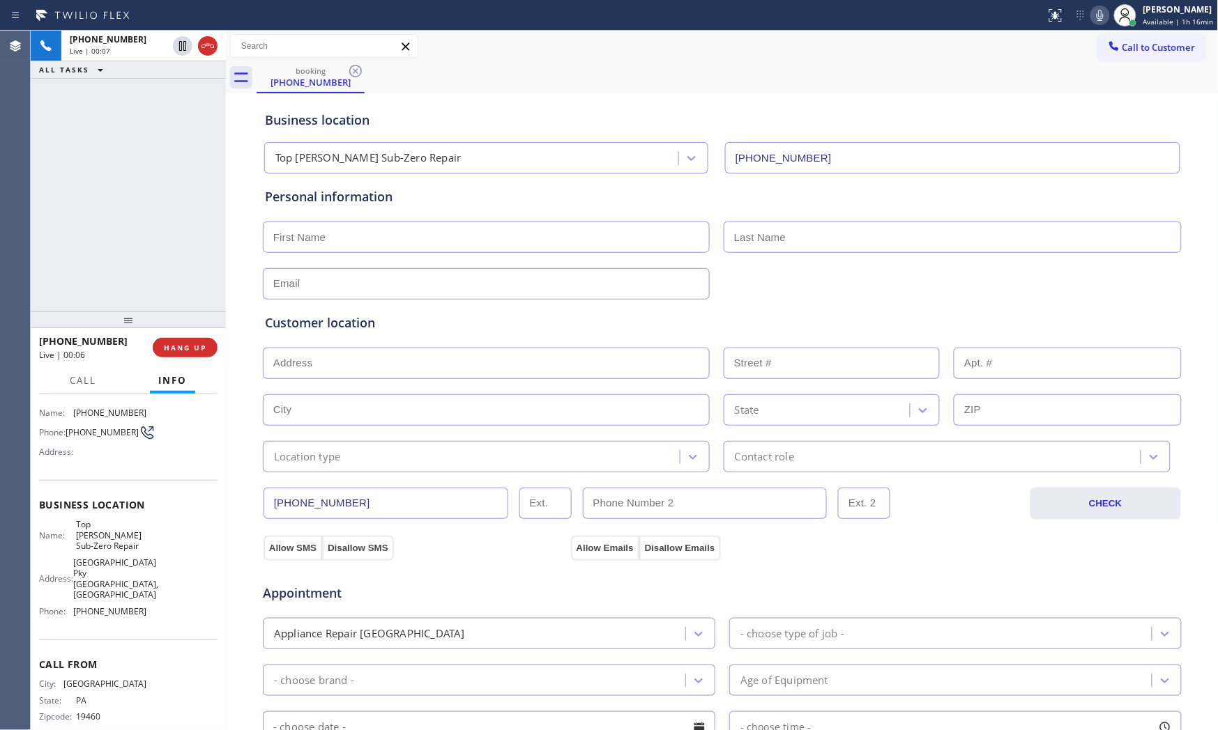
click at [1096, 12] on icon at bounding box center [1100, 15] width 17 height 17
click at [1096, 18] on icon at bounding box center [1100, 15] width 17 height 17
click at [1096, 18] on icon at bounding box center [1099, 15] width 7 height 11
click at [1096, 11] on div at bounding box center [1125, 15] width 31 height 31
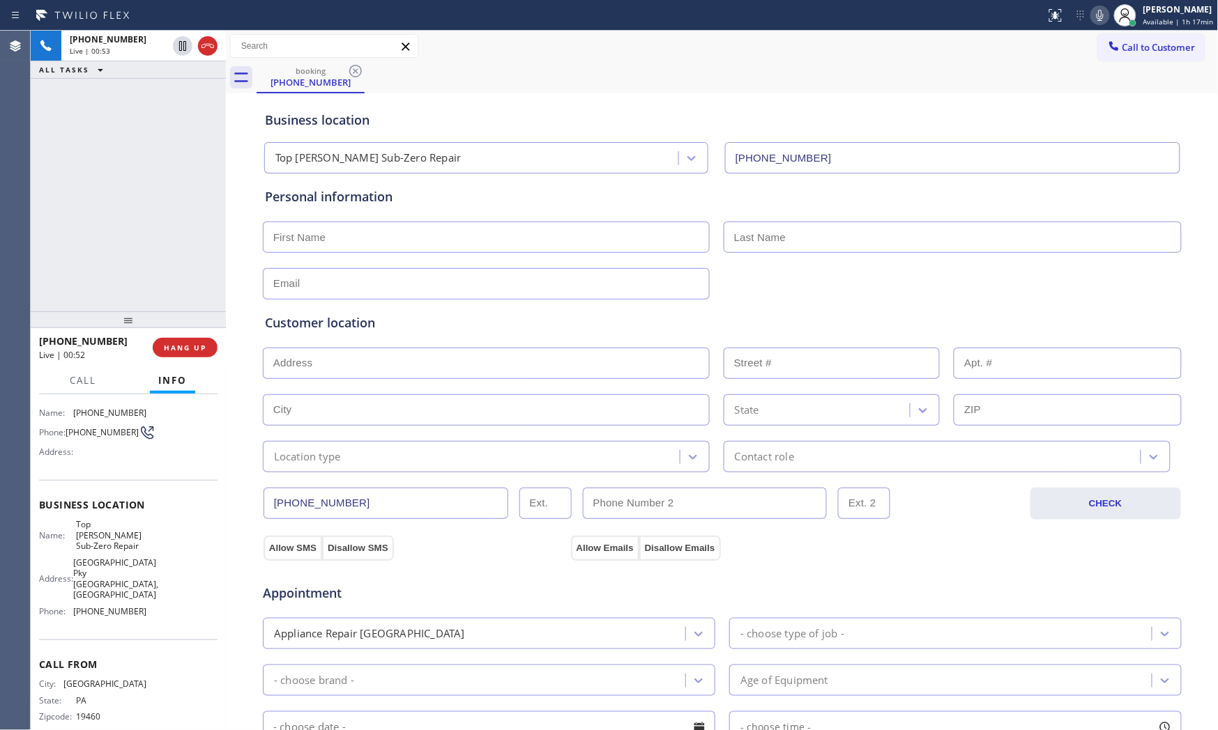
click at [1096, 12] on icon at bounding box center [1100, 15] width 17 height 17
click at [1096, 8] on icon at bounding box center [1100, 15] width 17 height 17
click at [1096, 11] on icon at bounding box center [1100, 15] width 17 height 17
click at [1096, 14] on icon at bounding box center [1100, 15] width 17 height 17
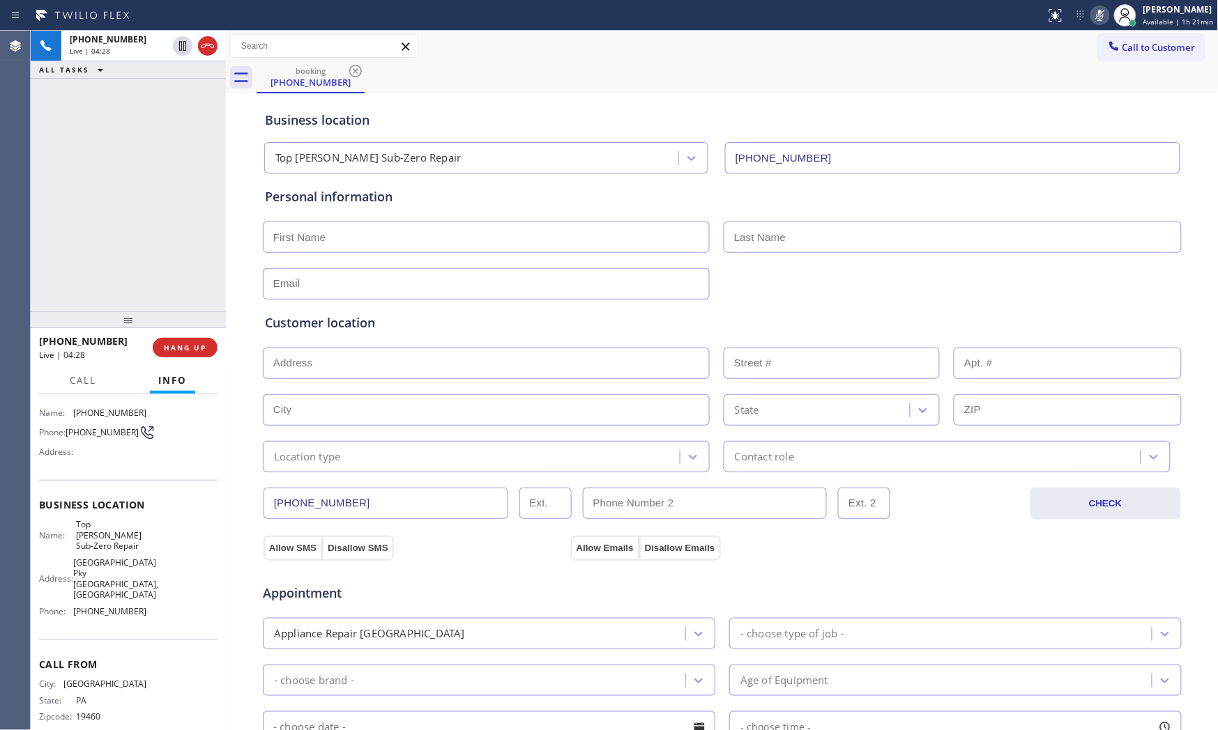
click at [1096, 14] on icon at bounding box center [1100, 15] width 17 height 17
click at [1092, 22] on icon at bounding box center [1100, 15] width 17 height 17
click at [1092, 17] on icon at bounding box center [1100, 15] width 17 height 17
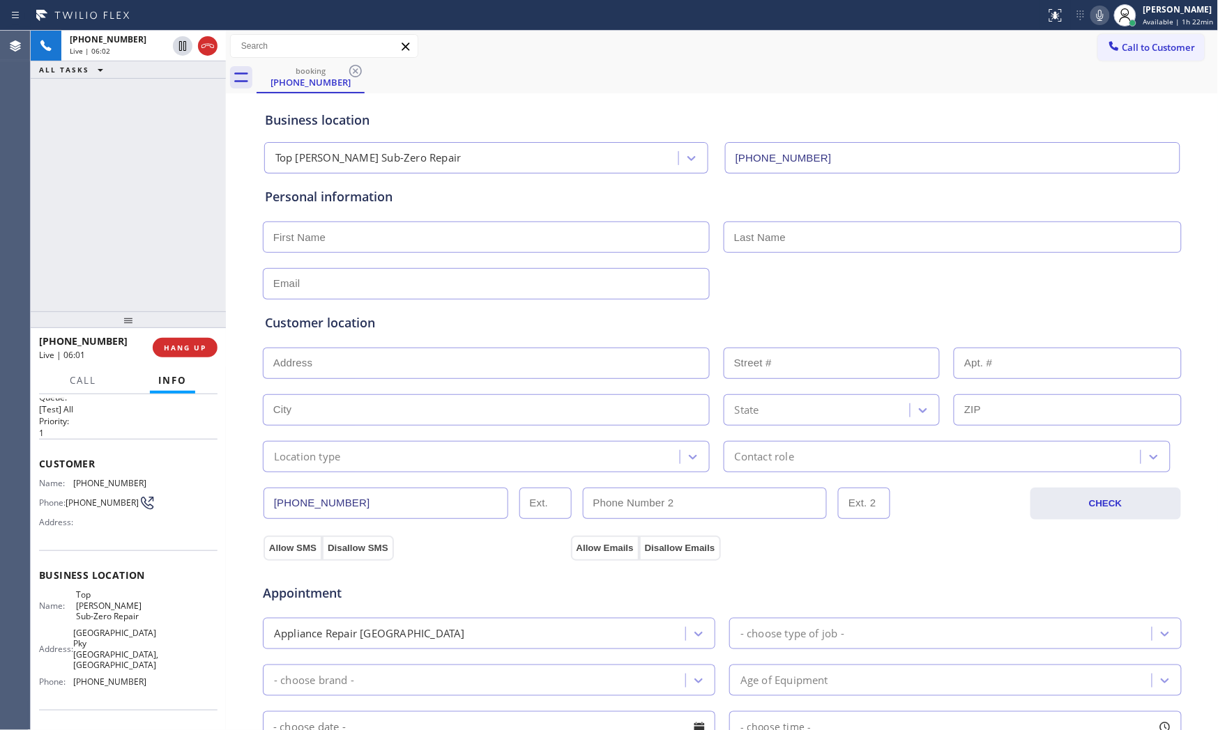
scroll to position [0, 0]
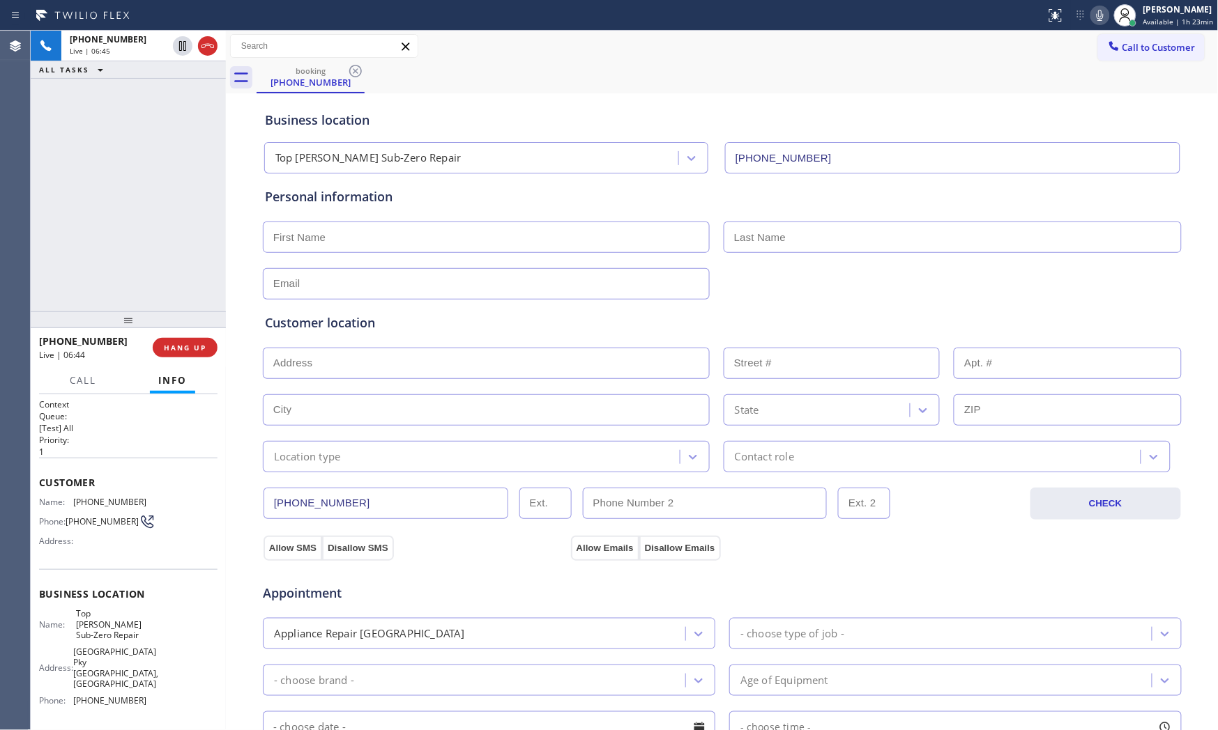
click at [404, 224] on input "text" at bounding box center [486, 237] width 447 height 31
paste input "[PERSON_NAME]"
type input "[PERSON_NAME]"
click at [795, 230] on input "text" at bounding box center [952, 237] width 458 height 31
paste input "Salvador"
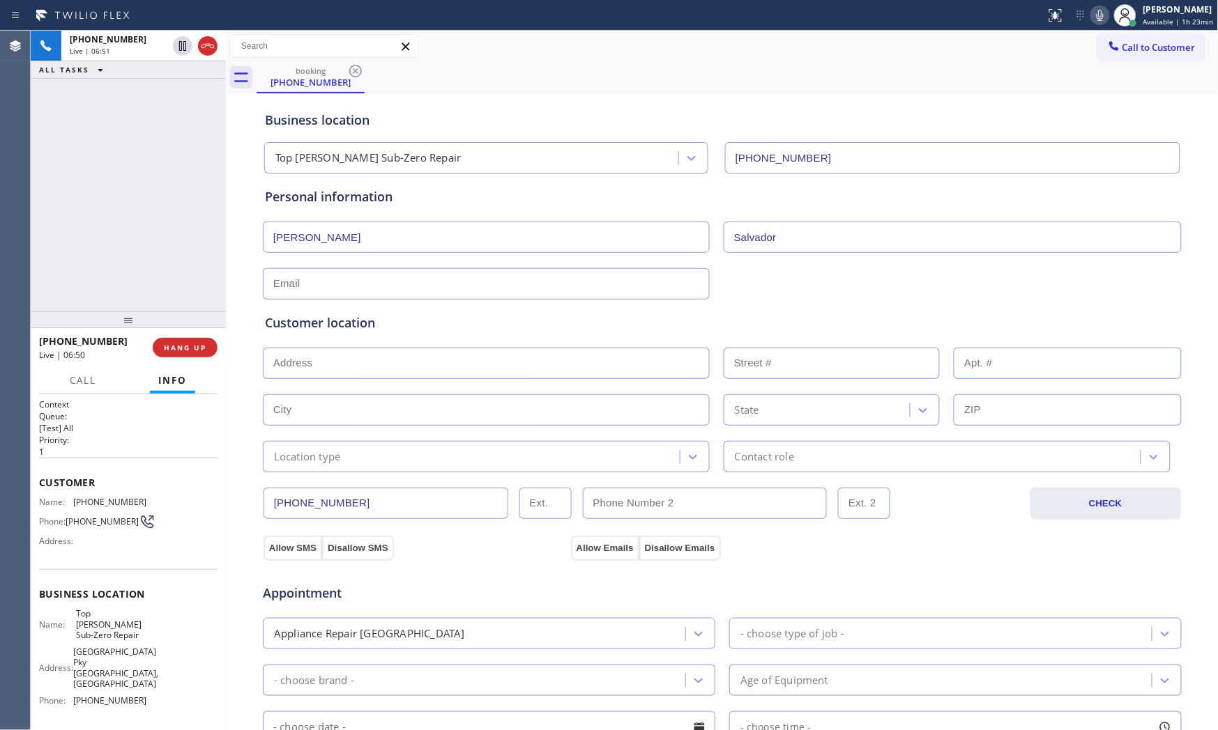
type input "Salvador"
click at [399, 280] on input "text" at bounding box center [486, 283] width 447 height 31
paste input "[EMAIL_ADDRESS][DOMAIN_NAME]"
type input "[EMAIL_ADDRESS][DOMAIN_NAME]"
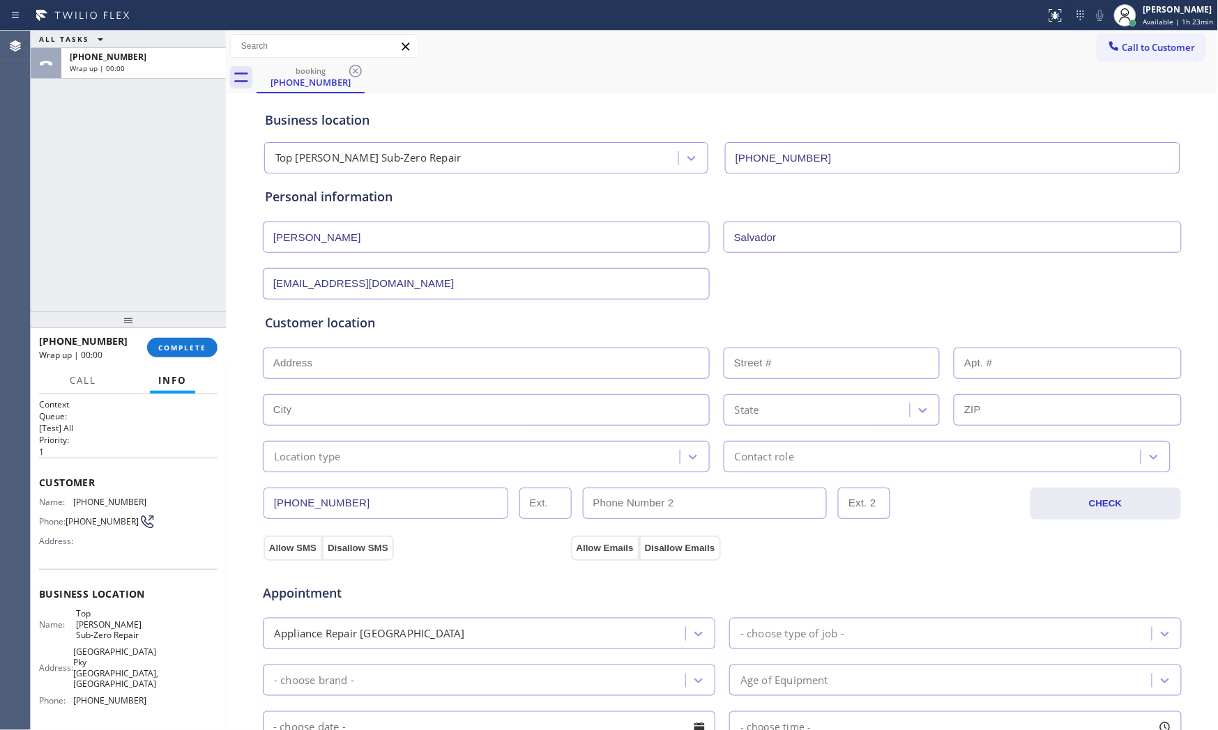
click at [387, 346] on div at bounding box center [721, 362] width 921 height 34
click at [388, 360] on input "text" at bounding box center [486, 363] width 447 height 31
paste input "[STREET_ADDRESS]"
type input "[STREET_ADDRESS]"
type input "20316"
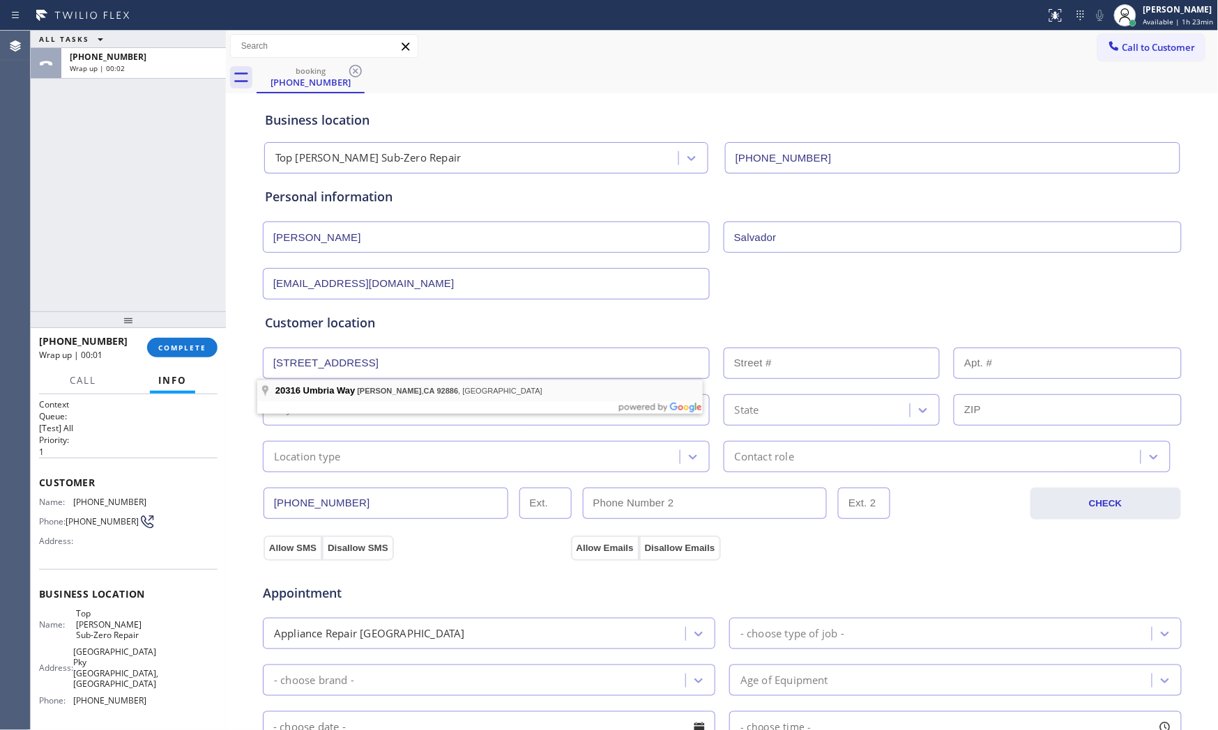
type input "[PERSON_NAME]"
type input "92886"
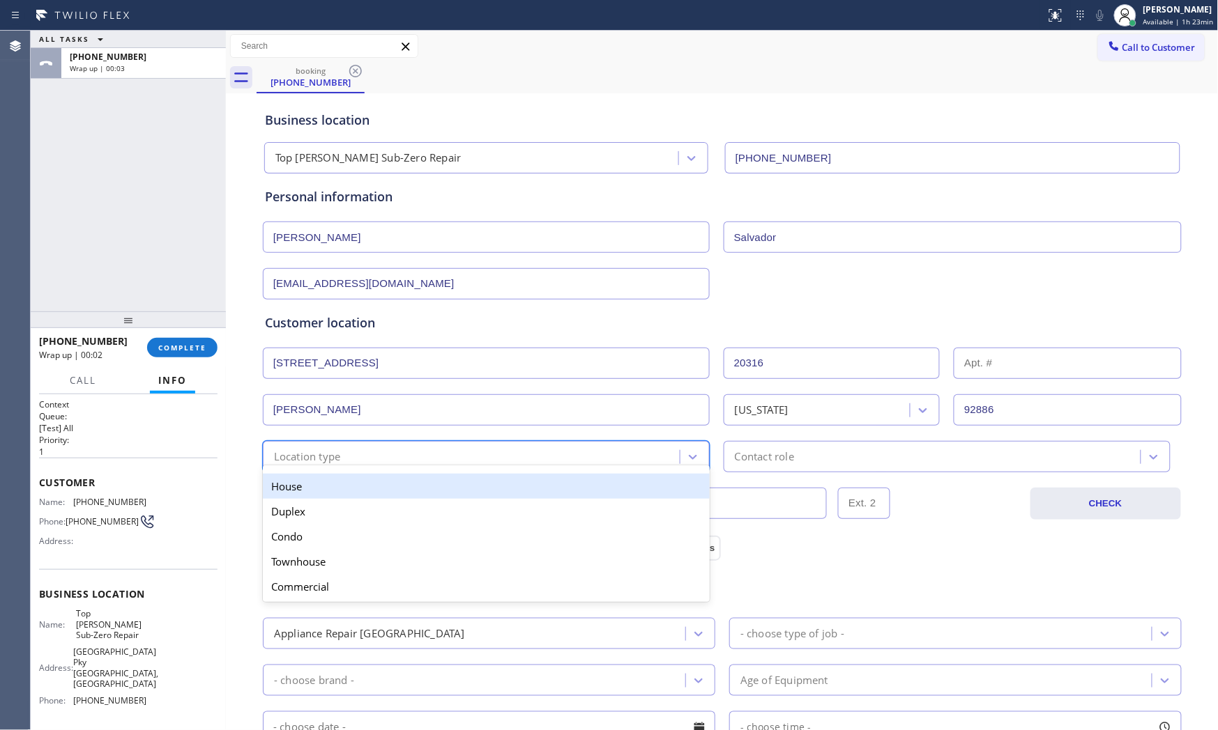
click at [346, 465] on div "option House focused, 1 of 5. 5 results available. Use Up and Down to choose op…" at bounding box center [486, 456] width 447 height 31
click at [335, 489] on div "House" at bounding box center [486, 486] width 447 height 25
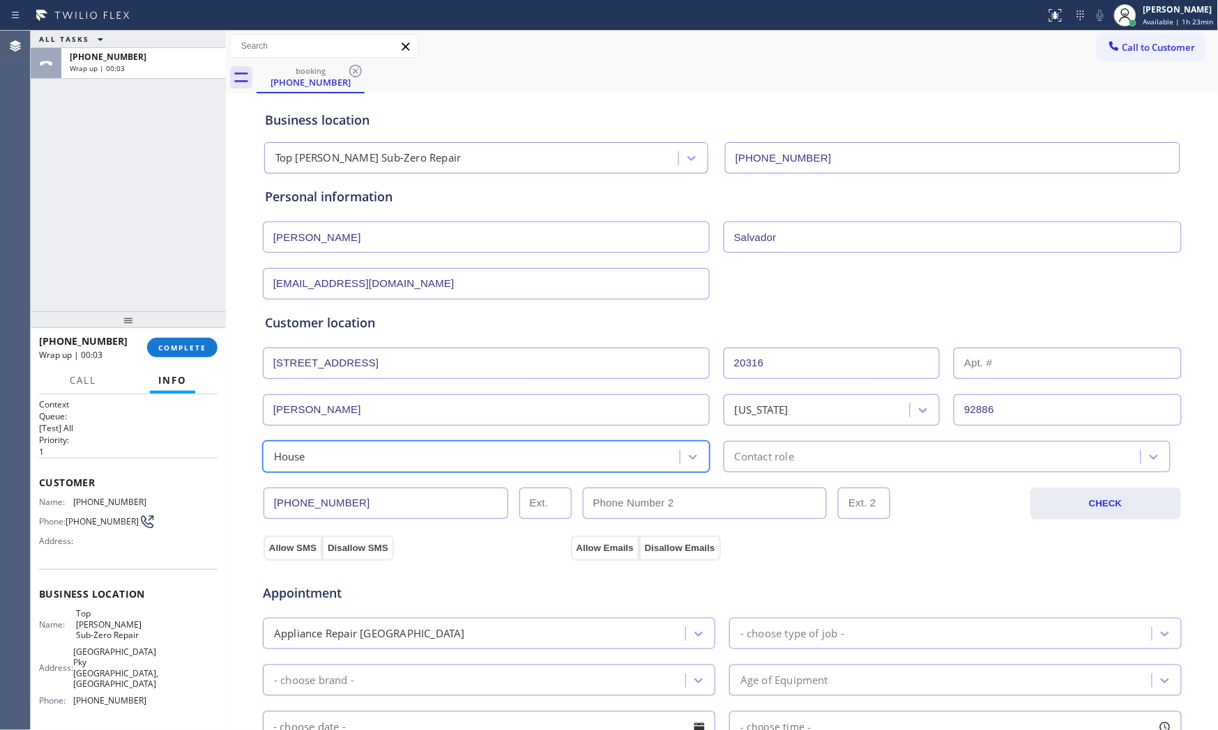
click at [850, 452] on div "Contact role" at bounding box center [934, 457] width 413 height 24
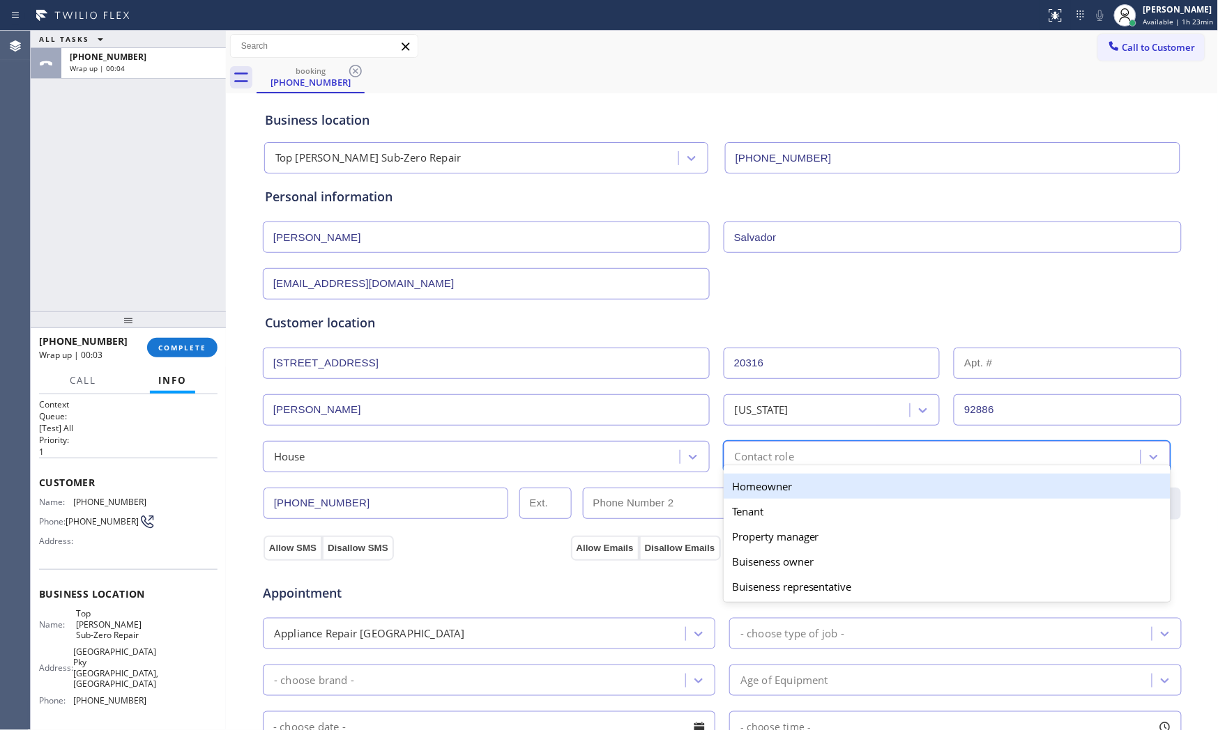
click at [784, 489] on div "Homeowner" at bounding box center [946, 486] width 447 height 25
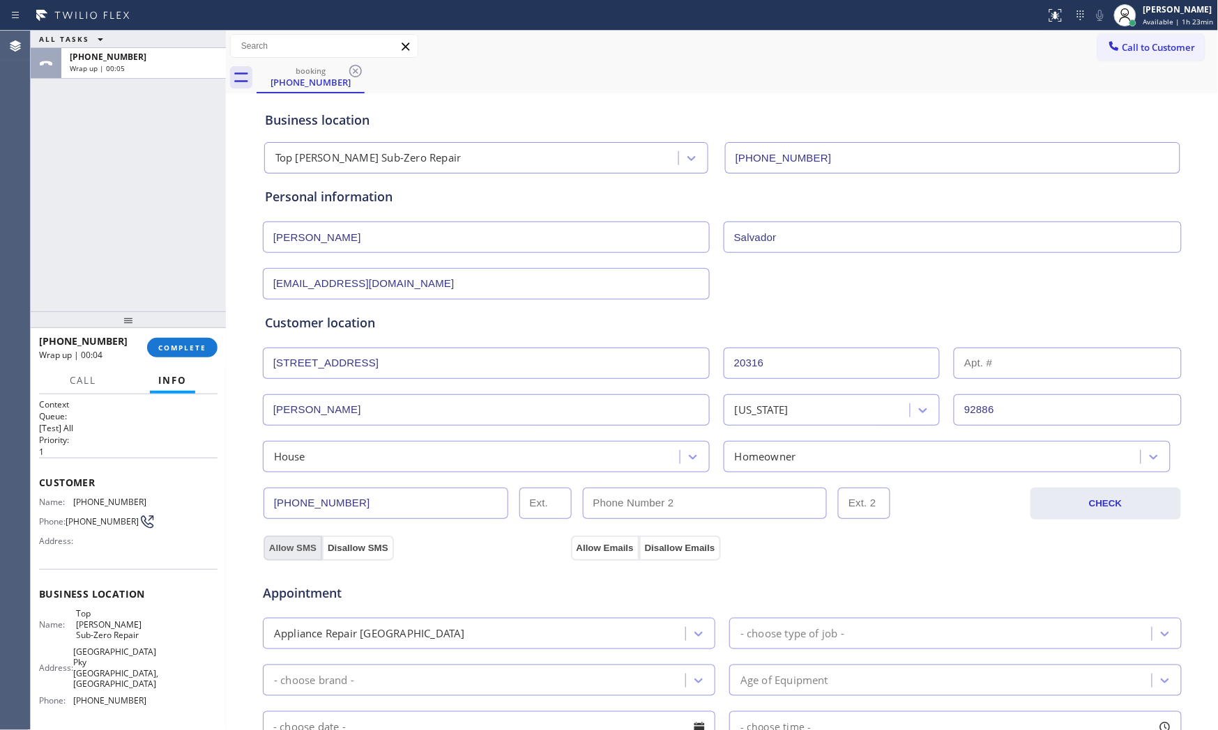
click at [291, 547] on button "Allow SMS" at bounding box center [292, 548] width 59 height 25
click at [295, 548] on button "Allow SMS" at bounding box center [292, 548] width 59 height 25
click at [602, 562] on div "Appointment Appliance Repair High End - choose type of job - - choose brand - A…" at bounding box center [722, 694] width 920 height 268
click at [602, 553] on button "Allow Emails" at bounding box center [605, 548] width 68 height 25
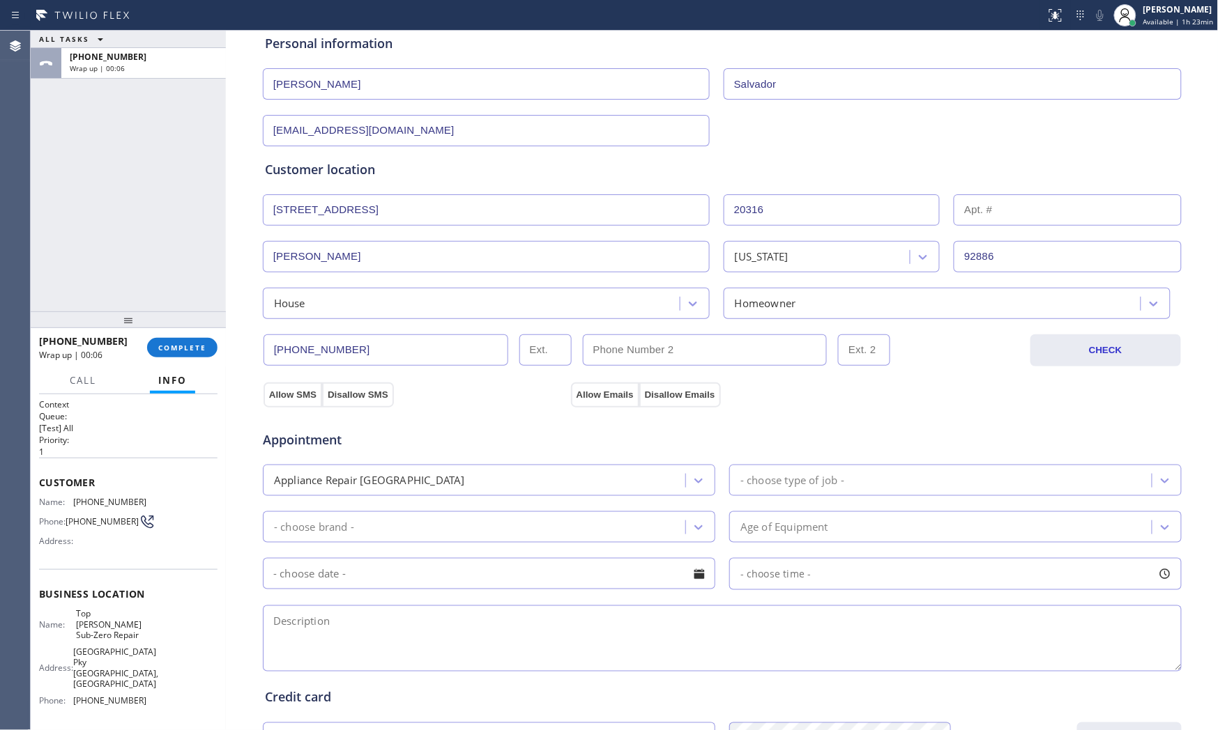
scroll to position [155, 0]
click at [542, 481] on div "Appliance Repair [GEOGRAPHIC_DATA]" at bounding box center [476, 479] width 418 height 24
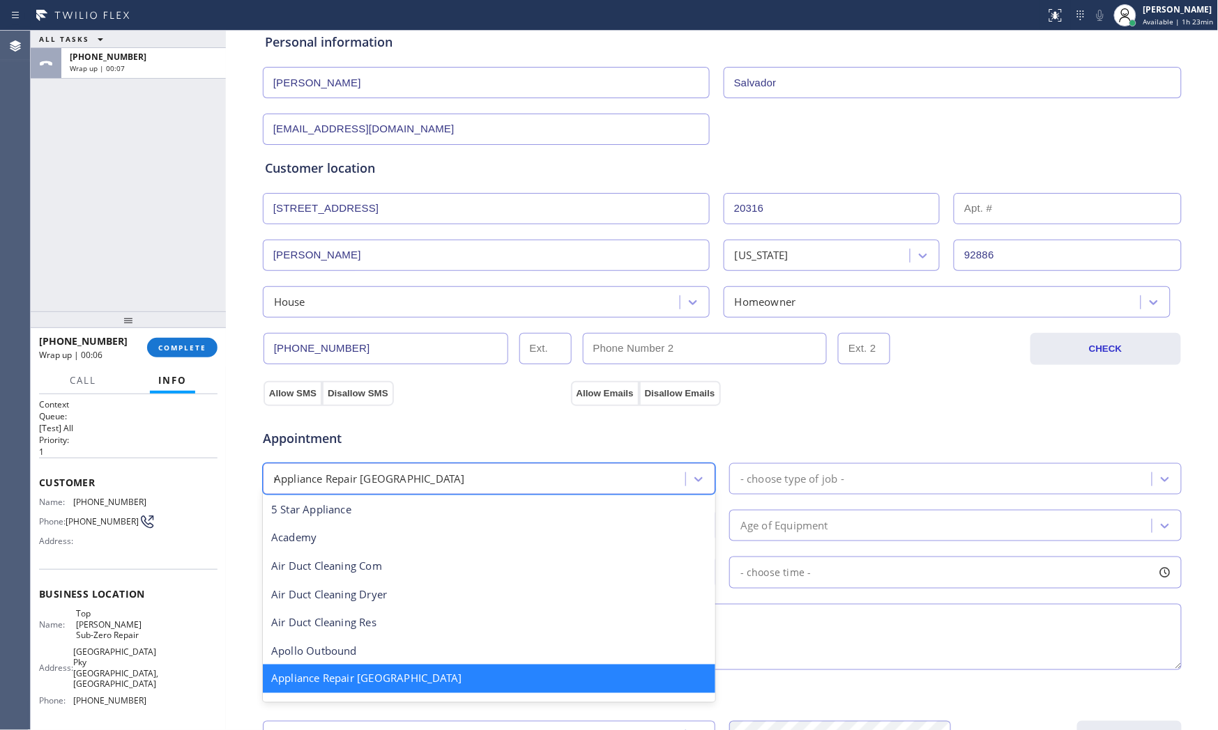
scroll to position [0, 0]
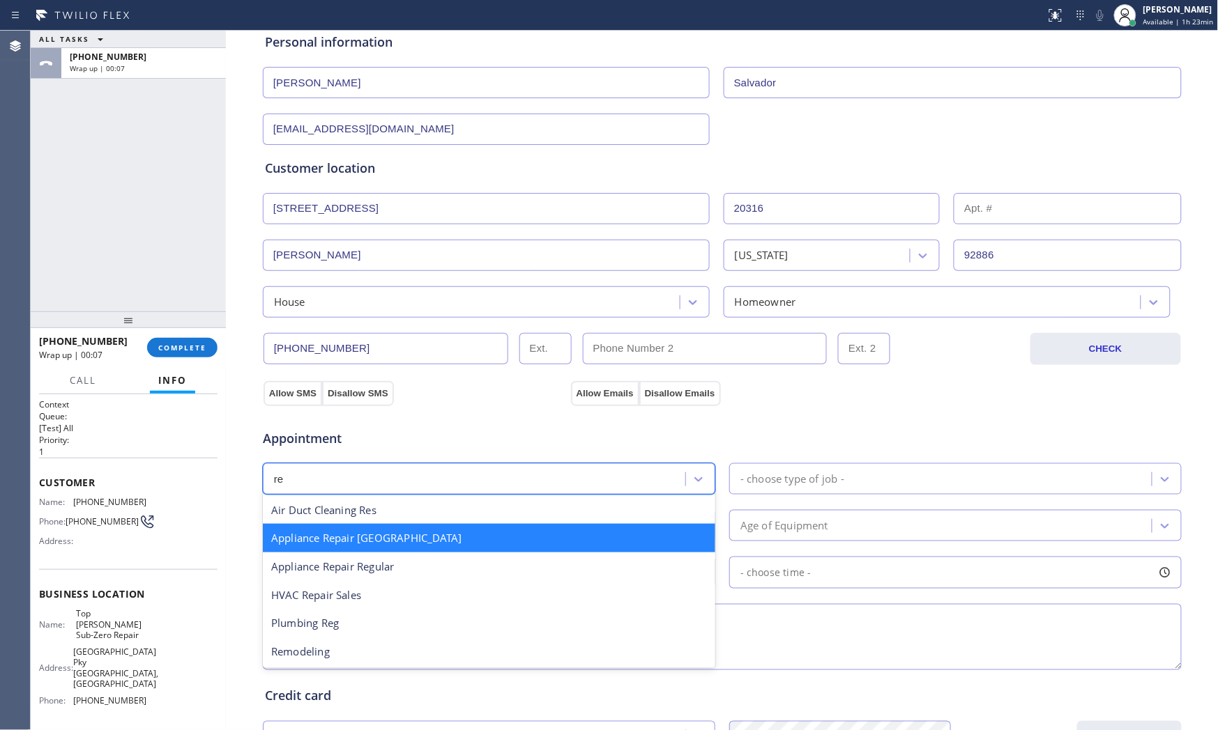
type input "reg"
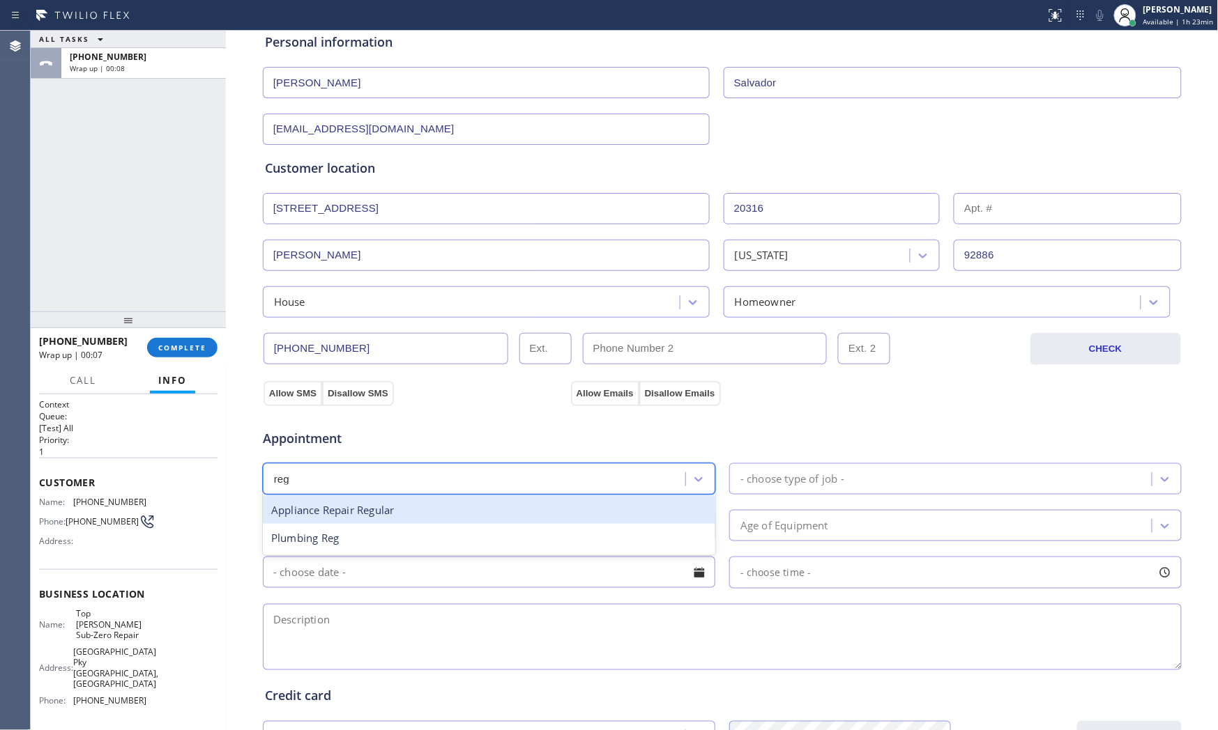
drag, startPoint x: 472, startPoint y: 509, endPoint x: 622, endPoint y: 507, distance: 150.6
click at [479, 510] on div "Appliance Repair Regular" at bounding box center [489, 510] width 452 height 29
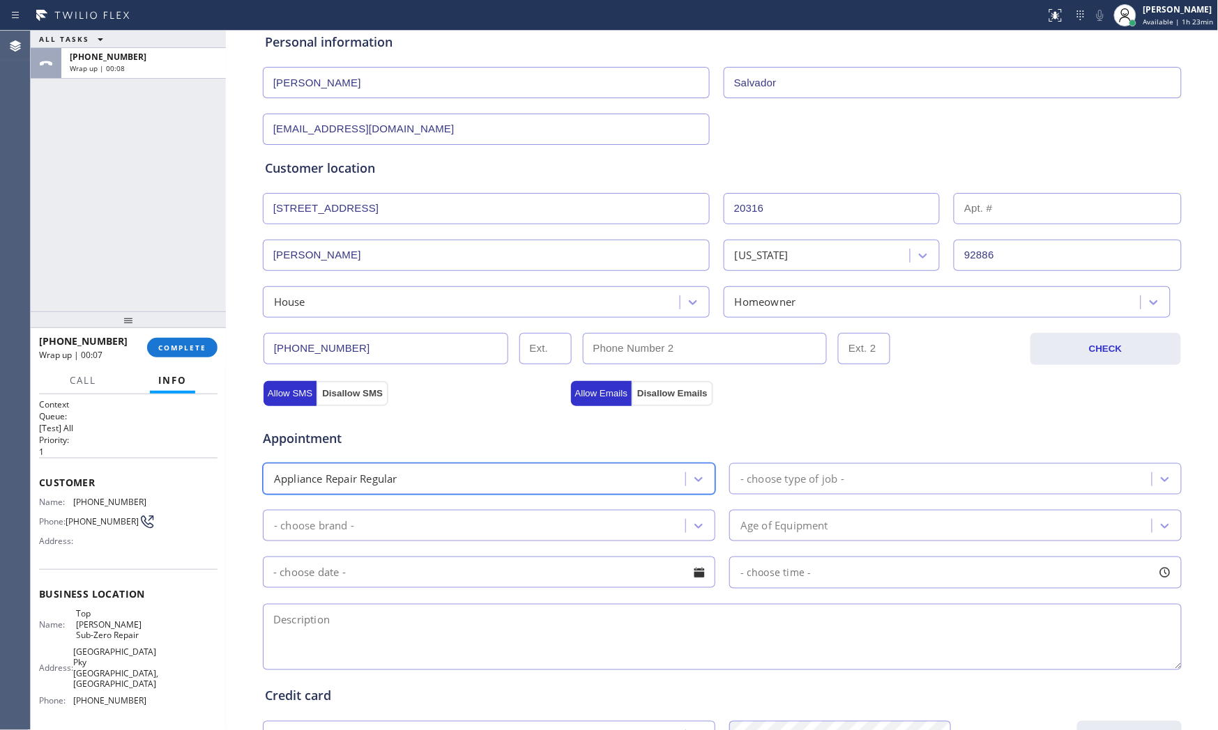
click at [777, 491] on div "- choose type of job -" at bounding box center [942, 479] width 418 height 24
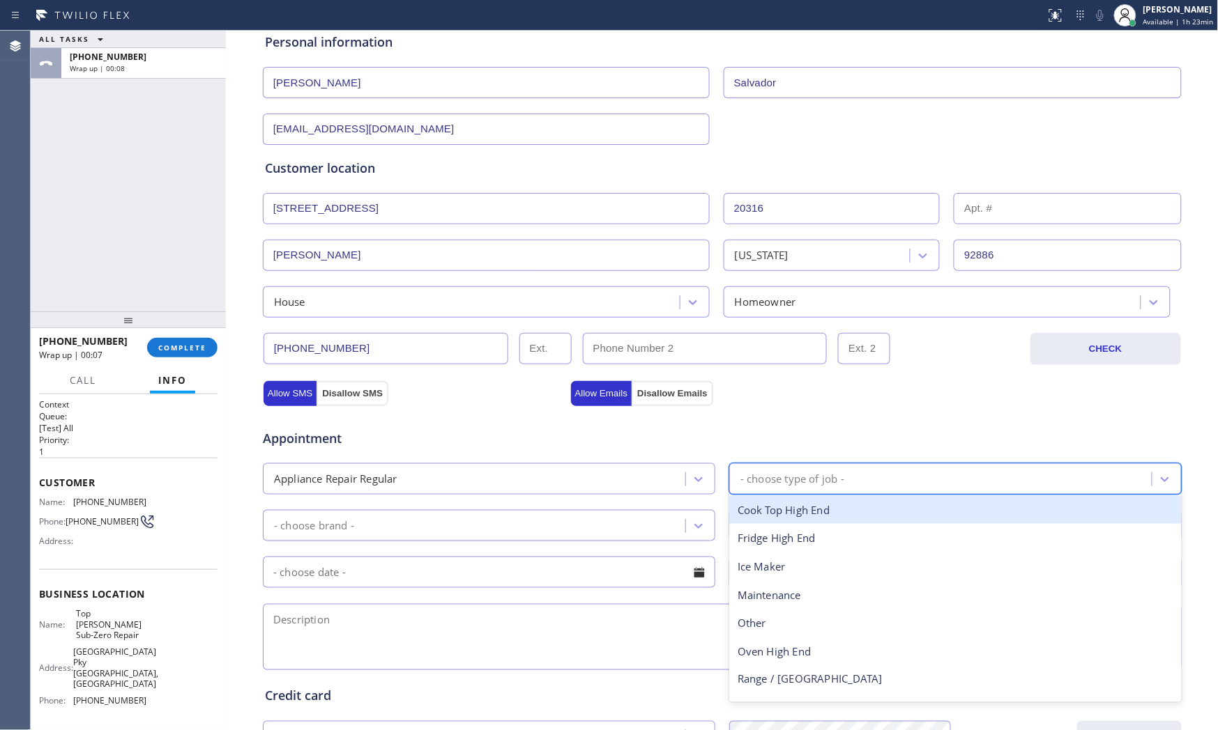
type input "f"
drag, startPoint x: 788, startPoint y: 511, endPoint x: 641, endPoint y: 521, distance: 147.4
click at [775, 516] on div "Fridge" at bounding box center [955, 510] width 452 height 29
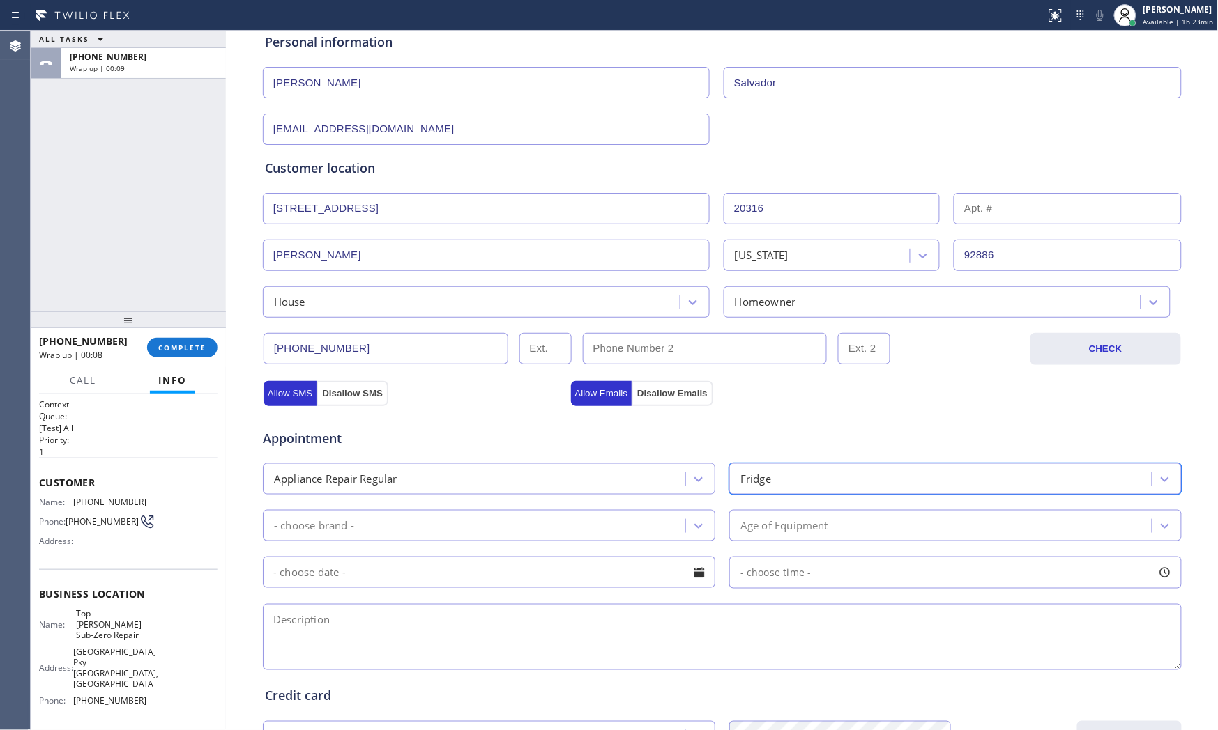
click at [524, 523] on div "- choose brand -" at bounding box center [476, 526] width 418 height 24
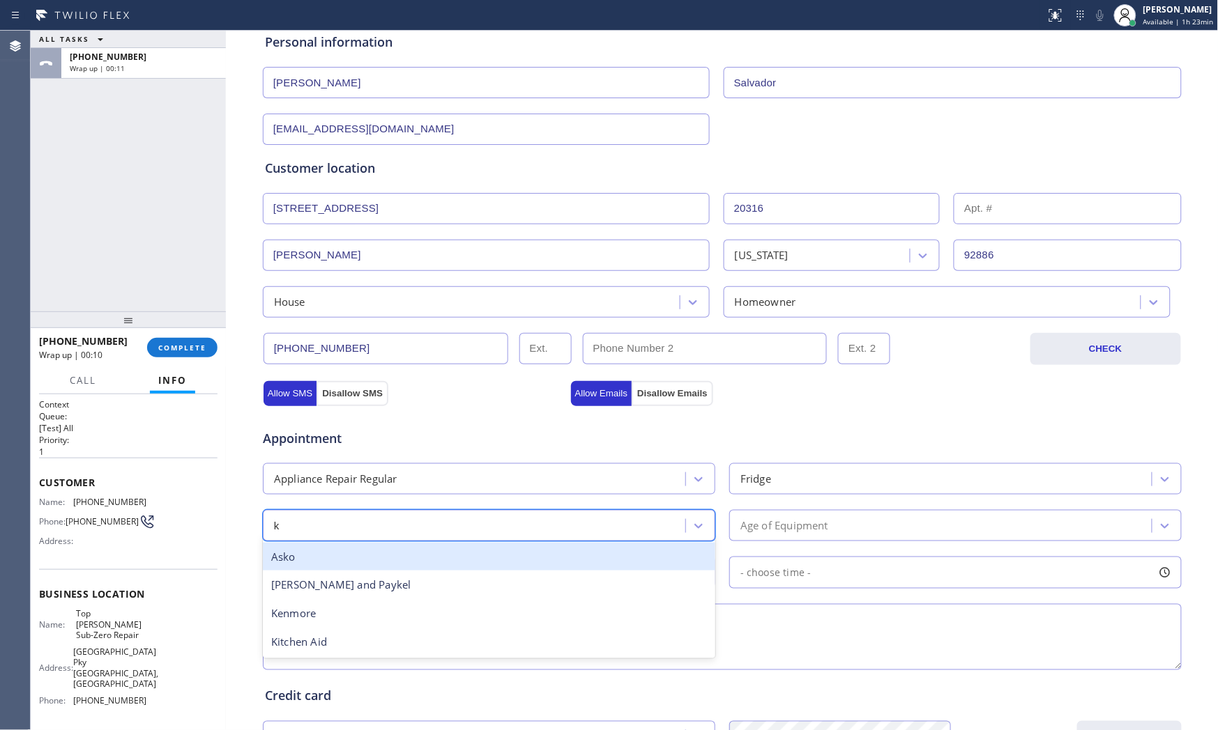
type input "ki"
drag, startPoint x: 453, startPoint y: 565, endPoint x: 626, endPoint y: 555, distance: 173.2
click at [474, 565] on div "Kitchen Aid" at bounding box center [489, 557] width 452 height 29
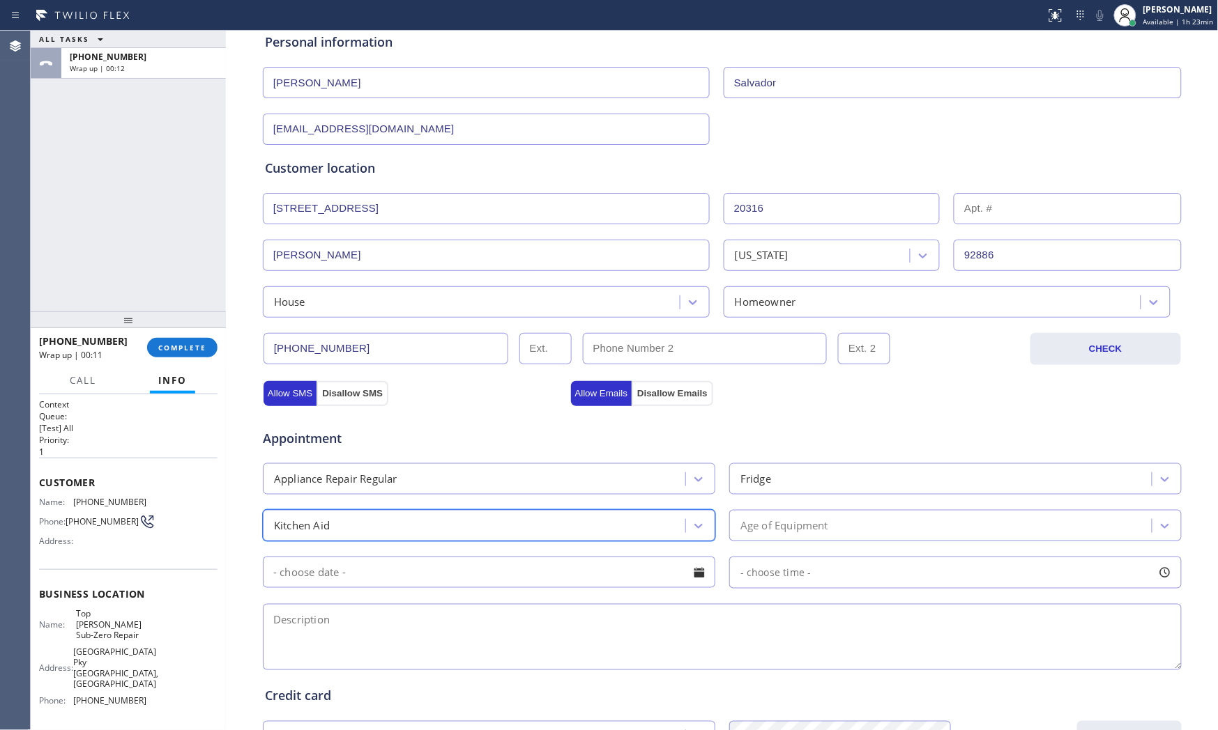
click at [804, 528] on div "Age of Equipment" at bounding box center [784, 526] width 88 height 16
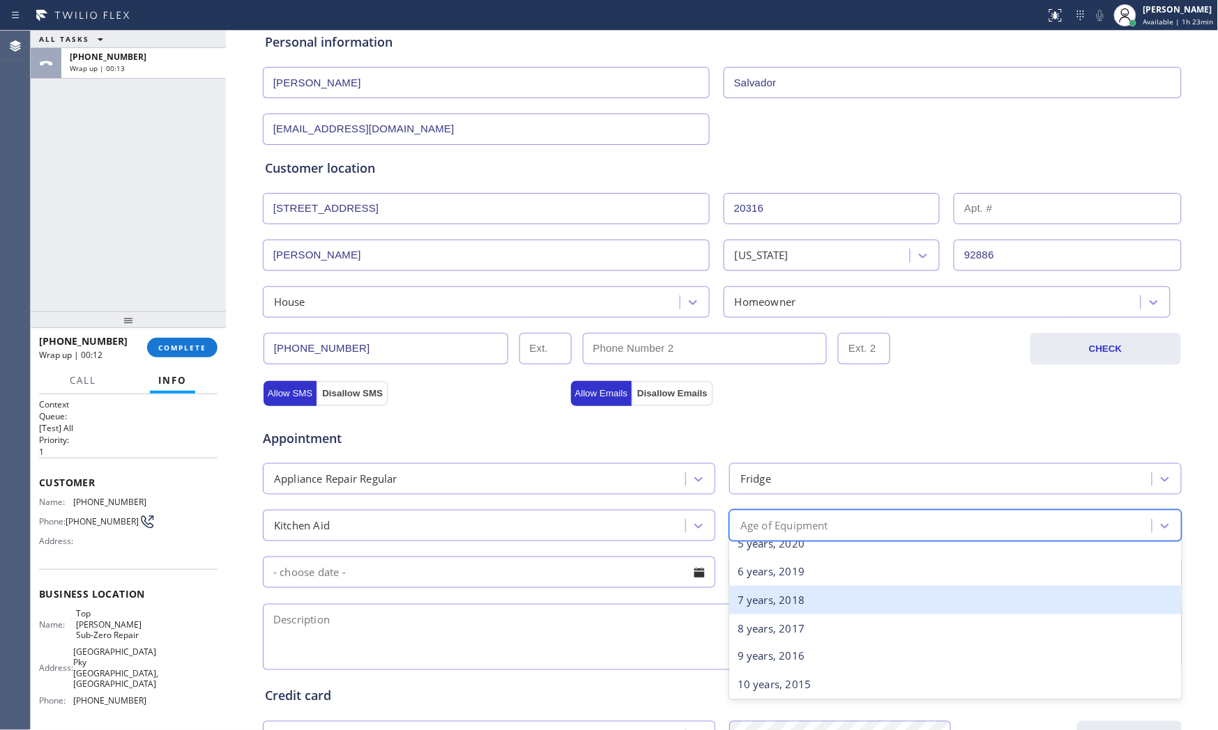
scroll to position [232, 0]
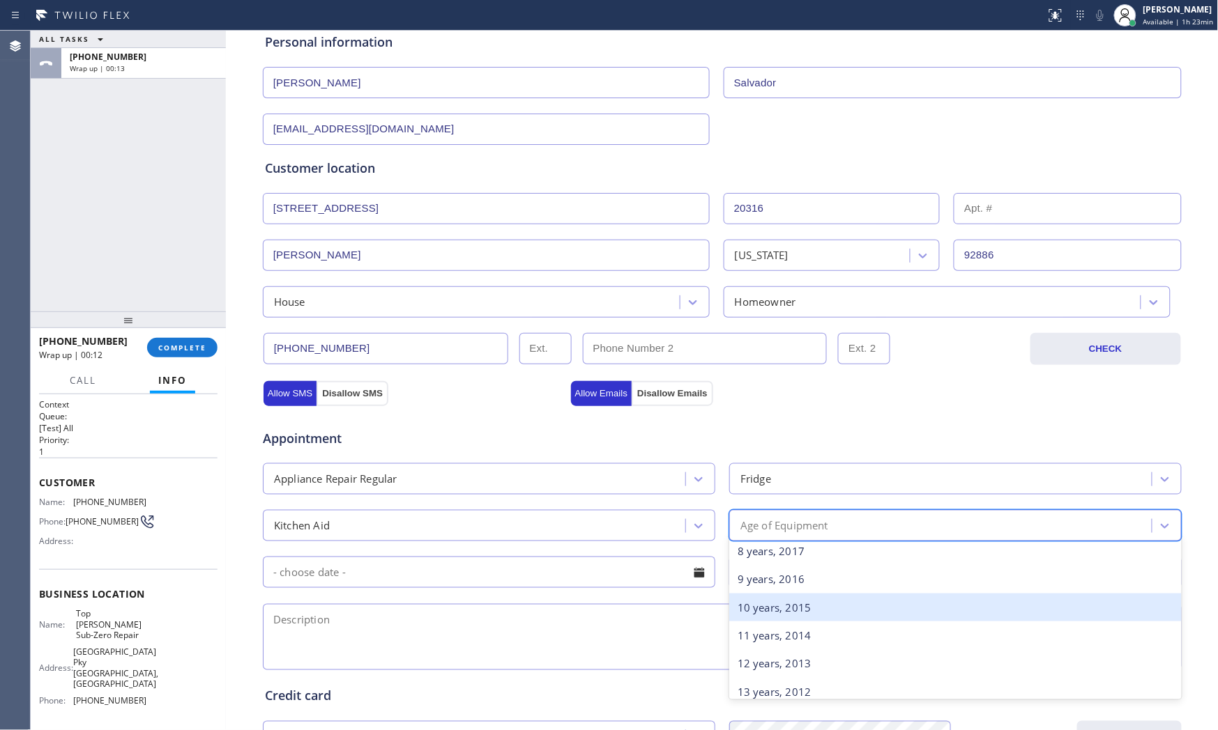
drag, startPoint x: 775, startPoint y: 609, endPoint x: 753, endPoint y: 604, distance: 22.2
click at [775, 608] on div "10 years, 2015" at bounding box center [955, 608] width 452 height 29
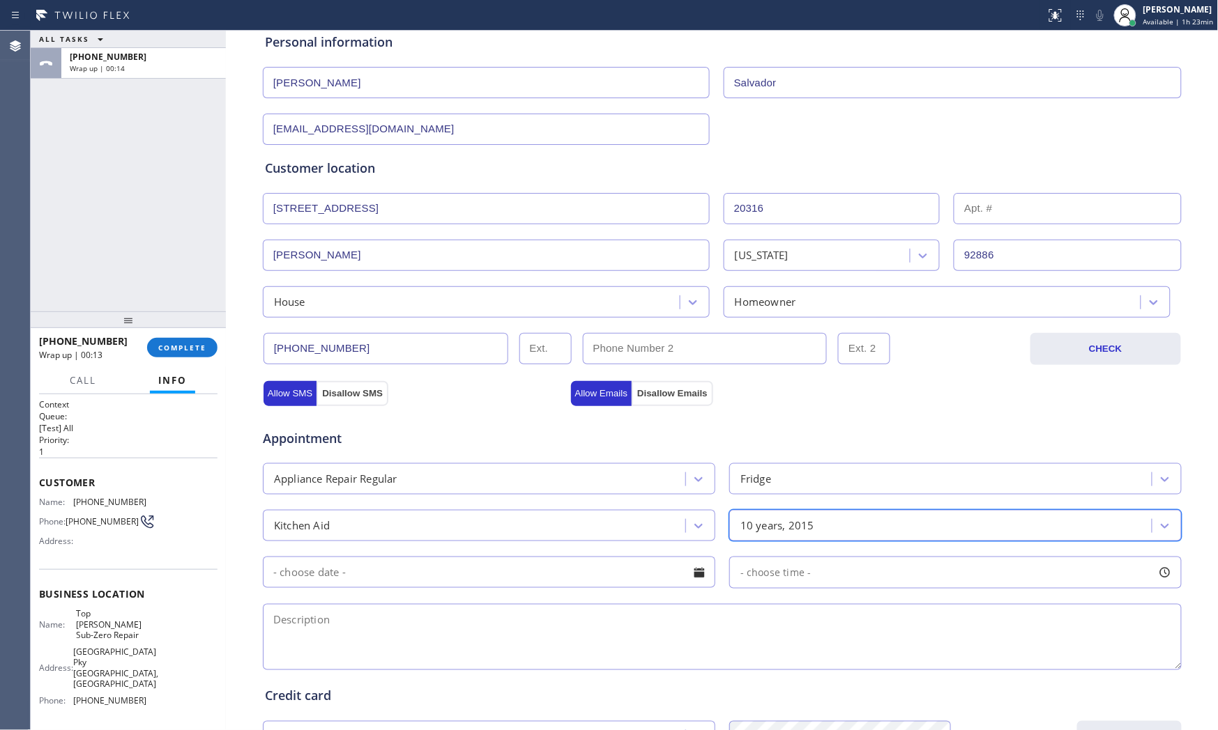
click at [503, 581] on input "text" at bounding box center [489, 572] width 452 height 31
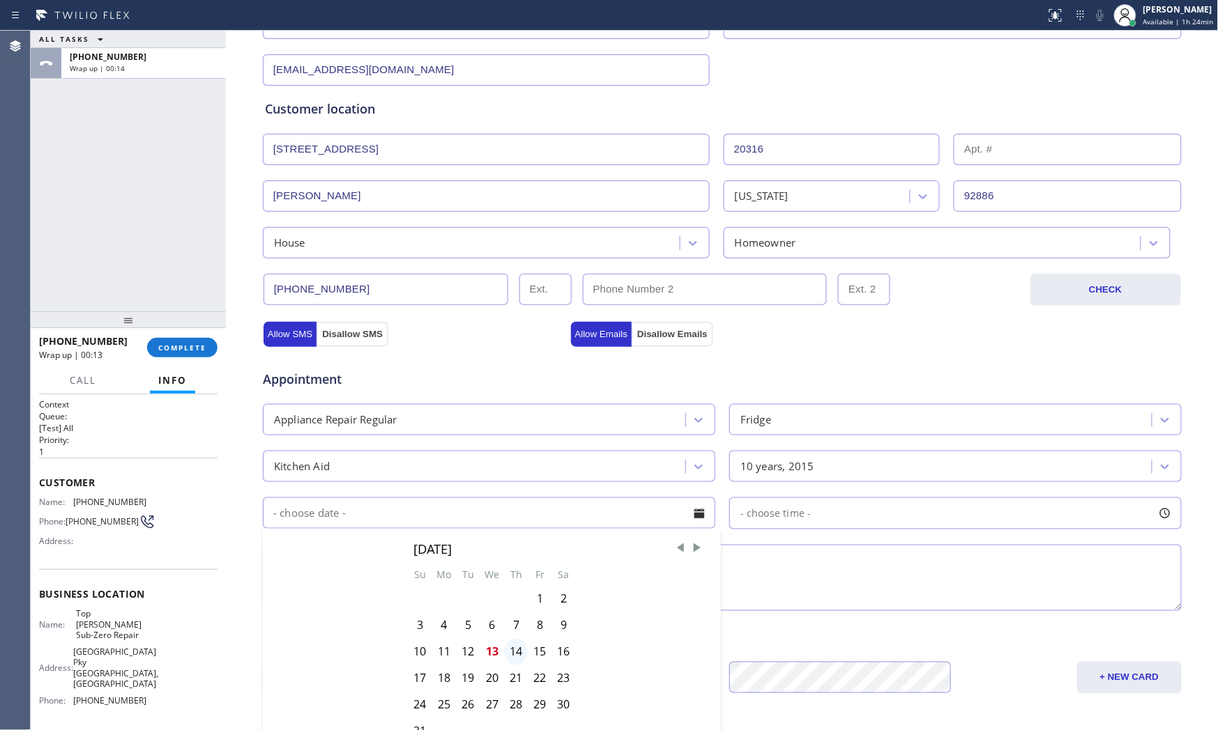
scroll to position [309, 0]
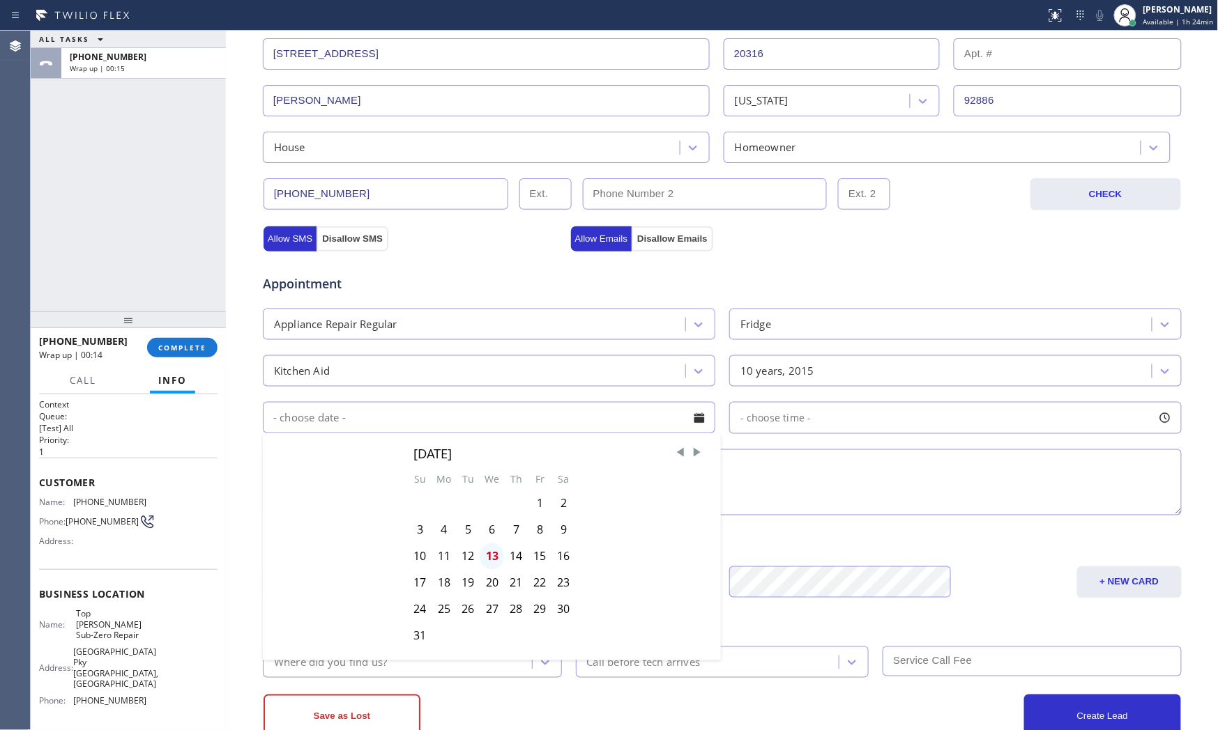
click at [486, 555] on div "13" at bounding box center [492, 557] width 24 height 26
type input "[DATE]"
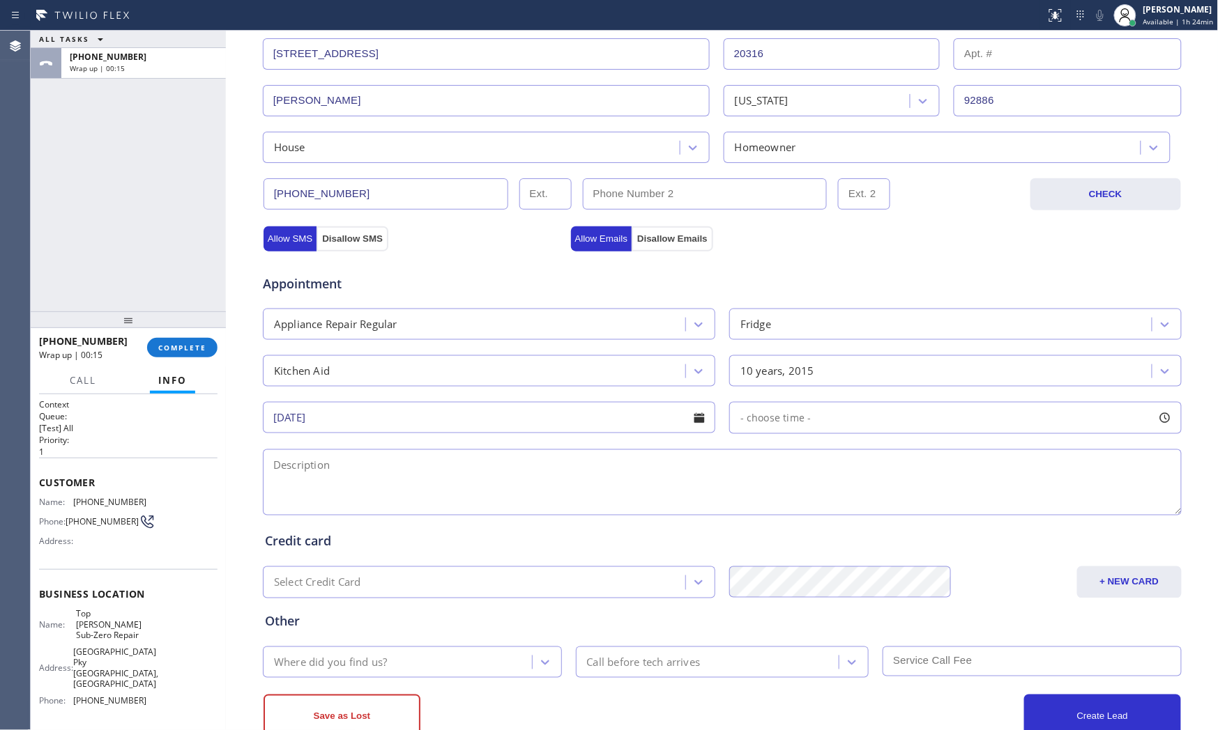
click at [804, 425] on div "- choose time -" at bounding box center [955, 418] width 452 height 32
drag, startPoint x: 742, startPoint y: 506, endPoint x: 875, endPoint y: 505, distance: 133.1
click at [905, 505] on div at bounding box center [909, 503] width 17 height 29
drag, startPoint x: 743, startPoint y: 504, endPoint x: 802, endPoint y: 505, distance: 59.3
click at [802, 505] on div at bounding box center [810, 503] width 17 height 29
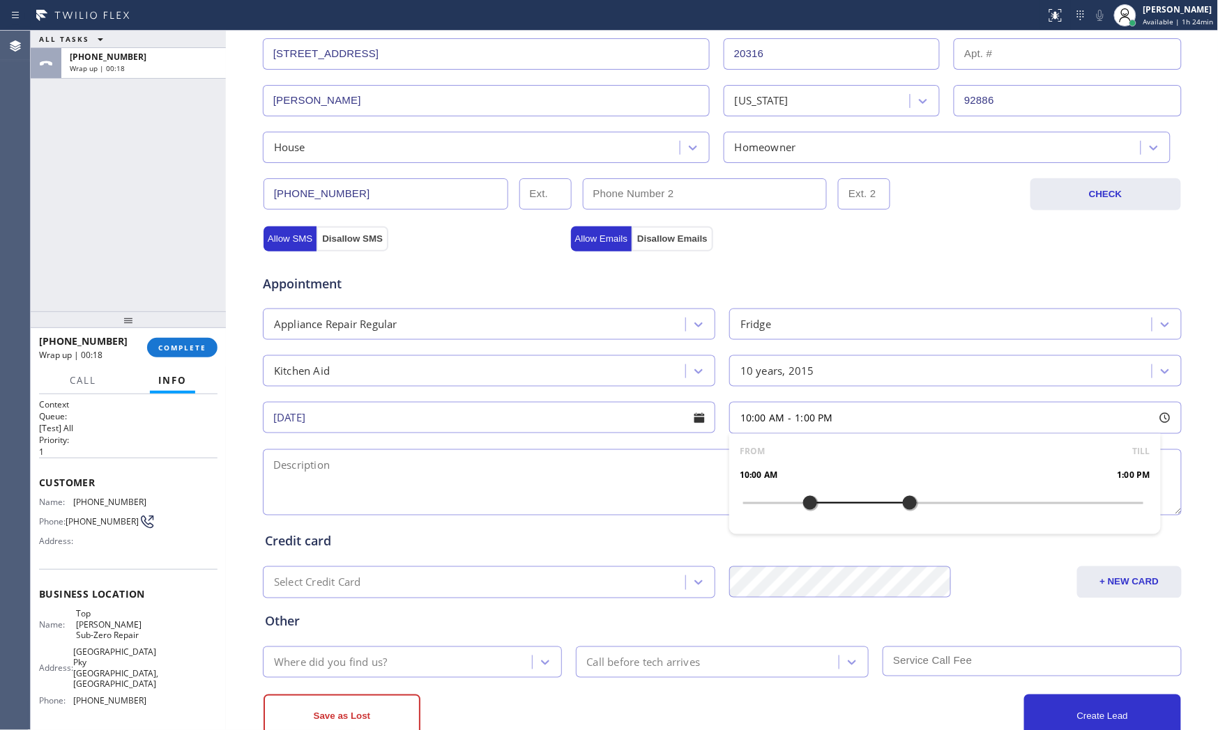
click at [593, 477] on textarea at bounding box center [722, 483] width 919 height 66
click at [109, 621] on span "Top [PERSON_NAME] Sub-Zero Repair" at bounding box center [111, 624] width 70 height 32
click at [388, 484] on textarea at bounding box center [722, 483] width 919 height 66
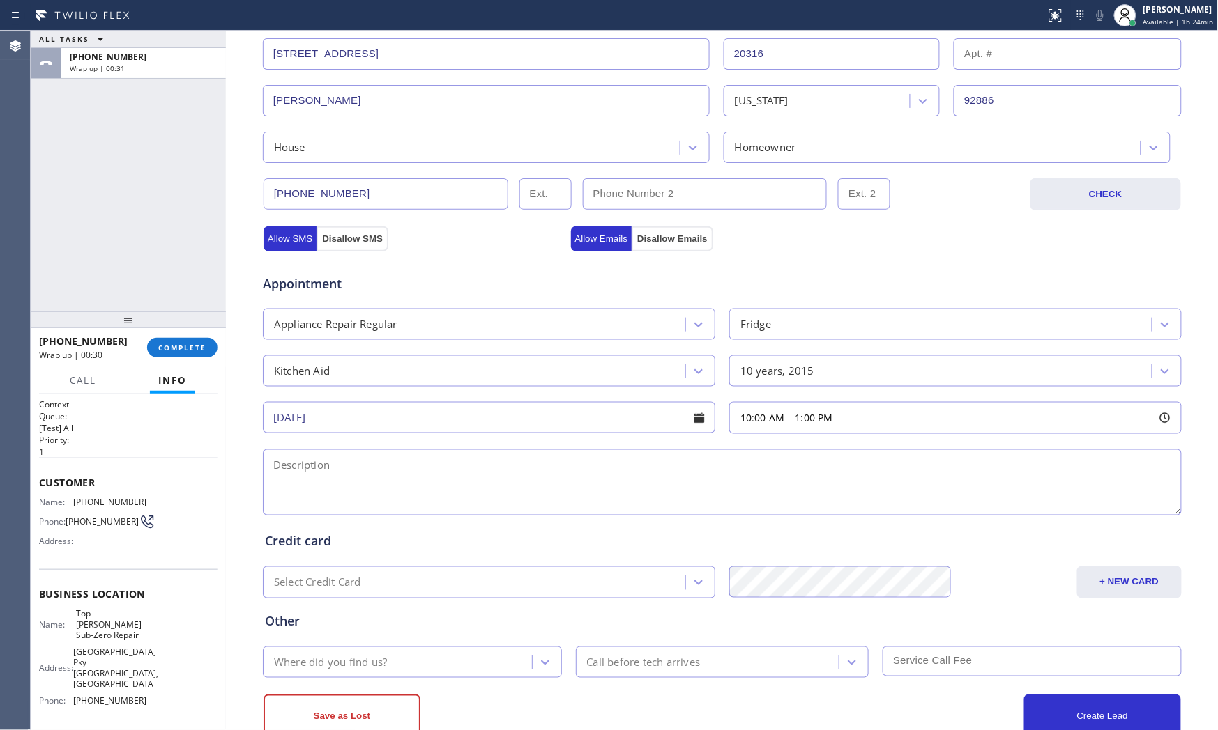
paste textarea "10-1 $80 KitchenAid | fridgeFS | its leaking water | [DEMOGRAPHIC_DATA] | house…"
type textarea "10-1 $80 KitchenAid | fridgeFS | its leaking water | [DEMOGRAPHIC_DATA] | house…"
click at [401, 657] on div "Where did you find us?" at bounding box center [399, 662] width 265 height 24
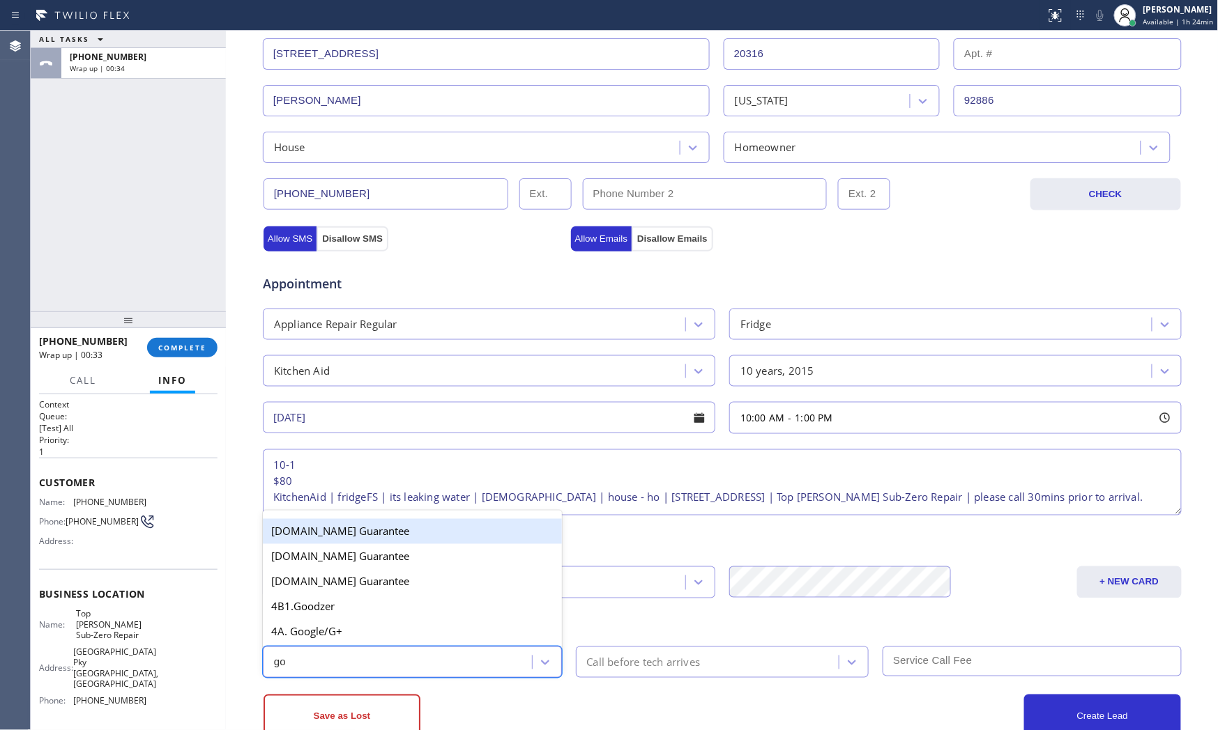
type input "goo"
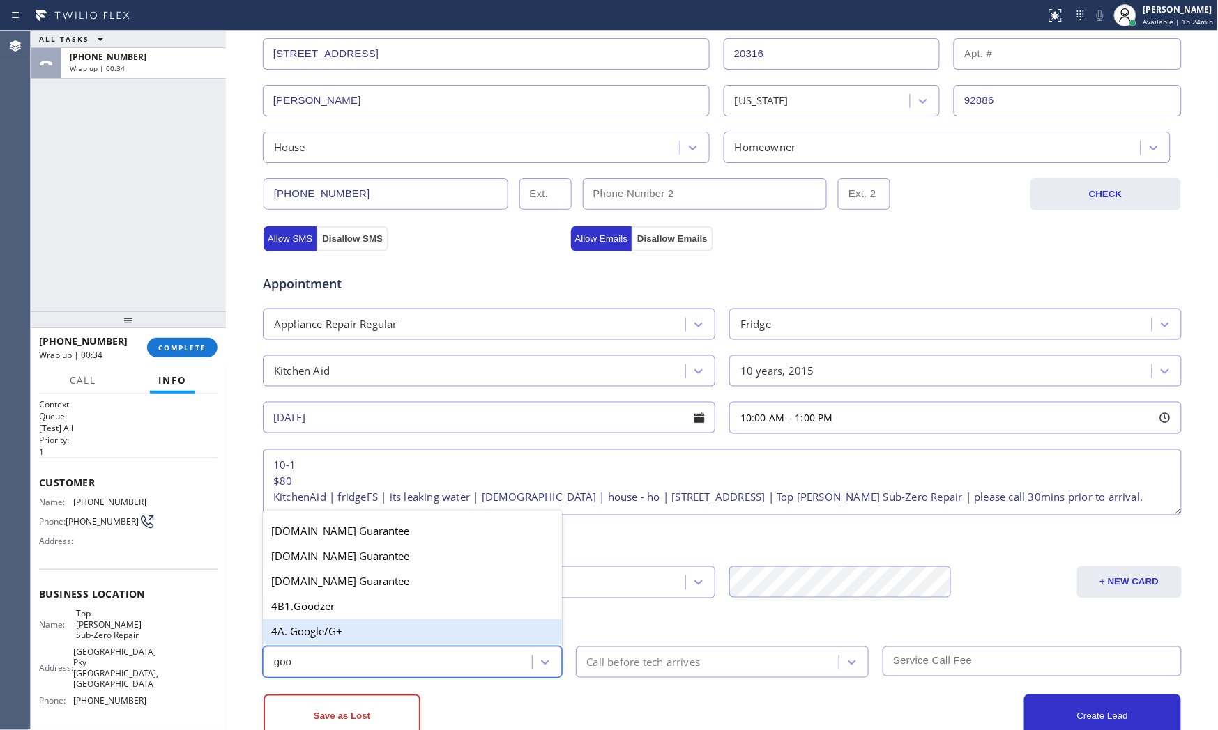
drag, startPoint x: 406, startPoint y: 629, endPoint x: 482, endPoint y: 642, distance: 77.0
click at [415, 631] on div "4A. Google/G+" at bounding box center [412, 632] width 299 height 25
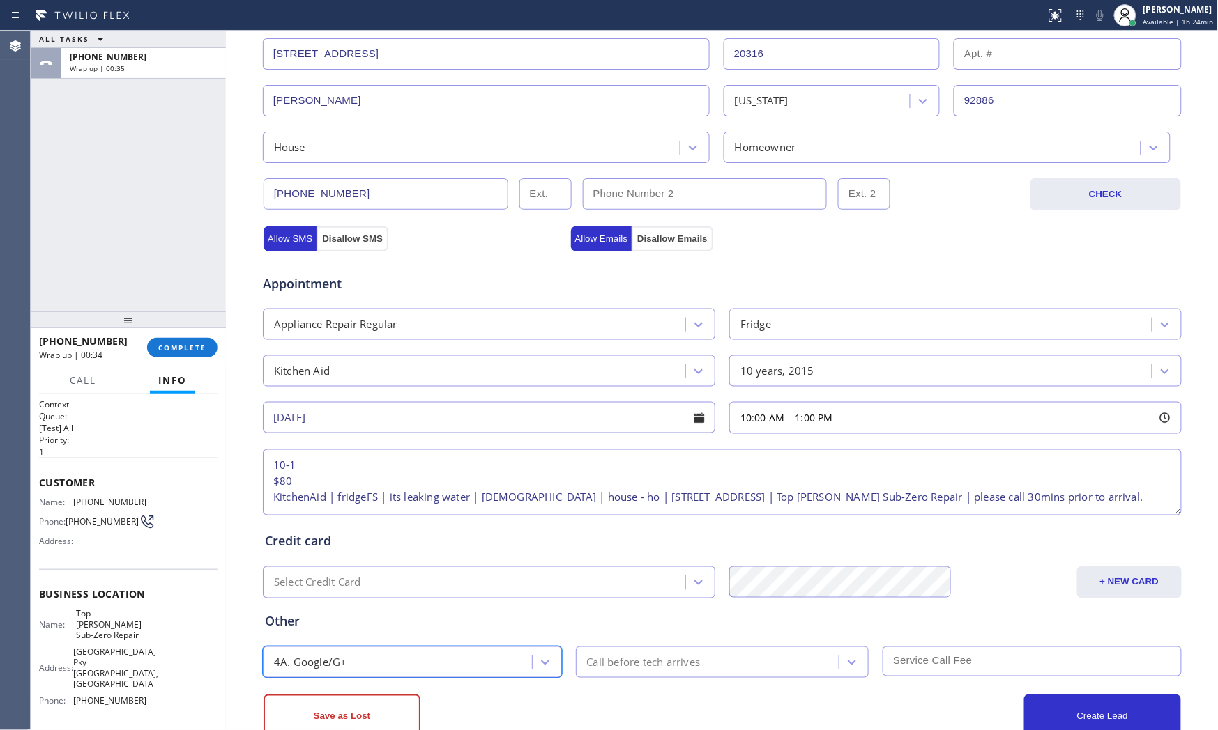
click at [631, 654] on div "Call before tech arrives" at bounding box center [644, 662] width 114 height 16
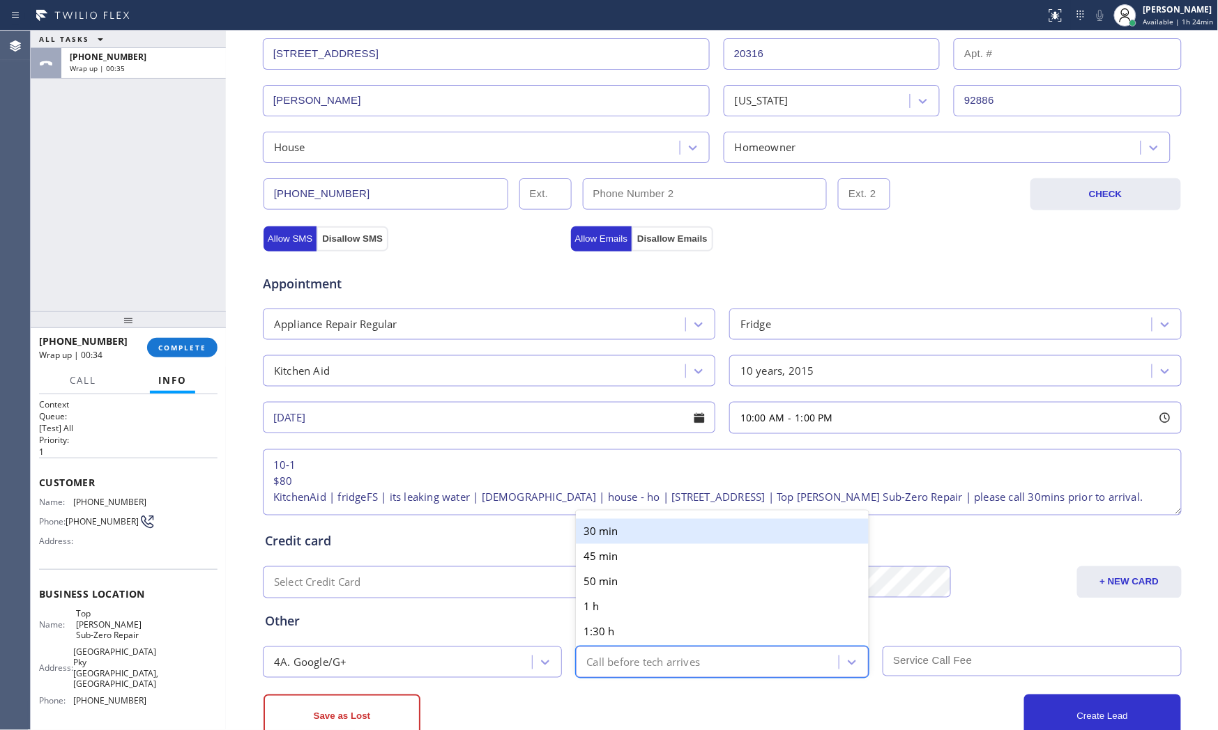
click at [636, 533] on div "30 min" at bounding box center [722, 531] width 293 height 25
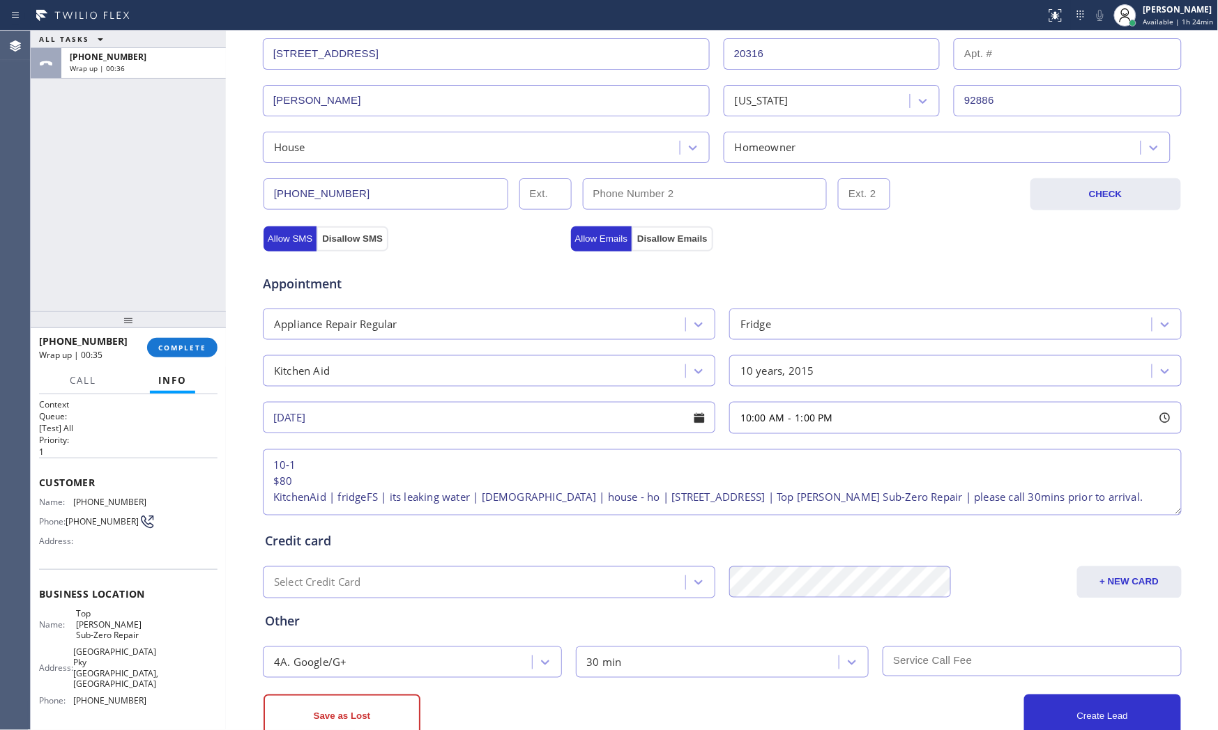
click at [927, 657] on input "text" at bounding box center [1031, 662] width 299 height 30
type input "80"
click at [920, 619] on div "Other" at bounding box center [722, 622] width 914 height 19
click at [1093, 657] on button "Create Lead" at bounding box center [1102, 717] width 157 height 45
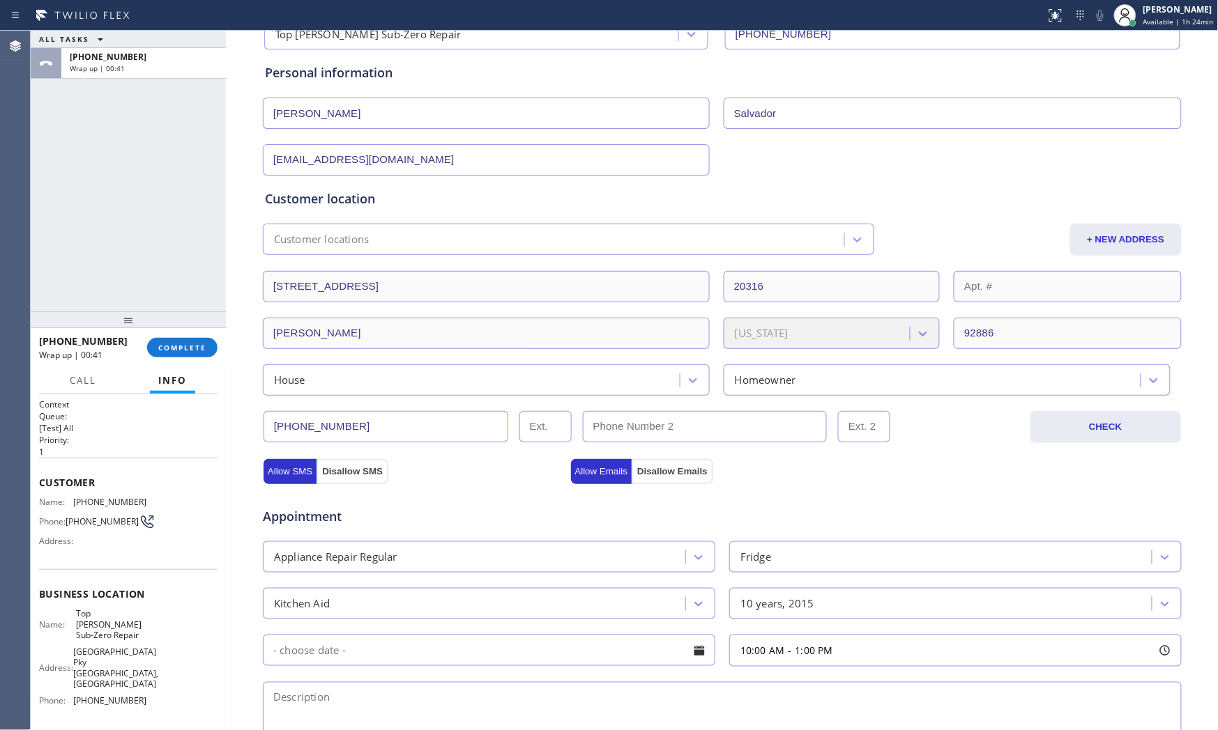
scroll to position [0, 0]
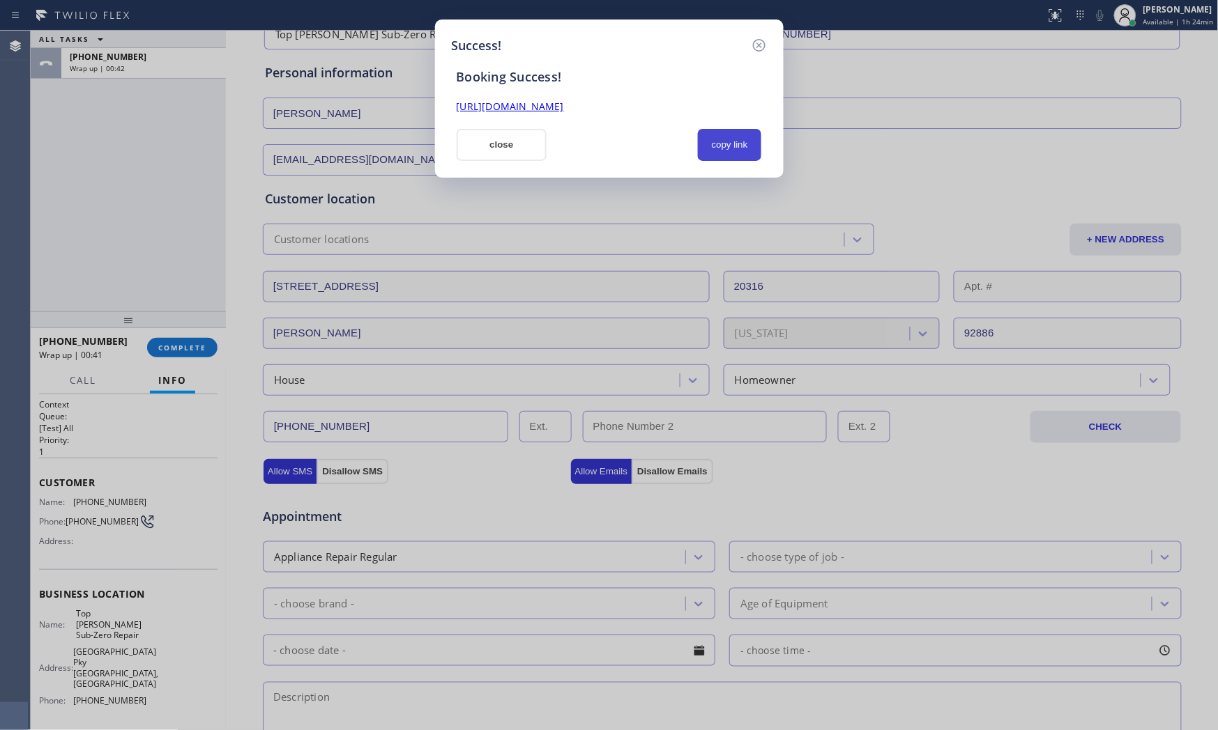
click at [722, 151] on button "copy link" at bounding box center [730, 145] width 64 height 32
click at [491, 141] on button "close" at bounding box center [502, 145] width 91 height 32
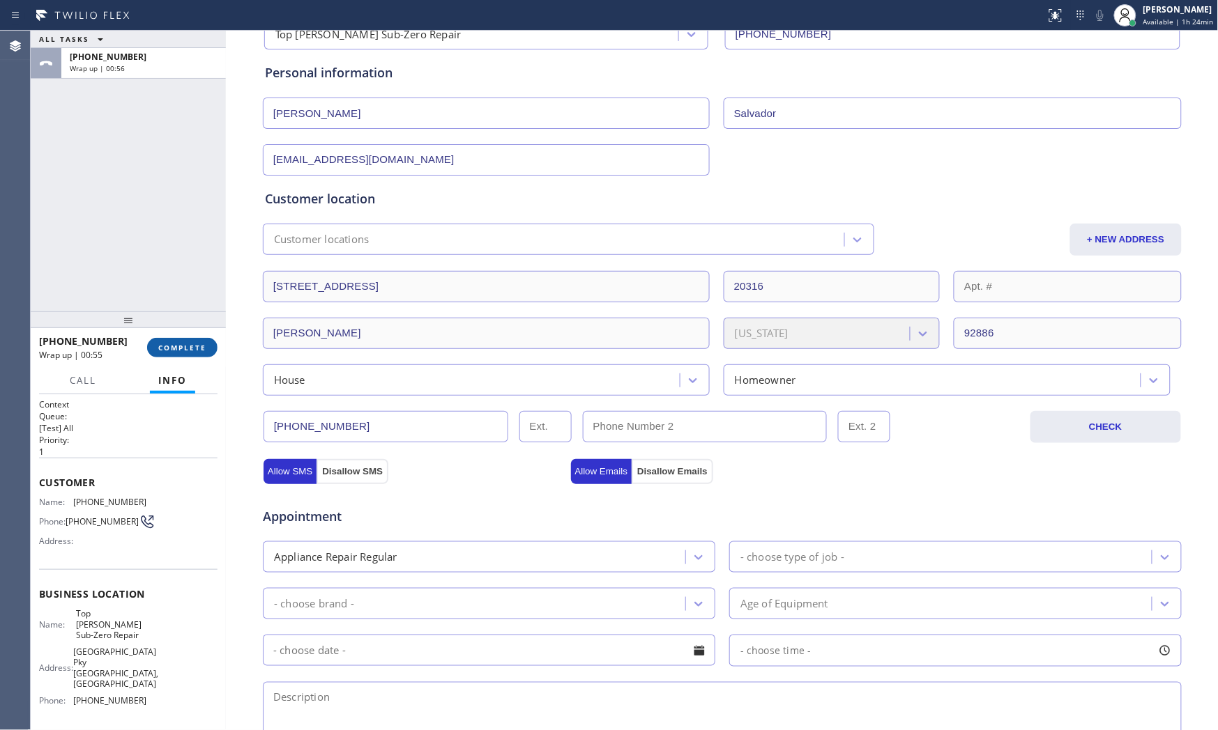
click at [175, 346] on span "COMPLETE" at bounding box center [182, 348] width 48 height 10
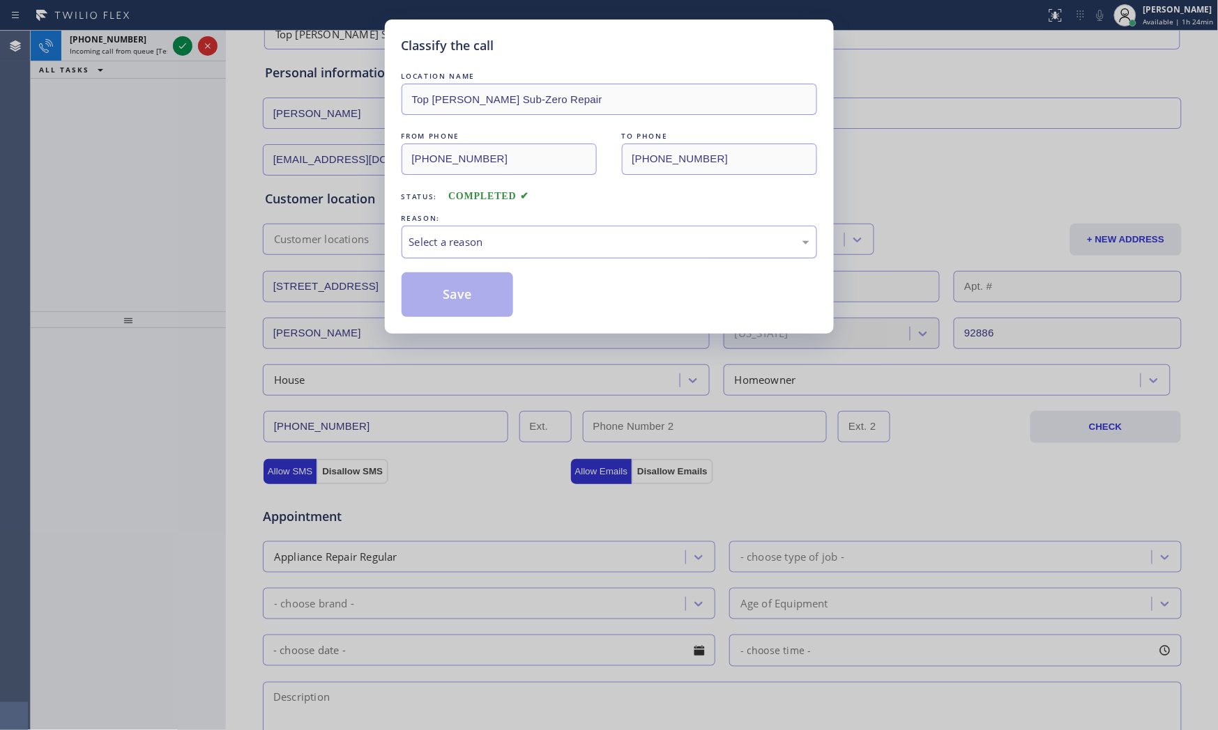
click at [526, 253] on div "Select a reason" at bounding box center [608, 242] width 415 height 33
click at [482, 291] on button "Save" at bounding box center [457, 295] width 112 height 45
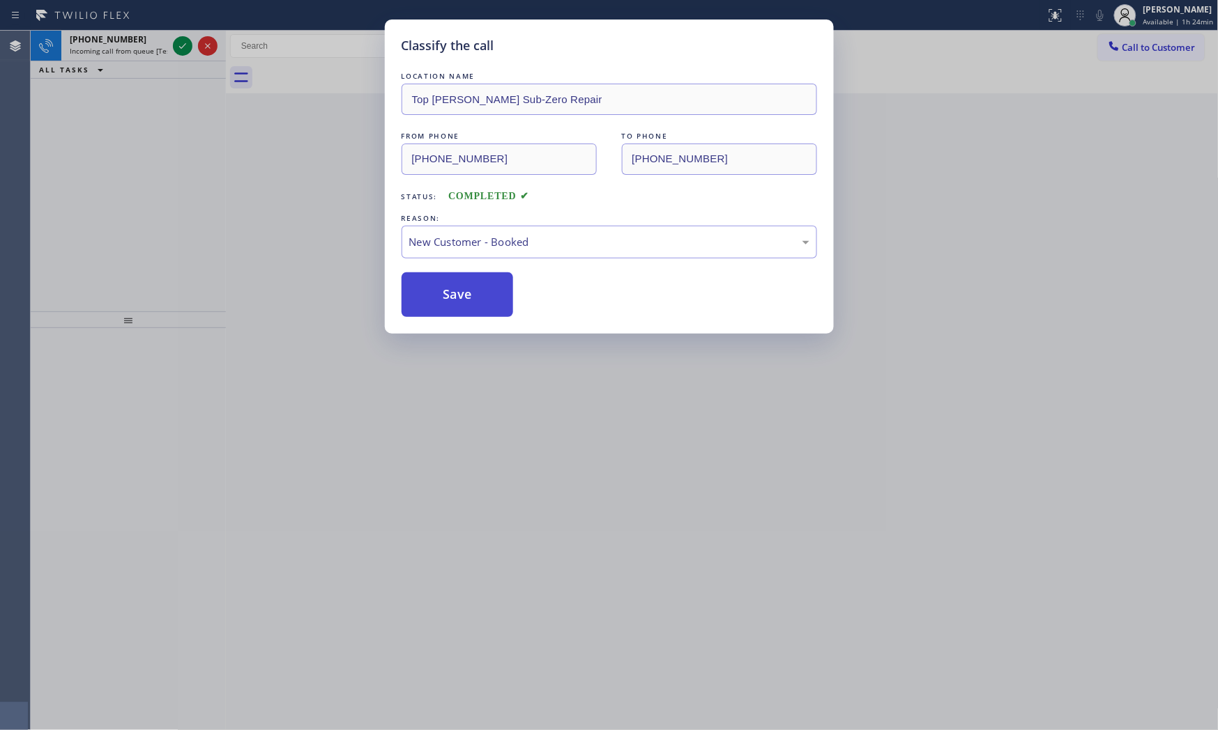
click at [464, 296] on button "Save" at bounding box center [457, 295] width 112 height 45
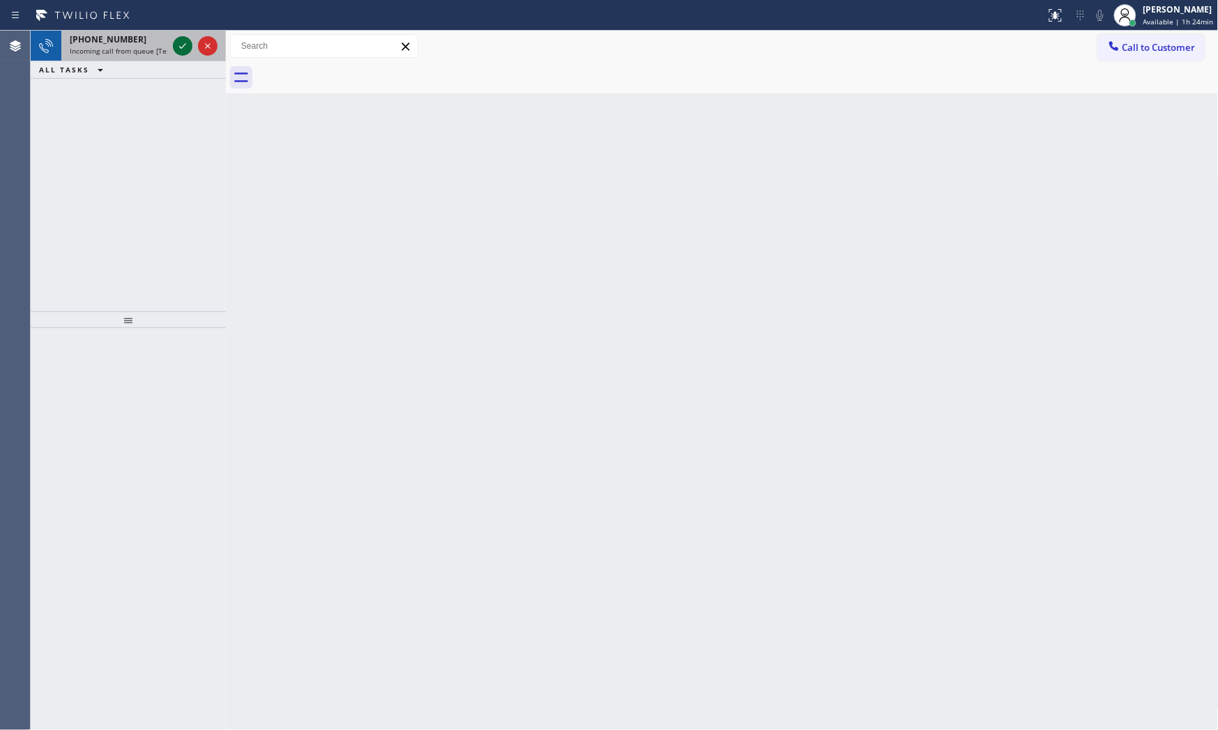
click at [175, 43] on icon at bounding box center [182, 46] width 17 height 17
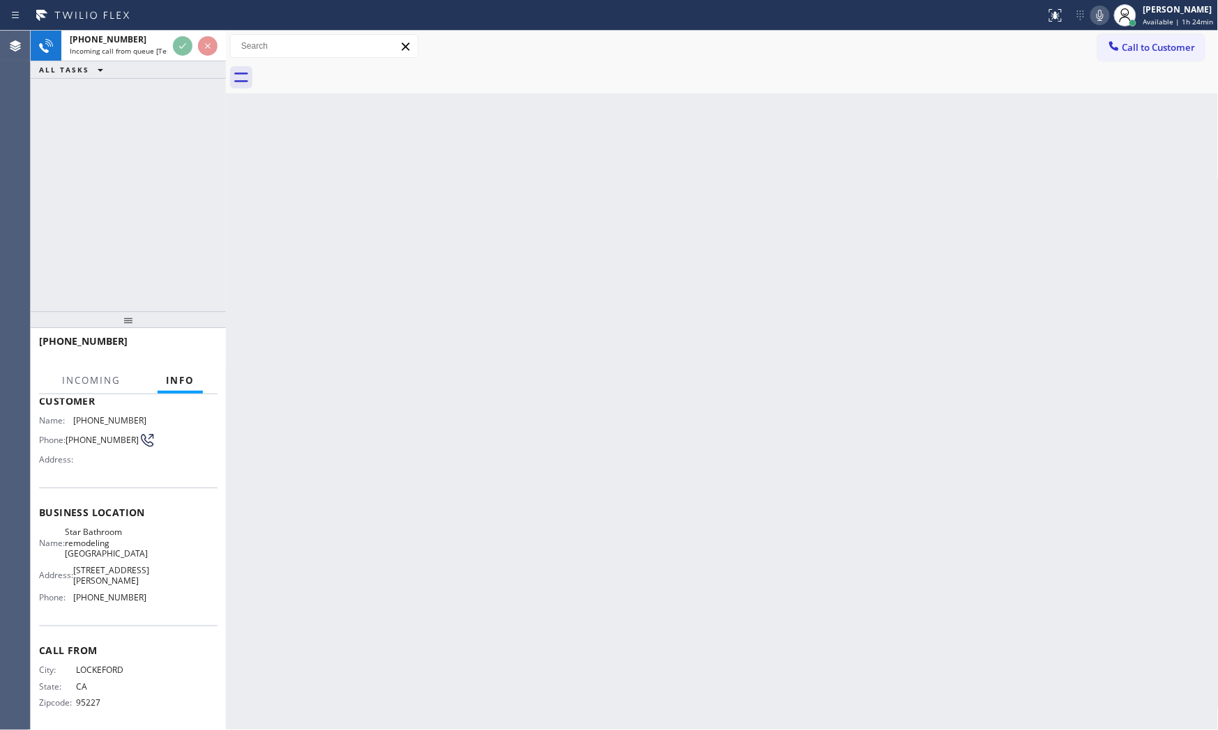
scroll to position [89, 0]
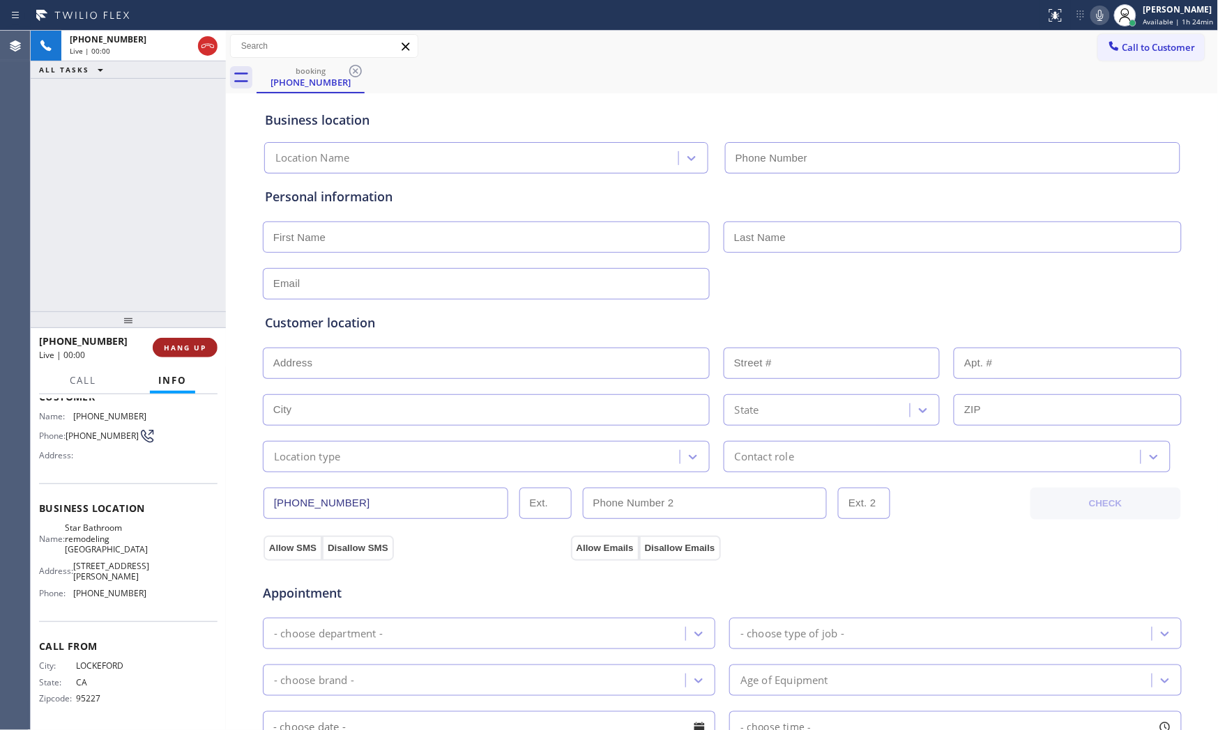
type input "[PHONE_NUMBER]"
click at [192, 344] on span "HANG UP" at bounding box center [185, 348] width 43 height 10
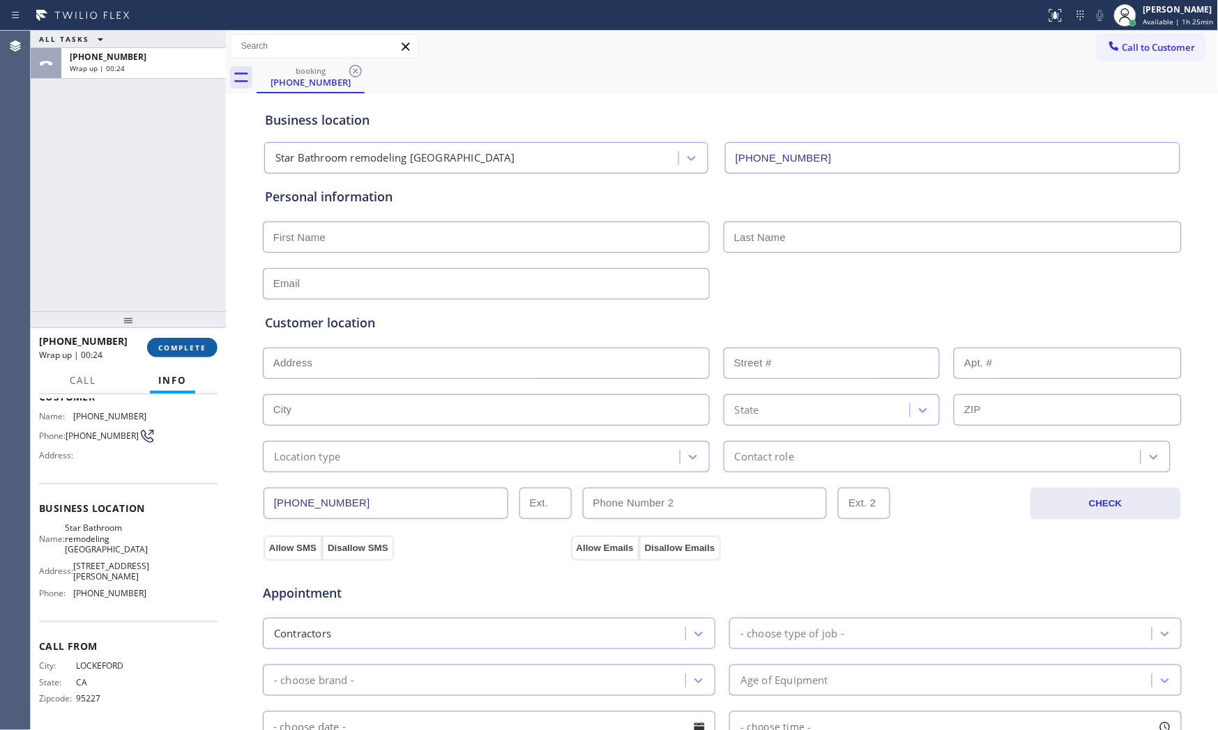
click at [202, 346] on span "COMPLETE" at bounding box center [182, 348] width 48 height 10
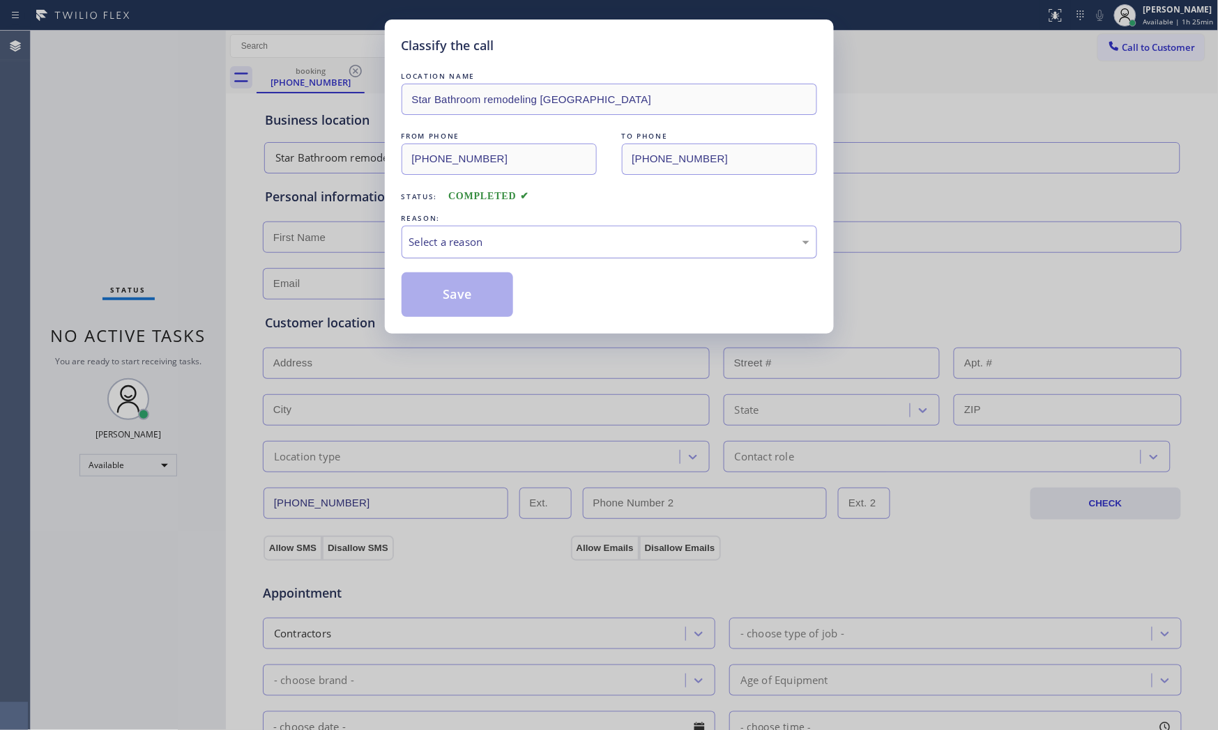
click at [484, 249] on div "Select a reason" at bounding box center [609, 242] width 400 height 16
click at [461, 293] on button "Save" at bounding box center [457, 295] width 112 height 45
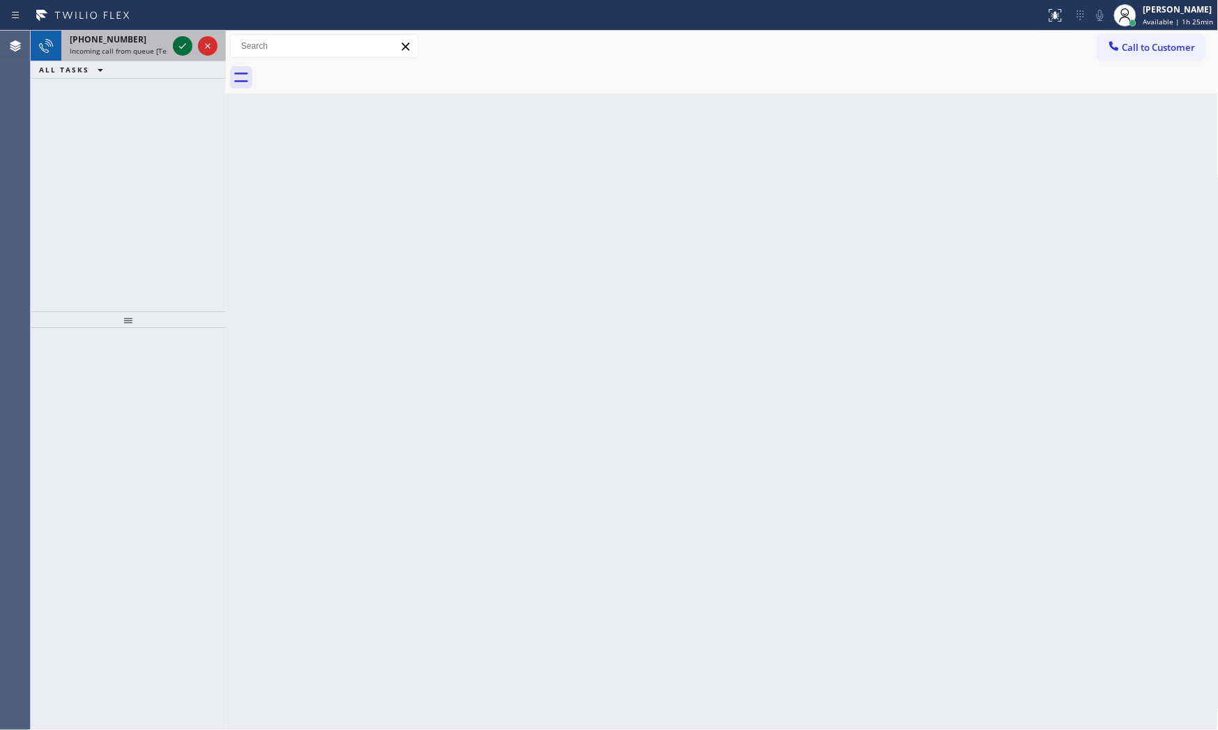
click at [179, 45] on icon at bounding box center [182, 46] width 17 height 17
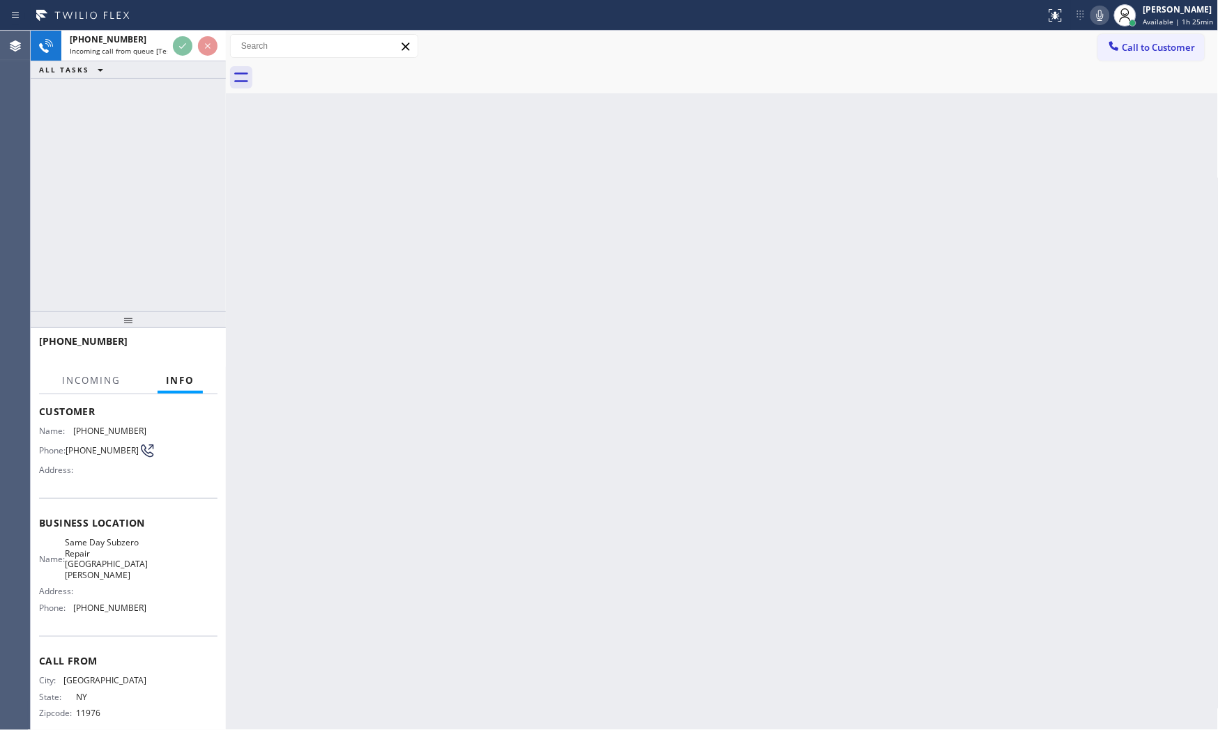
scroll to position [79, 0]
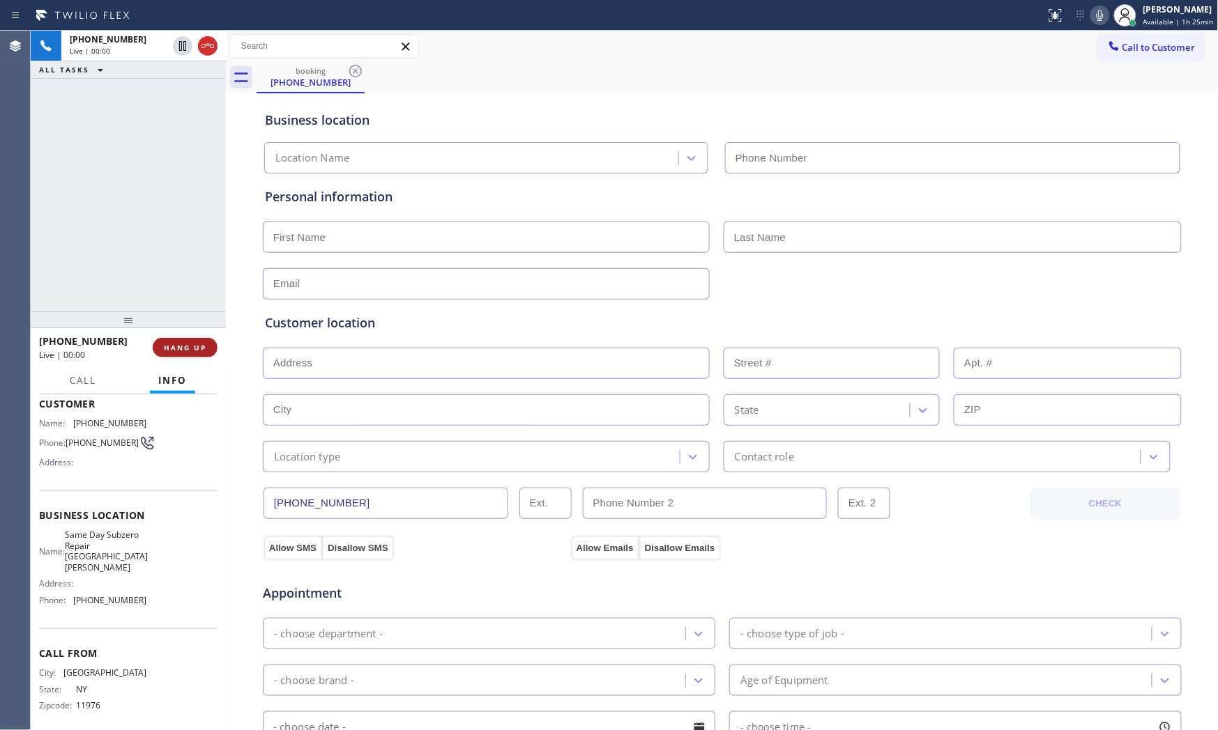
type input "[PHONE_NUMBER]"
click at [185, 353] on button "HANG UP" at bounding box center [185, 348] width 65 height 20
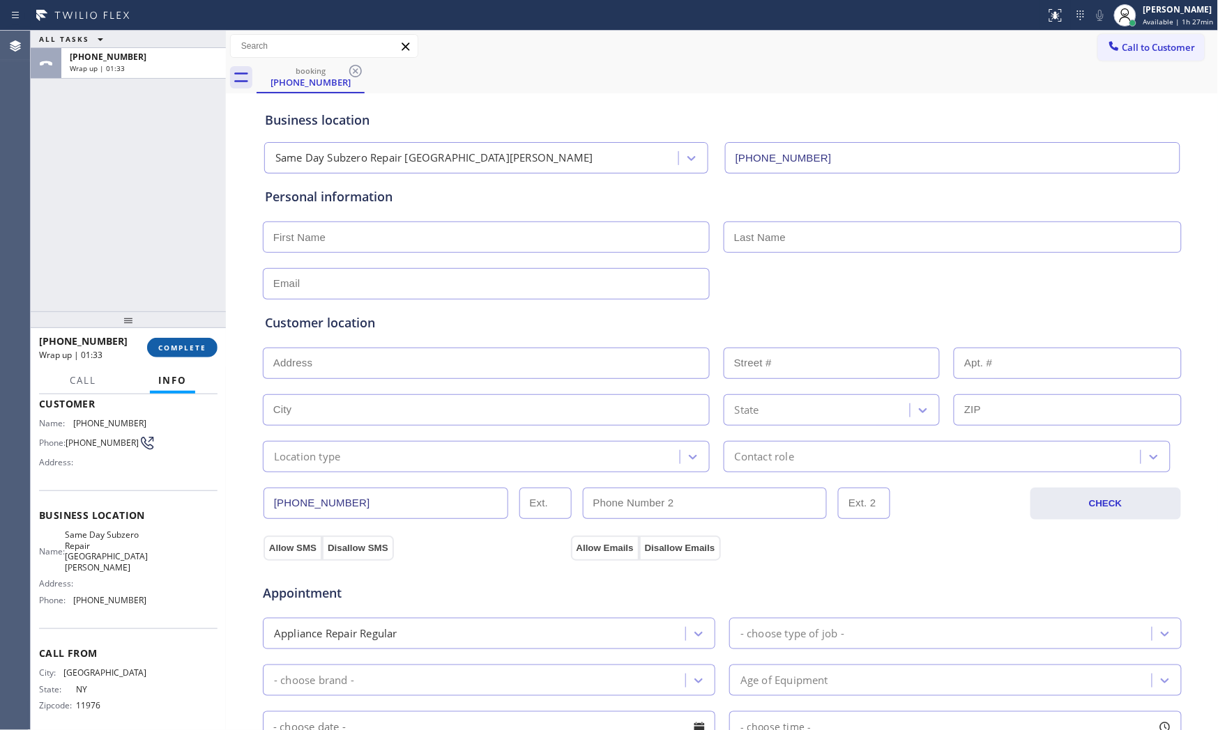
click at [167, 347] on span "COMPLETE" at bounding box center [182, 348] width 48 height 10
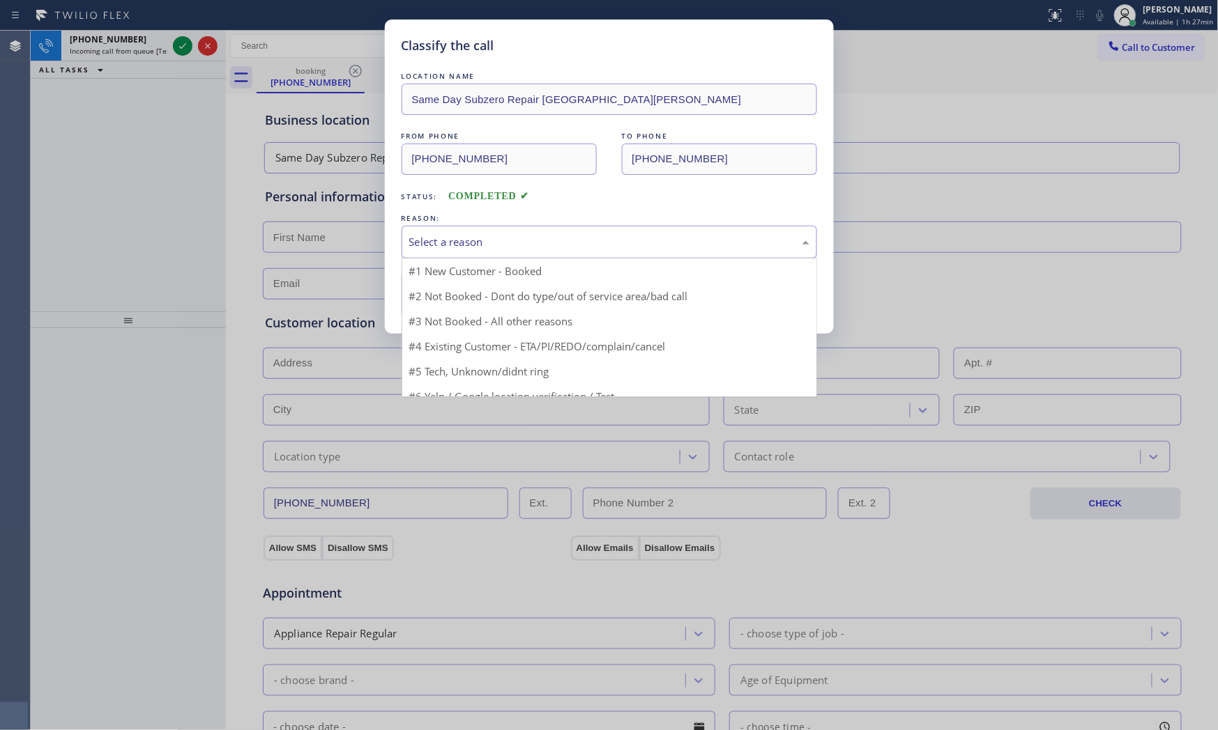
click at [442, 248] on div "Select a reason" at bounding box center [609, 242] width 400 height 16
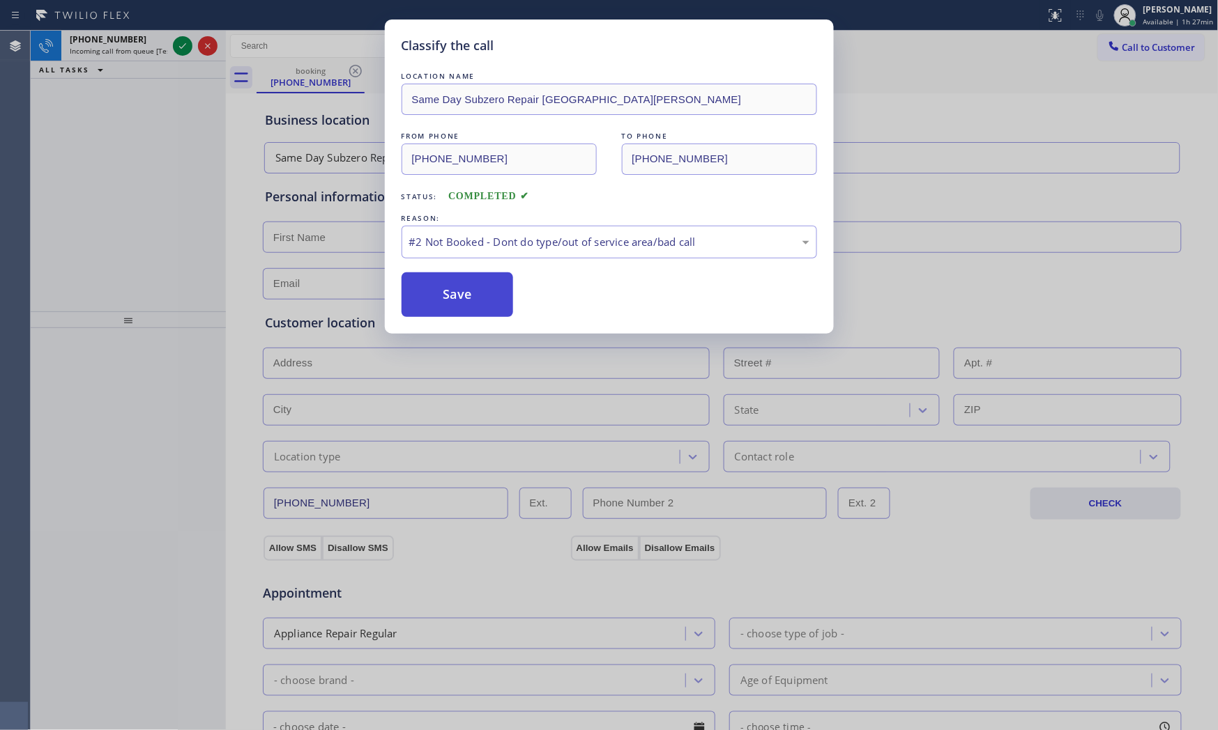
click at [440, 296] on button "Save" at bounding box center [457, 295] width 112 height 45
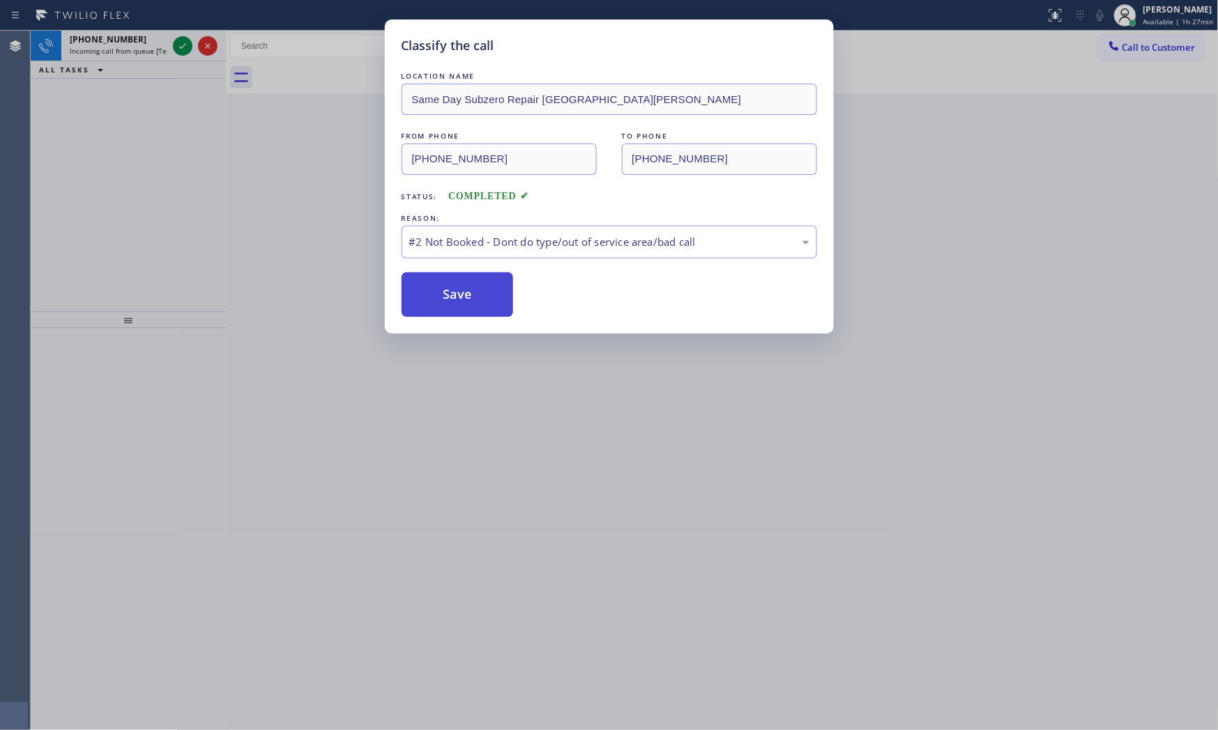
click at [440, 296] on button "Save" at bounding box center [457, 295] width 112 height 45
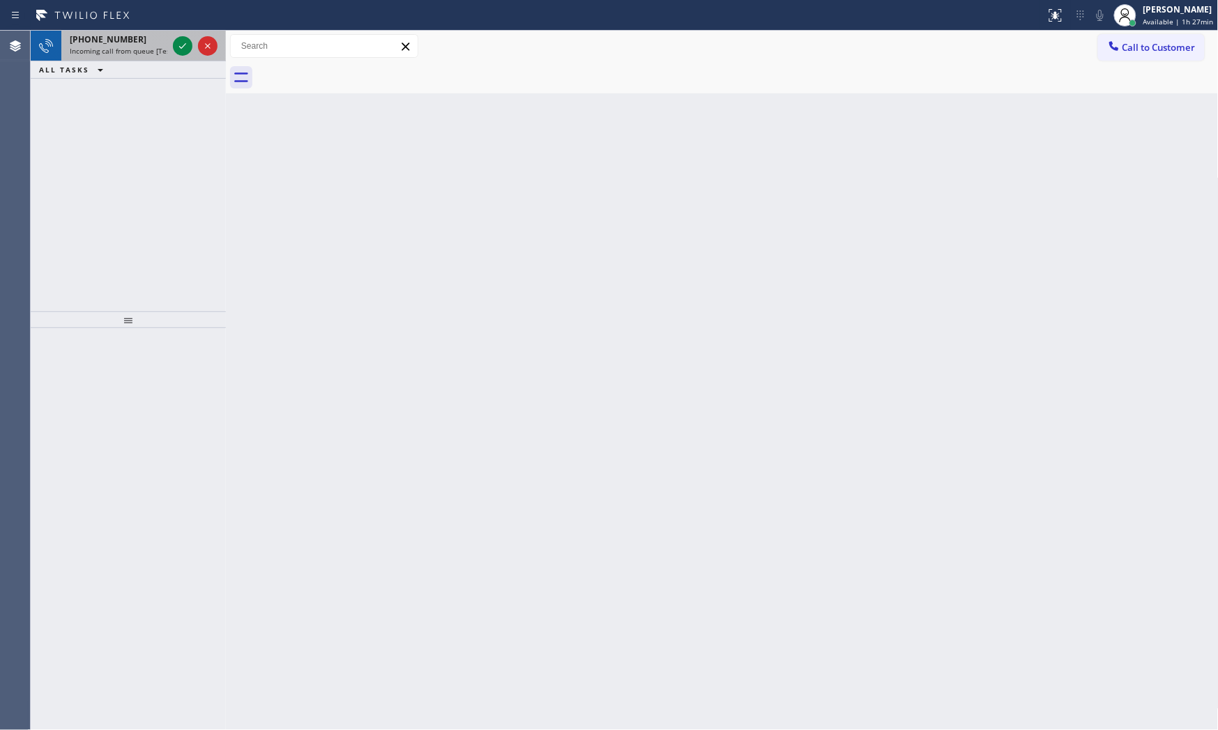
click at [180, 56] on div at bounding box center [195, 46] width 50 height 31
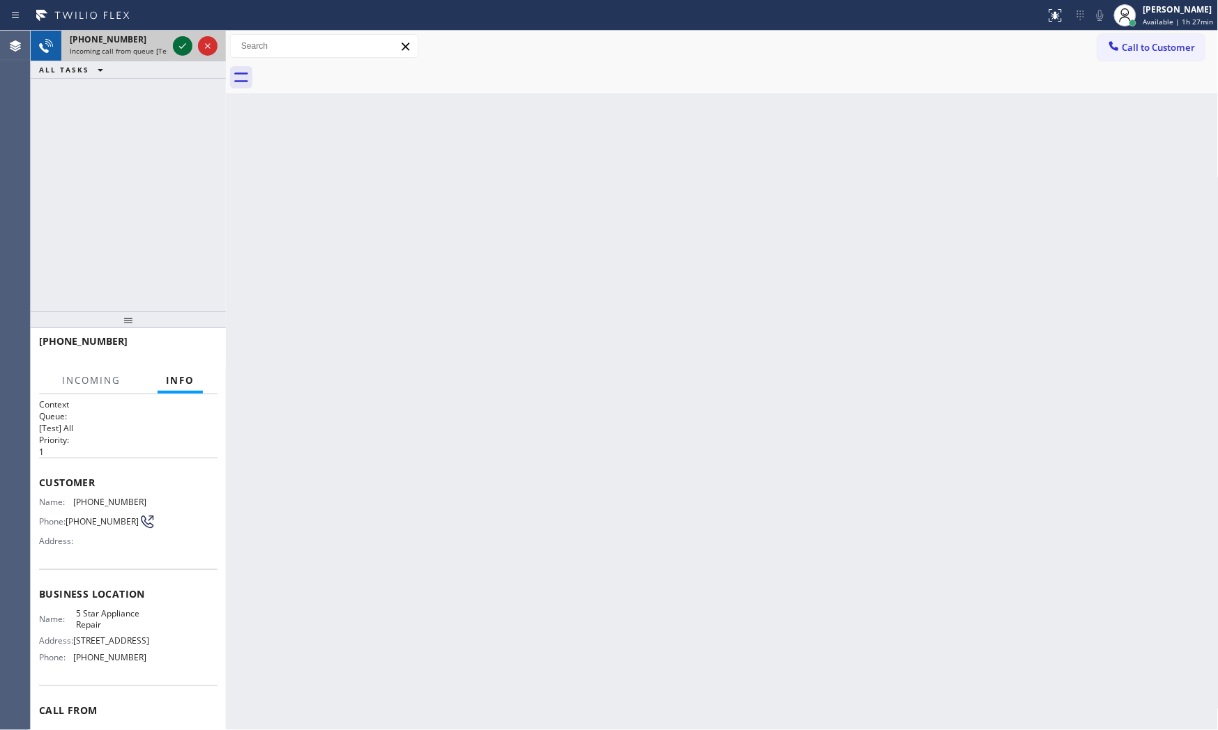
click at [179, 49] on icon at bounding box center [182, 46] width 17 height 17
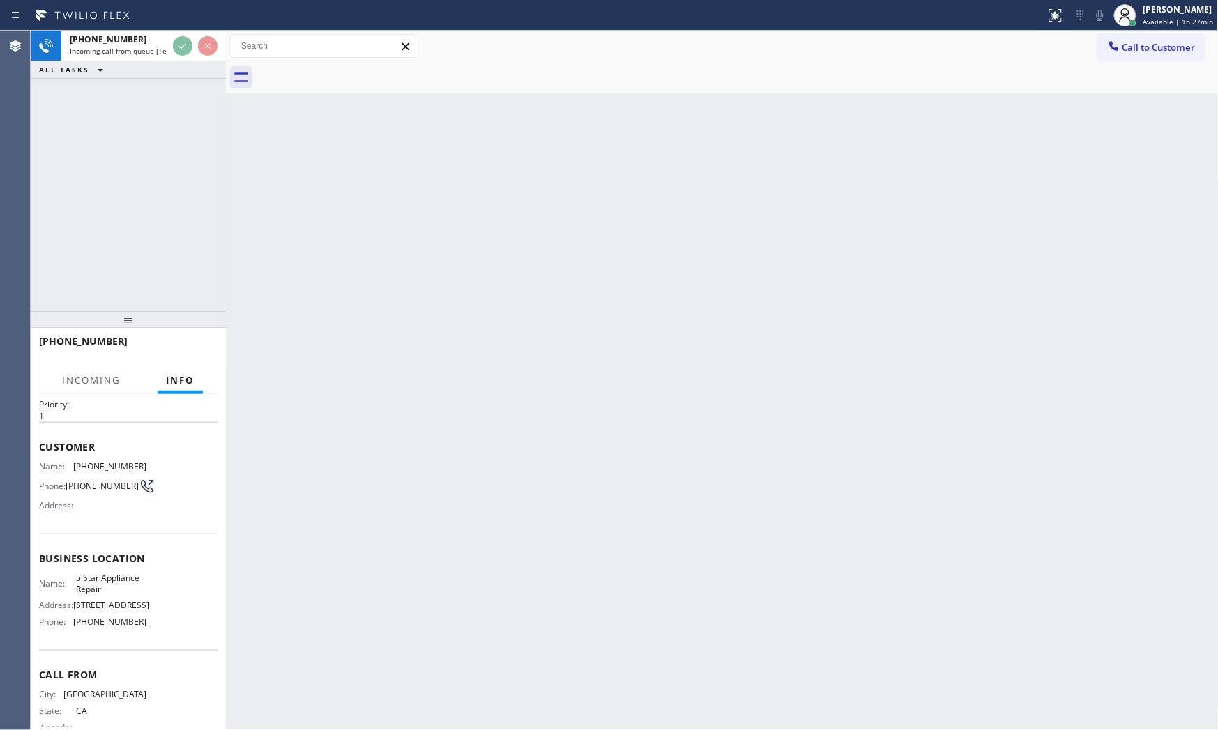
scroll to position [68, 0]
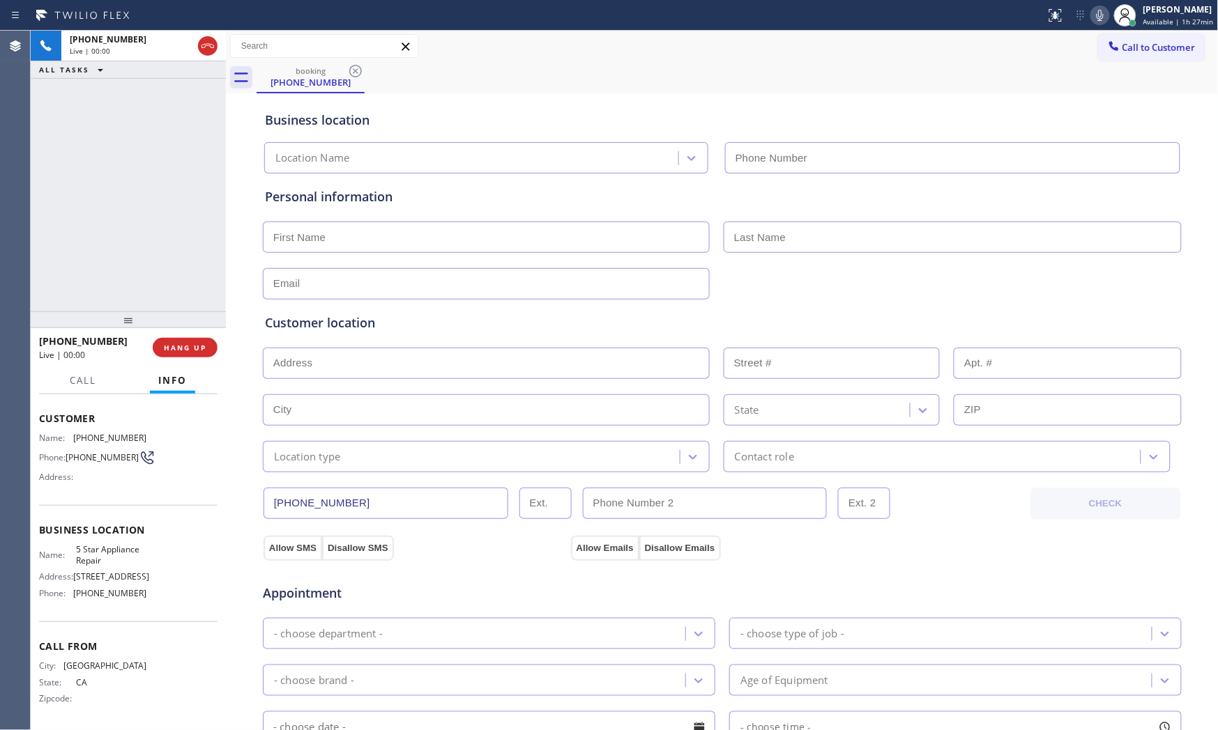
type input "[PHONE_NUMBER]"
click at [1096, 17] on icon at bounding box center [1100, 15] width 17 height 17
click at [1090, 15] on div at bounding box center [1100, 15] width 20 height 17
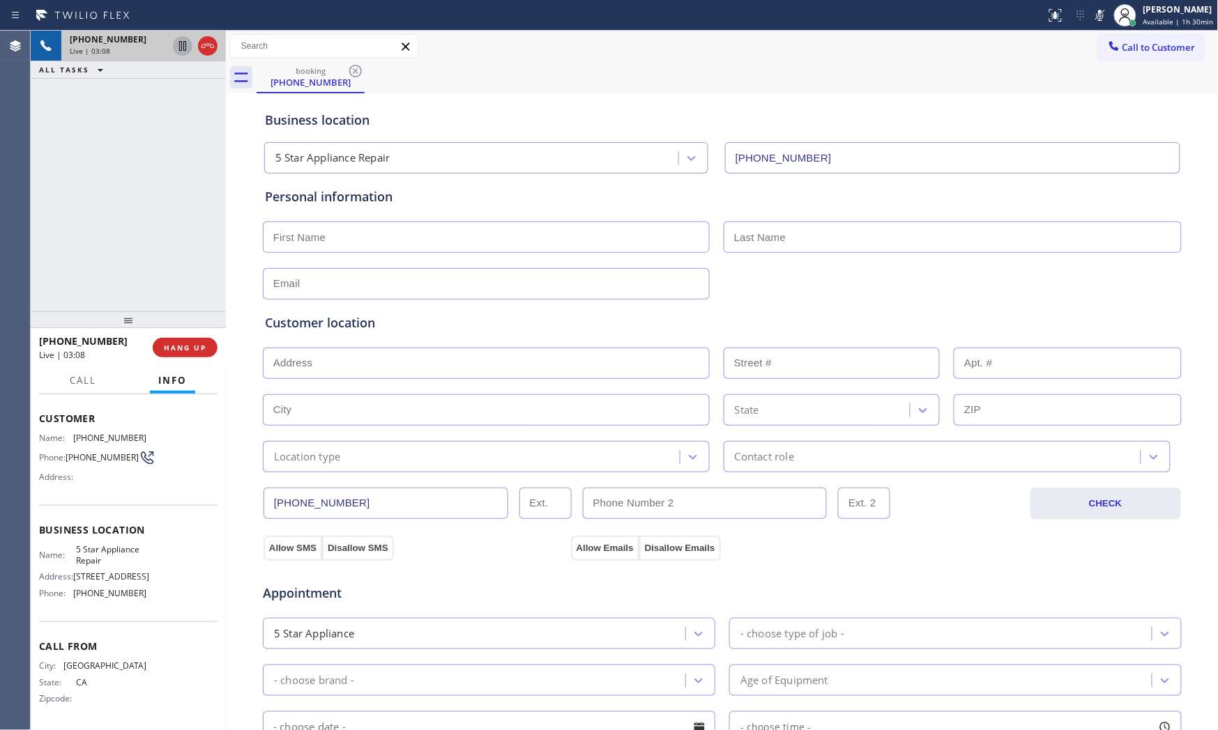
click at [178, 50] on icon at bounding box center [182, 46] width 17 height 17
click at [101, 384] on button "Call" at bounding box center [82, 380] width 43 height 27
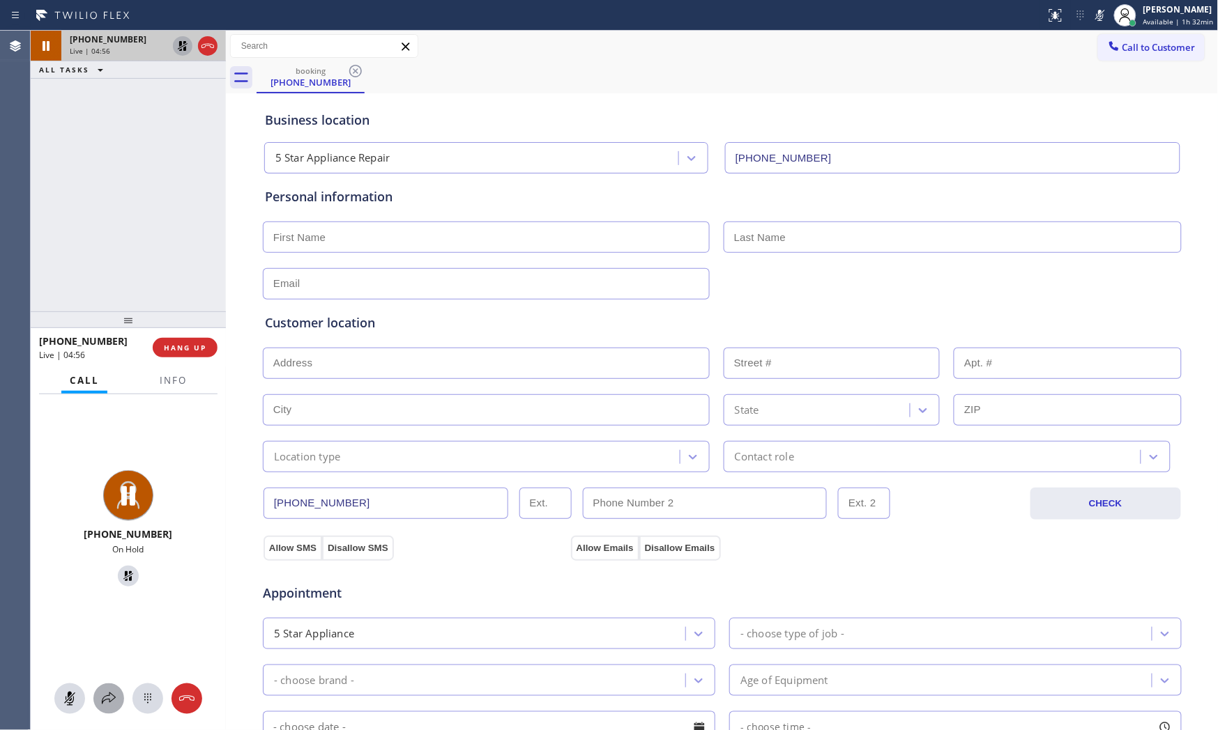
click at [103, 657] on button at bounding box center [108, 699] width 31 height 31
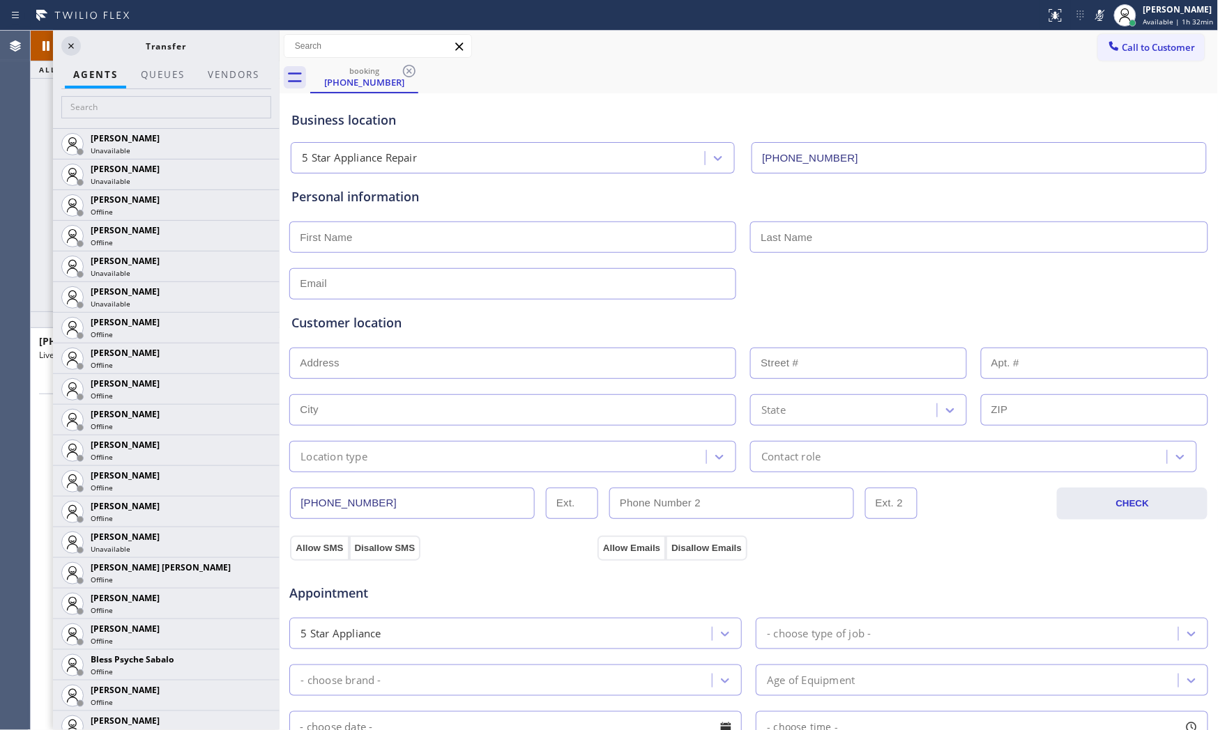
scroll to position [63, 0]
drag, startPoint x: 227, startPoint y: 224, endPoint x: 280, endPoint y: 230, distance: 54.0
click at [280, 230] on div at bounding box center [280, 381] width 0 height 700
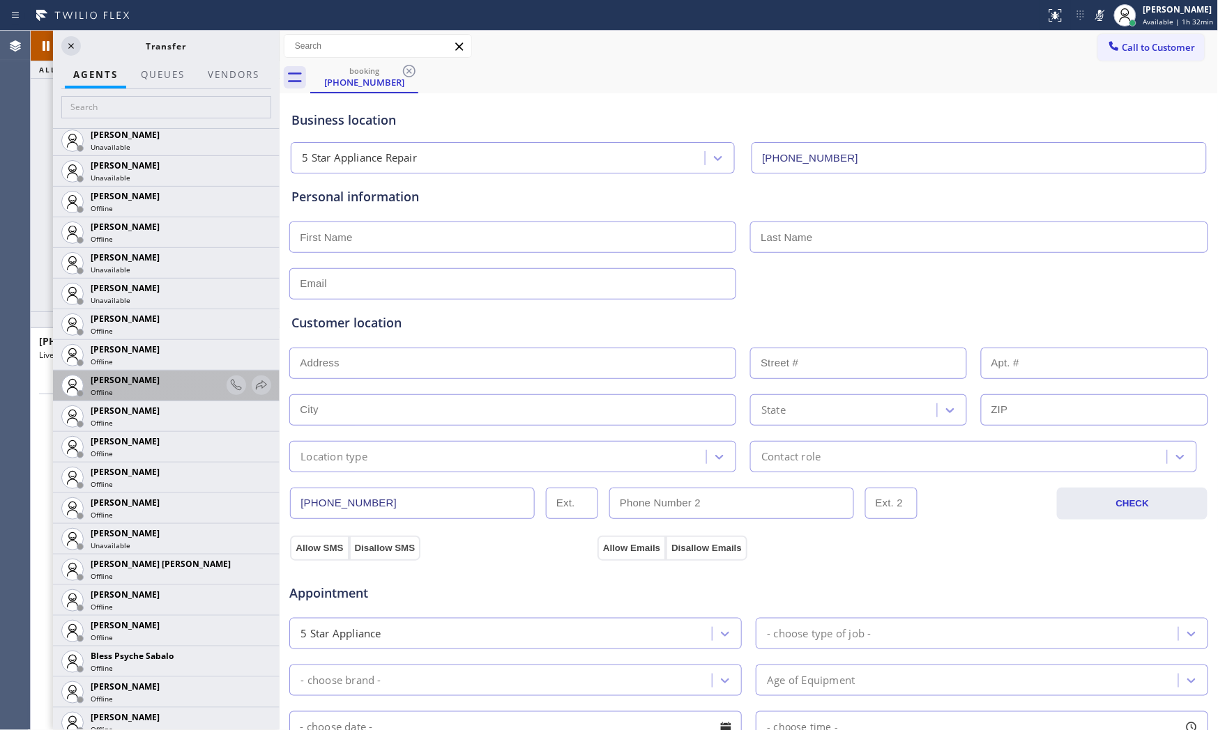
scroll to position [0, 0]
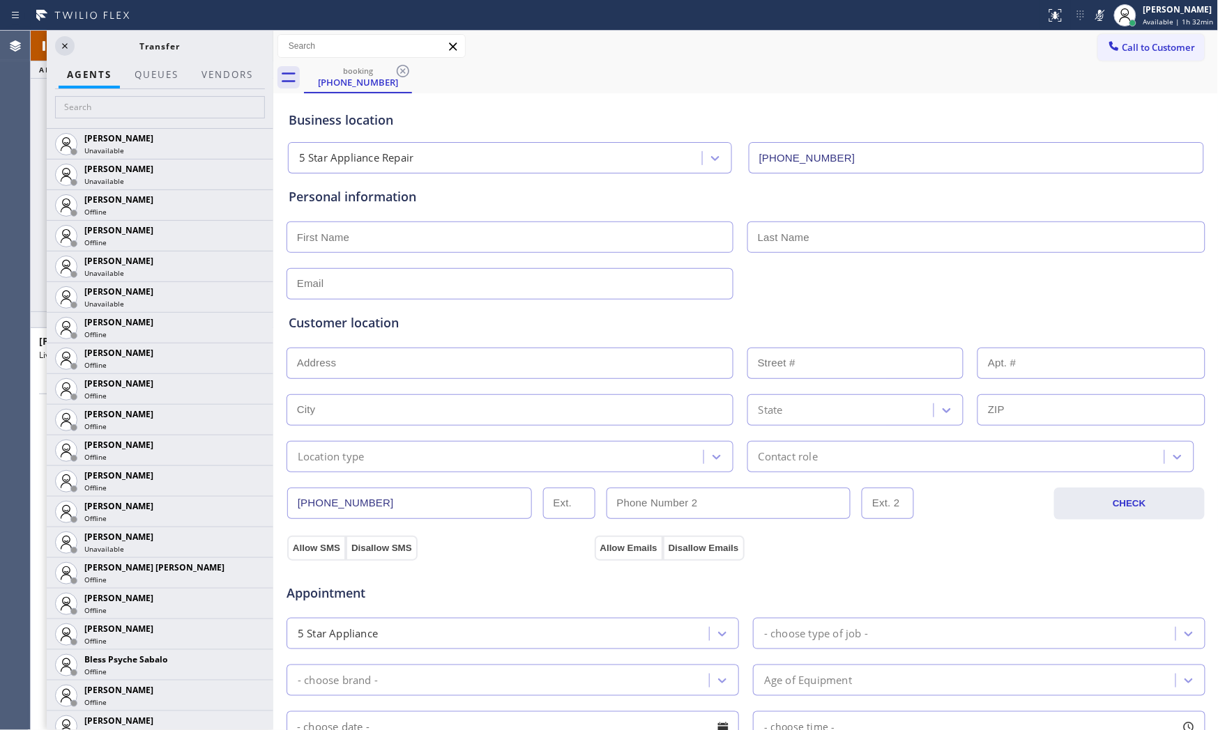
click at [273, 190] on div at bounding box center [273, 381] width 0 height 700
click at [68, 46] on icon at bounding box center [64, 46] width 17 height 17
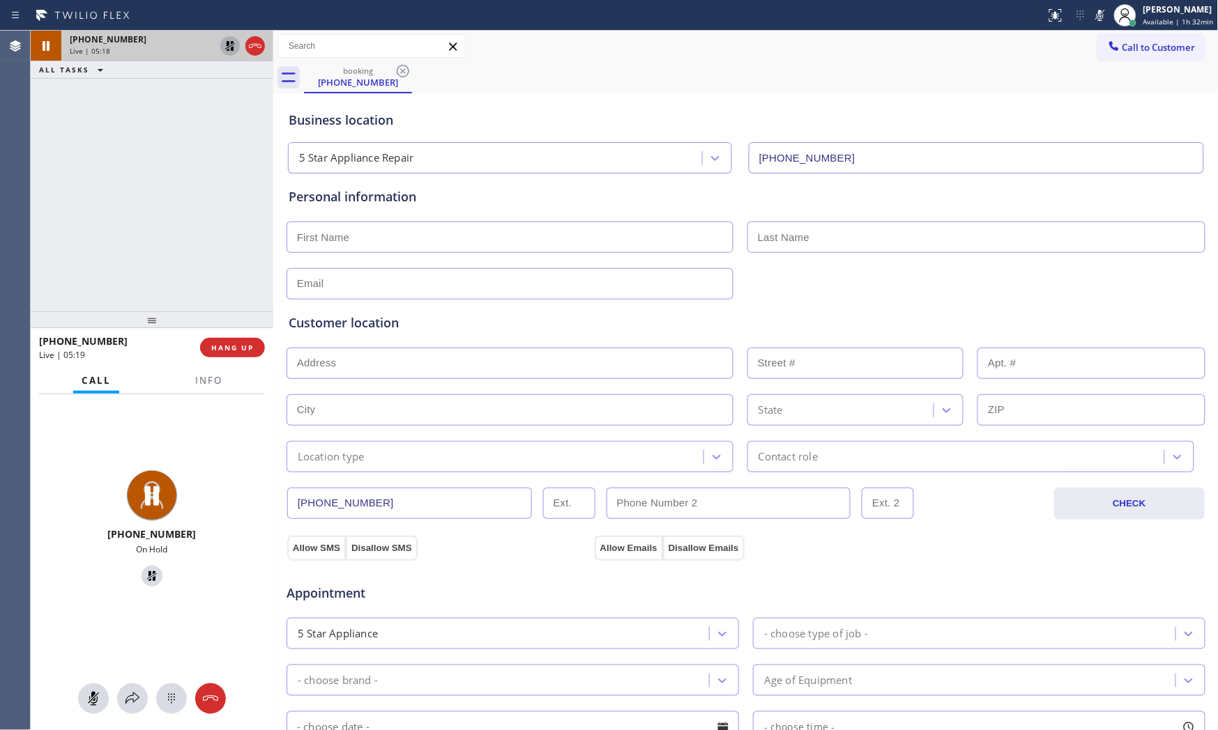
drag, startPoint x: 275, startPoint y: 175, endPoint x: 206, endPoint y: 167, distance: 69.4
click at [206, 167] on div "[PHONE_NUMBER] Live | 05:18 ALL TASKS ALL TASKS ACTIVE TASKS TASKS IN WRAP UP […" at bounding box center [624, 381] width 1187 height 700
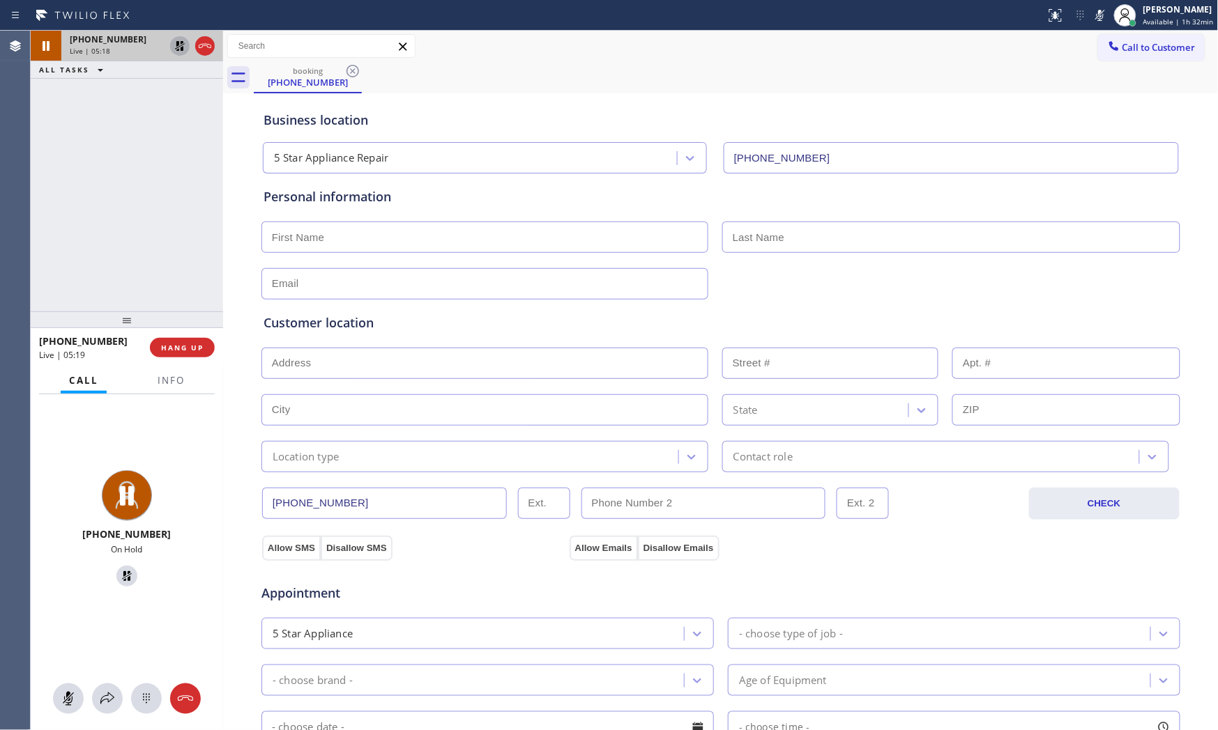
scroll to position [68, 0]
drag, startPoint x: 77, startPoint y: 204, endPoint x: 103, endPoint y: 205, distance: 26.5
click at [85, 204] on div "[PHONE_NUMBER] Live | 05:21 ALL TASKS ALL TASKS ACTIVE TASKS TASKS IN WRAP UP" at bounding box center [127, 171] width 192 height 281
click at [163, 387] on button "Info" at bounding box center [171, 380] width 44 height 27
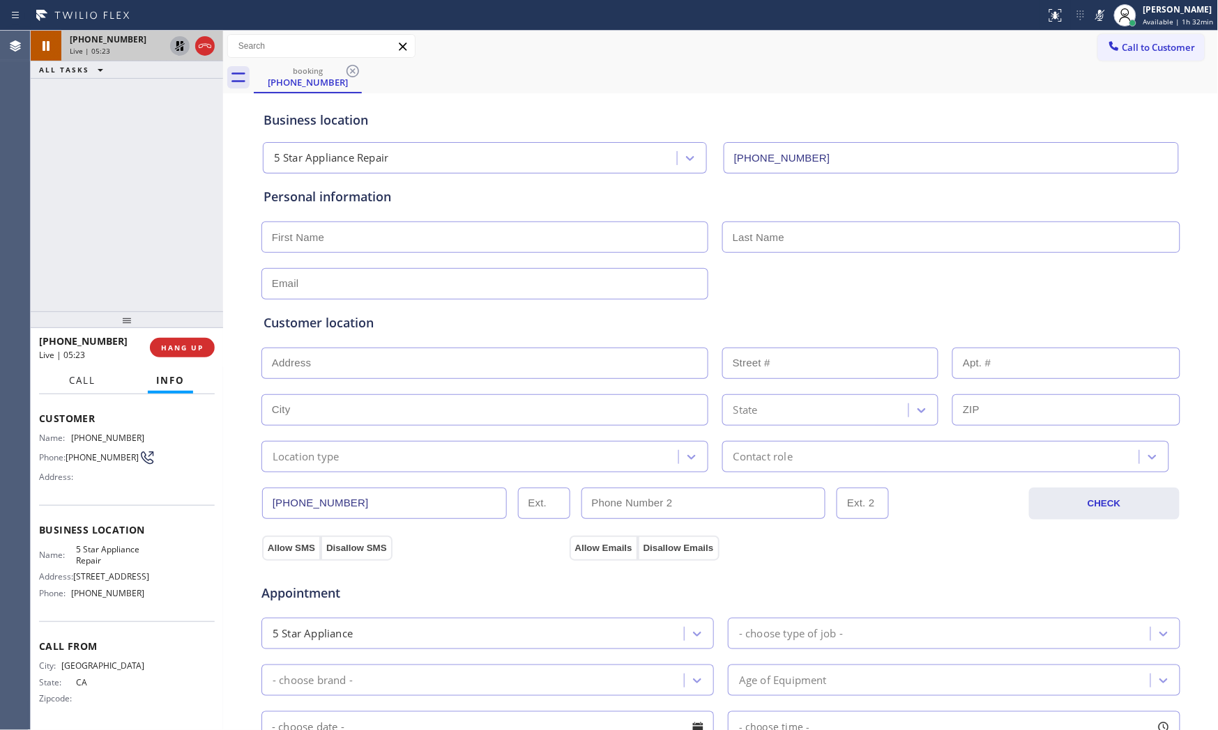
click at [87, 386] on span "Call" at bounding box center [82, 380] width 26 height 13
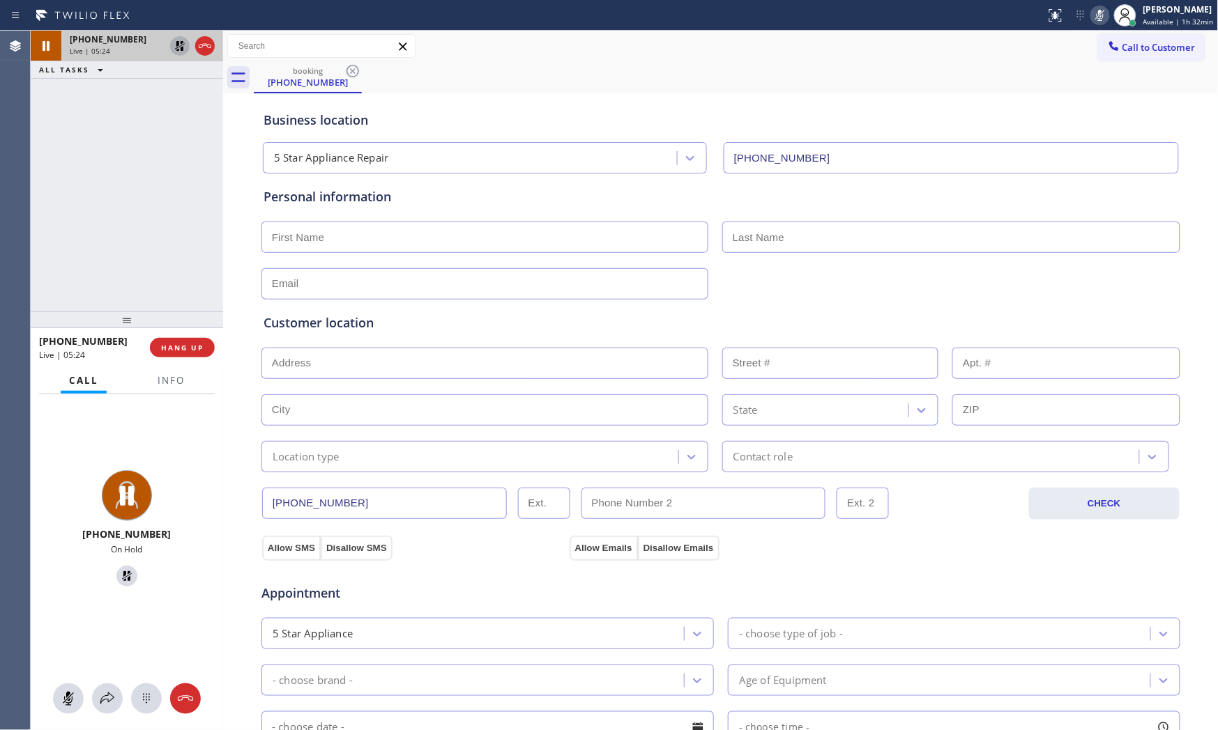
click at [1096, 13] on icon at bounding box center [1099, 15] width 7 height 11
click at [177, 49] on icon at bounding box center [180, 46] width 10 height 10
drag, startPoint x: 131, startPoint y: 141, endPoint x: 274, endPoint y: 47, distance: 171.1
click at [133, 141] on div "[PHONE_NUMBER] Live | 05:31 ALL TASKS ALL TASKS ACTIVE TASKS TASKS IN WRAP UP" at bounding box center [127, 171] width 192 height 281
click at [185, 388] on button "Info" at bounding box center [171, 380] width 44 height 27
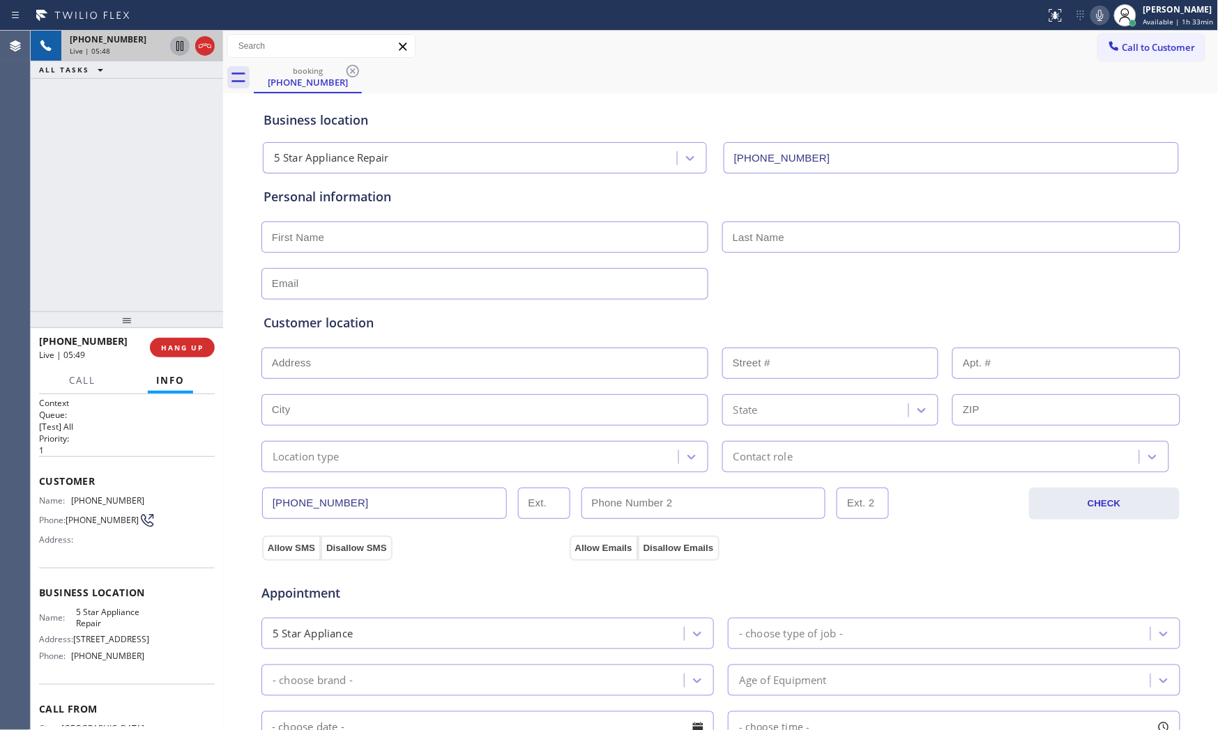
scroll to position [0, 0]
click at [121, 500] on span "[PHONE_NUMBER]" at bounding box center [107, 502] width 73 height 10
drag, startPoint x: 198, startPoint y: 344, endPoint x: 228, endPoint y: 346, distance: 30.1
click at [199, 344] on span "HANG UP" at bounding box center [182, 348] width 43 height 10
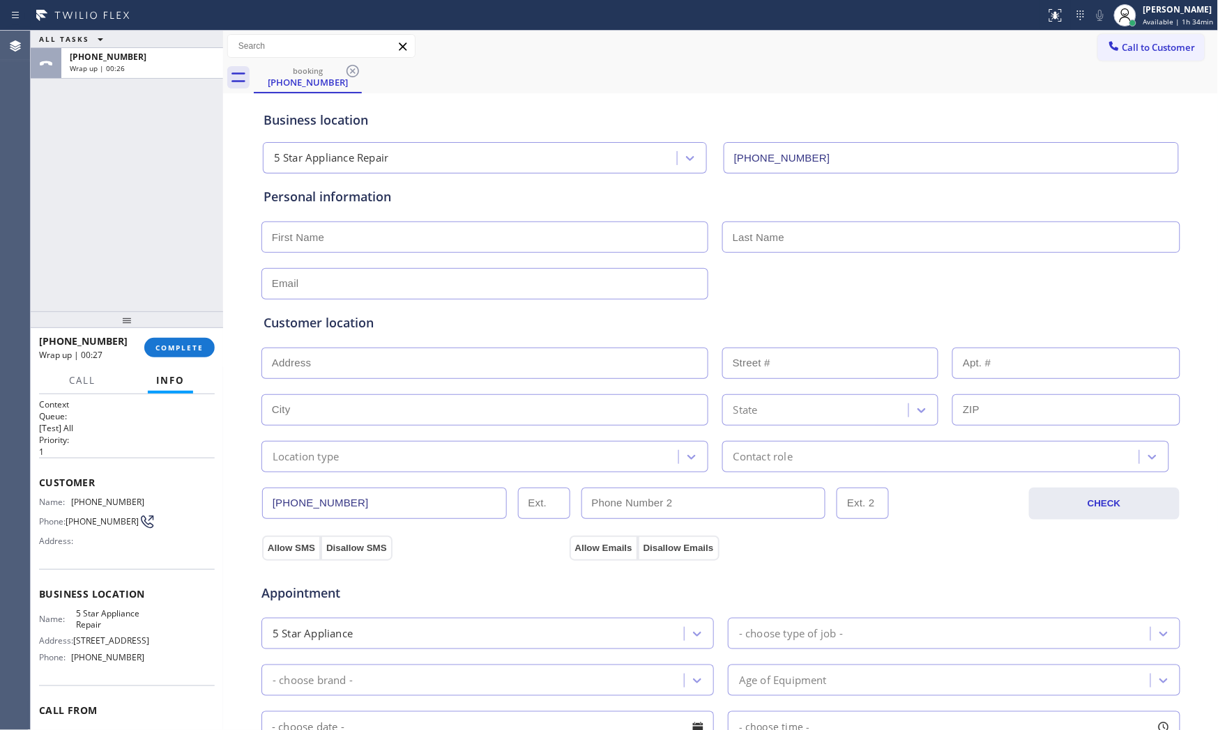
click at [144, 312] on div at bounding box center [127, 320] width 192 height 17
drag, startPoint x: 116, startPoint y: 293, endPoint x: 143, endPoint y: 335, distance: 49.9
click at [116, 296] on div "ALL TASKS ALL TASKS ACTIVE TASKS TASKS IN WRAP UP [PHONE_NUMBER] Wrap up | 00:28" at bounding box center [127, 171] width 192 height 281
click at [172, 346] on span "COMPLETE" at bounding box center [179, 348] width 48 height 10
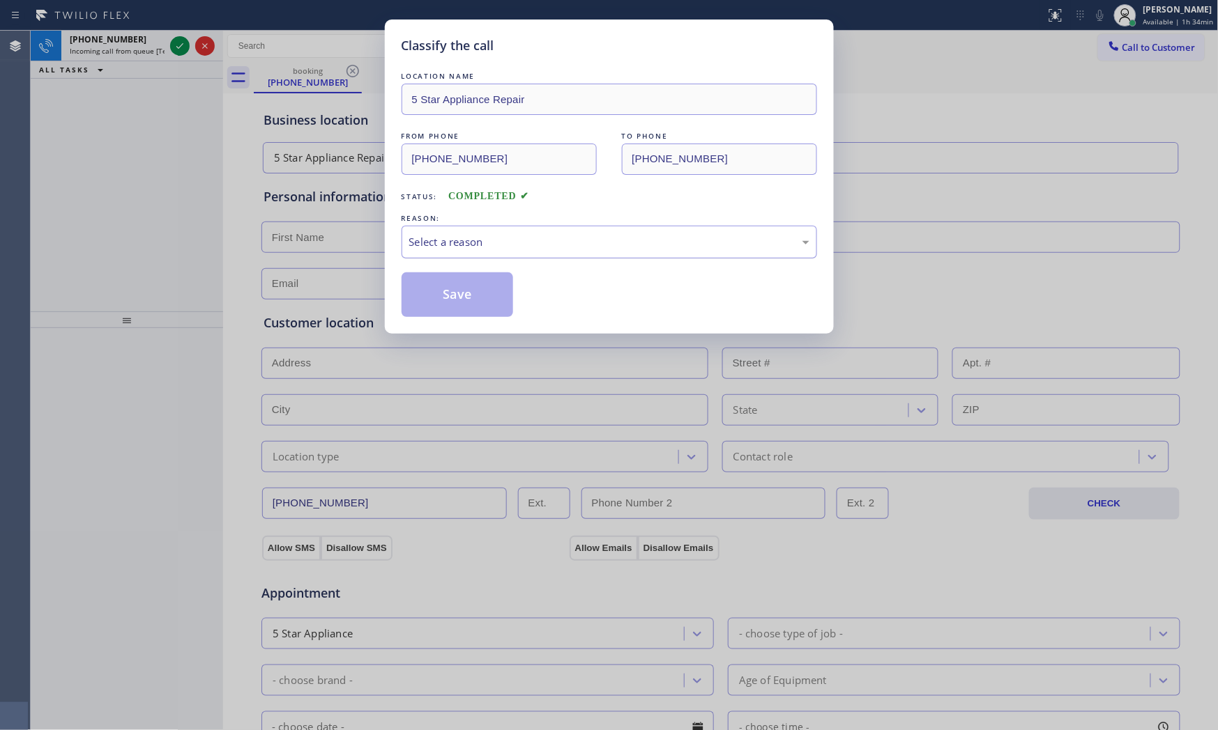
click at [469, 247] on div "Select a reason" at bounding box center [609, 242] width 400 height 16
click at [465, 300] on button "Save" at bounding box center [457, 295] width 112 height 45
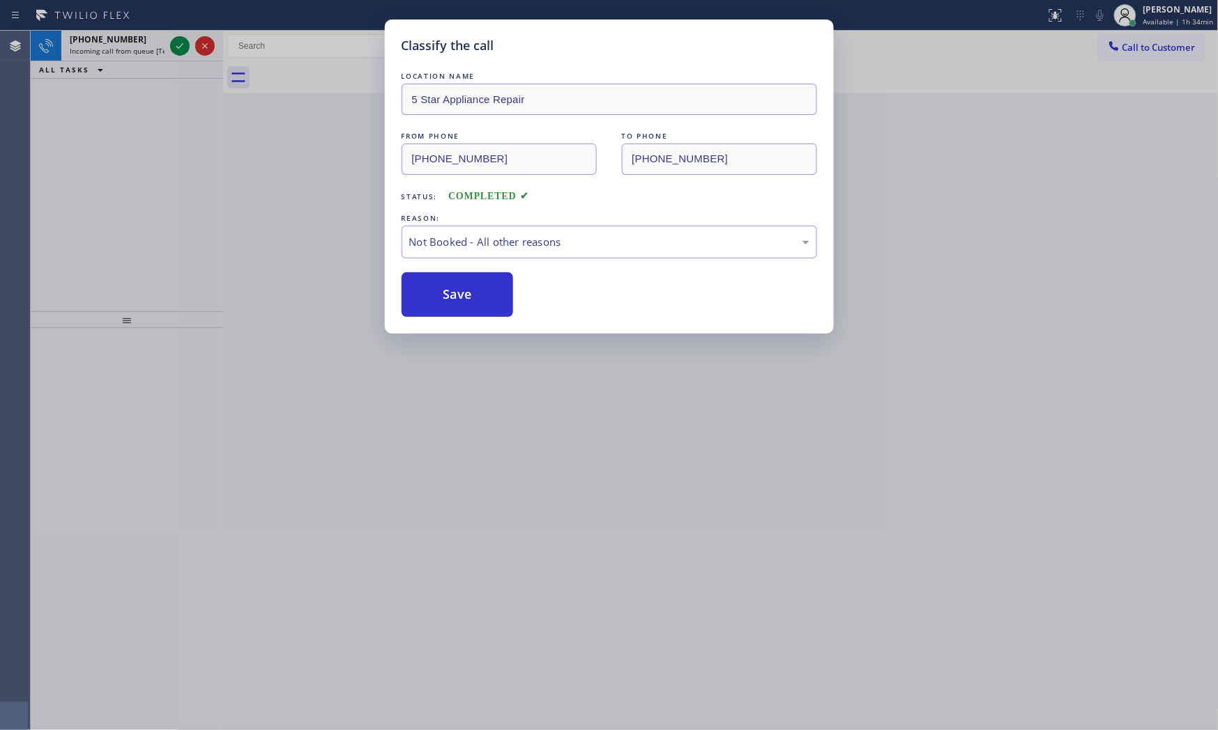
click at [465, 300] on button "Save" at bounding box center [457, 295] width 112 height 45
click at [173, 45] on div "Classify the call LOCATION NAME 5 Star Appliance Repair FROM PHONE [PHONE_NUMBE…" at bounding box center [609, 365] width 1218 height 730
click at [173, 45] on div "Classify the call LOCATION NAME KitchenAid Appliance Professionals [GEOGRAPHIC_…" at bounding box center [624, 381] width 1187 height 700
click at [173, 45] on icon at bounding box center [179, 46] width 17 height 17
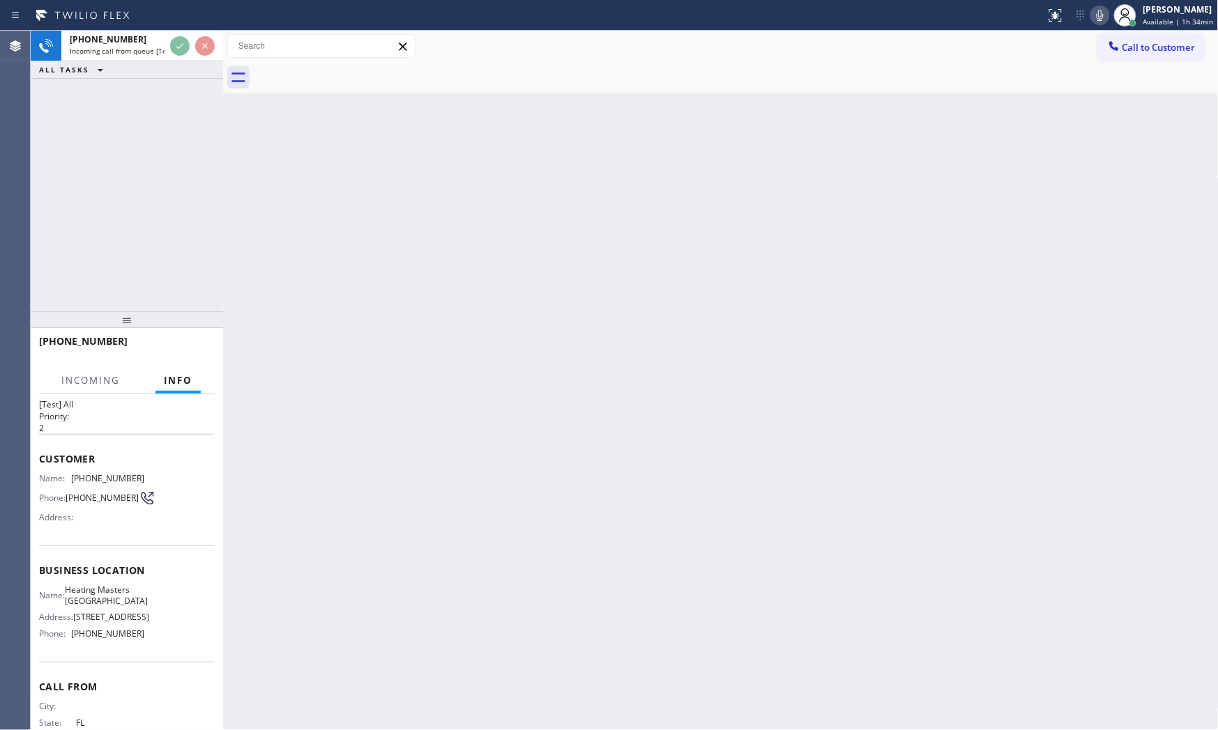
scroll to position [89, 0]
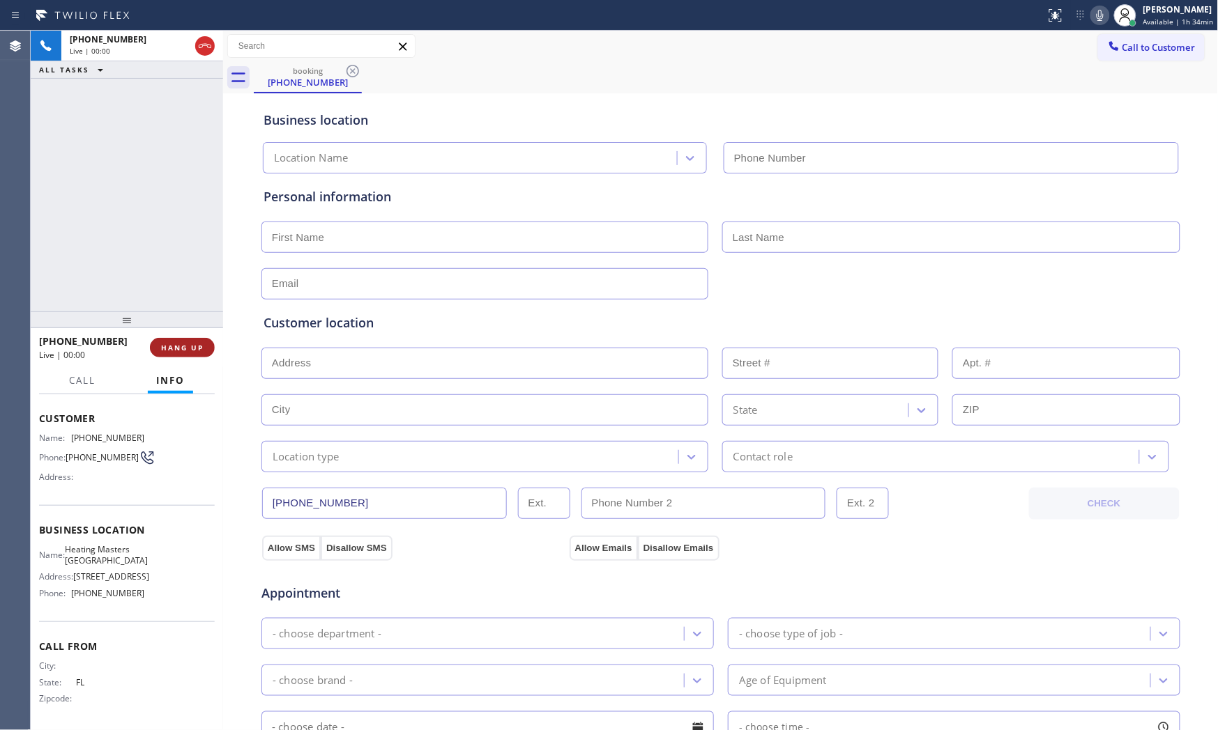
type input "[PHONE_NUMBER]"
click at [180, 356] on button "HANG UP" at bounding box center [182, 348] width 65 height 20
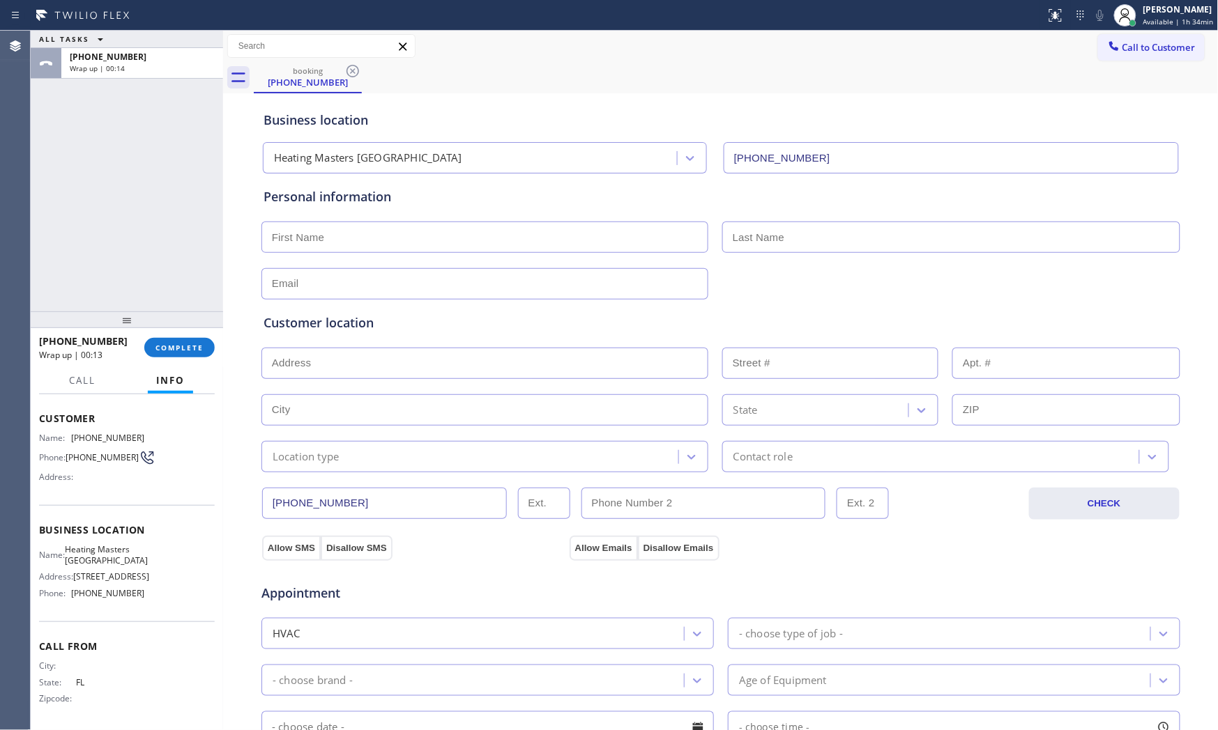
click at [144, 241] on div "ALL TASKS ALL TASKS ACTIVE TASKS TASKS IN WRAP UP [PHONE_NUMBER] Wrap up | 00:14" at bounding box center [127, 171] width 192 height 281
click at [187, 356] on button "COMPLETE" at bounding box center [179, 348] width 70 height 20
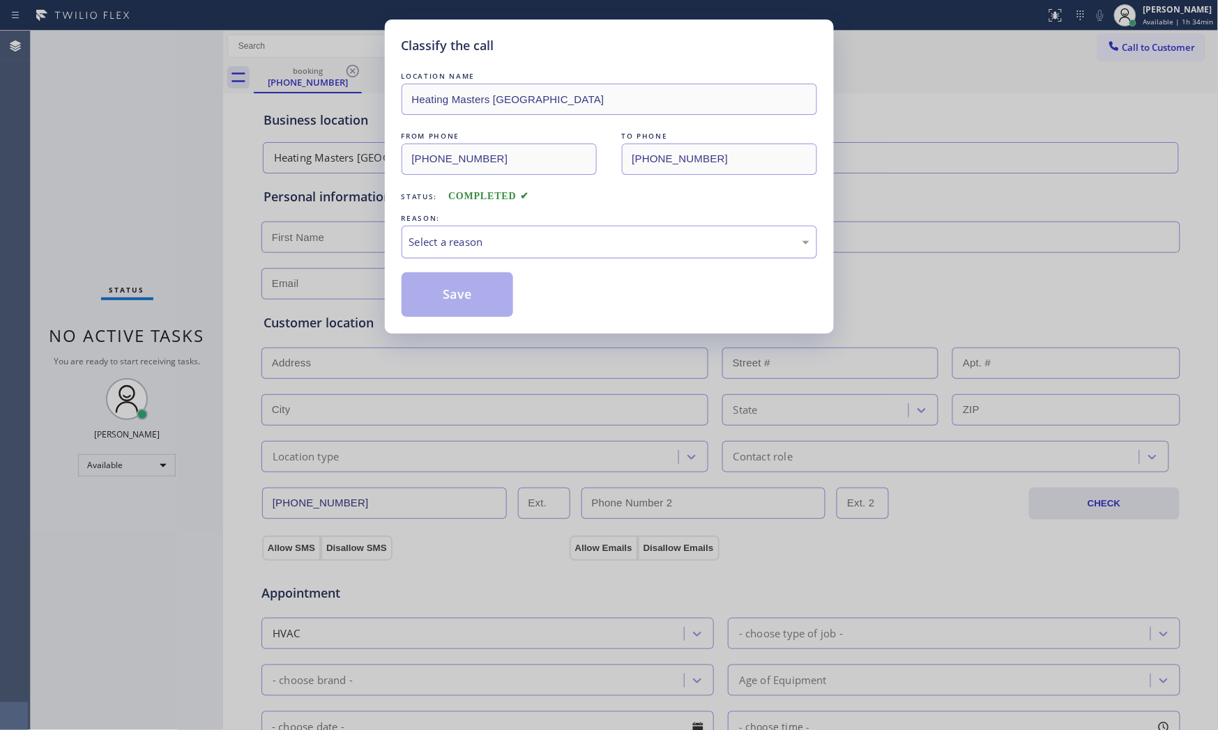
click at [519, 241] on div "Select a reason" at bounding box center [609, 242] width 400 height 16
click at [473, 289] on button "Save" at bounding box center [457, 295] width 112 height 45
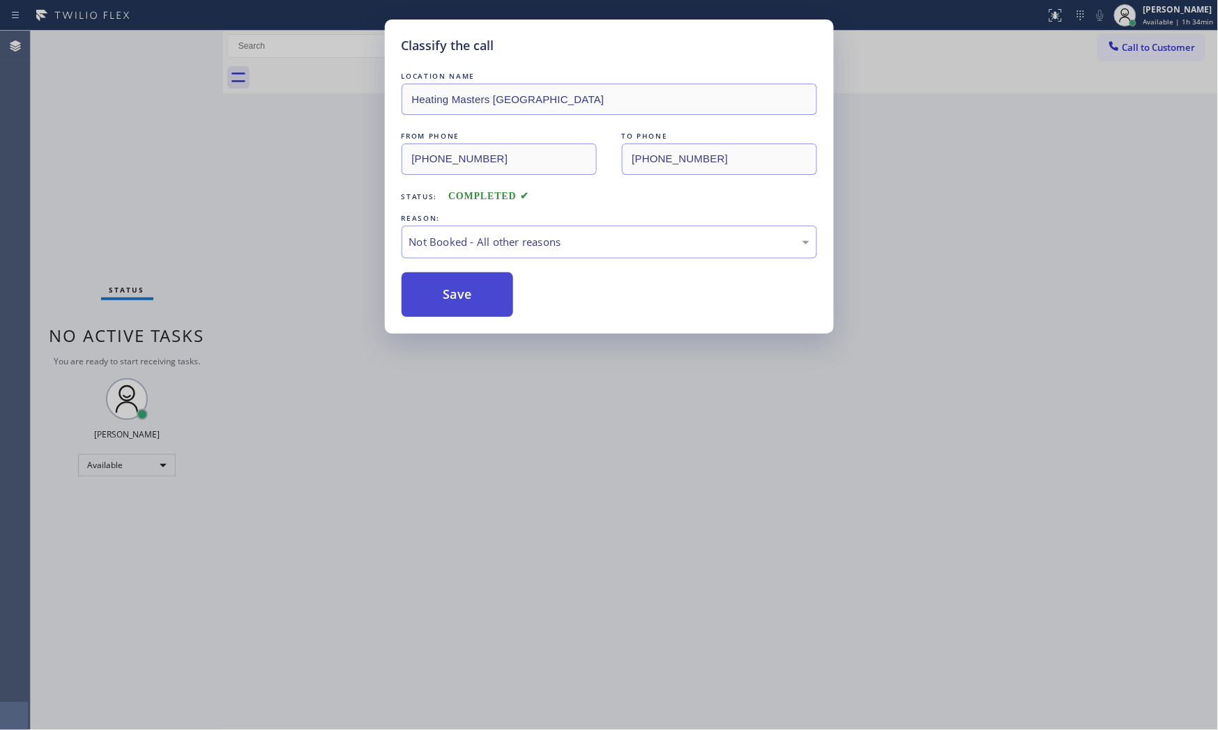
click at [473, 289] on button "Save" at bounding box center [457, 295] width 112 height 45
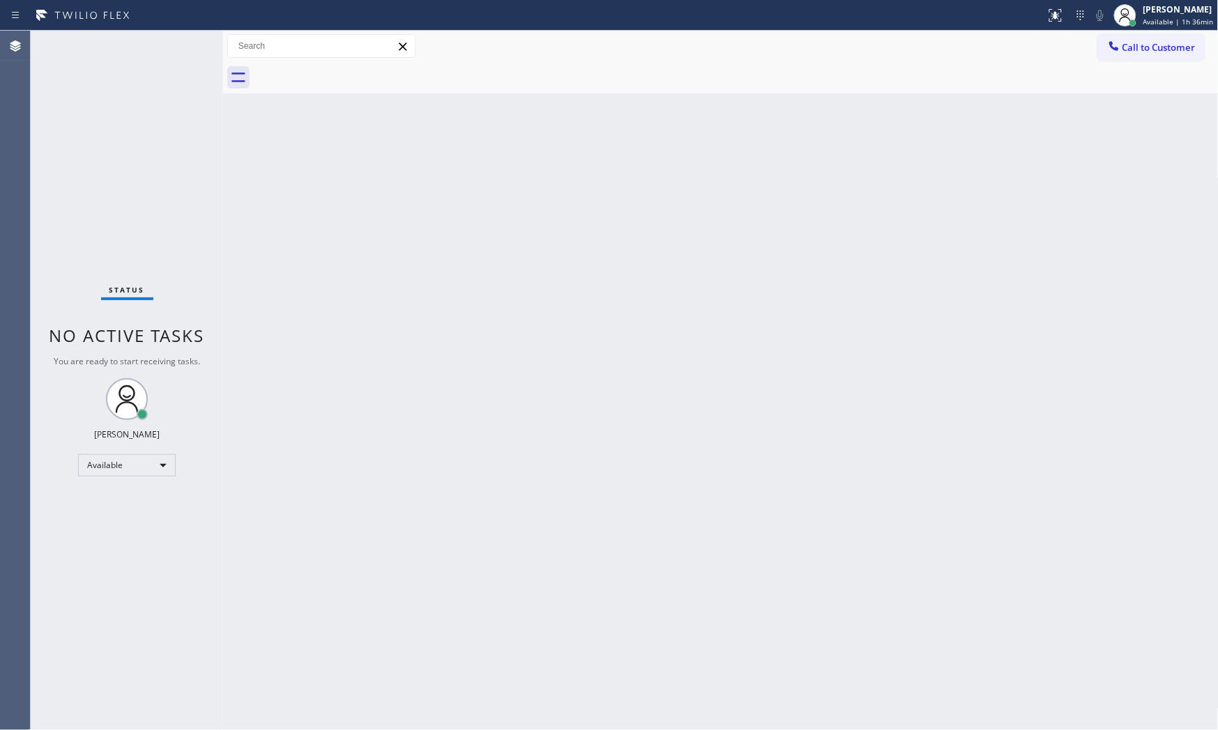
click at [177, 43] on div "Status No active tasks You are ready to start receiving tasks. [PERSON_NAME] Av…" at bounding box center [127, 381] width 192 height 700
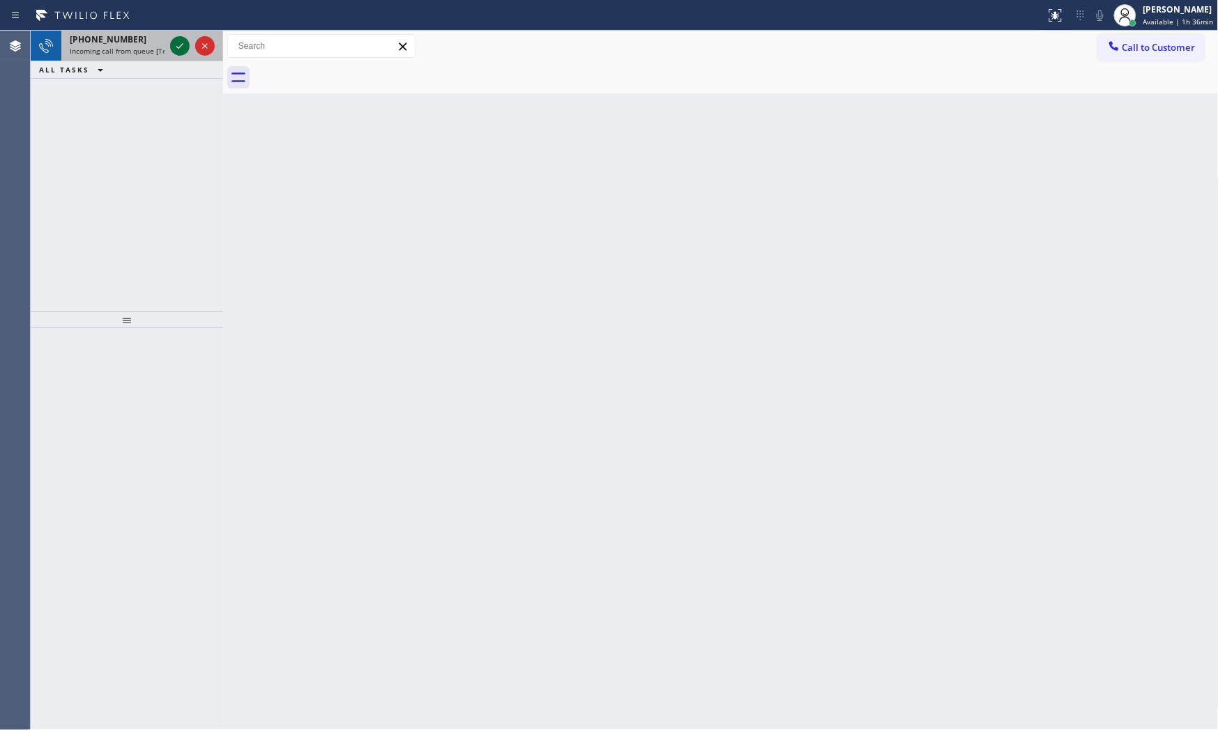
click at [174, 45] on icon at bounding box center [179, 46] width 17 height 17
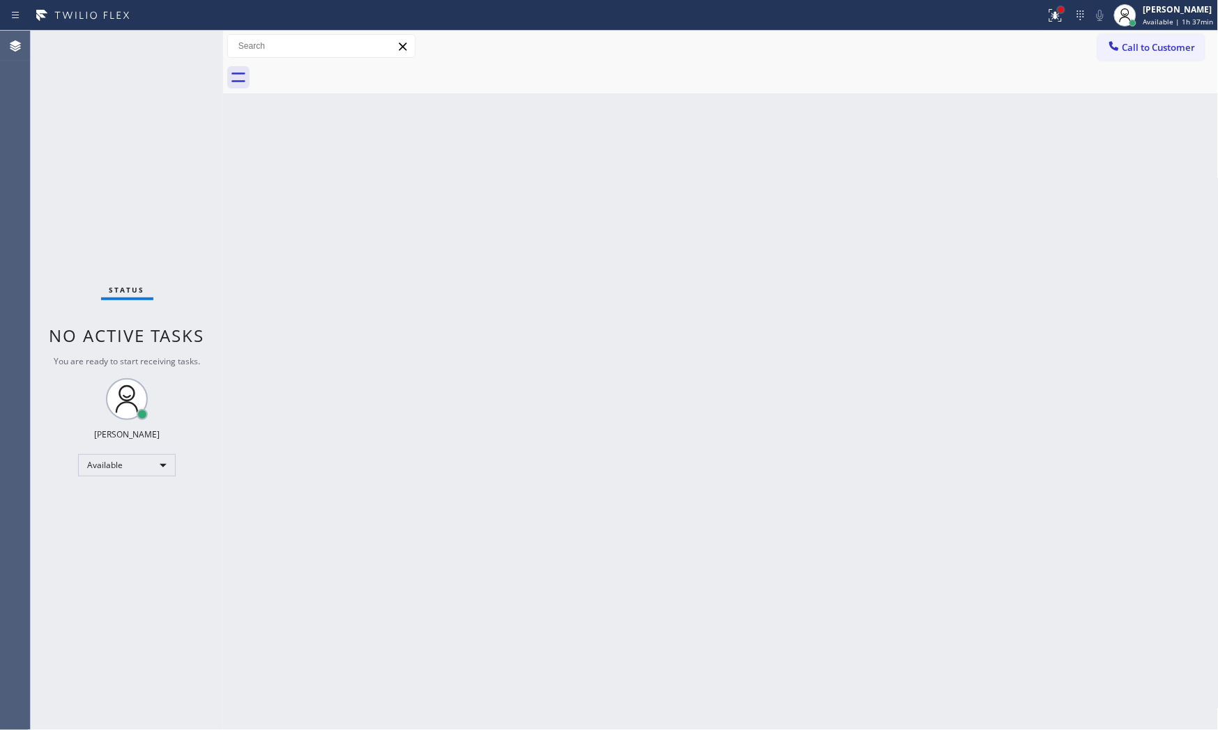
click at [1062, 5] on button at bounding box center [1055, 15] width 31 height 31
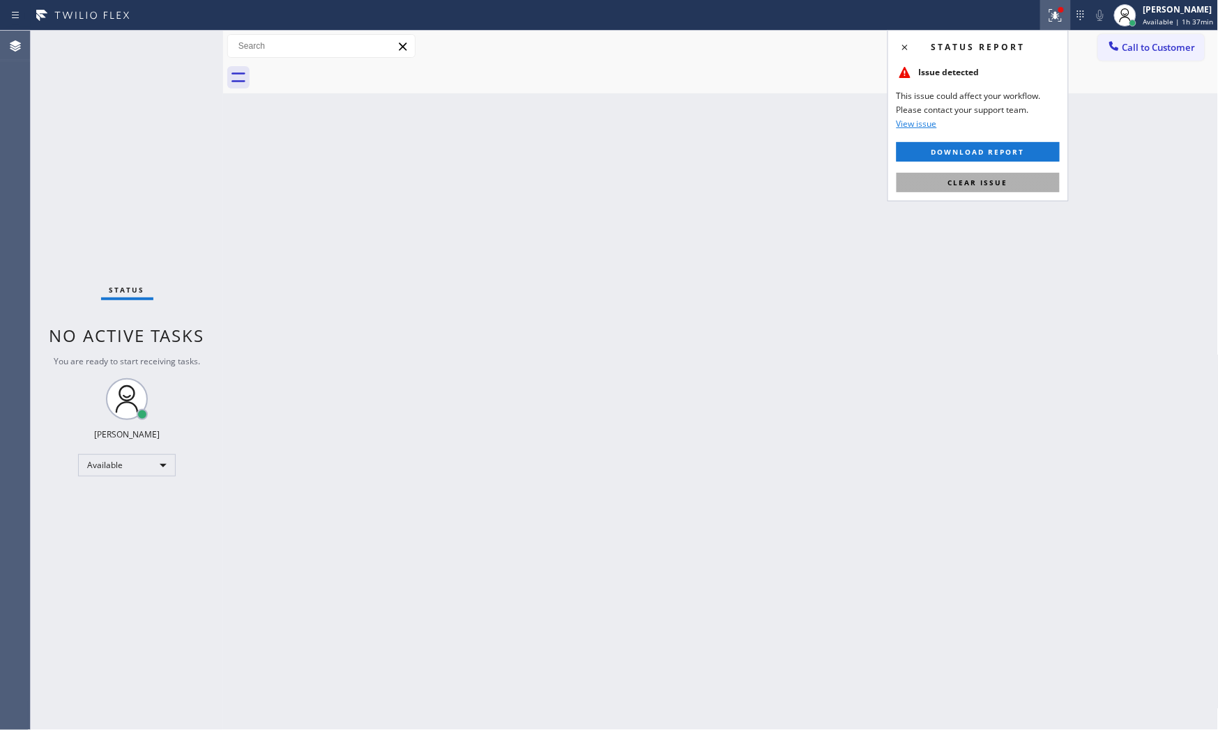
click at [994, 184] on span "Clear issue" at bounding box center [978, 183] width 60 height 10
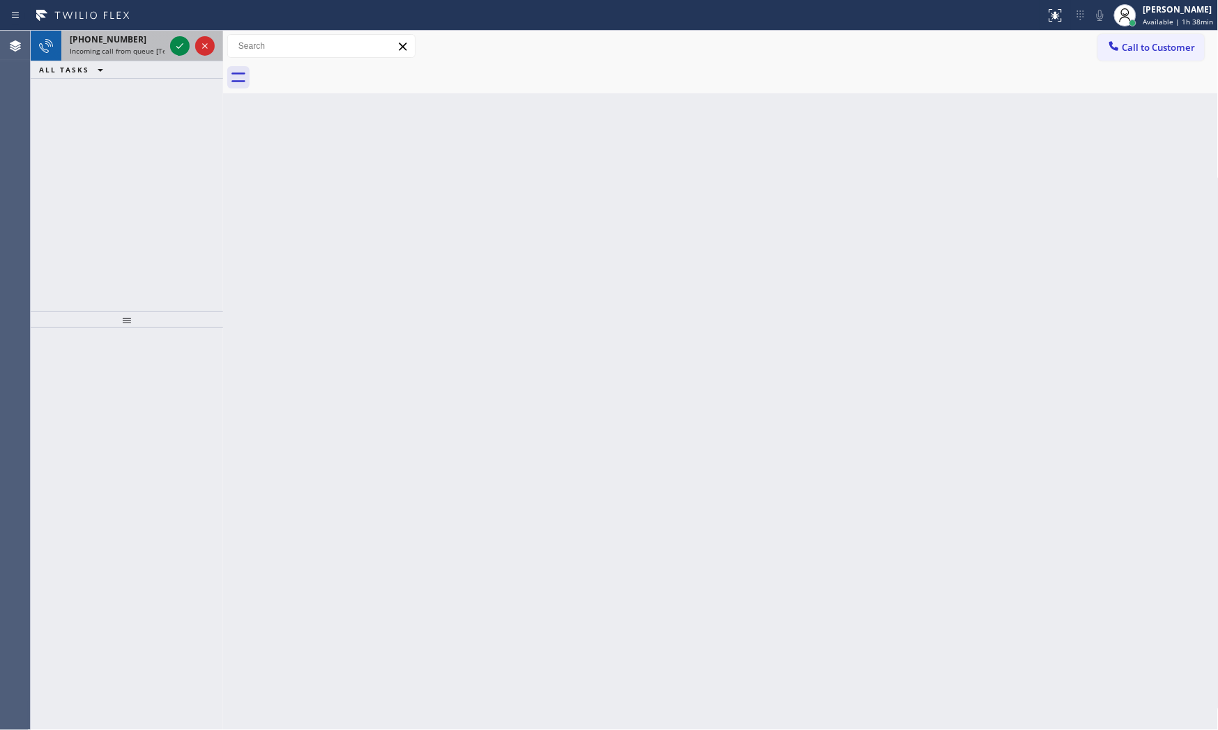
click at [140, 47] on span "Incoming call from queue [Test] All" at bounding box center [128, 51] width 116 height 10
click at [171, 47] on icon at bounding box center [179, 46] width 17 height 17
click at [176, 42] on icon at bounding box center [179, 46] width 17 height 17
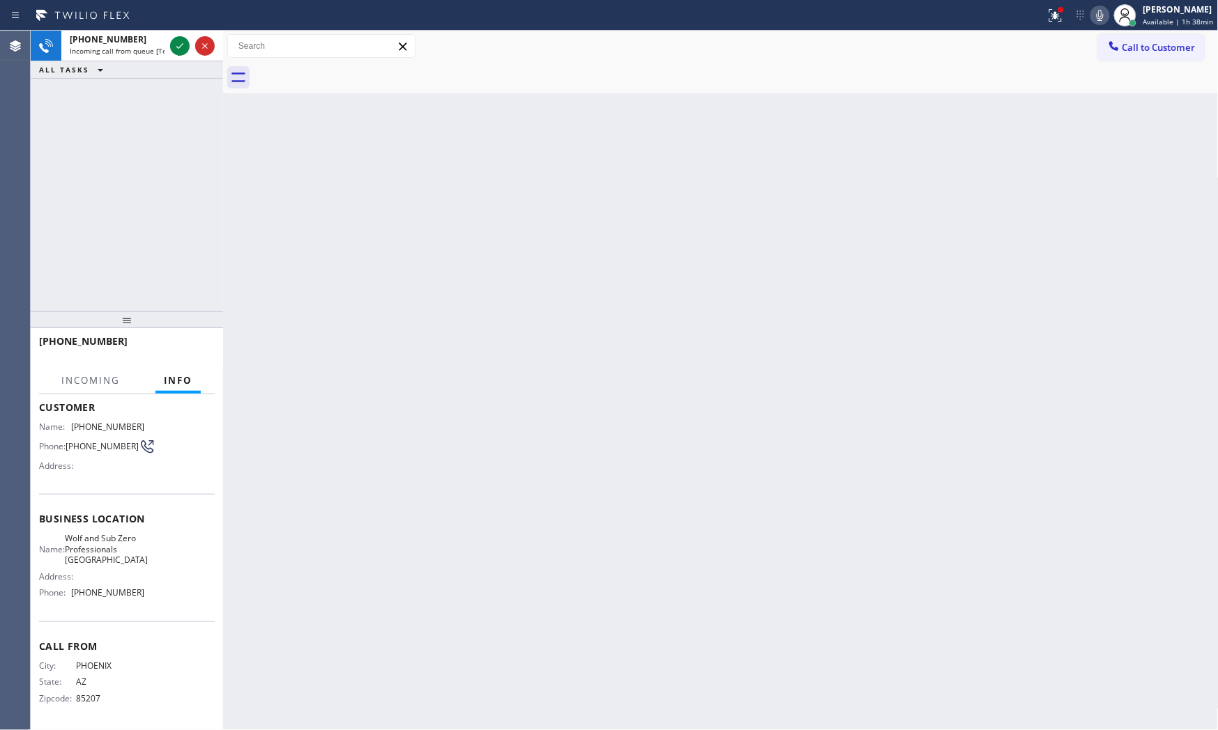
scroll to position [89, 0]
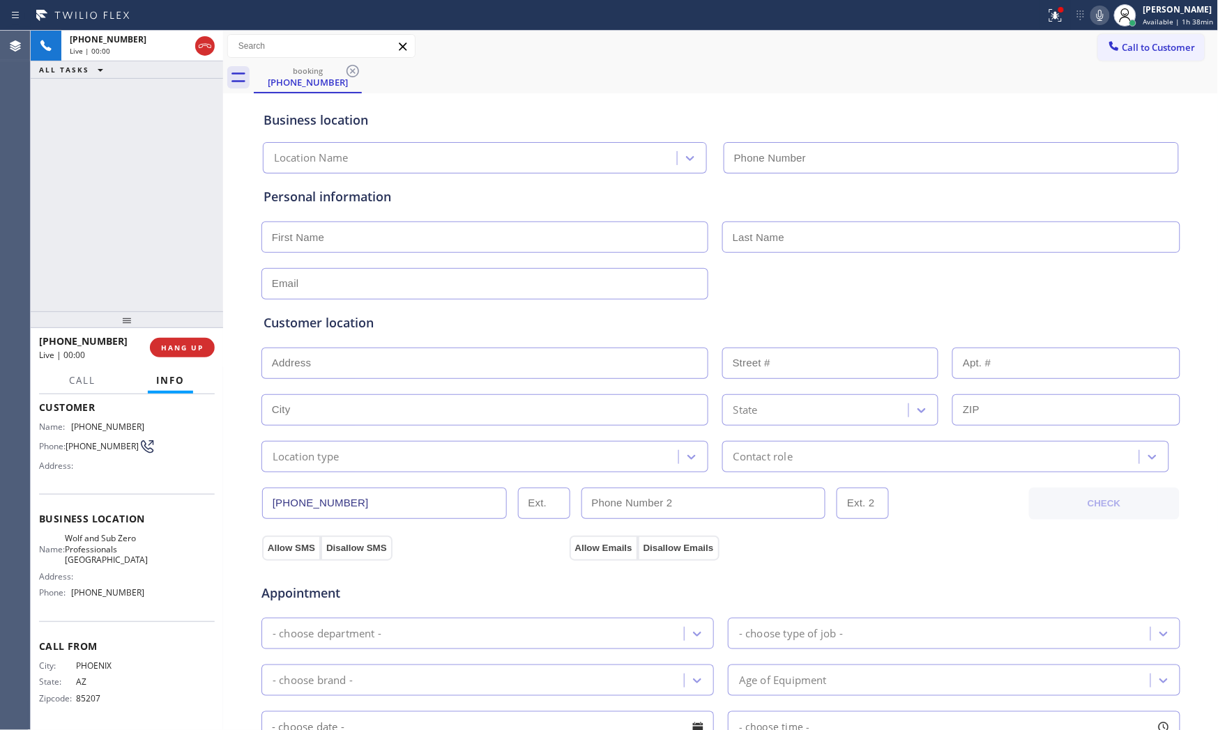
type input "[PHONE_NUMBER]"
click at [175, 358] on div "[PHONE_NUMBER] Live | 00:01 HANG UP" at bounding box center [127, 348] width 176 height 36
click at [175, 353] on button "HANG UP" at bounding box center [182, 348] width 65 height 20
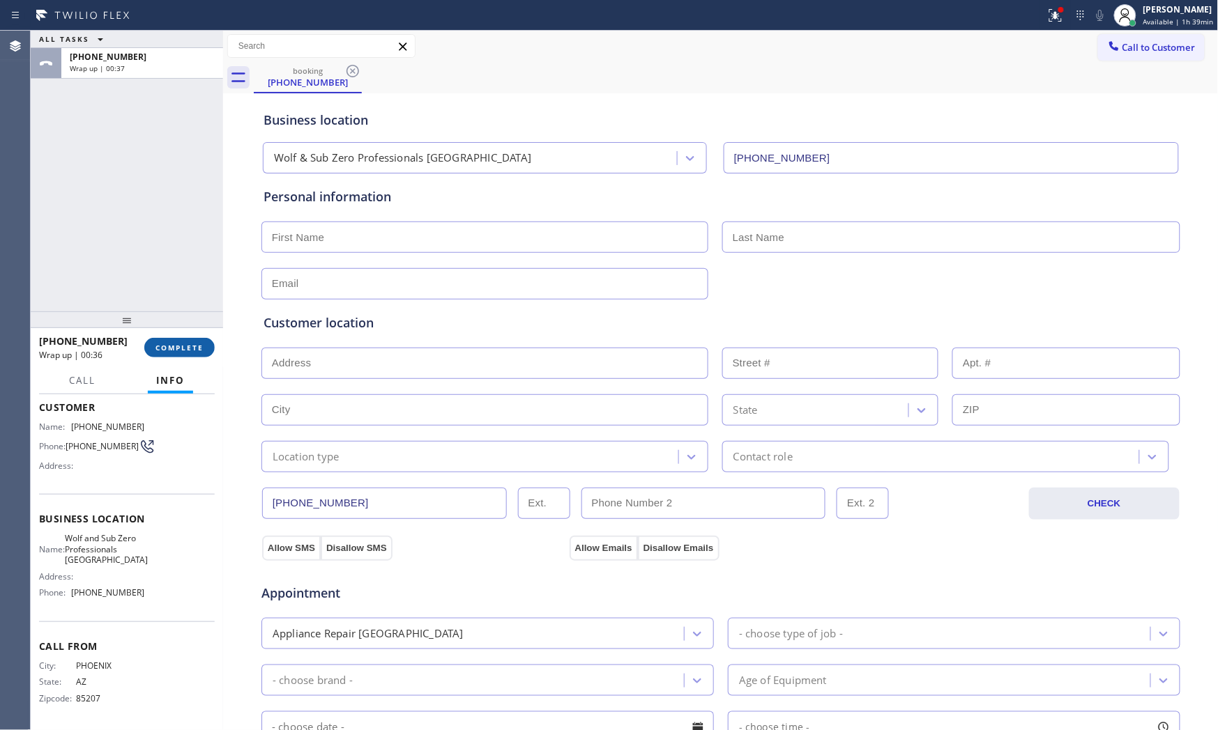
click at [175, 353] on button "COMPLETE" at bounding box center [179, 348] width 70 height 20
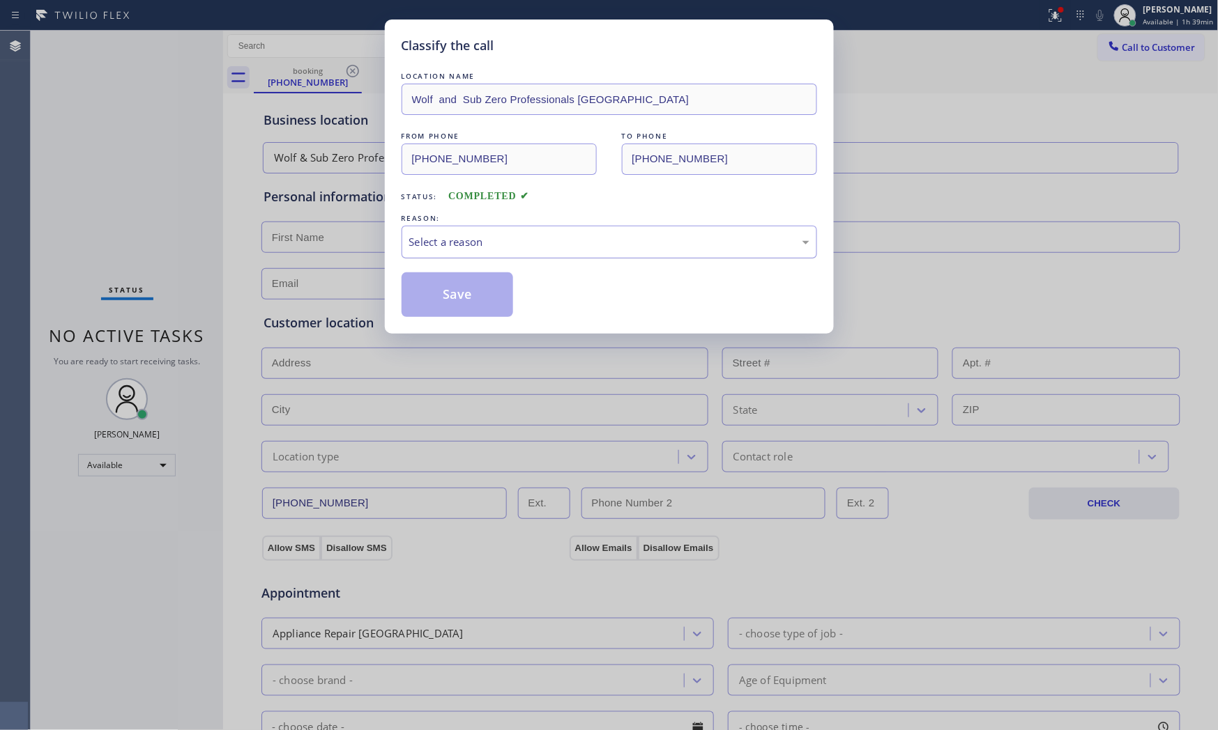
click at [435, 244] on div "Select a reason" at bounding box center [609, 242] width 400 height 16
click at [438, 297] on button "Save" at bounding box center [457, 295] width 112 height 45
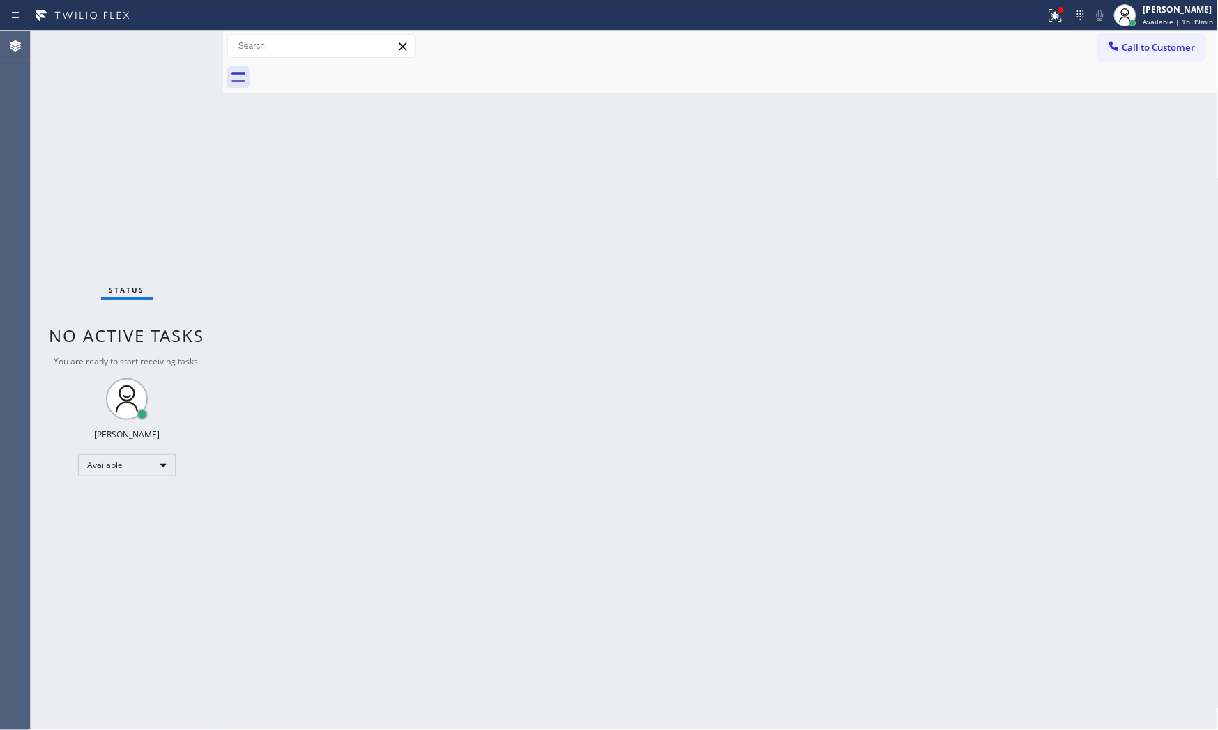
click at [175, 49] on div "Status No active tasks You are ready to start receiving tasks. [PERSON_NAME] Av…" at bounding box center [127, 381] width 192 height 700
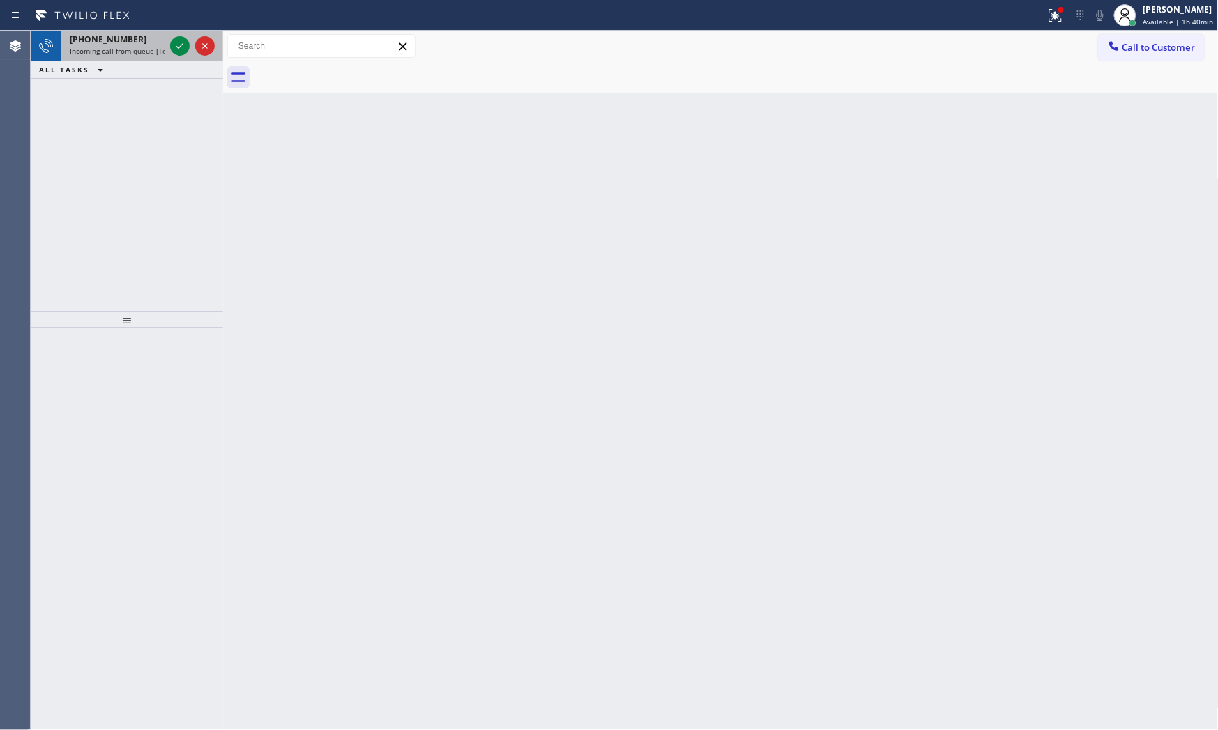
click at [163, 46] on span "Incoming call from queue [Test] All" at bounding box center [128, 51] width 116 height 10
click at [185, 5] on div at bounding box center [523, 15] width 1034 height 22
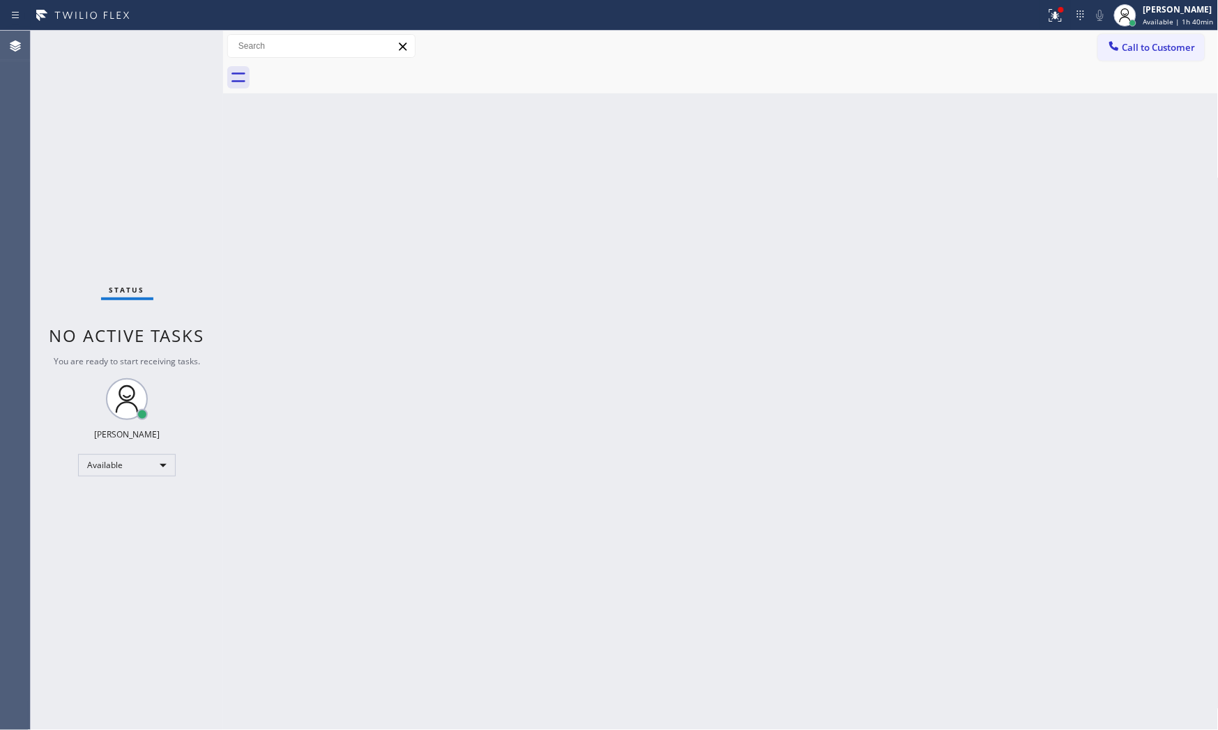
click at [183, 38] on div "Status No active tasks You are ready to start receiving tasks. [PERSON_NAME] Av…" at bounding box center [127, 381] width 192 height 700
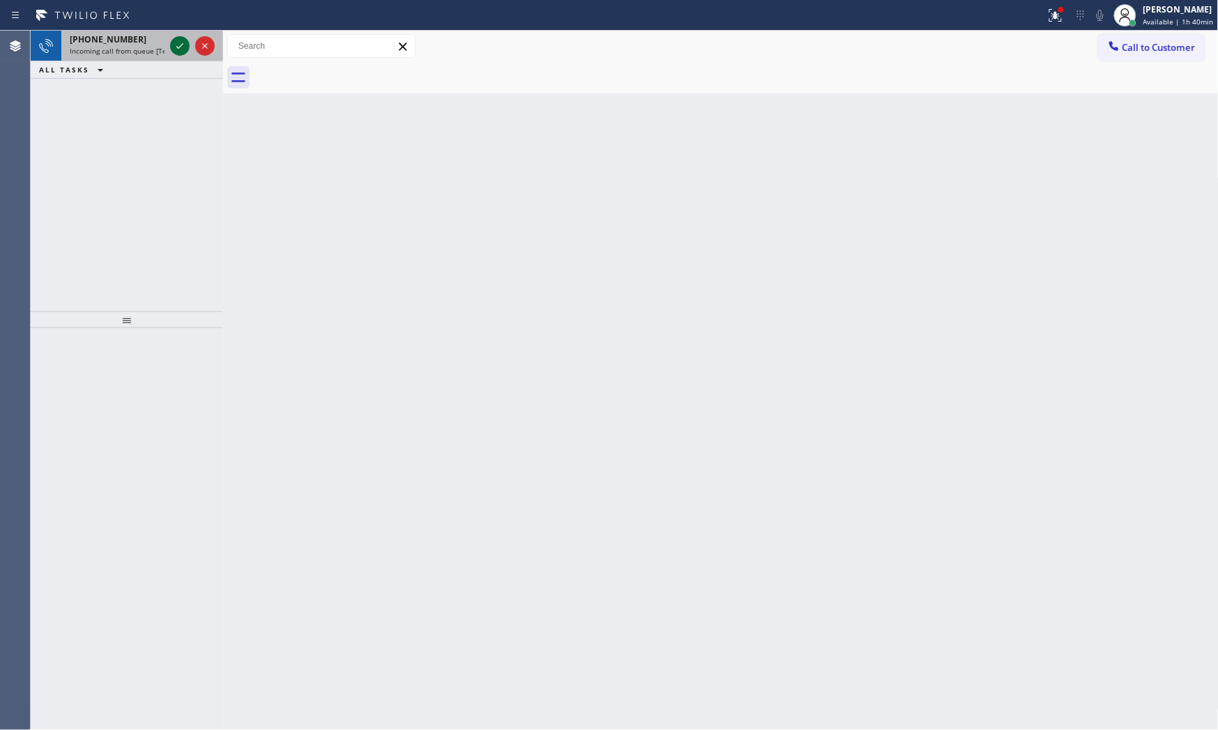
click at [183, 38] on icon at bounding box center [179, 46] width 17 height 17
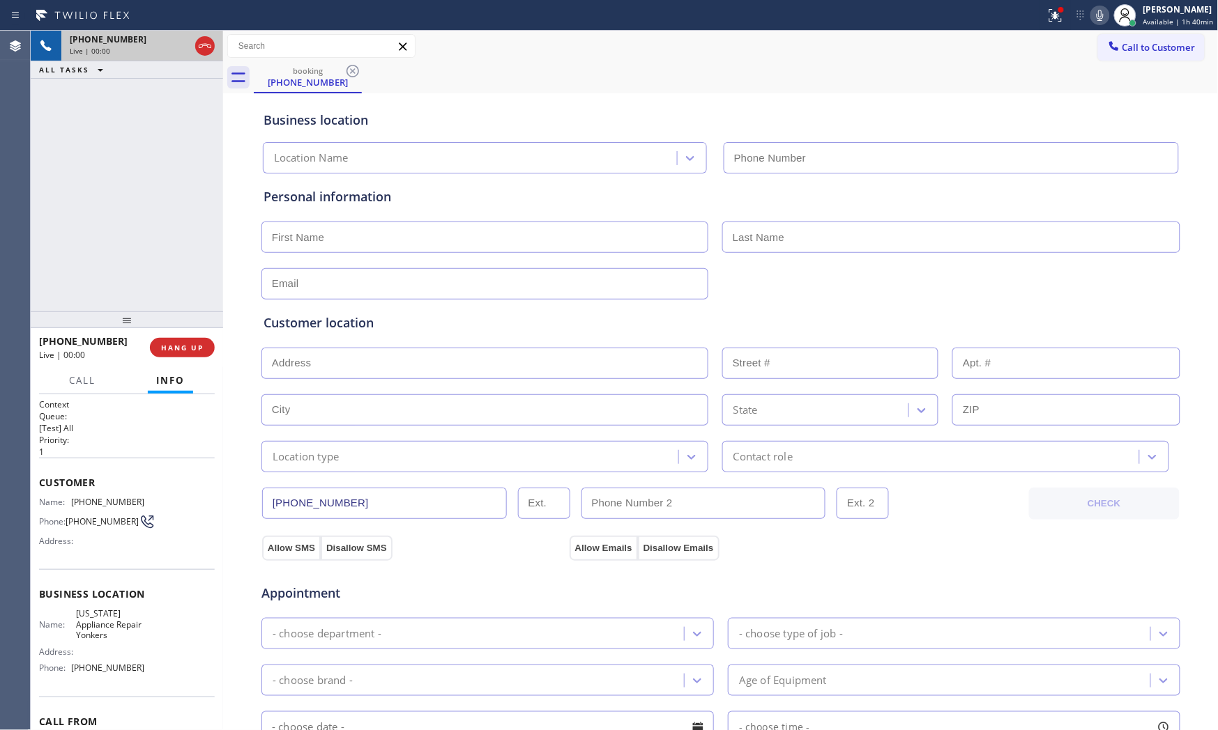
type input "[PHONE_NUMBER]"
click at [178, 357] on button "HANG UP" at bounding box center [182, 348] width 65 height 20
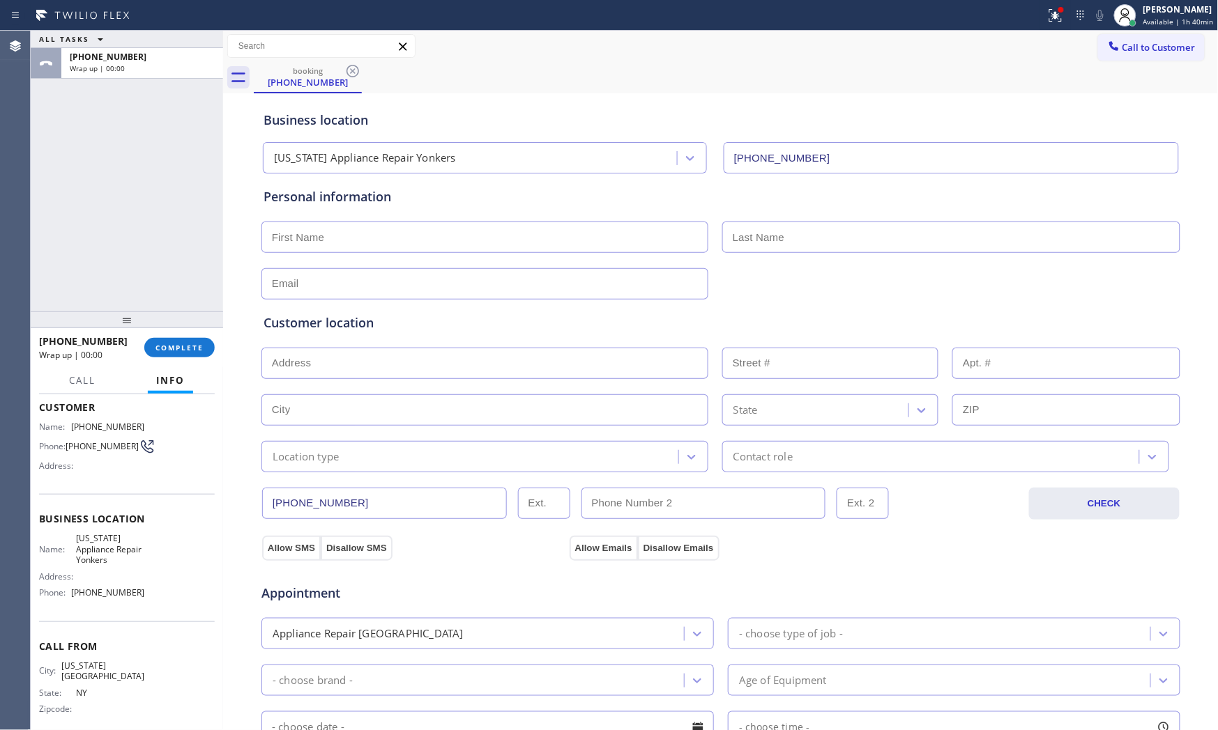
scroll to position [79, 0]
click at [145, 293] on div "ALL TASKS ALL TASKS ACTIVE TASKS TASKS IN WRAP UP [PHONE_NUMBER] Wrap up | 00:40" at bounding box center [127, 171] width 192 height 281
click at [159, 280] on div "ALL TASKS ALL TASKS ACTIVE TASKS TASKS IN WRAP UP [PHONE_NUMBER] Wrap up | 00:43" at bounding box center [127, 171] width 192 height 281
click at [1096, 8] on div "[PERSON_NAME]" at bounding box center [1178, 9] width 70 height 12
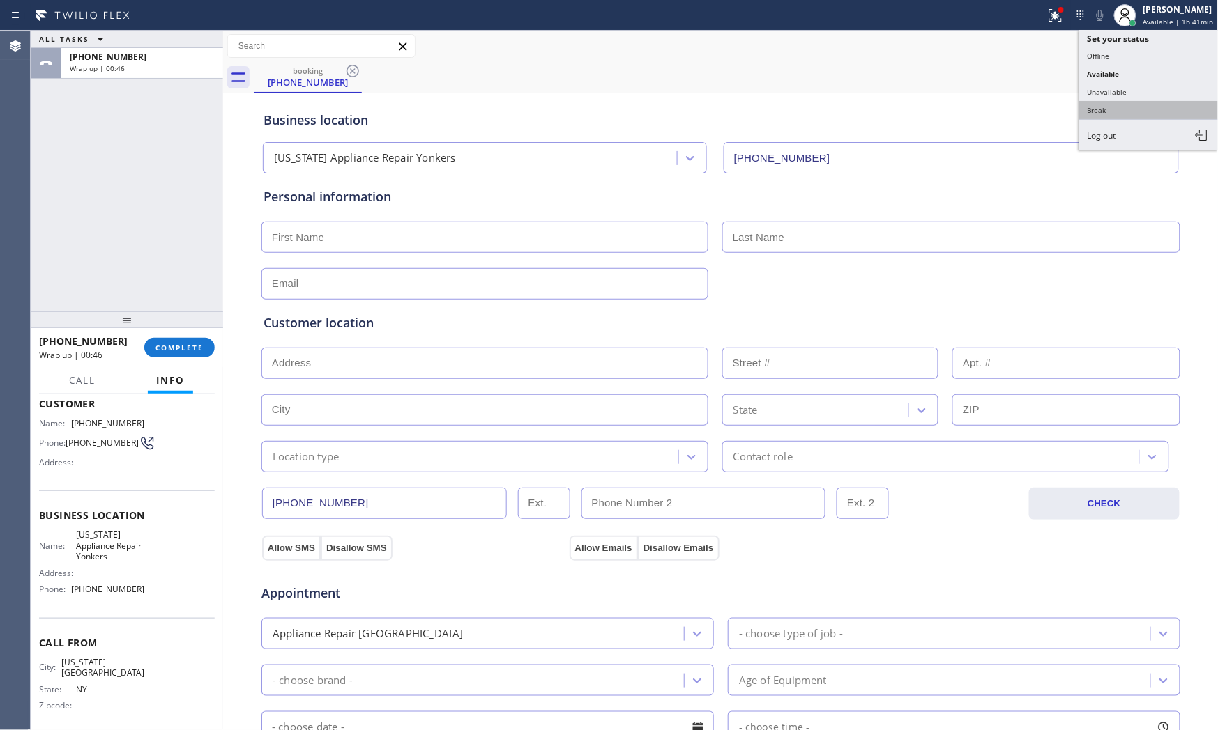
click at [1096, 107] on button "Break" at bounding box center [1148, 110] width 139 height 18
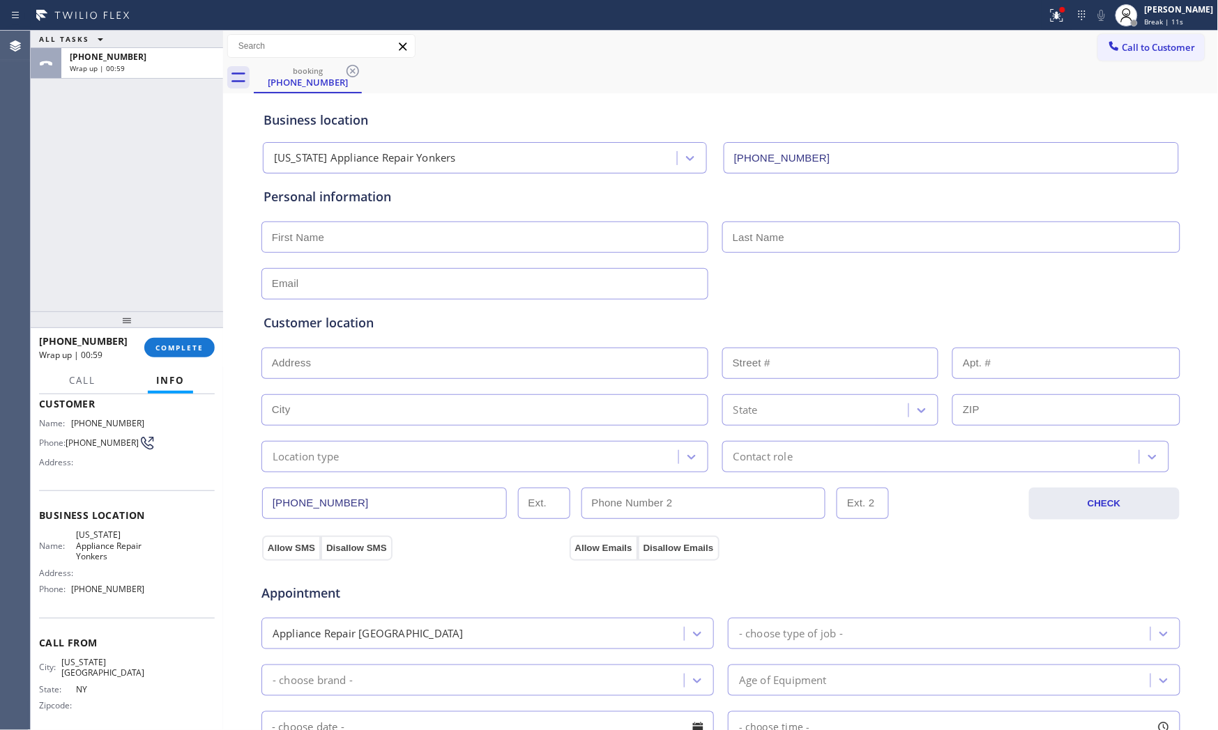
click at [170, 231] on div "ALL TASKS ALL TASKS ACTIVE TASKS TASKS IN WRAP UP [PHONE_NUMBER] Wrap up | 00:59" at bounding box center [127, 171] width 192 height 281
click at [188, 353] on button "COMPLETE" at bounding box center [179, 348] width 70 height 20
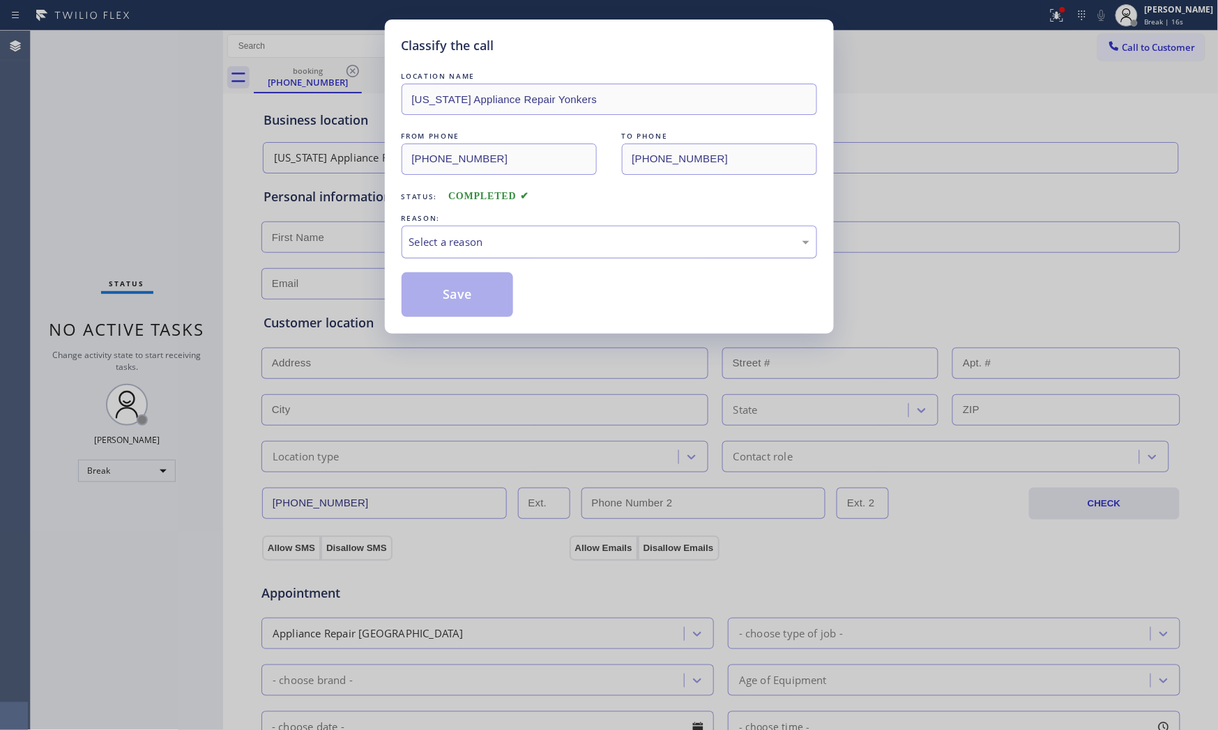
click at [487, 245] on div "Select a reason" at bounding box center [609, 242] width 400 height 16
click at [458, 295] on button "Save" at bounding box center [457, 295] width 112 height 45
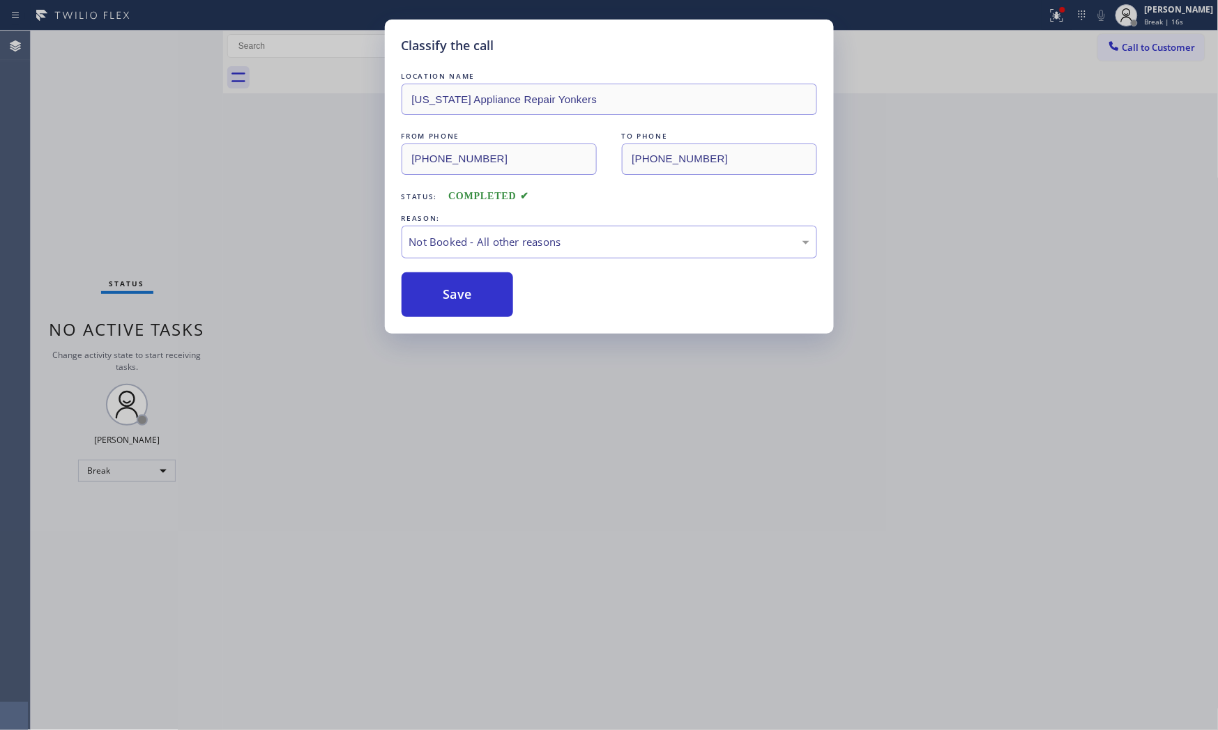
click at [458, 295] on button "Save" at bounding box center [457, 295] width 112 height 45
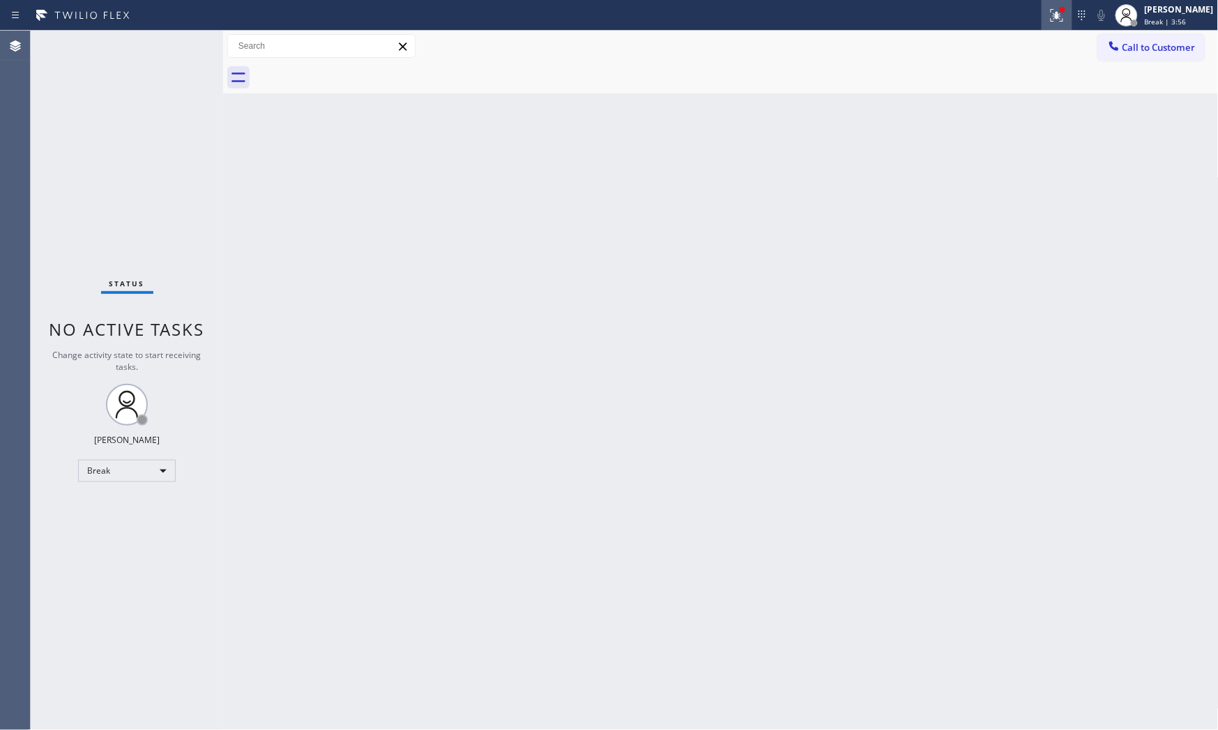
click at [1053, 24] on button at bounding box center [1056, 15] width 31 height 31
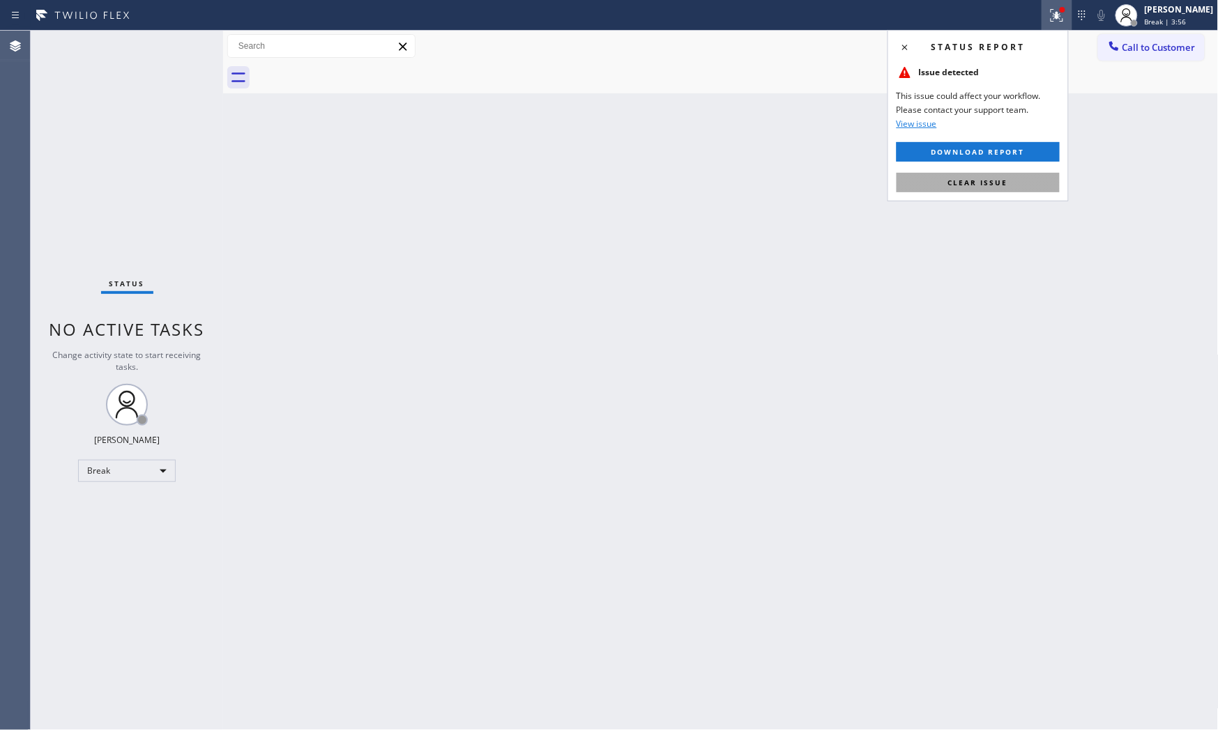
click at [1016, 177] on button "Clear issue" at bounding box center [977, 183] width 163 height 20
